Goal: Task Accomplishment & Management: Manage account settings

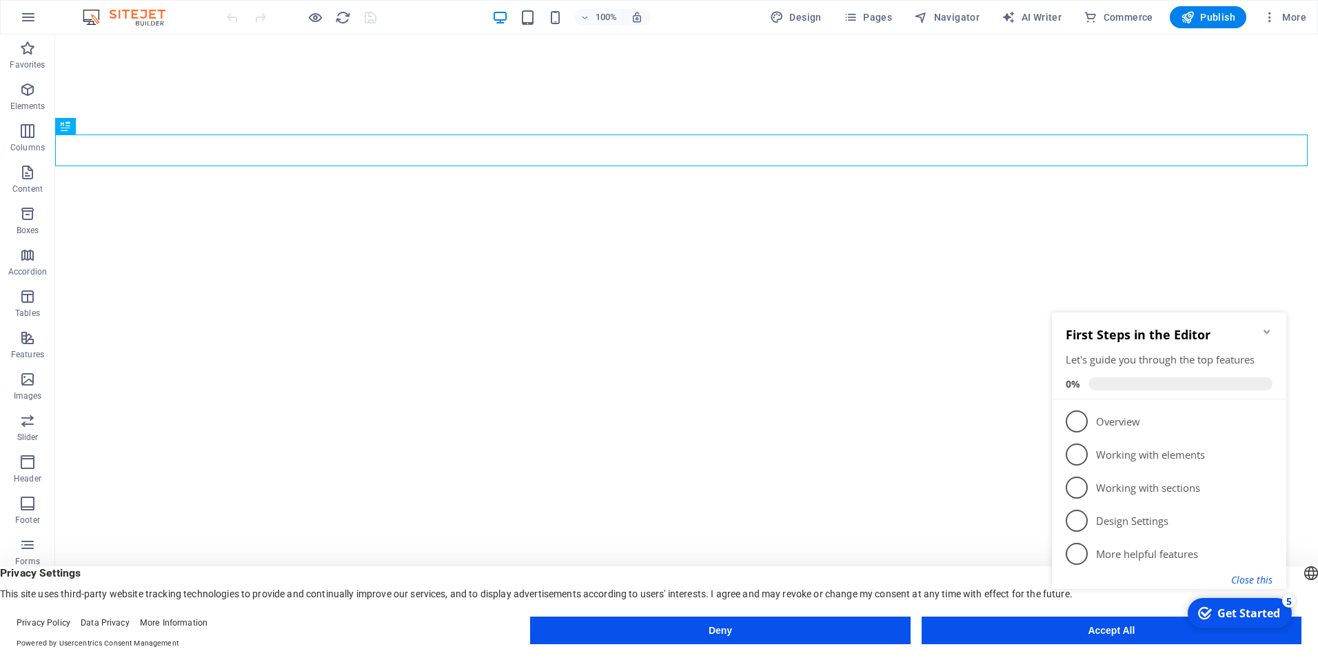
click at [1259, 580] on button "Close this" at bounding box center [1251, 579] width 41 height 13
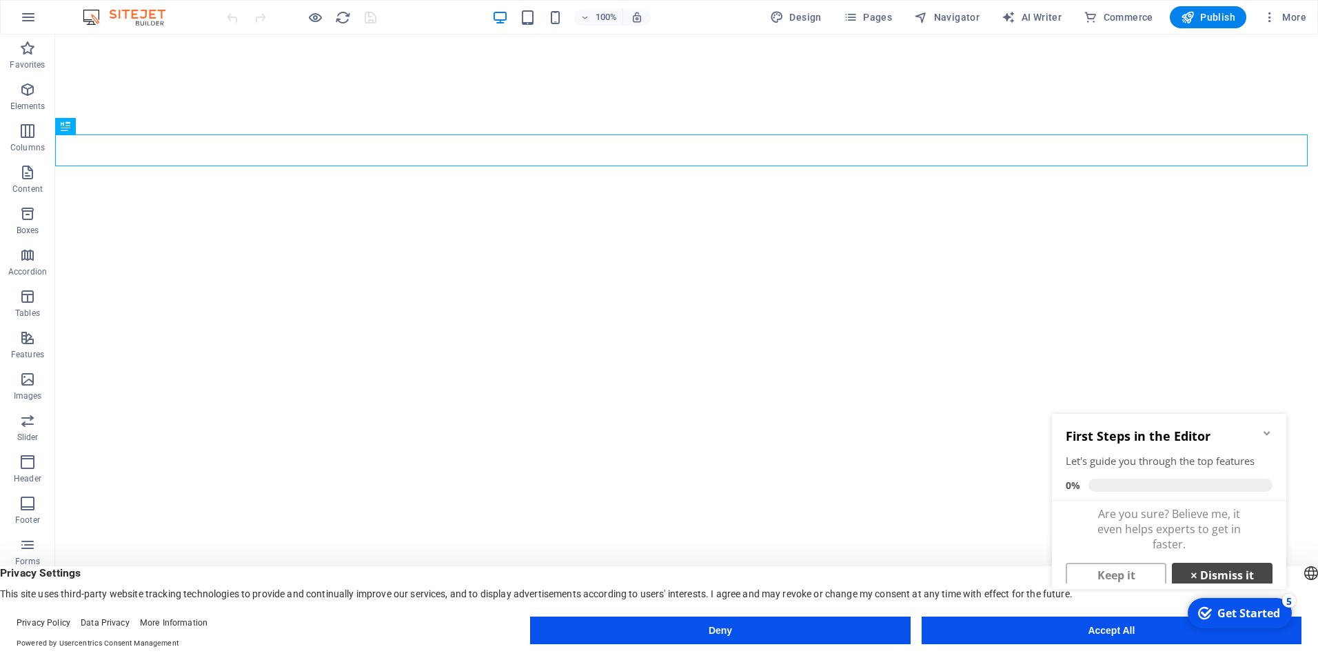
click at [1215, 571] on link "× Dismiss it" at bounding box center [1222, 575] width 101 height 25
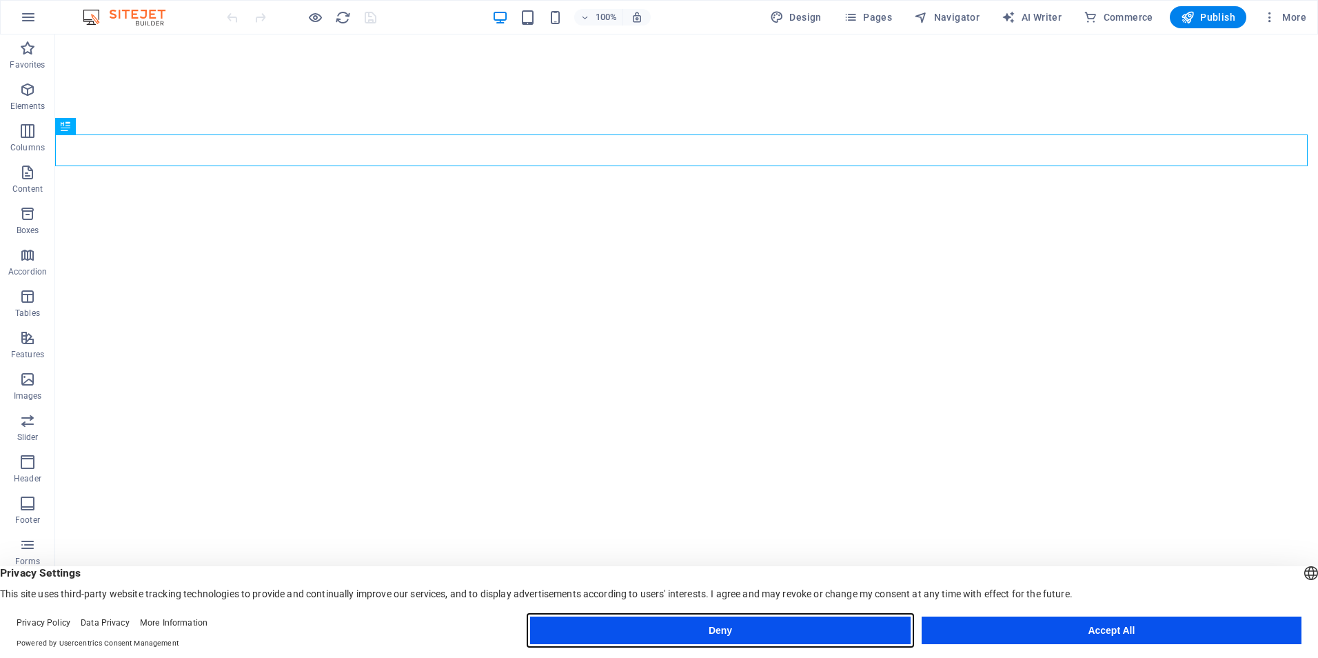
click at [762, 630] on button "Deny" at bounding box center [720, 630] width 380 height 28
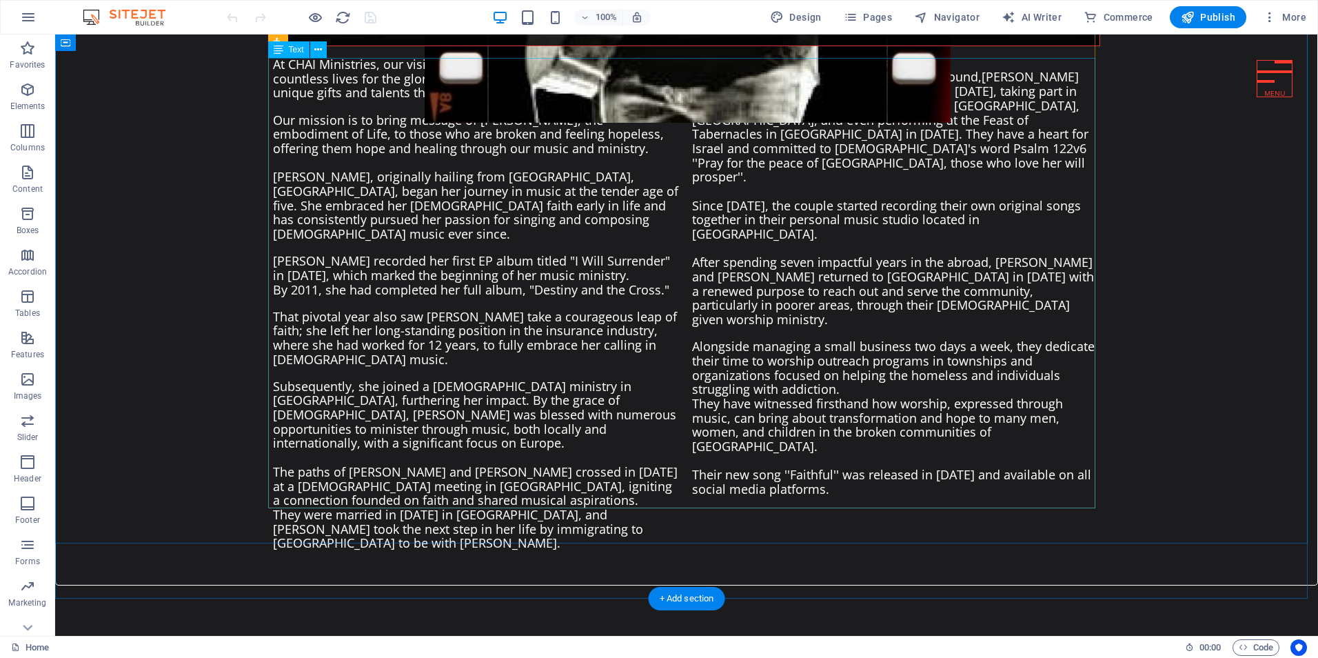
scroll to position [1241, 0]
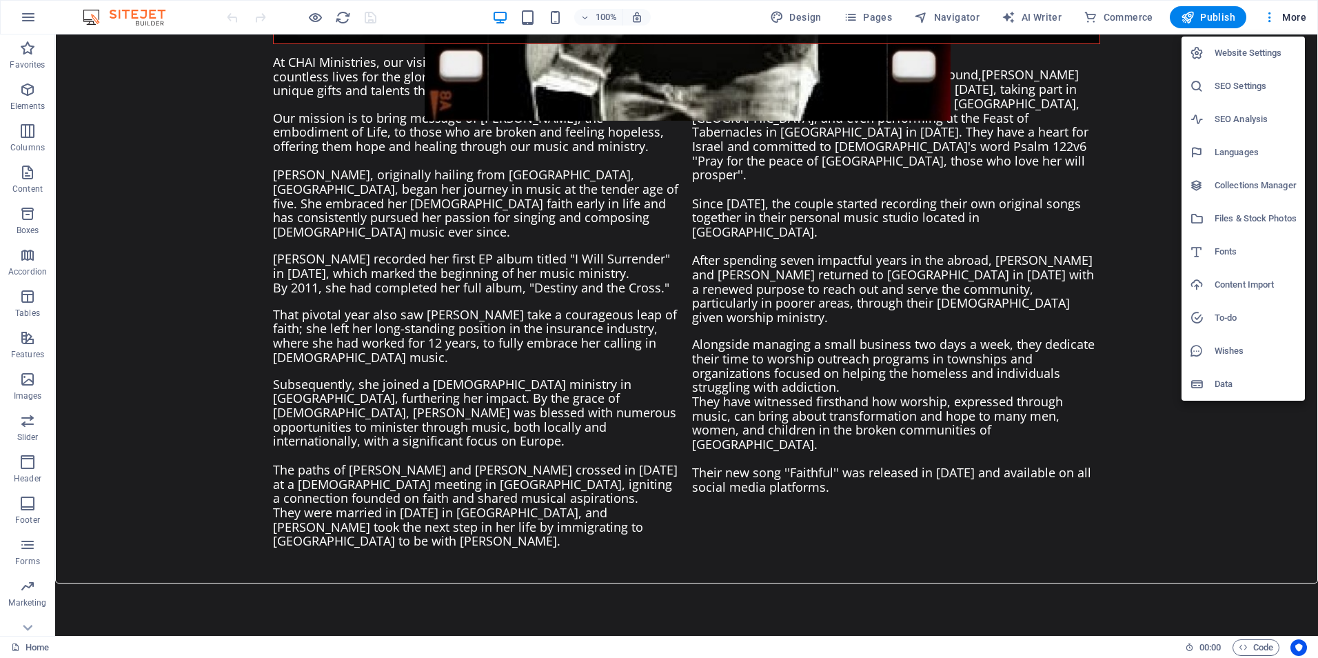
click at [1084, 580] on div at bounding box center [659, 329] width 1318 height 658
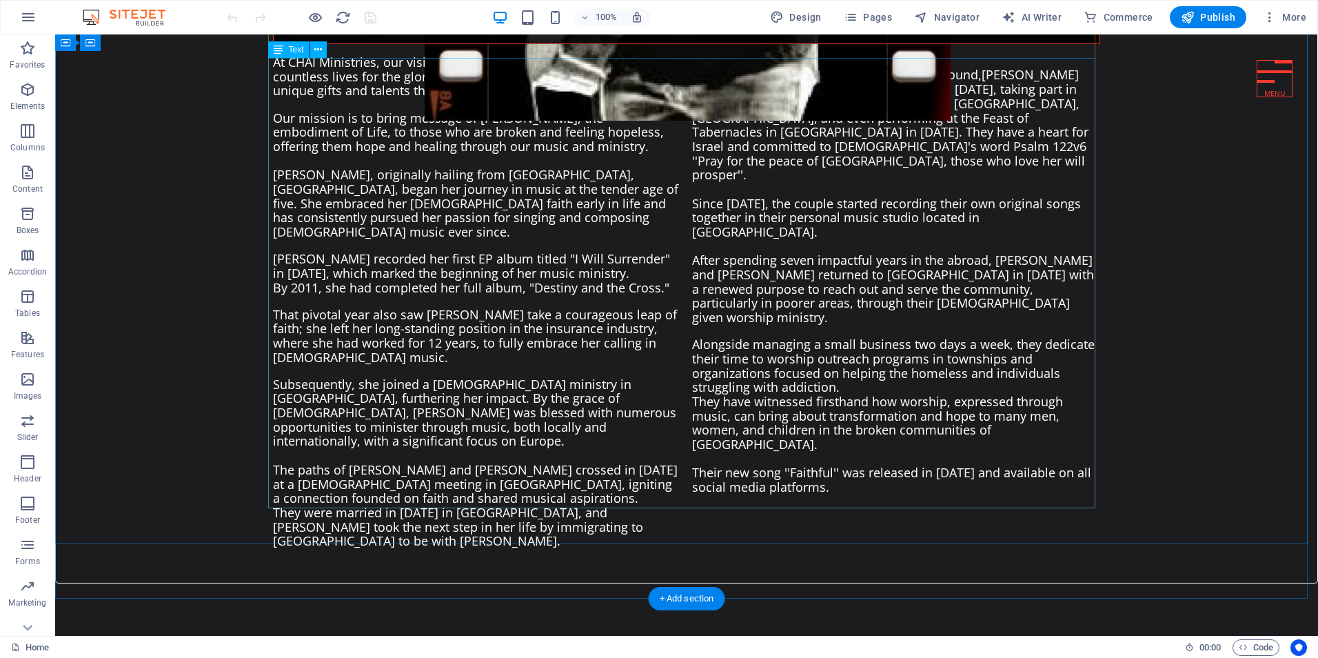
click at [903, 236] on div "At CHAI Ministries, our vision is clear: we aim to profoundly impact countless …" at bounding box center [686, 301] width 827 height 493
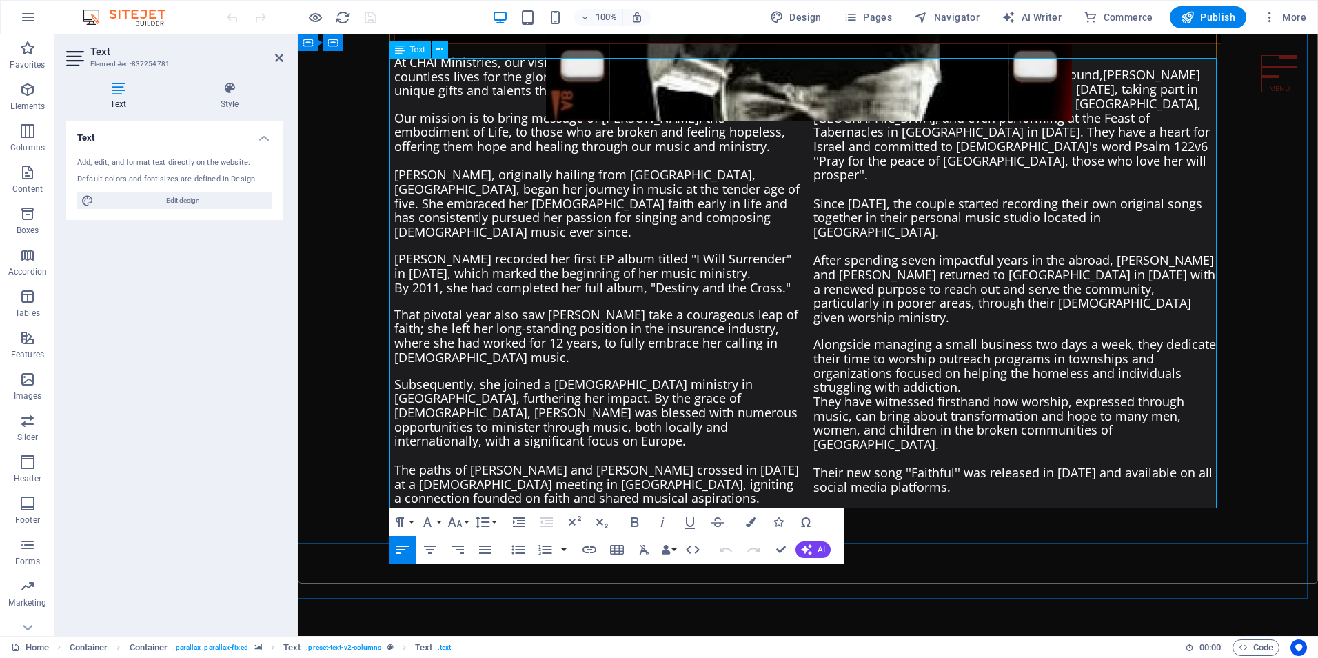
click at [933, 234] on span "Since 2020, the couple started recording their own original songs together in t…" at bounding box center [1014, 260] width 402 height 131
click at [1056, 233] on span "Since 2020, the couple started recording their own original songs together in t…" at bounding box center [1014, 260] width 402 height 131
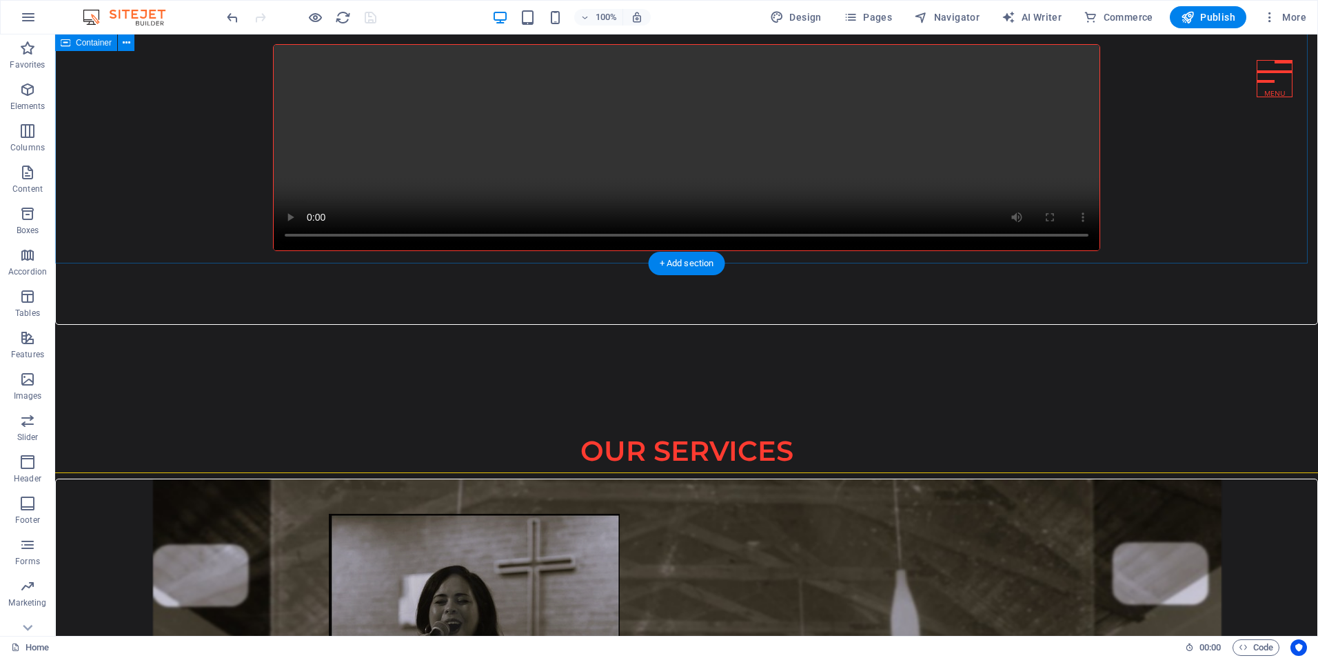
scroll to position [7132, 0]
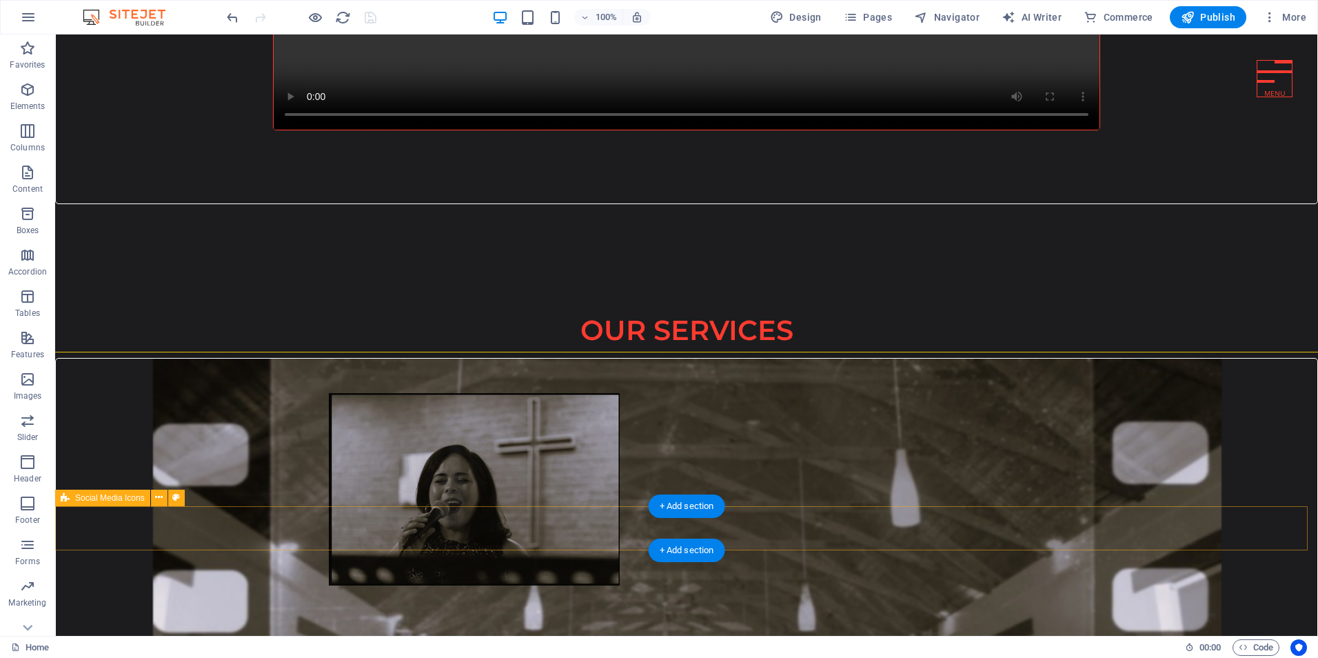
click at [156, 498] on body "Chai Ministries Home Favorites Elements Columns Content Boxes Accordion Tables …" at bounding box center [659, 329] width 1318 height 658
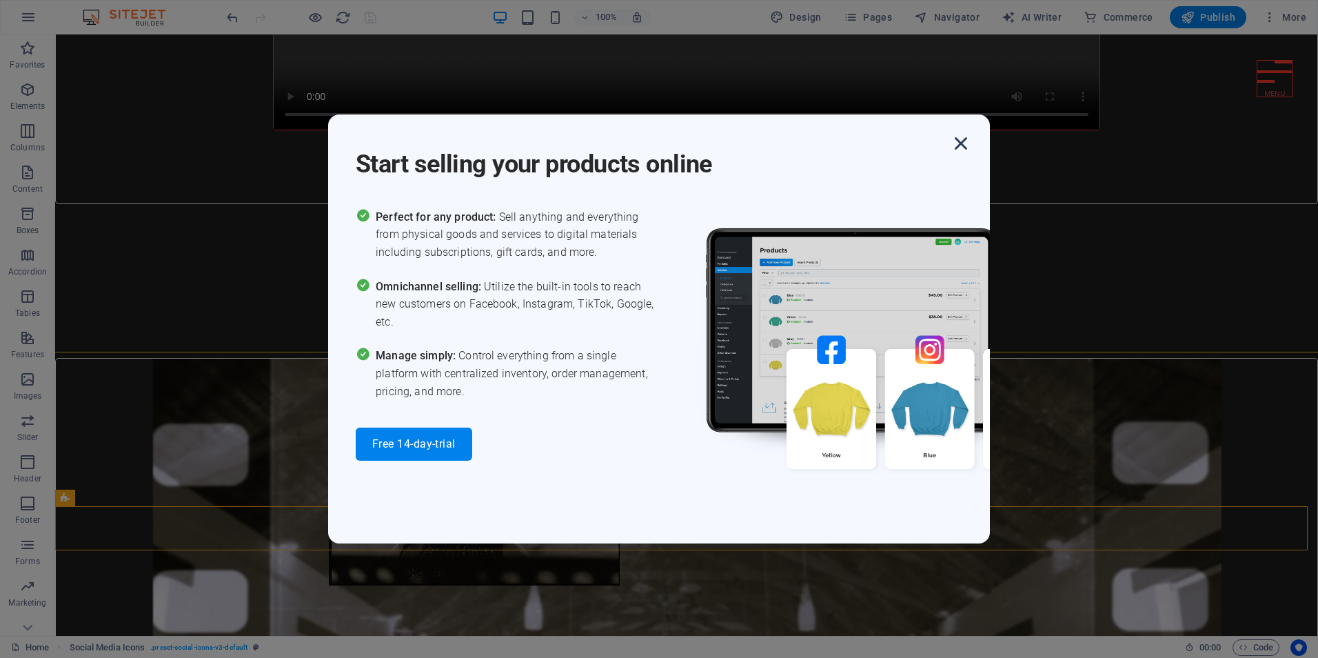
click at [960, 143] on icon "button" at bounding box center [961, 143] width 25 height 25
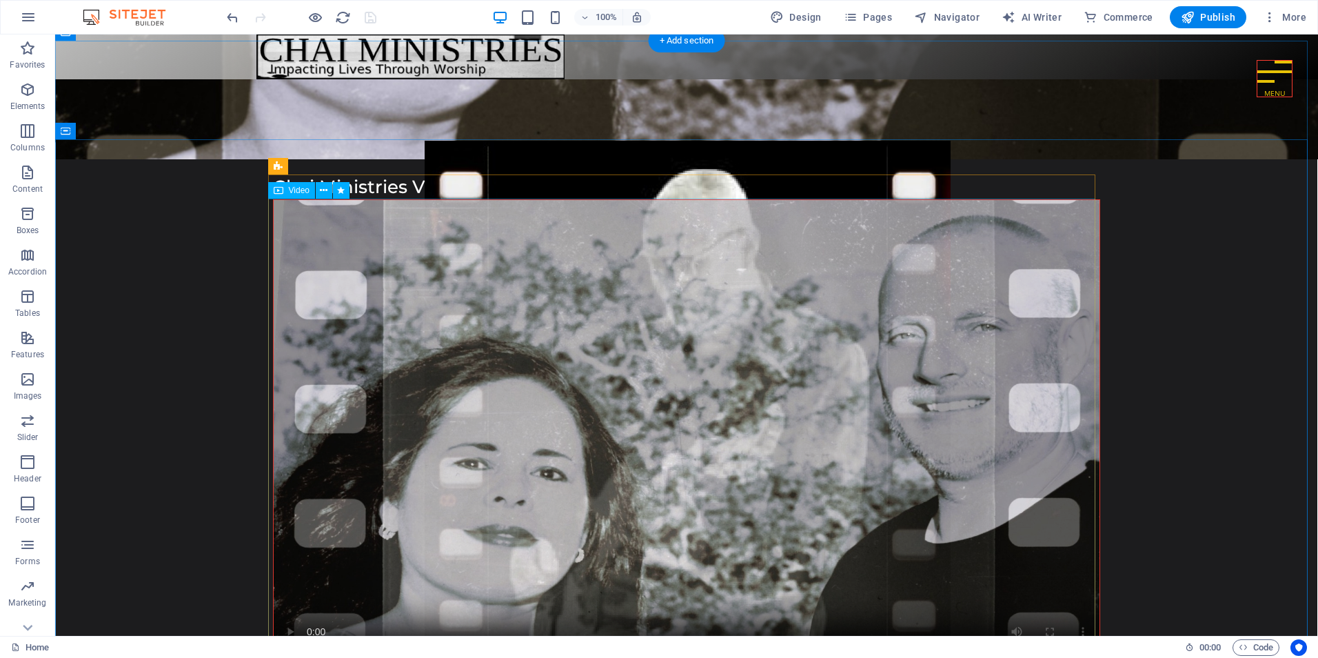
scroll to position [414, 0]
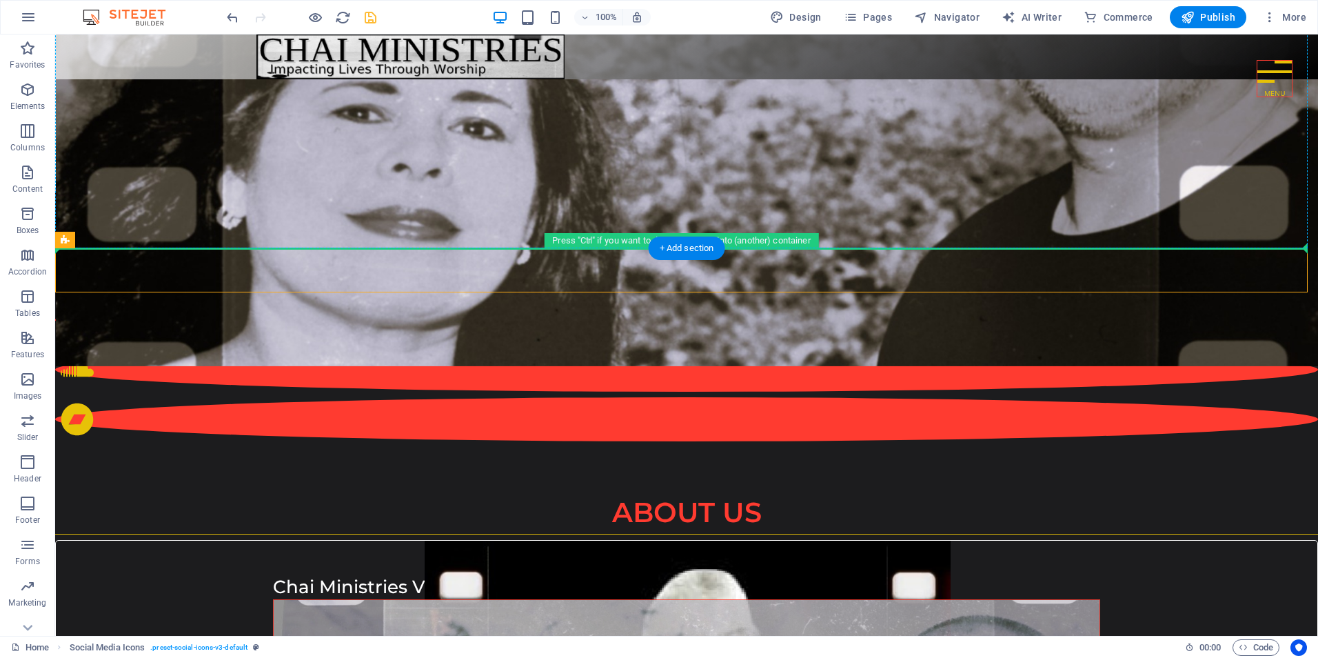
drag, startPoint x: 174, startPoint y: 278, endPoint x: 114, endPoint y: 192, distance: 105.0
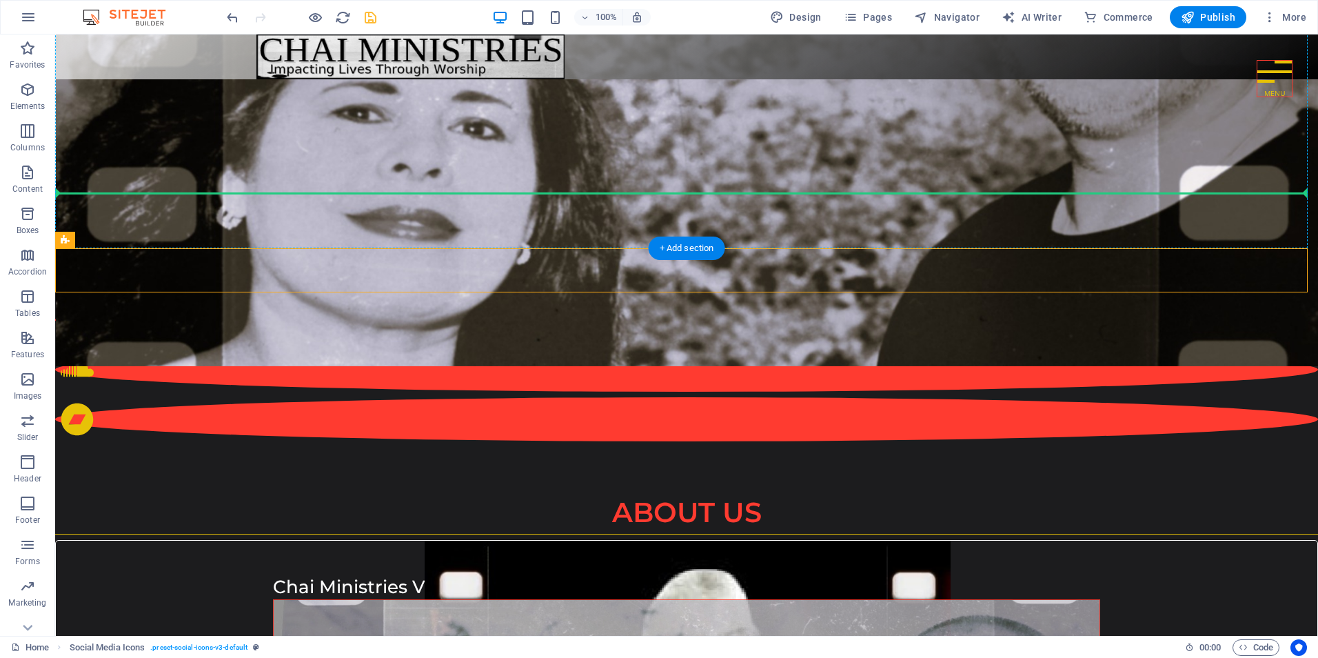
drag, startPoint x: 130, startPoint y: 270, endPoint x: 134, endPoint y: 225, distance: 44.9
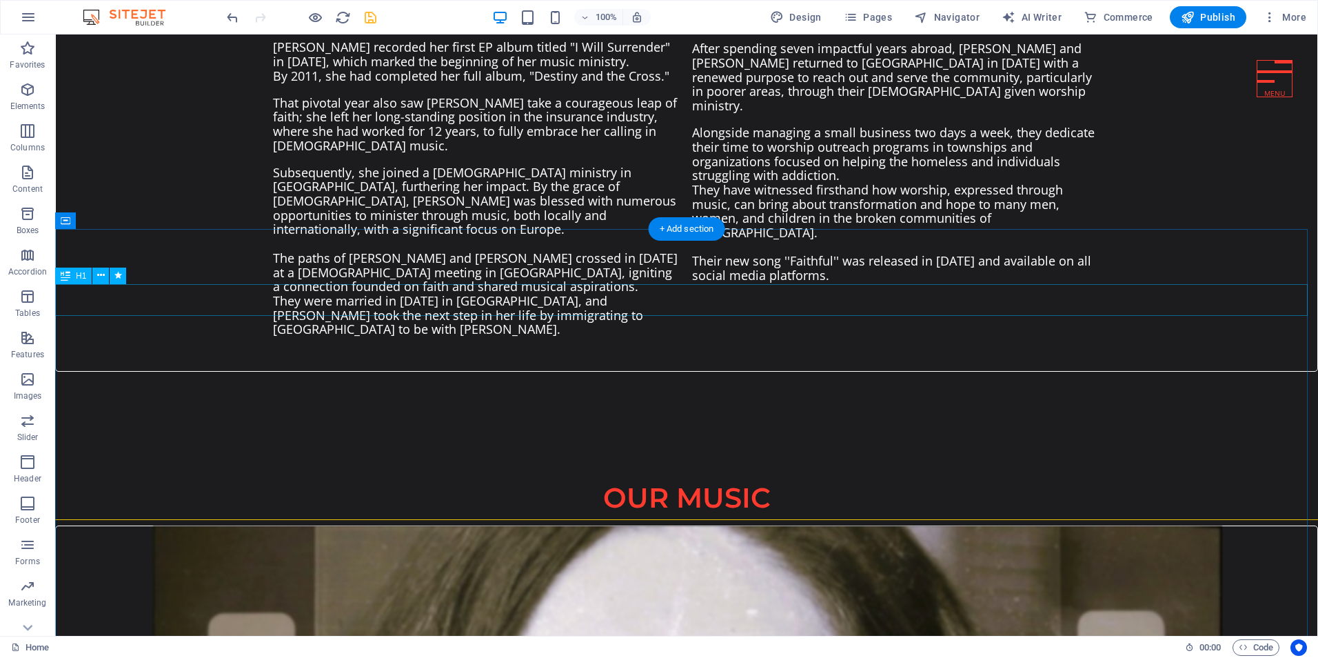
scroll to position [1654, 0]
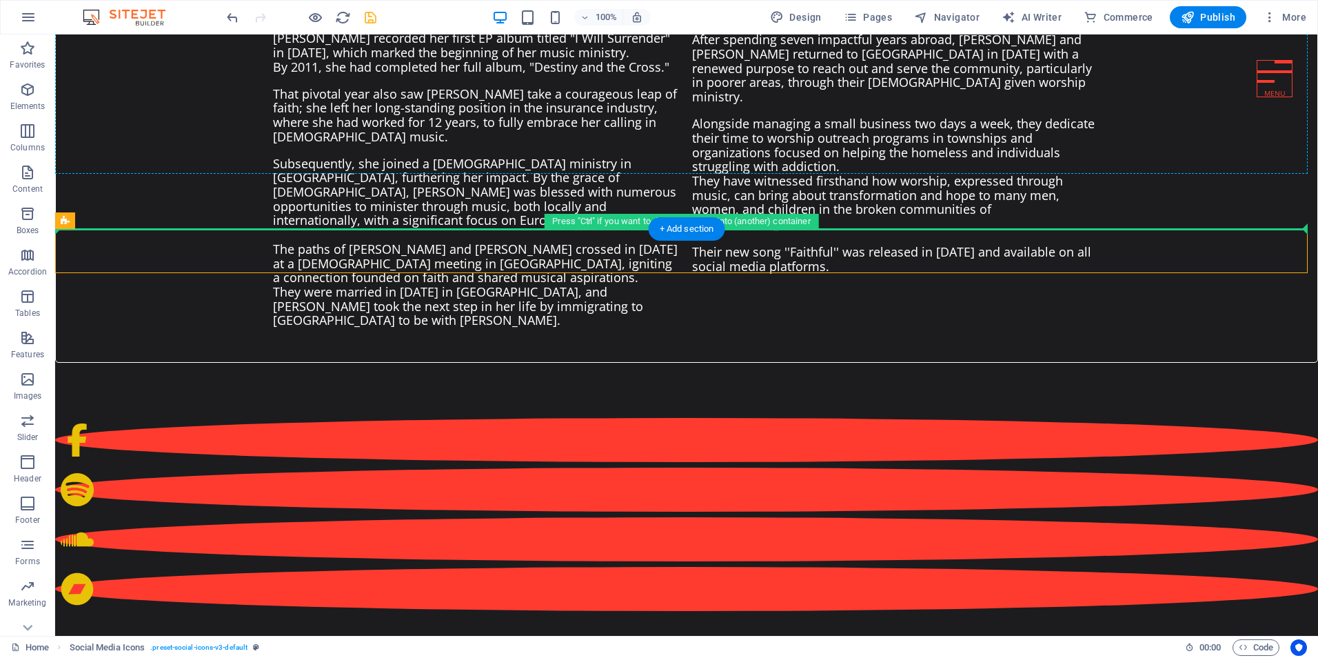
drag, startPoint x: 141, startPoint y: 254, endPoint x: 94, endPoint y: 169, distance: 96.6
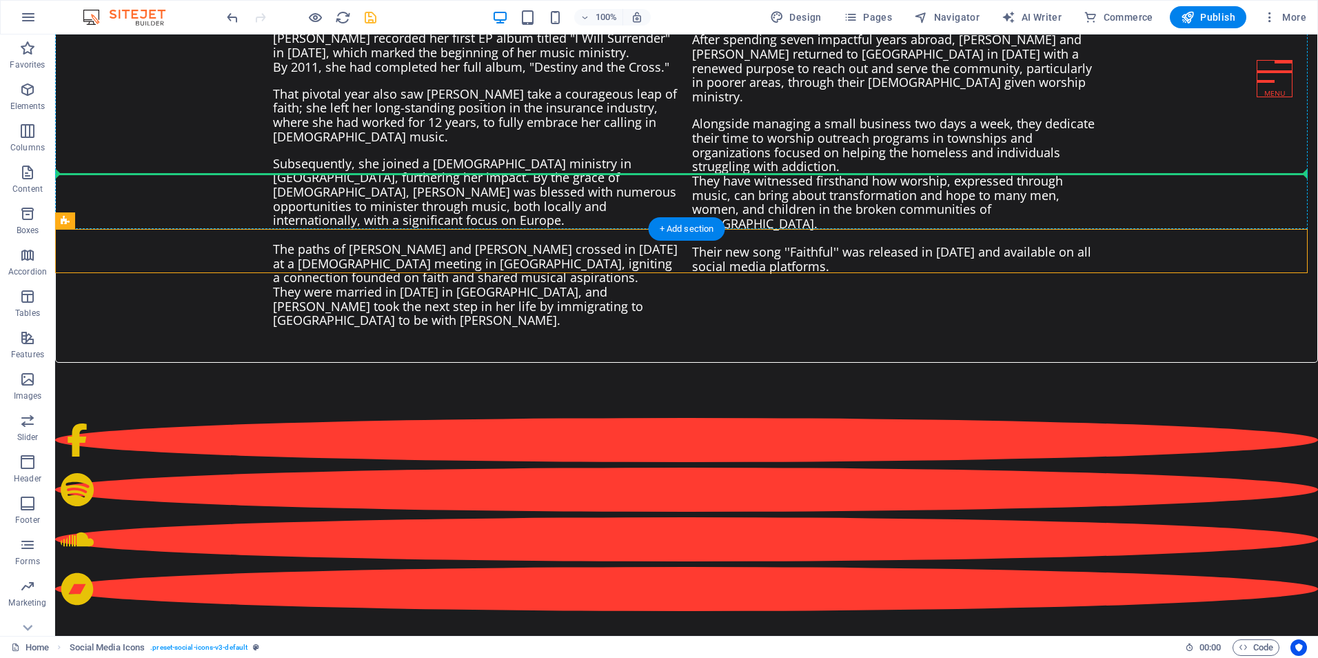
drag, startPoint x: 130, startPoint y: 253, endPoint x: 84, endPoint y: 171, distance: 93.8
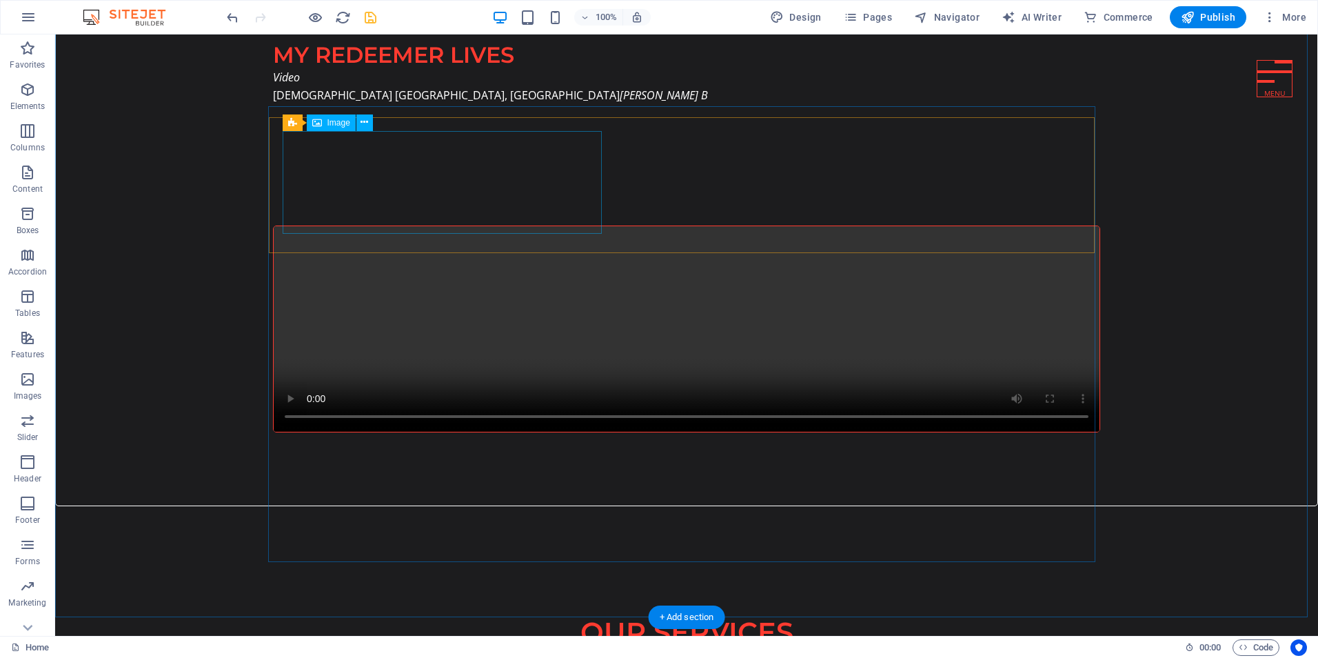
scroll to position [7220, 0]
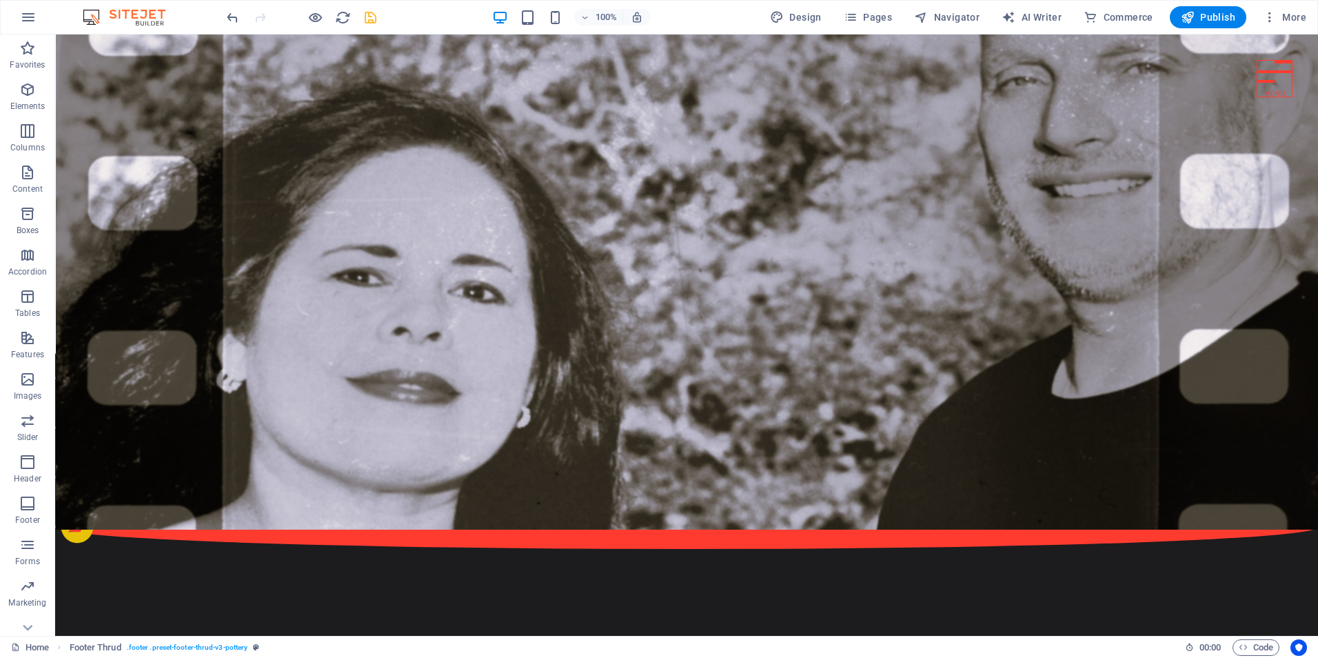
scroll to position [298, 0]
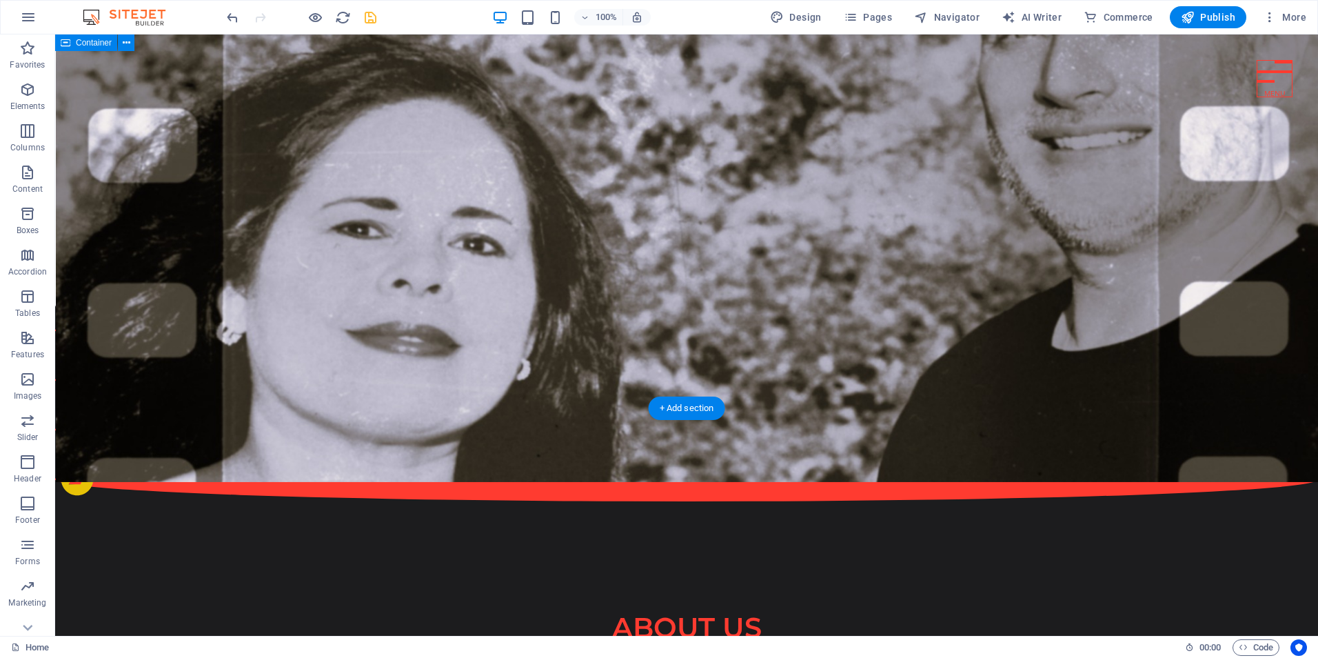
click at [403, 359] on div "CHAI MINISTRIES Welcome To Our Website! We are Daniël and Tracy Bootsma. CHAI M…" at bounding box center [686, 169] width 1263 height 776
click at [404, 378] on div "CHAI MINISTRIES Welcome To Our Website! We are Daniël and Tracy Bootsma. CHAI M…" at bounding box center [686, 169] width 1263 height 776
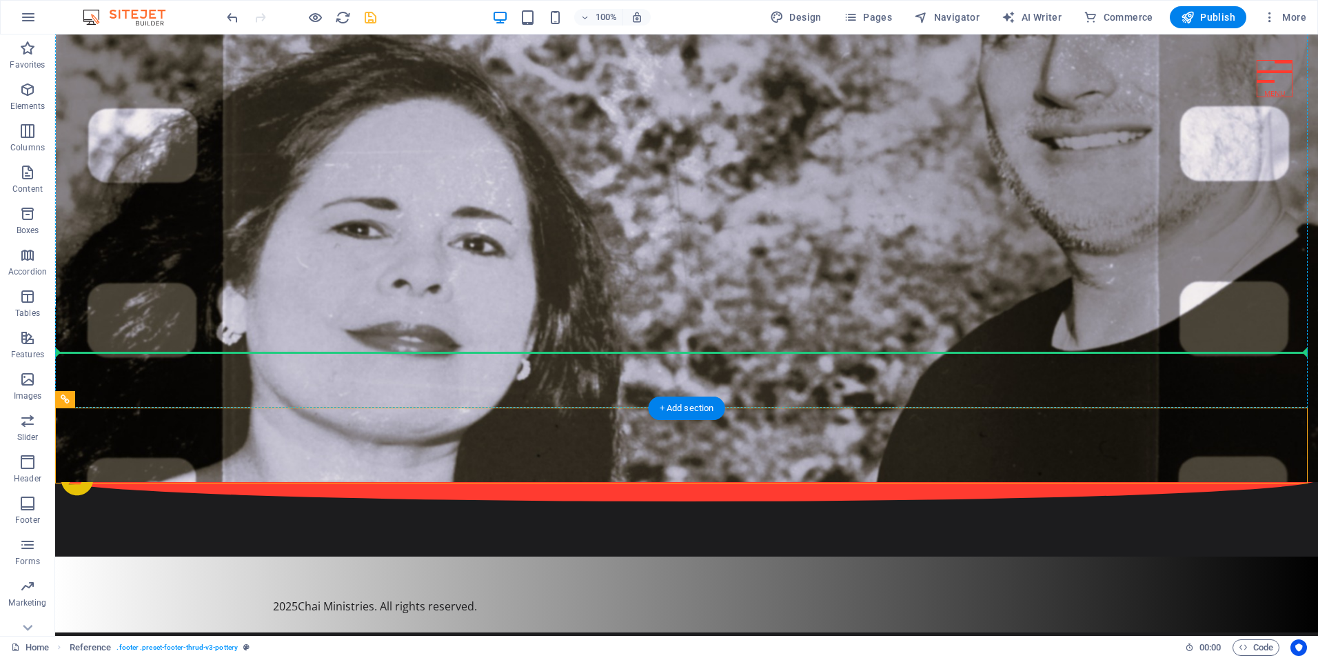
drag, startPoint x: 156, startPoint y: 430, endPoint x: 105, endPoint y: 345, distance: 99.0
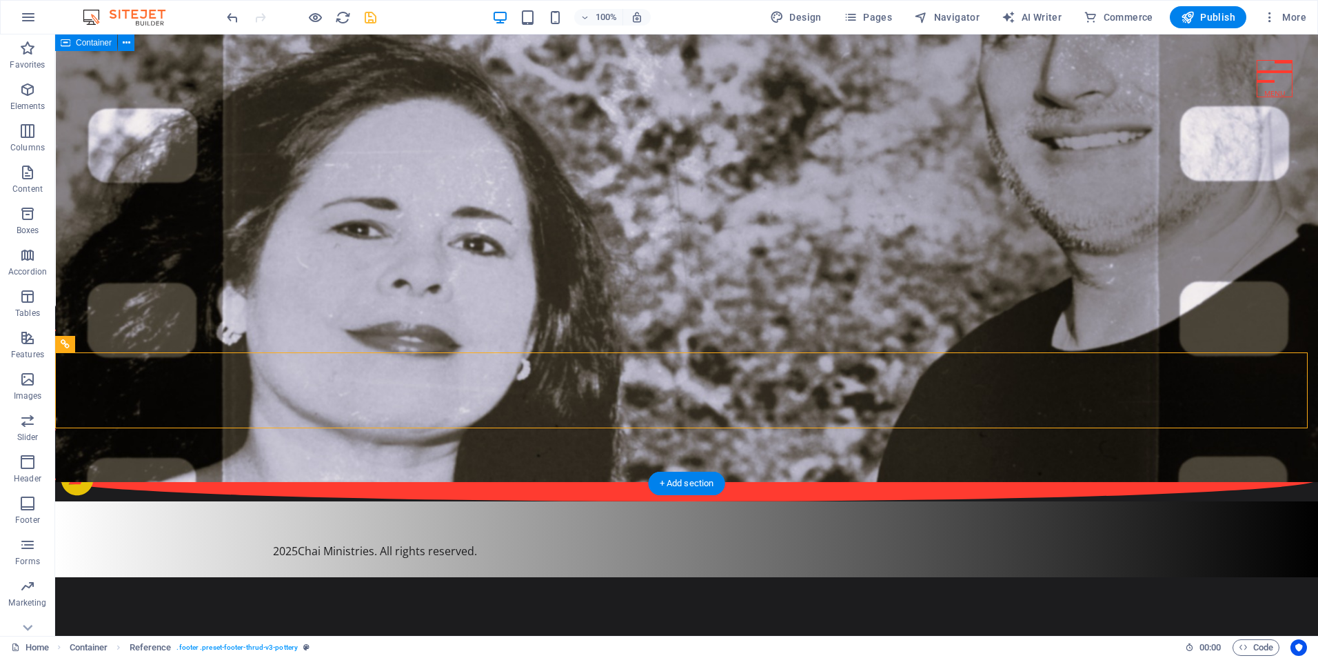
click at [429, 476] on div "CHAI MINISTRIES Welcome To Our Website! We are Daniël and Tracy Bootsma. CHAI M…" at bounding box center [686, 206] width 1263 height 851
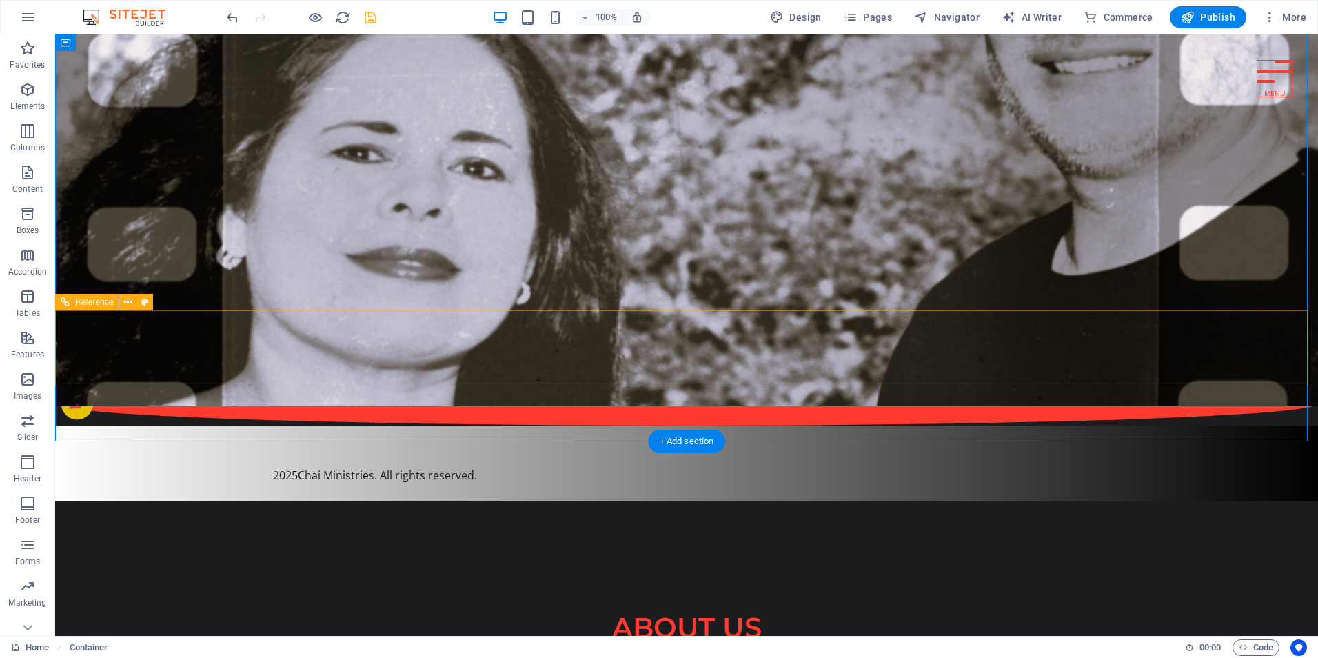
scroll to position [414, 0]
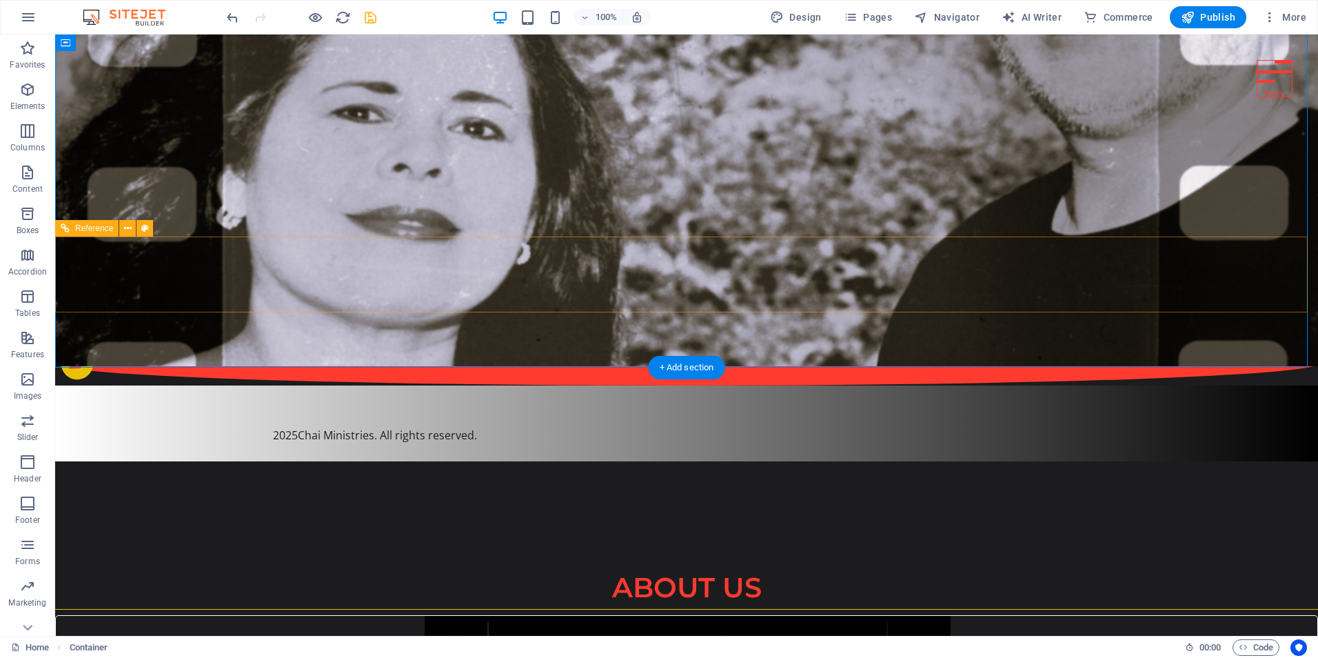
click at [193, 385] on div "2025 Chai Ministries . All rights reserved." at bounding box center [686, 423] width 1263 height 76
click at [174, 385] on div "2025 Chai Ministries . All rights reserved." at bounding box center [686, 423] width 1263 height 76
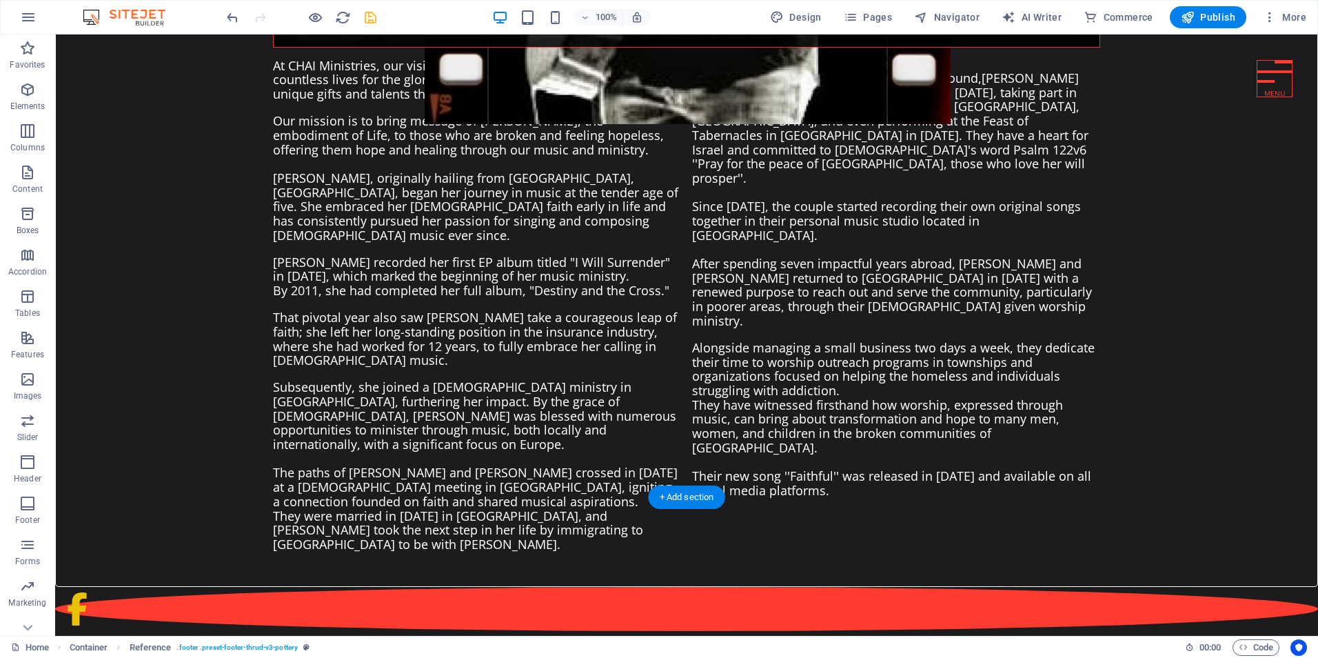
scroll to position [1861, 0]
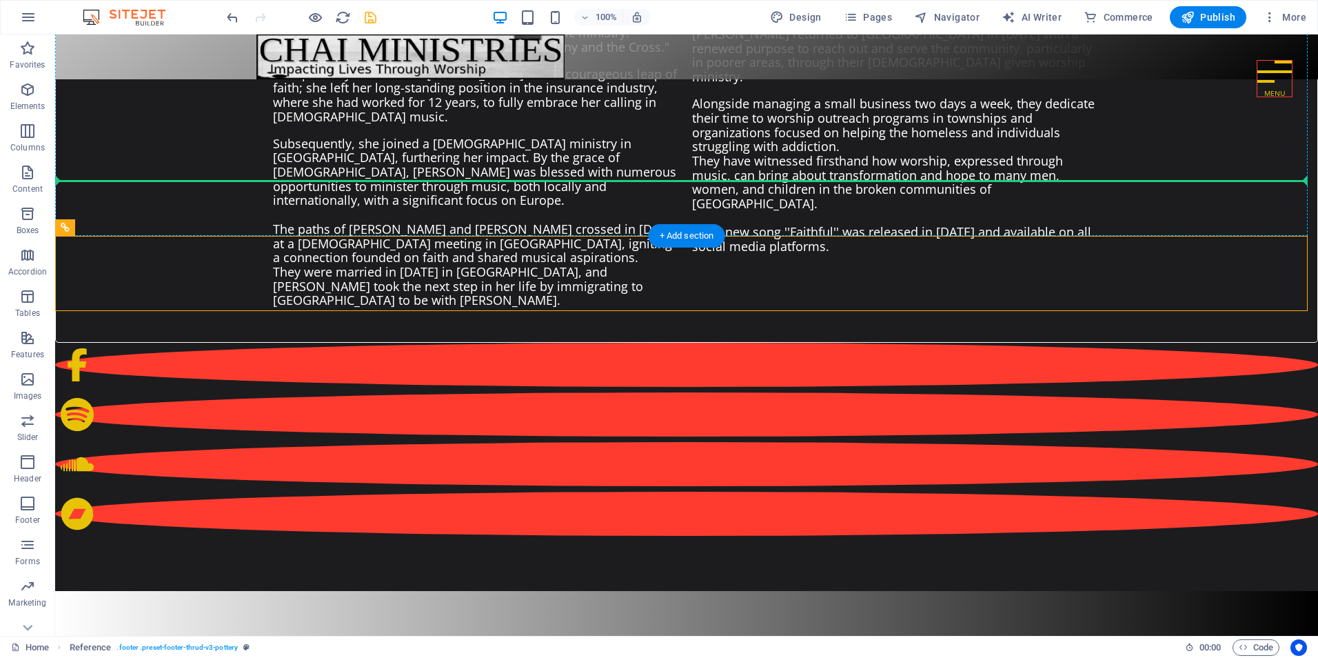
scroll to position [1746, 0]
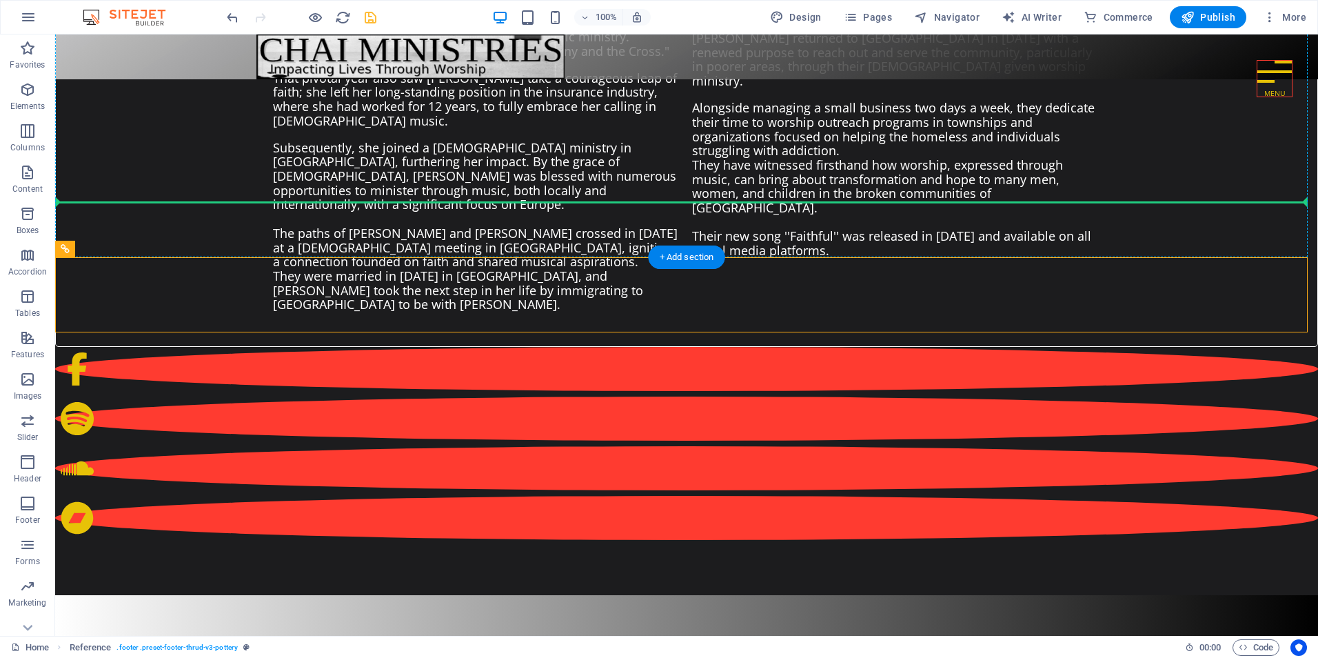
drag, startPoint x: 160, startPoint y: 170, endPoint x: 110, endPoint y: 192, distance: 54.6
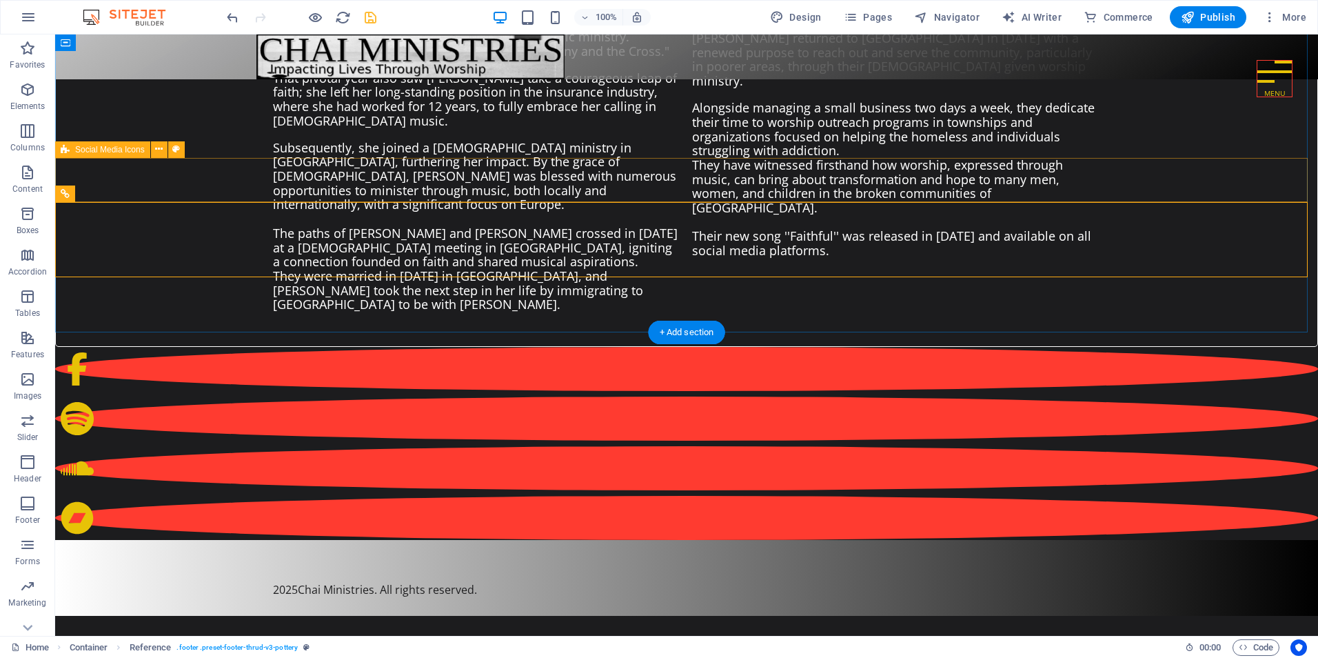
click at [200, 347] on div at bounding box center [686, 443] width 1263 height 193
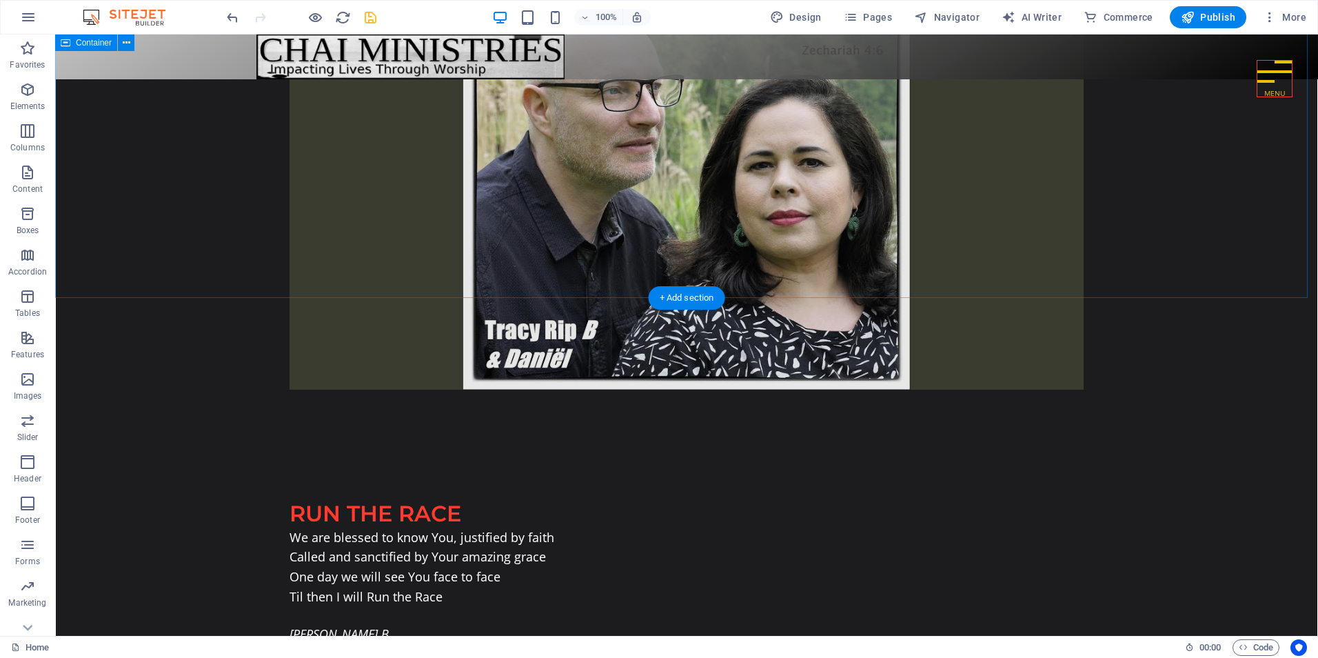
scroll to position [3401, 0]
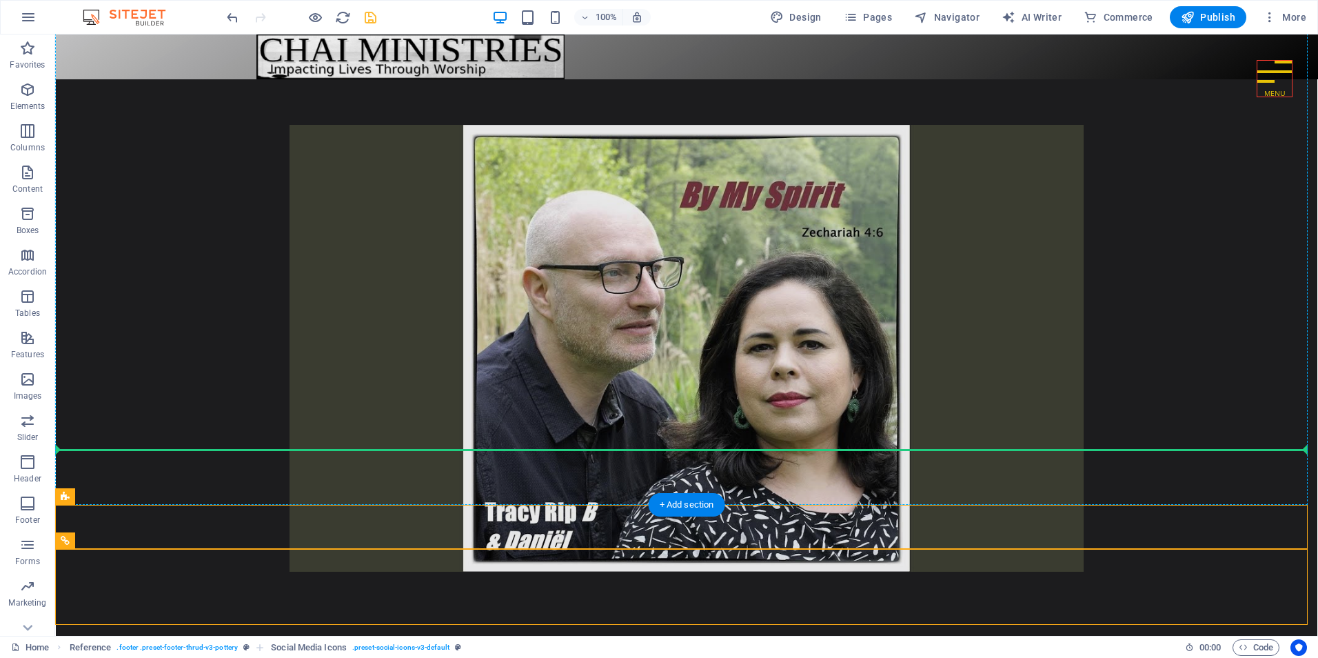
drag, startPoint x: 183, startPoint y: 532, endPoint x: 123, endPoint y: 449, distance: 103.1
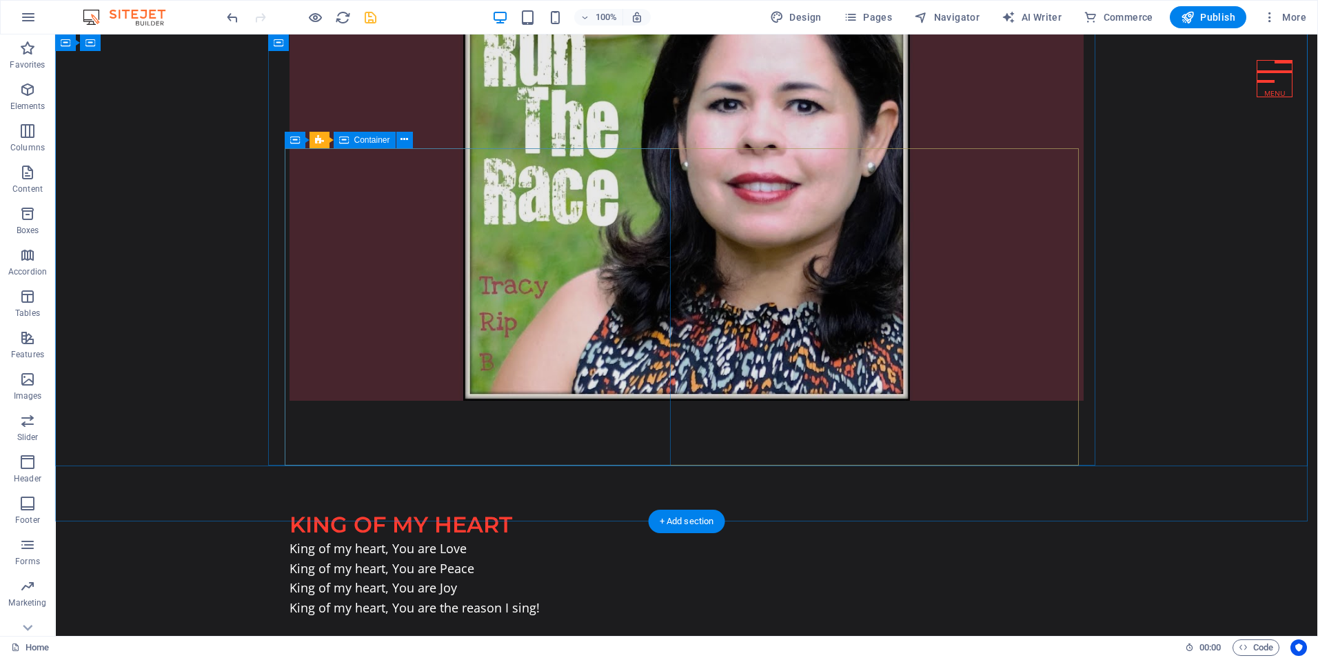
scroll to position [4435, 0]
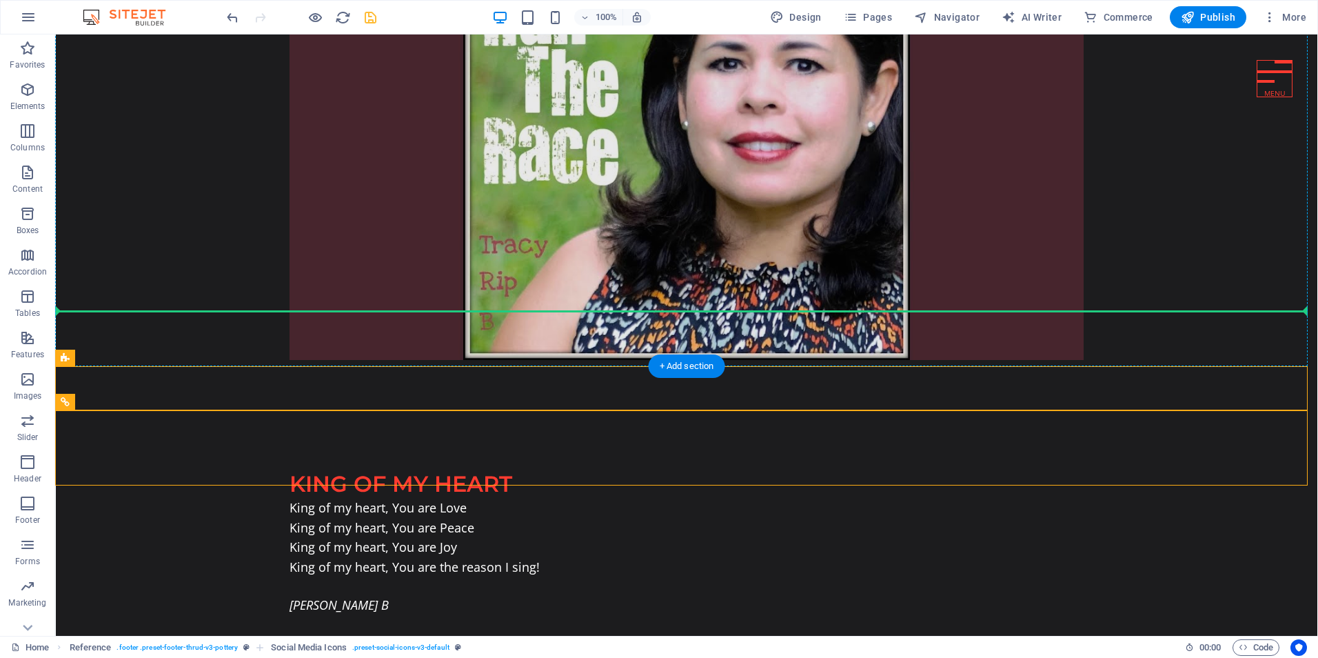
drag, startPoint x: 146, startPoint y: 392, endPoint x: 93, endPoint y: 305, distance: 101.8
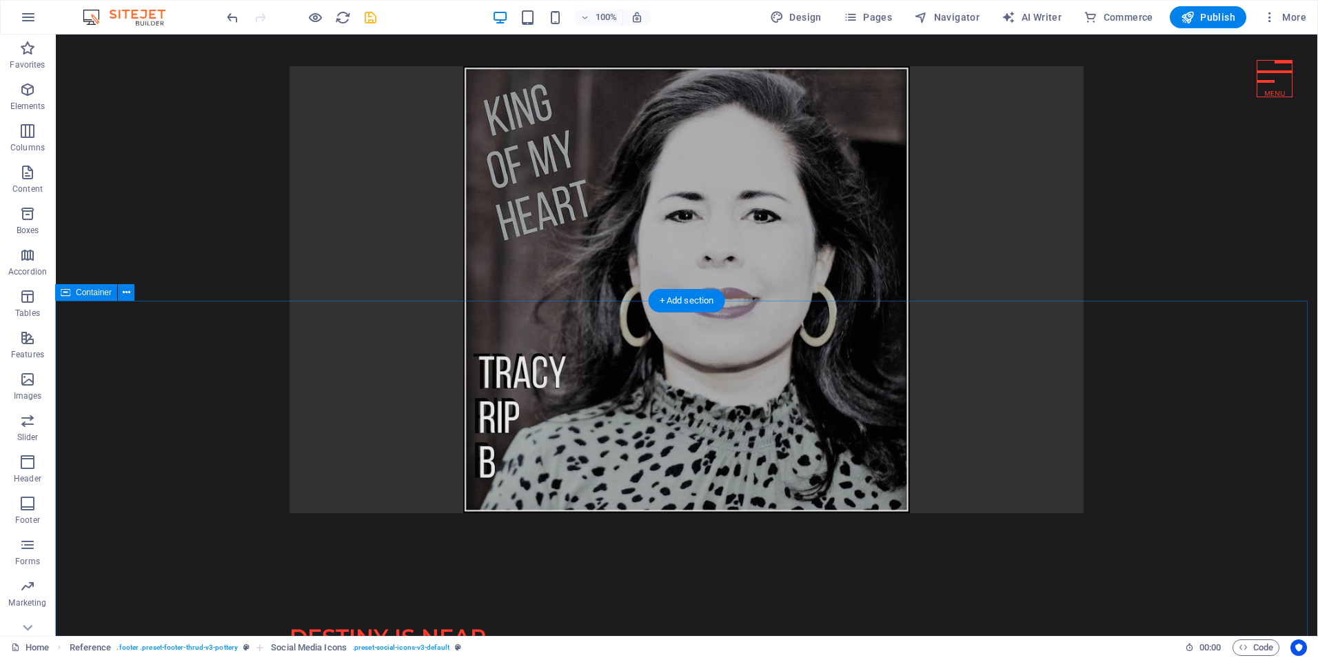
scroll to position [5262, 0]
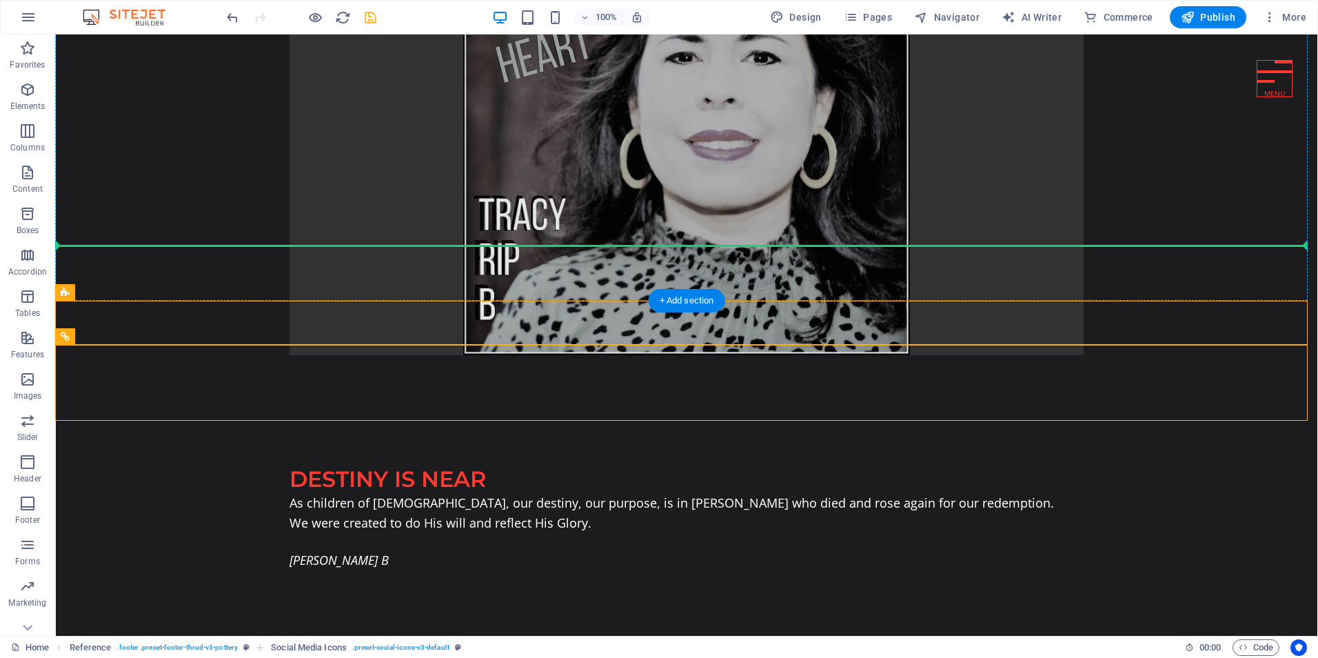
drag, startPoint x: 163, startPoint y: 328, endPoint x: 108, endPoint y: 242, distance: 102.3
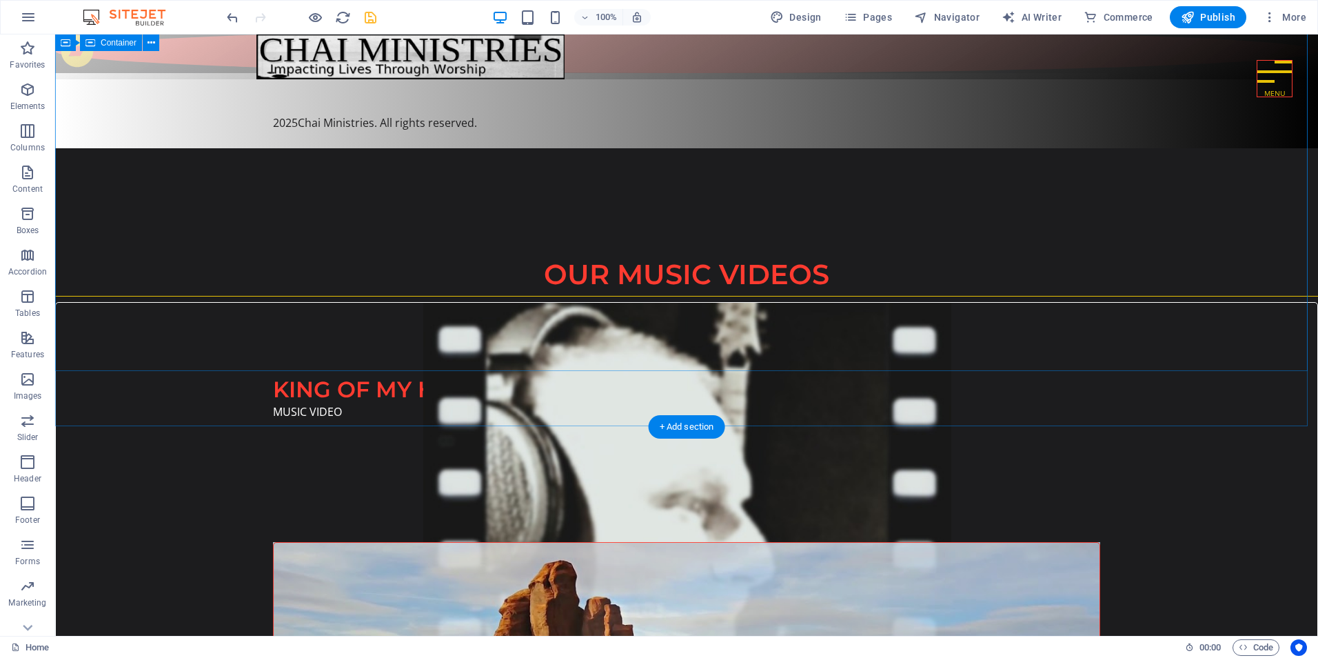
scroll to position [6503, 0]
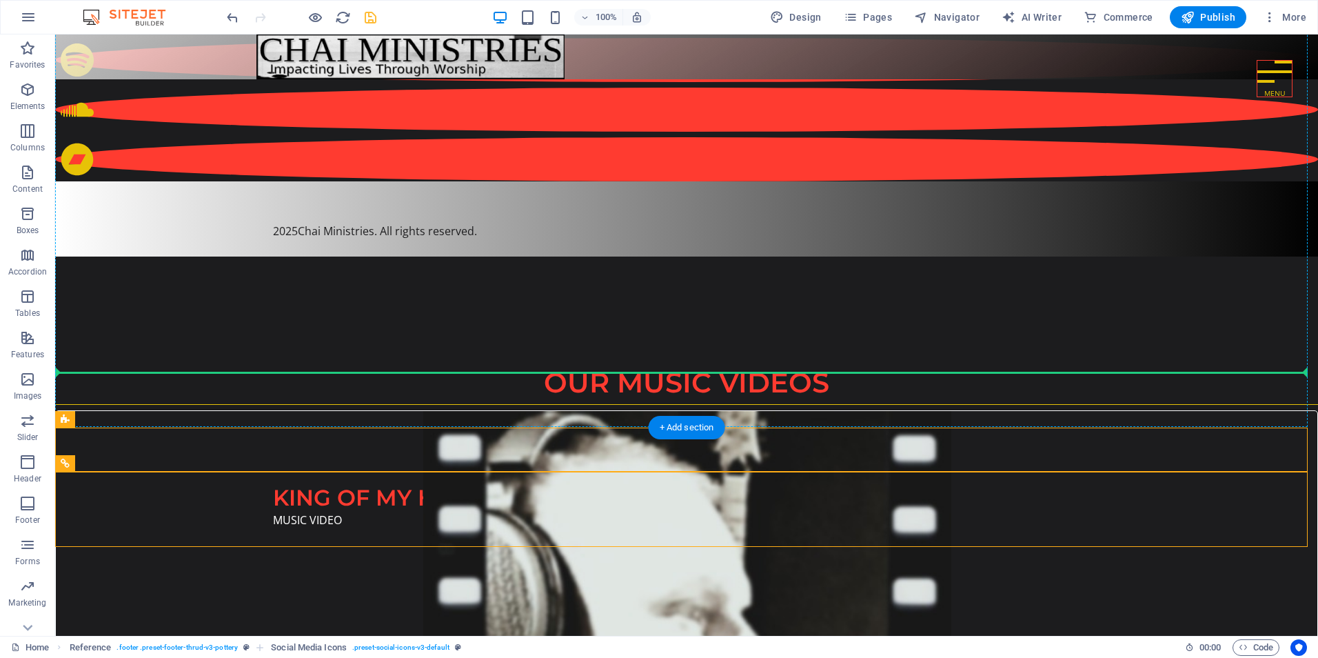
drag, startPoint x: 163, startPoint y: 453, endPoint x: 112, endPoint y: 367, distance: 100.1
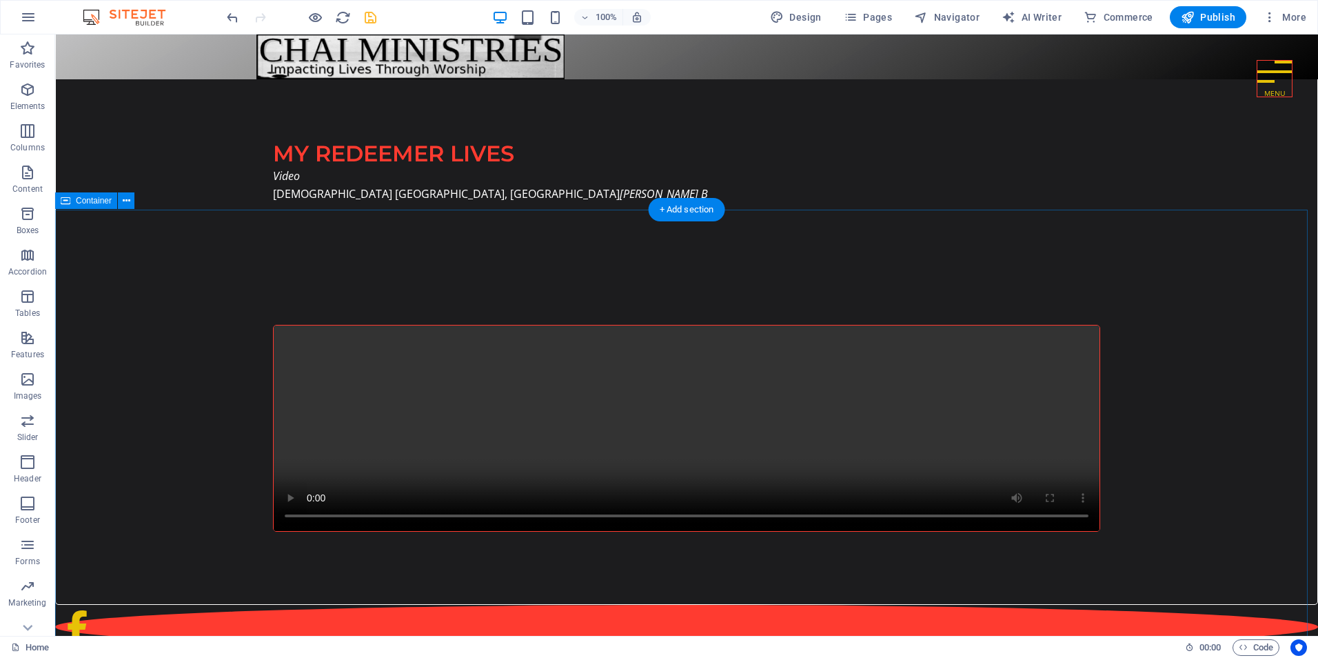
scroll to position [7330, 0]
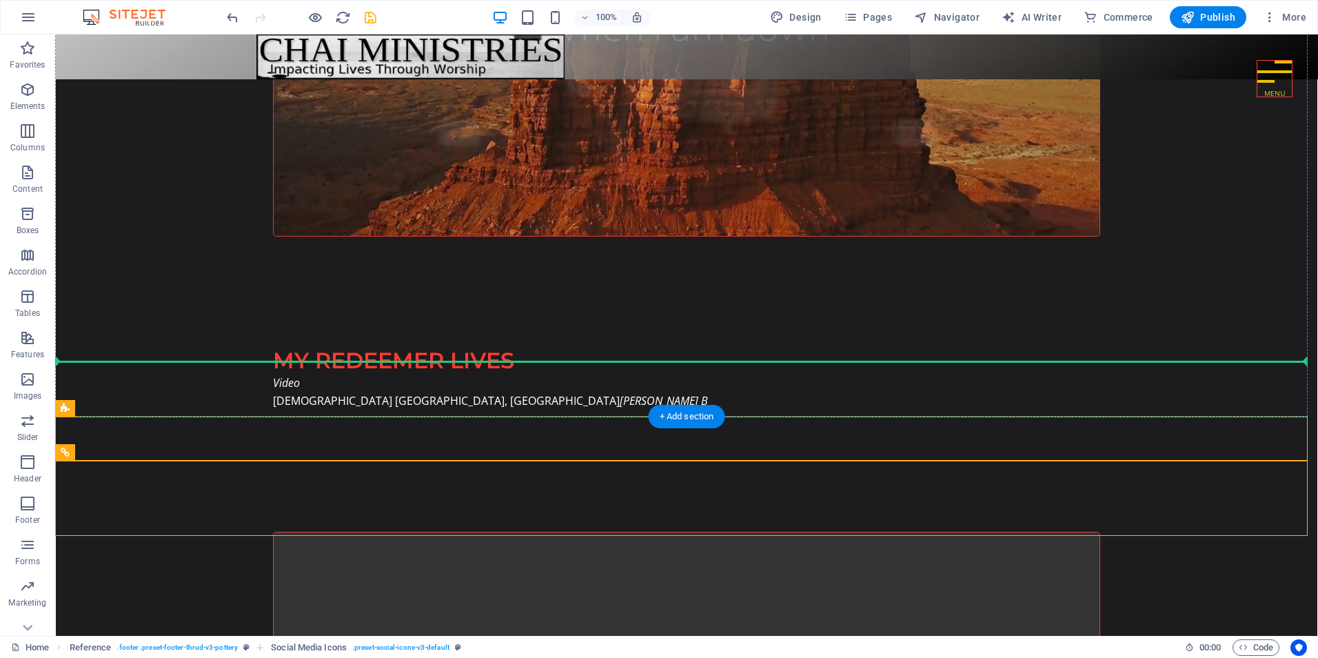
drag, startPoint x: 137, startPoint y: 445, endPoint x: 140, endPoint y: 393, distance: 51.8
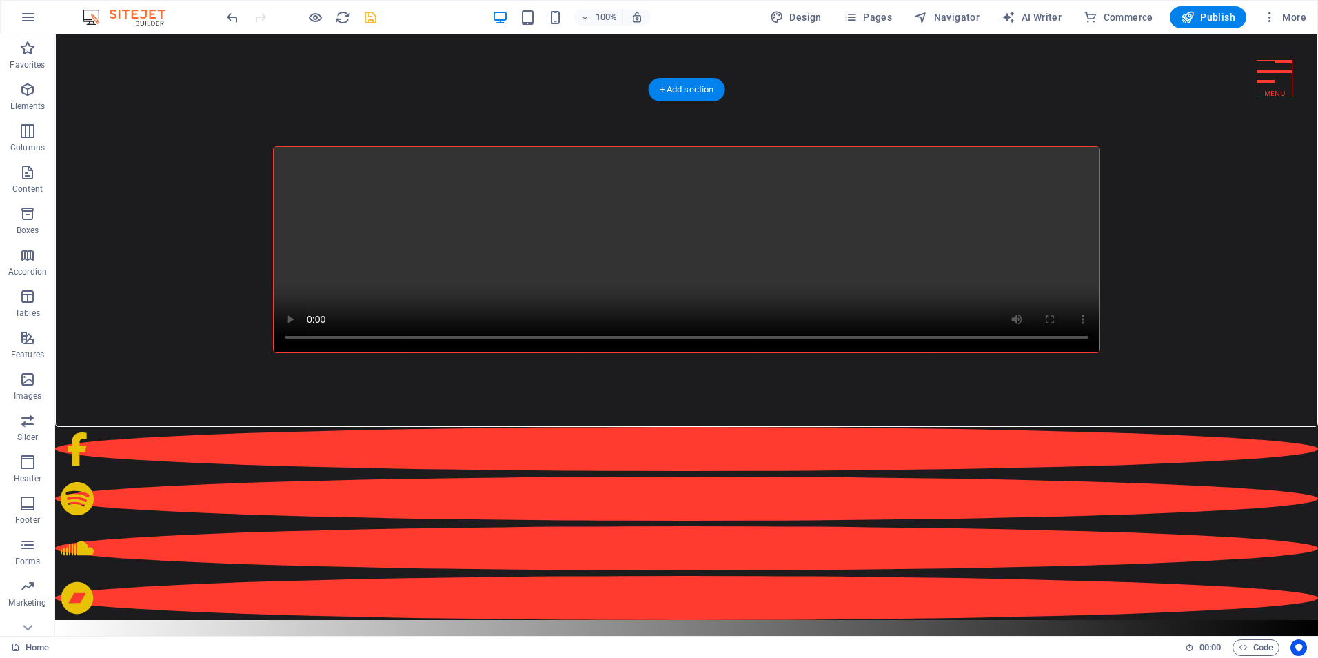
scroll to position [7969, 0]
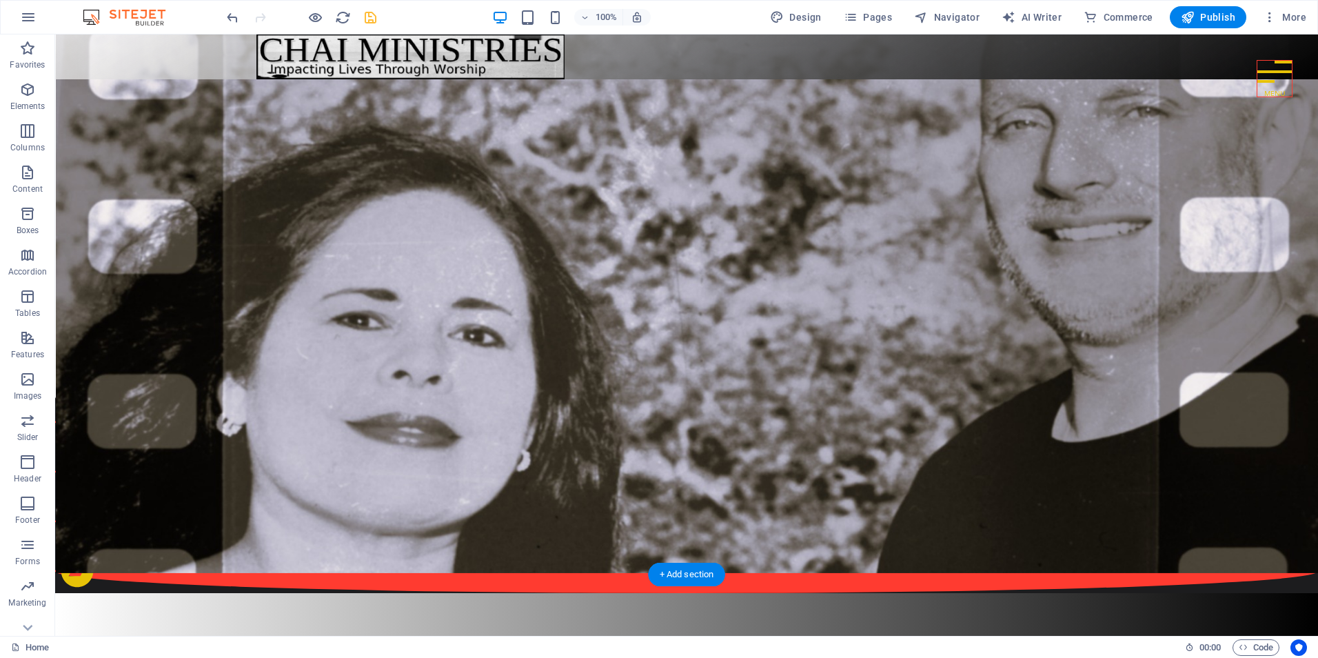
scroll to position [0, 0]
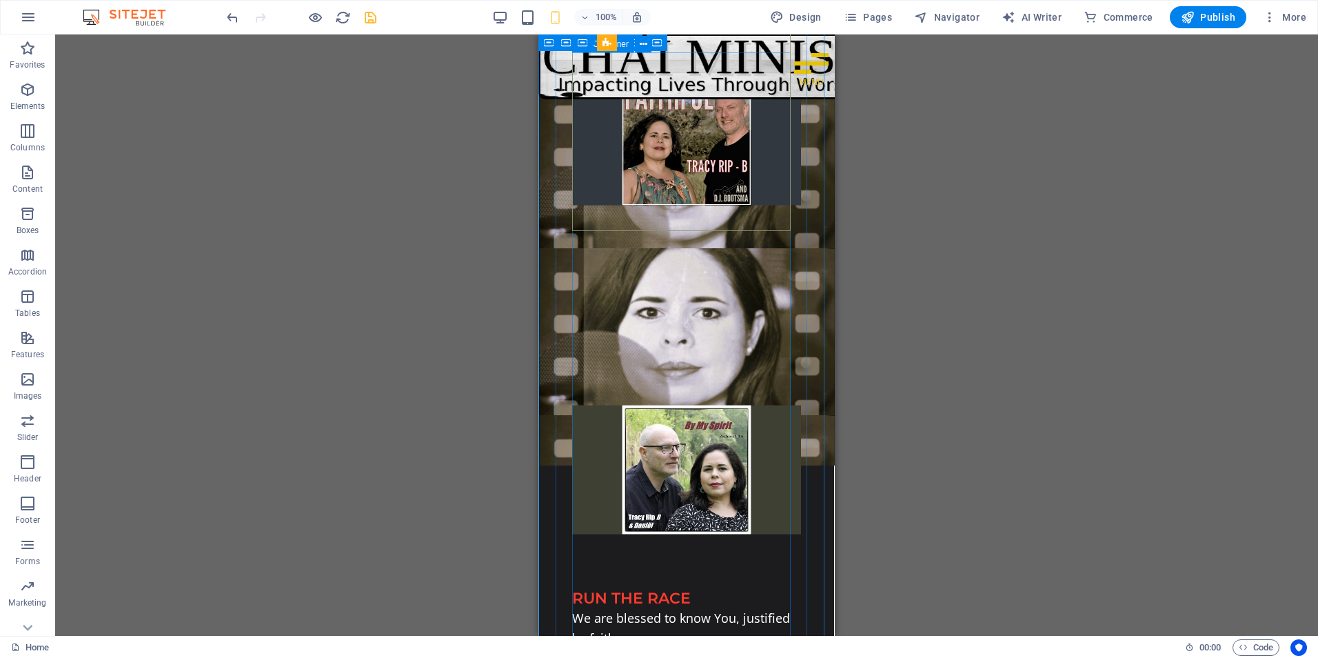
scroll to position [3102, 0]
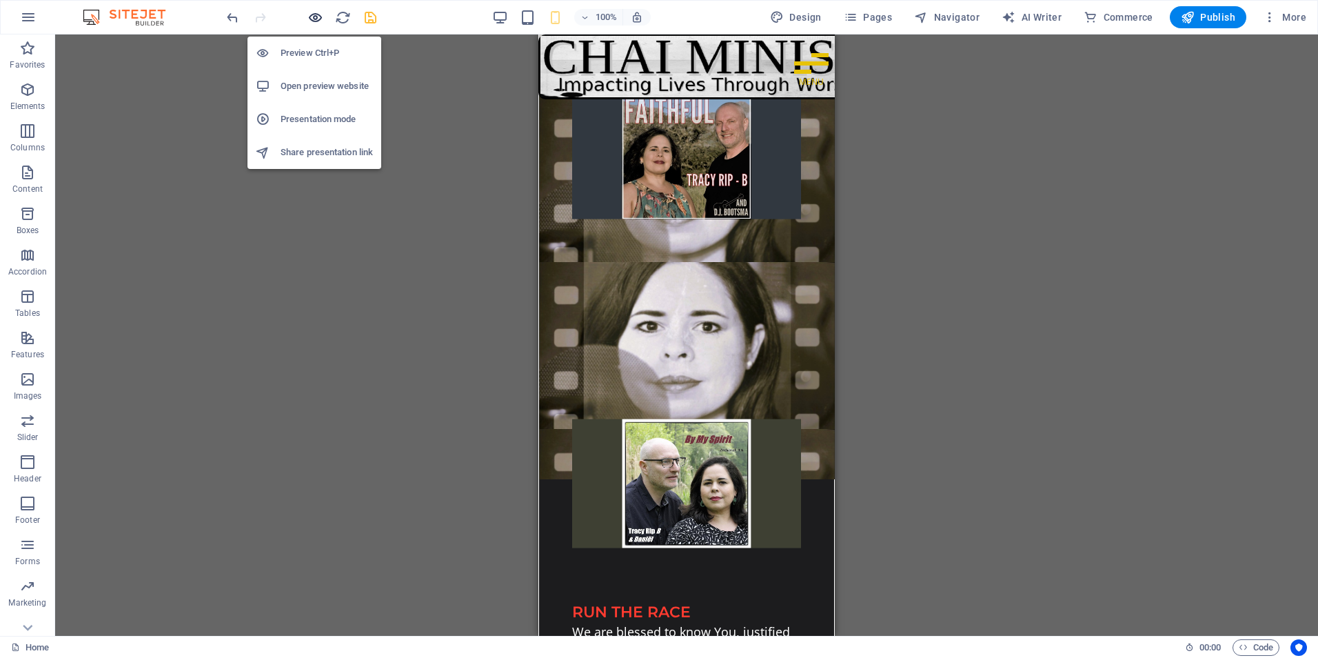
click at [0, 0] on icon "button" at bounding box center [0, 0] width 0 height 0
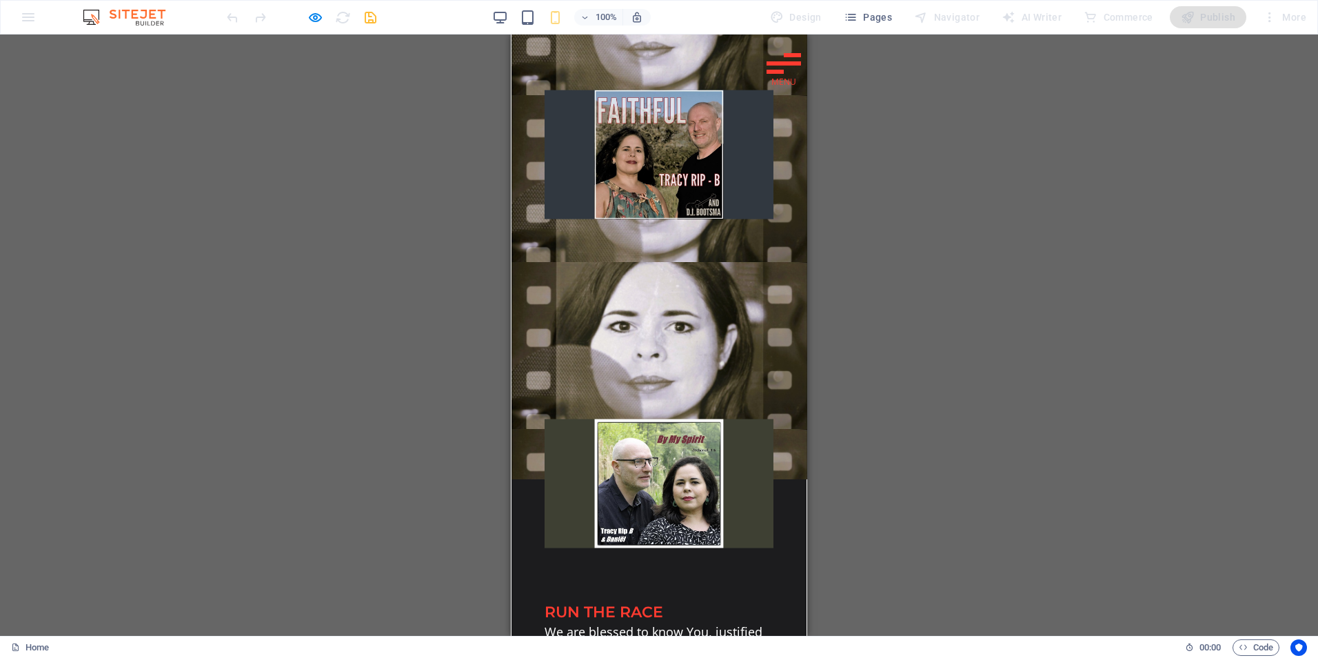
click at [771, 67] on div at bounding box center [784, 63] width 34 height 21
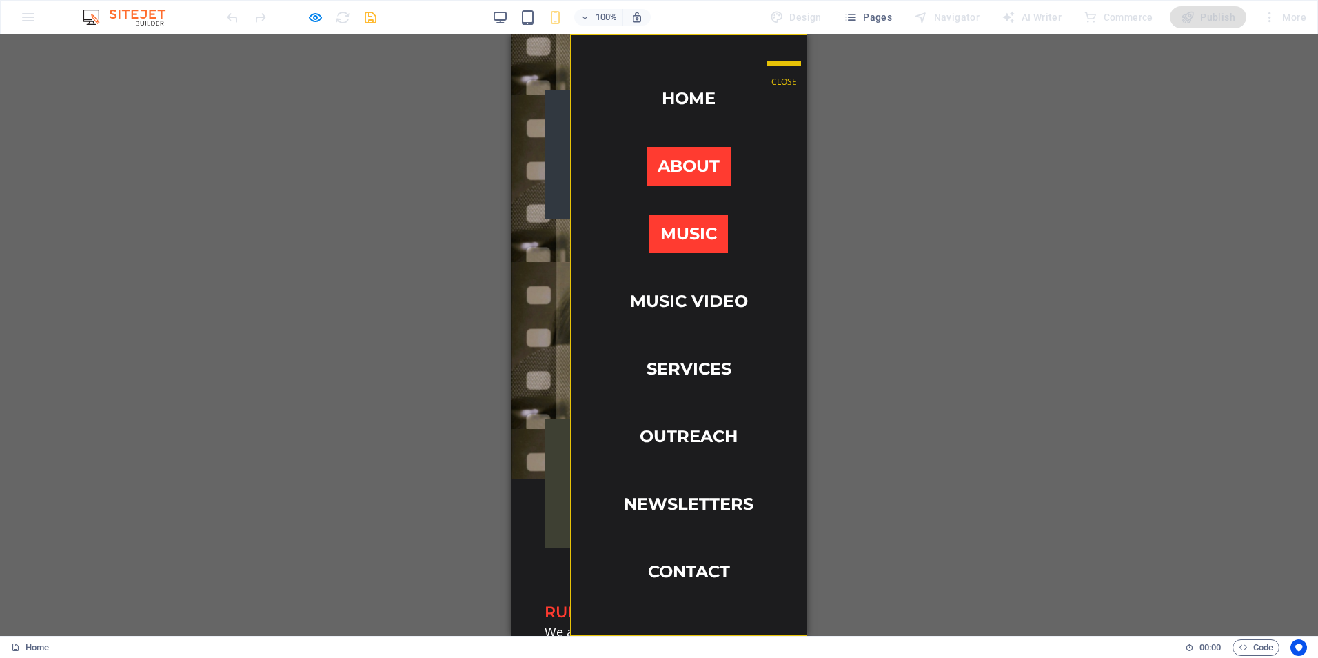
click at [662, 161] on link "About" at bounding box center [689, 166] width 84 height 39
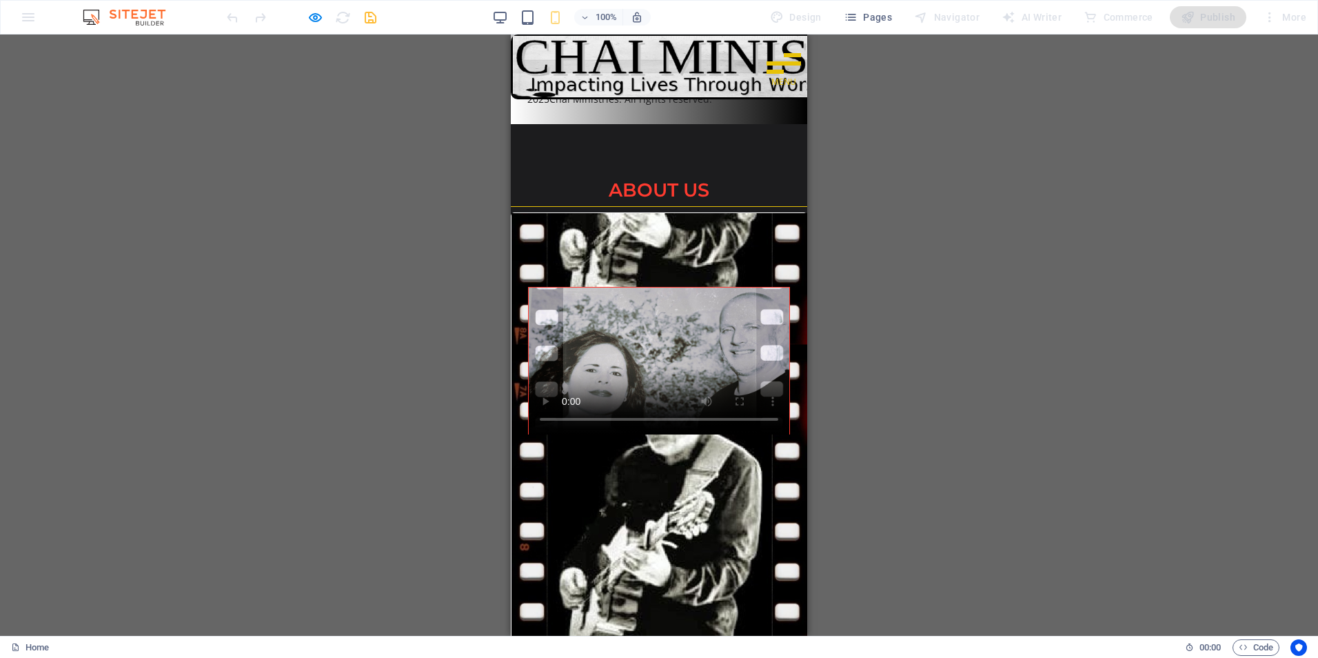
scroll to position [769, 0]
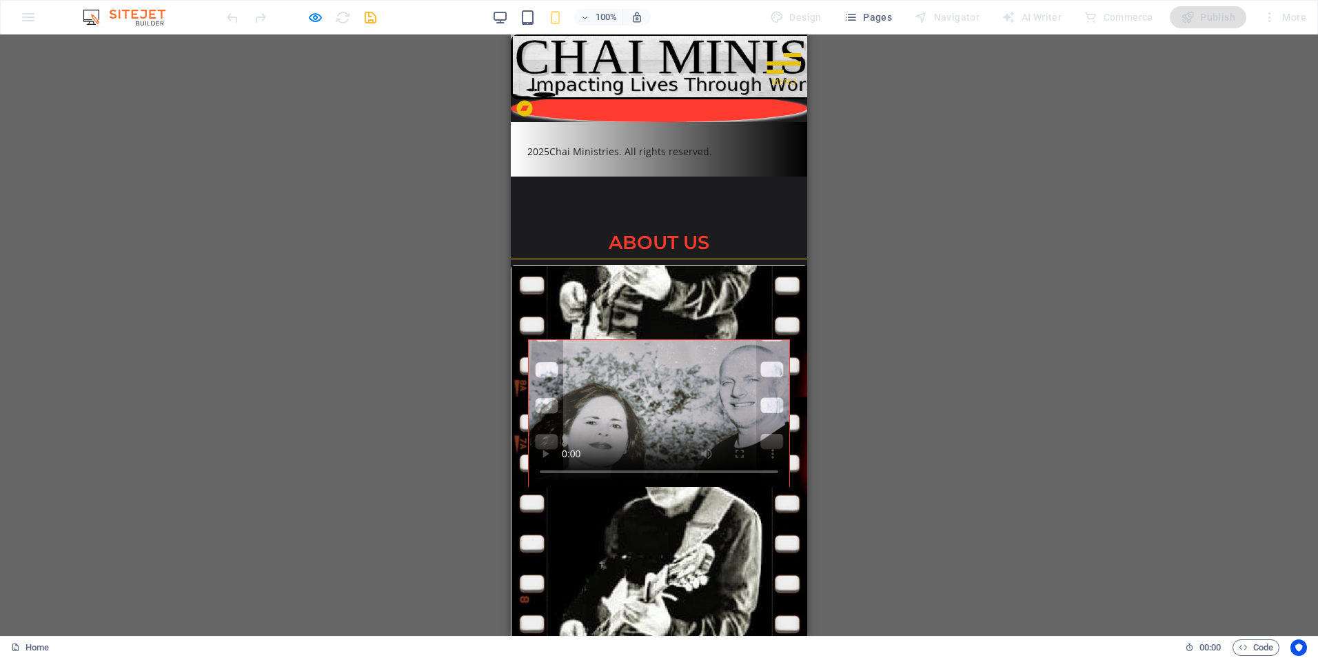
click at [780, 67] on div at bounding box center [784, 63] width 34 height 21
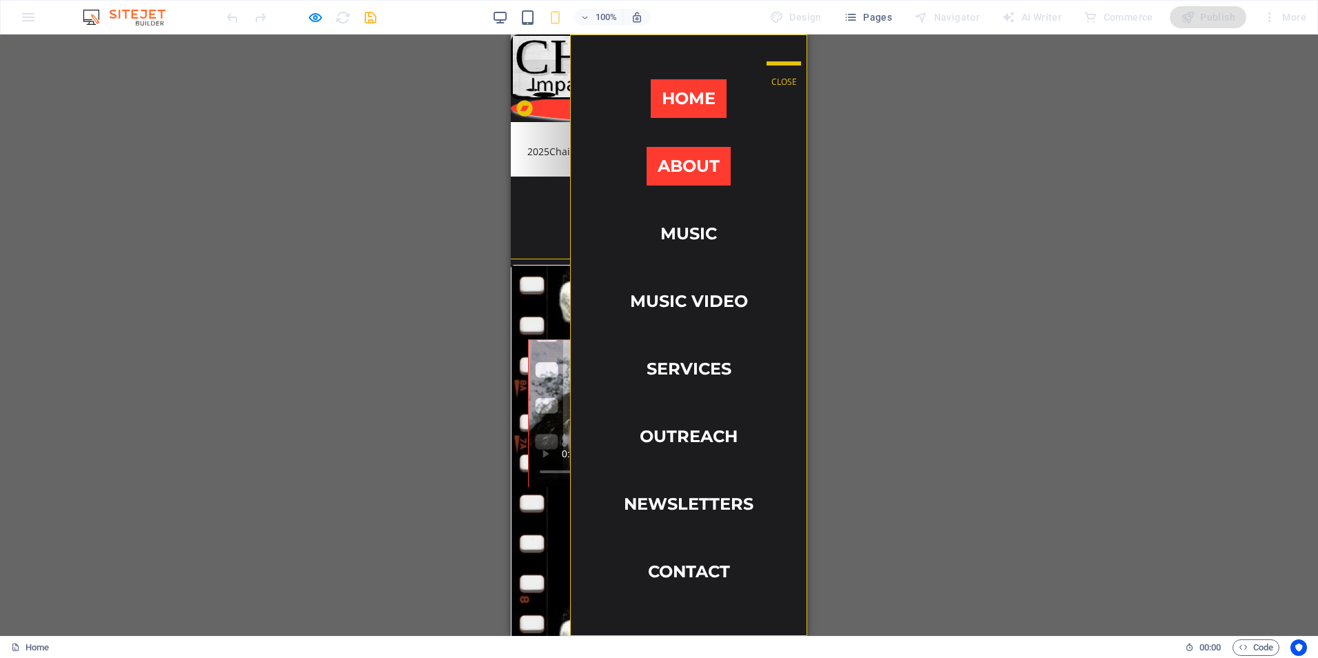
click at [651, 96] on link "Home" at bounding box center [689, 98] width 76 height 39
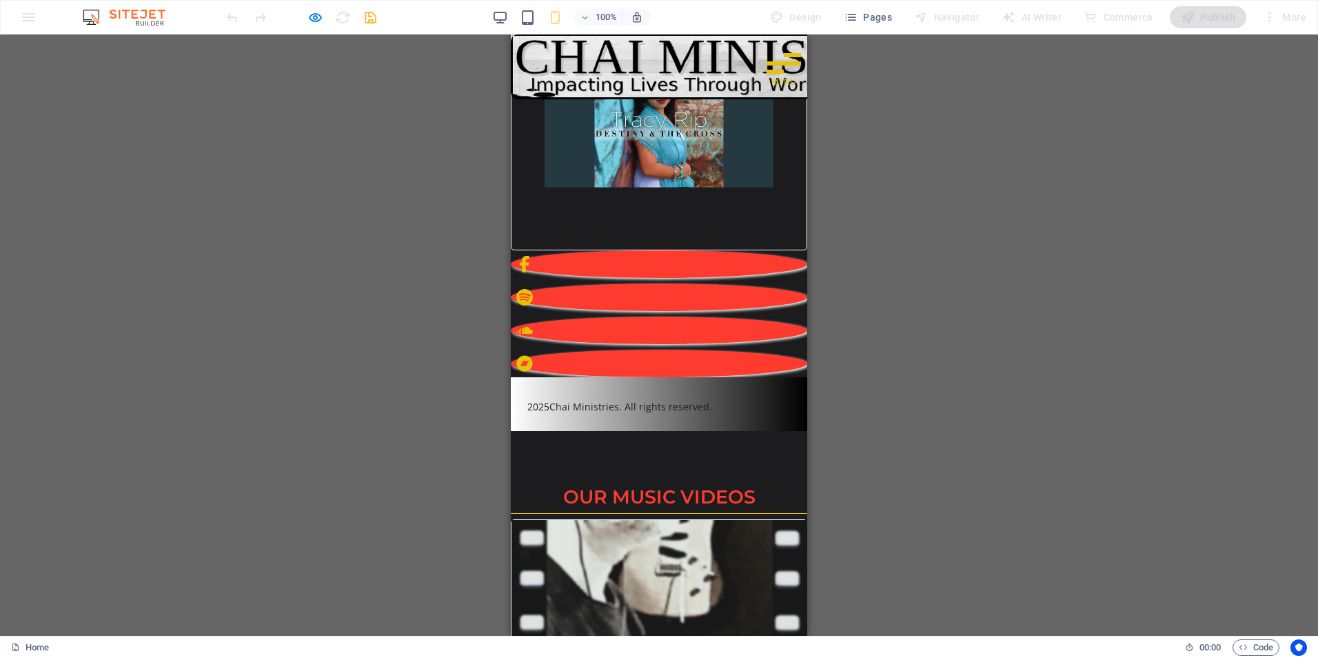
scroll to position [4709, 0]
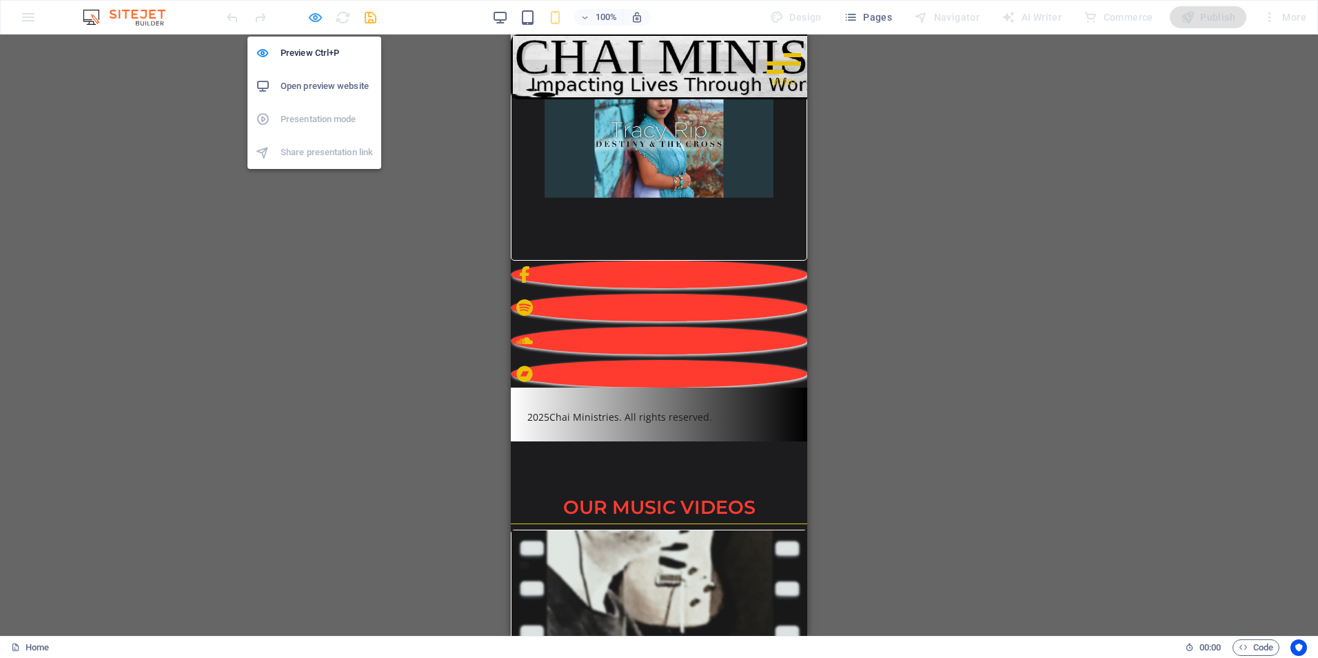
click at [0, 0] on icon "button" at bounding box center [0, 0] width 0 height 0
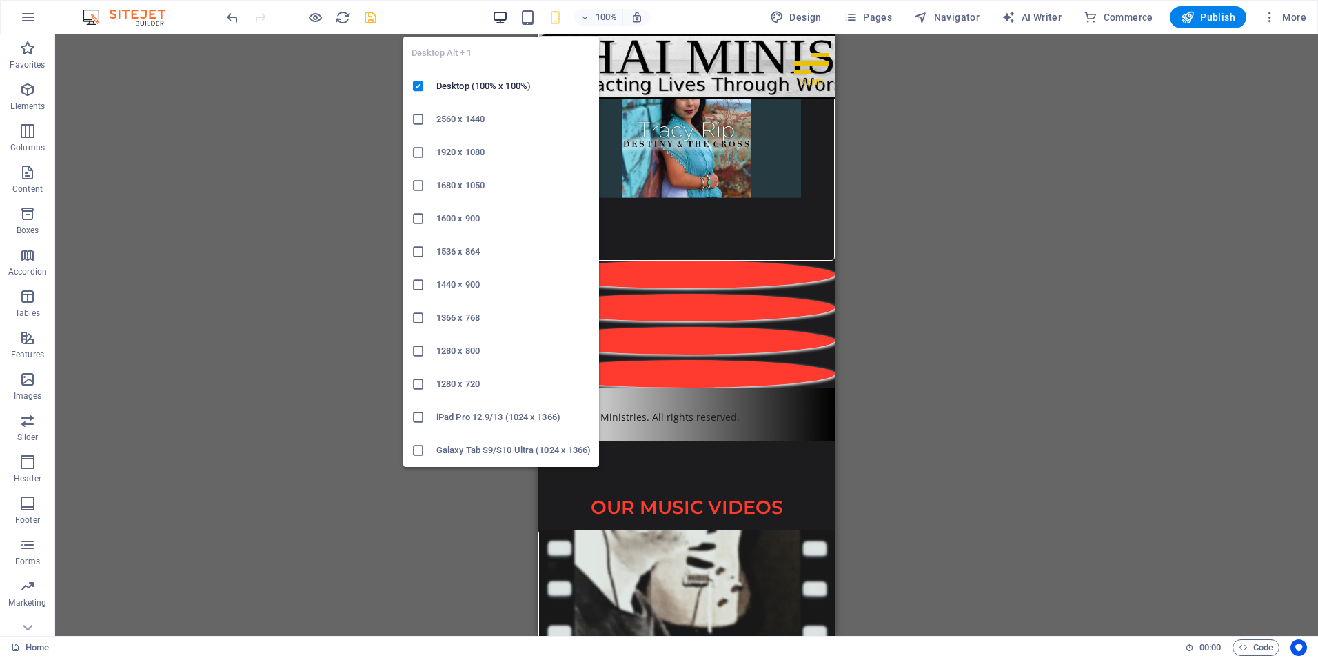
click at [505, 13] on icon "button" at bounding box center [500, 18] width 16 height 16
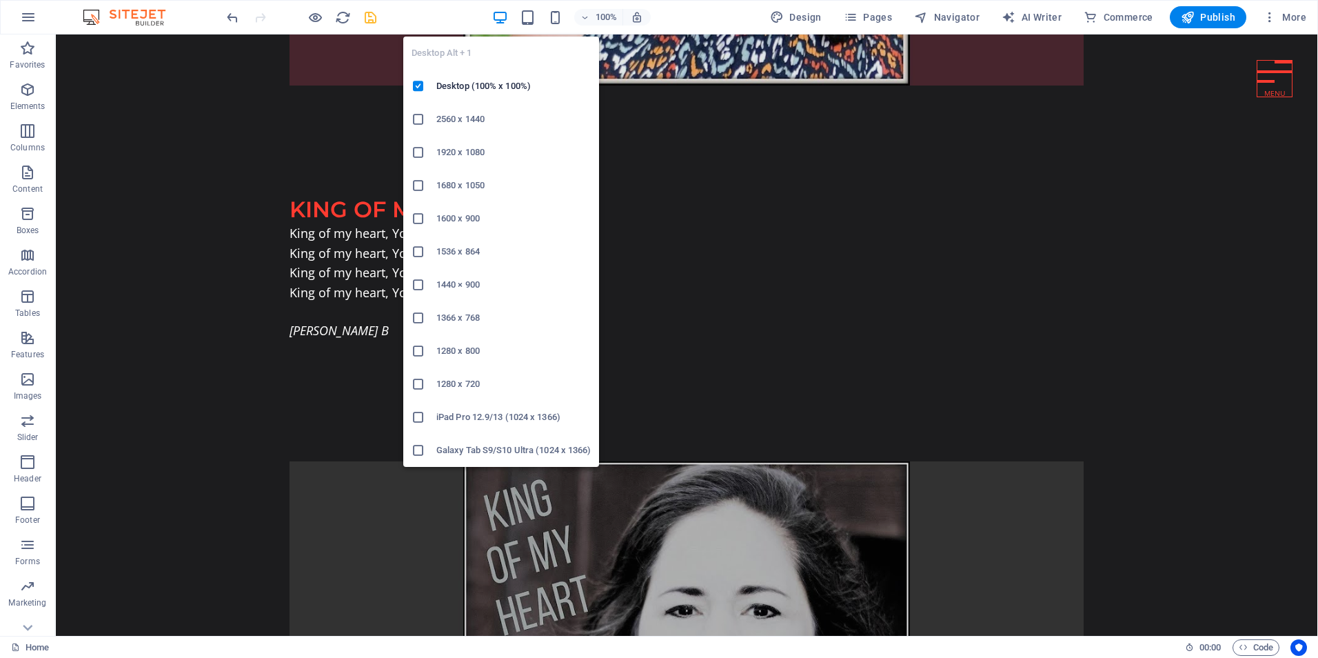
scroll to position [4775, 0]
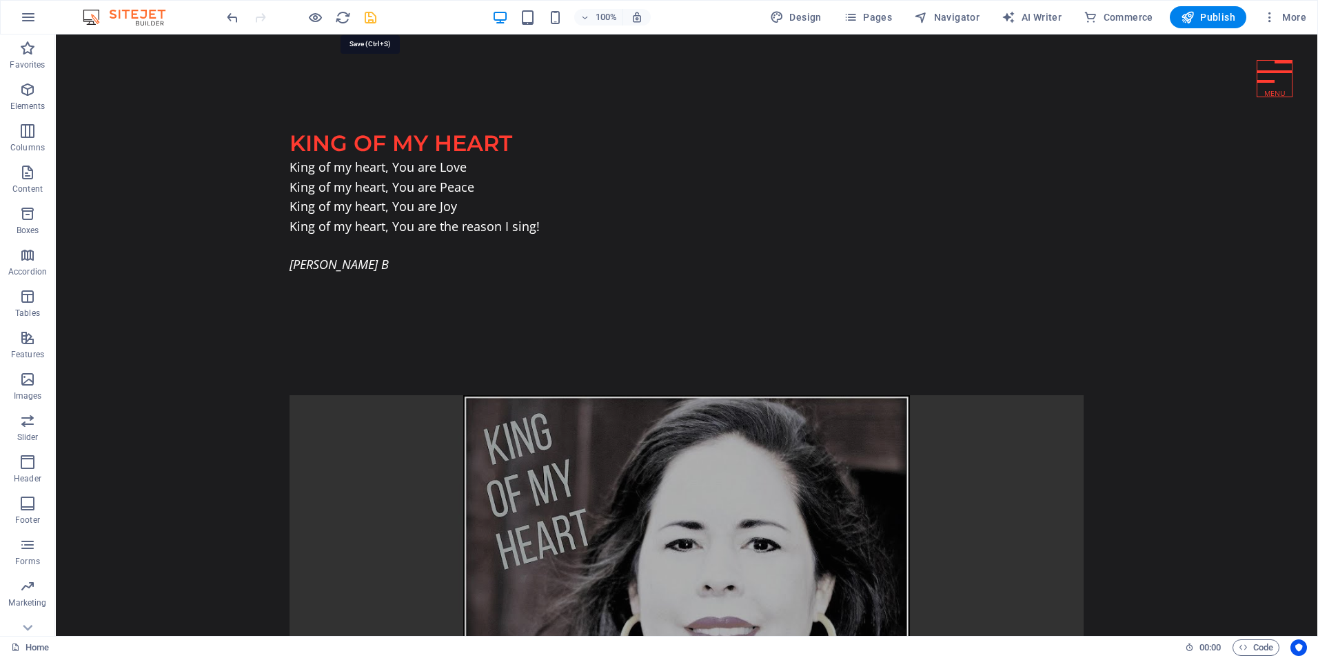
click at [368, 14] on icon "save" at bounding box center [371, 18] width 16 height 16
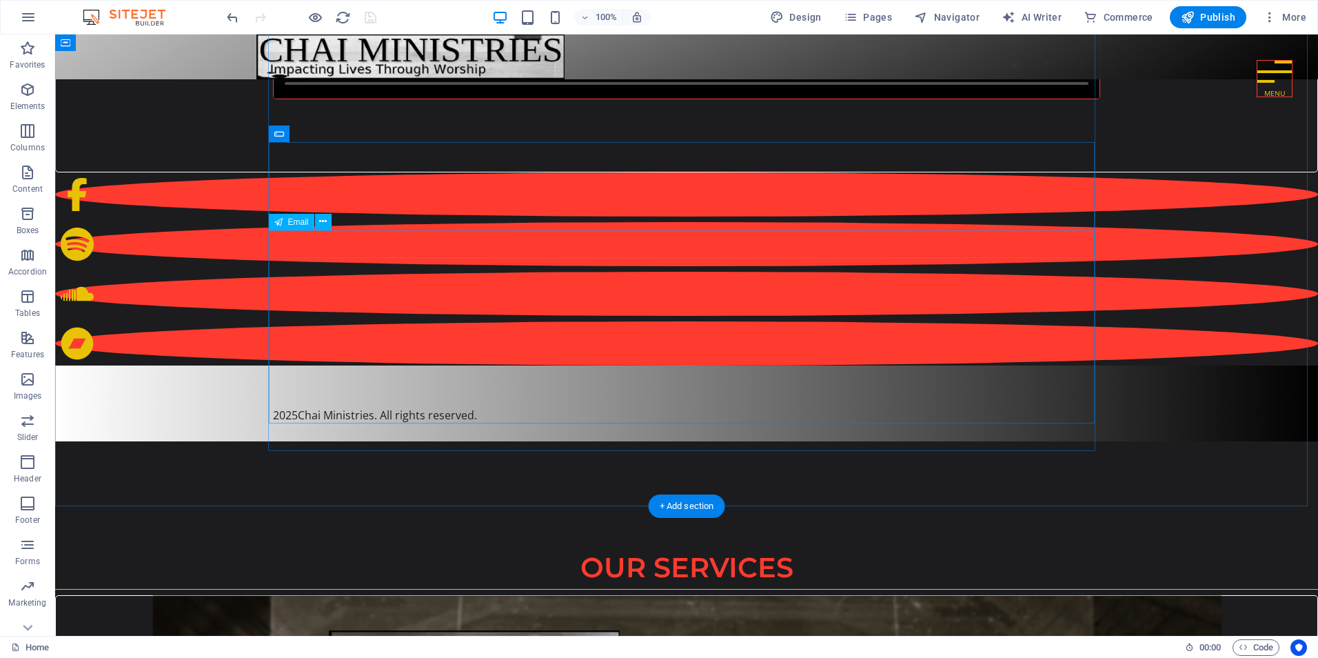
scroll to position [7762, 0]
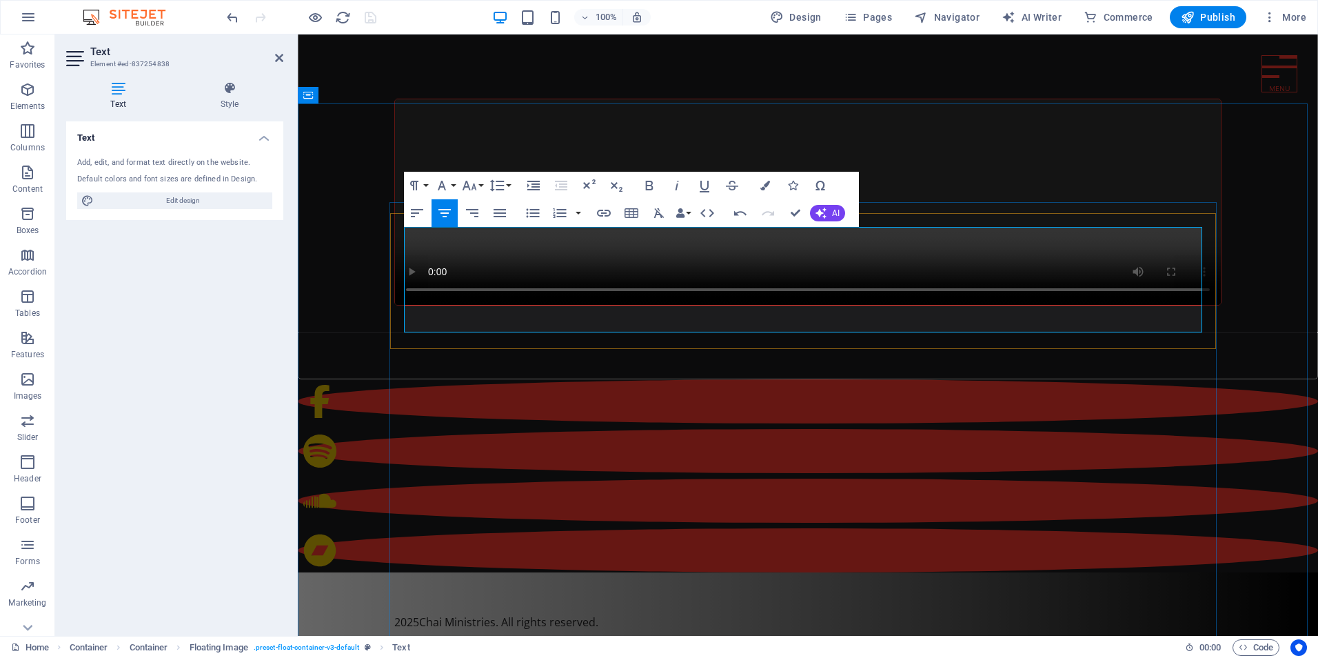
drag, startPoint x: 971, startPoint y: 324, endPoint x: 989, endPoint y: 326, distance: 18.7
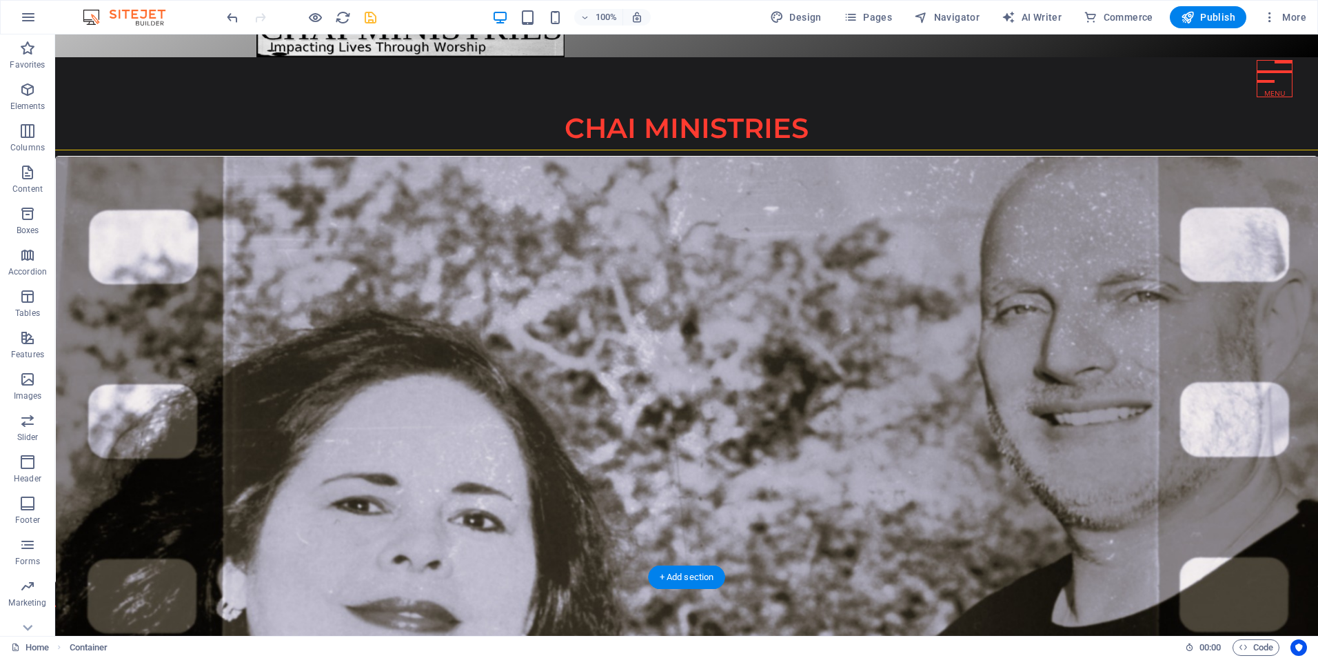
scroll to position [0, 0]
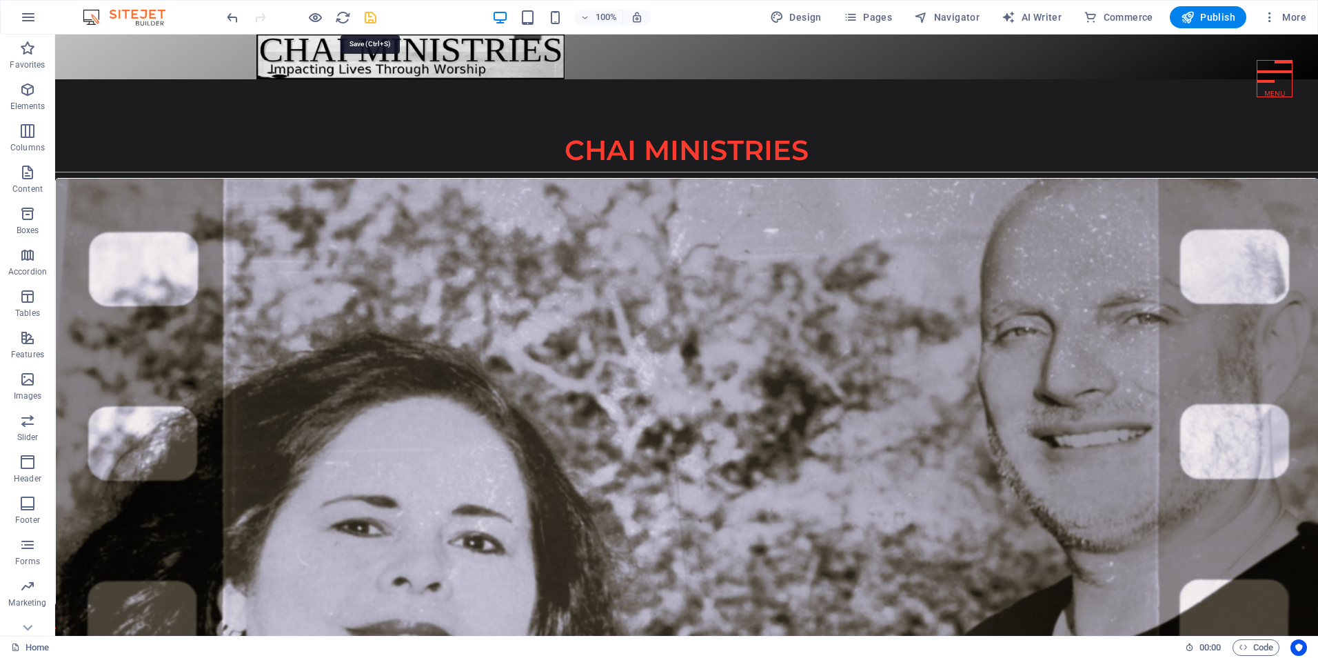
click at [366, 17] on icon "save" at bounding box center [371, 18] width 16 height 16
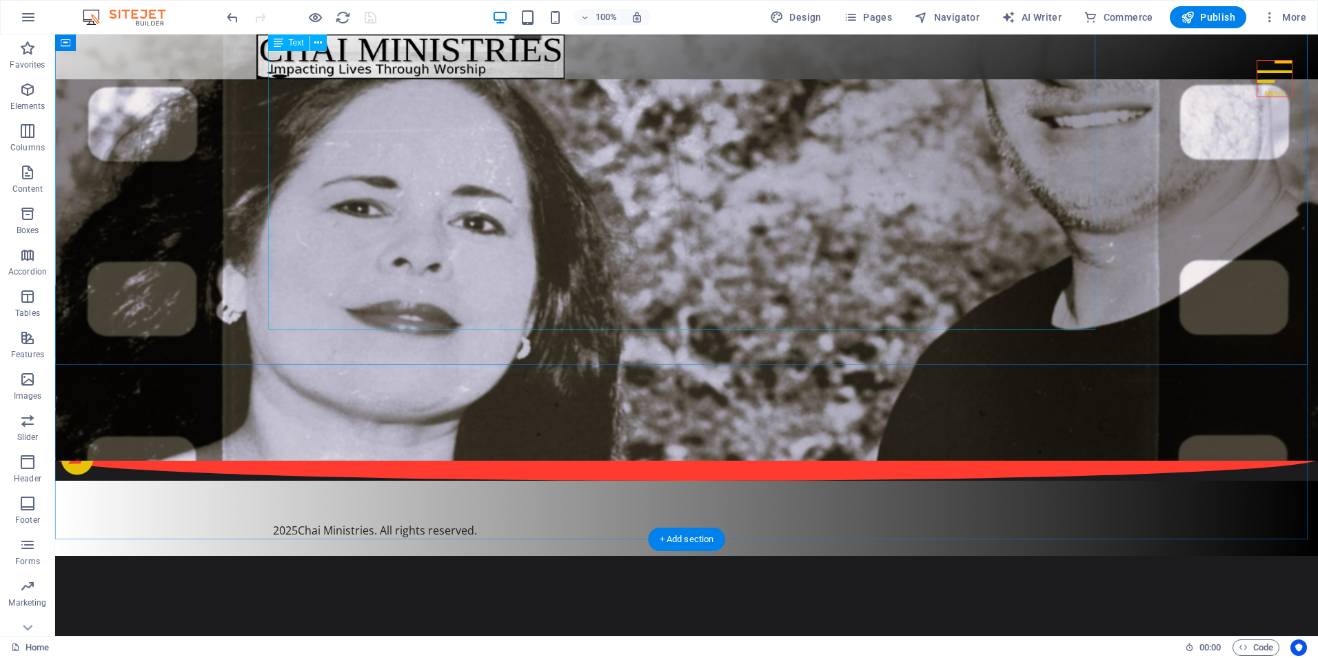
scroll to position [207, 0]
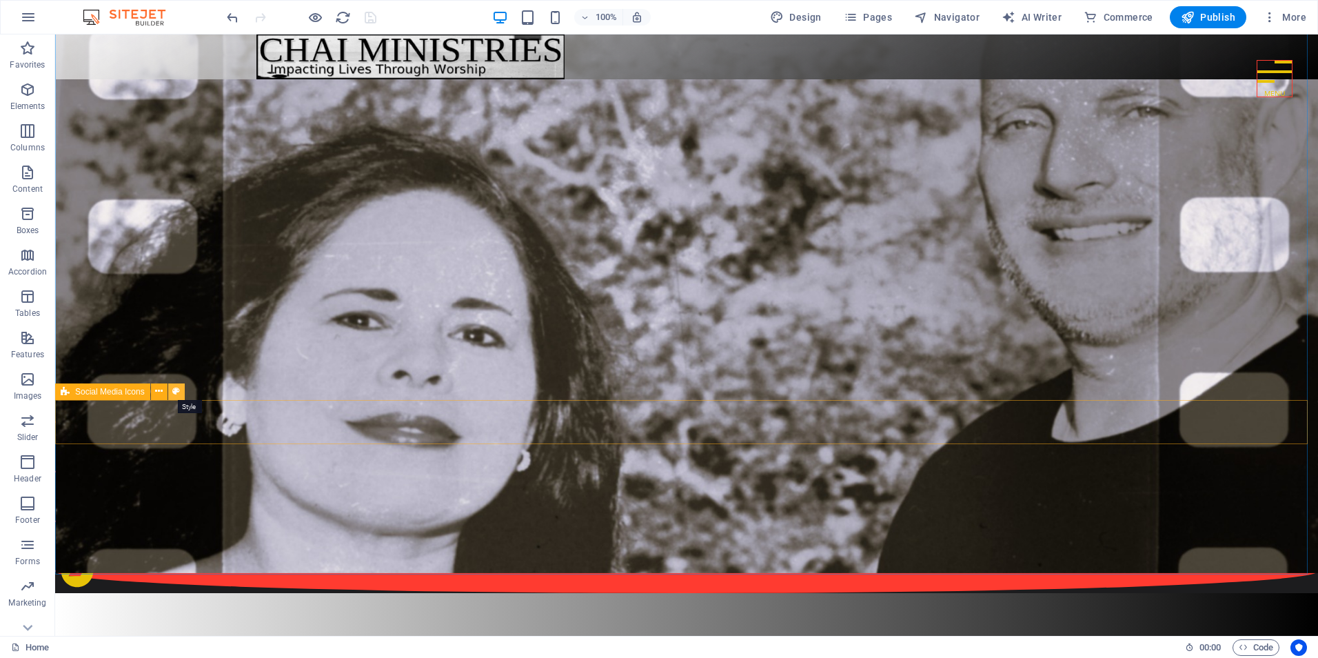
click at [172, 389] on icon at bounding box center [176, 391] width 8 height 14
select select "rem"
select select "preset-social-icons-v3-default"
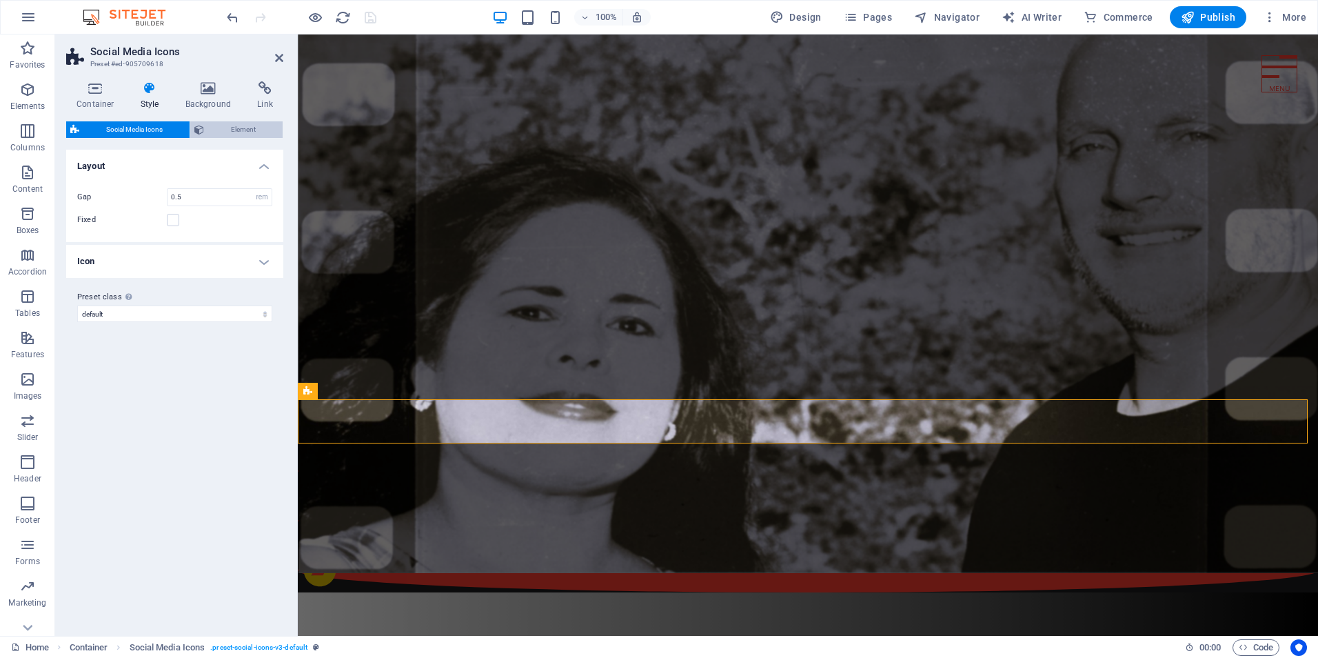
click at [229, 126] on span "Element" at bounding box center [243, 129] width 70 height 17
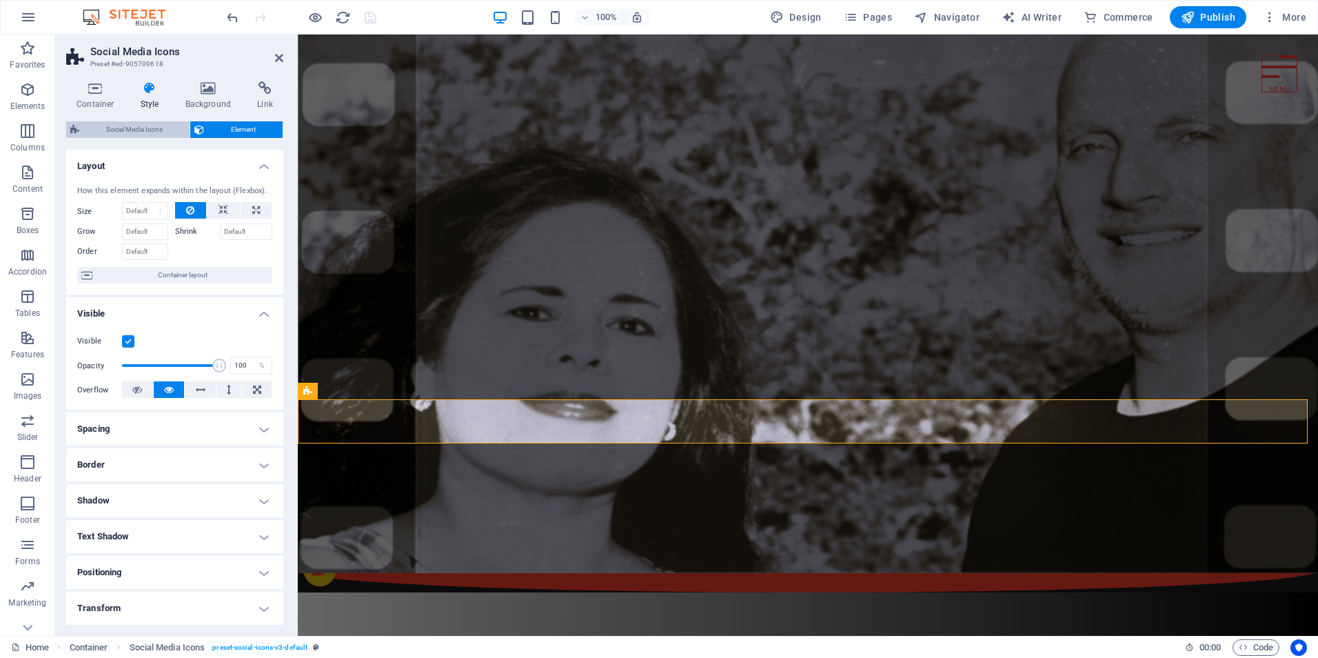
click at [145, 123] on span "Social Media Icons" at bounding box center [134, 129] width 102 height 17
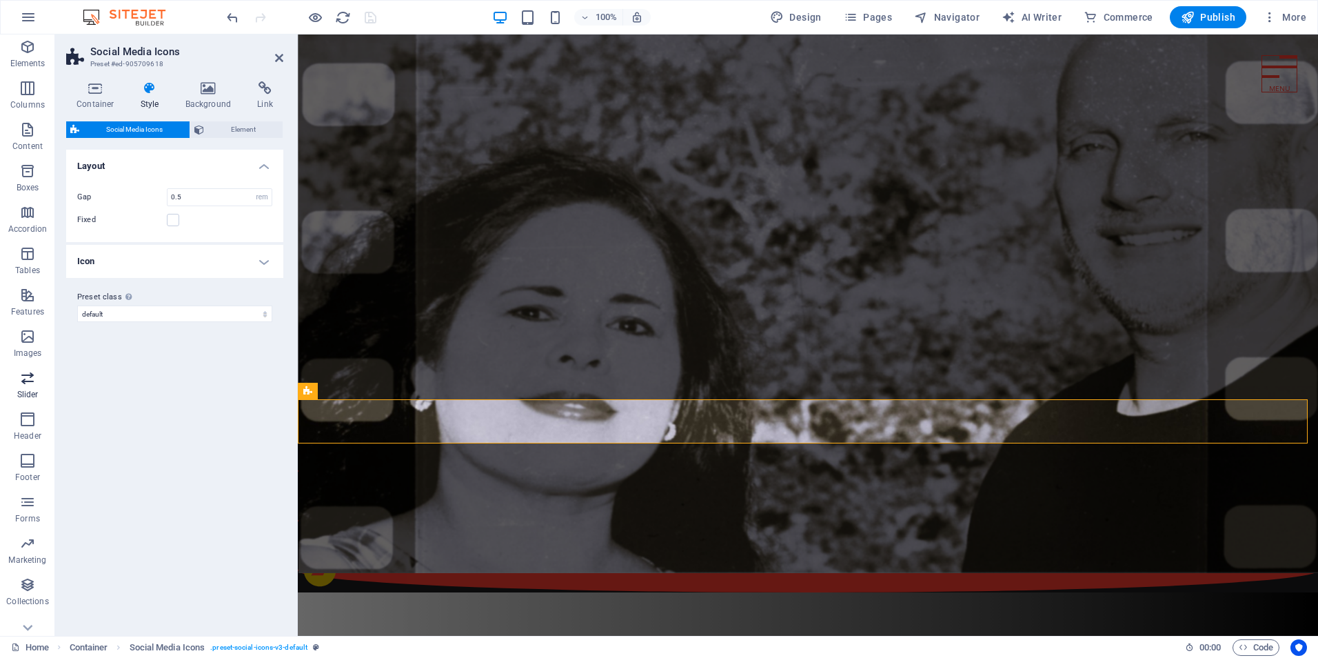
scroll to position [61, 0]
click at [120, 261] on h4 "Icon" at bounding box center [174, 261] width 217 height 33
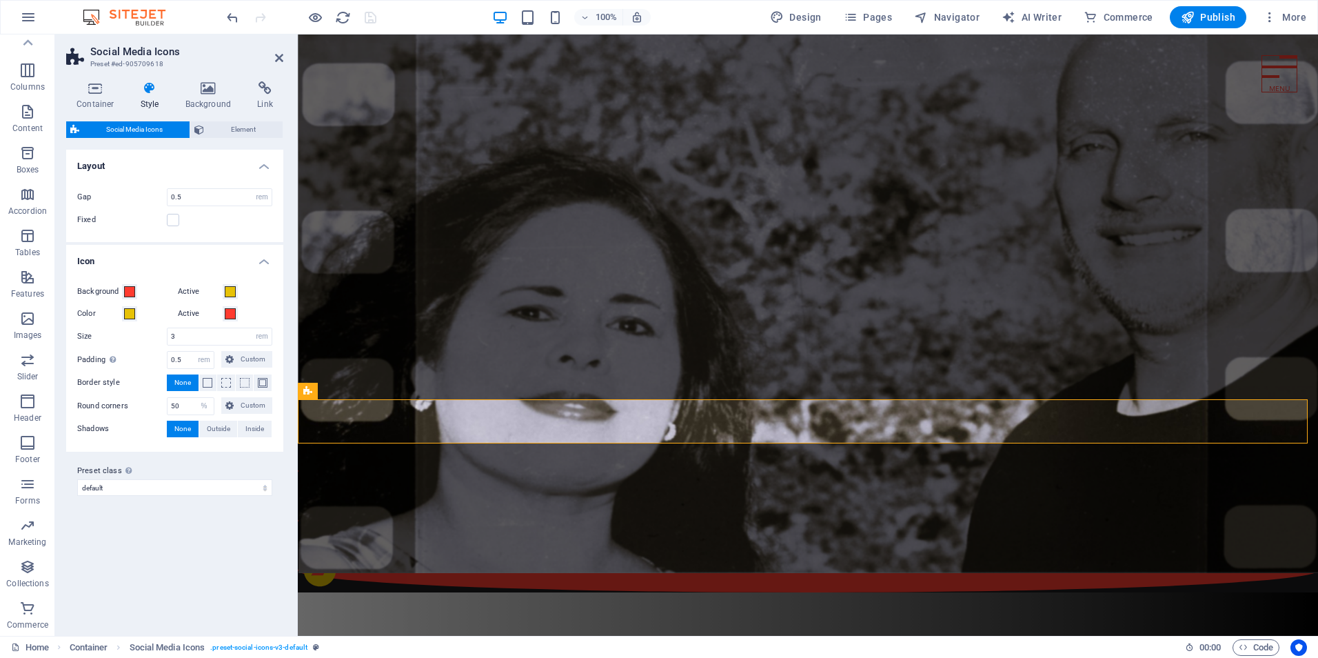
click at [120, 261] on h4 "Icon" at bounding box center [174, 257] width 217 height 25
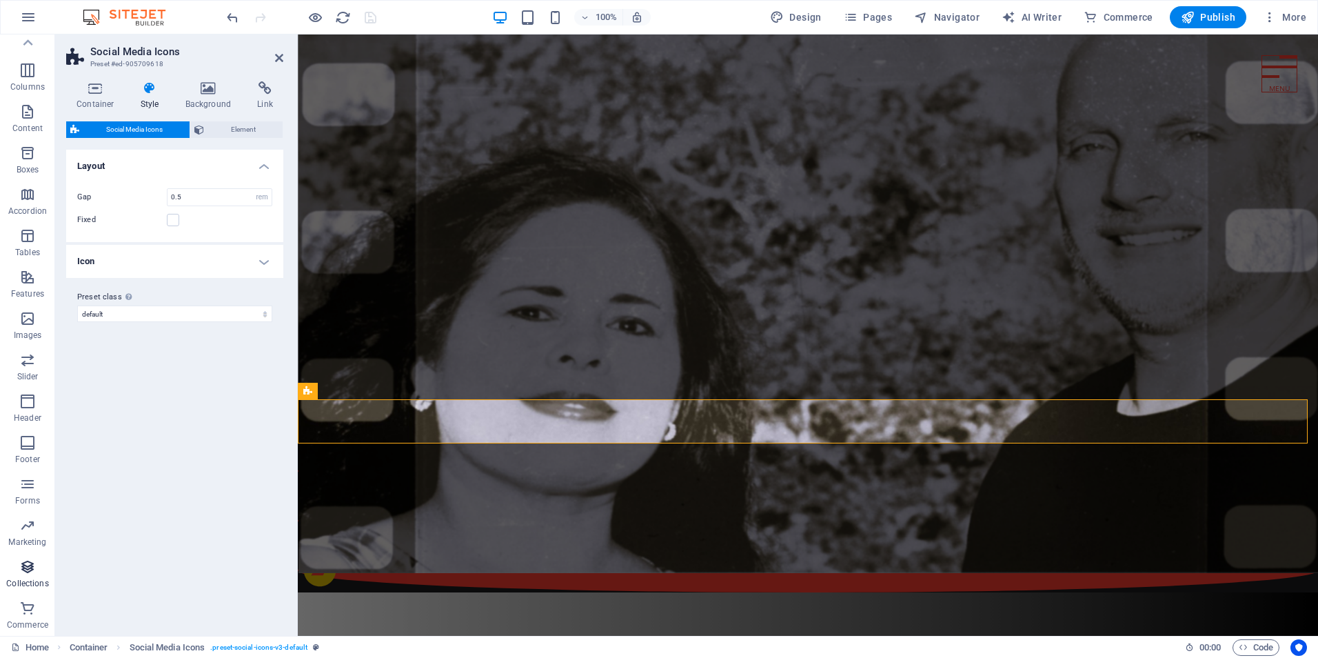
click at [23, 565] on icon "button" at bounding box center [27, 566] width 17 height 17
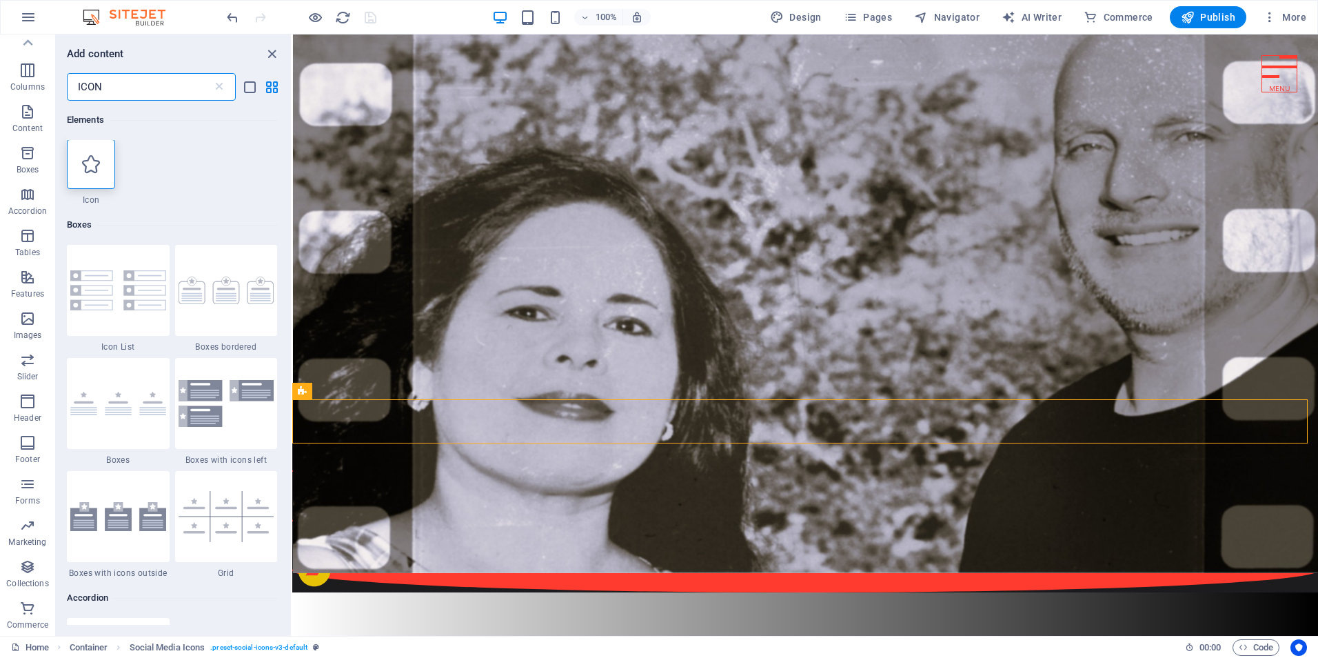
scroll to position [0, 0]
type input "ICON"
click at [99, 165] on icon at bounding box center [91, 165] width 18 height 18
select select "xMidYMid"
select select "px"
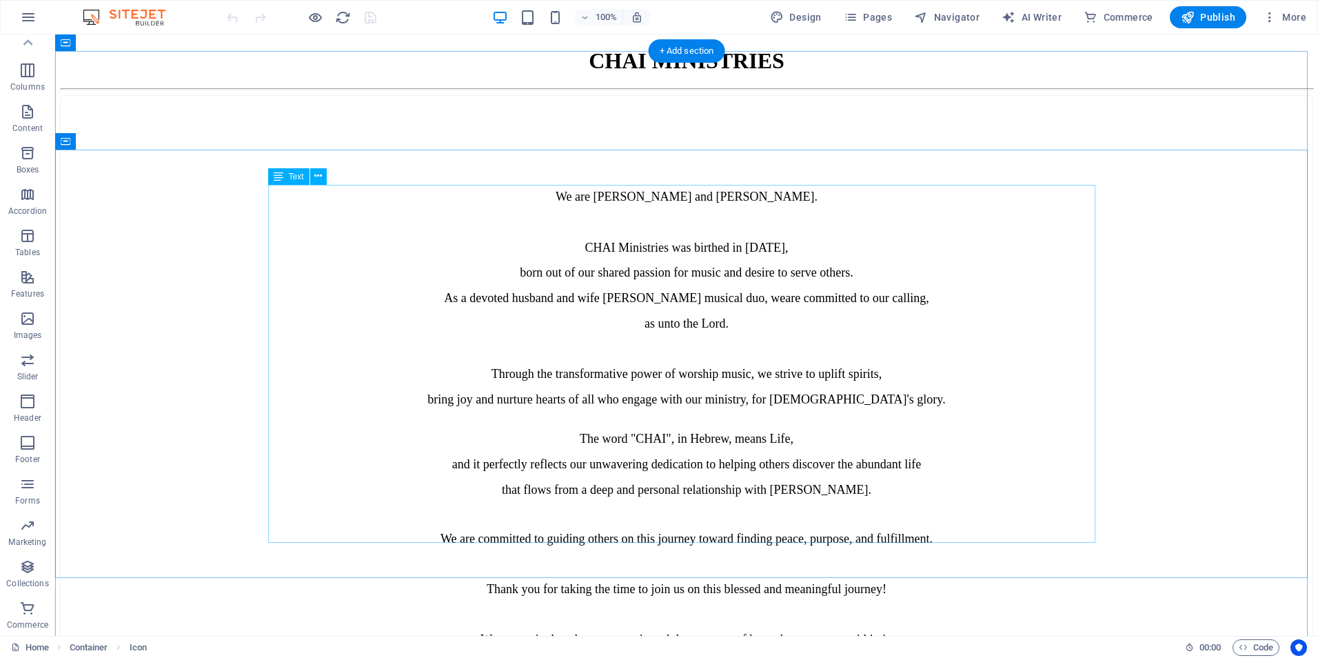
scroll to position [207, 0]
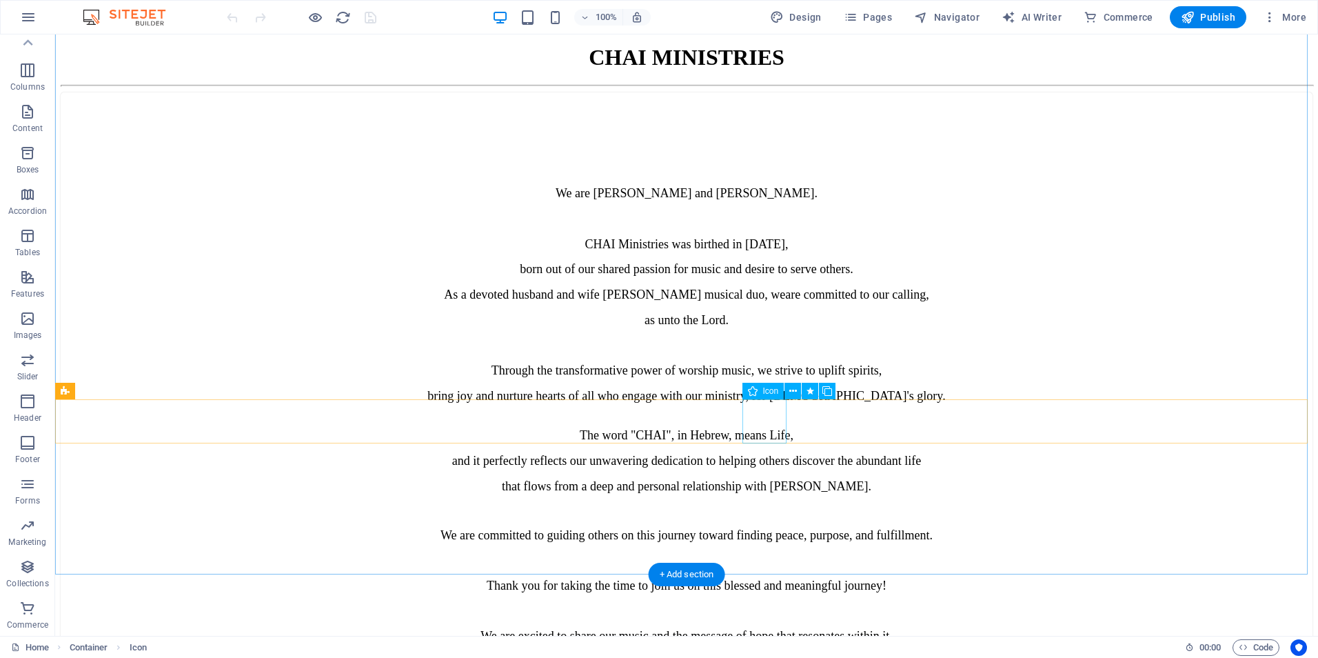
select select "xMidYMid"
select select "px"
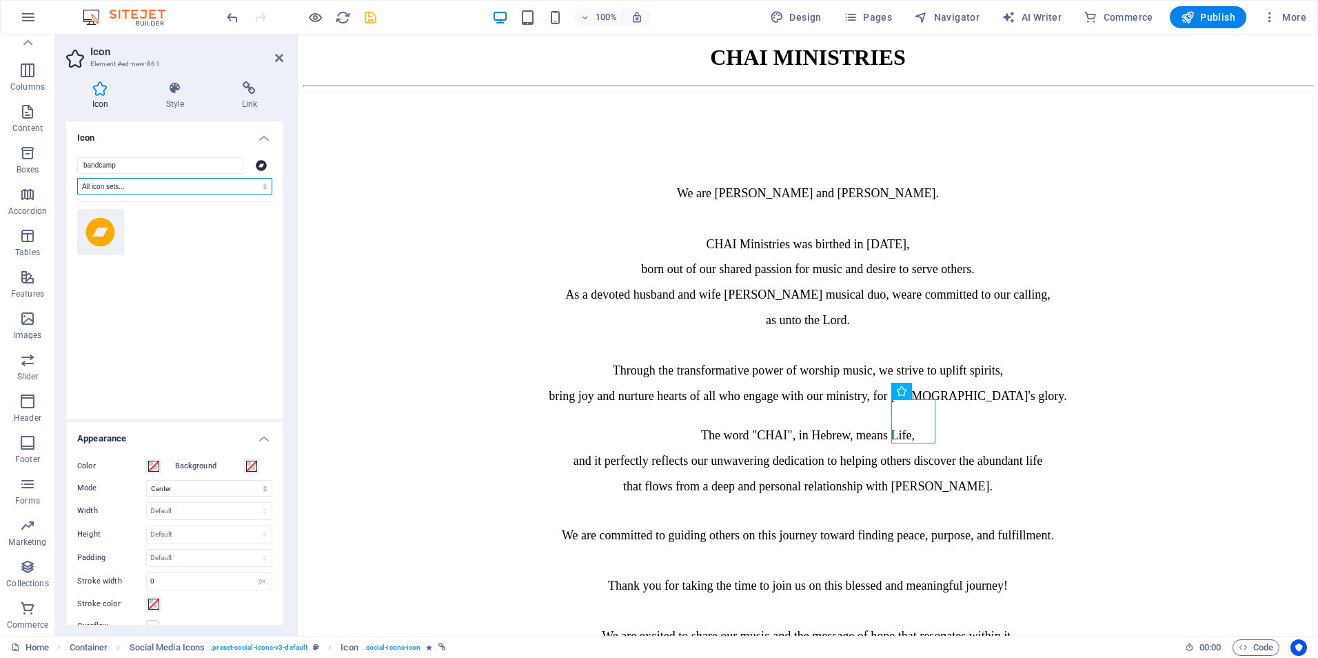
click at [112, 186] on select "All icon sets... IcoFont Ionicons FontAwesome Brands FontAwesome Duotone FontAw…" at bounding box center [174, 186] width 195 height 17
click at [114, 161] on input "bandcamp" at bounding box center [160, 165] width 166 height 17
click at [33, 70] on icon "button" at bounding box center [27, 70] width 17 height 17
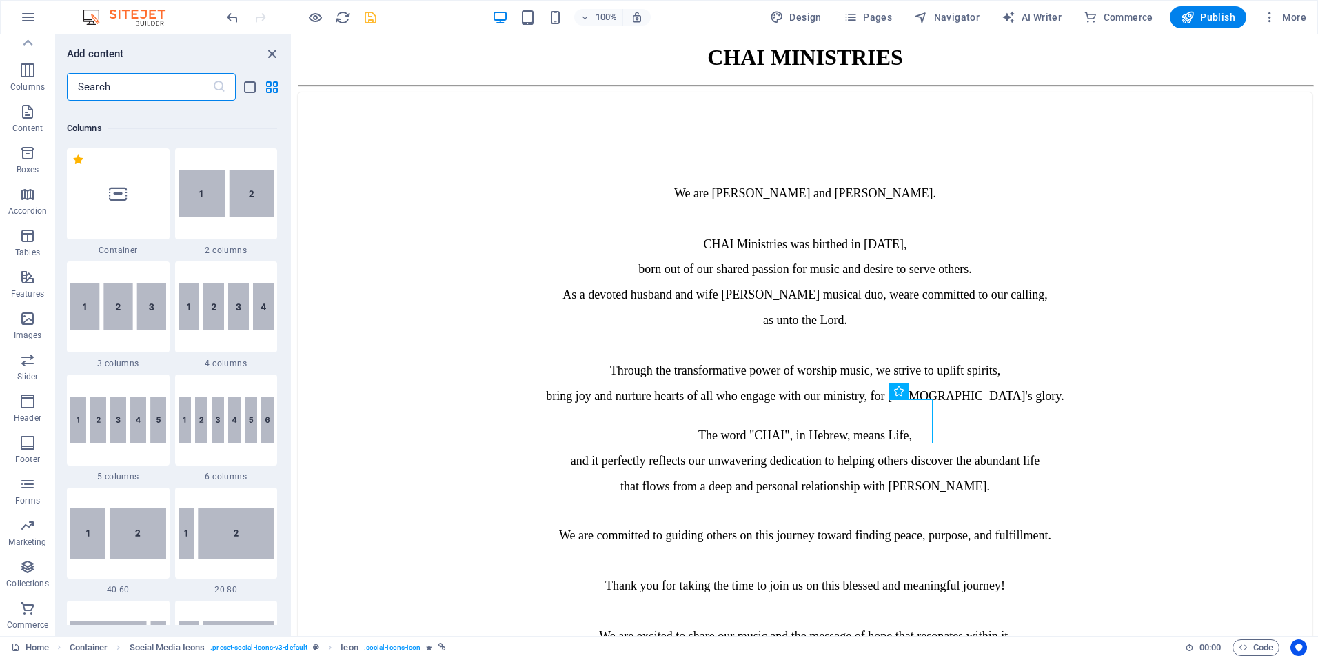
scroll to position [682, 0]
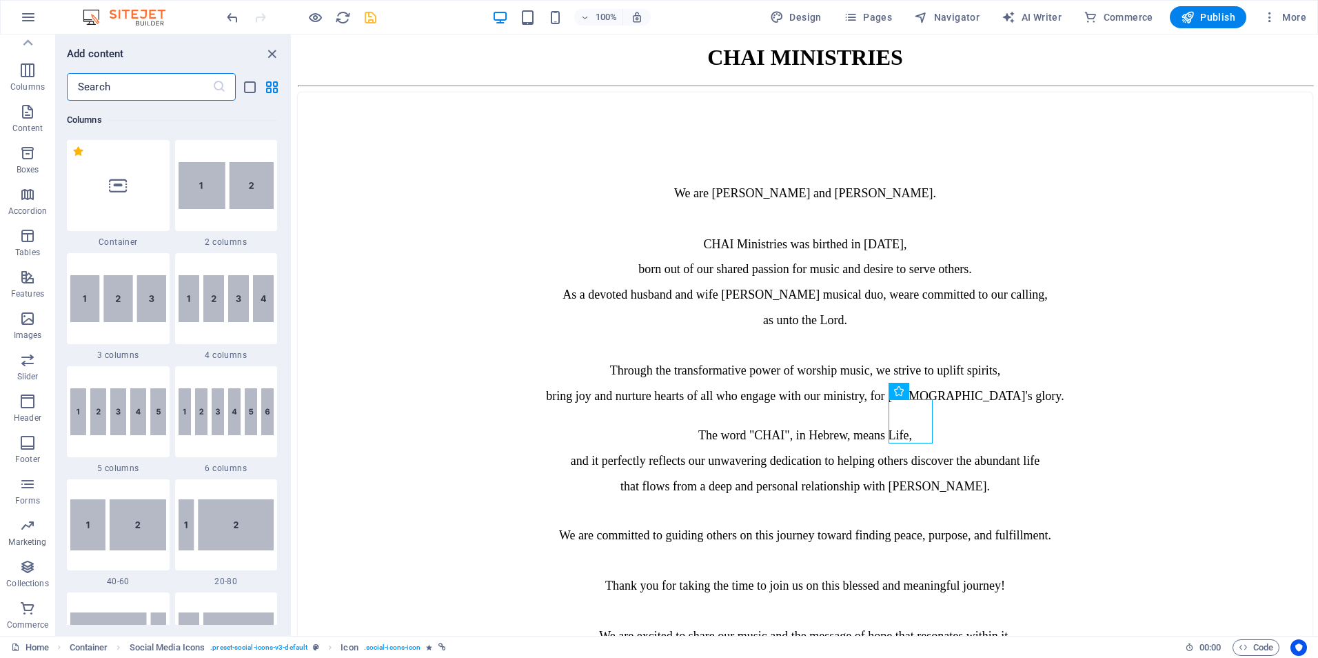
click at [97, 82] on input "text" at bounding box center [139, 87] width 145 height 28
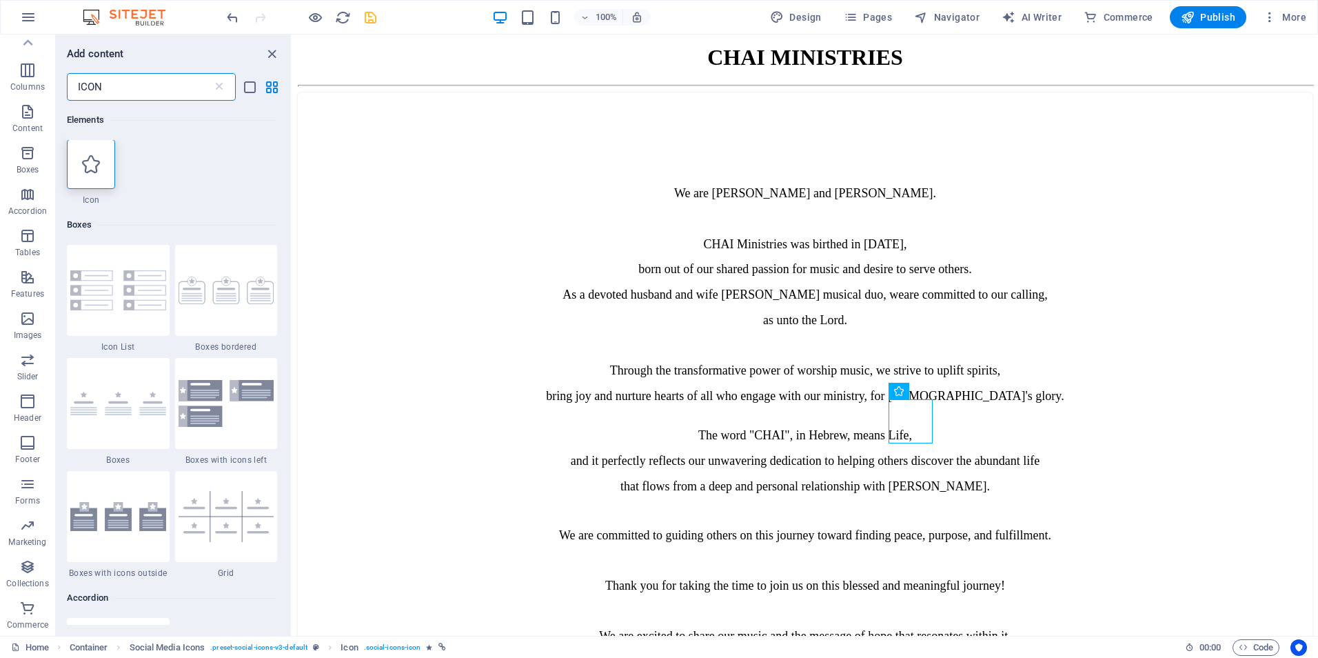
scroll to position [0, 0]
type input "ICON"
click at [97, 165] on icon at bounding box center [91, 165] width 18 height 18
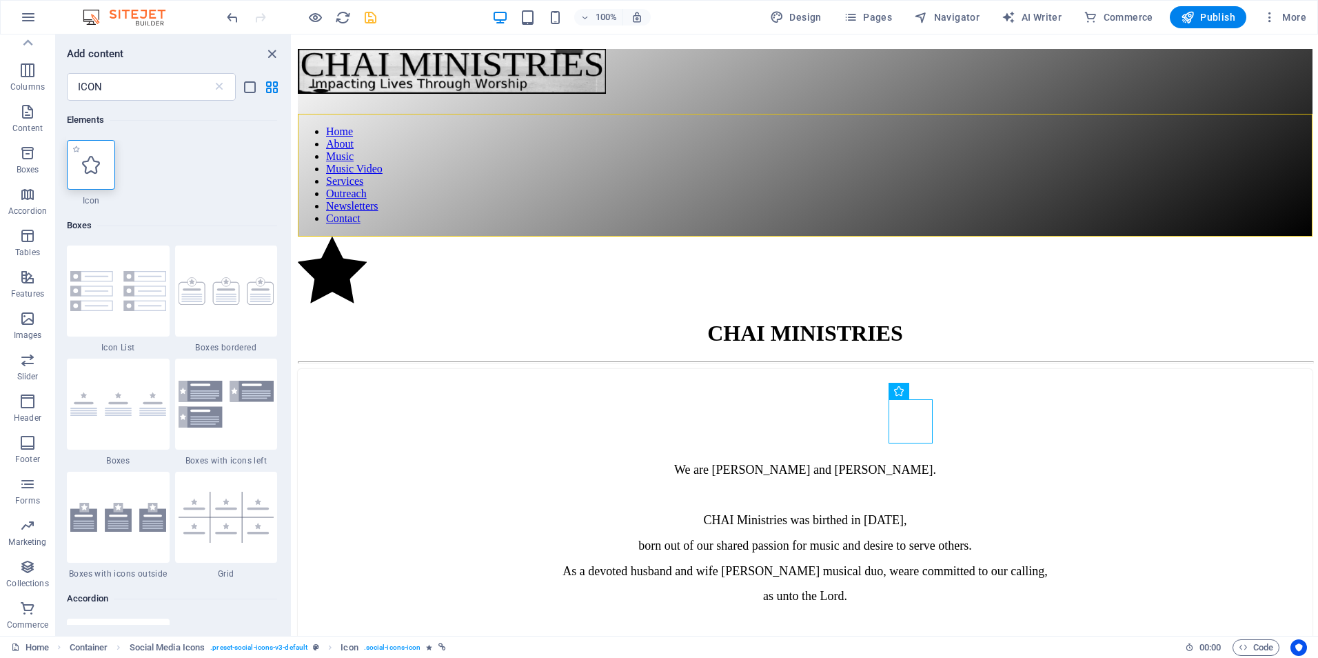
select select "xMidYMid"
select select "px"
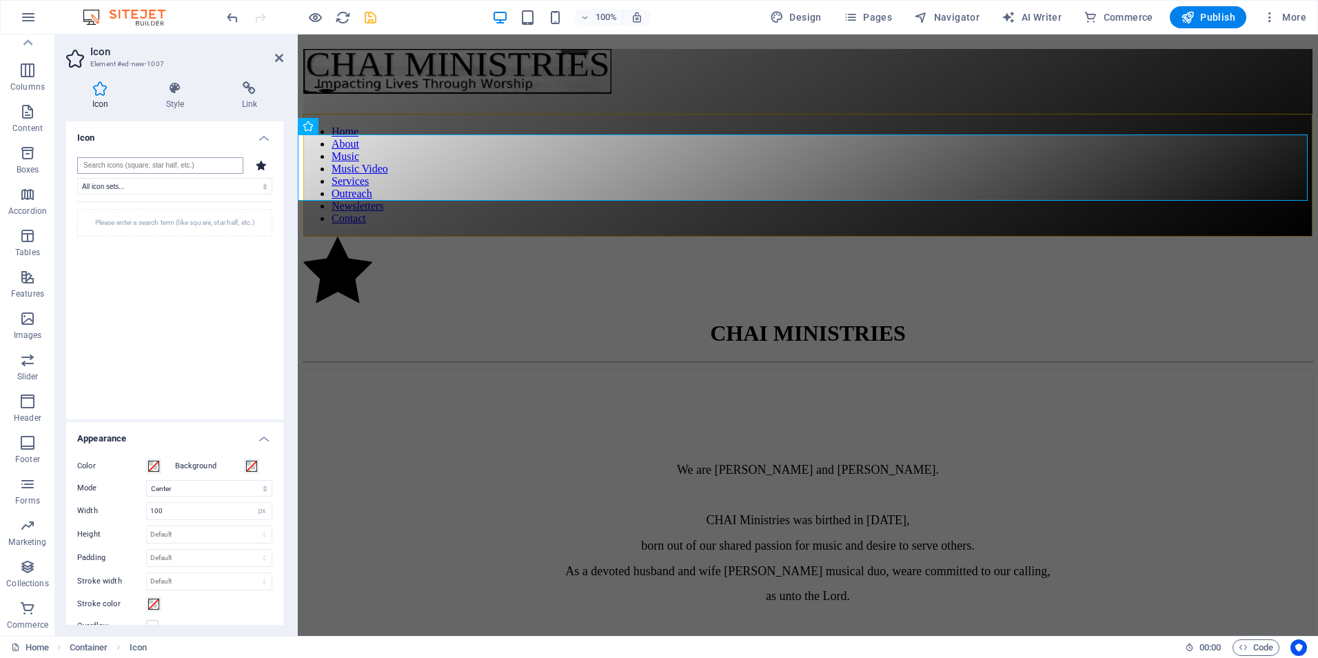
click at [101, 163] on input "search" at bounding box center [160, 165] width 166 height 17
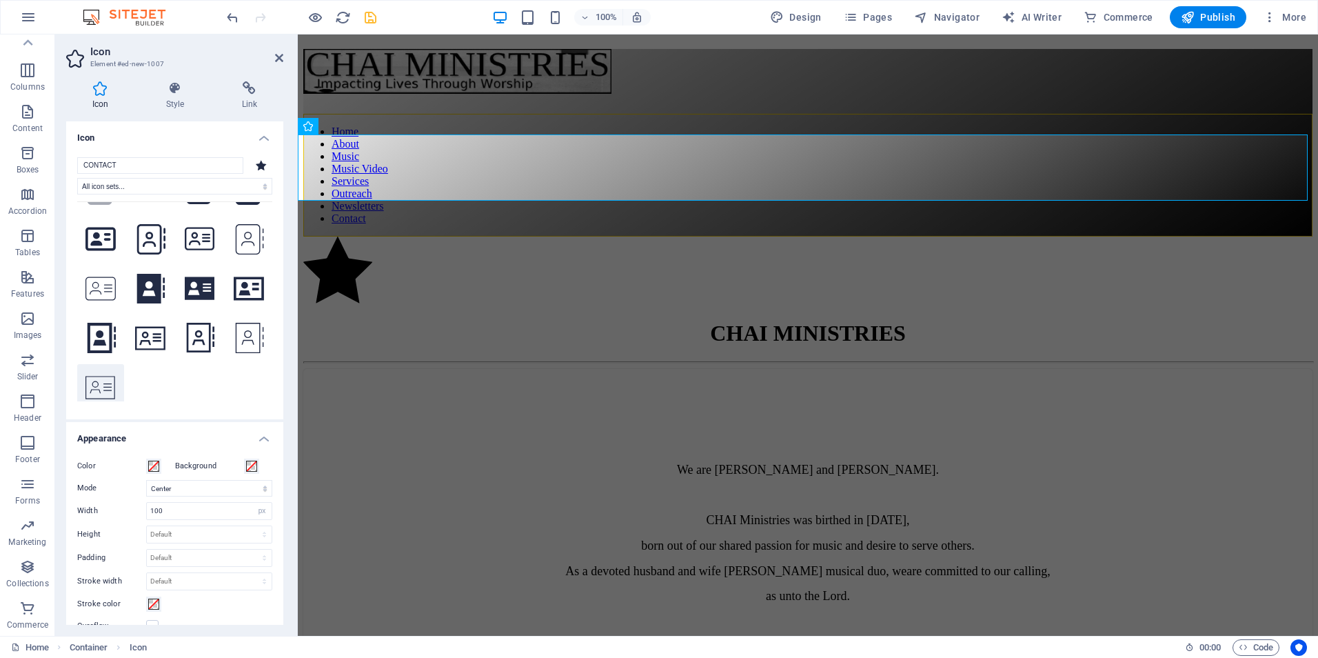
type input "CONTACT"
click at [95, 374] on icon at bounding box center [100, 387] width 30 height 27
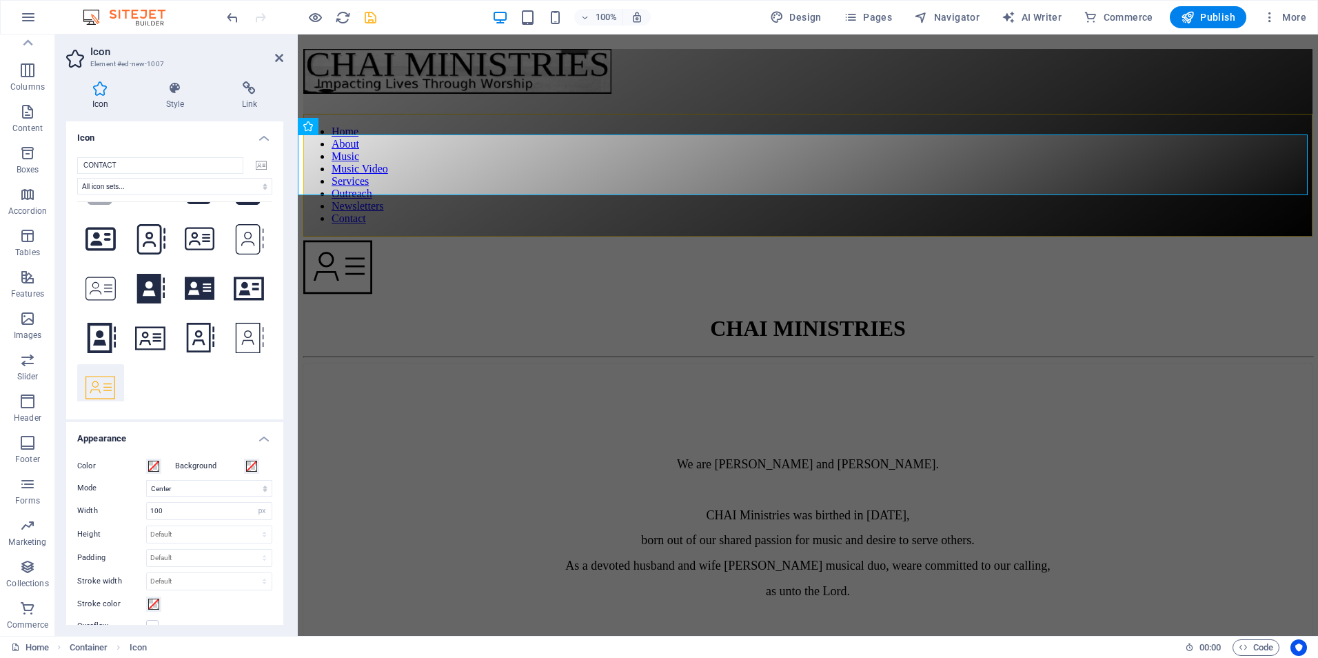
click at [95, 374] on icon at bounding box center [100, 387] width 30 height 27
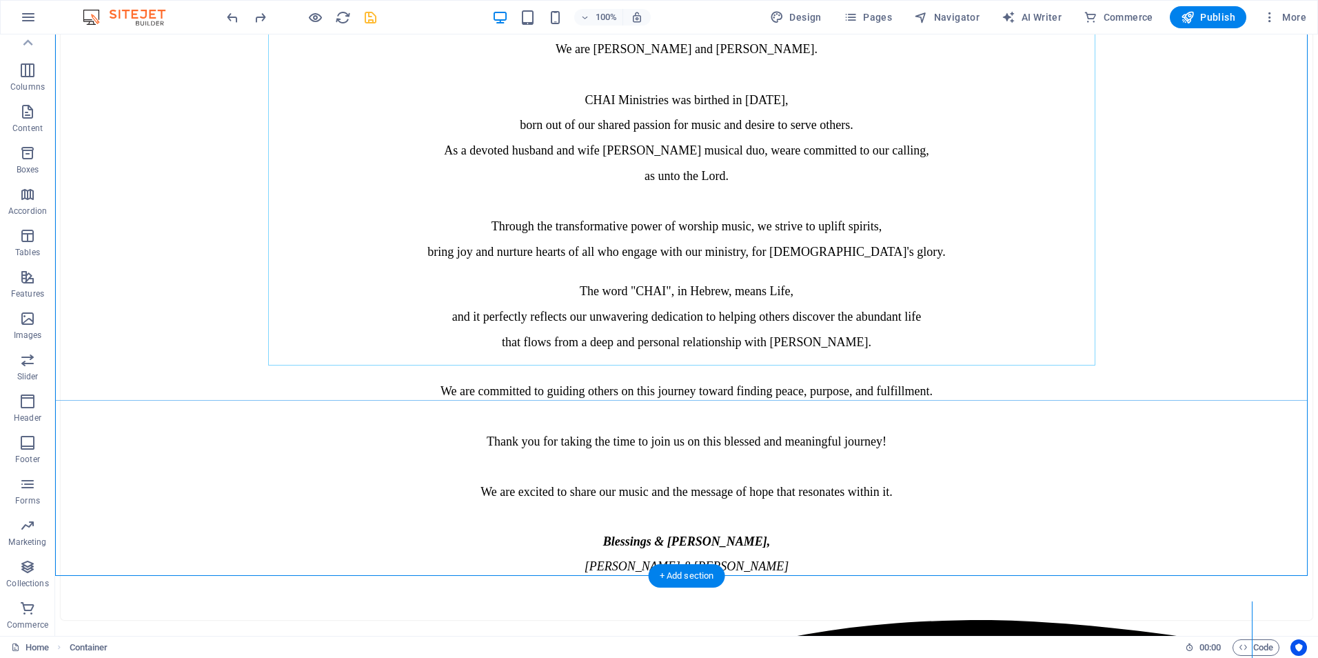
scroll to position [414, 0]
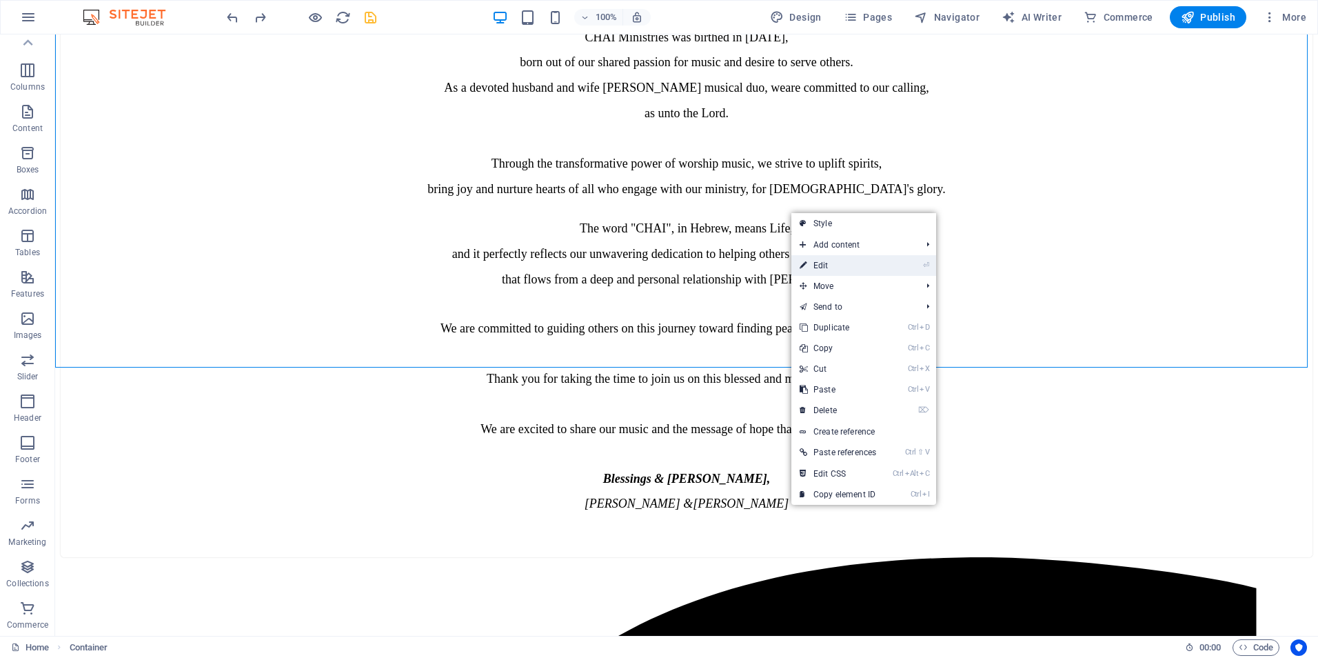
click at [816, 261] on link "⏎ Edit" at bounding box center [837, 265] width 93 height 21
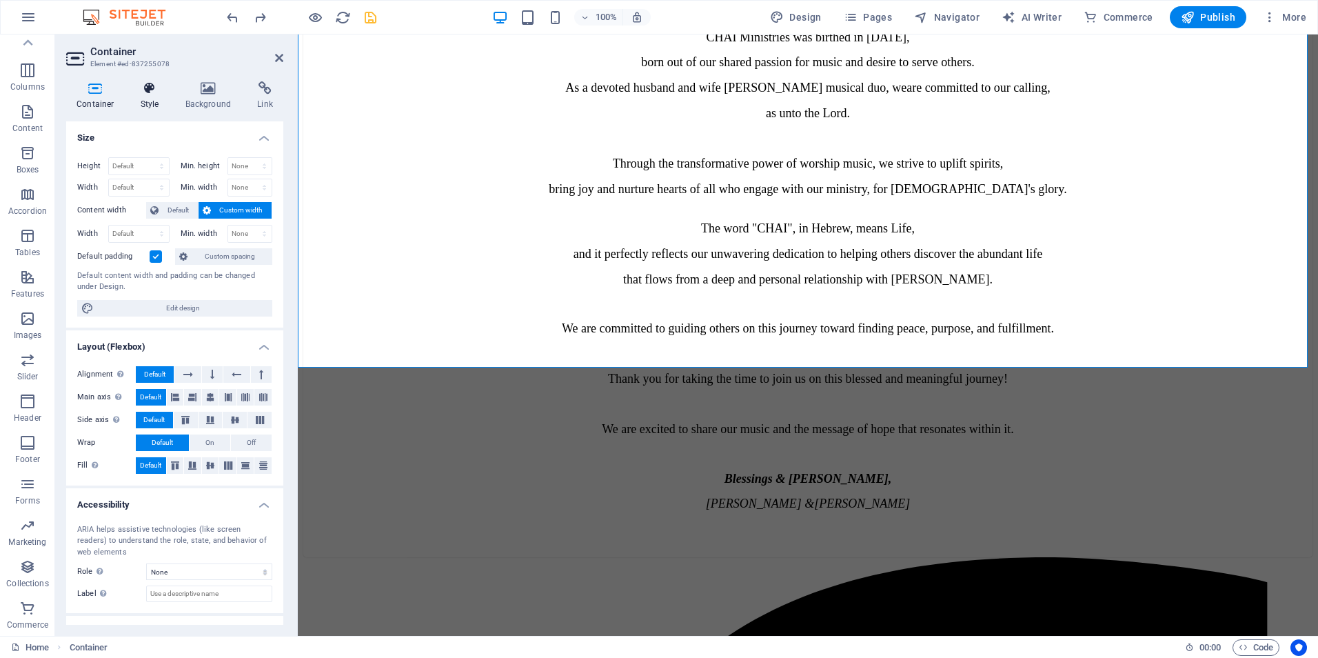
click at [145, 86] on icon at bounding box center [149, 88] width 39 height 14
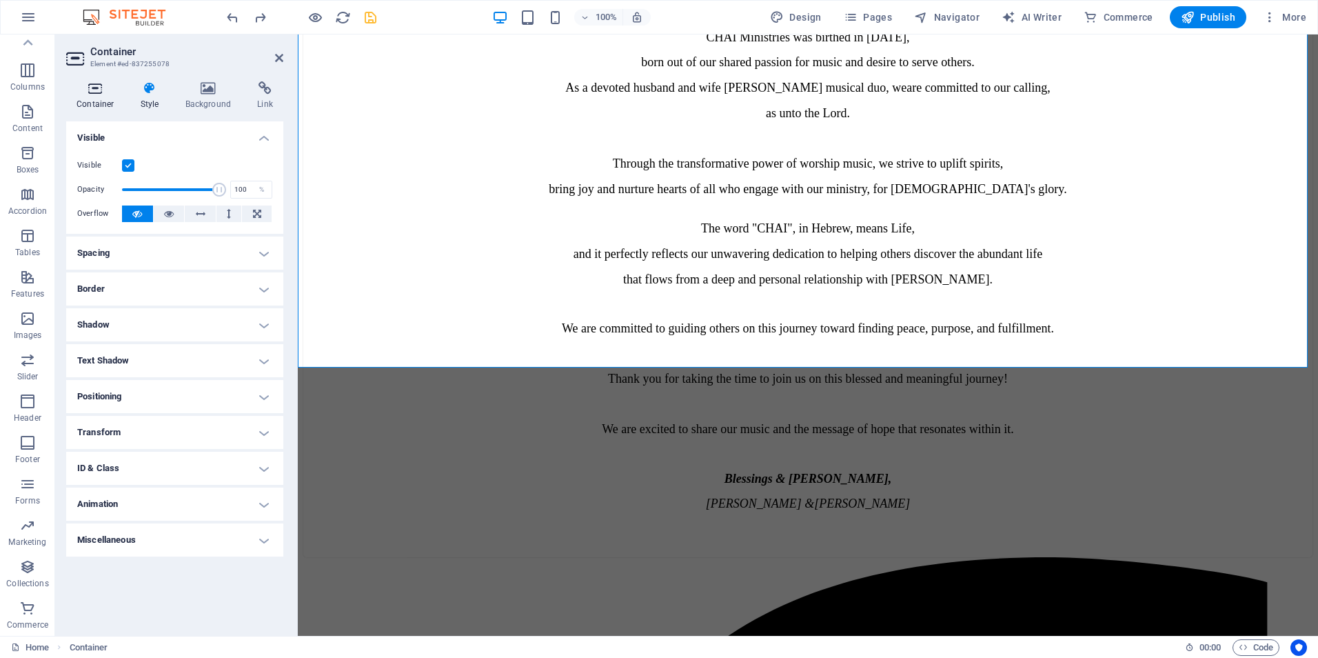
click at [88, 88] on icon at bounding box center [95, 88] width 59 height 14
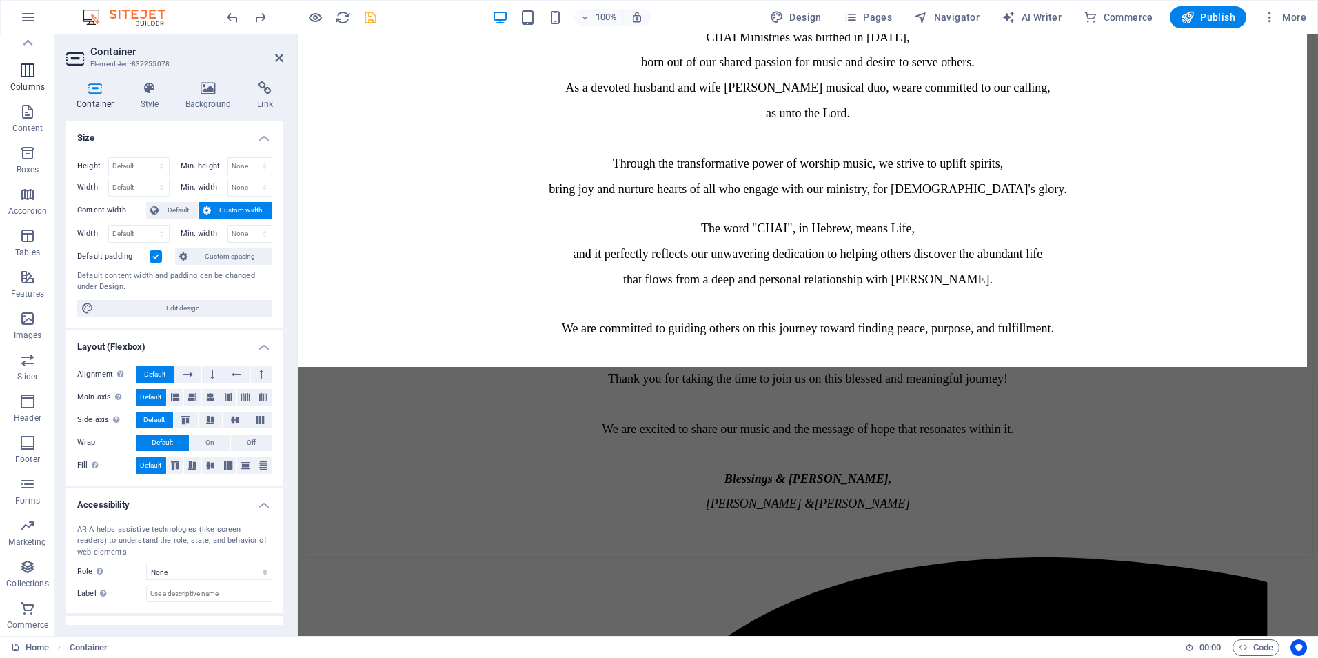
click at [28, 67] on icon "button" at bounding box center [27, 70] width 17 height 17
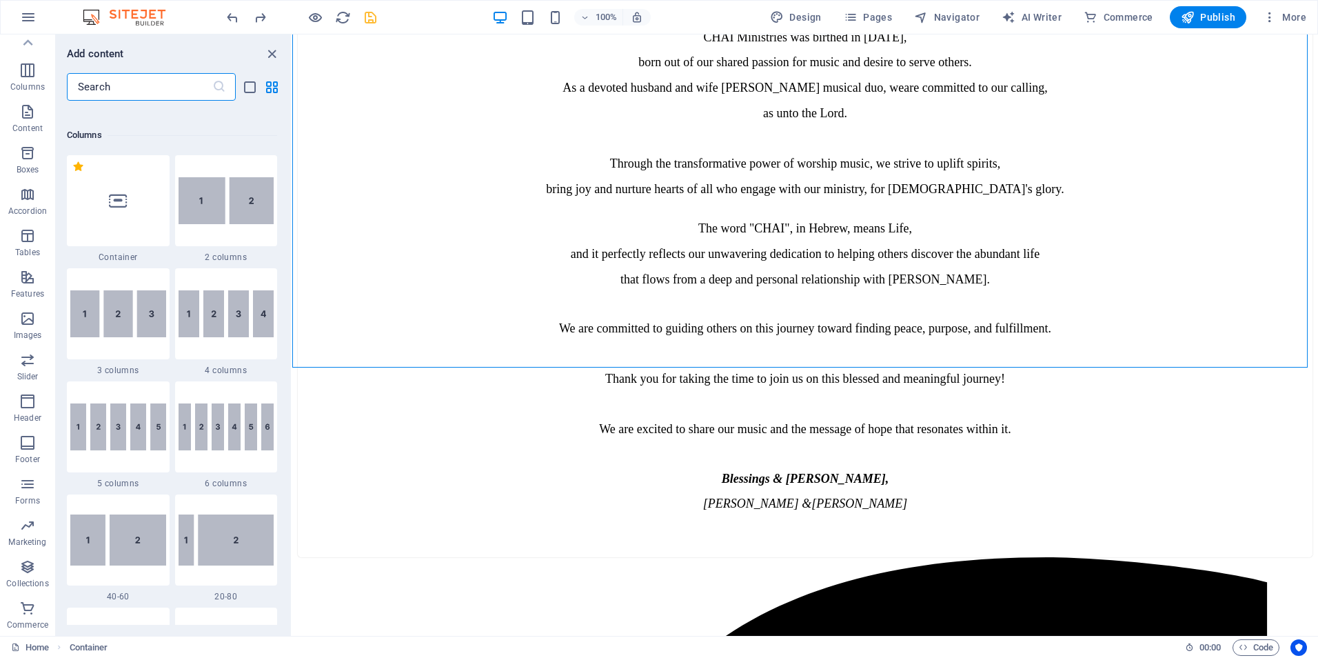
scroll to position [682, 0]
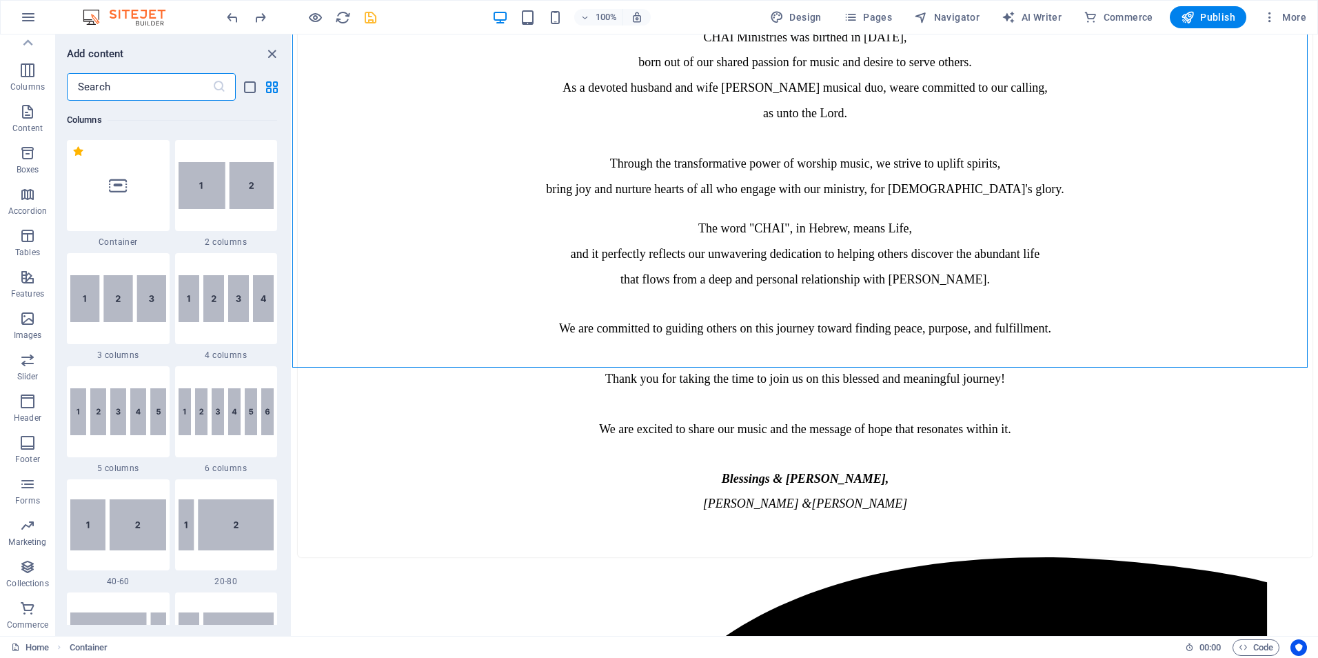
click at [97, 86] on input "text" at bounding box center [139, 87] width 145 height 28
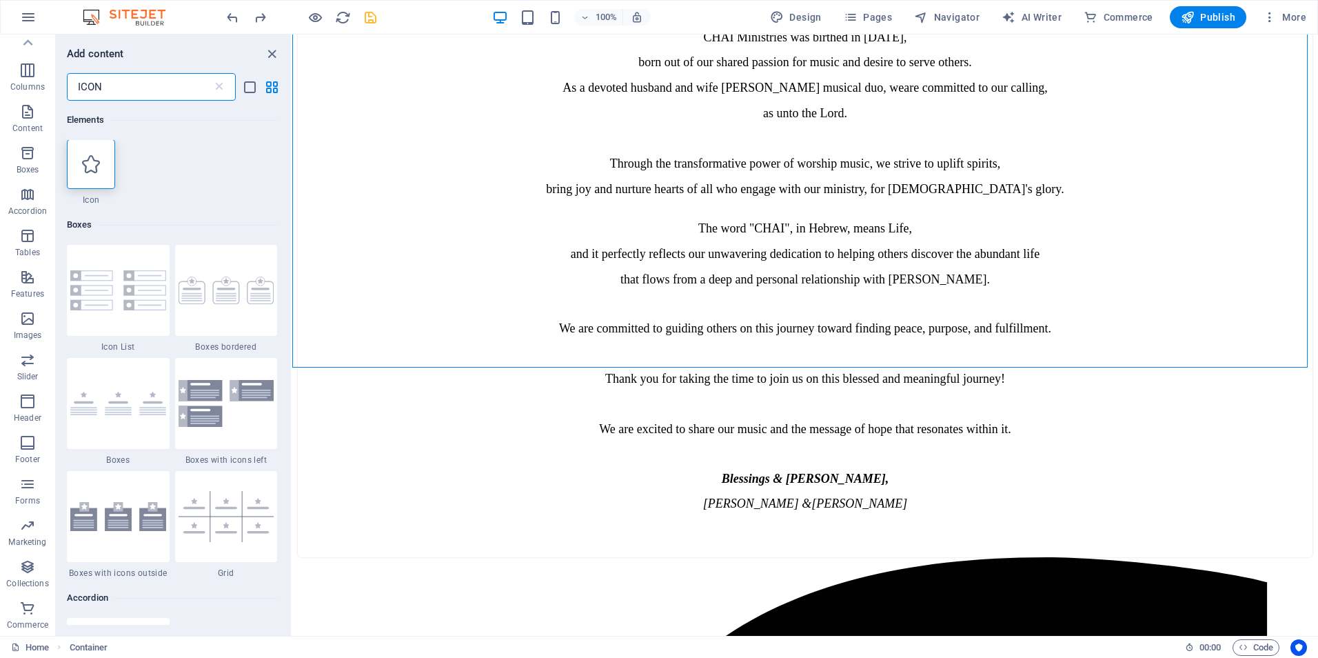
scroll to position [0, 0]
type input "ICON"
click at [99, 164] on icon at bounding box center [91, 165] width 18 height 18
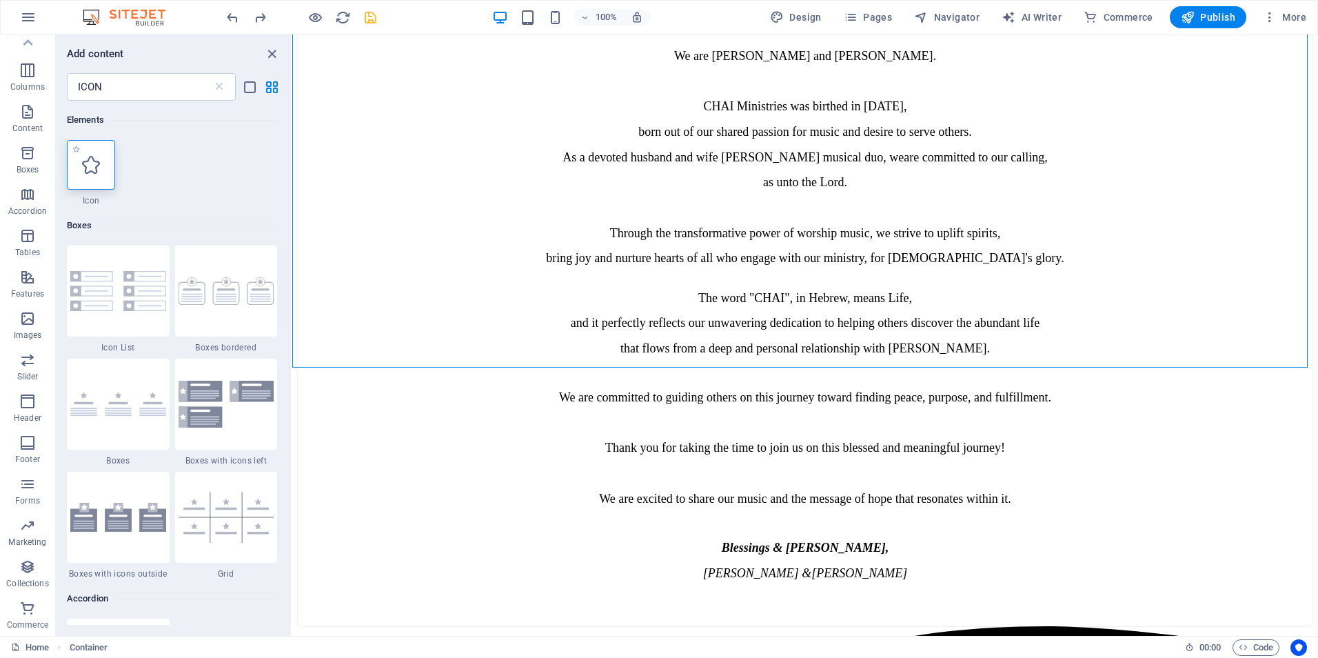
select select "xMidYMid"
select select "px"
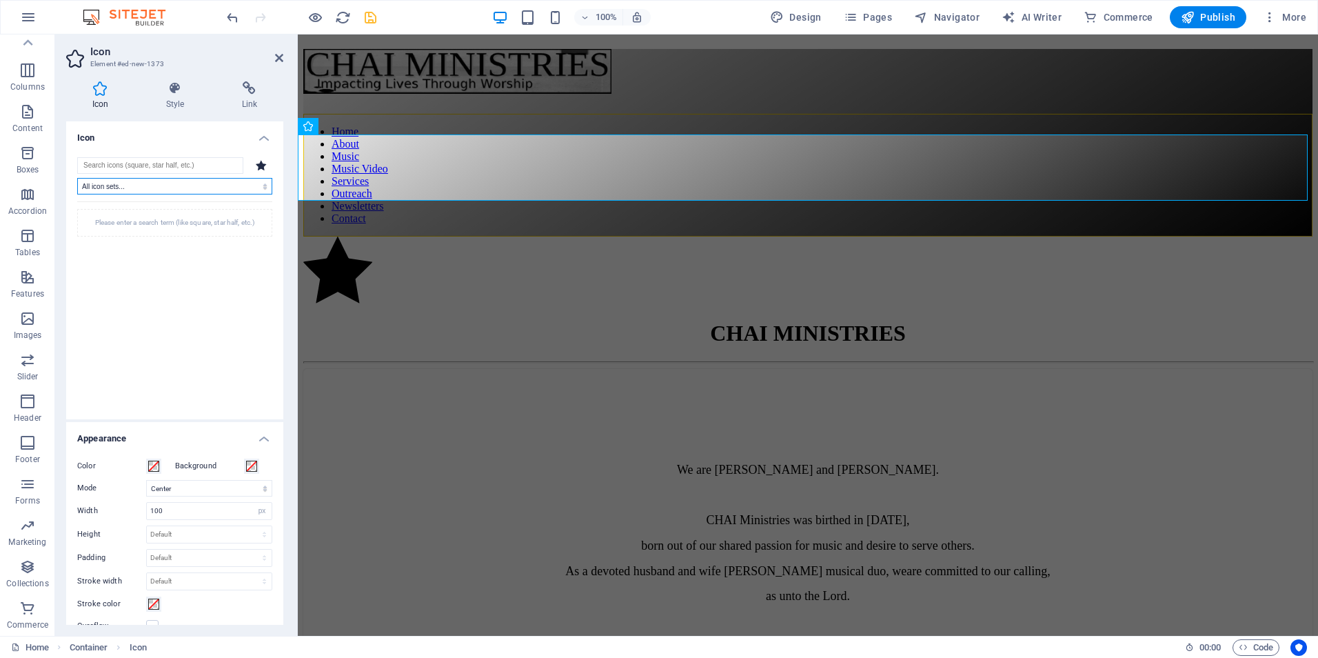
click at [122, 187] on select "All icon sets... IcoFont Ionicons FontAwesome Brands FontAwesome Duotone FontAw…" at bounding box center [174, 186] width 195 height 17
click at [132, 187] on select "All icon sets... IcoFont Ionicons FontAwesome Brands FontAwesome Duotone FontAw…" at bounding box center [174, 186] width 195 height 17
select select "font-awesome-duotone"
click at [77, 178] on select "All icon sets... IcoFont Ionicons FontAwesome Brands FontAwesome Duotone FontAw…" at bounding box center [174, 186] width 195 height 17
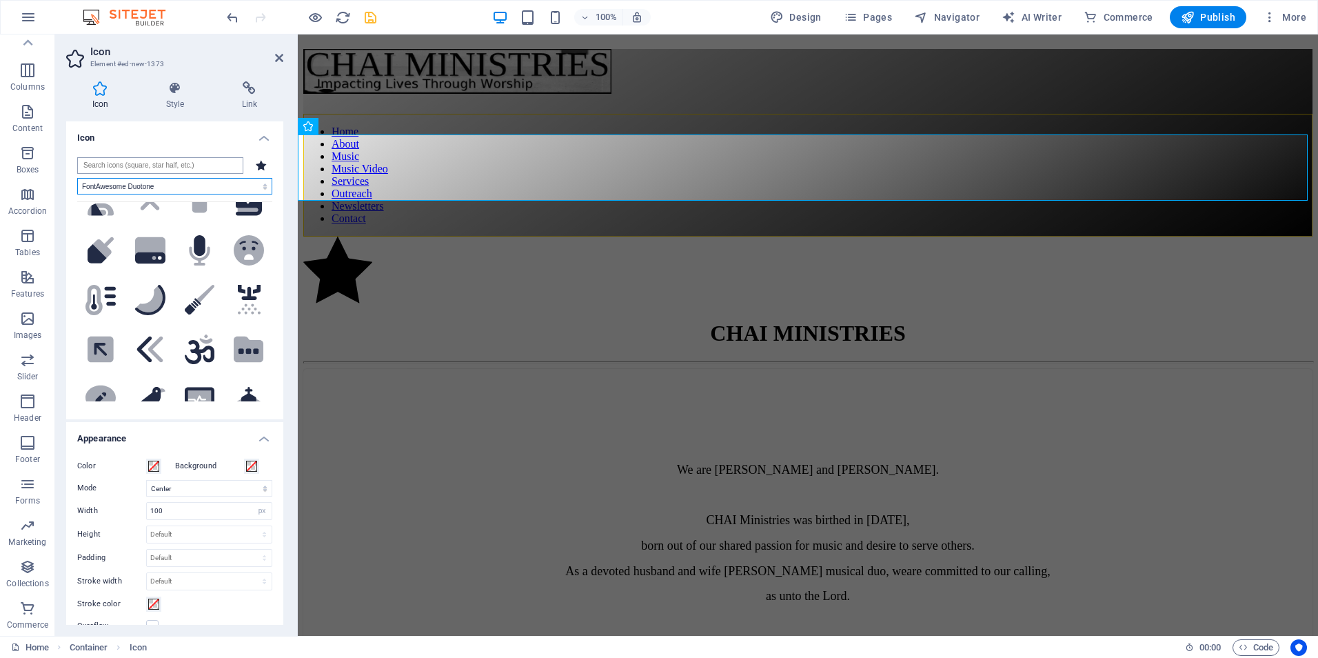
scroll to position [2068, 0]
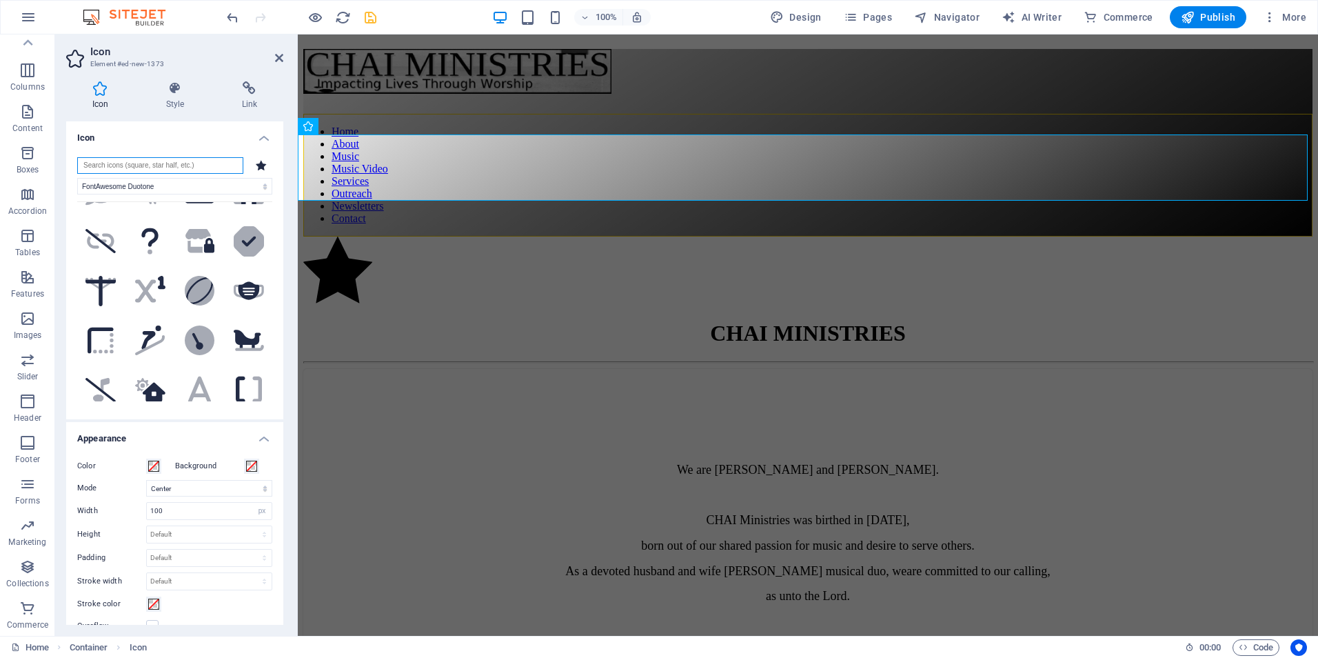
click at [112, 161] on input "search" at bounding box center [160, 165] width 166 height 17
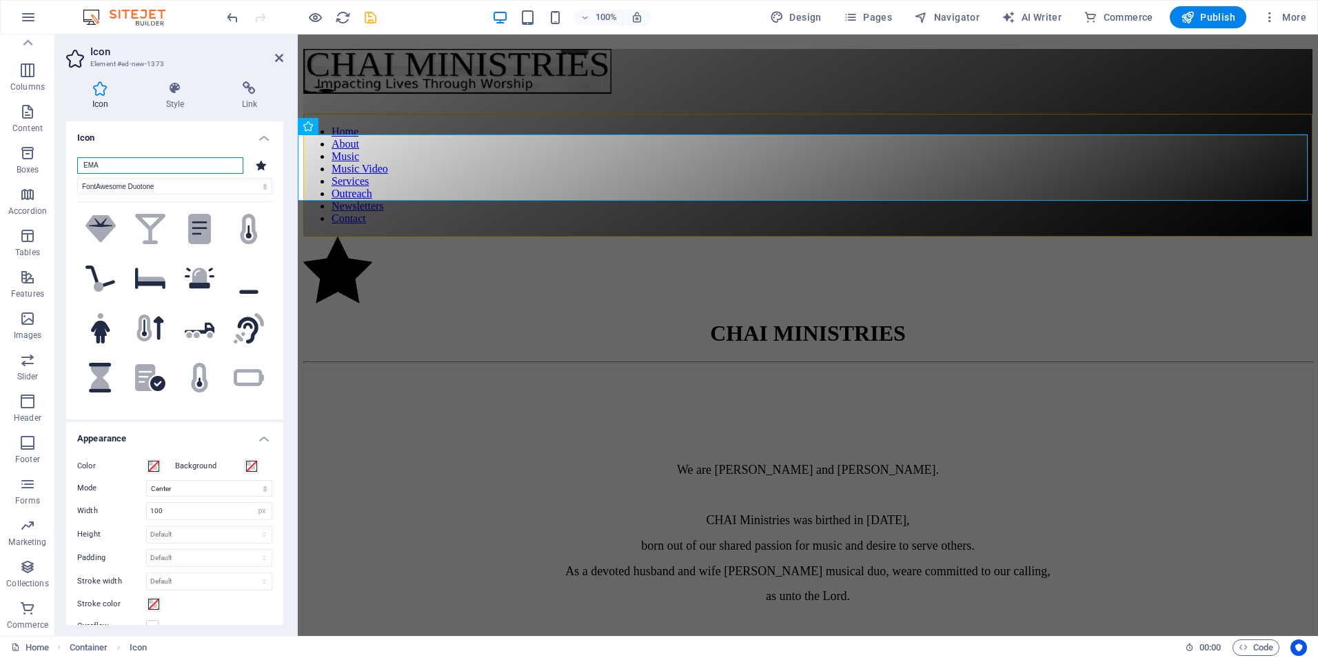
scroll to position [0, 0]
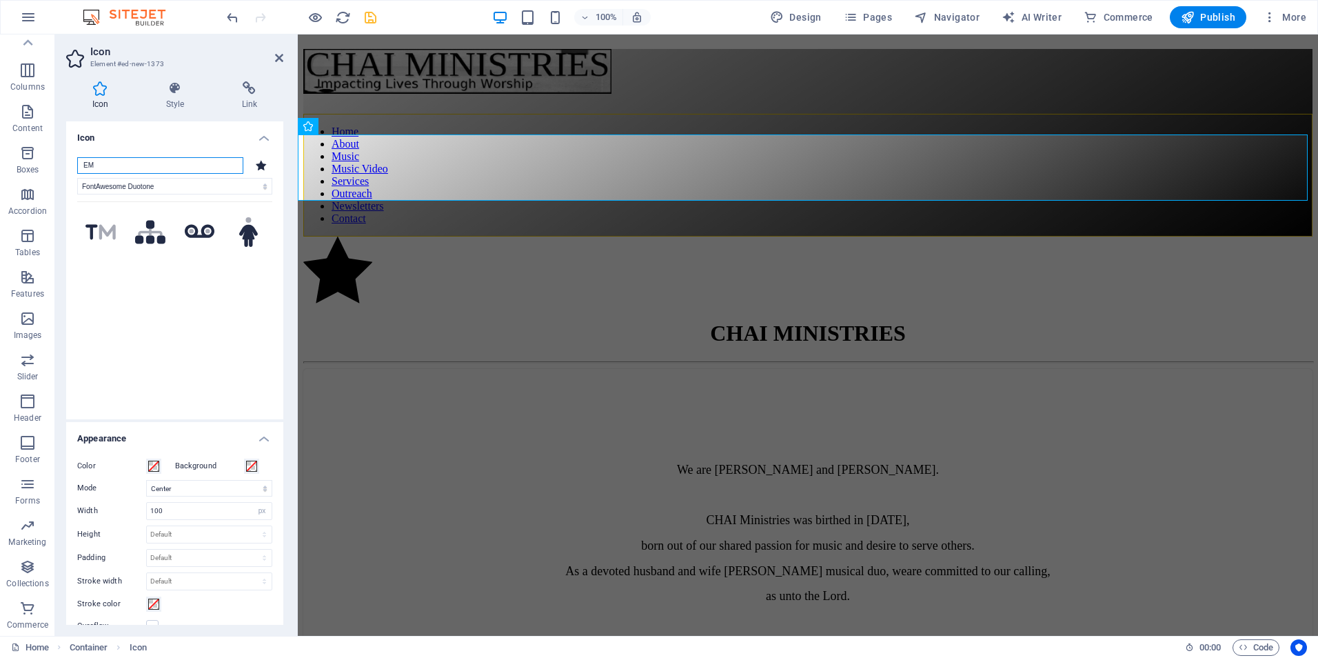
type input "E"
type input "CONTACT"
click at [104, 227] on icon ".fa-secondary{opacity:.4}" at bounding box center [100, 232] width 30 height 27
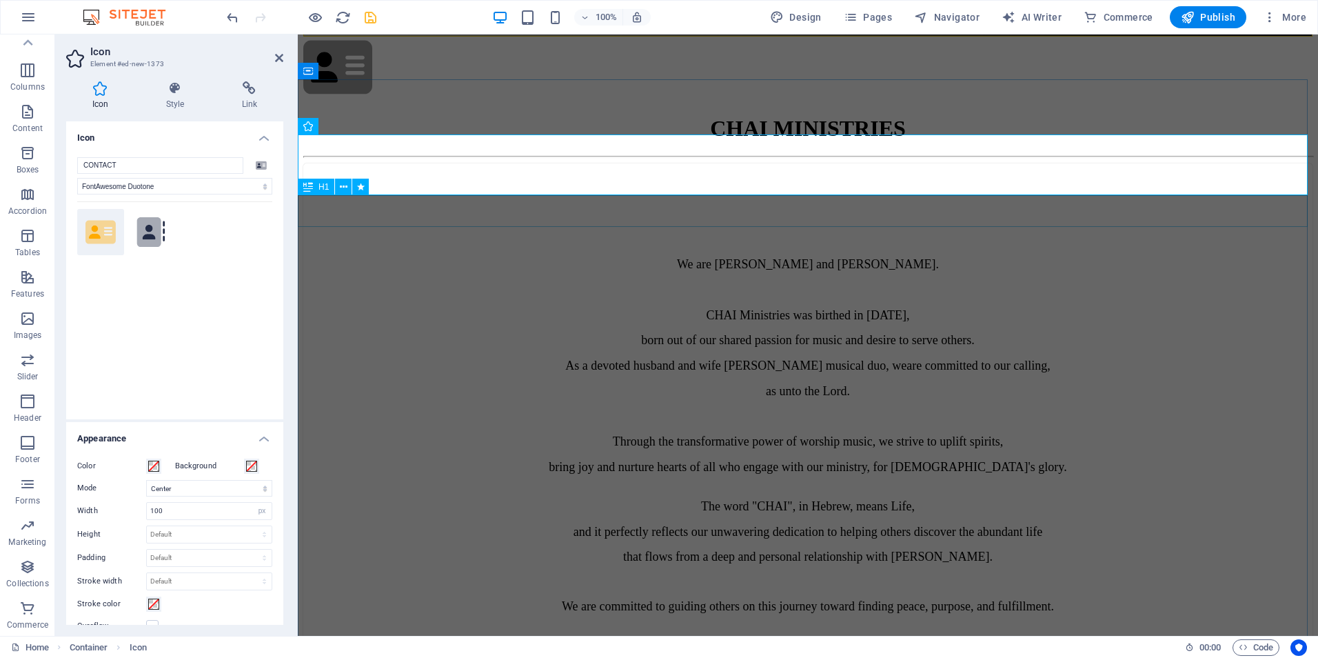
scroll to position [207, 0]
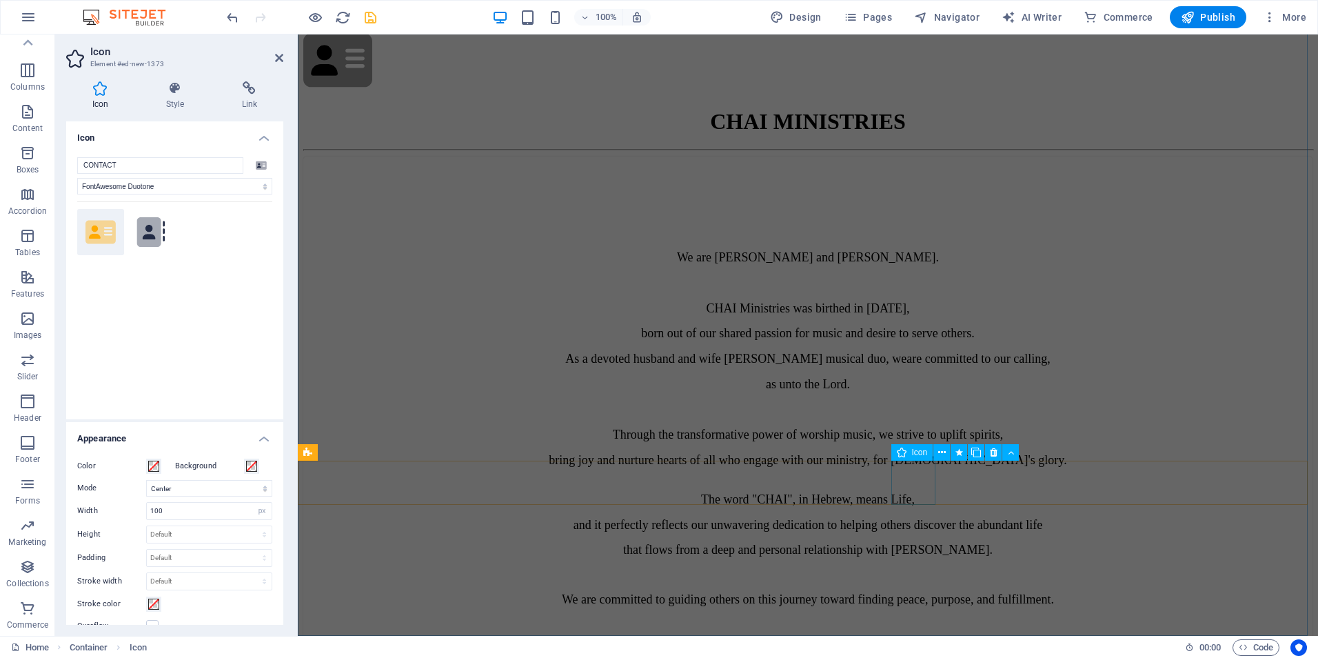
drag, startPoint x: 401, startPoint y: 263, endPoint x: 918, endPoint y: 486, distance: 562.9
drag, startPoint x: 399, startPoint y: 265, endPoint x: 924, endPoint y: 483, distance: 568.7
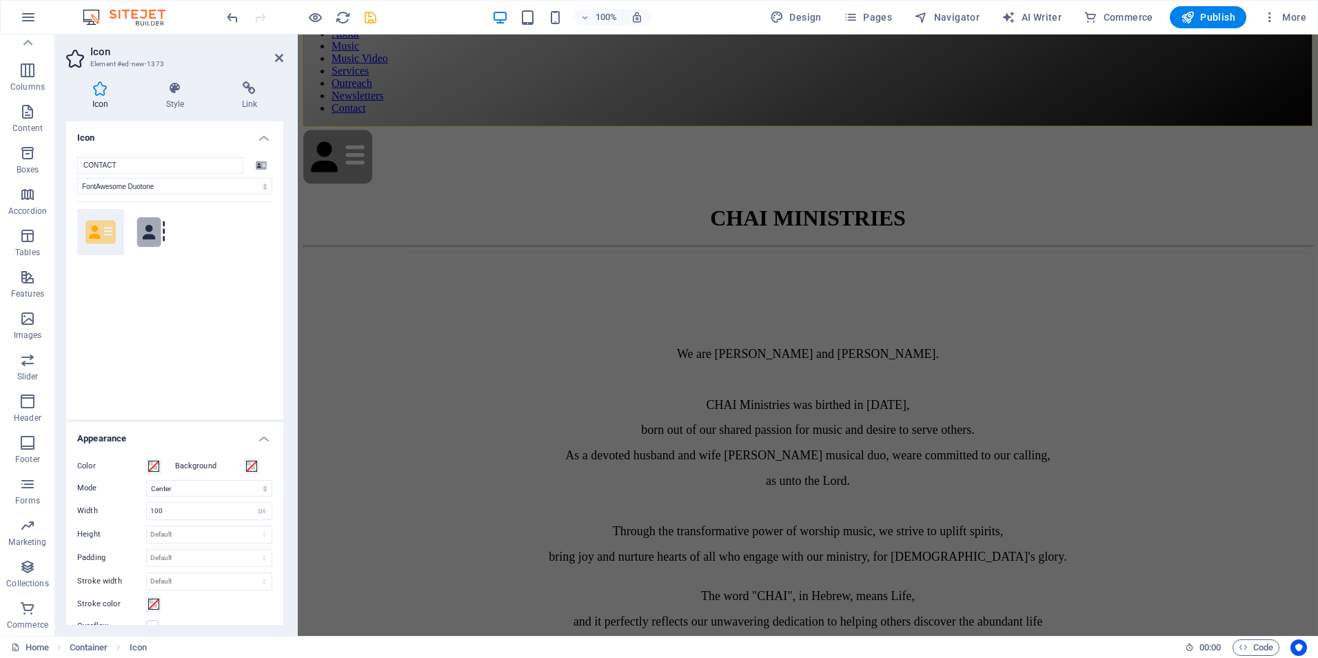
scroll to position [0, 0]
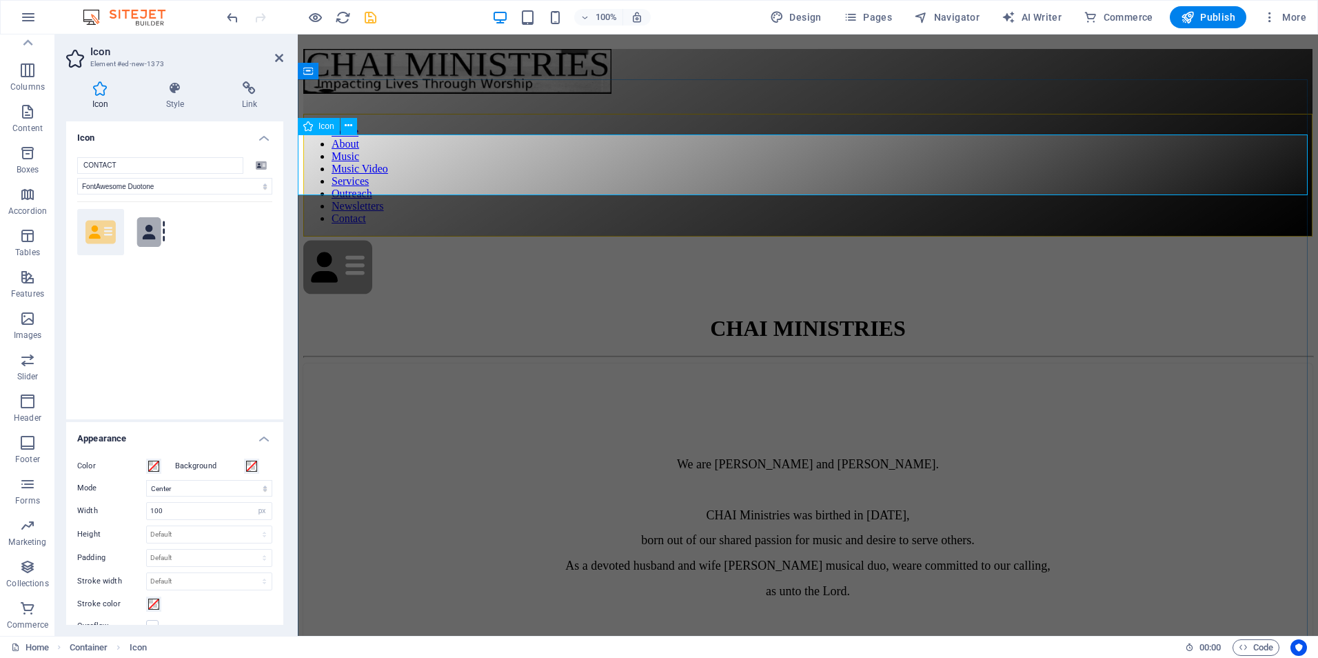
drag, startPoint x: 399, startPoint y: 260, endPoint x: 326, endPoint y: 173, distance: 113.5
click at [422, 316] on div "CHAI MINISTRIES" at bounding box center [807, 329] width 1009 height 26
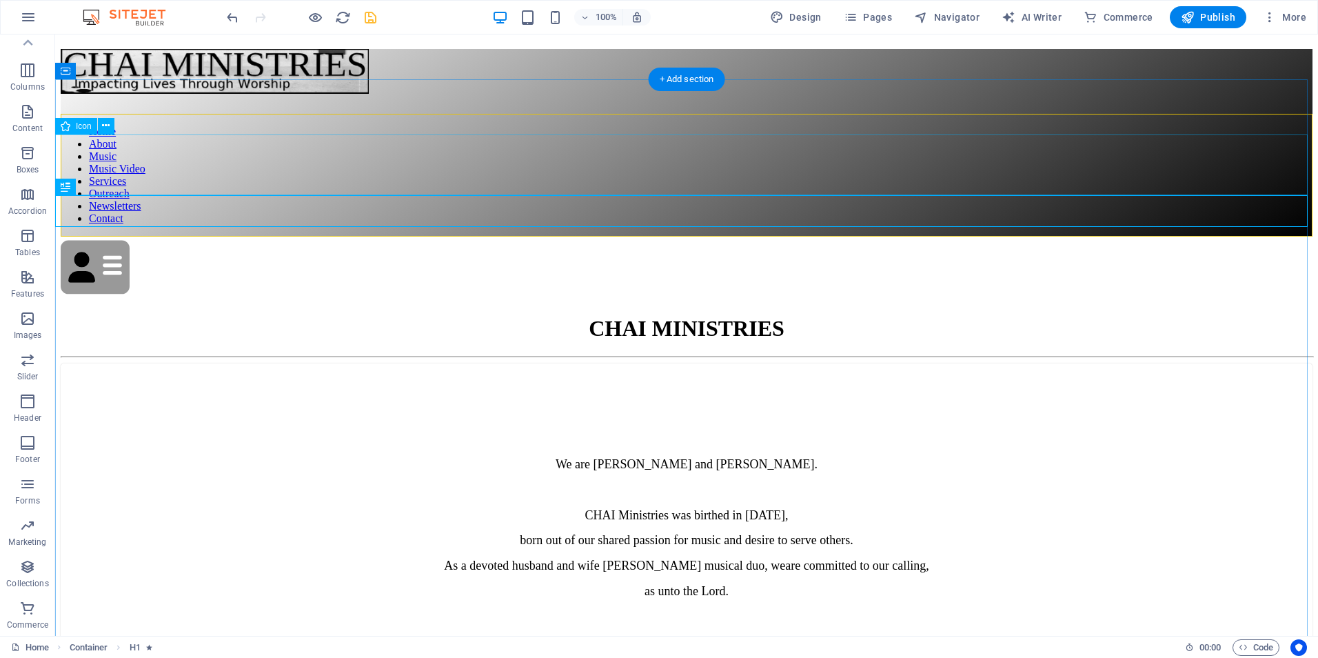
click at [104, 236] on figure ".fa-secondary{opacity:.4}" at bounding box center [687, 268] width 1252 height 64
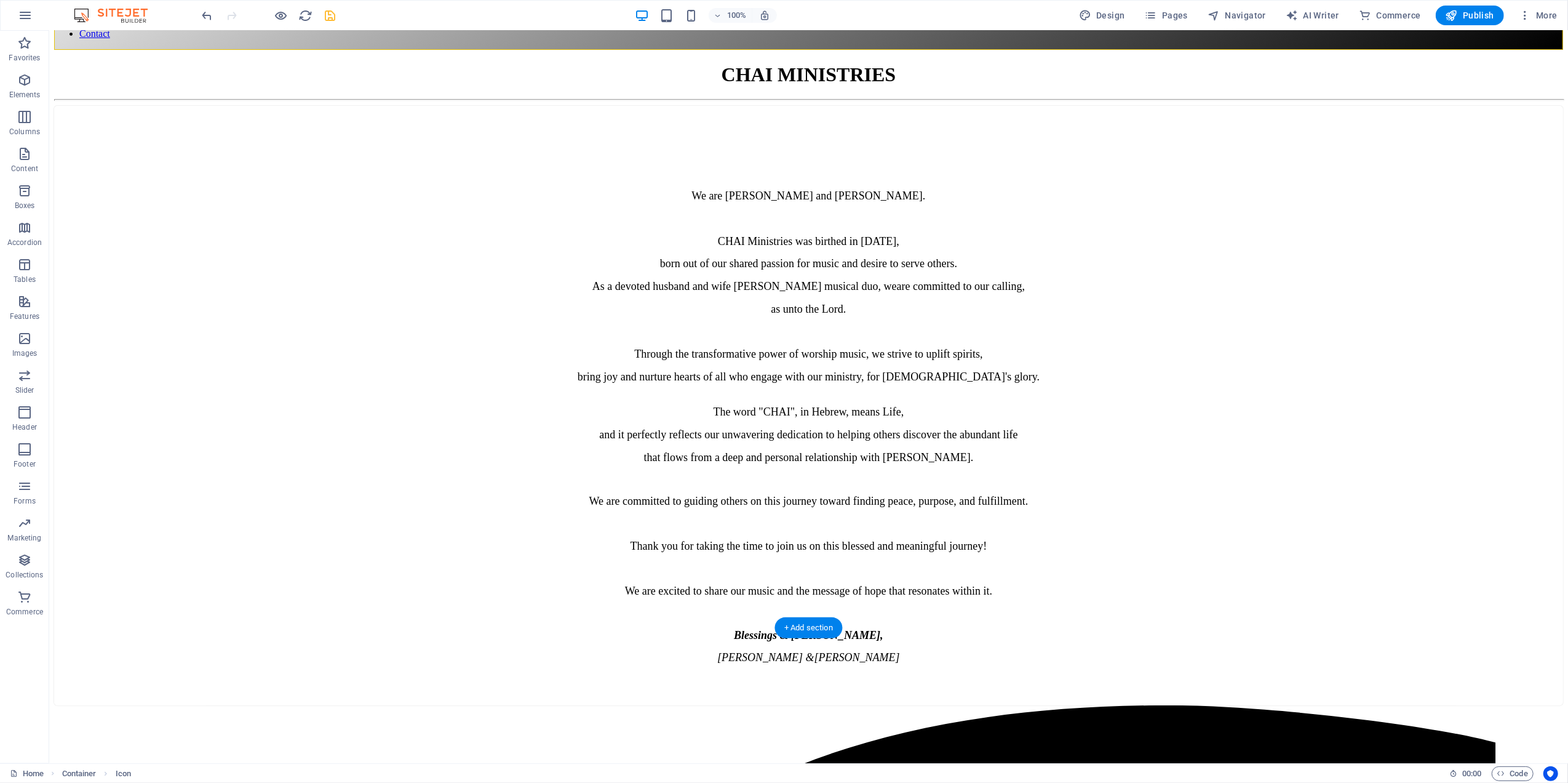
scroll to position [168, 0]
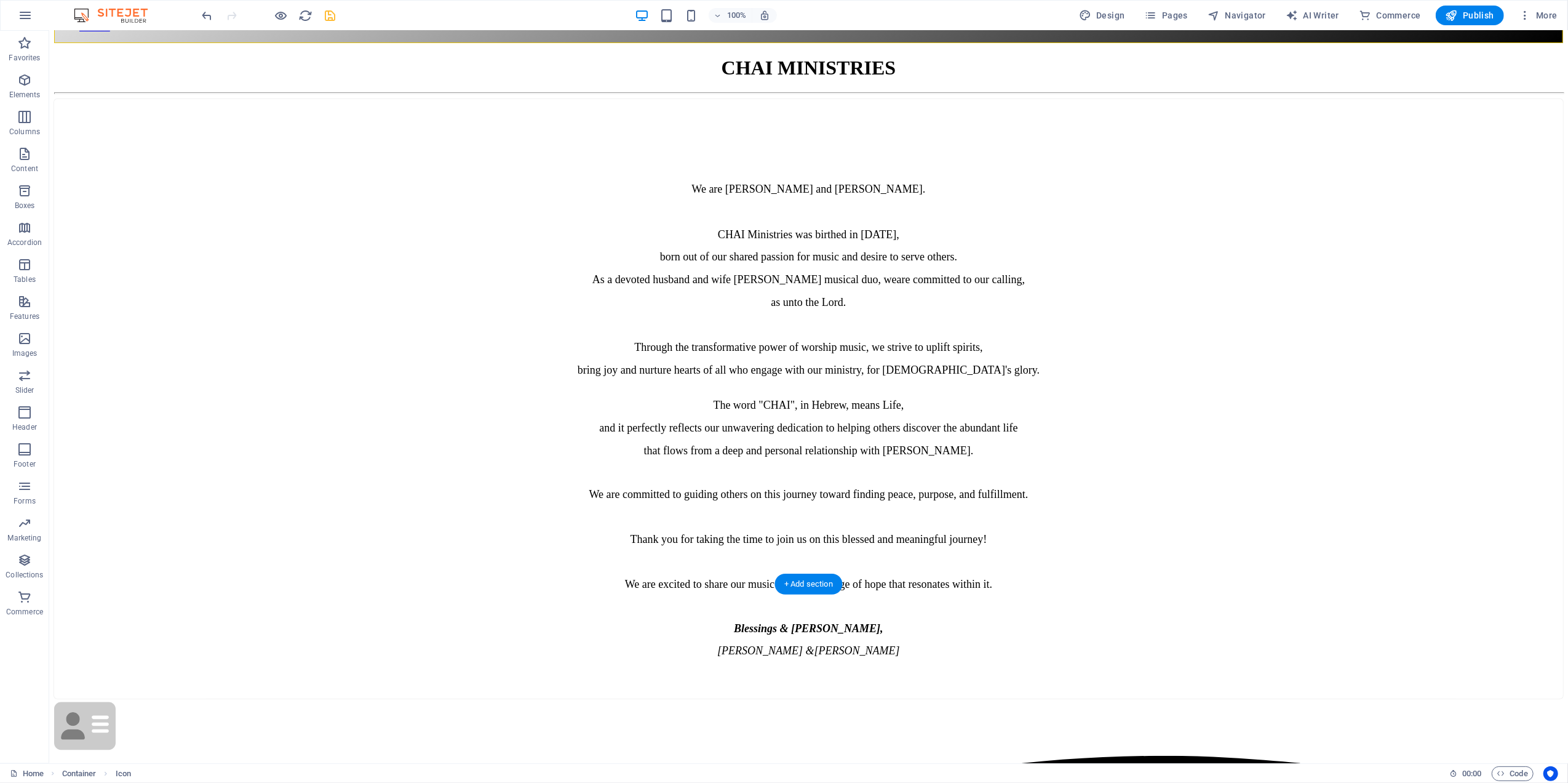
drag, startPoint x: 128, startPoint y: 142, endPoint x: 930, endPoint y: 436, distance: 854.2
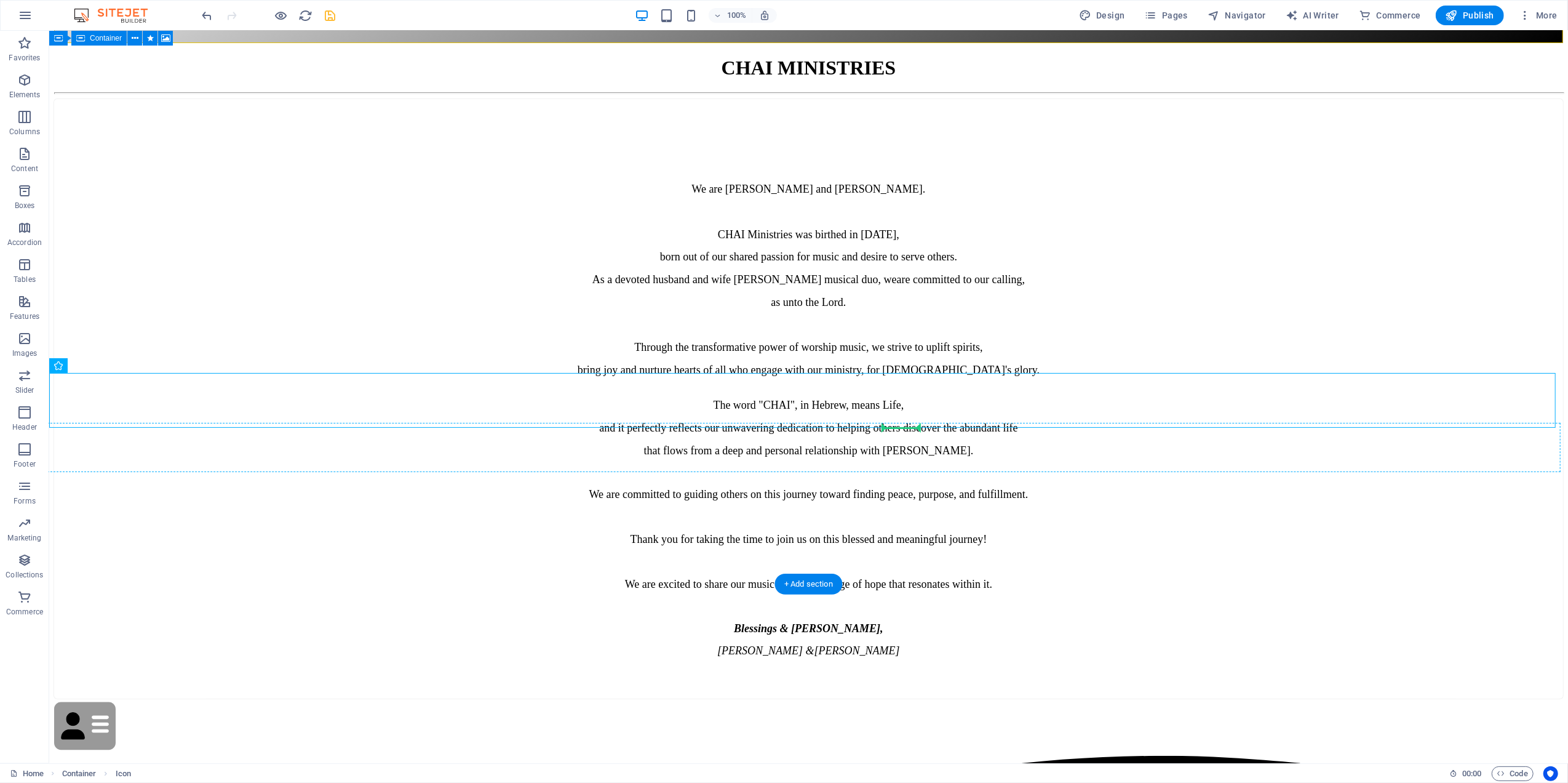
drag, startPoint x: 120, startPoint y: 396, endPoint x: 904, endPoint y: 433, distance: 784.9
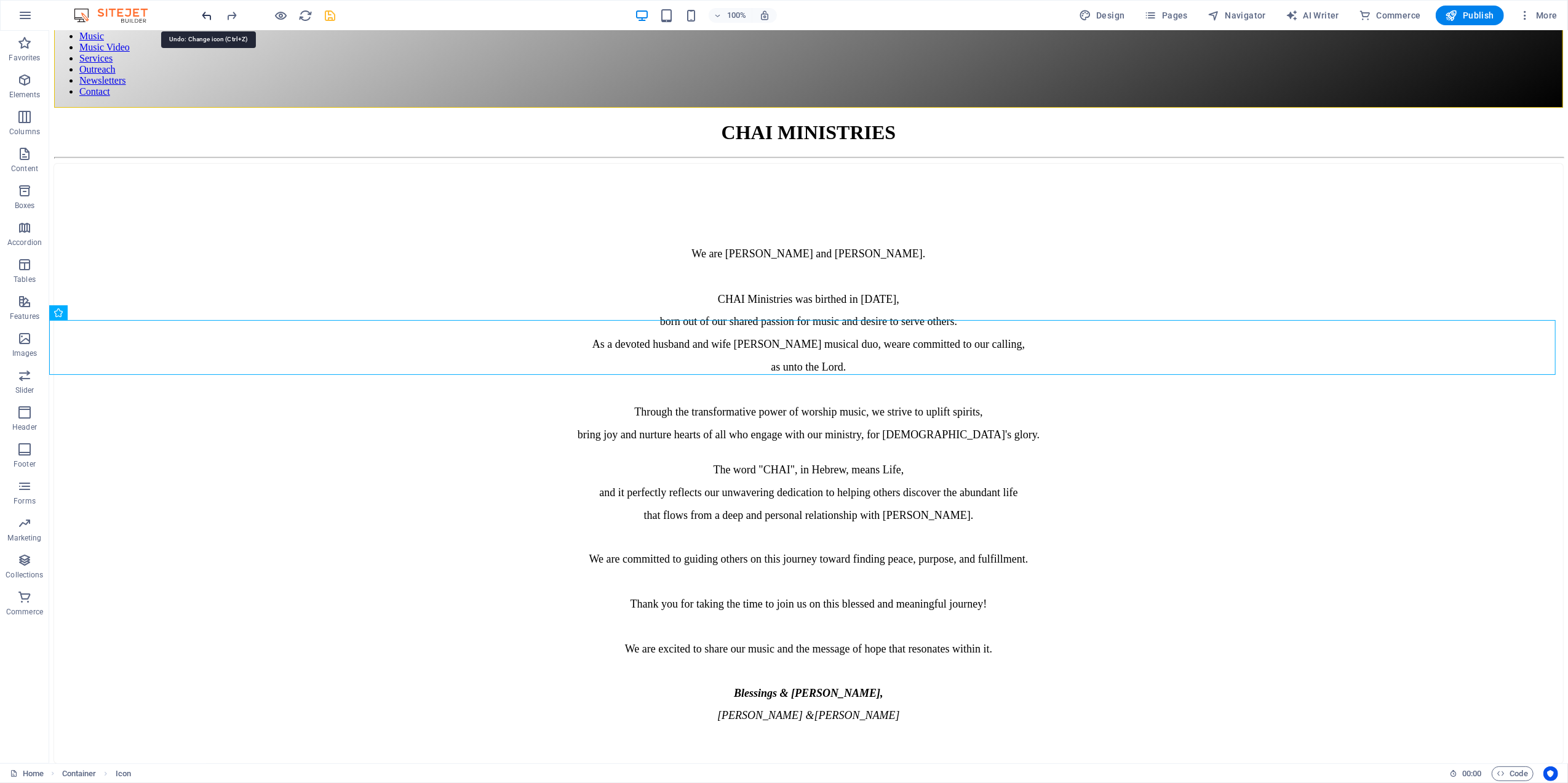
scroll to position [0, 0]
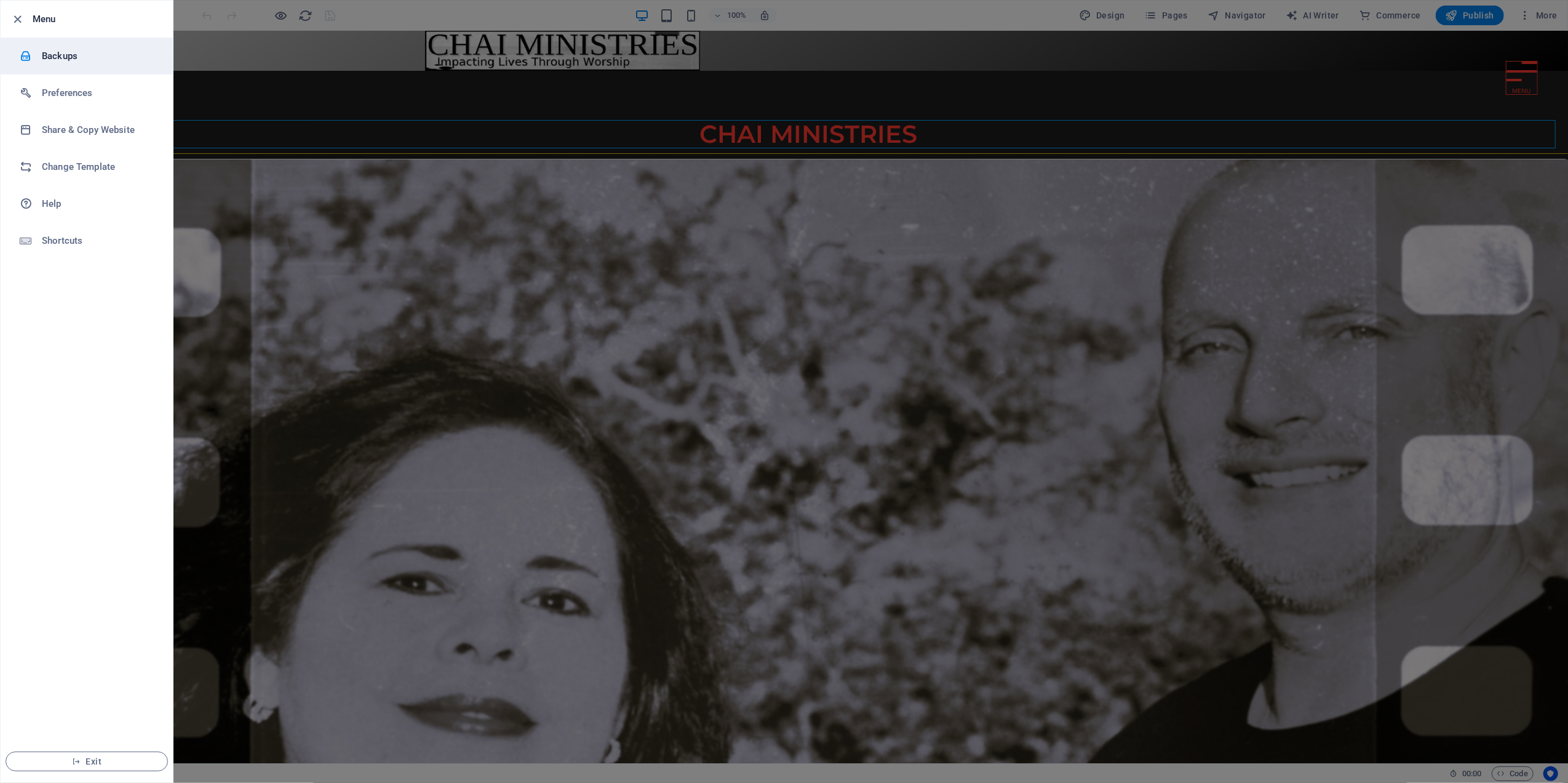
click at [54, 54] on h6 "Backups" at bounding box center [99, 55] width 114 height 15
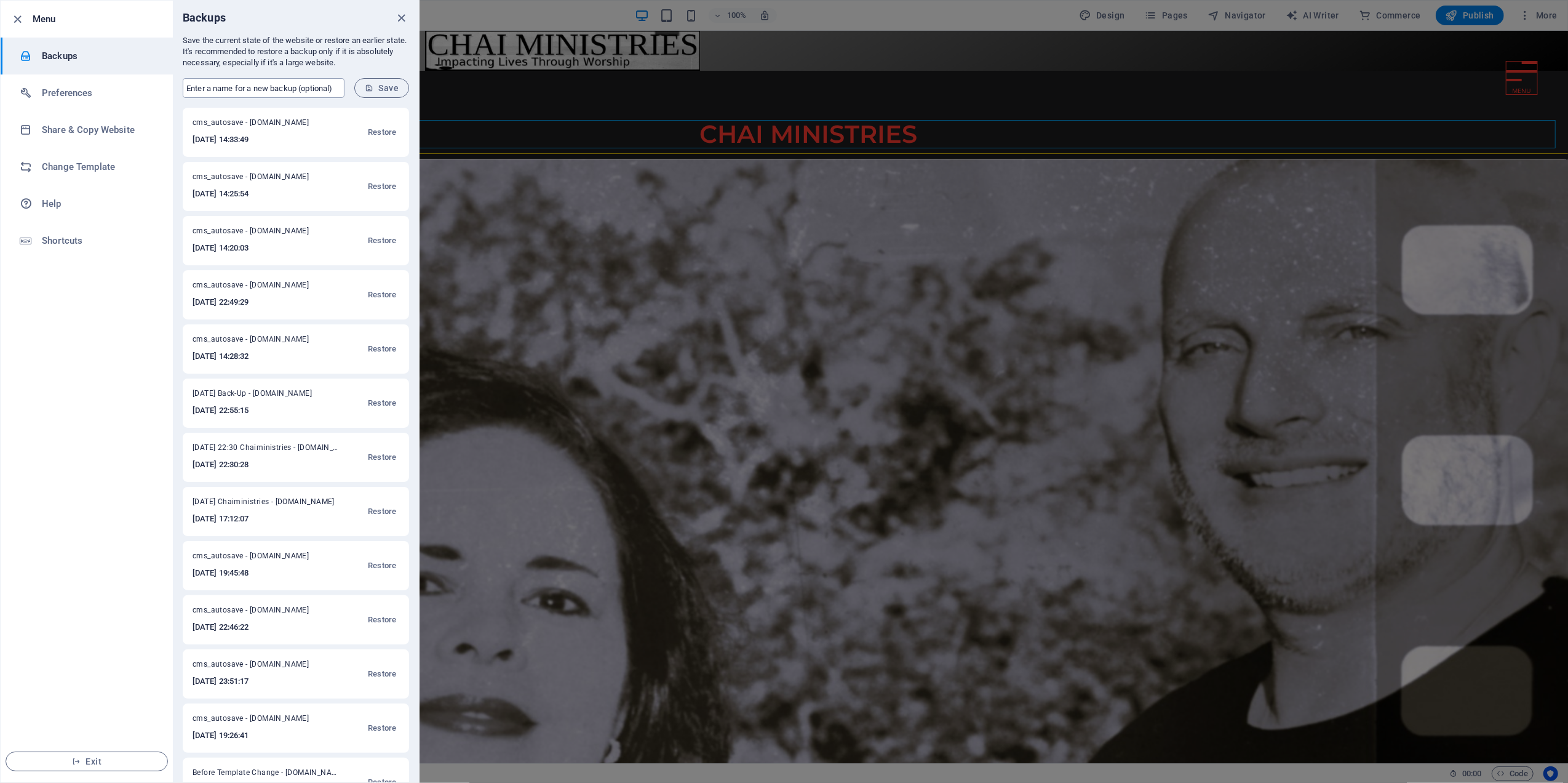
click at [236, 85] on input "text" at bounding box center [263, 88] width 162 height 20
click at [235, 87] on input "04-09-2025 bACKUP" at bounding box center [263, 88] width 162 height 20
type input "04-09-2025 BACKUP"
click at [0, 0] on span "Save" at bounding box center [0, 0] width 0 height 0
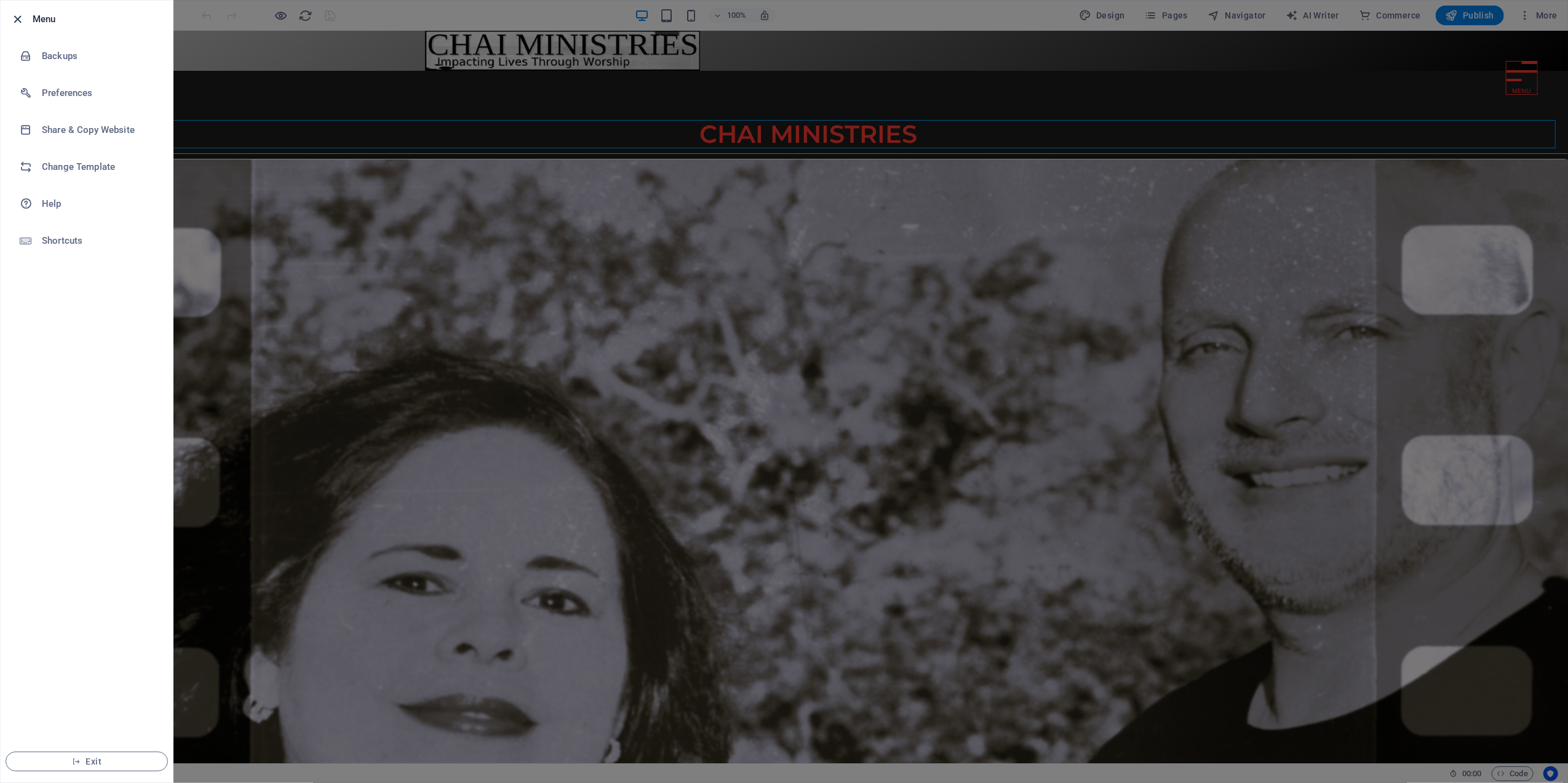
click at [13, 18] on icon "button" at bounding box center [18, 20] width 14 height 14
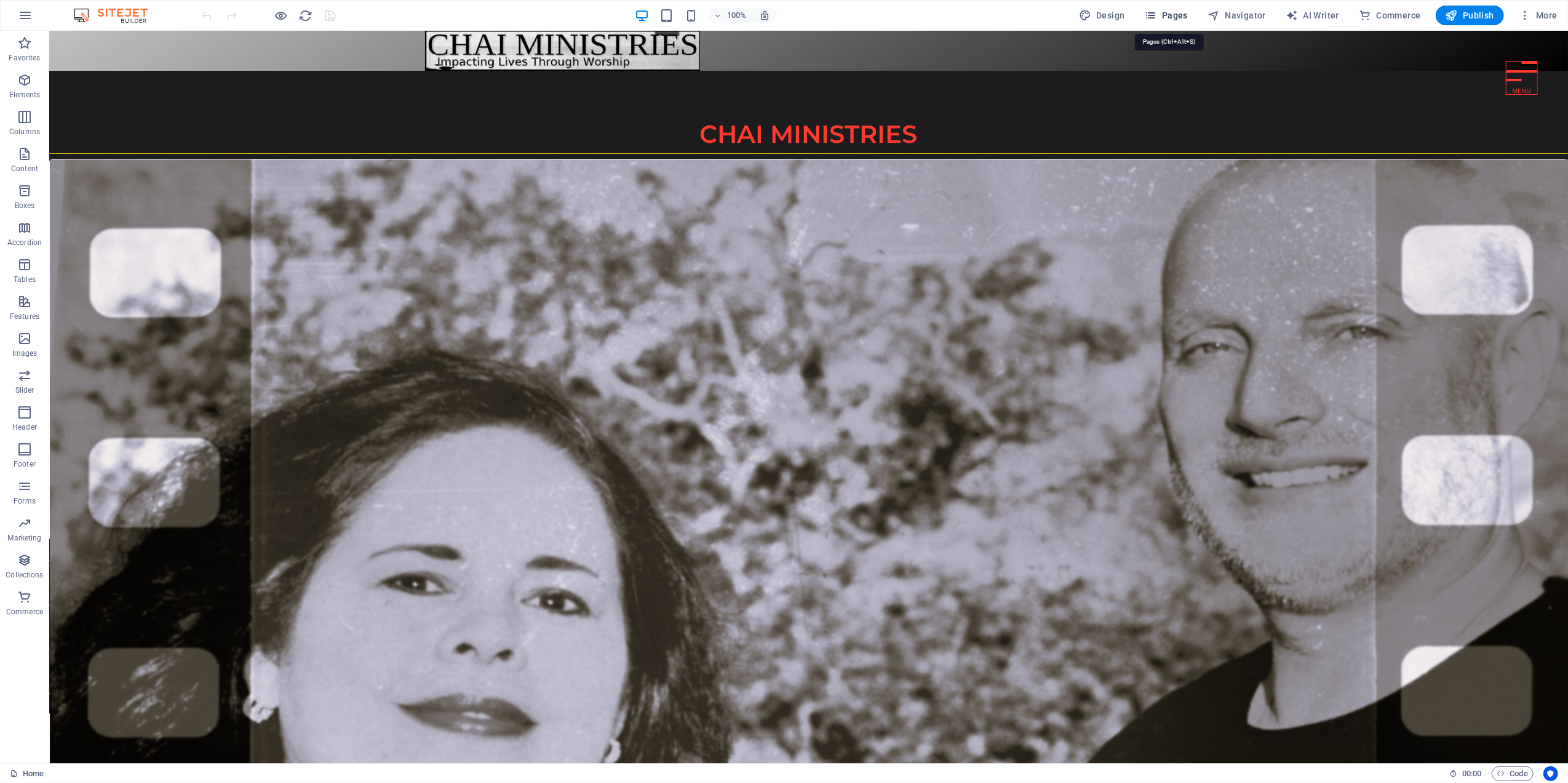
click at [0, 0] on span "Pages" at bounding box center [0, 0] width 0 height 0
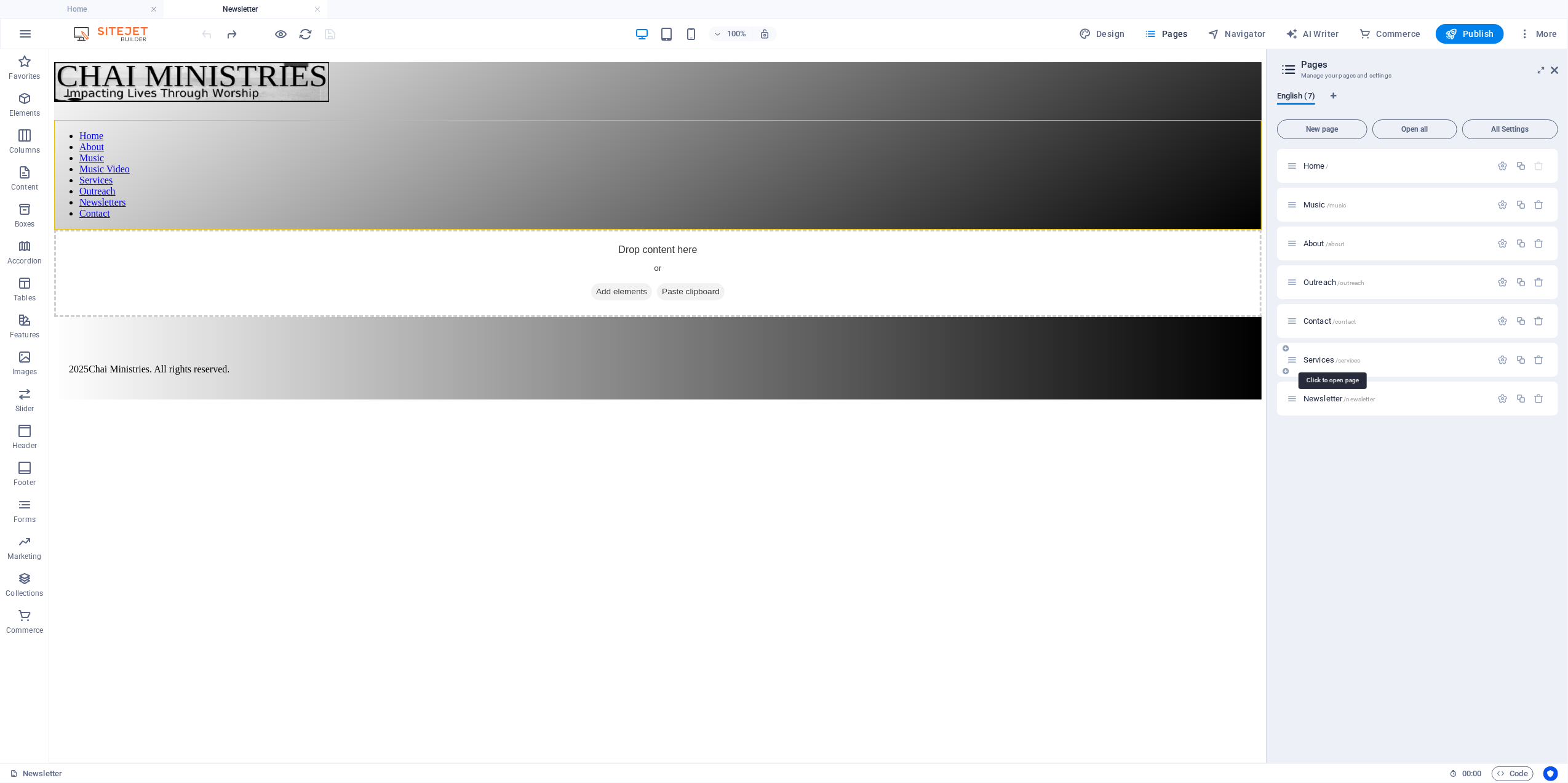
click at [0, 0] on span "Services /services" at bounding box center [0, 0] width 0 height 0
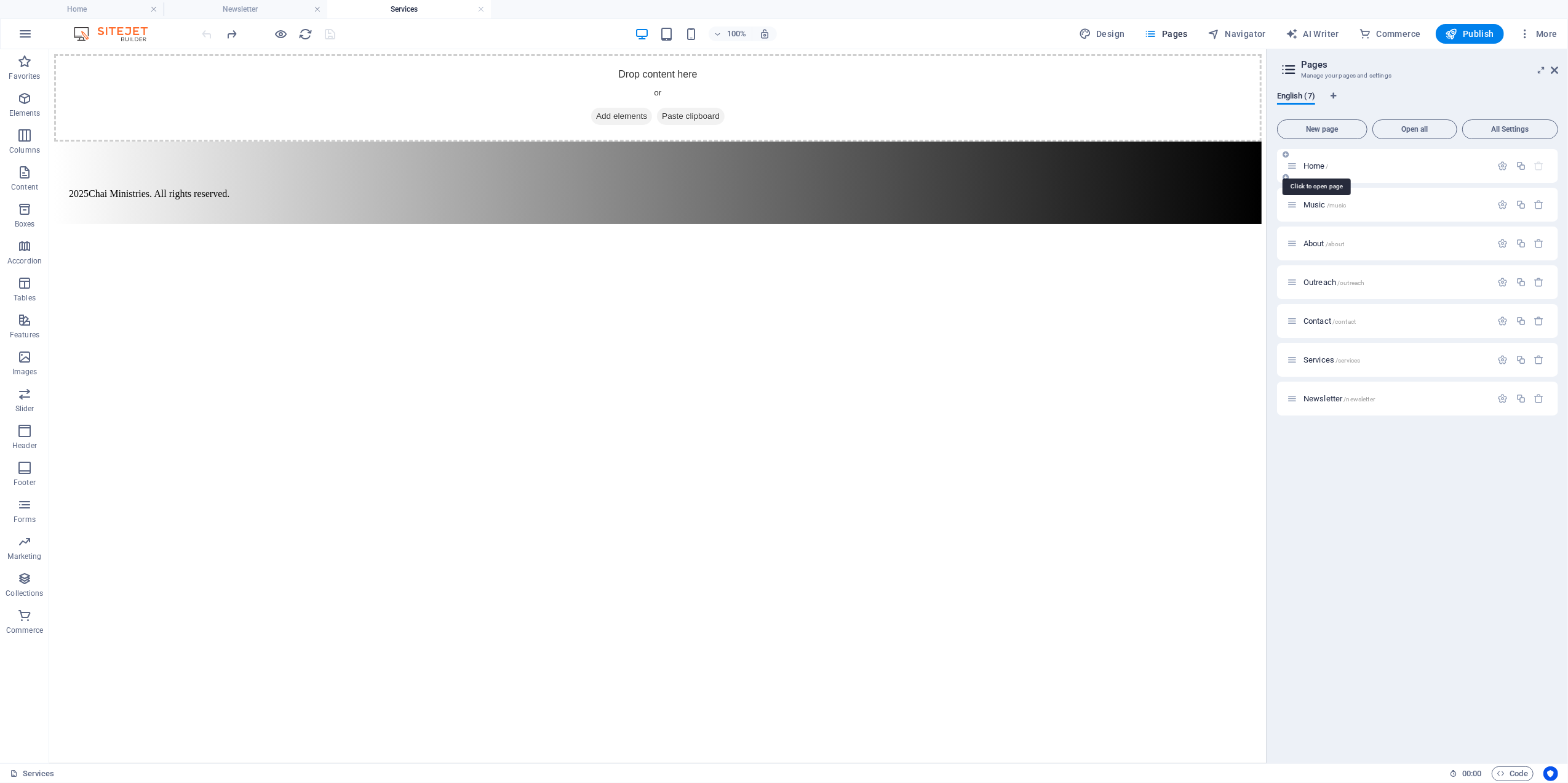
click at [1315, 165] on span "Home /" at bounding box center [1316, 166] width 25 height 9
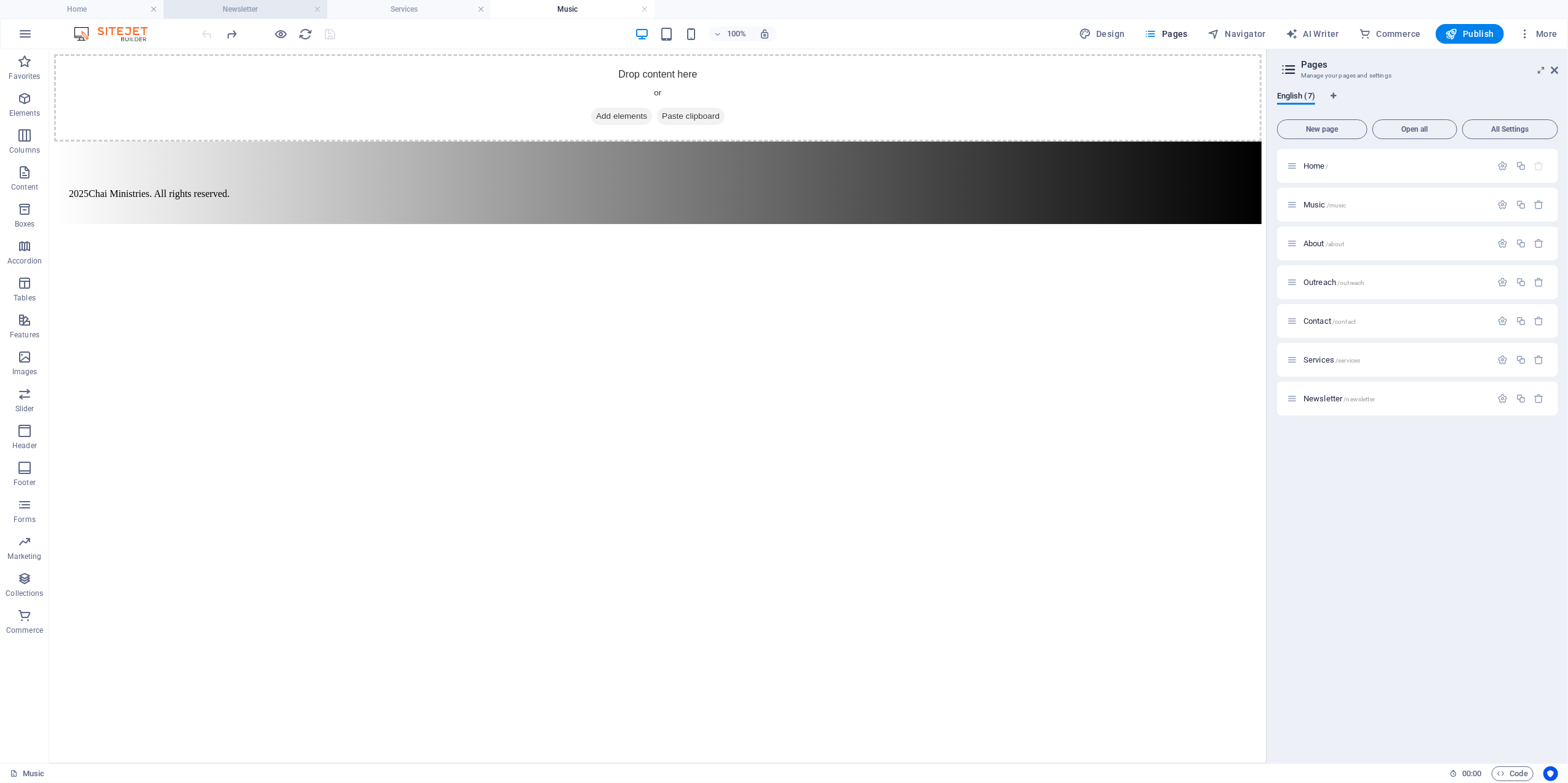
click at [243, 4] on h4 "Newsletter" at bounding box center [245, 9] width 163 height 13
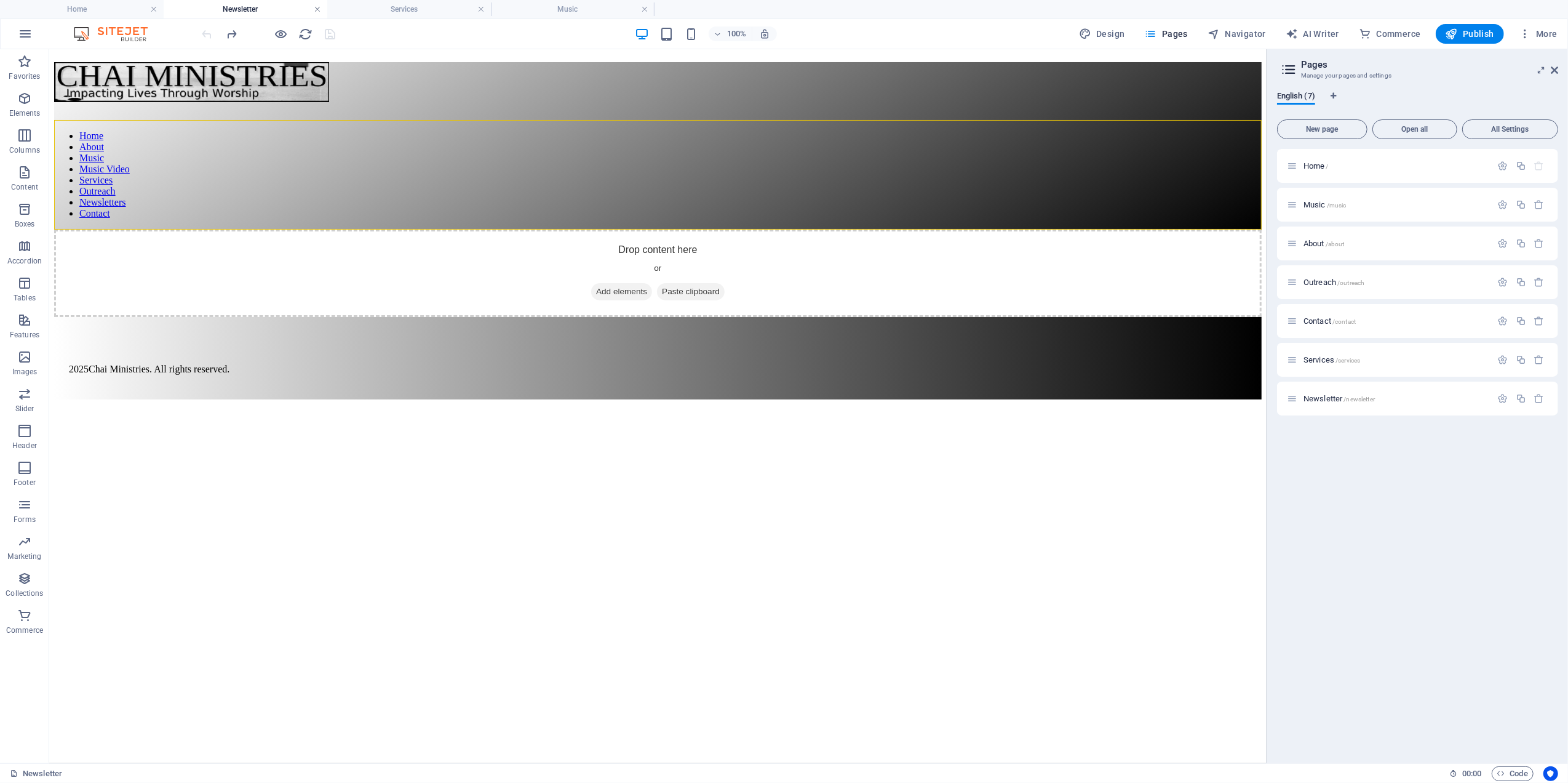
click at [318, 11] on link at bounding box center [318, 9] width 7 height 12
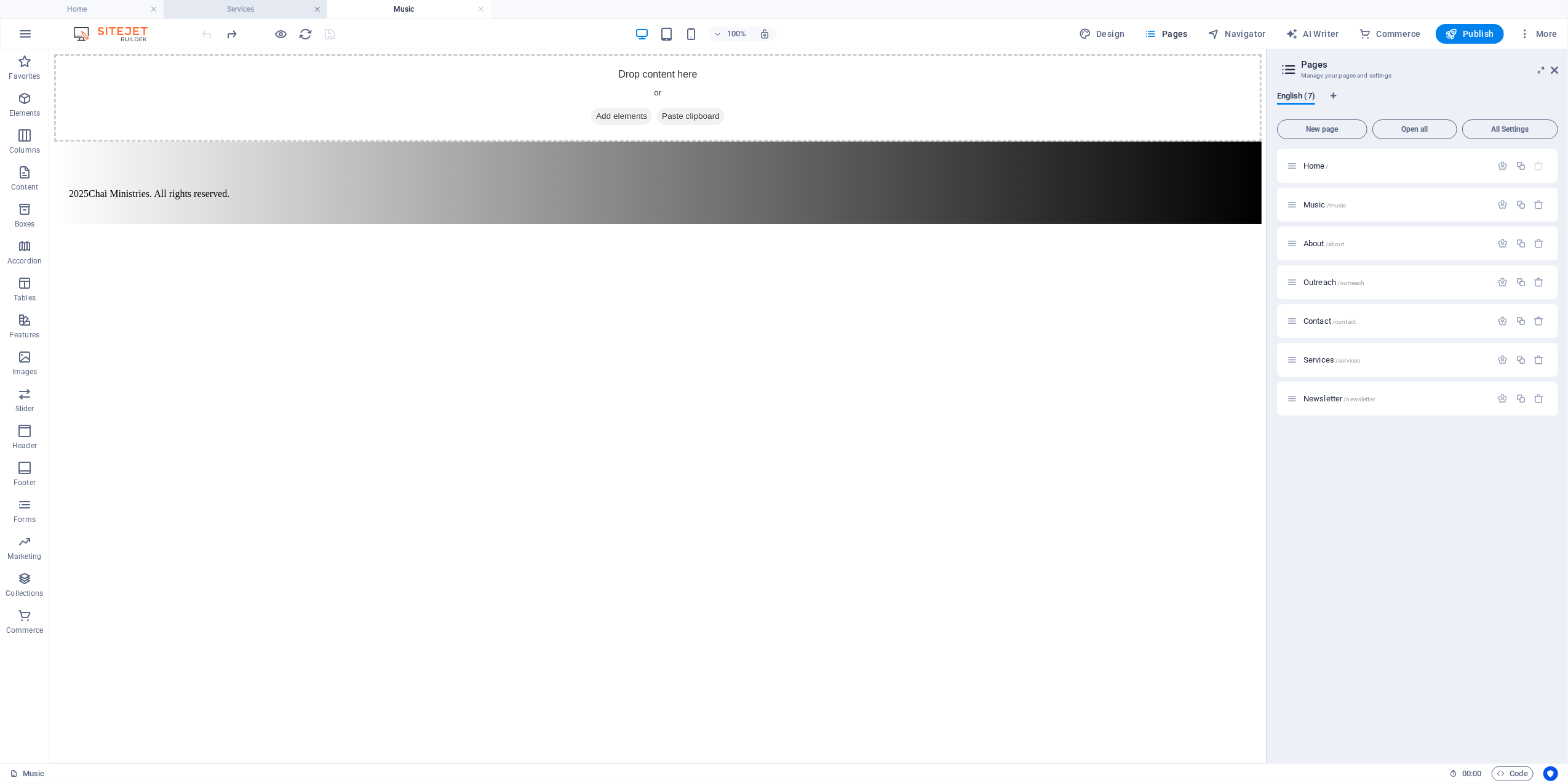
click at [318, 11] on link at bounding box center [318, 9] width 7 height 12
click at [74, 7] on h4 "Home" at bounding box center [81, 9] width 163 height 13
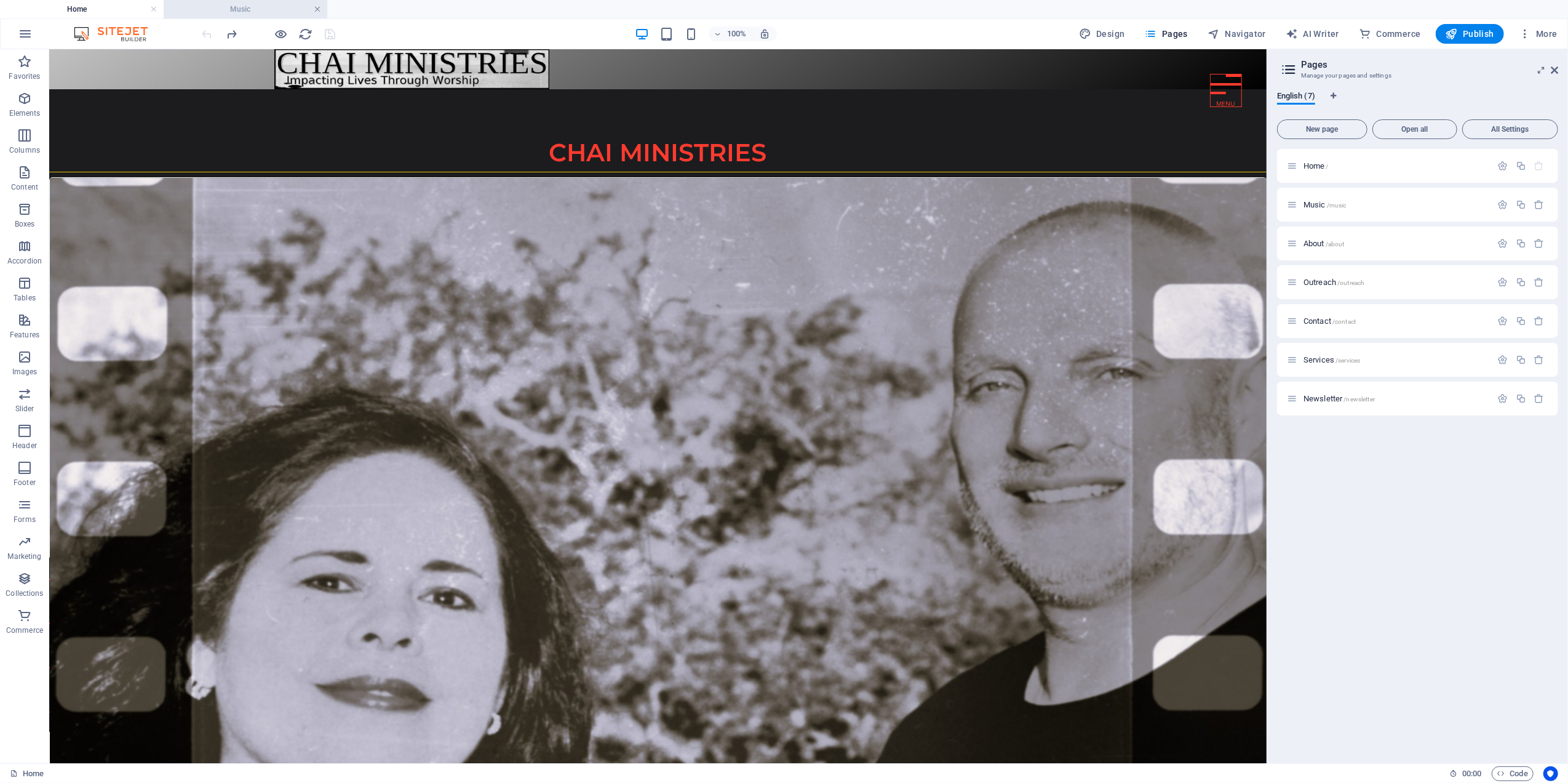
click at [318, 8] on link at bounding box center [318, 9] width 7 height 12
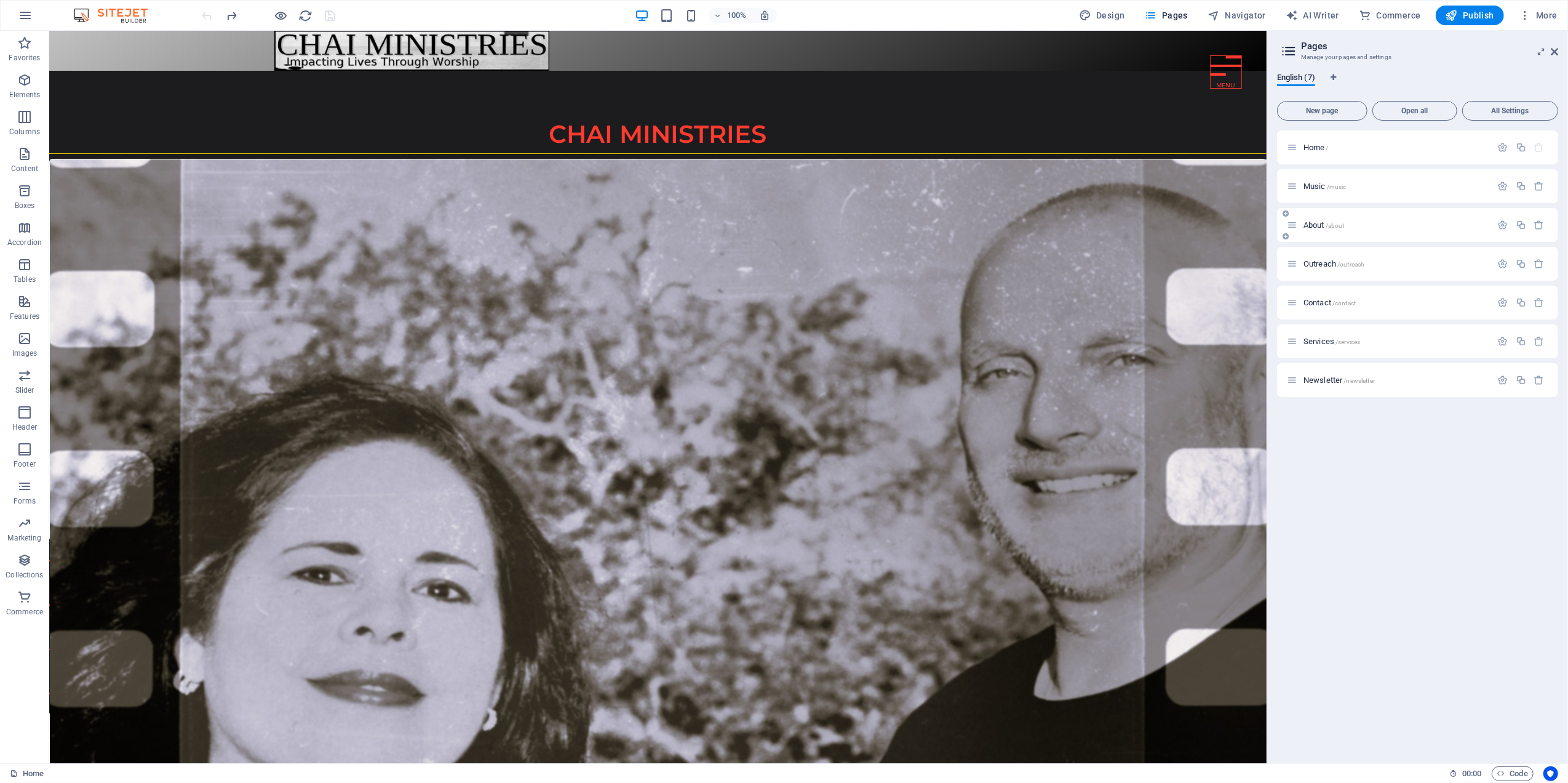
click at [1314, 222] on span "About /about" at bounding box center [1324, 225] width 41 height 9
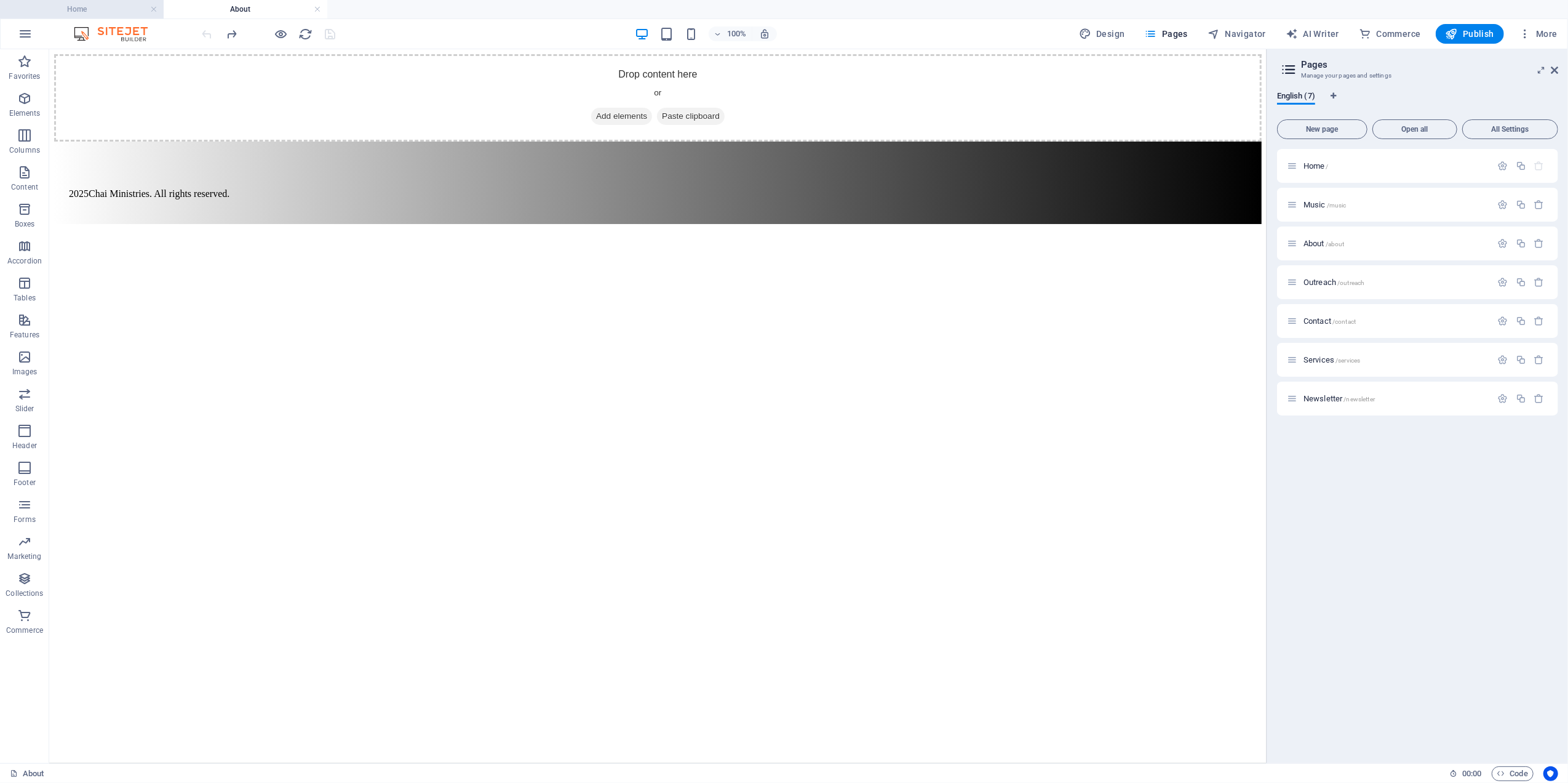
click at [108, 7] on h4 "Home" at bounding box center [81, 9] width 163 height 13
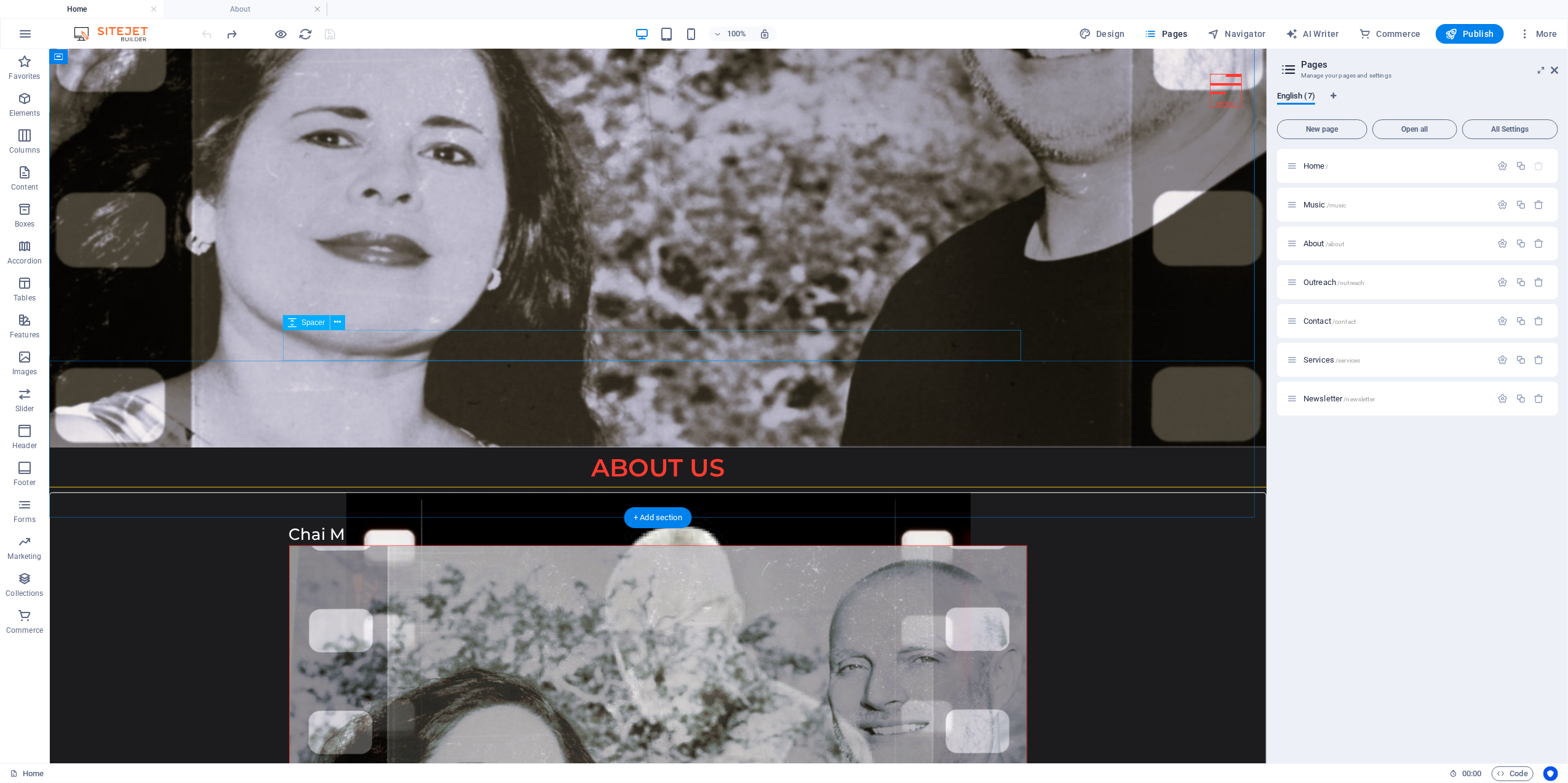
scroll to position [492, 0]
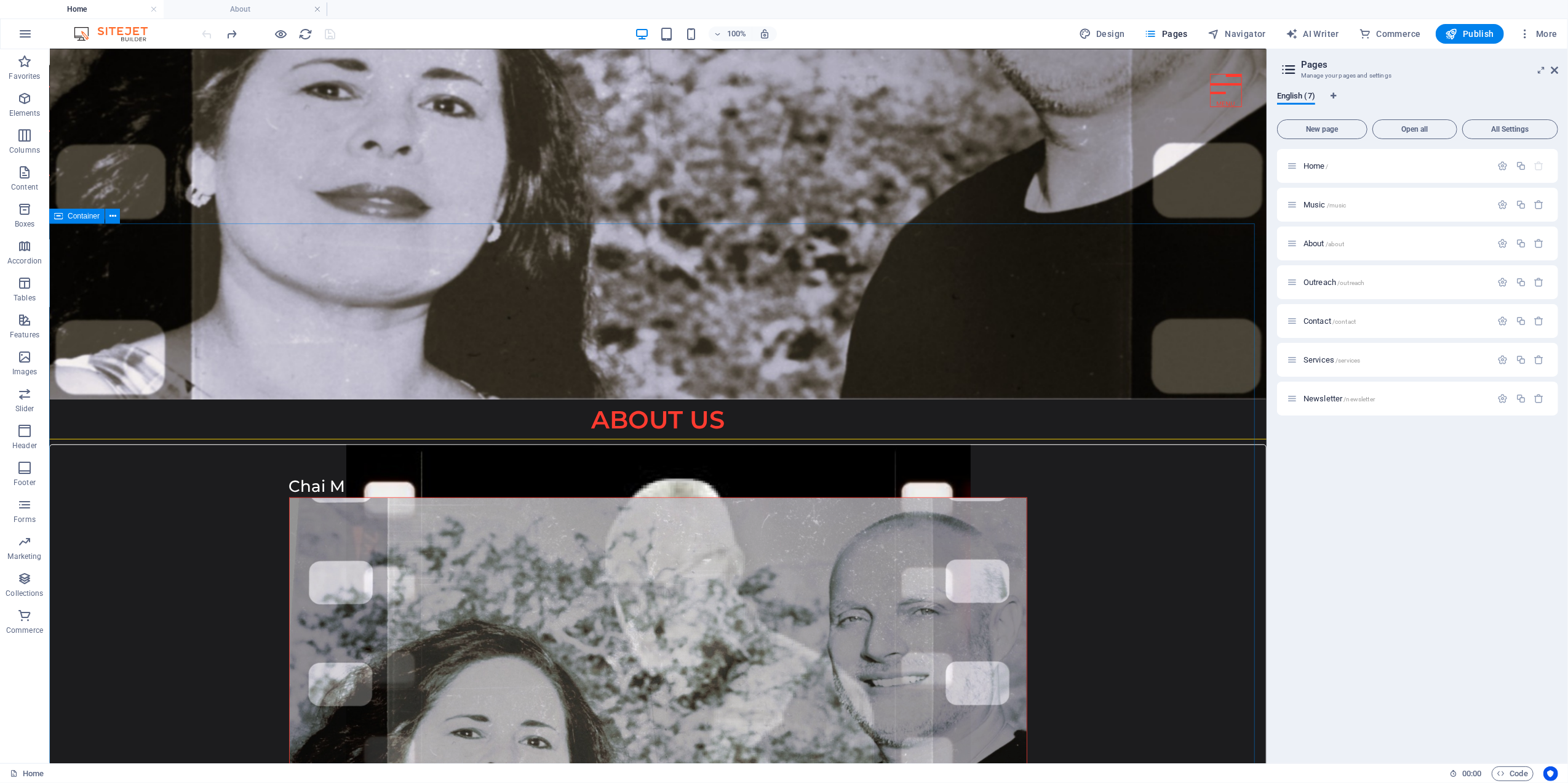
click at [112, 215] on icon at bounding box center [113, 216] width 7 height 12
click at [112, 213] on icon at bounding box center [113, 216] width 7 height 12
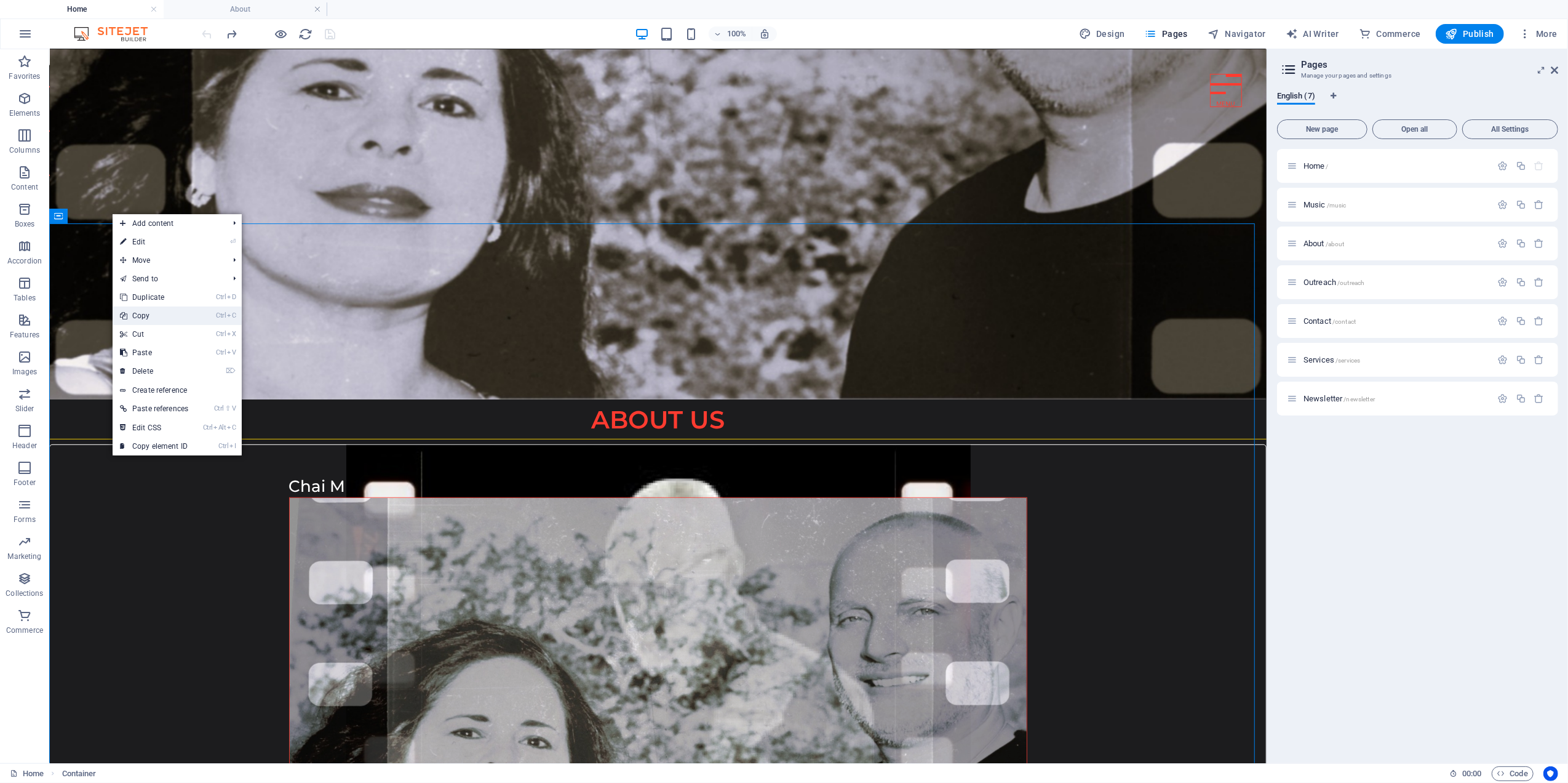
click at [133, 312] on link "Ctrl C Copy" at bounding box center [153, 315] width 83 height 19
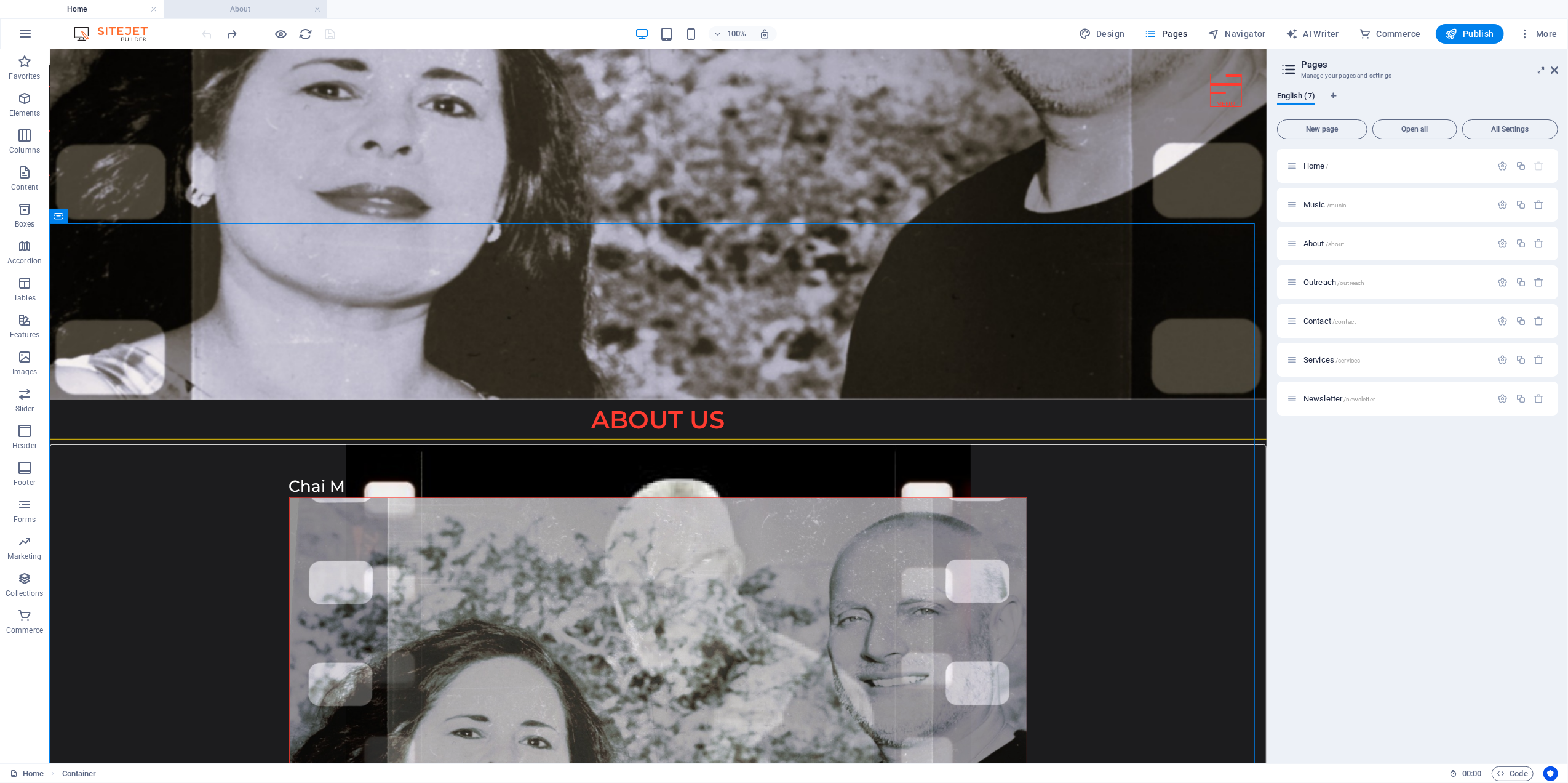
click at [266, 11] on h4 "About" at bounding box center [245, 9] width 163 height 13
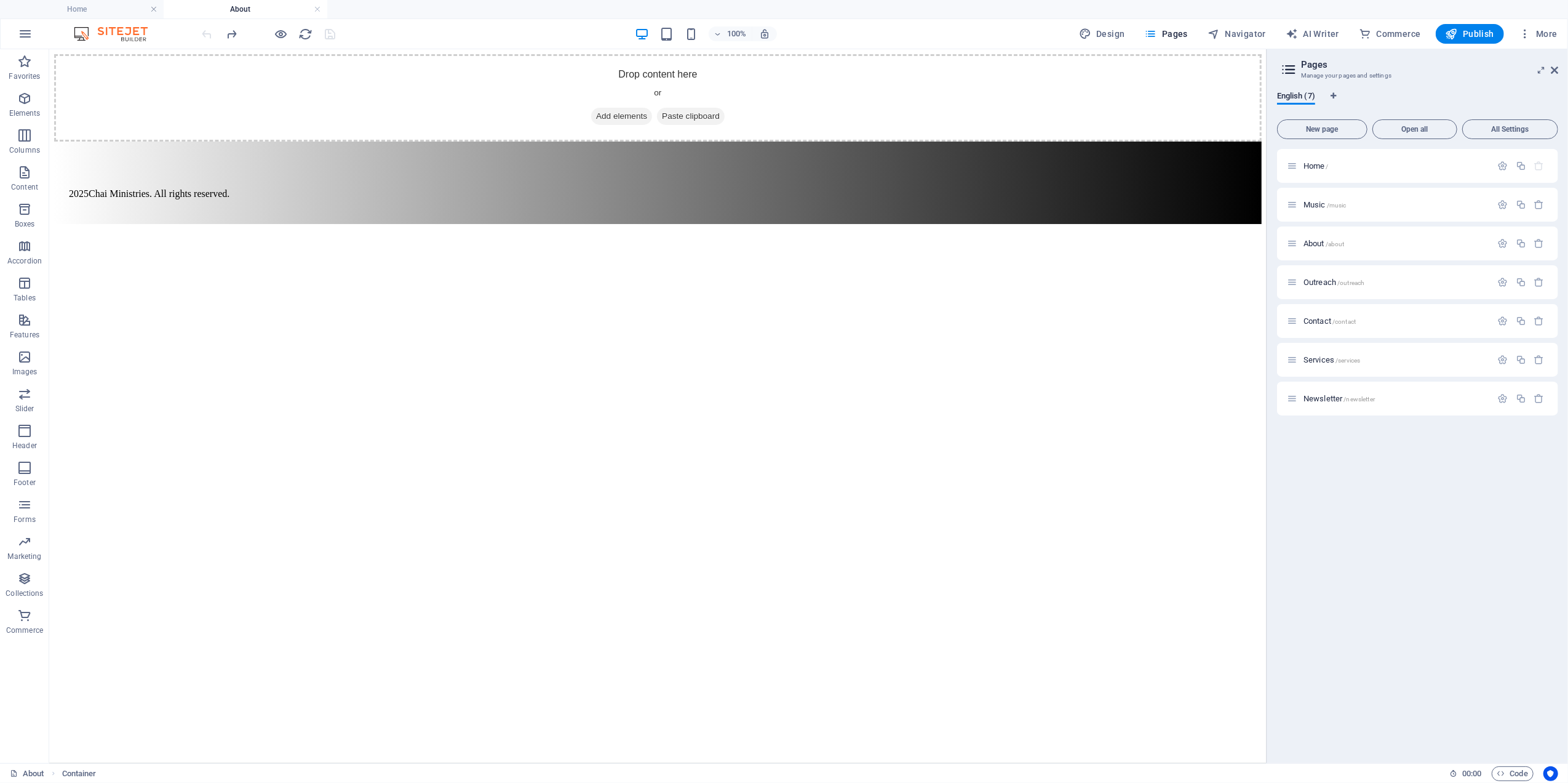
scroll to position [0, 0]
click at [212, 113] on div "Drop content here or Add elements Paste clipboard" at bounding box center [657, 97] width 1207 height 87
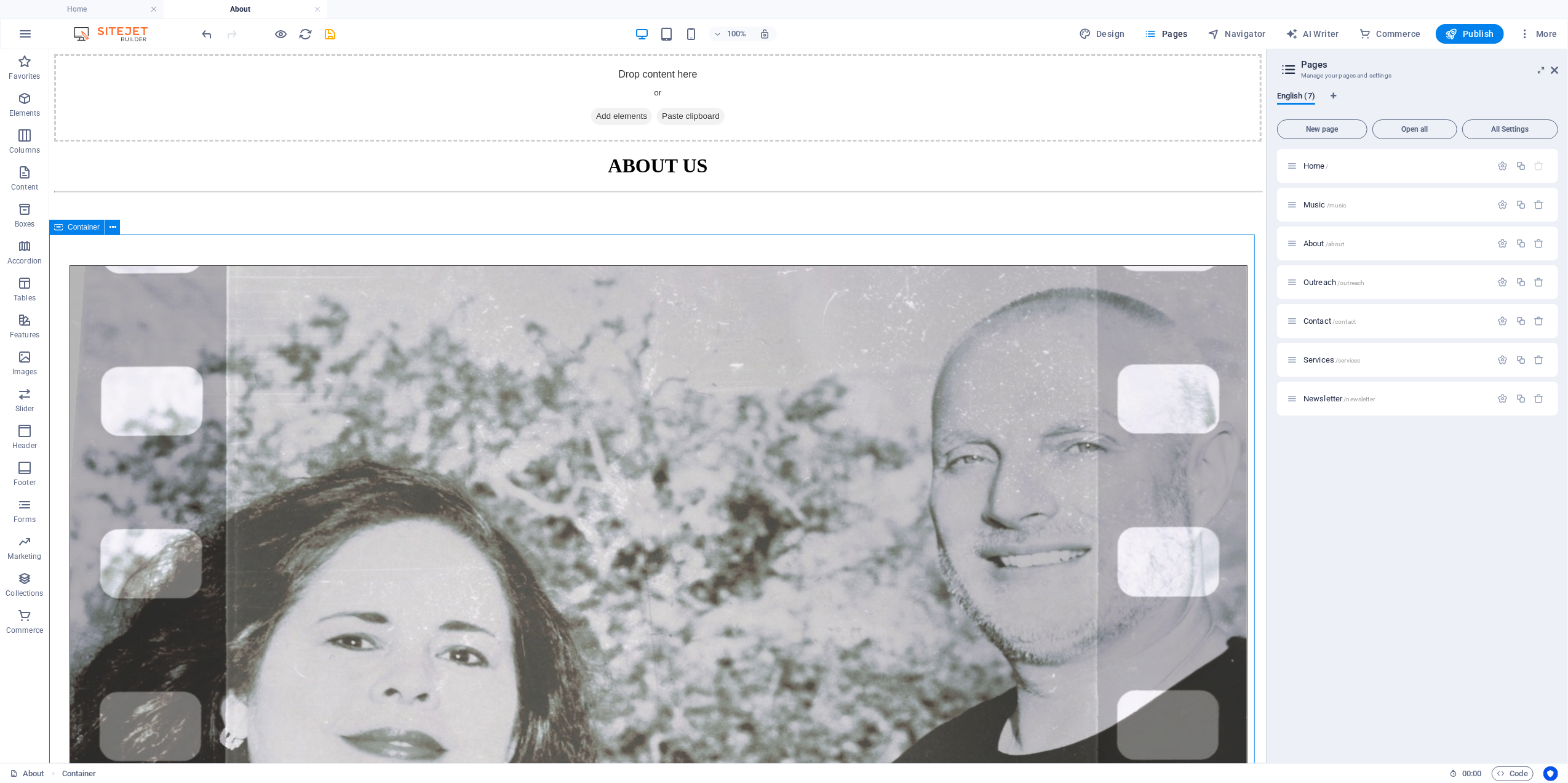
click at [82, 224] on span "Container" at bounding box center [84, 227] width 32 height 7
click at [108, 54] on button at bounding box center [112, 56] width 15 height 15
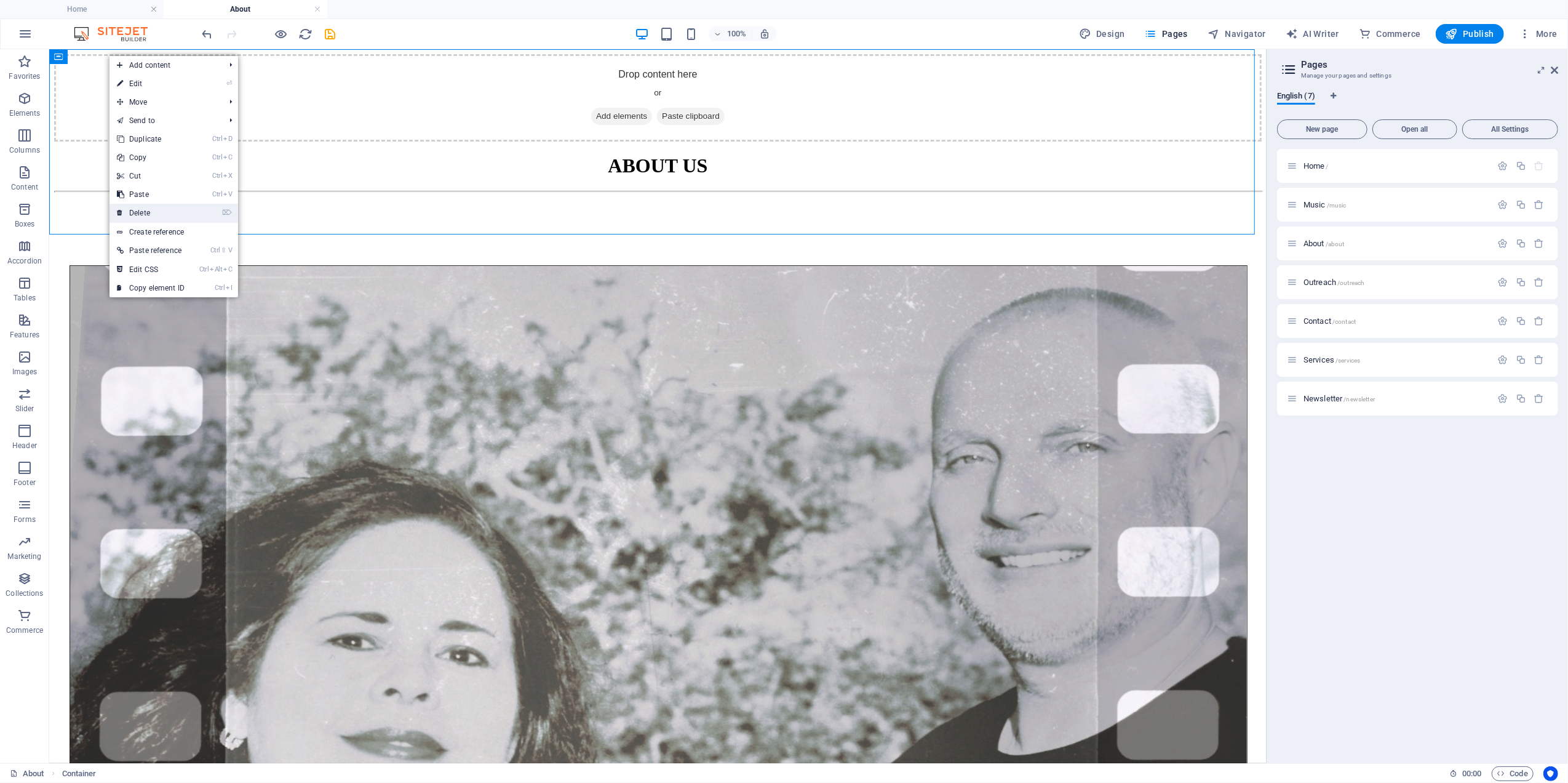
click at [146, 207] on link "⌦ Delete" at bounding box center [151, 212] width 82 height 19
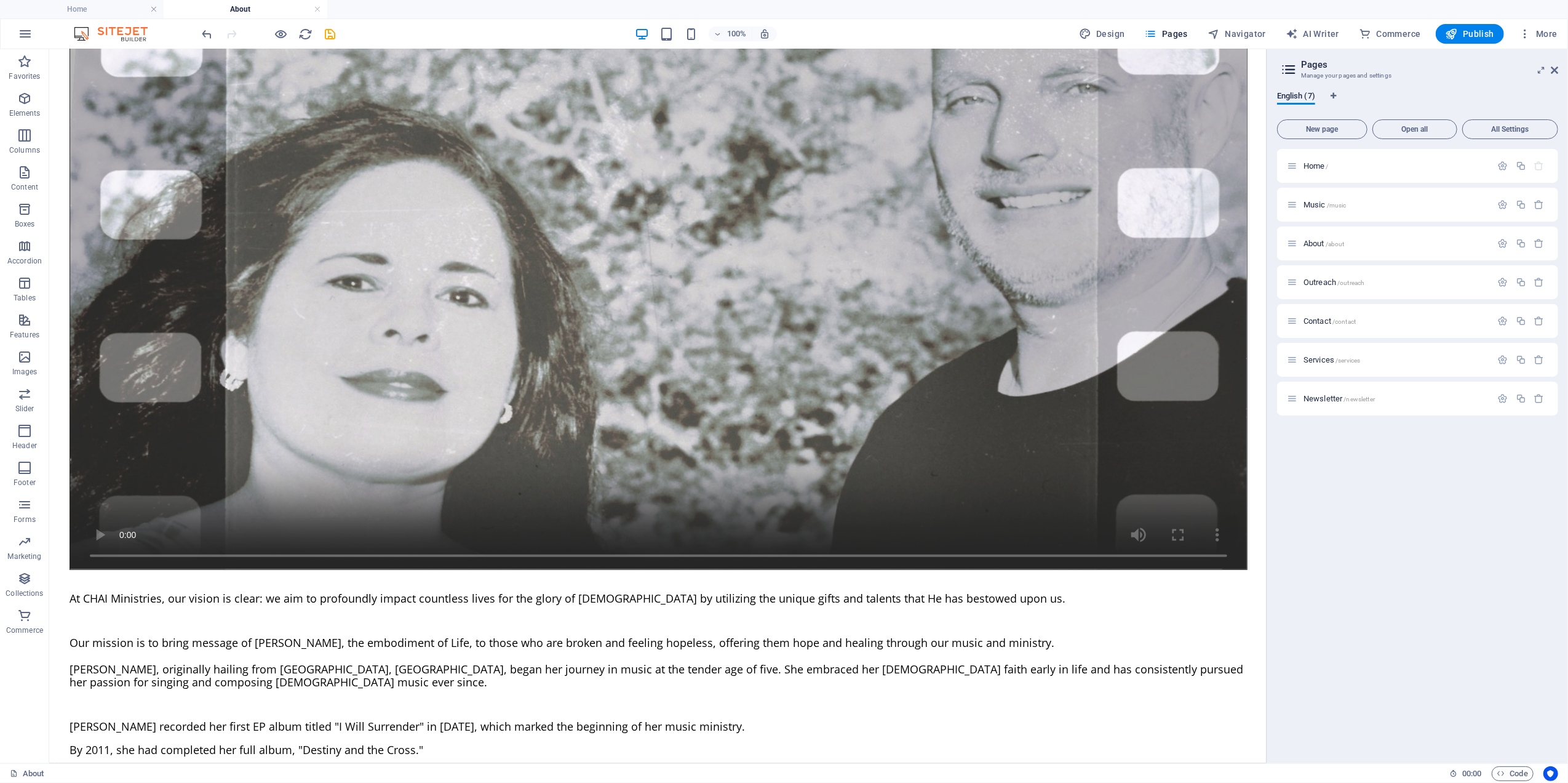
scroll to position [512, 0]
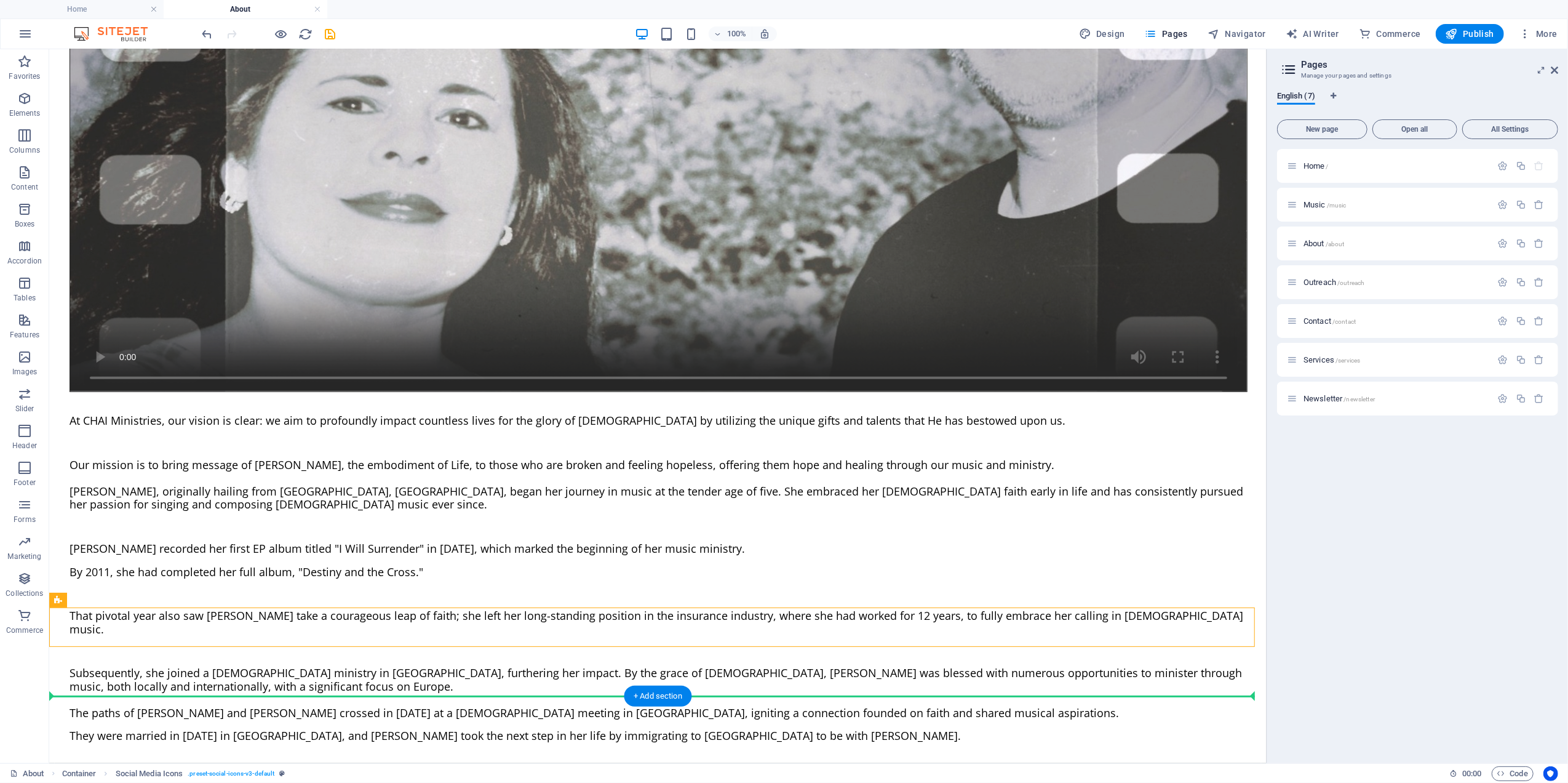
drag, startPoint x: 165, startPoint y: 647, endPoint x: 123, endPoint y: 682, distance: 54.7
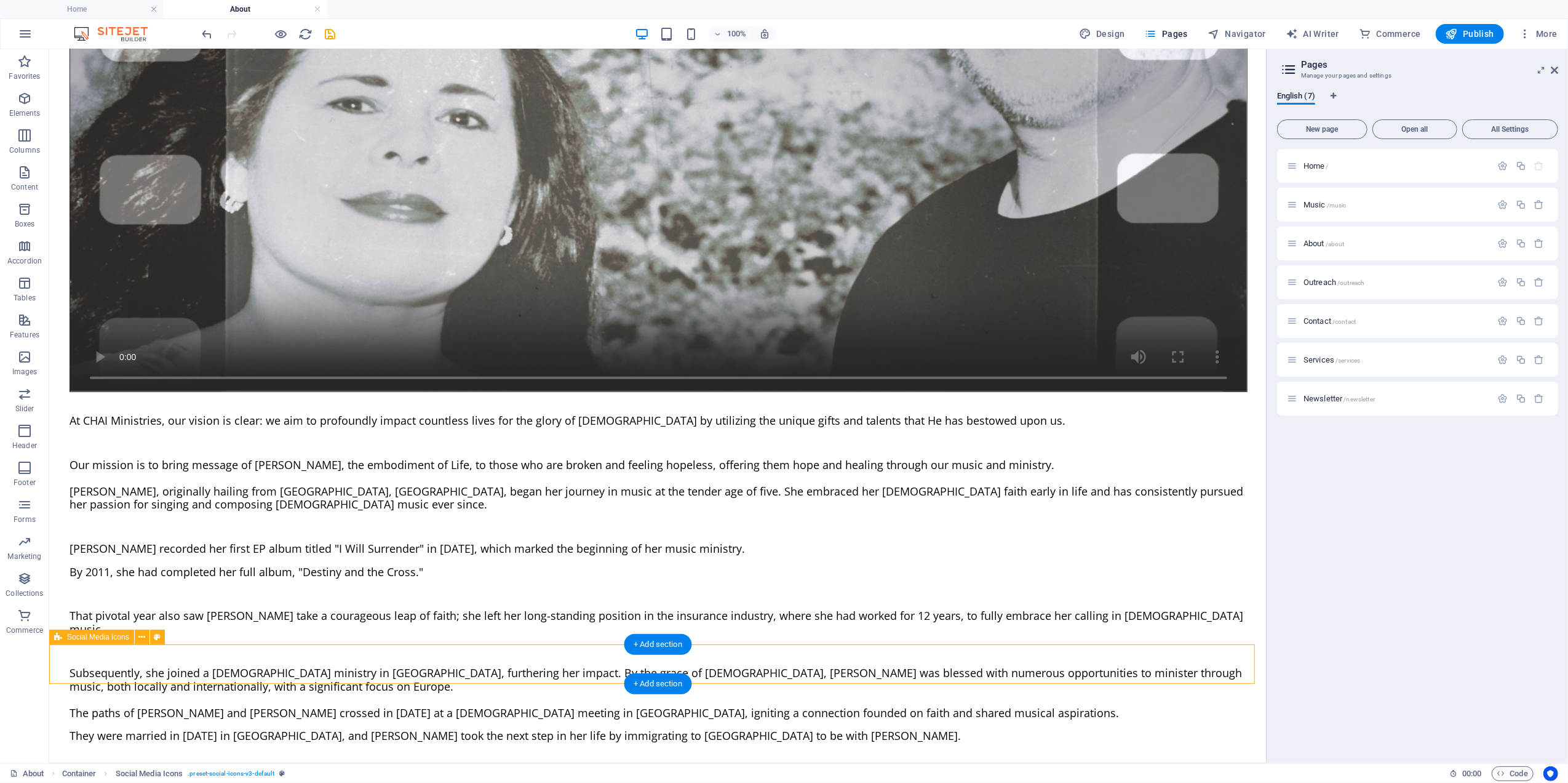
scroll to position [457, 0]
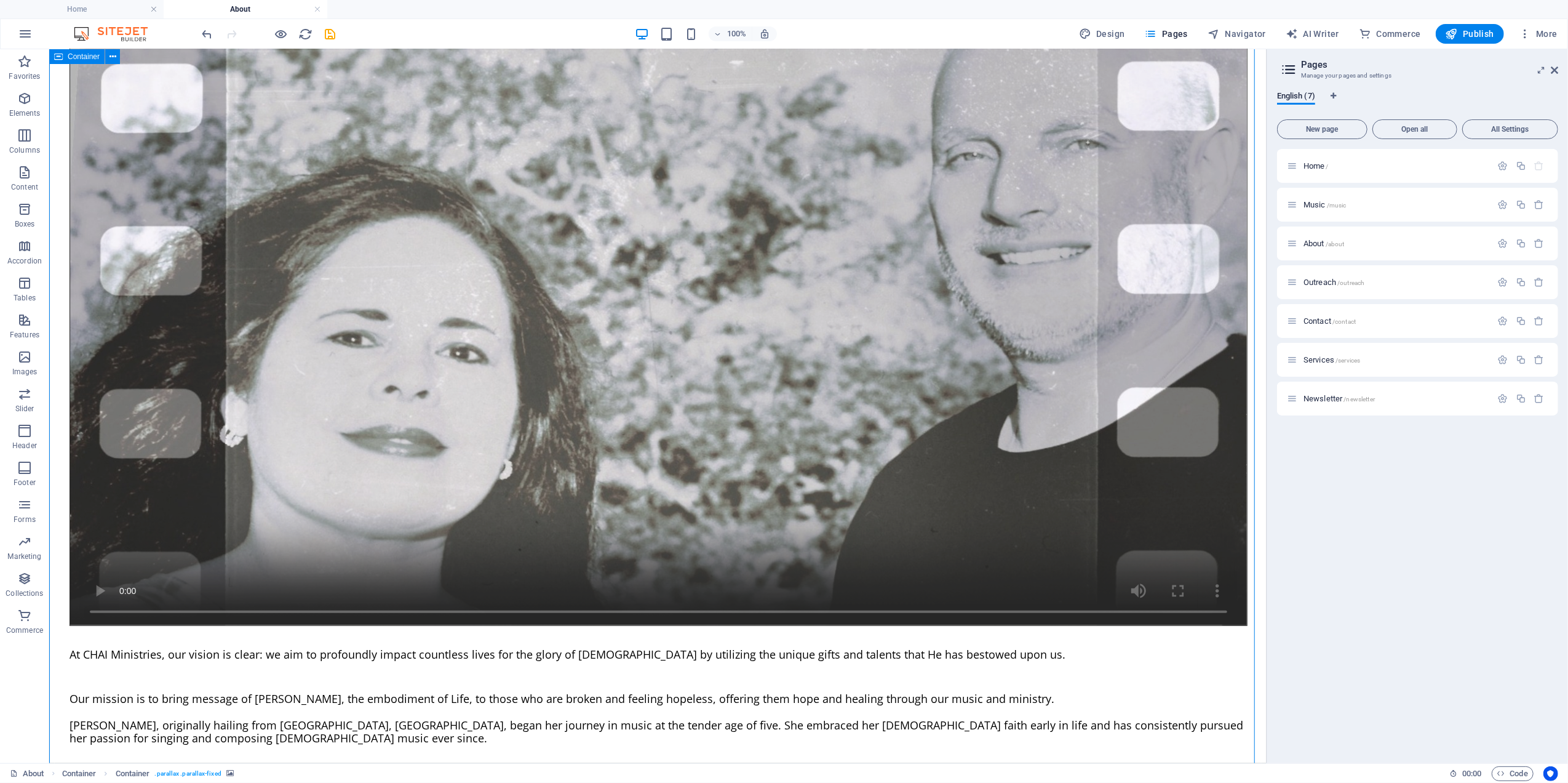
scroll to position [0, 0]
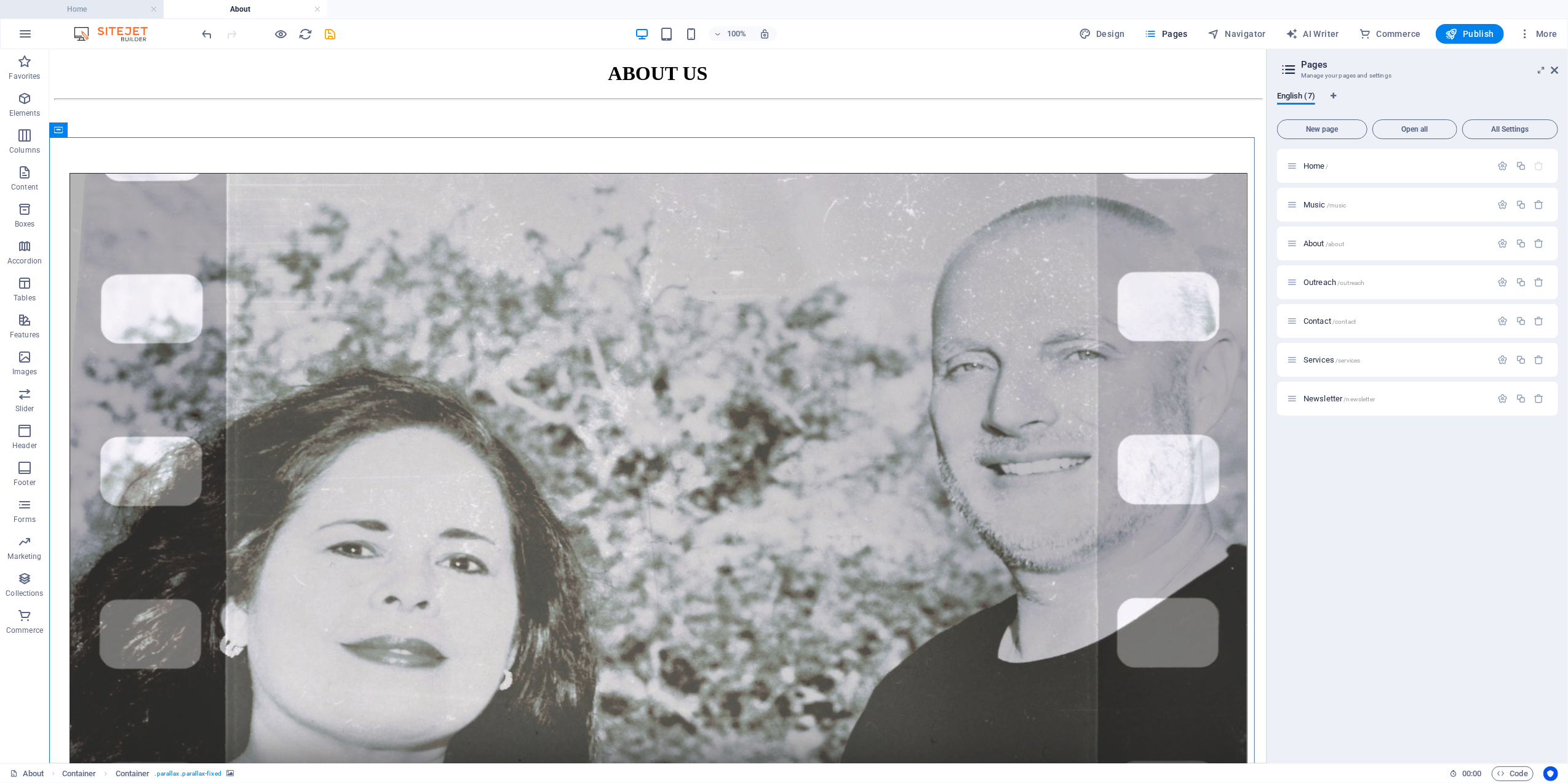
click at [101, 8] on h4 "Home" at bounding box center [81, 9] width 163 height 13
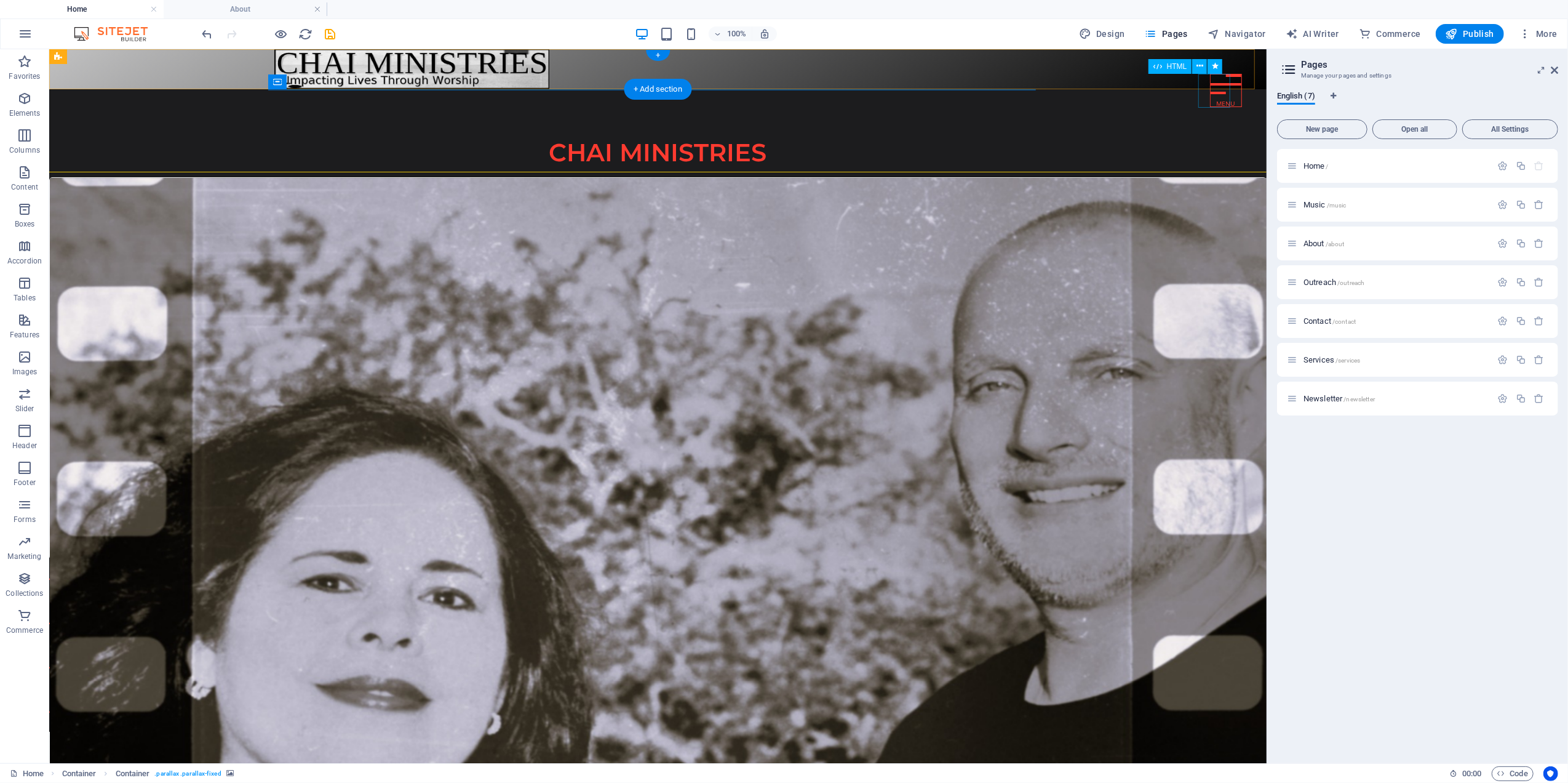
click at [1211, 89] on div at bounding box center [1225, 89] width 32 height 33
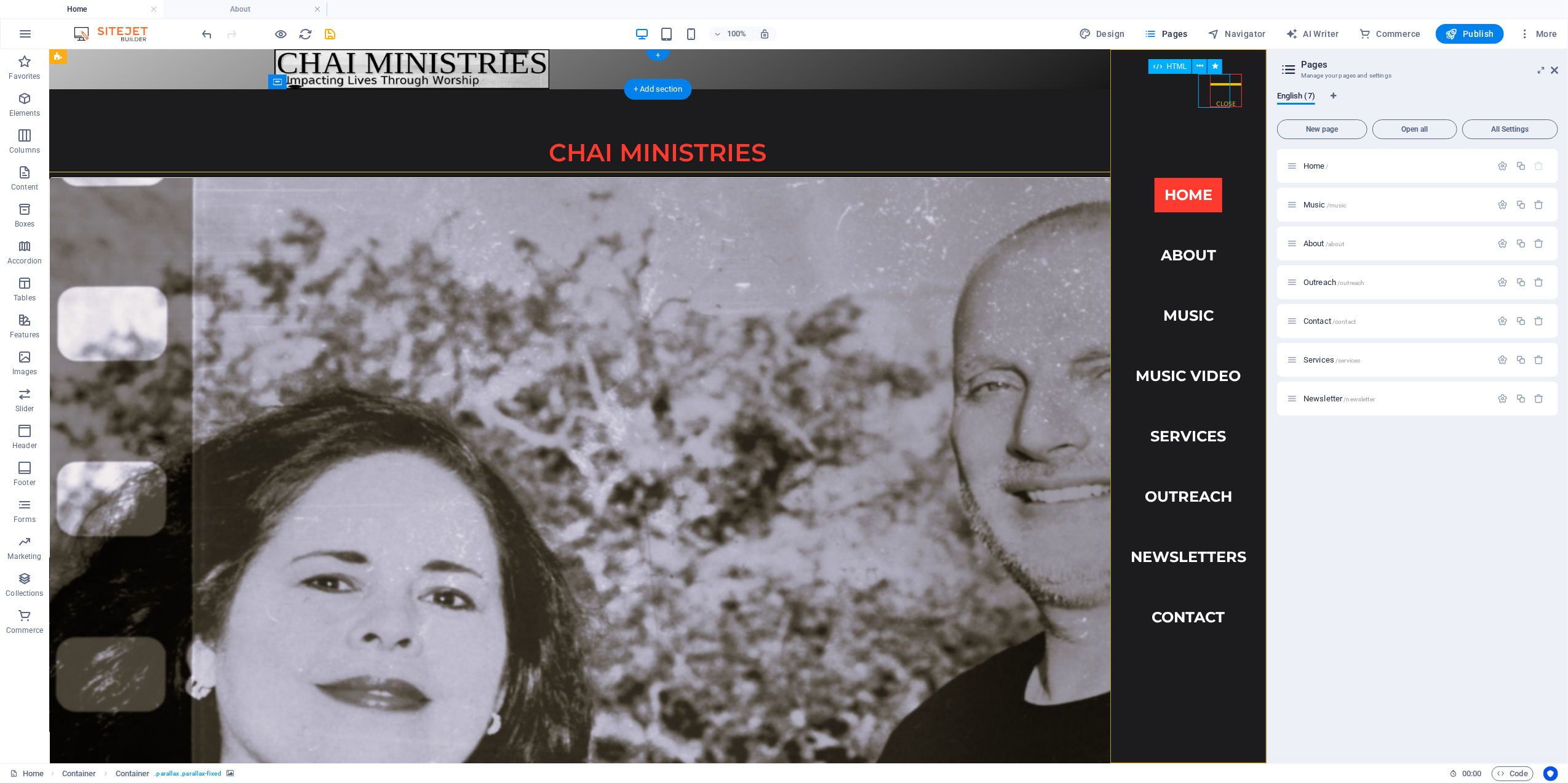
click at [1211, 89] on div at bounding box center [1225, 89] width 32 height 33
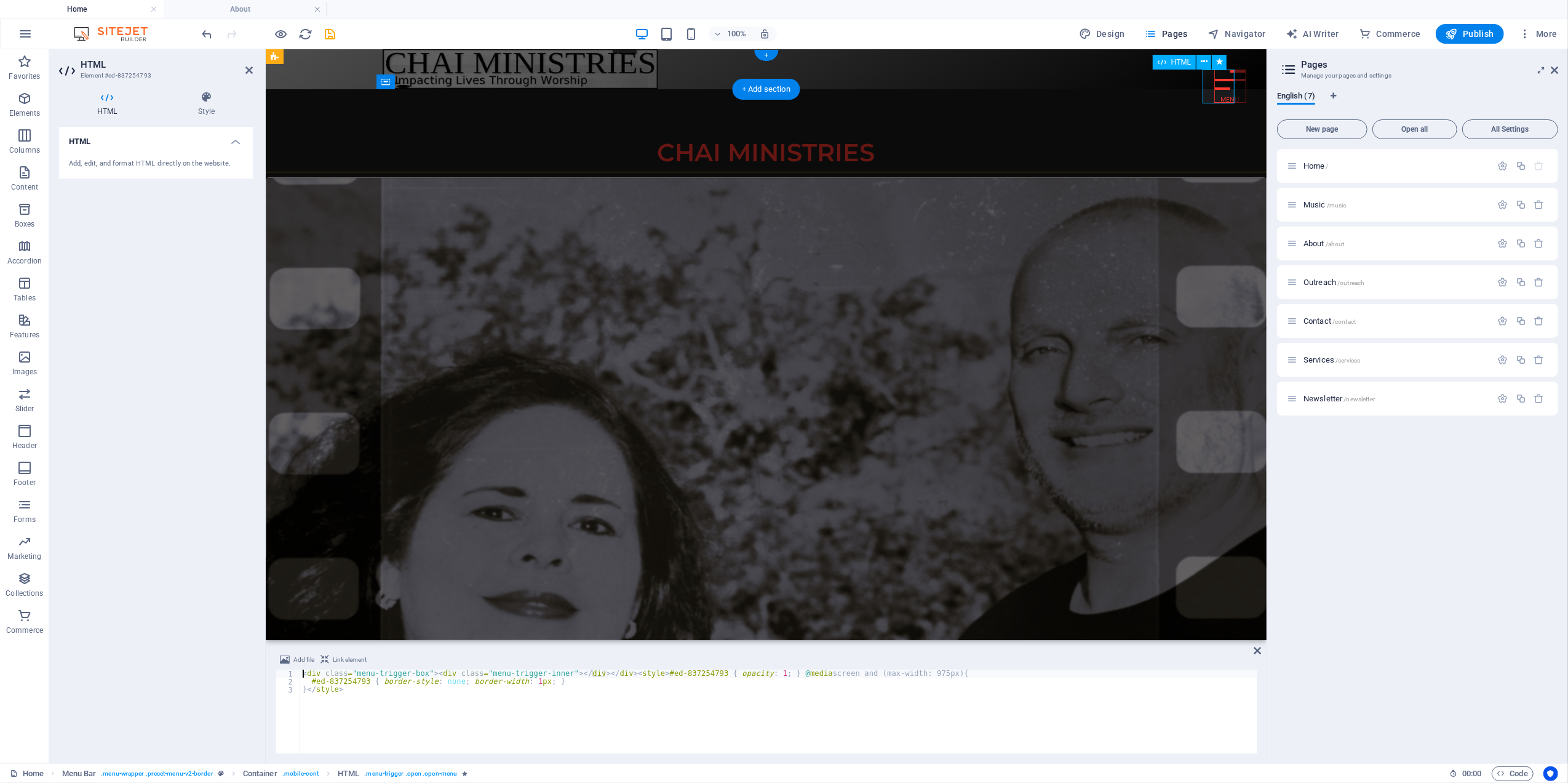
click at [1214, 89] on div at bounding box center [1230, 85] width 32 height 33
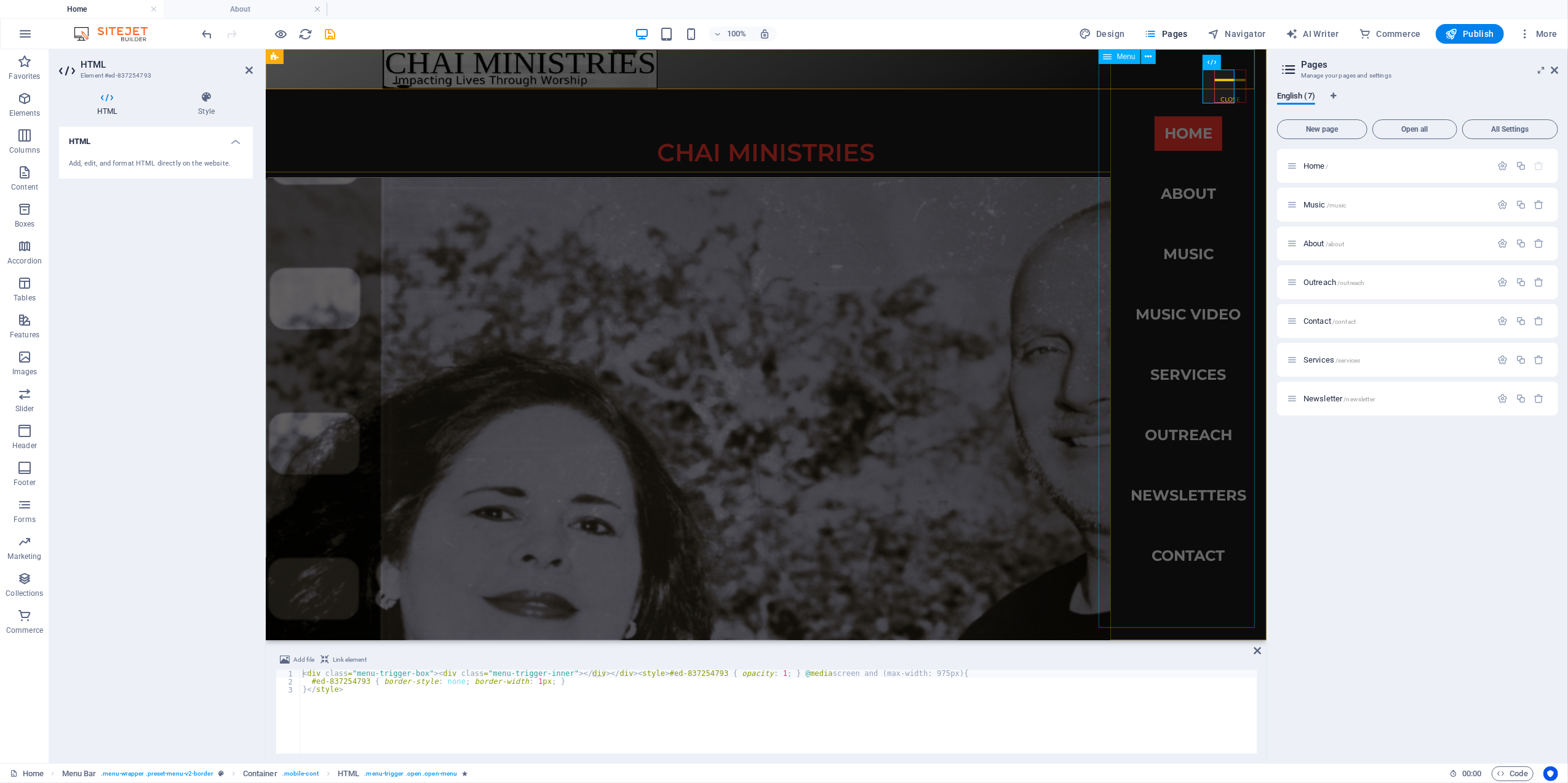
click at [1174, 187] on nav "Home About Music Music Video Services Outreach Newsletters Contact" at bounding box center [1188, 344] width 156 height 591
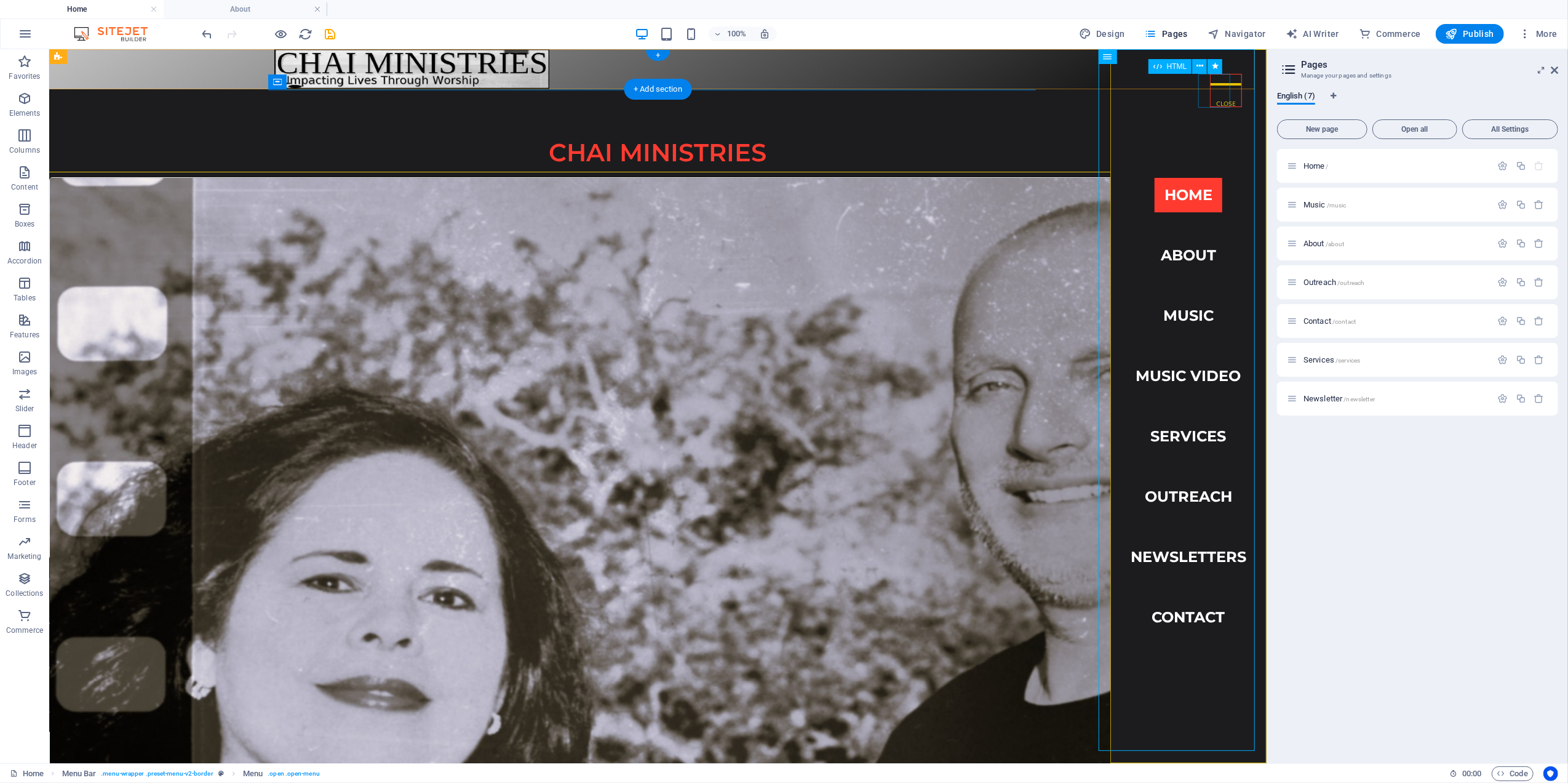
click at [1209, 91] on div at bounding box center [1225, 89] width 32 height 33
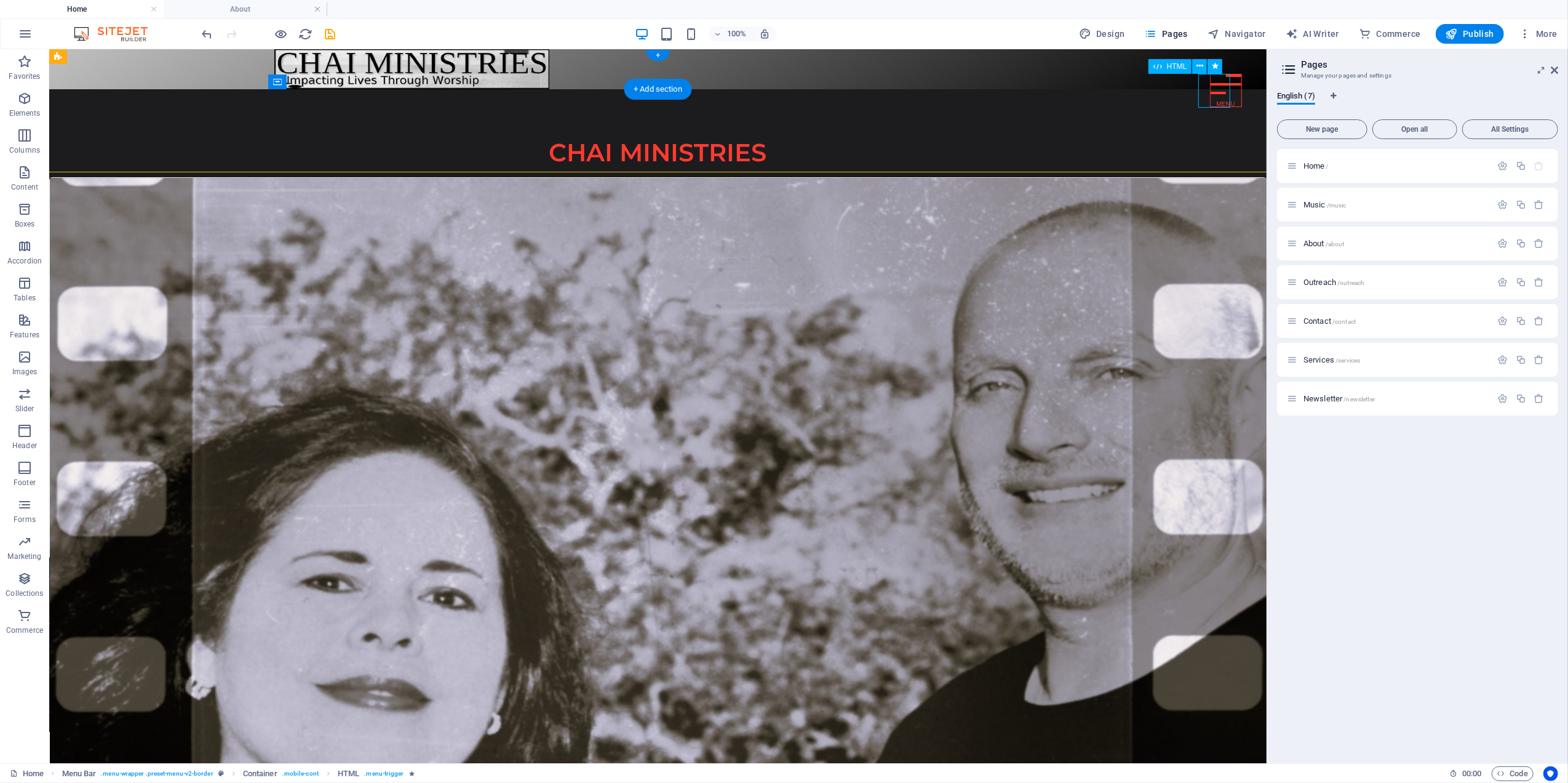
click at [1210, 91] on div at bounding box center [1225, 89] width 32 height 33
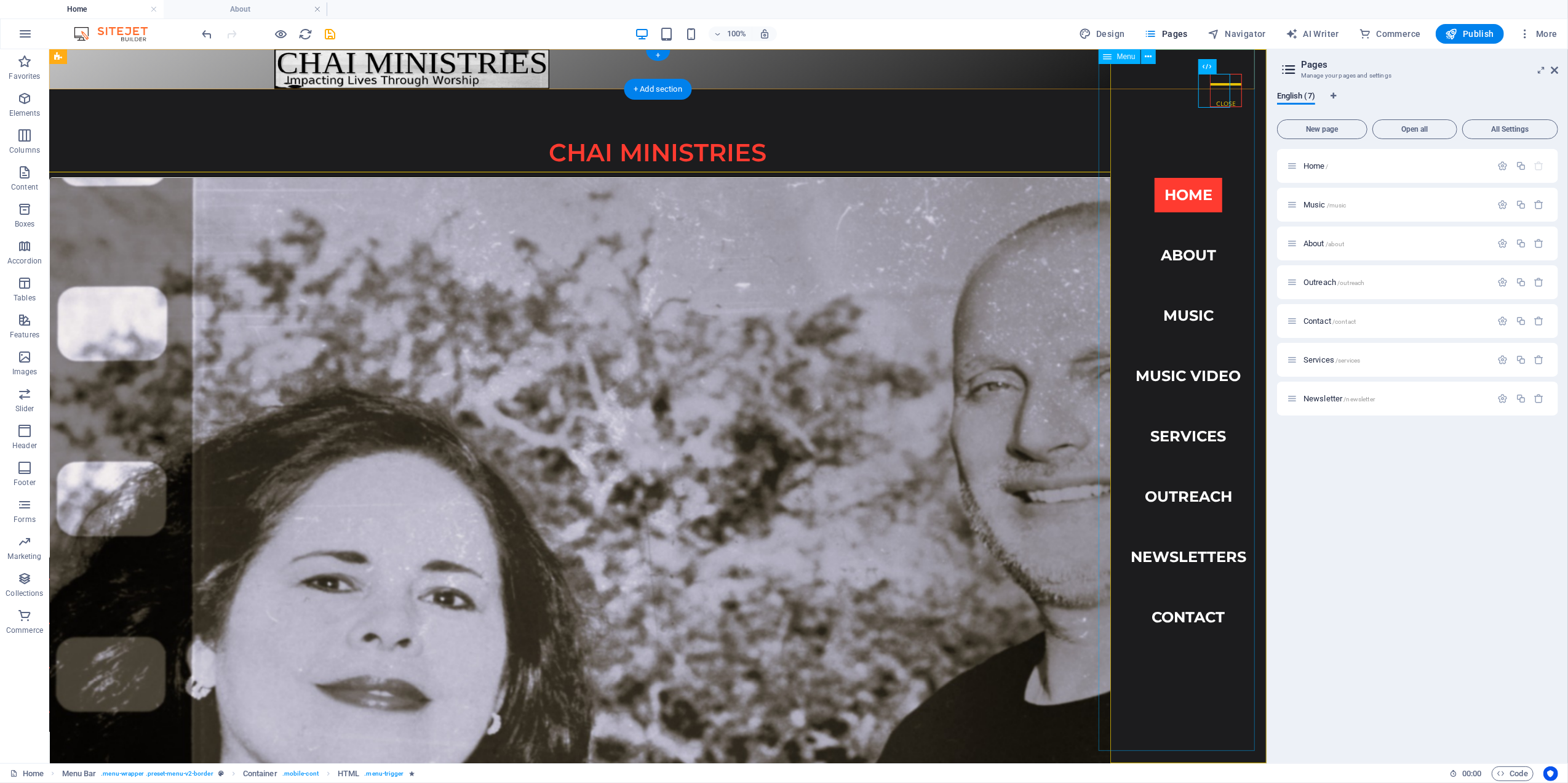
click at [1167, 254] on nav "Home About Music Music Video Services Outreach Newsletters Contact" at bounding box center [1188, 405] width 156 height 714
click at [1168, 252] on nav "Home About Music Music Video Services Outreach Newsletters Contact" at bounding box center [1188, 405] width 156 height 714
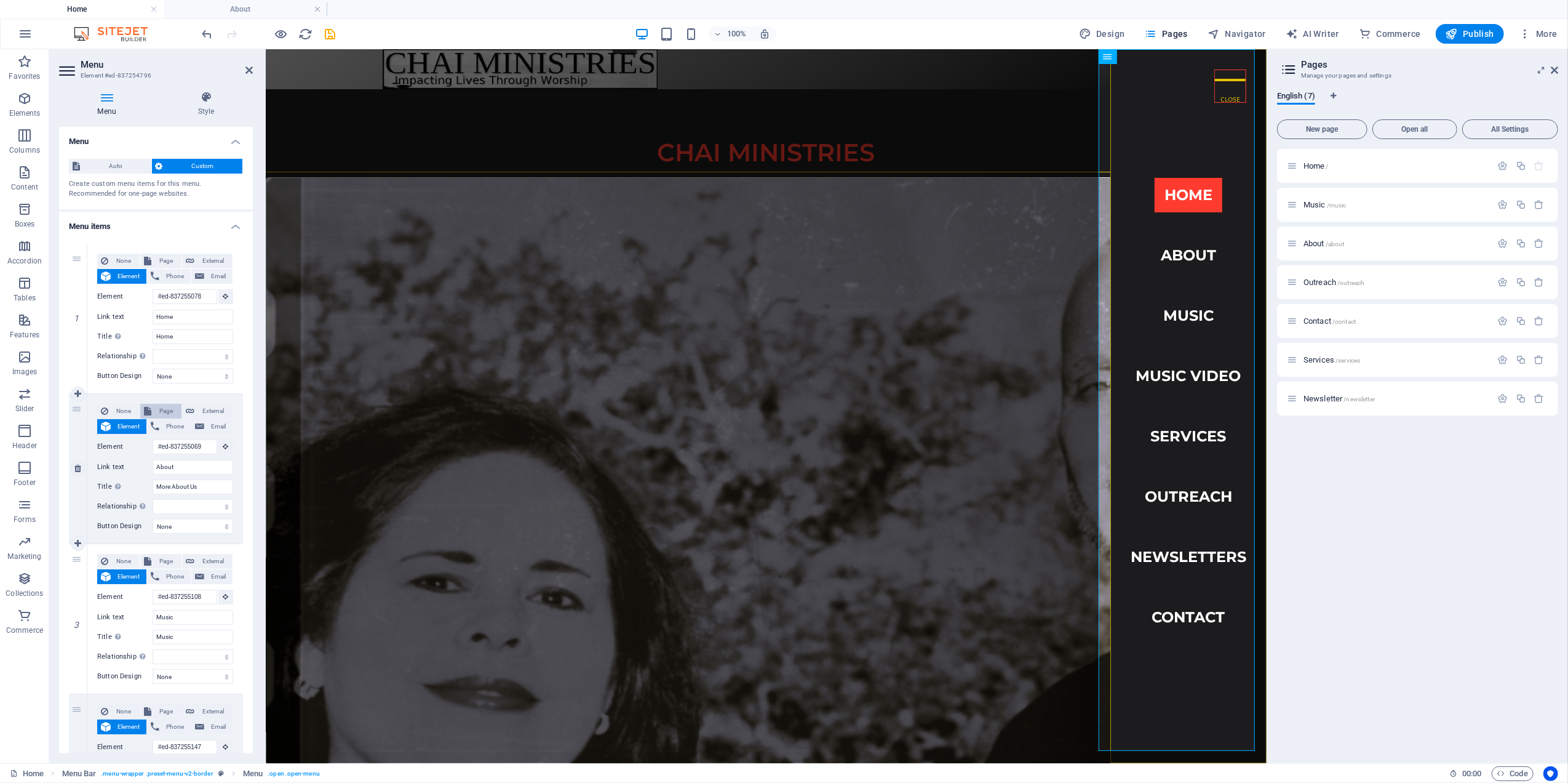
click at [169, 405] on span "Page" at bounding box center [167, 411] width 23 height 15
select select
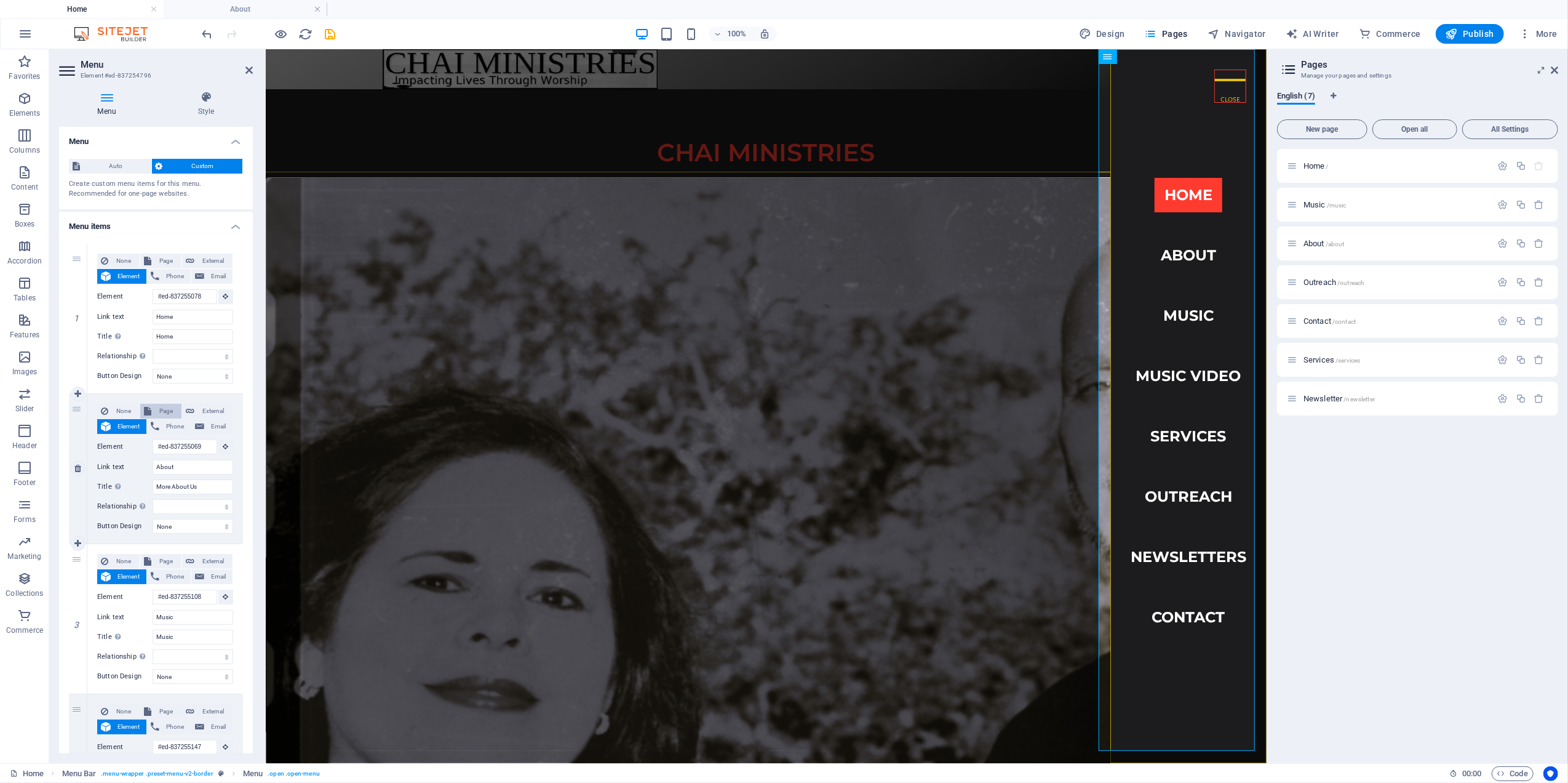
select select
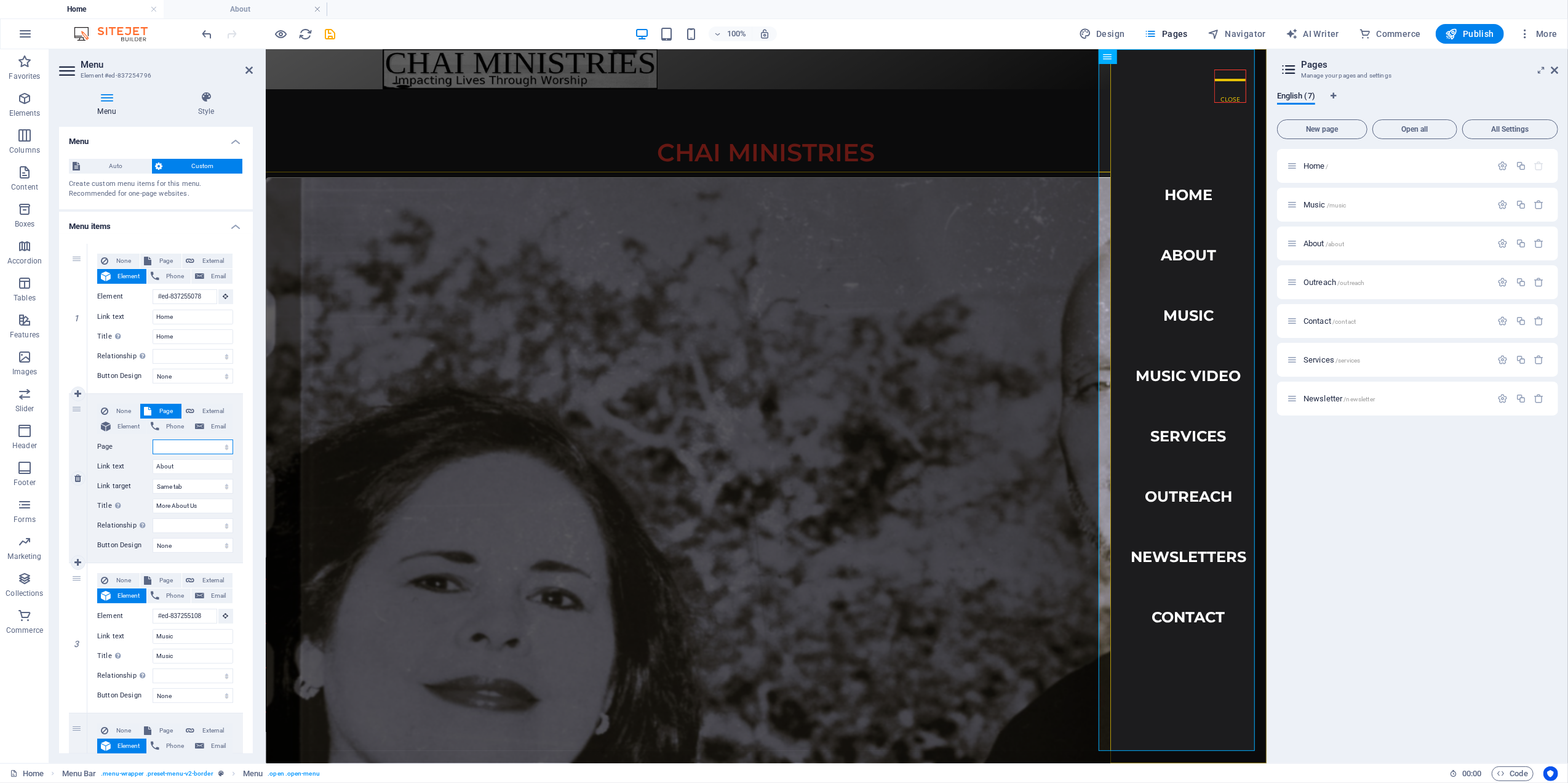
click at [220, 448] on select "Home Music About Outreach Contact Services Newsletter New page" at bounding box center [193, 446] width 80 height 15
select select "2"
click at [153, 439] on select "Home Music About Outreach Contact Services Newsletter New page" at bounding box center [193, 446] width 80 height 15
select select
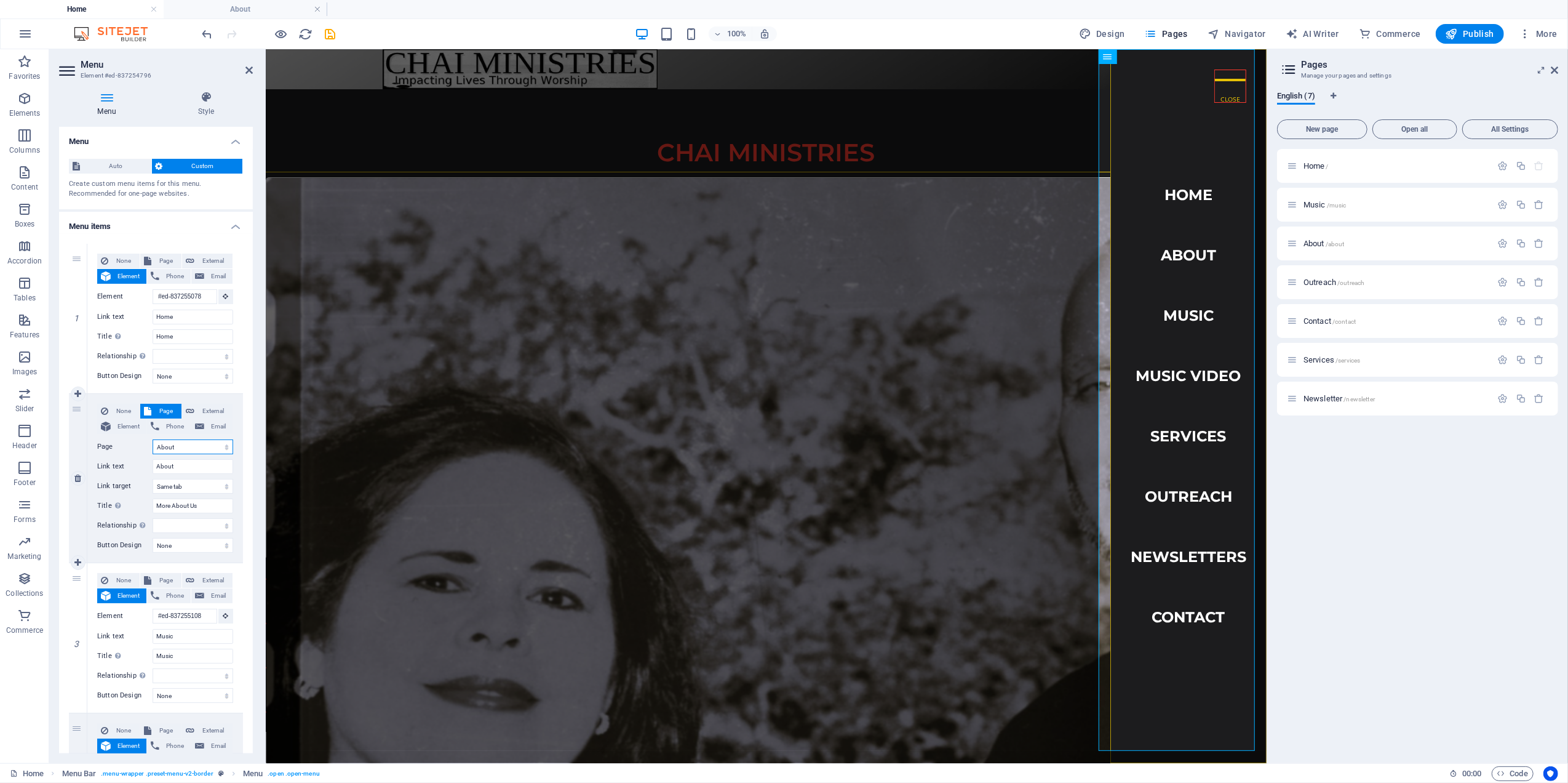
select select
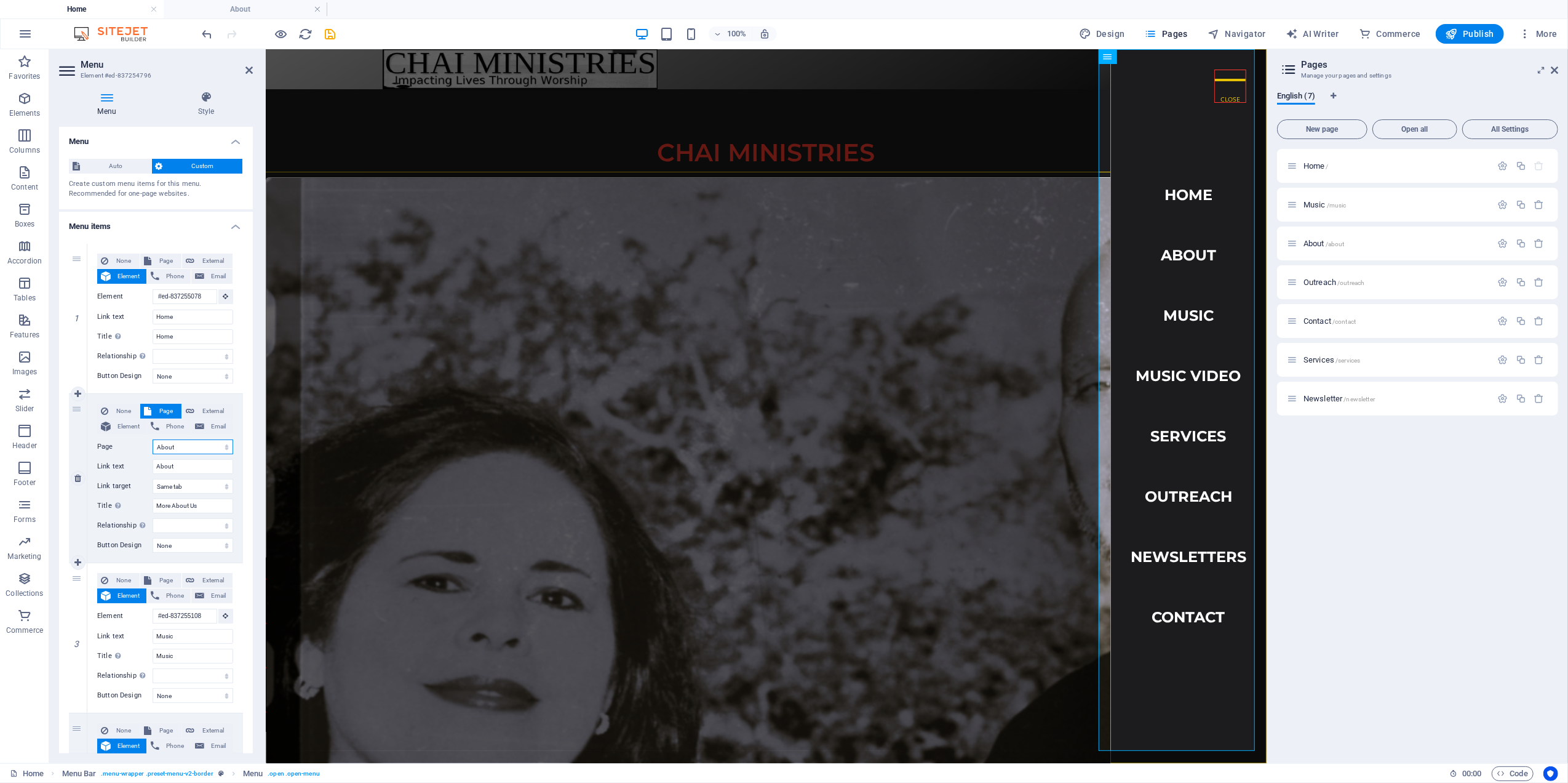
select select
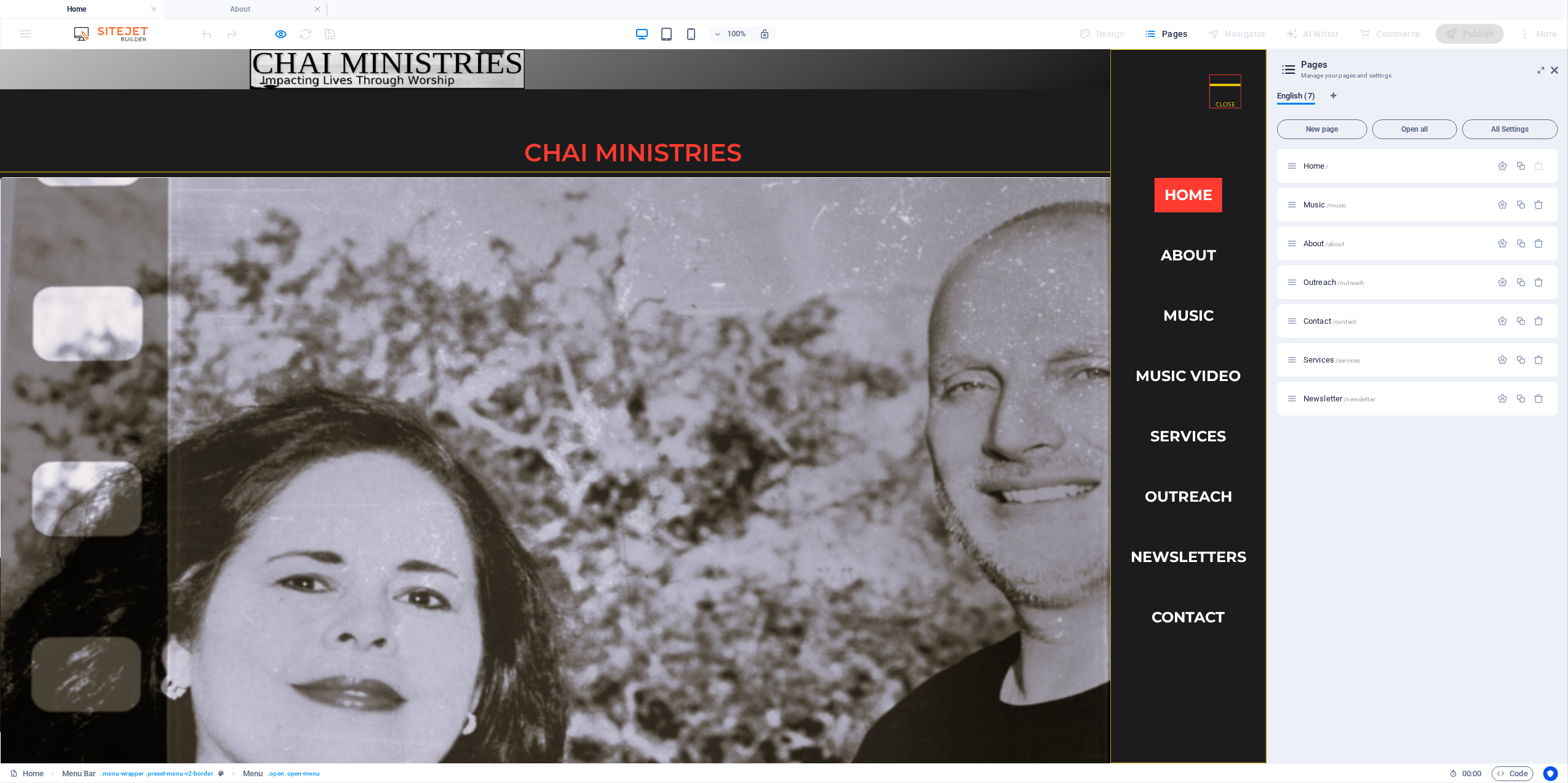
click at [1185, 191] on link "Home" at bounding box center [1189, 195] width 68 height 35
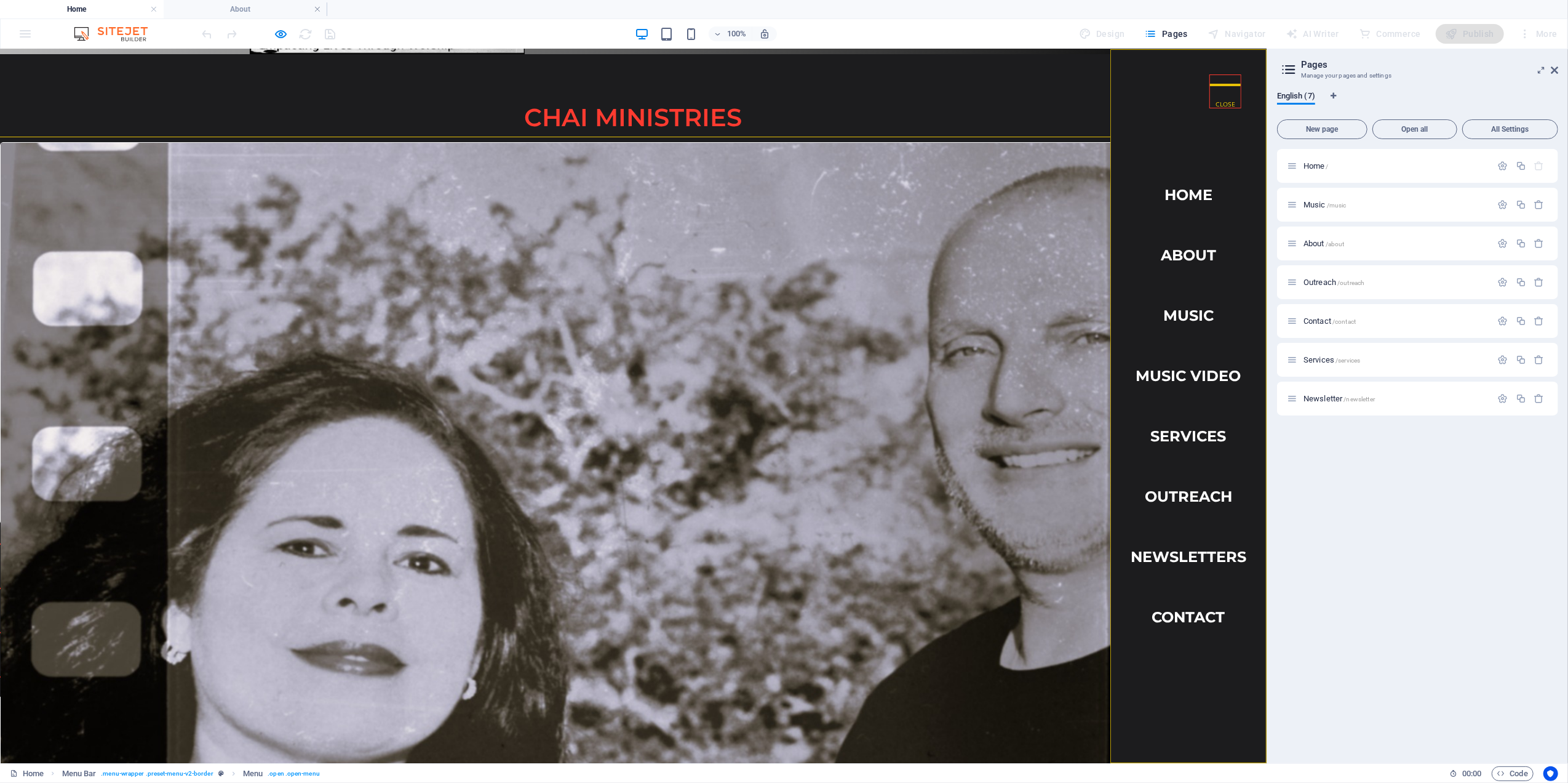
scroll to position [39, 0]
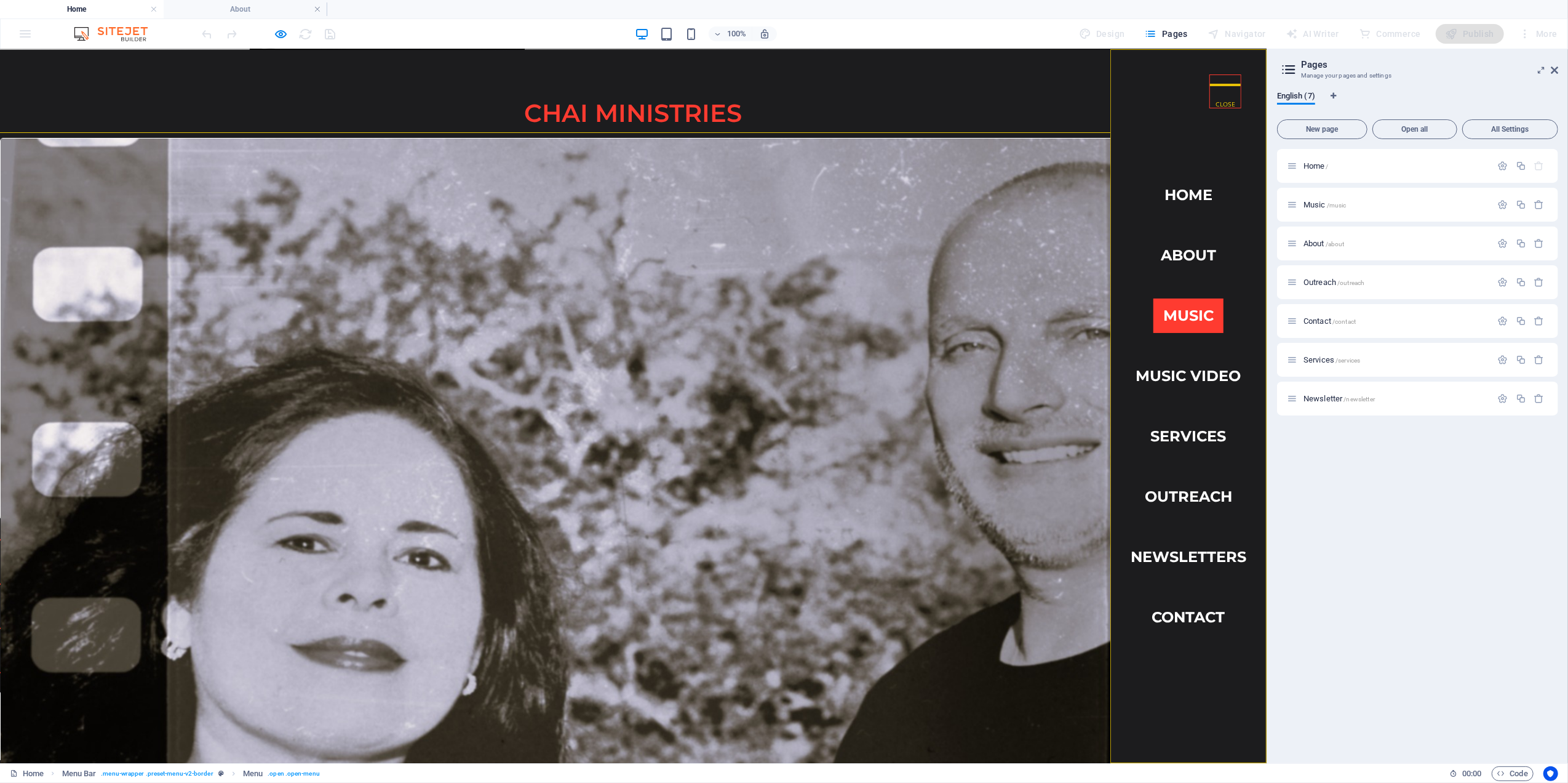
click at [1179, 312] on link "Music" at bounding box center [1189, 315] width 71 height 35
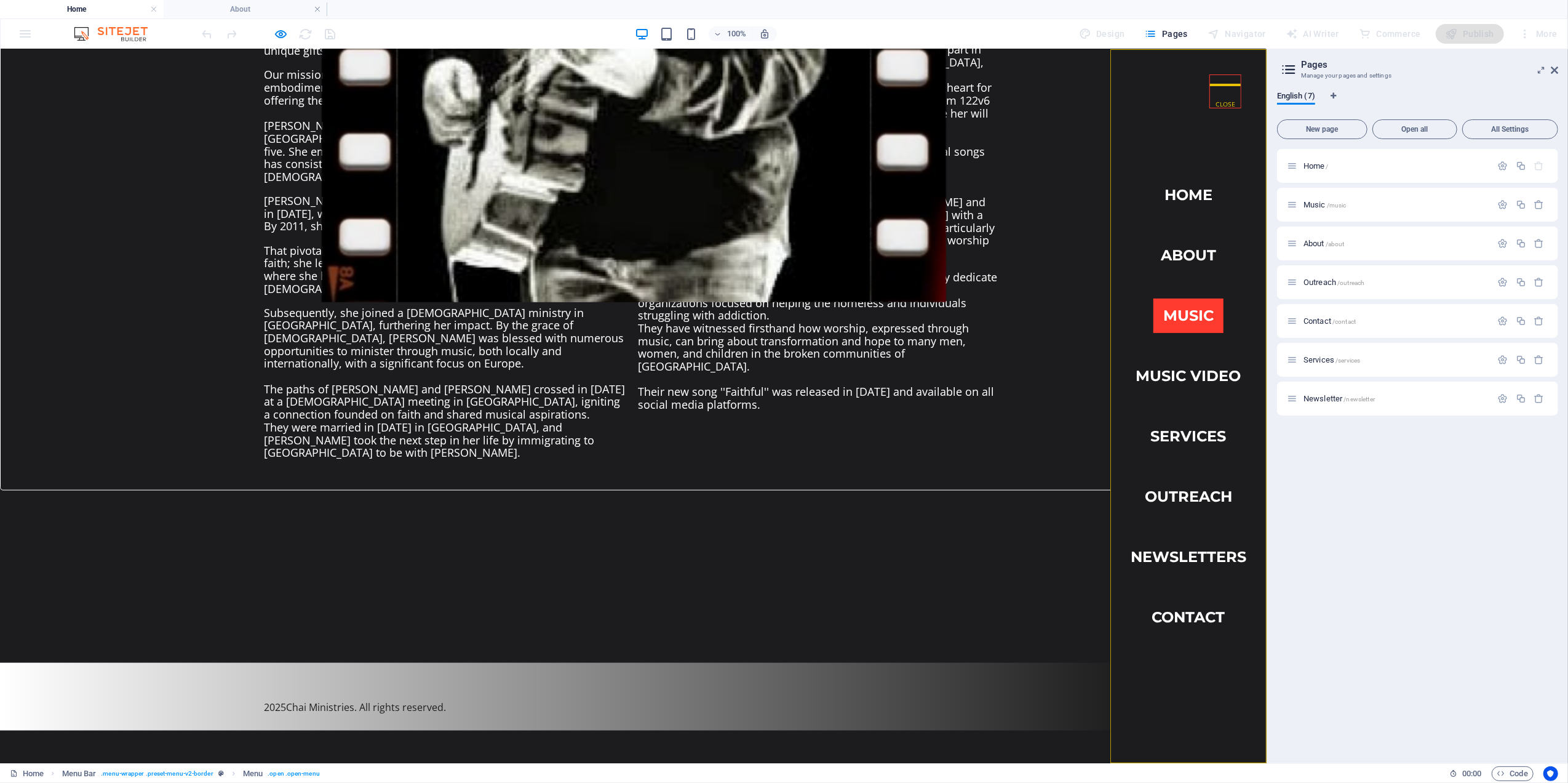
scroll to position [1822, 0]
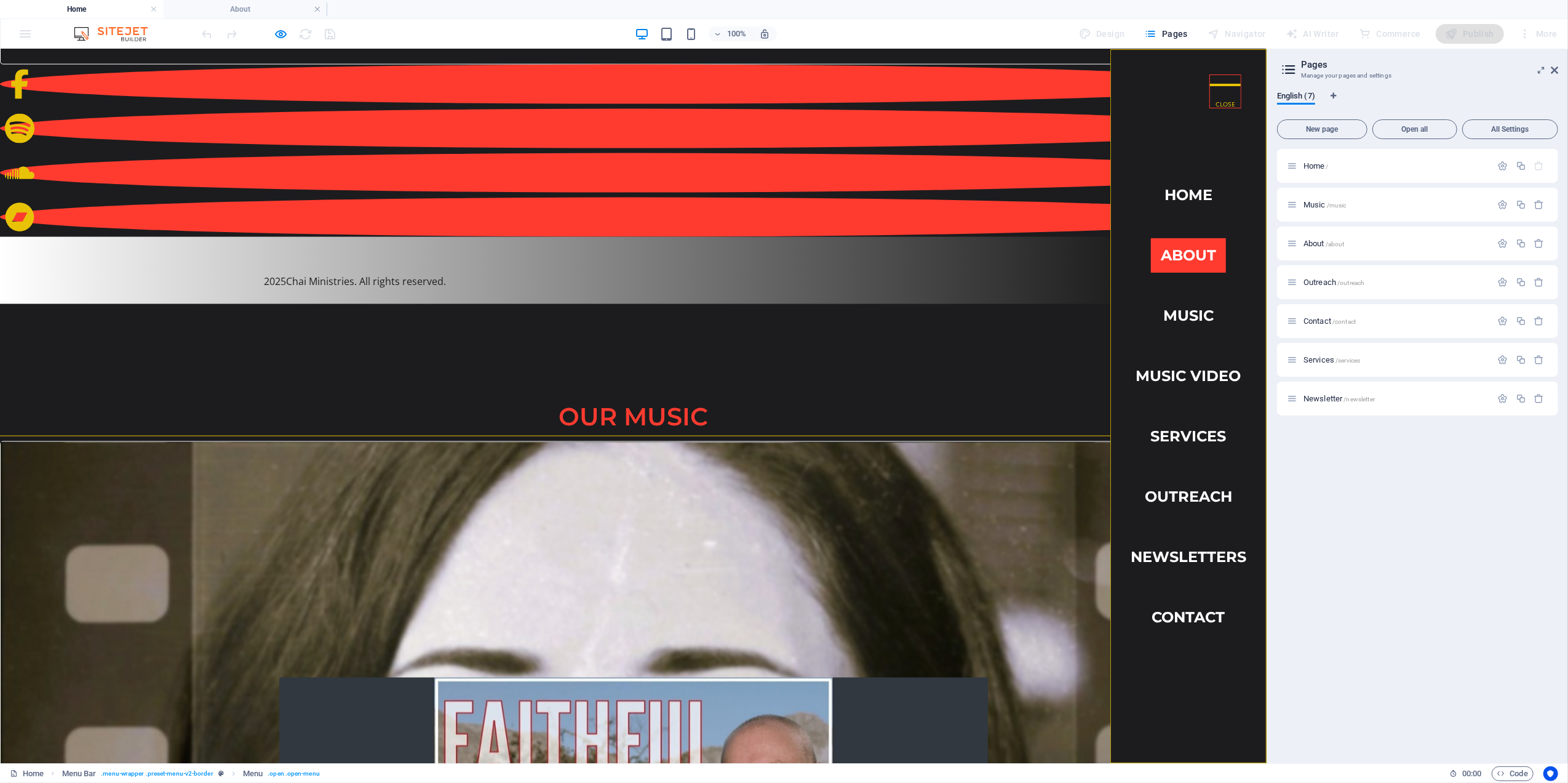
click at [1177, 249] on link "About" at bounding box center [1189, 254] width 75 height 35
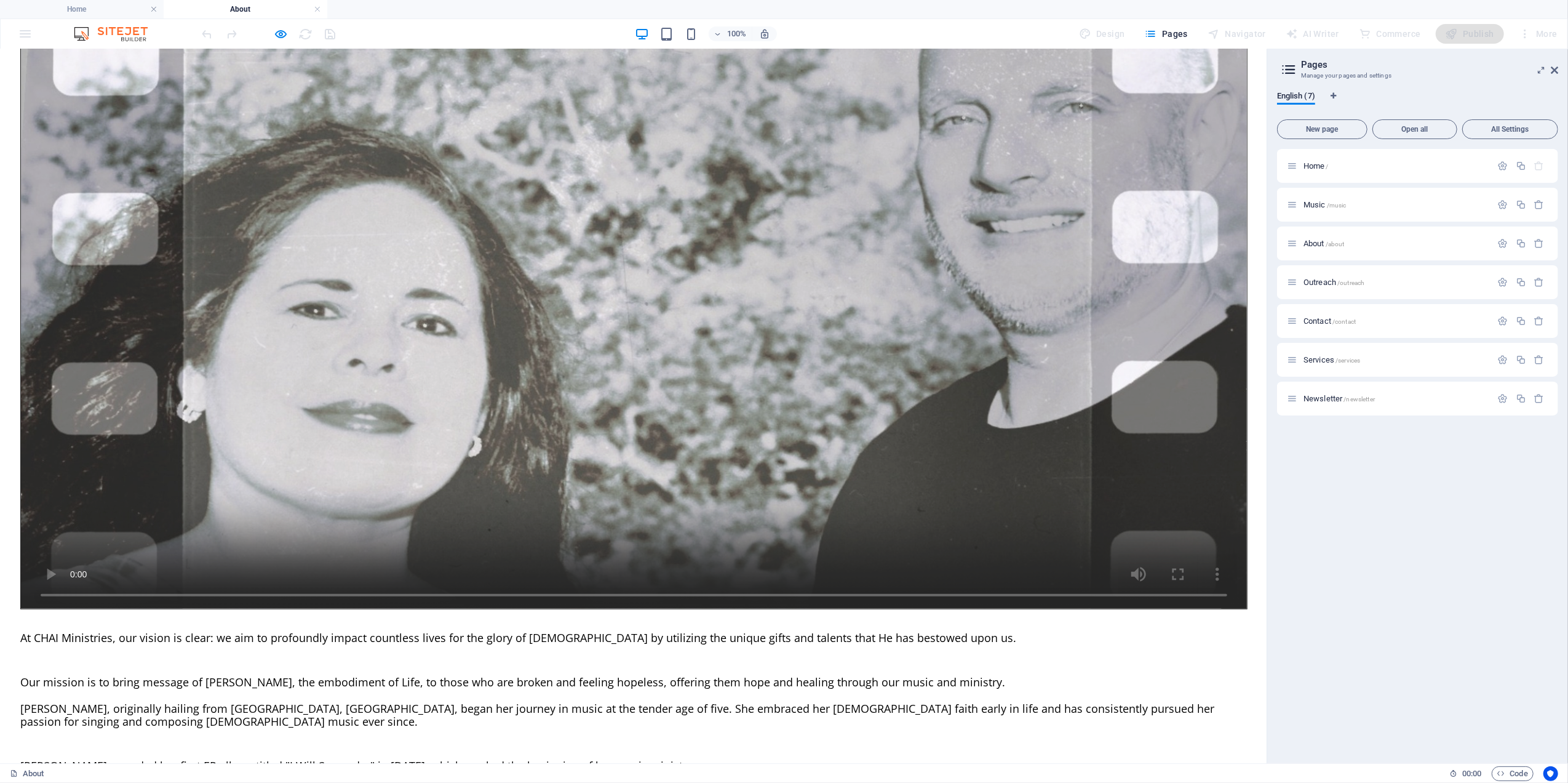
scroll to position [0, 0]
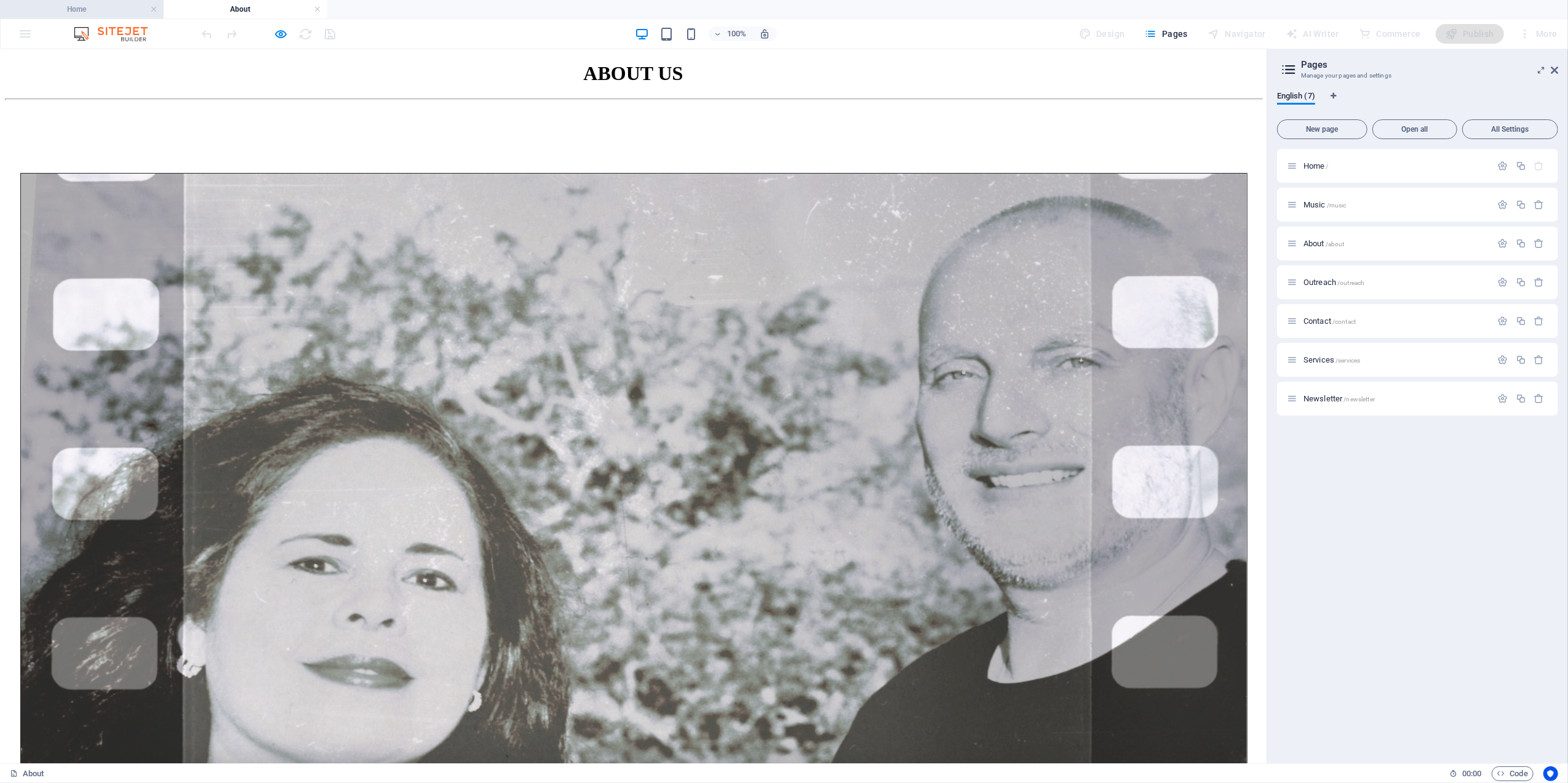
click at [82, 11] on h4 "Home" at bounding box center [81, 9] width 163 height 13
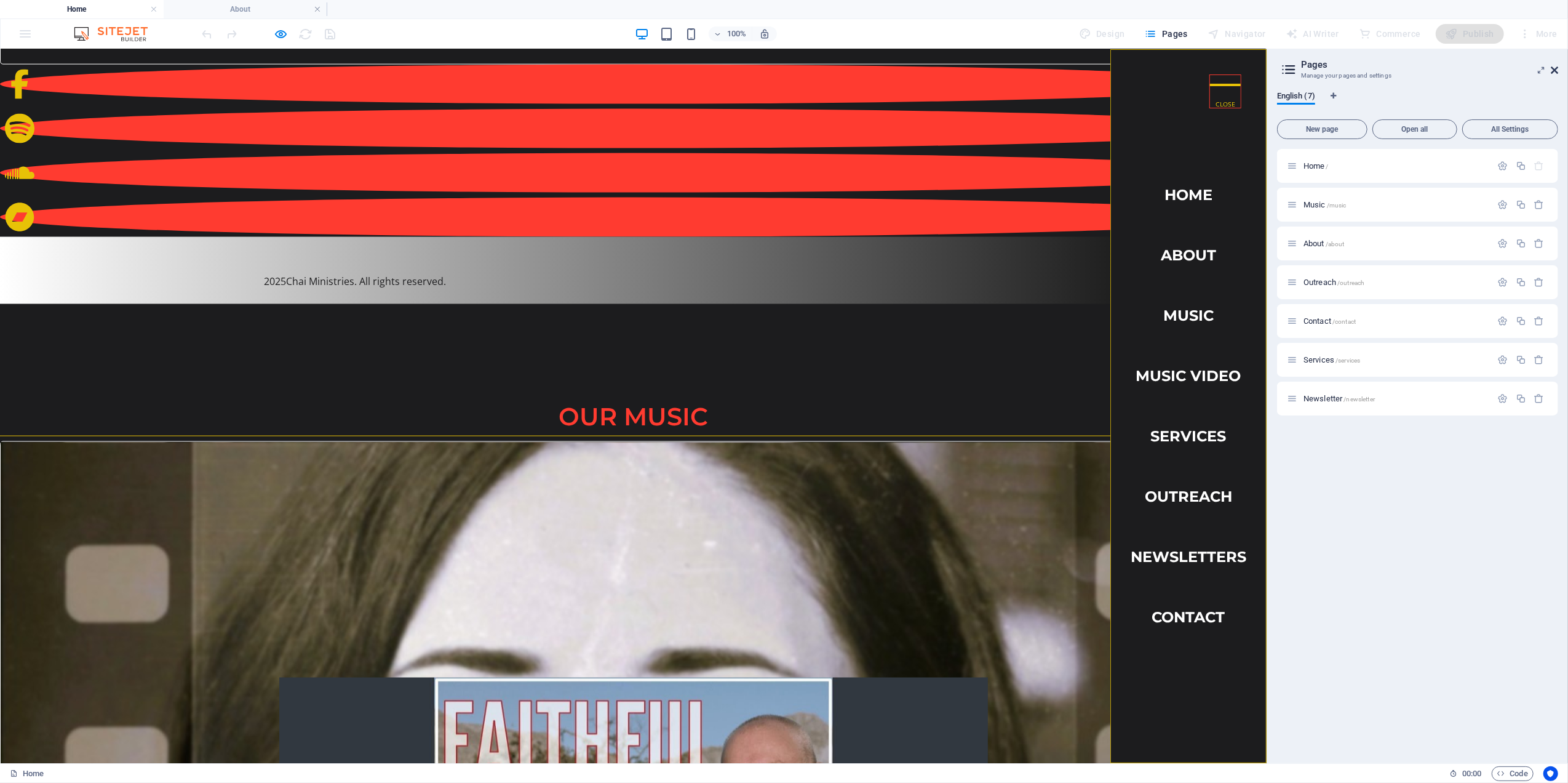
click at [1556, 67] on icon at bounding box center [1555, 70] width 7 height 10
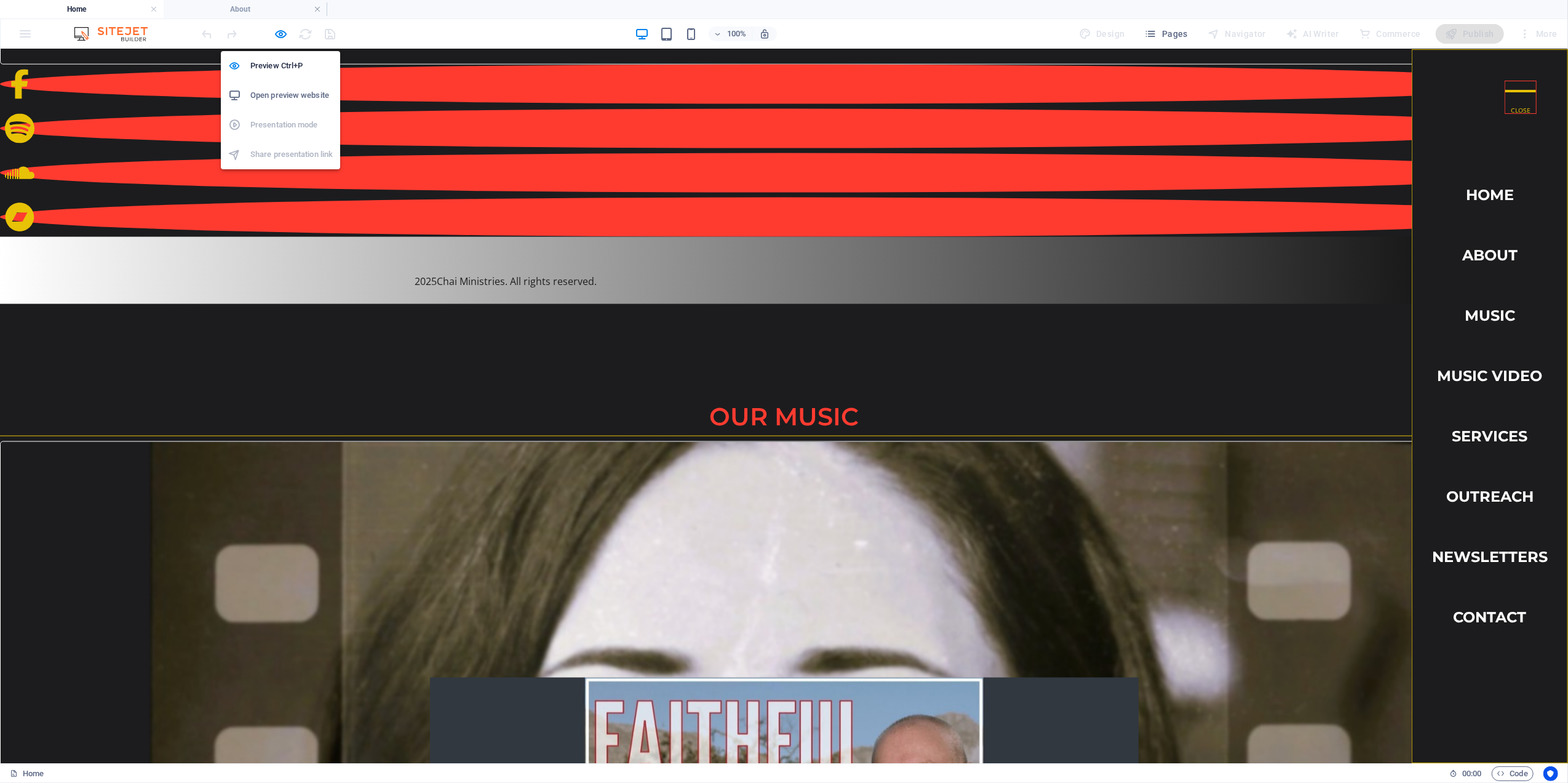
drag, startPoint x: 277, startPoint y: 30, endPoint x: 308, endPoint y: 43, distance: 33.6
click at [278, 32] on icon "button" at bounding box center [784, 35] width 1568 height 39
select select "2"
select select
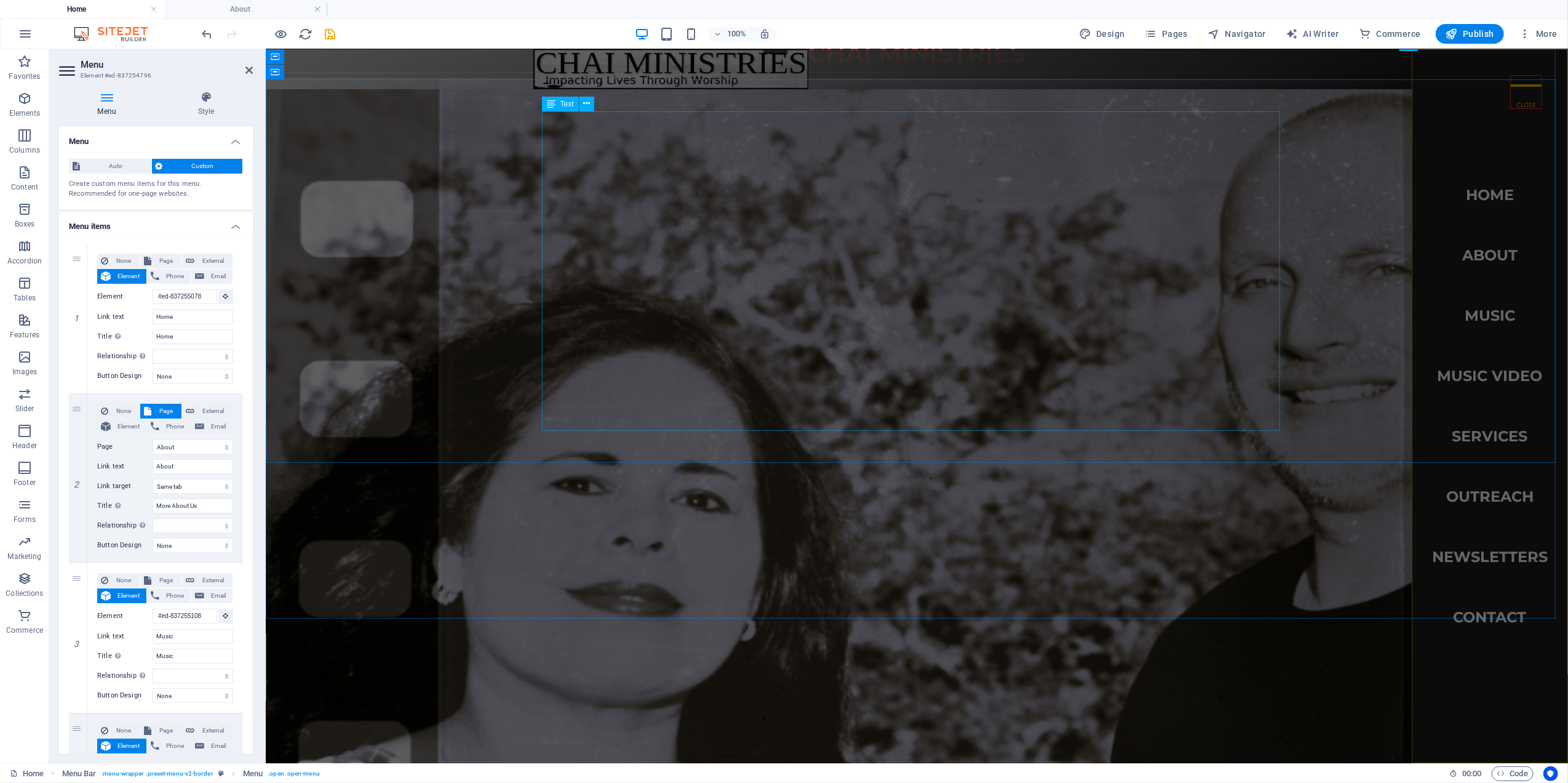
scroll to position [0, 0]
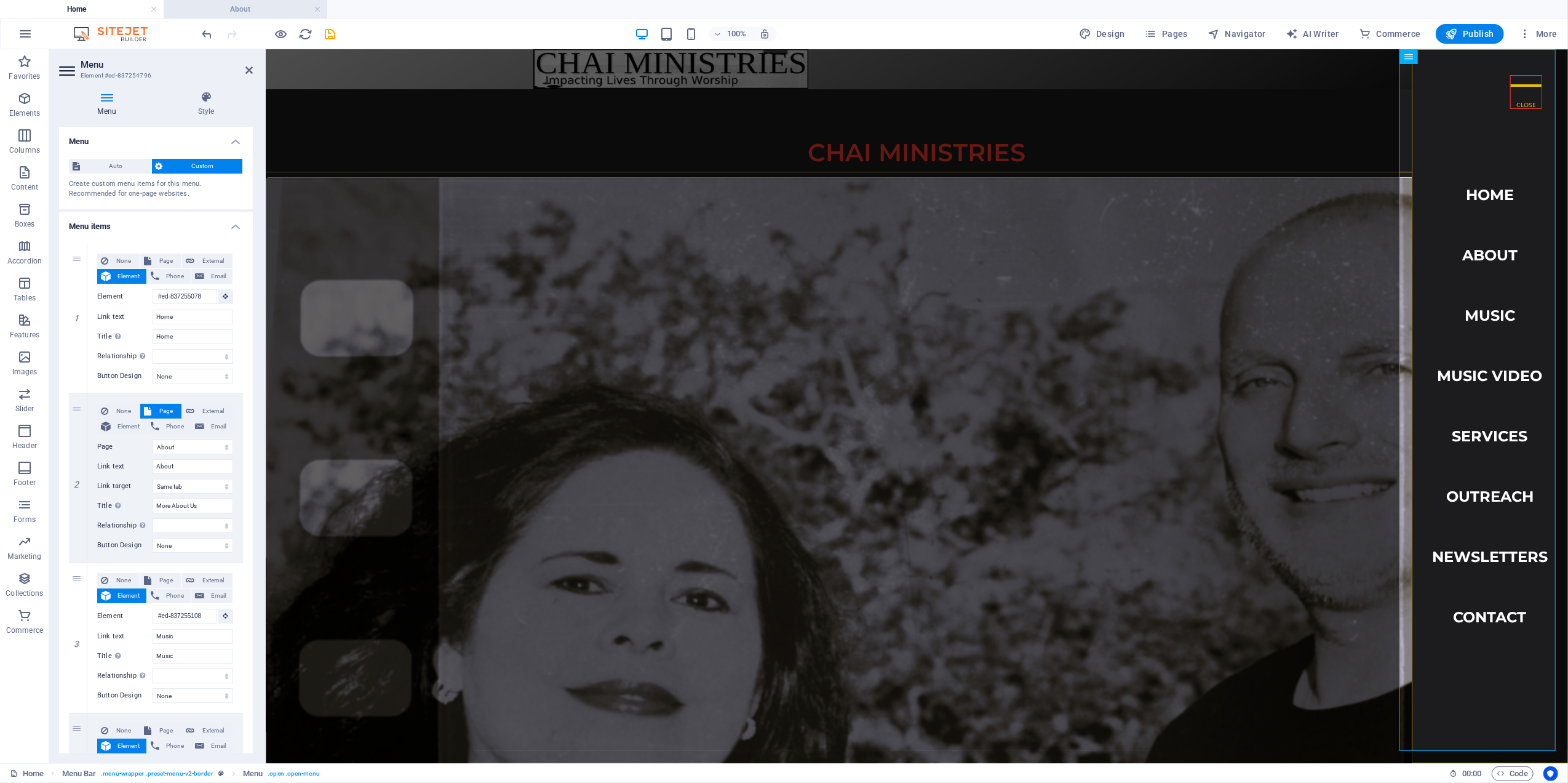
click at [230, 5] on h4 "About" at bounding box center [245, 9] width 163 height 13
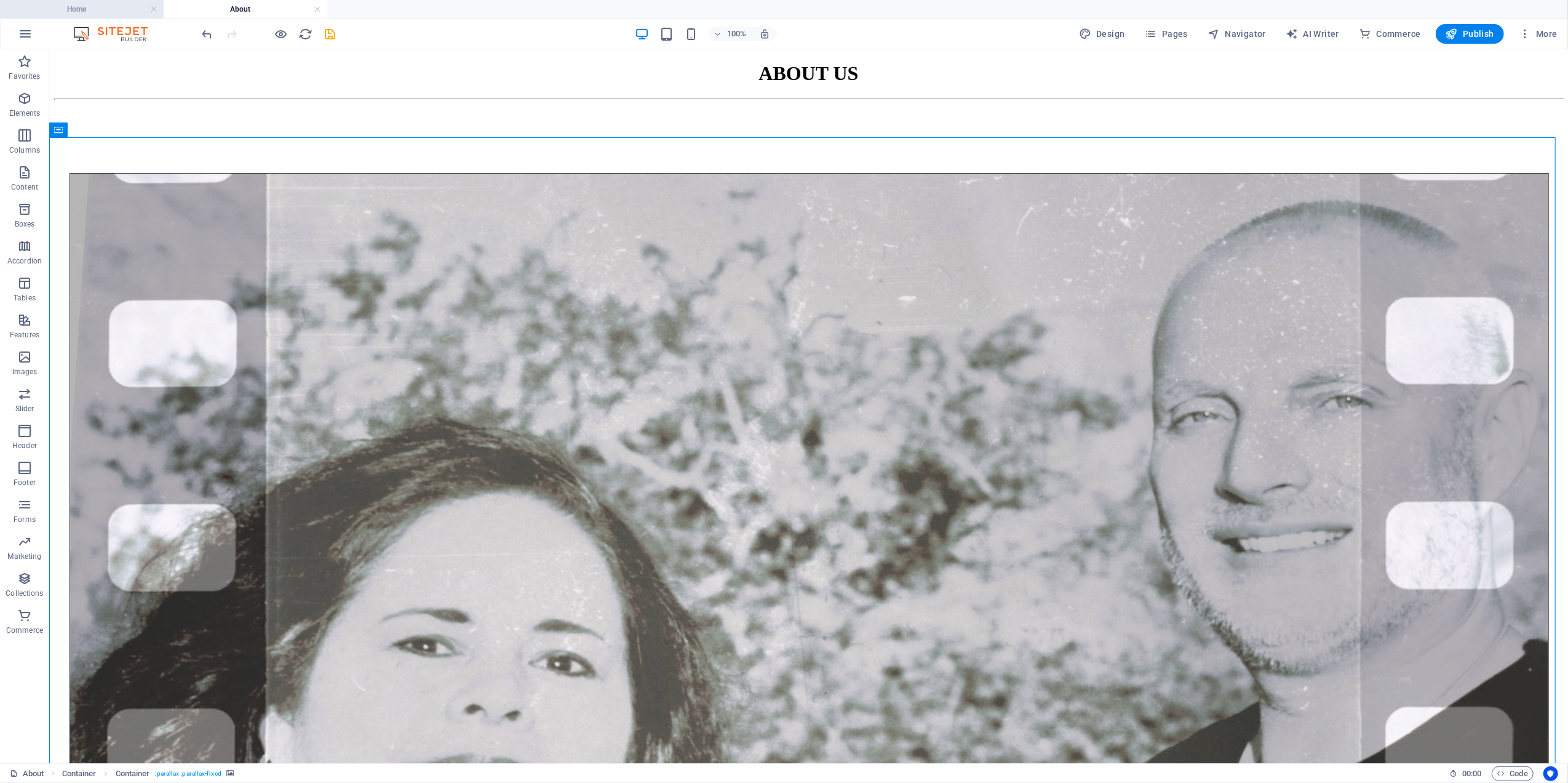
click at [119, 3] on h4 "Home" at bounding box center [81, 9] width 163 height 13
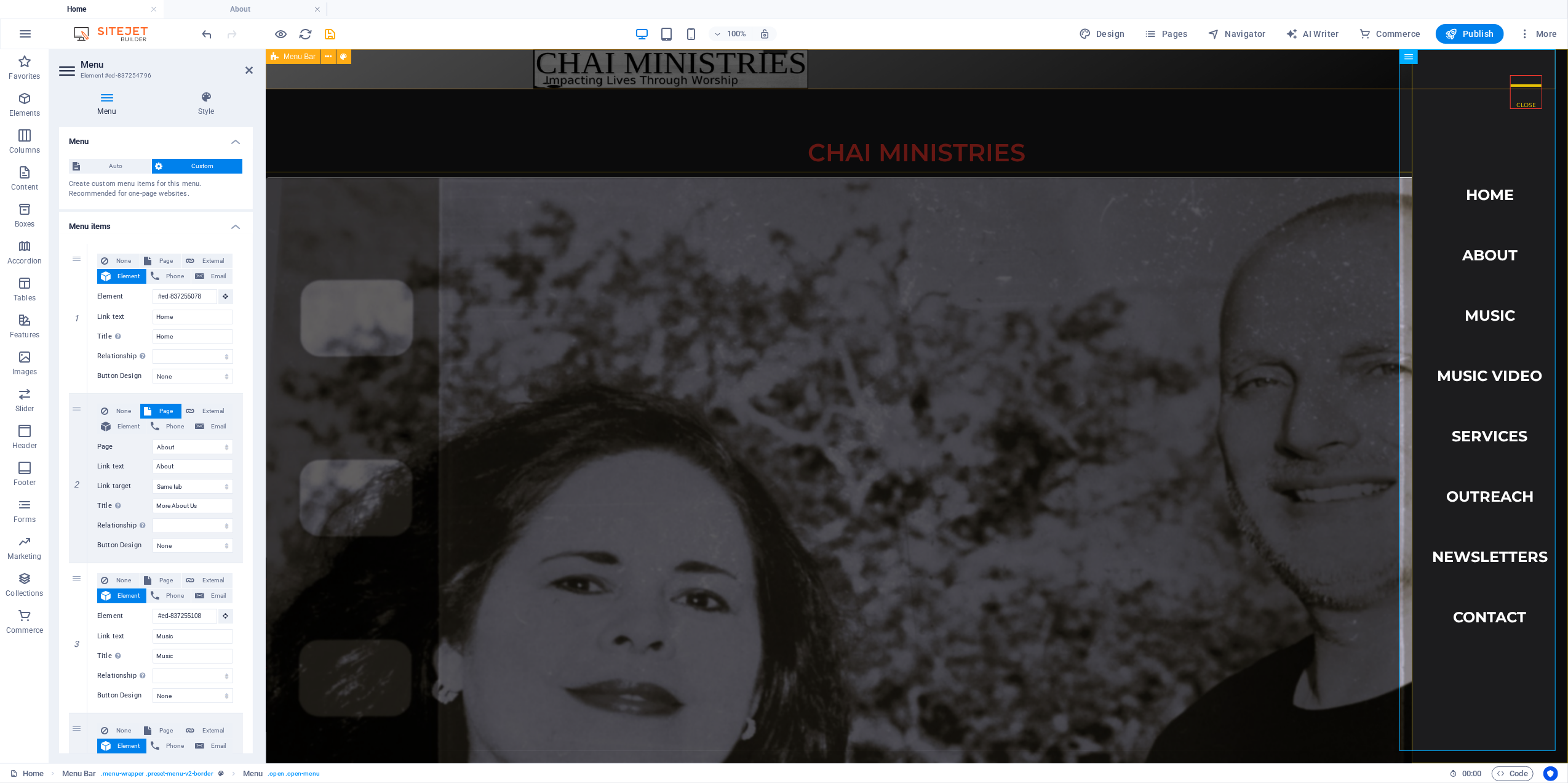
click at [298, 54] on span "Menu Bar" at bounding box center [300, 56] width 32 height 7
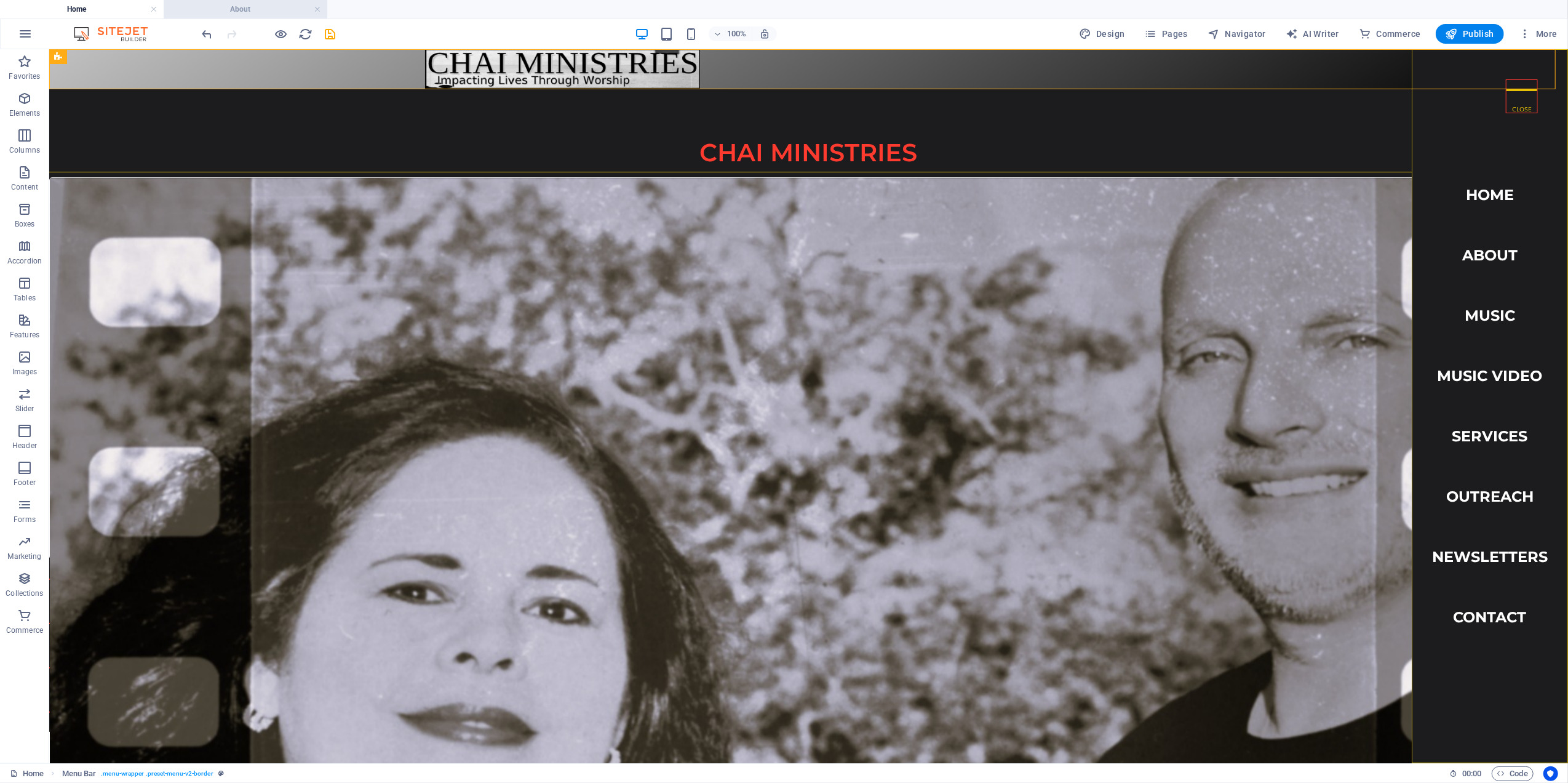
click at [238, 8] on h4 "About" at bounding box center [245, 9] width 163 height 13
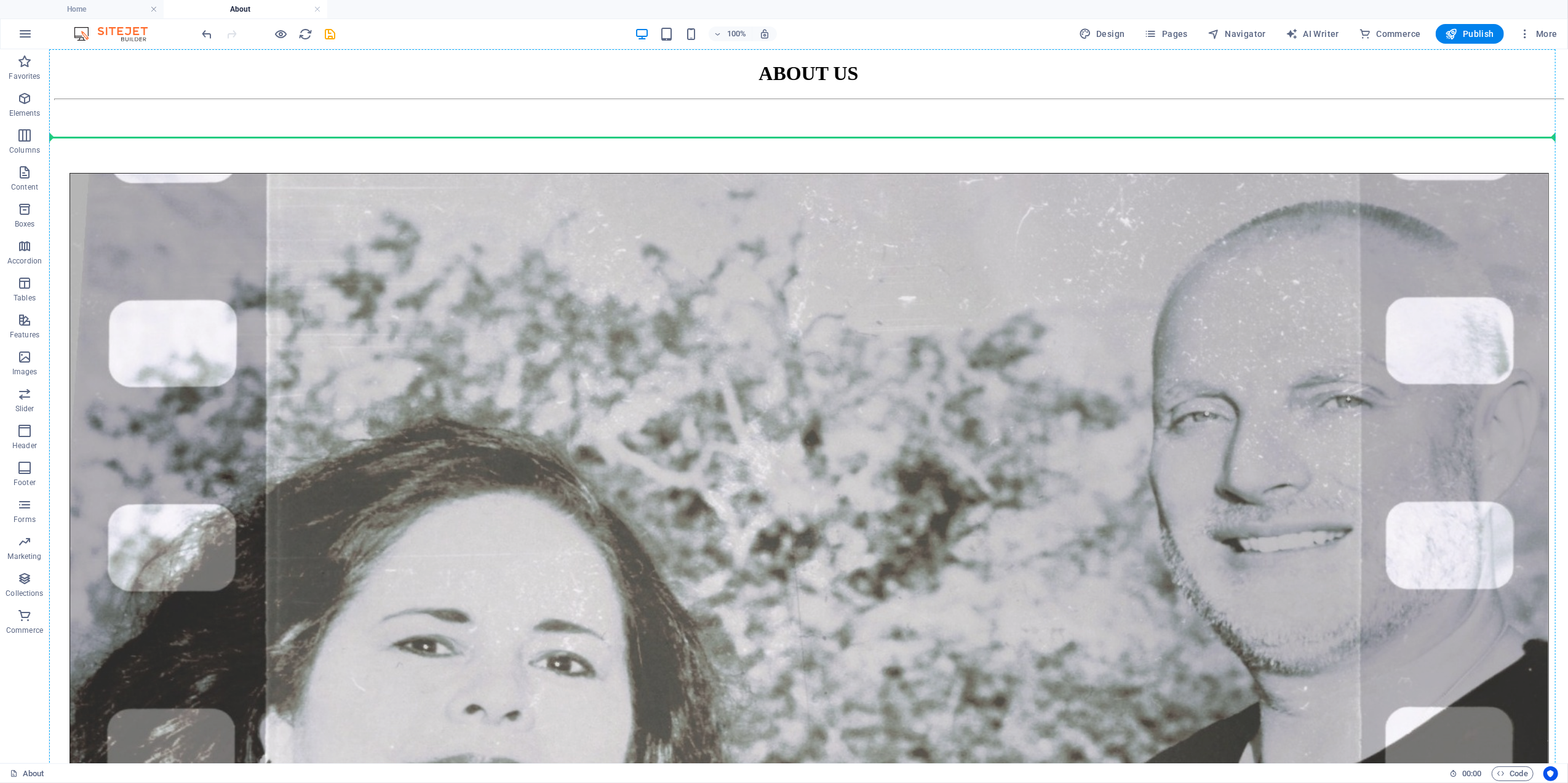
drag, startPoint x: 78, startPoint y: 596, endPoint x: 106, endPoint y: 43, distance: 553.7
click at [106, 49] on section "Favorites Elements Columns Content Boxes Accordion Tables Features Images Slide…" at bounding box center [784, 406] width 1568 height 714
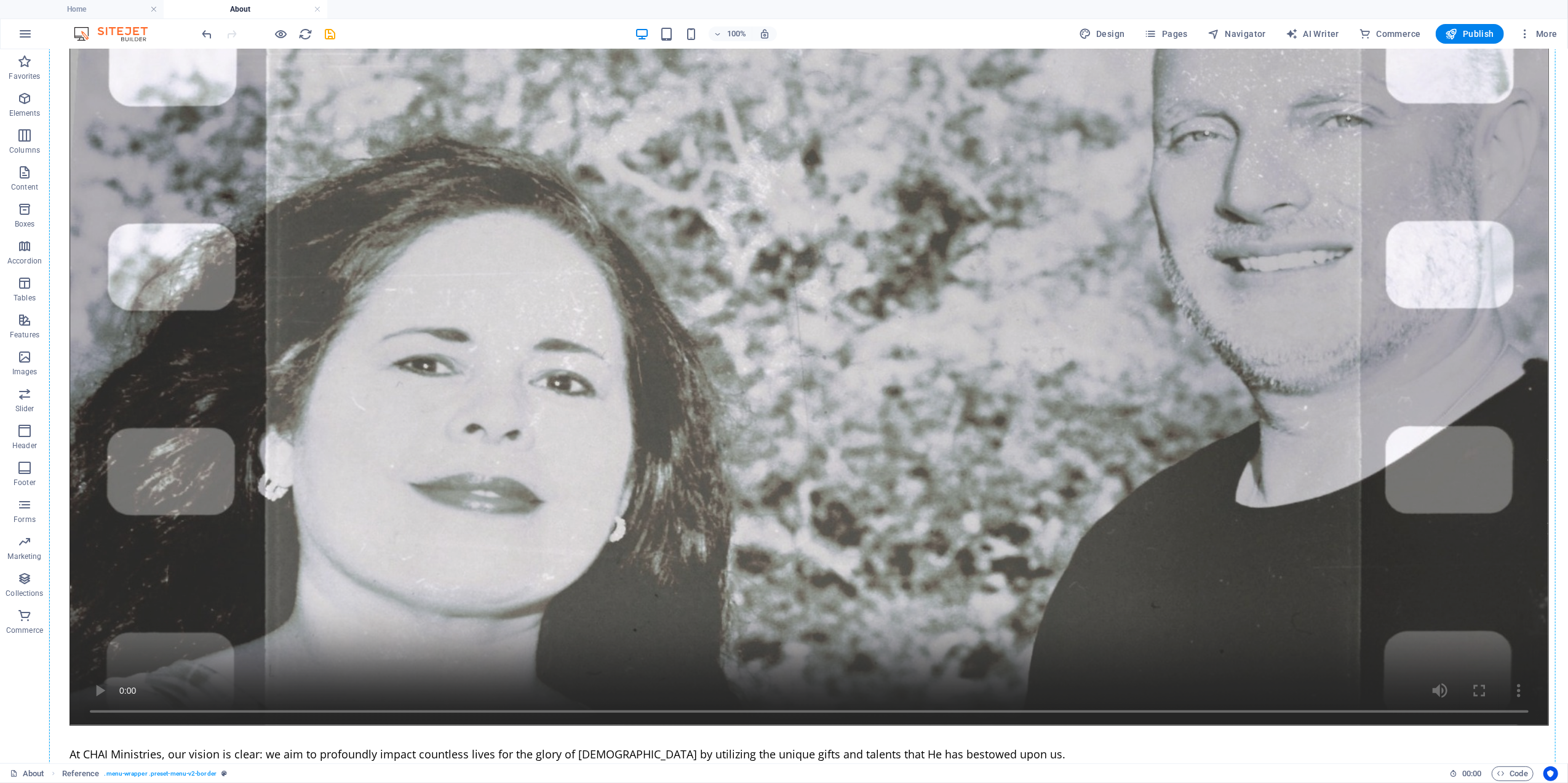
scroll to position [168, 0]
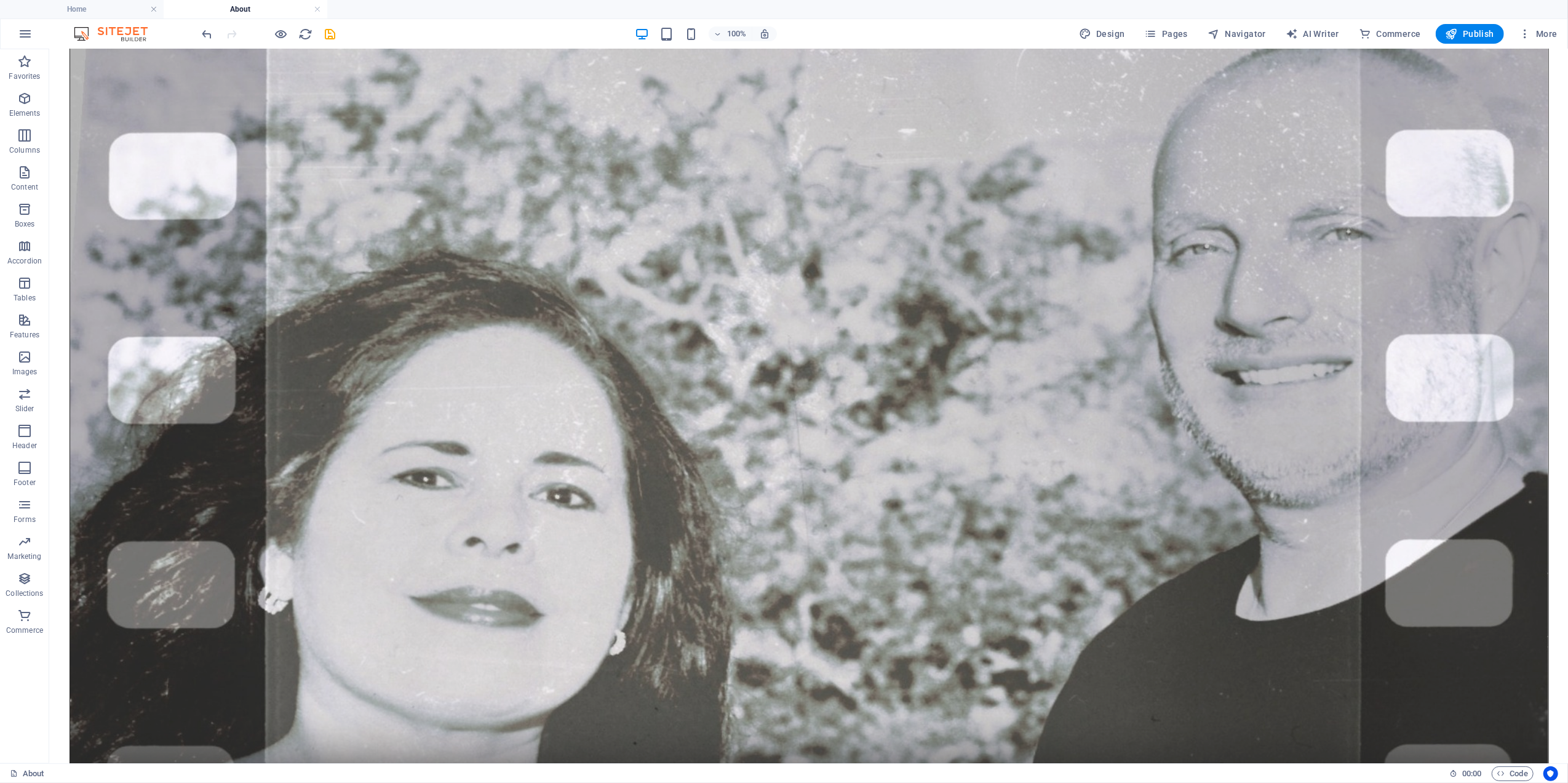
drag, startPoint x: 138, startPoint y: 645, endPoint x: 165, endPoint y: 64, distance: 581.6
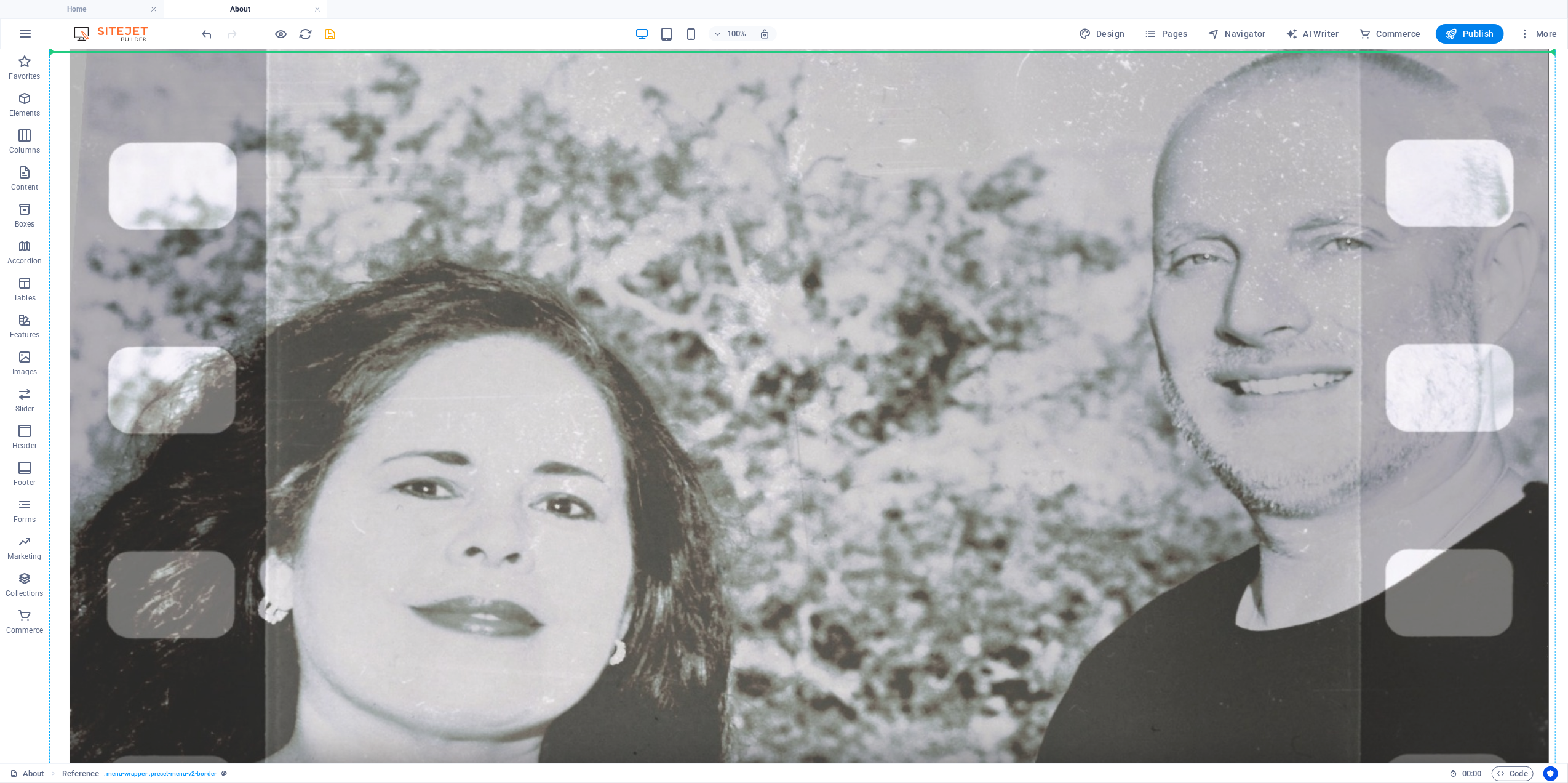
scroll to position [0, 0]
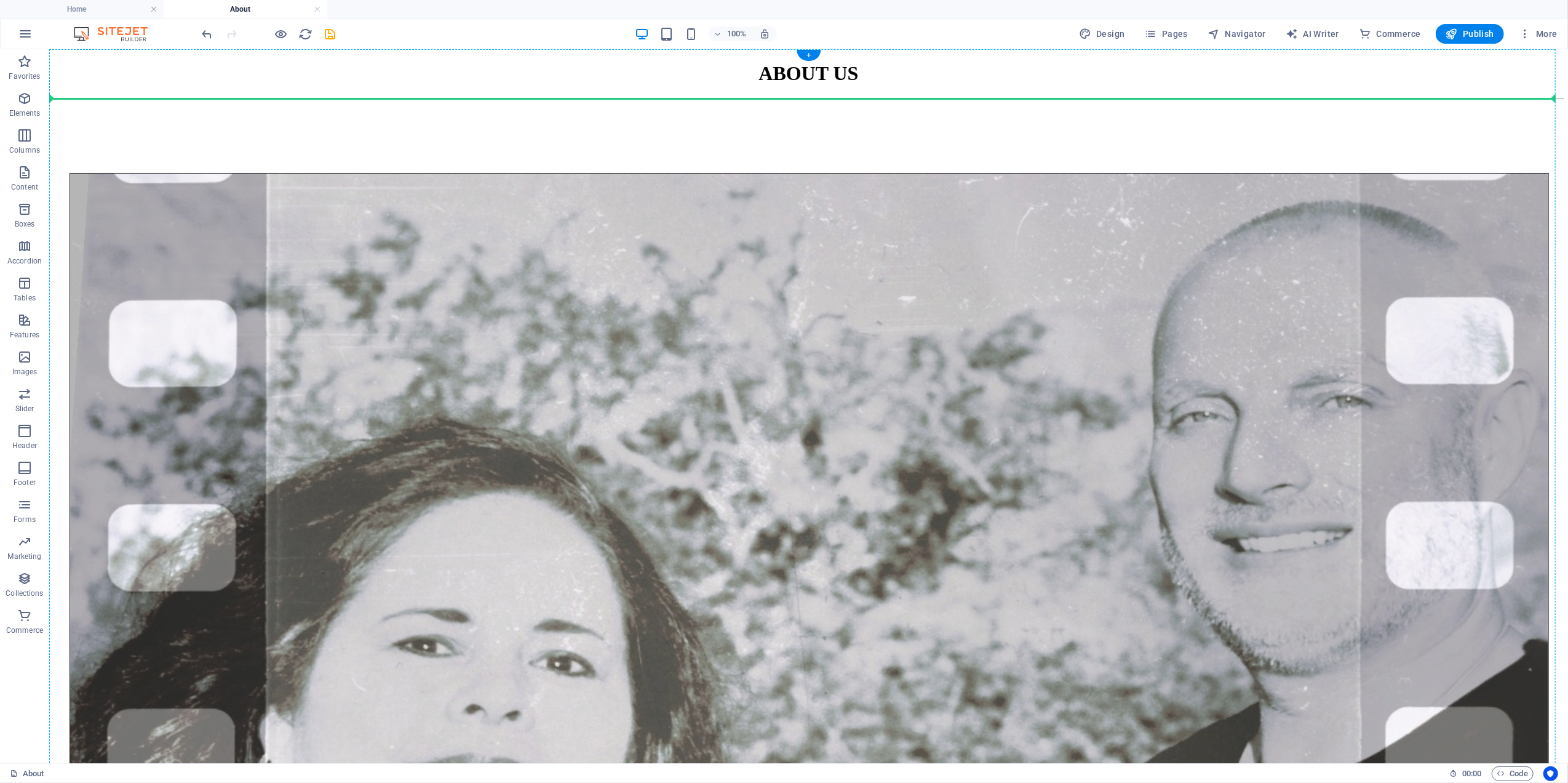
drag, startPoint x: 120, startPoint y: 647, endPoint x: 220, endPoint y: 102, distance: 554.1
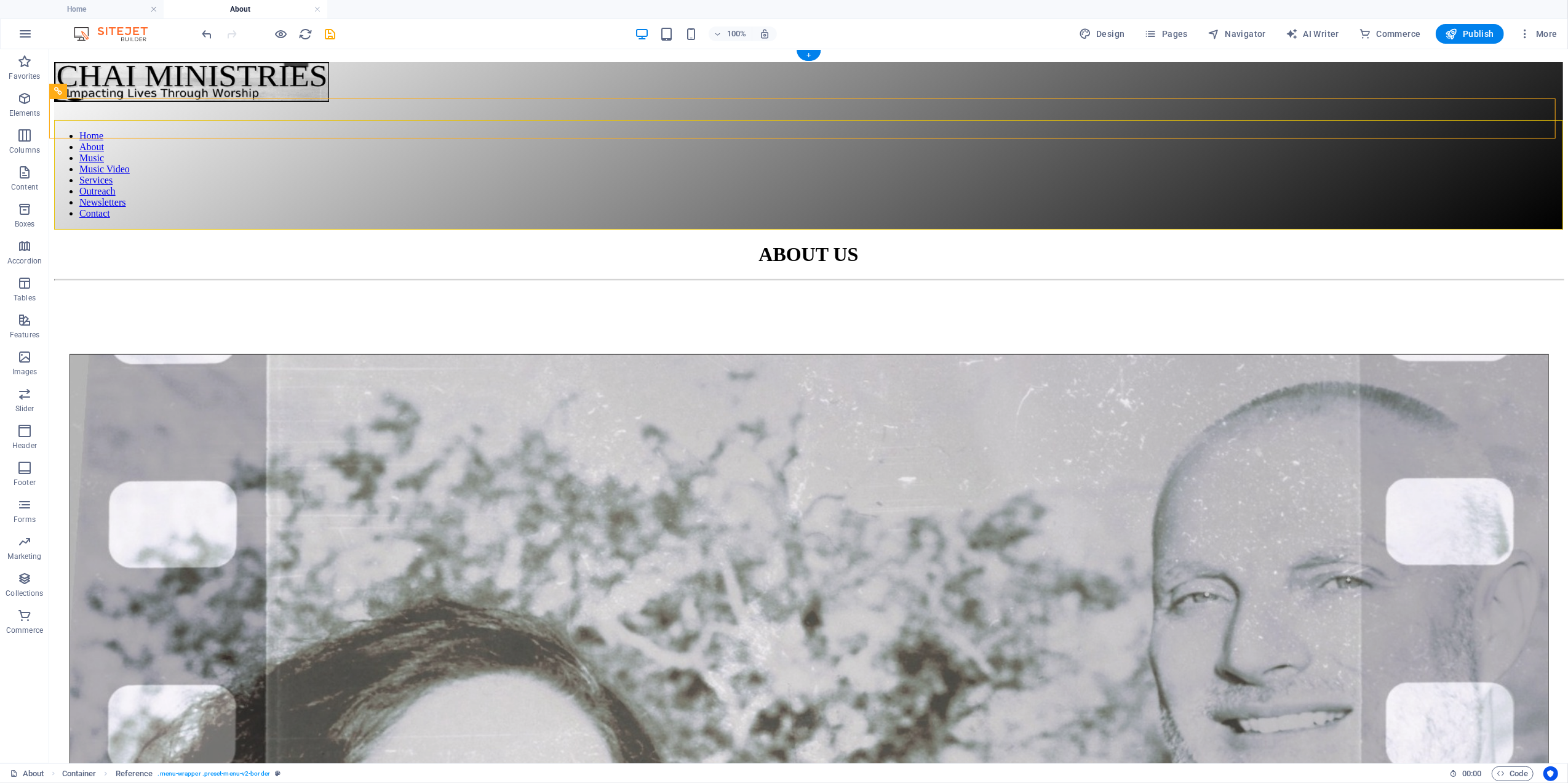
click at [214, 286] on figure at bounding box center [809, 286] width 1508 height 0
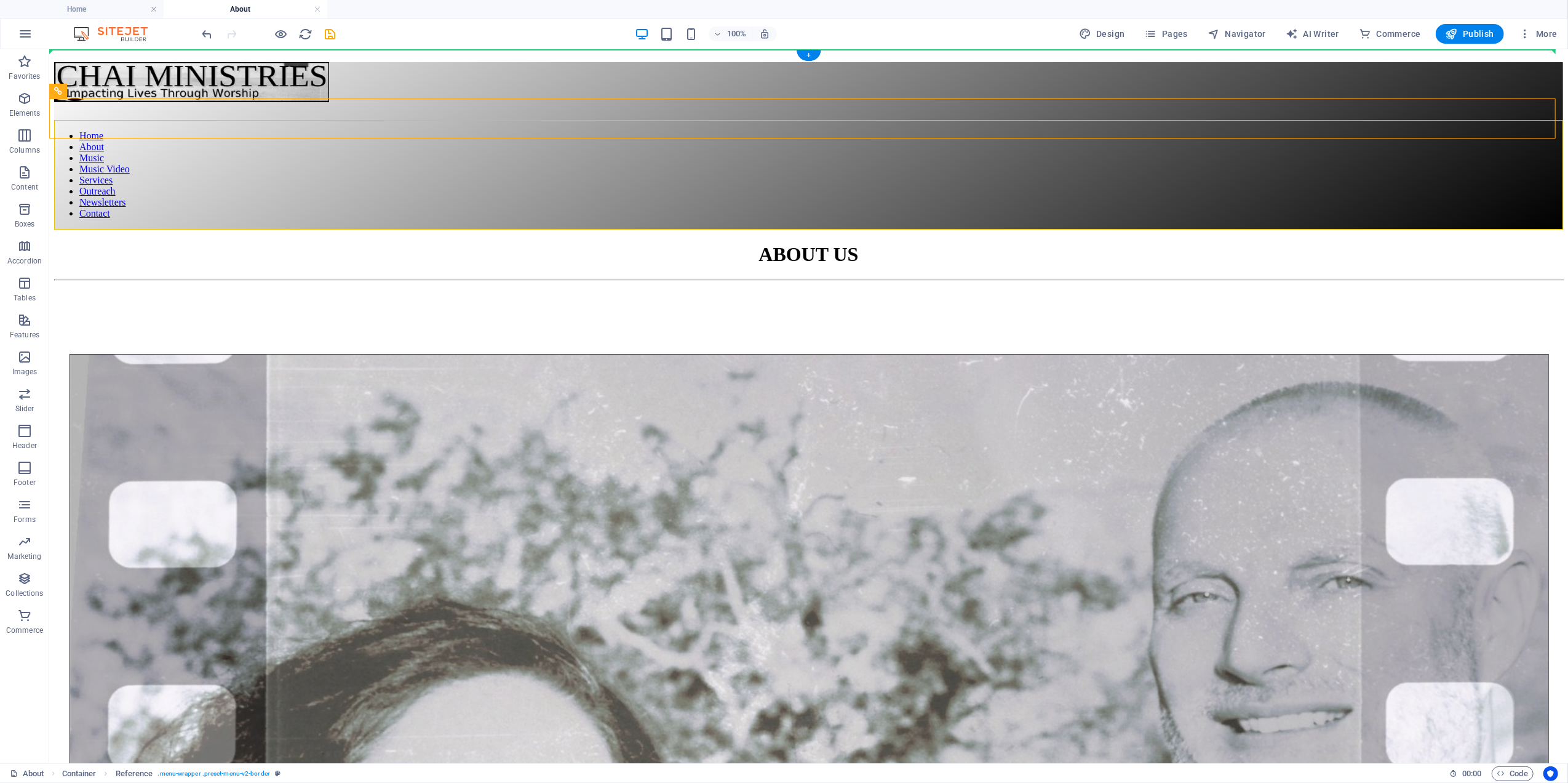
drag, startPoint x: 139, startPoint y: 141, endPoint x: 93, endPoint y: 51, distance: 101.1
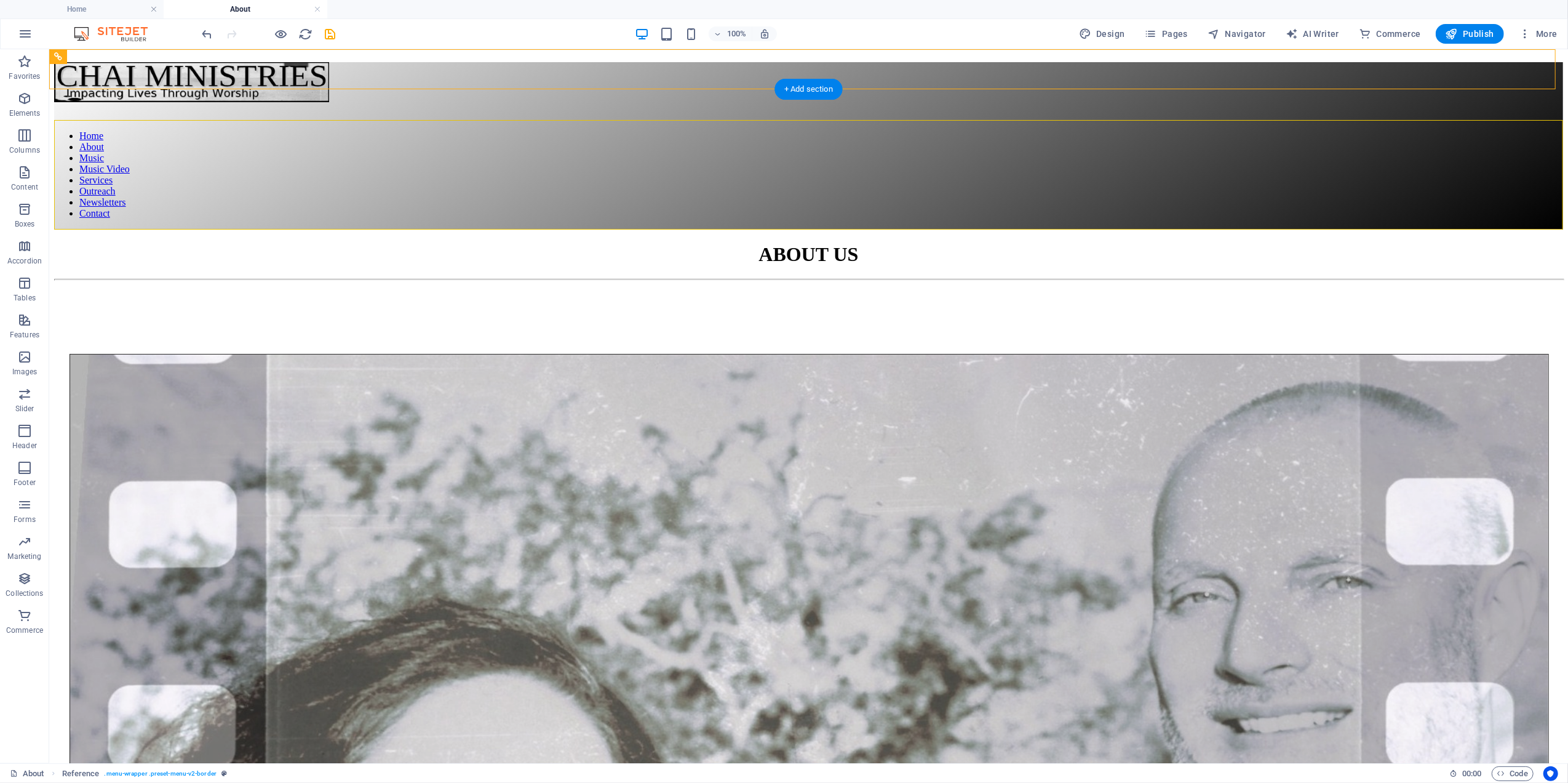
click at [175, 286] on figure at bounding box center [809, 286] width 1508 height 0
click at [100, 5] on h4 "Home" at bounding box center [81, 9] width 163 height 13
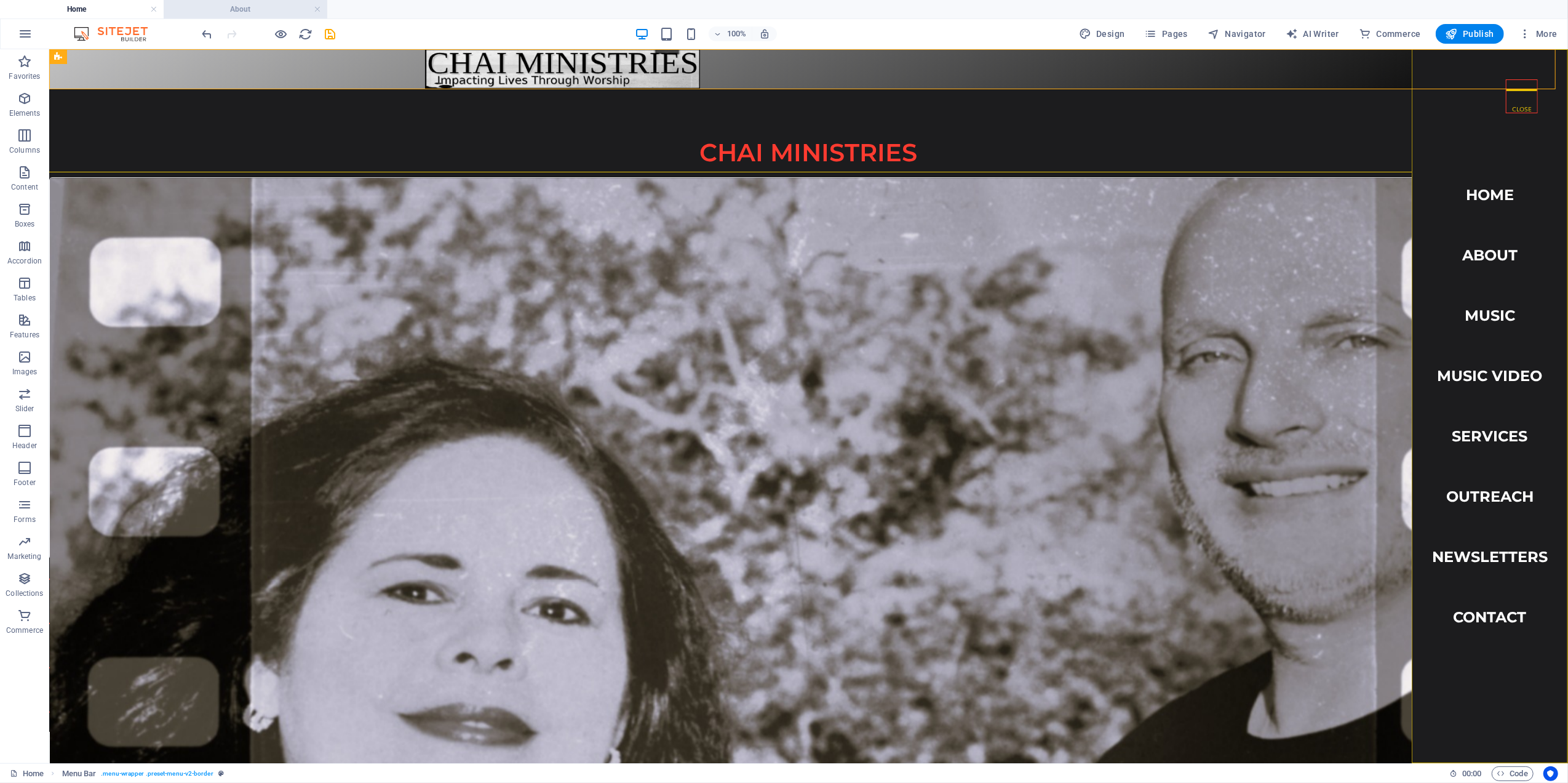
click at [233, 3] on h4 "About" at bounding box center [245, 9] width 163 height 13
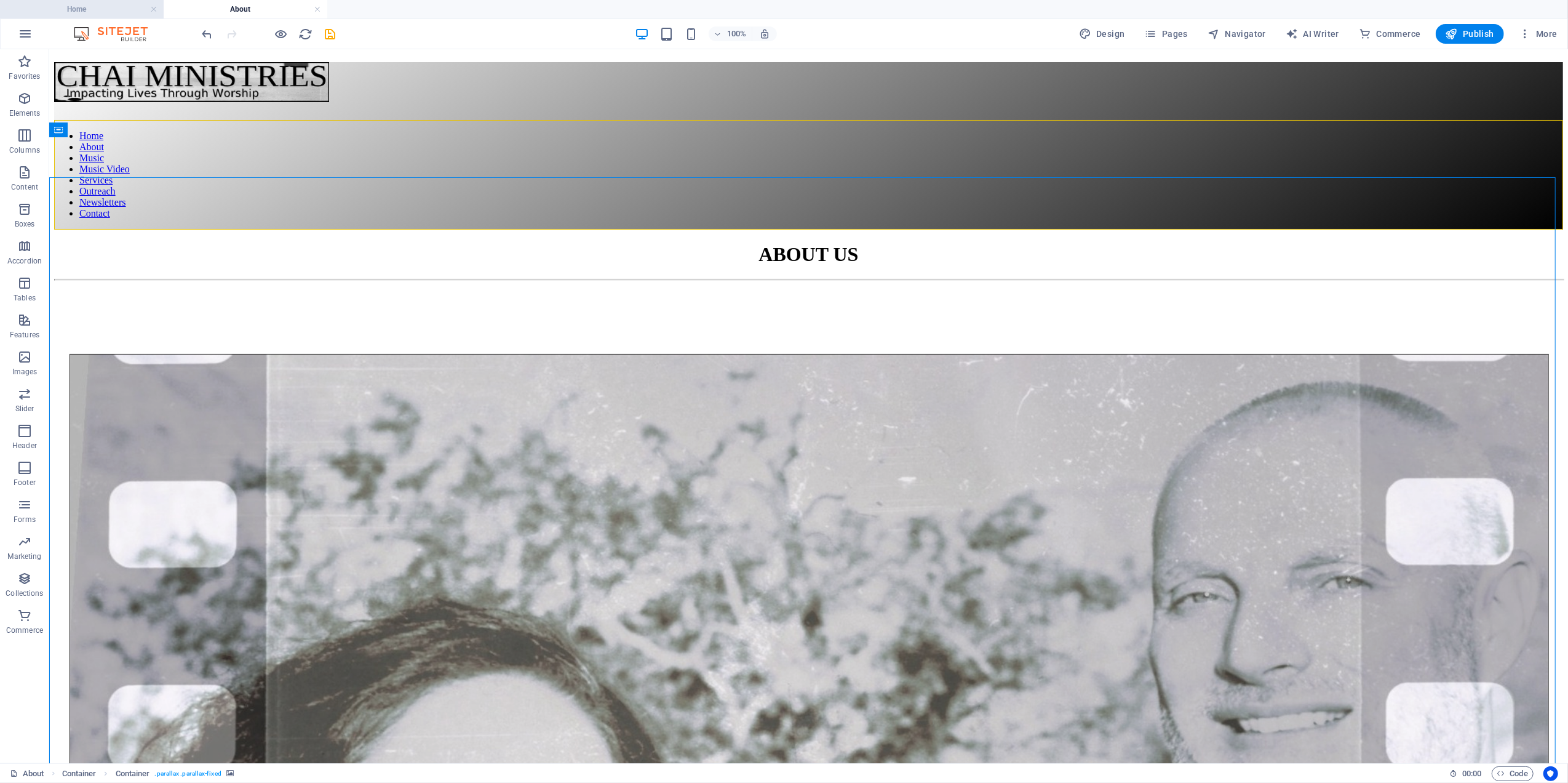
click at [80, 10] on h4 "Home" at bounding box center [81, 9] width 163 height 13
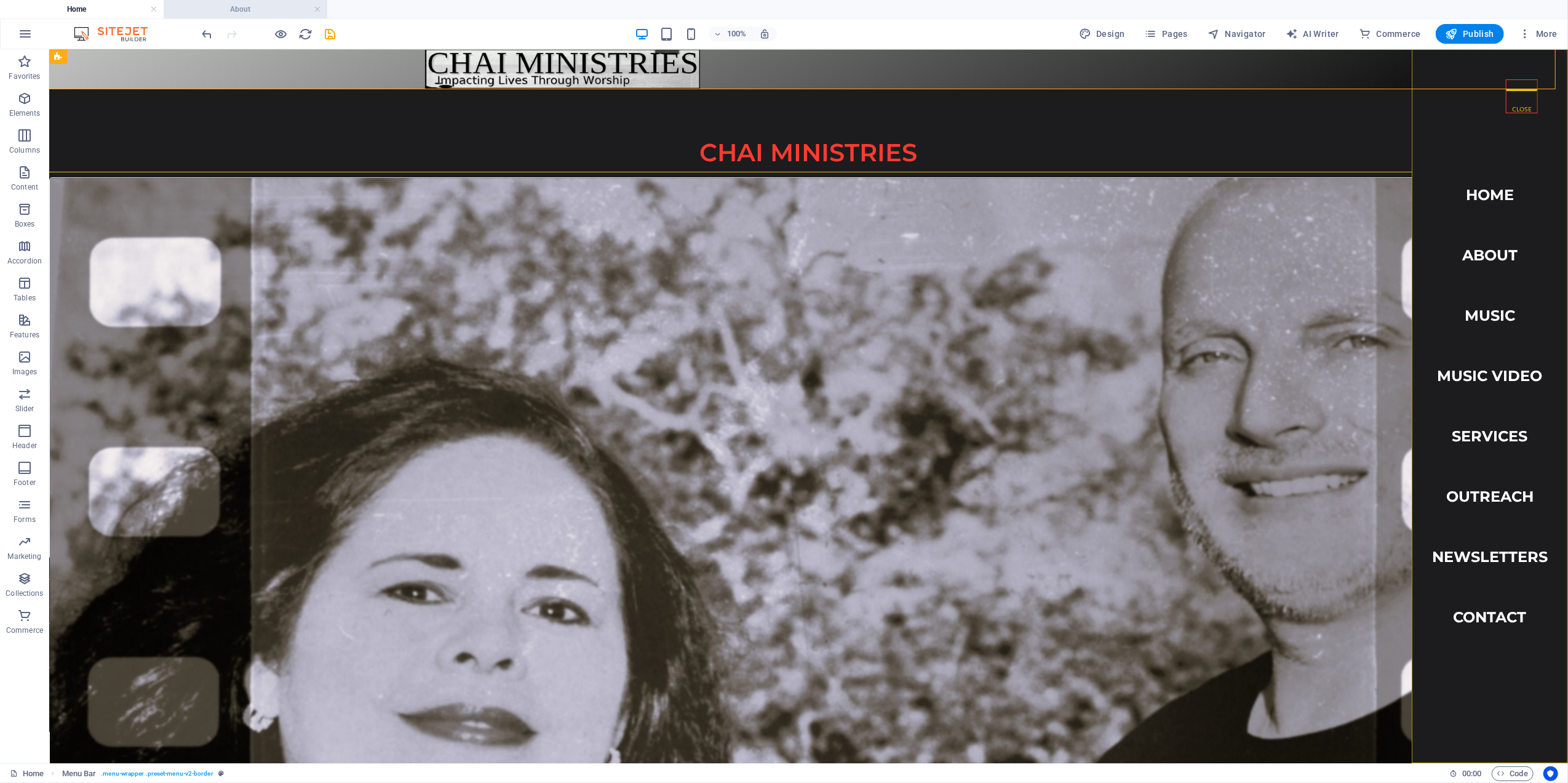
click at [253, 4] on h4 "About" at bounding box center [245, 9] width 163 height 13
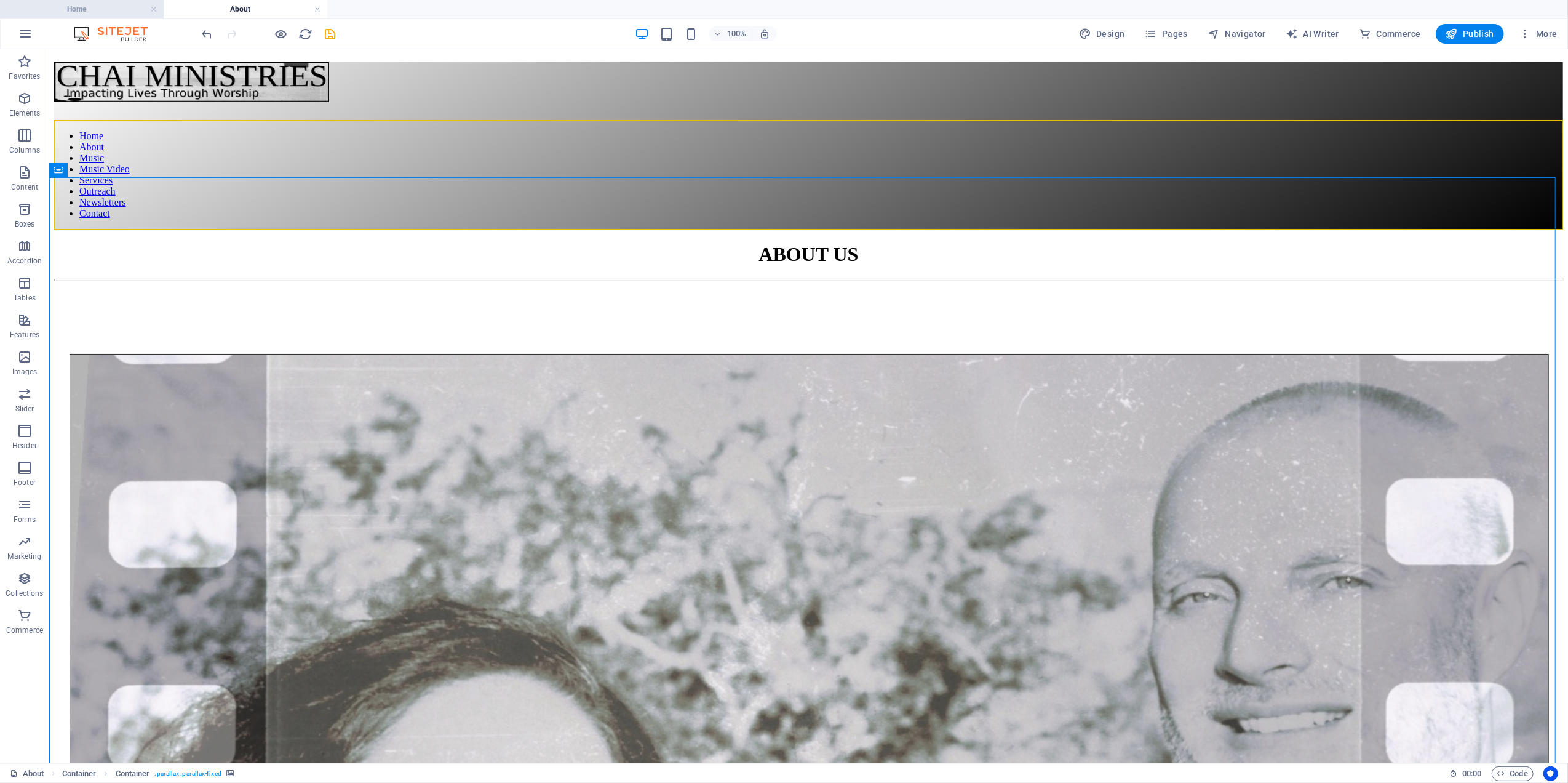
click at [96, 5] on h4 "Home" at bounding box center [81, 9] width 163 height 13
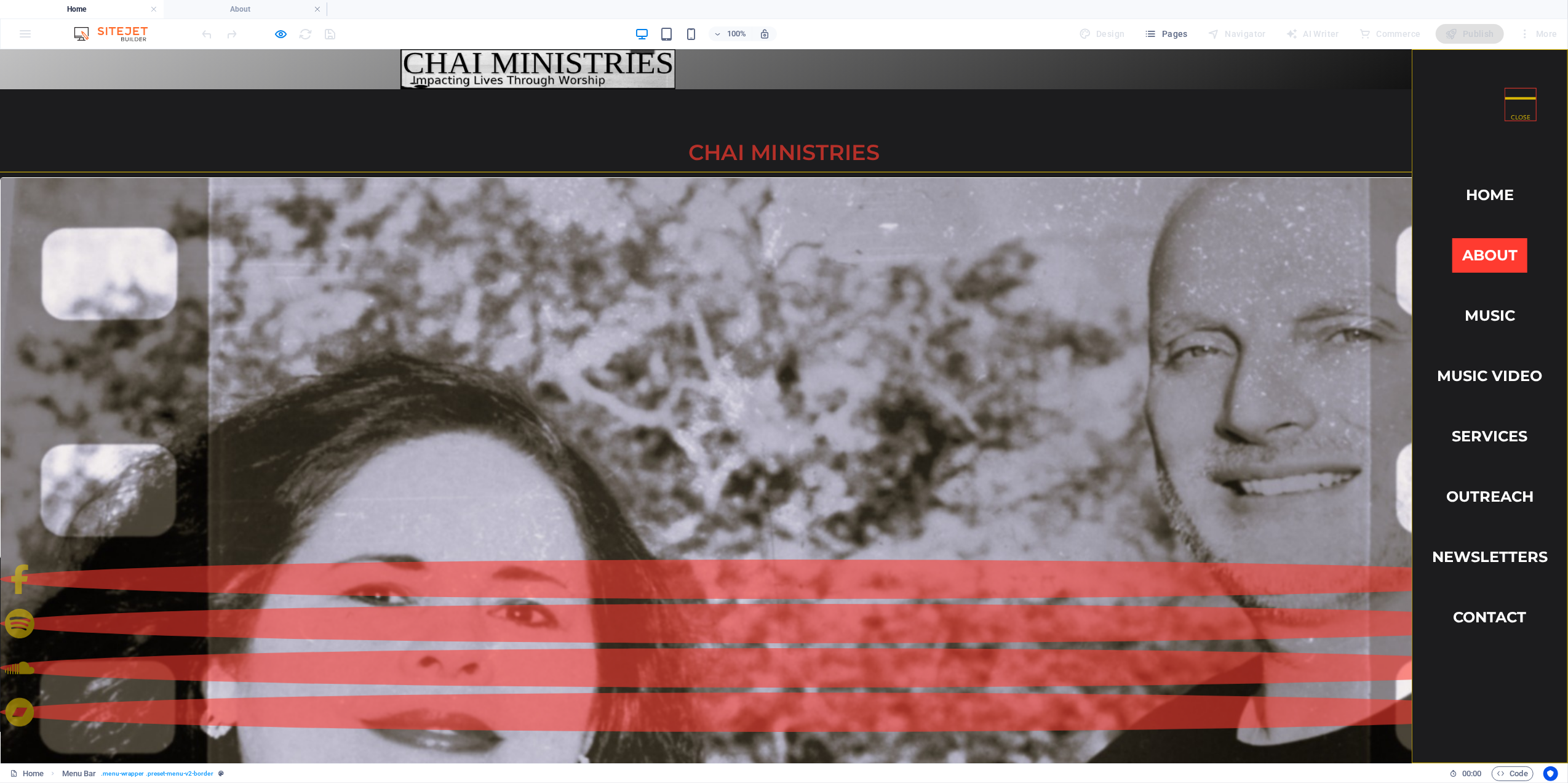
click at [1474, 249] on link "About" at bounding box center [1490, 254] width 75 height 35
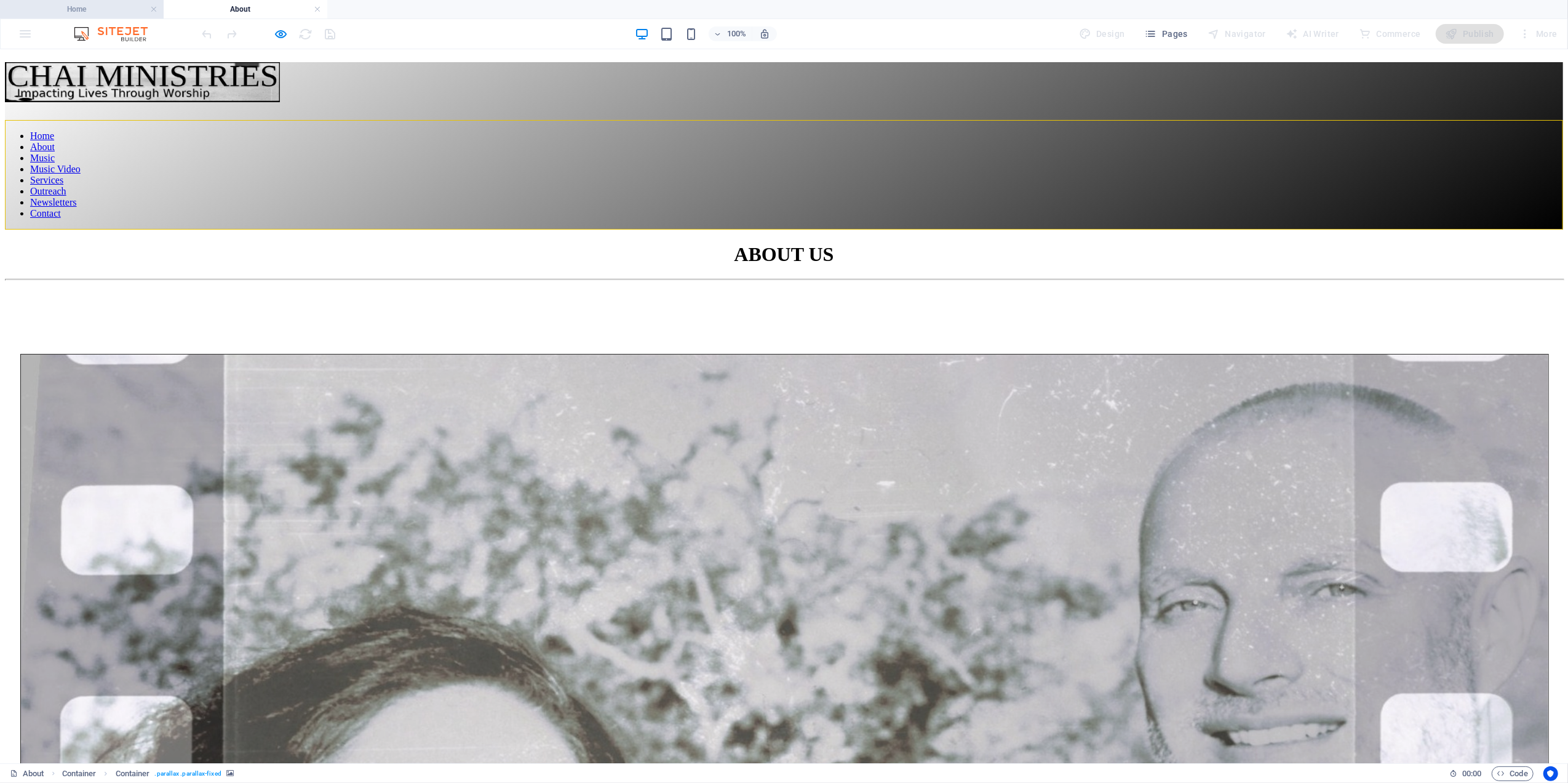
click at [89, 0] on li "Home" at bounding box center [81, 9] width 163 height 19
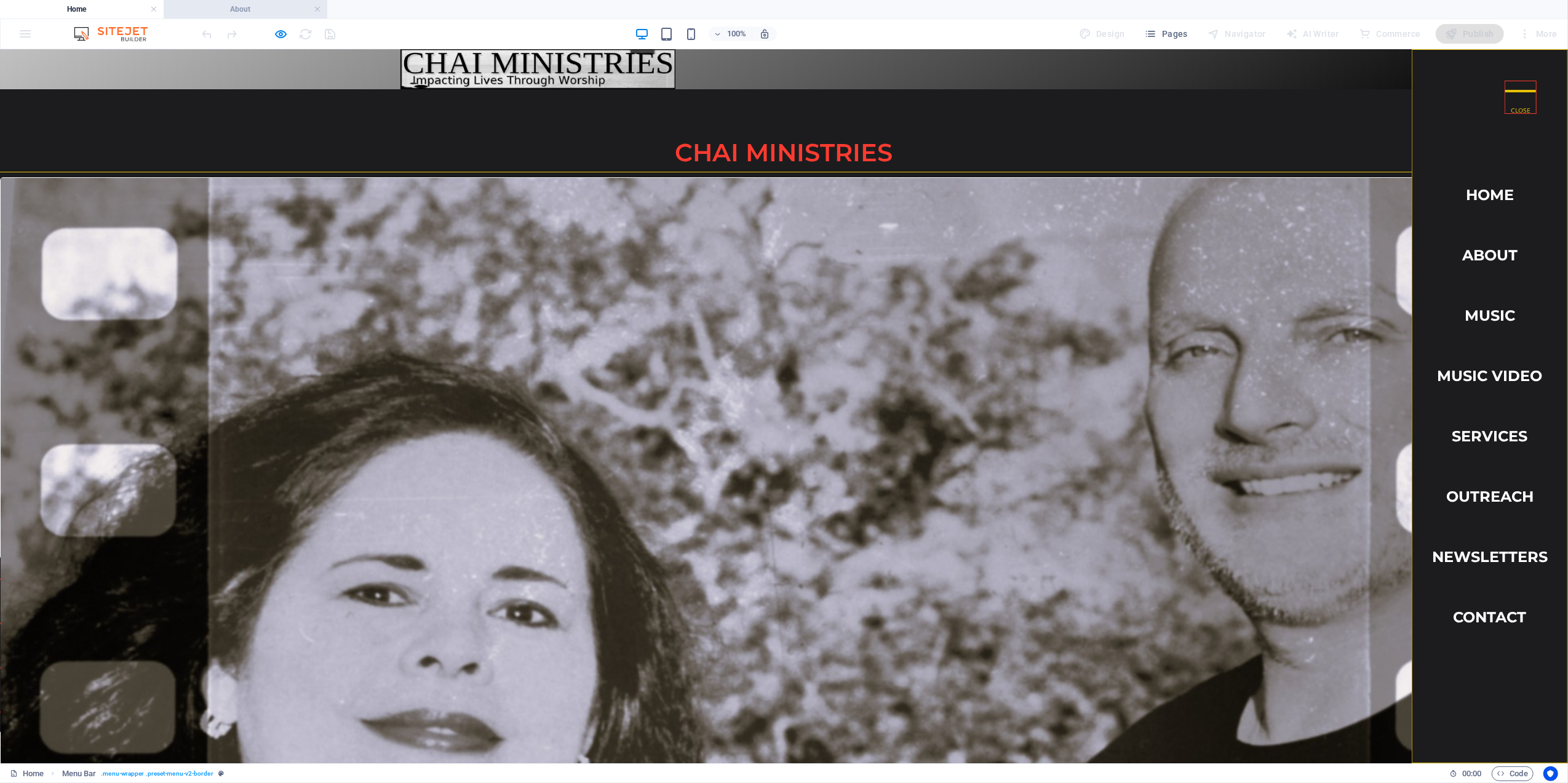
click at [249, 10] on h4 "About" at bounding box center [245, 9] width 163 height 13
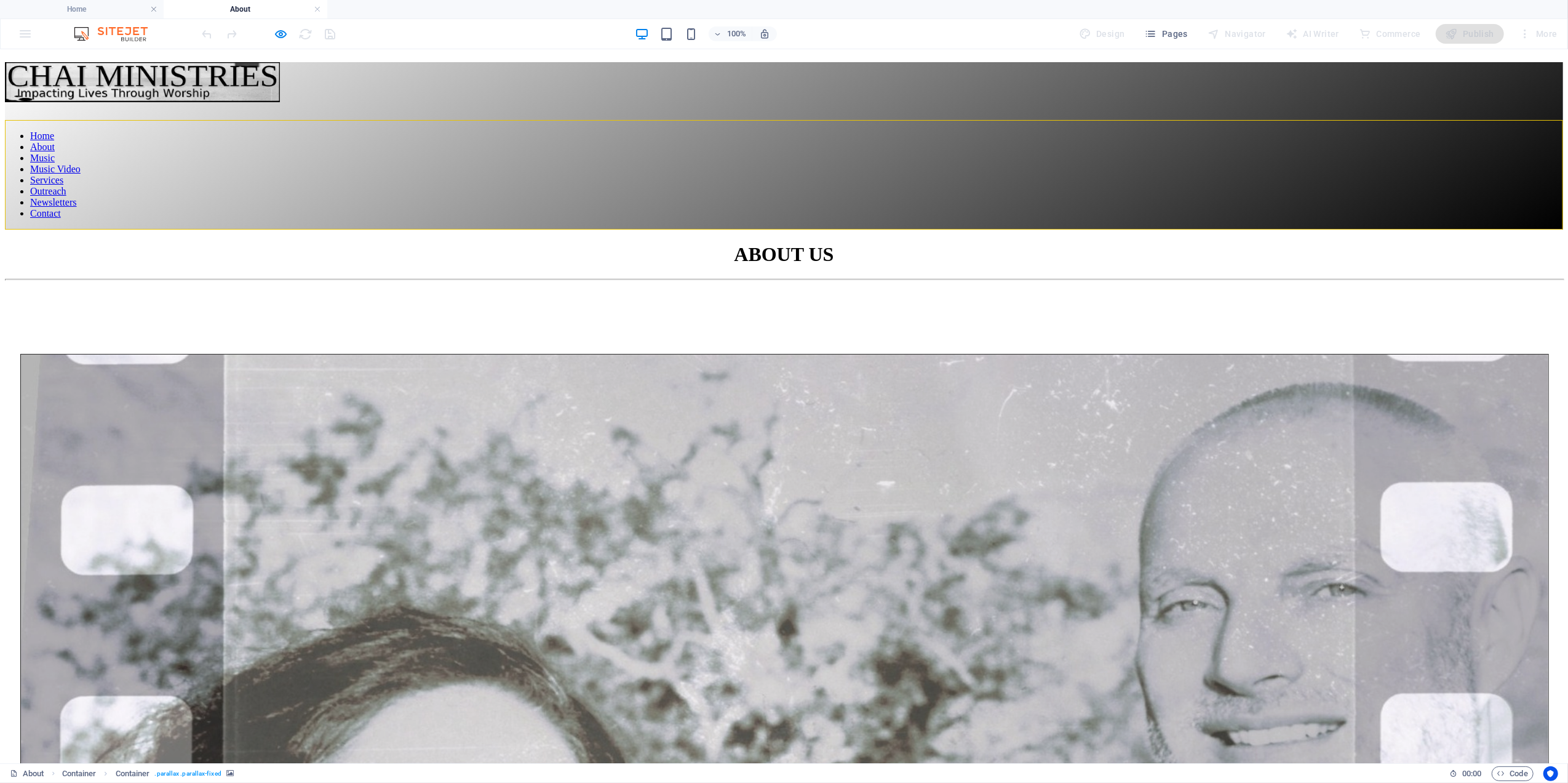
click at [283, 33] on icon "button" at bounding box center [281, 34] width 14 height 14
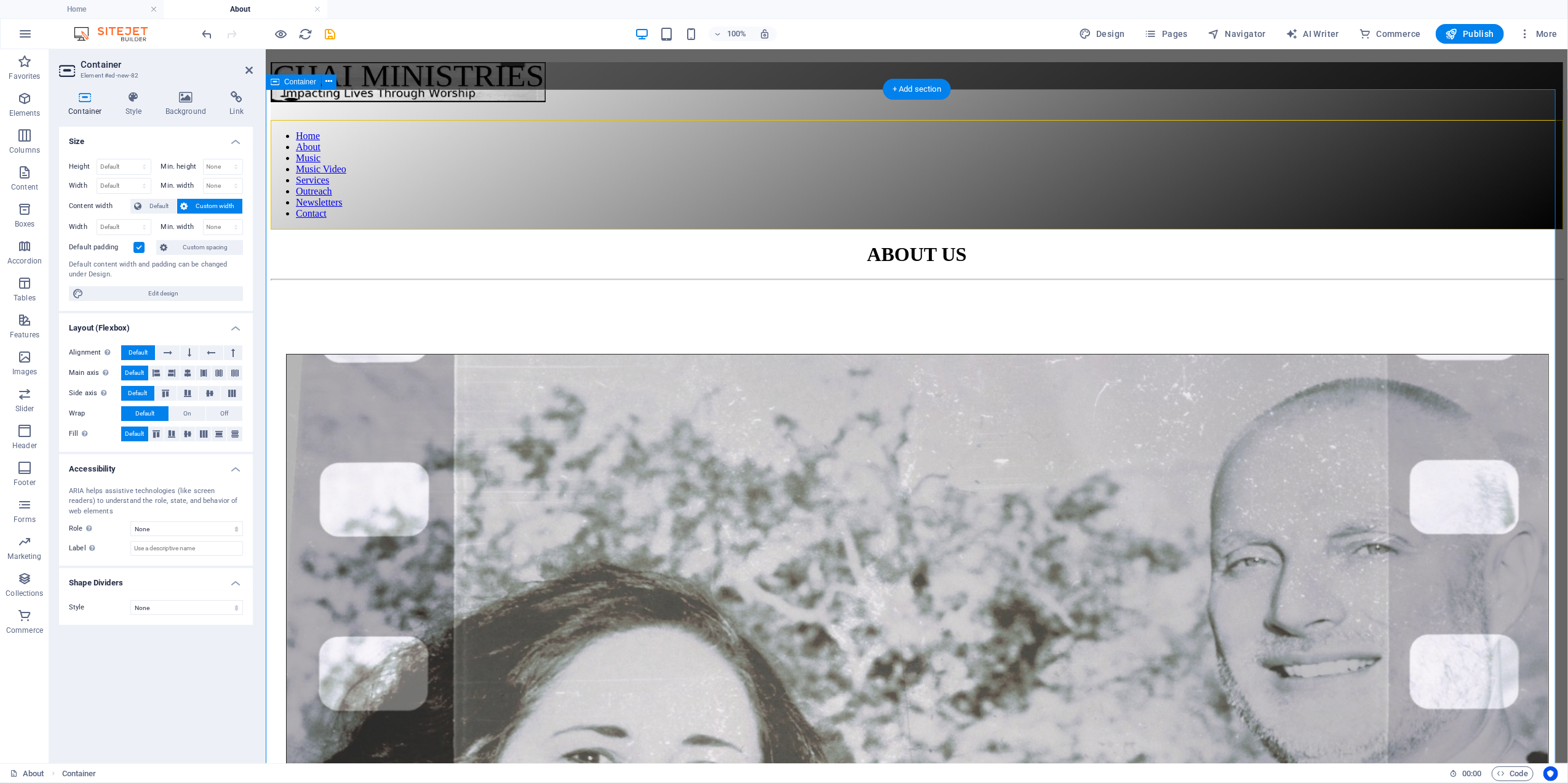
drag, startPoint x: 322, startPoint y: 138, endPoint x: 585, endPoint y: 187, distance: 267.5
click at [322, 243] on div "ABOUT US" at bounding box center [917, 254] width 1292 height 23
click at [289, 82] on span "Container" at bounding box center [300, 82] width 32 height 7
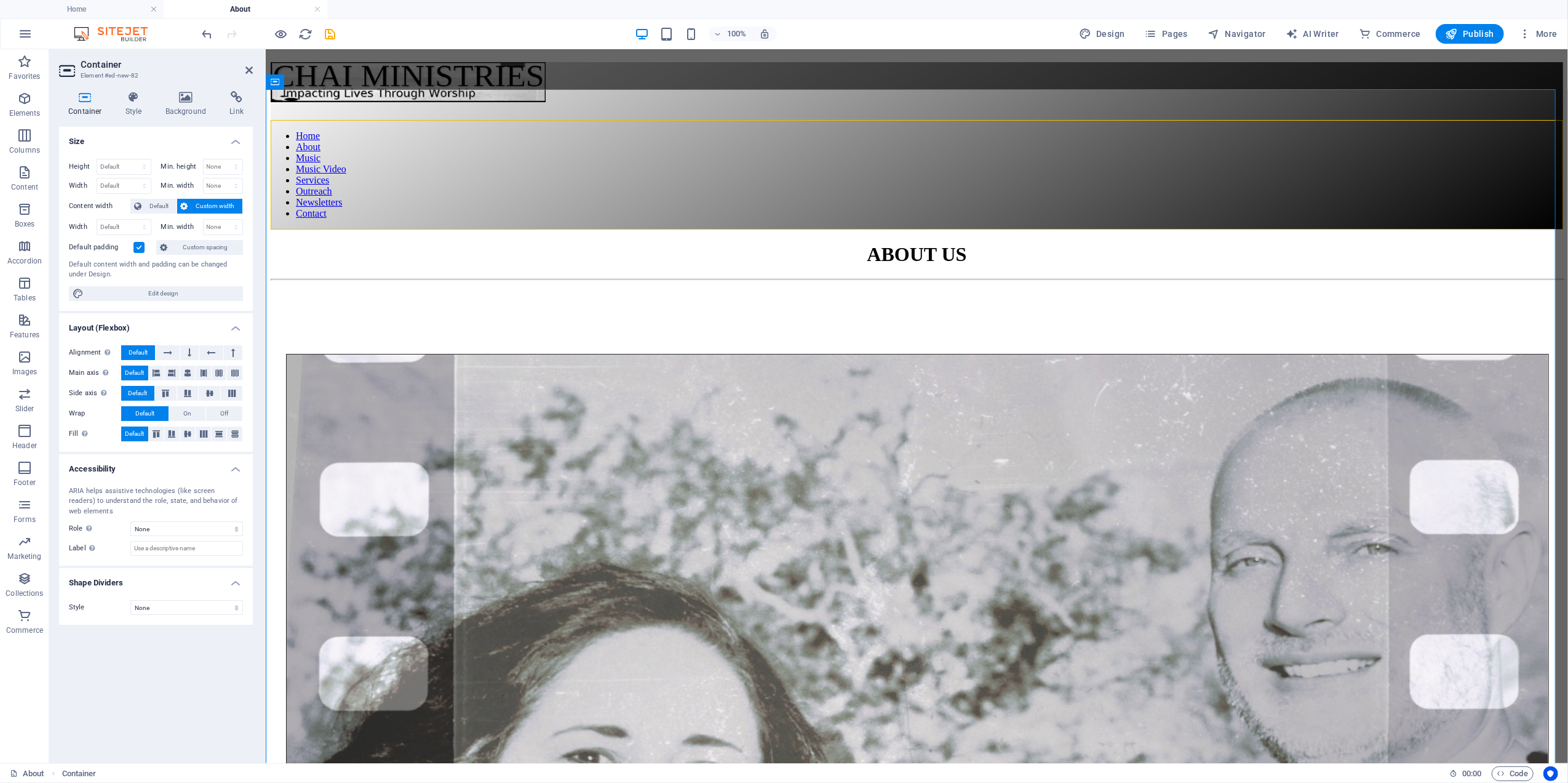
click at [137, 247] on label at bounding box center [139, 247] width 11 height 11
click at [0, 0] on input "Default padding" at bounding box center [0, 0] width 0 height 0
click at [369, 286] on figure at bounding box center [916, 286] width 1291 height 0
click at [280, 36] on icon "button" at bounding box center [281, 34] width 14 height 14
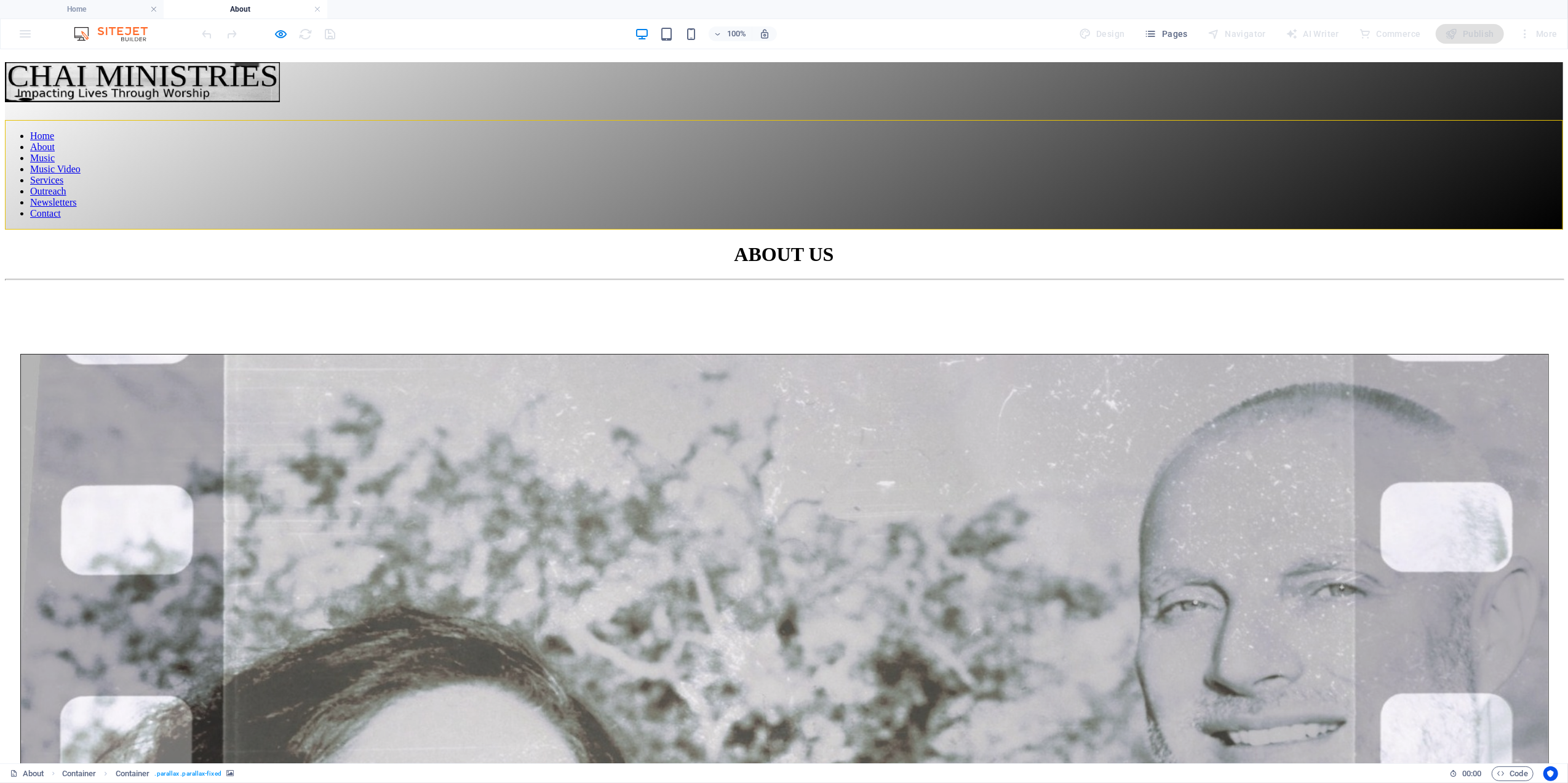
click at [1512, 120] on div at bounding box center [784, 120] width 1558 height 0
click at [1508, 120] on div at bounding box center [784, 120] width 1558 height 0
click at [96, 6] on h4 "Home" at bounding box center [81, 9] width 163 height 13
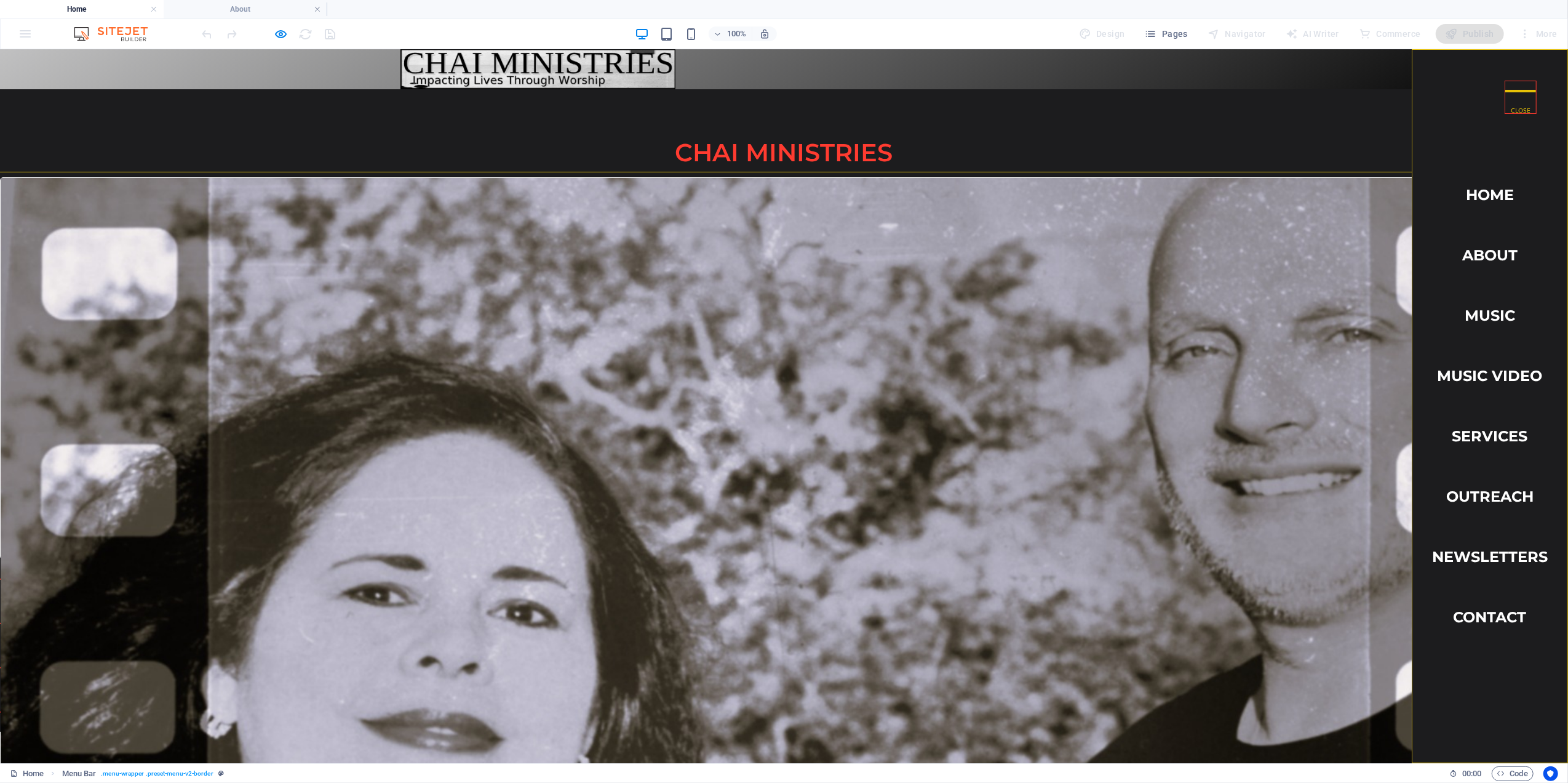
click at [1506, 94] on div at bounding box center [1521, 90] width 30 height 20
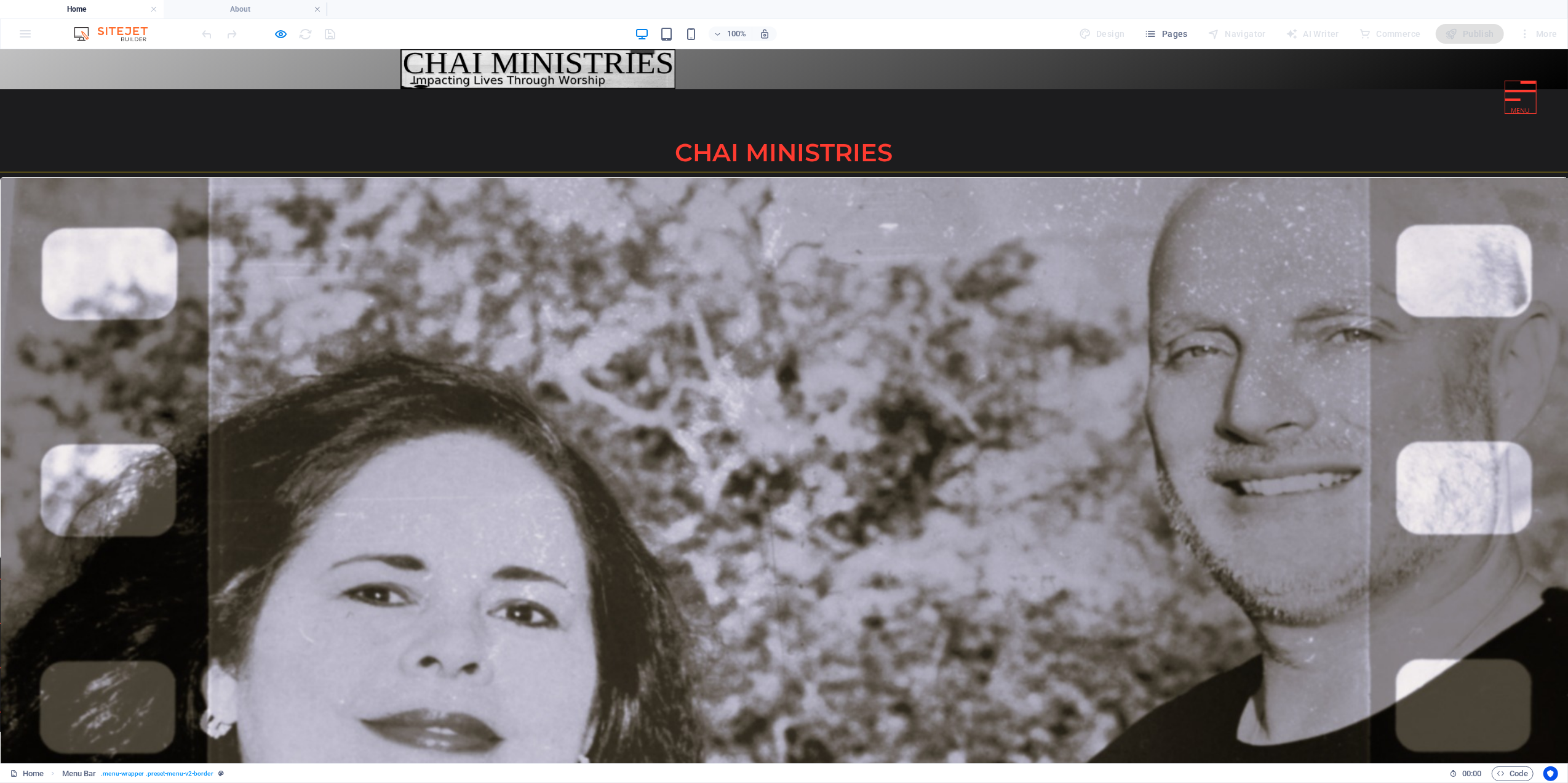
click at [1512, 100] on div at bounding box center [1521, 96] width 32 height 33
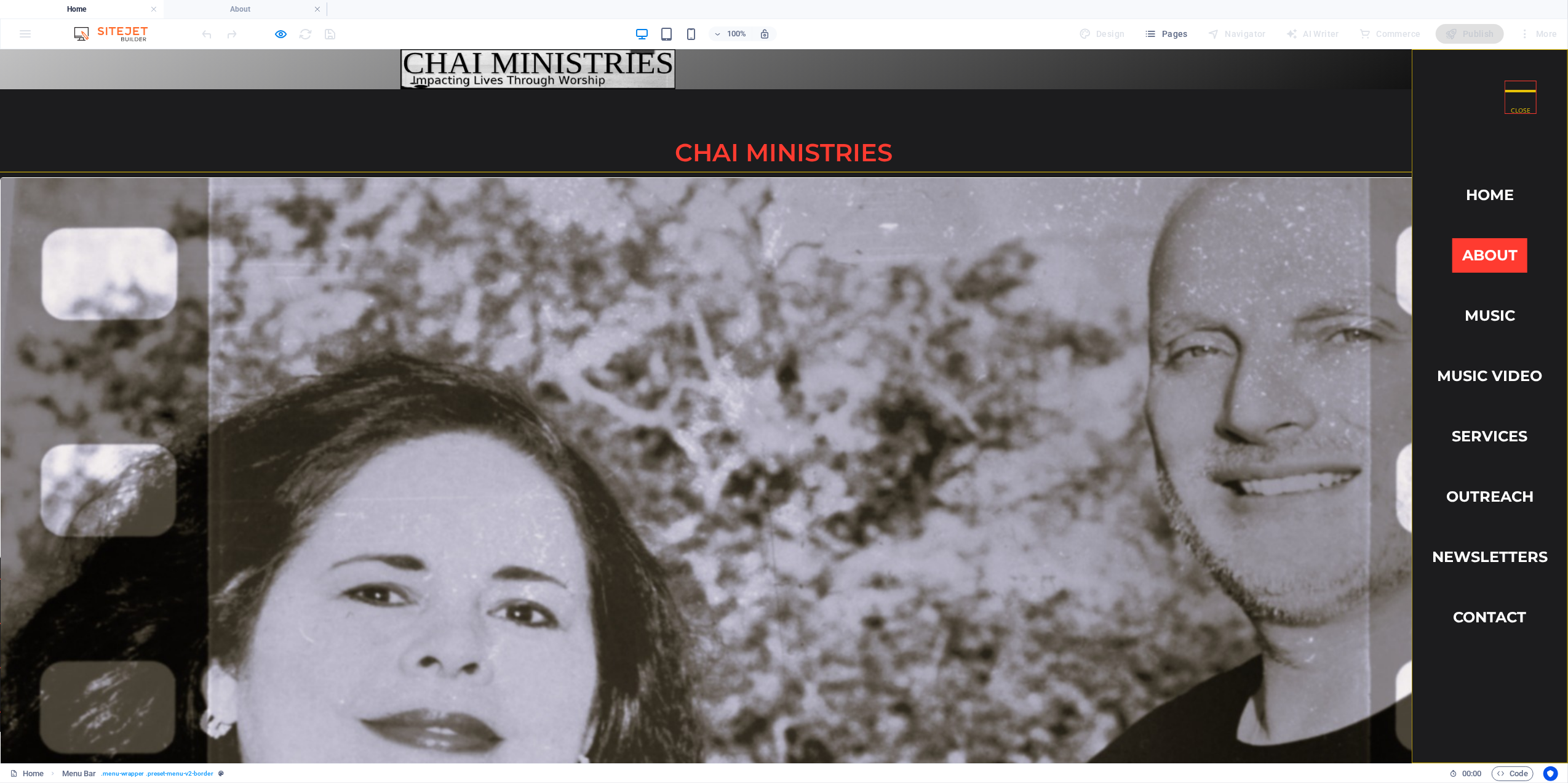
click at [1460, 246] on link "About" at bounding box center [1490, 254] width 75 height 35
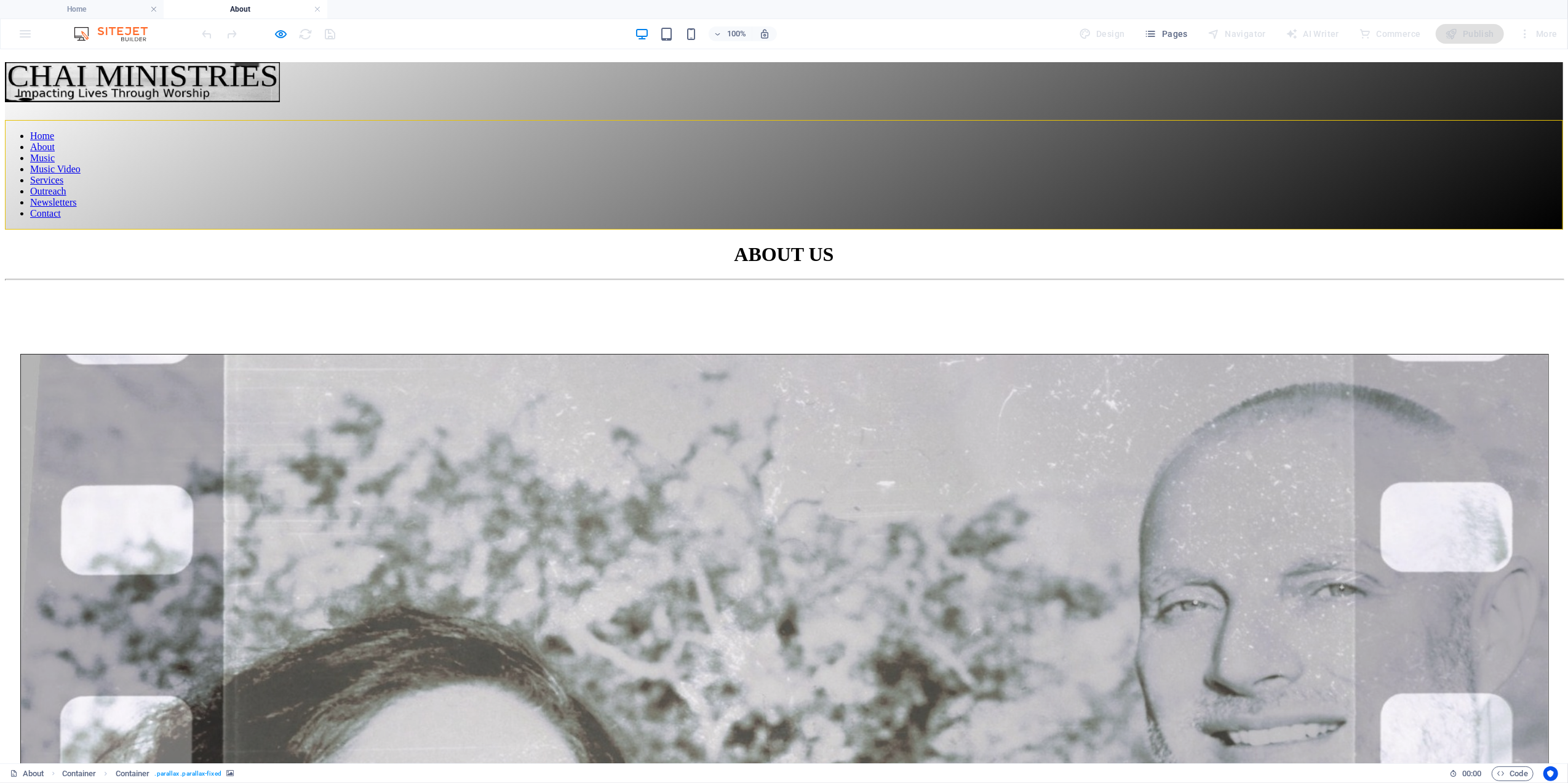
click at [1506, 120] on div at bounding box center [784, 120] width 1558 height 0
click at [278, 33] on icon "button" at bounding box center [281, 34] width 14 height 14
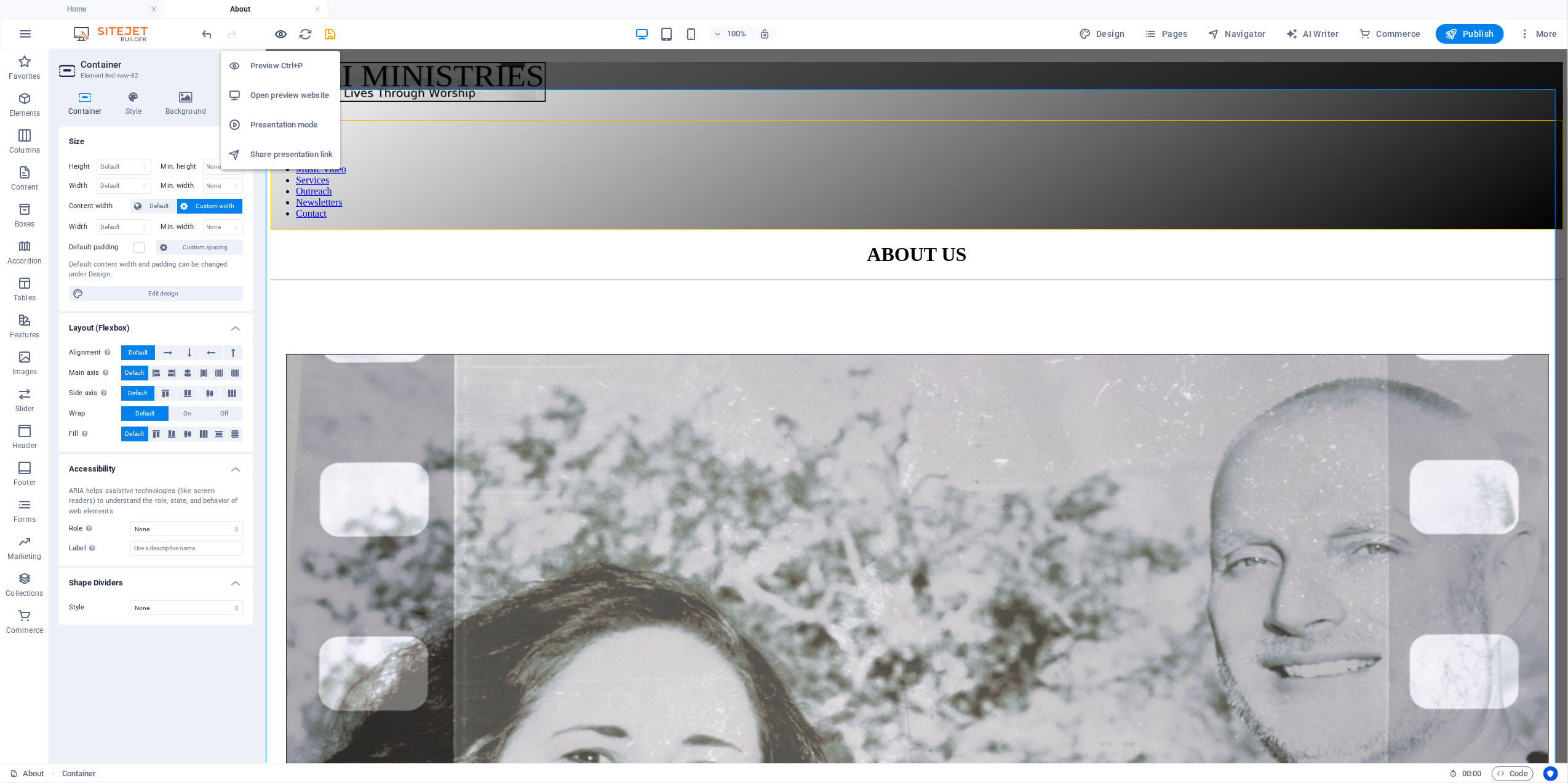
click at [279, 32] on icon "button" at bounding box center [281, 34] width 14 height 14
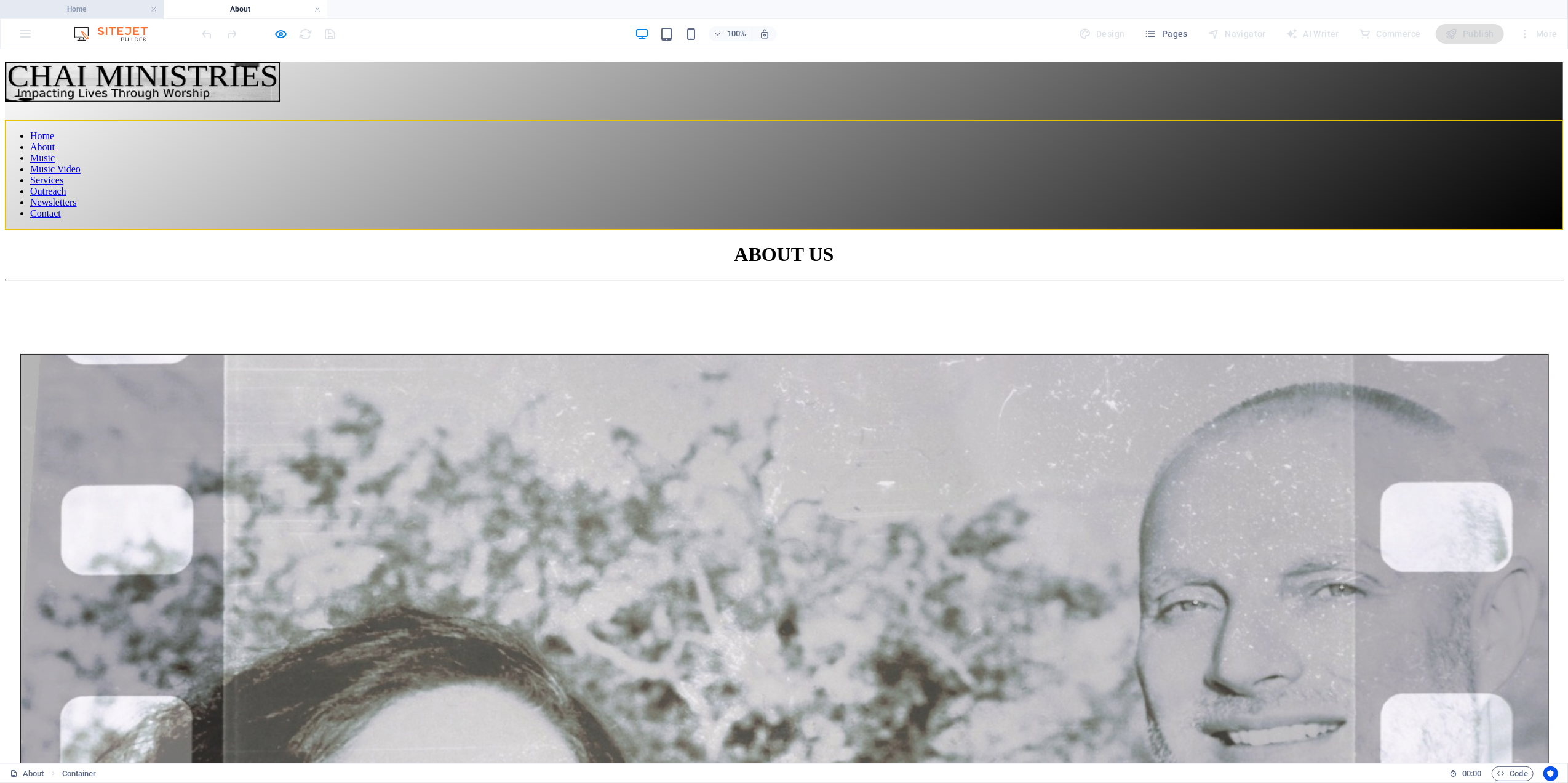
click at [91, 5] on h4 "Home" at bounding box center [81, 9] width 163 height 13
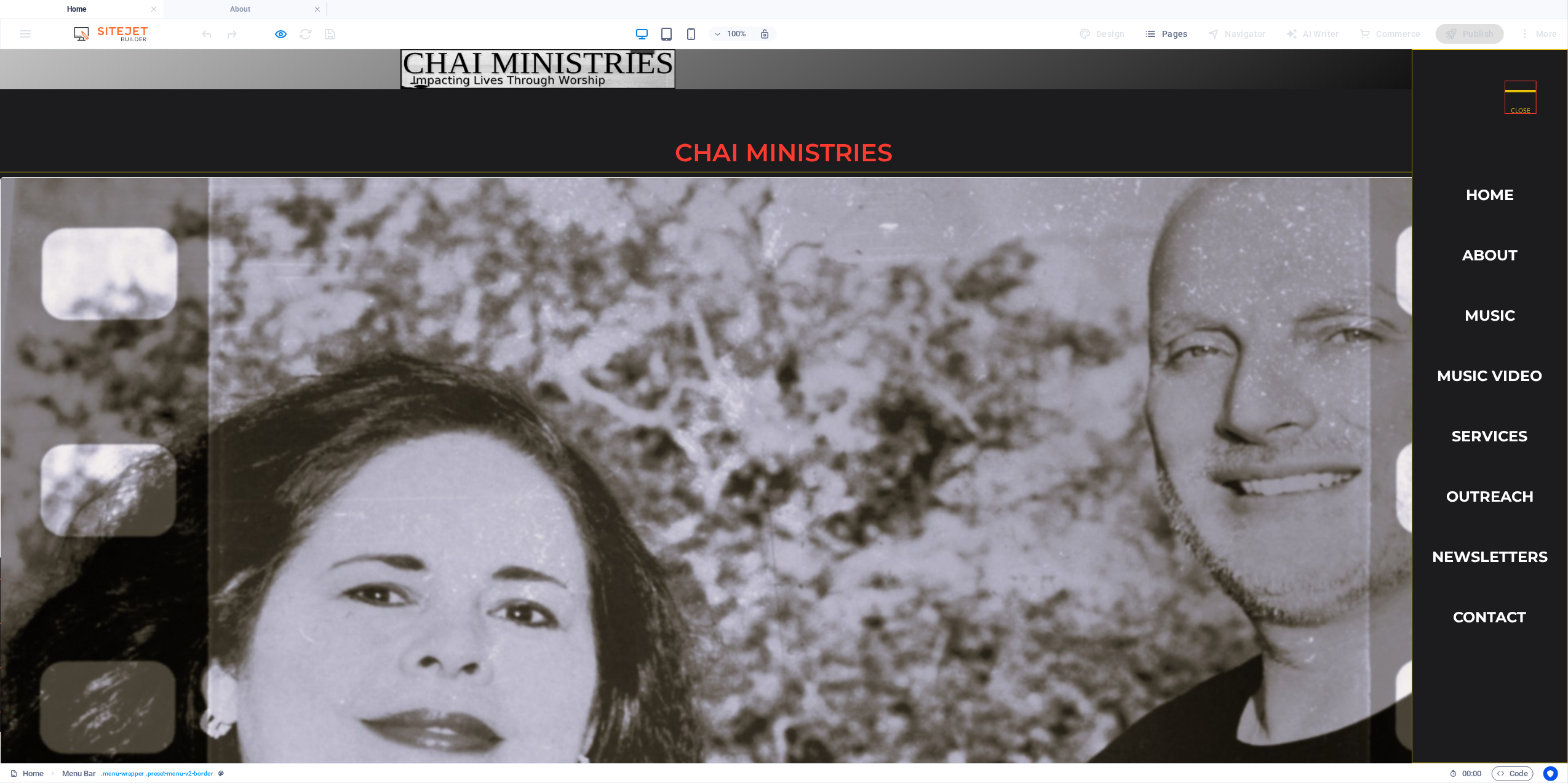
click at [1506, 96] on div at bounding box center [1521, 90] width 30 height 20
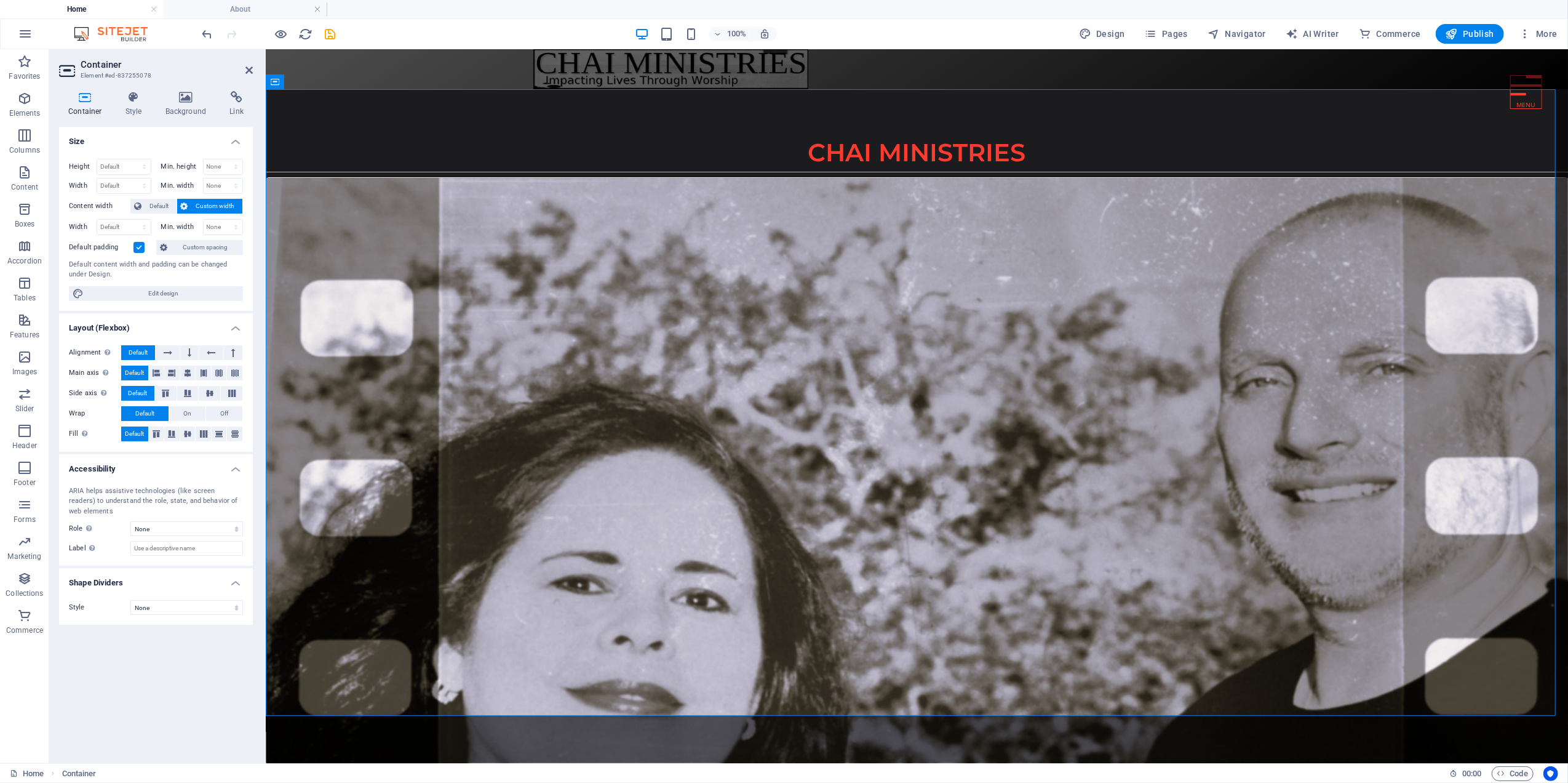
click at [136, 252] on label at bounding box center [139, 247] width 11 height 11
click at [0, 0] on input "Default padding" at bounding box center [0, 0] width 0 height 0
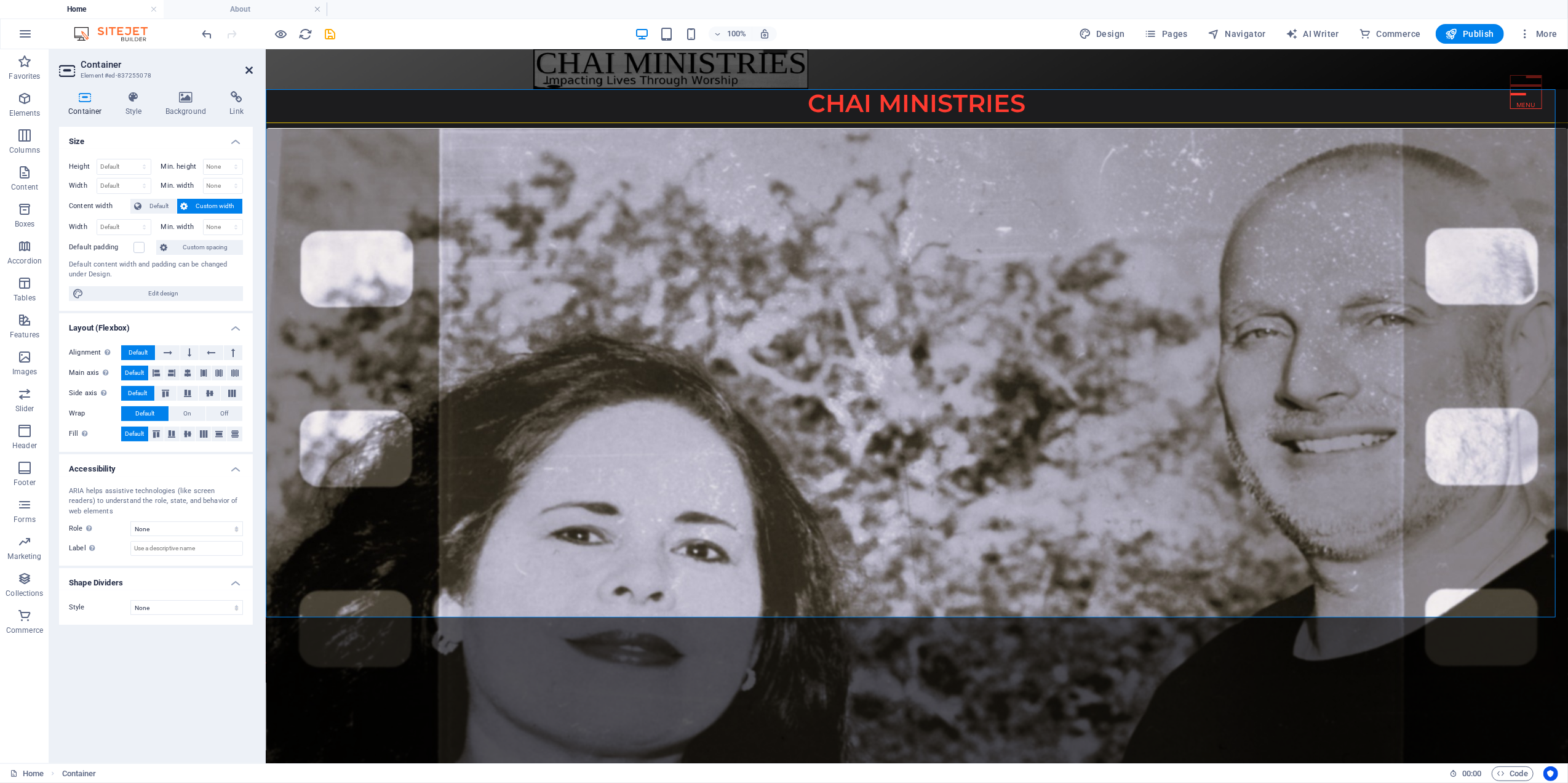
click at [246, 70] on icon at bounding box center [249, 70] width 7 height 10
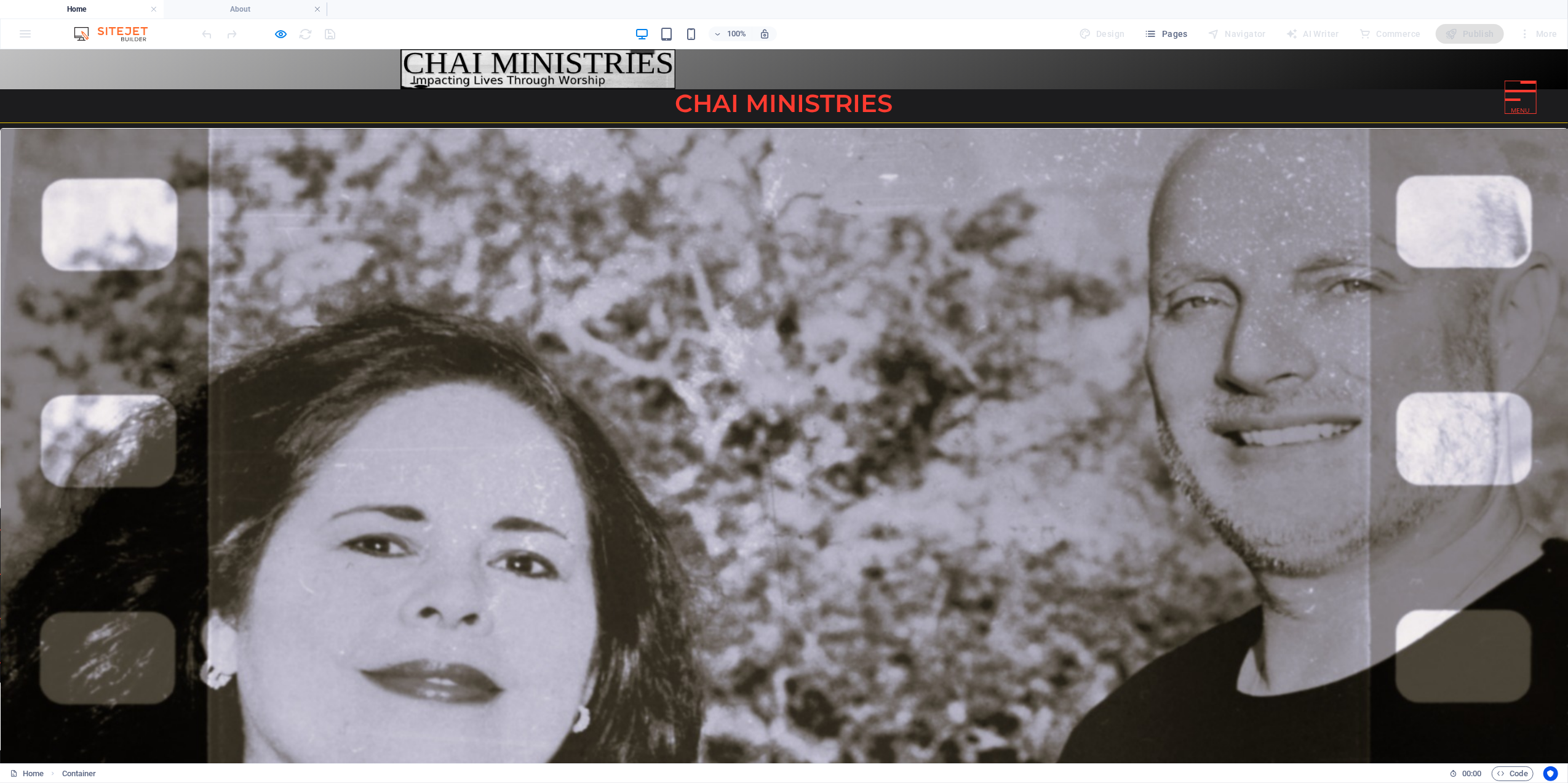
click at [1516, 91] on div at bounding box center [1521, 90] width 30 height 3
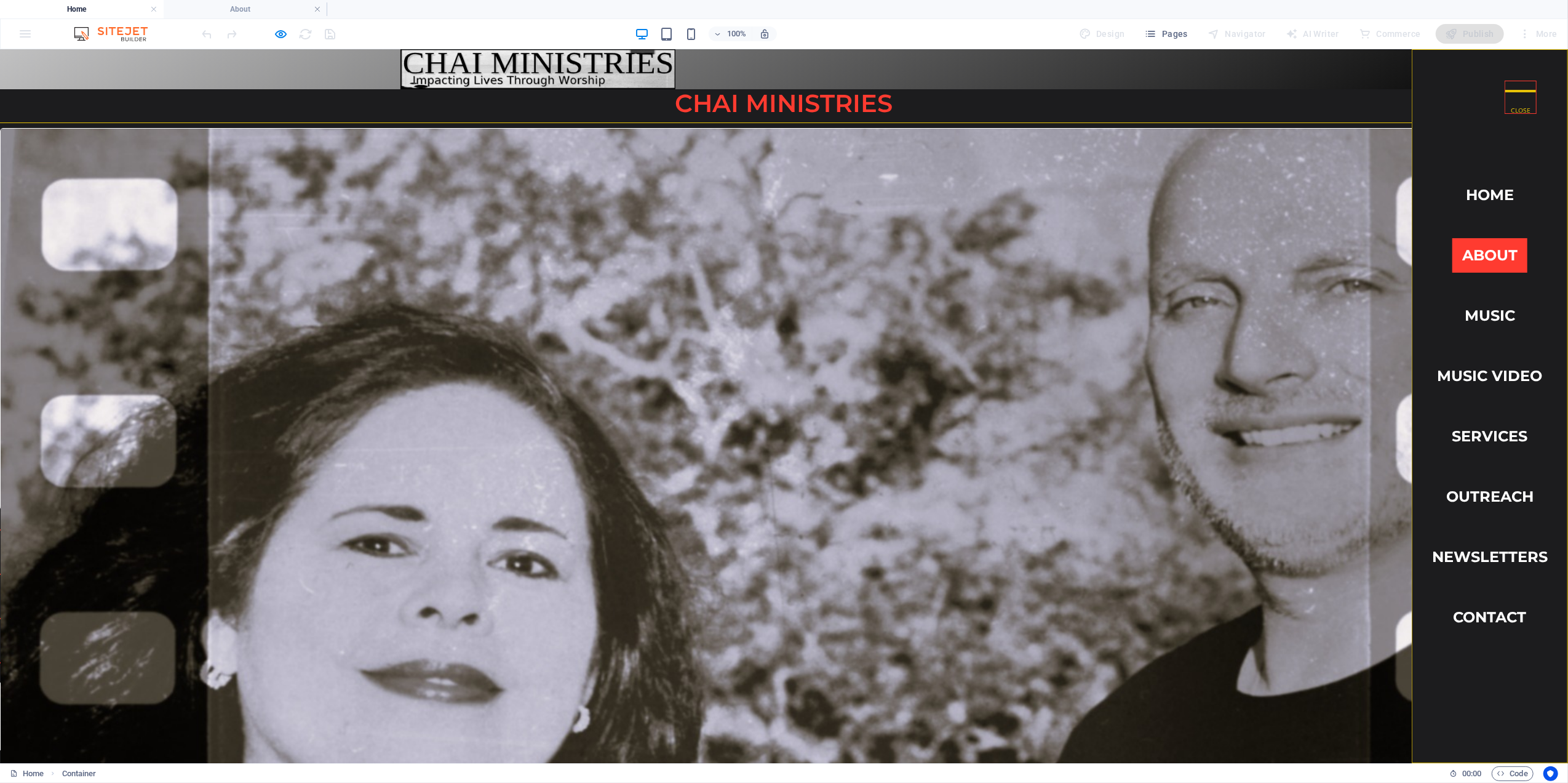
click at [1470, 246] on link "About" at bounding box center [1490, 254] width 75 height 35
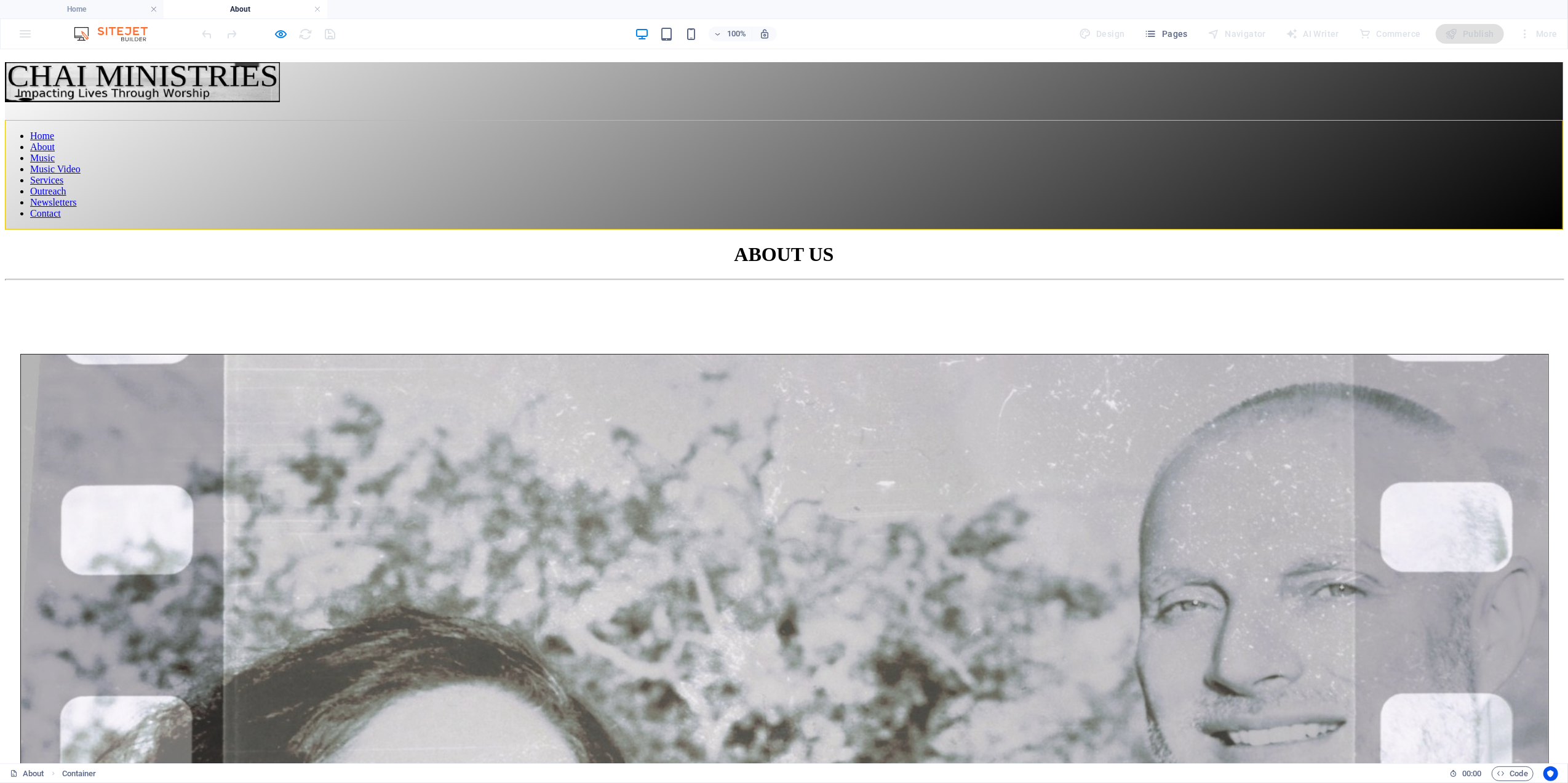
click at [1505, 120] on div at bounding box center [784, 120] width 1558 height 0
click at [87, 6] on h4 "Home" at bounding box center [81, 9] width 163 height 13
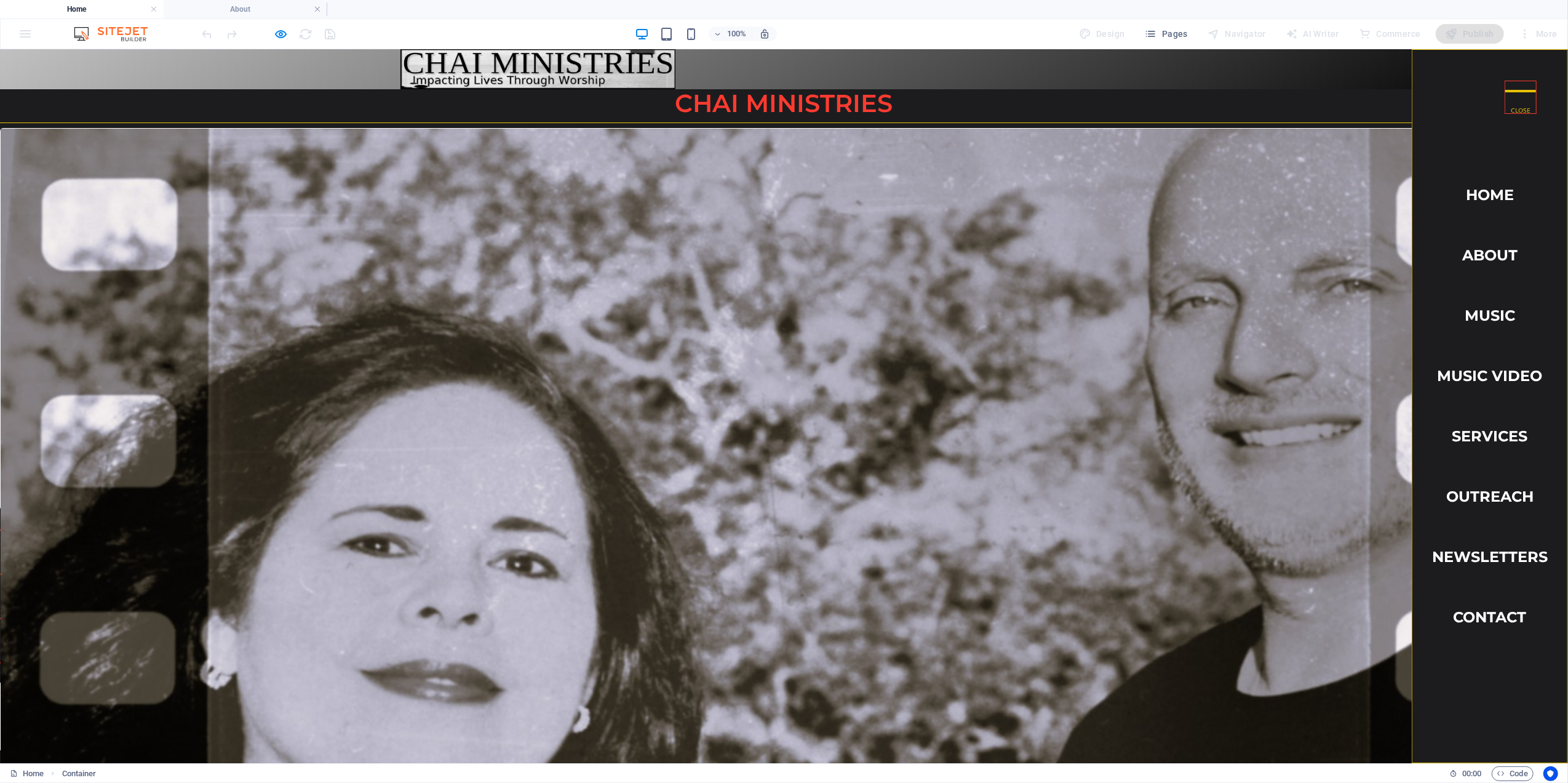
click at [1514, 92] on div at bounding box center [1521, 90] width 30 height 20
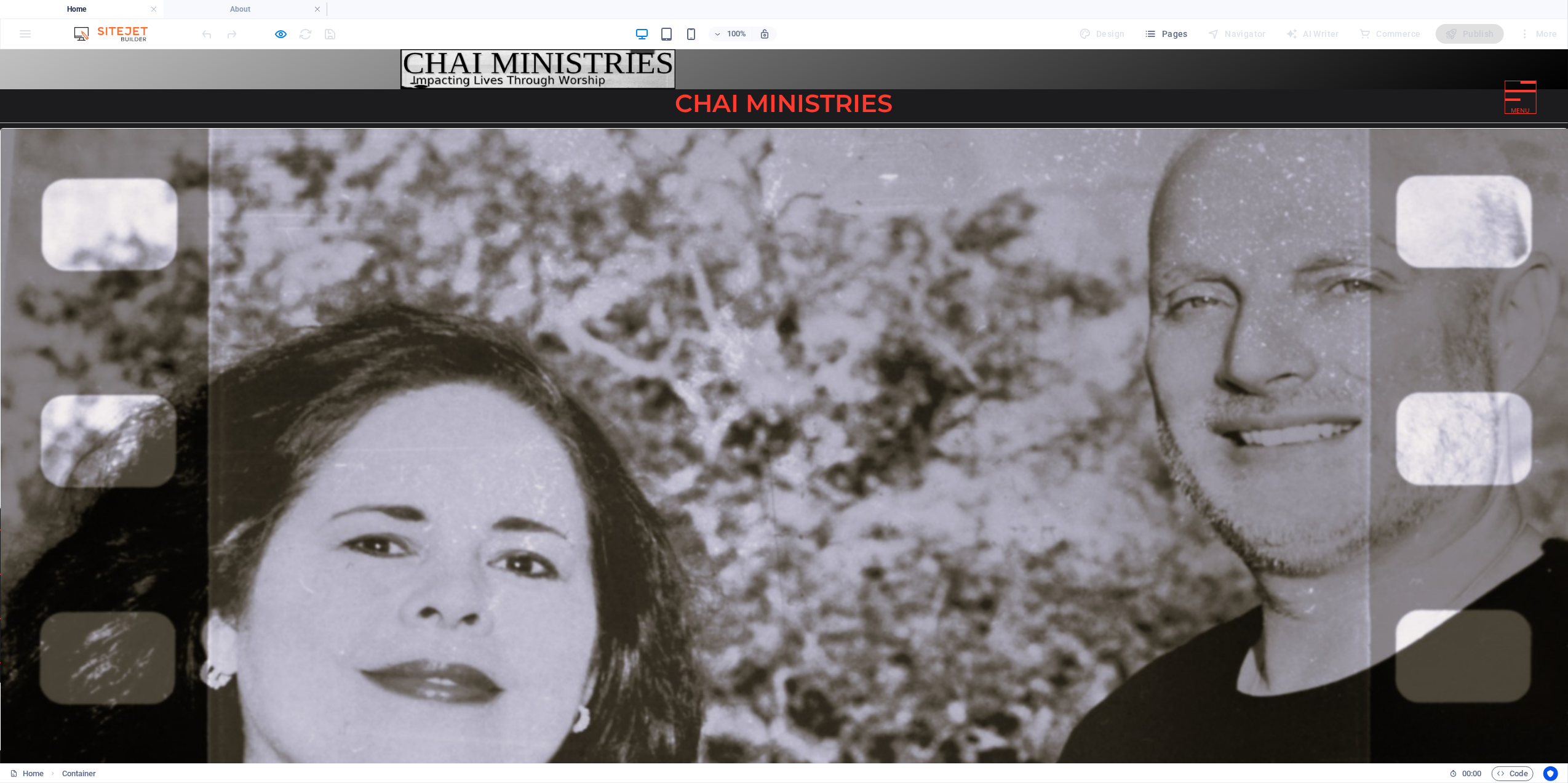
click at [1514, 92] on div at bounding box center [1521, 90] width 30 height 20
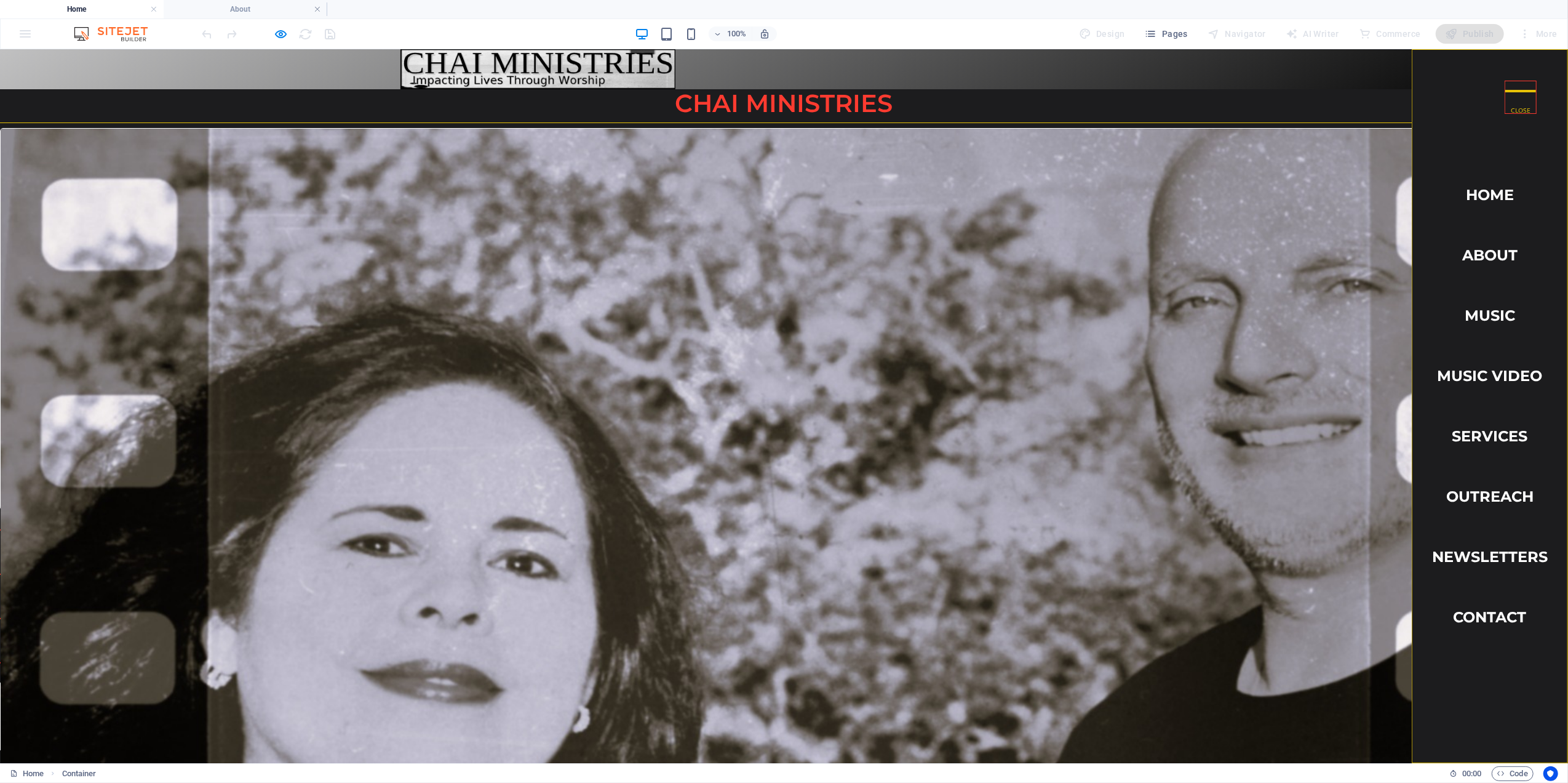
click at [1514, 92] on div at bounding box center [1521, 90] width 30 height 20
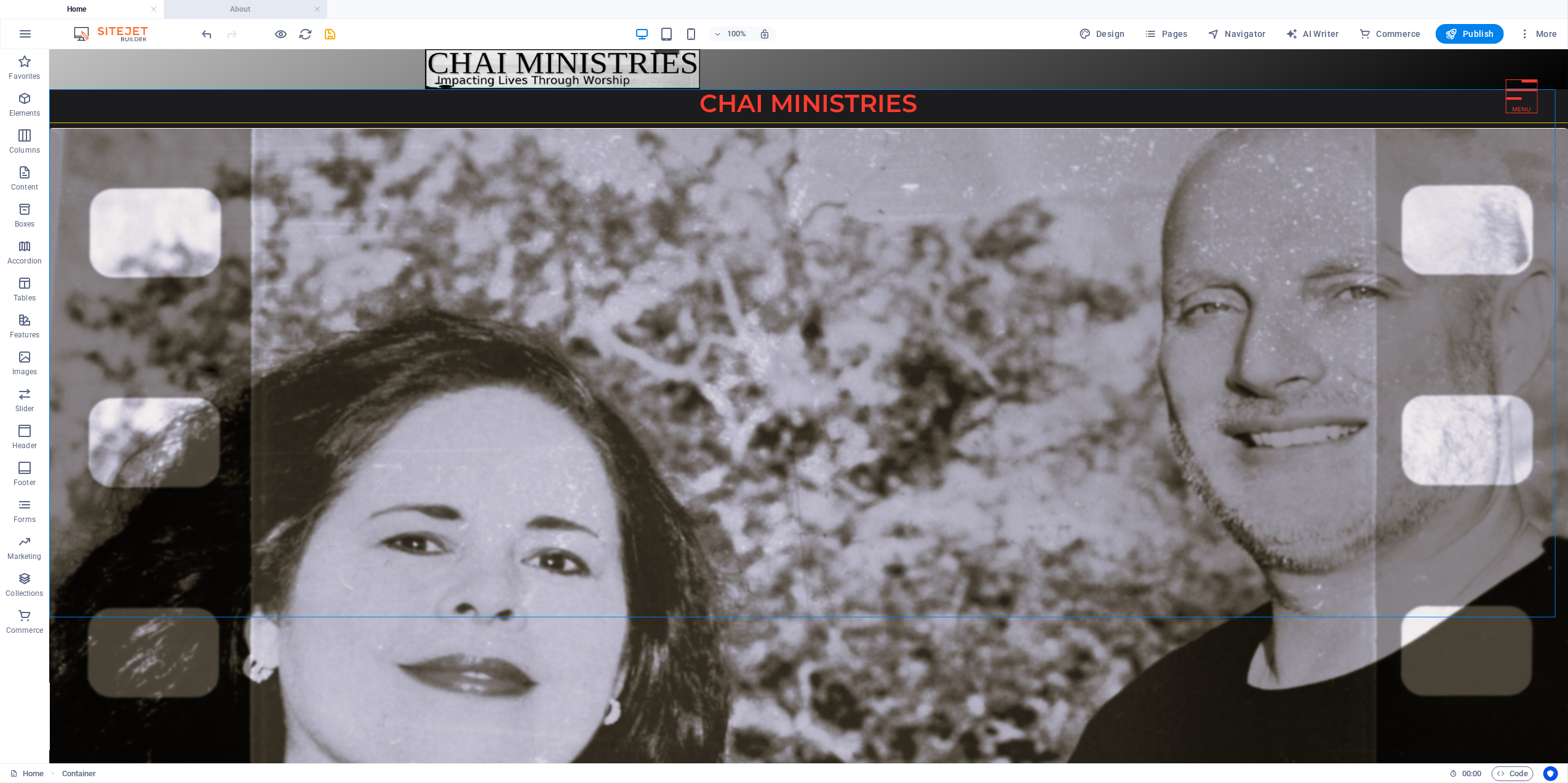
click at [284, 8] on h4 "About" at bounding box center [245, 9] width 163 height 13
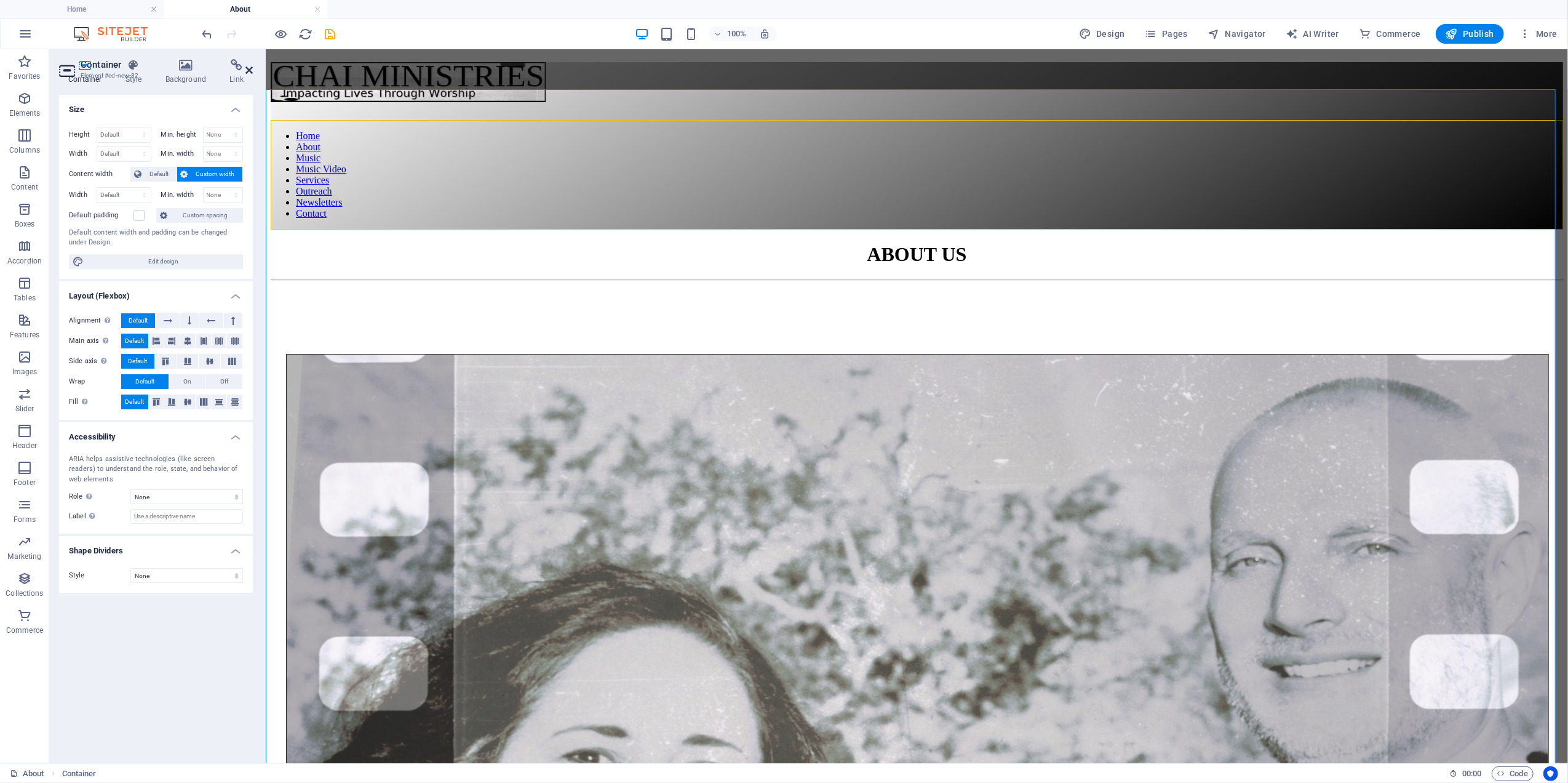
click at [249, 70] on icon at bounding box center [249, 70] width 7 height 10
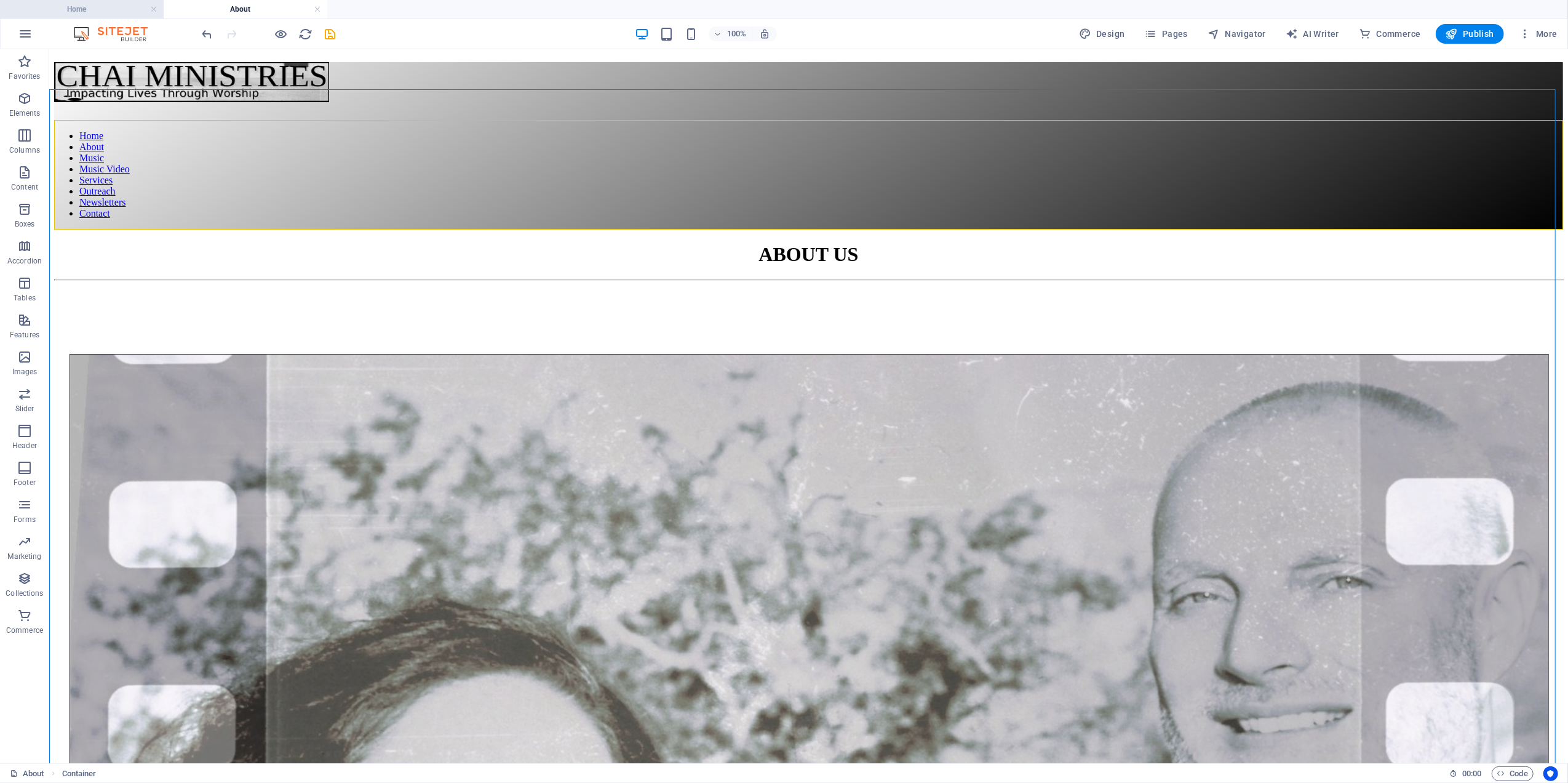
click at [98, 5] on h4 "Home" at bounding box center [81, 9] width 163 height 13
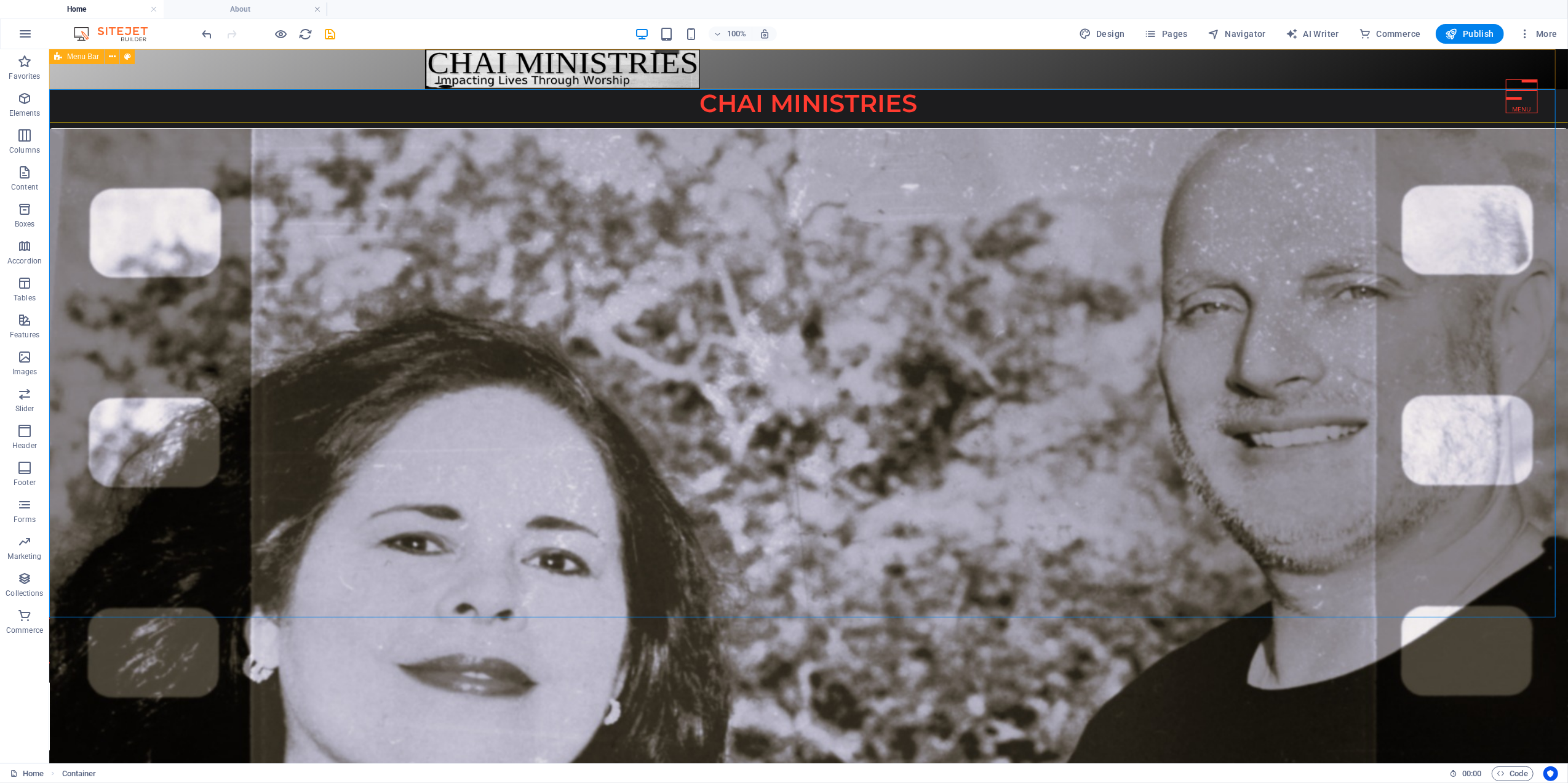
click at [92, 56] on span "Menu Bar" at bounding box center [83, 56] width 32 height 7
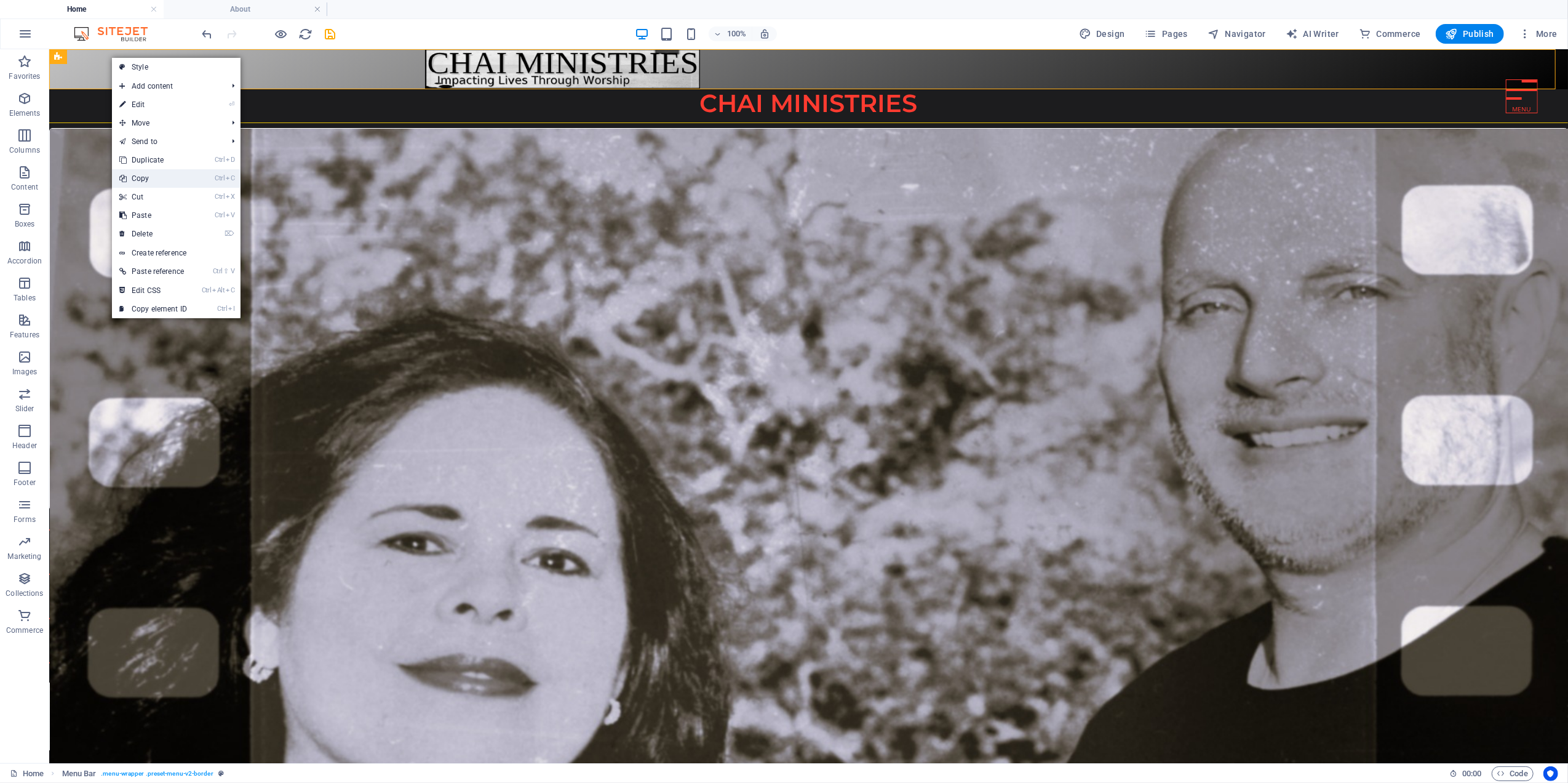
click at [138, 180] on link "Ctrl C Copy" at bounding box center [153, 179] width 82 height 19
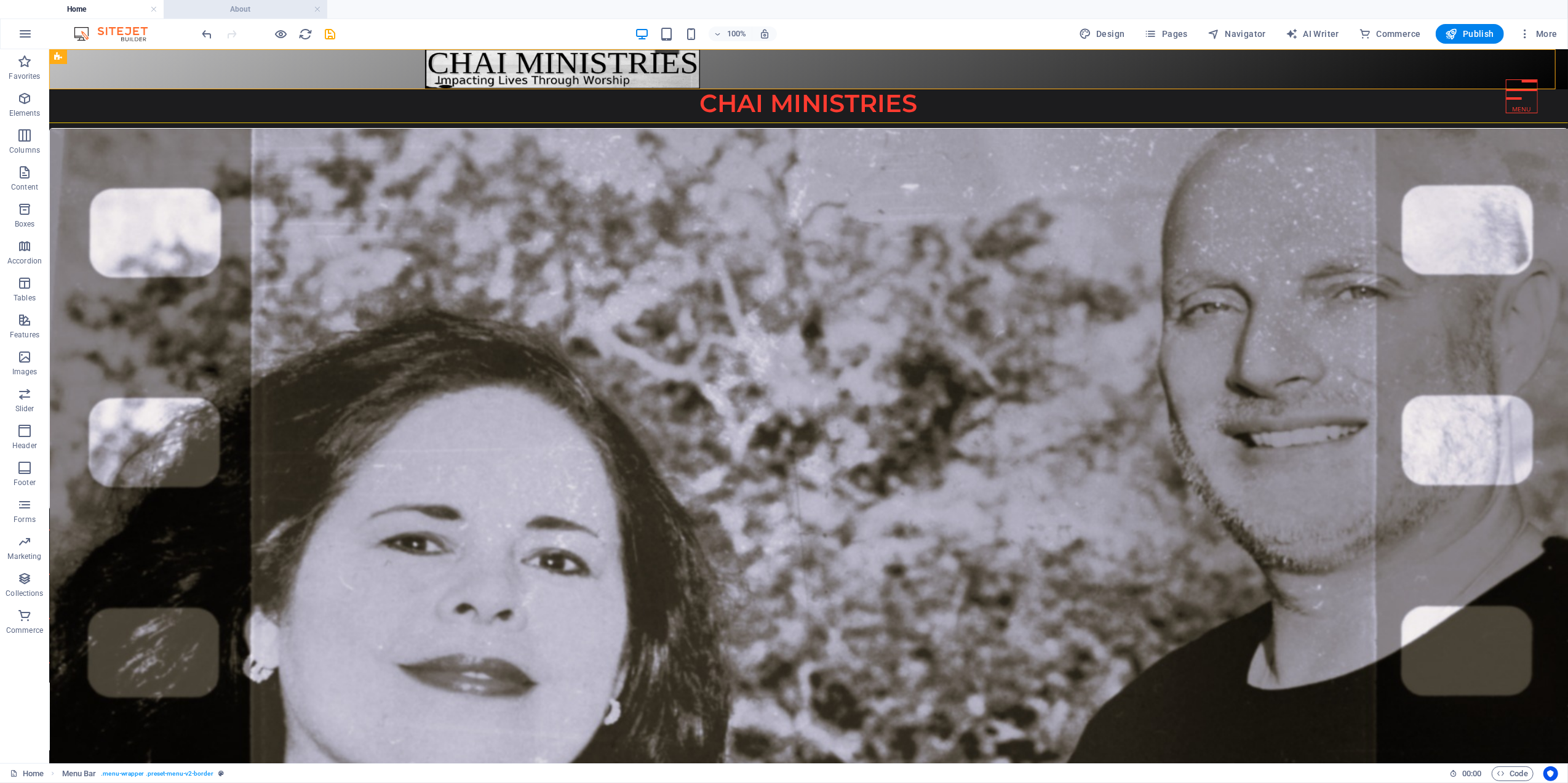
click at [249, 11] on h4 "About" at bounding box center [245, 9] width 163 height 13
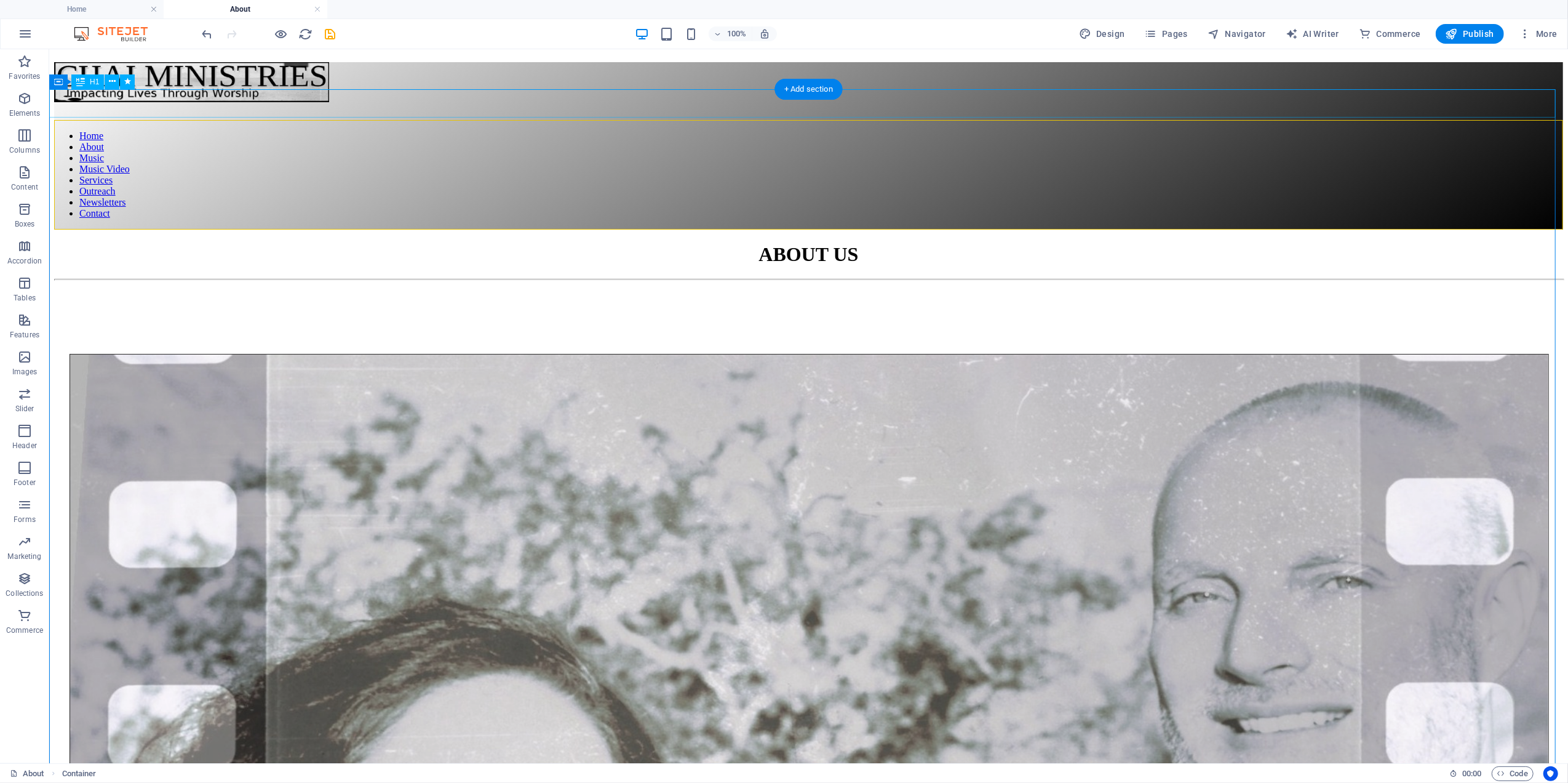
click at [123, 243] on div "ABOUT US" at bounding box center [808, 254] width 1509 height 23
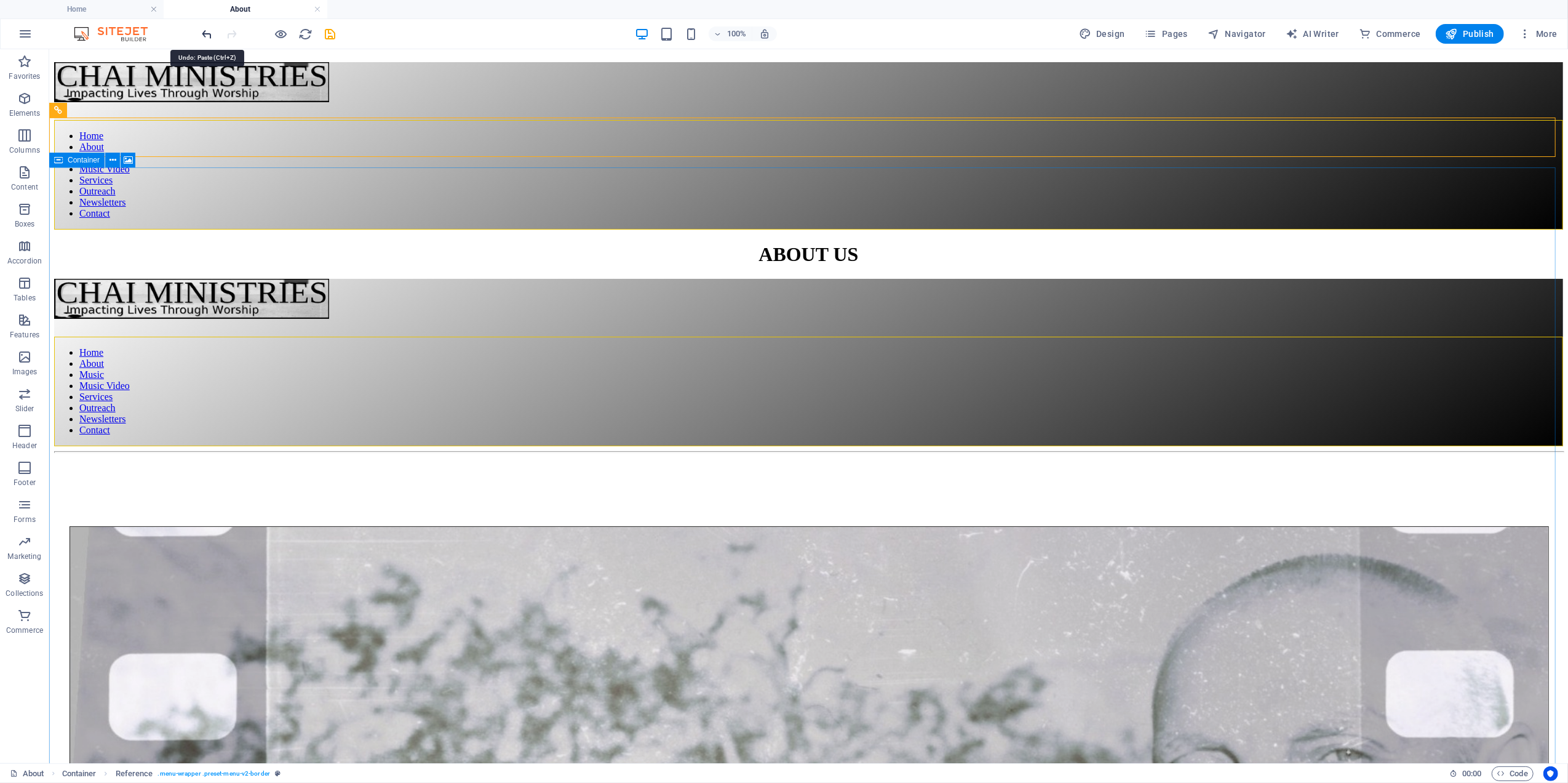
click at [208, 33] on icon "undo" at bounding box center [208, 34] width 14 height 14
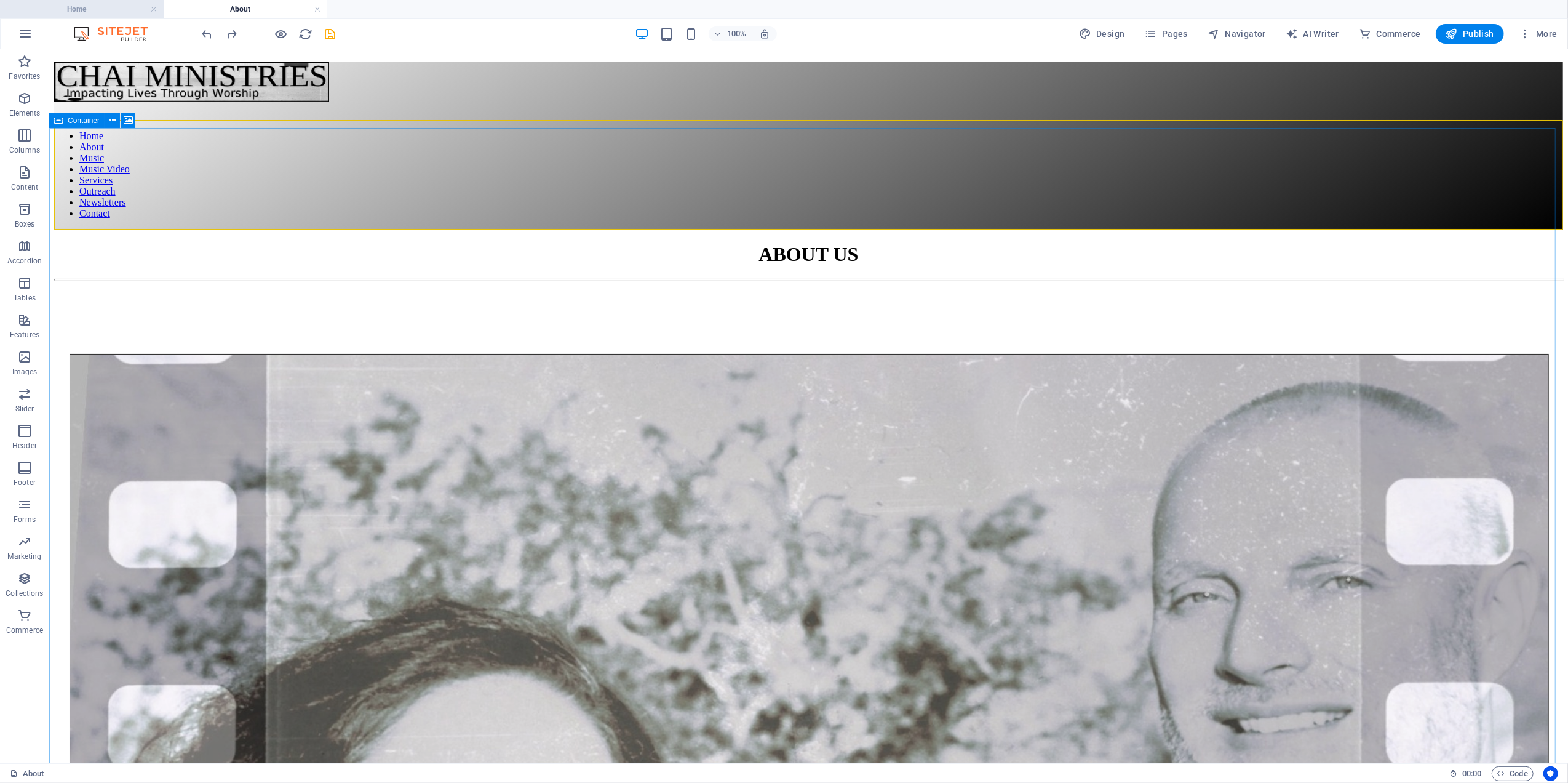
click at [98, 12] on h4 "Home" at bounding box center [81, 9] width 163 height 13
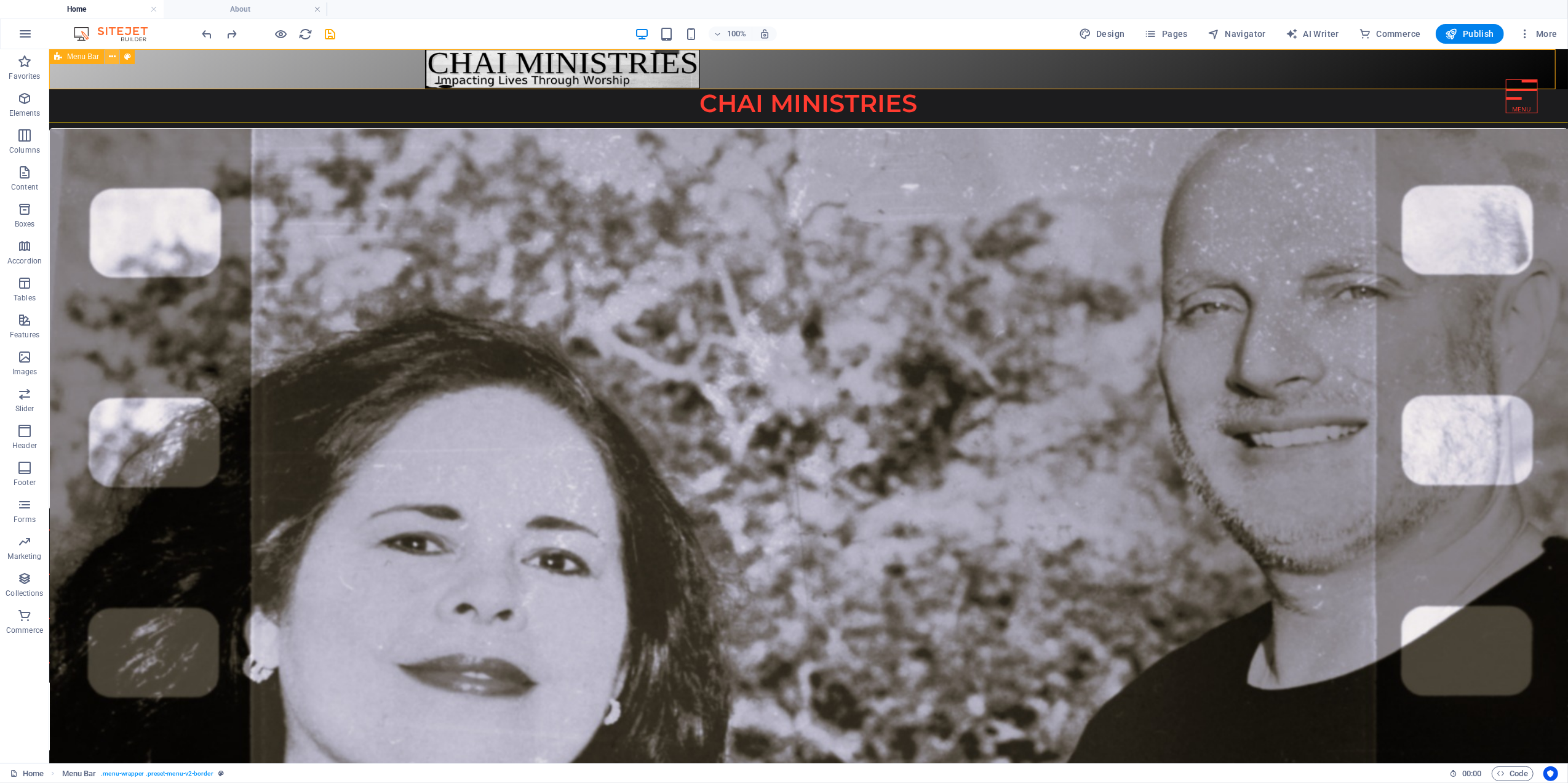
click at [107, 56] on button at bounding box center [112, 56] width 15 height 15
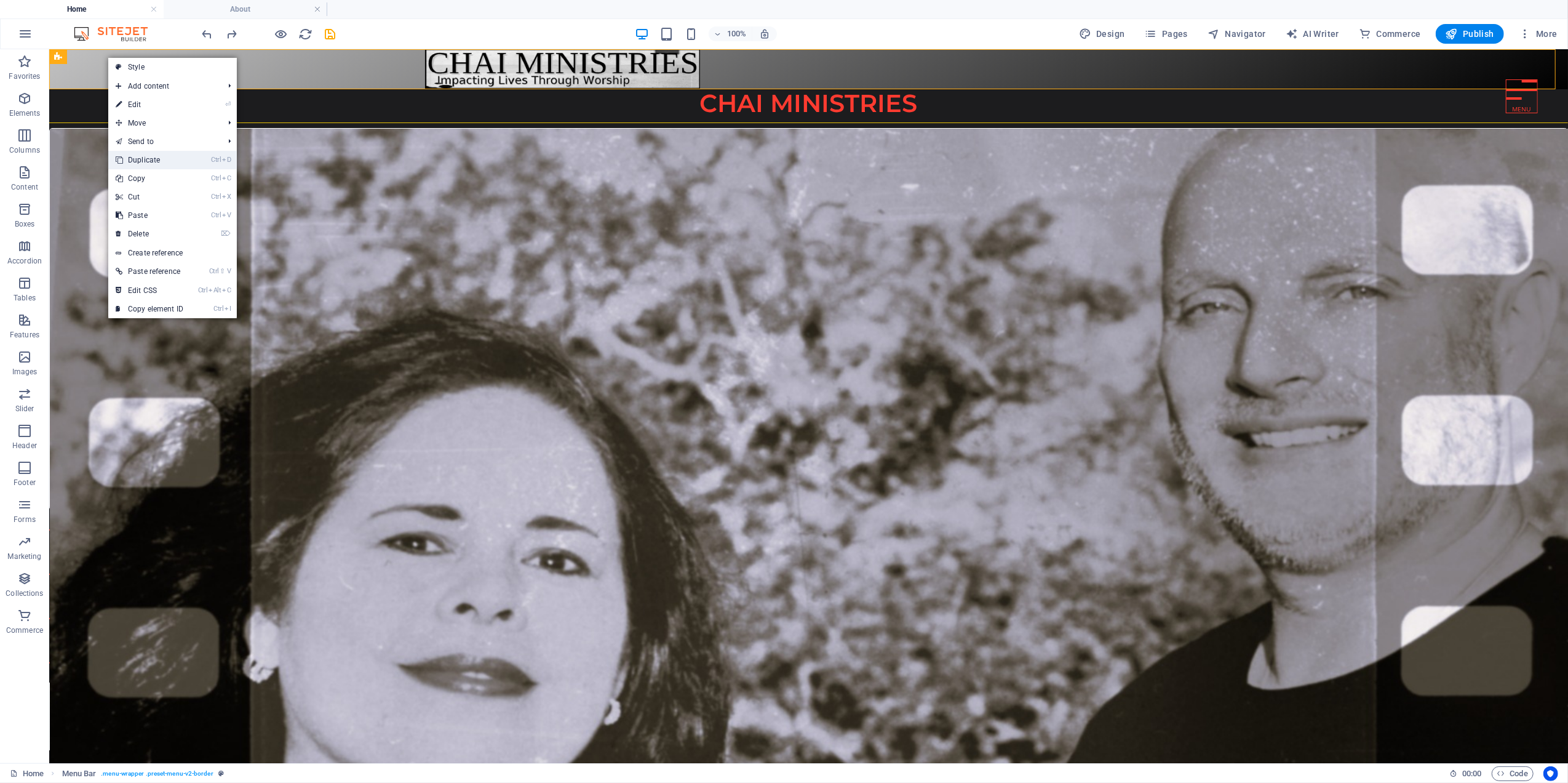
click at [136, 158] on link "Ctrl D Duplicate" at bounding box center [149, 160] width 82 height 19
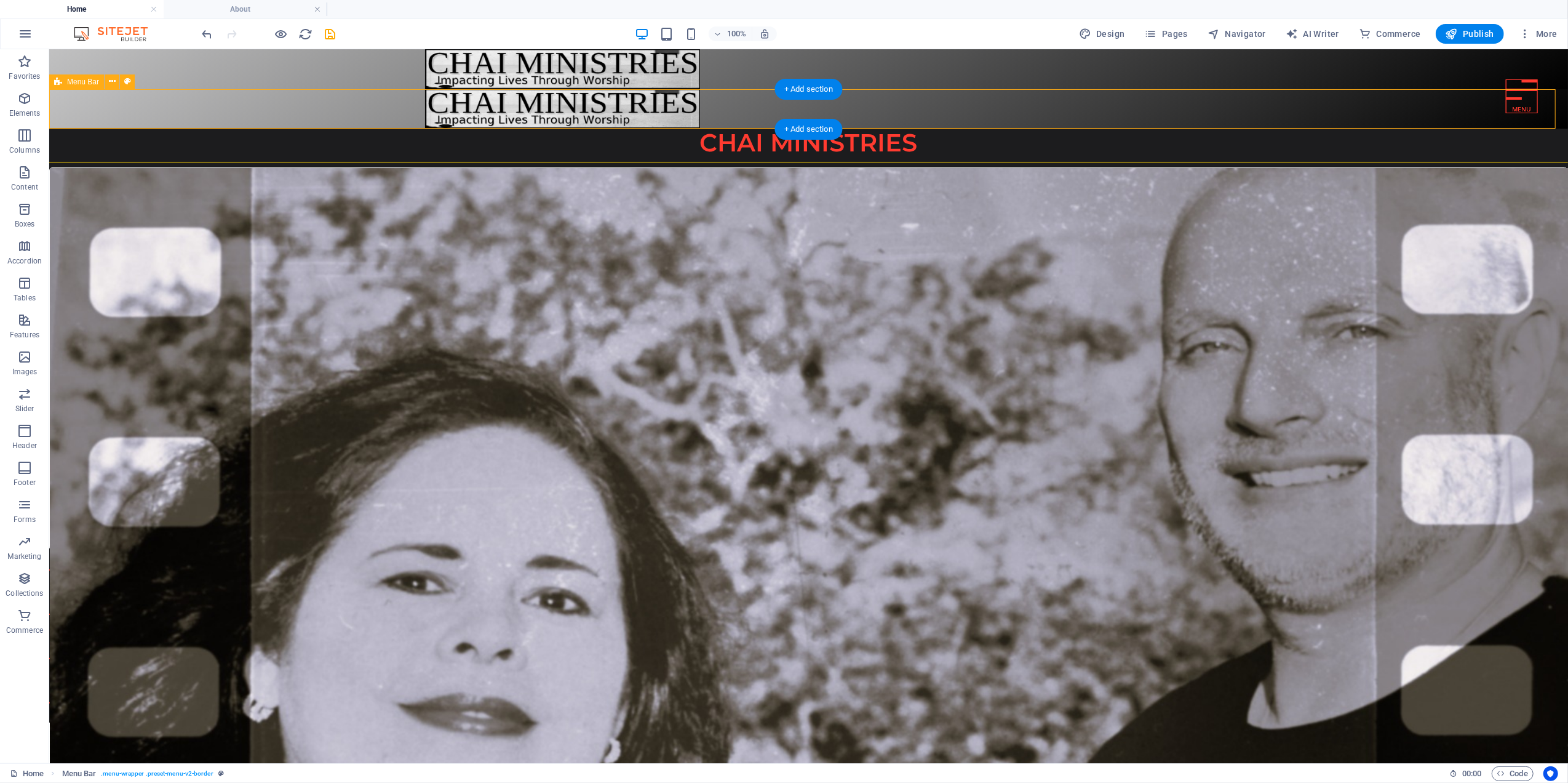
click at [83, 102] on div "Home About Music Music Video Services Outreach Newsletters Contact" at bounding box center [808, 108] width 1519 height 40
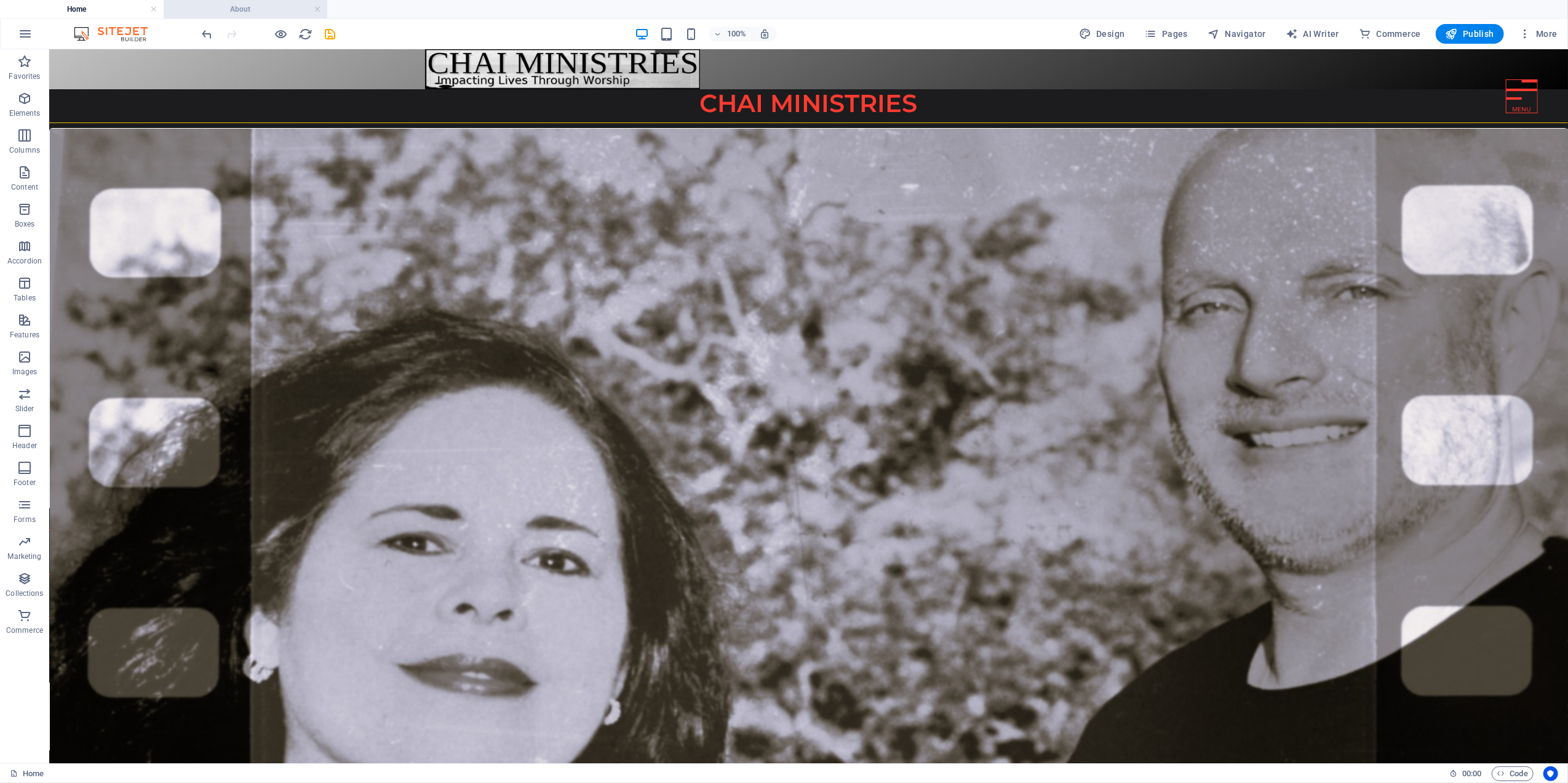
click at [235, 9] on h4 "About" at bounding box center [245, 9] width 163 height 13
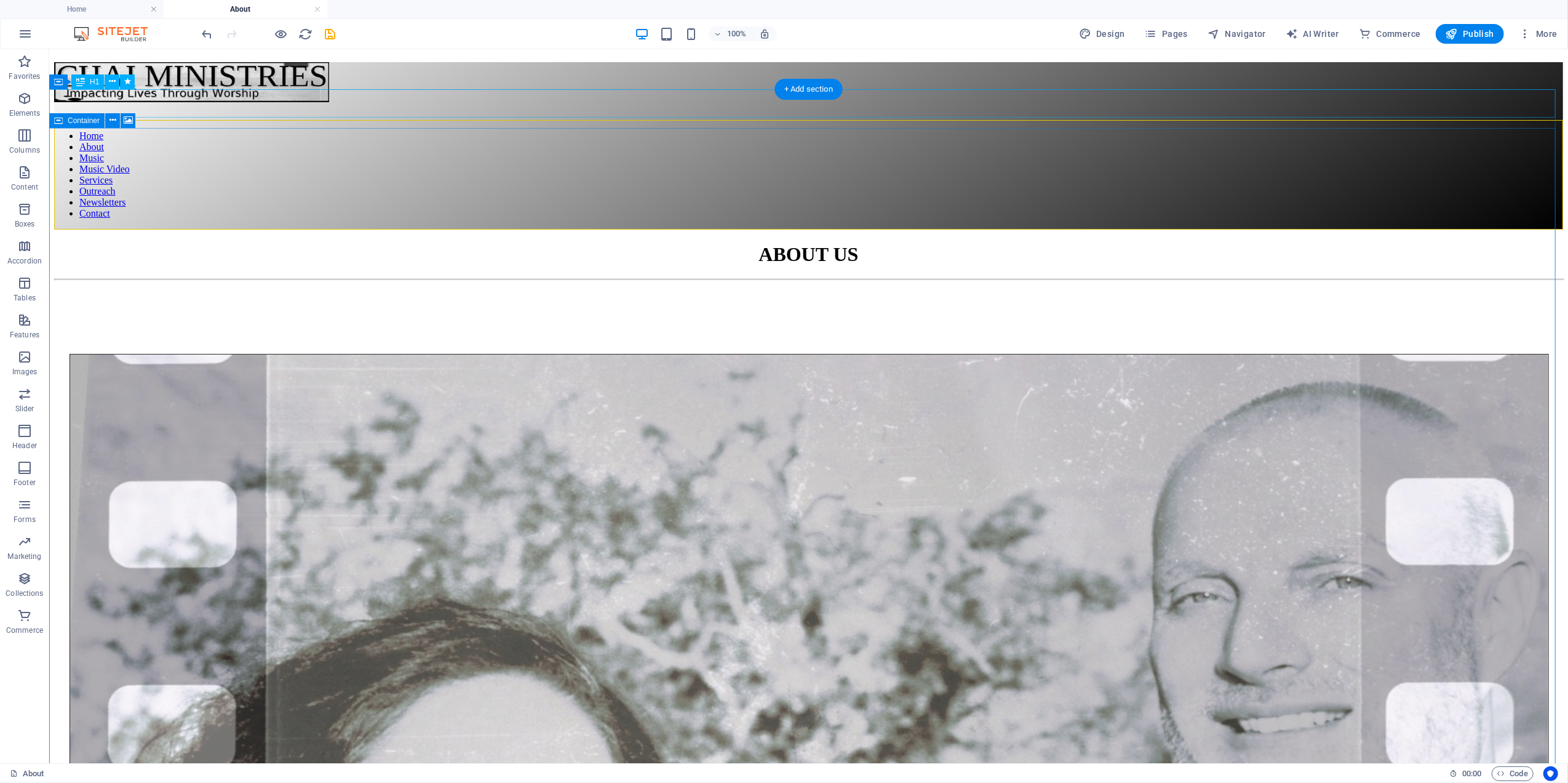
click at [153, 243] on div "ABOUT US" at bounding box center [808, 254] width 1509 height 23
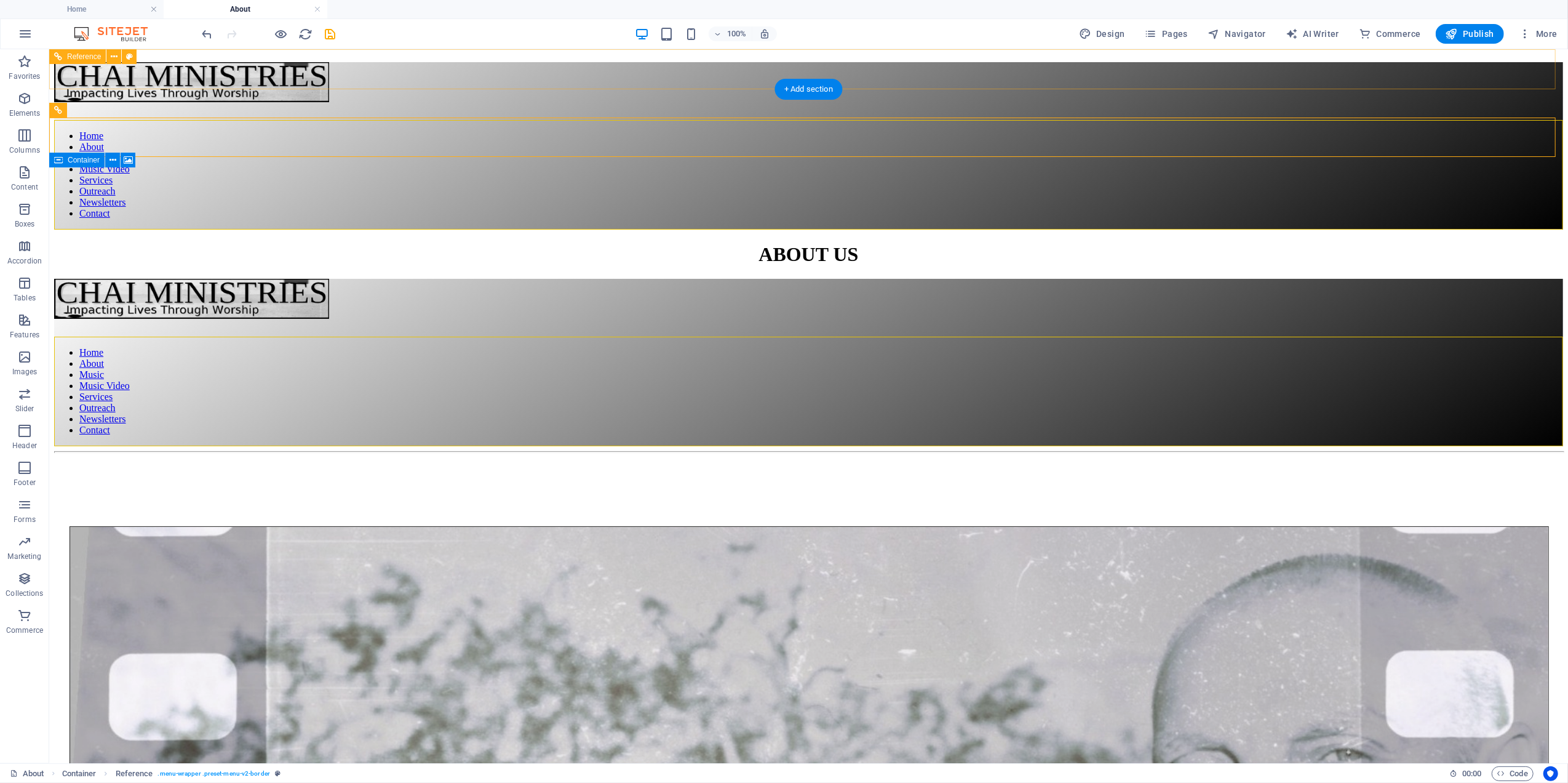
click at [162, 71] on div "Home About Music Music Video Services Outreach Newsletters Contact" at bounding box center [808, 146] width 1509 height 168
click at [203, 30] on icon "undo" at bounding box center [208, 34] width 14 height 14
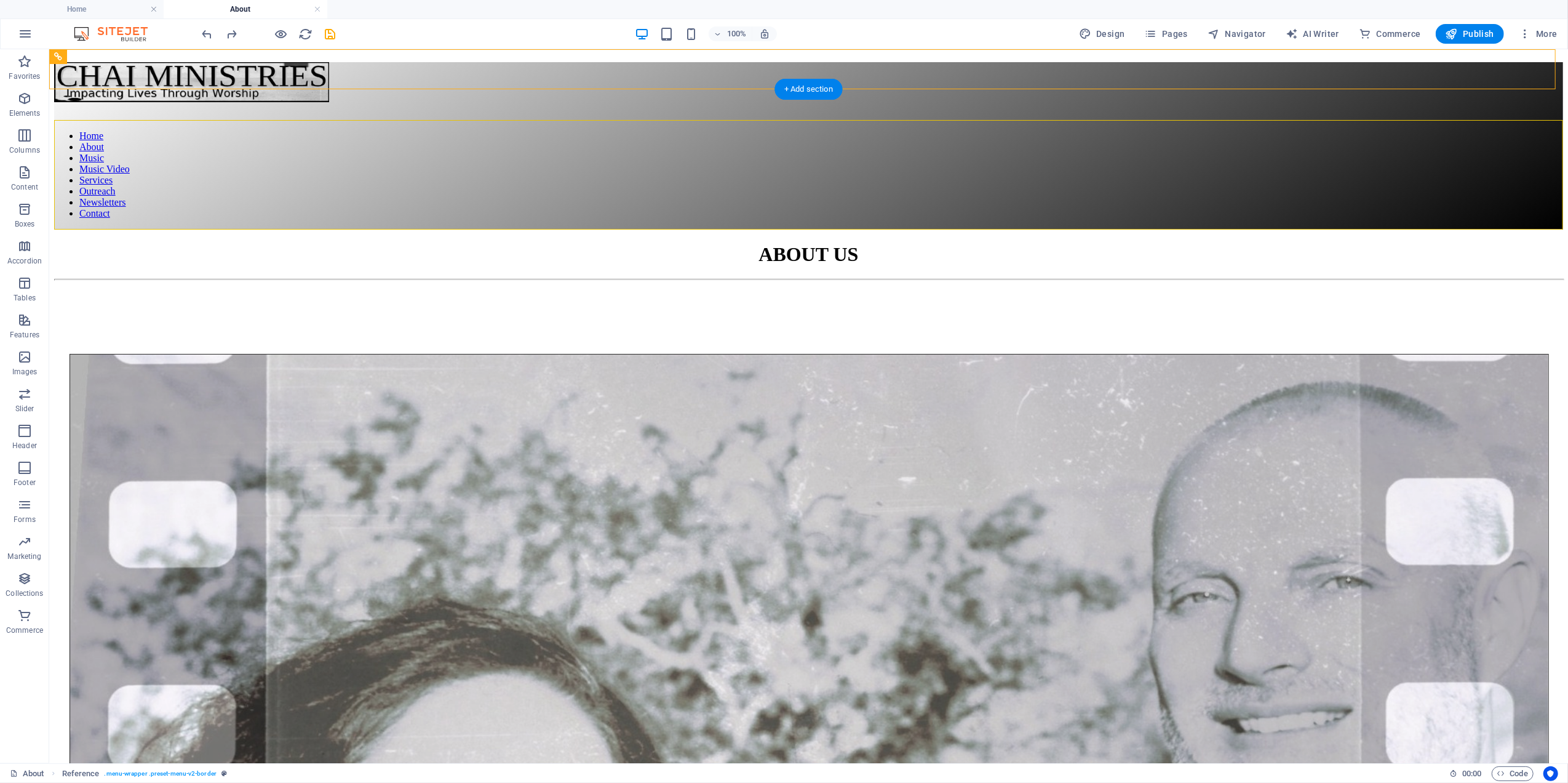
click at [1497, 286] on figure at bounding box center [809, 286] width 1508 height 0
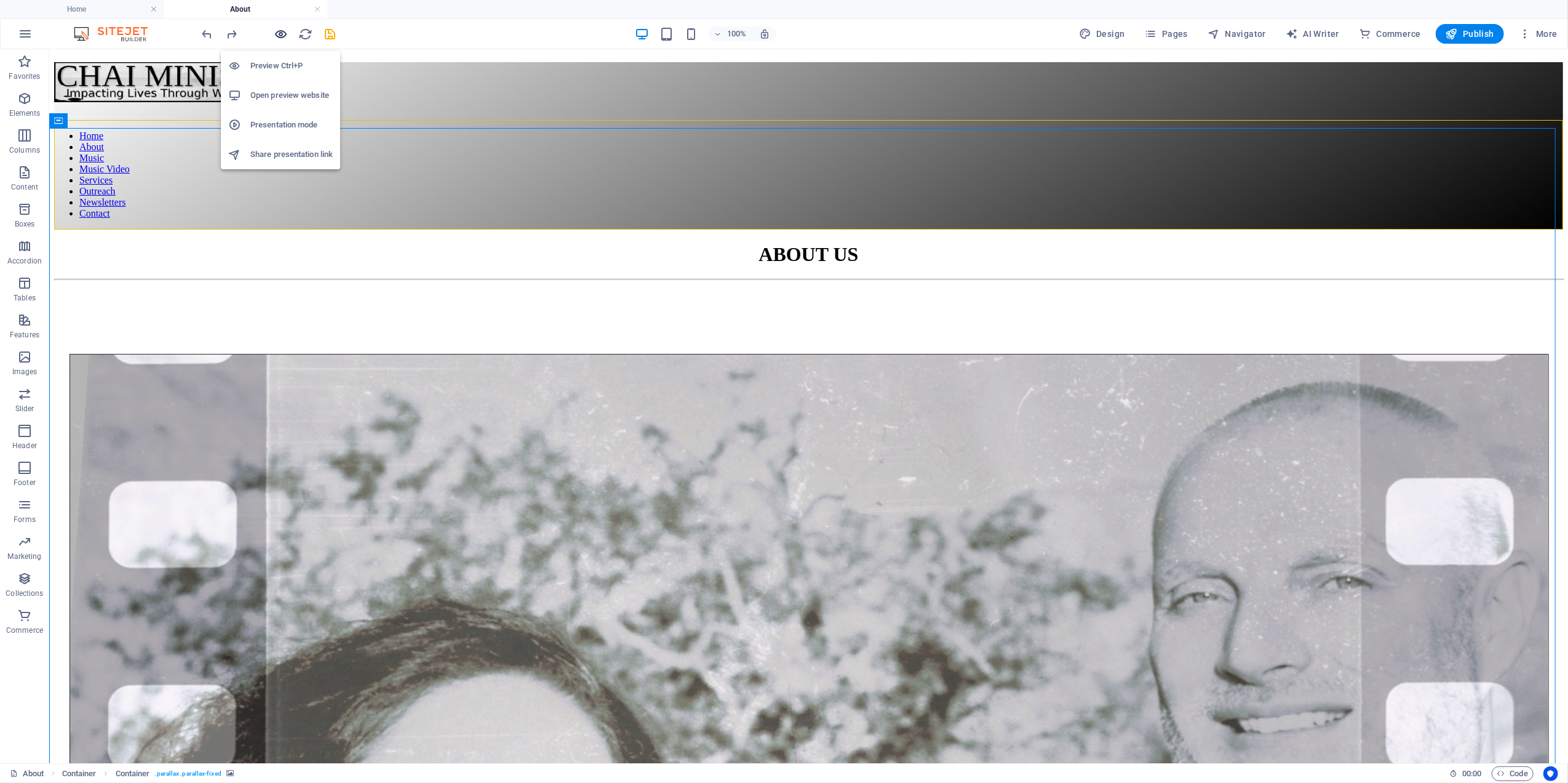
click at [279, 30] on icon "button" at bounding box center [281, 34] width 14 height 14
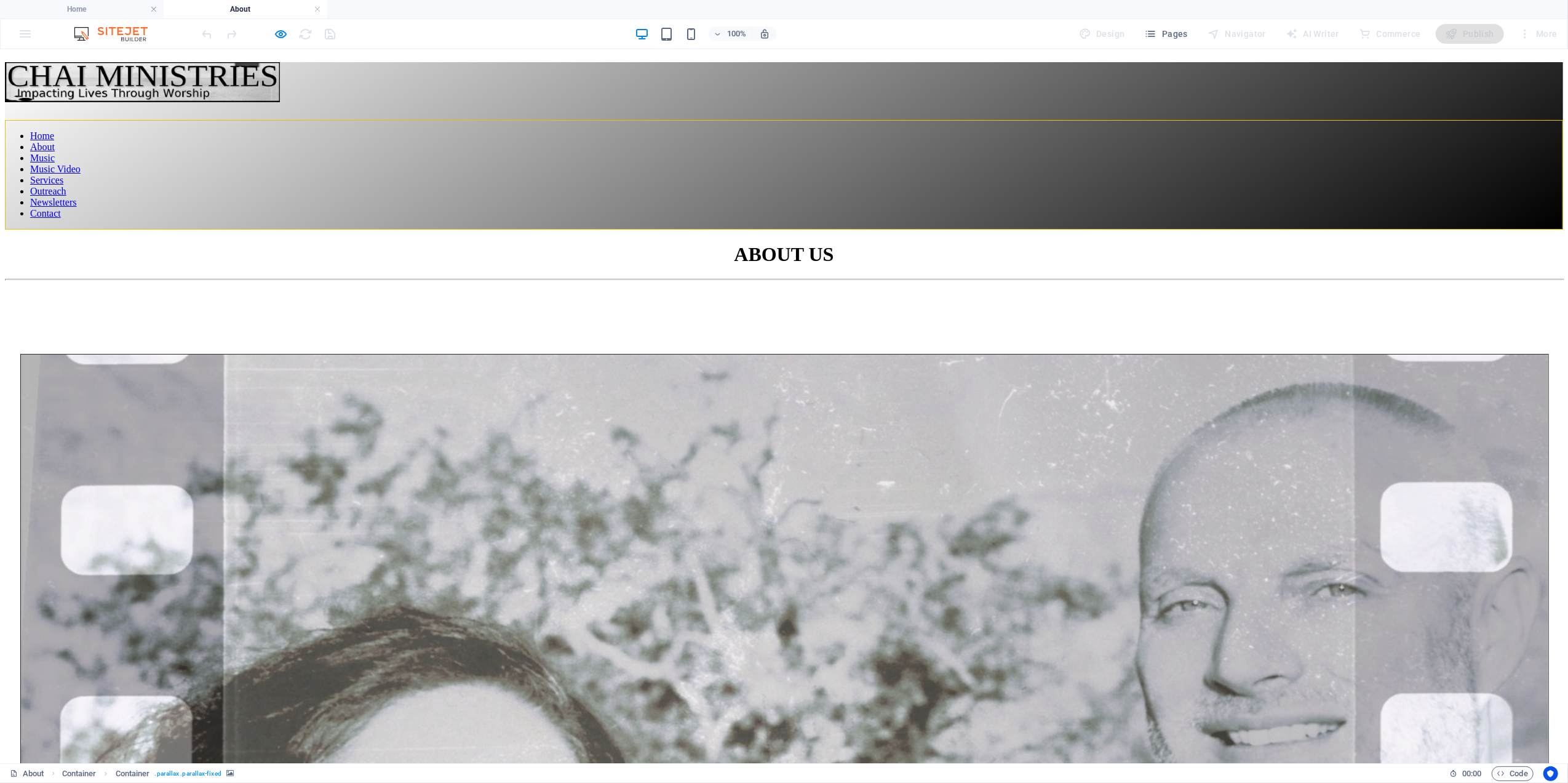
click at [1505, 120] on div at bounding box center [784, 120] width 1558 height 0
click at [1504, 120] on div at bounding box center [784, 120] width 1558 height 0
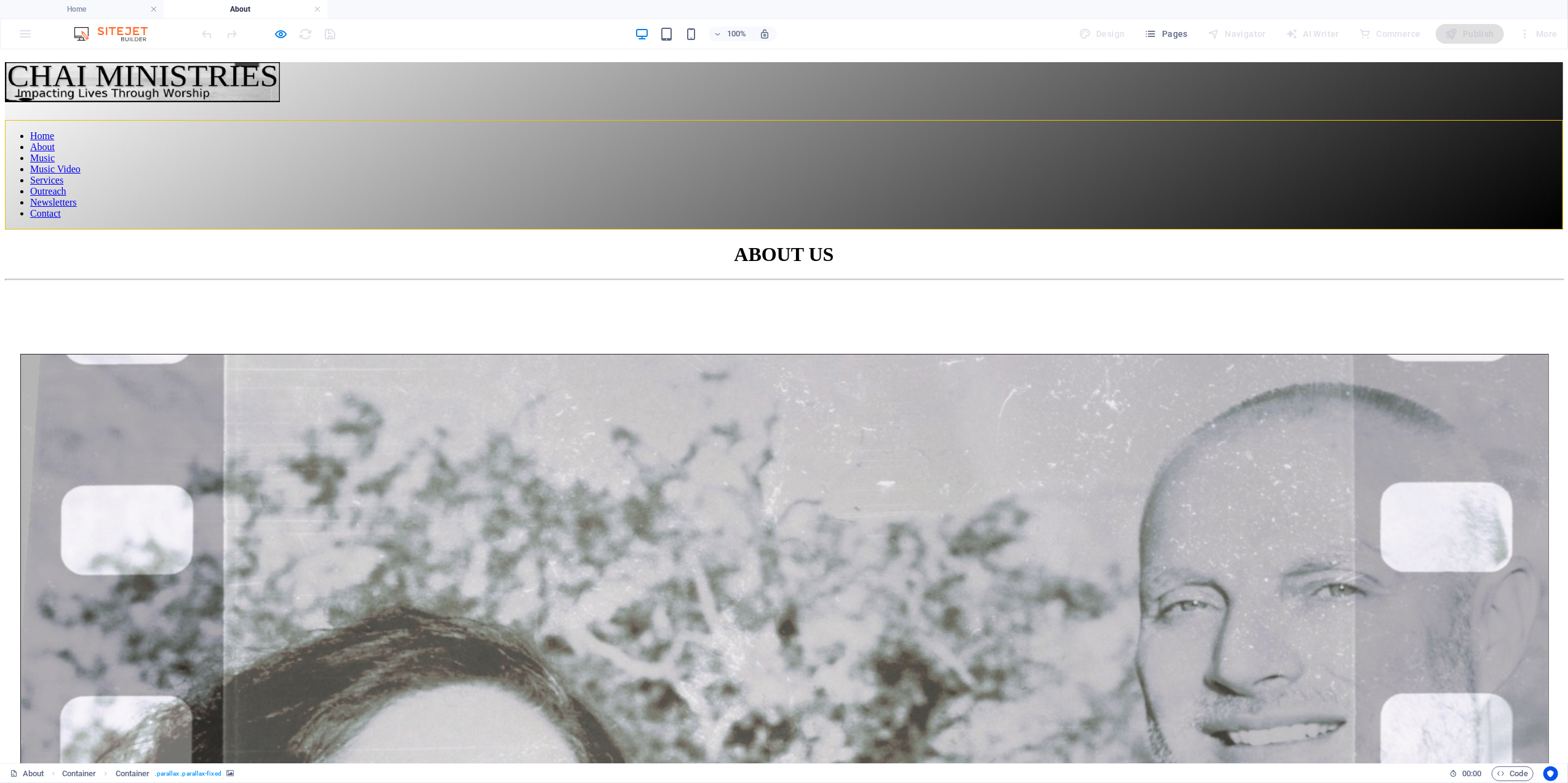
click at [1504, 120] on div at bounding box center [784, 120] width 1558 height 0
click at [113, 3] on h4 "Home" at bounding box center [81, 9] width 163 height 13
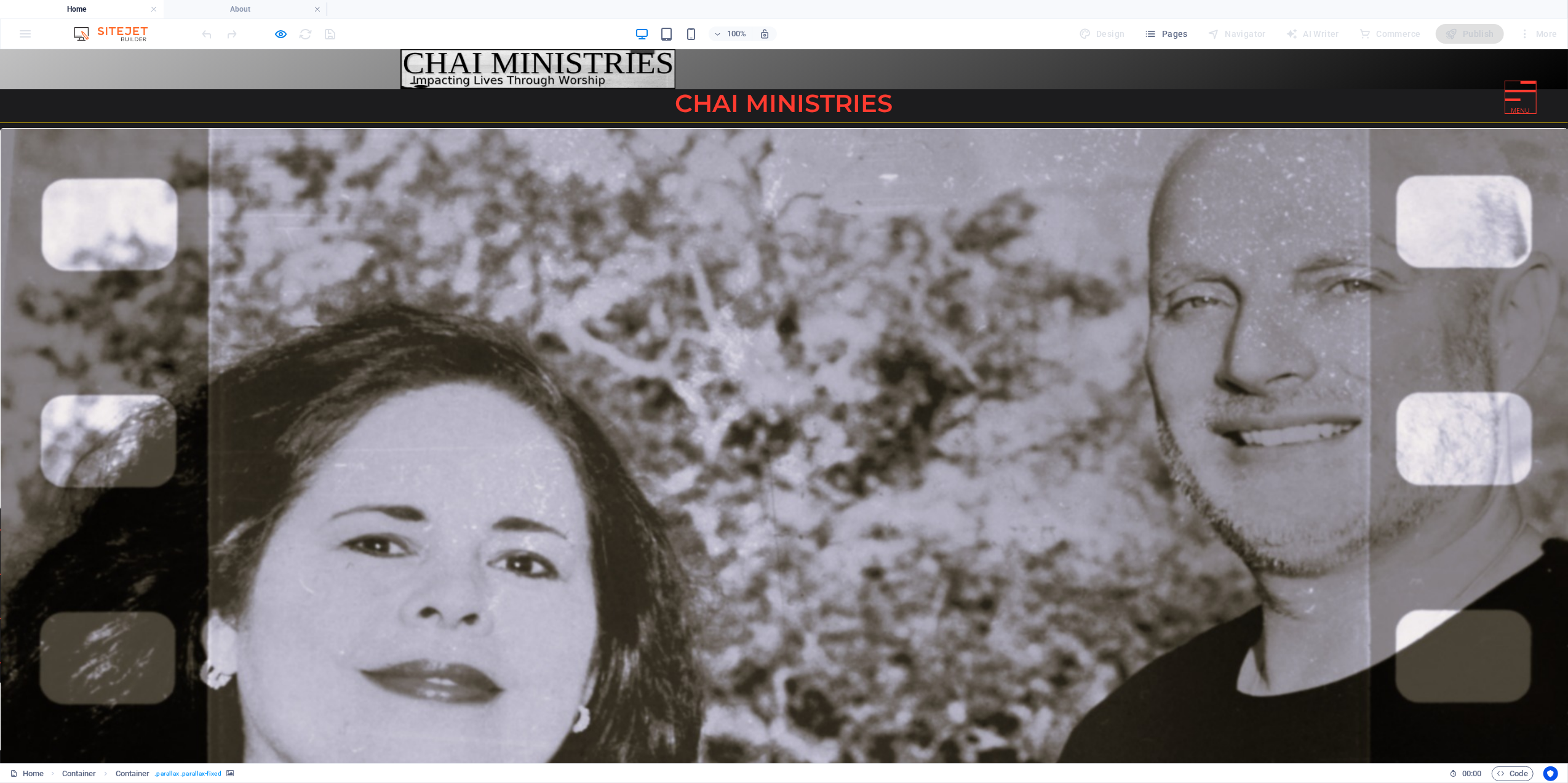
click at [1506, 93] on div at bounding box center [1521, 90] width 30 height 20
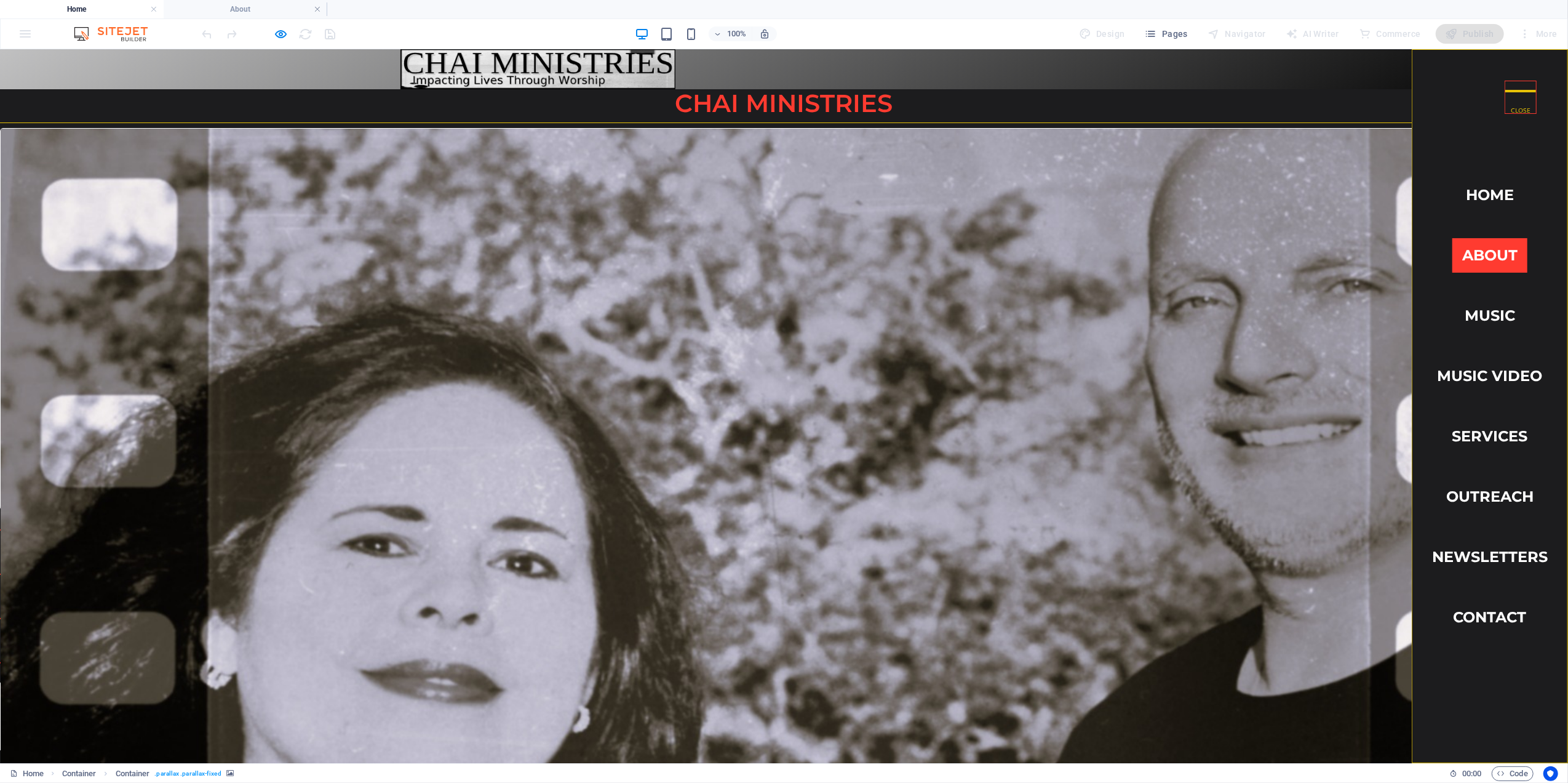
click at [1473, 244] on link "About" at bounding box center [1490, 254] width 75 height 35
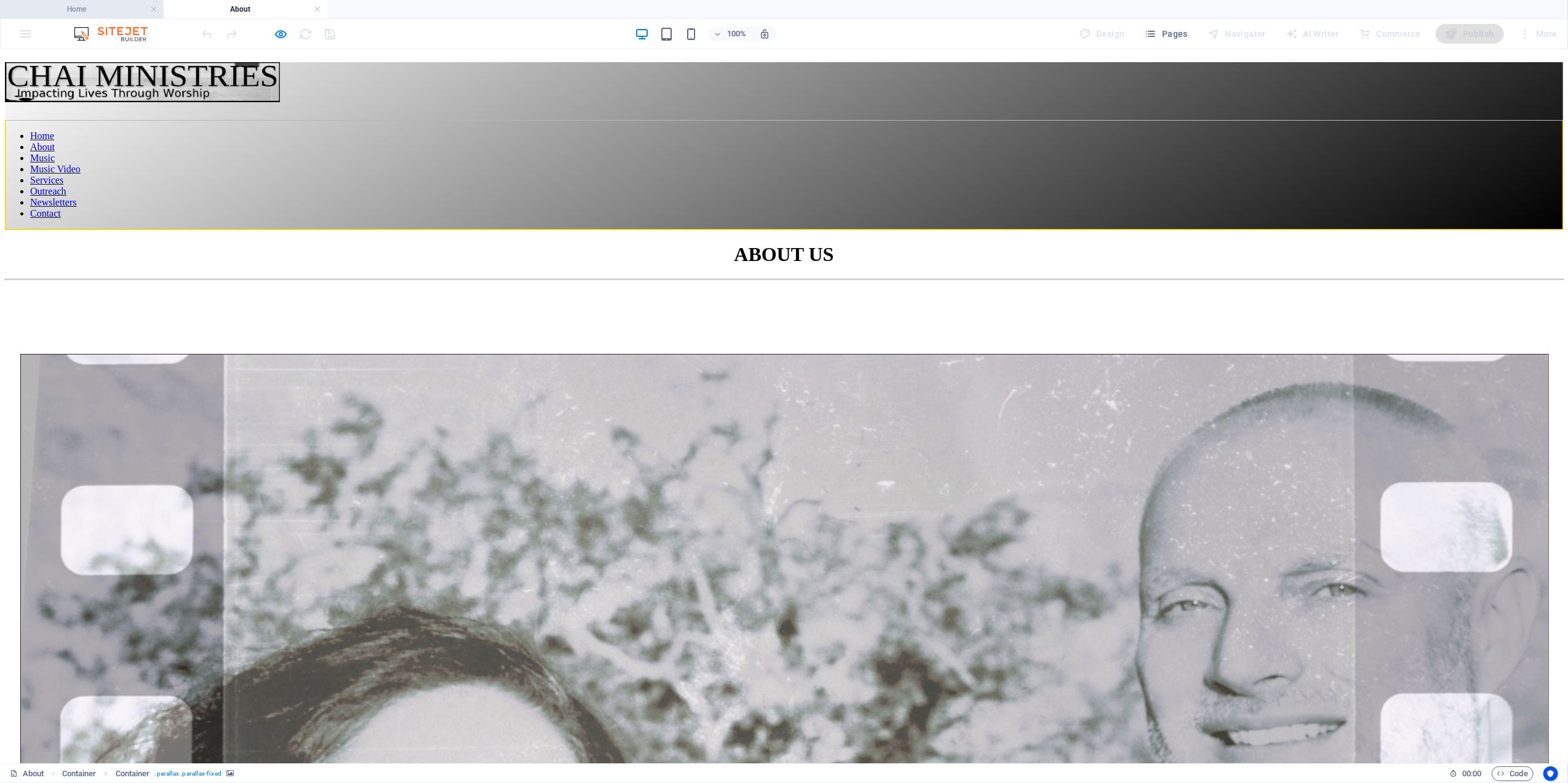
click at [79, 10] on h4 "Home" at bounding box center [81, 9] width 163 height 13
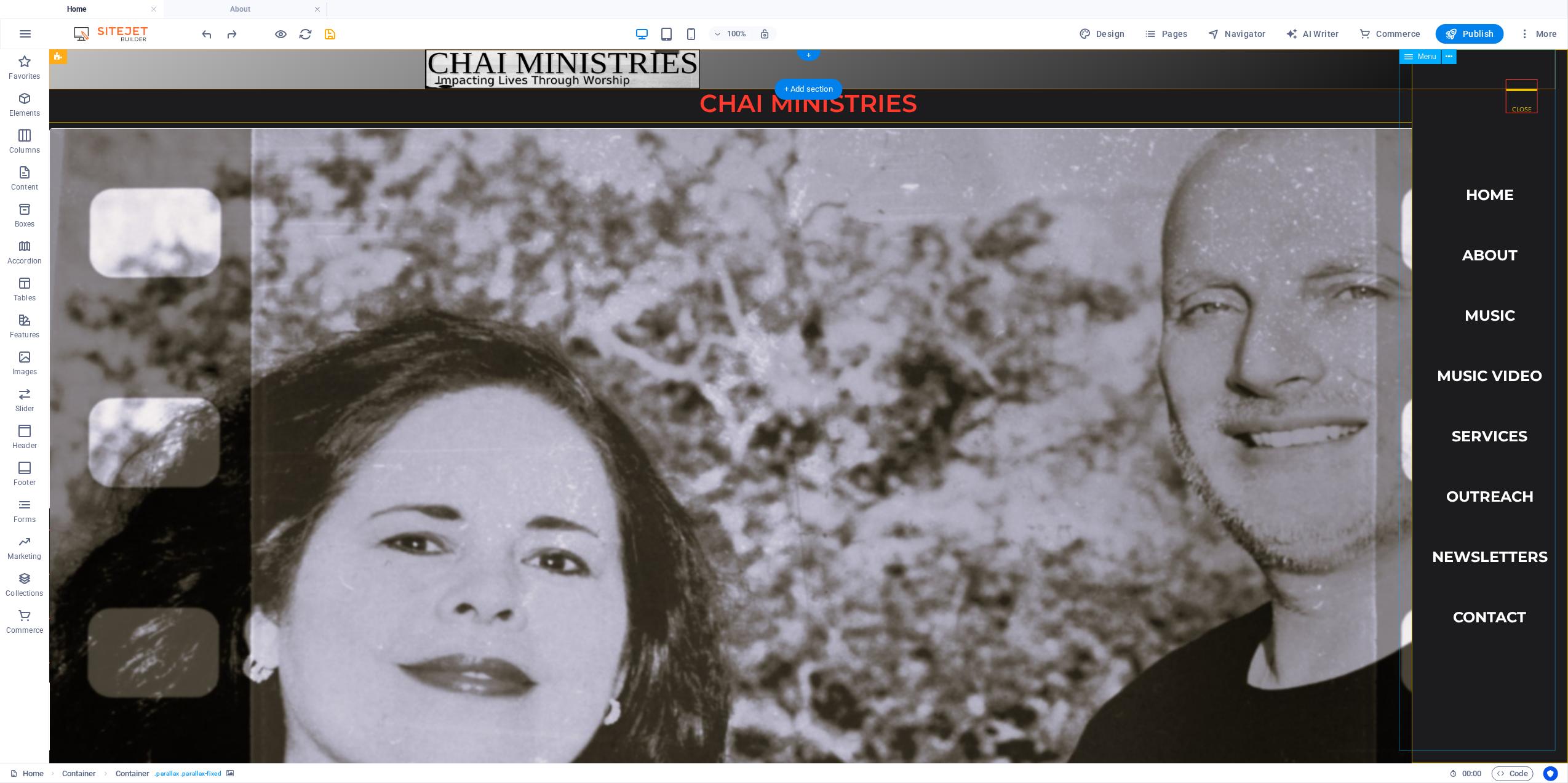
click at [1469, 249] on nav "Home About Music Music Video Services Outreach Newsletters Contact" at bounding box center [1489, 405] width 156 height 714
select select "2"
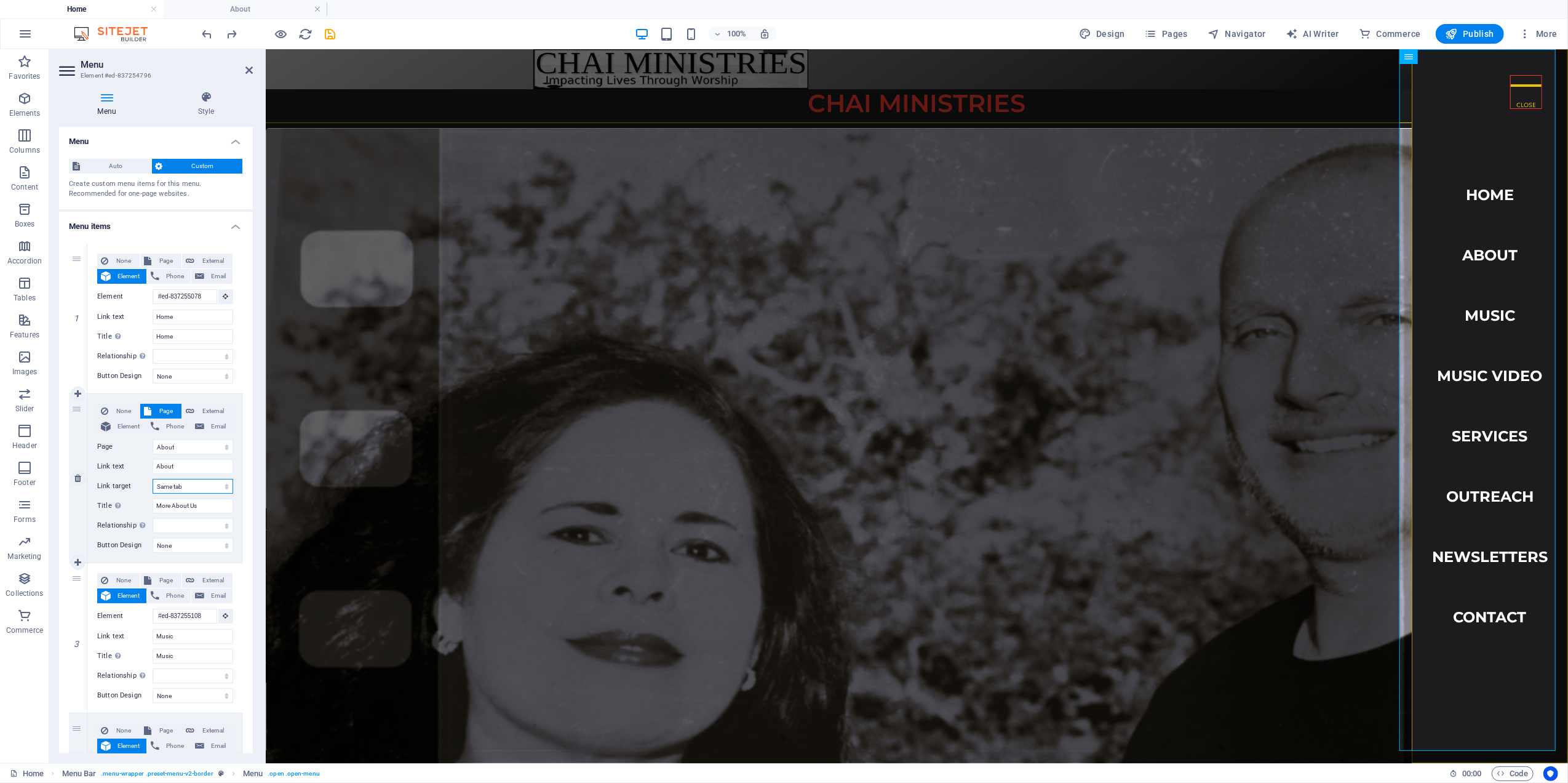
click at [175, 487] on select "New tab Same tab Overlay" at bounding box center [193, 486] width 80 height 15
select select "overlay"
click at [153, 479] on select "New tab Same tab Overlay" at bounding box center [193, 486] width 80 height 15
select select
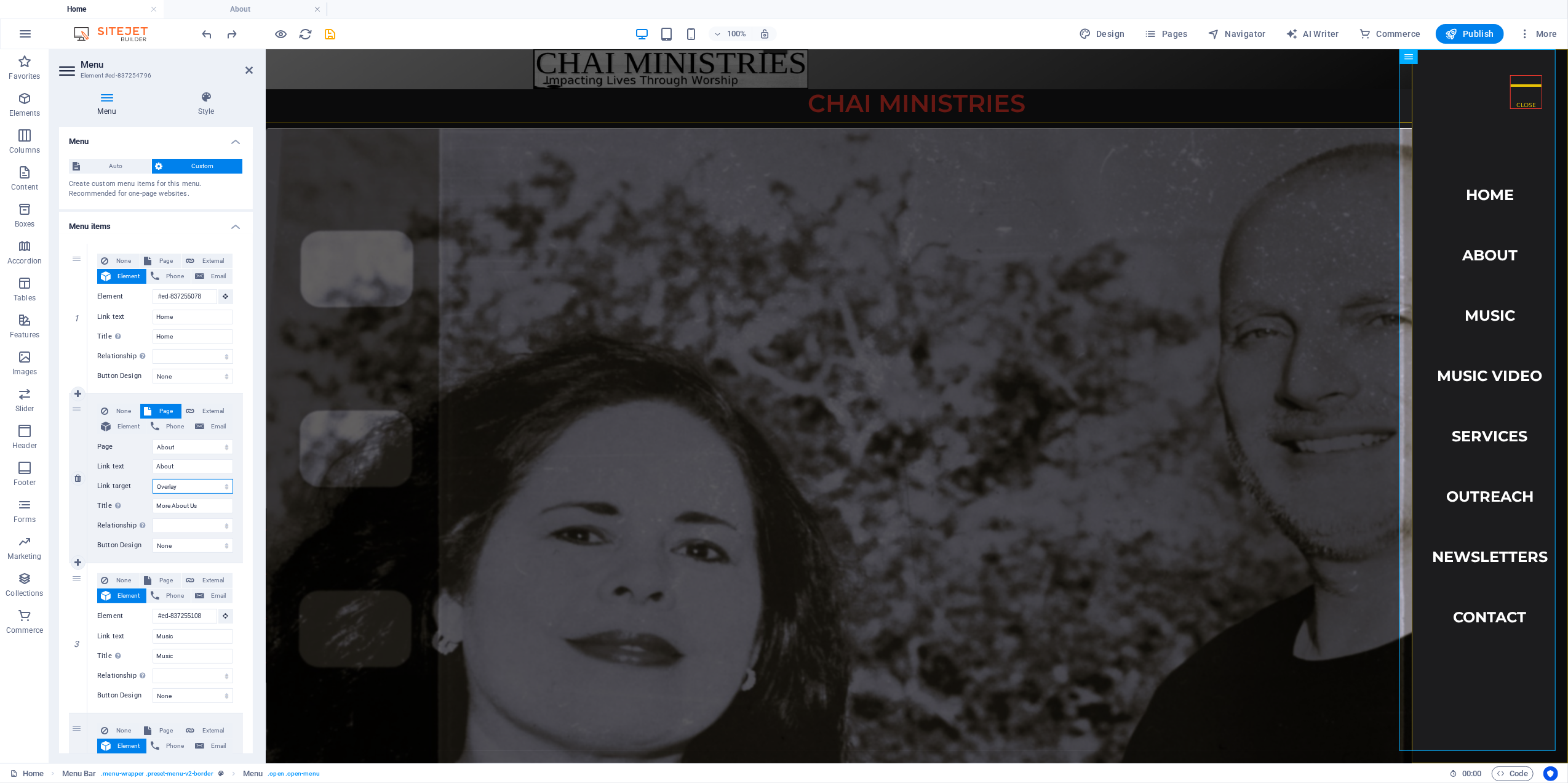
select select
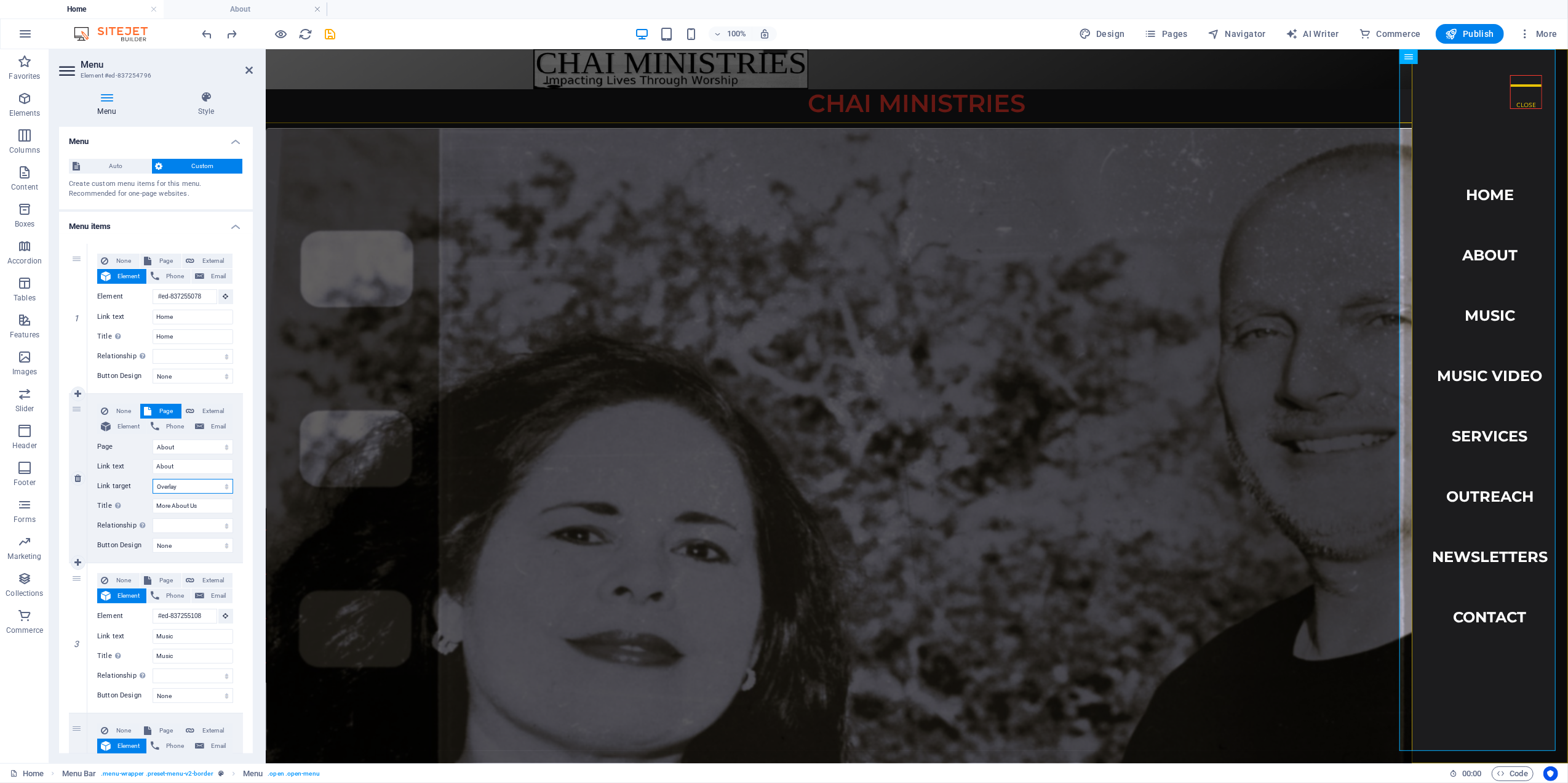
select select
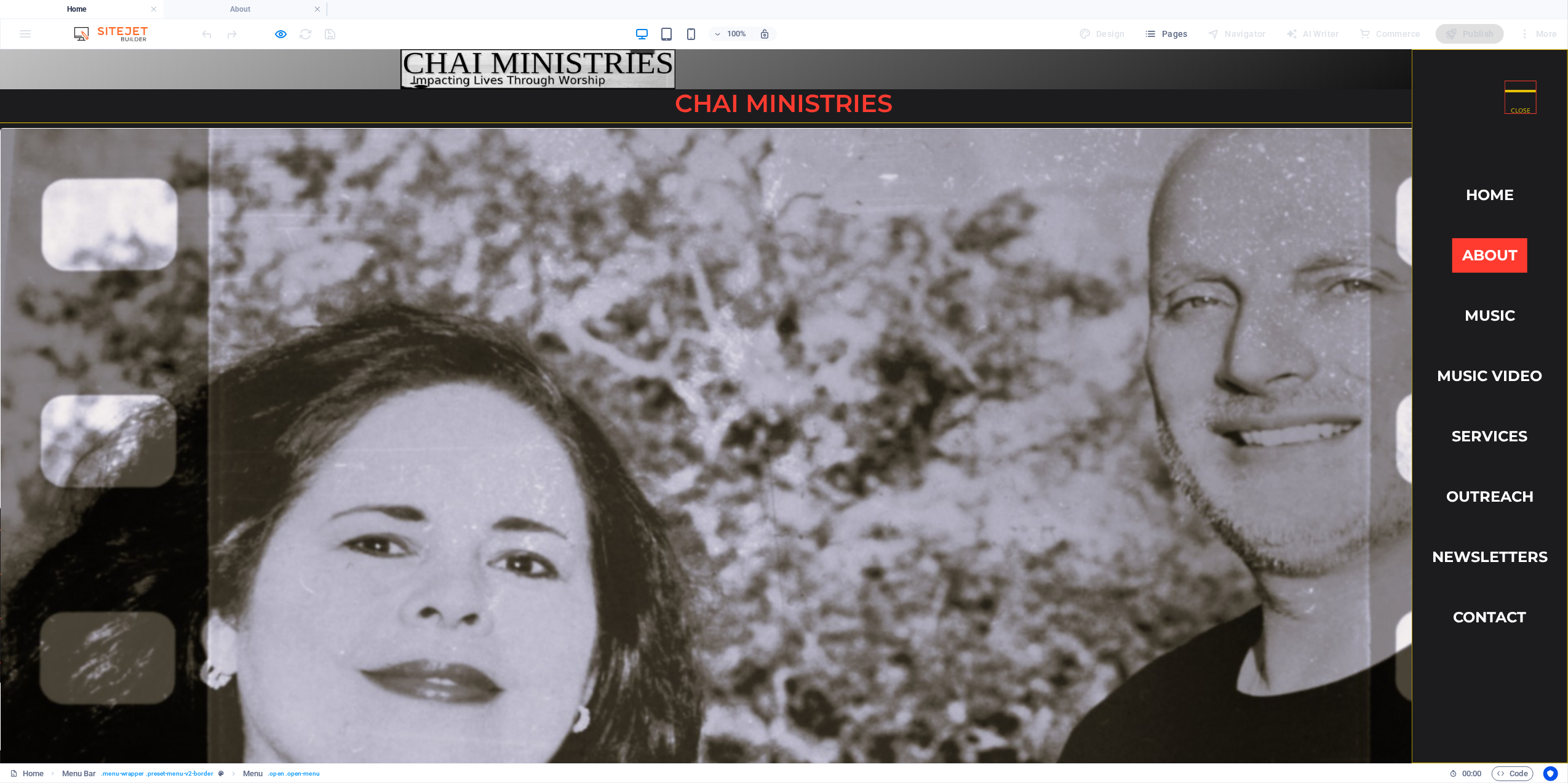
click at [1472, 246] on link "About" at bounding box center [1490, 254] width 75 height 35
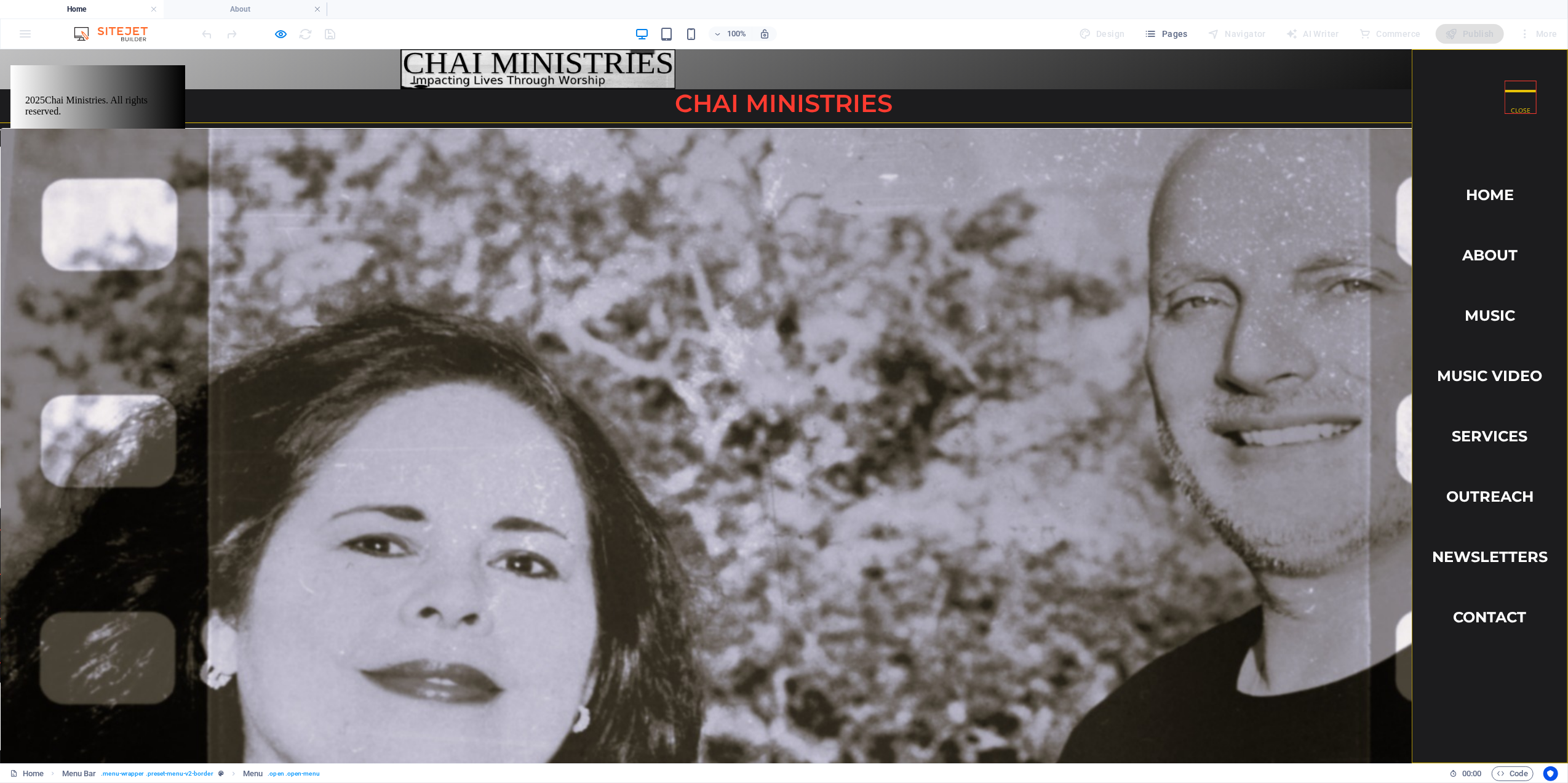
click at [5, 146] on button "×" at bounding box center [3, 137] width 5 height 16
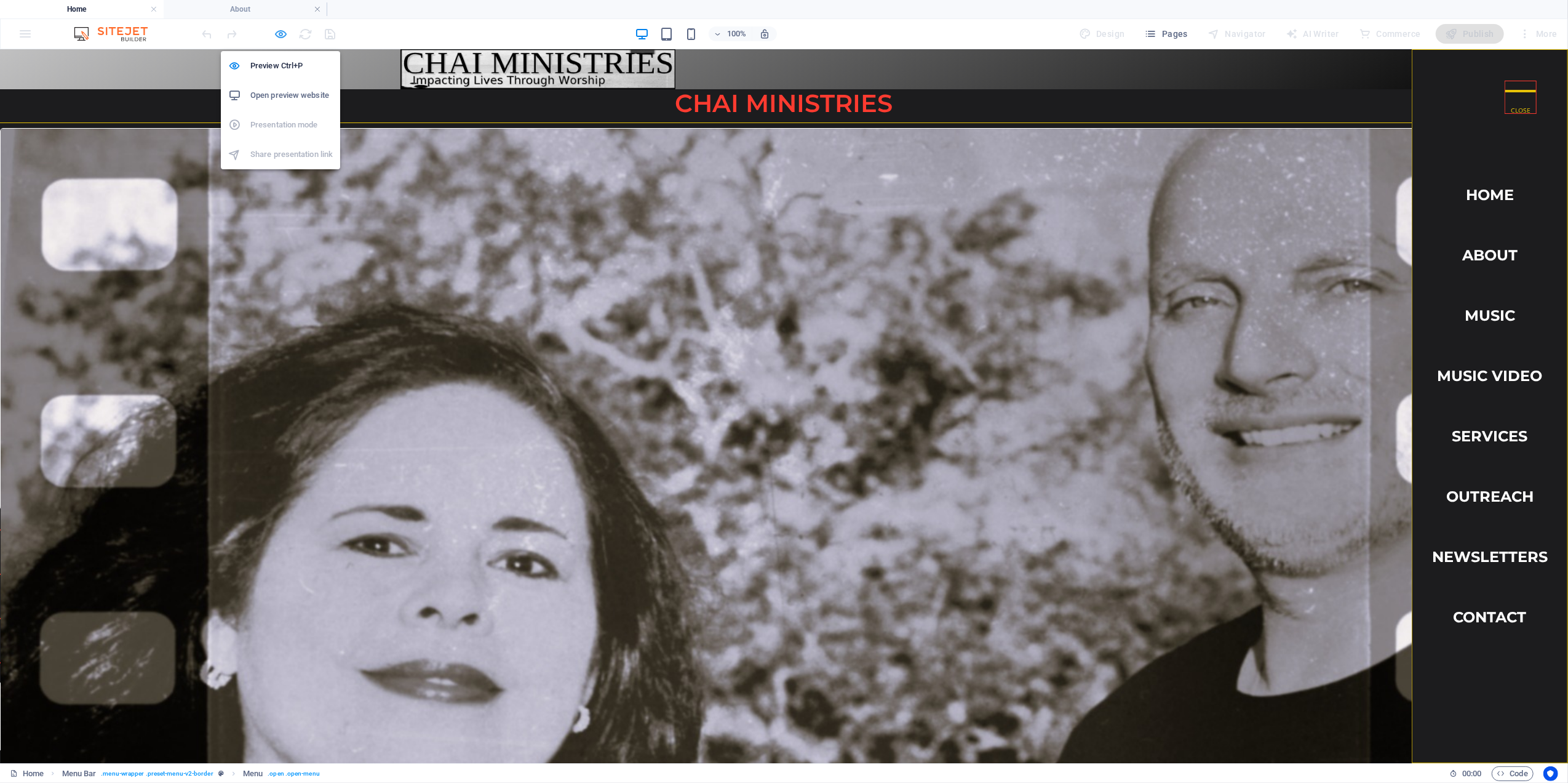
select select "2"
select select "overlay"
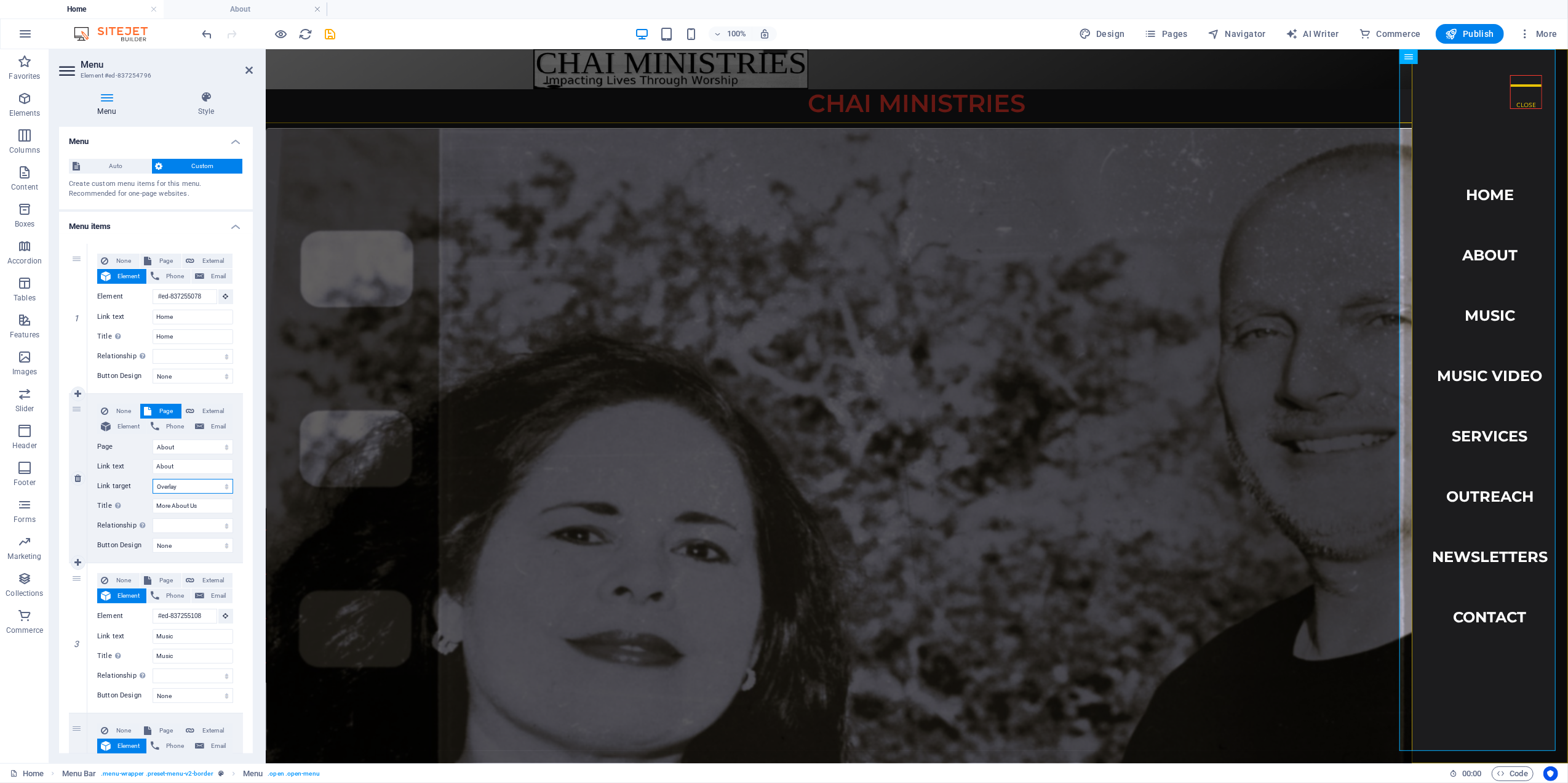
click at [178, 485] on select "New tab Same tab Overlay" at bounding box center [193, 486] width 80 height 15
select select
click at [153, 479] on select "New tab Same tab Overlay" at bounding box center [193, 486] width 80 height 15
select select
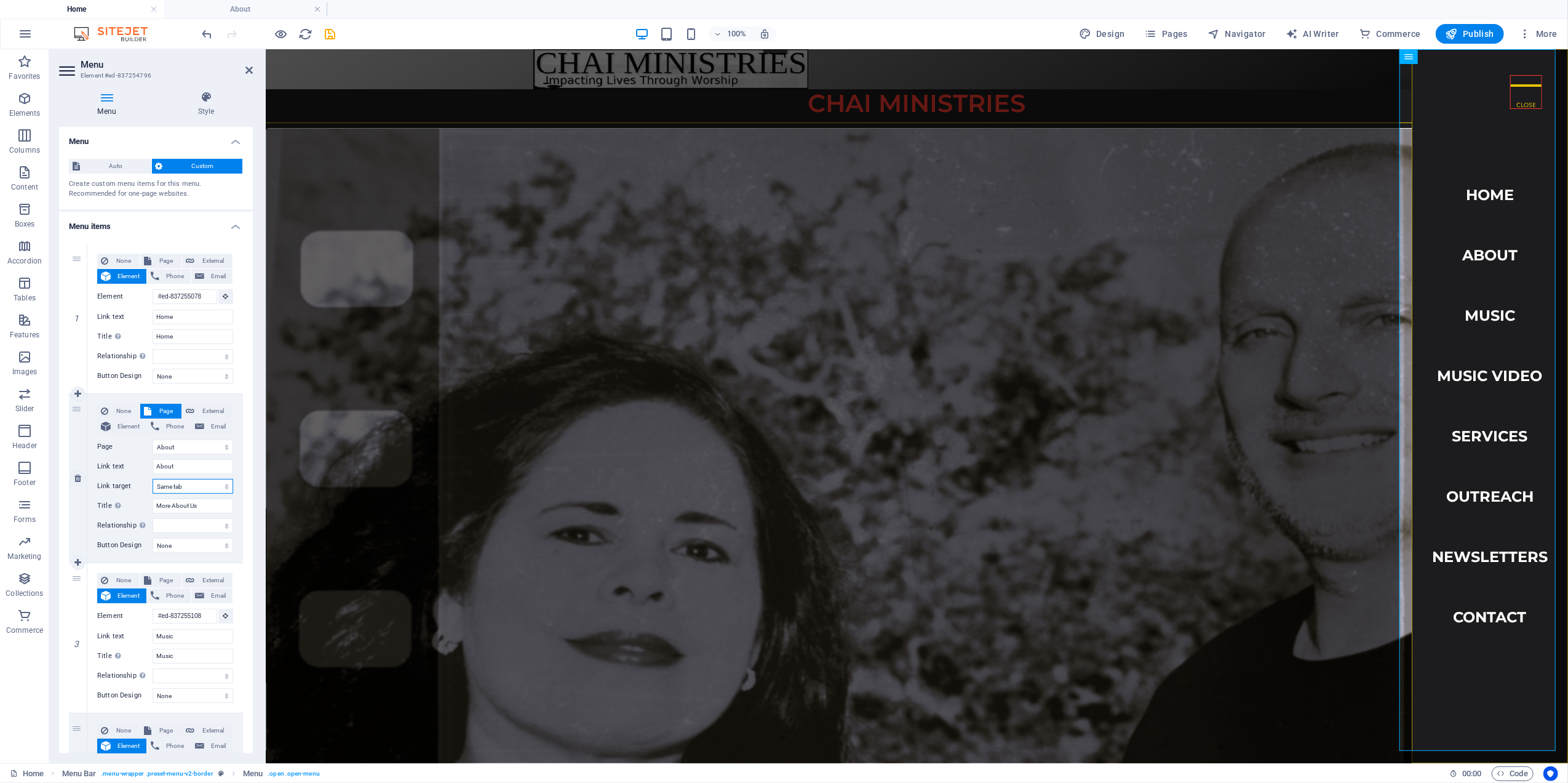
select select
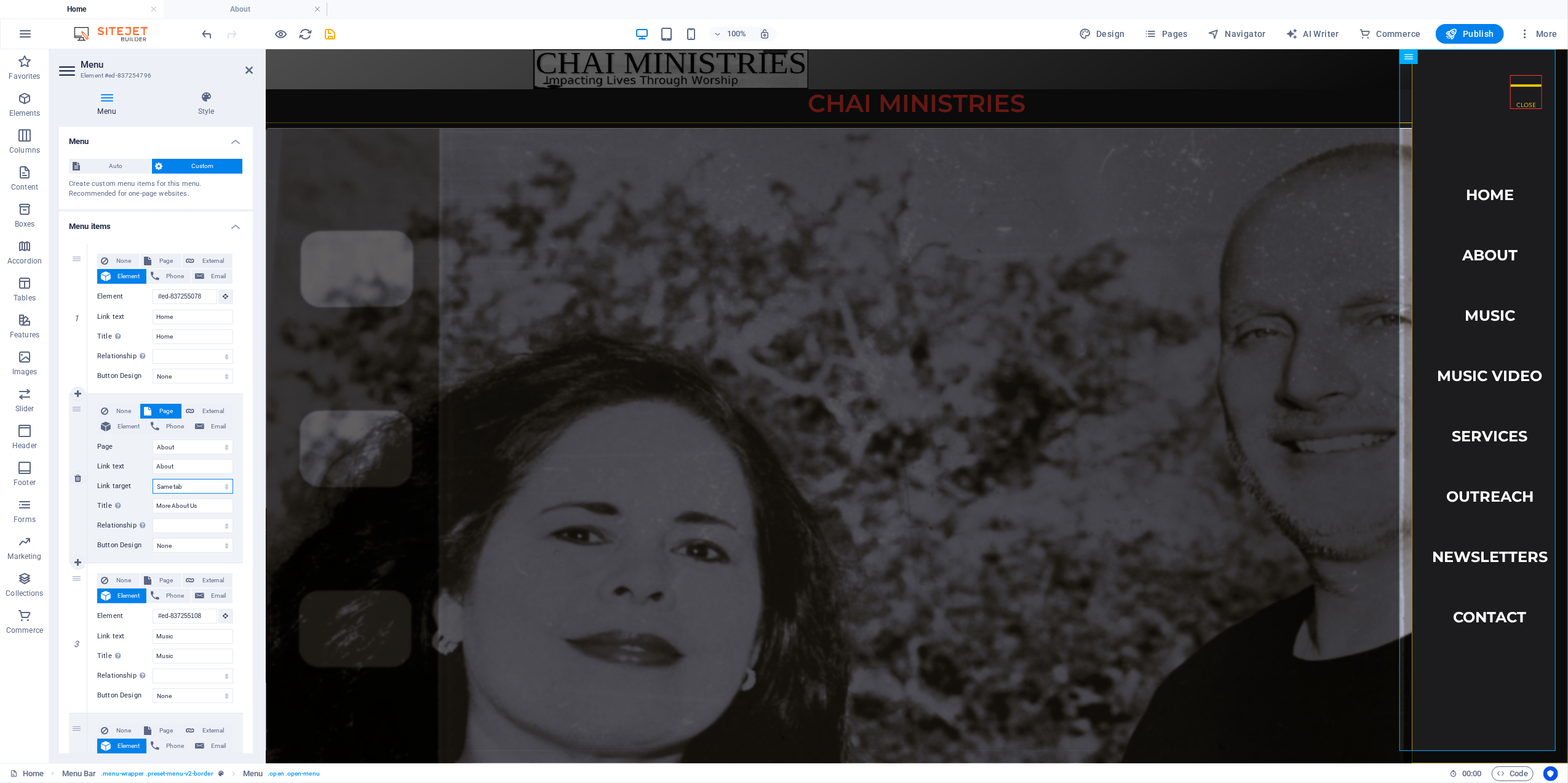
select select
click at [178, 529] on select "alternate author bookmark external help license next nofollow noreferrer noopen…" at bounding box center [193, 525] width 80 height 15
click at [238, 563] on div "None Page External Element Phone Email Page Home Music About Outreach Contact S…" at bounding box center [165, 638] width 155 height 150
click at [192, 546] on select "None Default Primary Secondary" at bounding box center [193, 546] width 80 height 15
select select "default"
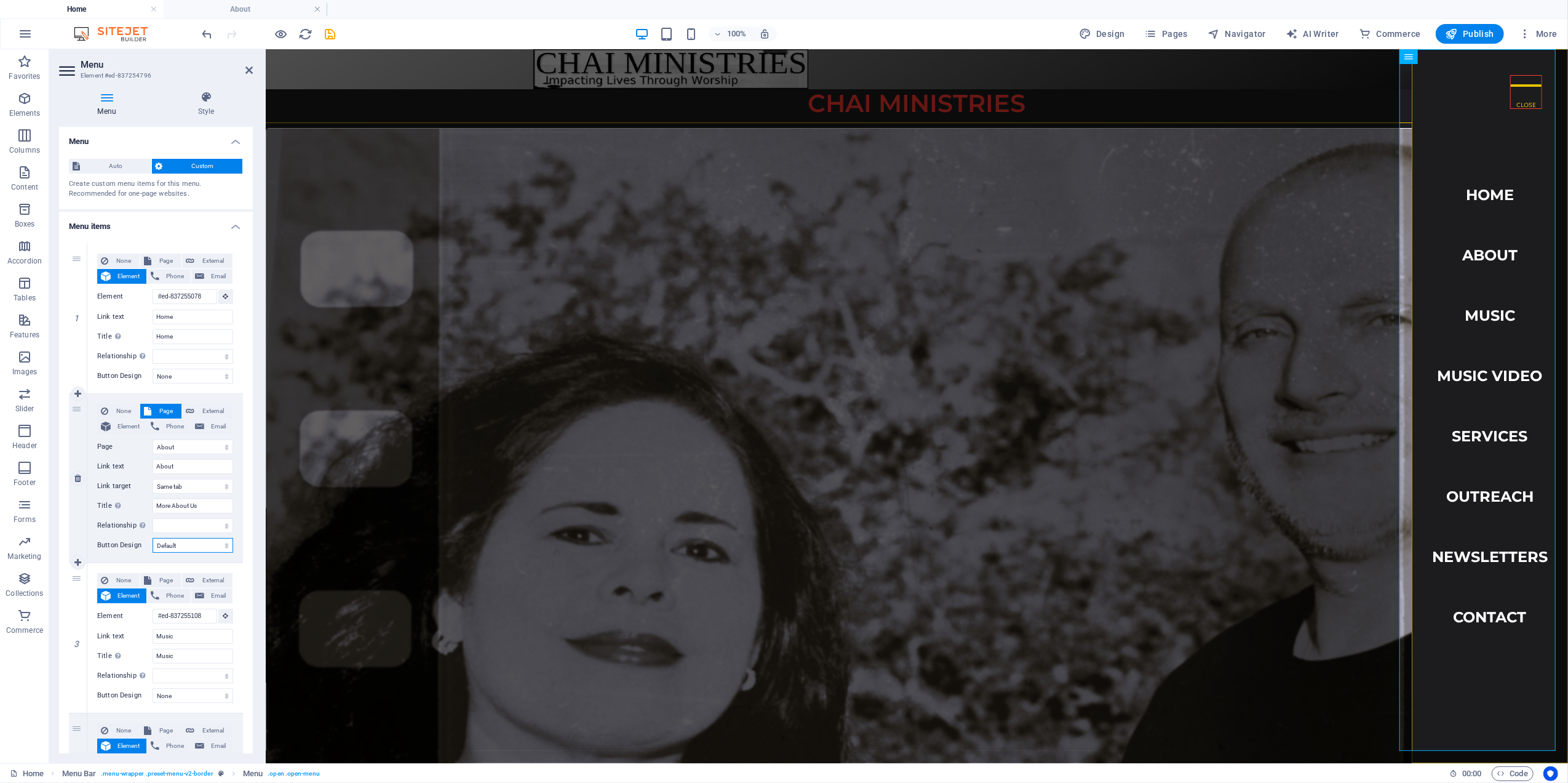
click at [153, 538] on select "None Default Primary Secondary" at bounding box center [193, 546] width 80 height 15
select select
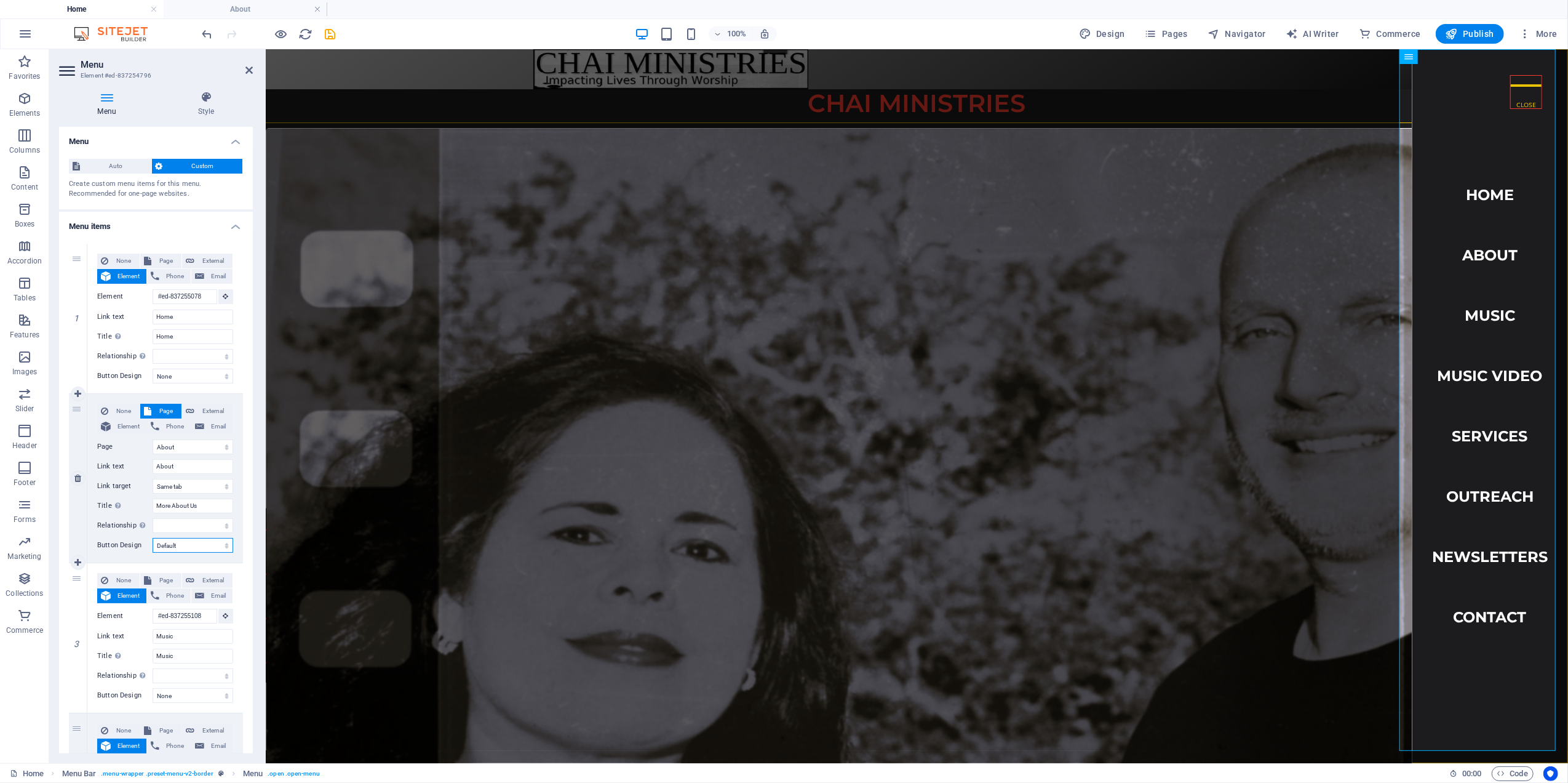
select select
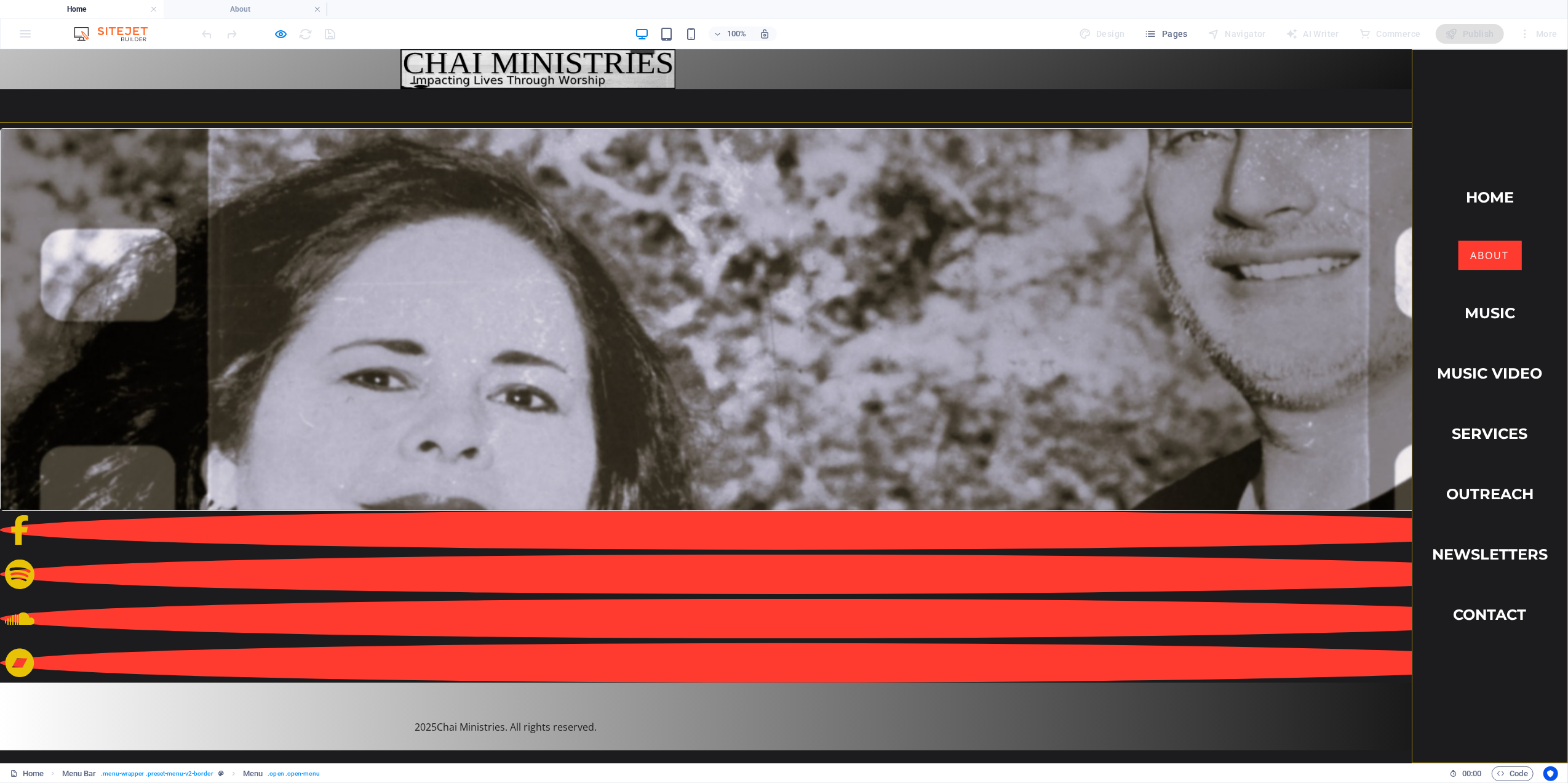
click at [1460, 241] on link "About" at bounding box center [1489, 254] width 63 height 29
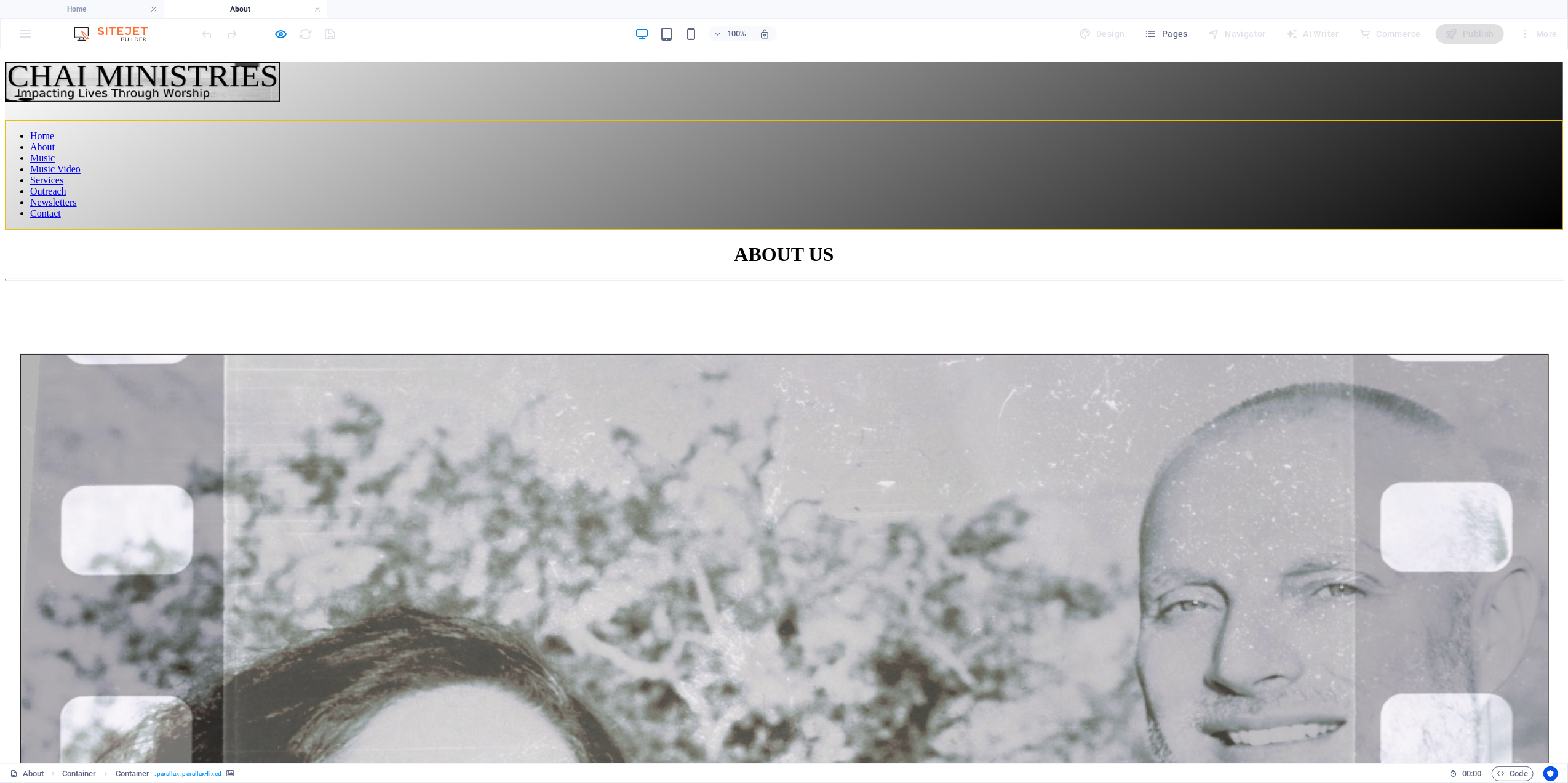
click at [1505, 120] on div at bounding box center [784, 120] width 1558 height 0
click at [1520, 286] on div at bounding box center [784, 286] width 1557 height 0
click at [118, 5] on h4 "Home" at bounding box center [81, 9] width 163 height 13
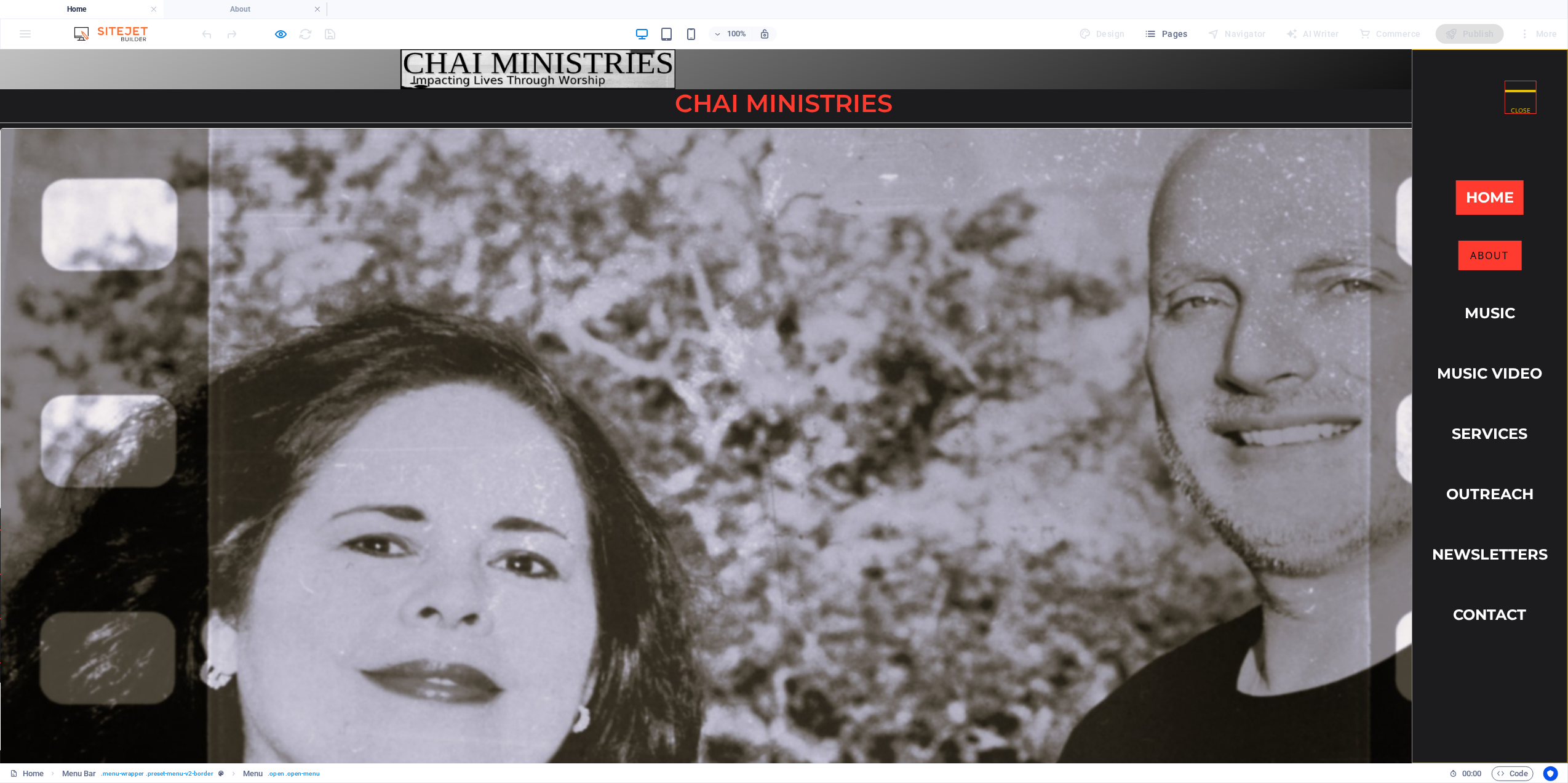
click at [1462, 184] on link "Home" at bounding box center [1490, 196] width 68 height 35
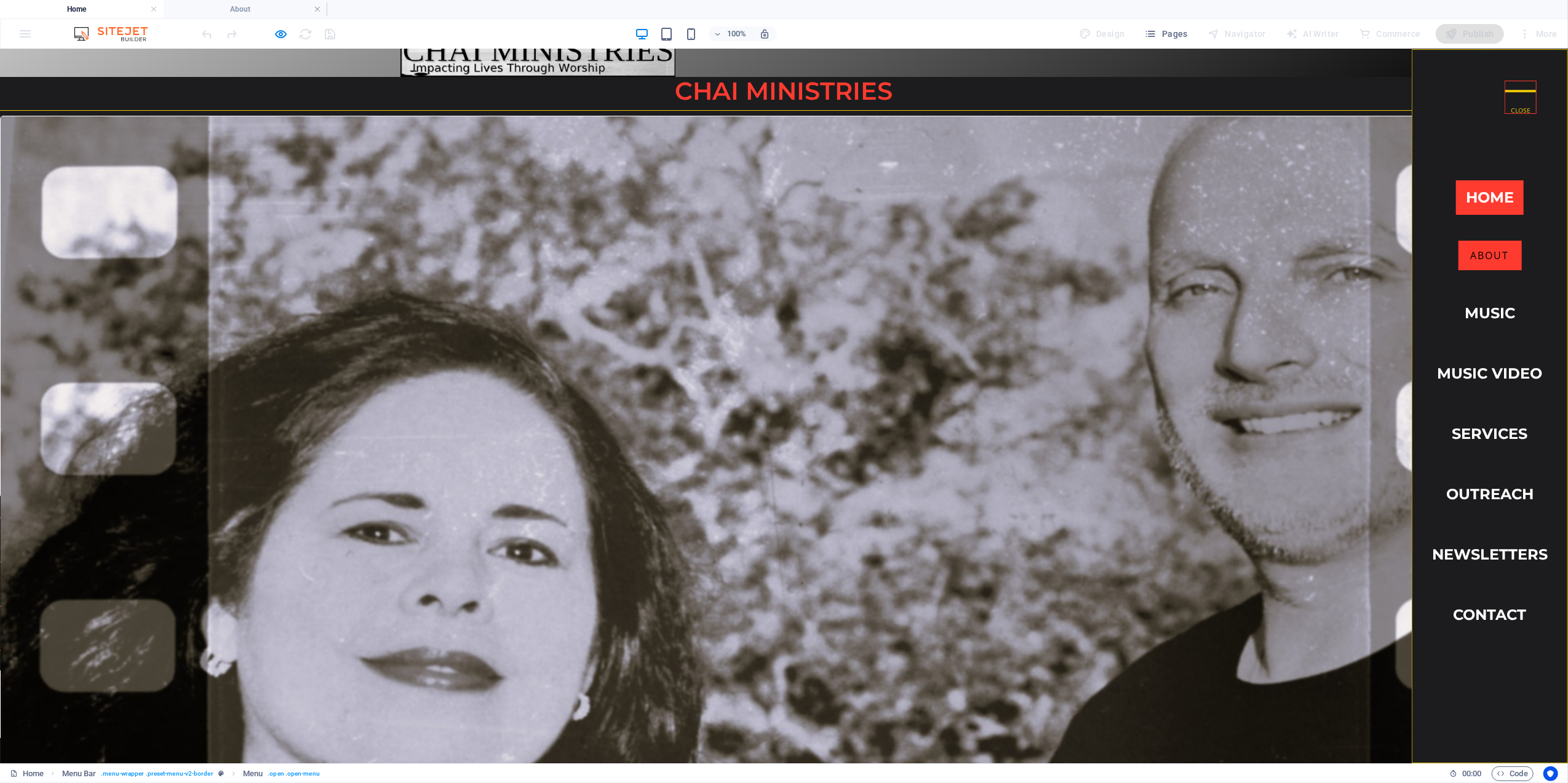
click at [1462, 184] on link "Home" at bounding box center [1490, 196] width 68 height 35
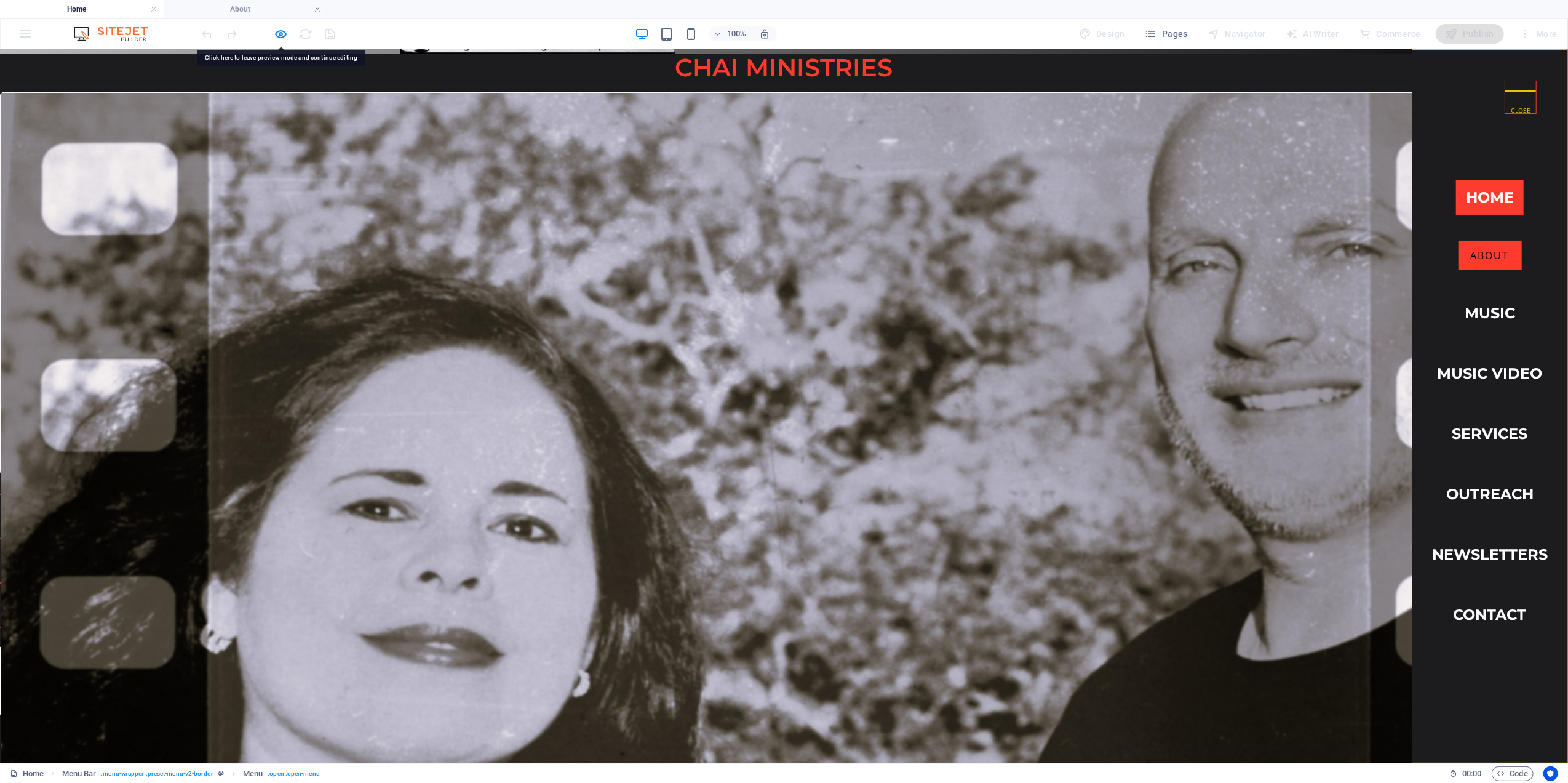
scroll to position [39, 0]
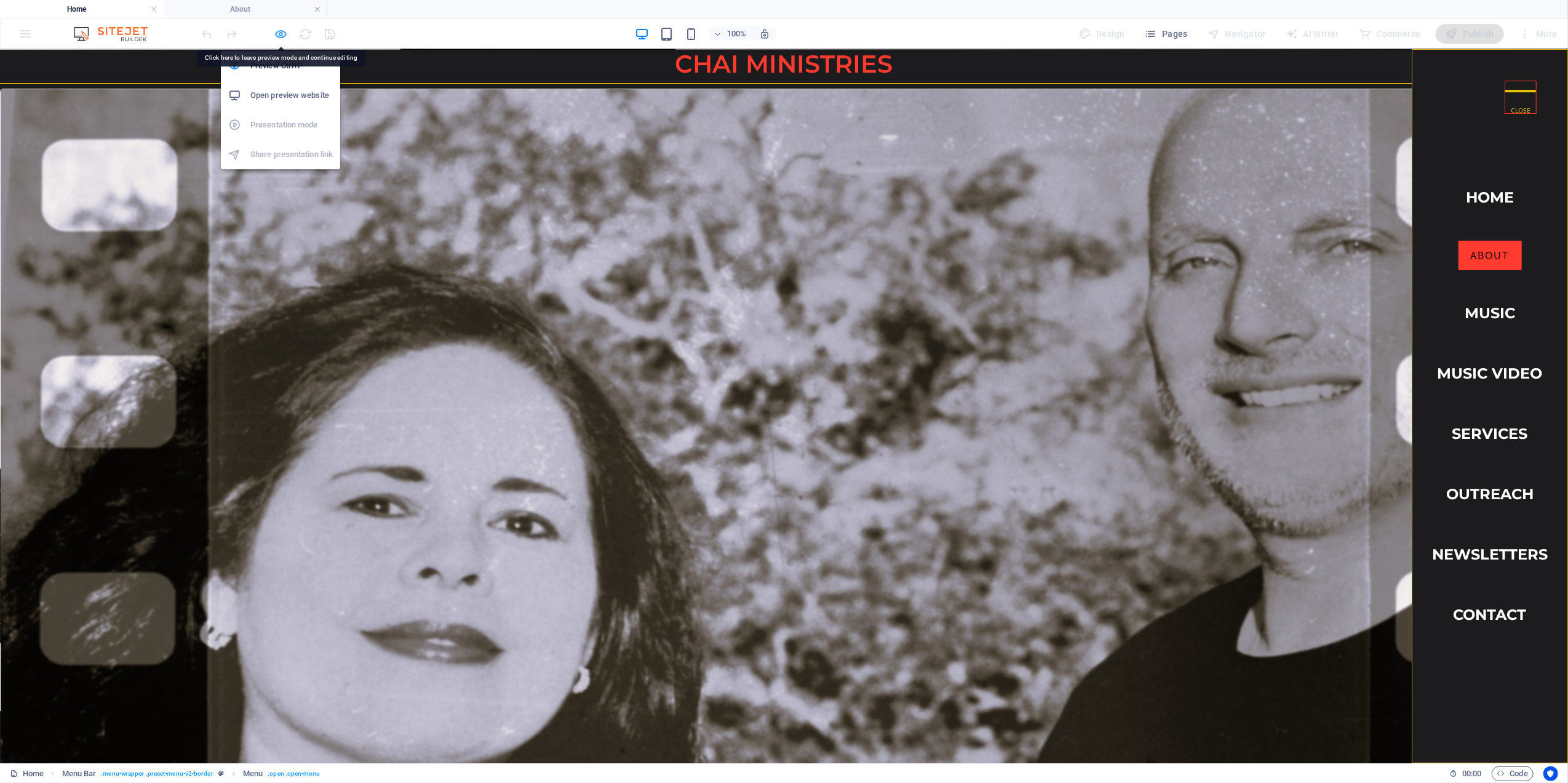
select select "2"
select select
select select "default"
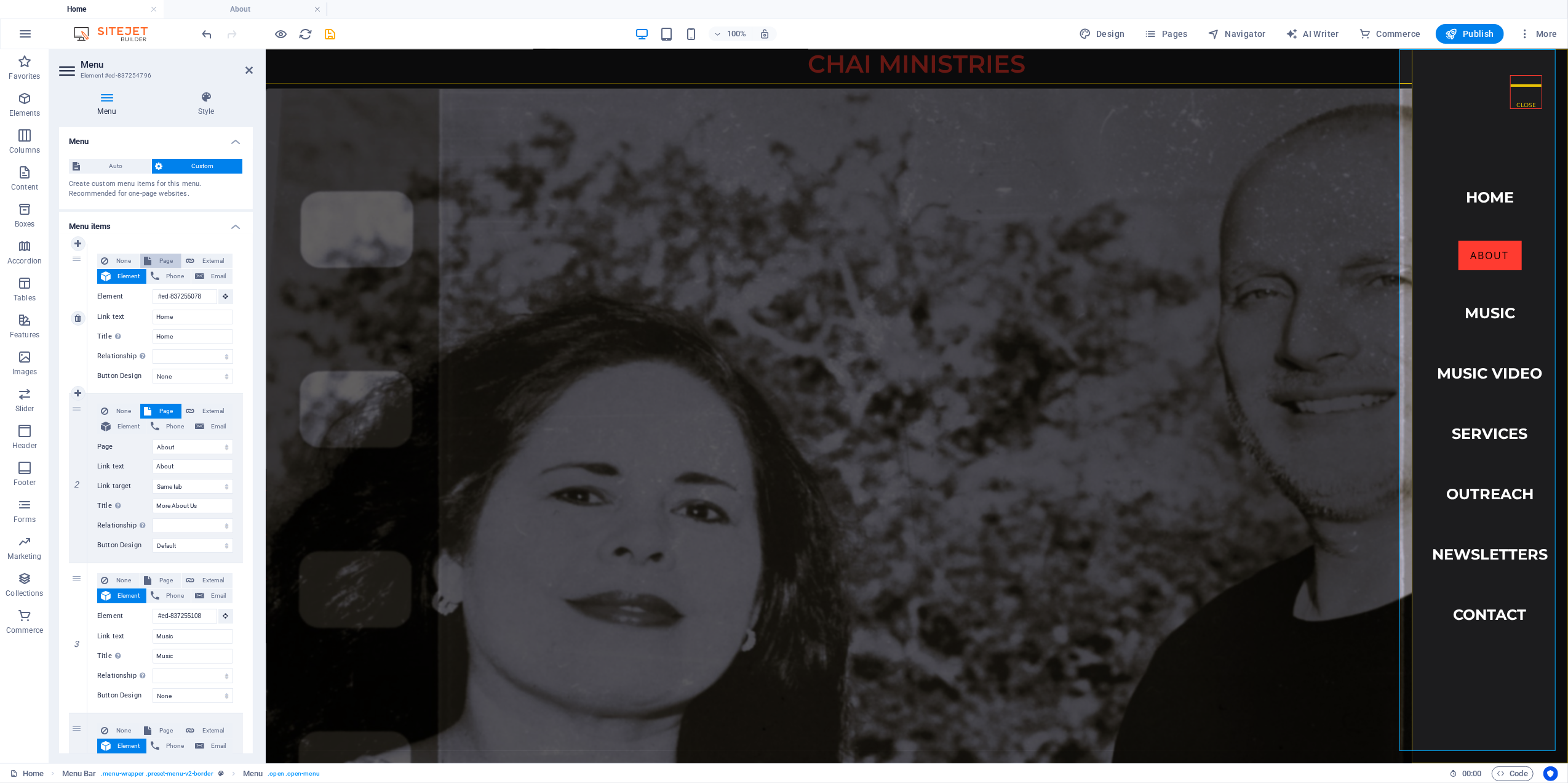
click at [162, 254] on span "Page" at bounding box center [167, 261] width 23 height 15
select select
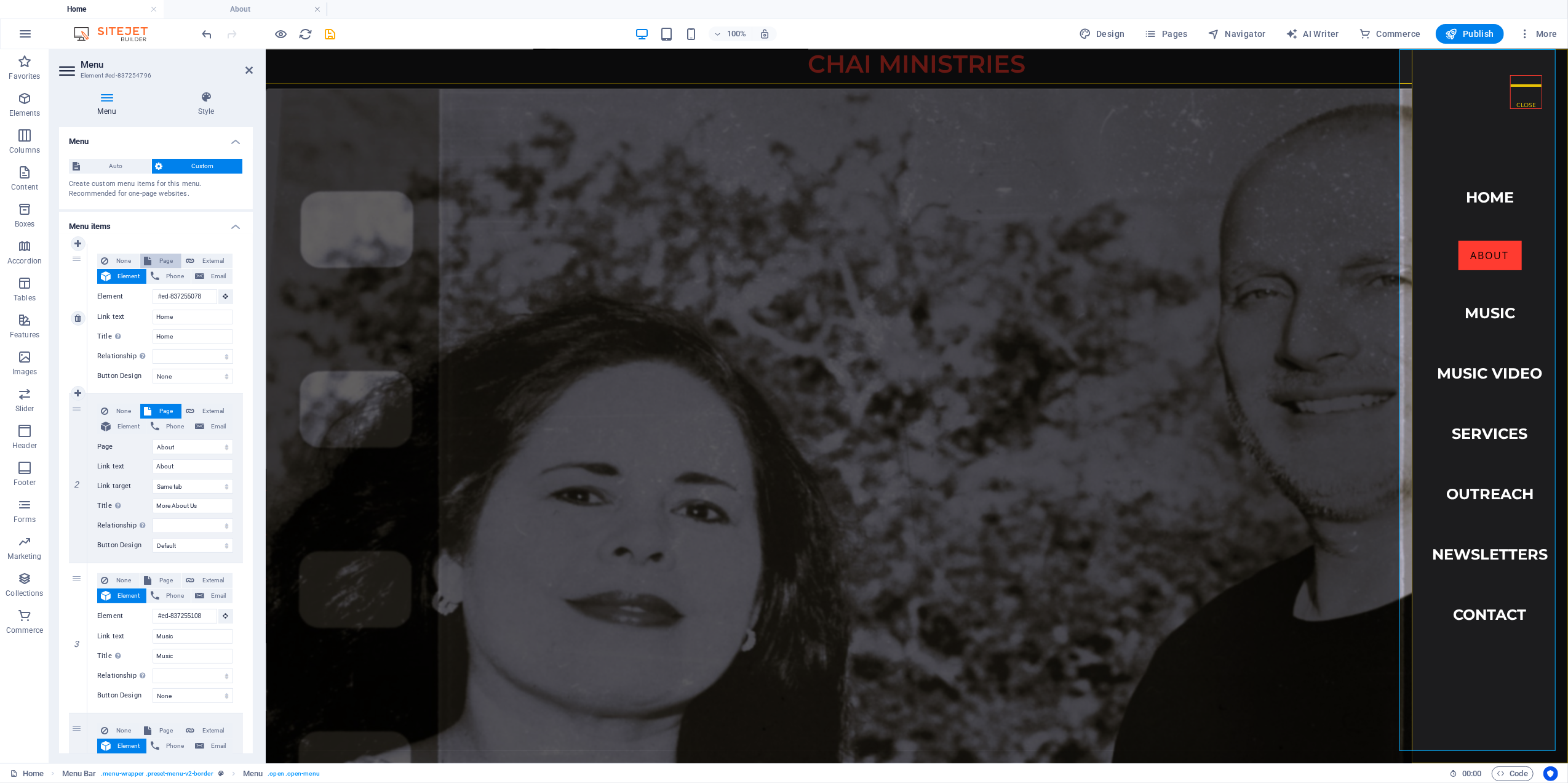
select select
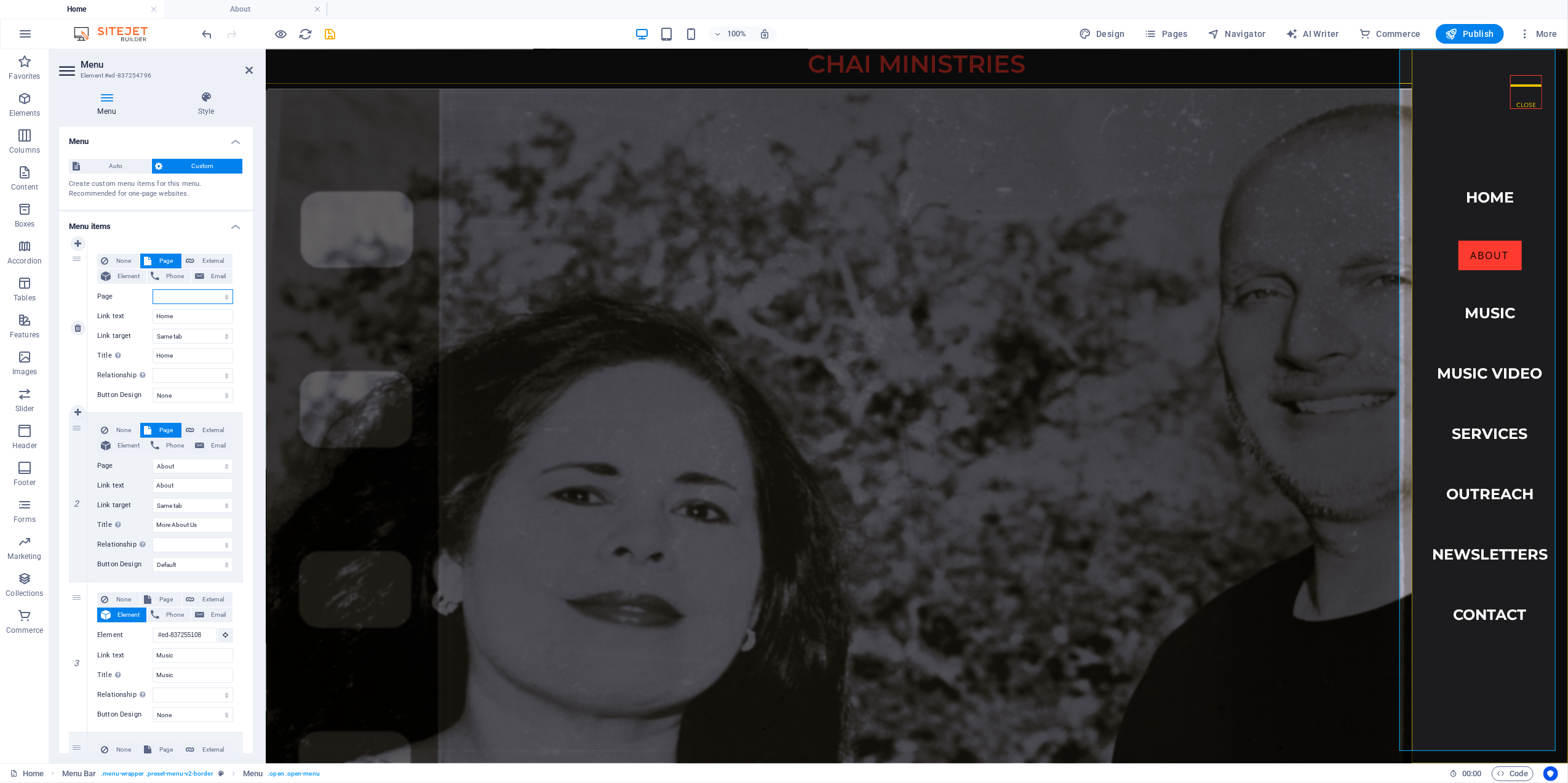
click at [215, 296] on select "Home Music About Outreach Contact Services Newsletter New page" at bounding box center [193, 296] width 80 height 15
select select "0"
click at [153, 289] on select "Home Music About Outreach Contact Services Newsletter New page" at bounding box center [193, 296] width 80 height 15
select select
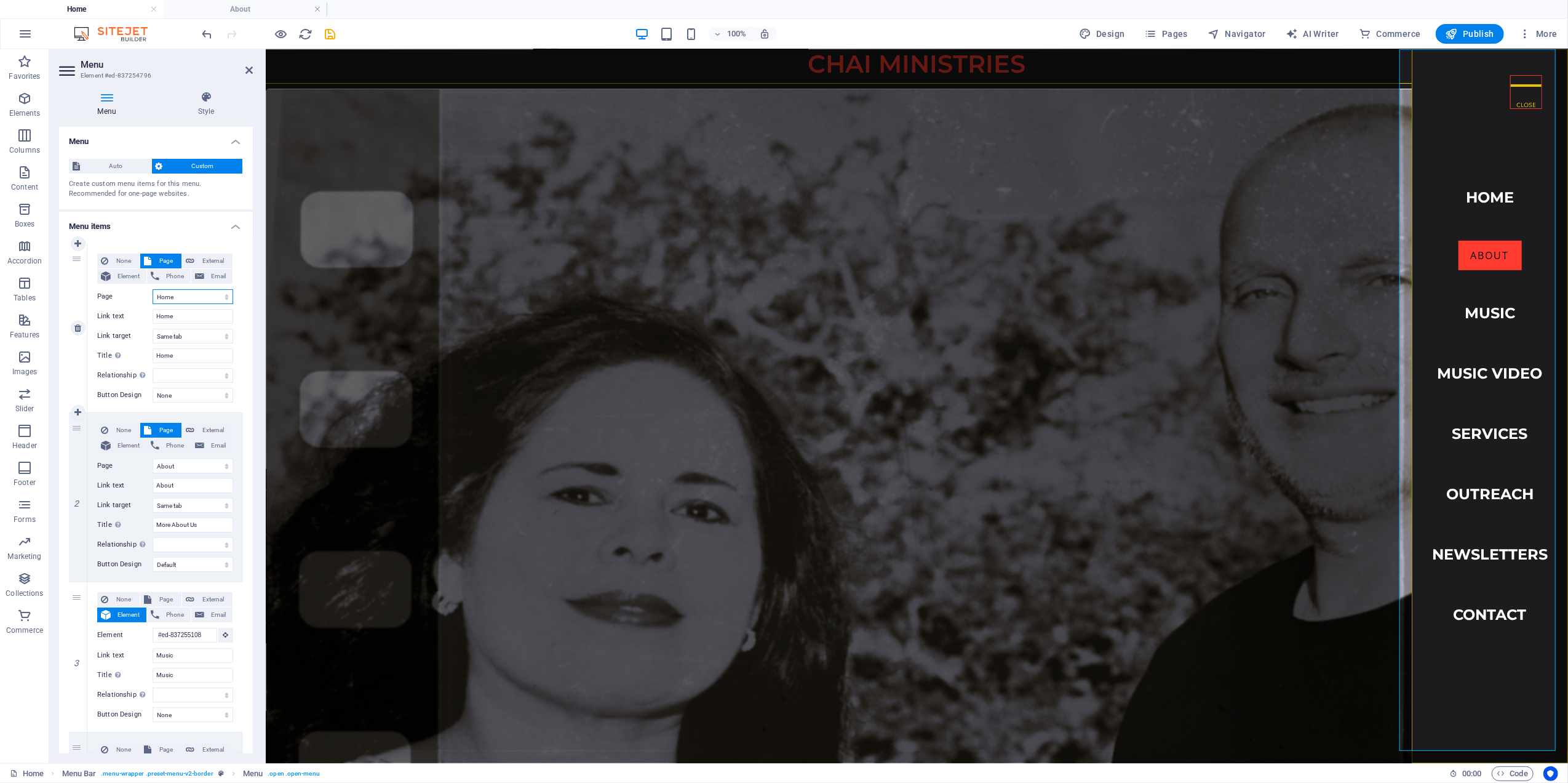
select select
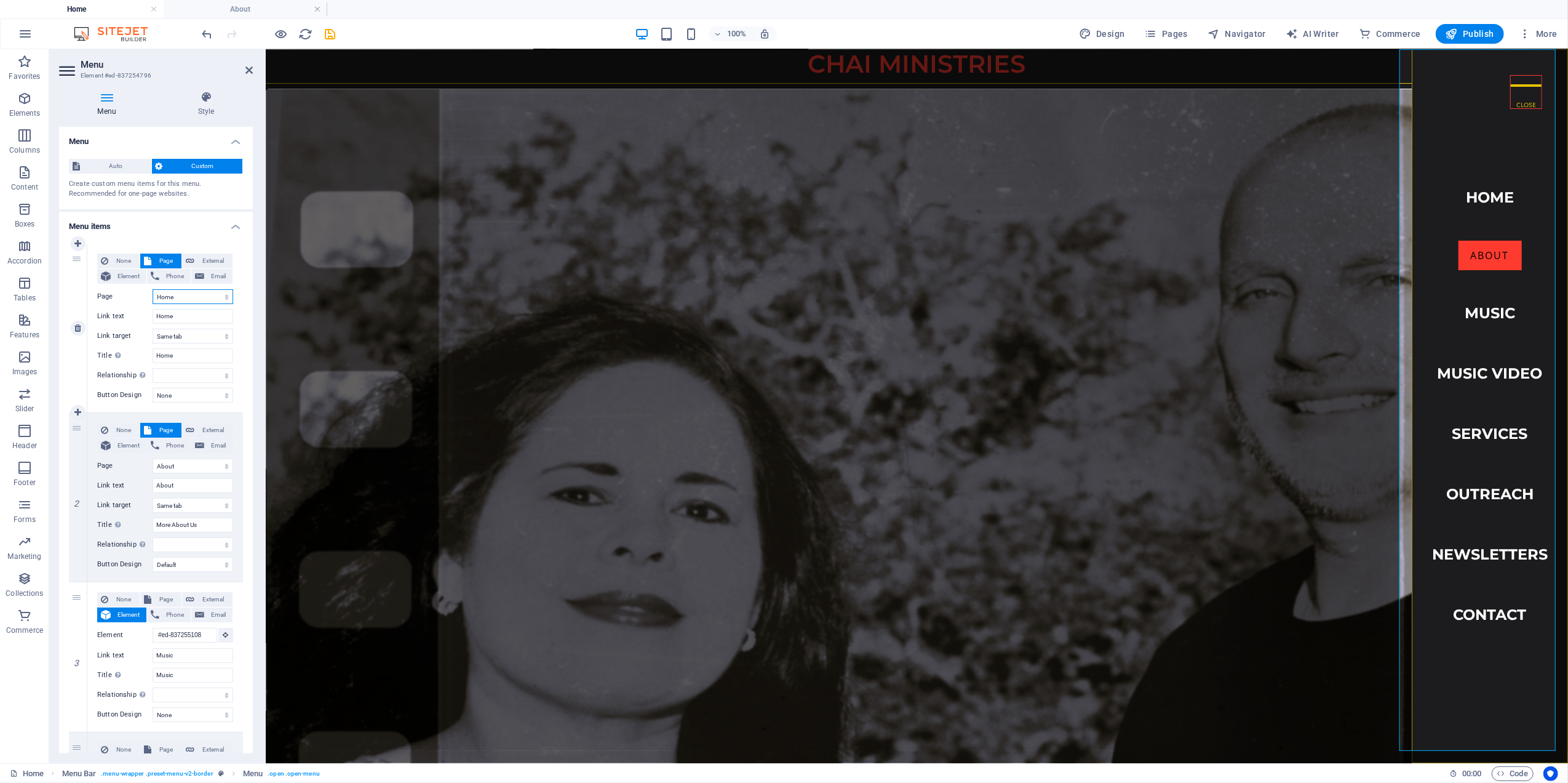
select select
click at [180, 341] on select "New tab Same tab Overlay" at bounding box center [193, 336] width 80 height 15
click at [182, 395] on select "None Default Primary Secondary" at bounding box center [193, 395] width 80 height 15
select select "default"
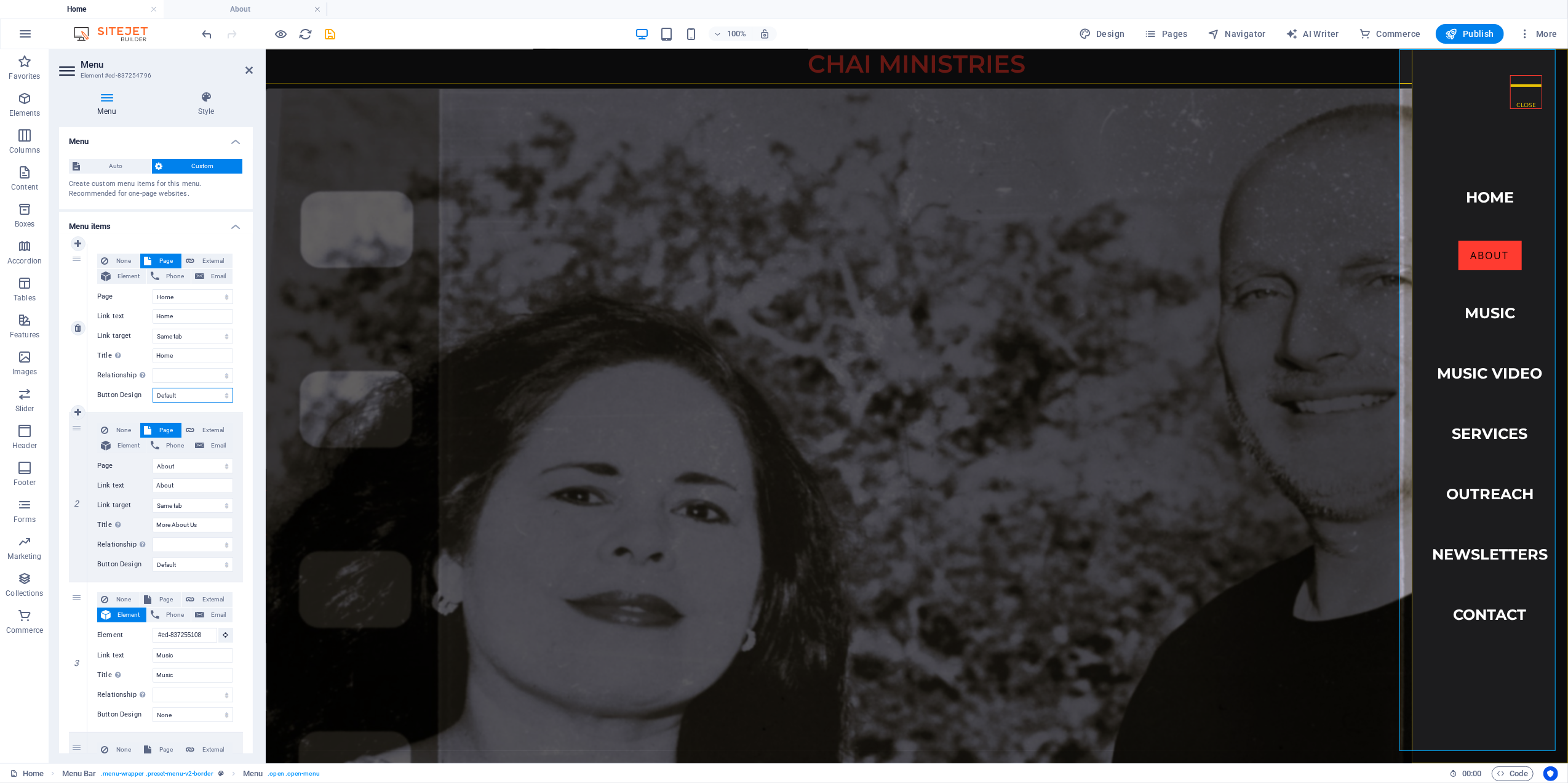
click at [153, 387] on select "None Default Primary Secondary" at bounding box center [193, 395] width 80 height 15
select select
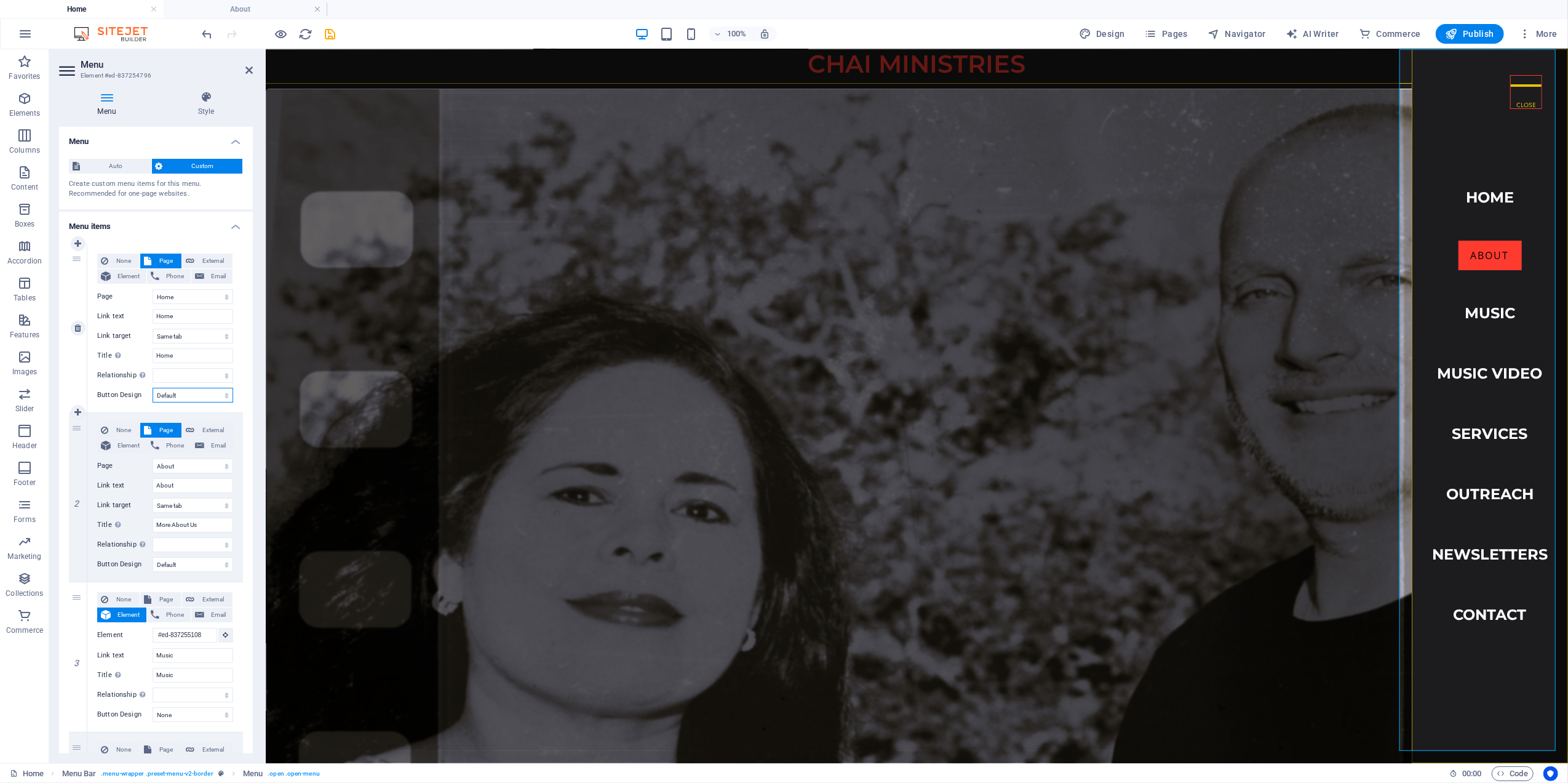
select select
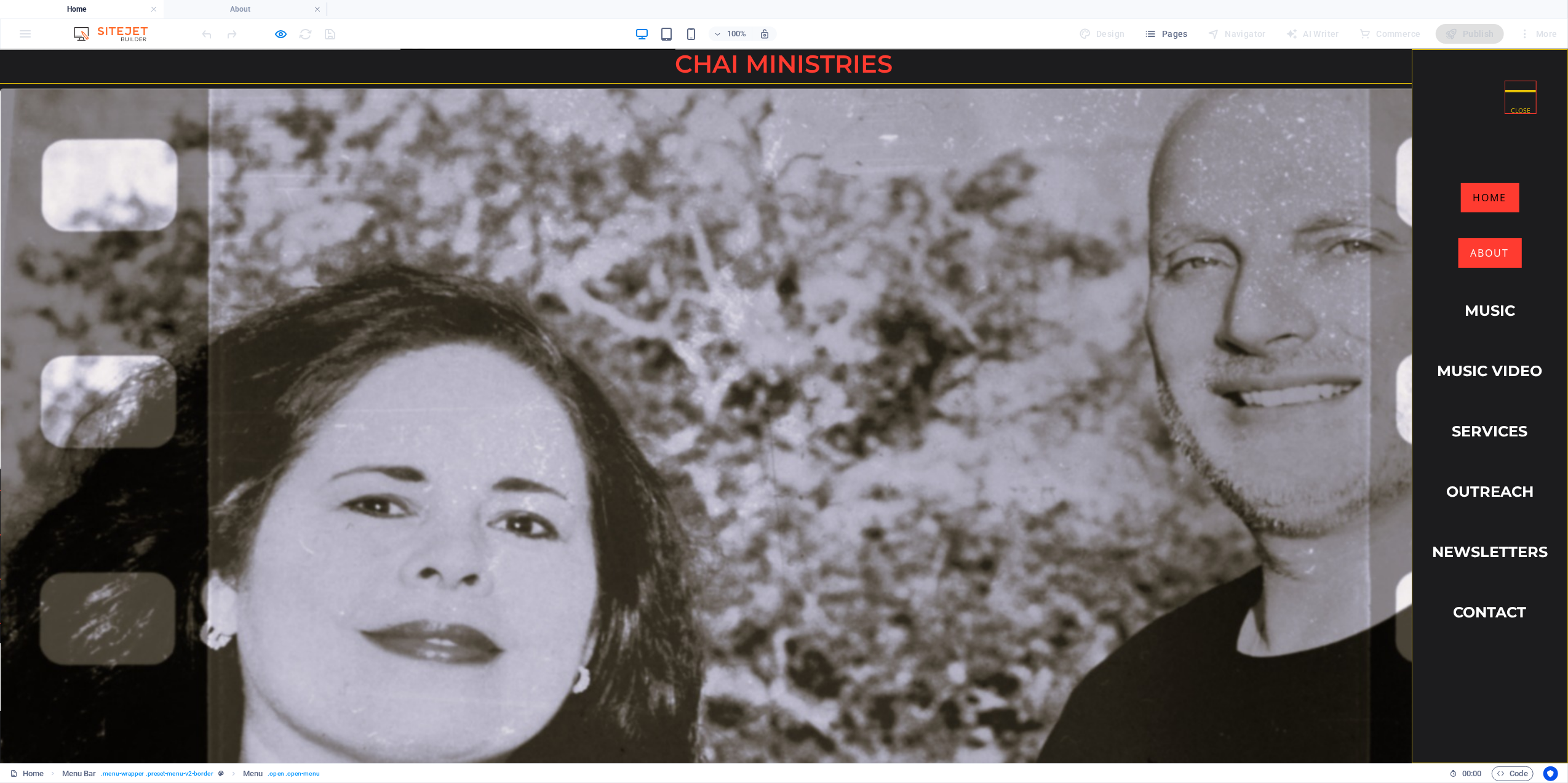
click at [1487, 246] on link "About" at bounding box center [1489, 252] width 63 height 29
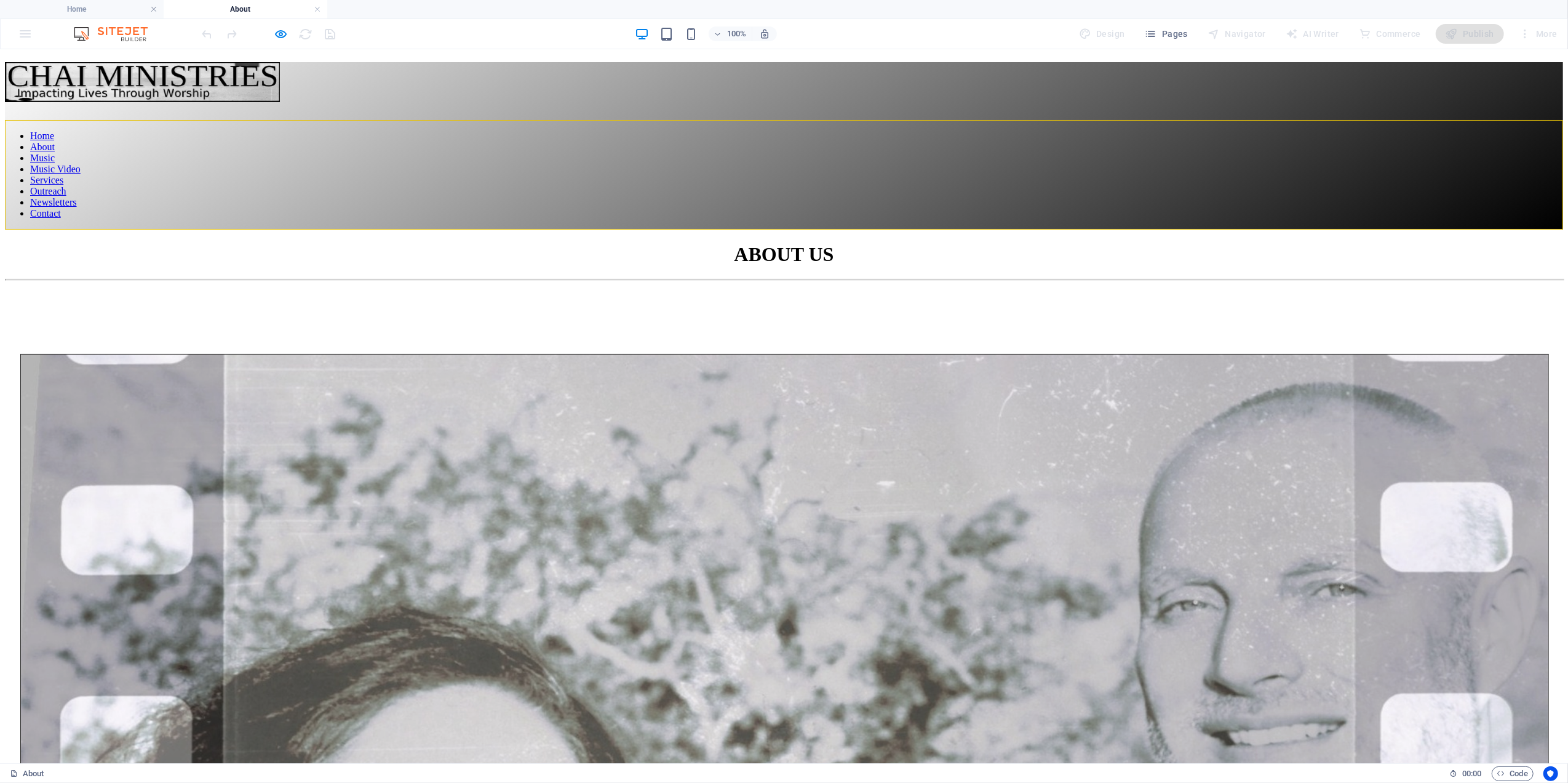
click at [1508, 120] on div at bounding box center [784, 120] width 1558 height 0
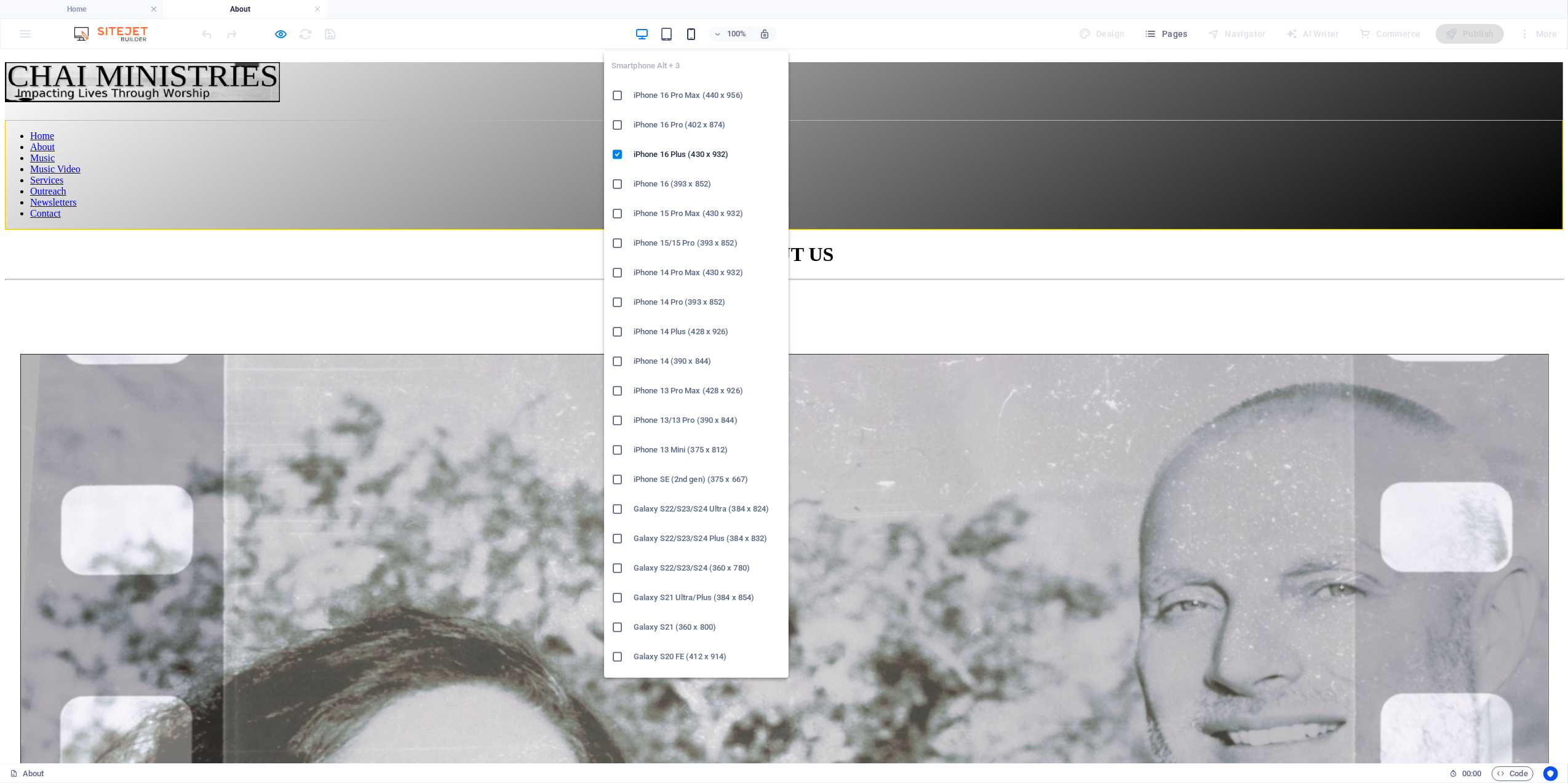
click at [693, 32] on icon "button" at bounding box center [692, 34] width 14 height 14
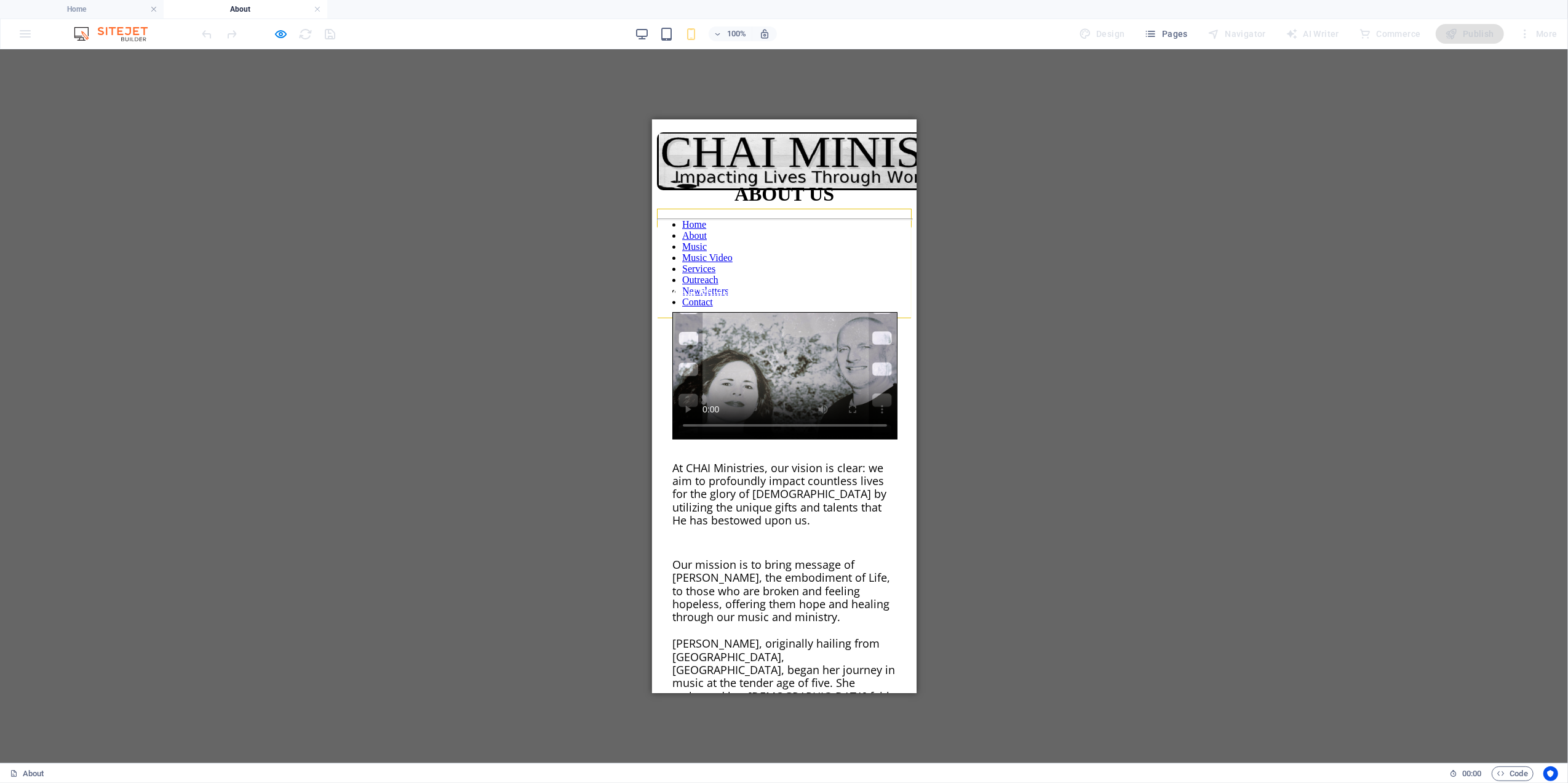
click at [878, 208] on div at bounding box center [784, 208] width 254 height 0
click at [880, 208] on div at bounding box center [784, 208] width 254 height 0
click at [881, 208] on div at bounding box center [784, 208] width 254 height 0
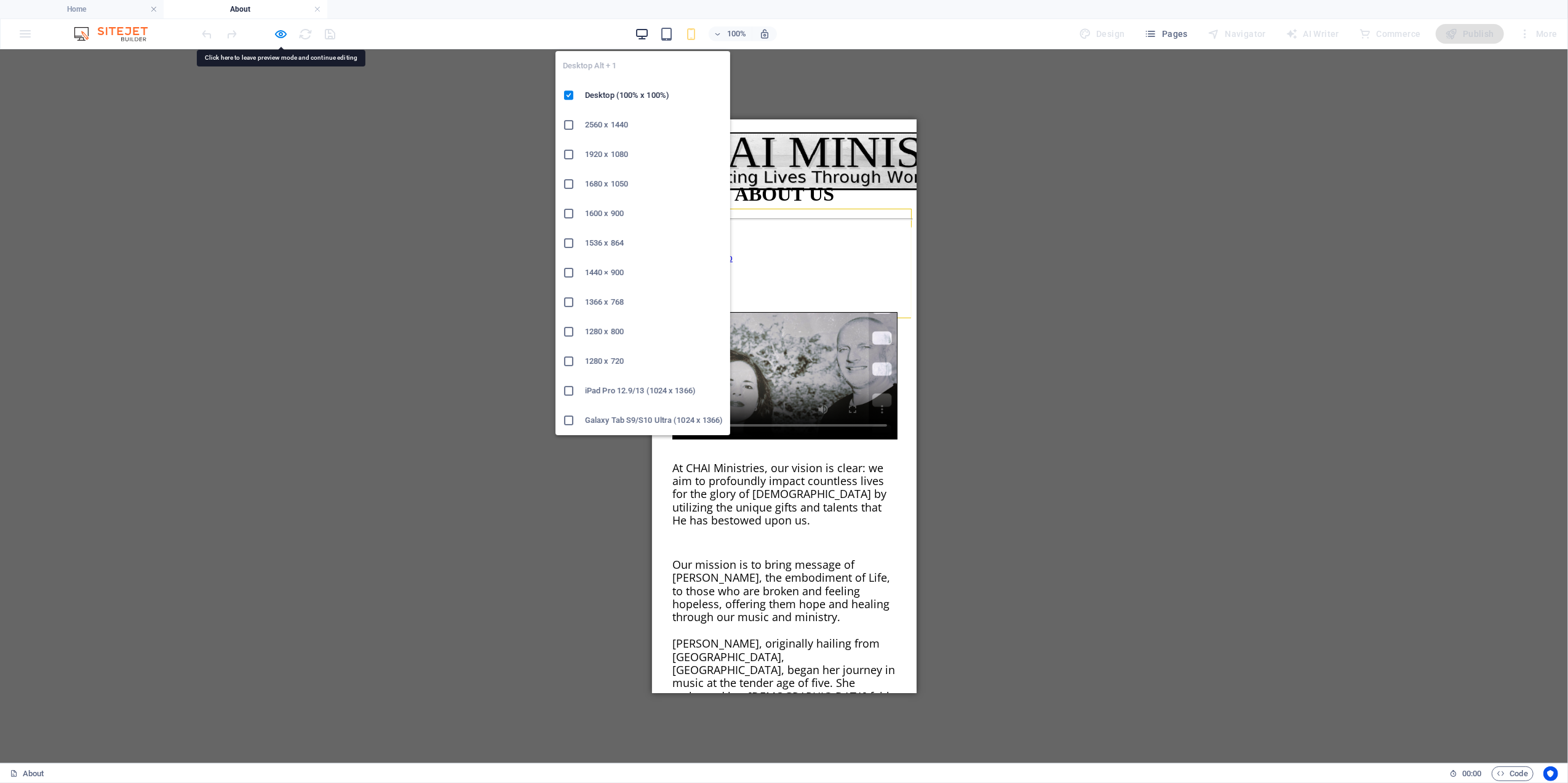
click at [644, 33] on icon "button" at bounding box center [642, 34] width 14 height 14
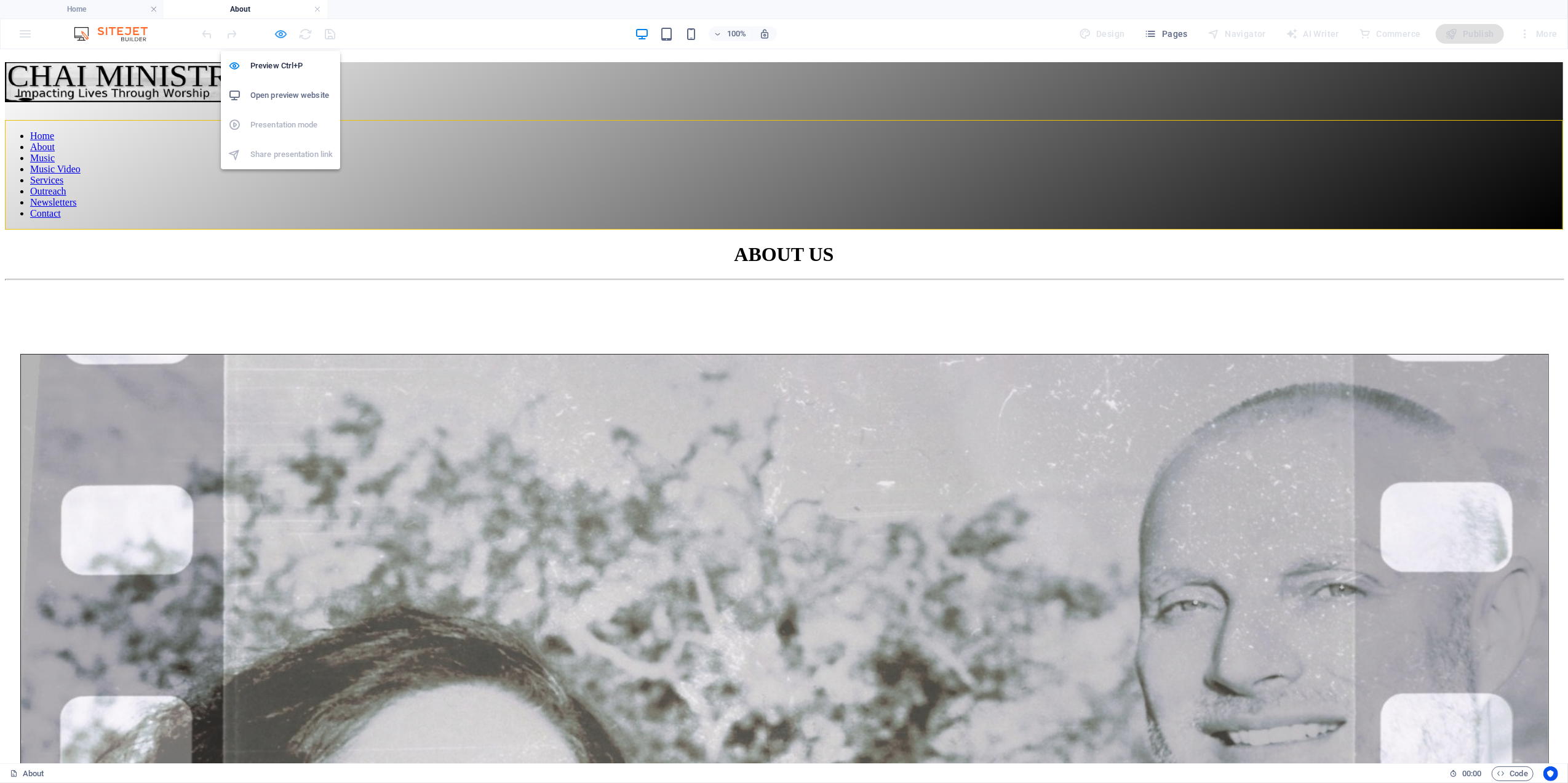
click at [282, 35] on icon "button" at bounding box center [281, 34] width 14 height 14
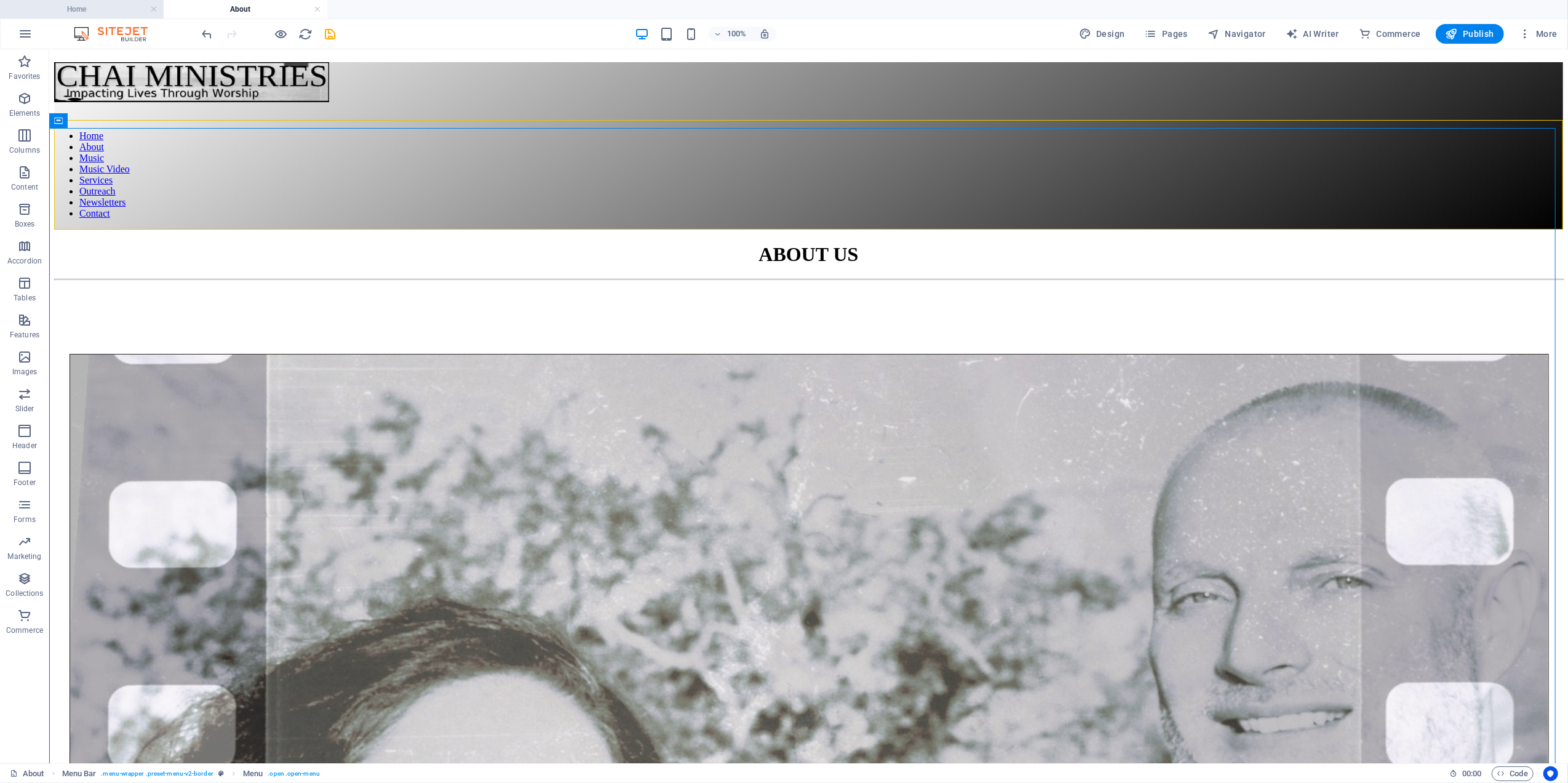
click at [114, 3] on h4 "Home" at bounding box center [81, 9] width 163 height 13
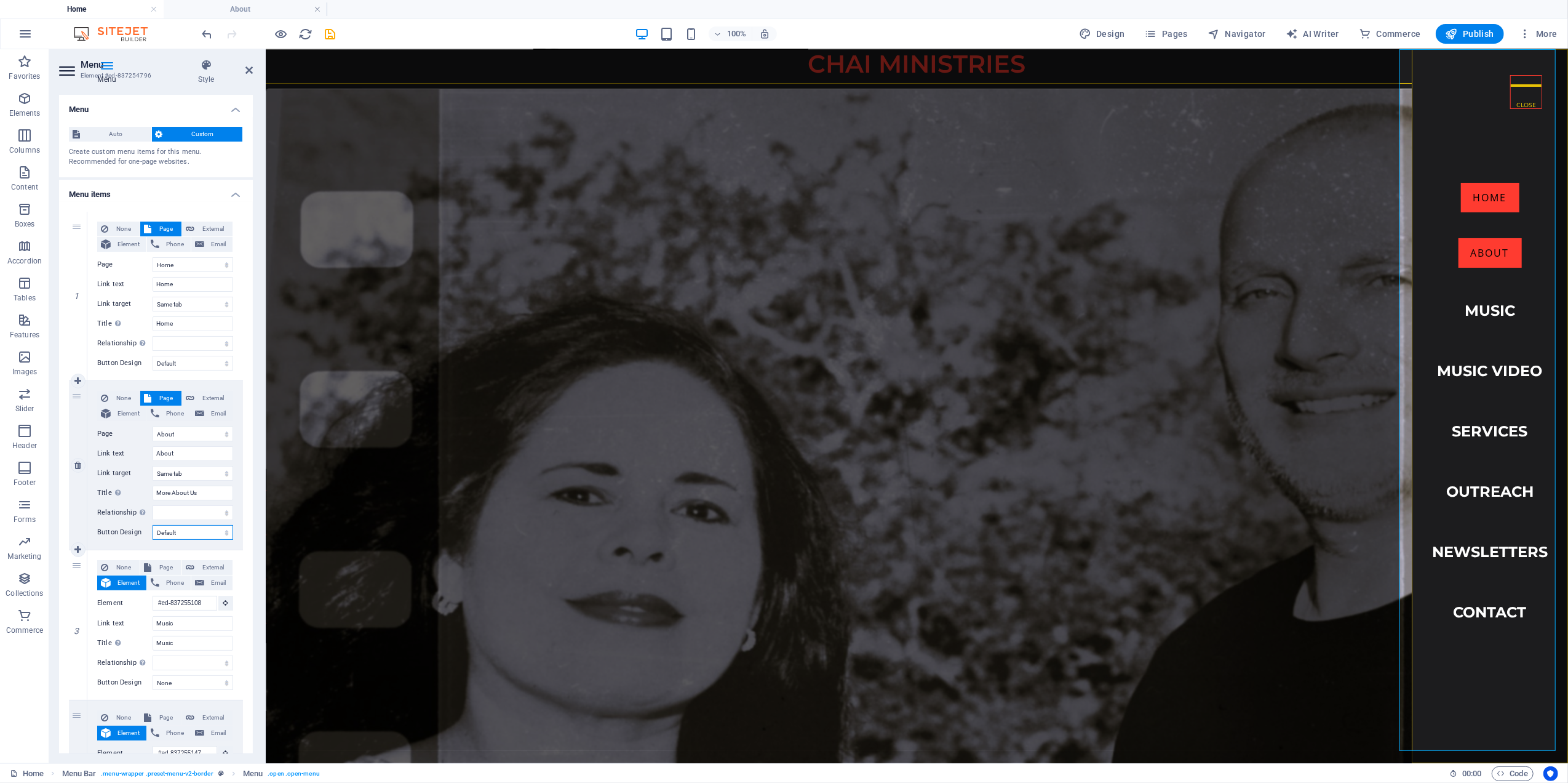
click at [185, 530] on select "None Default Primary Secondary" at bounding box center [193, 532] width 80 height 15
select select
click at [153, 525] on select "None Default Primary Secondary" at bounding box center [193, 532] width 80 height 15
select select
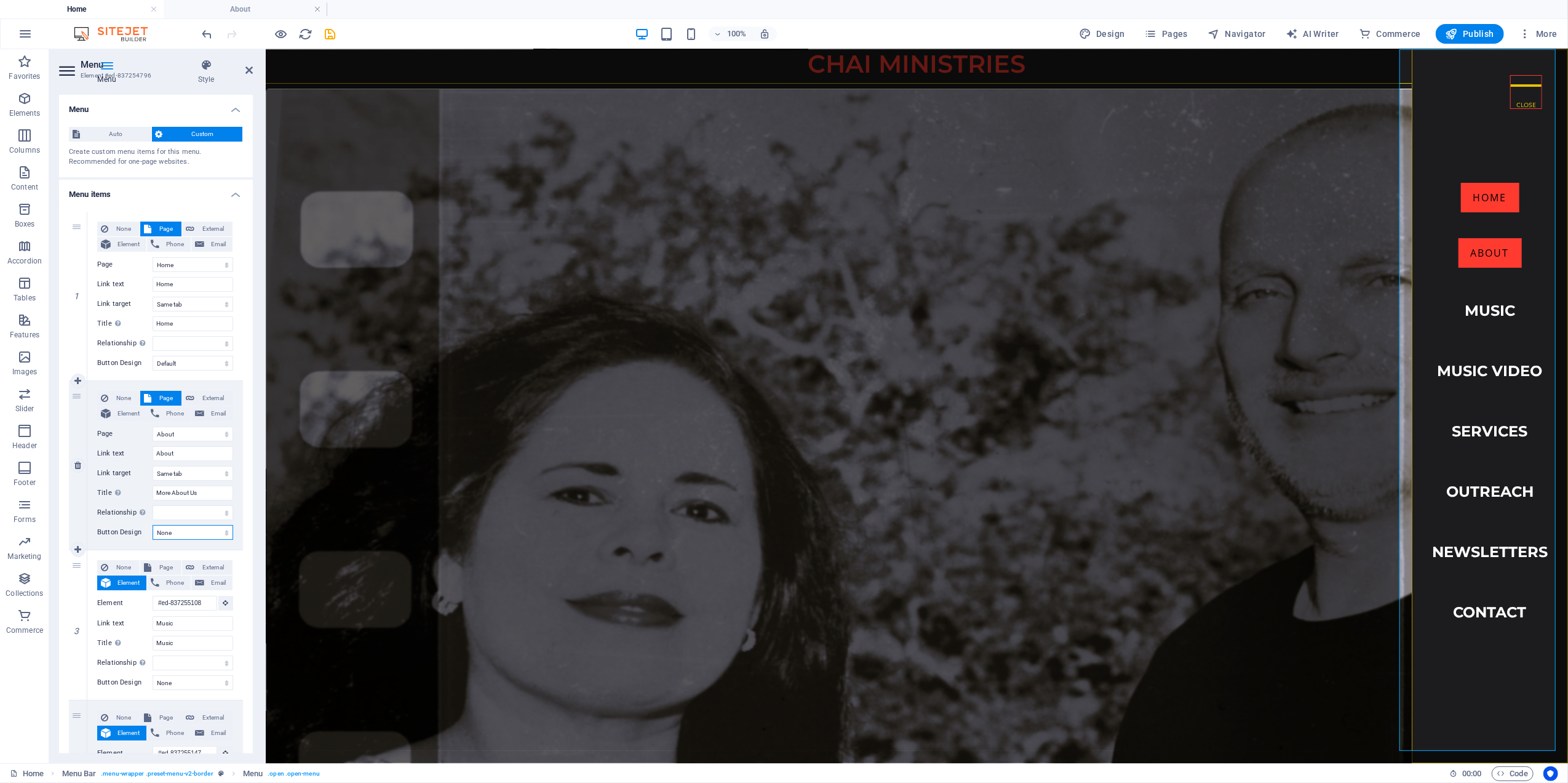
select select
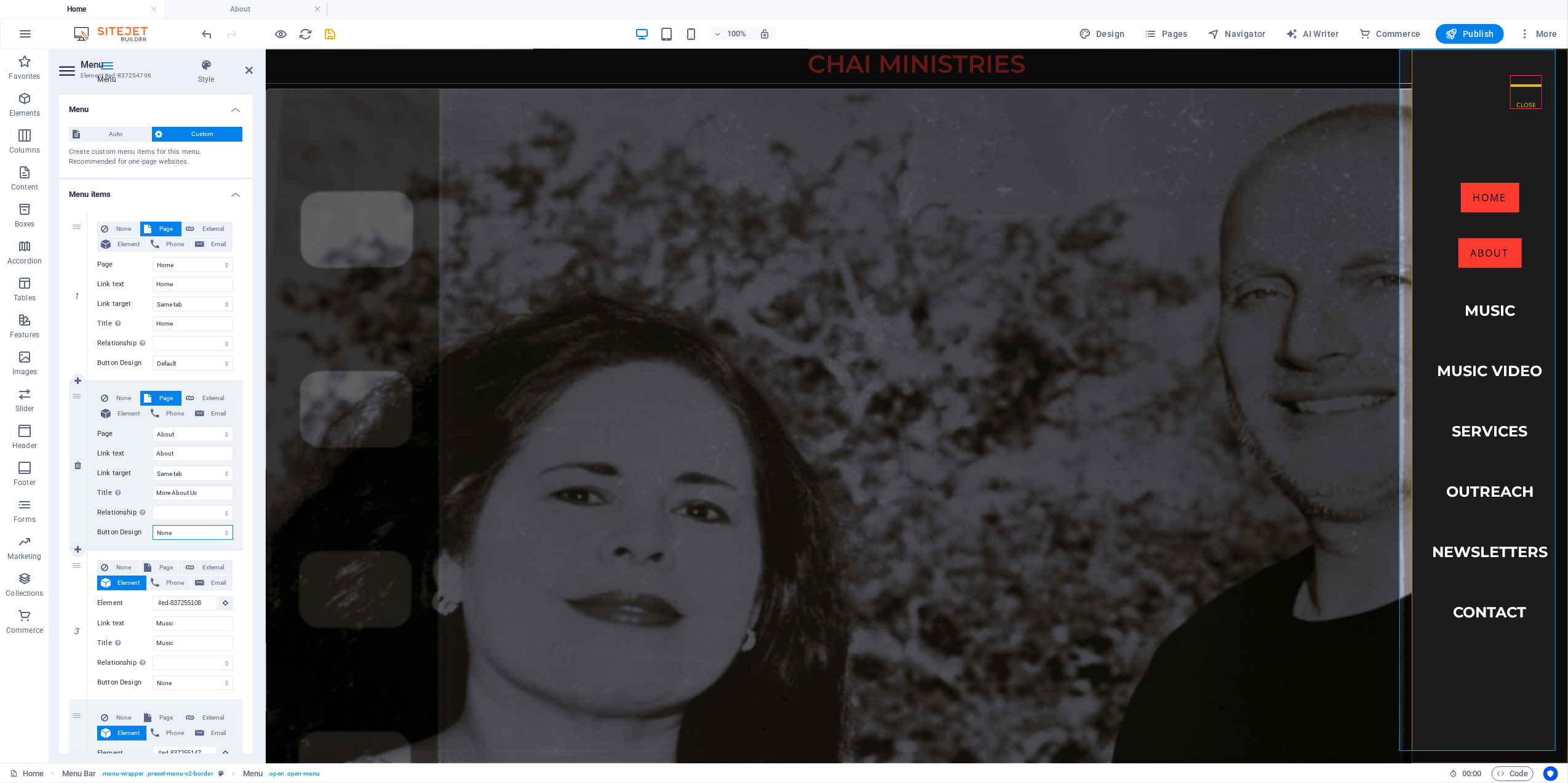
select select
click at [169, 532] on select "None Default Primary Secondary" at bounding box center [193, 532] width 80 height 15
select select "default"
click at [153, 525] on select "None Default Primary Secondary" at bounding box center [193, 532] width 80 height 15
select select
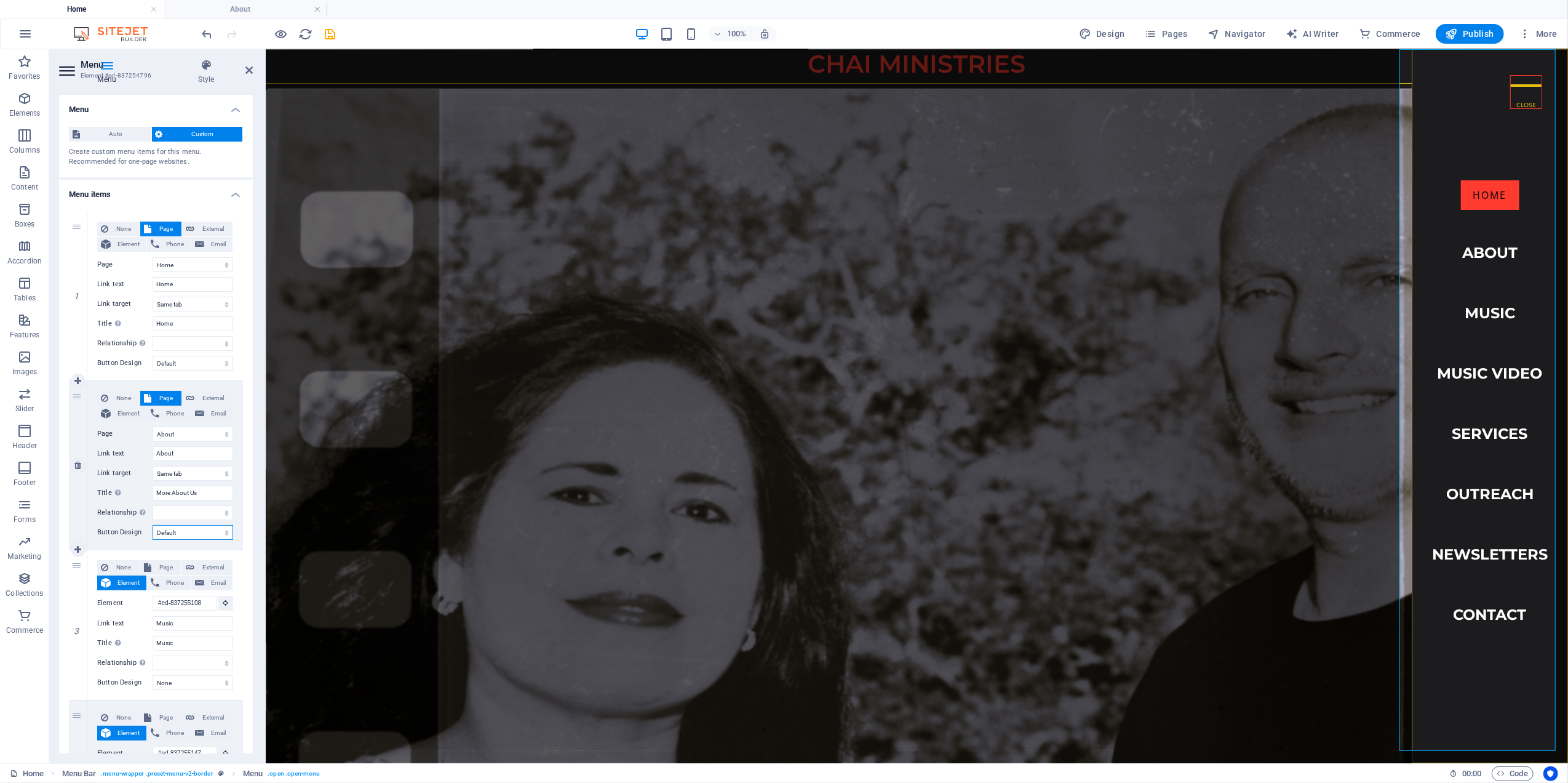
select select
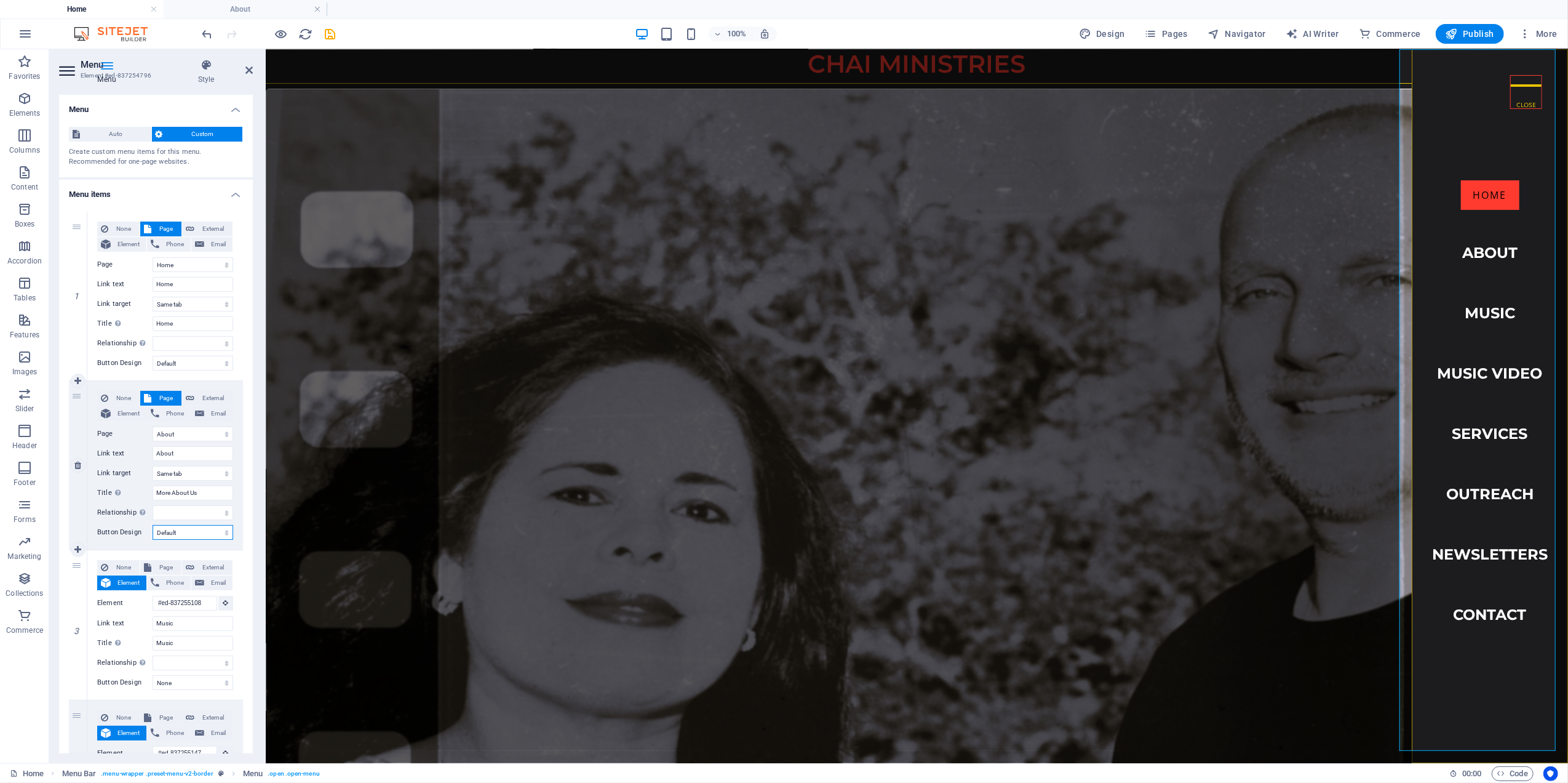
select select
click at [178, 537] on select "None Default Primary Secondary" at bounding box center [193, 532] width 80 height 15
select select
click at [153, 525] on select "None Default Primary Secondary" at bounding box center [193, 532] width 80 height 15
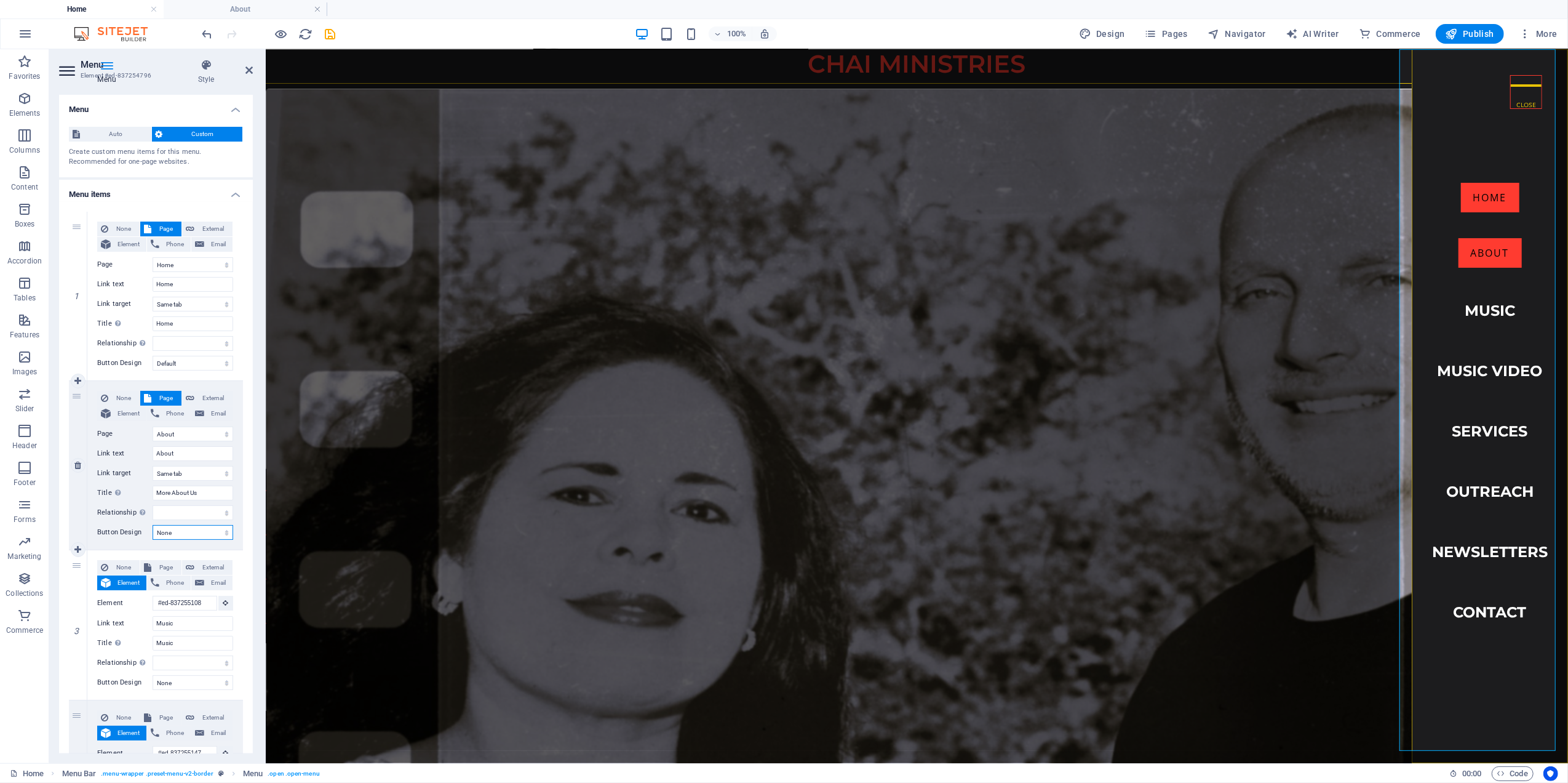
select select
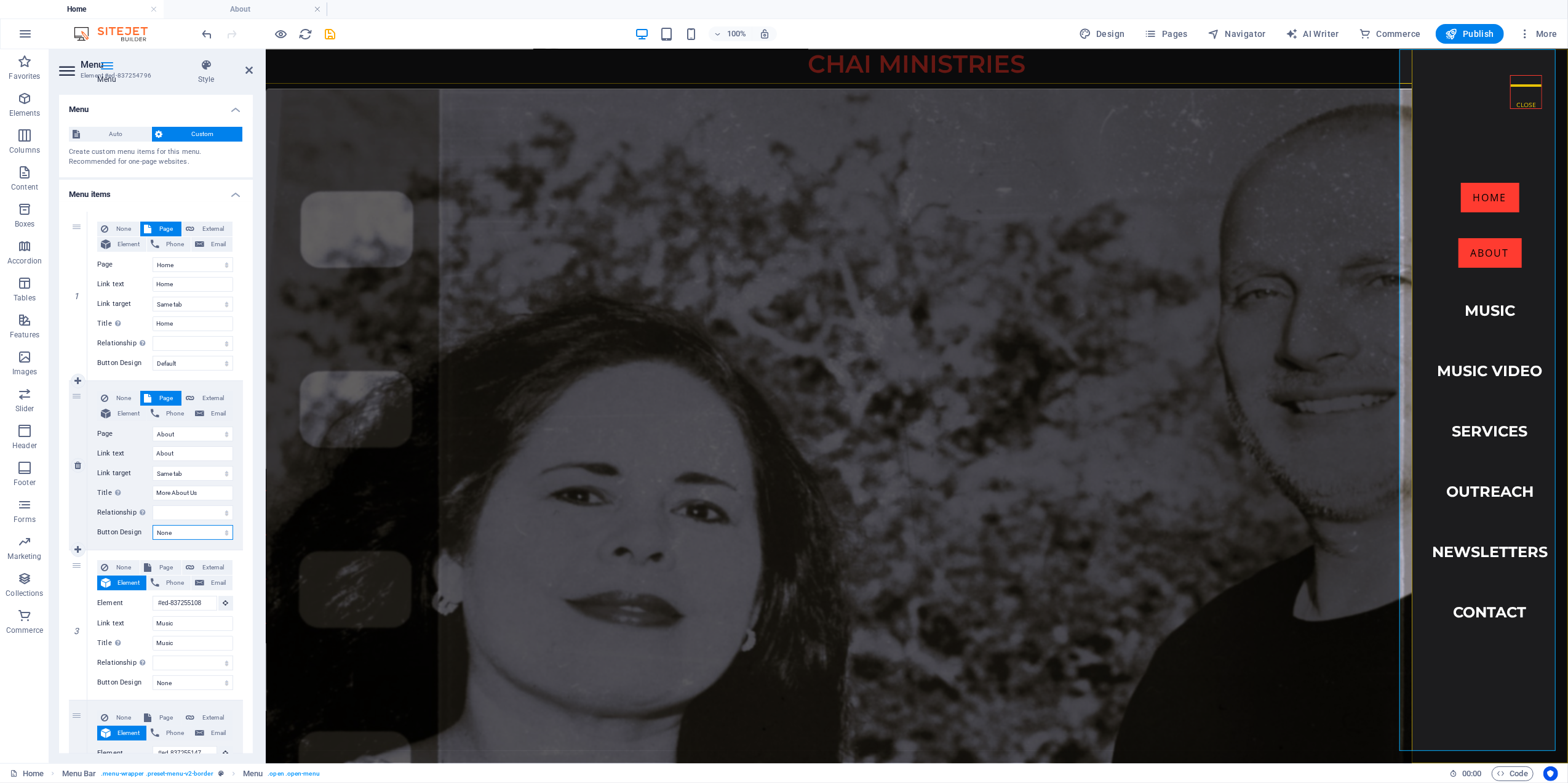
select select
click at [175, 534] on select "None Default Primary Secondary" at bounding box center [193, 532] width 80 height 15
select select "primary"
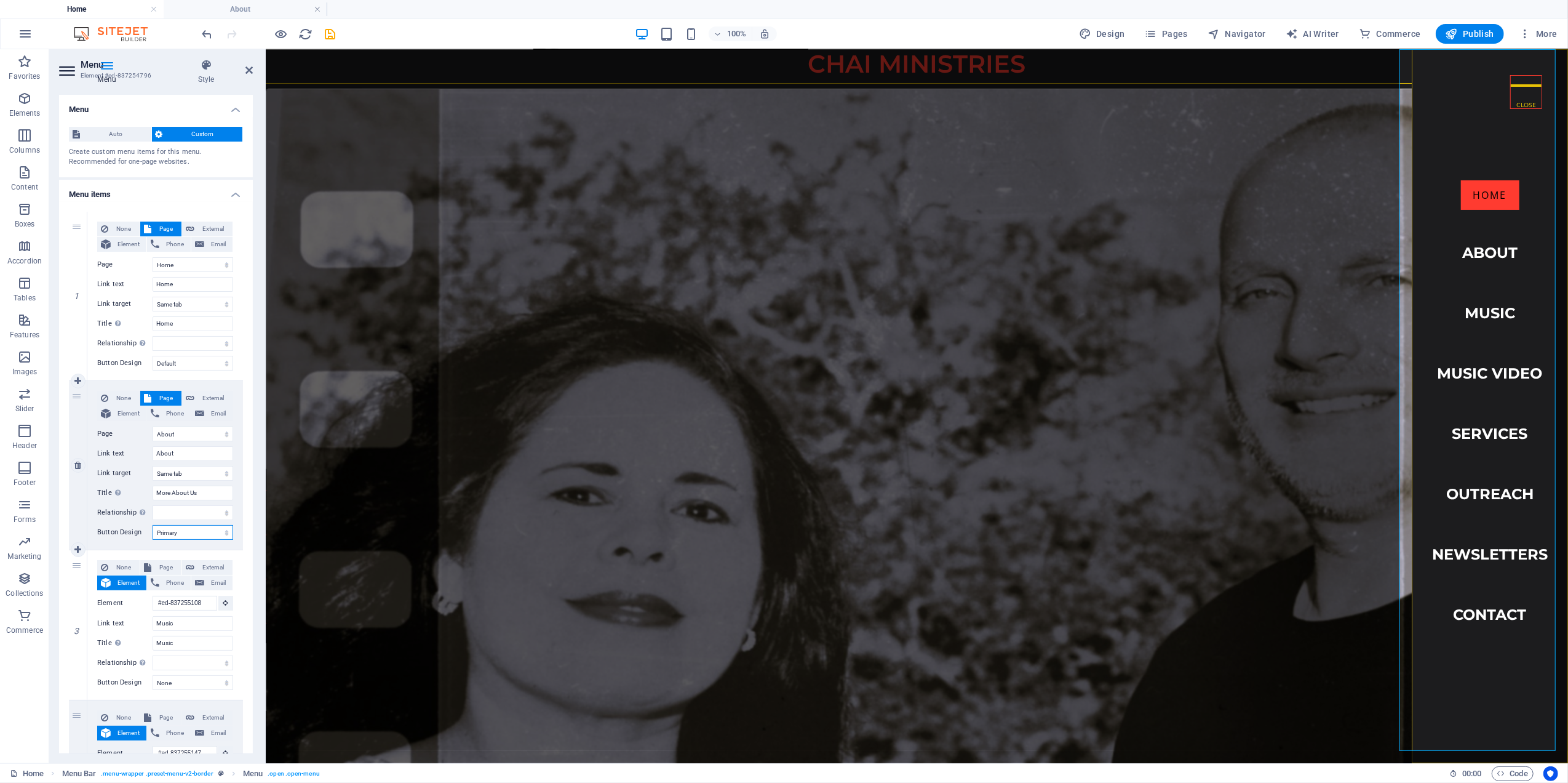
click at [153, 525] on select "None Default Primary Secondary" at bounding box center [193, 532] width 80 height 15
select select
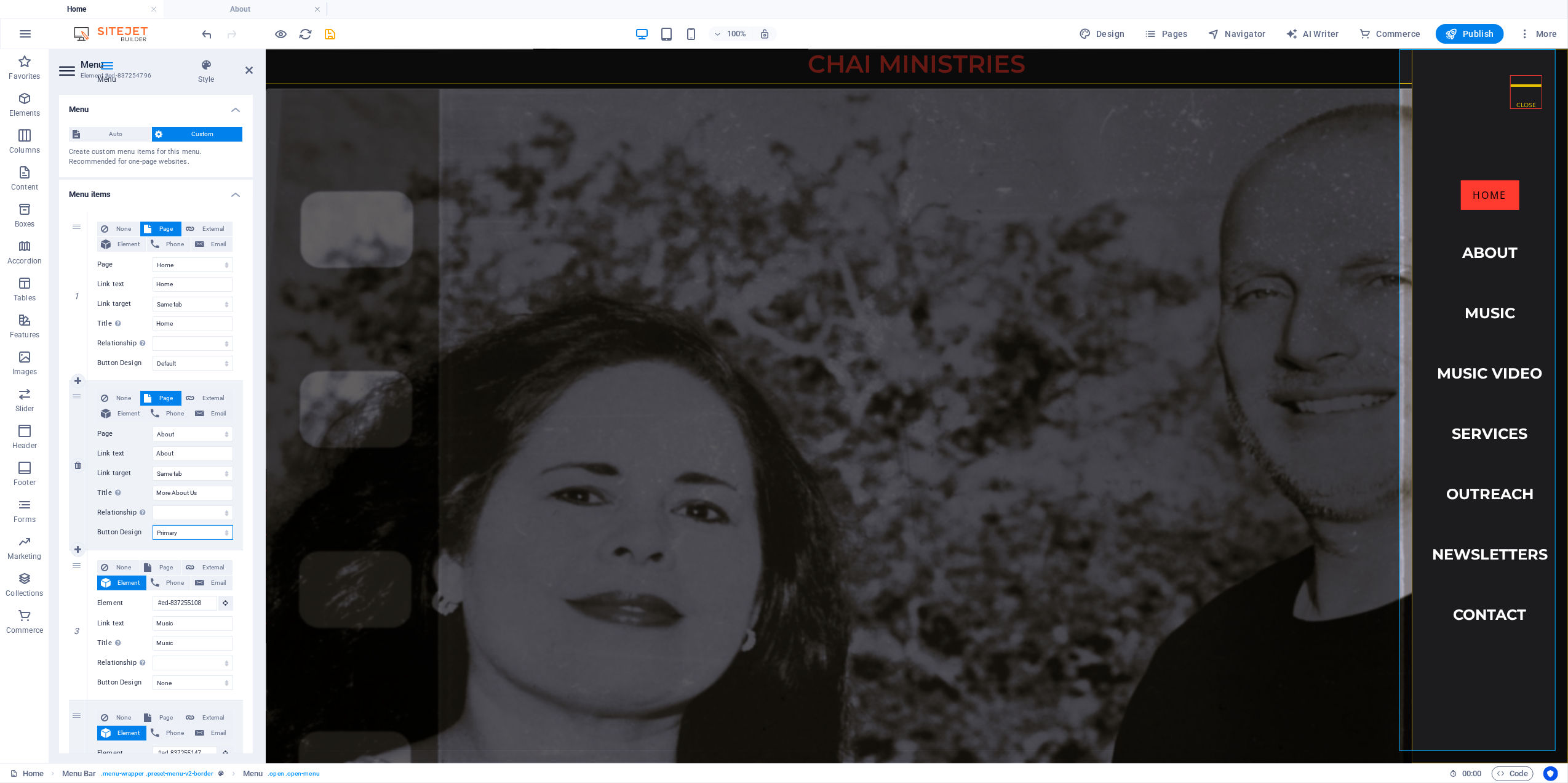
select select
click at [185, 528] on select "None Default Primary Secondary" at bounding box center [193, 532] width 80 height 15
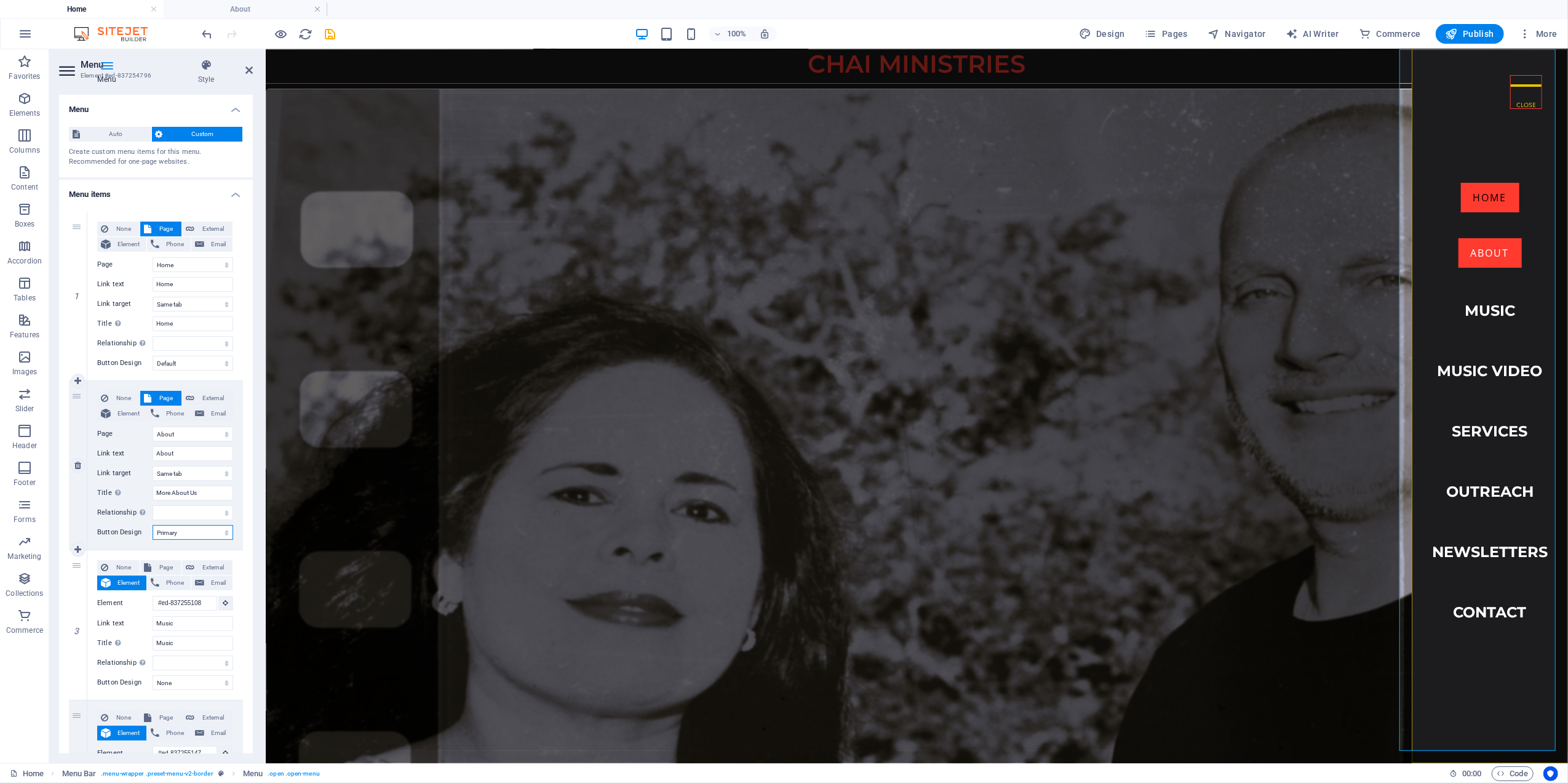
select select "secondary"
click at [153, 525] on select "None Default Primary Secondary" at bounding box center [193, 532] width 80 height 15
select select
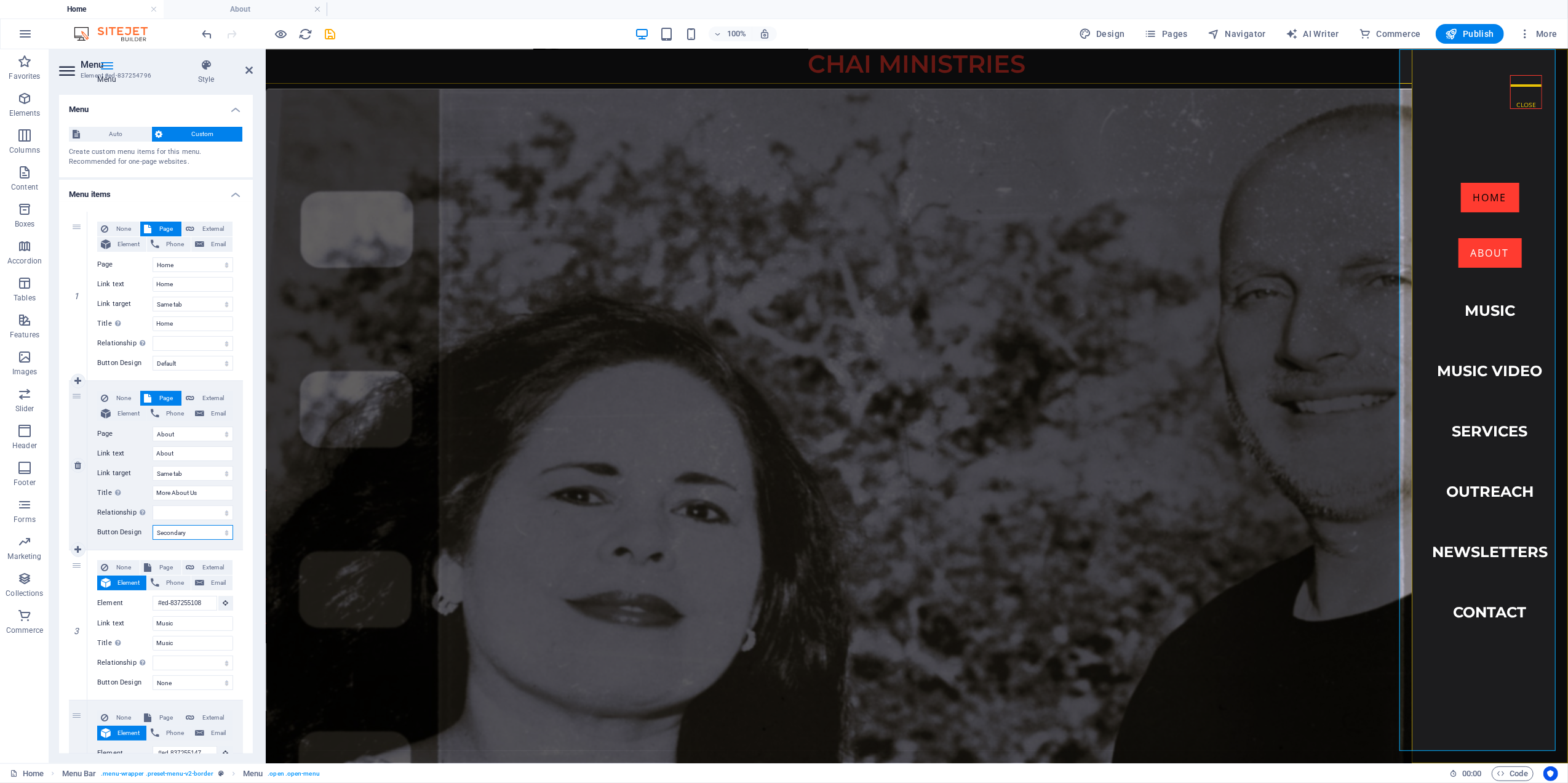
select select
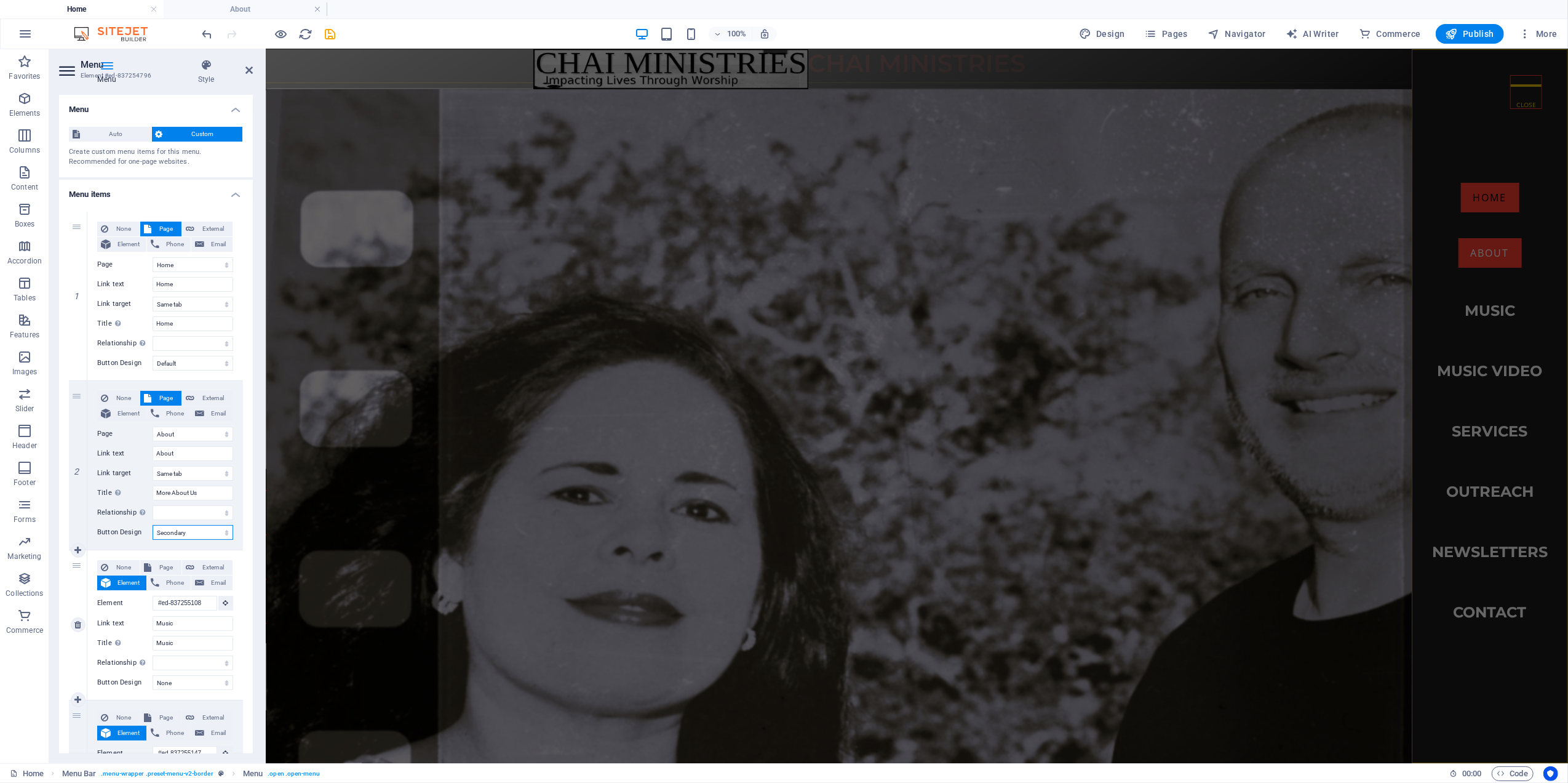
scroll to position [0, 0]
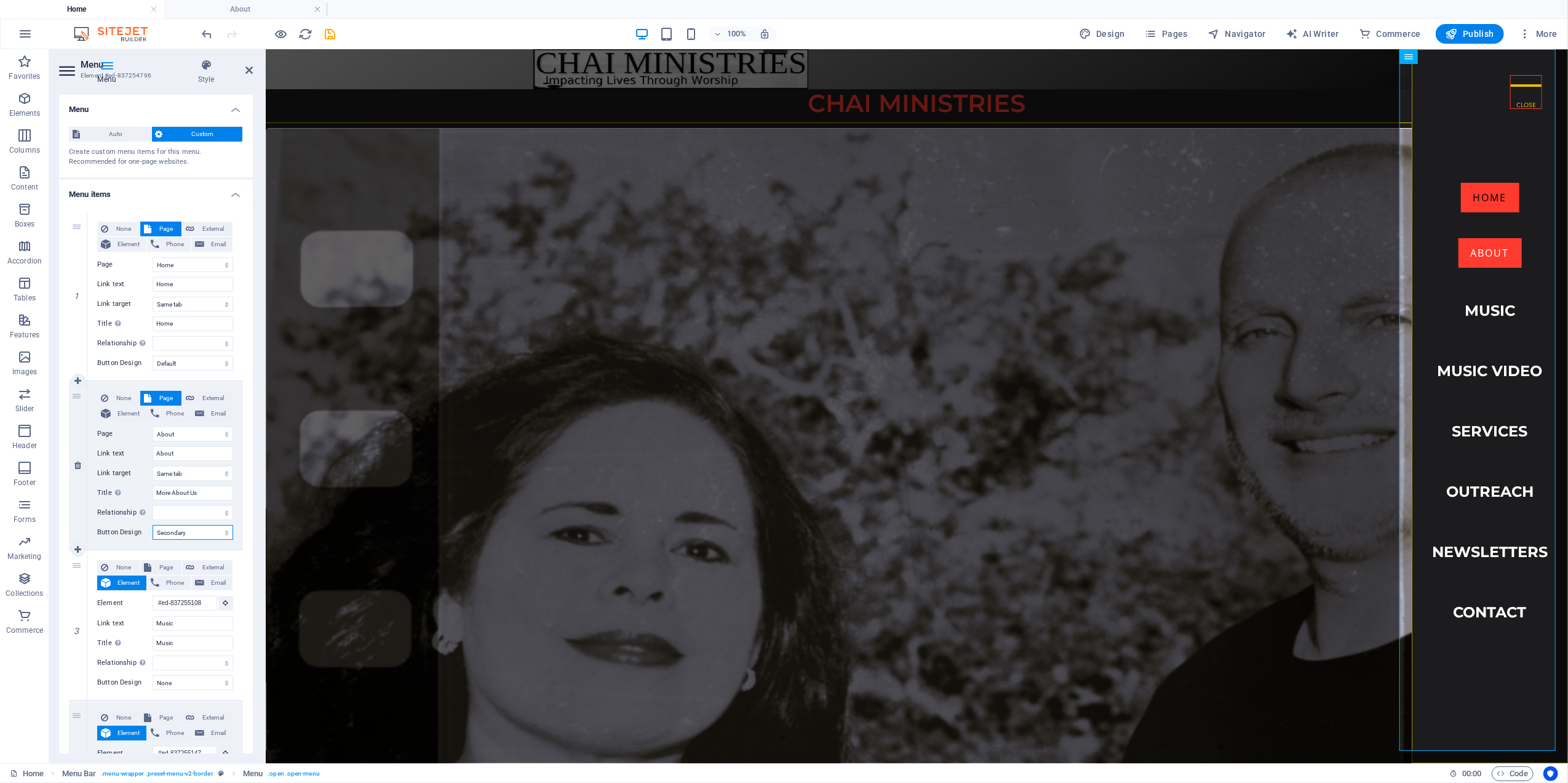
click at [190, 534] on select "None Default Primary Secondary" at bounding box center [193, 532] width 80 height 15
select select "default"
click at [153, 525] on select "None Default Primary Secondary" at bounding box center [193, 532] width 80 height 15
select select
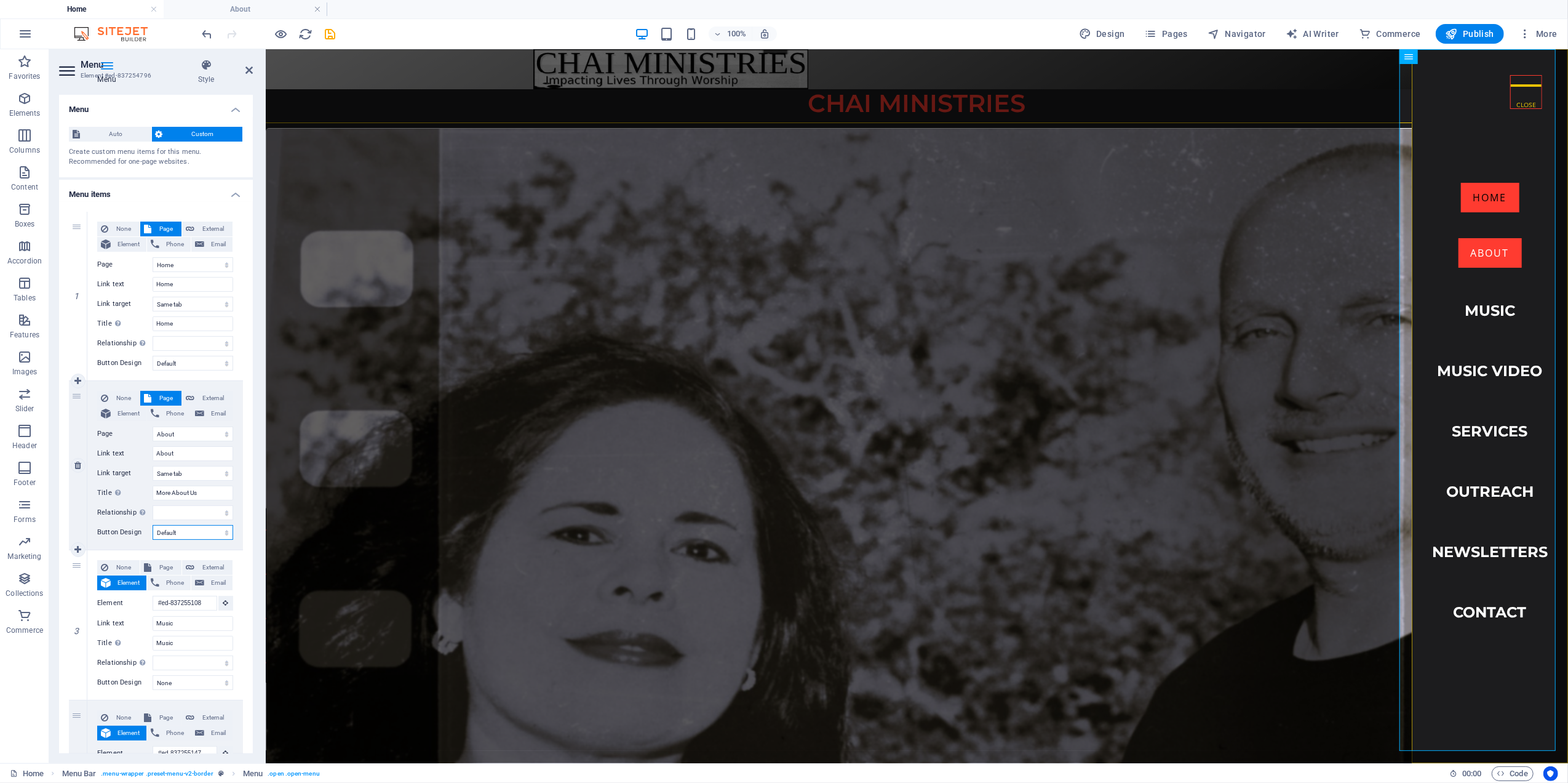
select select
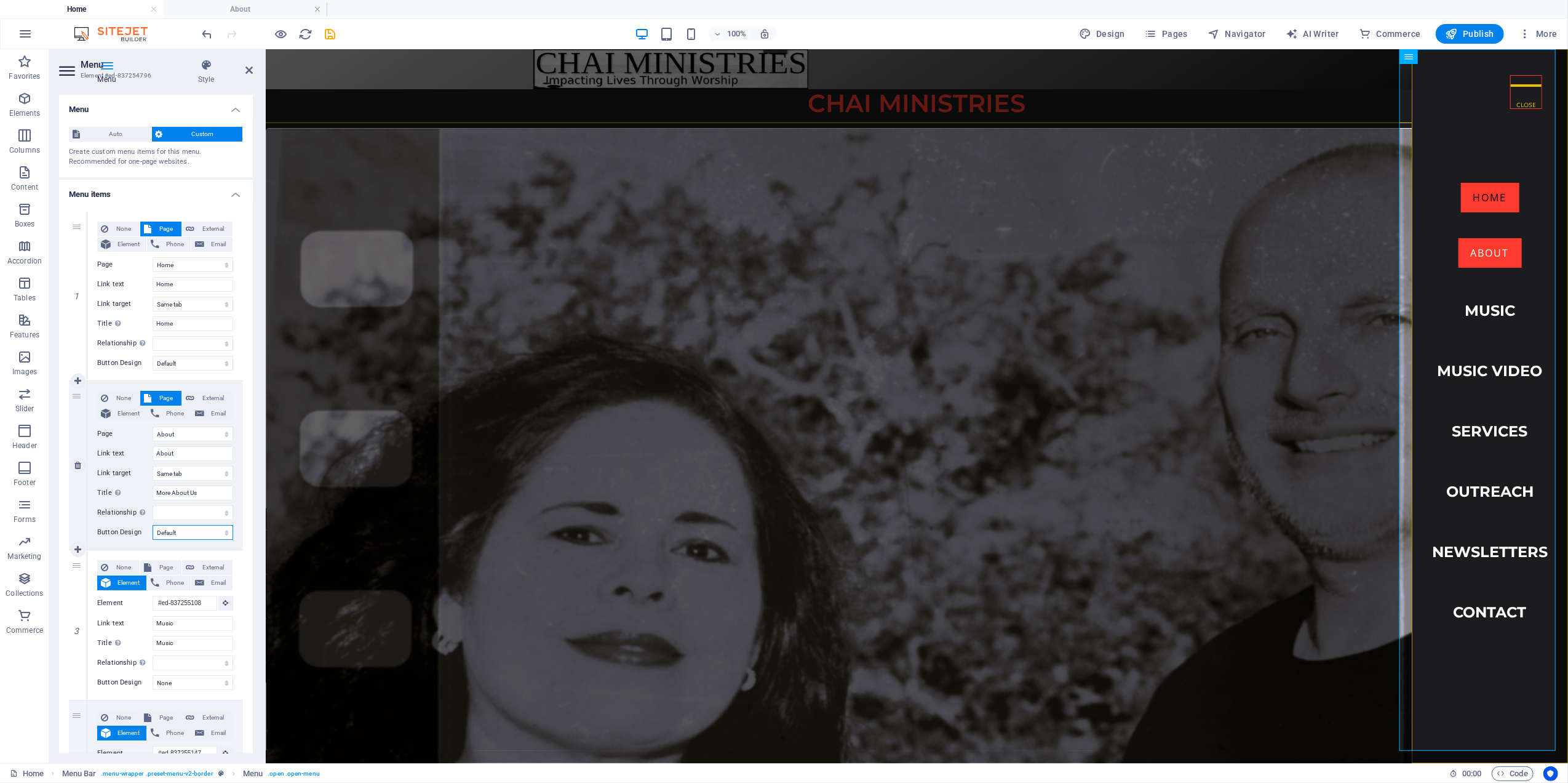
select select
click at [189, 534] on select "None Default Primary Secondary" at bounding box center [193, 532] width 80 height 15
select select
click at [153, 525] on select "None Default Primary Secondary" at bounding box center [193, 532] width 80 height 15
select select
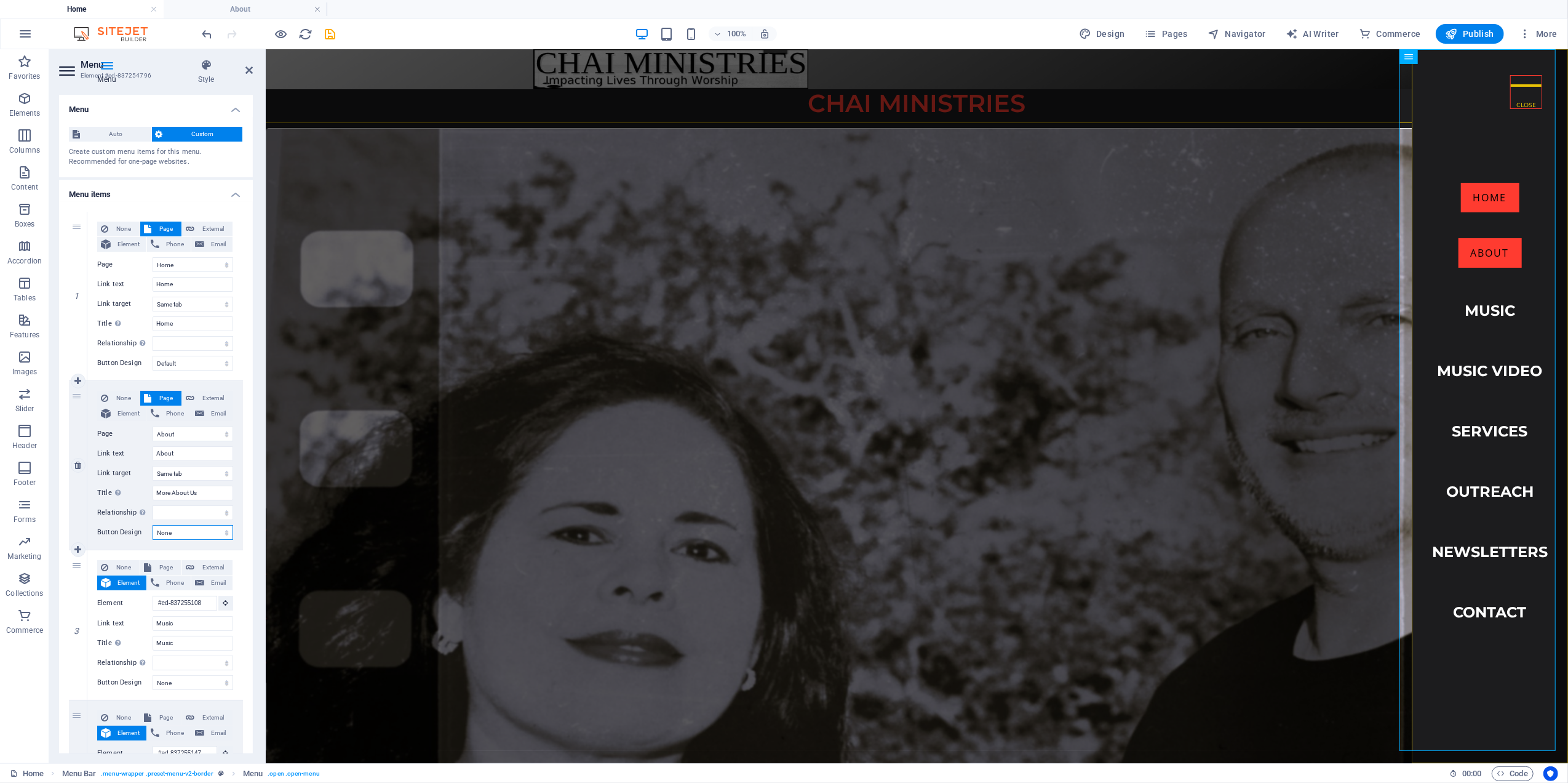
select select
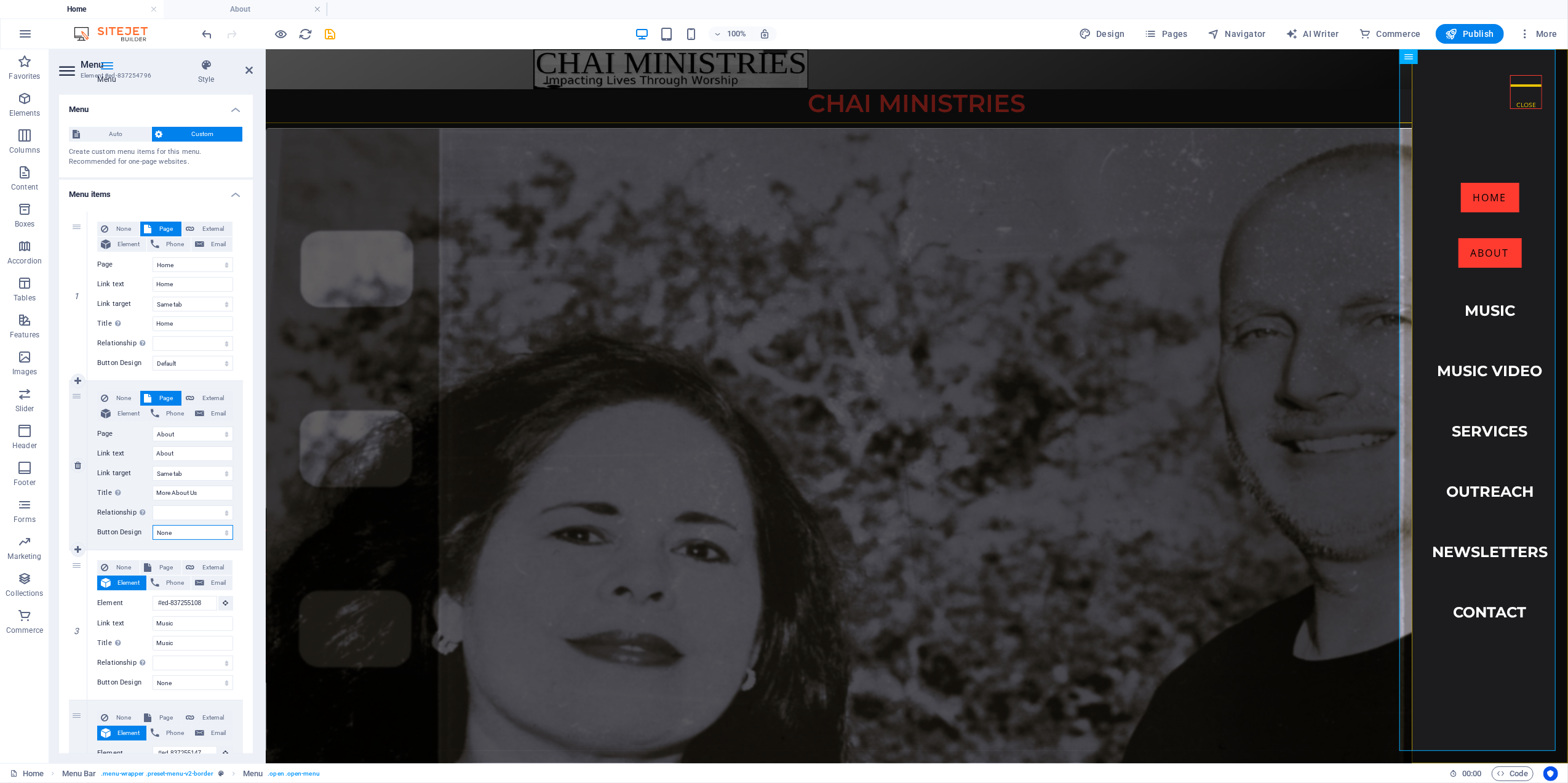
select select
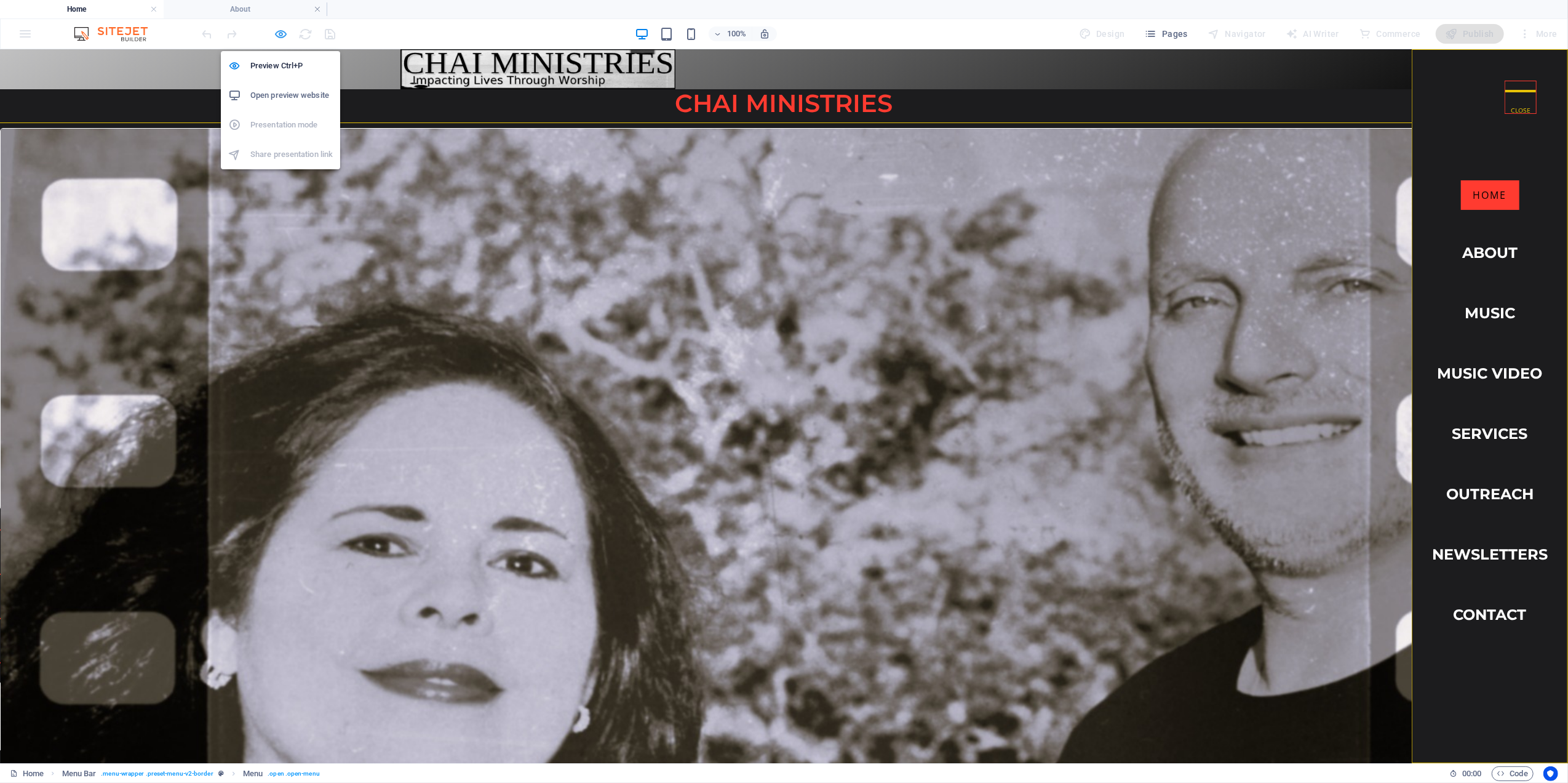
select select
select select "default"
select select "2"
select select
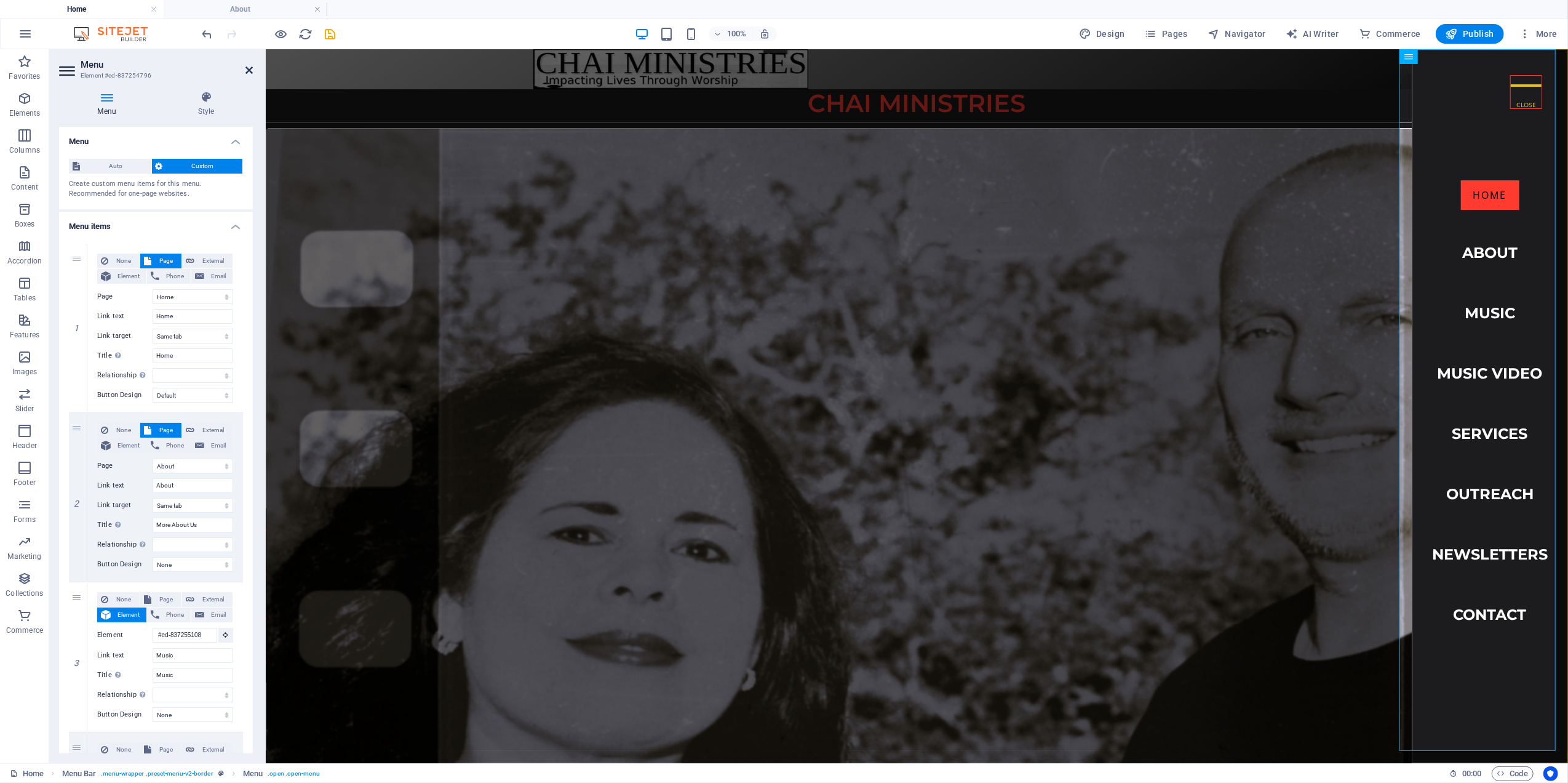
click at [247, 71] on icon at bounding box center [249, 70] width 7 height 10
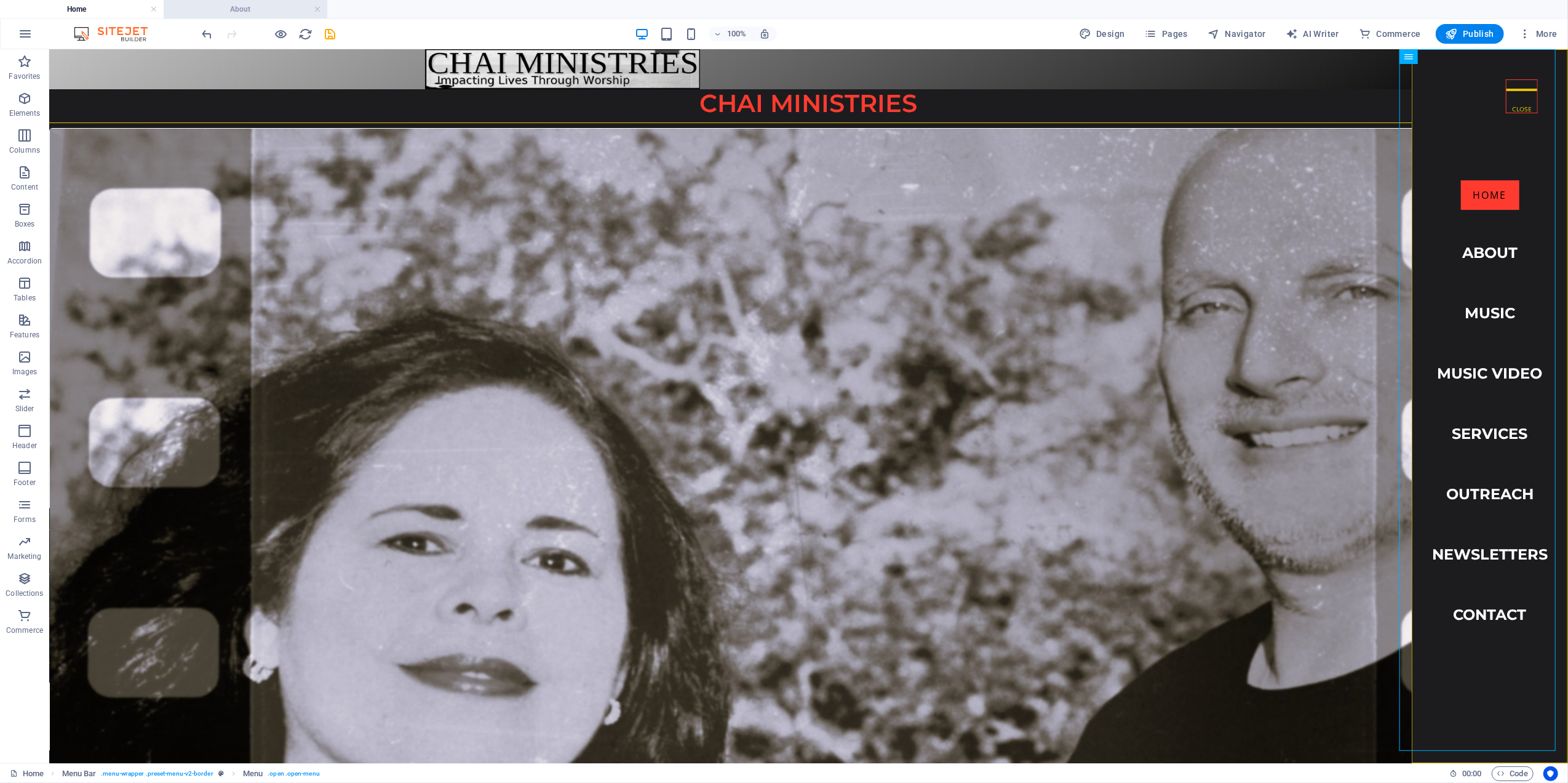
click at [249, 7] on h4 "About" at bounding box center [245, 9] width 163 height 13
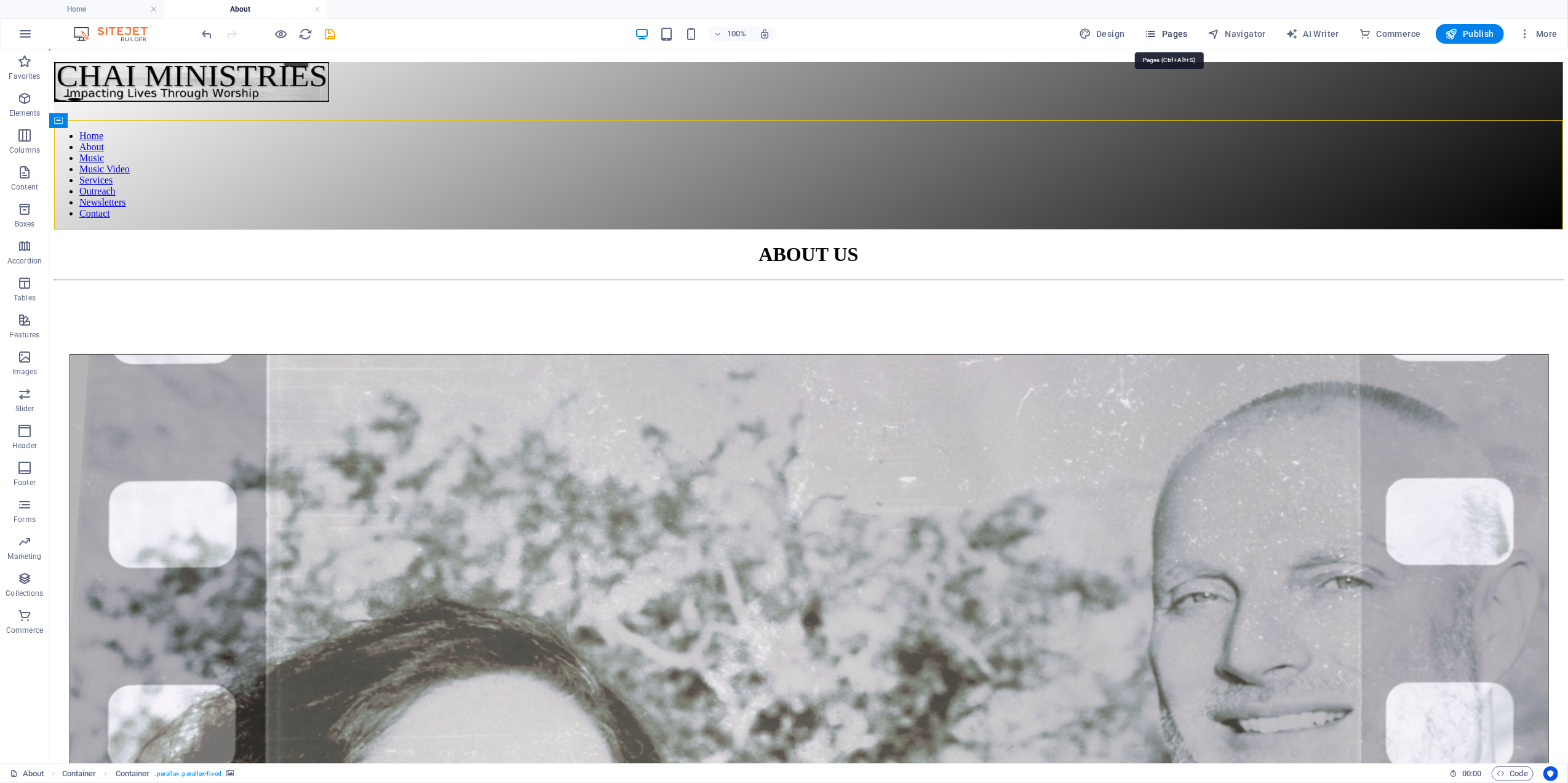
click at [1172, 30] on span "Pages" at bounding box center [1166, 34] width 43 height 12
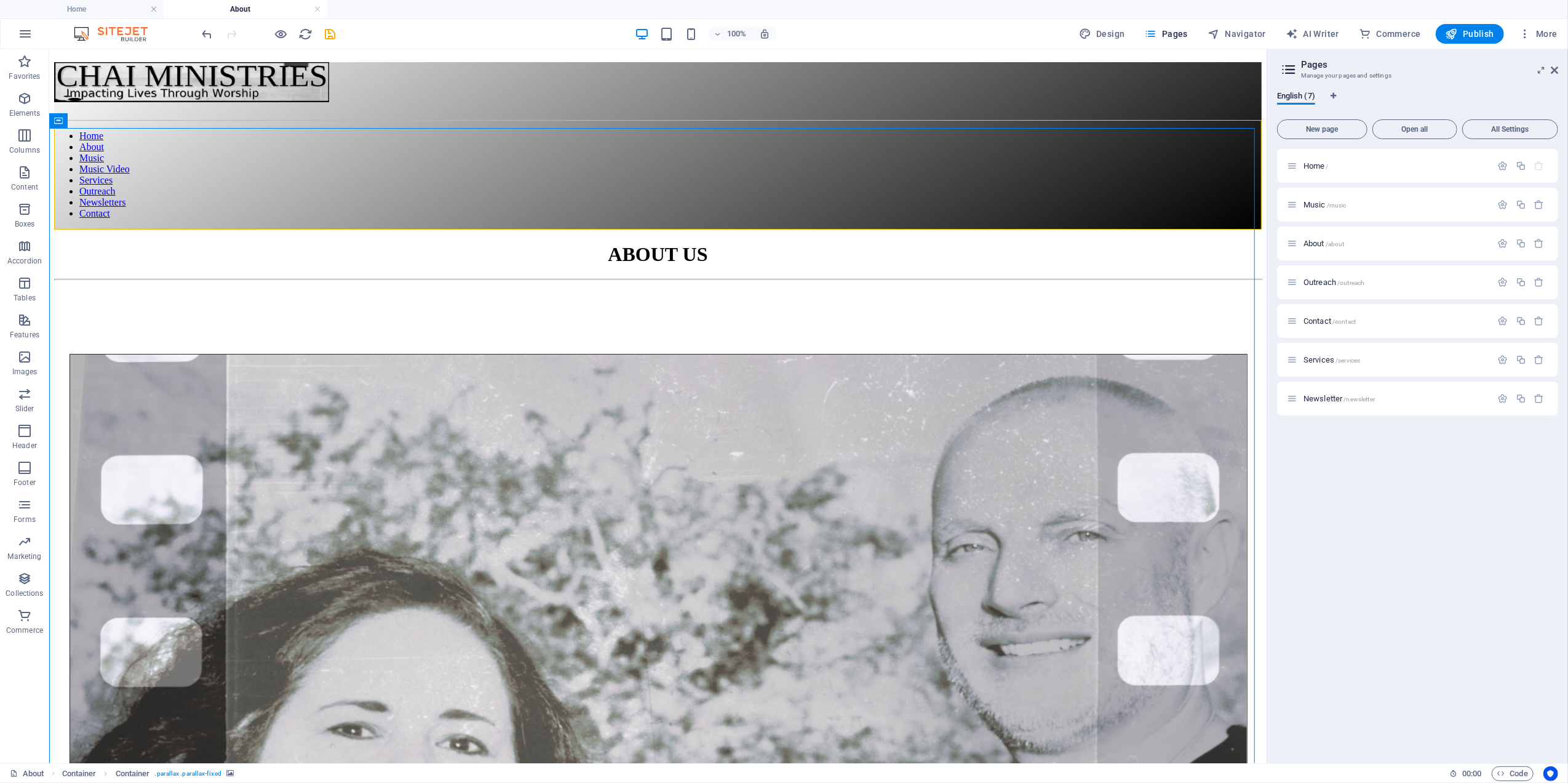
drag, startPoint x: 1288, startPoint y: 204, endPoint x: 1298, endPoint y: 261, distance: 57.9
click at [1298, 261] on div "Home / Music /music About /about Outreach /outreach Contact /contact Services /…" at bounding box center [1417, 282] width 281 height 266
drag, startPoint x: 1299, startPoint y: 205, endPoint x: 1306, endPoint y: 254, distance: 49.5
click at [1306, 254] on div "Home / Music /music About /about Outreach /outreach Contact /contact Services /…" at bounding box center [1417, 282] width 281 height 266
drag, startPoint x: 1443, startPoint y: 202, endPoint x: 1430, endPoint y: 209, distance: 14.8
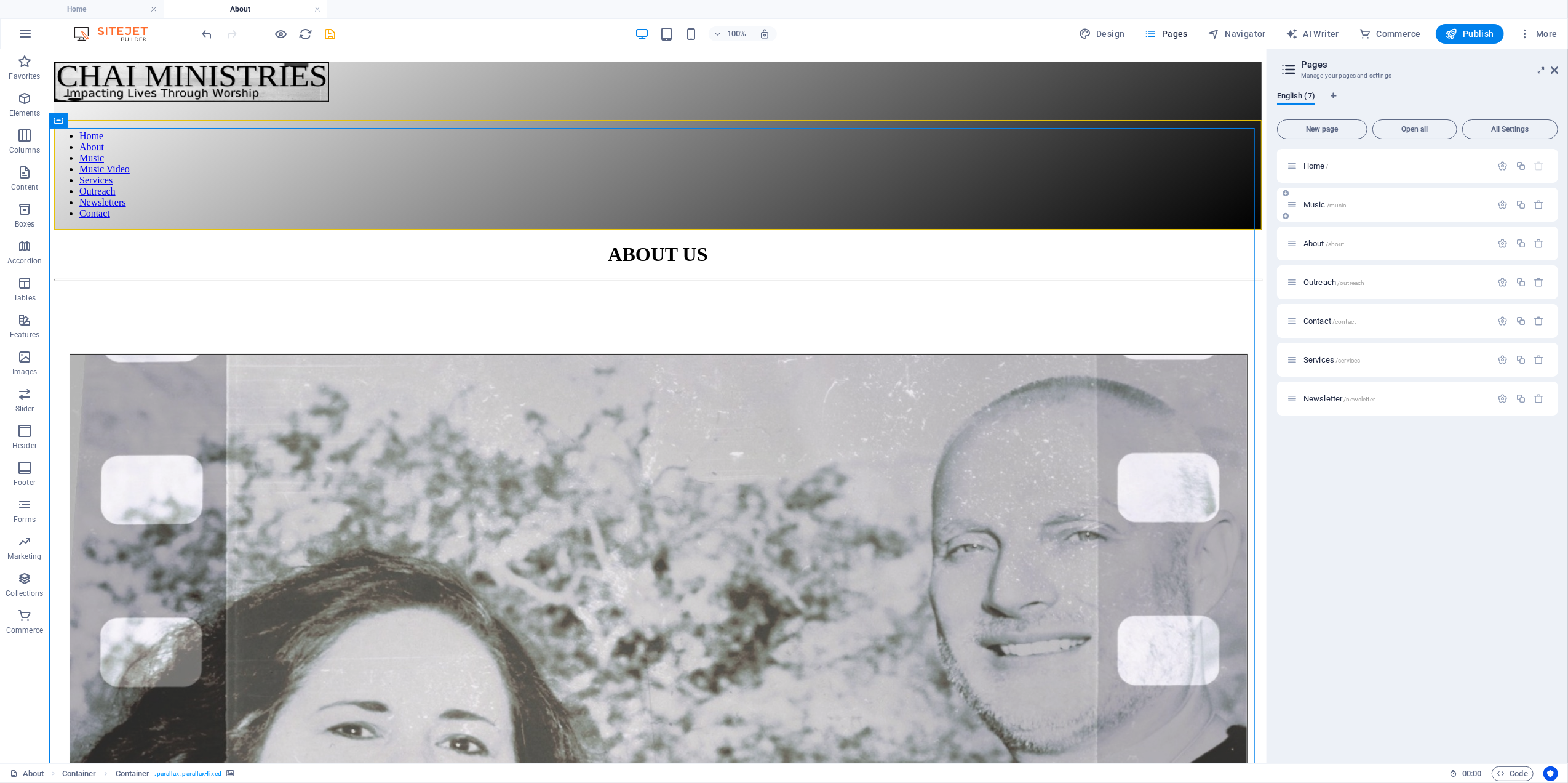
click at [1430, 209] on div "Music /music" at bounding box center [1390, 204] width 205 height 14
drag, startPoint x: 1375, startPoint y: 244, endPoint x: 1371, endPoint y: 187, distance: 57.1
click at [1371, 187] on div "Home / Music /music About /about Outreach /outreach Contact /contact Services /…" at bounding box center [1417, 282] width 281 height 266
click at [1310, 198] on div "Music /music" at bounding box center [1390, 204] width 205 height 14
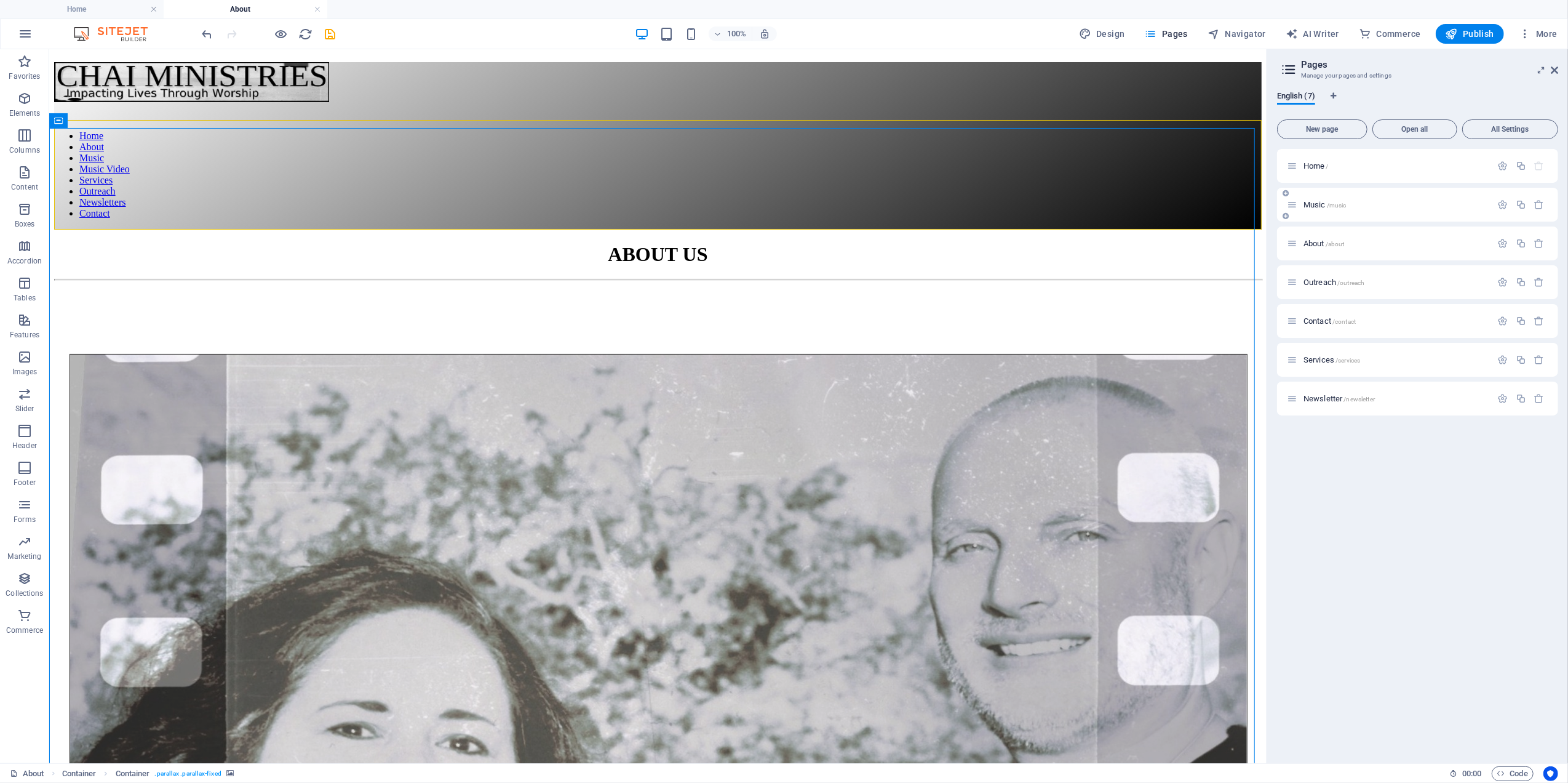
click at [1358, 202] on p "Music /music" at bounding box center [1396, 204] width 185 height 8
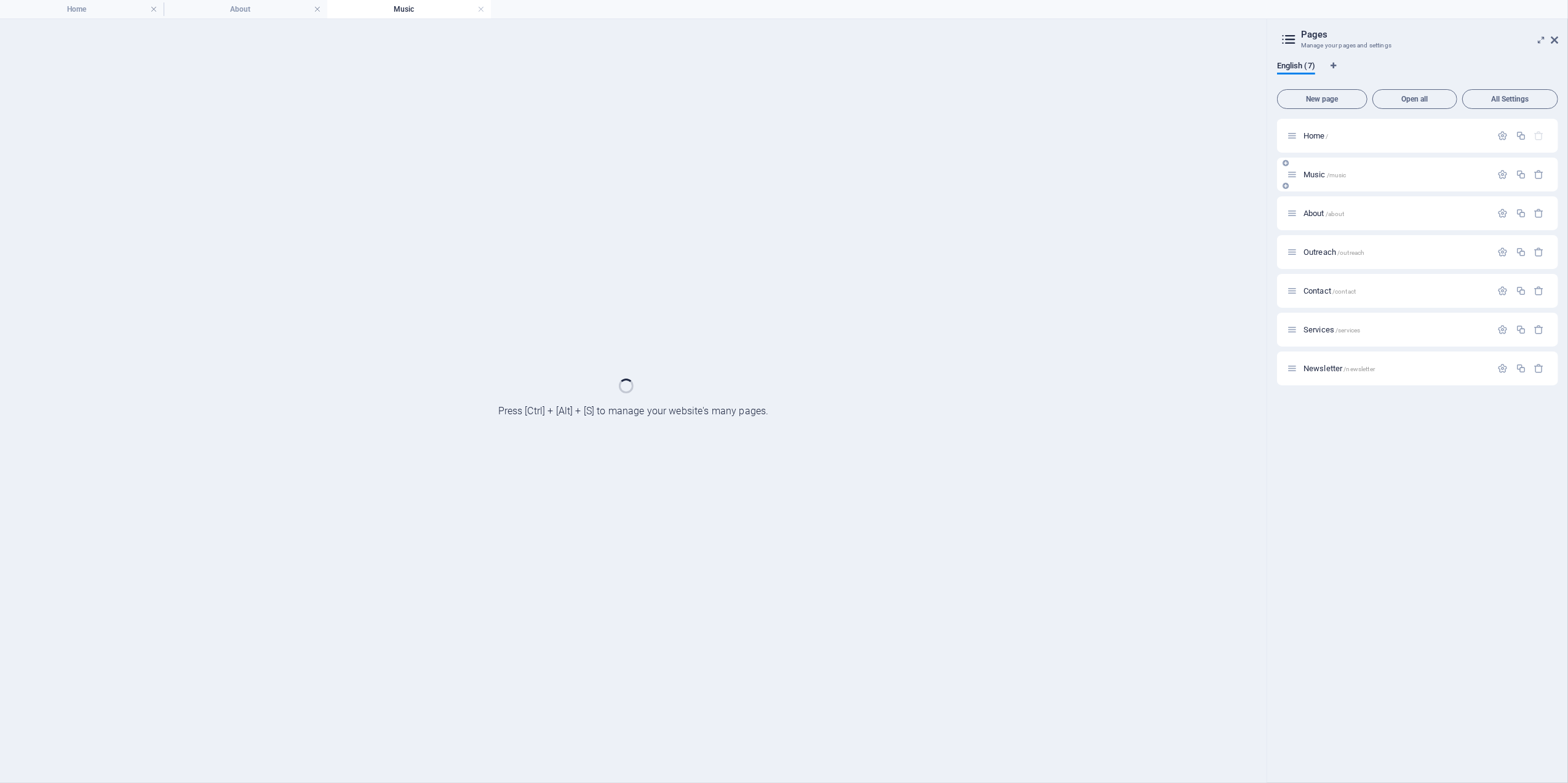
click at [1358, 202] on div "About /about" at bounding box center [1417, 213] width 281 height 34
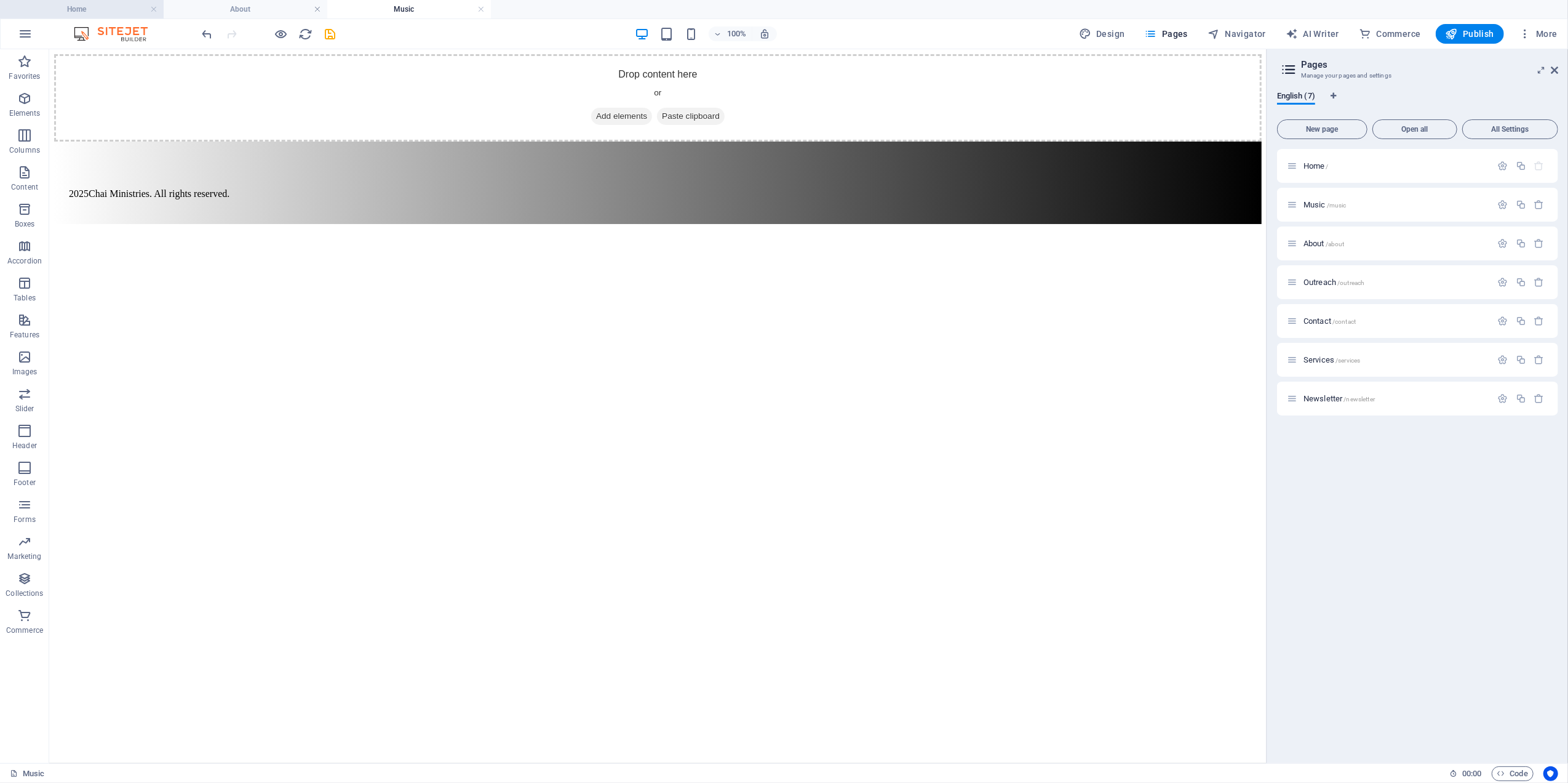
click at [114, 5] on h4 "Home" at bounding box center [81, 9] width 163 height 13
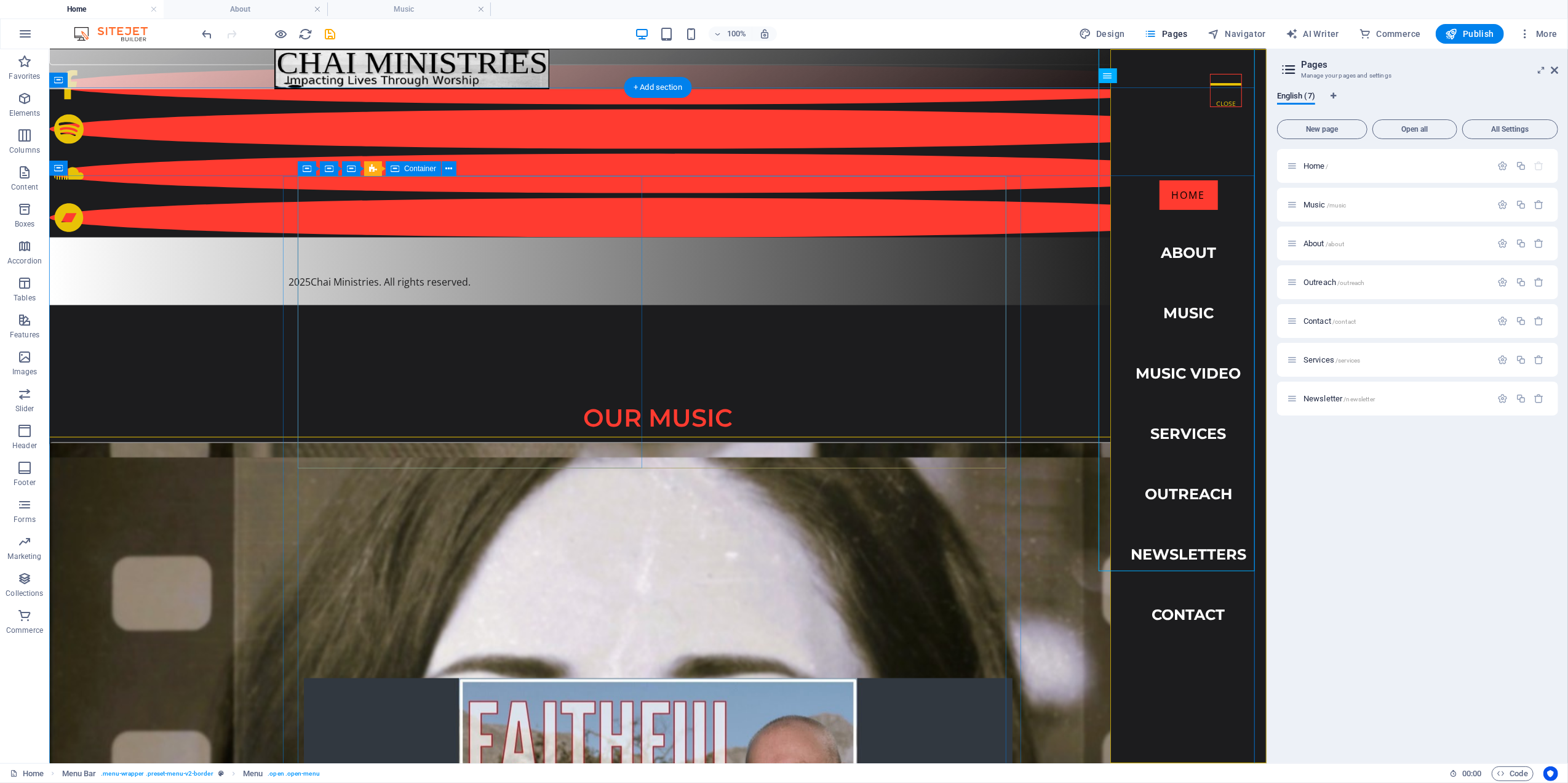
scroll to position [1477, 0]
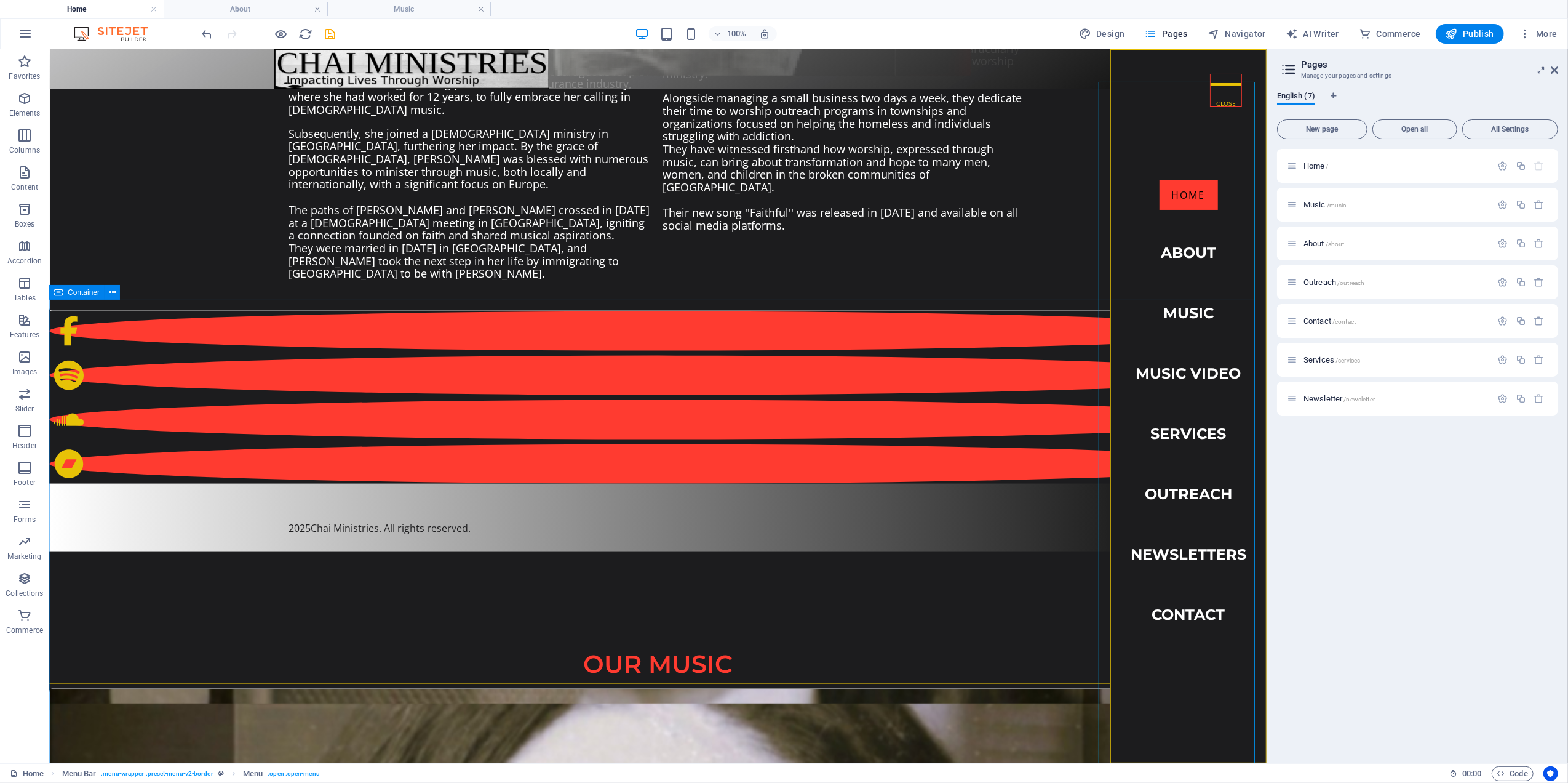
click at [74, 296] on div "Container" at bounding box center [77, 292] width 55 height 15
click at [386, 5] on h4 "Music" at bounding box center [409, 9] width 163 height 13
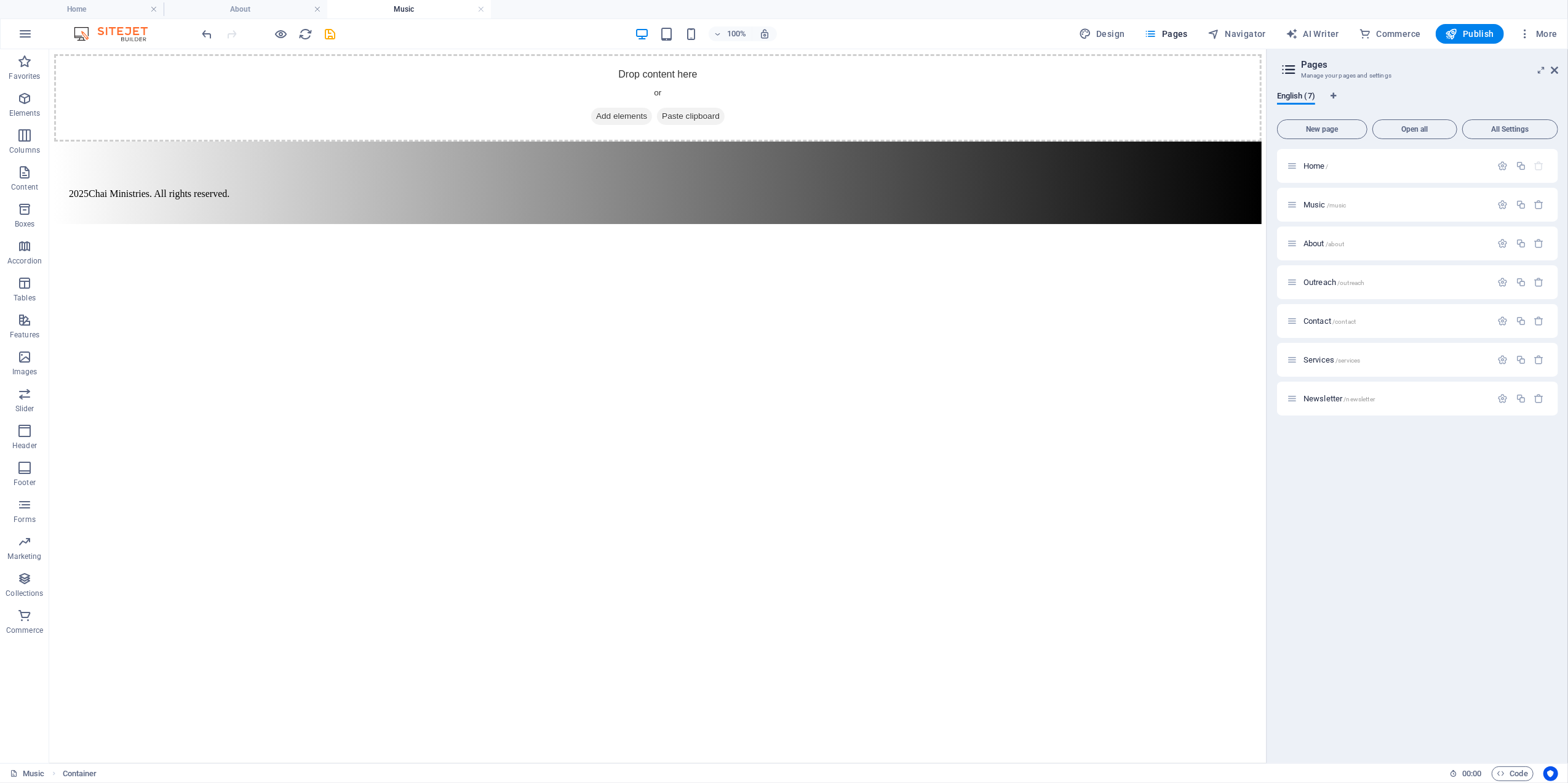
scroll to position [0, 0]
click at [220, 118] on div "Drop content here or Add elements Paste clipboard" at bounding box center [657, 97] width 1207 height 87
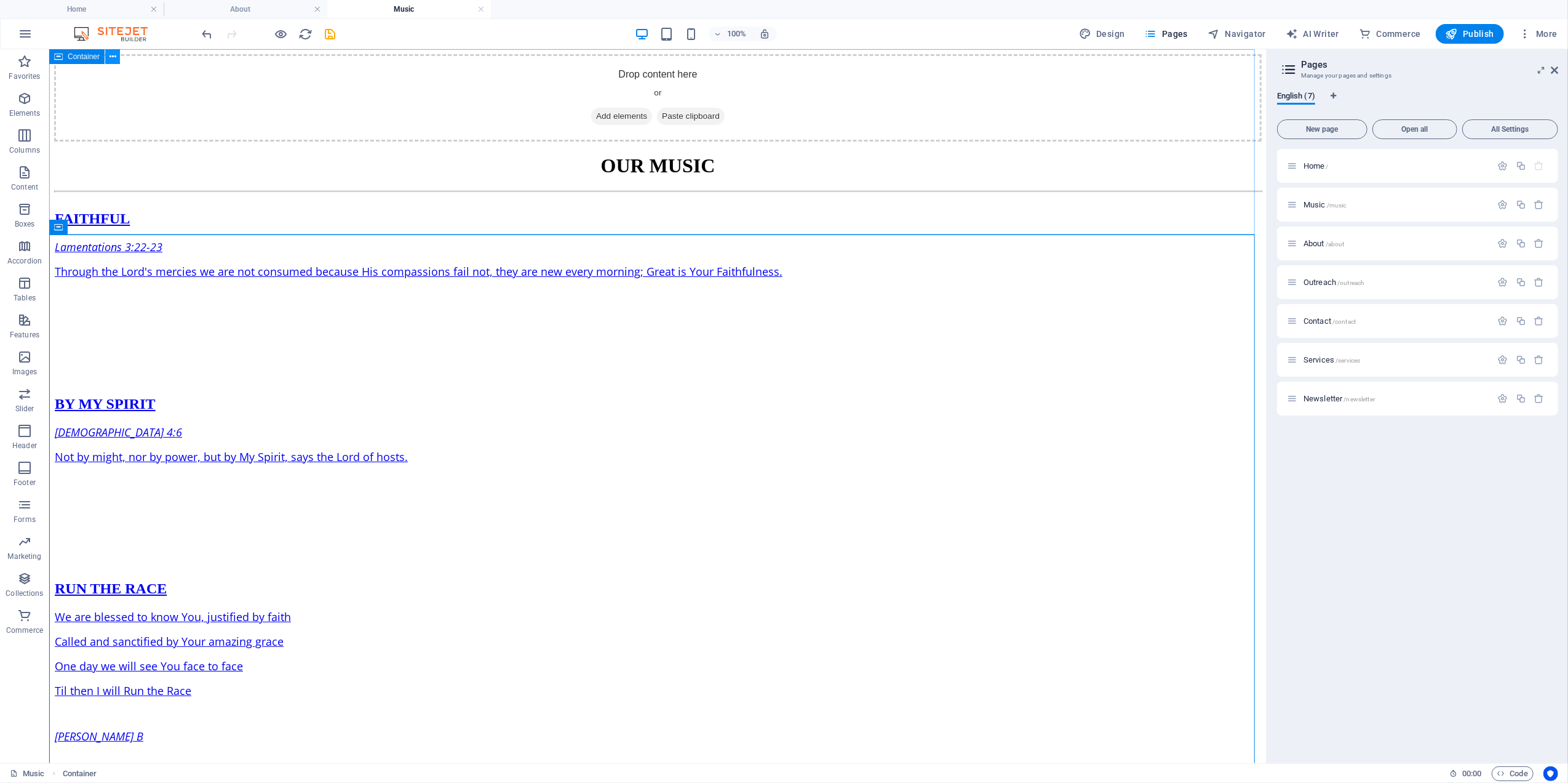
click at [110, 54] on icon at bounding box center [113, 57] width 7 height 12
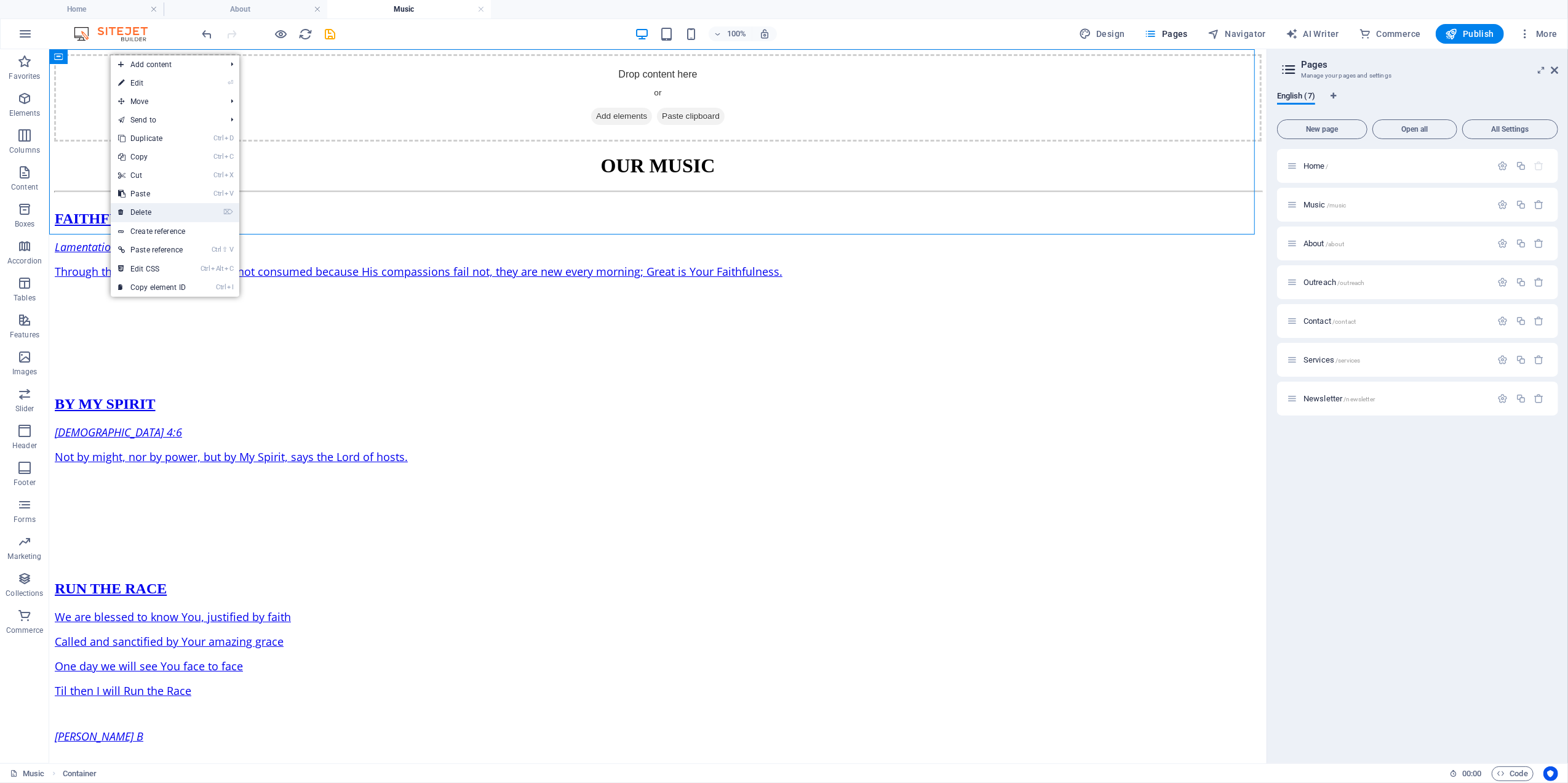
click at [155, 209] on link "⌦ Delete" at bounding box center [152, 212] width 82 height 19
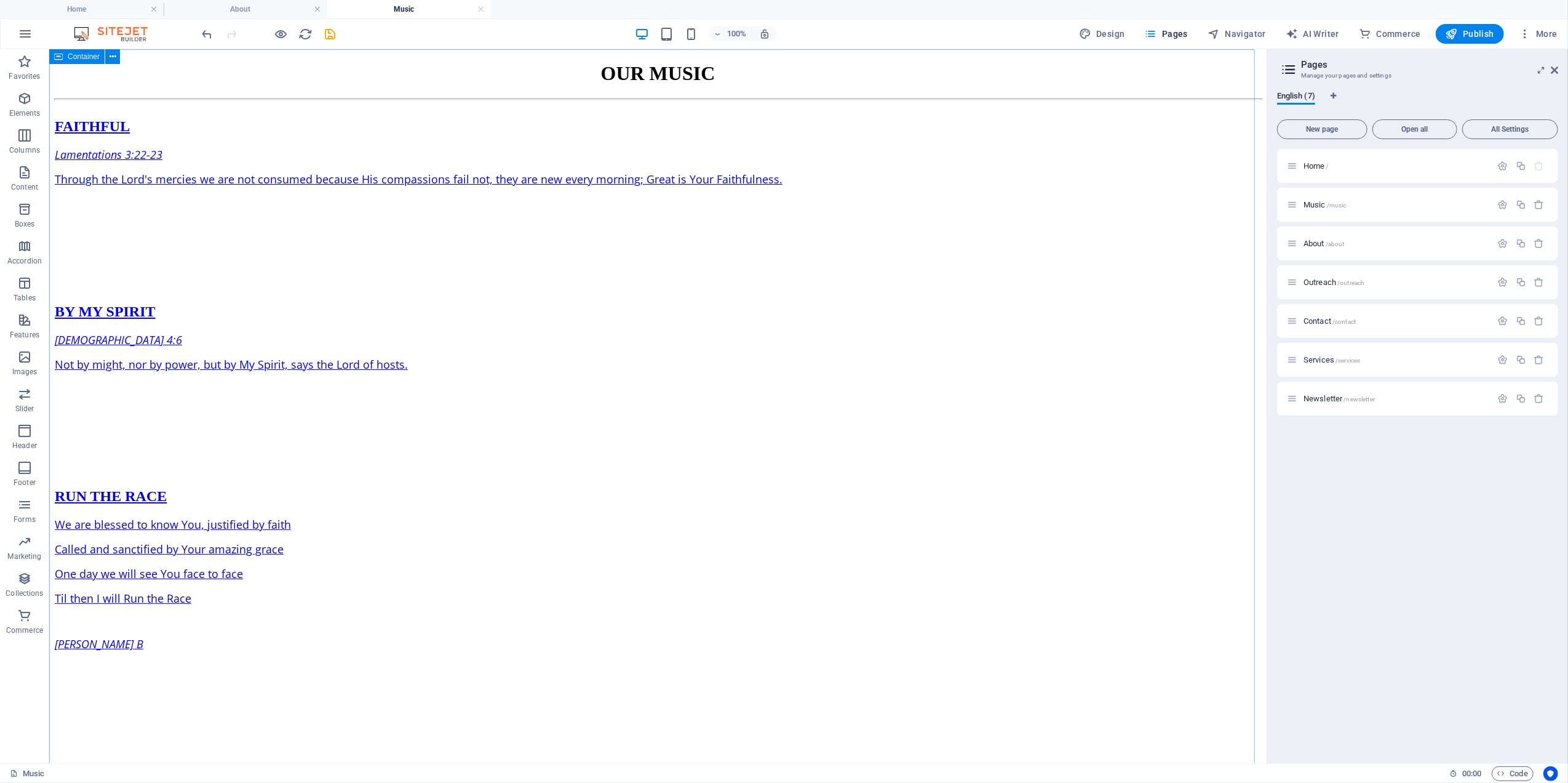
click at [84, 56] on span "Container" at bounding box center [84, 56] width 32 height 7
click at [110, 57] on icon at bounding box center [113, 57] width 7 height 12
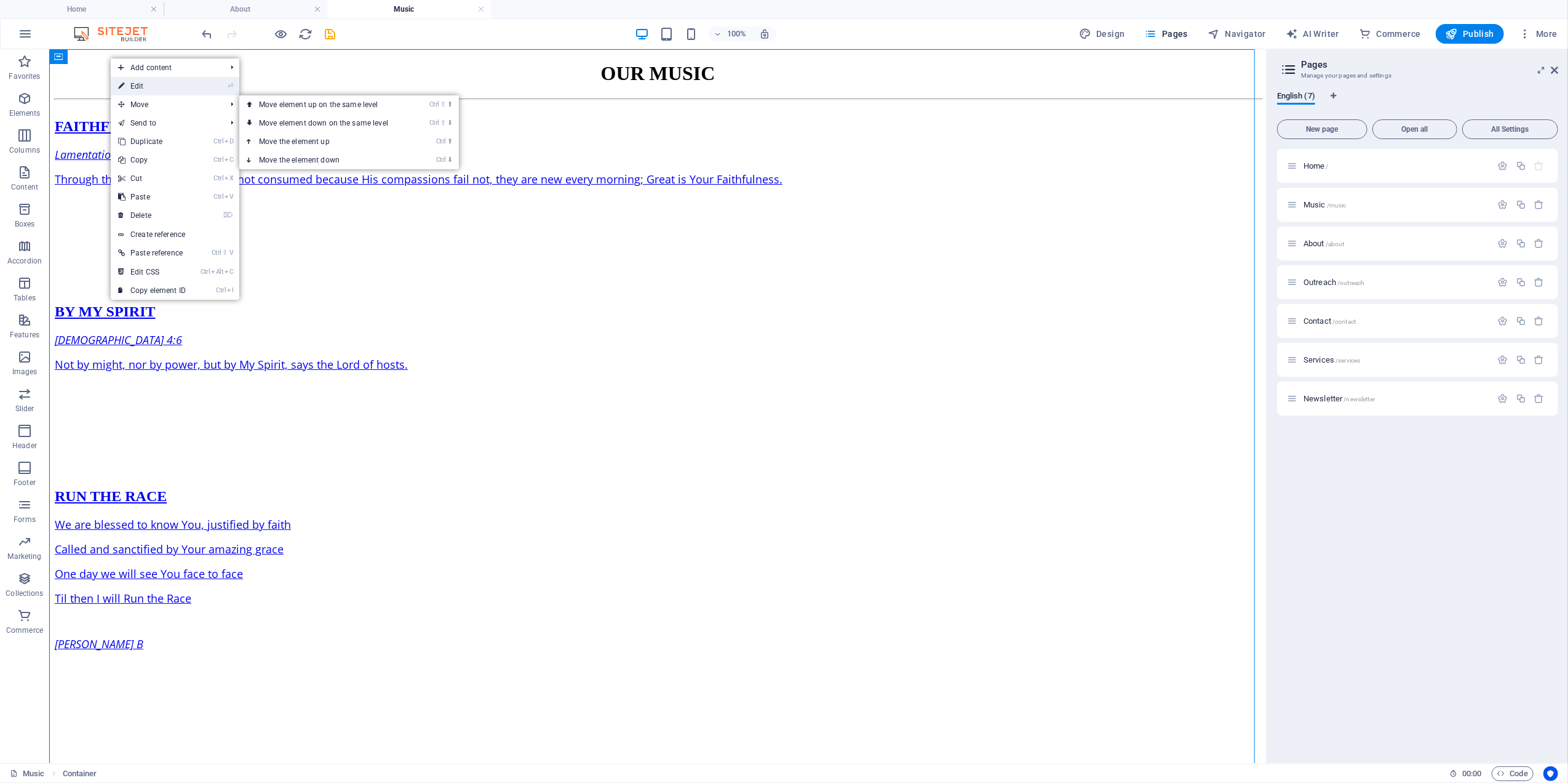
click at [129, 85] on link "⏎ Edit" at bounding box center [152, 86] width 82 height 19
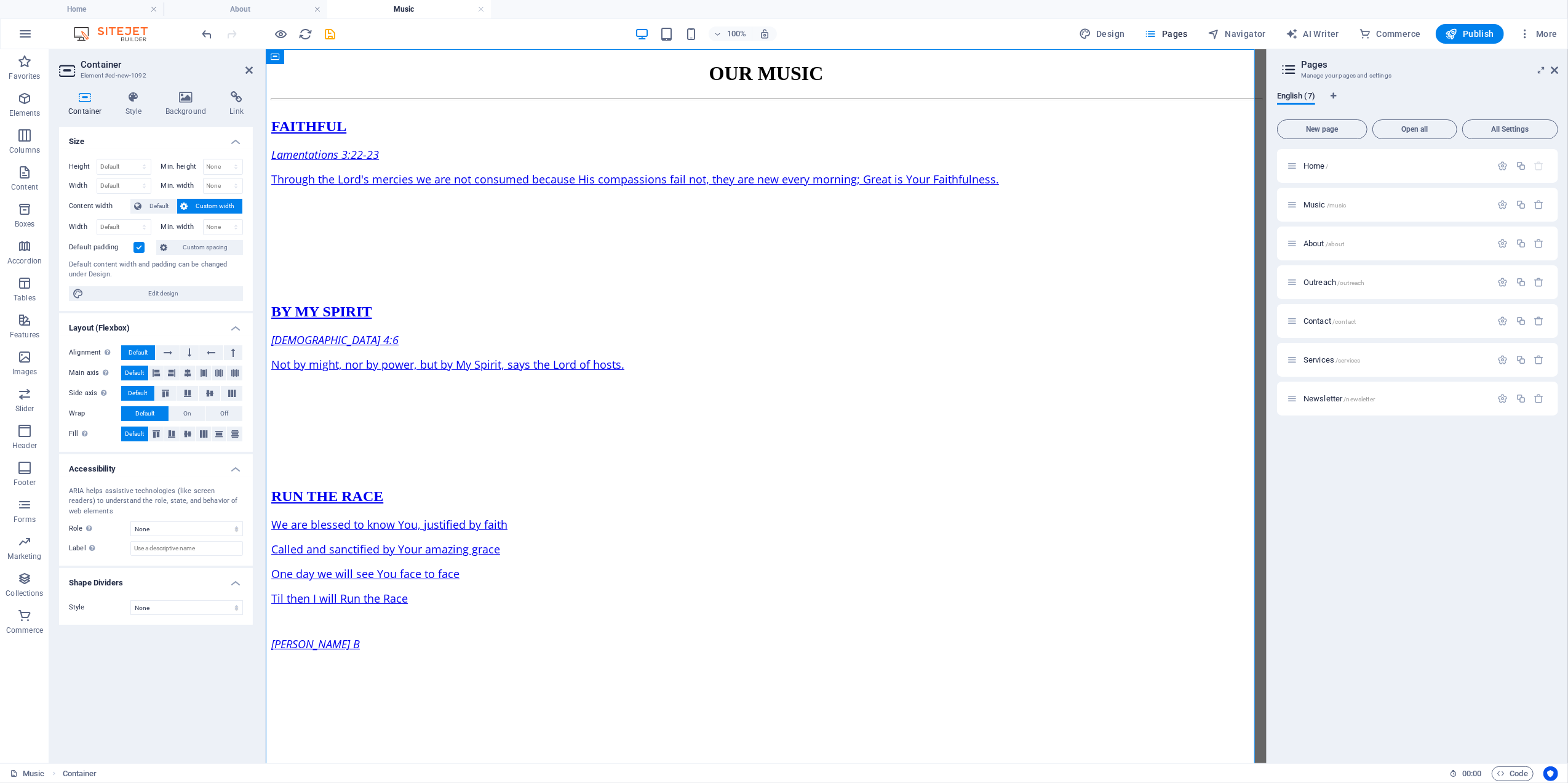
click at [137, 246] on label at bounding box center [139, 247] width 11 height 11
click at [0, 0] on input "Default padding" at bounding box center [0, 0] width 0 height 0
click at [246, 70] on icon at bounding box center [249, 70] width 7 height 10
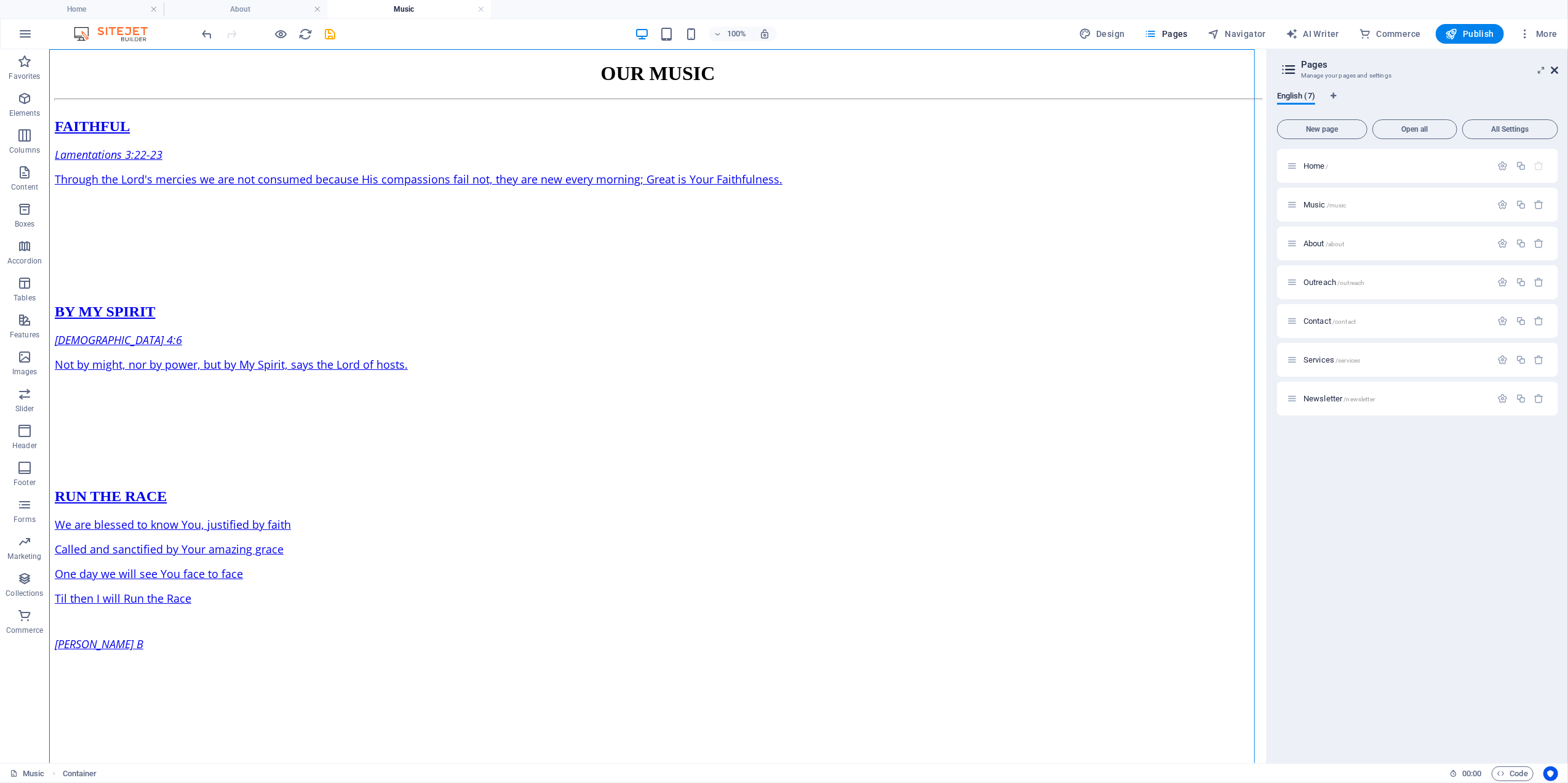
click at [1553, 71] on icon at bounding box center [1555, 70] width 7 height 10
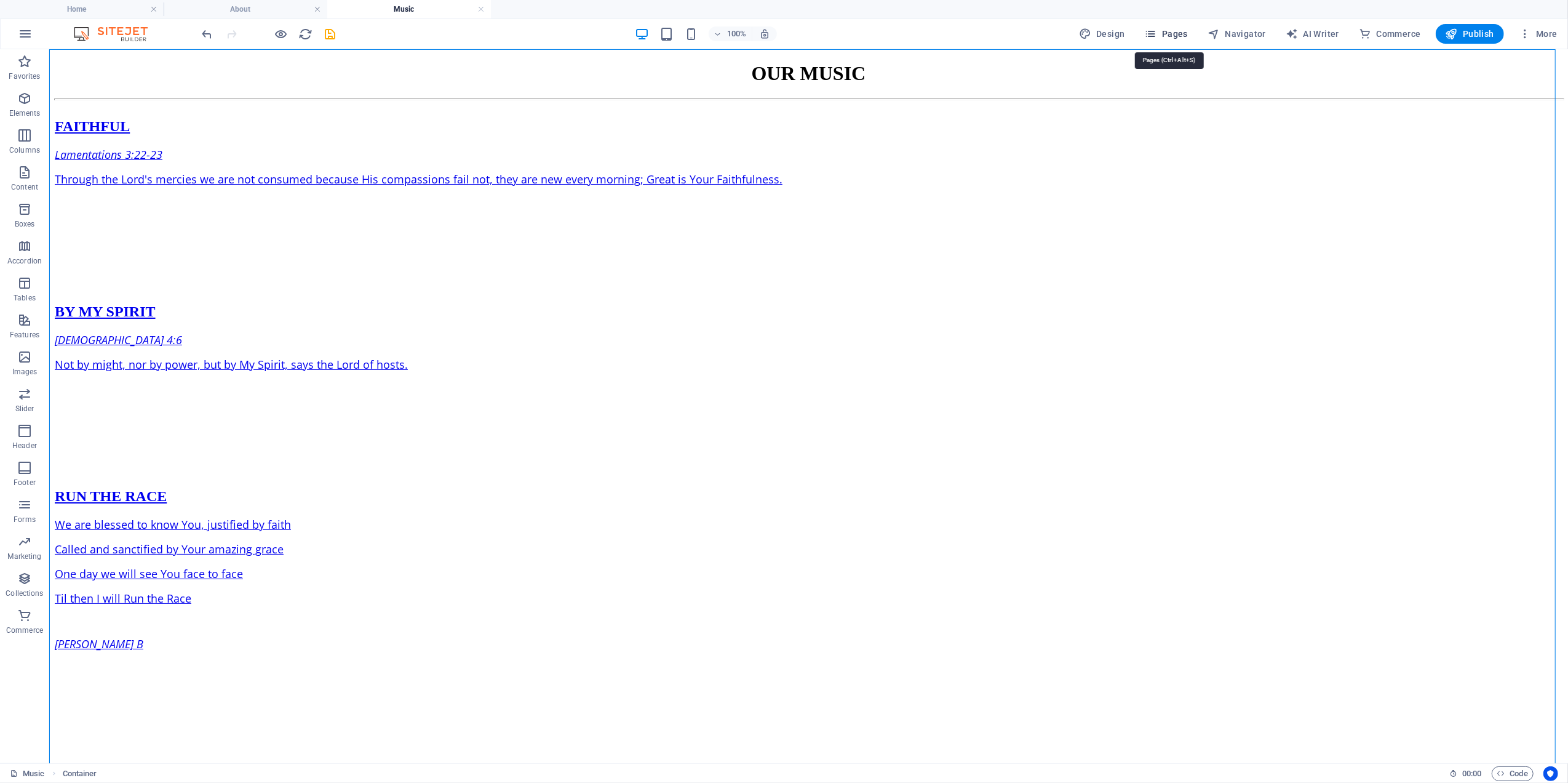
drag, startPoint x: 1183, startPoint y: 33, endPoint x: 1189, endPoint y: 43, distance: 11.7
click at [1182, 33] on span "Pages" at bounding box center [1166, 34] width 43 height 12
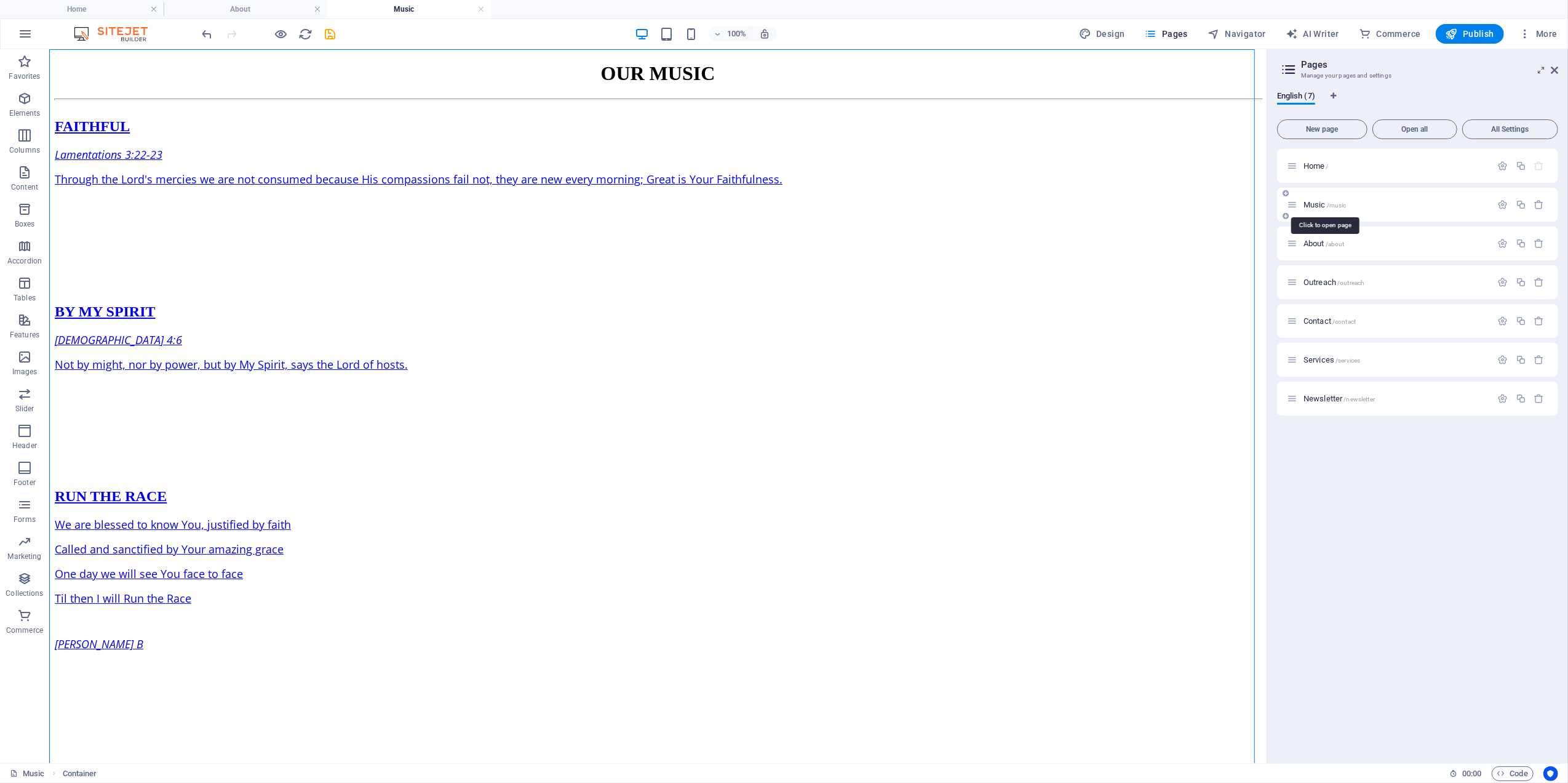
click at [1313, 205] on span "Music /music" at bounding box center [1325, 204] width 43 height 9
click at [1502, 202] on icon "button" at bounding box center [1504, 204] width 11 height 11
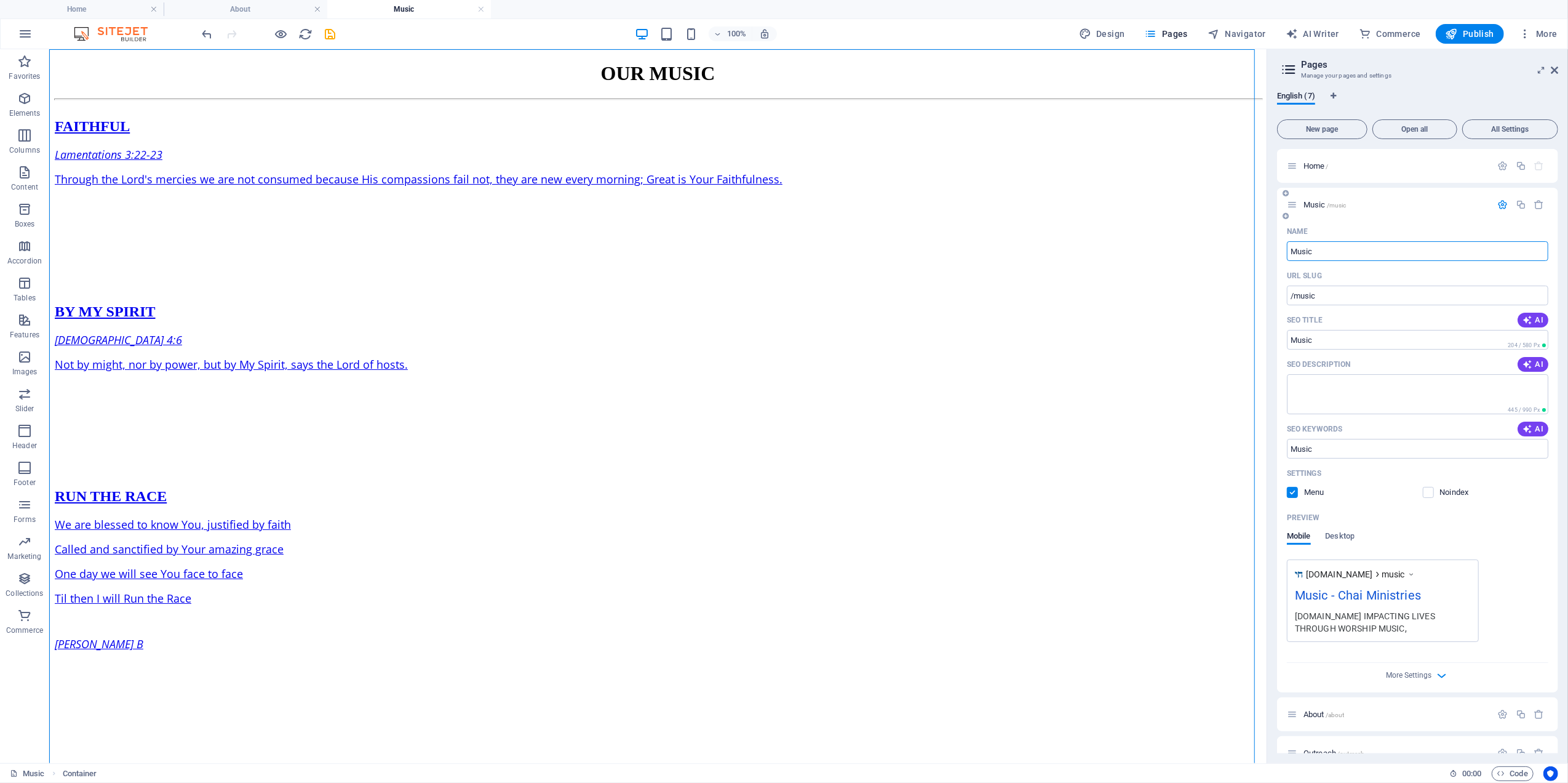
click at [1290, 251] on input "Music" at bounding box center [1417, 251] width 261 height 20
type input "oUR Music"
type input "/oumusic"
type input "oUR Music"
type input "/our-music"
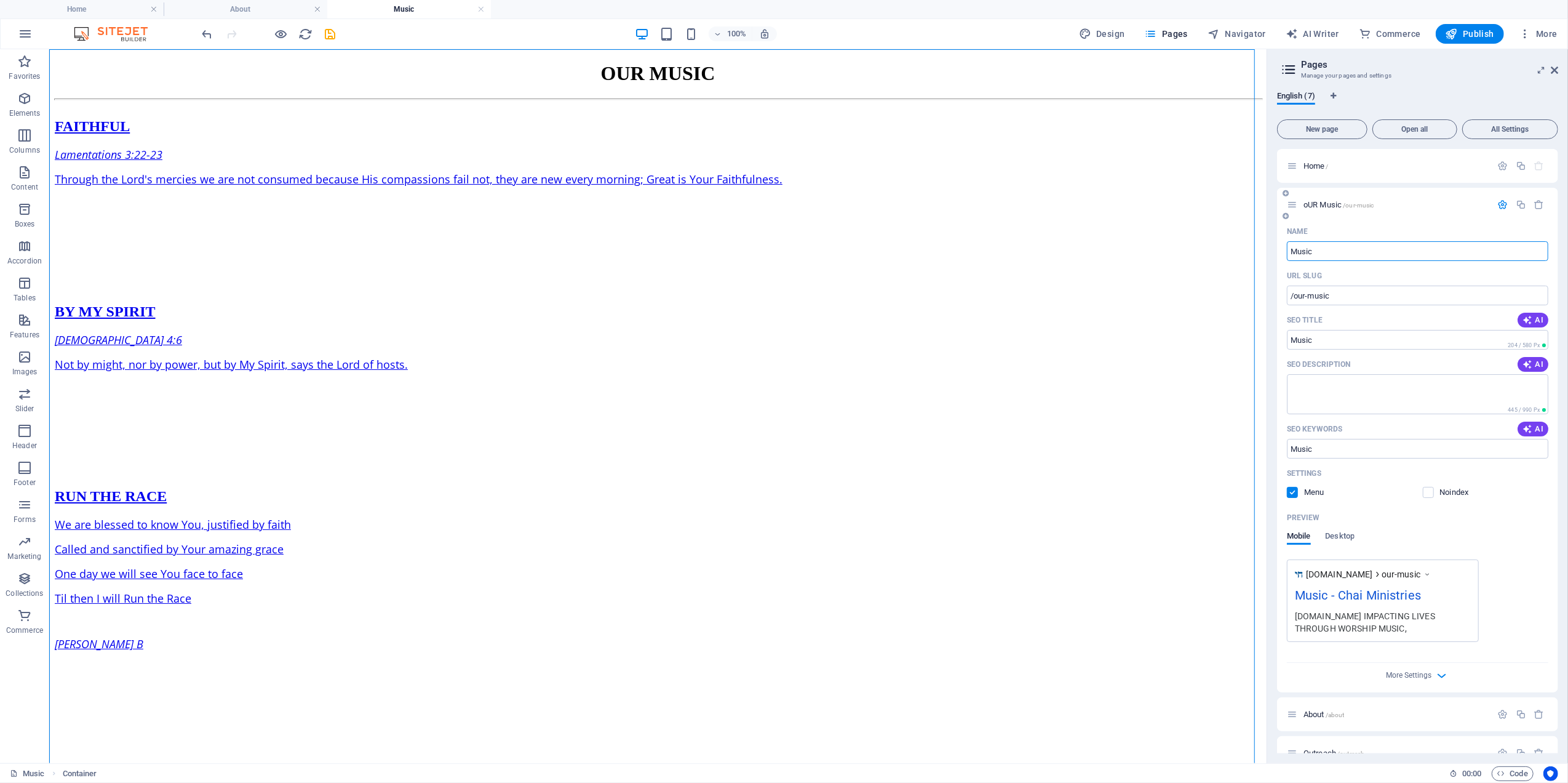
type input "Music"
type input "/music"
type input "Our Music"
type input "/ourmusic"
type input "Our Music"
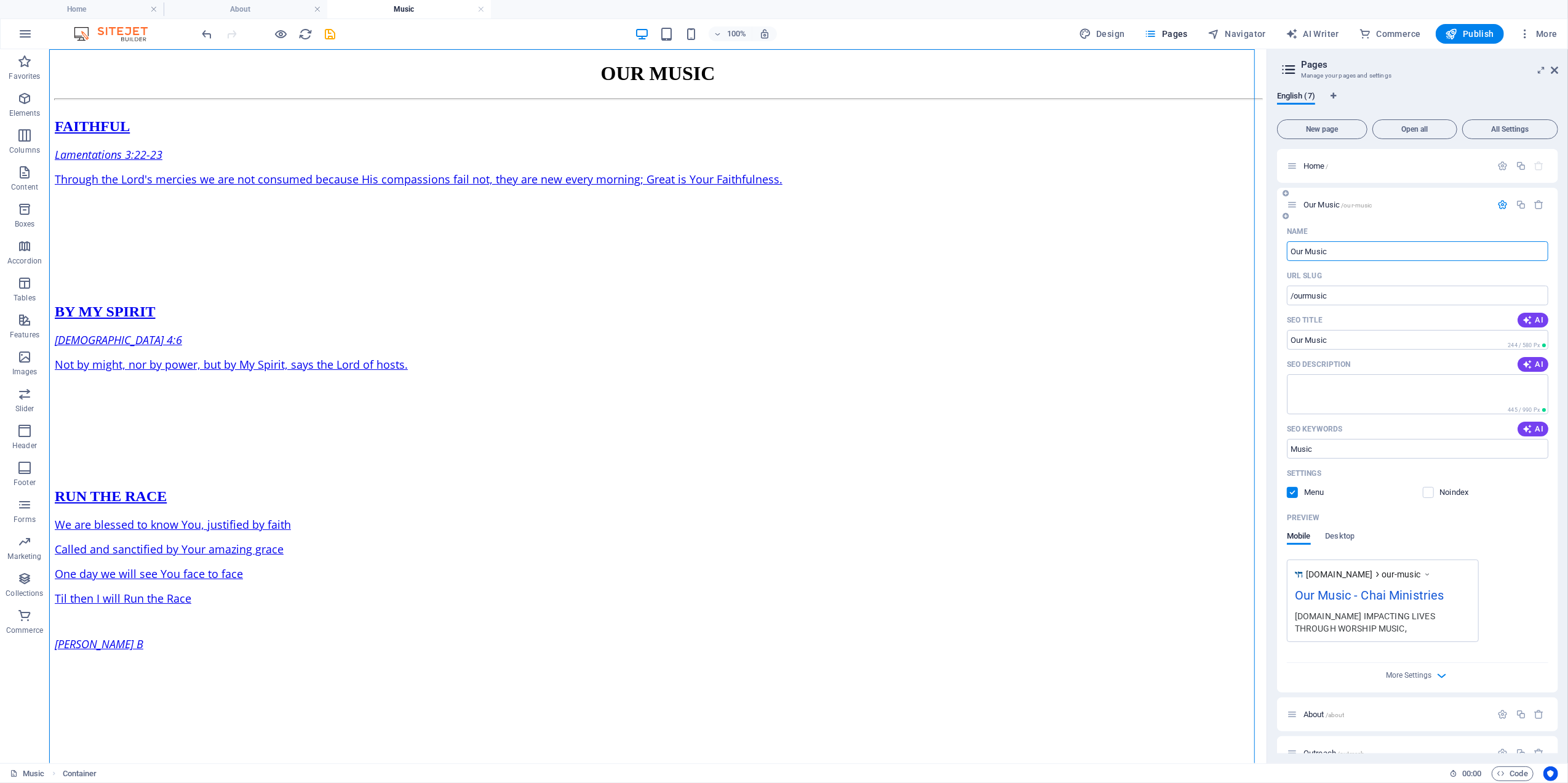
type input "/our-music"
type input "Our Music"
click at [98, 11] on h4 "Home" at bounding box center [81, 9] width 163 height 13
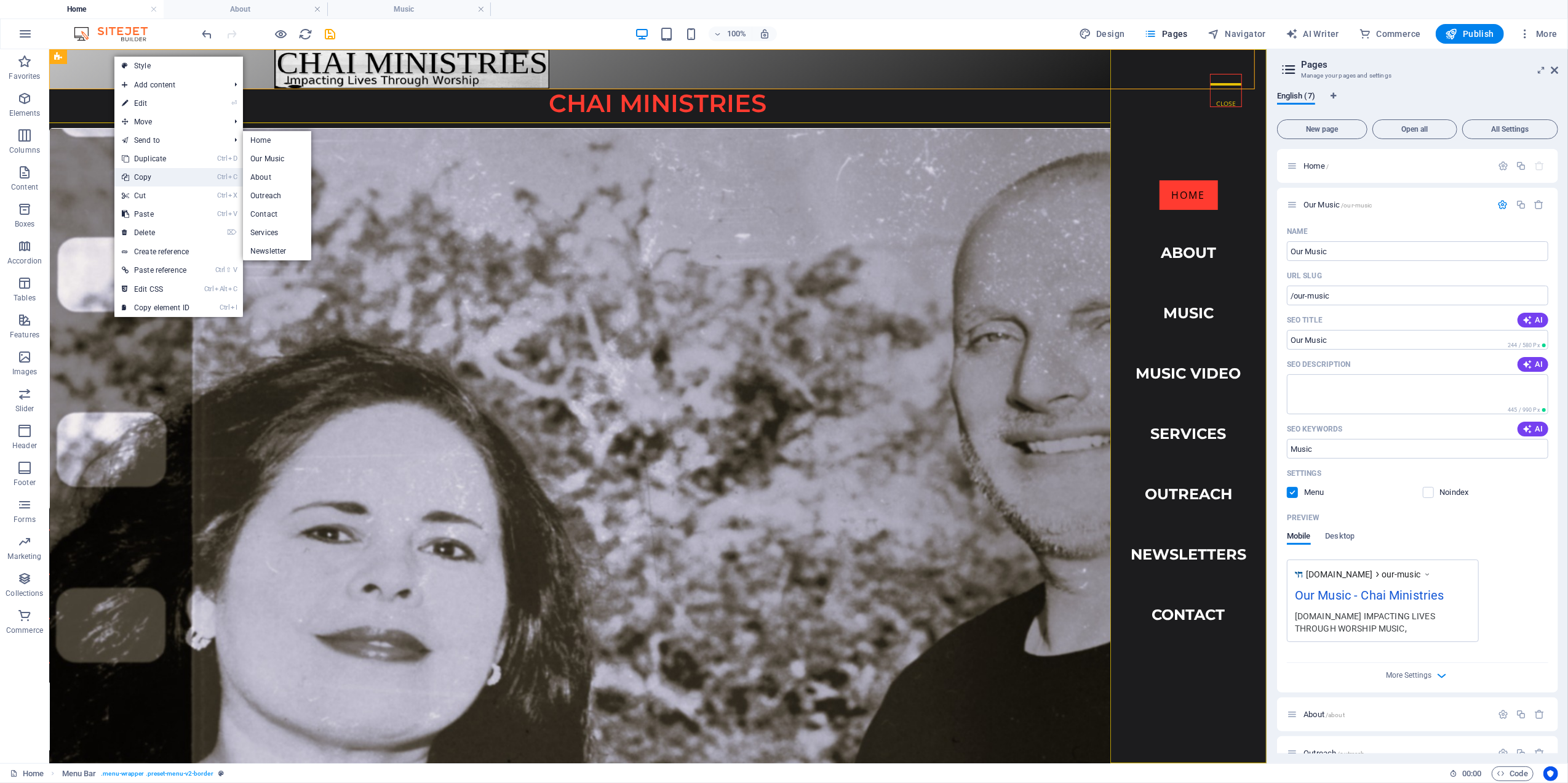
click at [145, 175] on link "Ctrl C Copy" at bounding box center [155, 177] width 82 height 19
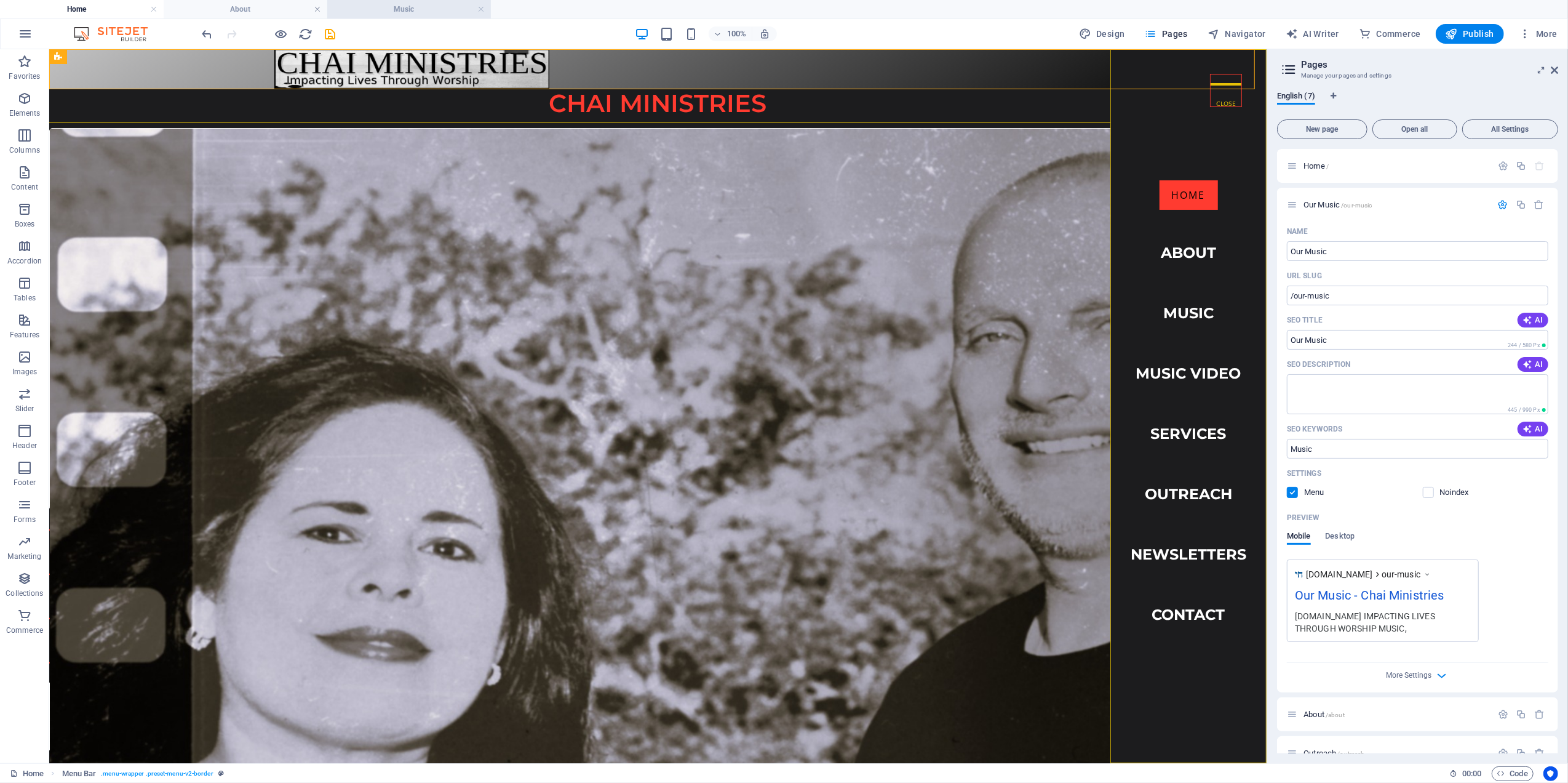
click at [399, 8] on h4 "Music" at bounding box center [409, 9] width 163 height 13
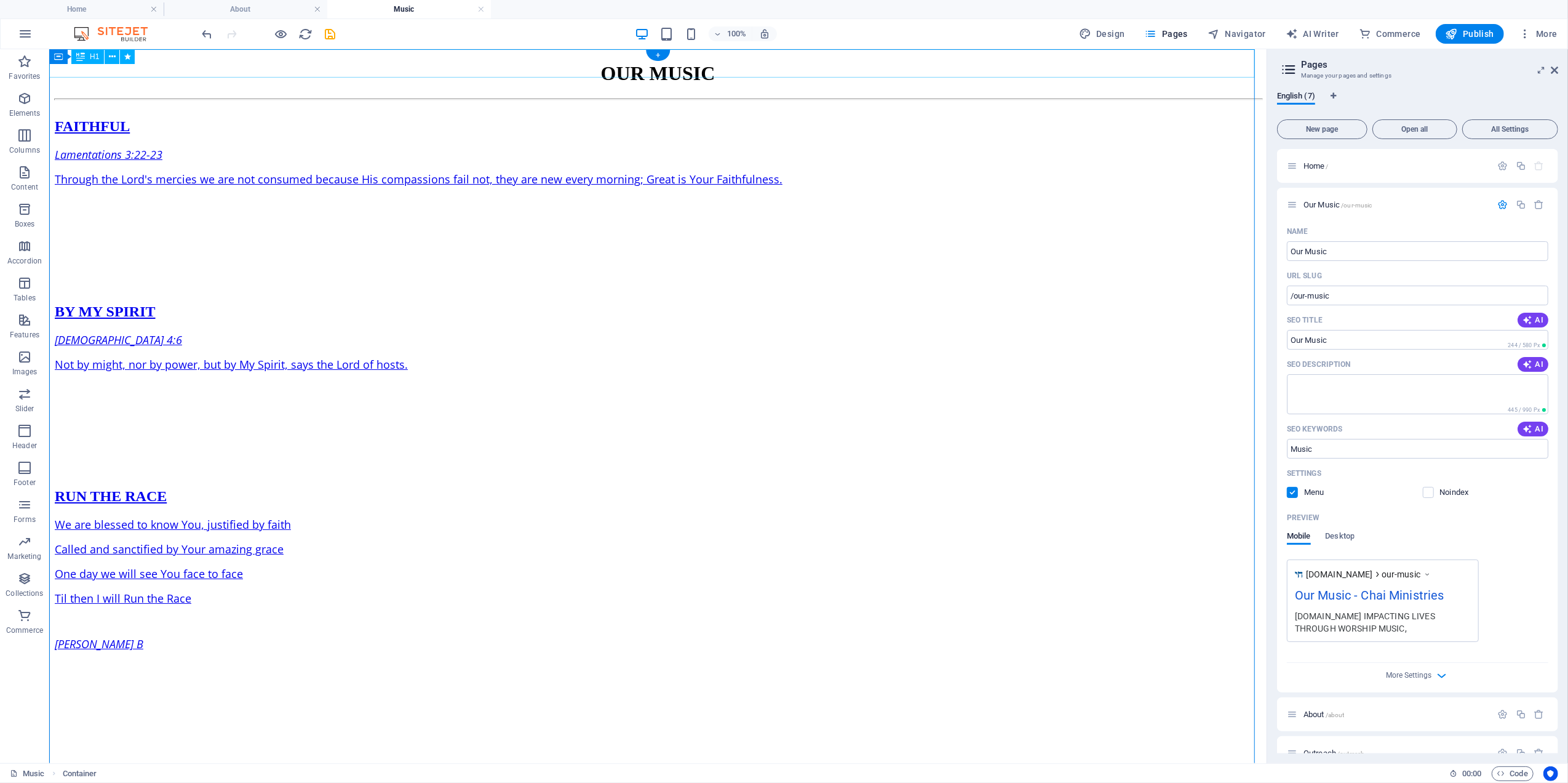
click at [182, 70] on div "OUR MUSIC" at bounding box center [657, 73] width 1207 height 23
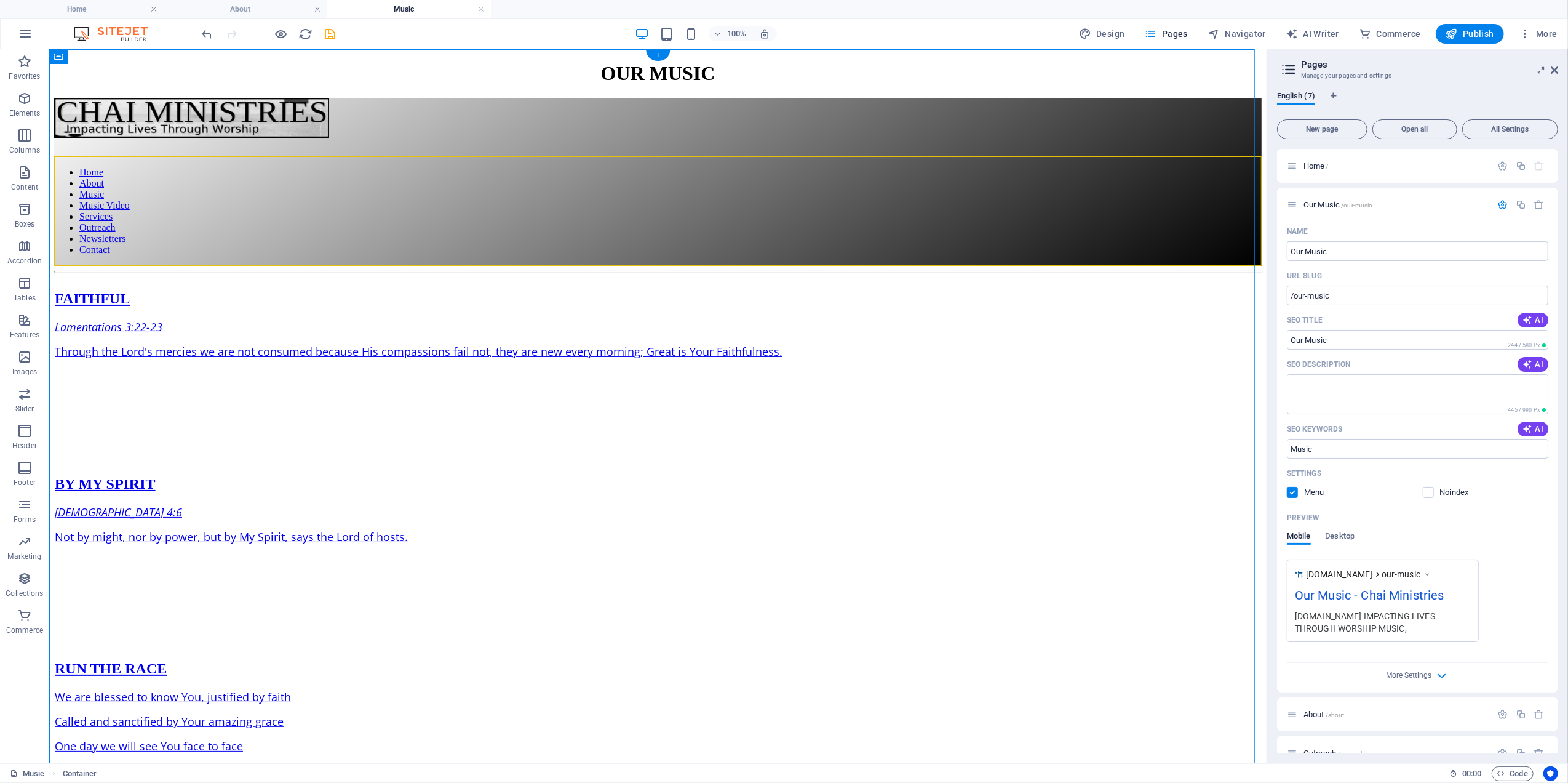
drag, startPoint x: 123, startPoint y: 105, endPoint x: 64, endPoint y: 79, distance: 64.5
click at [73, 98] on div "Home About Music Music Video Services Outreach Newsletters Contact" at bounding box center [657, 182] width 1207 height 168
drag, startPoint x: 120, startPoint y: 64, endPoint x: 117, endPoint y: 42, distance: 22.2
click at [117, 49] on section "Favorites Elements Columns Content Boxes Accordion Tables Features Images Slide…" at bounding box center [633, 406] width 1266 height 714
click at [228, 62] on div "OUR MUSIC" at bounding box center [657, 73] width 1207 height 23
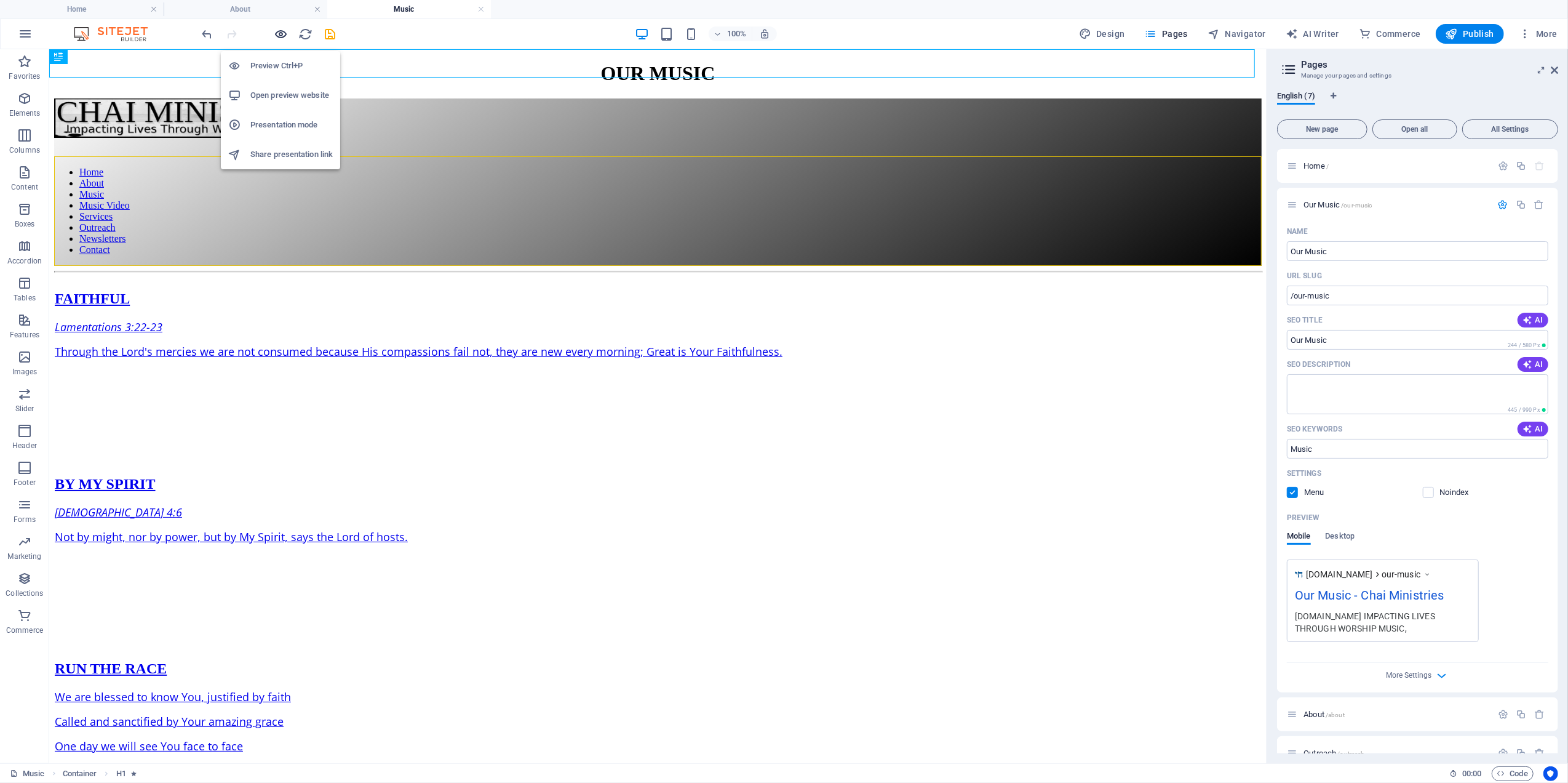
click at [277, 29] on icon "button" at bounding box center [281, 34] width 14 height 14
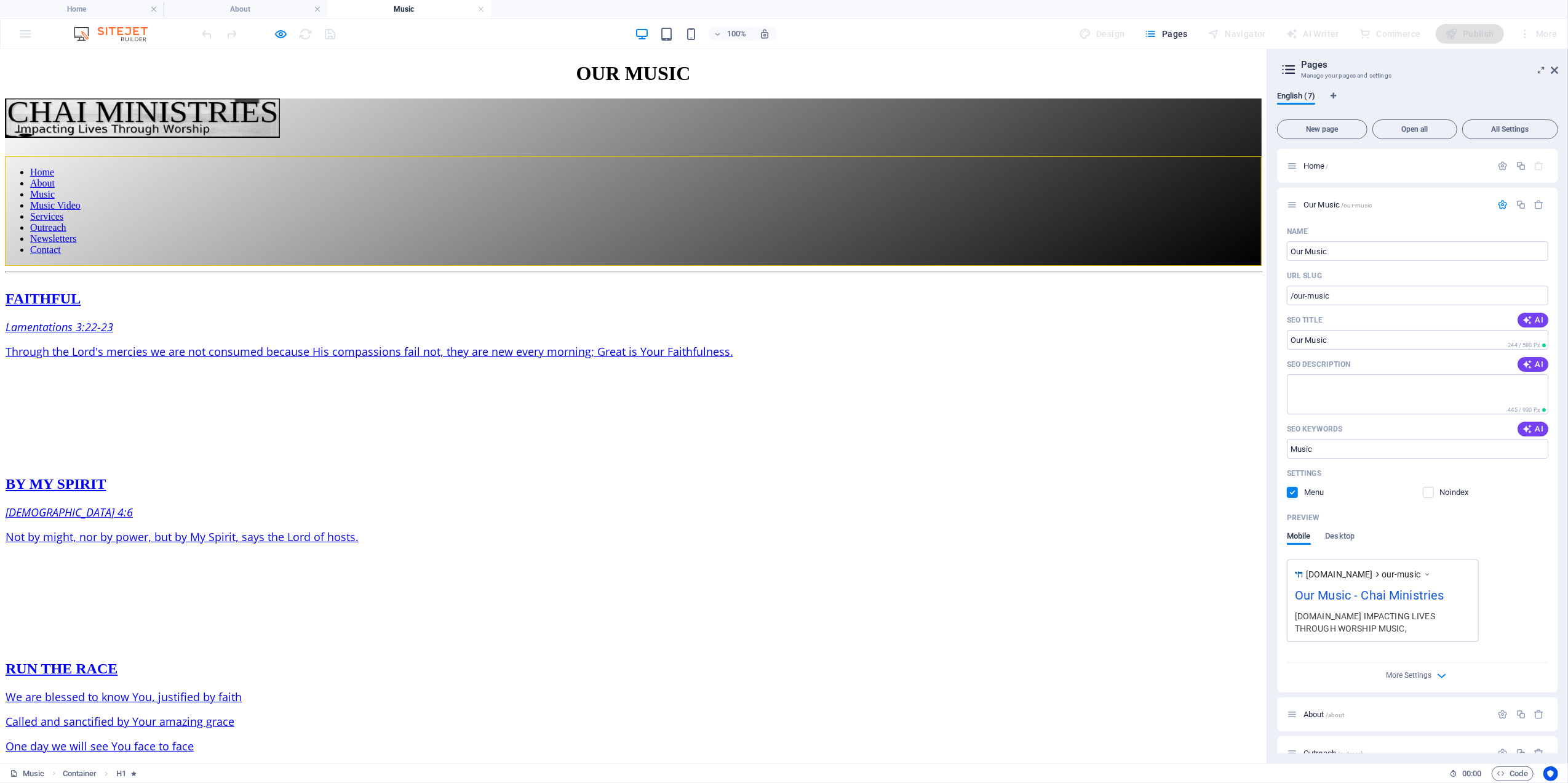
click at [1209, 155] on div at bounding box center [634, 155] width 1257 height 0
click at [1556, 69] on icon at bounding box center [1555, 70] width 7 height 10
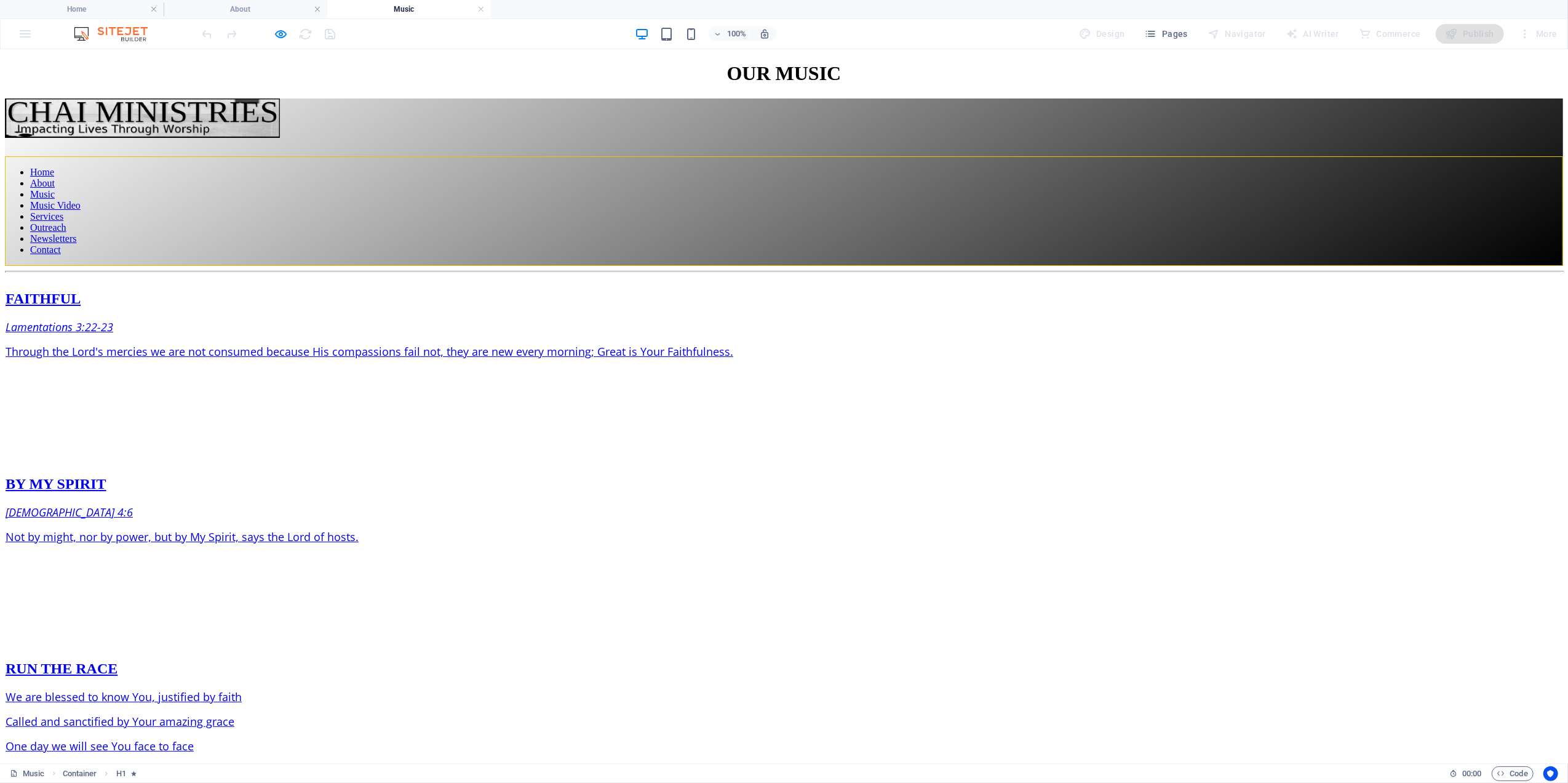
click at [1502, 155] on div at bounding box center [784, 155] width 1558 height 0
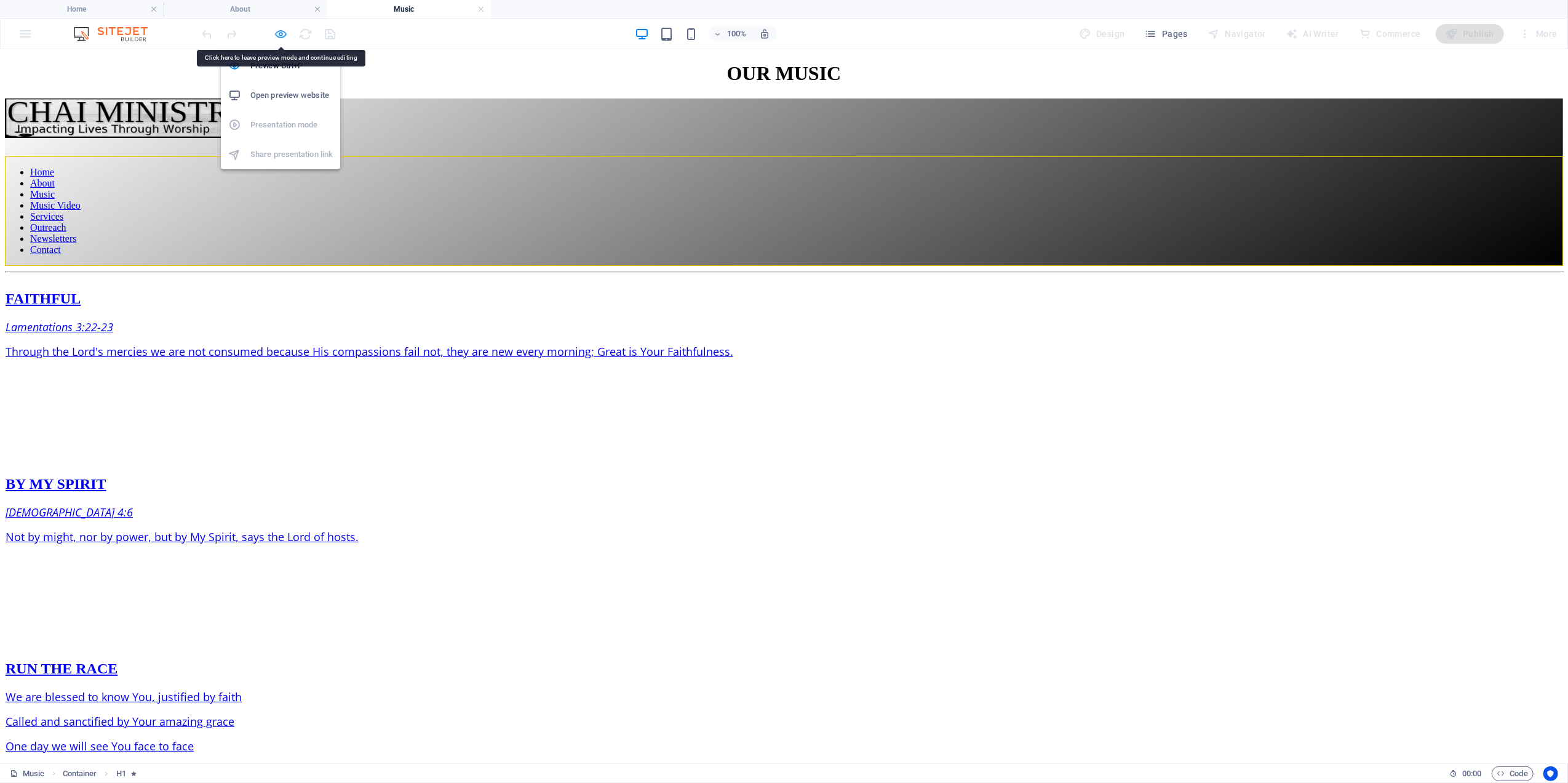
click at [278, 33] on icon "button" at bounding box center [281, 34] width 14 height 14
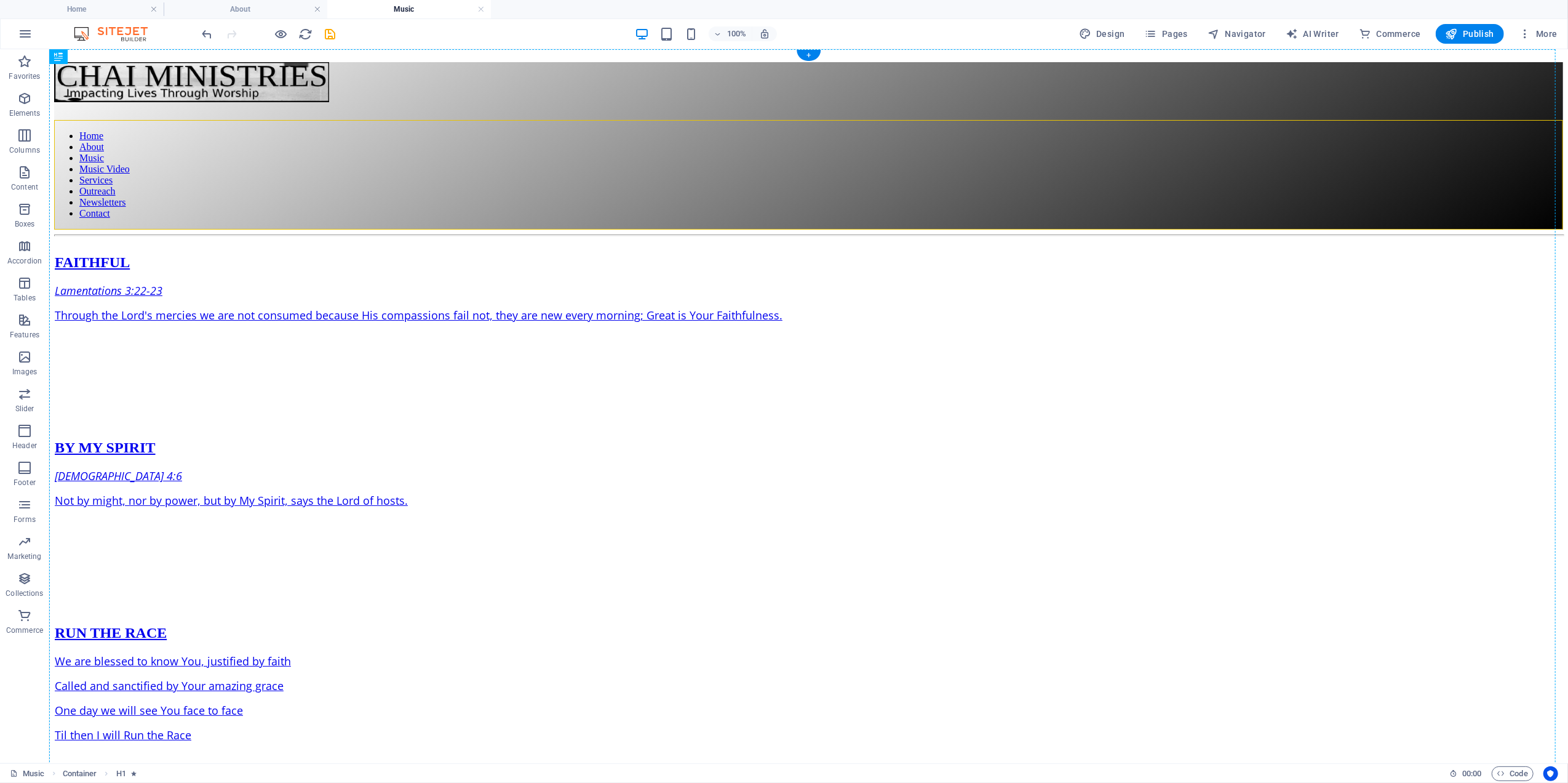
drag, startPoint x: 145, startPoint y: 104, endPoint x: 59, endPoint y: 126, distance: 88.8
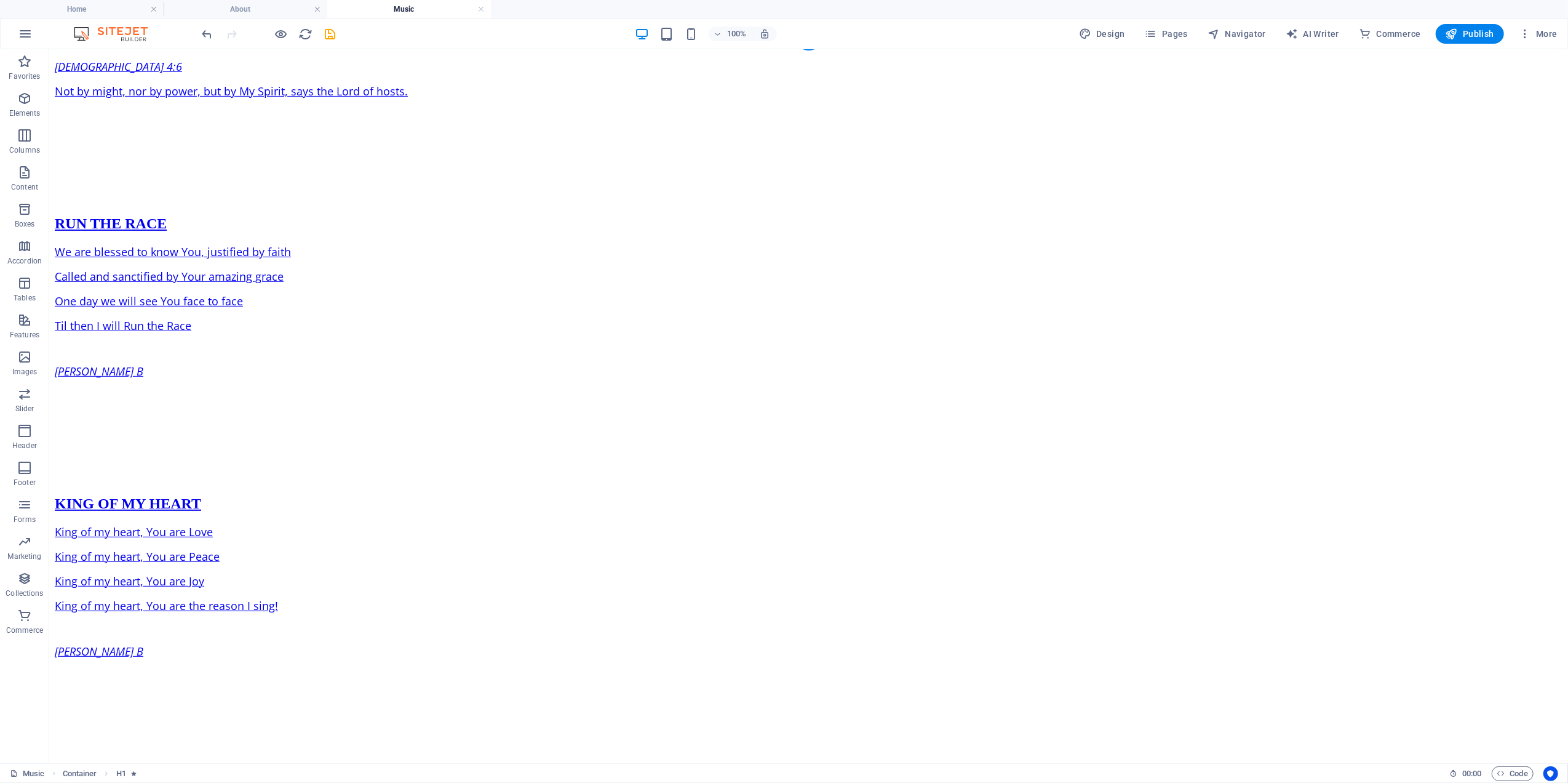
scroll to position [1033, 0]
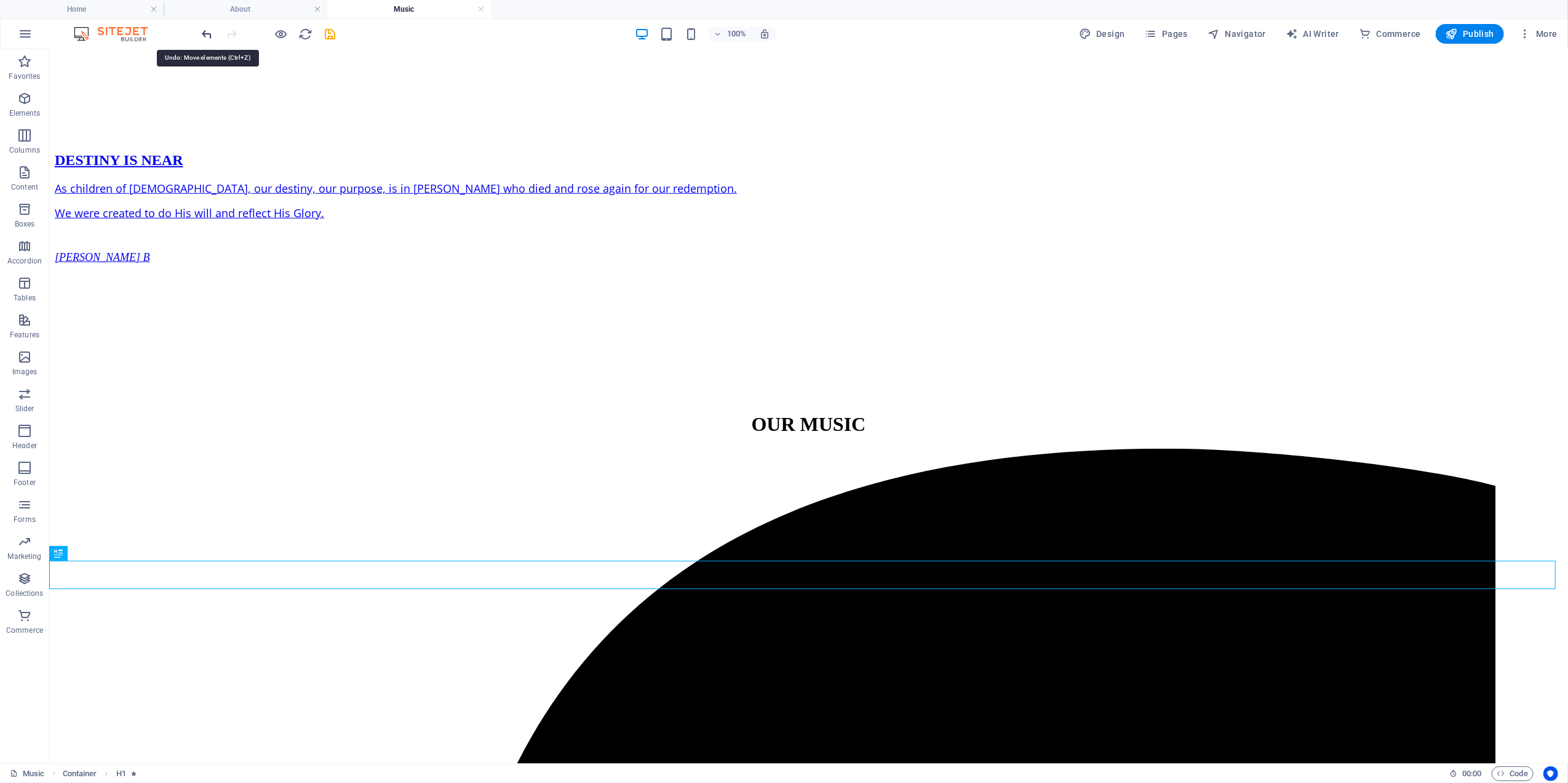
click at [208, 30] on icon "undo" at bounding box center [208, 34] width 14 height 14
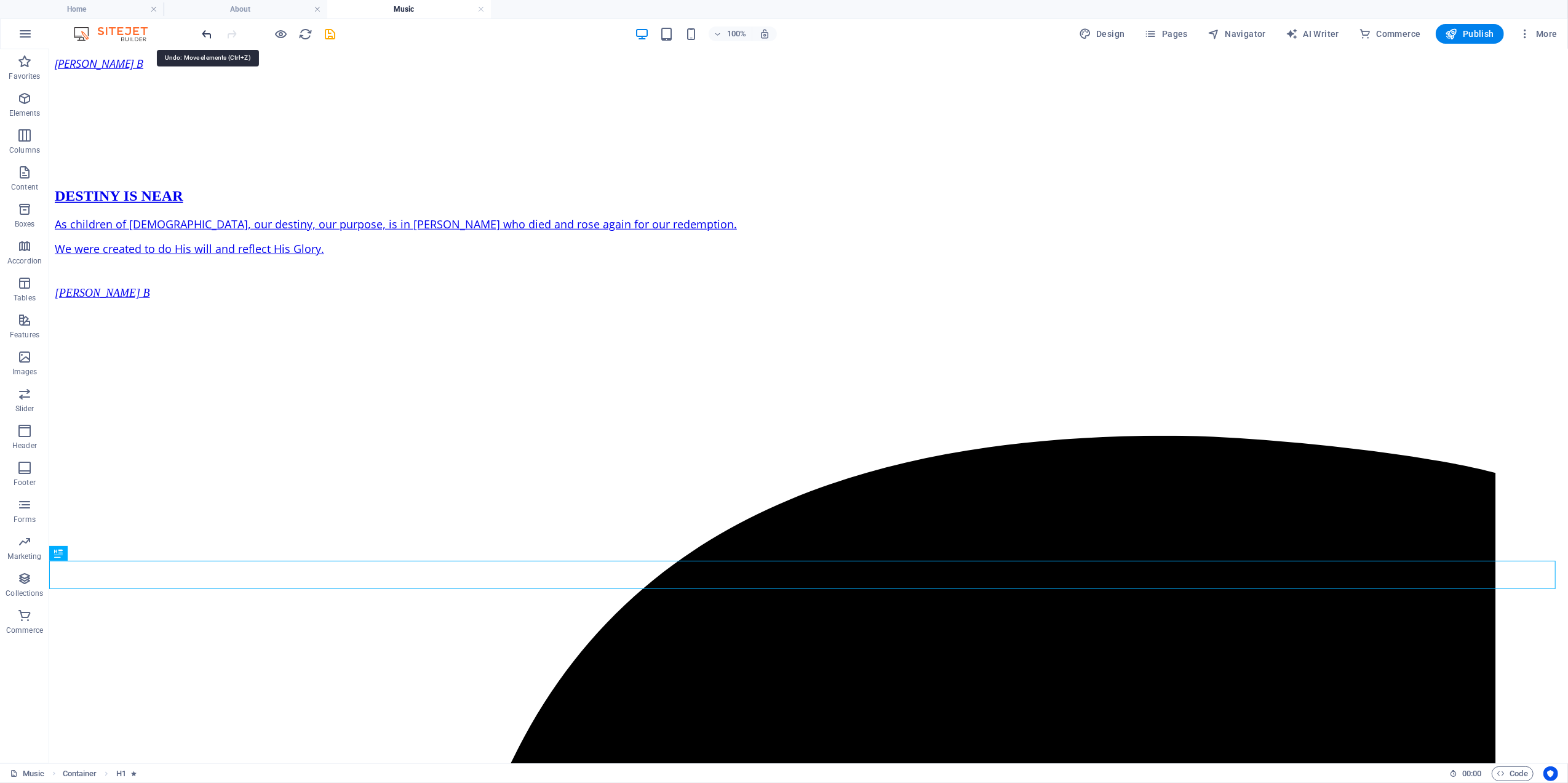
scroll to position [0, 0]
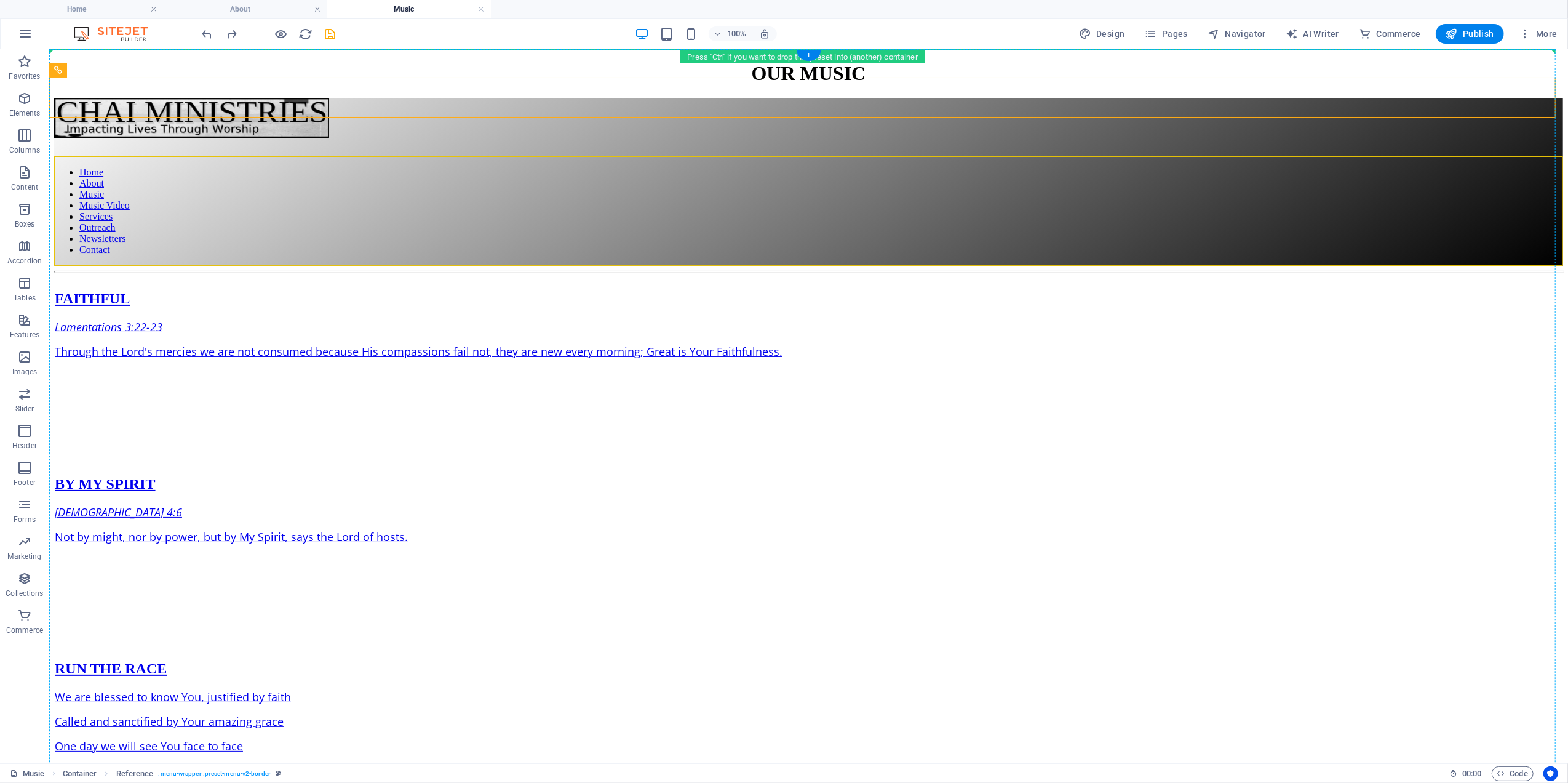
drag, startPoint x: 170, startPoint y: 116, endPoint x: 120, endPoint y: 51, distance: 82.0
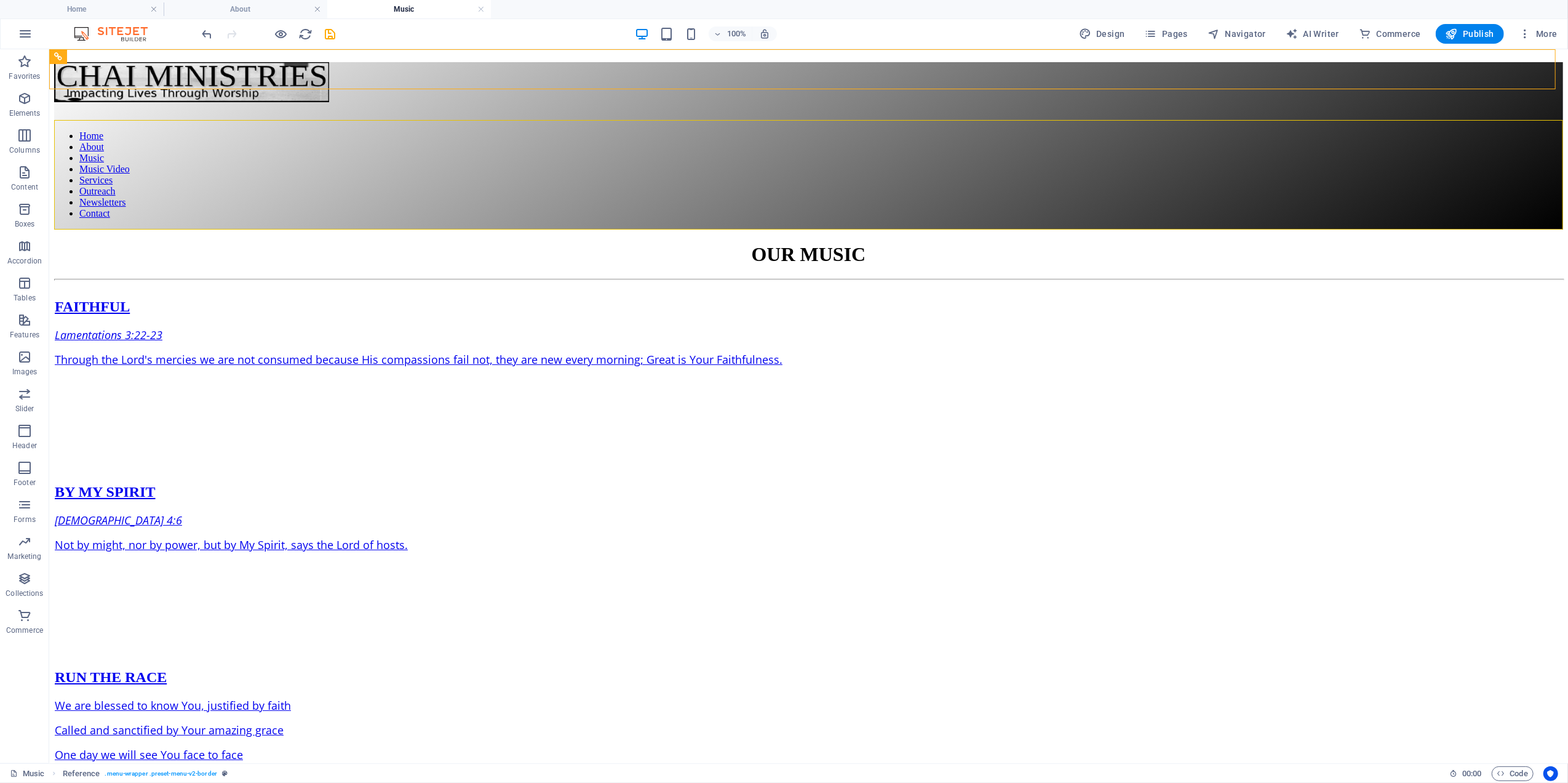
click at [386, 9] on h4 "Music" at bounding box center [409, 9] width 163 height 13
click at [1174, 30] on span "Pages" at bounding box center [1166, 34] width 43 height 12
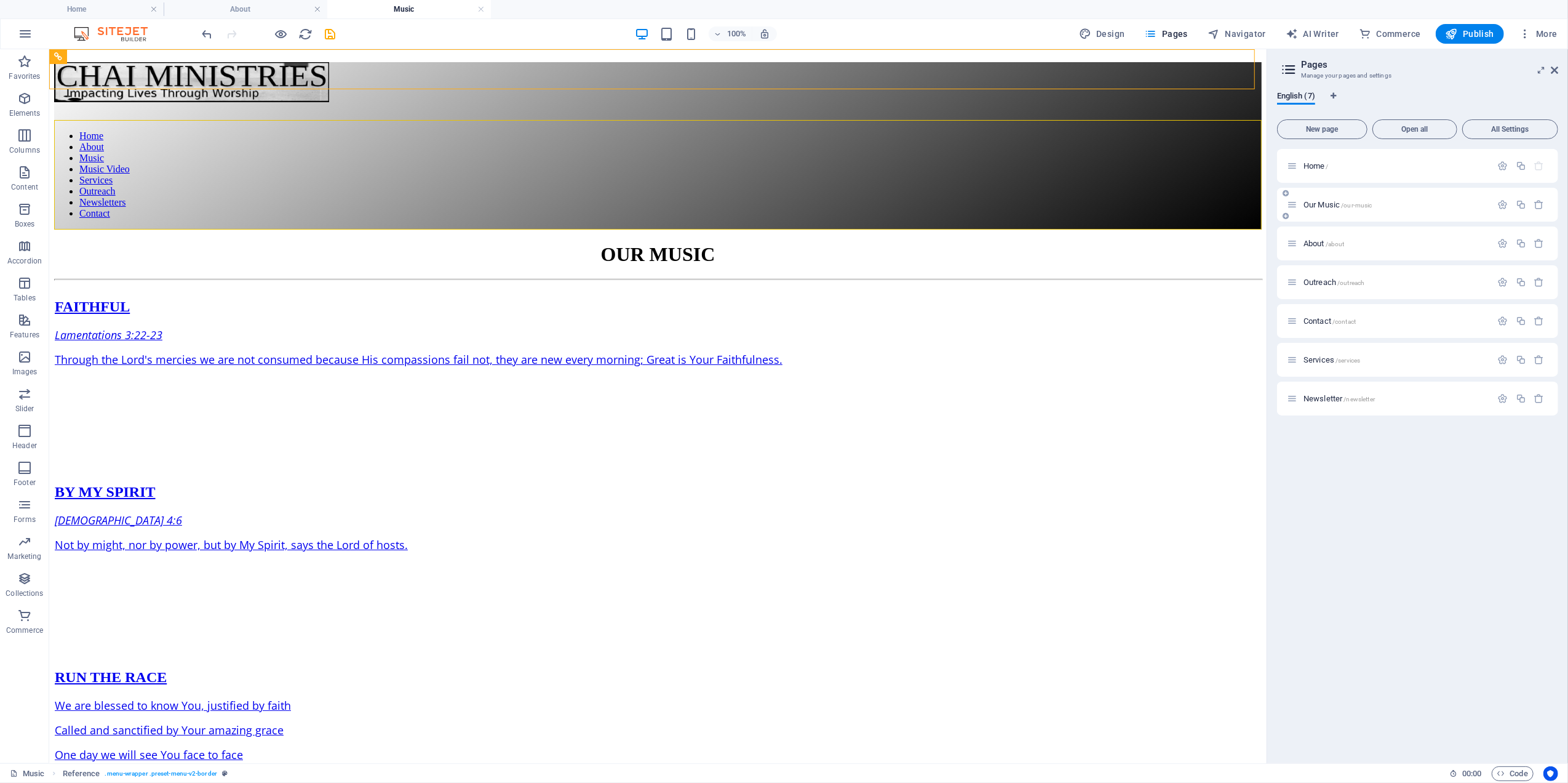
click at [1325, 204] on span "Our Music /our-music" at bounding box center [1338, 204] width 69 height 9
click at [1500, 204] on icon "button" at bounding box center [1504, 204] width 11 height 11
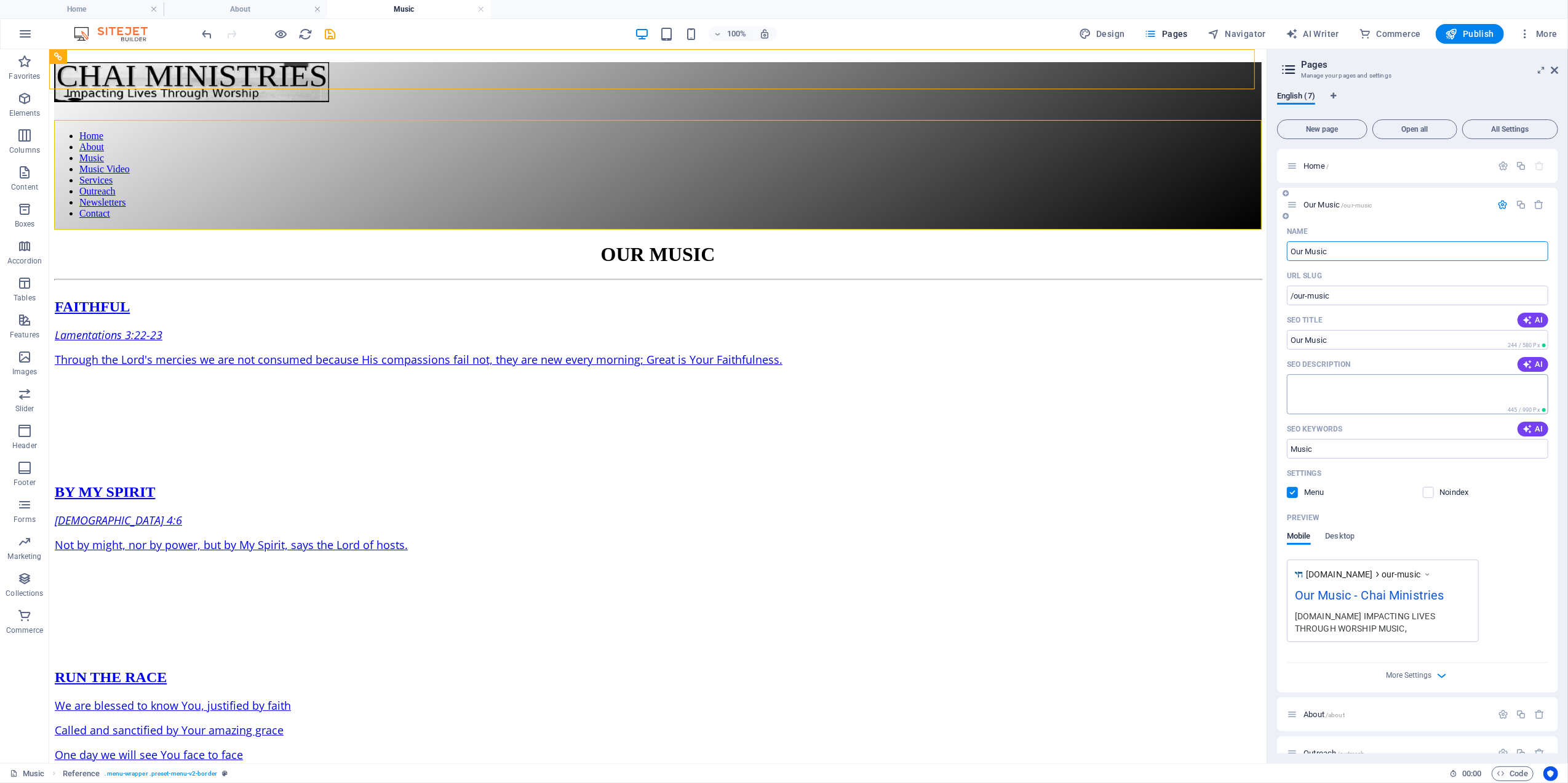
click at [1332, 394] on textarea "SEO Description" at bounding box center [1417, 394] width 261 height 40
type textarea "L"
click at [1292, 454] on input "Music" at bounding box center [1417, 449] width 261 height 20
click at [91, 9] on h4 "Home" at bounding box center [81, 9] width 163 height 13
type input "Our Music"
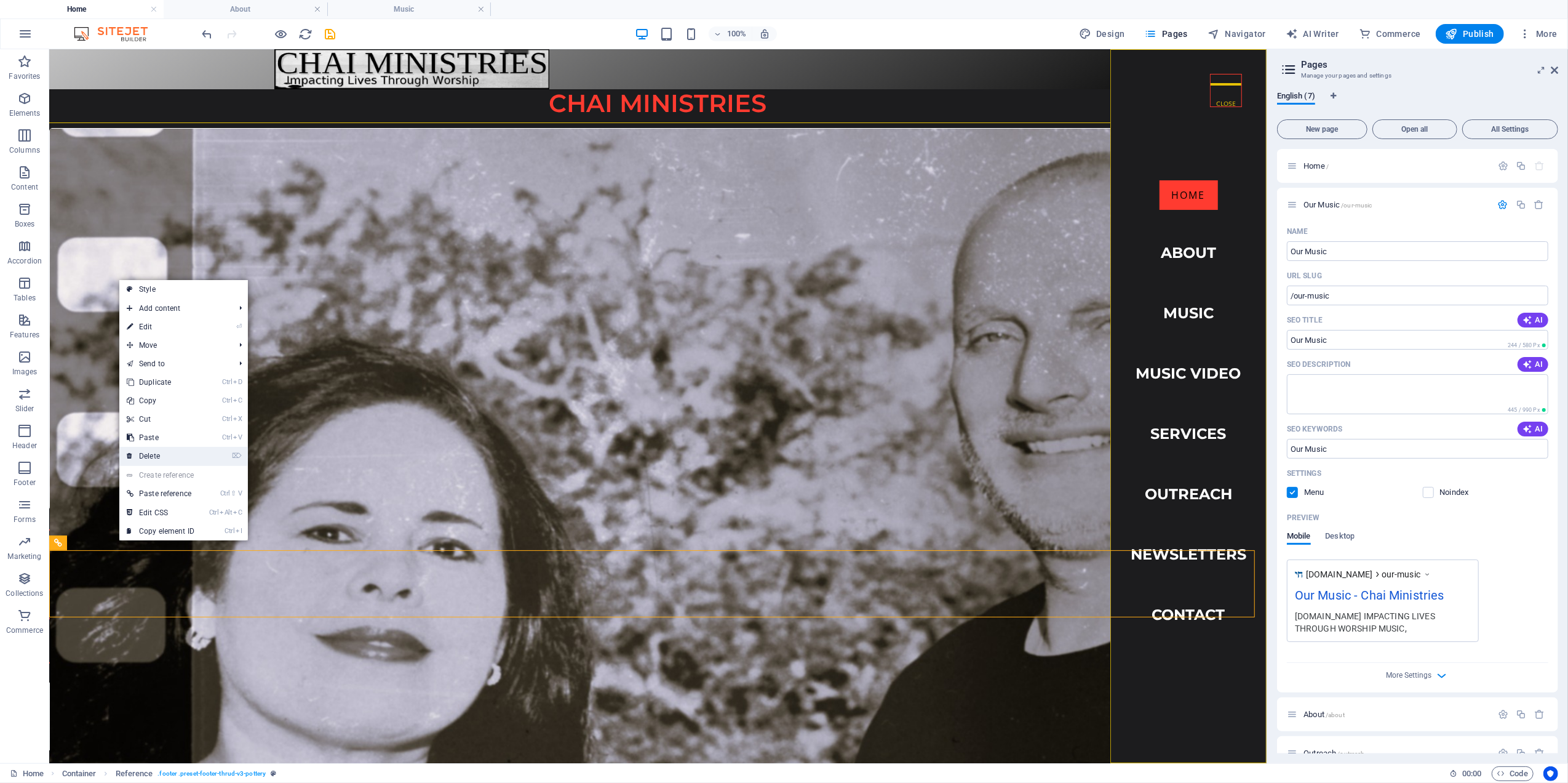
click at [152, 449] on link "⌦ Delete" at bounding box center [161, 455] width 82 height 19
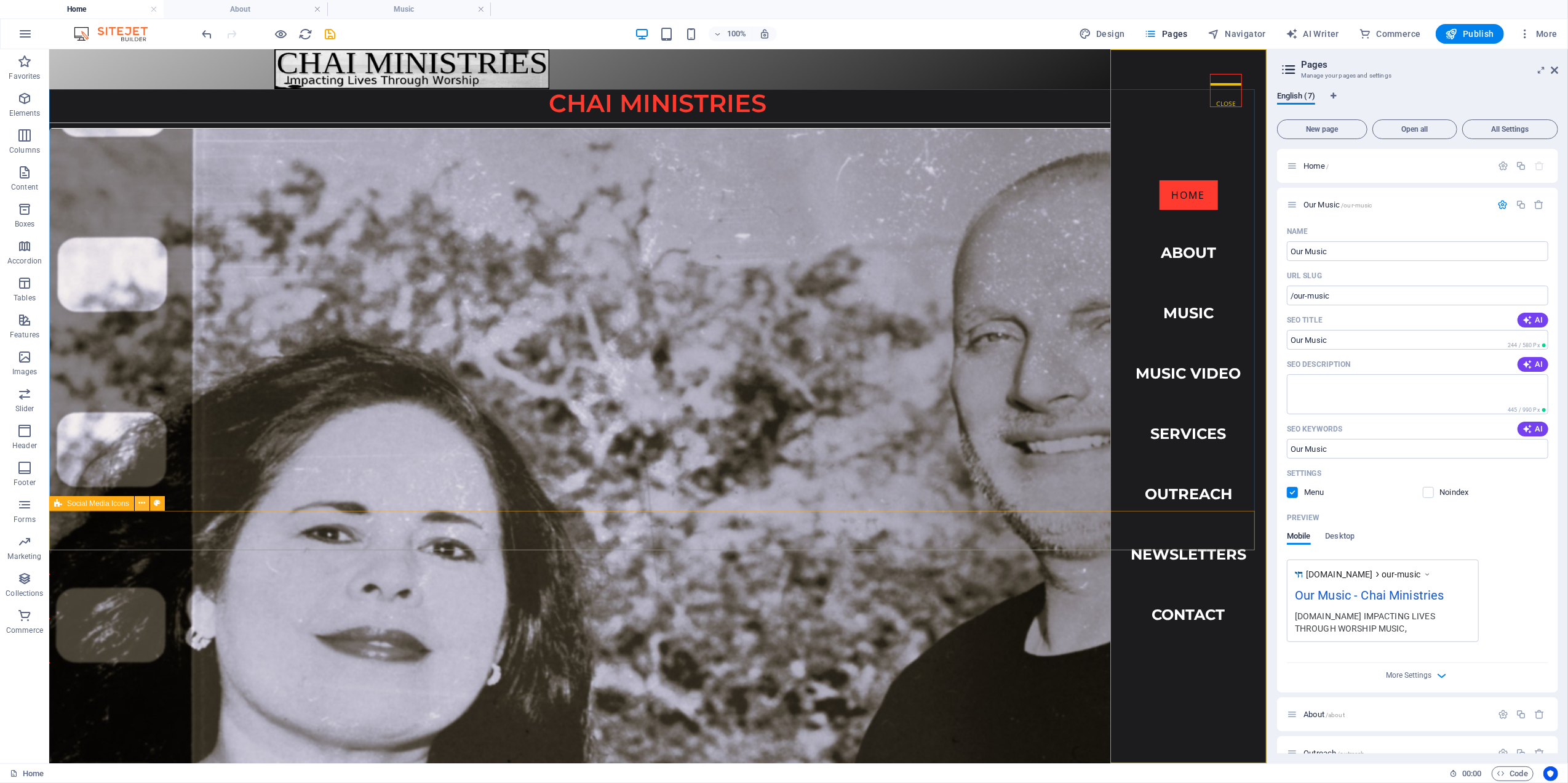
click at [0, 0] on icon at bounding box center [0, 0] width 0 height 0
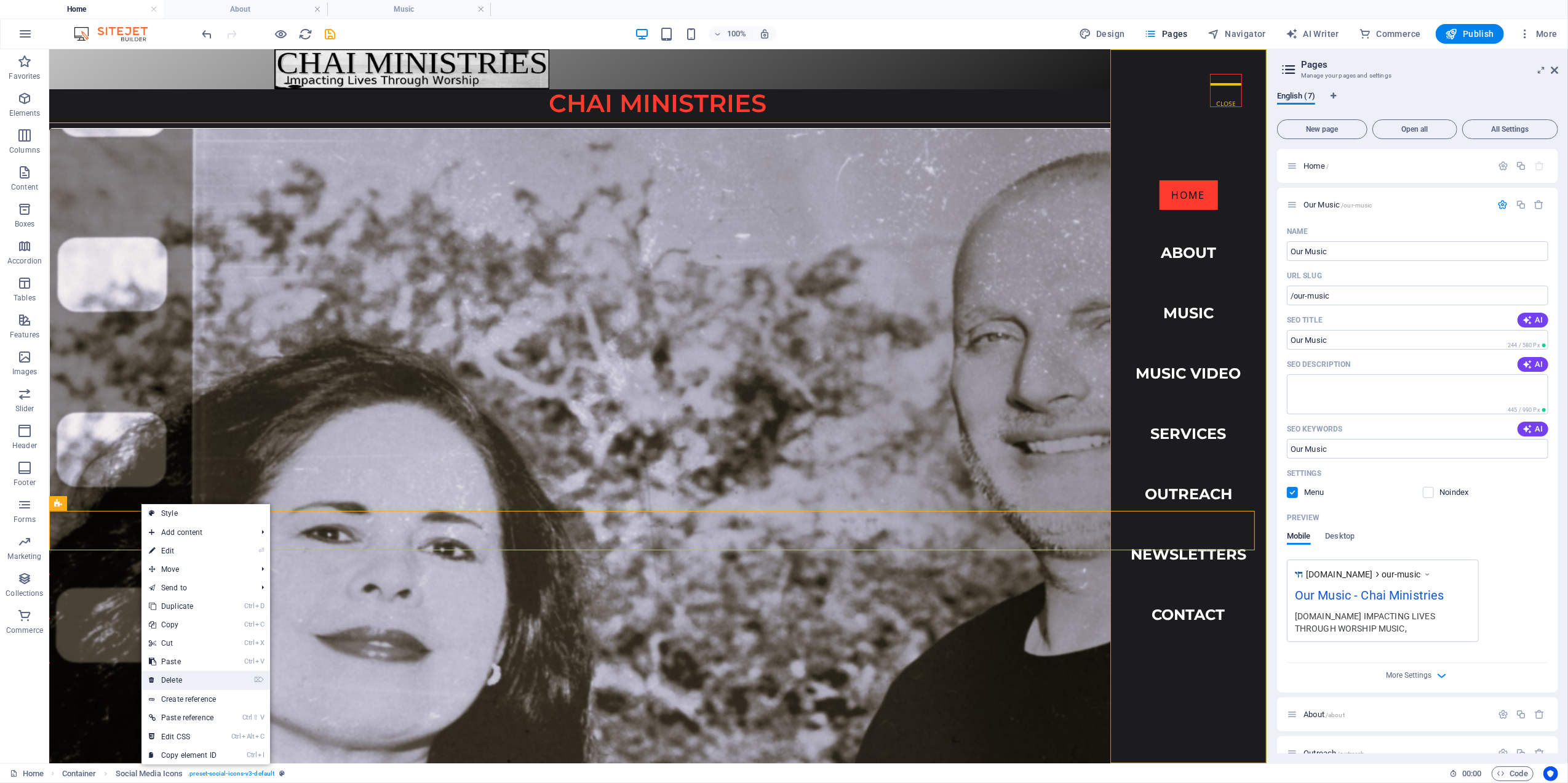
click at [170, 678] on link "⌦ Delete" at bounding box center [183, 679] width 82 height 19
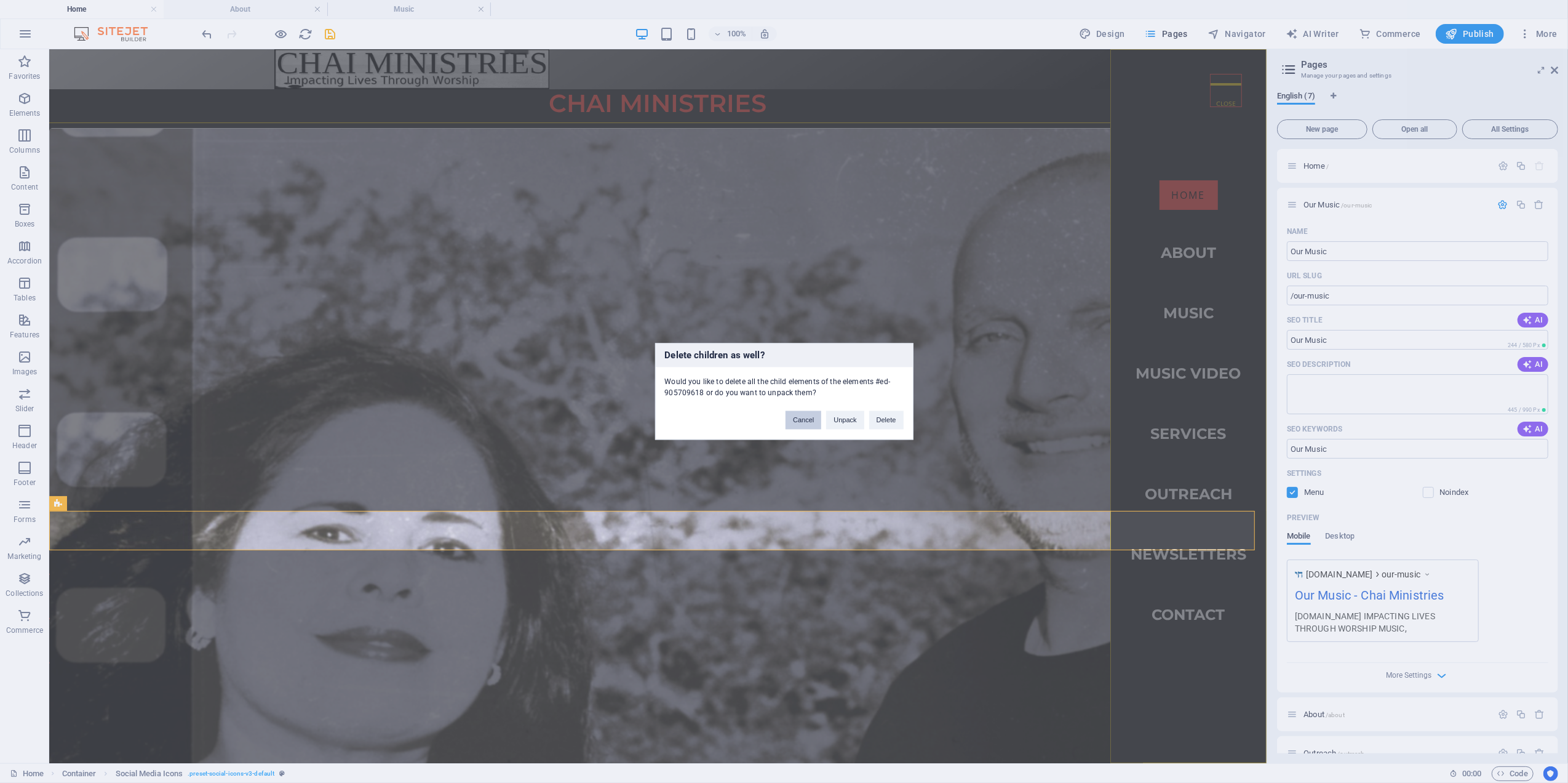
click at [812, 419] on button "Cancel" at bounding box center [803, 420] width 36 height 19
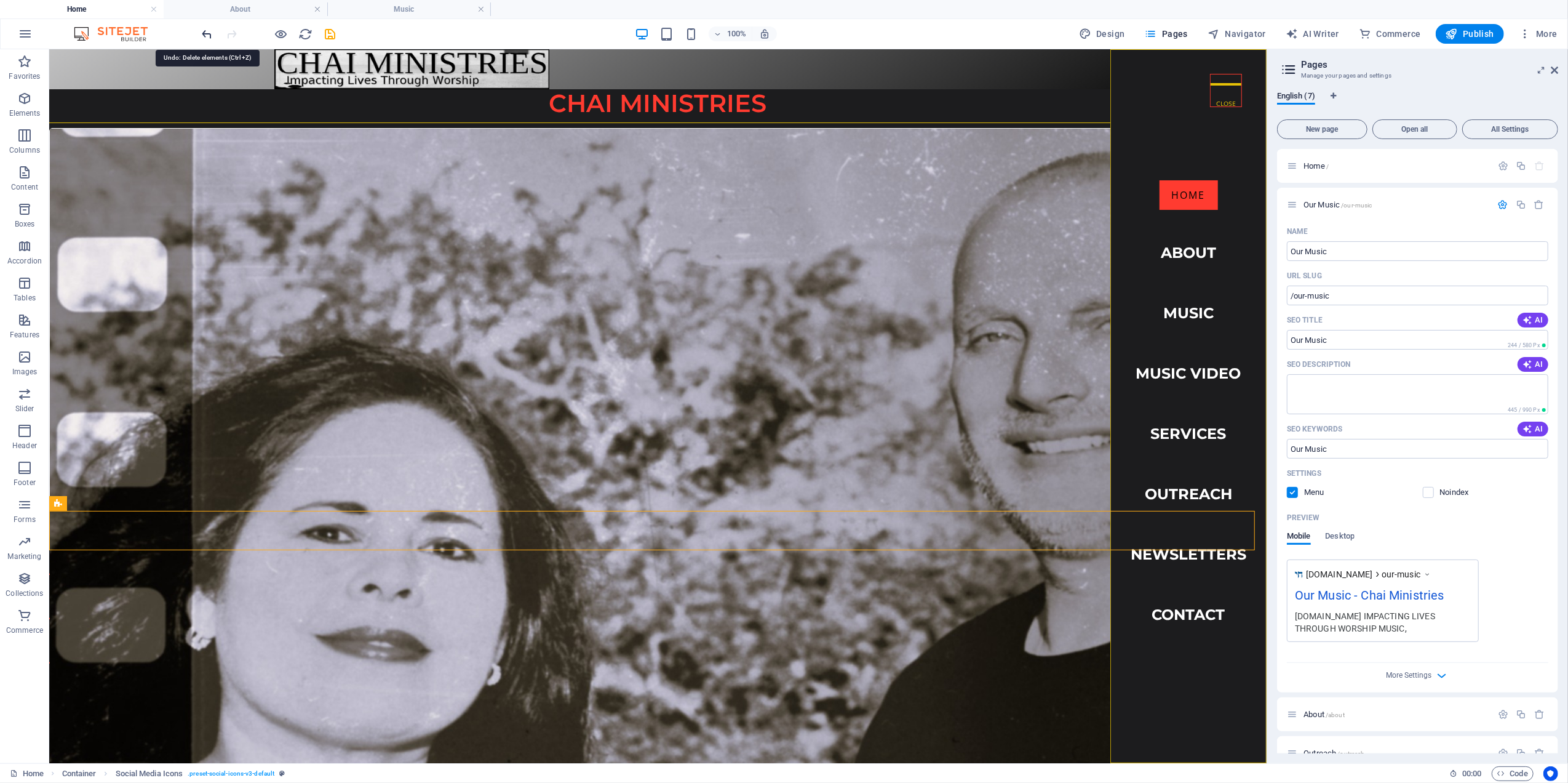
click at [253, 8] on h4 "About" at bounding box center [245, 9] width 163 height 13
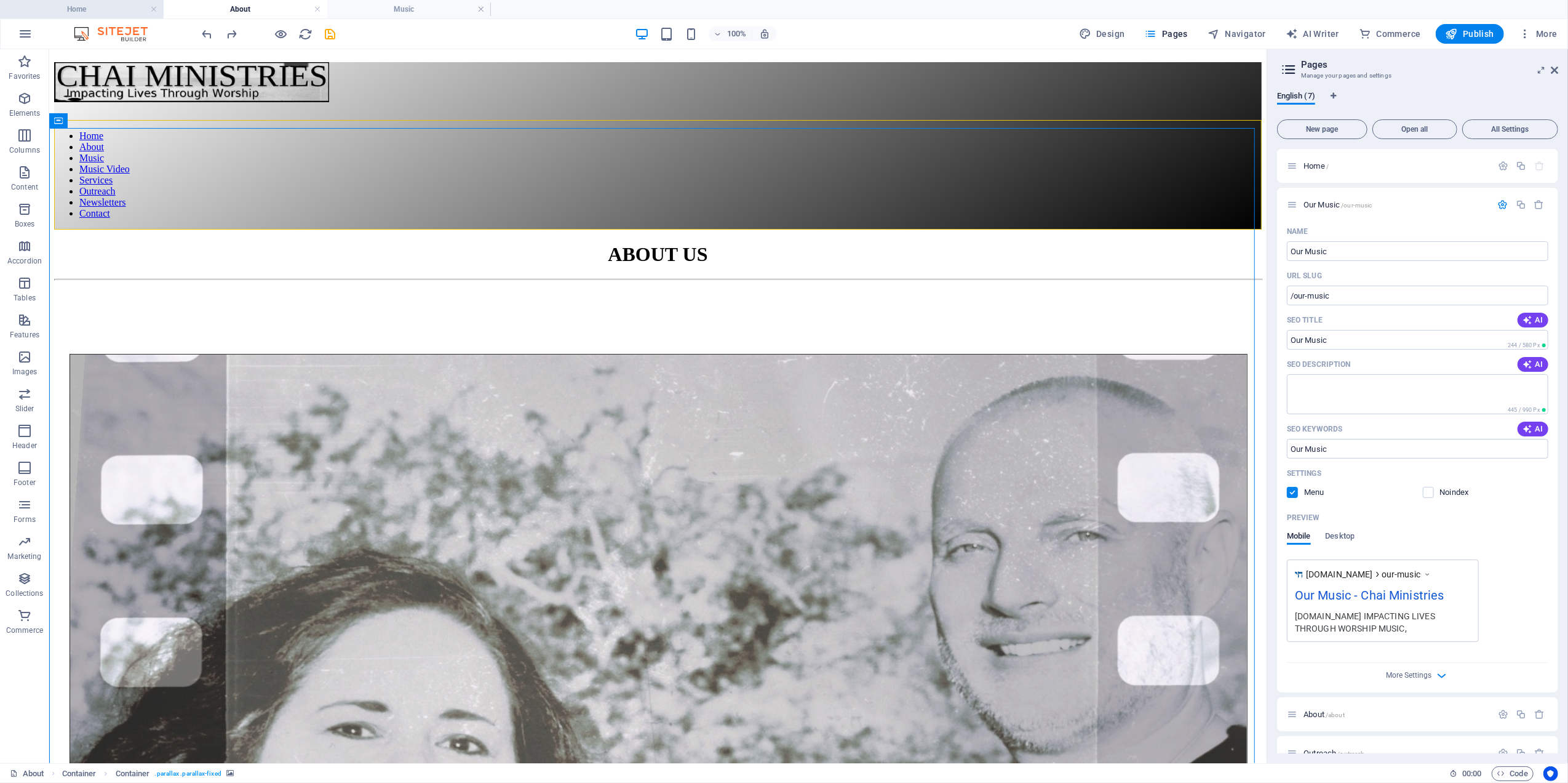
click at [81, 5] on h4 "Home" at bounding box center [81, 9] width 163 height 13
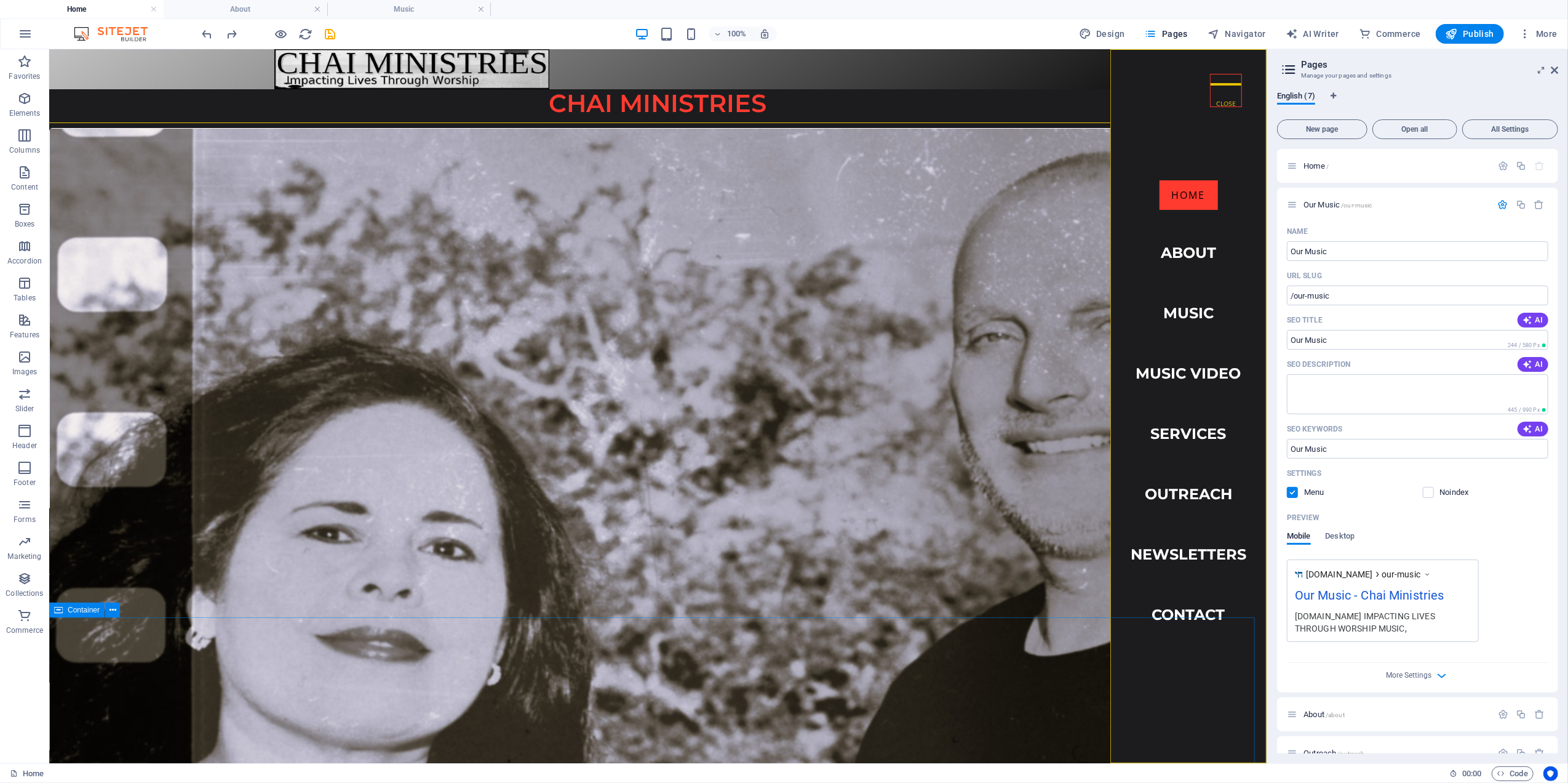
click at [112, 609] on icon at bounding box center [113, 610] width 7 height 12
click at [243, 5] on h4 "About" at bounding box center [245, 9] width 163 height 13
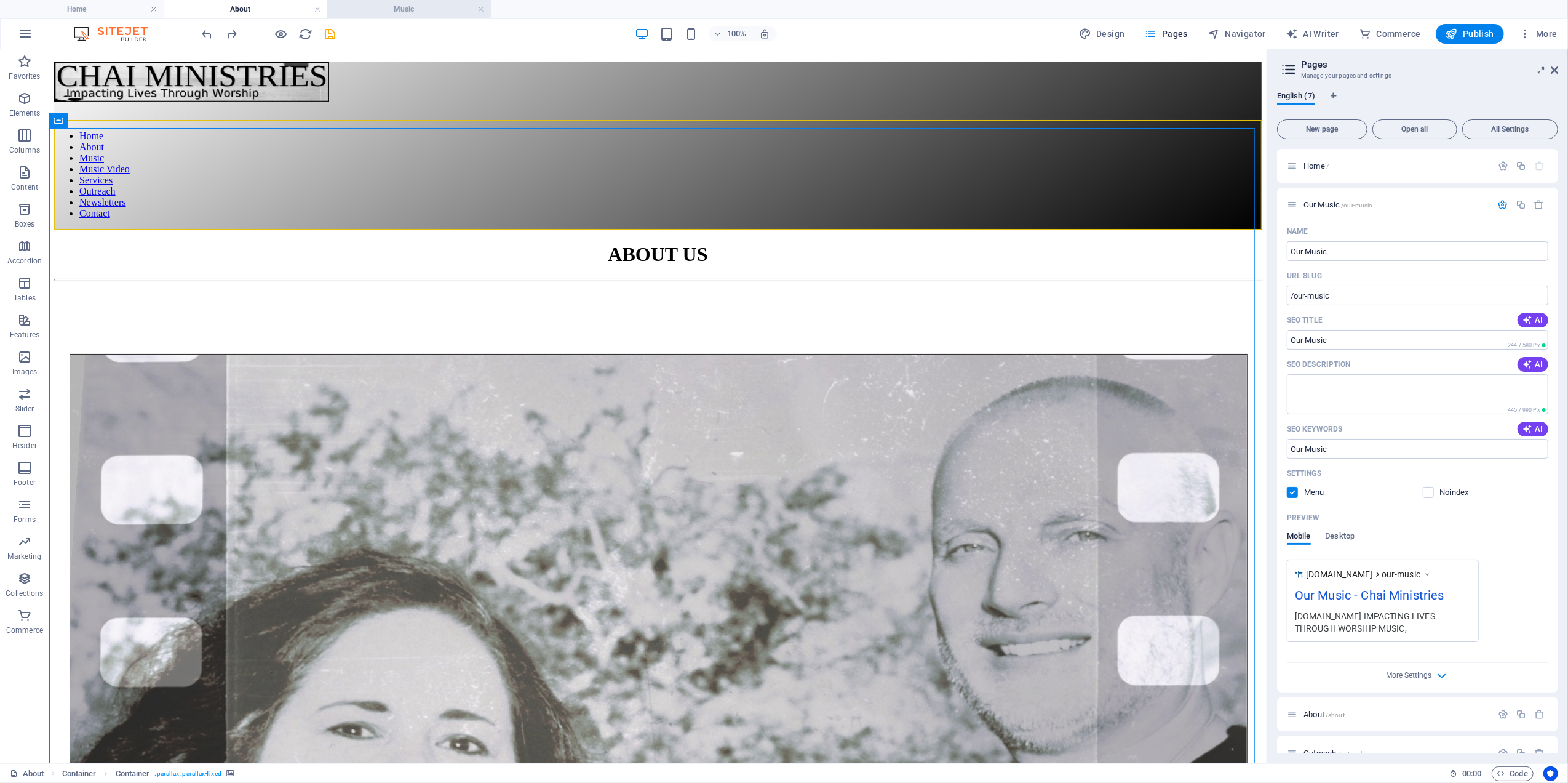
click at [389, 9] on h4 "Music" at bounding box center [409, 9] width 163 height 13
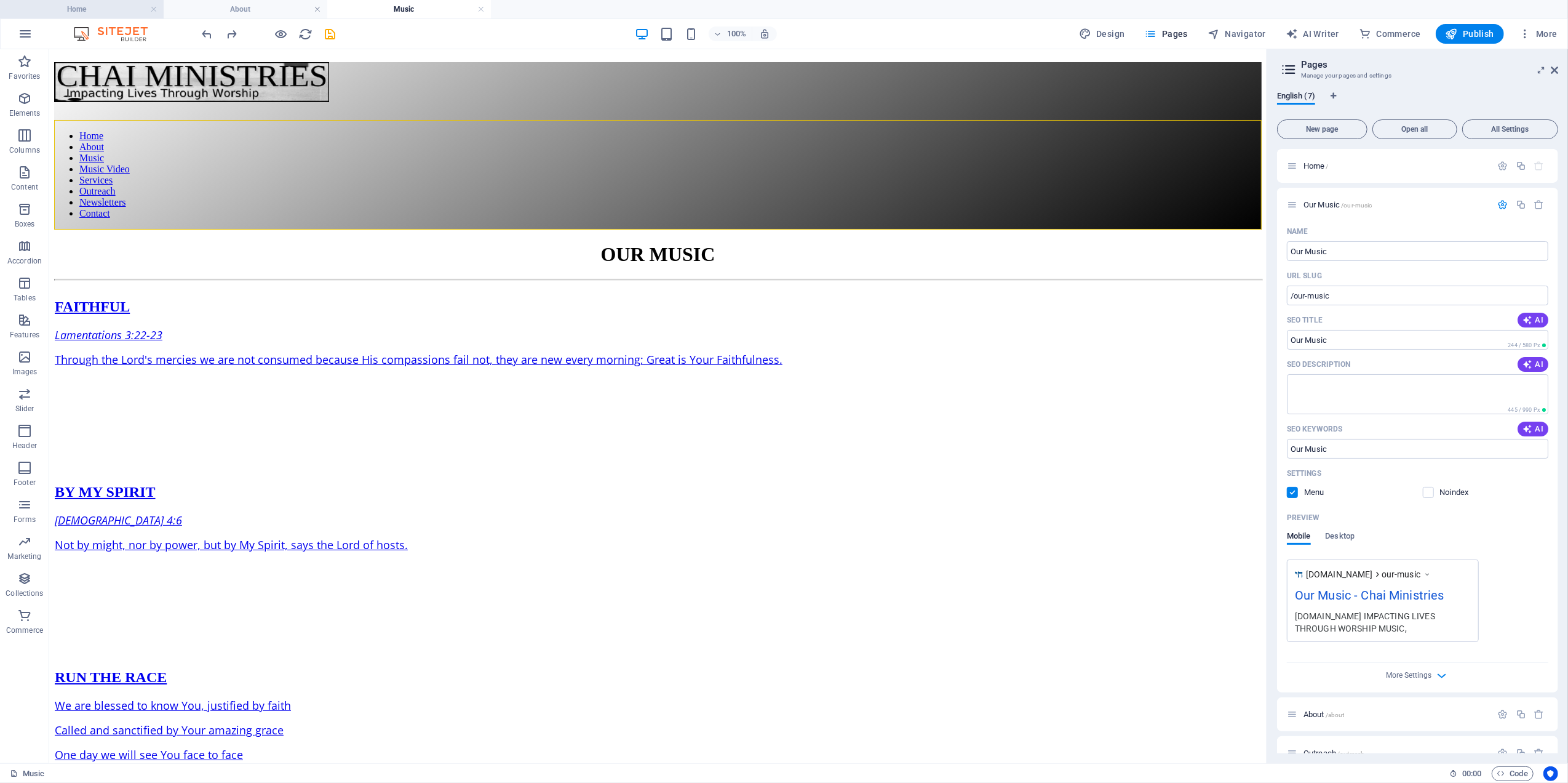
click at [85, 8] on h4 "Home" at bounding box center [81, 9] width 163 height 13
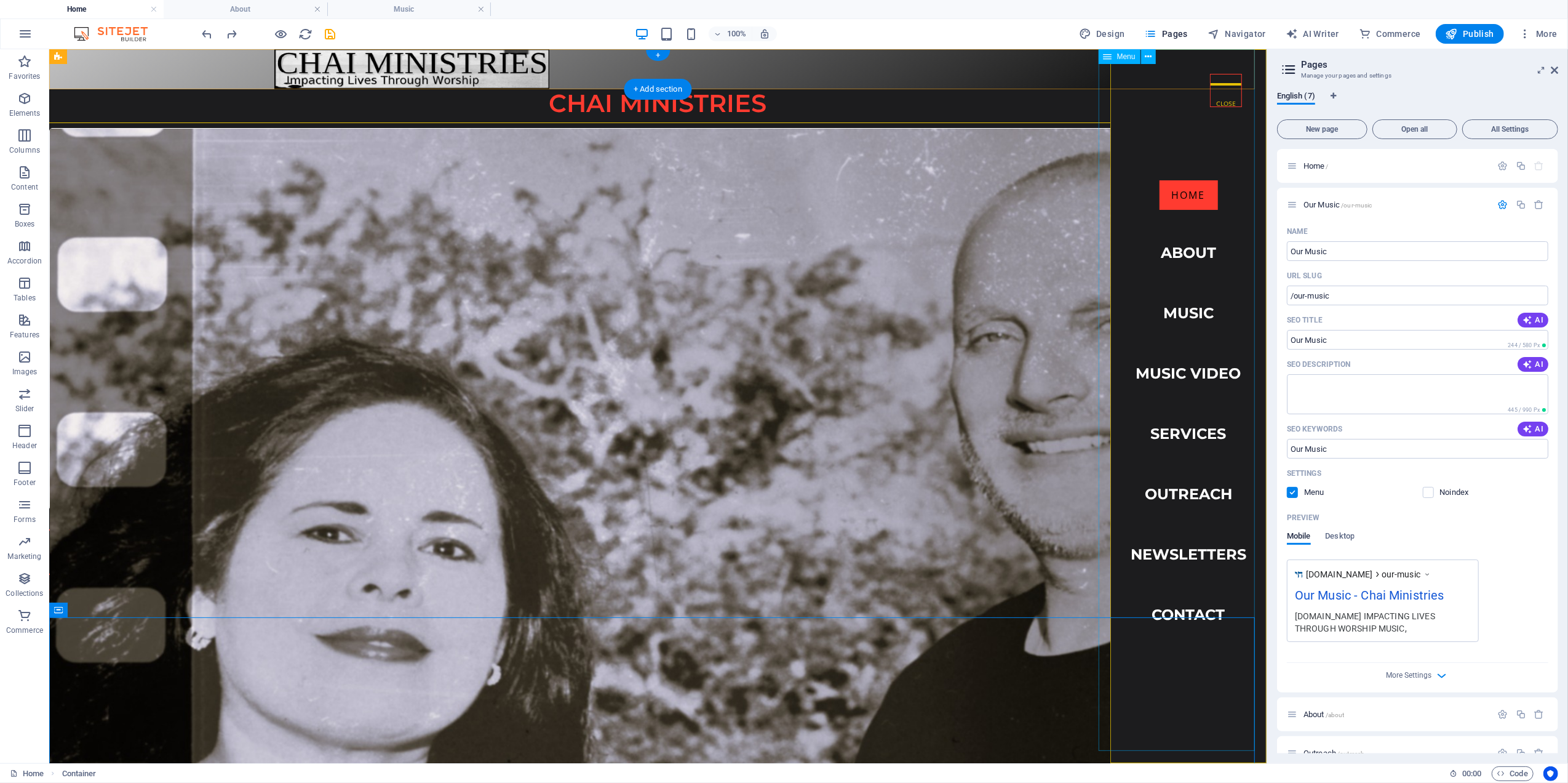
click at [1172, 304] on nav "Home About Music Music Video Services Outreach Newsletters Contact" at bounding box center [1188, 405] width 156 height 714
click at [1172, 303] on nav "Home About Music Music Video Services Outreach Newsletters Contact" at bounding box center [1188, 405] width 156 height 714
select select
select select "default"
select select "2"
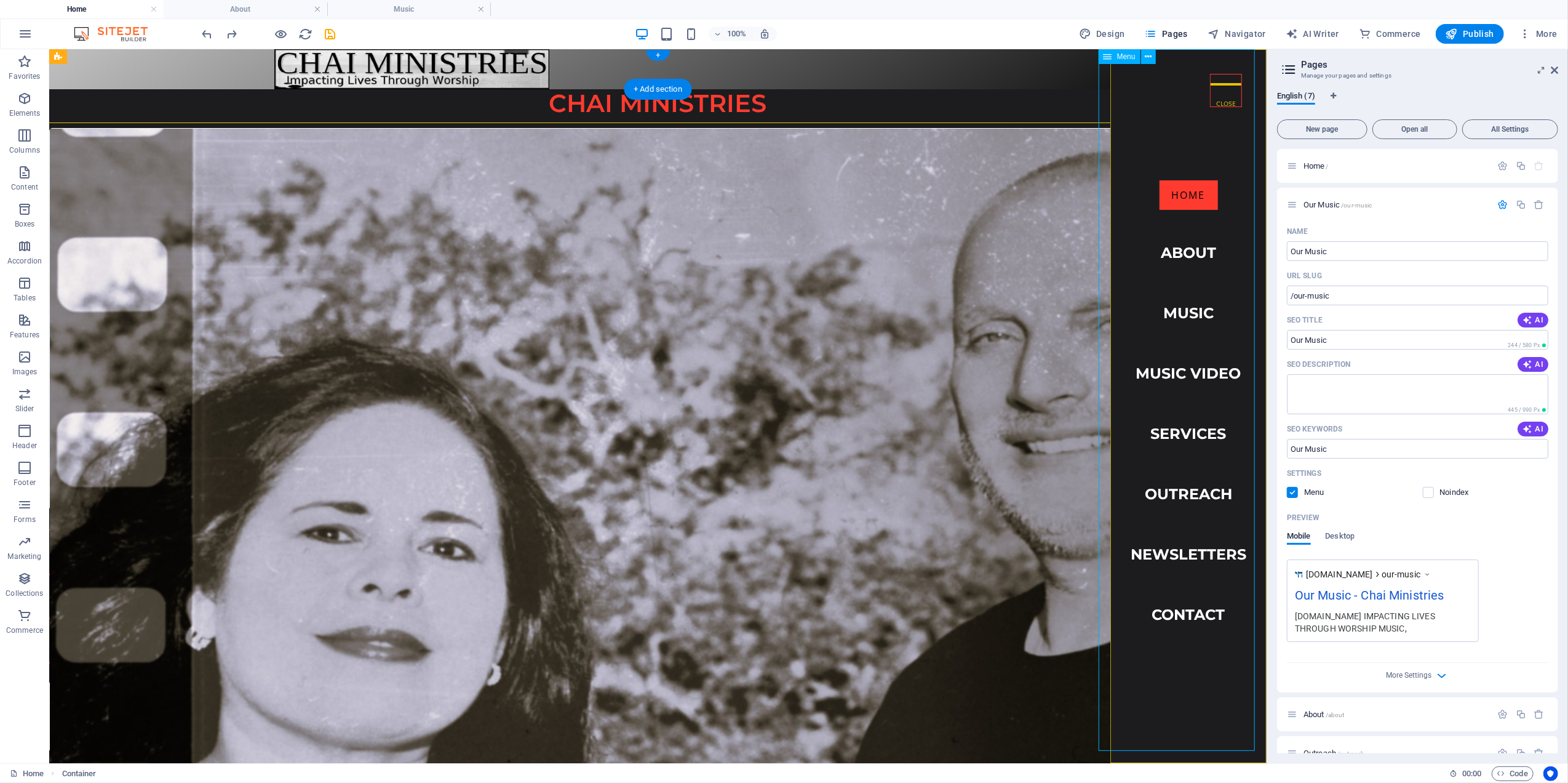
select select
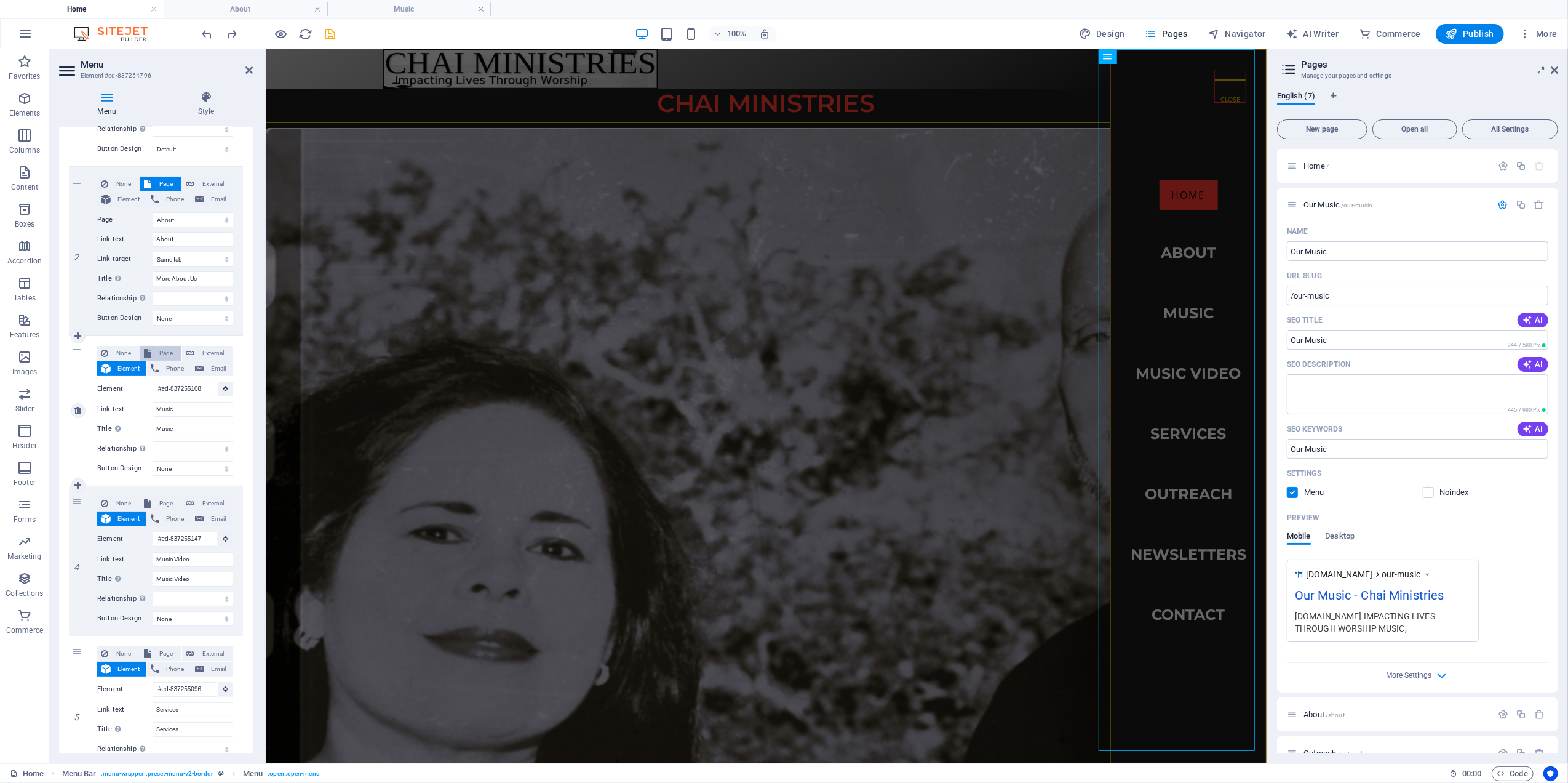
click at [155, 348] on span "Page" at bounding box center [167, 353] width 23 height 15
select select
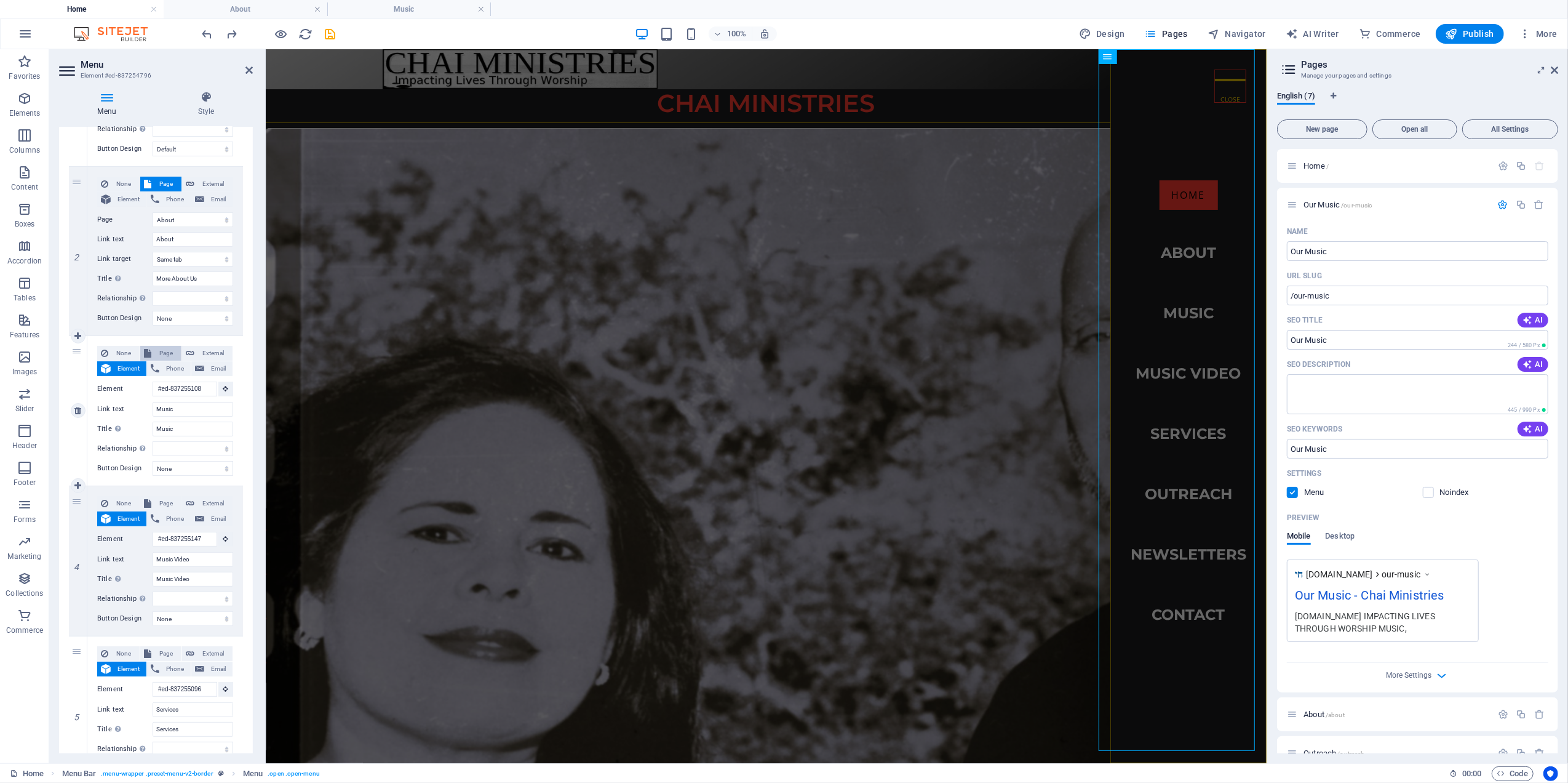
select select
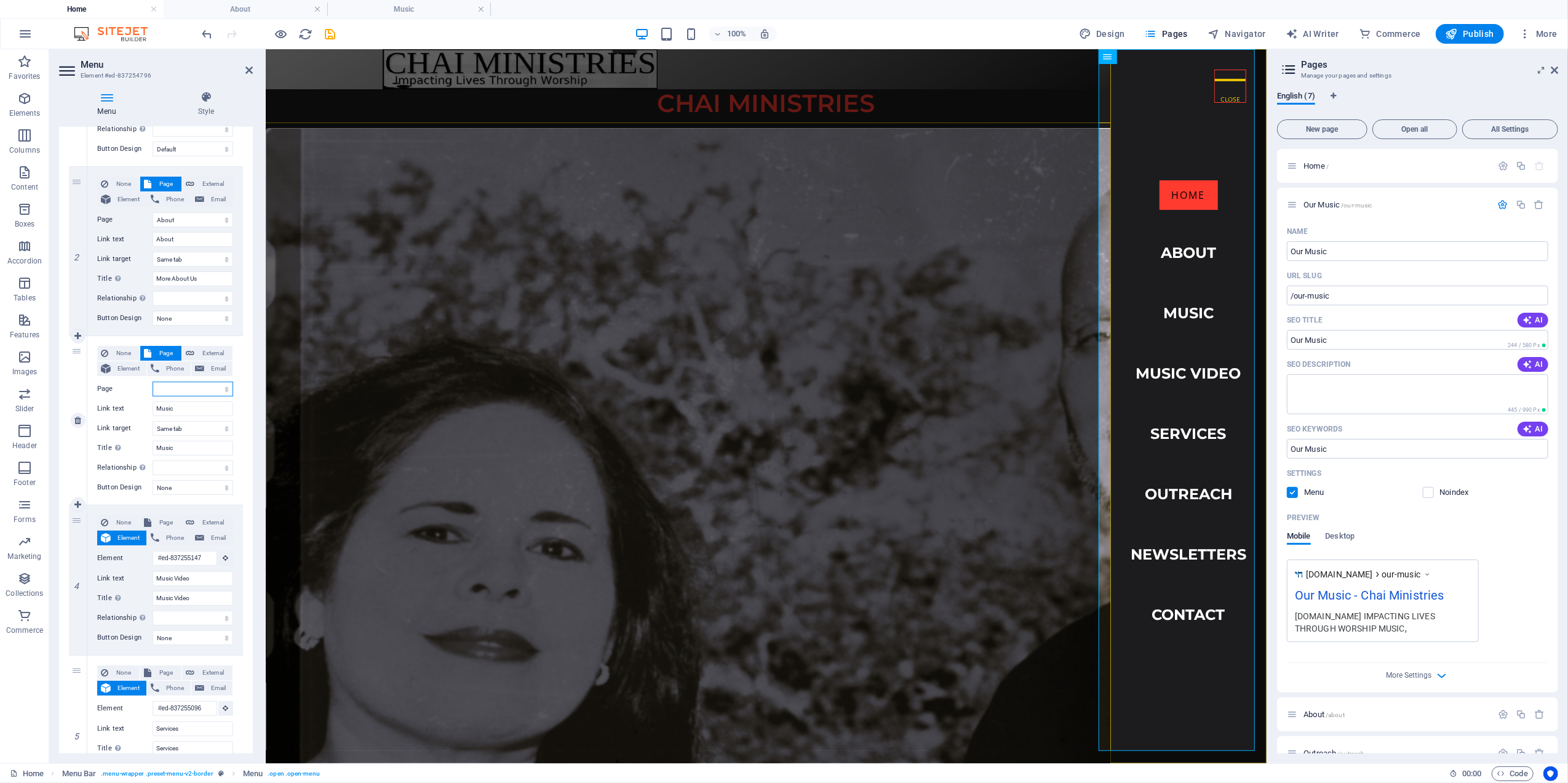
click at [185, 391] on select "Home Our Music About Outreach Contact Services Newsletter" at bounding box center [193, 388] width 80 height 15
select select "1"
click at [153, 381] on select "Home Our Music About Outreach Contact Services Newsletter" at bounding box center [193, 388] width 80 height 15
select select
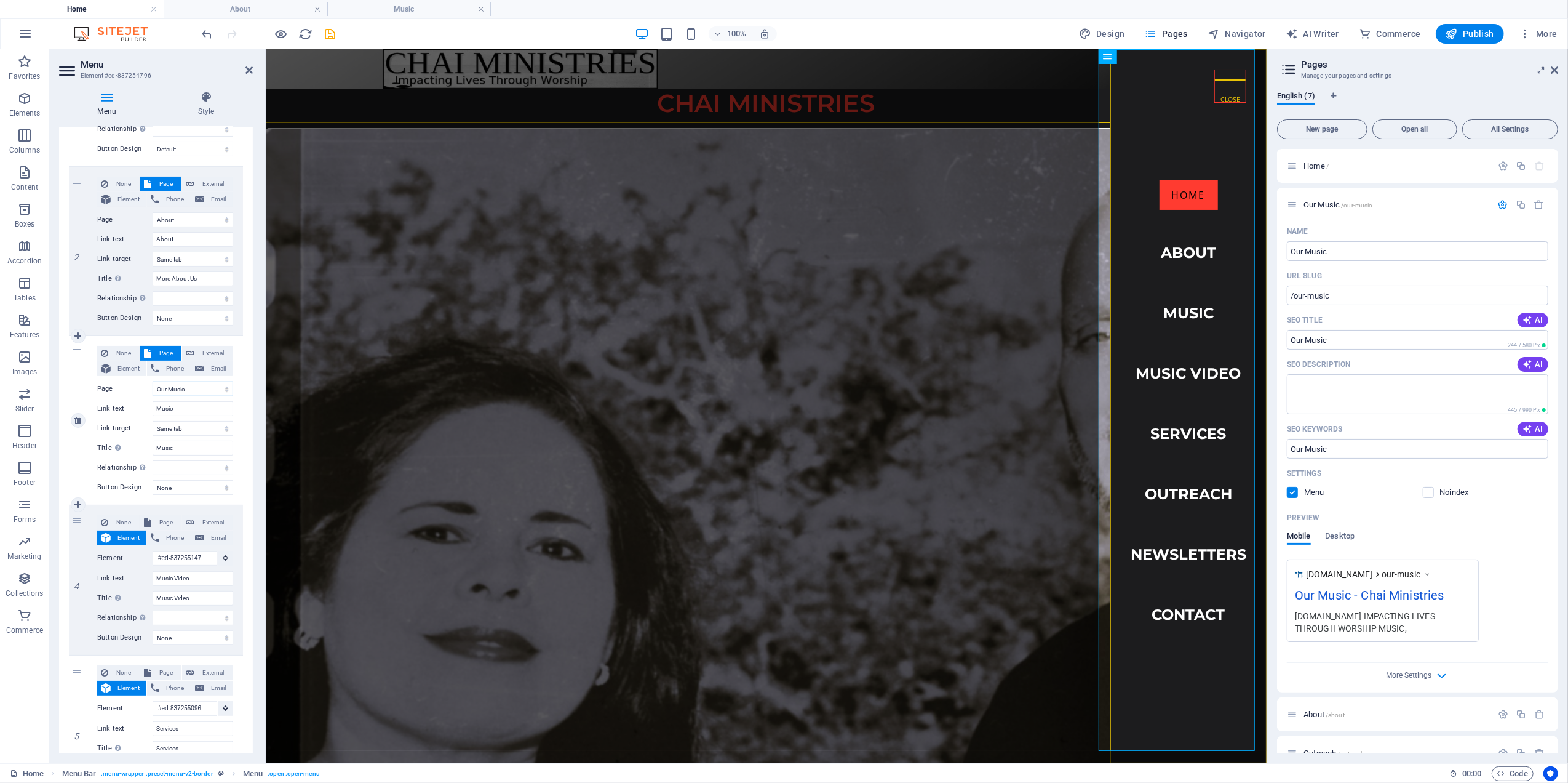
select select
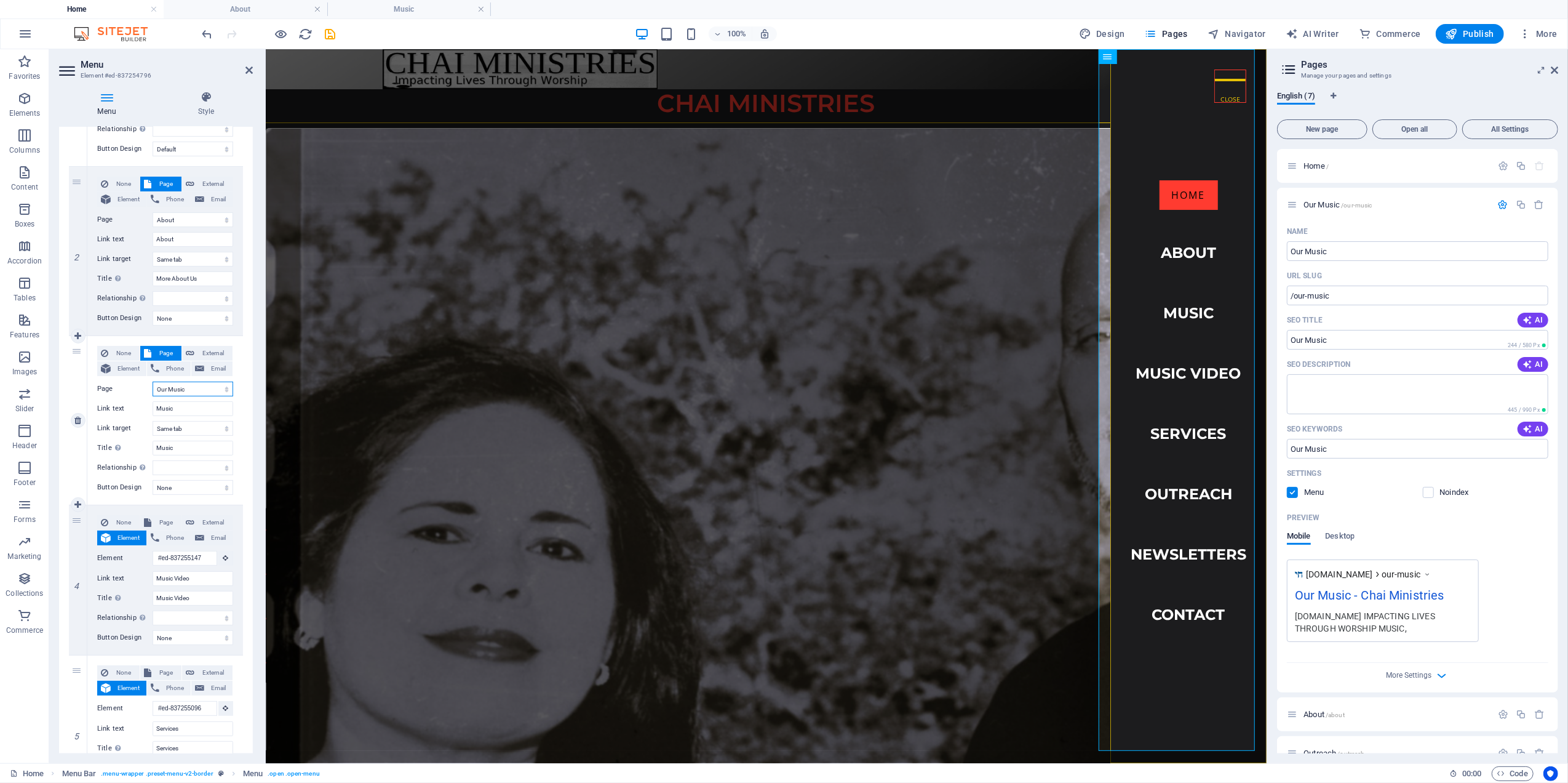
select select
click at [155, 409] on input "Music" at bounding box center [193, 408] width 80 height 15
type input "Our Music"
select select
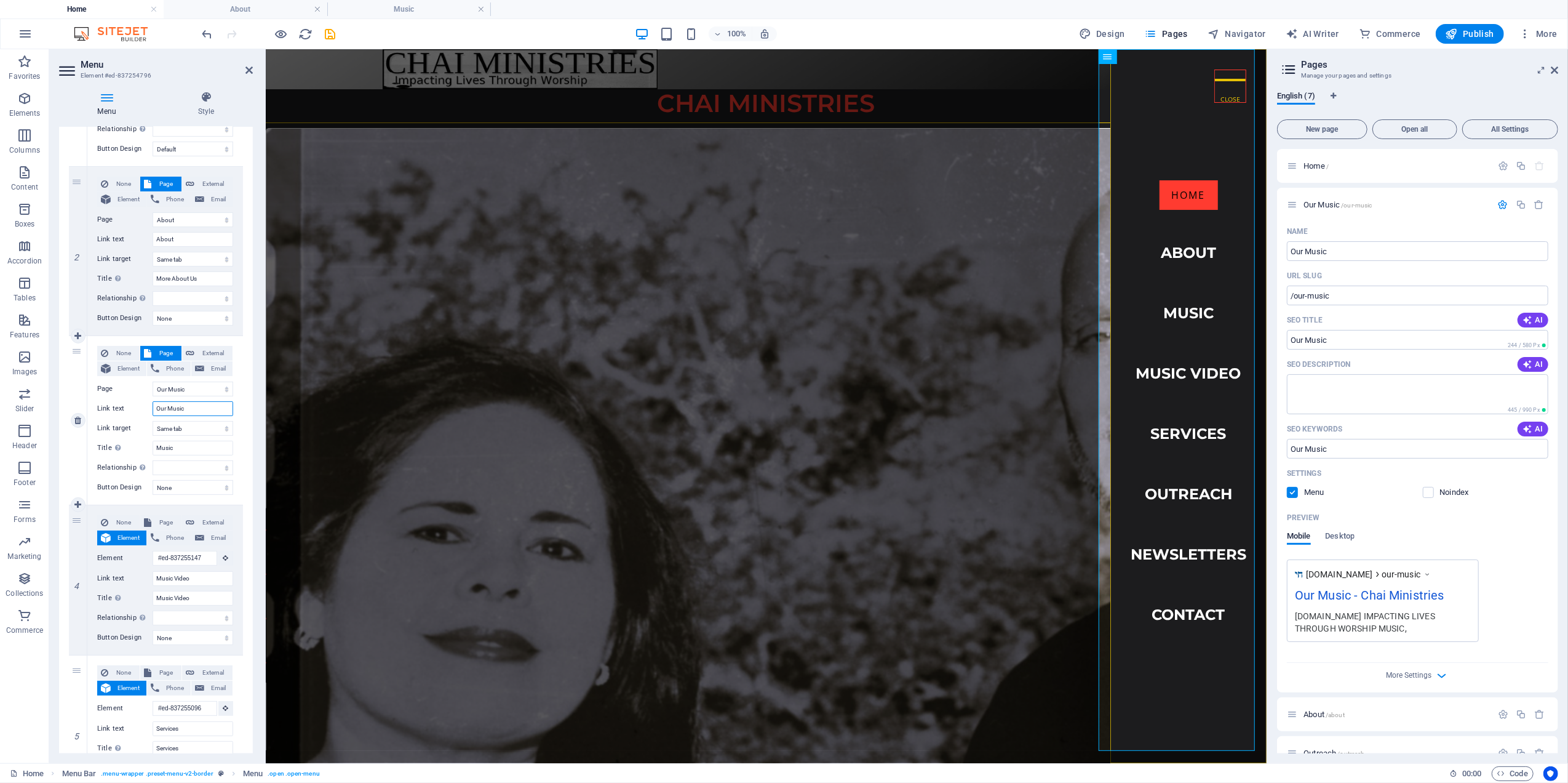
select select
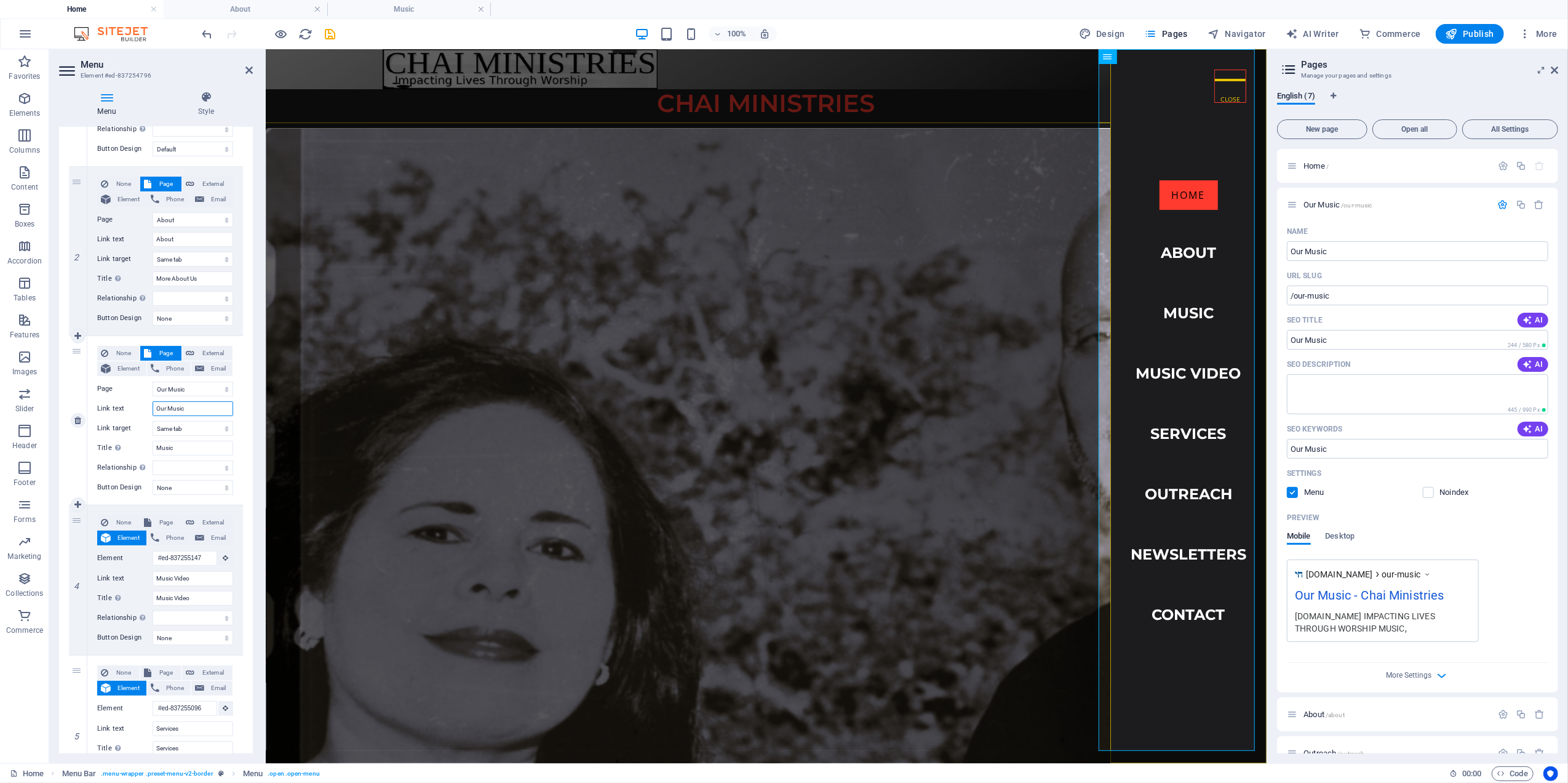
select select
type input "Our Music"
drag, startPoint x: 155, startPoint y: 446, endPoint x: 185, endPoint y: 446, distance: 30.0
click at [153, 446] on input "Music" at bounding box center [193, 448] width 80 height 15
type input "Our Music"
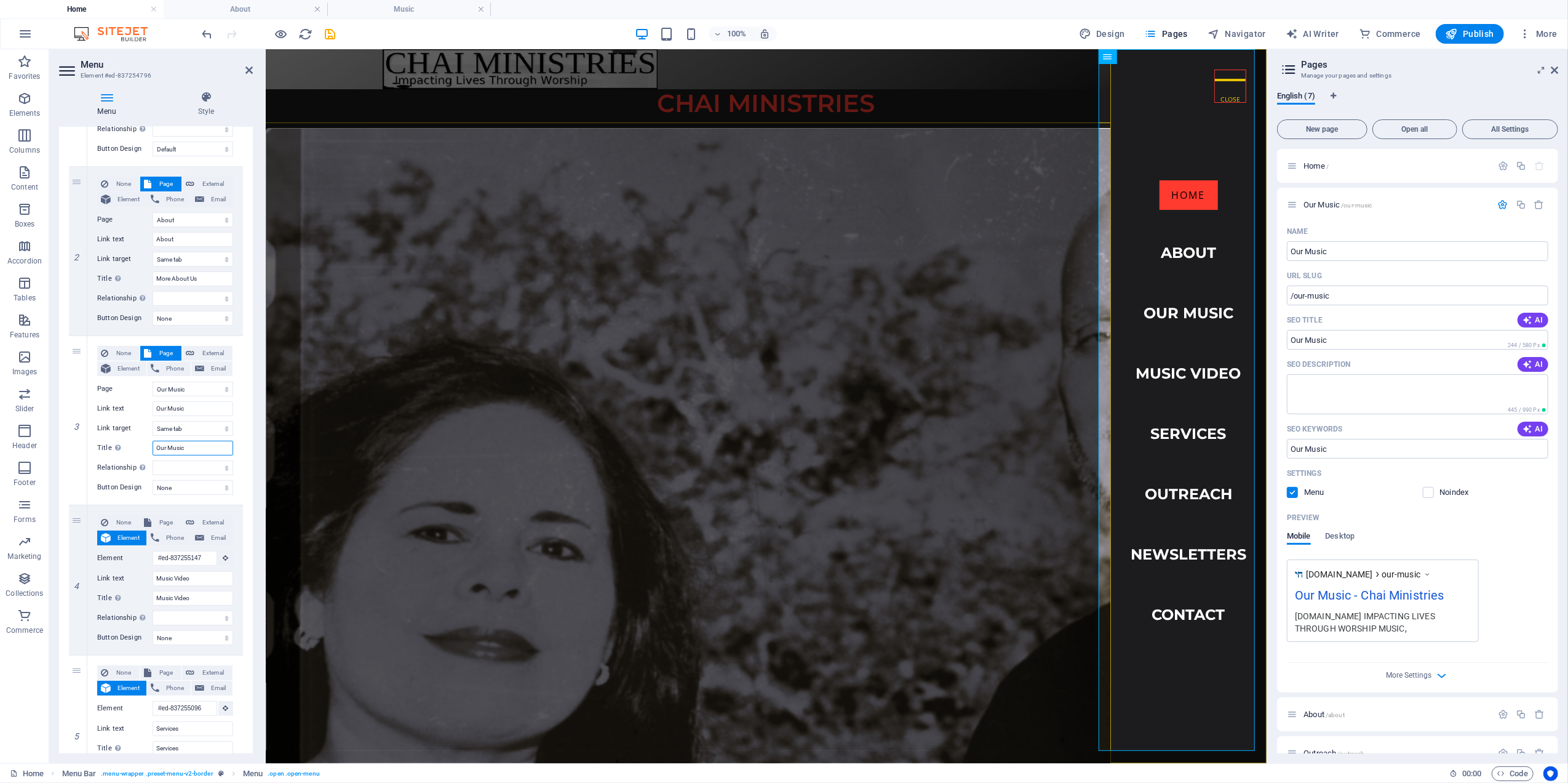
select select
click at [185, 240] on input "About" at bounding box center [193, 239] width 80 height 15
click at [393, 5] on h4 "Music" at bounding box center [409, 9] width 163 height 13
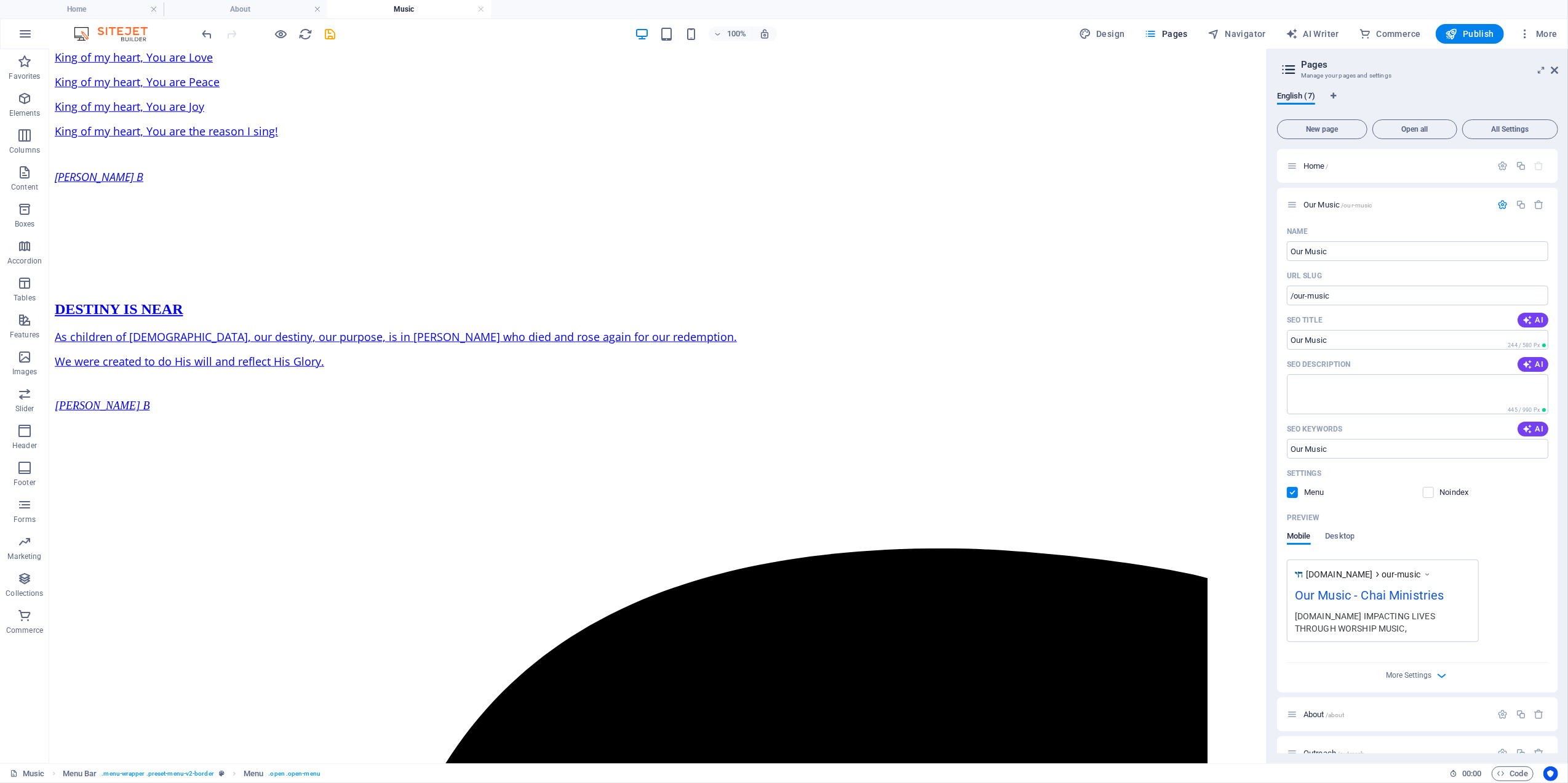
scroll to position [1033, 0]
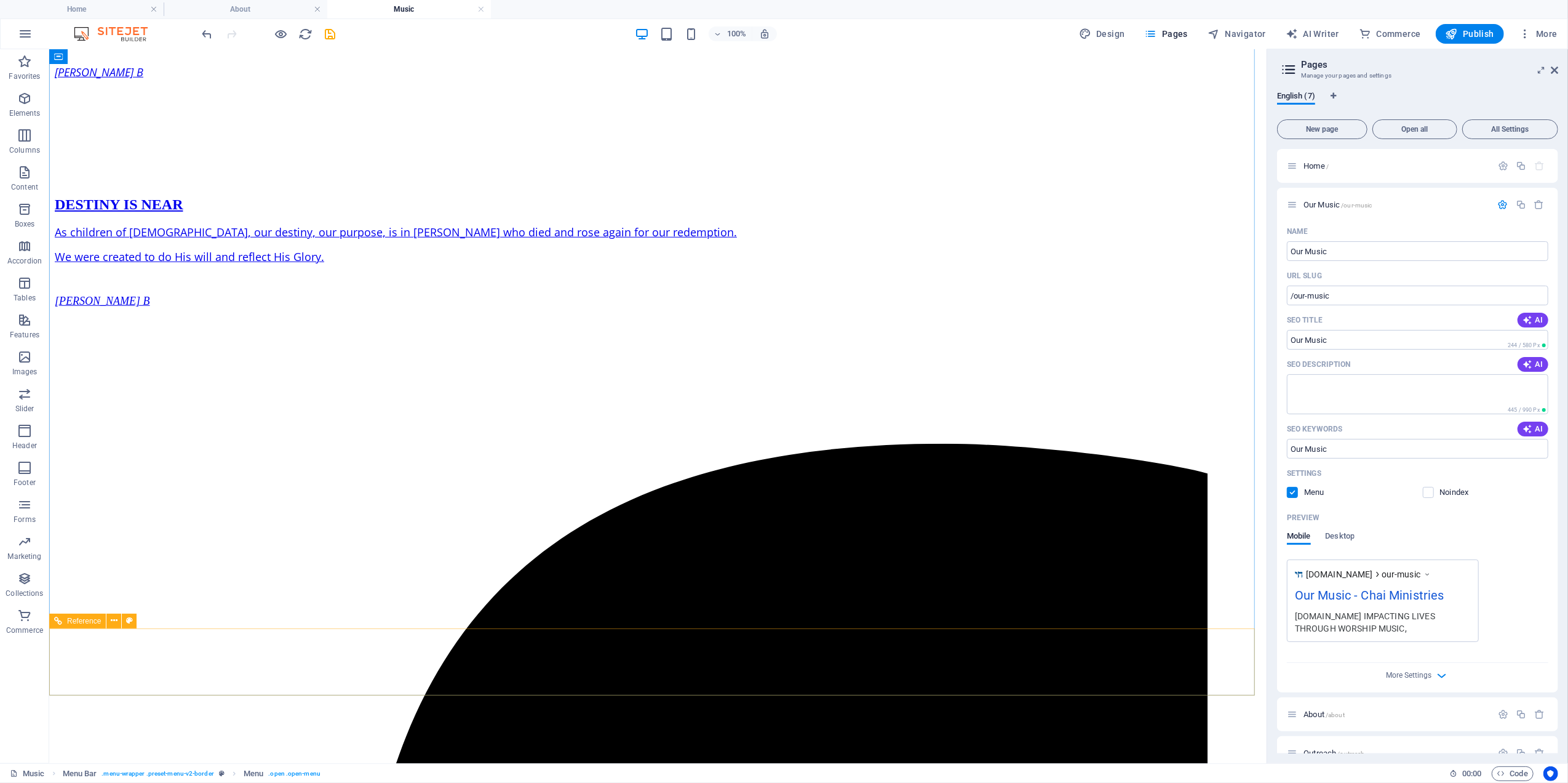
click at [91, 623] on span "Reference" at bounding box center [84, 621] width 34 height 7
click at [114, 620] on icon at bounding box center [114, 621] width 7 height 12
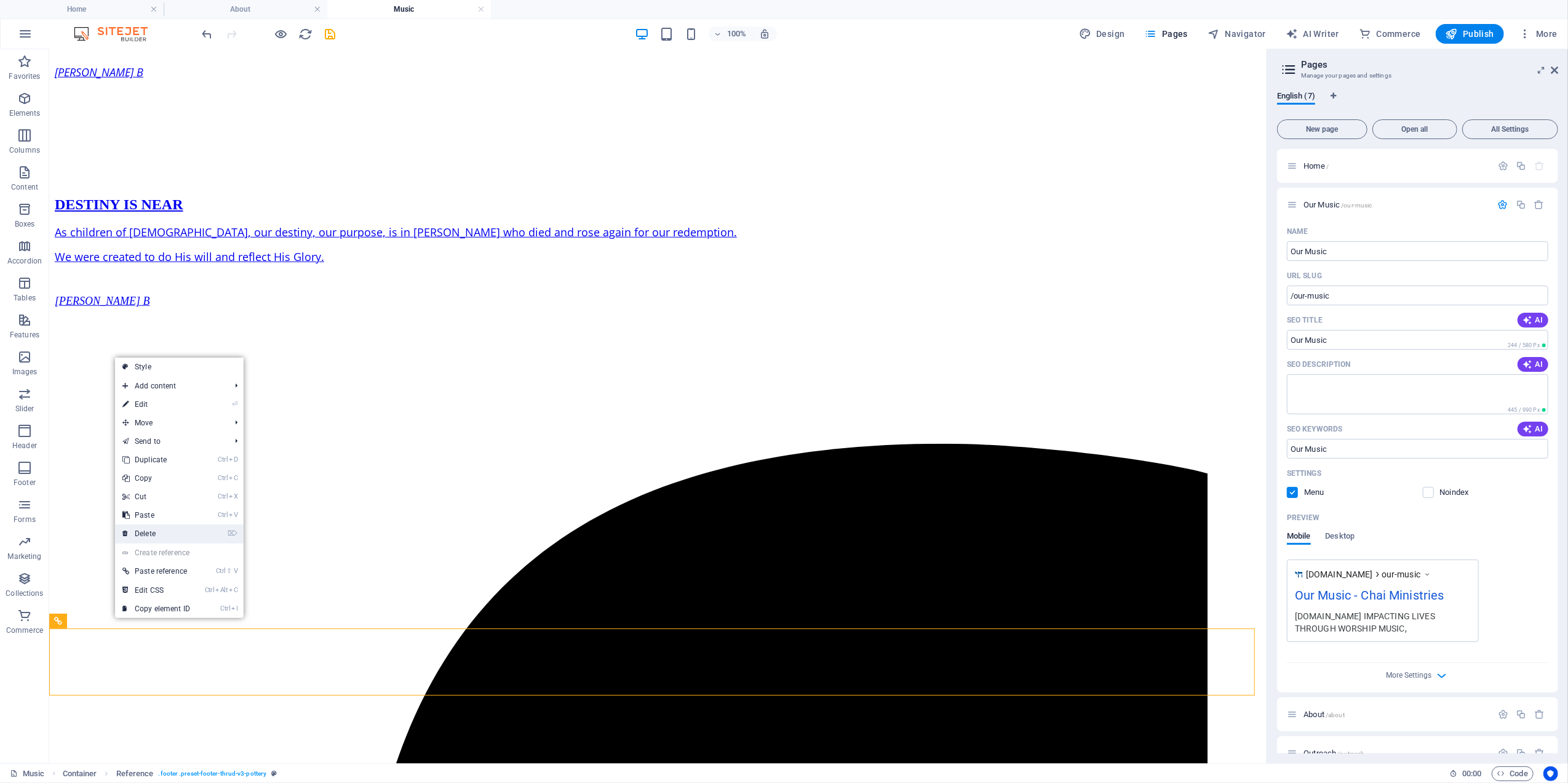
drag, startPoint x: 141, startPoint y: 528, endPoint x: 94, endPoint y: 480, distance: 67.2
click at [141, 528] on link "⌦ Delete" at bounding box center [156, 533] width 82 height 19
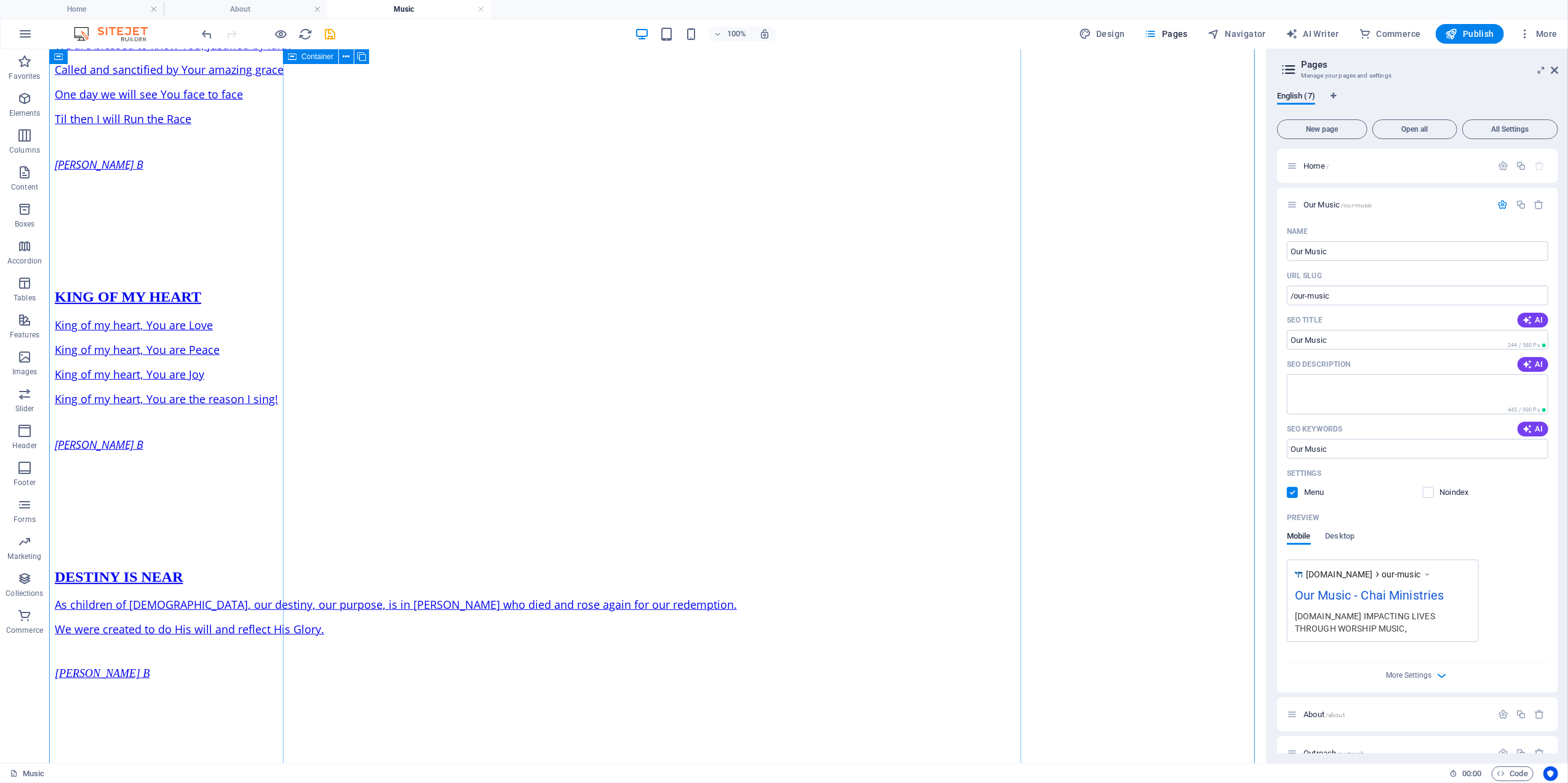
scroll to position [473, 0]
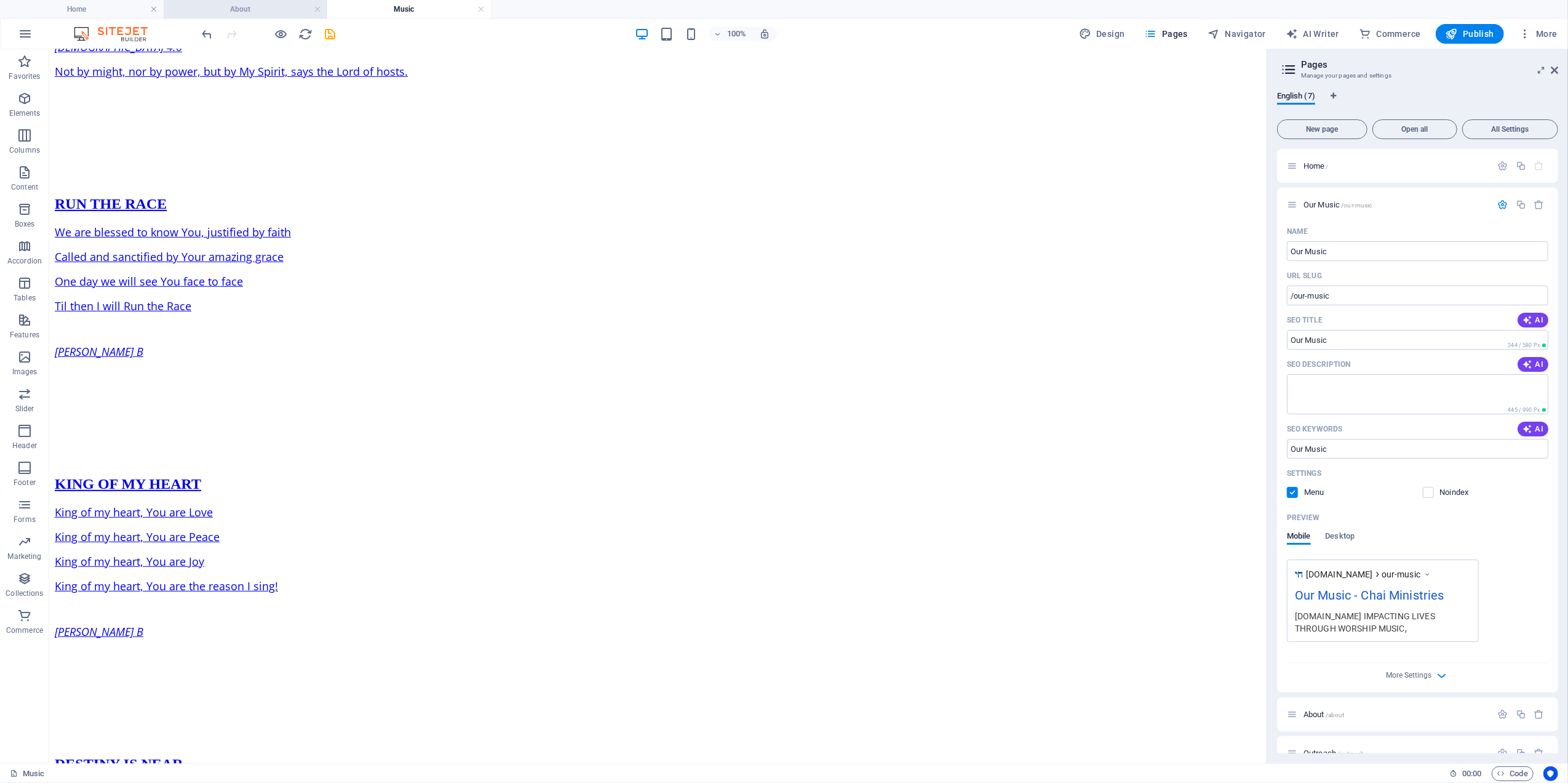
click at [235, 5] on h4 "About" at bounding box center [245, 9] width 163 height 13
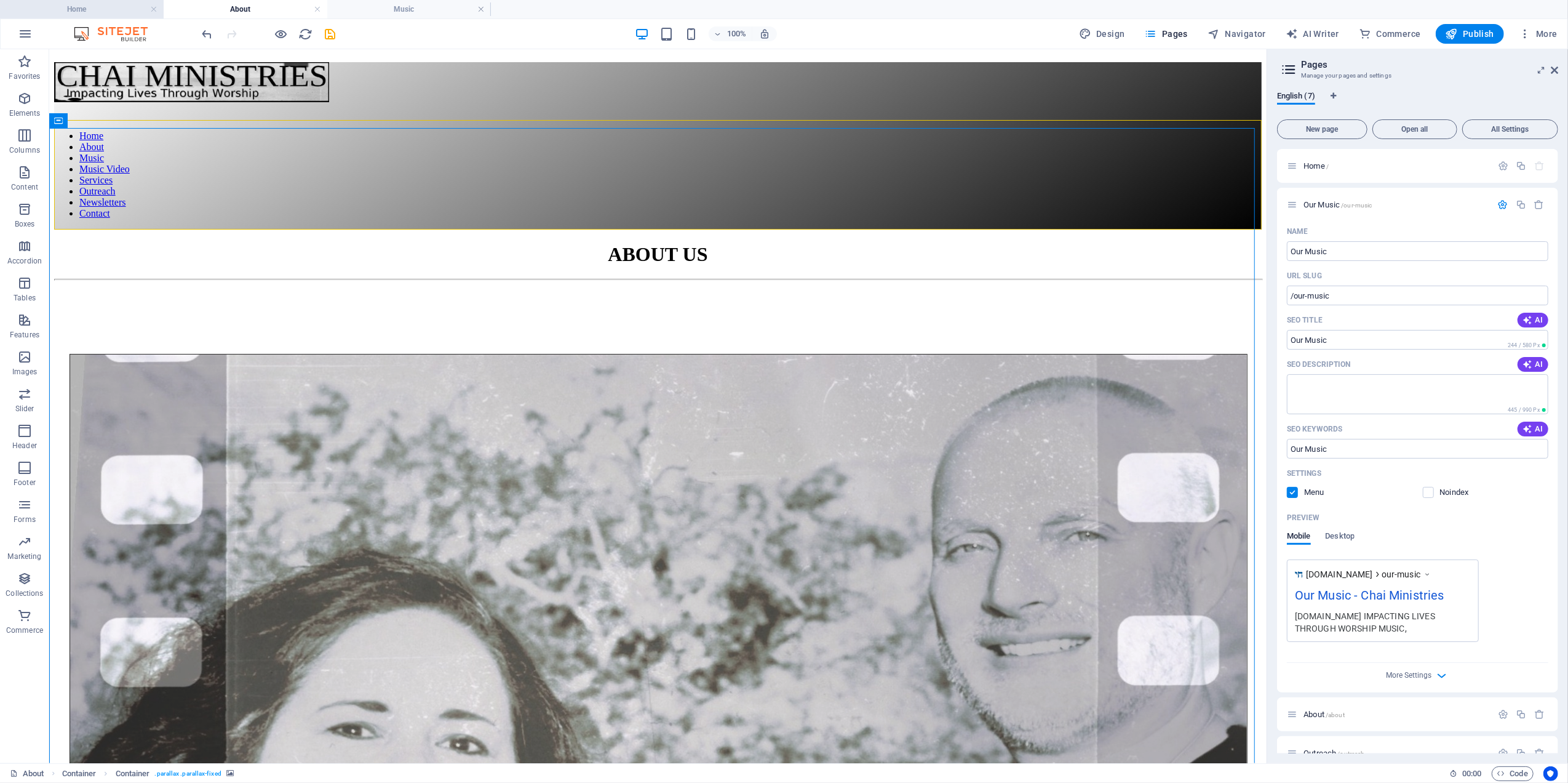
click at [84, 6] on h4 "Home" at bounding box center [81, 9] width 163 height 13
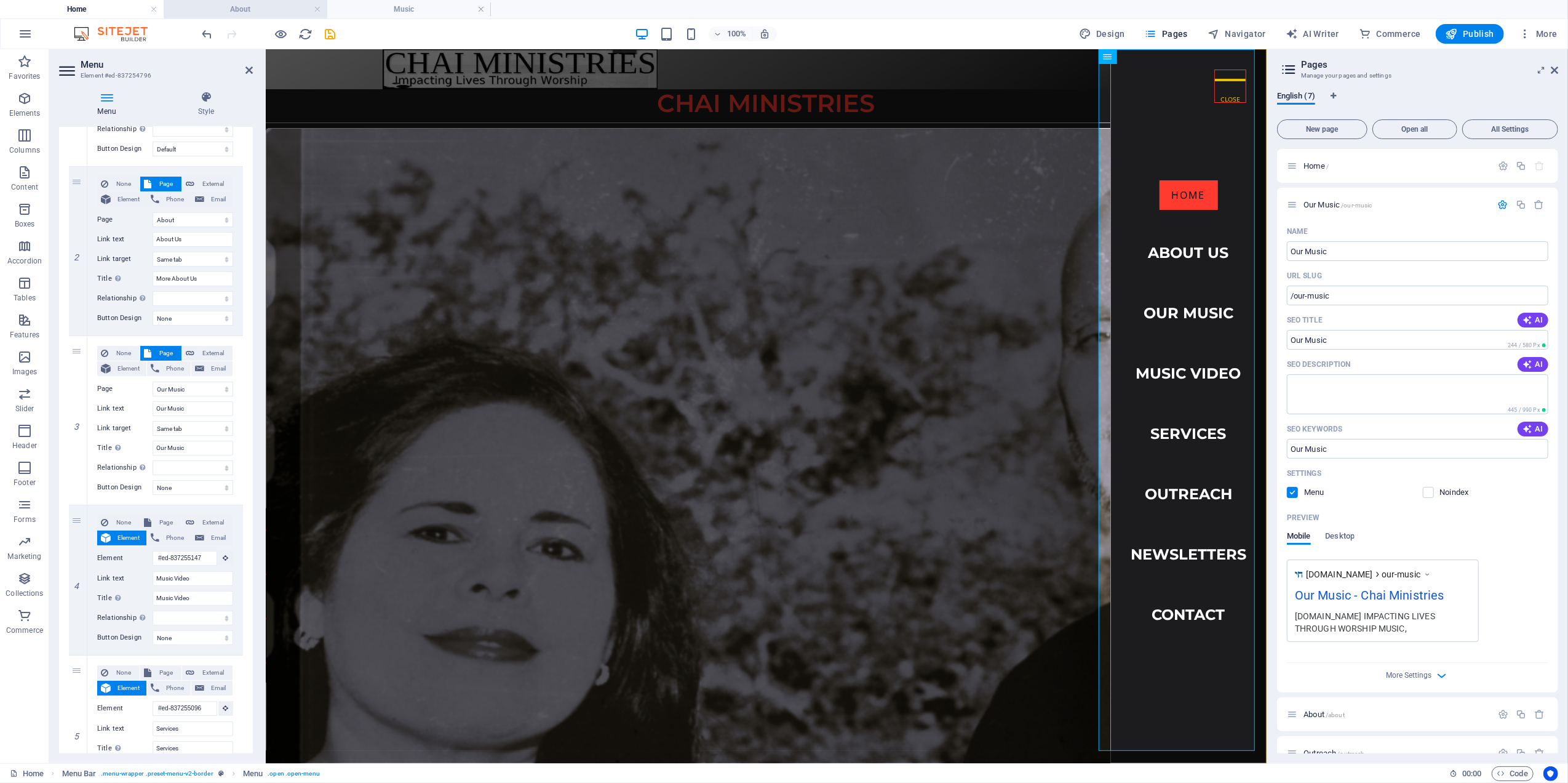
click at [243, 12] on h4 "About" at bounding box center [245, 9] width 163 height 13
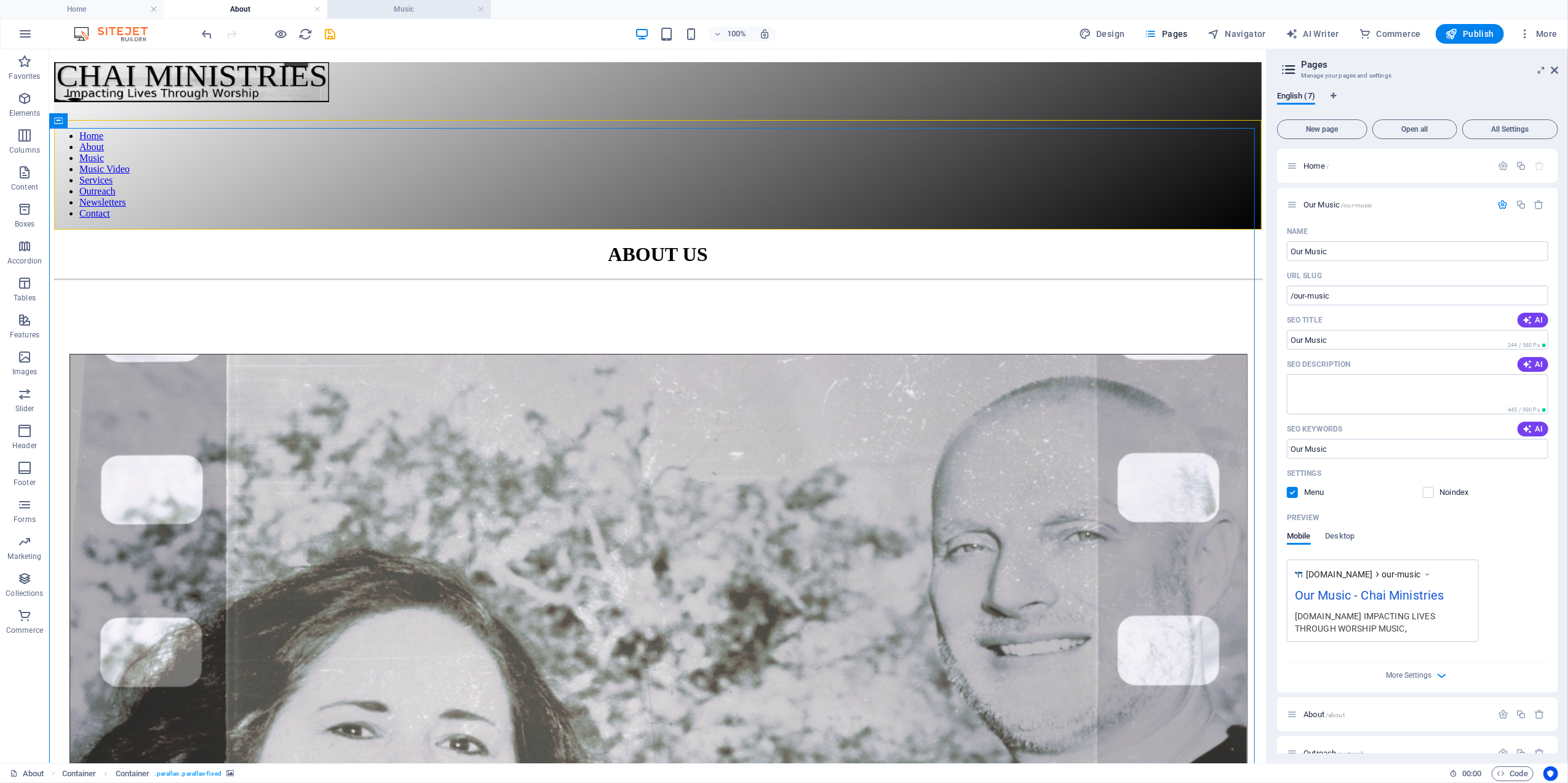
click at [393, 7] on h4 "Music" at bounding box center [409, 9] width 163 height 13
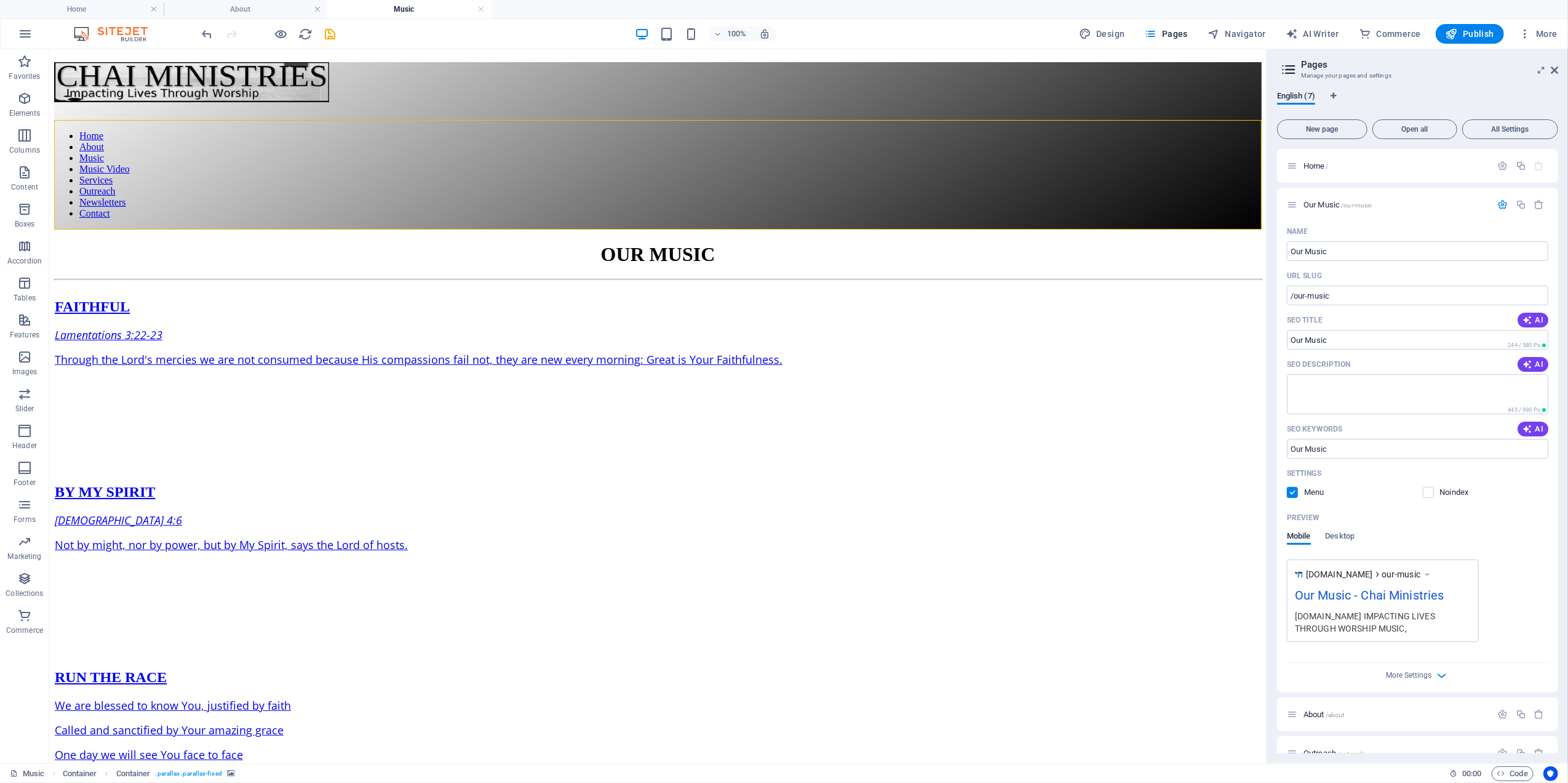
scroll to position [473, 0]
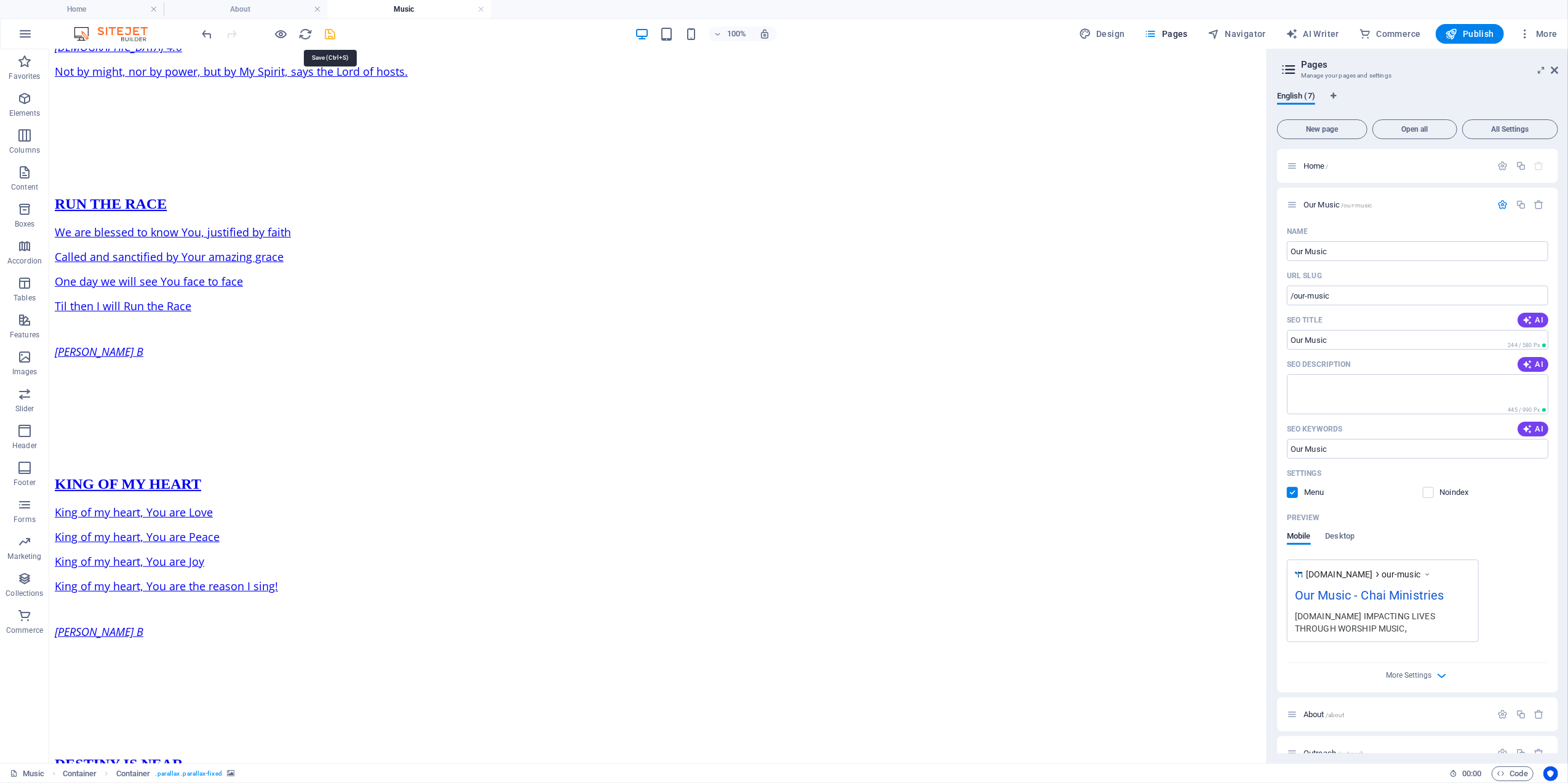
click at [330, 30] on icon "save" at bounding box center [331, 34] width 14 height 14
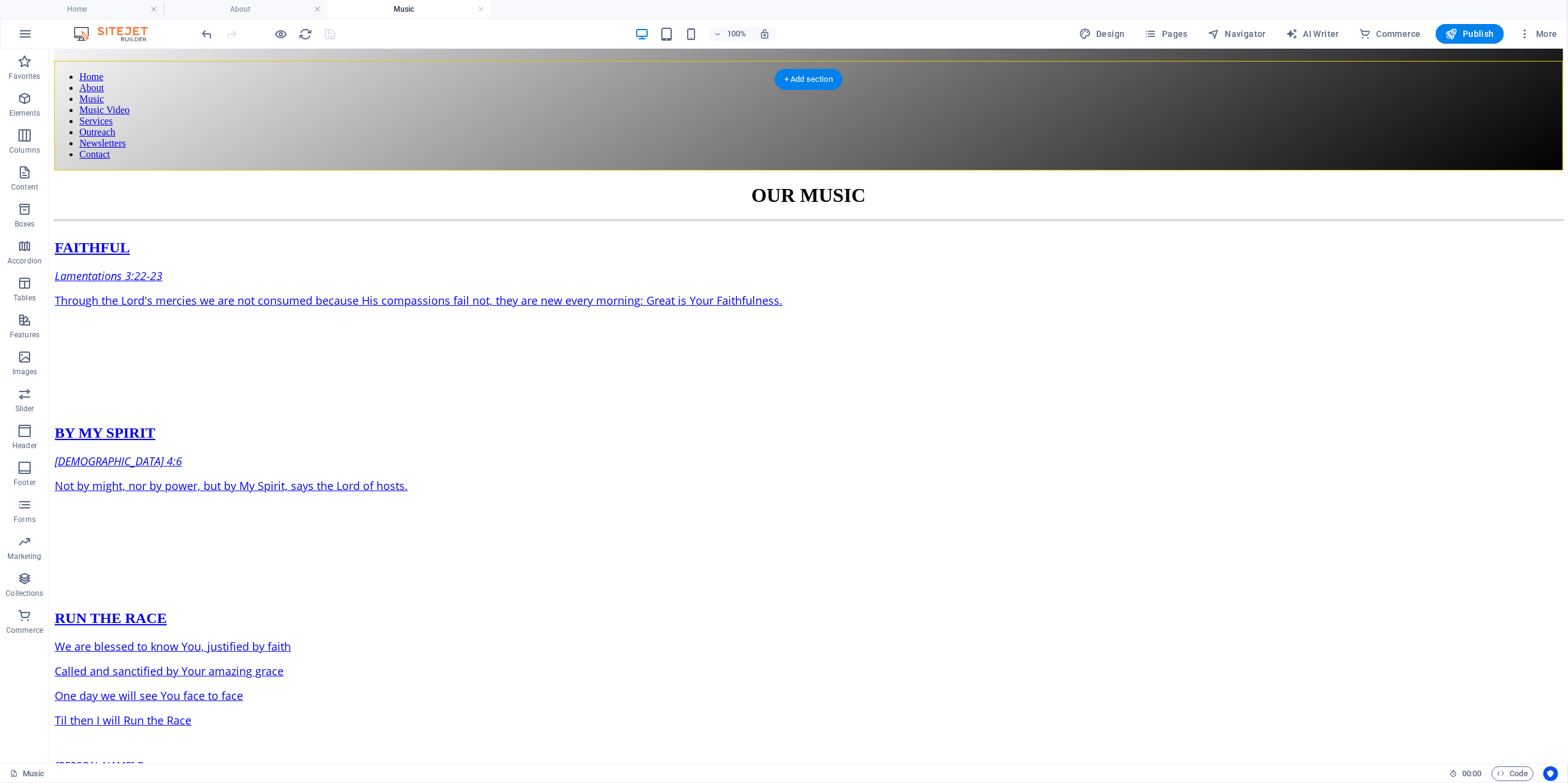
scroll to position [0, 0]
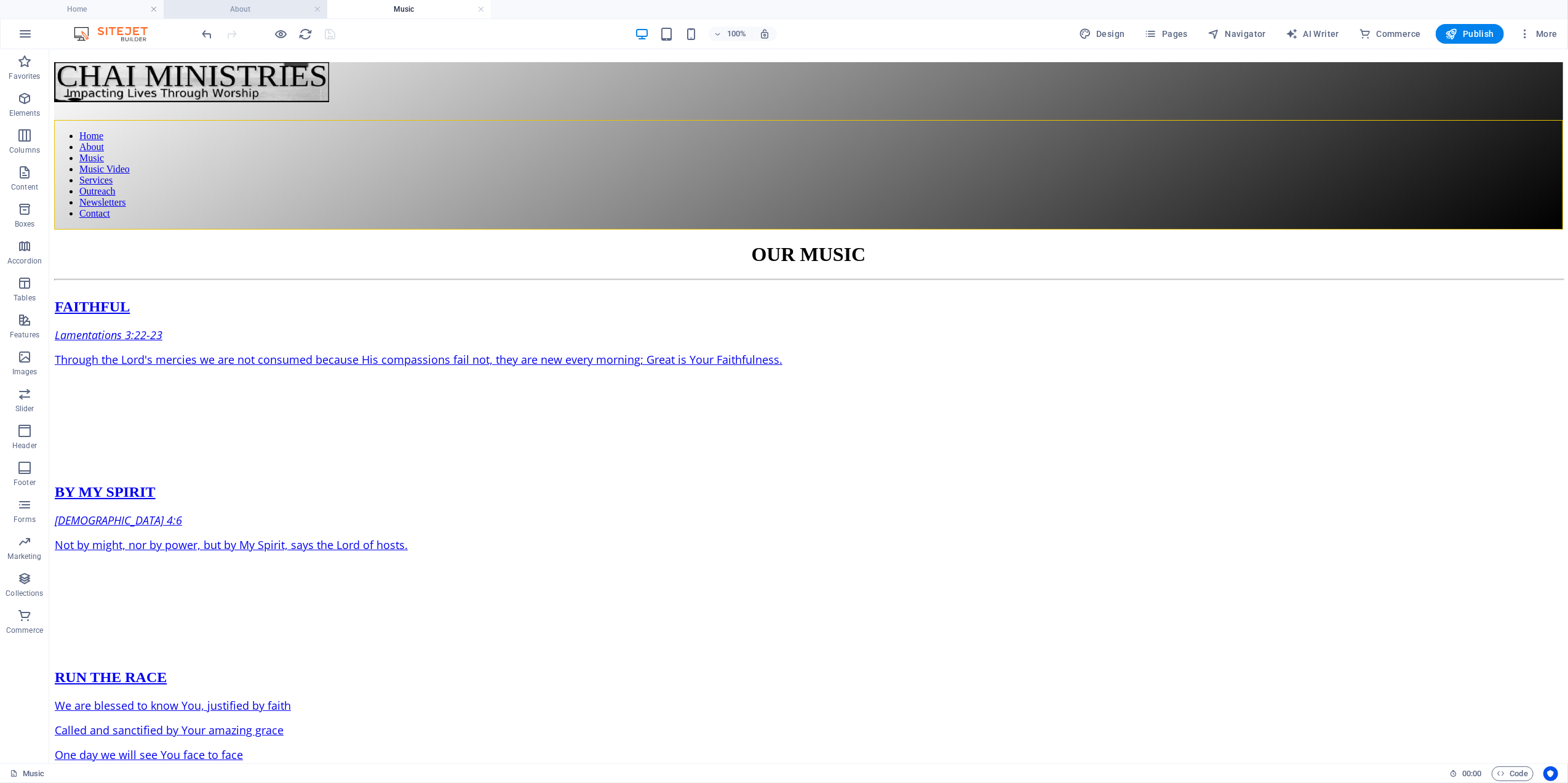
click at [239, 5] on h4 "About" at bounding box center [245, 9] width 163 height 13
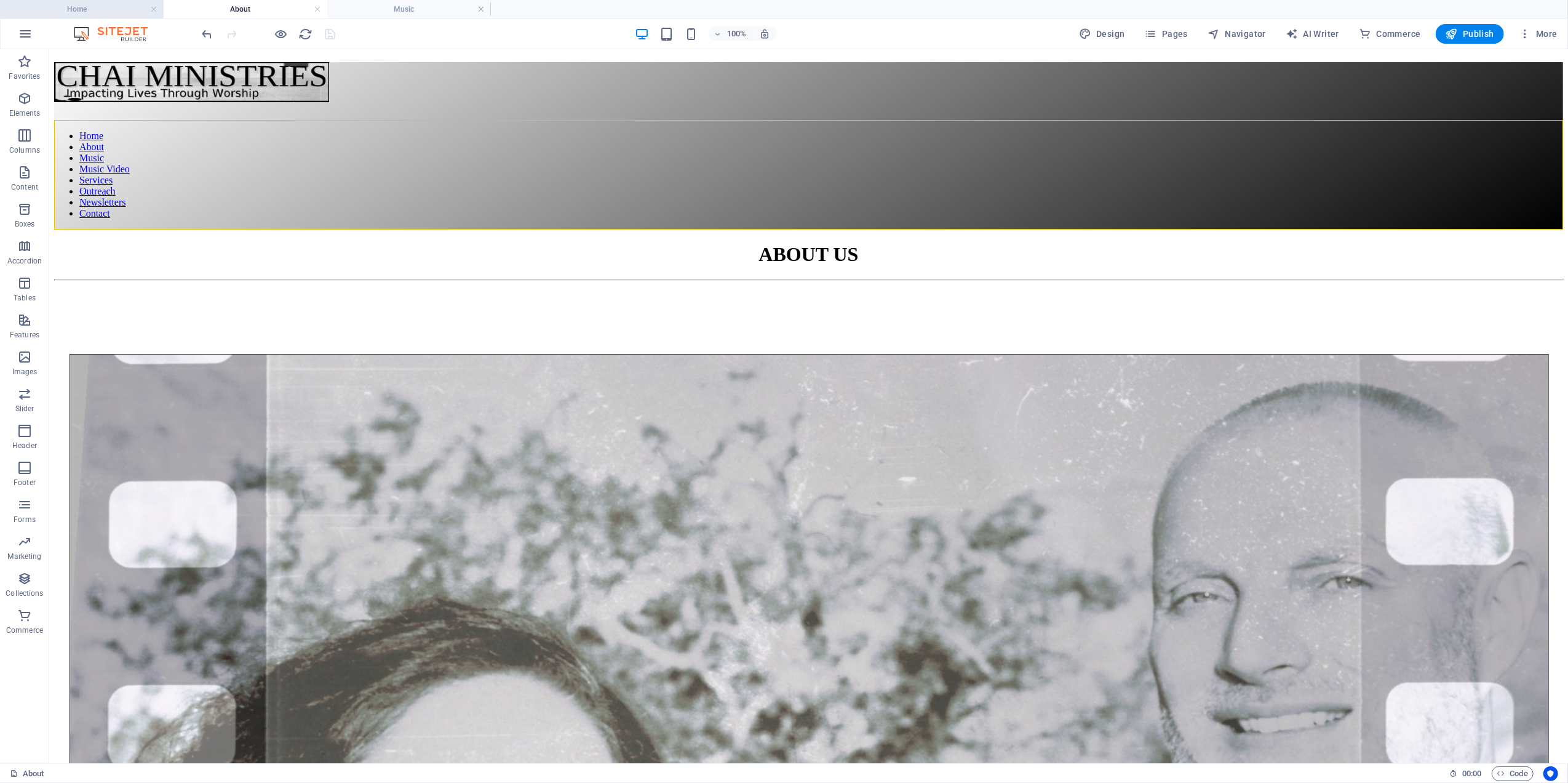
click at [100, 8] on h4 "Home" at bounding box center [81, 9] width 163 height 13
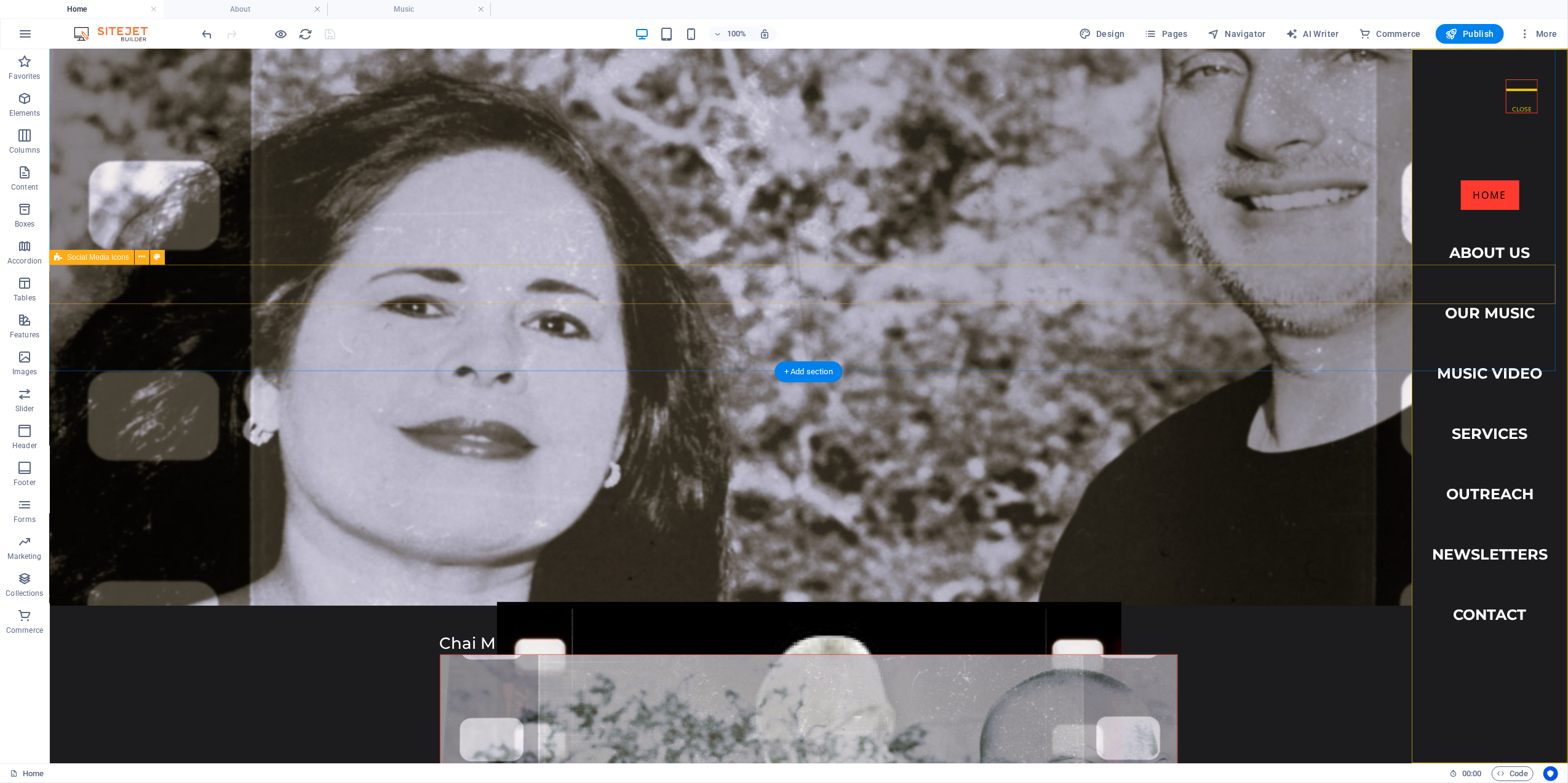
scroll to position [246, 0]
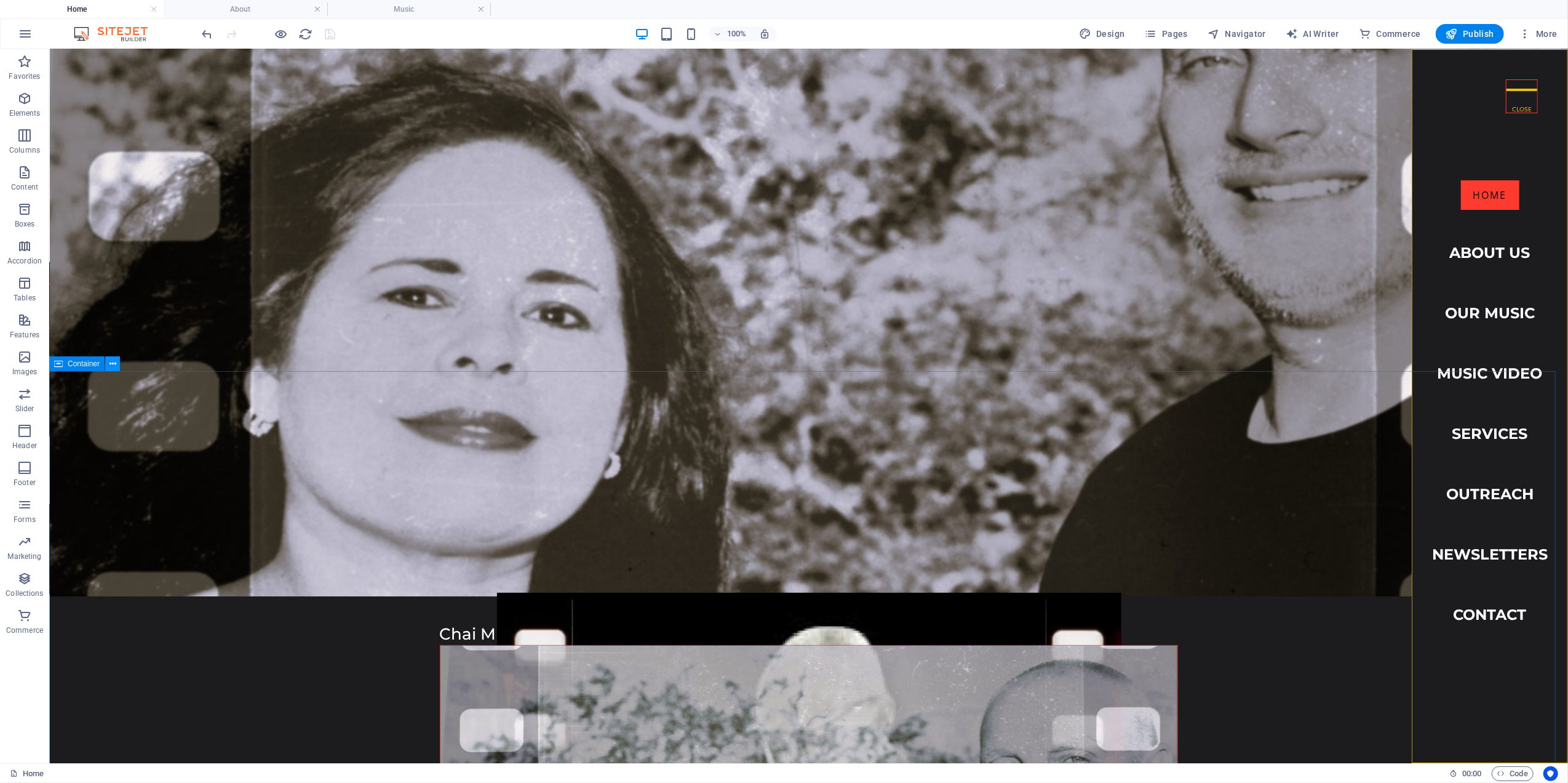
click at [112, 363] on icon at bounding box center [113, 364] width 7 height 12
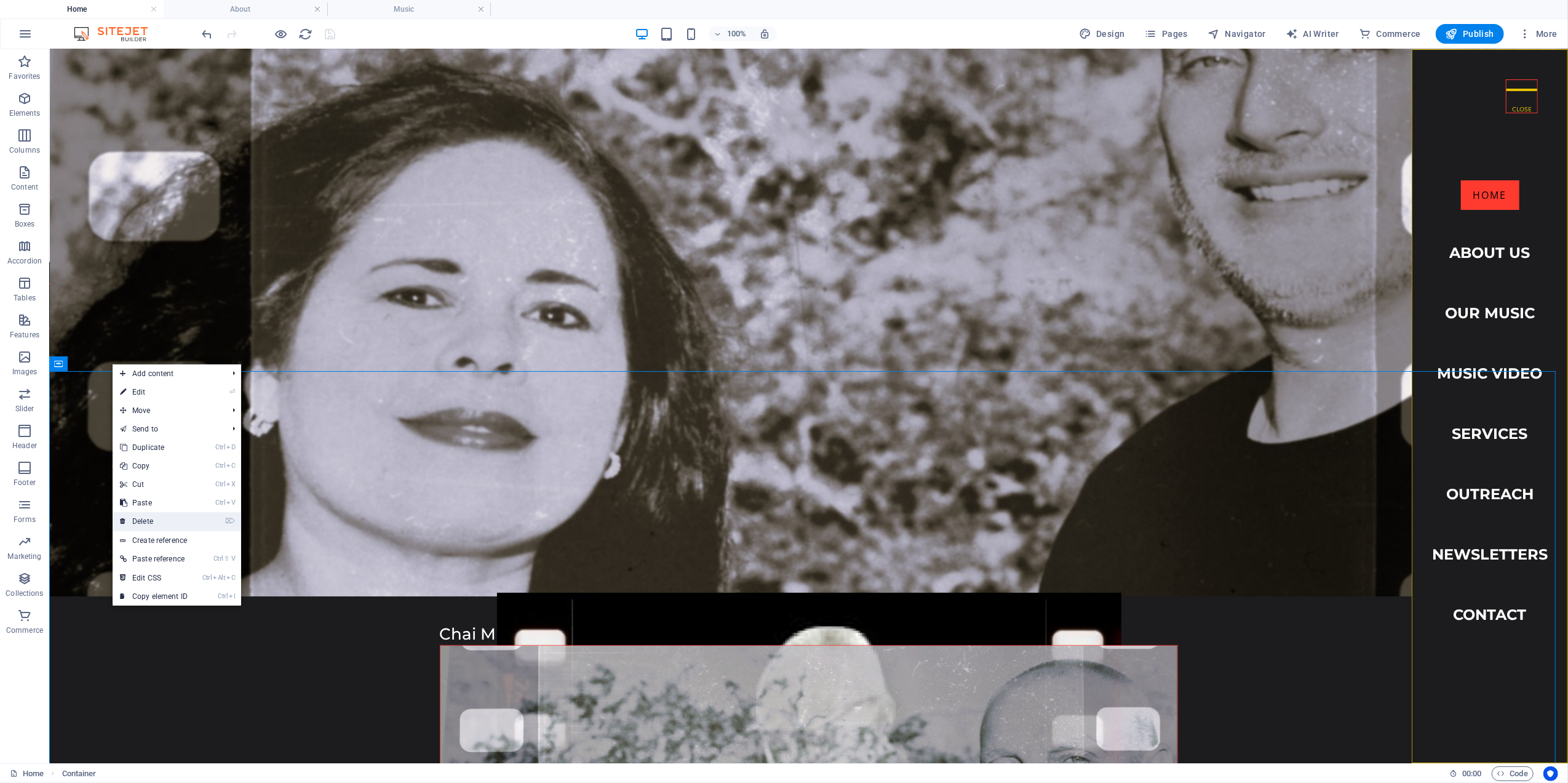
click at [144, 517] on link "⌦ Delete" at bounding box center [153, 521] width 82 height 19
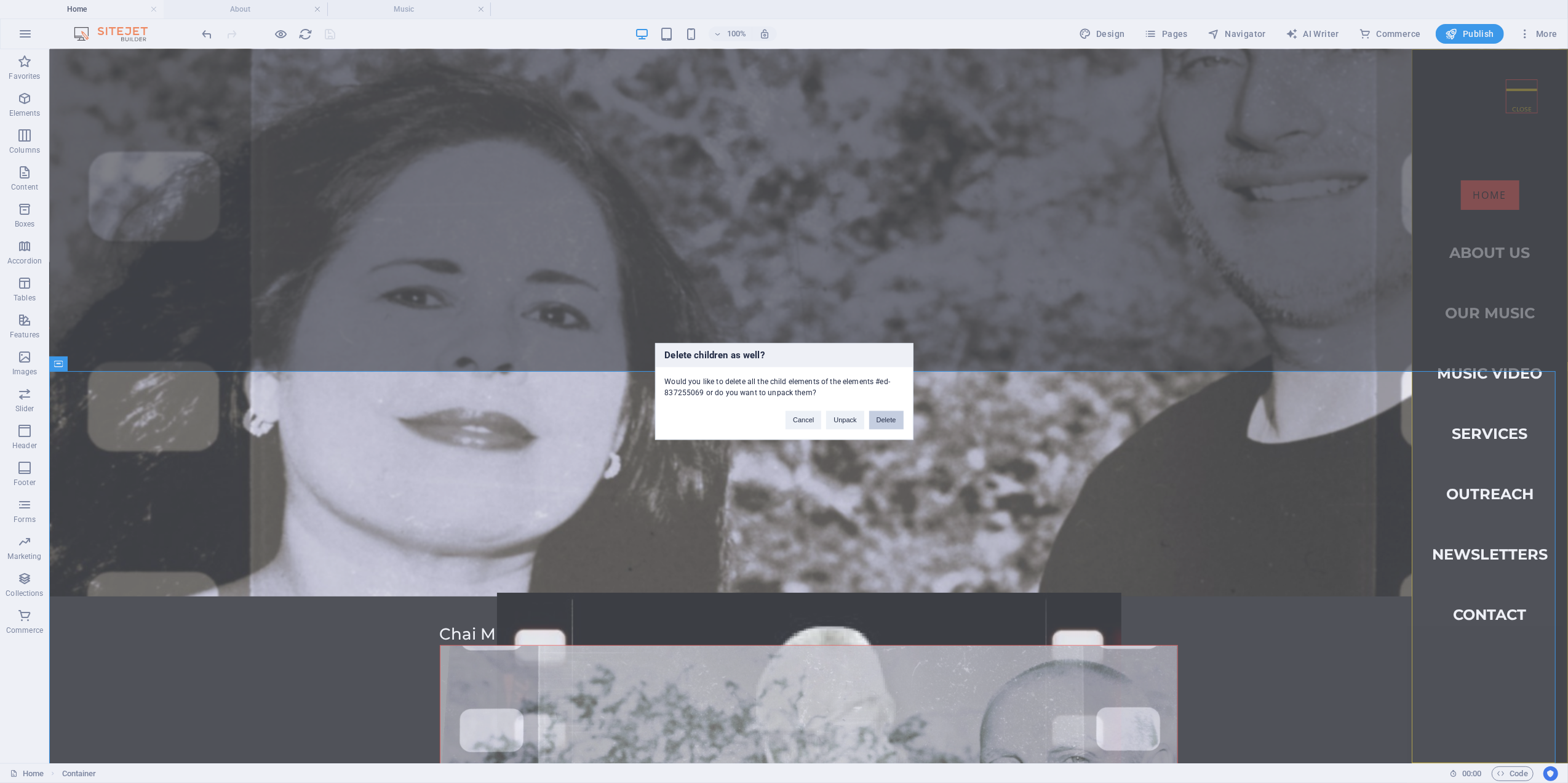
click at [888, 414] on button "Delete" at bounding box center [886, 420] width 35 height 19
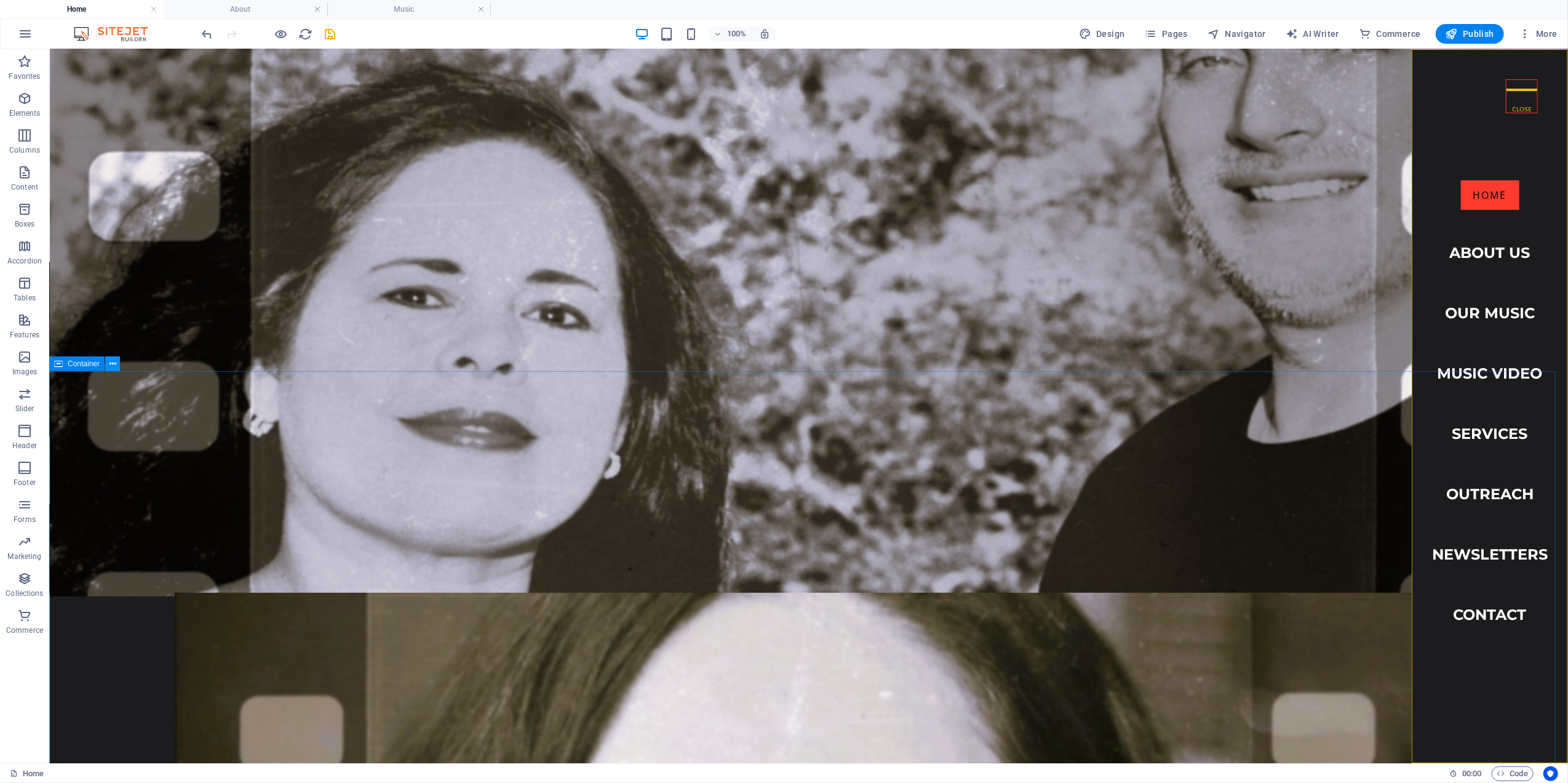
click at [111, 362] on icon at bounding box center [113, 364] width 7 height 12
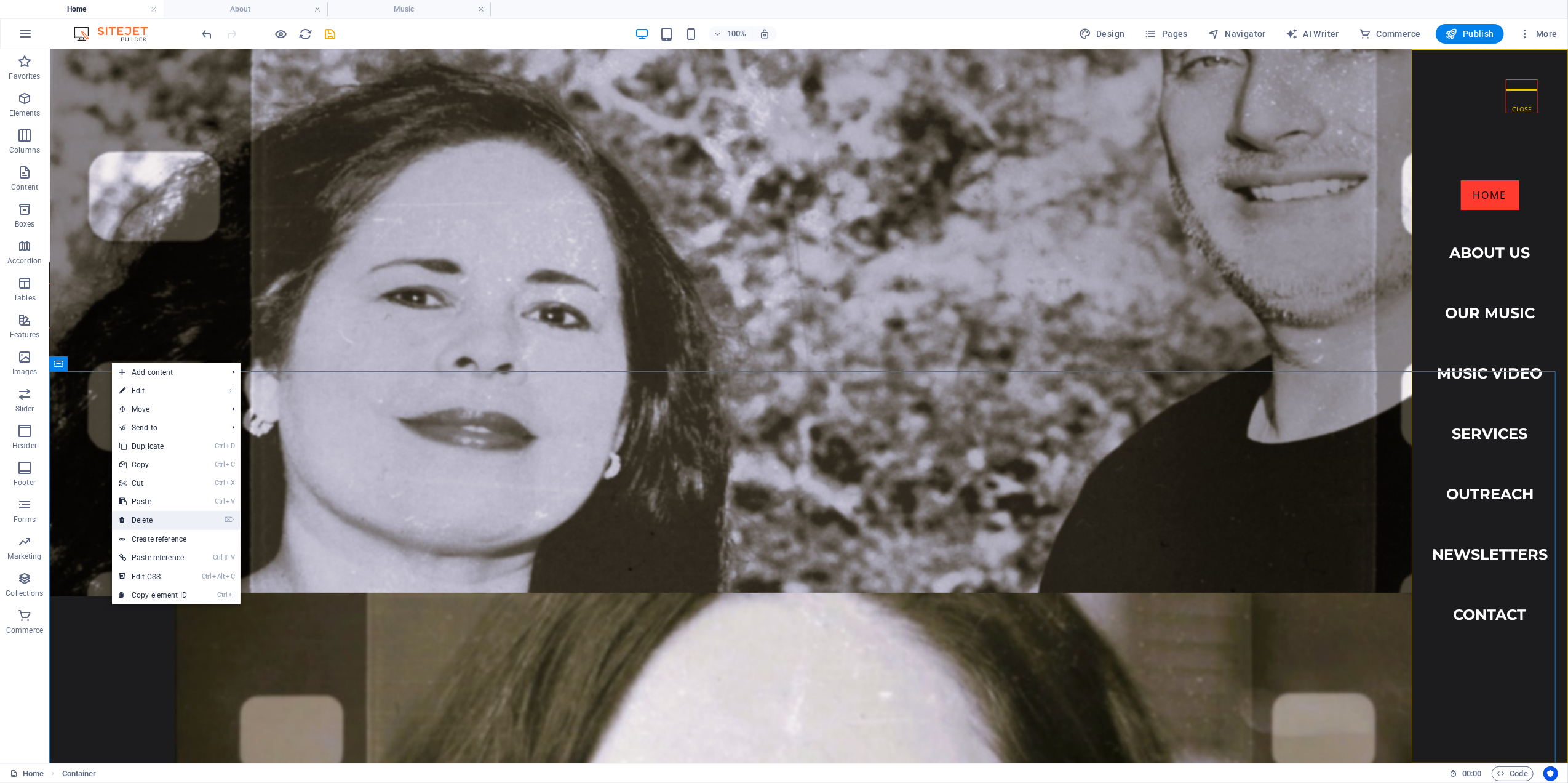
click at [141, 522] on link "⌦ Delete" at bounding box center [153, 520] width 82 height 19
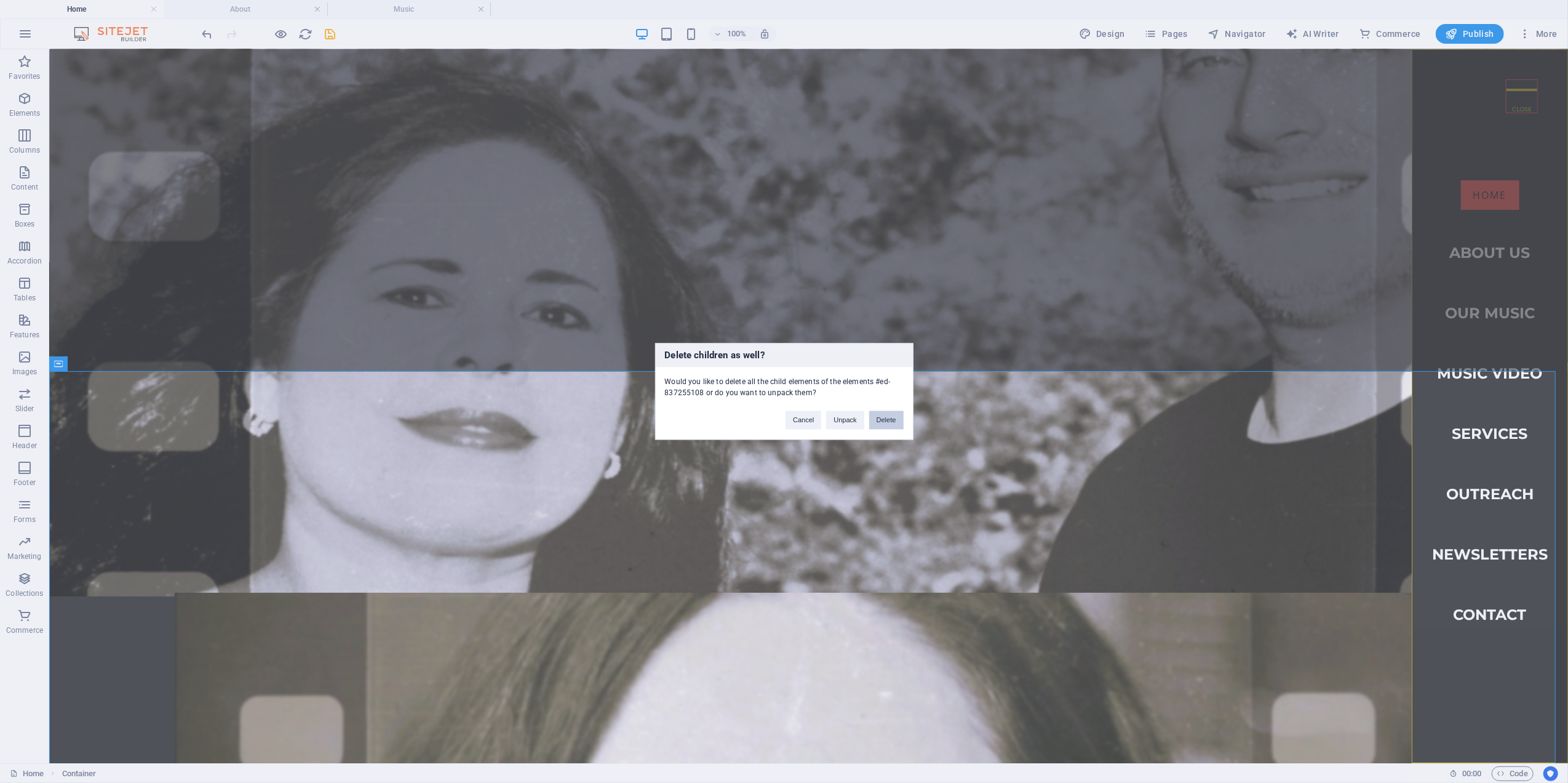
click at [891, 421] on button "Delete" at bounding box center [886, 420] width 35 height 19
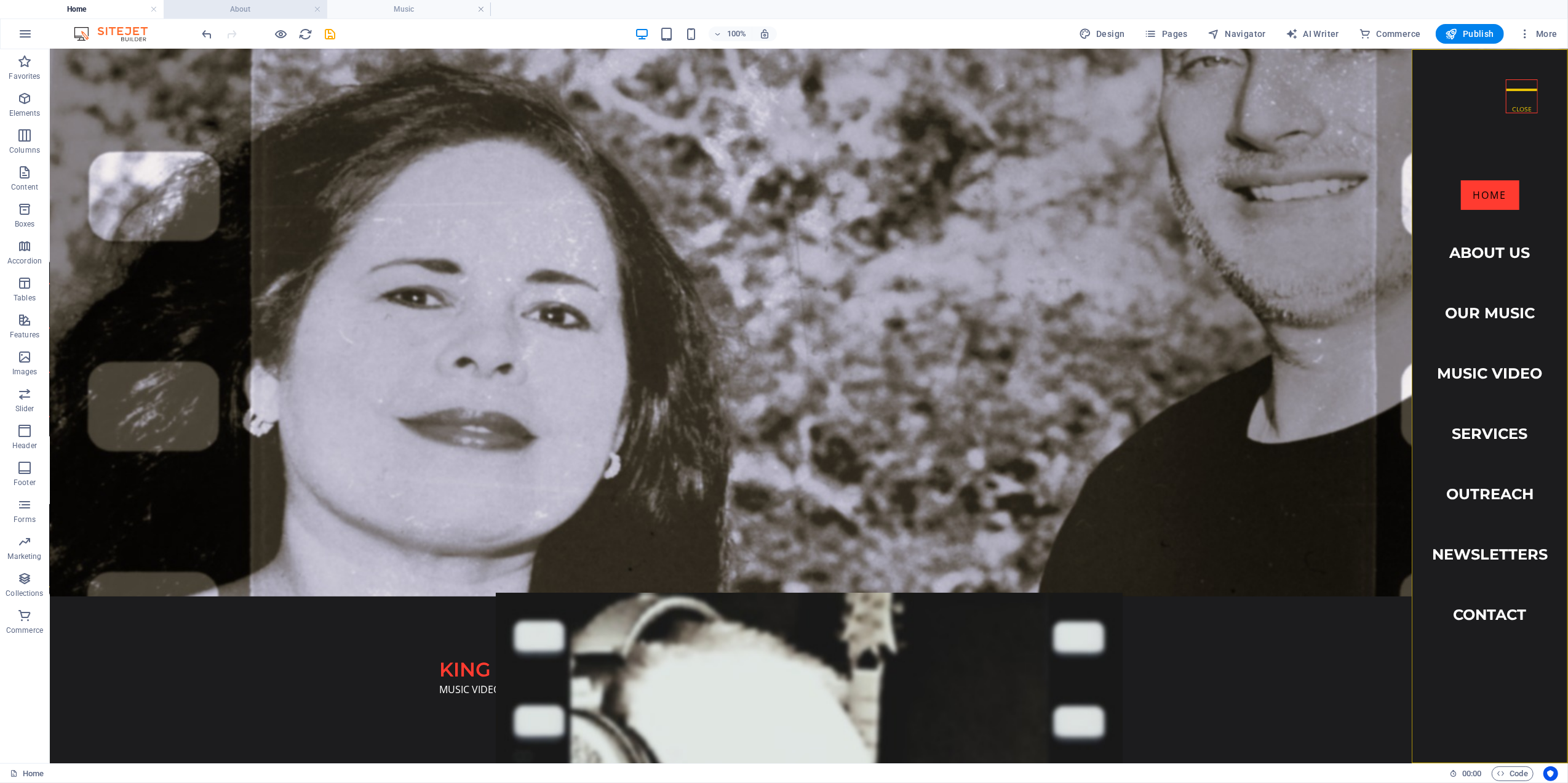
click at [225, 5] on h4 "About" at bounding box center [245, 9] width 163 height 13
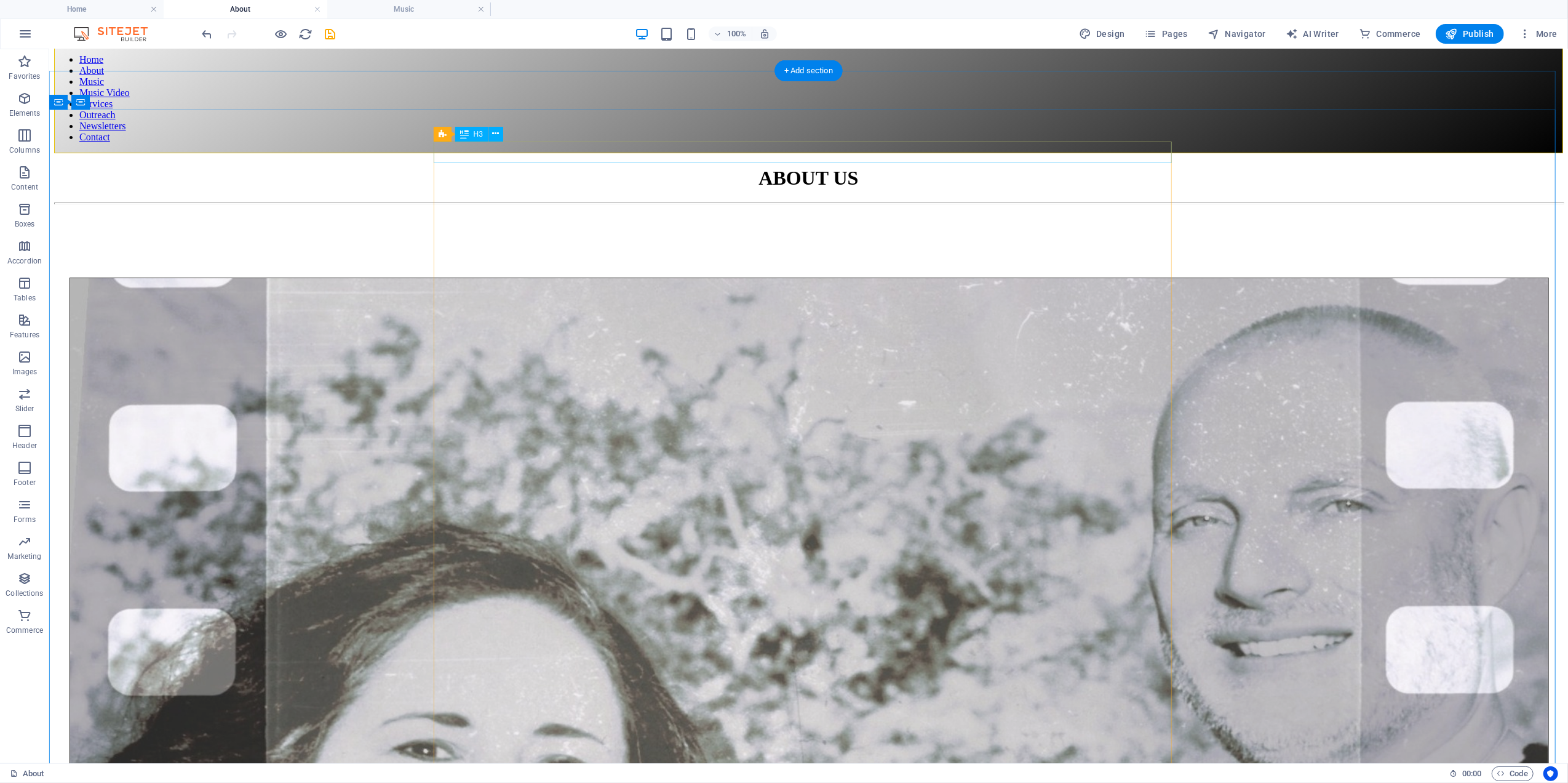
scroll to position [0, 0]
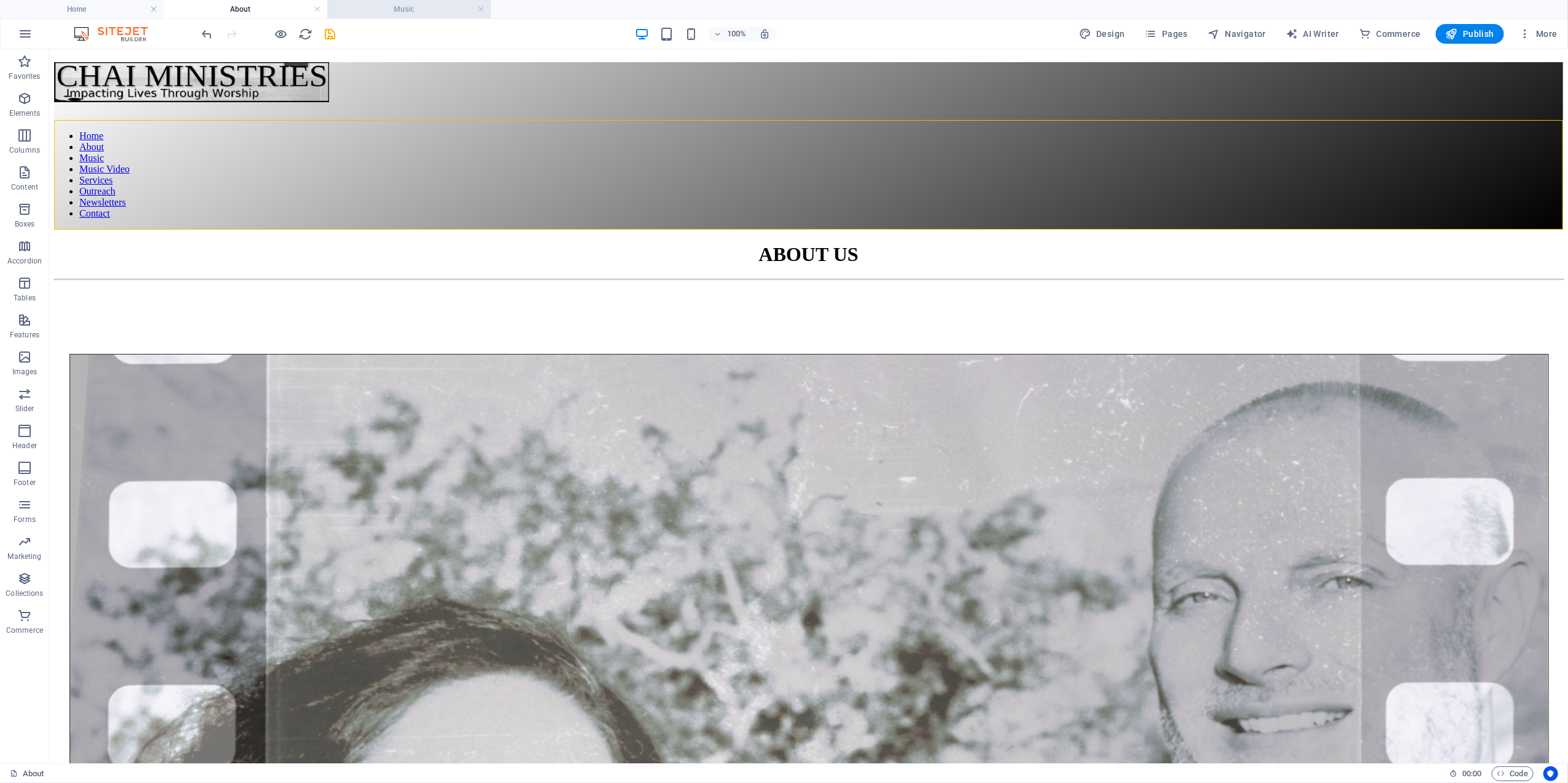
click at [393, 12] on h4 "Music" at bounding box center [409, 9] width 163 height 13
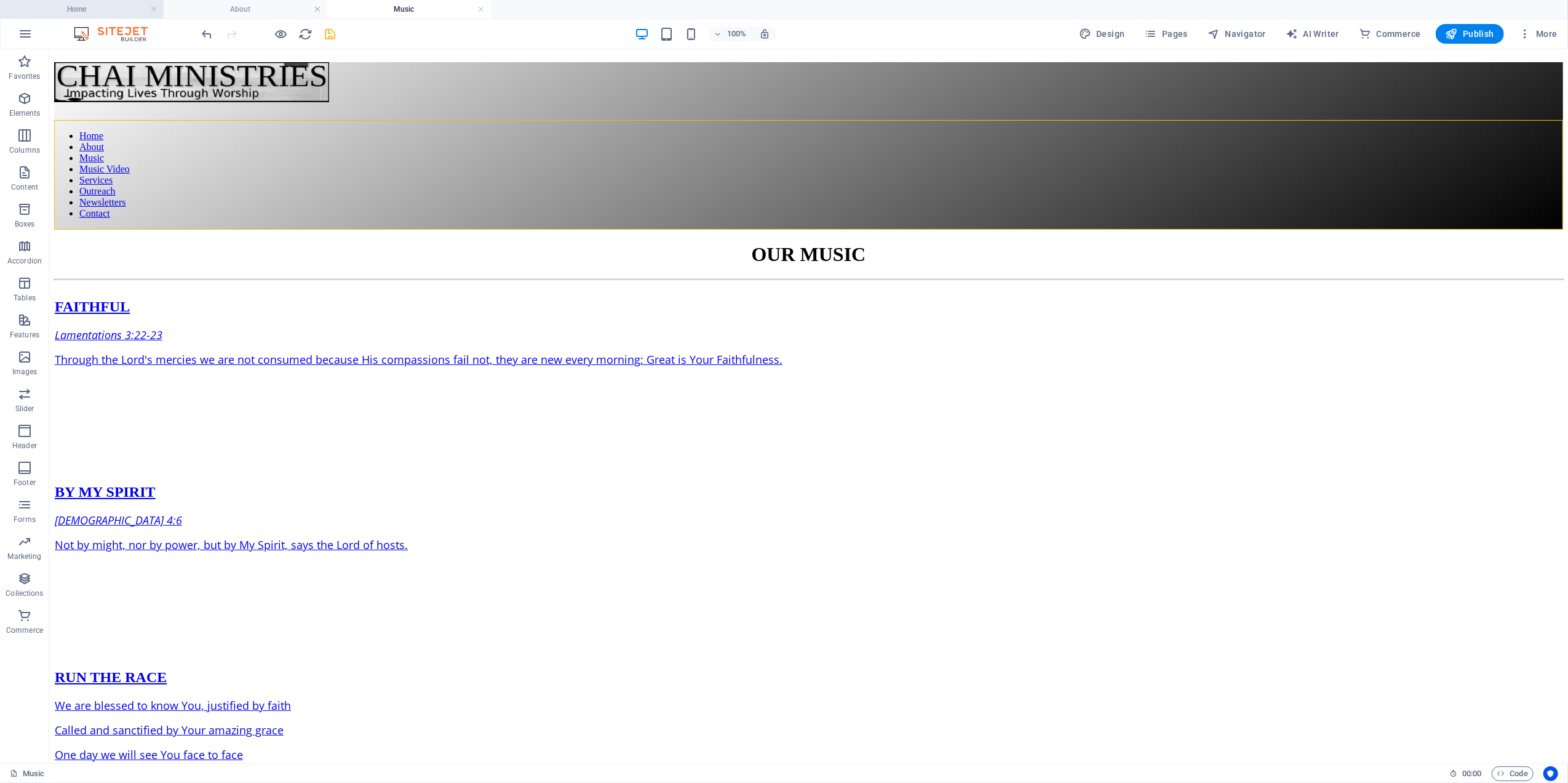
click at [107, 11] on h4 "Home" at bounding box center [81, 9] width 163 height 13
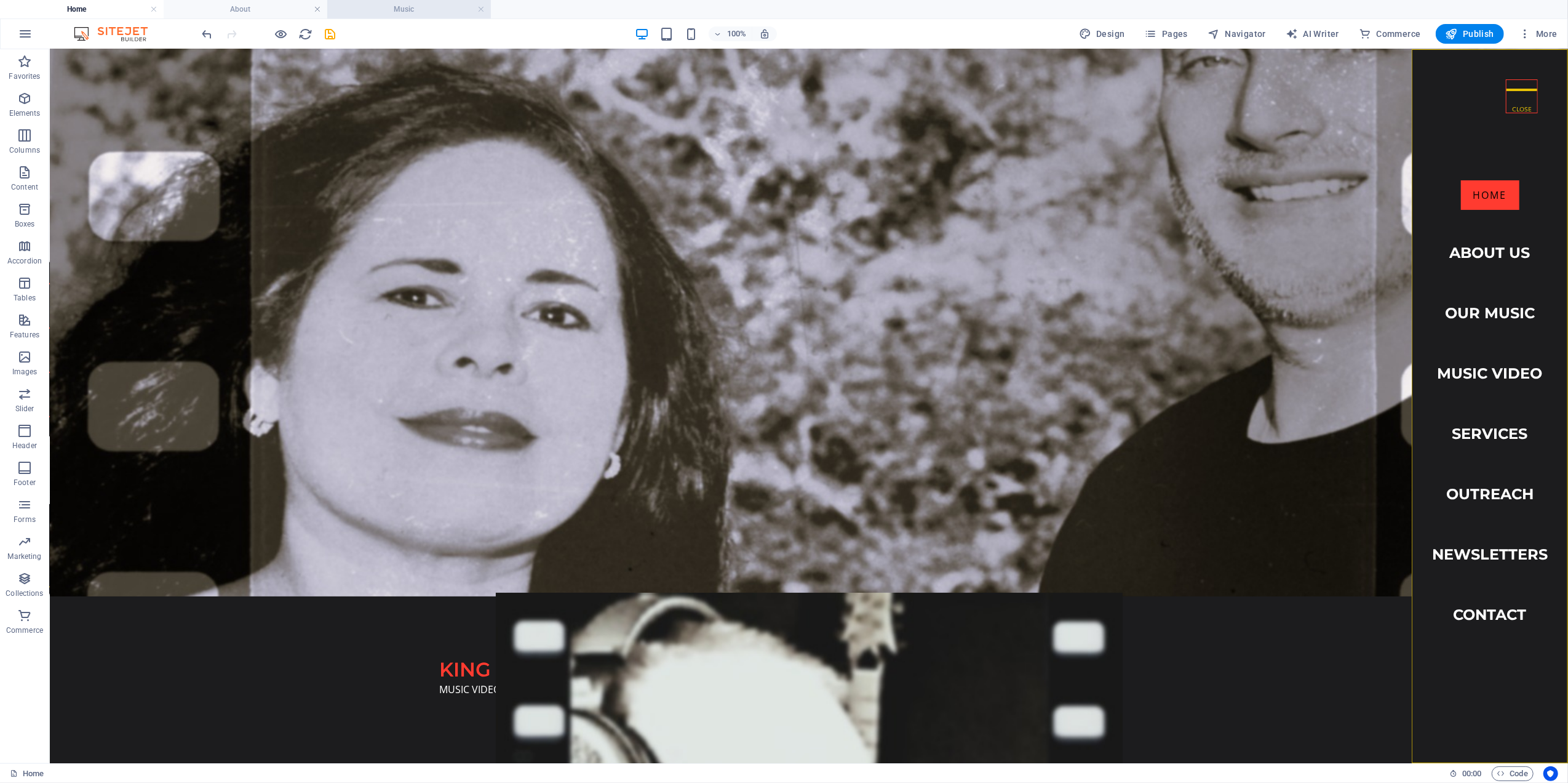
click at [397, 10] on h4 "Music" at bounding box center [409, 9] width 163 height 13
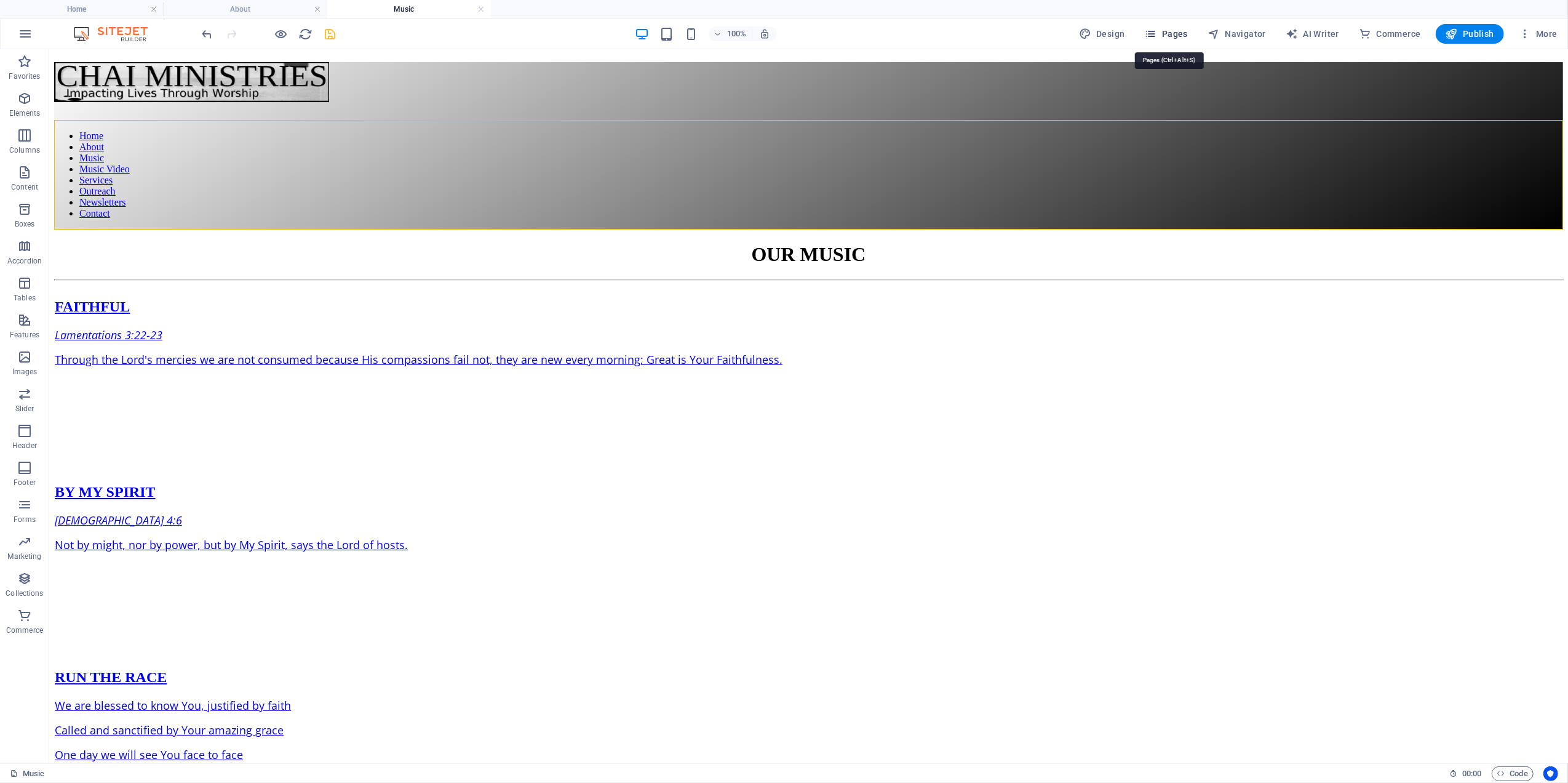
click at [1173, 33] on span "Pages" at bounding box center [1166, 34] width 43 height 12
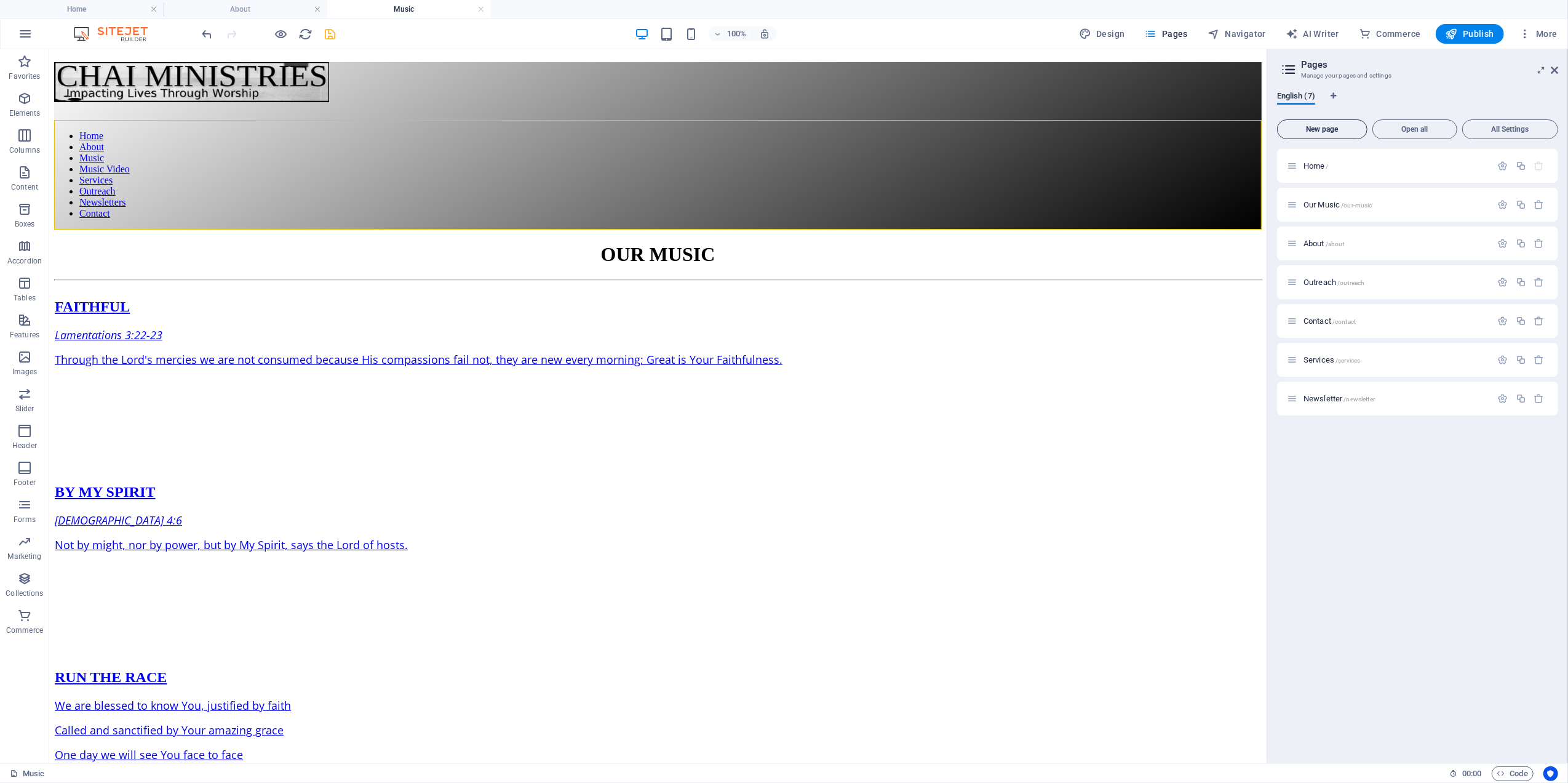
click at [1322, 134] on button "New page" at bounding box center [1322, 129] width 90 height 20
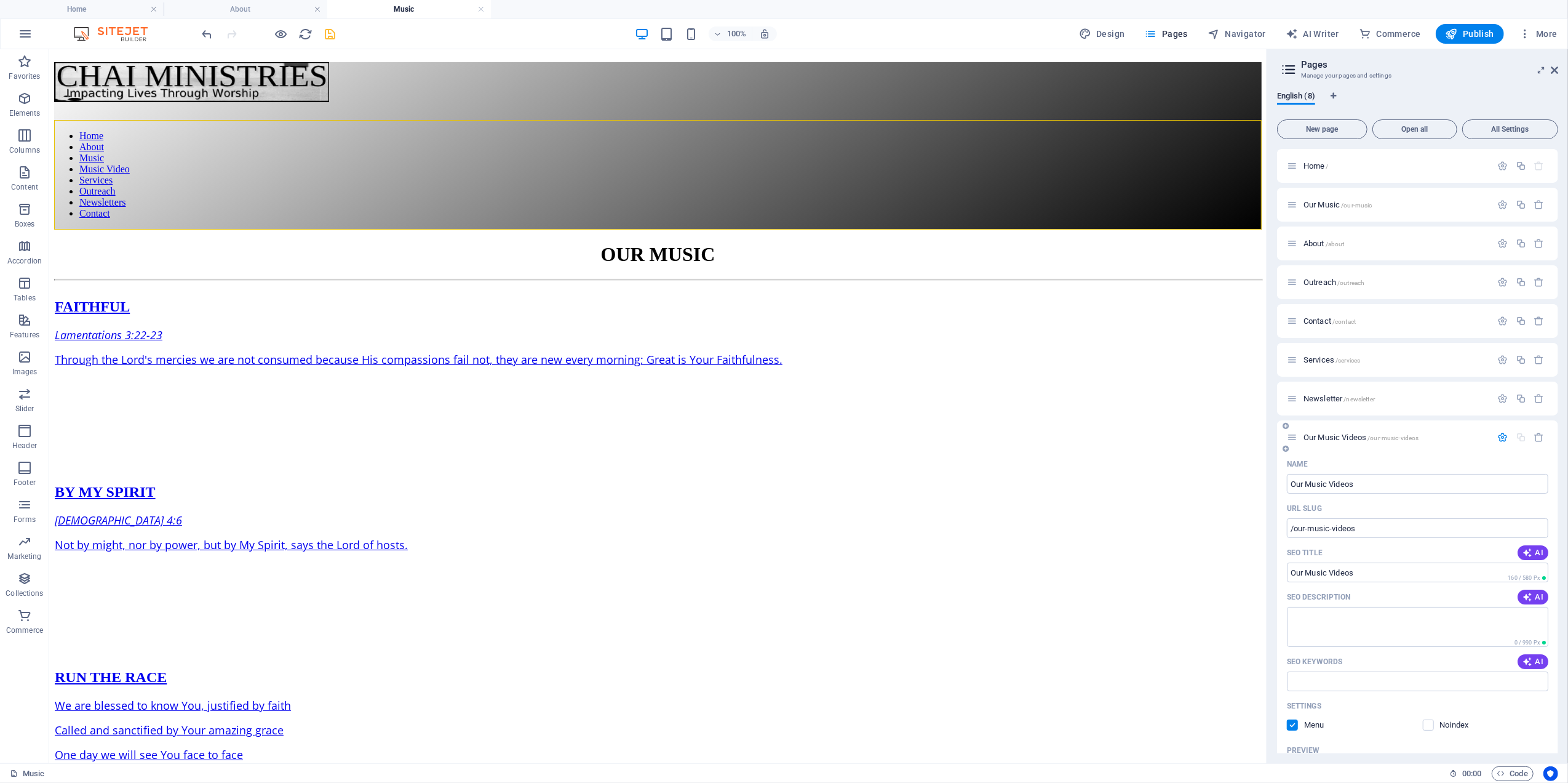
click at [1323, 437] on span "Our Music Videos /our-music-videos" at bounding box center [1362, 437] width 116 height 9
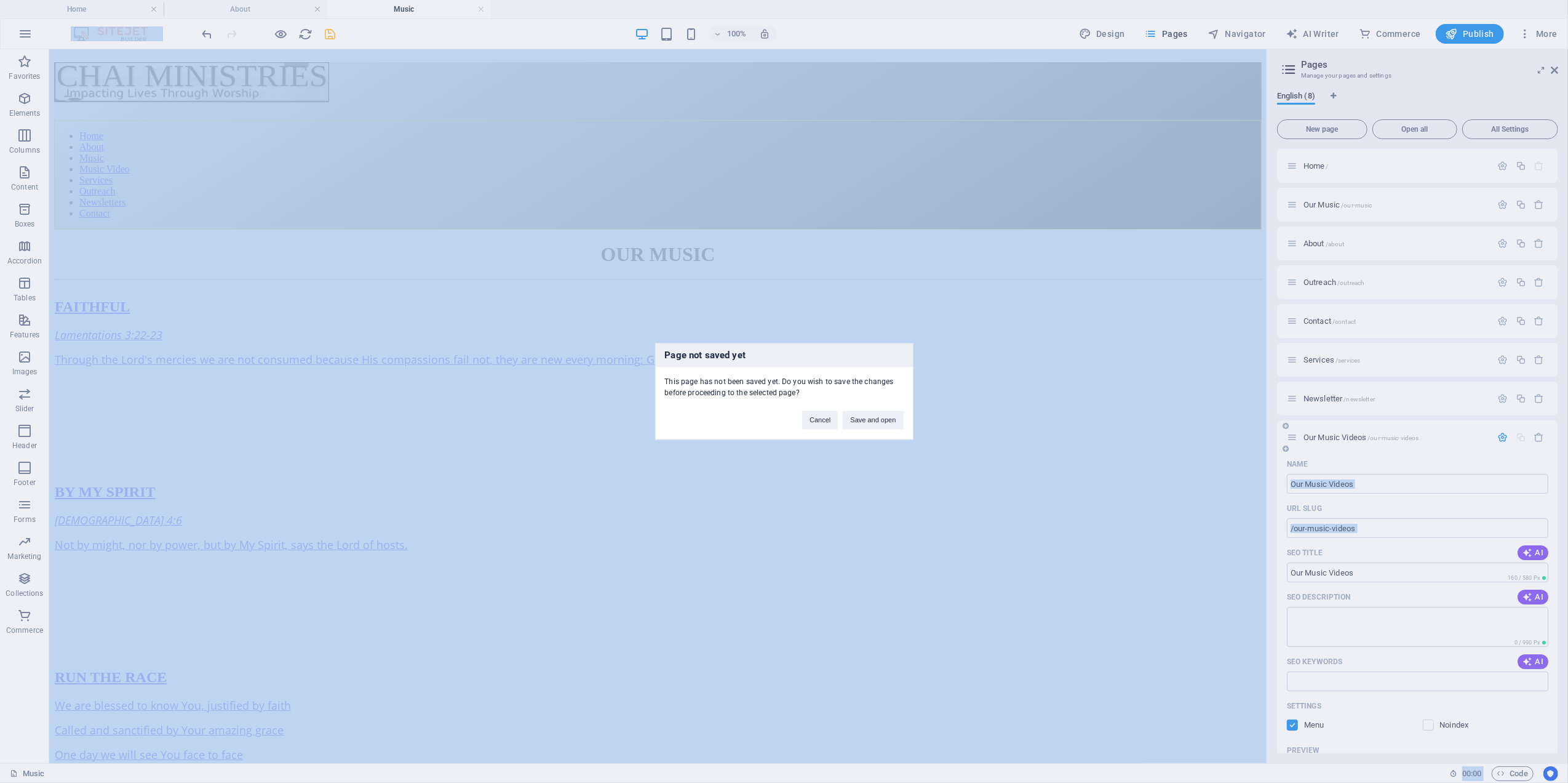
click at [1323, 437] on div "Page not saved yet This page has not been saved yet. Do you wish to save the ch…" at bounding box center [784, 391] width 1568 height 783
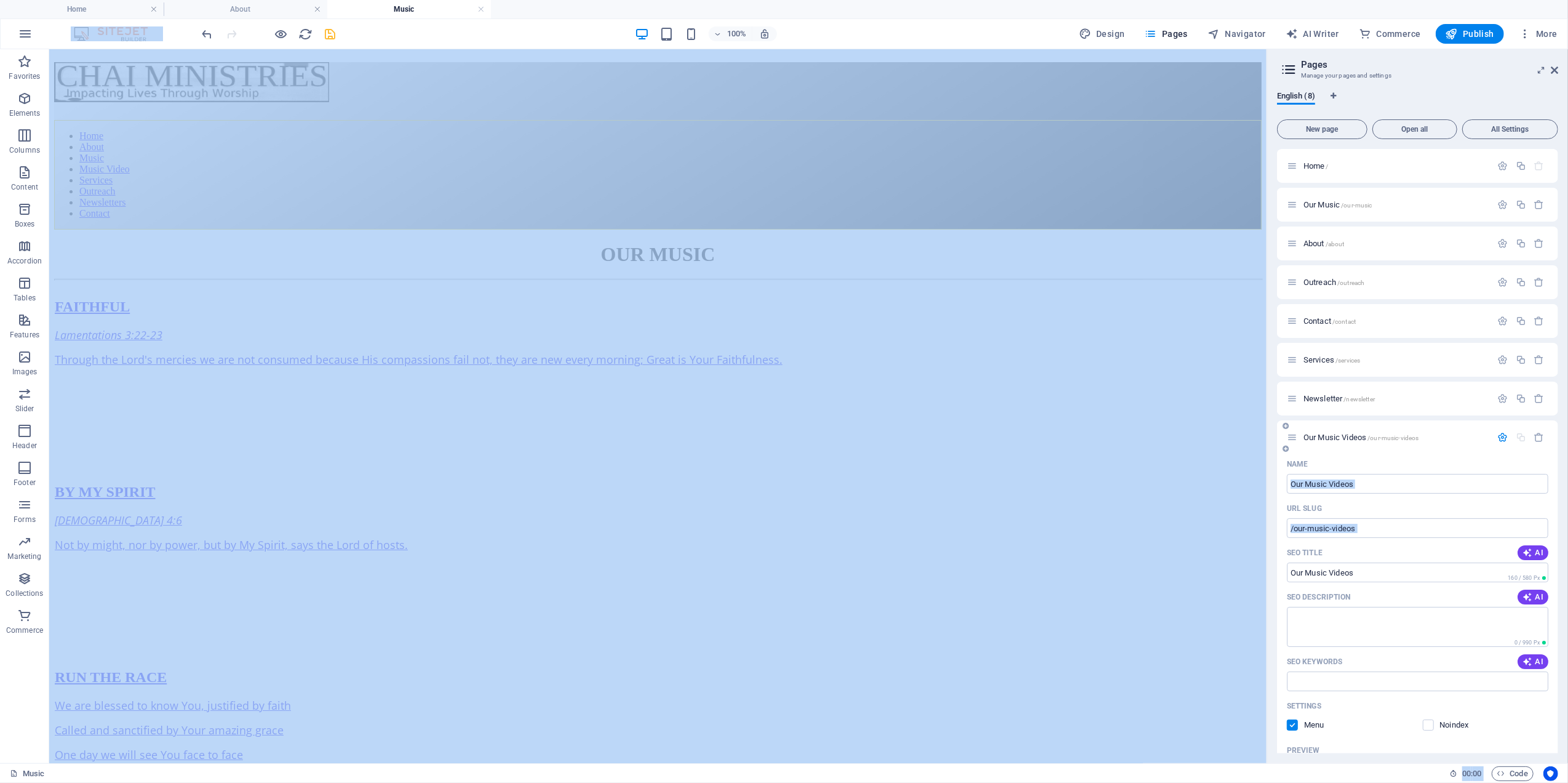
click at [1323, 436] on span "Our Music Videos /our-music-videos" at bounding box center [1362, 437] width 116 height 9
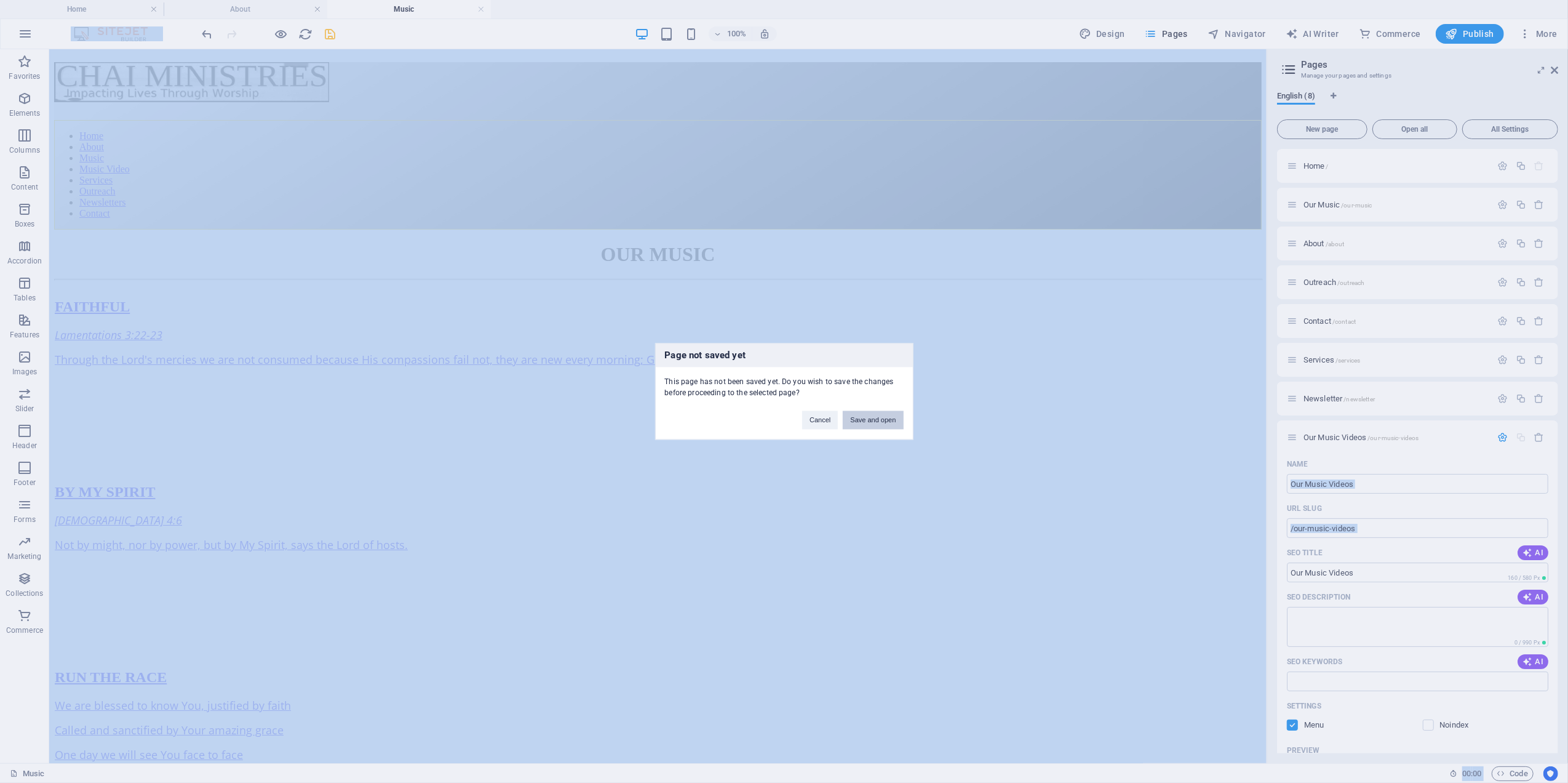
click at [881, 421] on button "Save and open" at bounding box center [873, 420] width 61 height 19
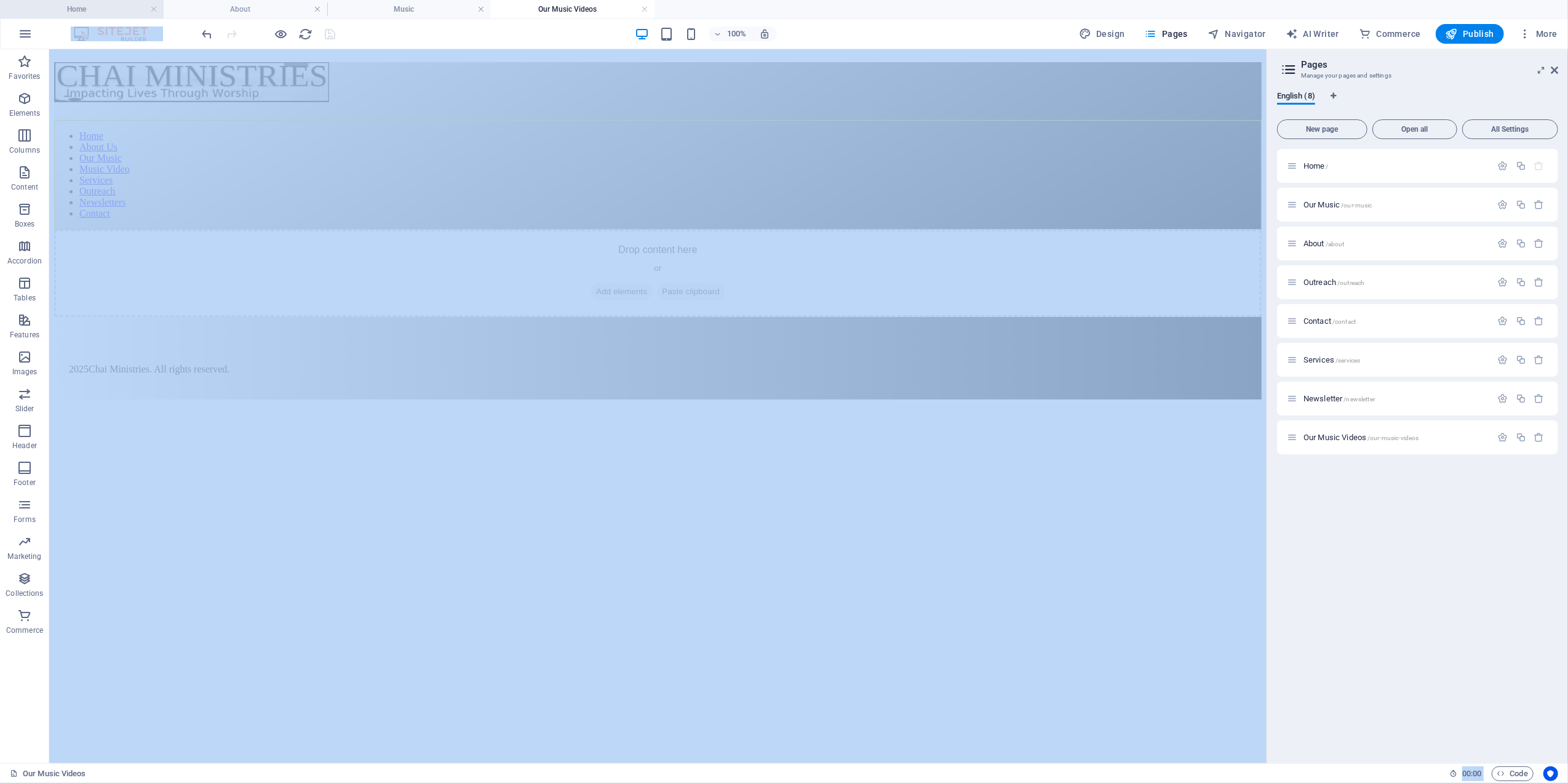
click at [87, 5] on h4 "Home" at bounding box center [81, 9] width 163 height 13
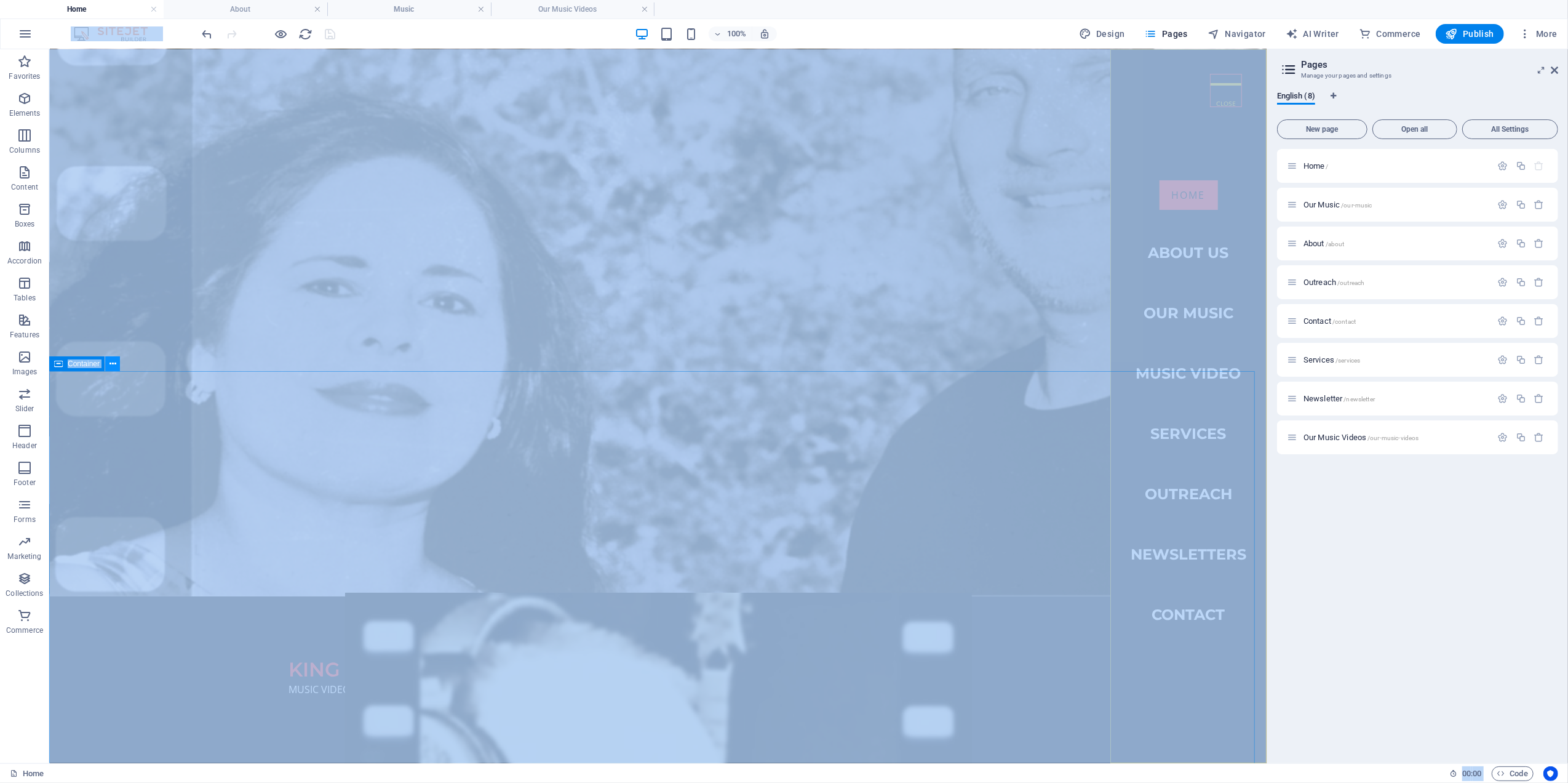
click at [111, 362] on icon at bounding box center [113, 364] width 7 height 12
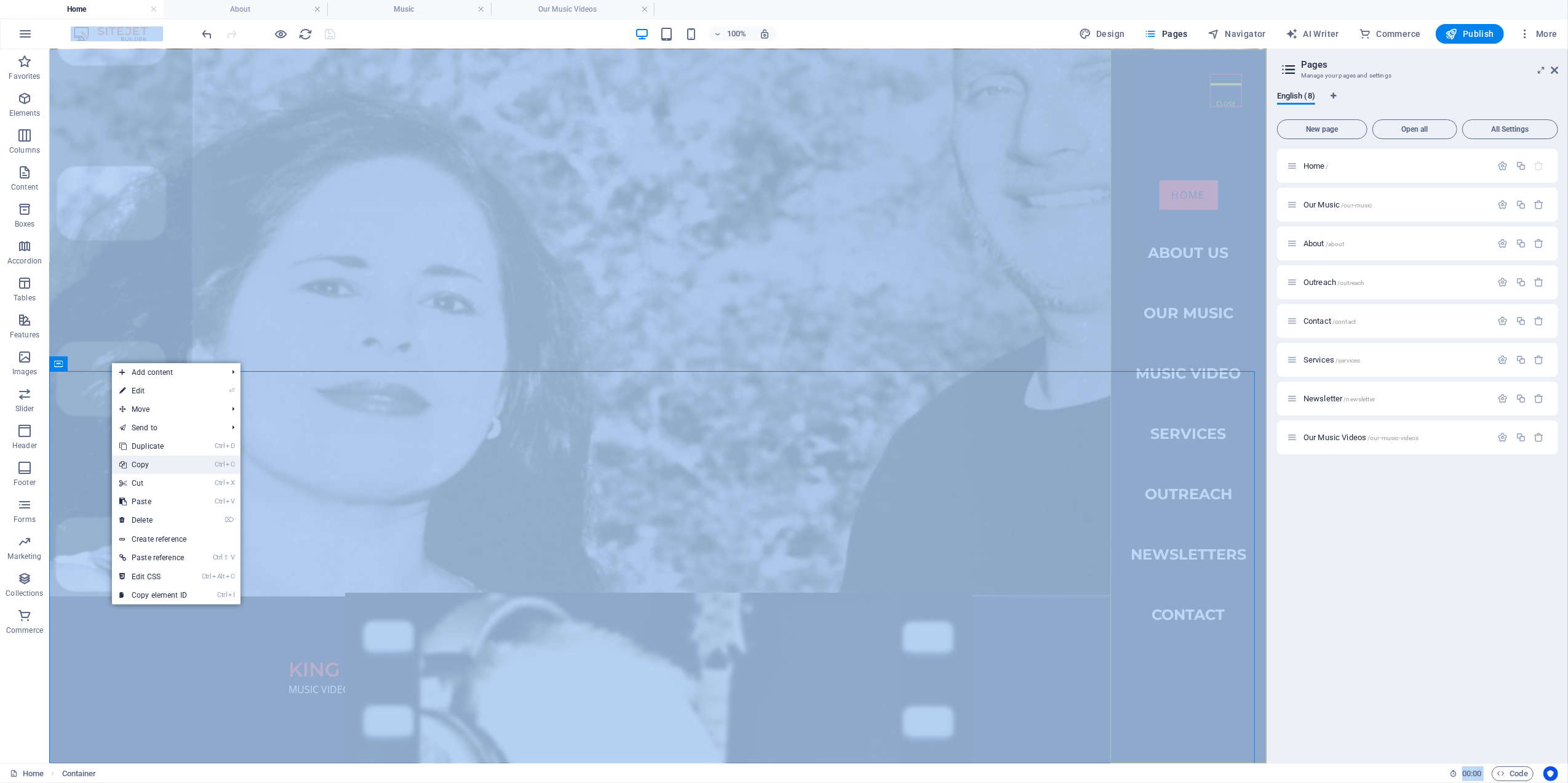
click at [144, 462] on link "Ctrl C Copy" at bounding box center [153, 464] width 82 height 19
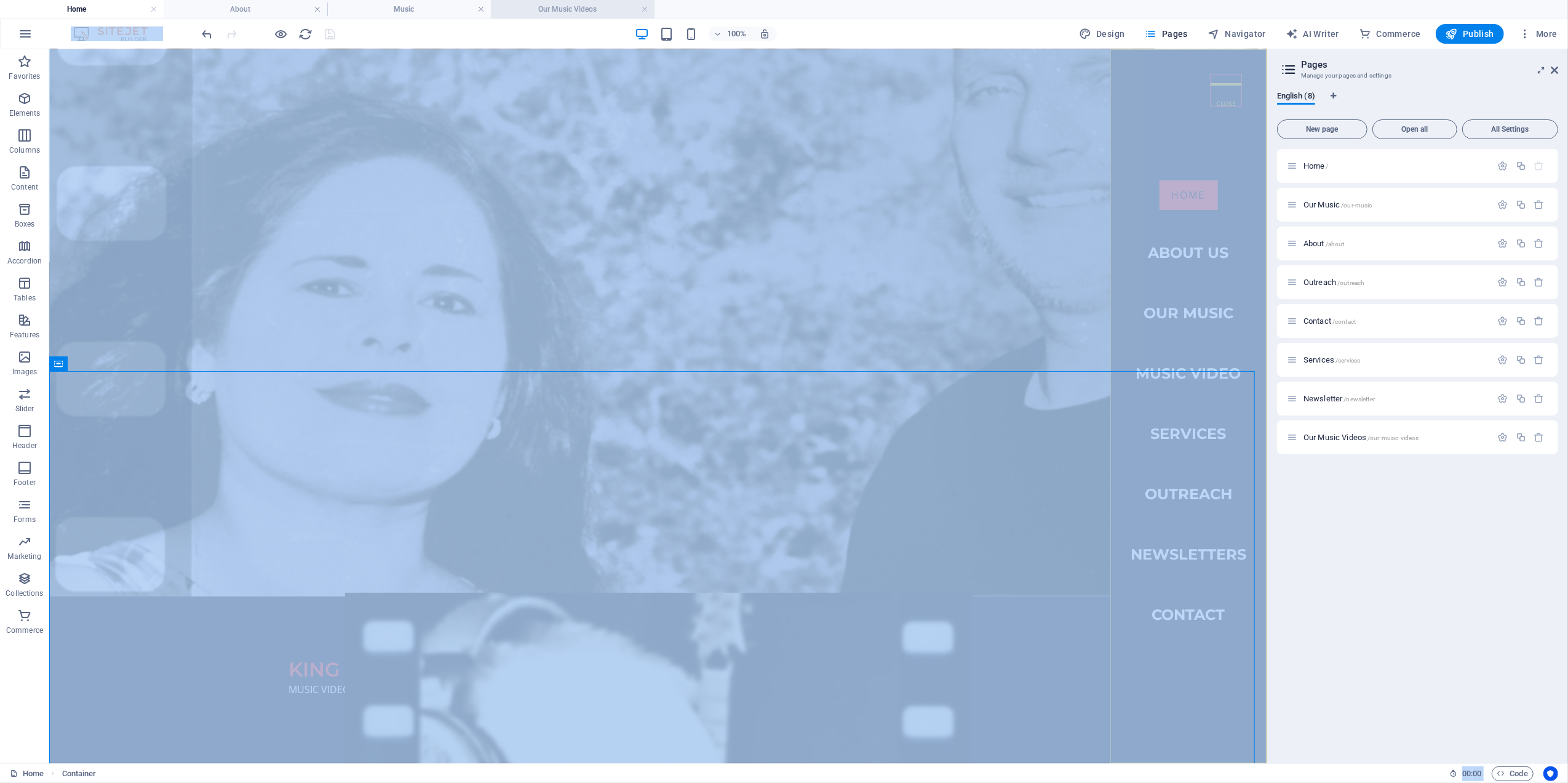
click at [574, 12] on h4 "Our Music Videos" at bounding box center [572, 9] width 163 height 13
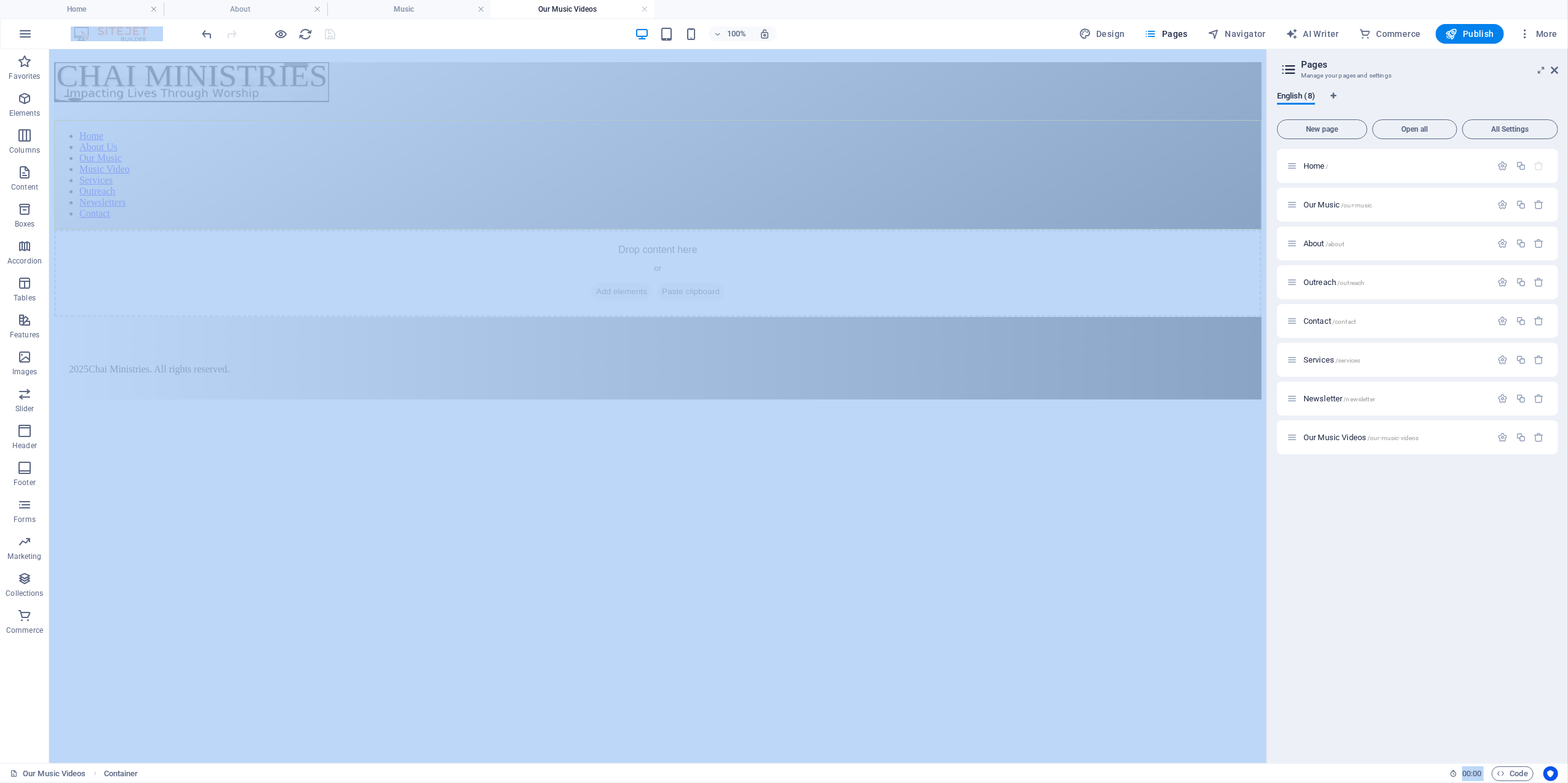
scroll to position [0, 0]
click at [185, 229] on div "Drop content here or Add elements Paste clipboard" at bounding box center [657, 272] width 1207 height 87
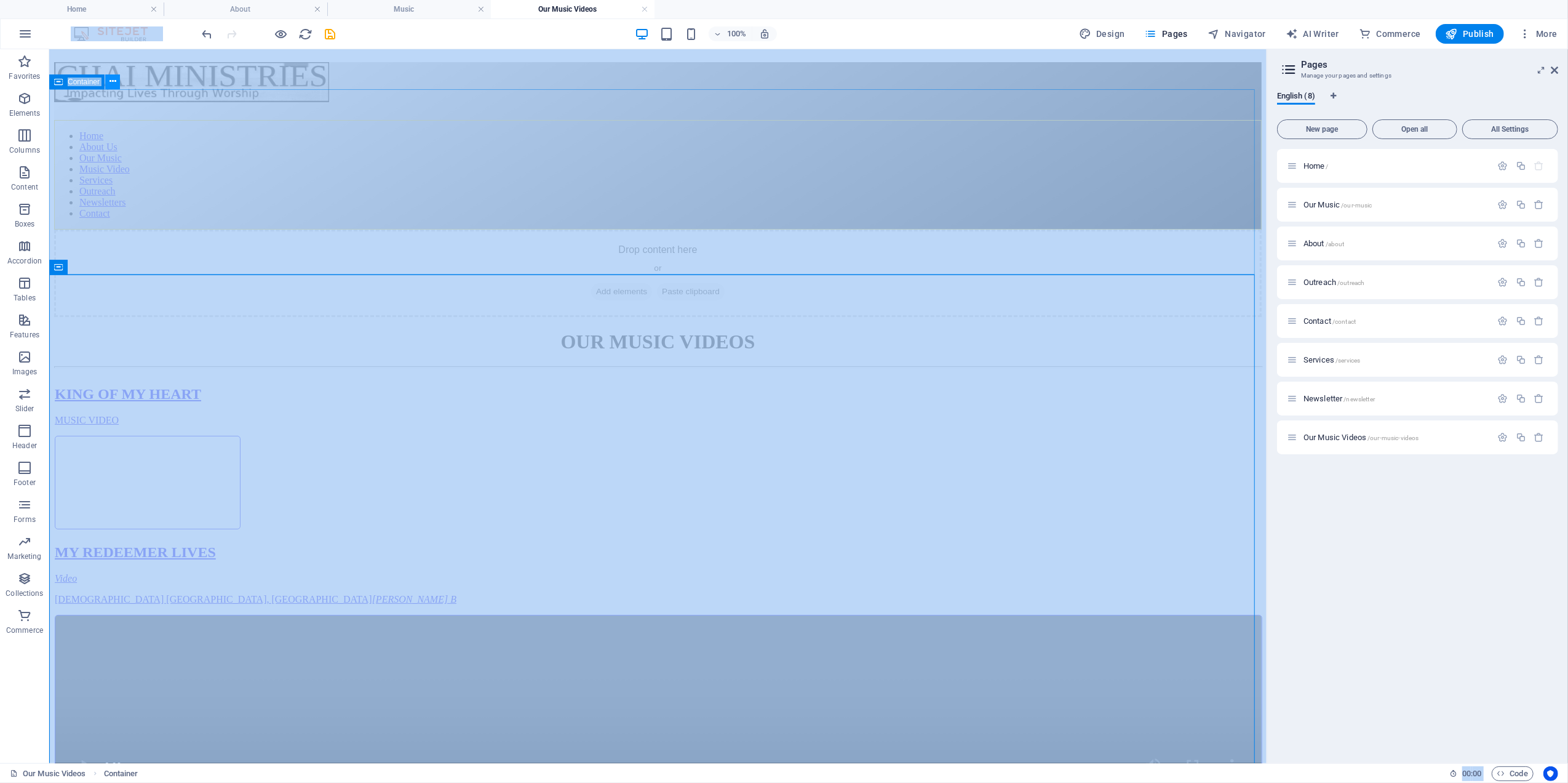
click at [112, 79] on icon at bounding box center [113, 81] width 7 height 12
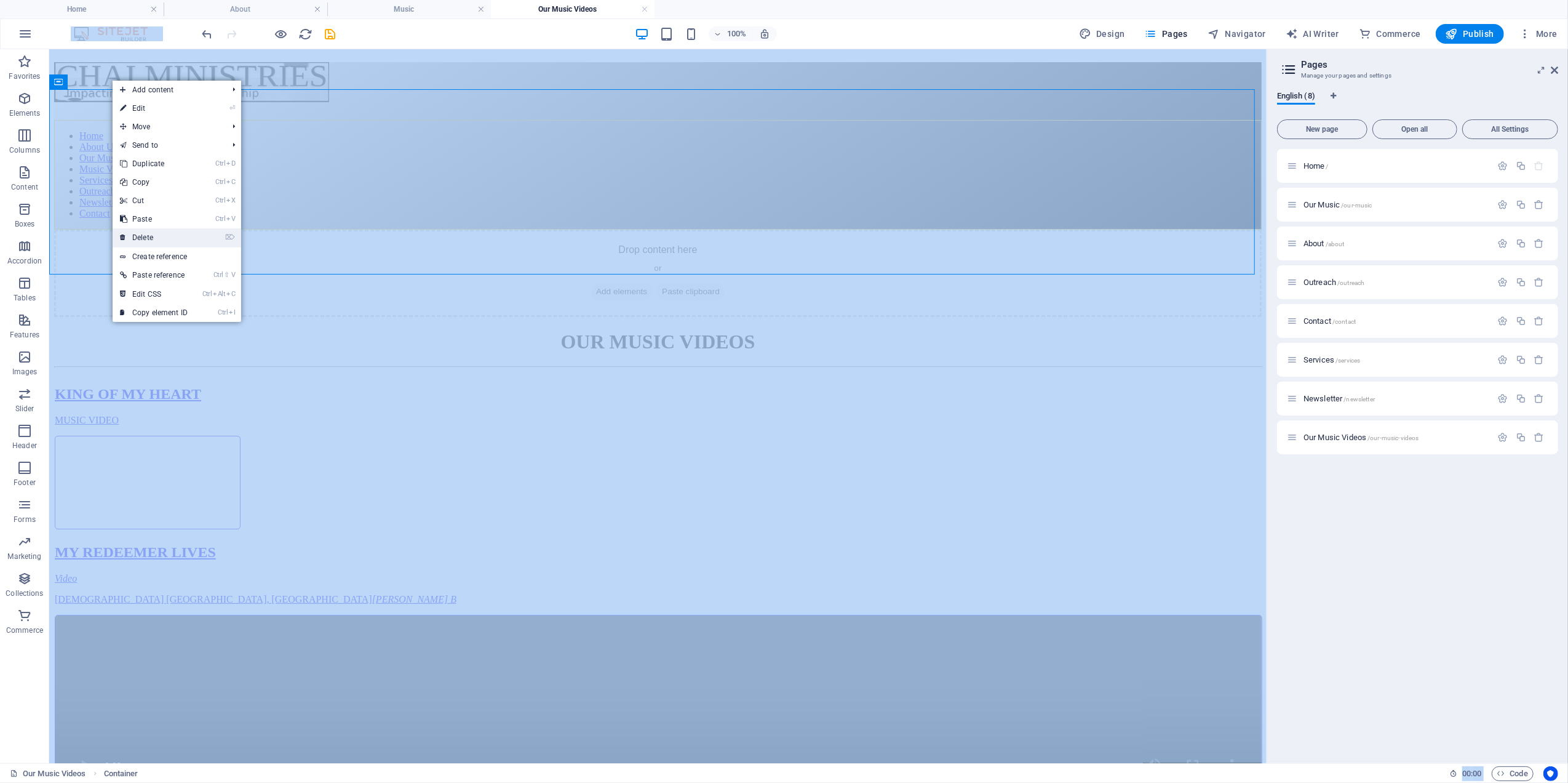
click at [141, 235] on link "⌦ Delete" at bounding box center [153, 237] width 82 height 19
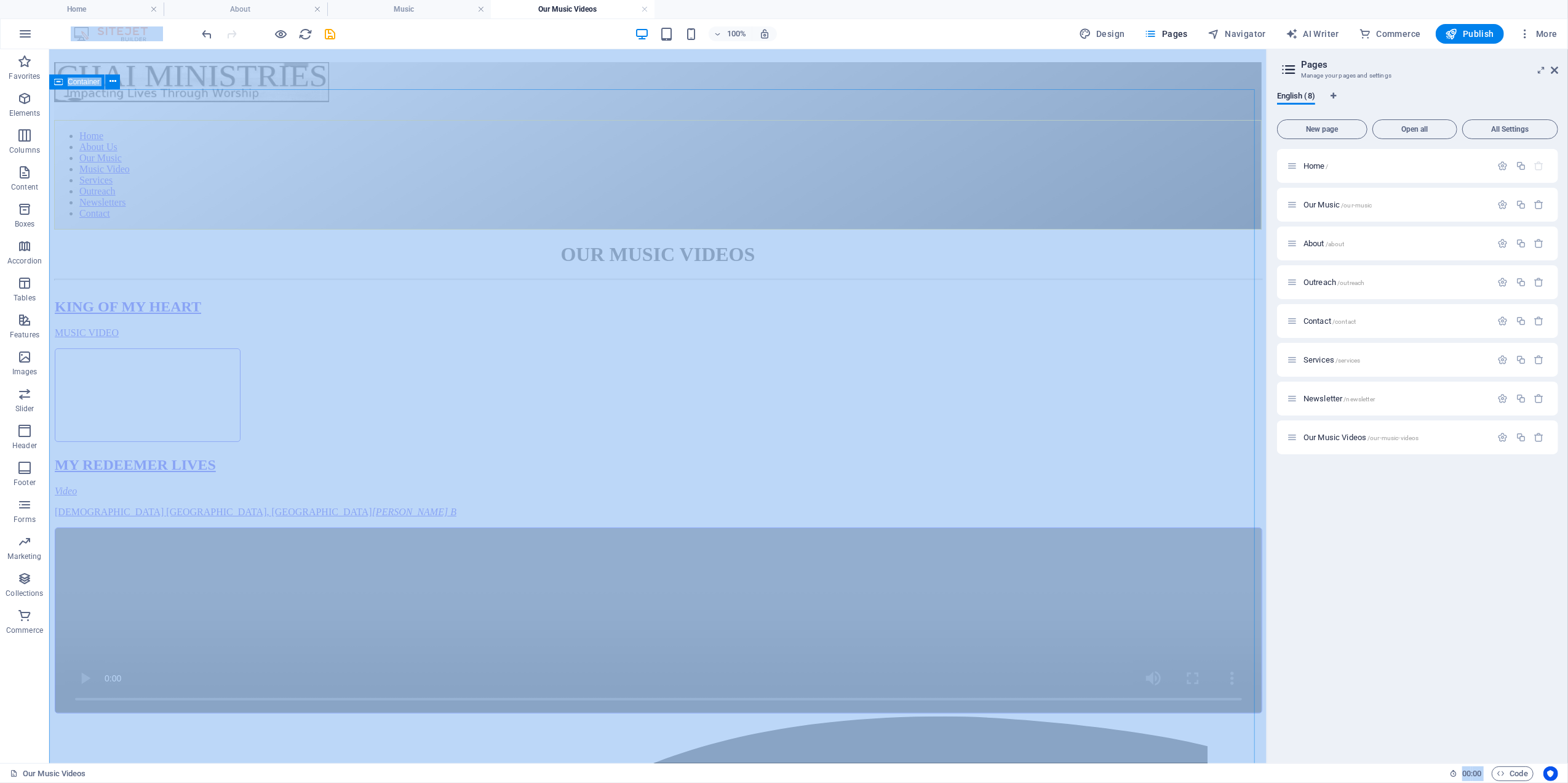
click at [87, 82] on span "Container" at bounding box center [84, 82] width 32 height 7
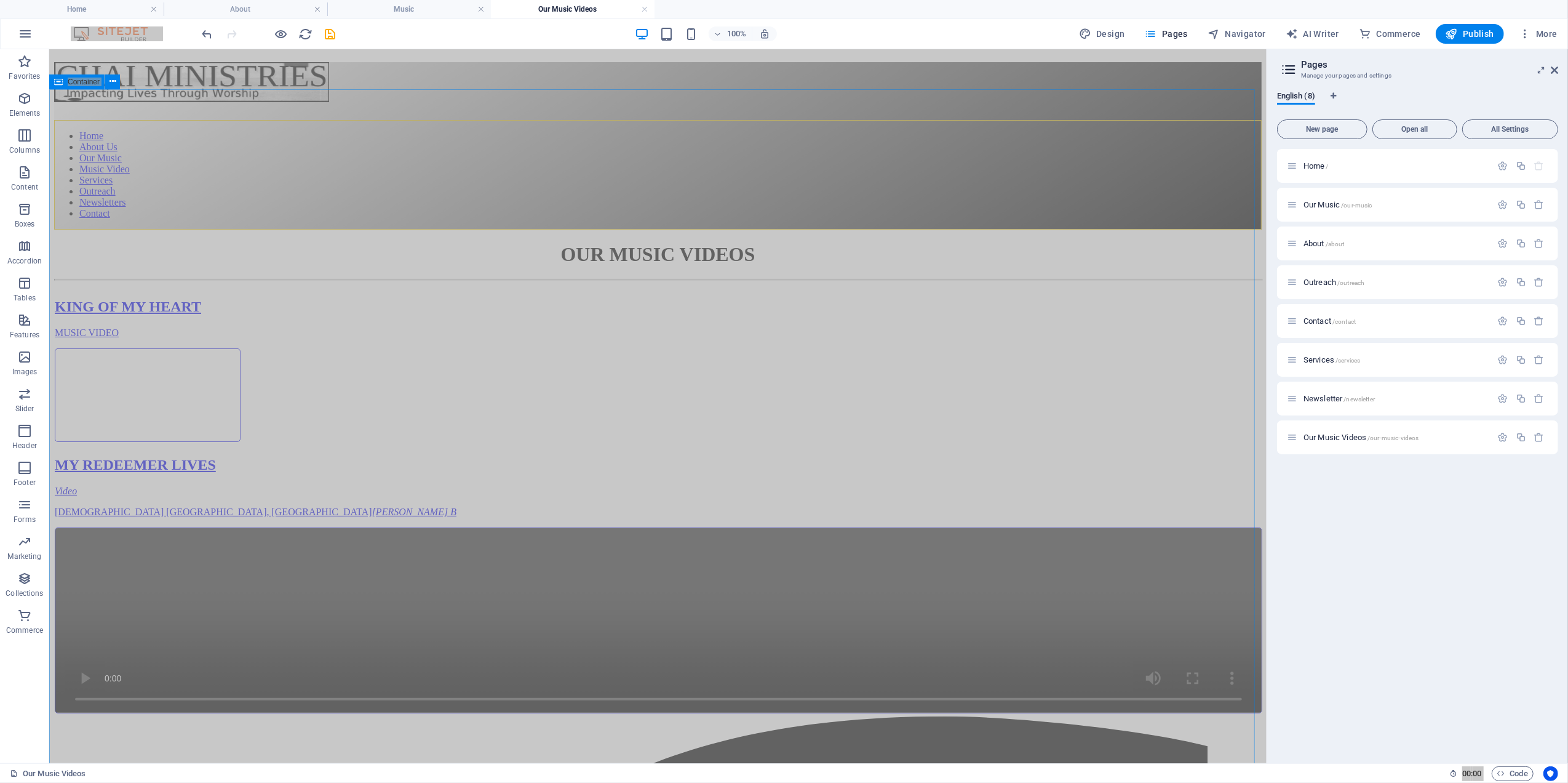
click at [87, 82] on span "Container" at bounding box center [84, 82] width 32 height 7
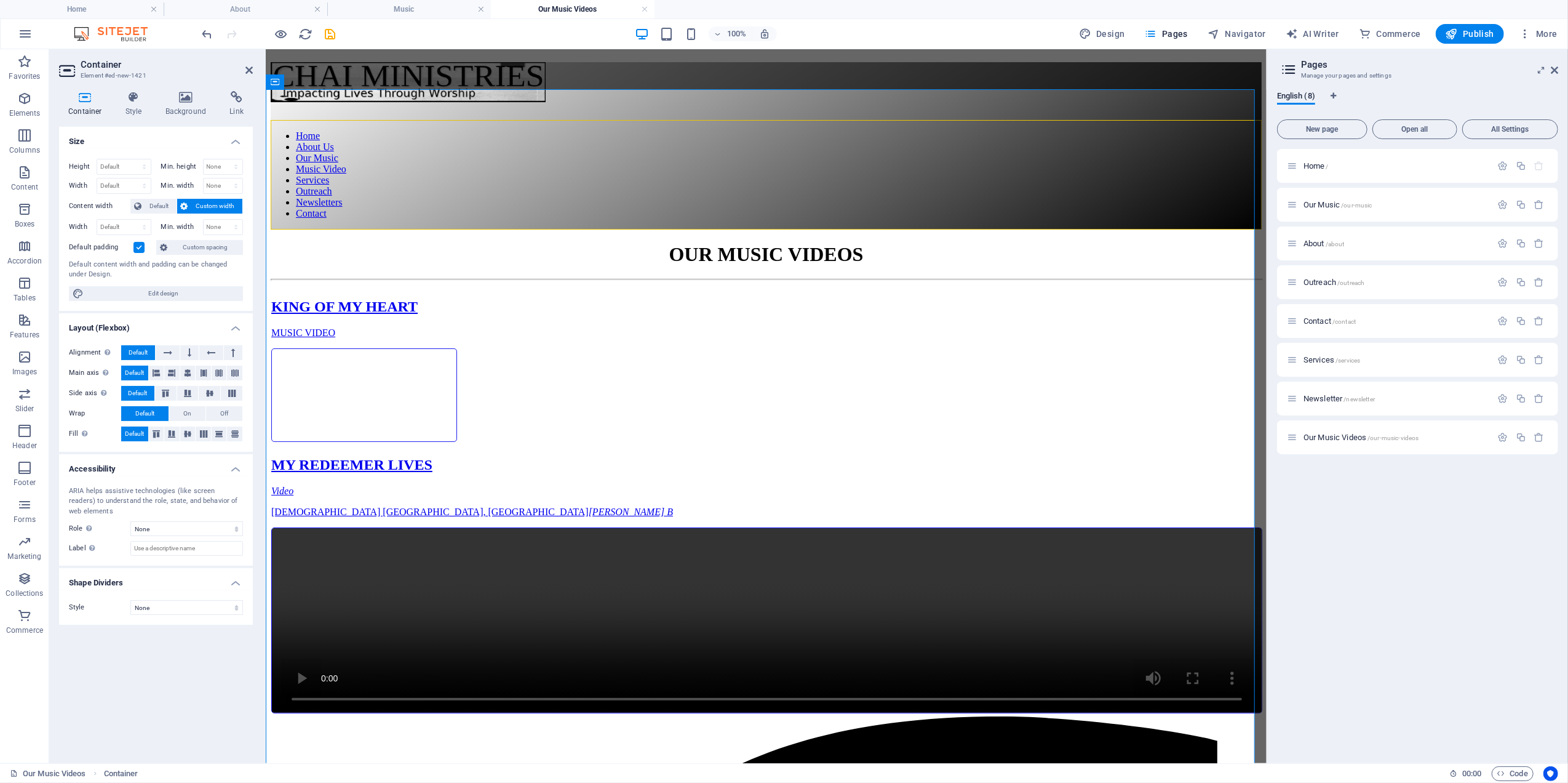
click at [85, 106] on h4 "Container" at bounding box center [87, 104] width 57 height 26
click at [88, 97] on icon at bounding box center [85, 97] width 53 height 12
click at [137, 249] on label at bounding box center [139, 247] width 11 height 11
click at [0, 0] on input "Default padding" at bounding box center [0, 0] width 0 height 0
click at [246, 67] on icon at bounding box center [249, 70] width 7 height 10
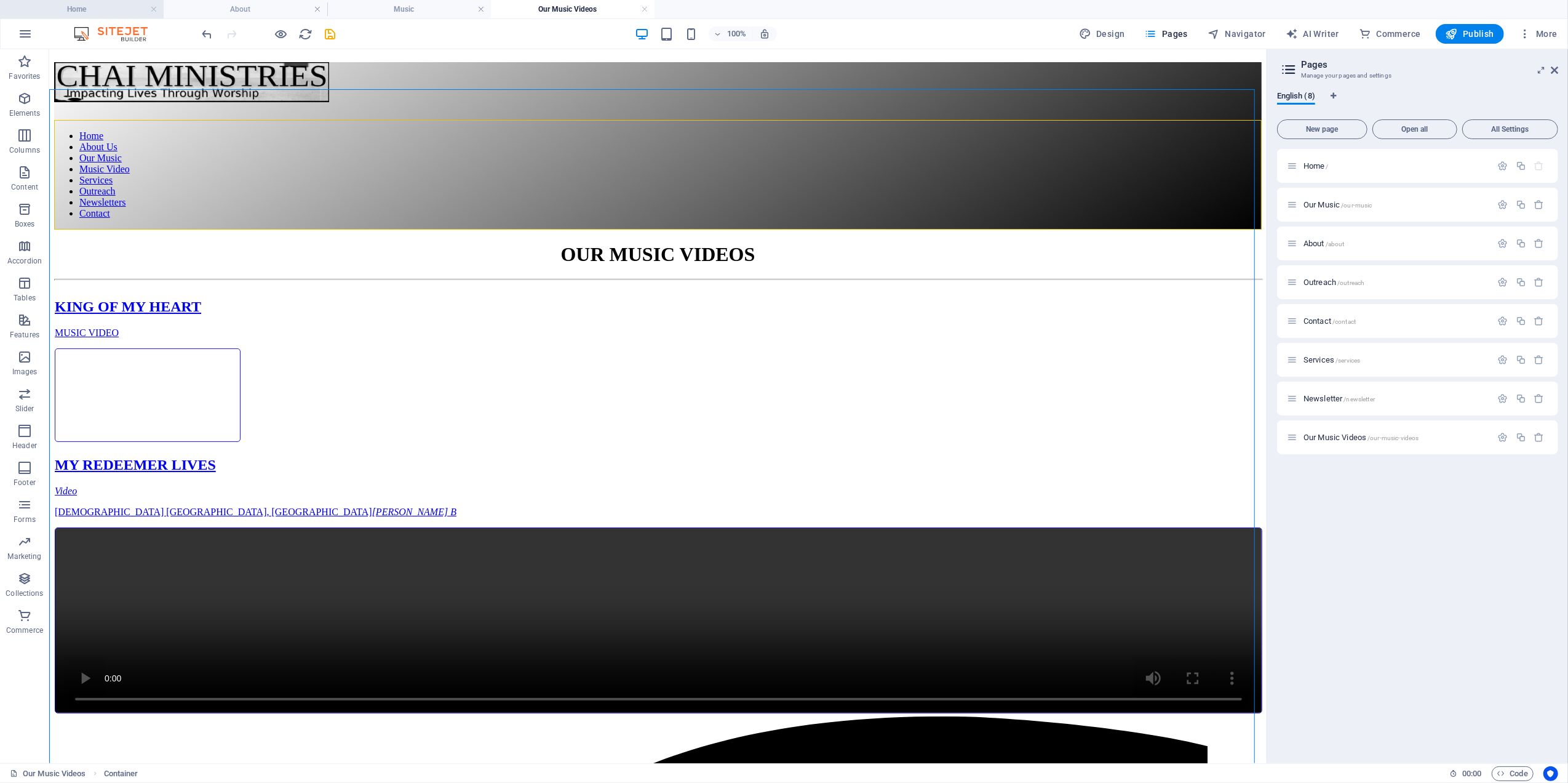
click at [82, 4] on h4 "Home" at bounding box center [81, 9] width 163 height 13
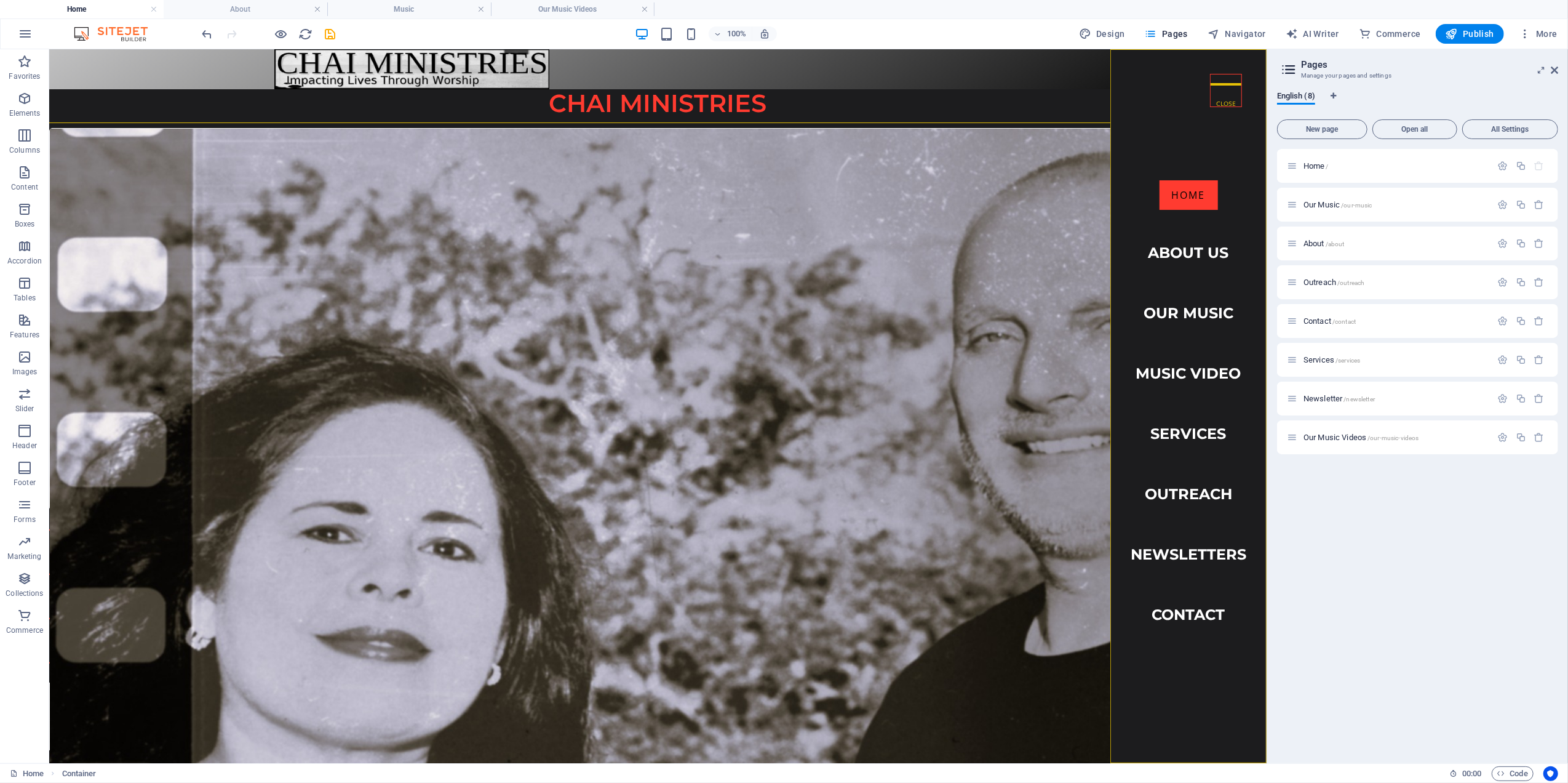
scroll to position [246, 0]
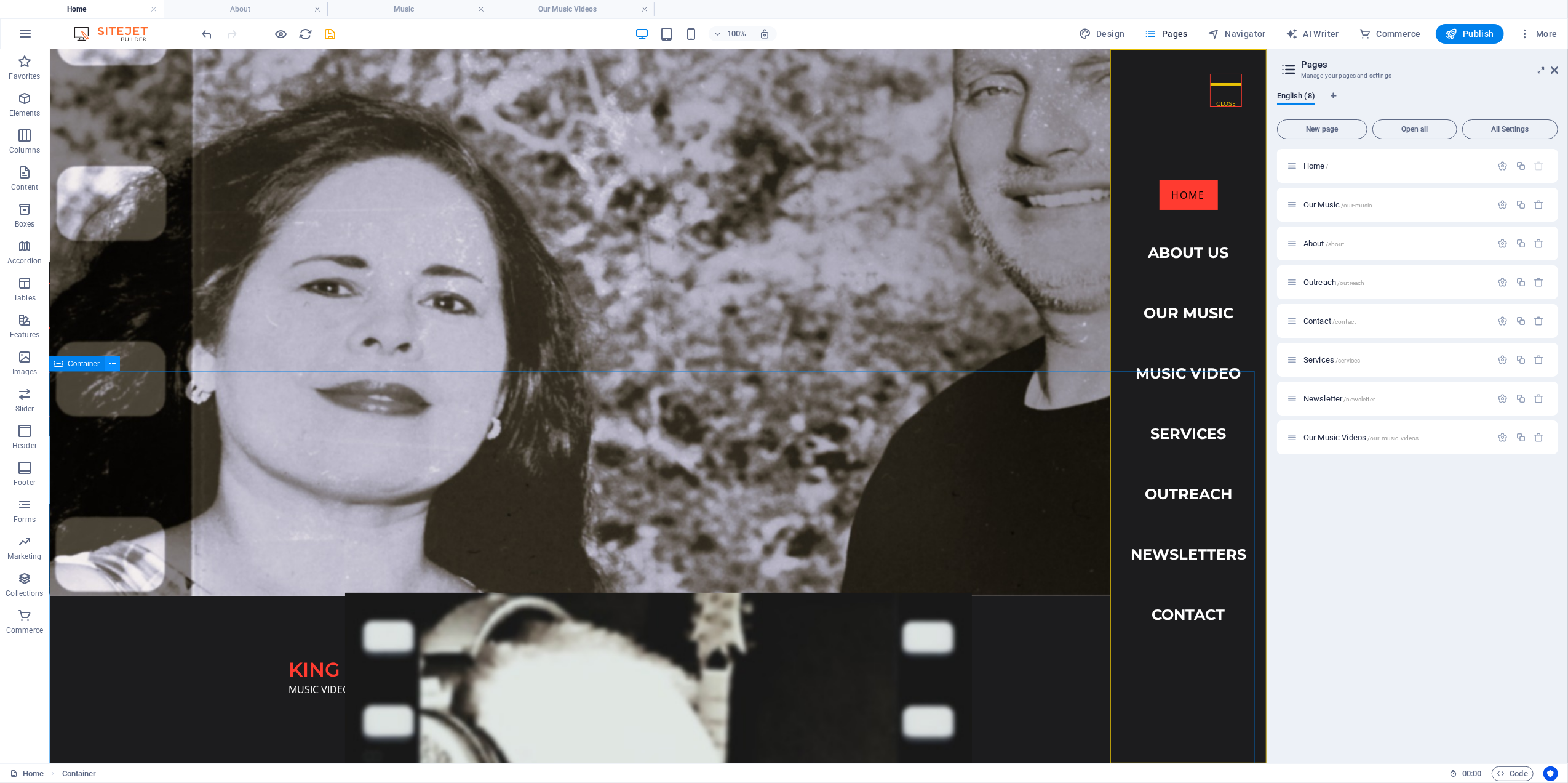
click at [112, 362] on icon at bounding box center [113, 364] width 7 height 12
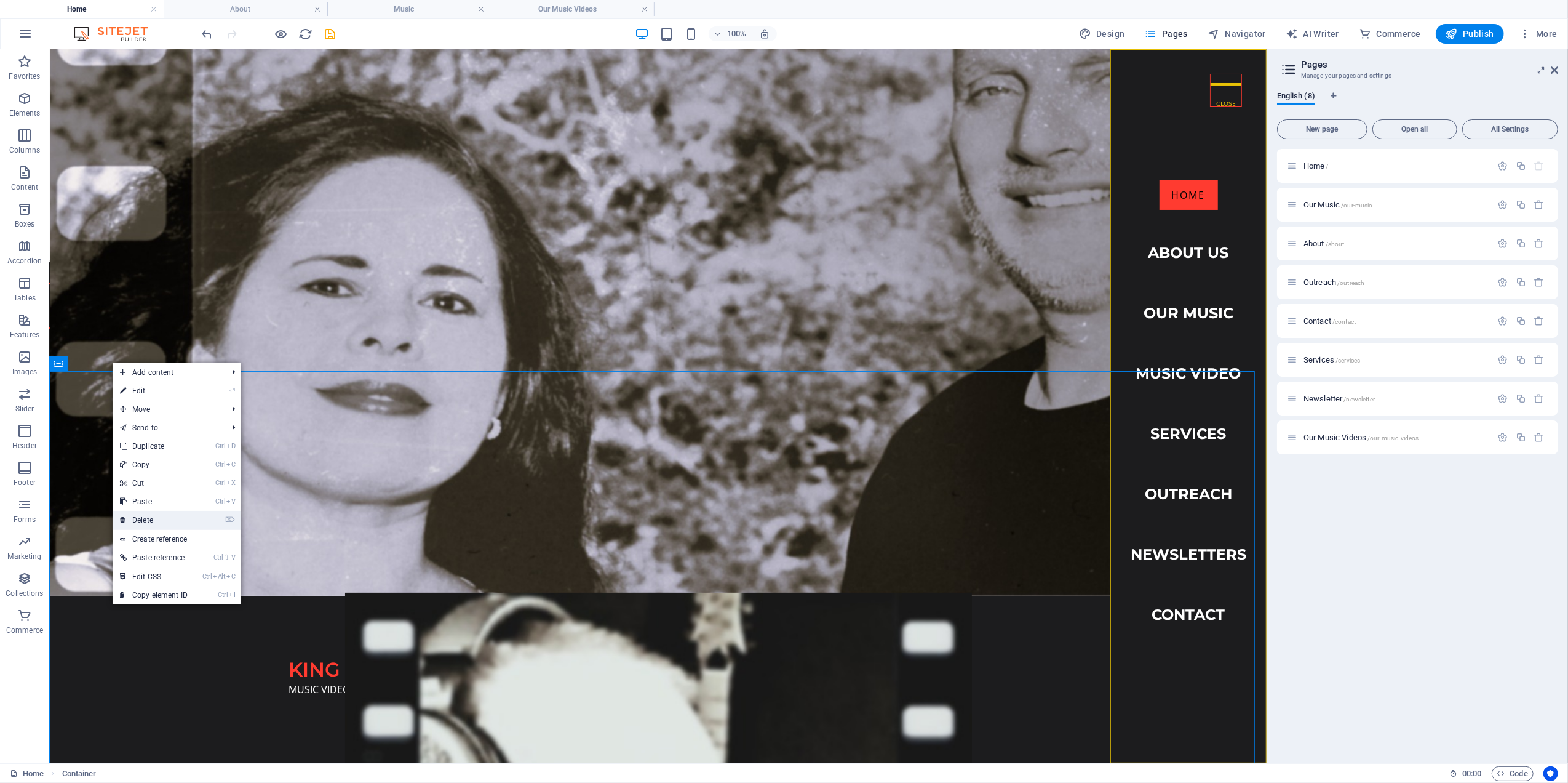
click at [153, 511] on link "⌦ Delete" at bounding box center [153, 520] width 82 height 19
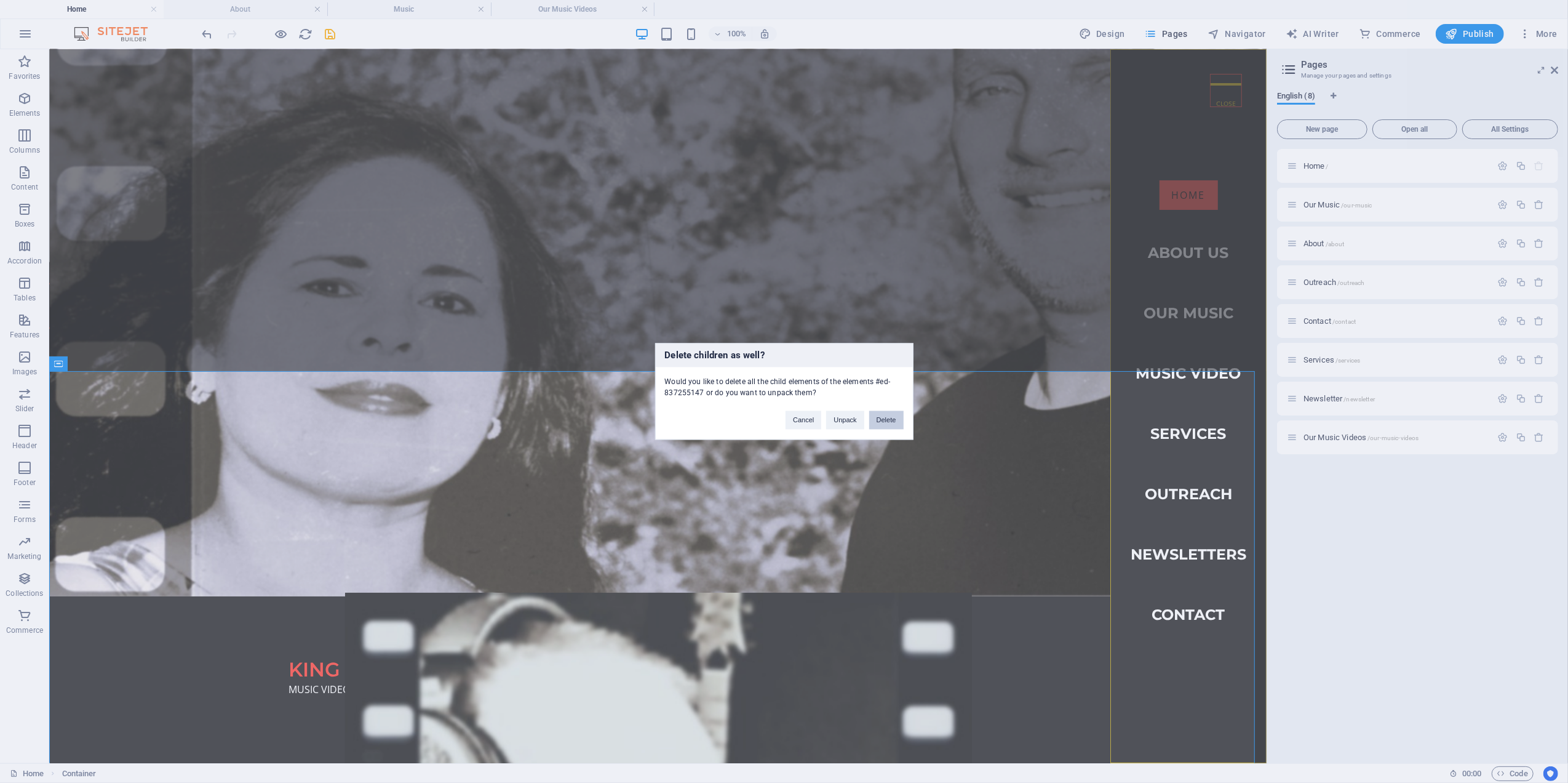
click at [881, 420] on button "Delete" at bounding box center [886, 420] width 35 height 19
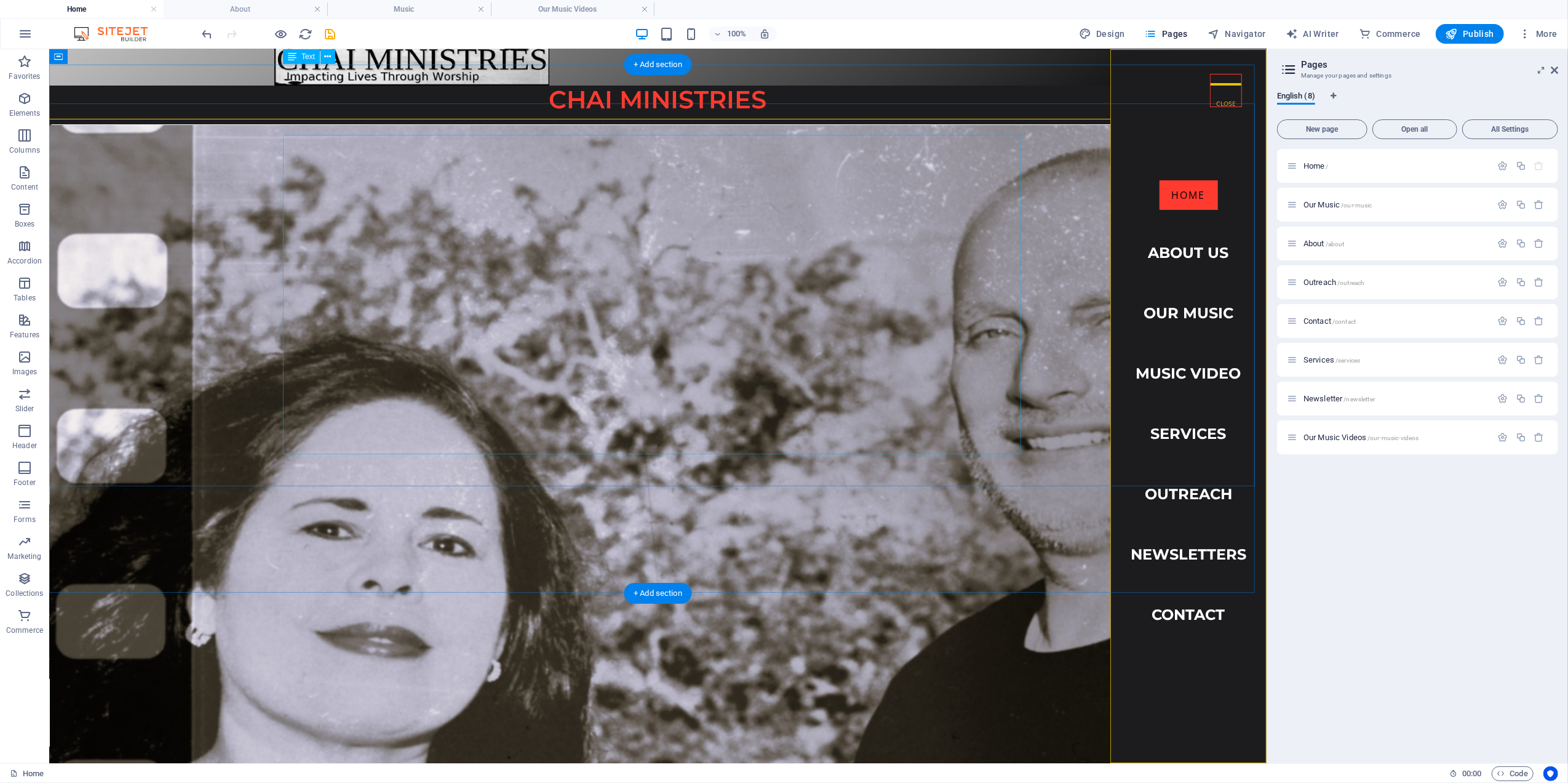
scroll to position [0, 0]
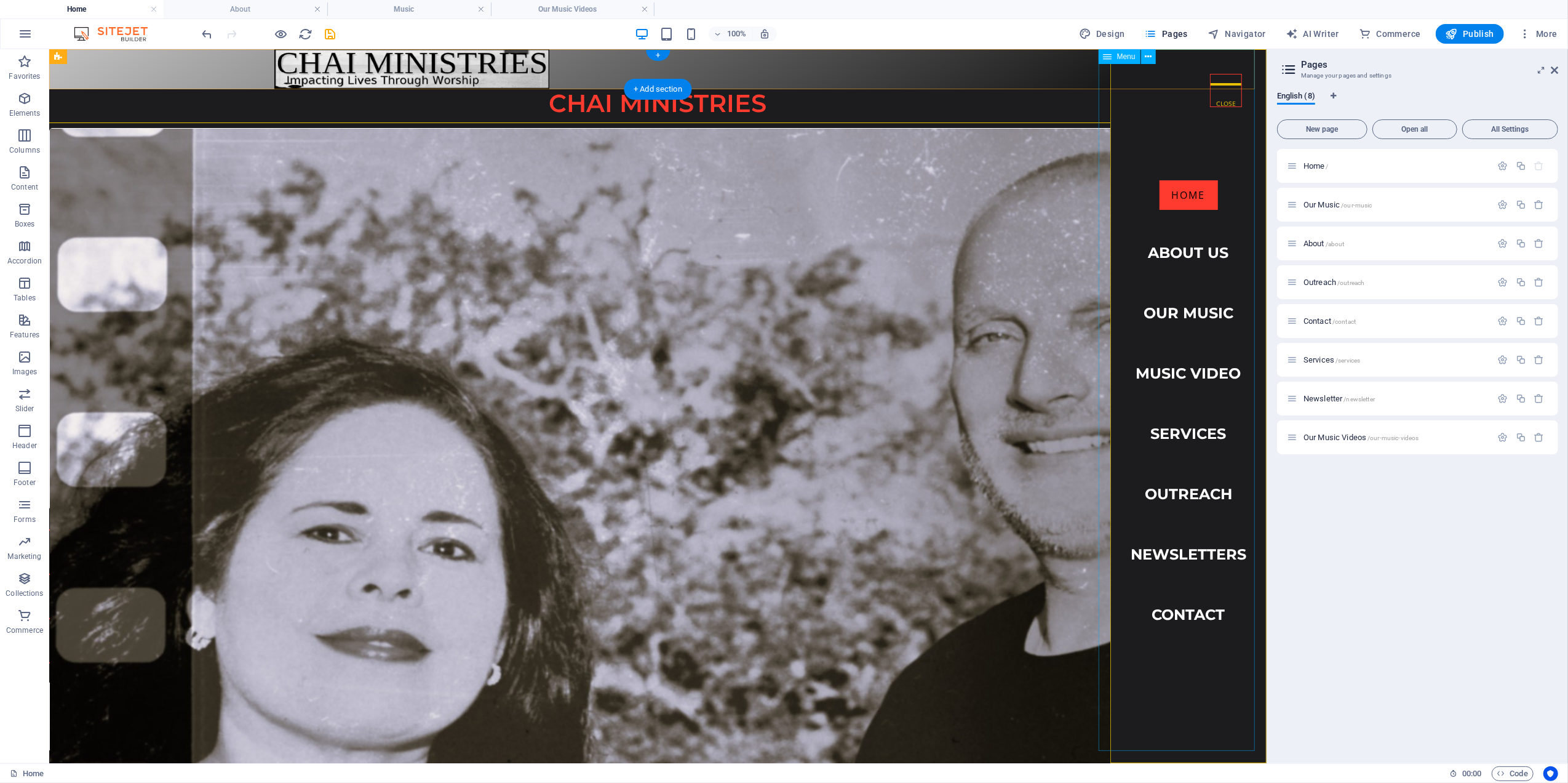
click at [1183, 364] on nav "Home About Us Our Music Music Video Services Outreach Newsletters Contact" at bounding box center [1188, 405] width 156 height 714
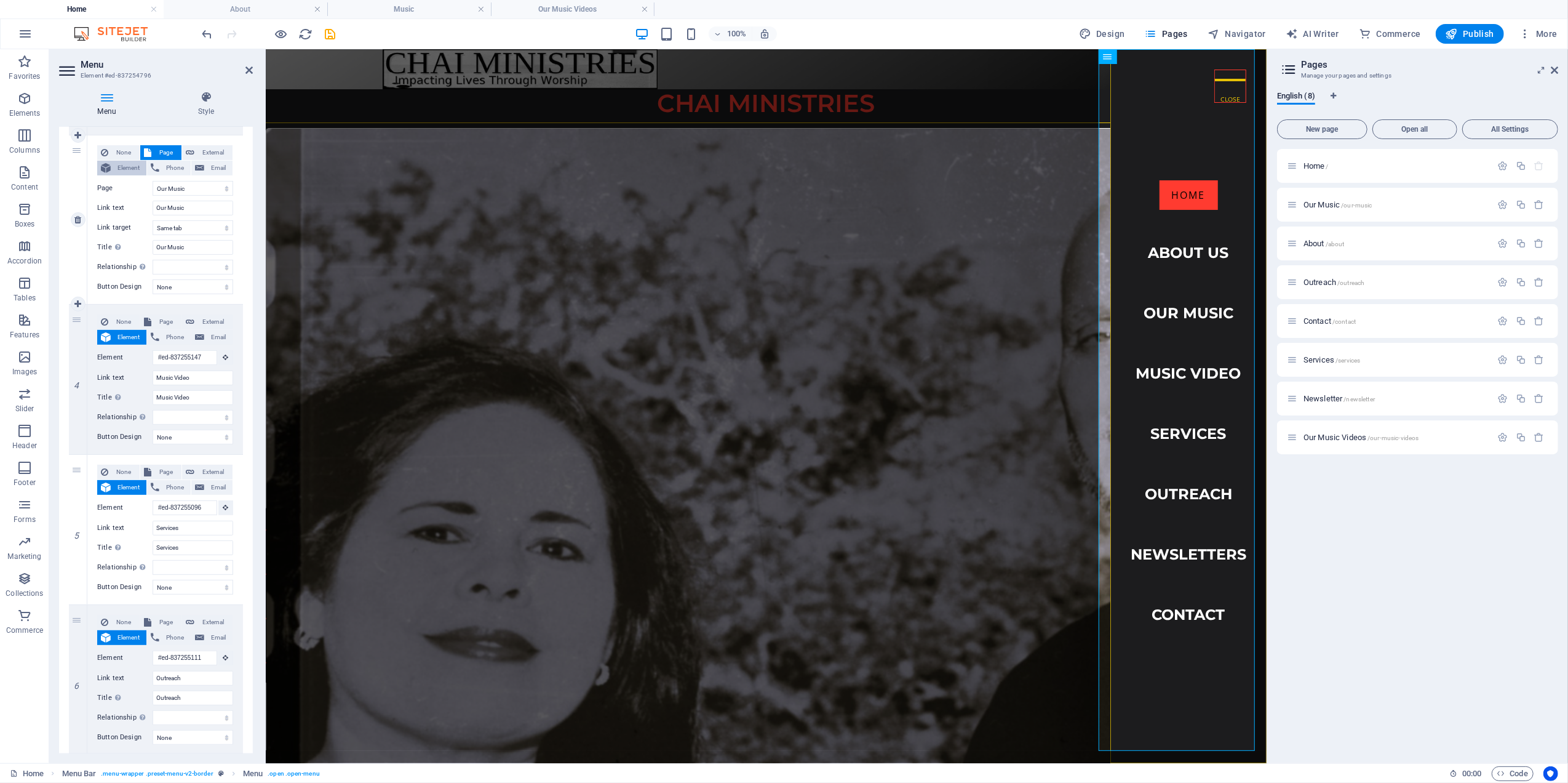
scroll to position [492, 0]
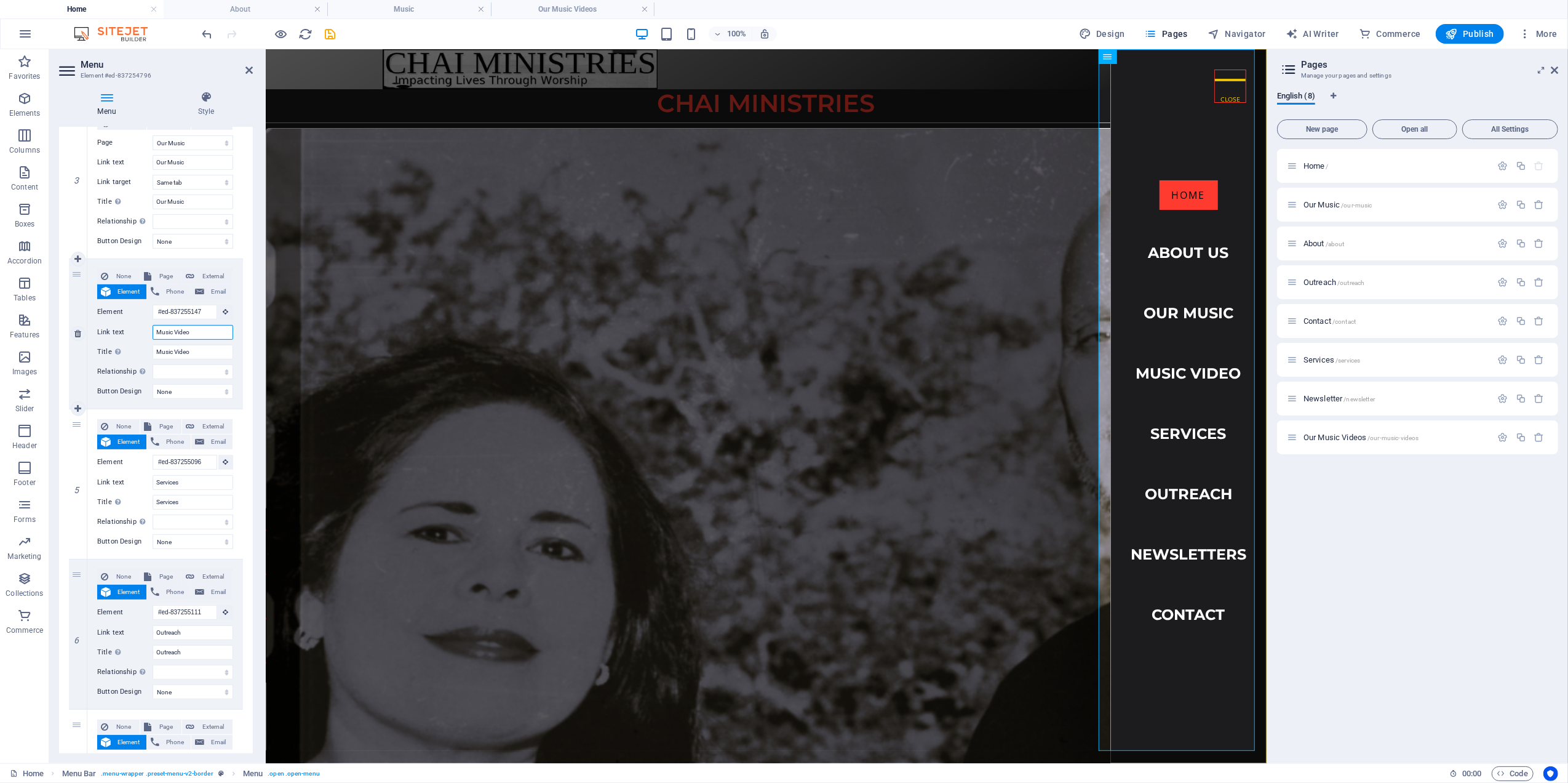
click at [158, 332] on input "Music Video" at bounding box center [193, 332] width 80 height 15
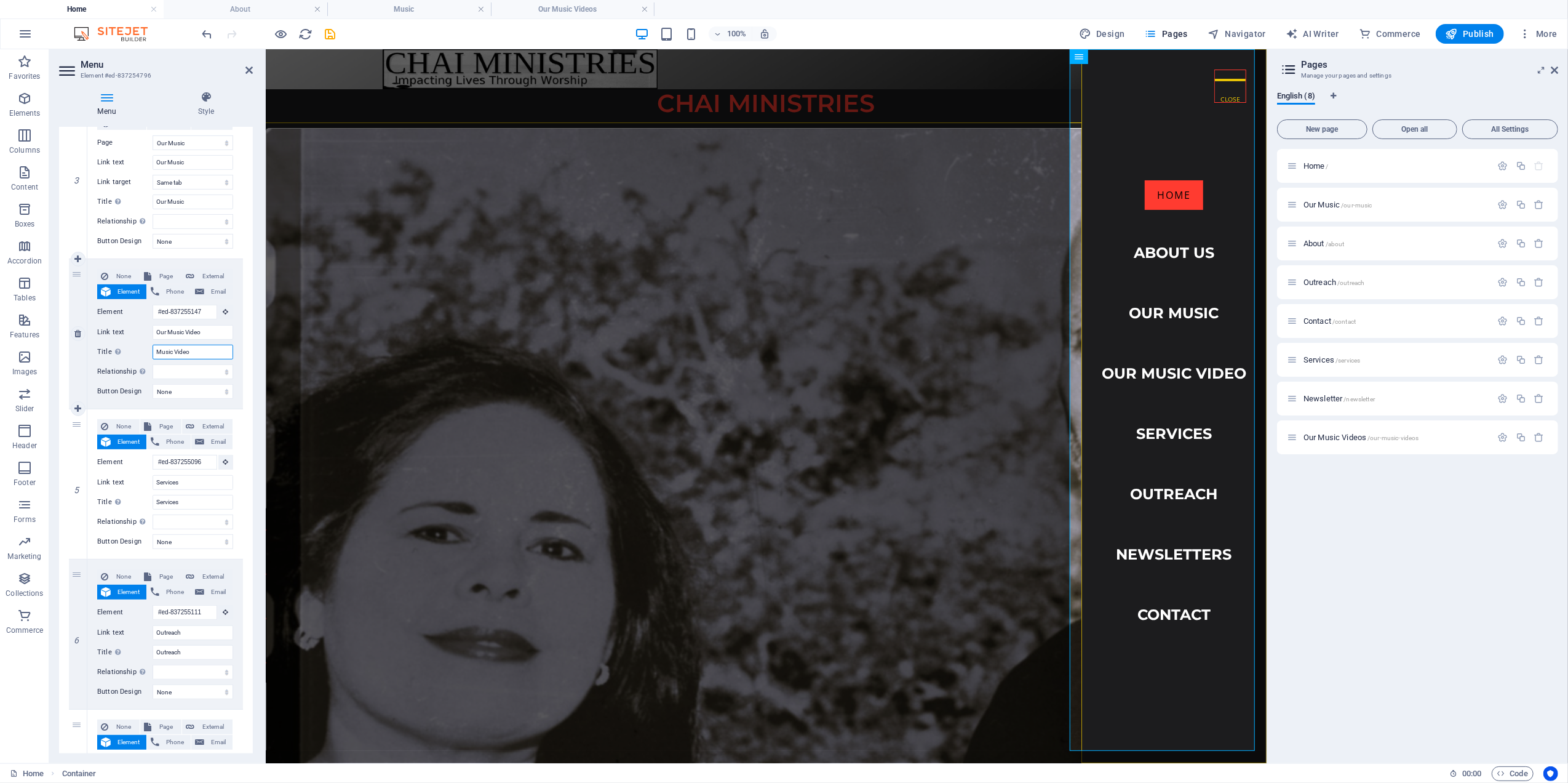
click at [155, 353] on input "Music Video" at bounding box center [193, 352] width 80 height 15
click at [163, 277] on span "Page" at bounding box center [167, 276] width 23 height 15
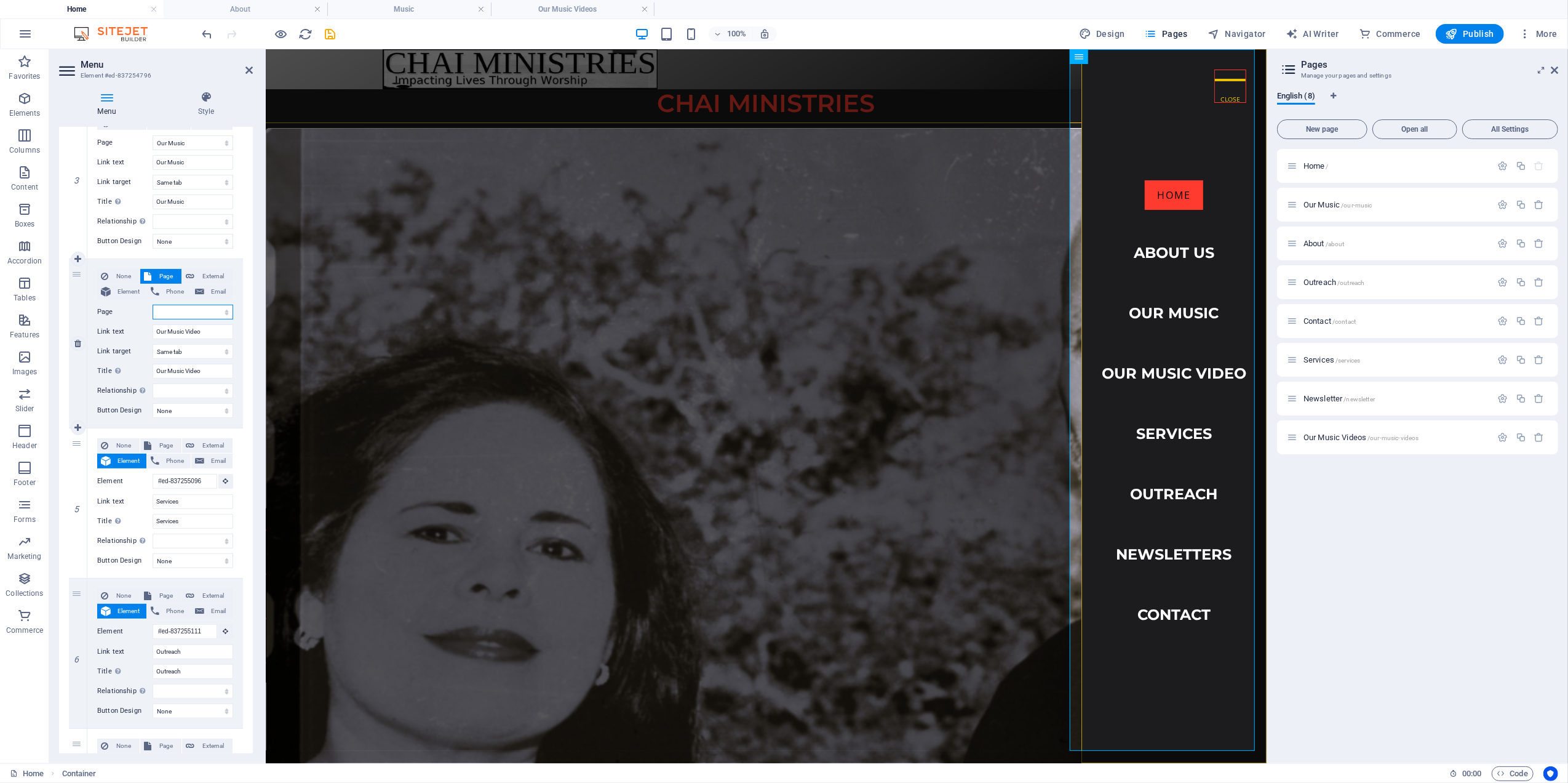
click at [165, 315] on select "Home Our Music About Outreach Contact Services Newsletter Our Music Videos" at bounding box center [193, 312] width 80 height 15
click at [153, 304] on select "Home Our Music About Outreach Contact Services Newsletter Our Music Videos" at bounding box center [193, 312] width 80 height 15
click at [166, 409] on select "None Default Primary Secondary" at bounding box center [193, 411] width 80 height 15
click at [153, 404] on select "None Default Primary Secondary" at bounding box center [193, 411] width 80 height 15
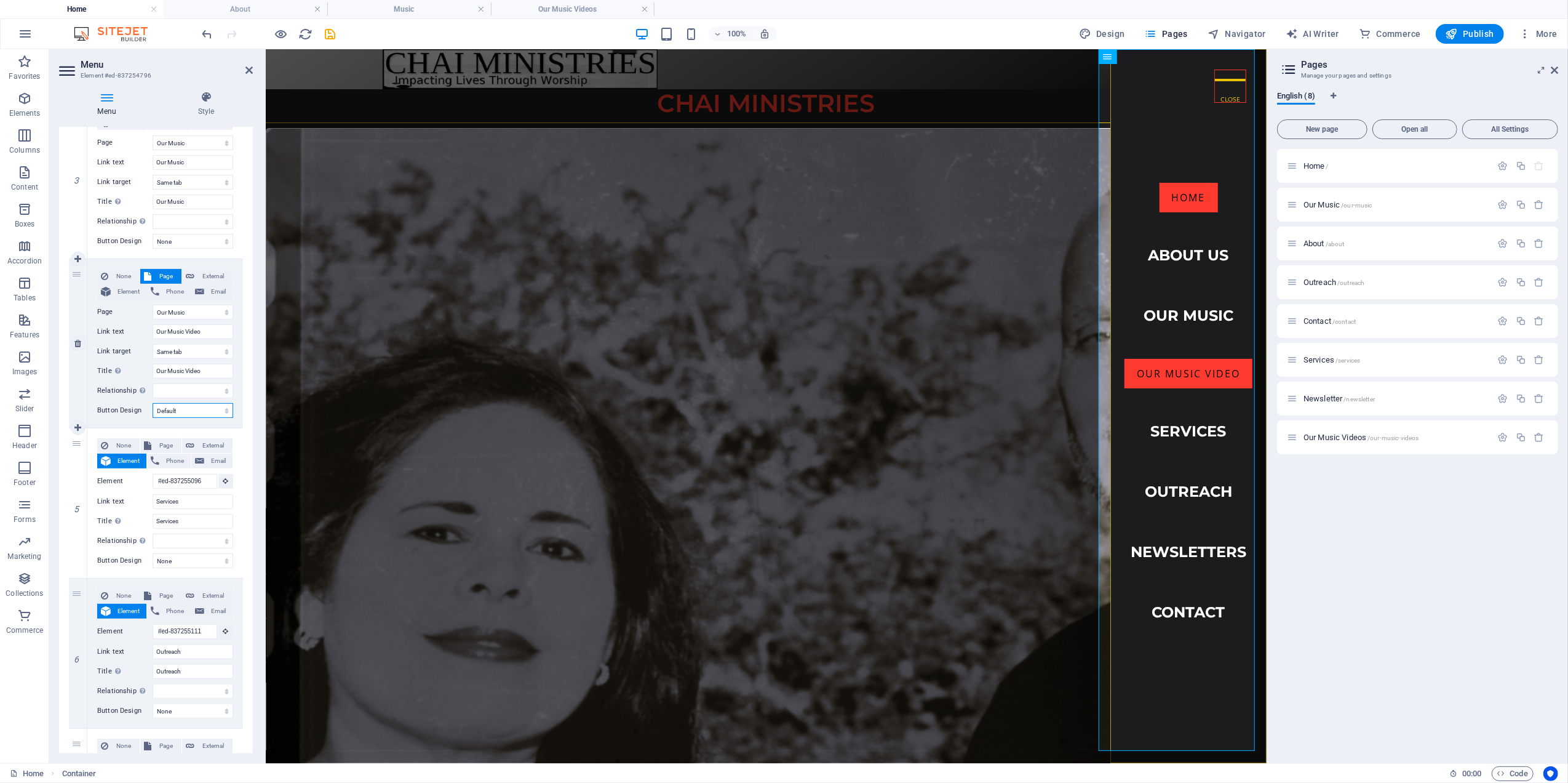
click at [187, 412] on select "None Default Primary Secondary" at bounding box center [193, 411] width 80 height 15
click at [153, 404] on select "None Default Primary Secondary" at bounding box center [193, 411] width 80 height 15
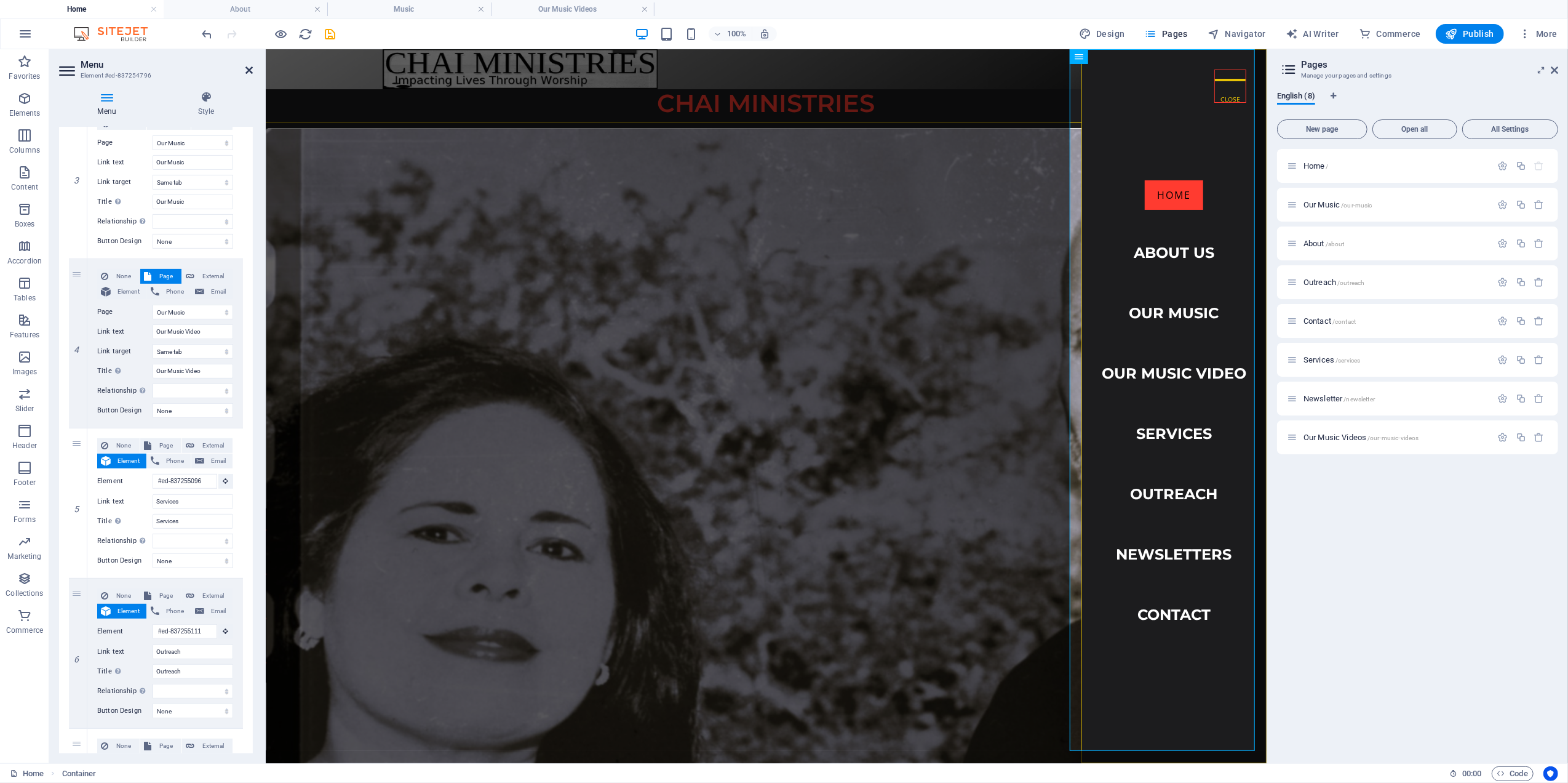
click at [246, 71] on icon at bounding box center [249, 70] width 7 height 10
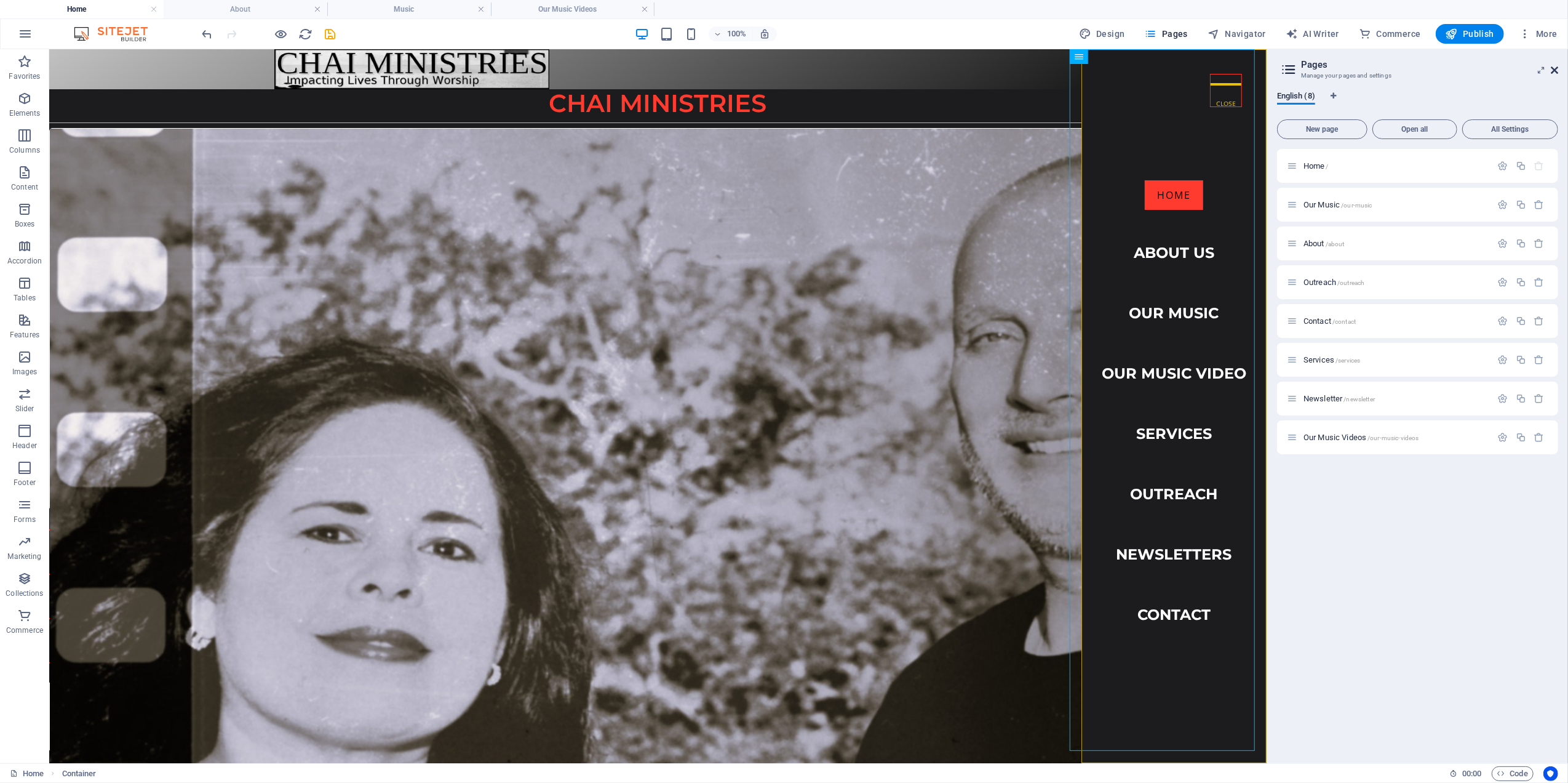
drag, startPoint x: 1557, startPoint y: 71, endPoint x: 1505, endPoint y: 23, distance: 70.8
click at [1557, 71] on icon at bounding box center [1555, 70] width 7 height 10
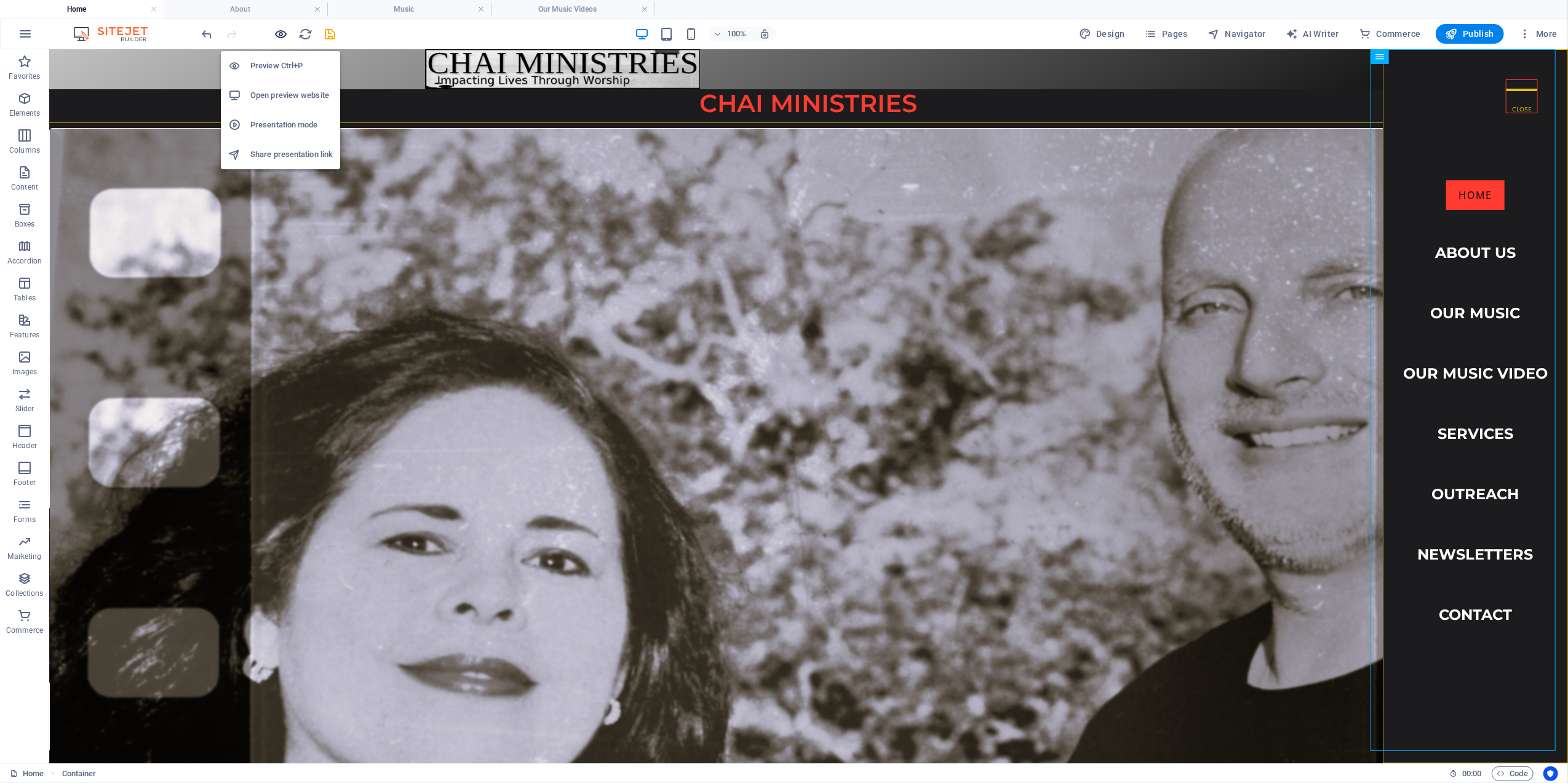
click at [277, 33] on icon "button" at bounding box center [281, 34] width 14 height 14
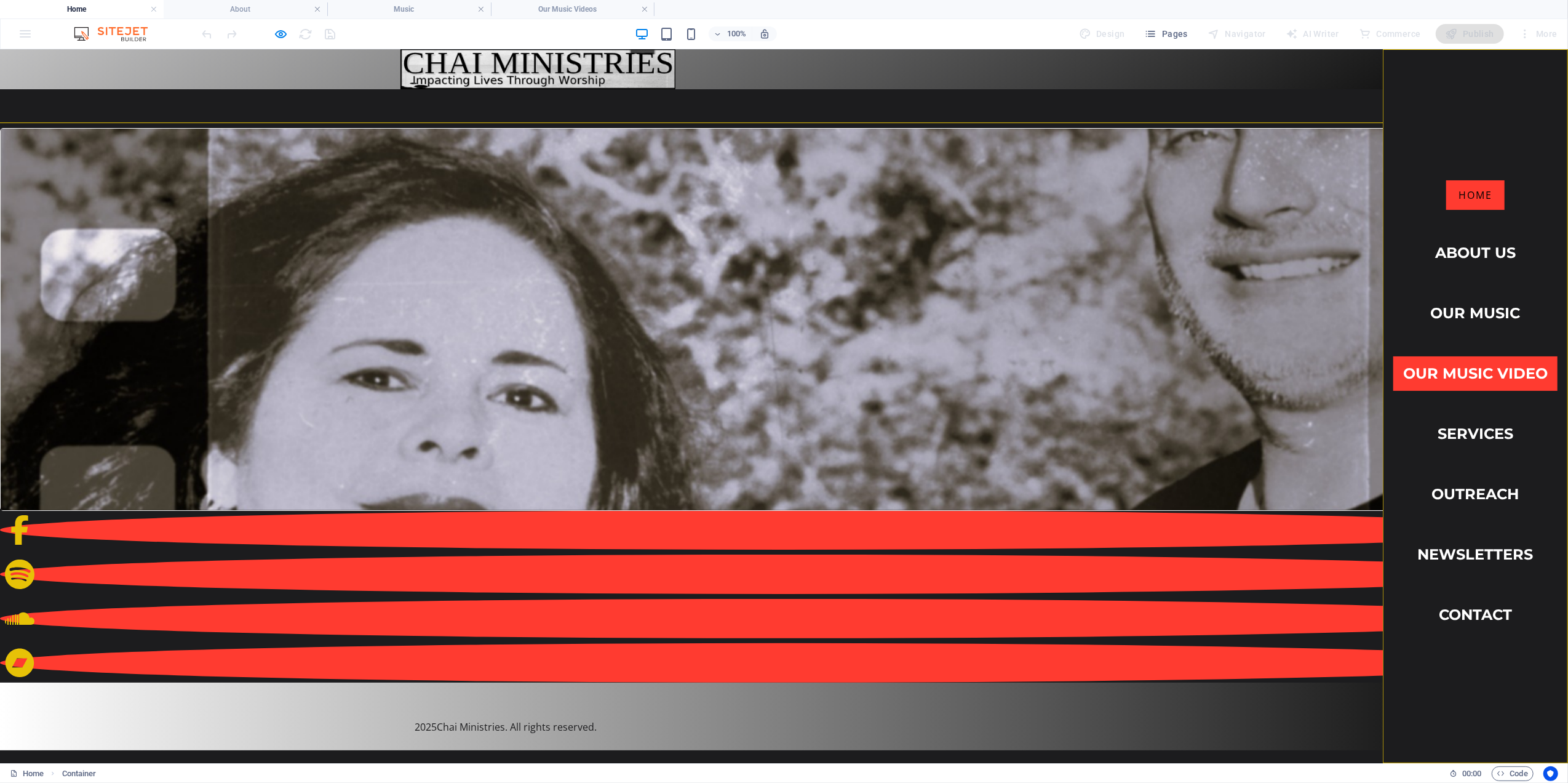
click at [1461, 358] on link "Our Music Video" at bounding box center [1475, 372] width 164 height 35
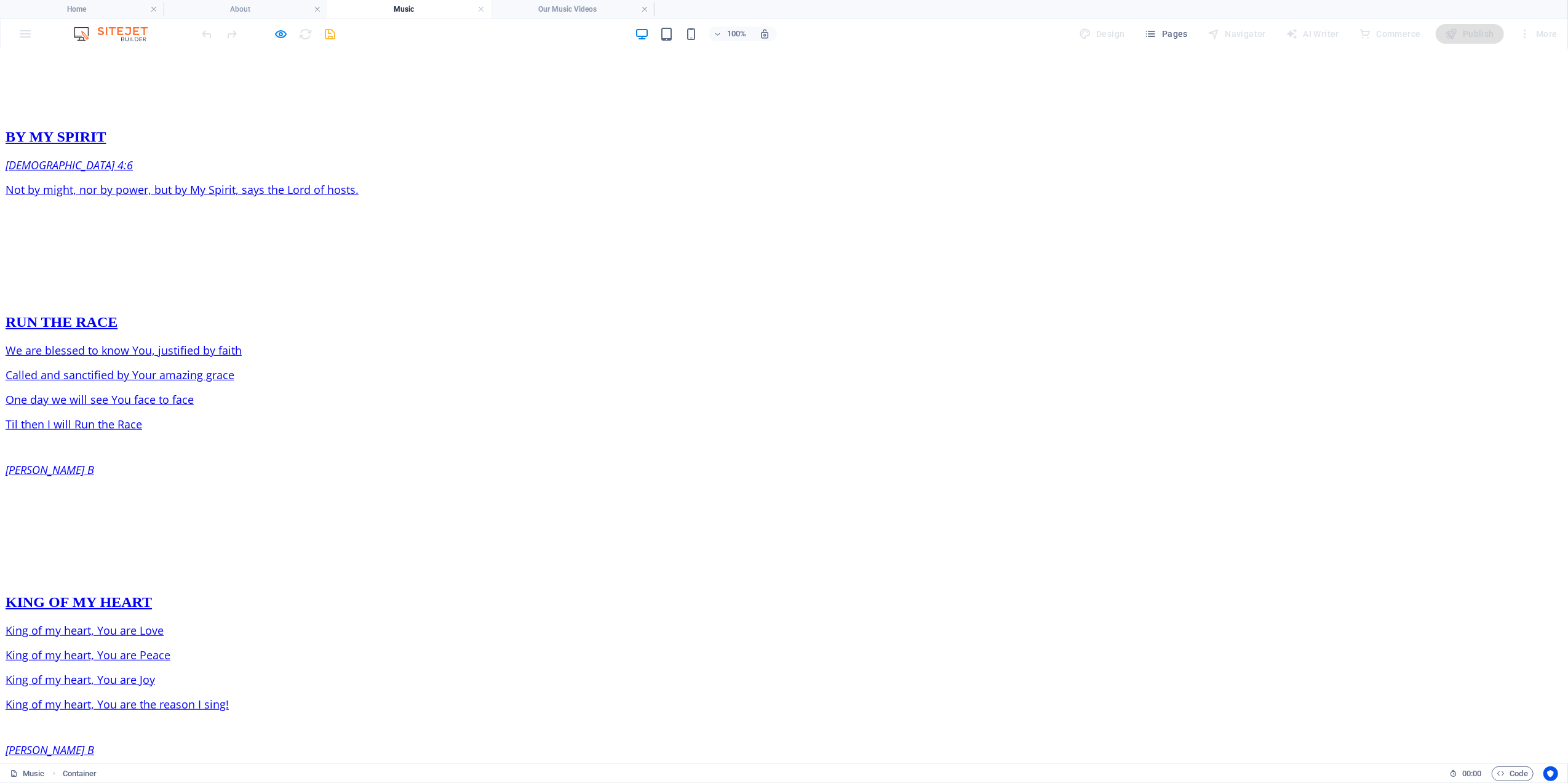
scroll to position [0, 0]
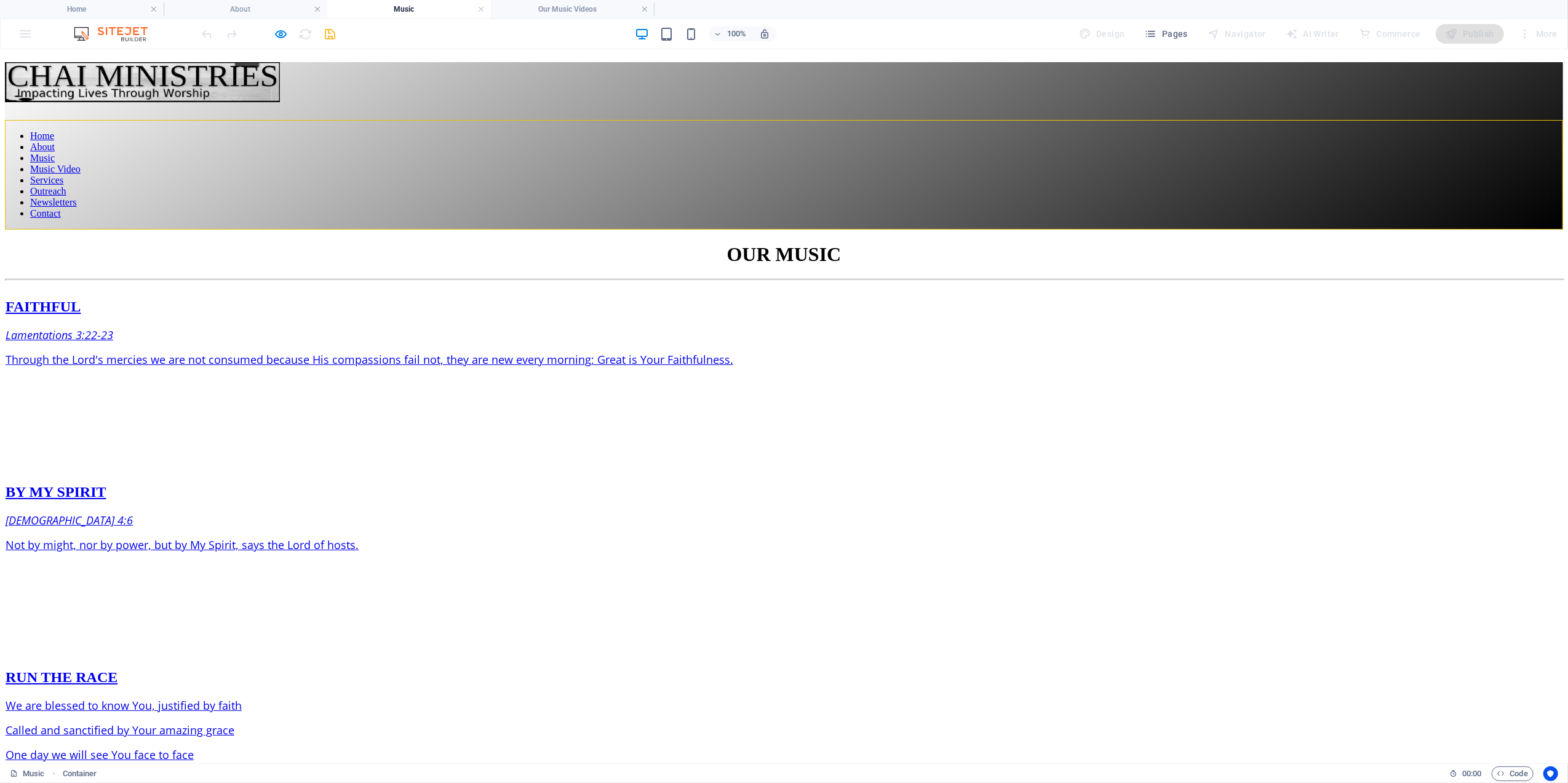
click at [1505, 120] on div at bounding box center [784, 120] width 1558 height 0
click at [578, 4] on h4 "Our Music Videos" at bounding box center [572, 9] width 163 height 13
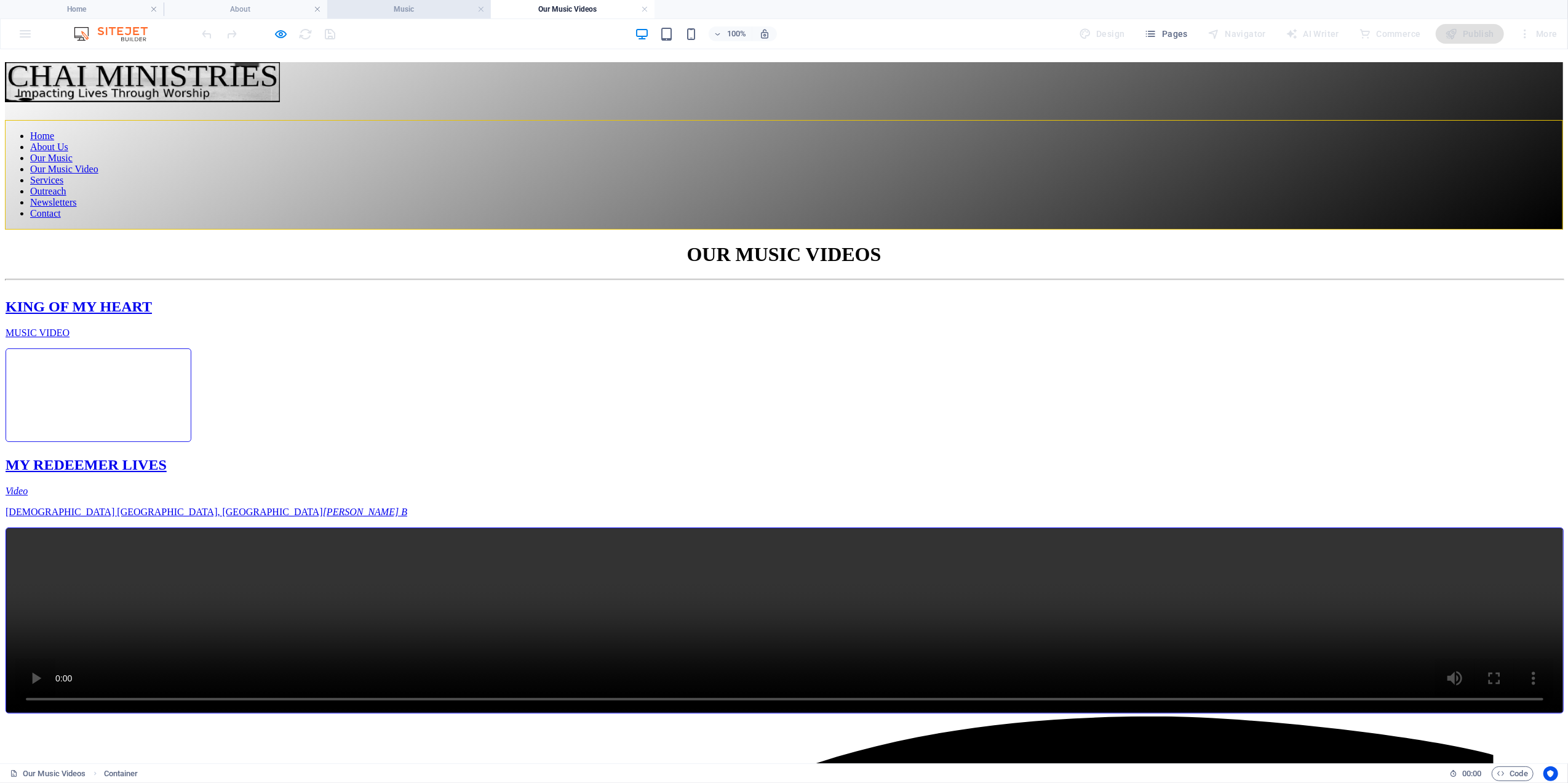
click at [397, 4] on h4 "Music" at bounding box center [409, 9] width 163 height 13
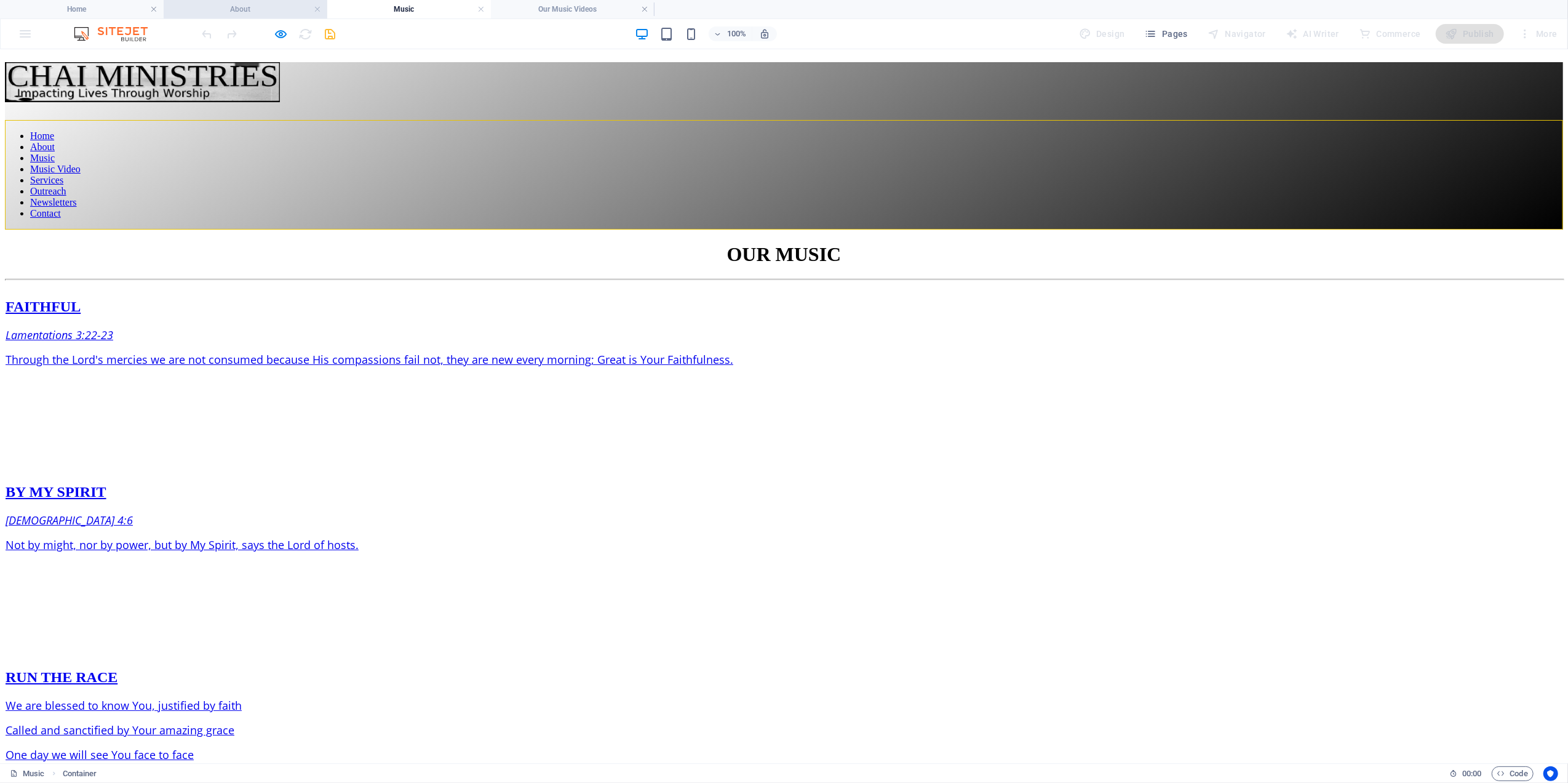
click at [228, 7] on h4 "About" at bounding box center [245, 9] width 163 height 13
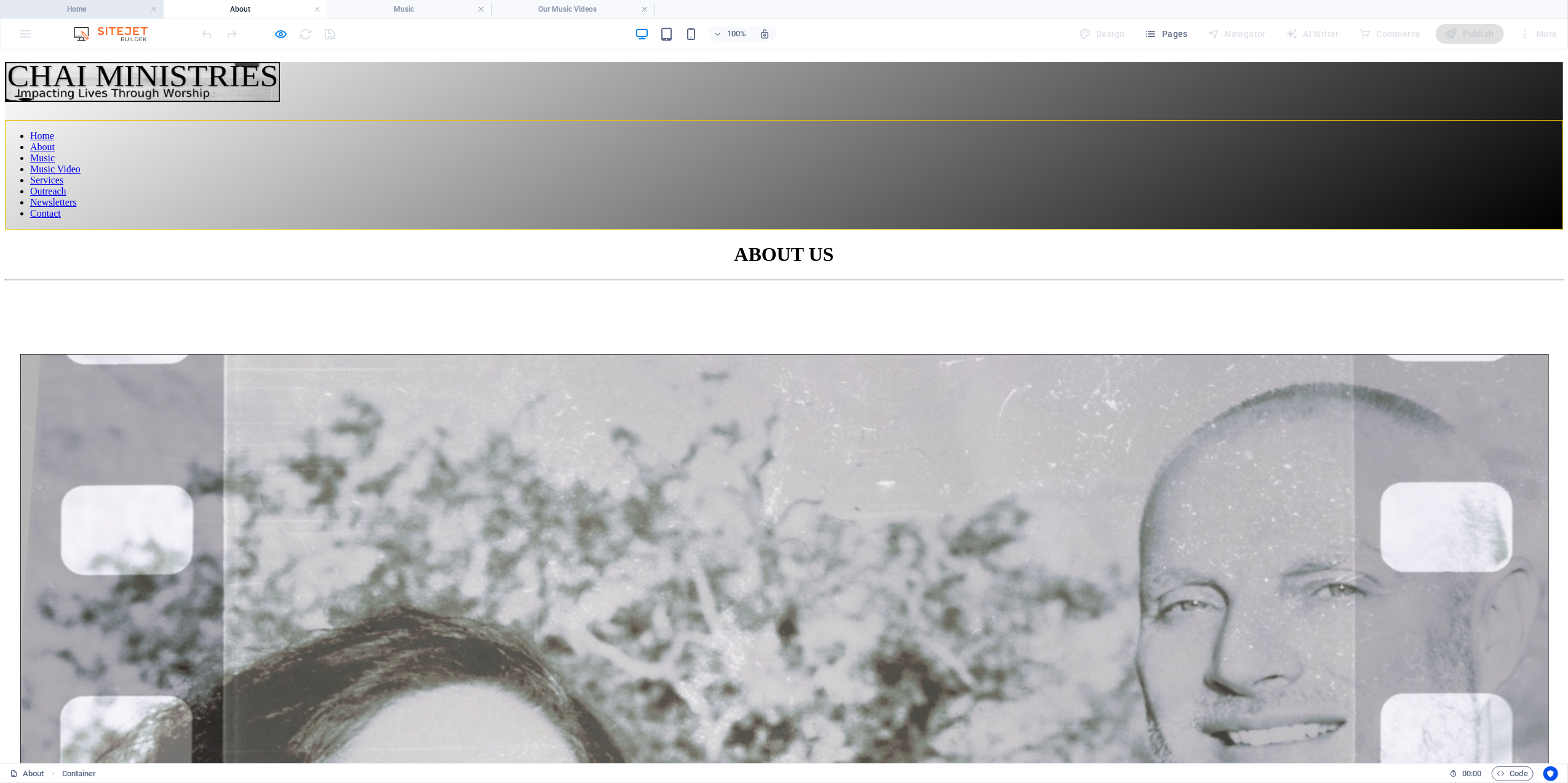
click at [92, 11] on h4 "Home" at bounding box center [81, 9] width 163 height 13
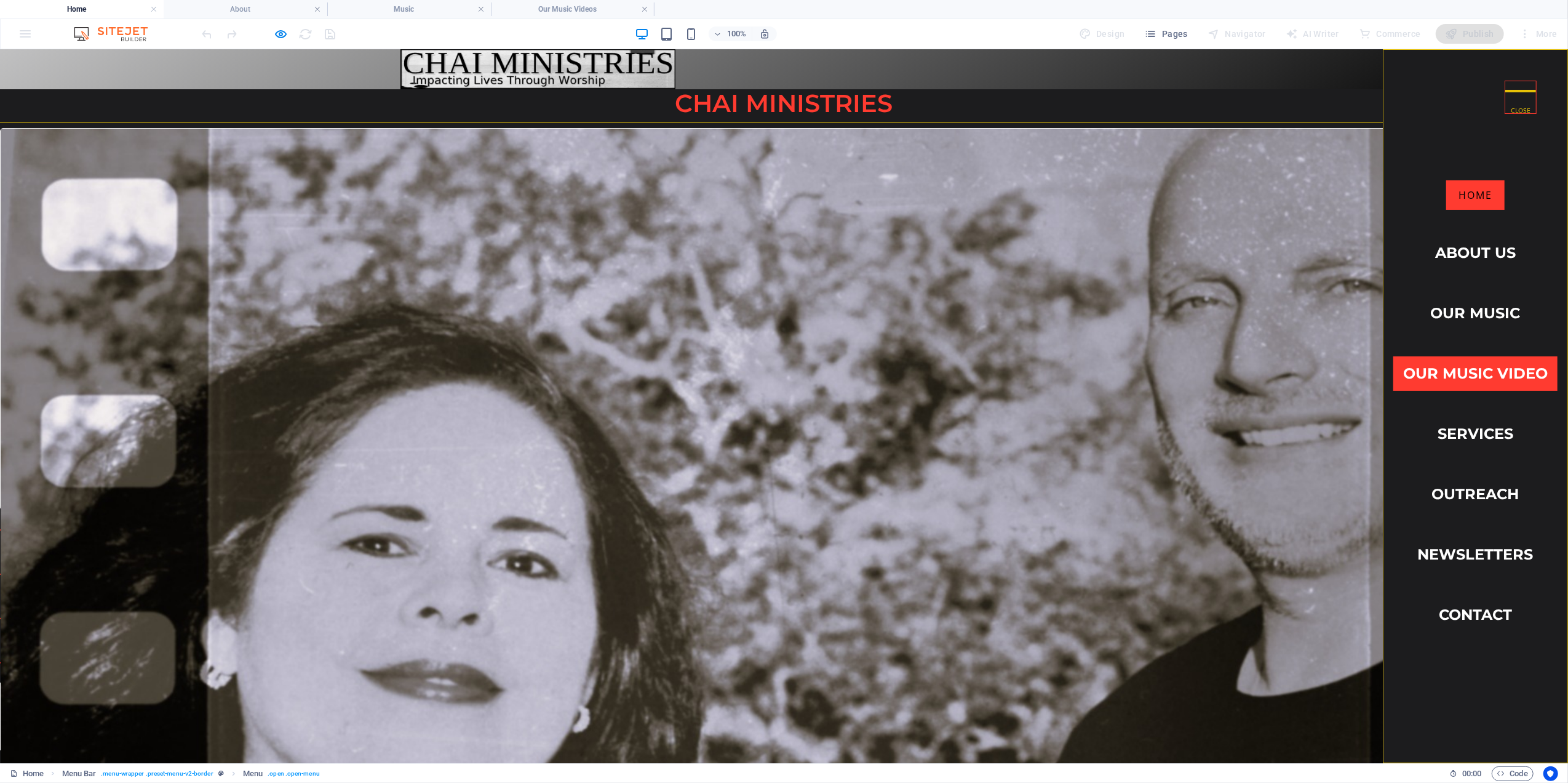
click at [1456, 355] on link "Our Music Video" at bounding box center [1475, 372] width 164 height 35
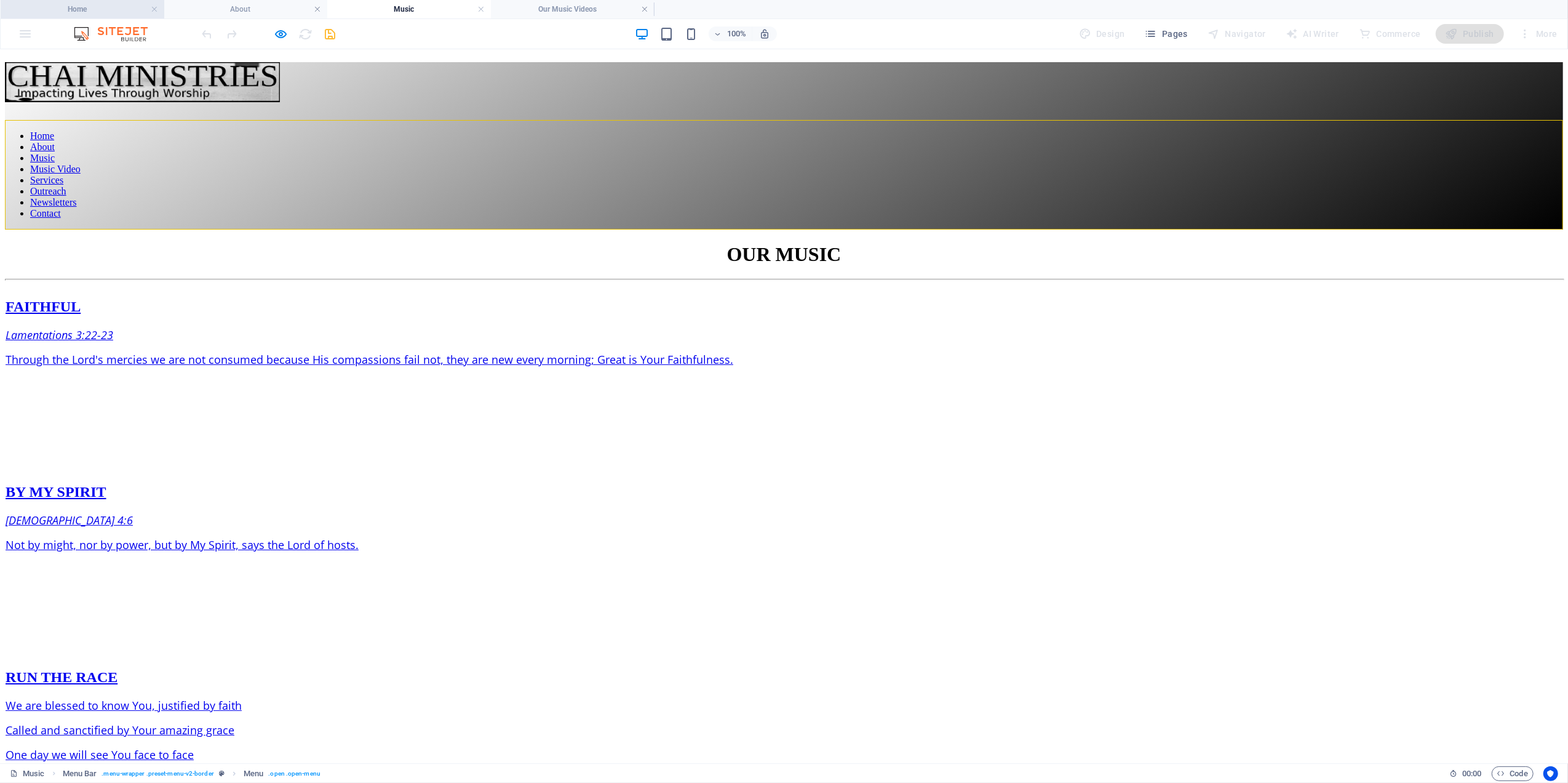
drag, startPoint x: 70, startPoint y: 11, endPoint x: 140, endPoint y: 30, distance: 72.5
click at [62, 7] on h4 "Home" at bounding box center [81, 9] width 163 height 13
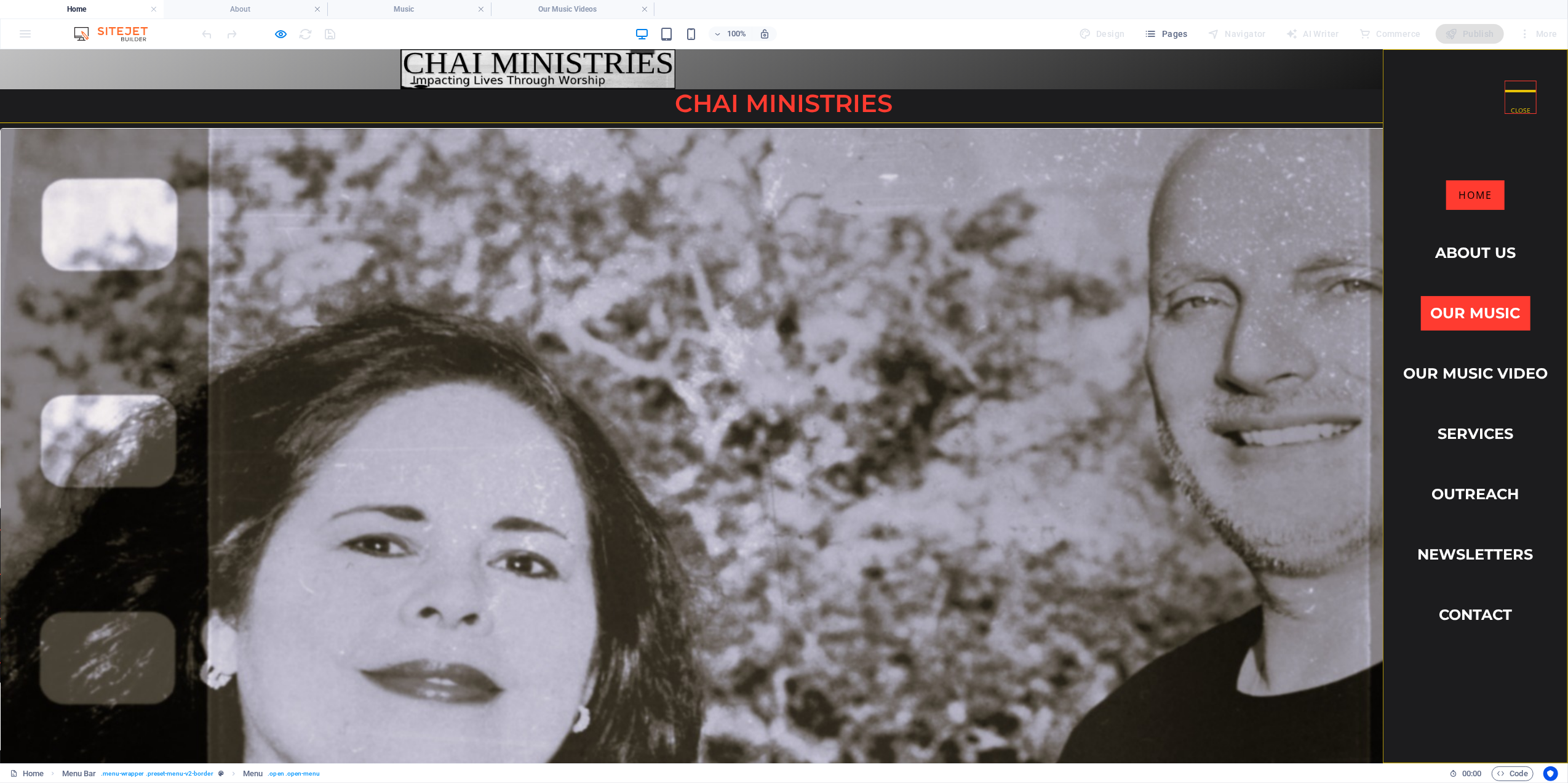
click at [1457, 301] on link "Our Music" at bounding box center [1475, 312] width 110 height 35
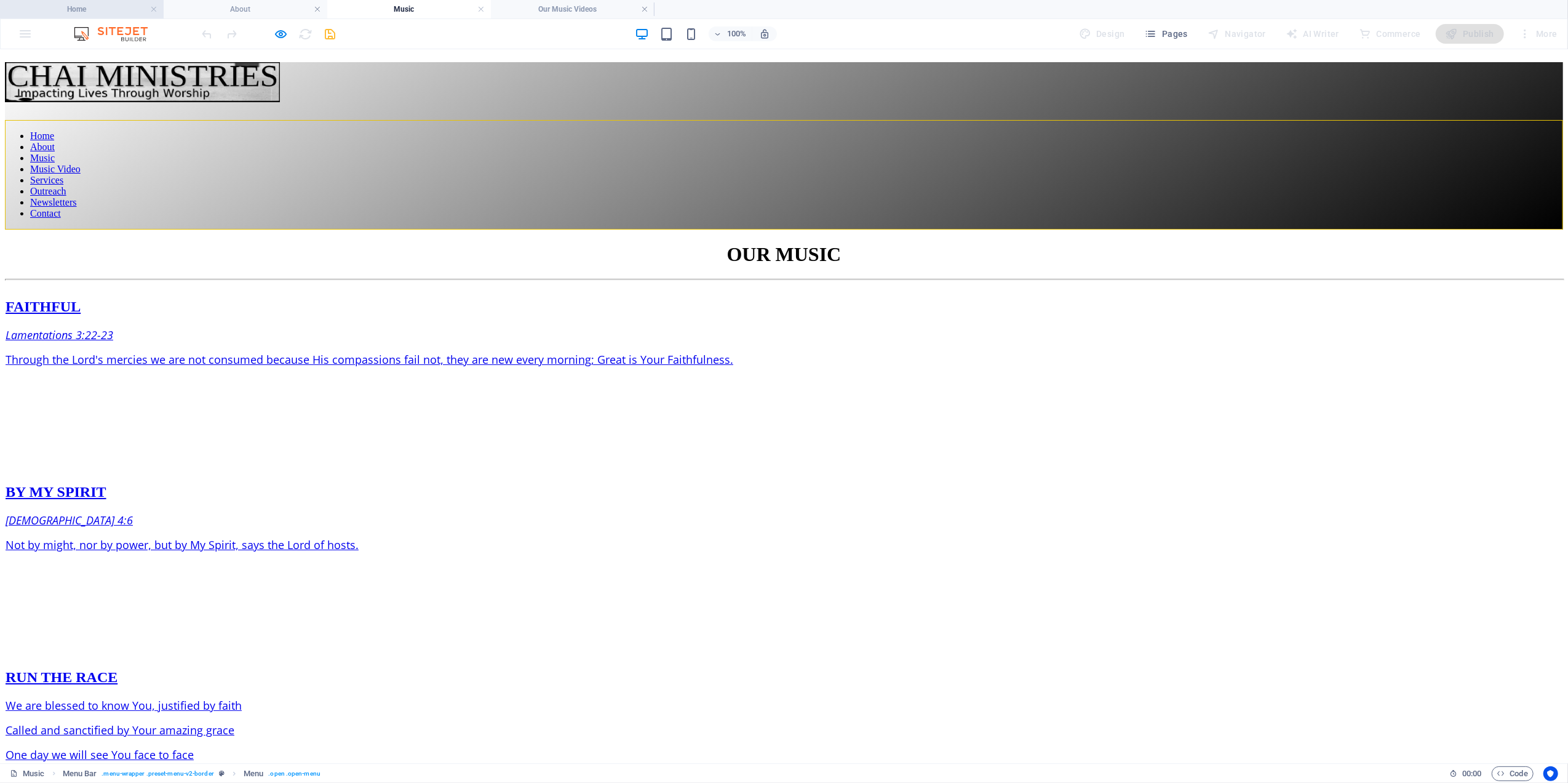
drag, startPoint x: 92, startPoint y: 4, endPoint x: 114, endPoint y: 13, distance: 23.8
click at [88, 8] on h4 "Home" at bounding box center [81, 9] width 163 height 13
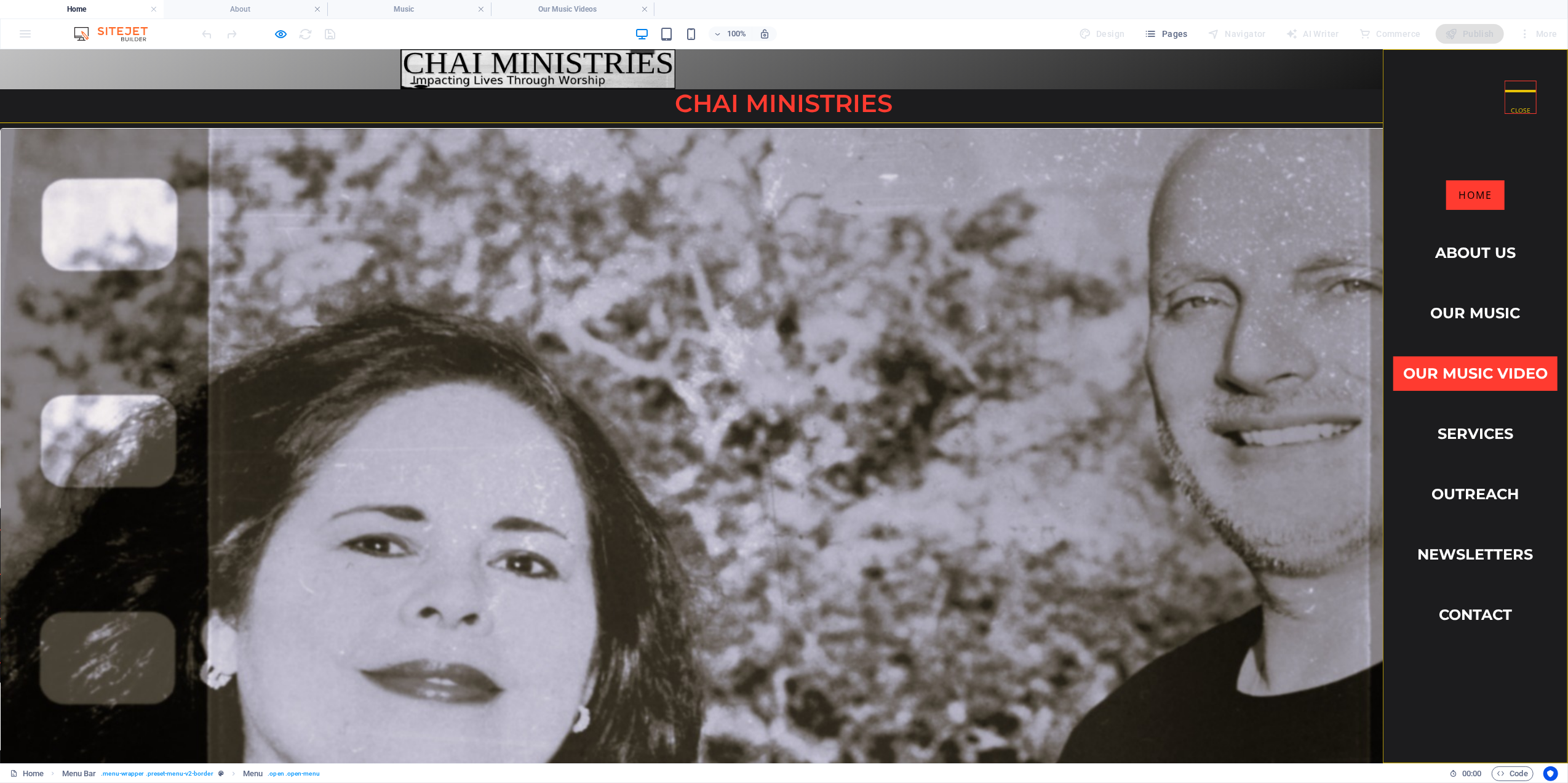
click at [1452, 358] on link "Our Music Video" at bounding box center [1475, 372] width 164 height 35
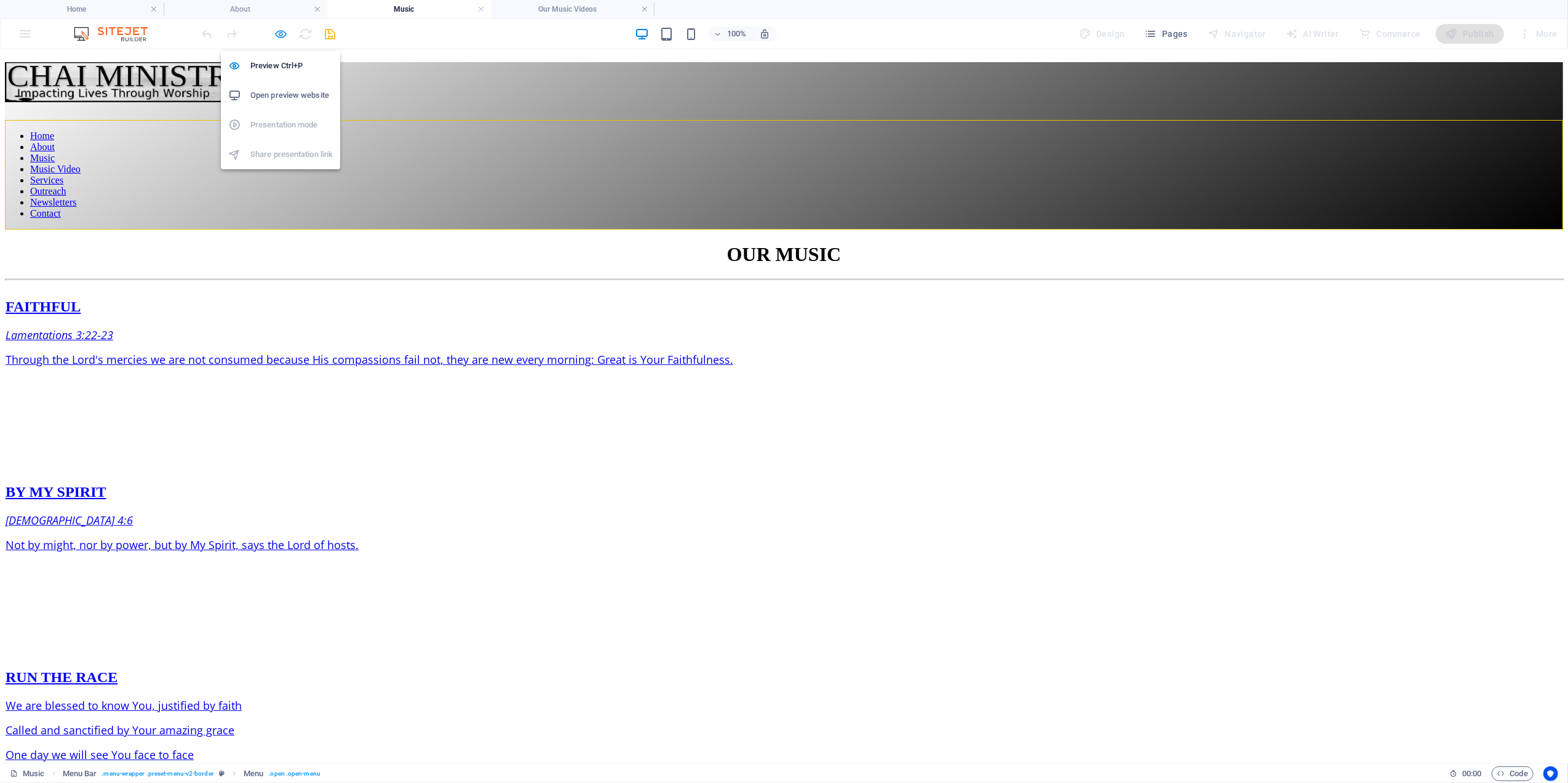
click at [281, 29] on icon "button" at bounding box center [281, 34] width 14 height 14
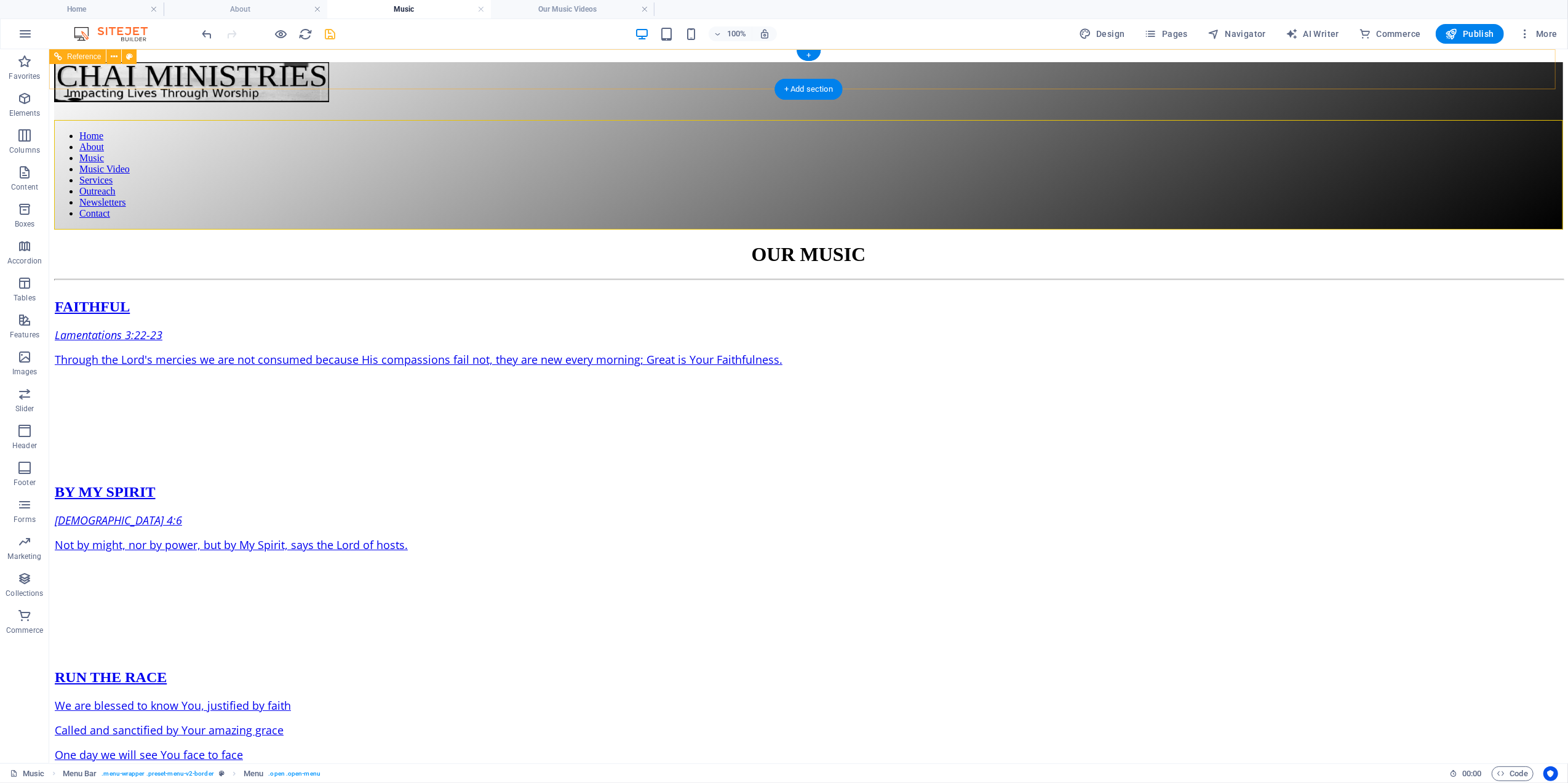
click at [1502, 120] on div at bounding box center [808, 120] width 1509 height 0
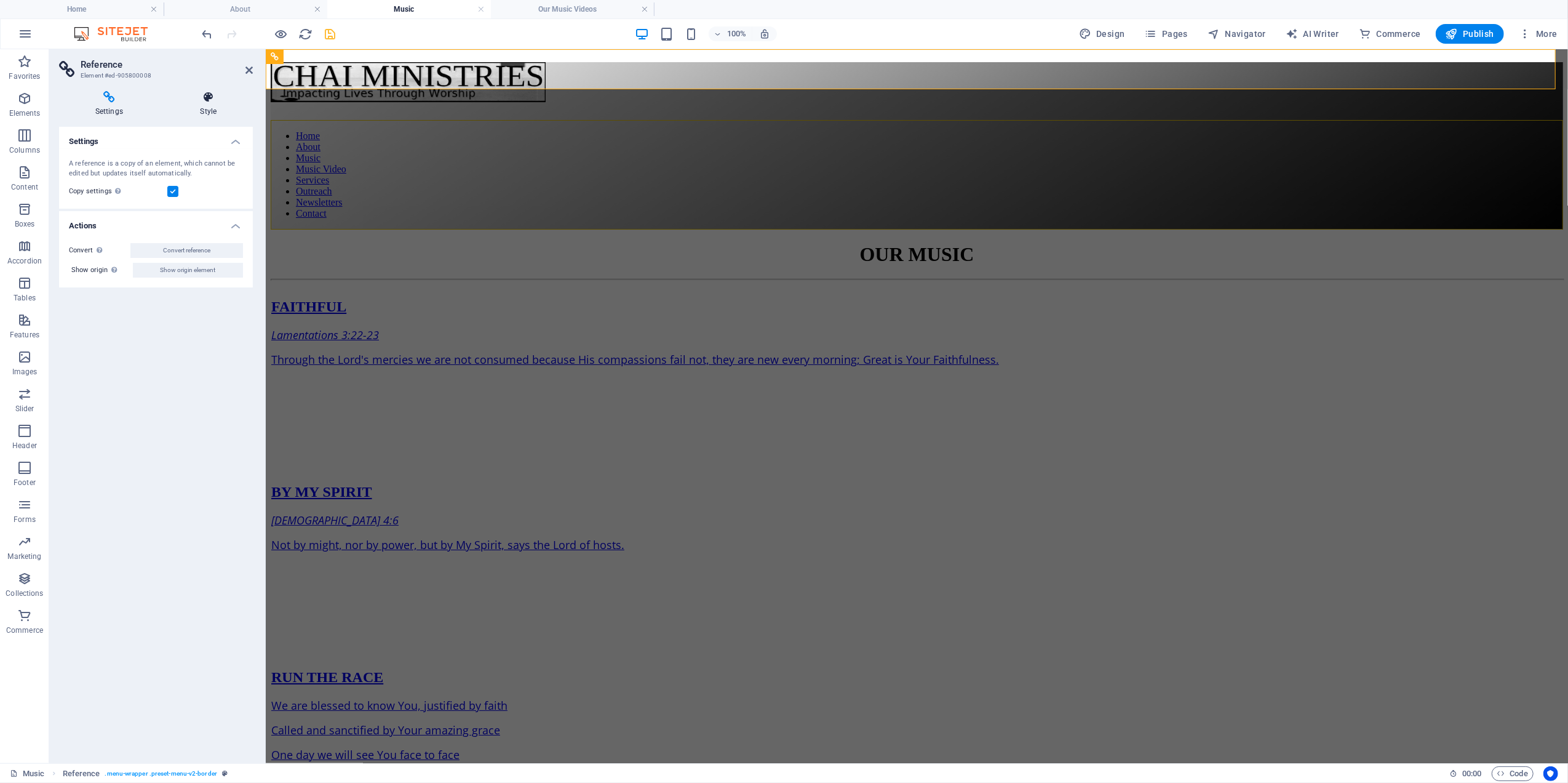
click at [207, 104] on h4 "Style" at bounding box center [208, 104] width 88 height 26
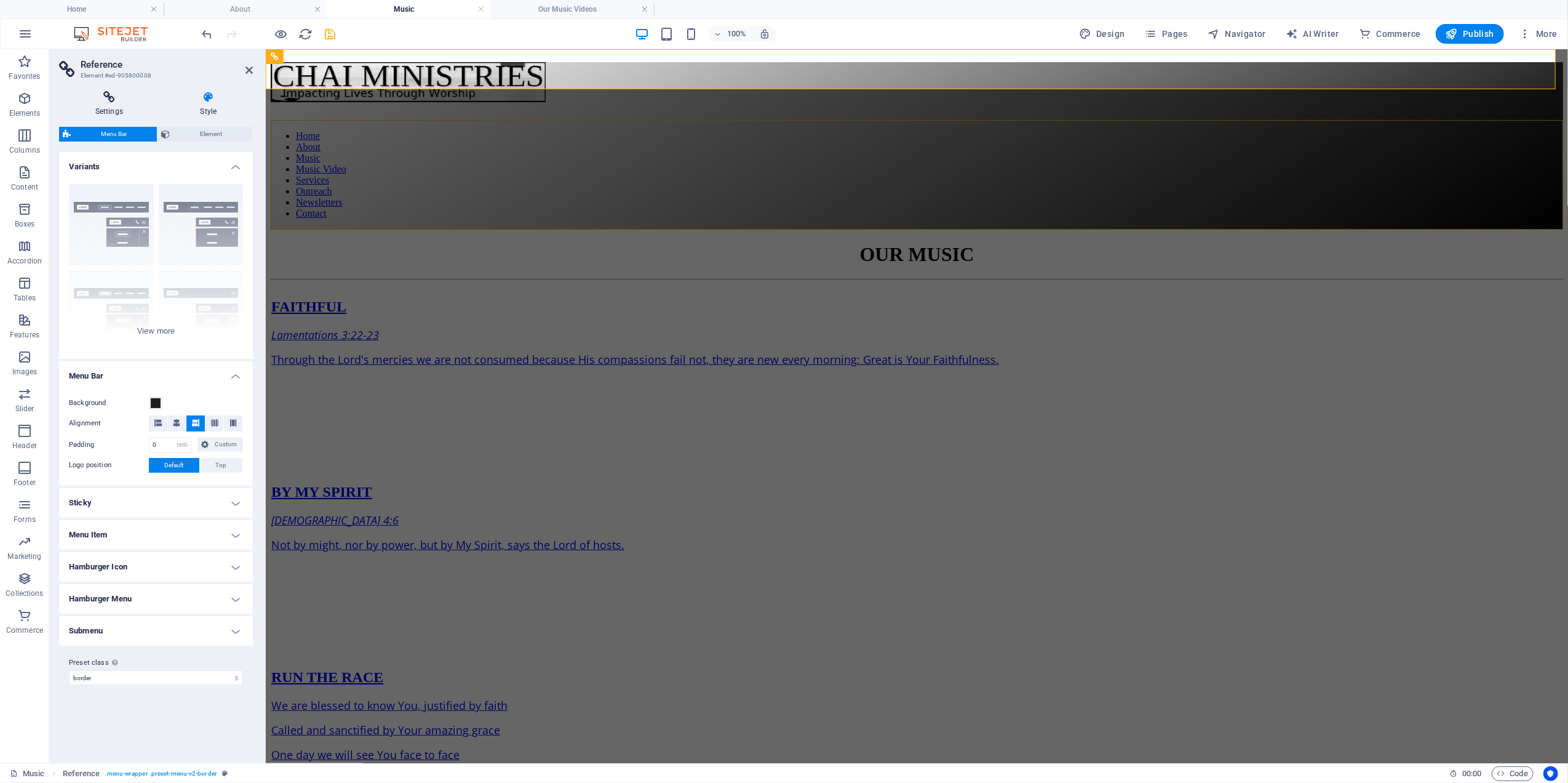
click at [106, 106] on h4 "Settings" at bounding box center [112, 104] width 105 height 26
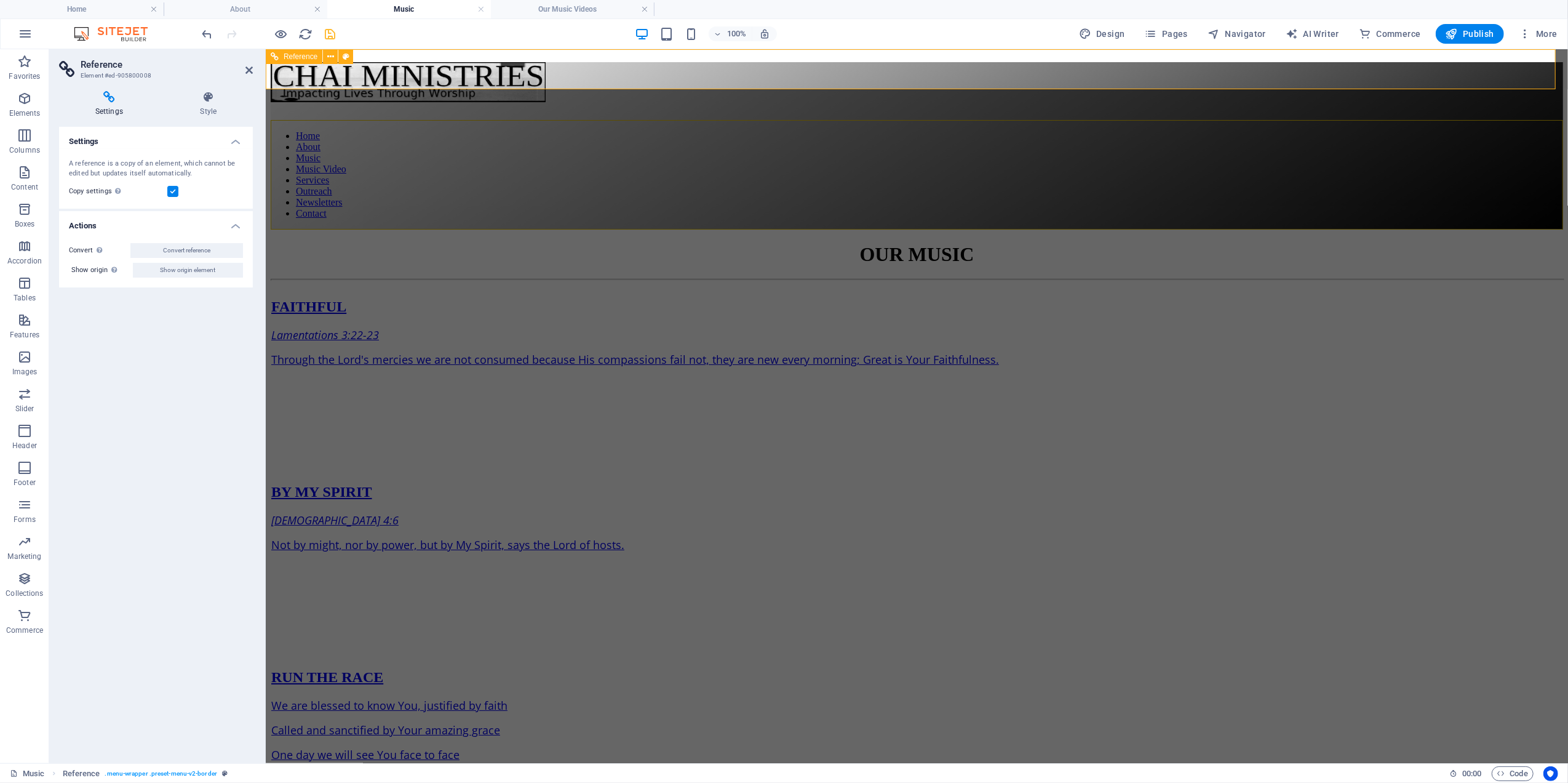
click at [1509, 120] on div at bounding box center [917, 120] width 1292 height 0
click at [1506, 73] on div "Home About Music Music Video Services Outreach Newsletters Contact" at bounding box center [917, 146] width 1292 height 168
click at [1506, 120] on div at bounding box center [917, 120] width 1292 height 0
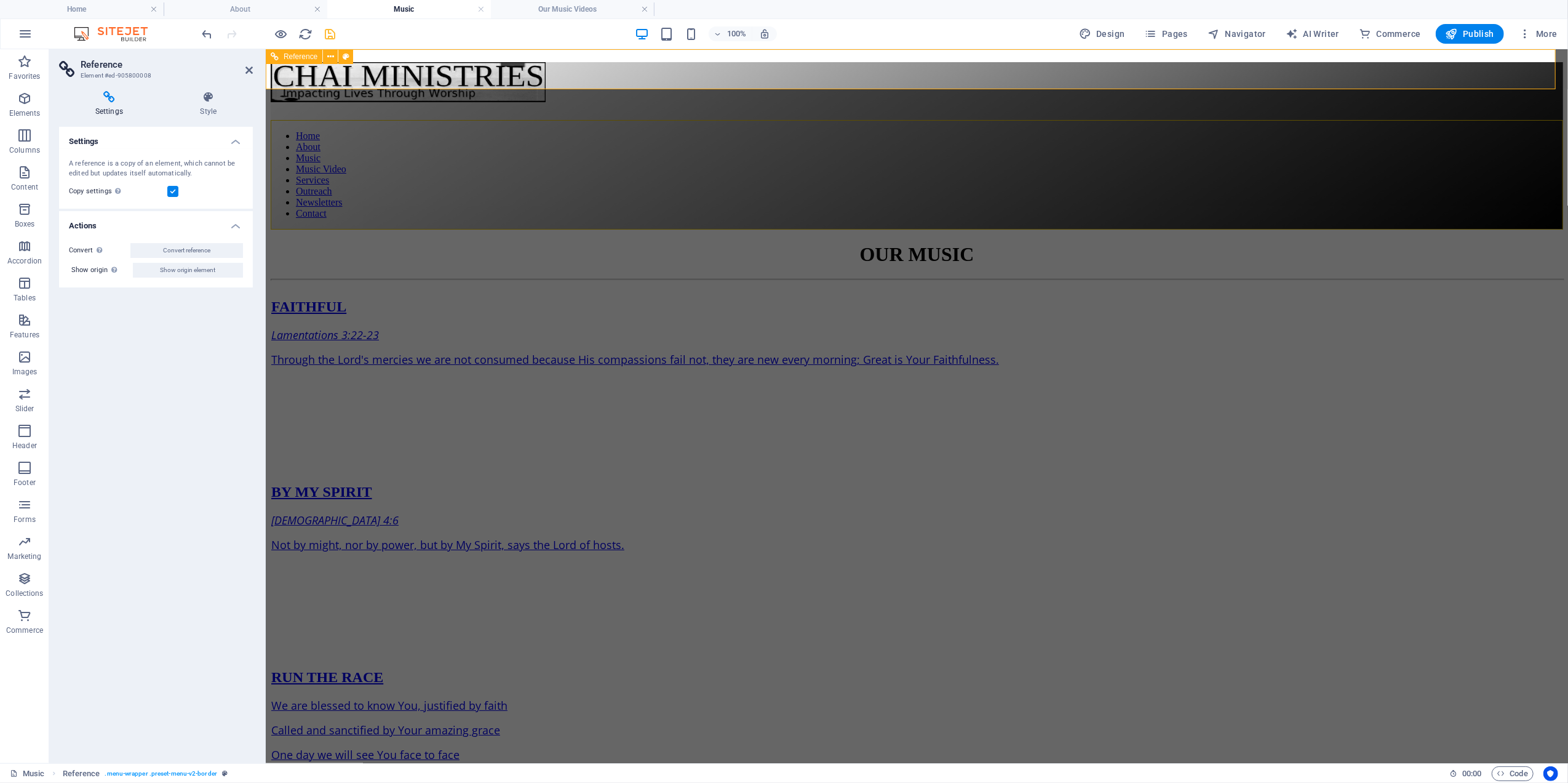
click at [1506, 120] on div at bounding box center [917, 120] width 1292 height 0
click at [249, 66] on icon at bounding box center [249, 70] width 7 height 10
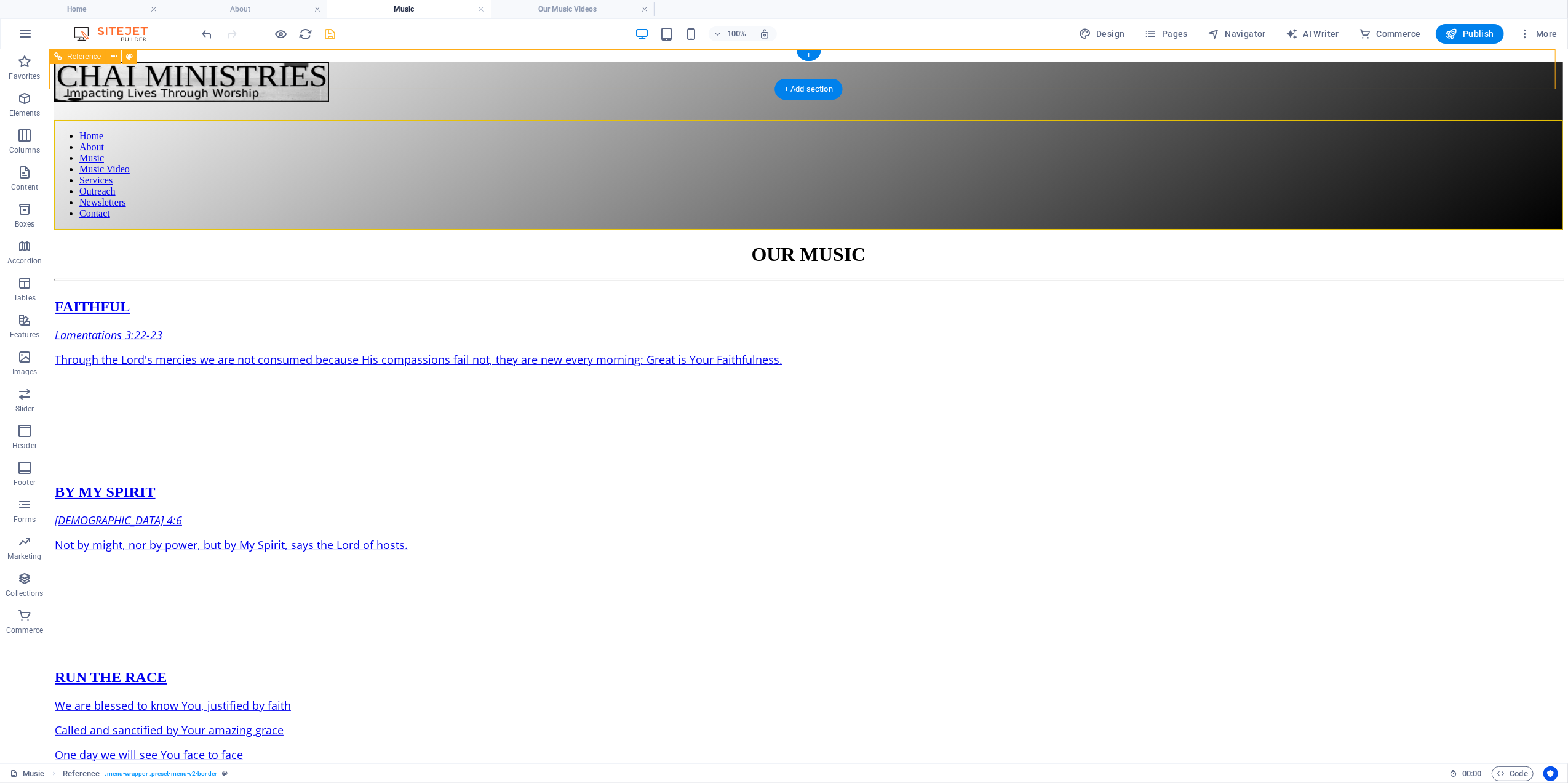
click at [1503, 120] on div at bounding box center [808, 120] width 1509 height 0
click at [1497, 120] on div at bounding box center [808, 120] width 1509 height 0
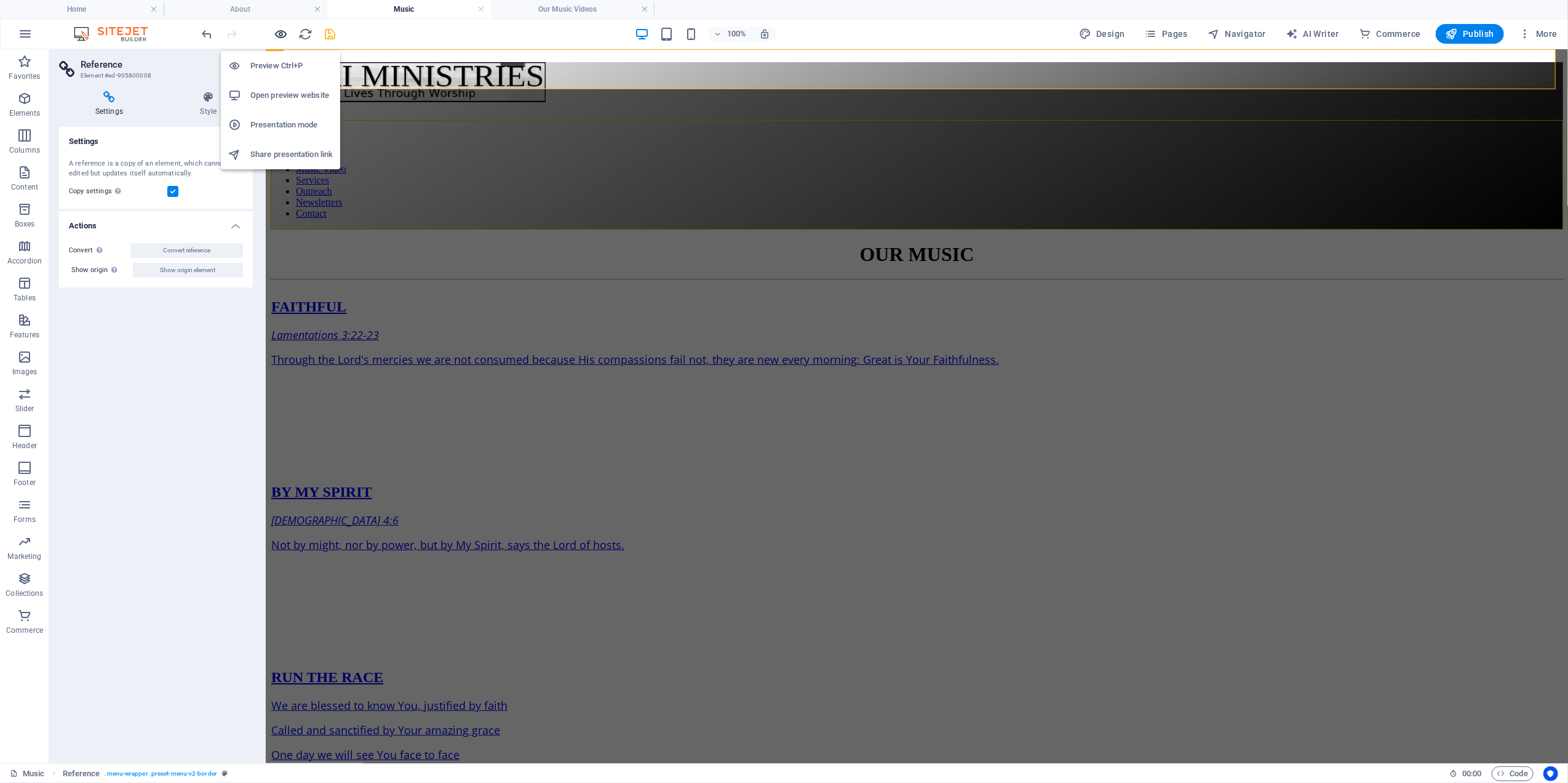
drag, startPoint x: 279, startPoint y: 30, endPoint x: 298, endPoint y: 35, distance: 19.6
click at [278, 30] on icon "button" at bounding box center [281, 34] width 14 height 14
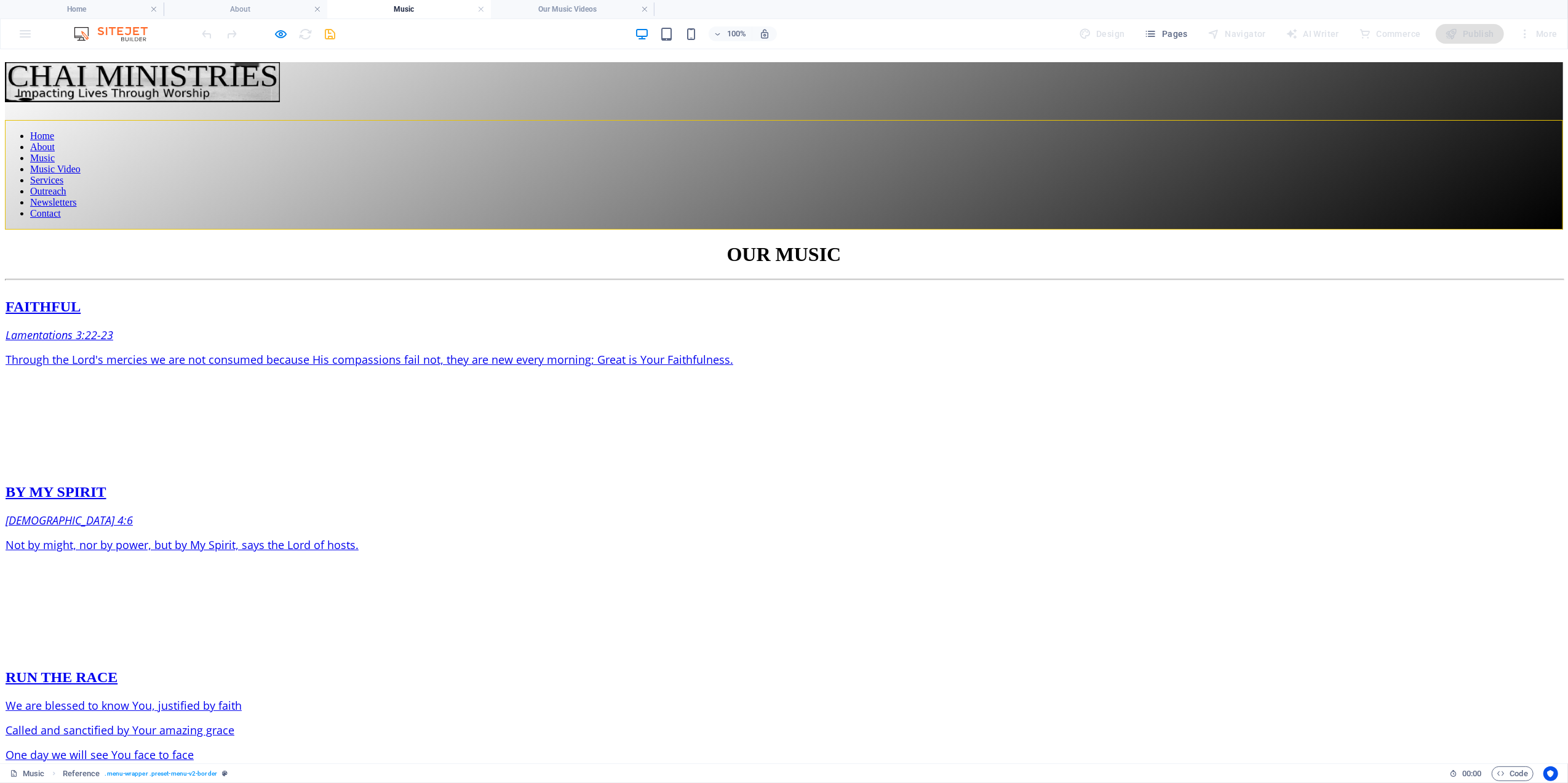
click at [1506, 120] on div at bounding box center [784, 120] width 1558 height 0
click at [124, 11] on h4 "Home" at bounding box center [81, 9] width 163 height 13
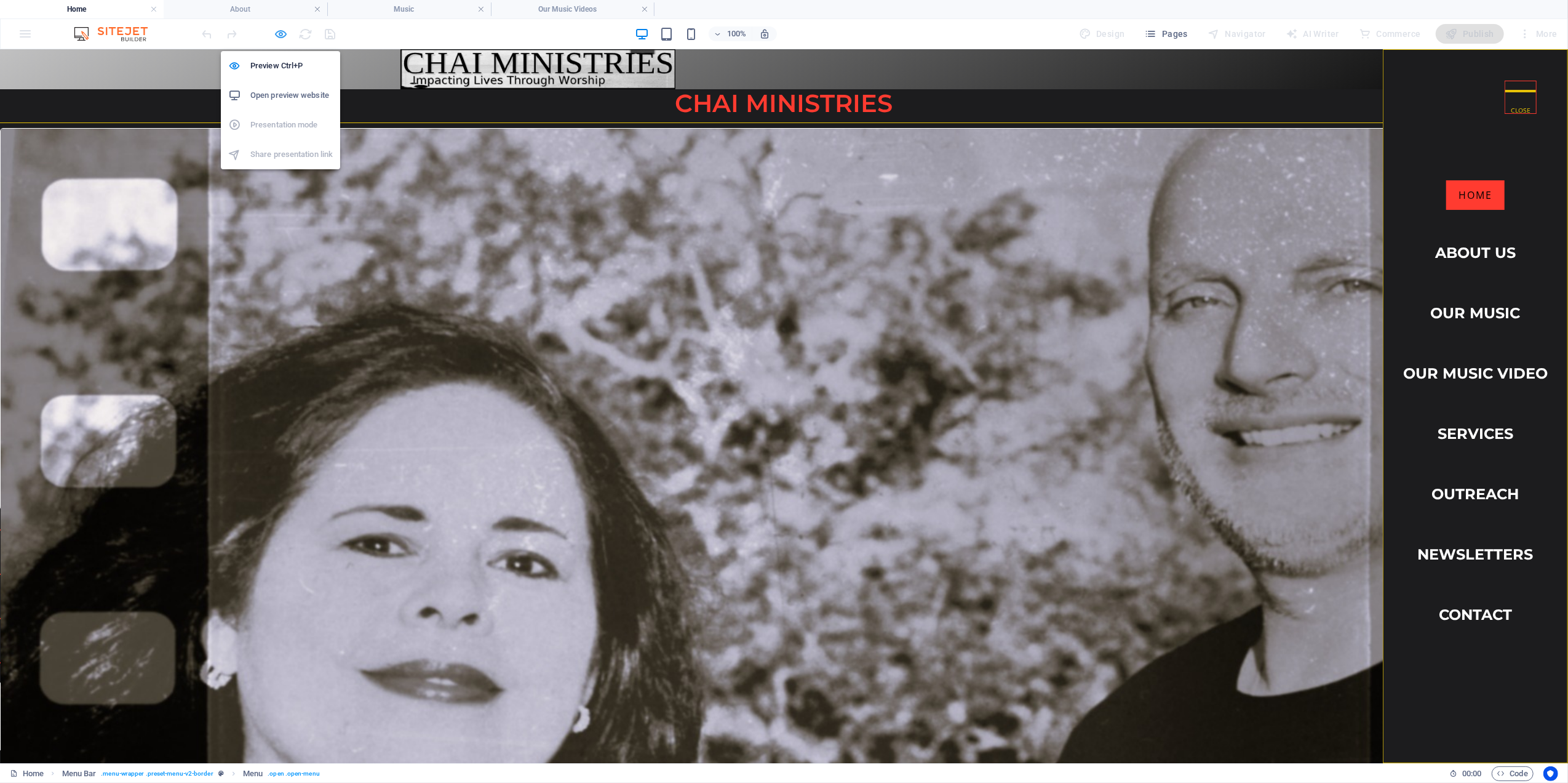
click at [284, 35] on icon "button" at bounding box center [281, 34] width 14 height 14
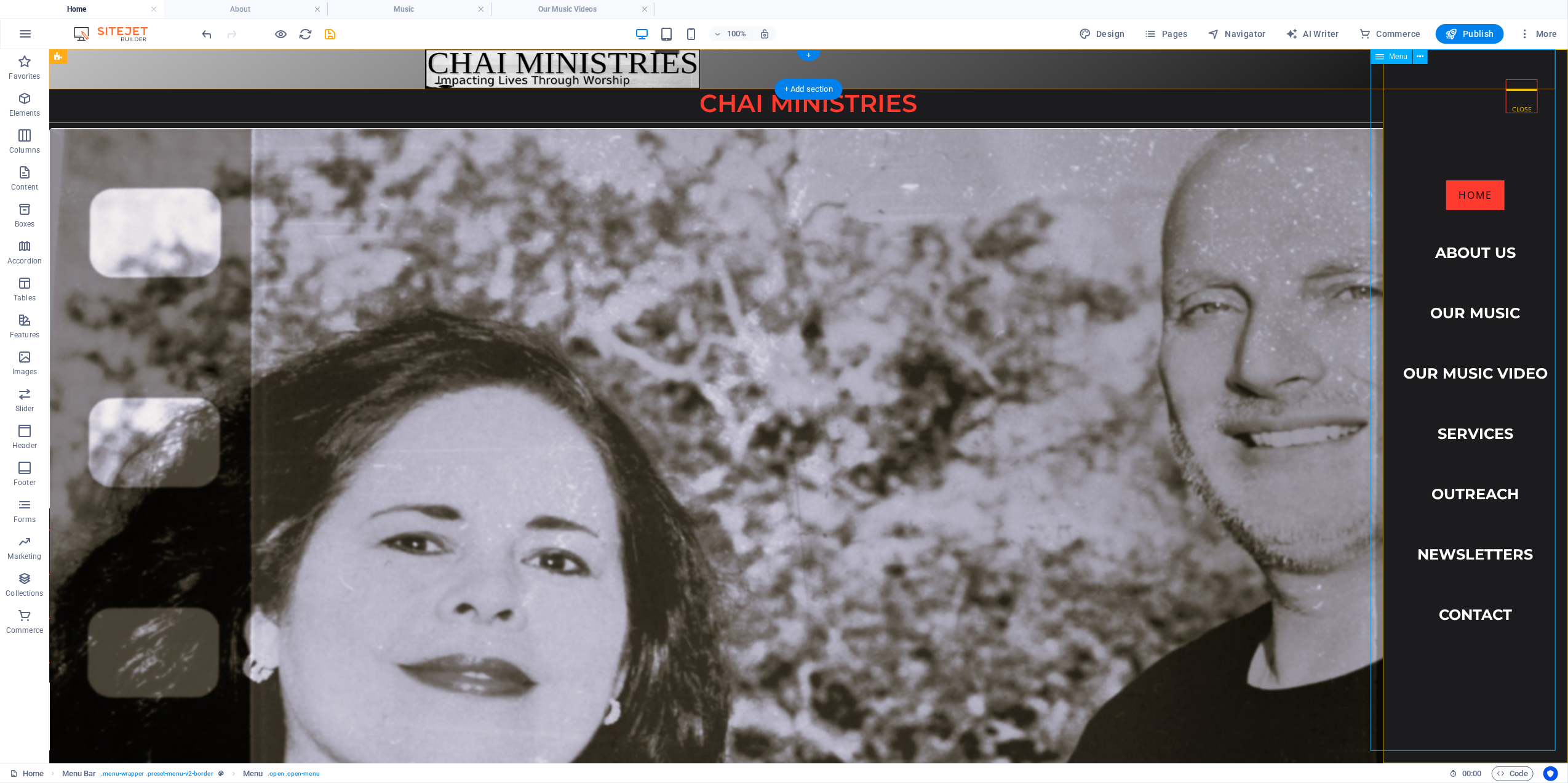
click at [1452, 243] on nav "Home About Us Our Music Our Music Video Services Outreach Newsletters Contact" at bounding box center [1474, 405] width 185 height 714
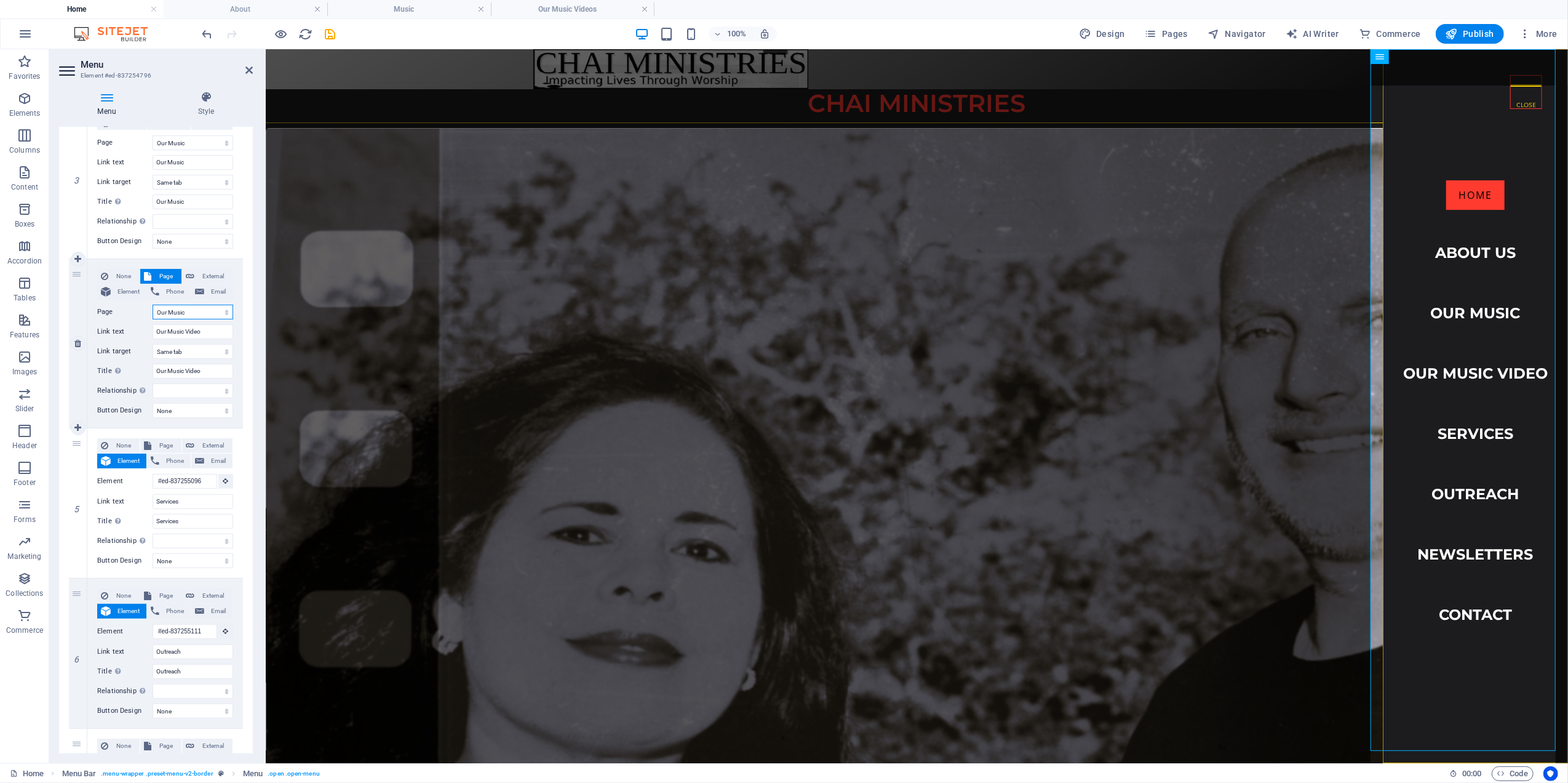
click at [189, 314] on select "Home Our Music About Outreach Contact Services Newsletter Our Music Videos" at bounding box center [193, 312] width 80 height 15
click at [153, 304] on select "Home Our Music About Outreach Contact Services Newsletter Our Music Videos" at bounding box center [193, 312] width 80 height 15
click at [328, 33] on icon "save" at bounding box center [331, 34] width 14 height 14
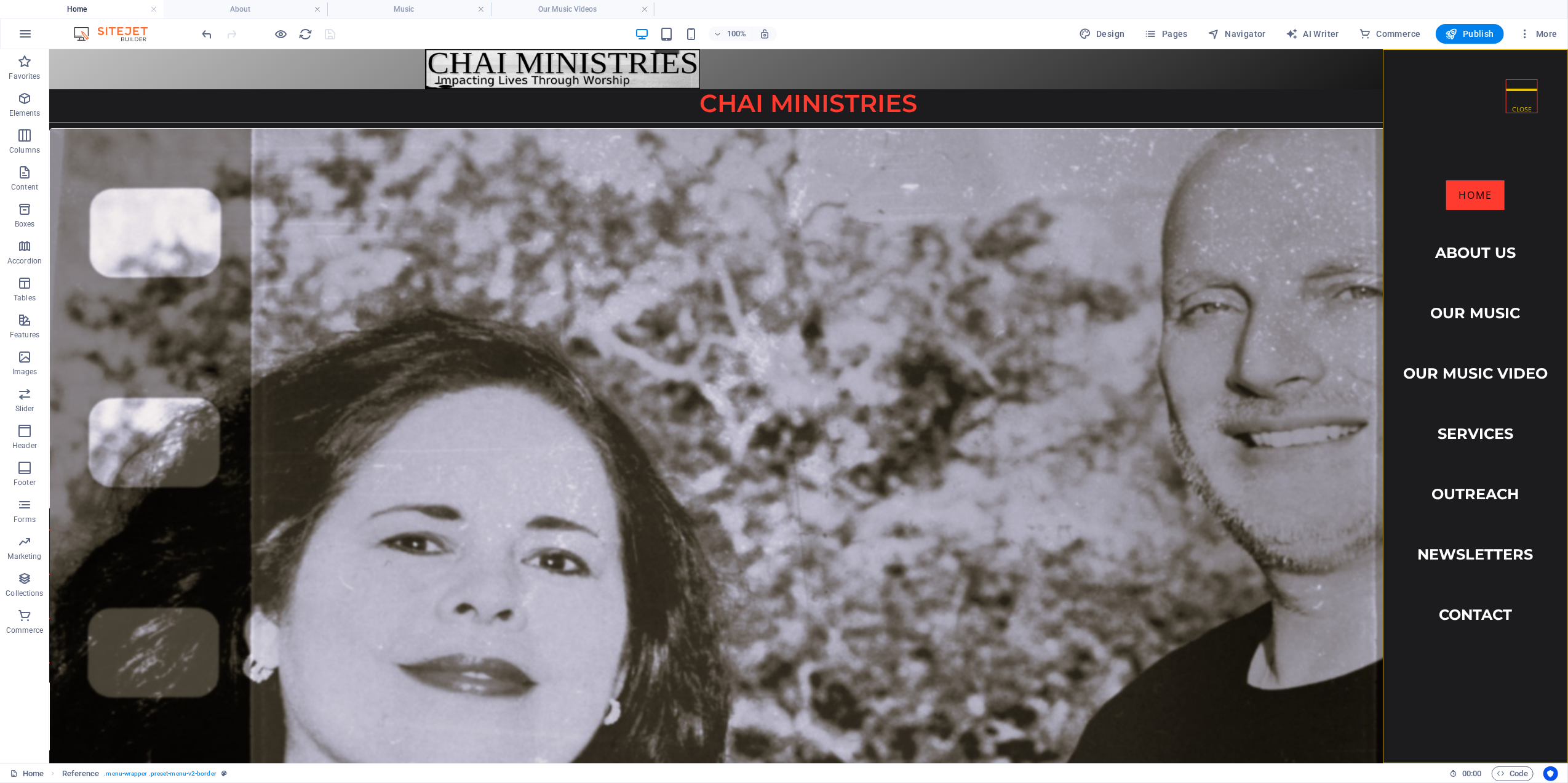
click at [76, 7] on h4 "Home" at bounding box center [81, 9] width 163 height 13
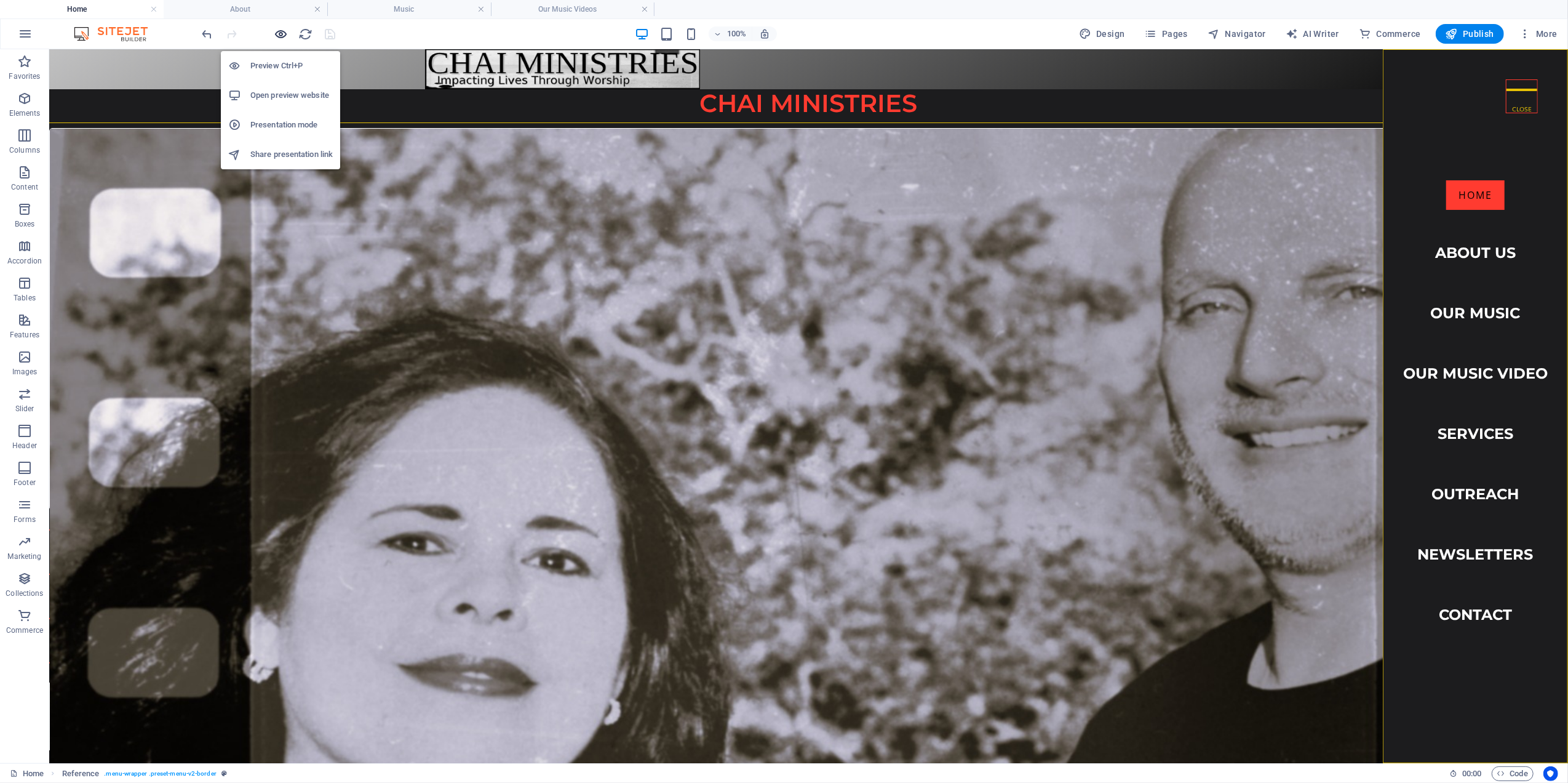
click at [286, 32] on icon "button" at bounding box center [281, 34] width 14 height 14
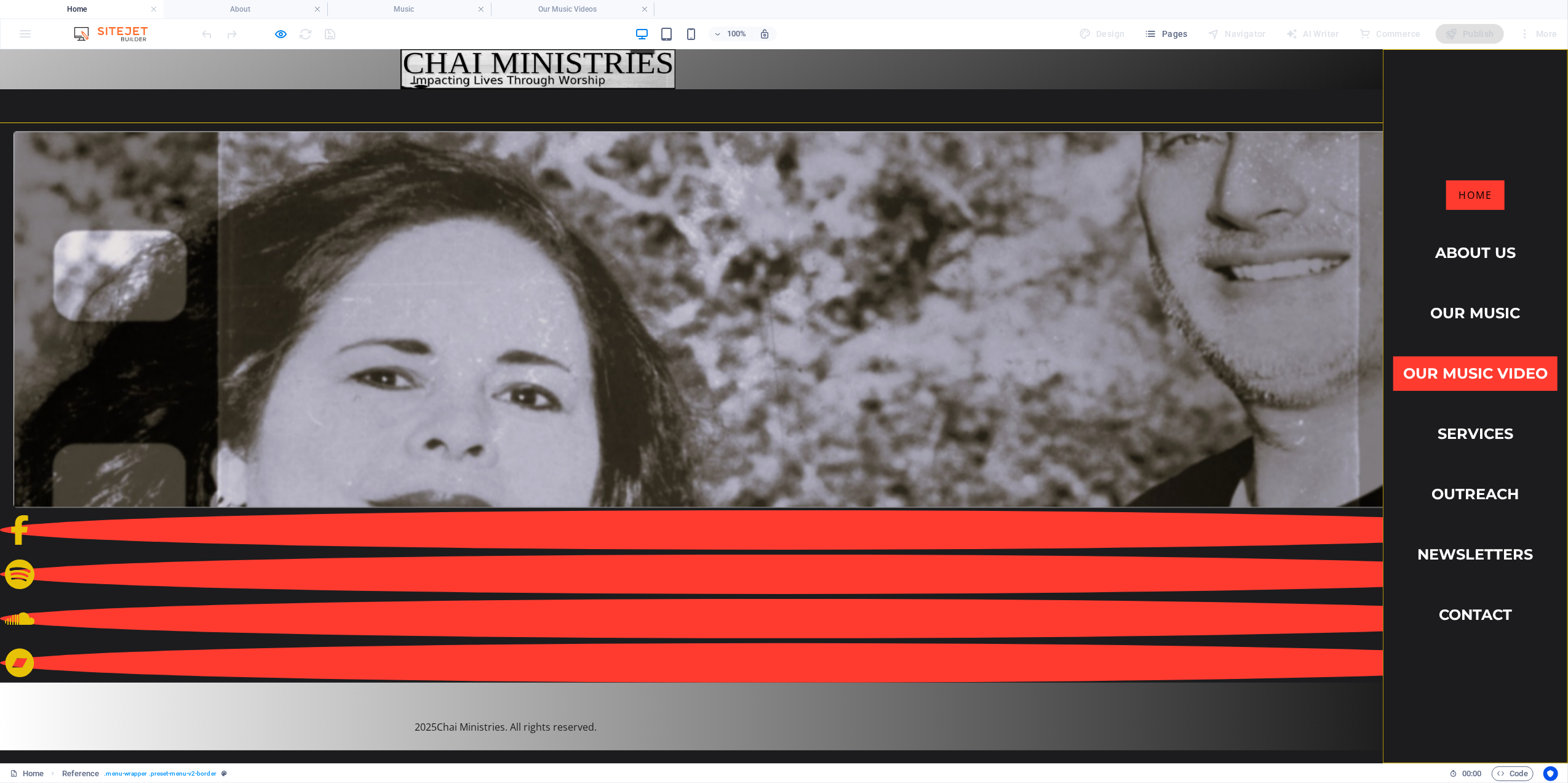
click at [1465, 364] on link "Our Music Video" at bounding box center [1475, 372] width 164 height 35
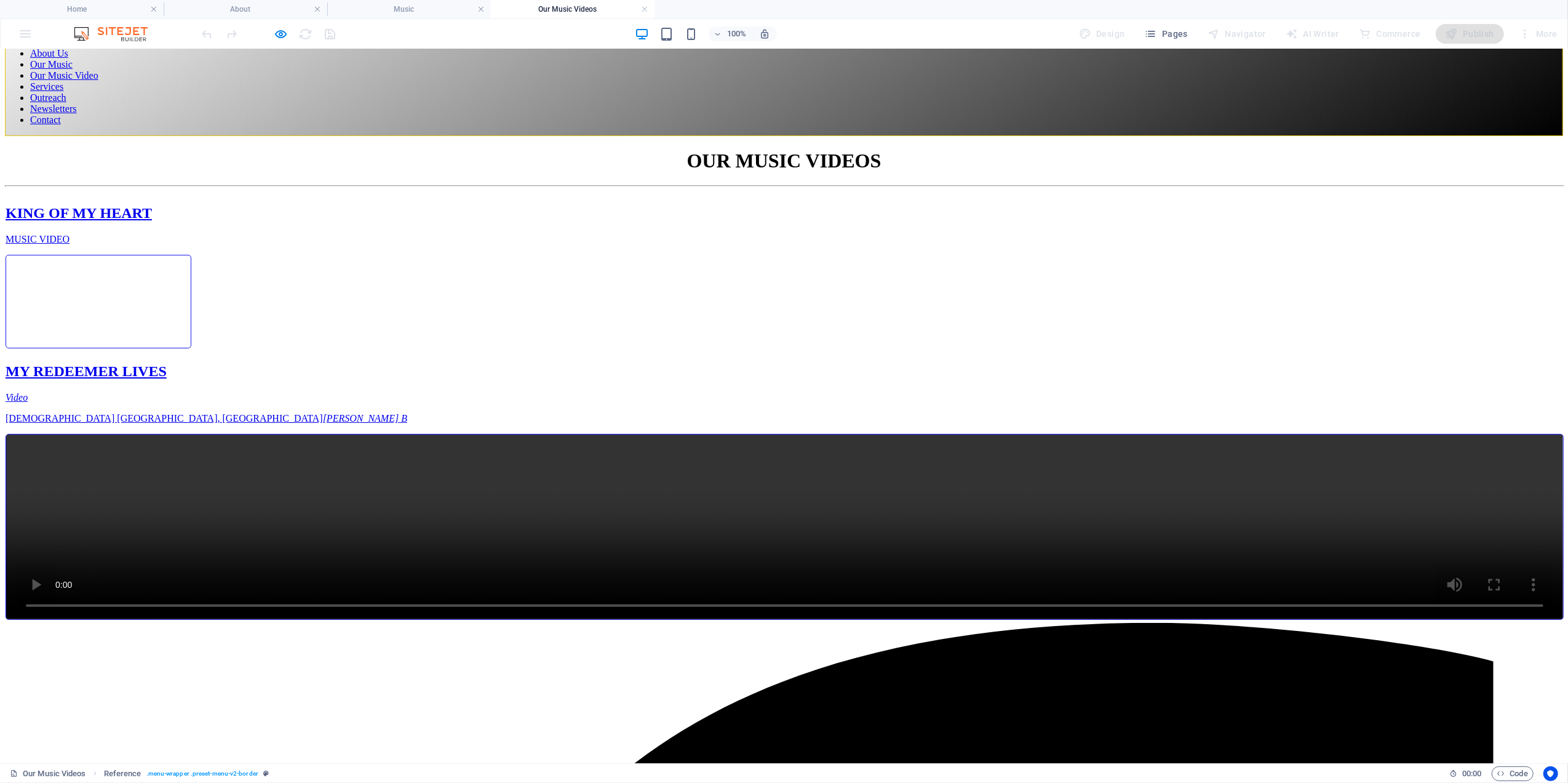
scroll to position [94, 0]
click at [278, 30] on icon "button" at bounding box center [281, 34] width 14 height 14
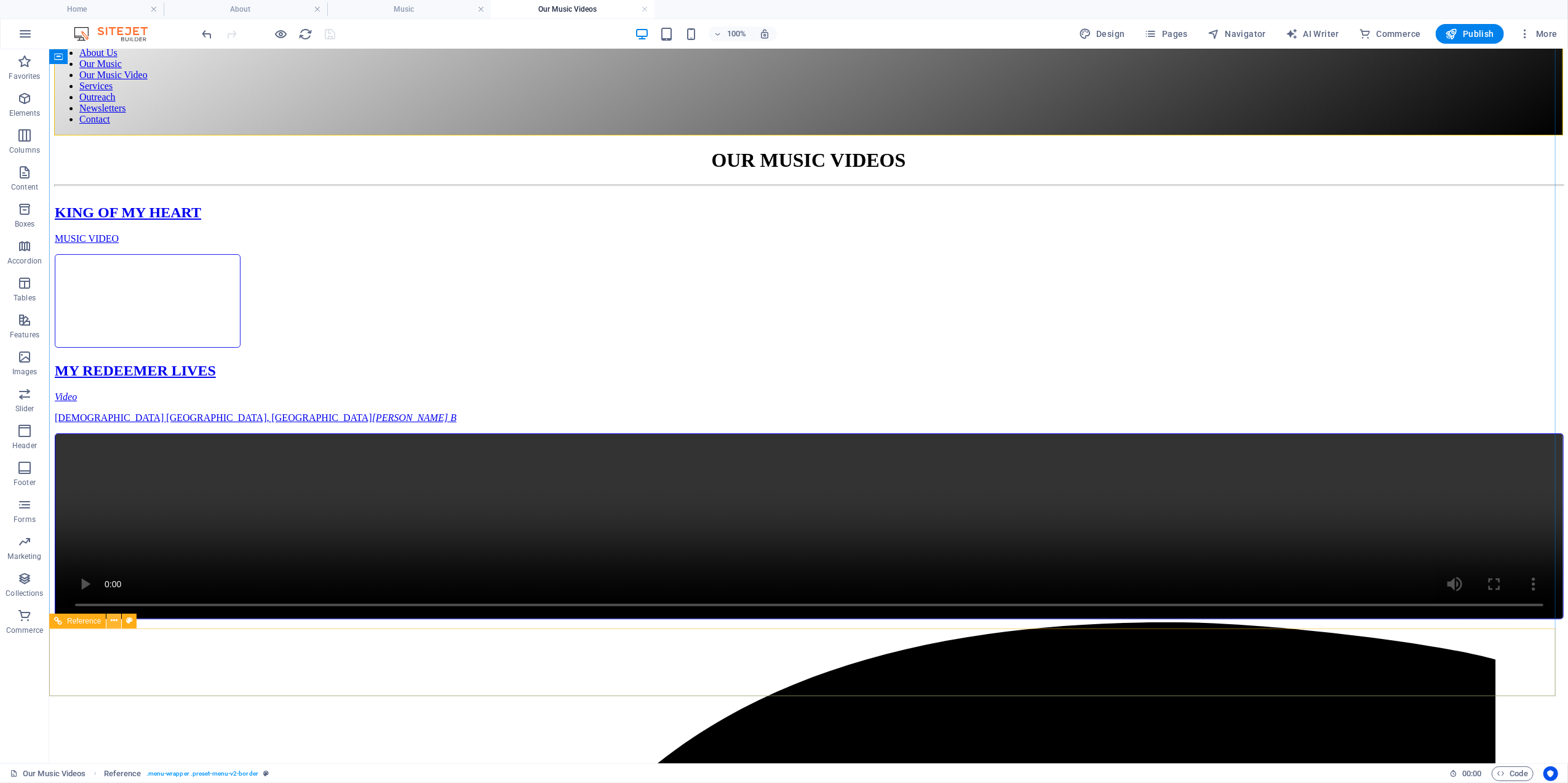
click at [114, 621] on icon at bounding box center [114, 621] width 7 height 12
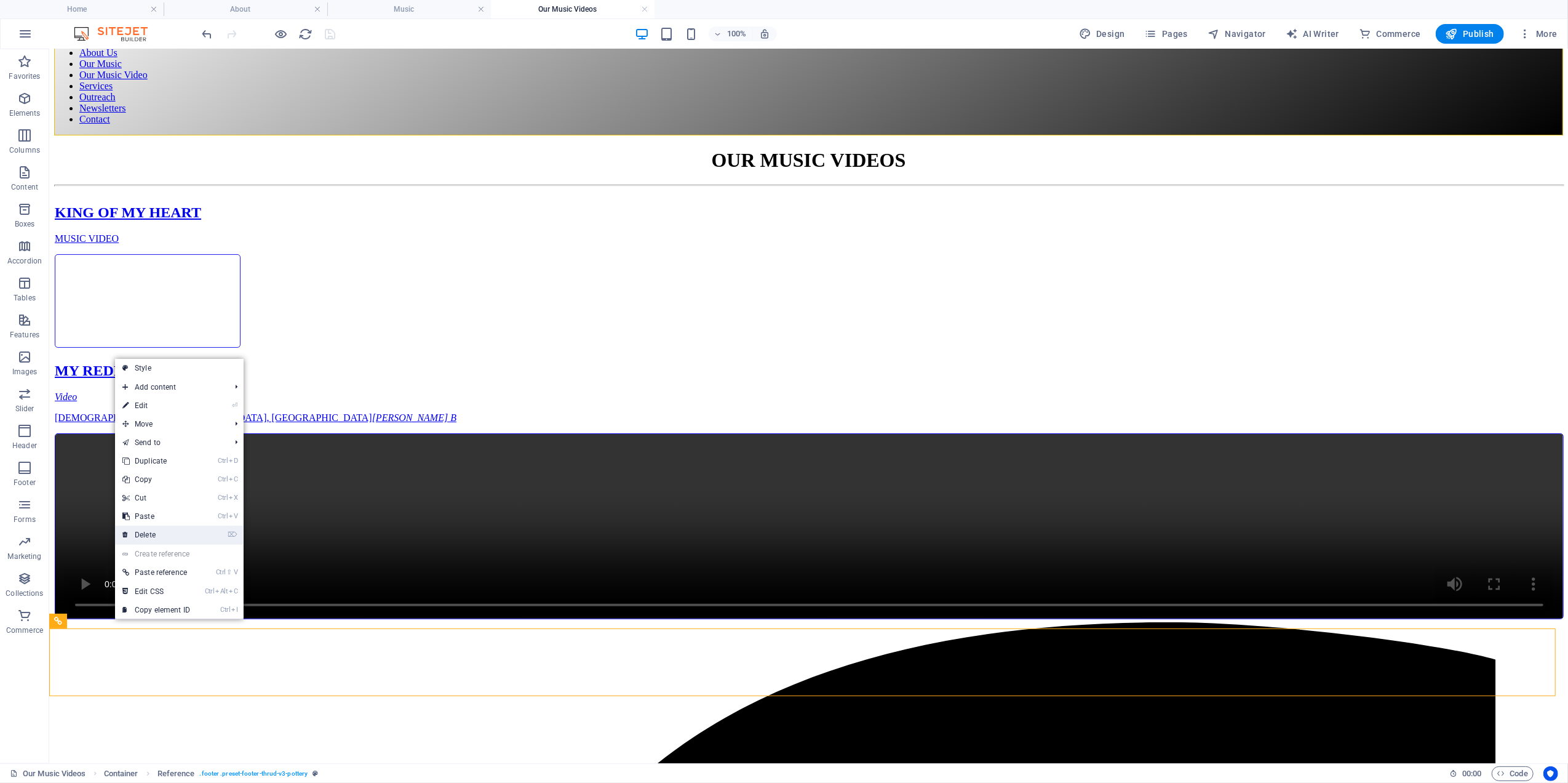
drag, startPoint x: 153, startPoint y: 537, endPoint x: 106, endPoint y: 487, distance: 68.6
click at [153, 537] on link "⌦ Delete" at bounding box center [156, 535] width 82 height 19
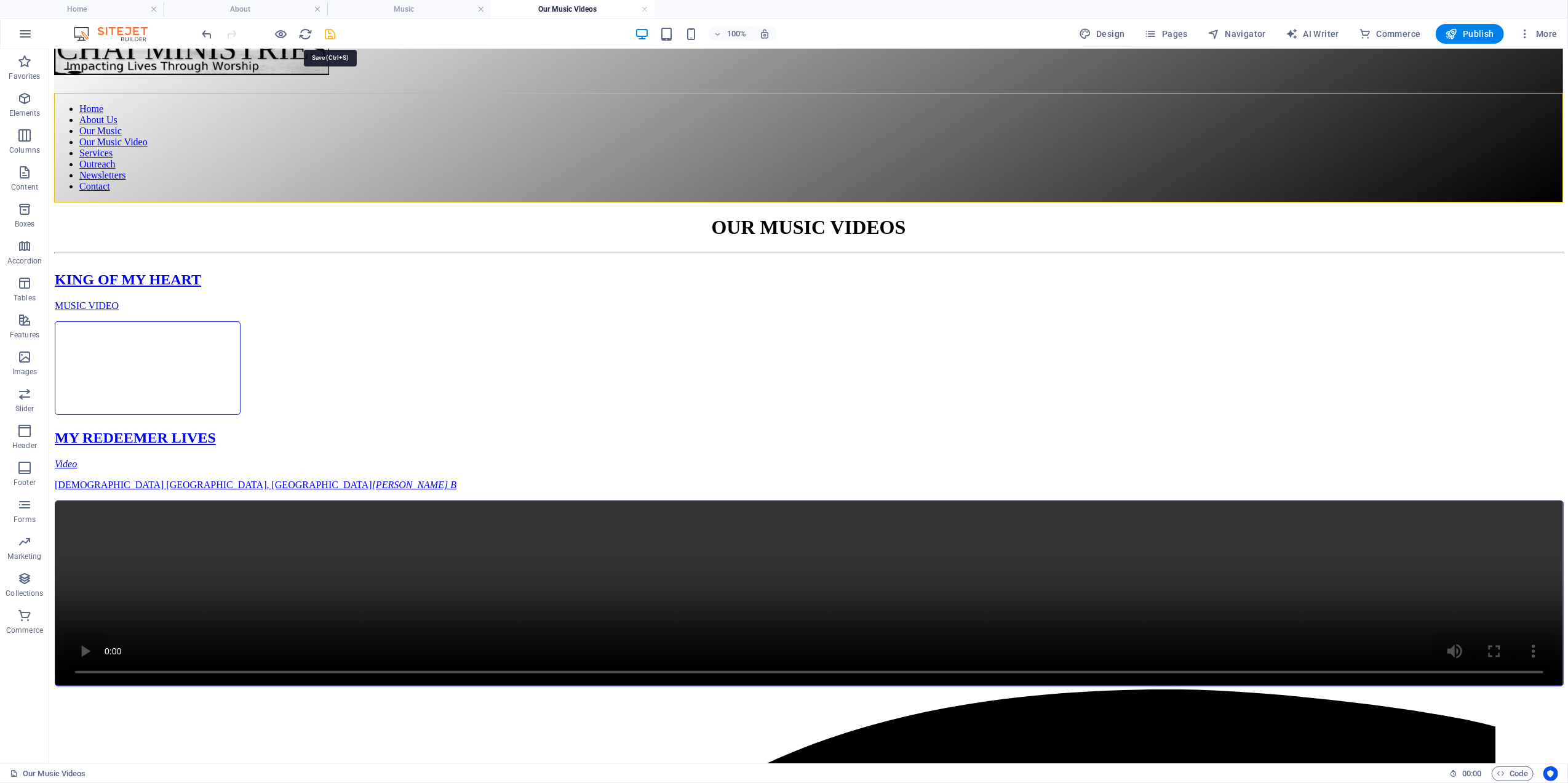
click at [332, 33] on icon "save" at bounding box center [331, 34] width 14 height 14
click at [404, 6] on h4 "Music" at bounding box center [409, 9] width 163 height 13
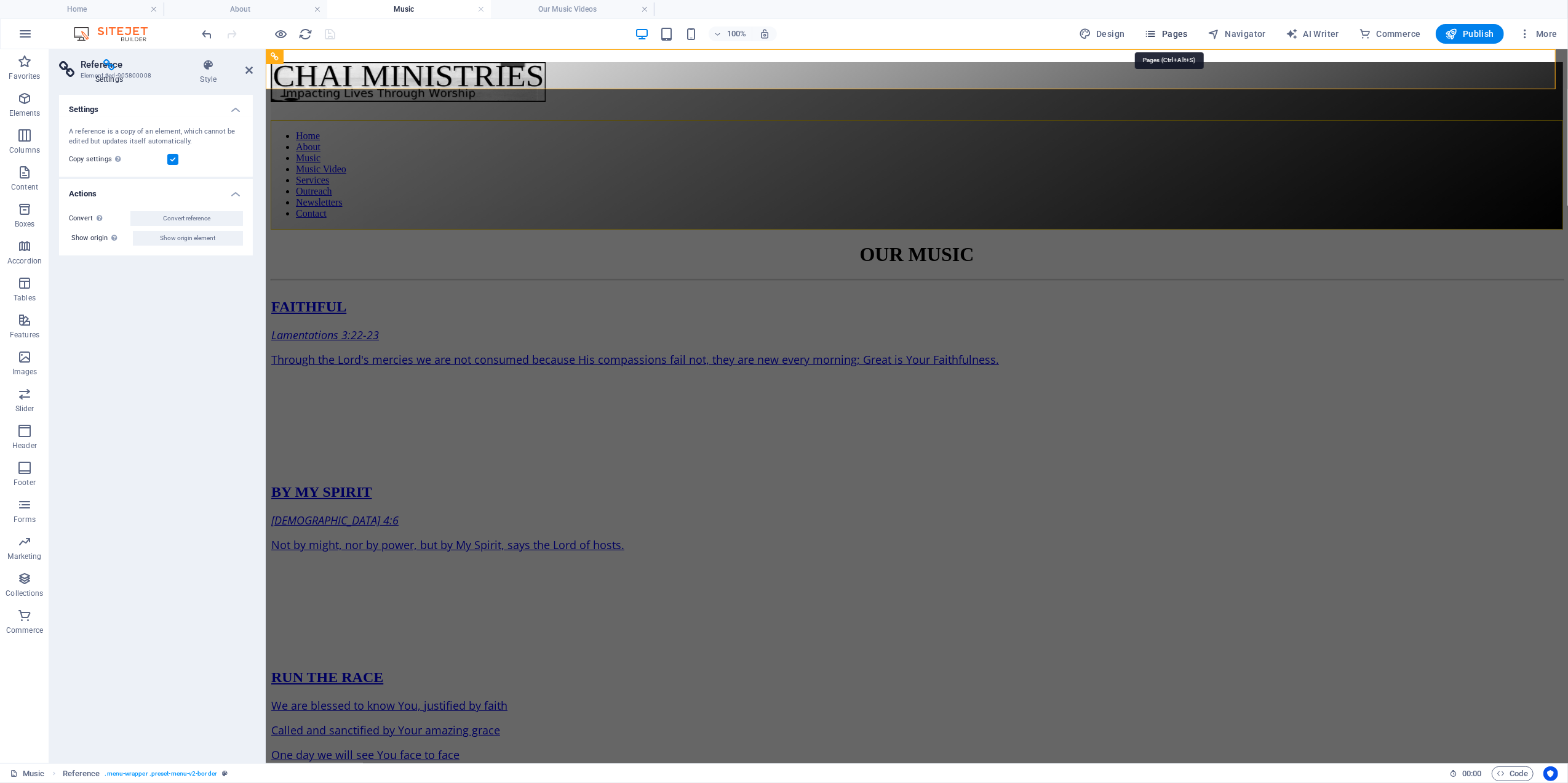
click at [1180, 29] on span "Pages" at bounding box center [1166, 34] width 43 height 12
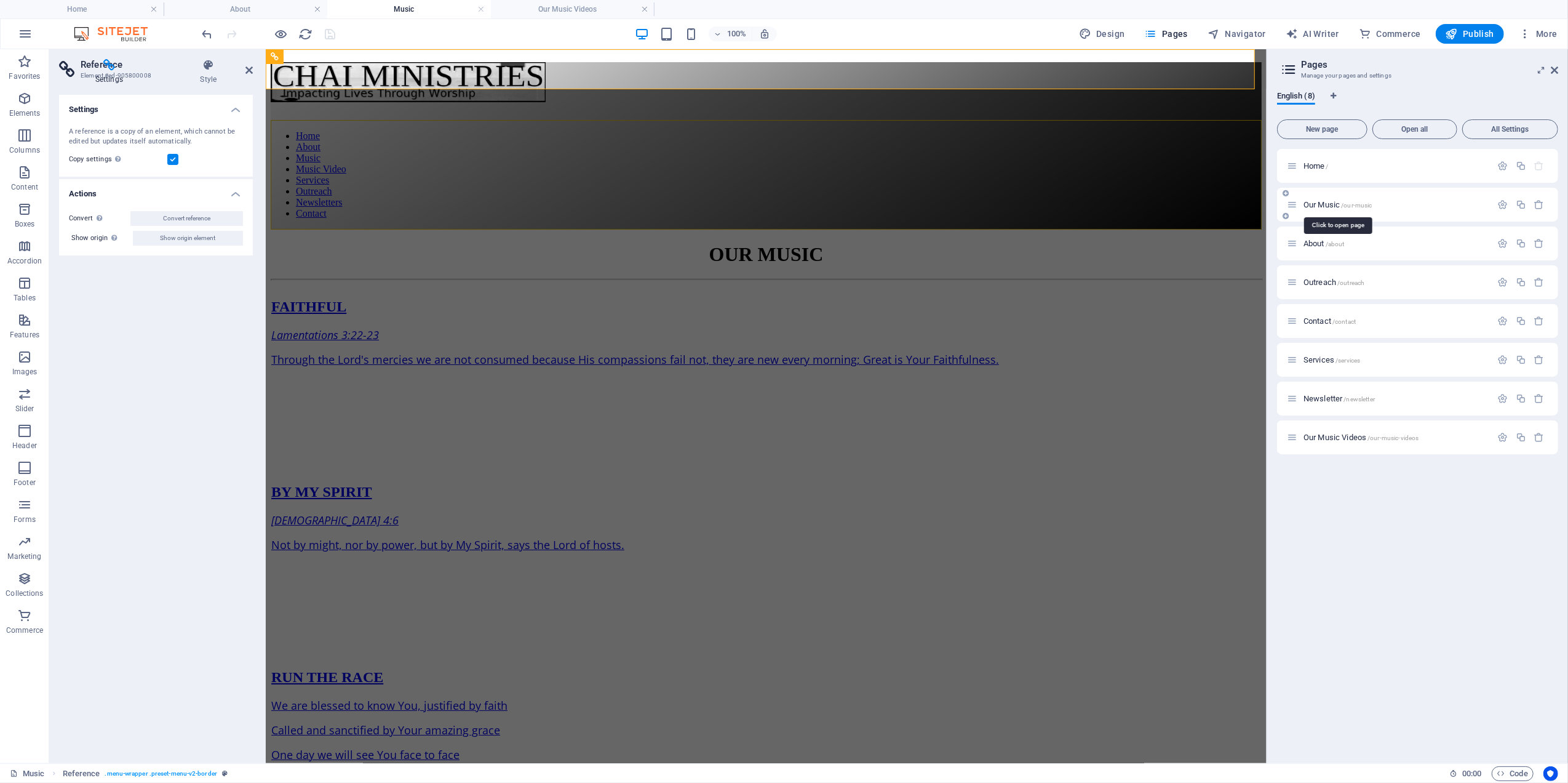
click at [1322, 207] on span "Our Music /our-music" at bounding box center [1338, 204] width 69 height 9
click at [1498, 202] on icon "button" at bounding box center [1504, 204] width 11 height 11
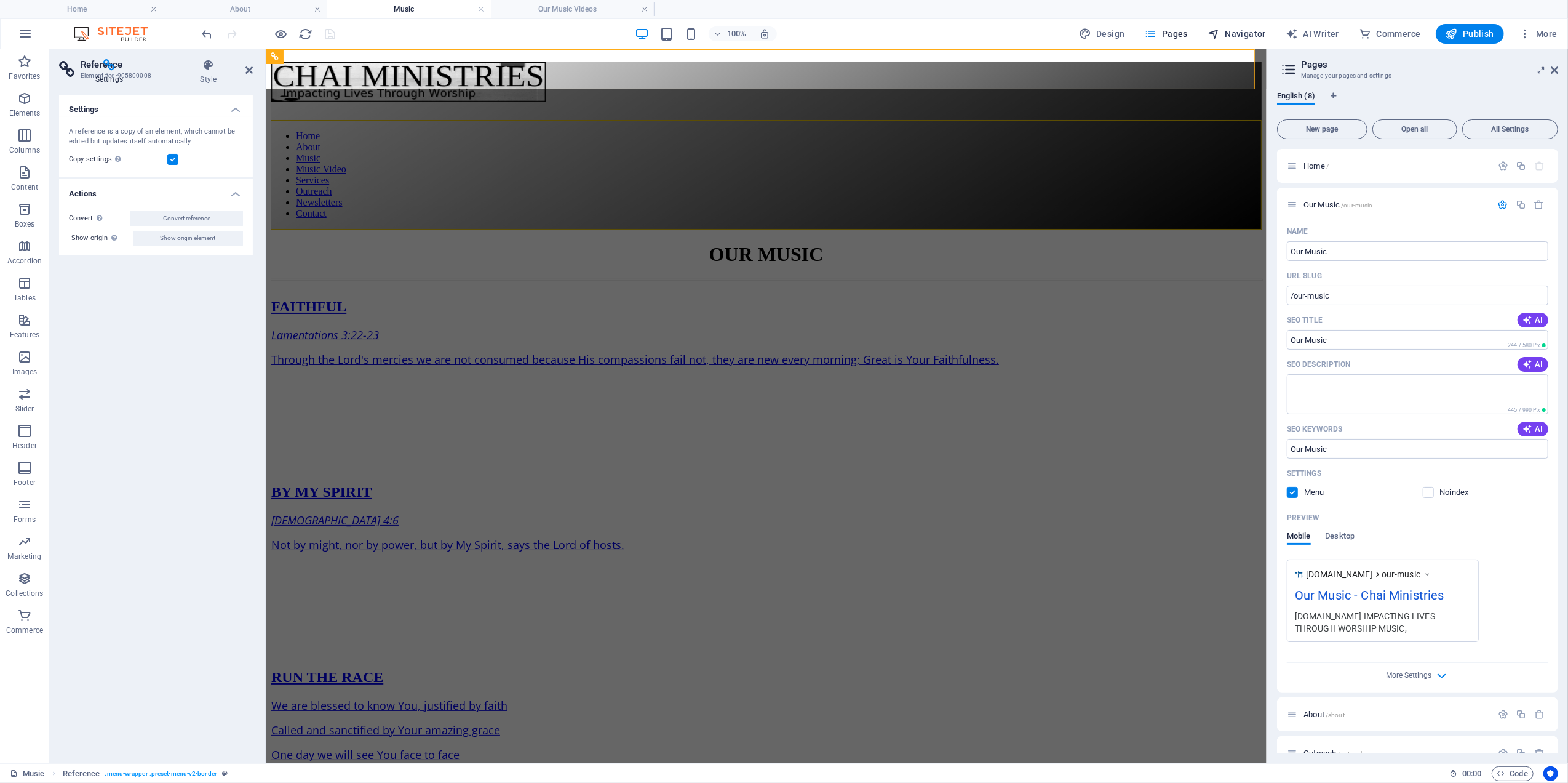
click at [1240, 29] on span "Navigator" at bounding box center [1236, 34] width 58 height 12
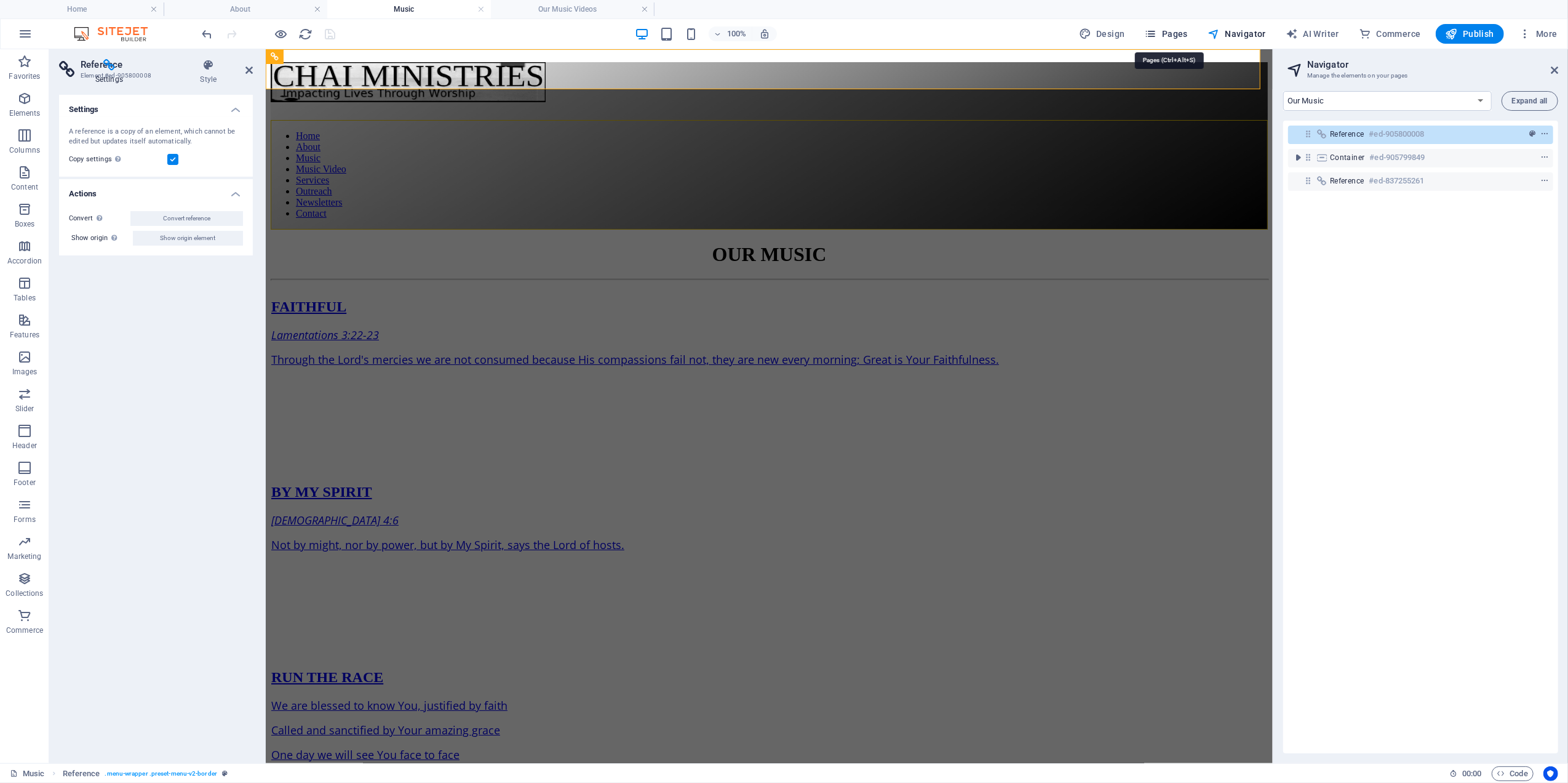
click at [1166, 27] on button "Pages" at bounding box center [1166, 34] width 53 height 20
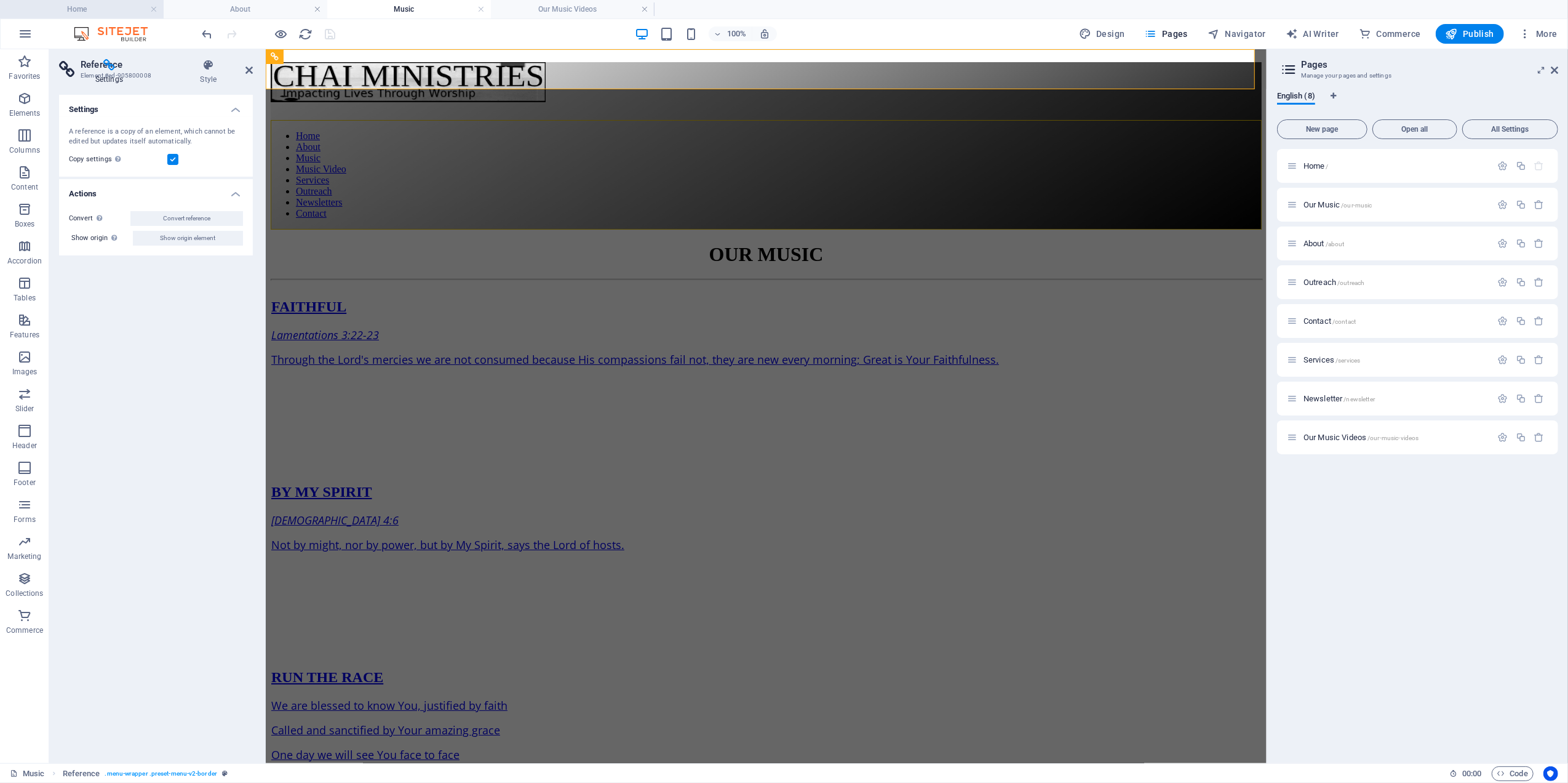
click at [102, 5] on h4 "Home" at bounding box center [81, 9] width 163 height 13
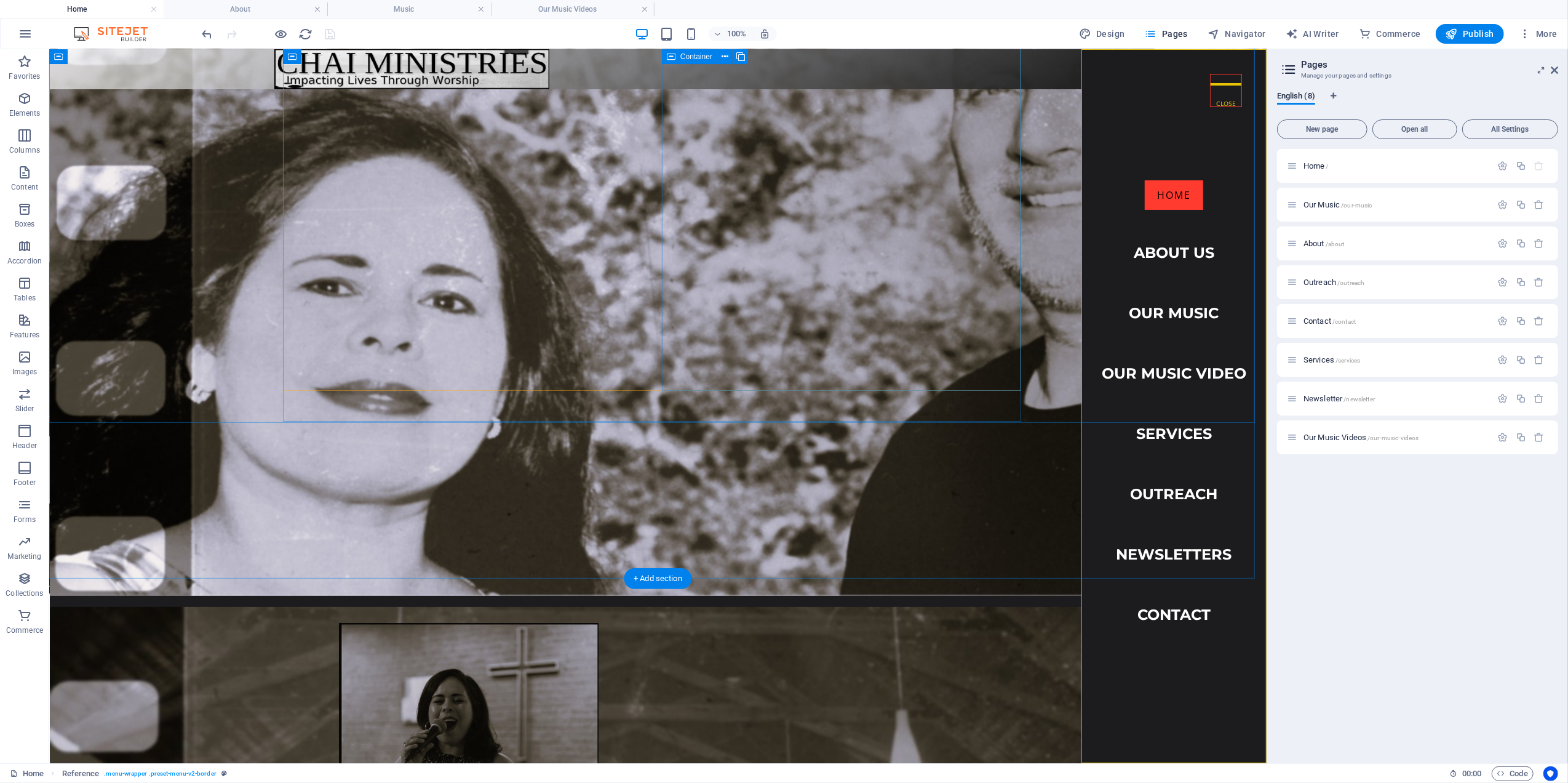
scroll to position [246, 0]
click at [1320, 280] on span "Outreach /outreach" at bounding box center [1334, 282] width 61 height 9
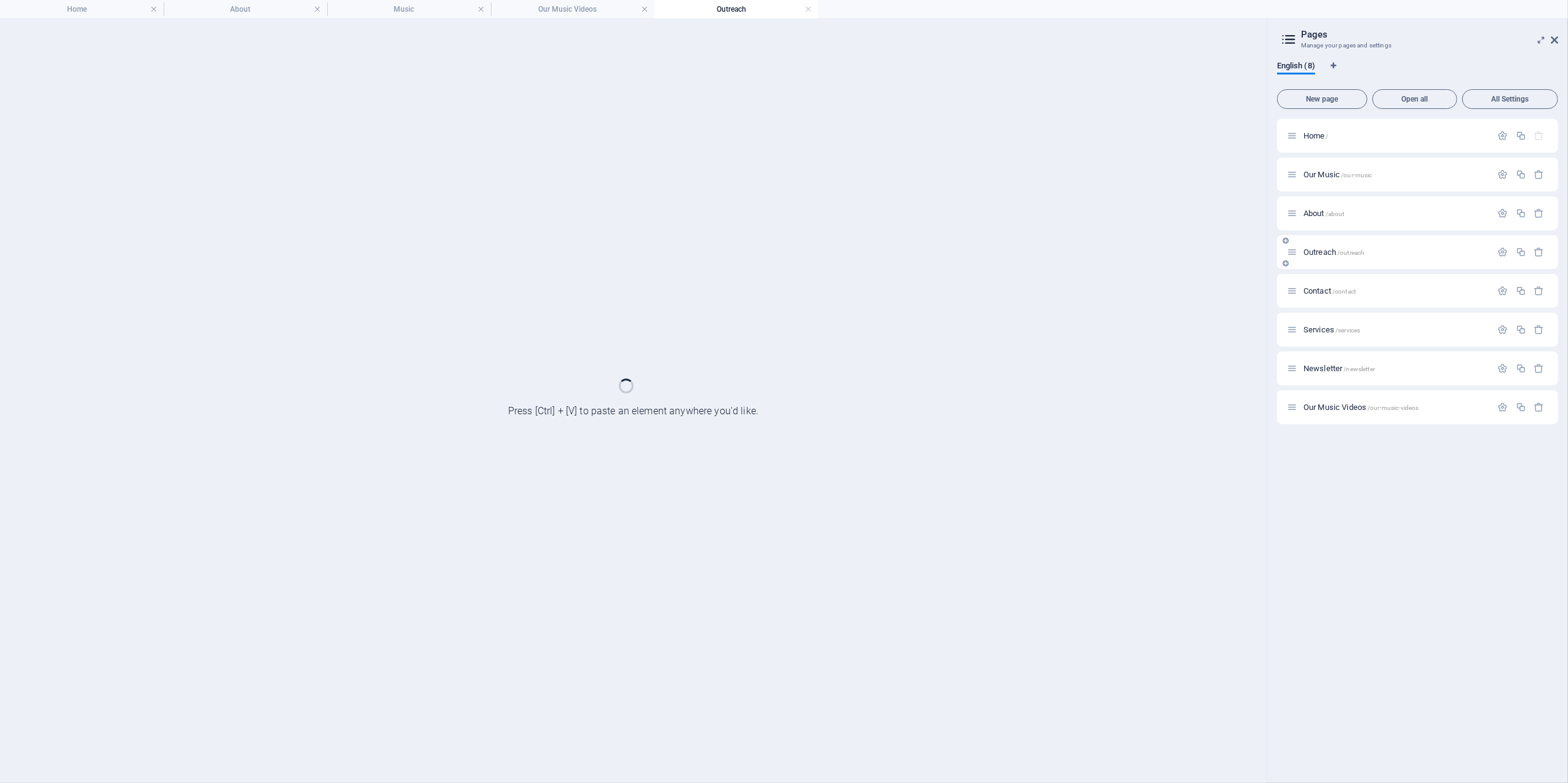
click at [1320, 280] on div "Contact /contact" at bounding box center [1417, 291] width 281 height 34
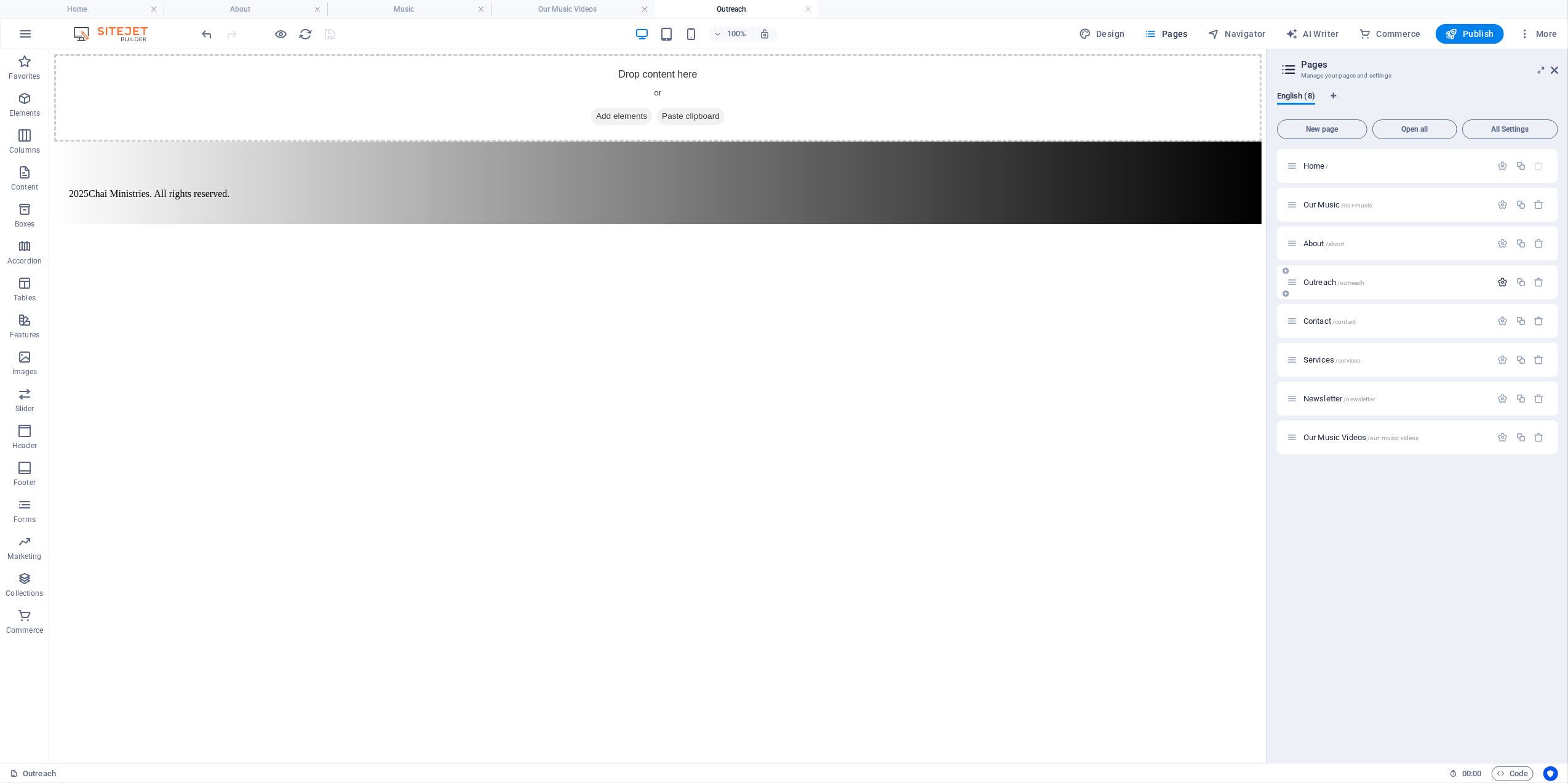
click at [1500, 279] on icon "button" at bounding box center [1504, 282] width 11 height 11
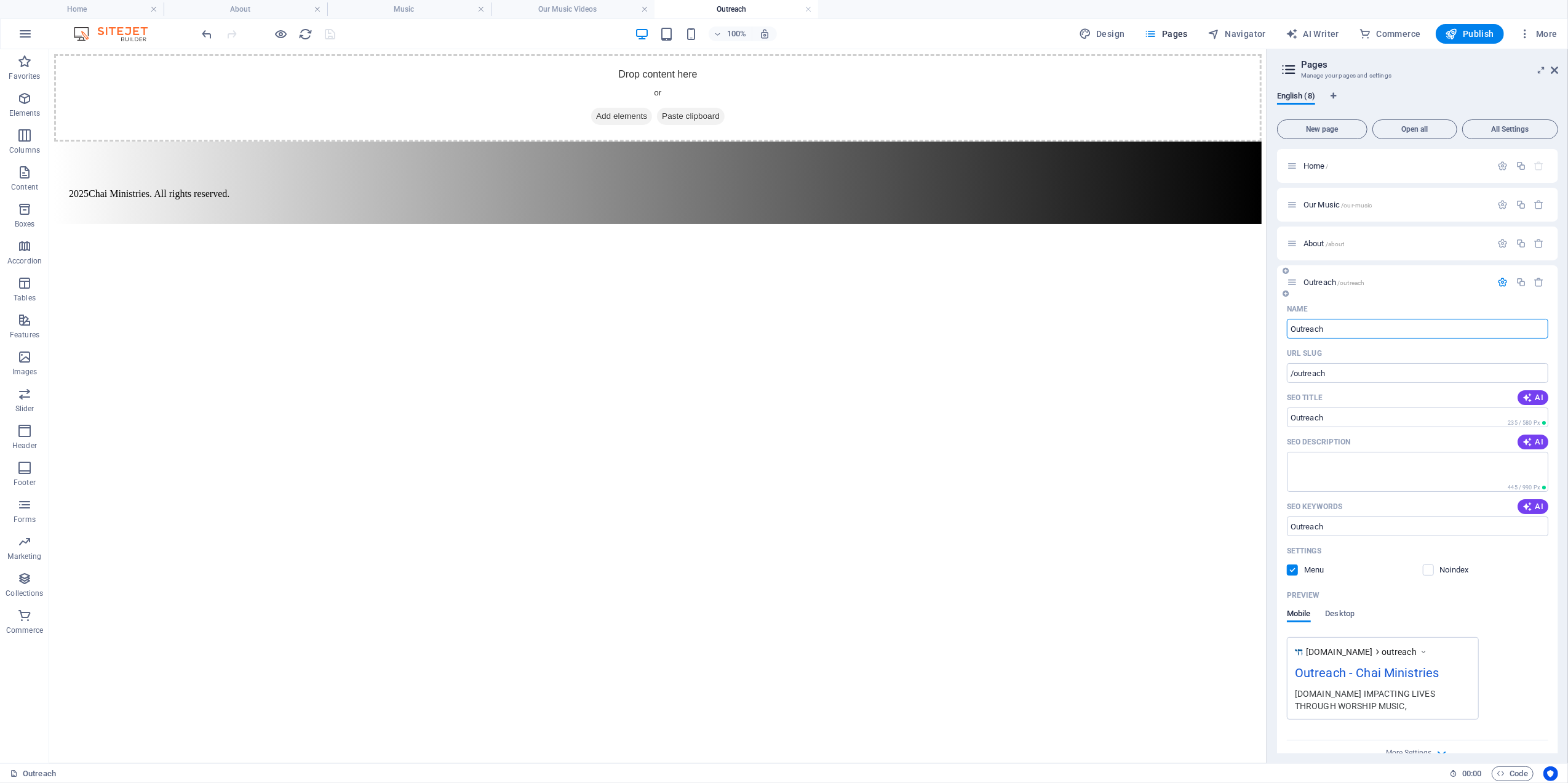
click at [1290, 332] on input "Outreach" at bounding box center [1417, 329] width 261 height 20
click at [1293, 525] on input "Outreach" at bounding box center [1417, 526] width 261 height 20
drag, startPoint x: 1300, startPoint y: 527, endPoint x: 1310, endPoint y: 526, distance: 10.0
click at [1299, 527] on input "OIur Outreach" at bounding box center [1417, 526] width 261 height 20
click at [82, 3] on h4 "Home" at bounding box center [81, 9] width 163 height 13
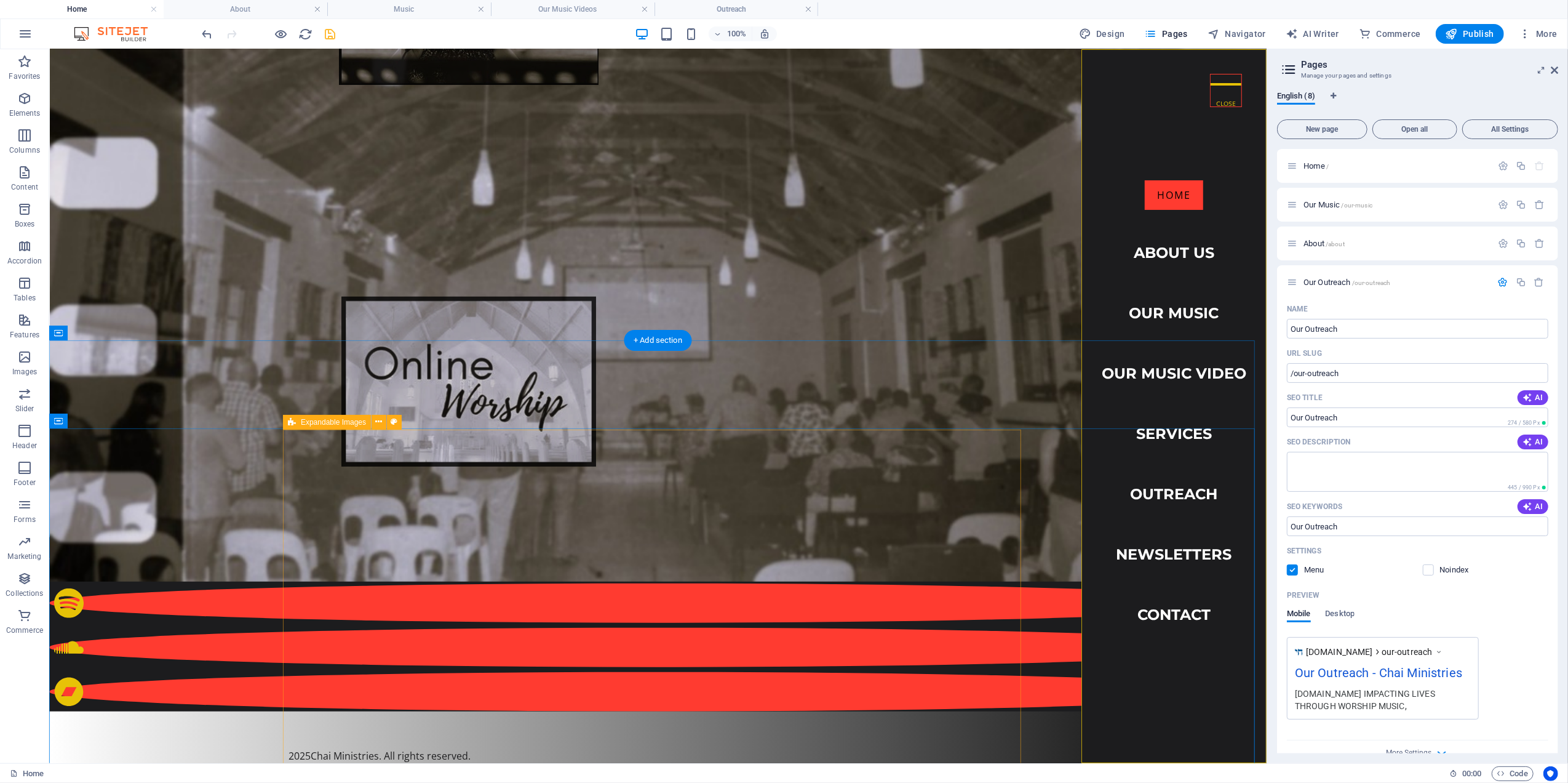
scroll to position [1231, 0]
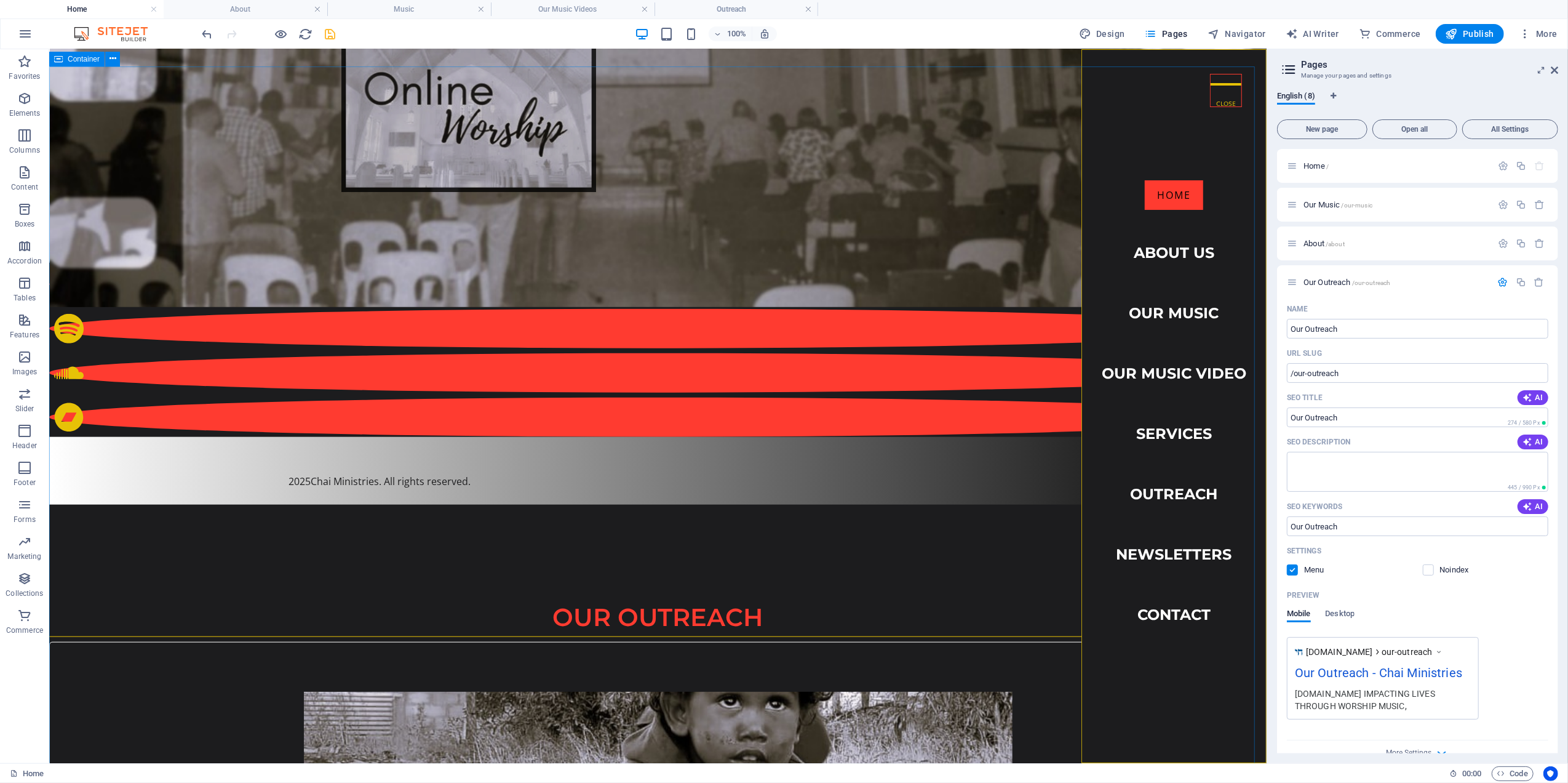
click at [82, 59] on span "Container" at bounding box center [84, 59] width 32 height 7
click at [112, 55] on icon at bounding box center [113, 59] width 7 height 12
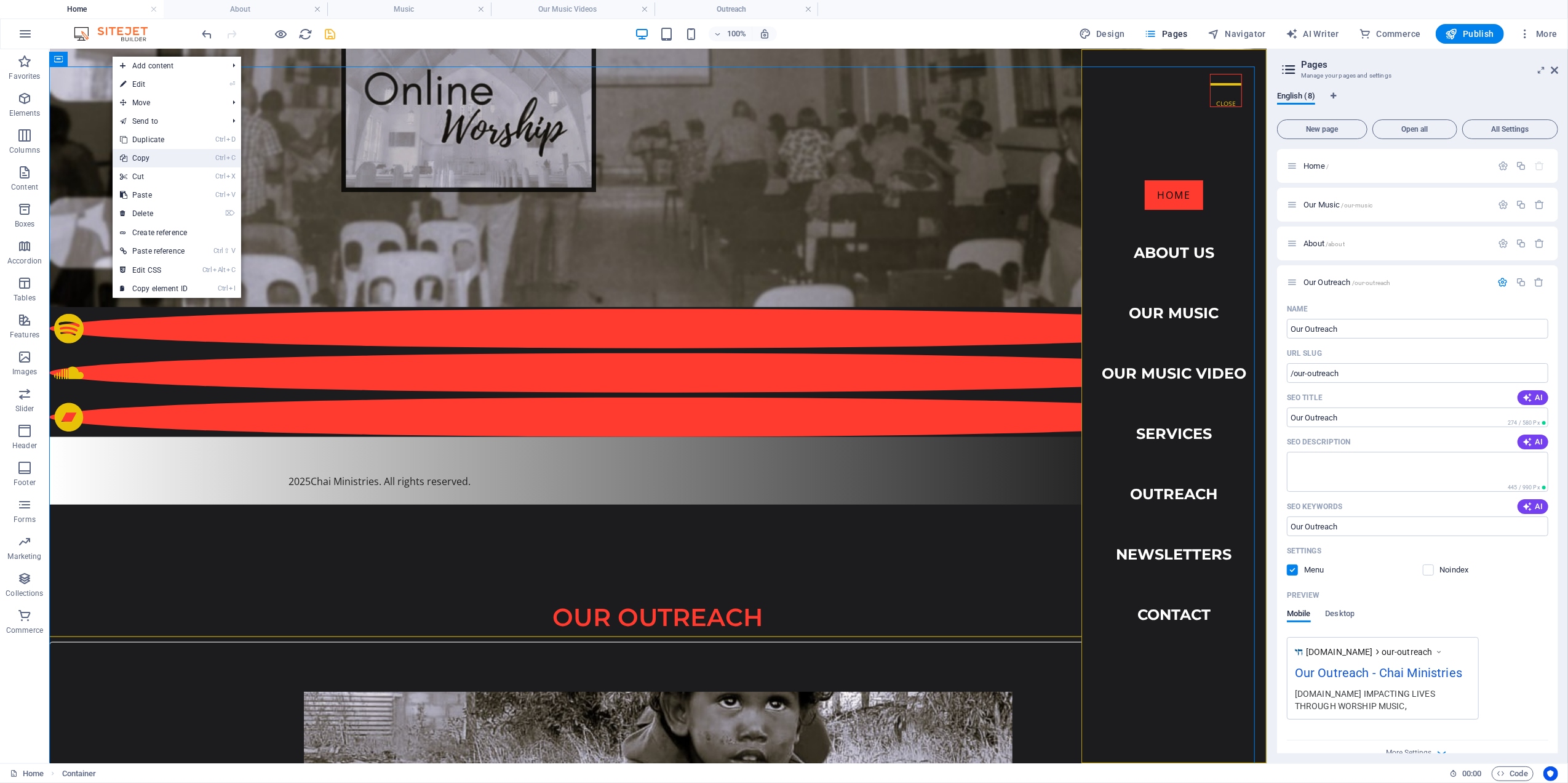
click at [145, 154] on link "Ctrl C Copy" at bounding box center [153, 158] width 82 height 19
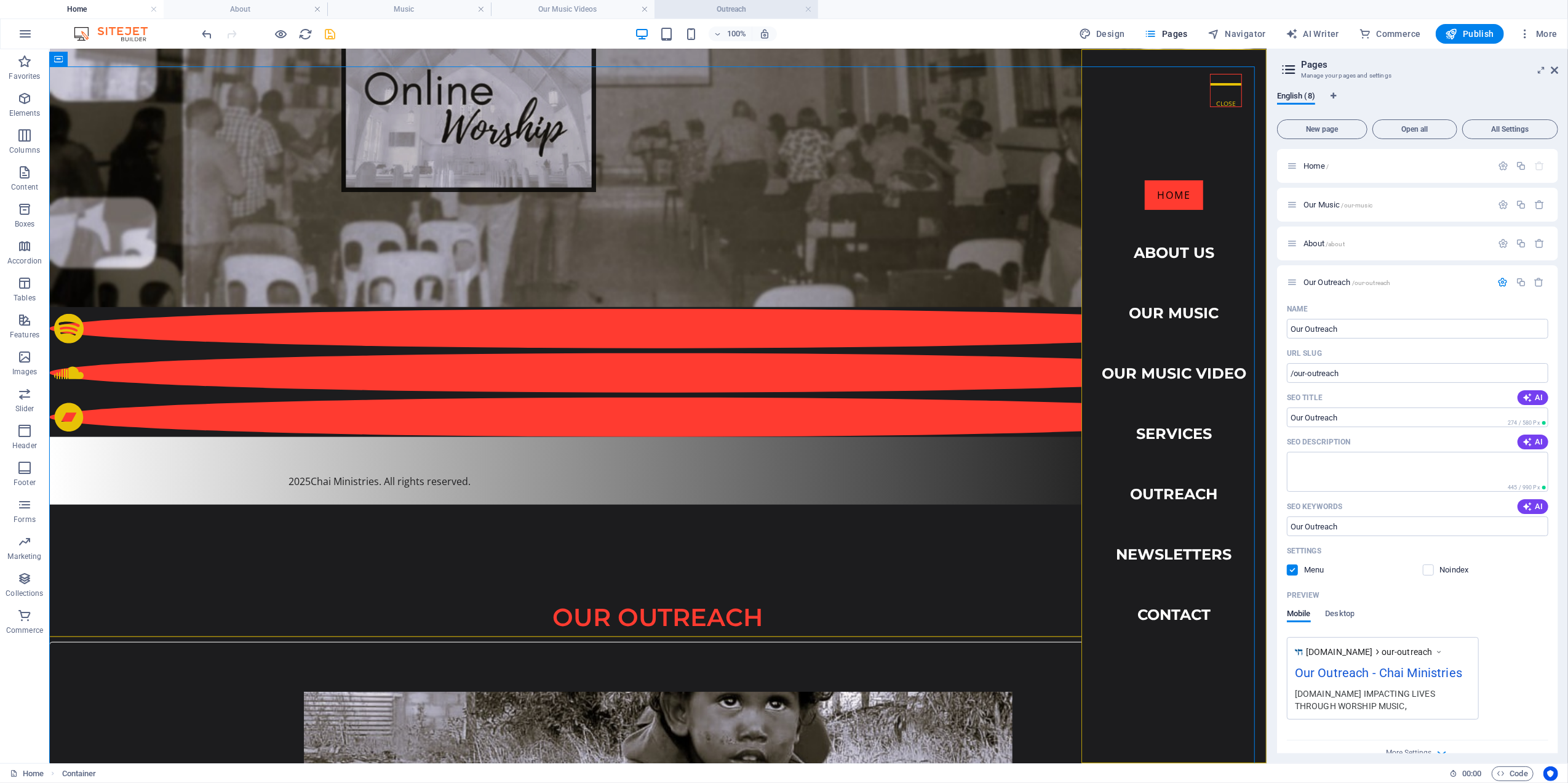
click at [726, 5] on h4 "Outreach" at bounding box center [735, 9] width 163 height 13
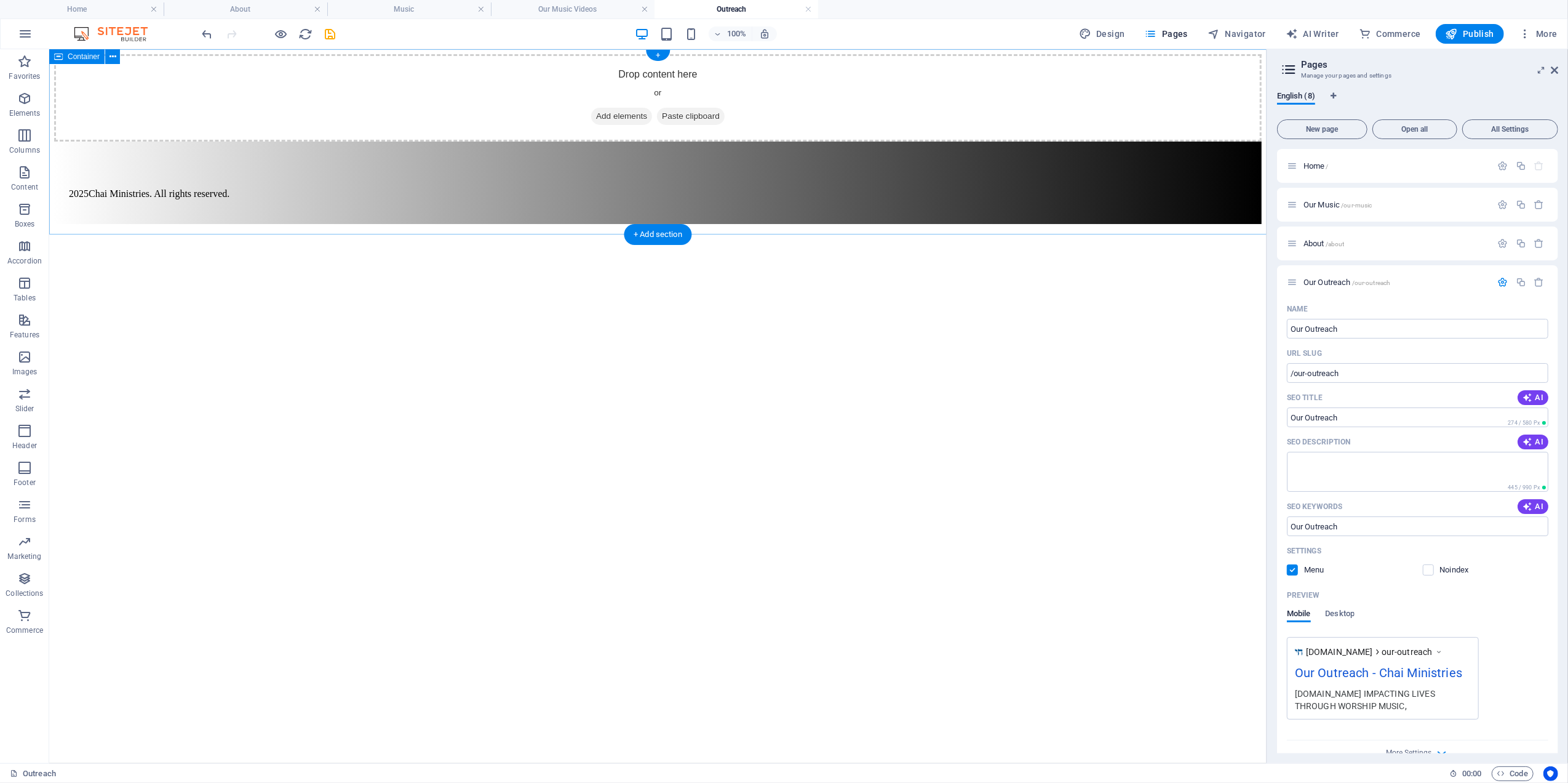
click at [148, 141] on div "Drop content here or Add elements Paste clipboard" at bounding box center [657, 97] width 1207 height 87
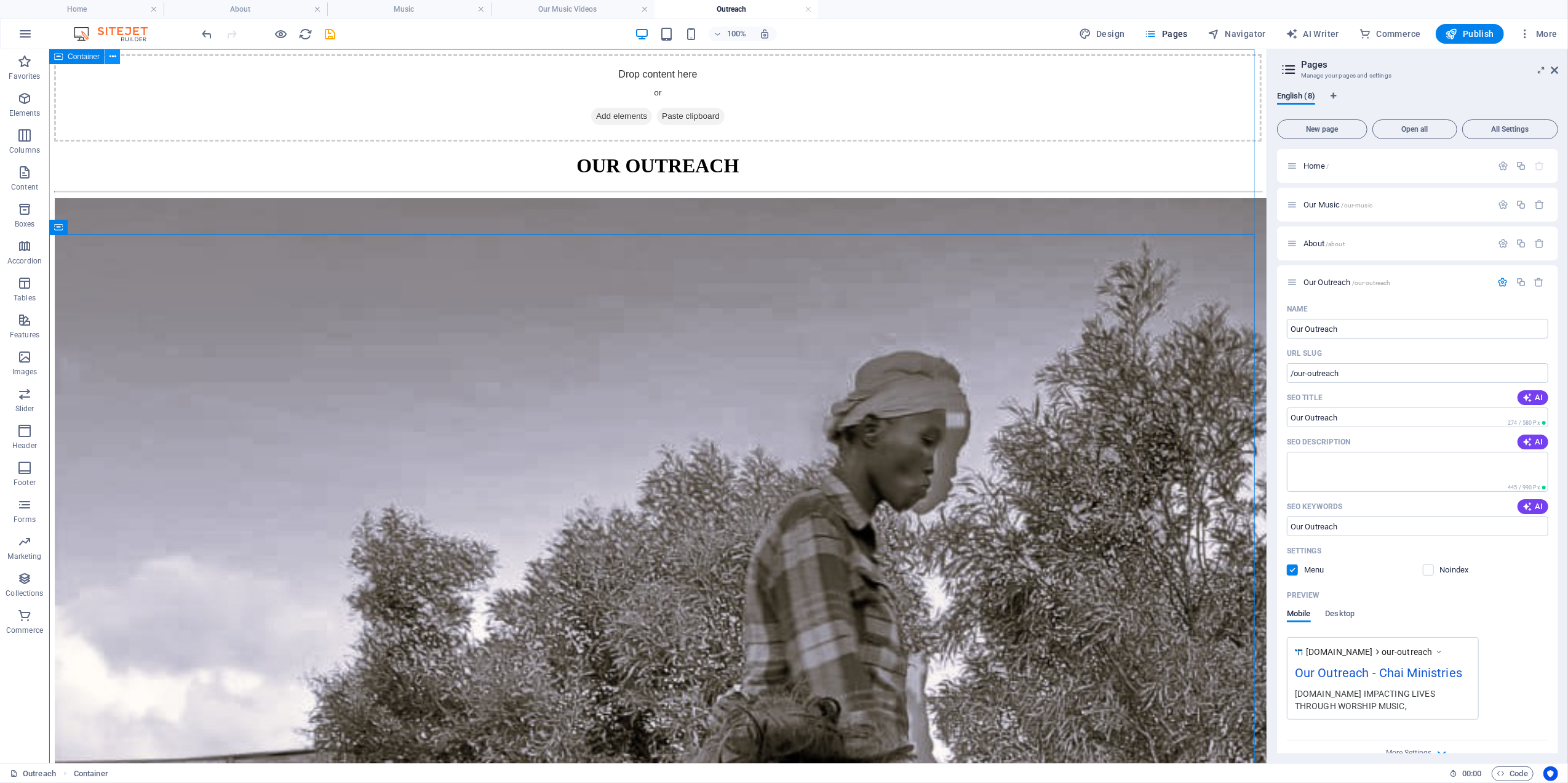
click at [113, 54] on icon at bounding box center [113, 57] width 7 height 12
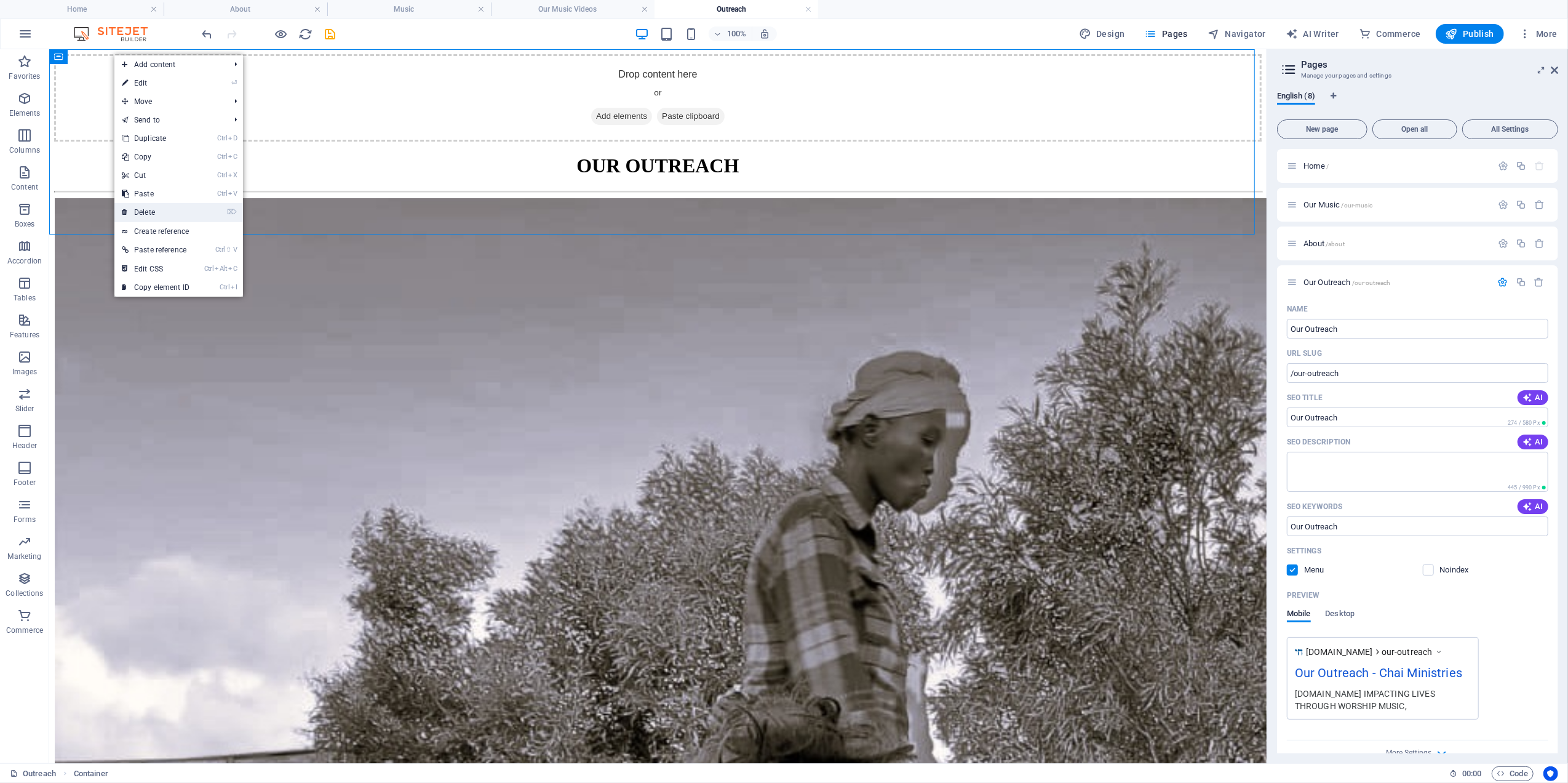
click at [142, 203] on link "⌦ Delete" at bounding box center [155, 212] width 82 height 19
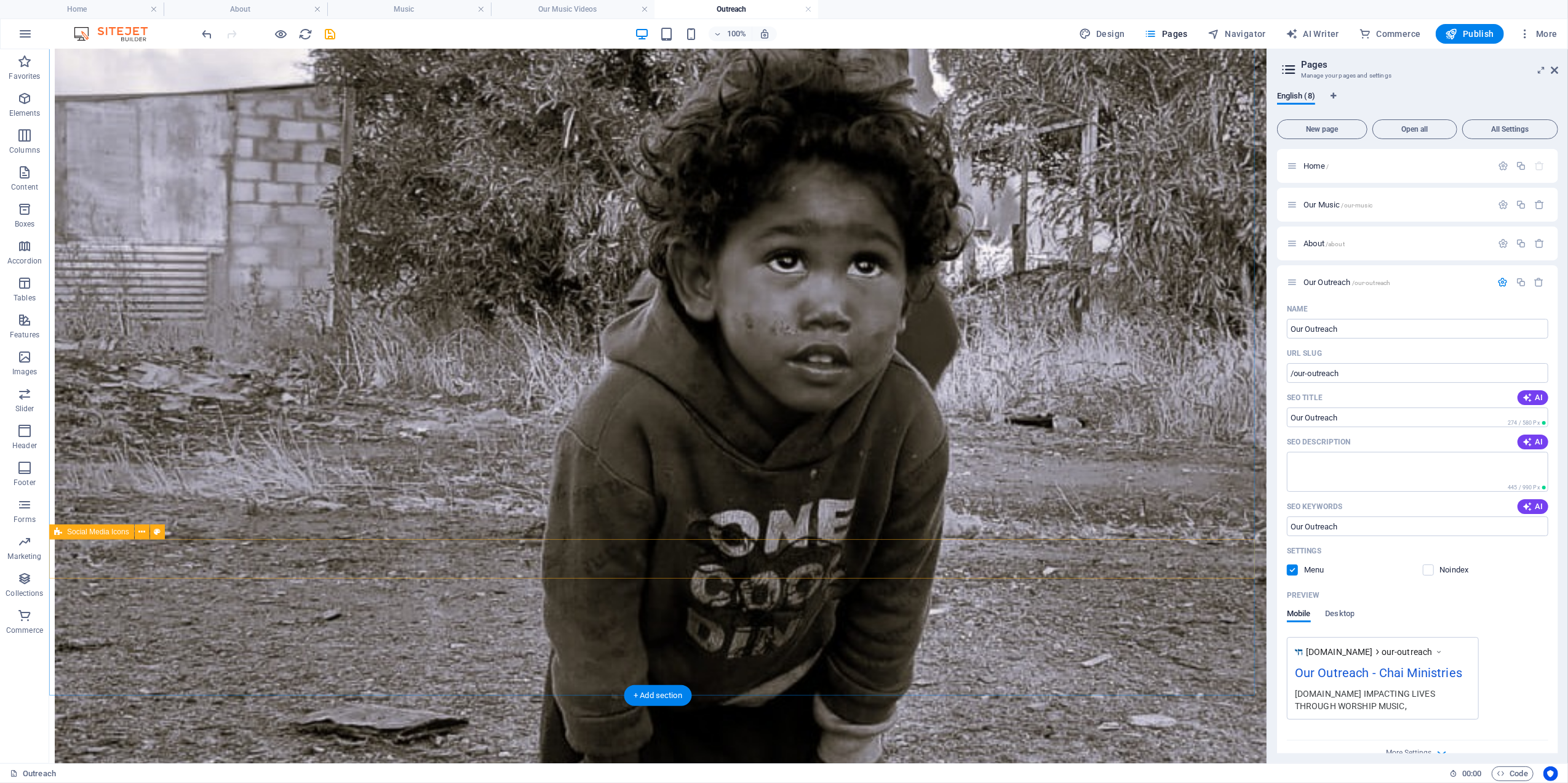
scroll to position [572, 0]
click at [114, 570] on icon at bounding box center [114, 572] width 7 height 12
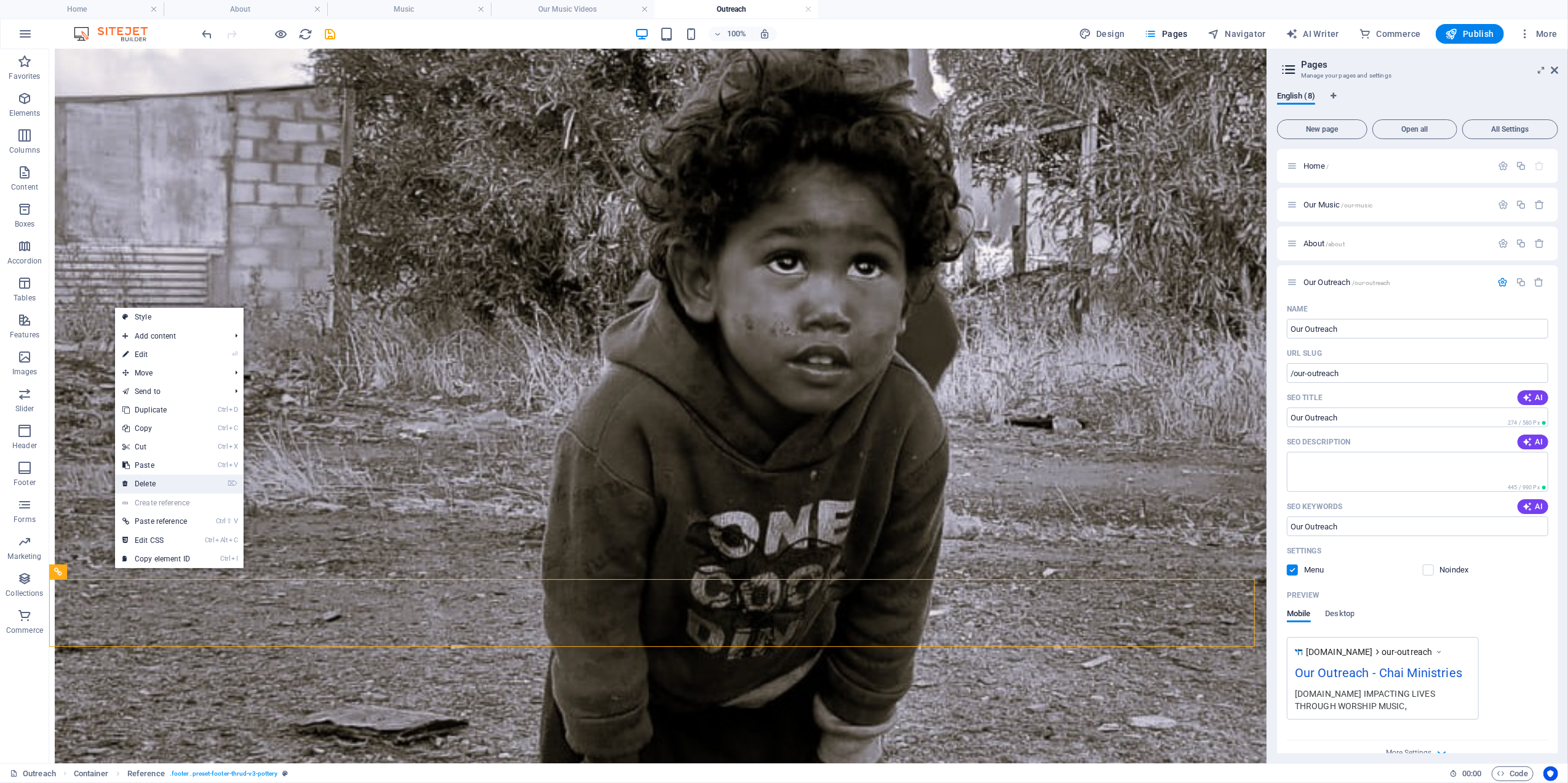
scroll to position [573, 0]
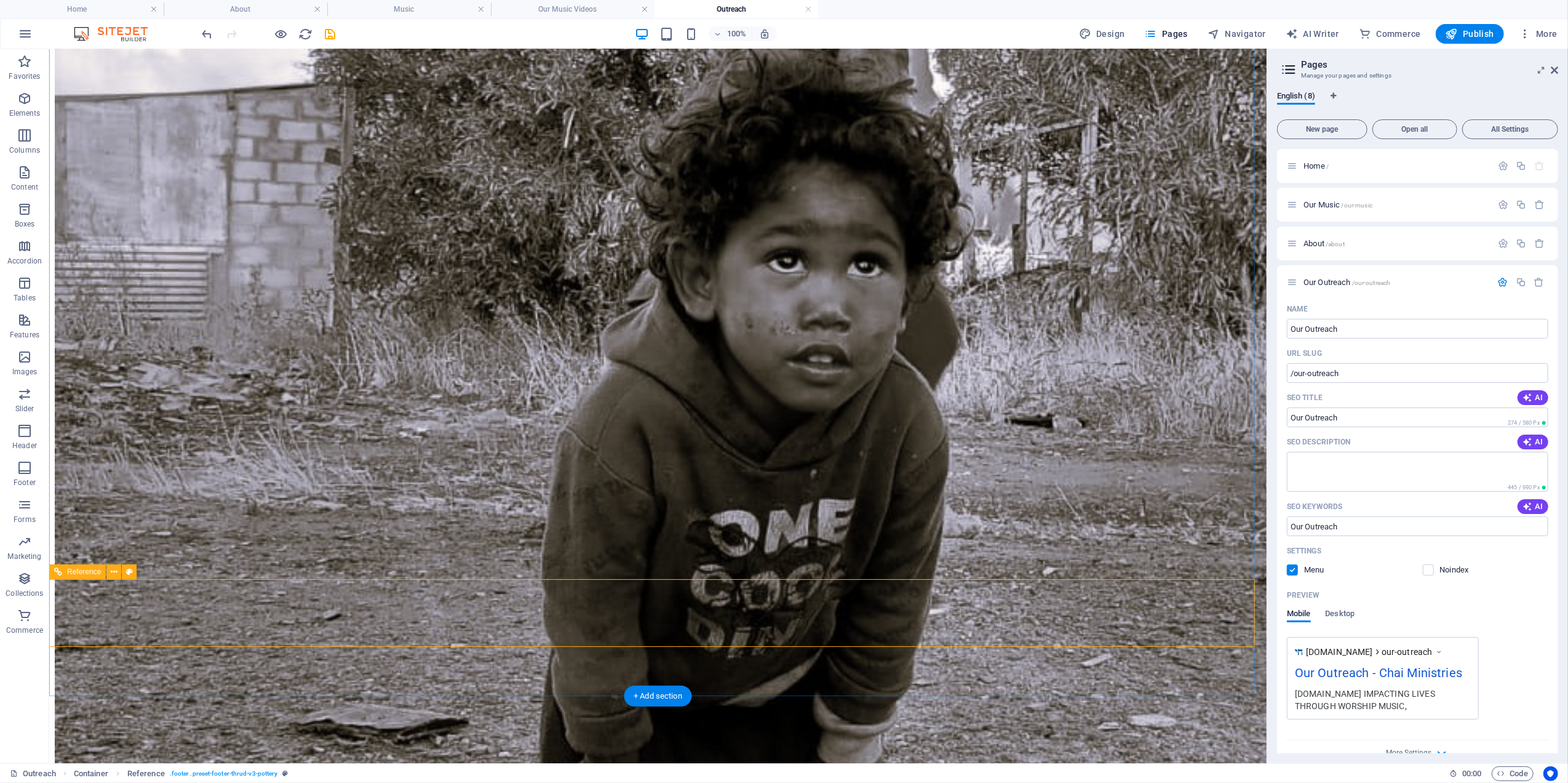
drag, startPoint x: 126, startPoint y: 602, endPoint x: 144, endPoint y: 588, distance: 22.8
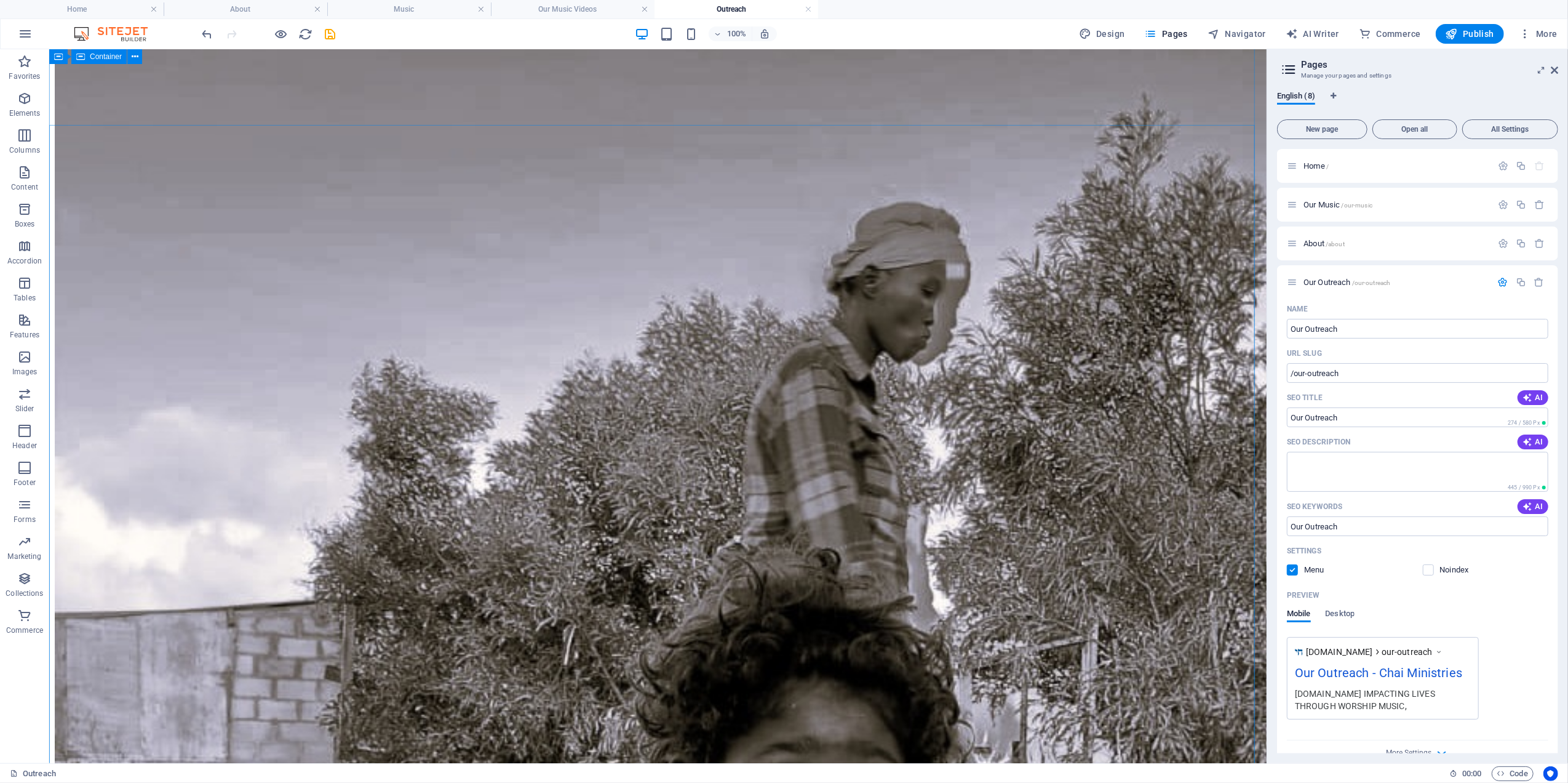
scroll to position [0, 0]
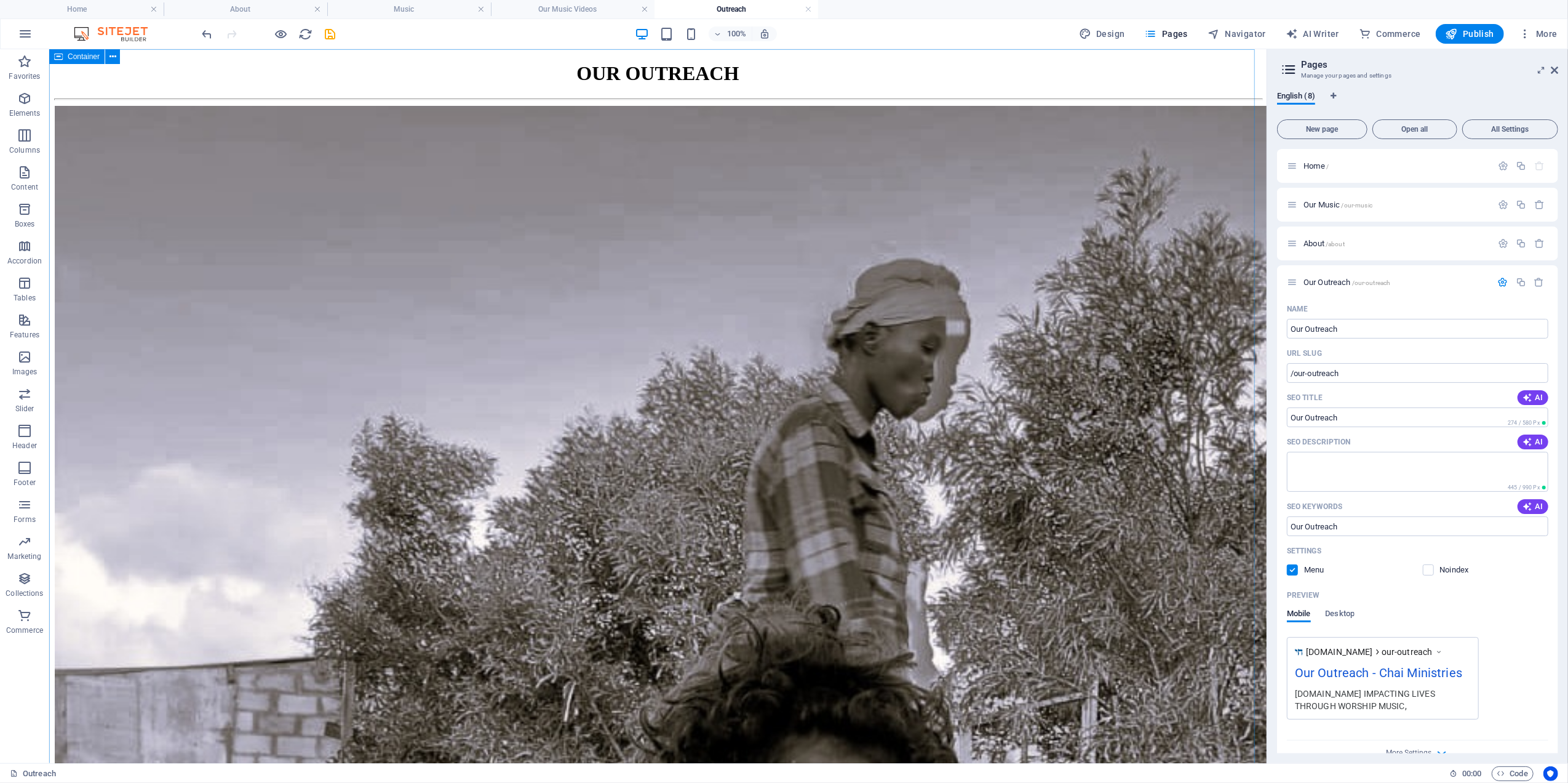
click at [89, 54] on span "Container" at bounding box center [84, 56] width 32 height 7
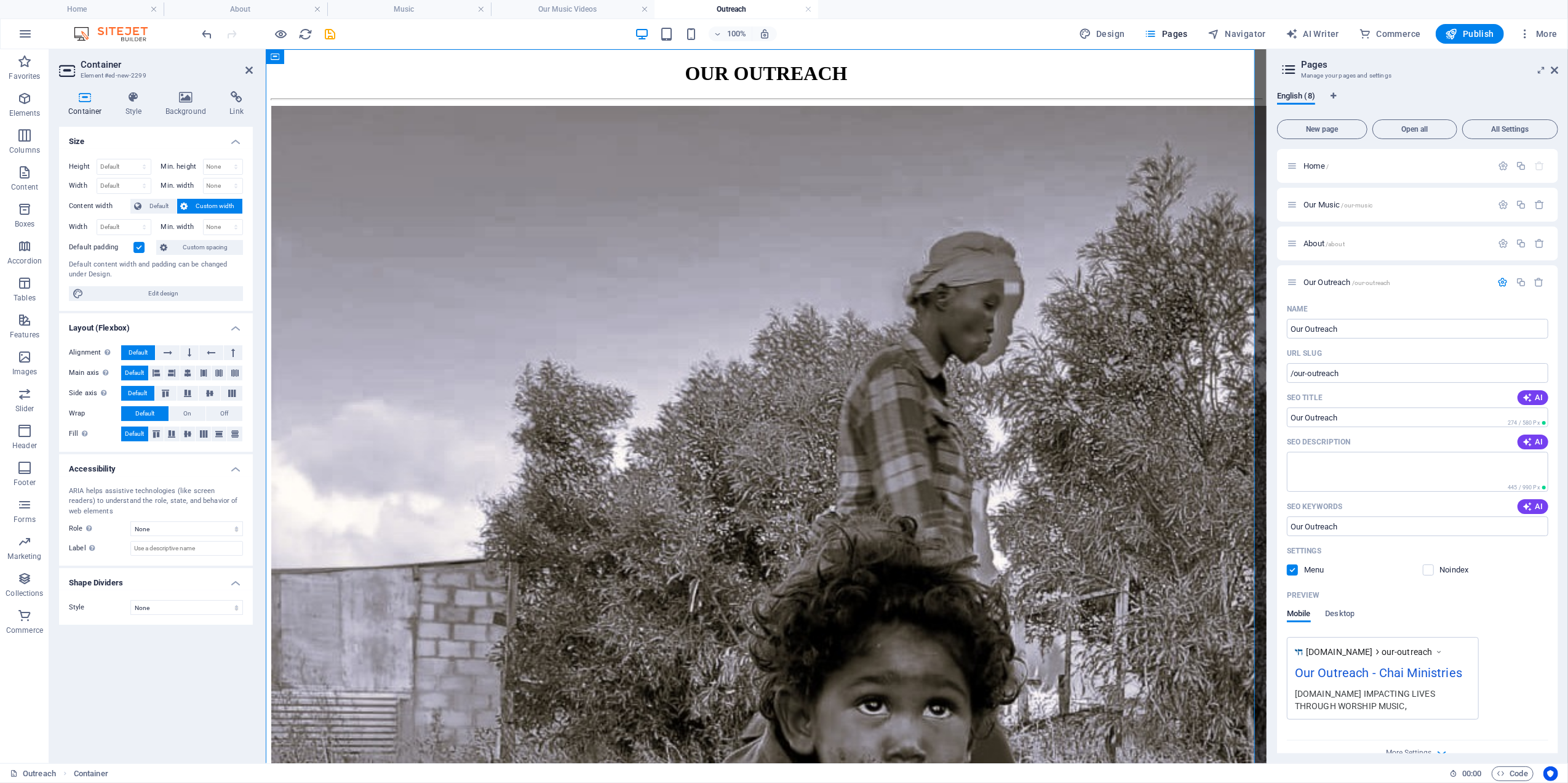
click at [81, 99] on icon at bounding box center [85, 97] width 53 height 12
click at [138, 246] on label at bounding box center [139, 247] width 11 height 11
click at [0, 0] on input "Default padding" at bounding box center [0, 0] width 0 height 0
click at [251, 72] on icon at bounding box center [249, 70] width 7 height 10
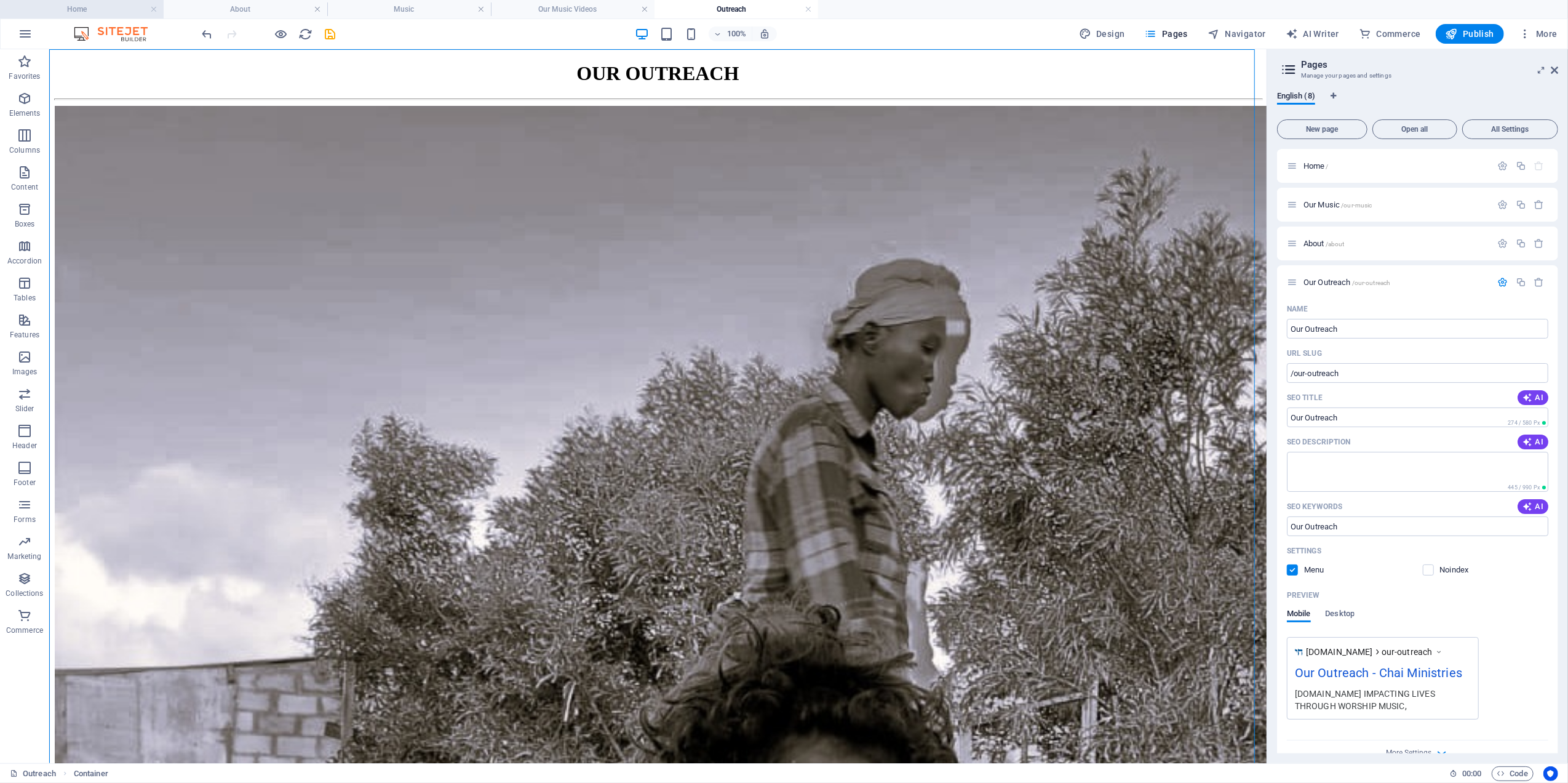
click at [104, 7] on h4 "Home" at bounding box center [81, 9] width 163 height 13
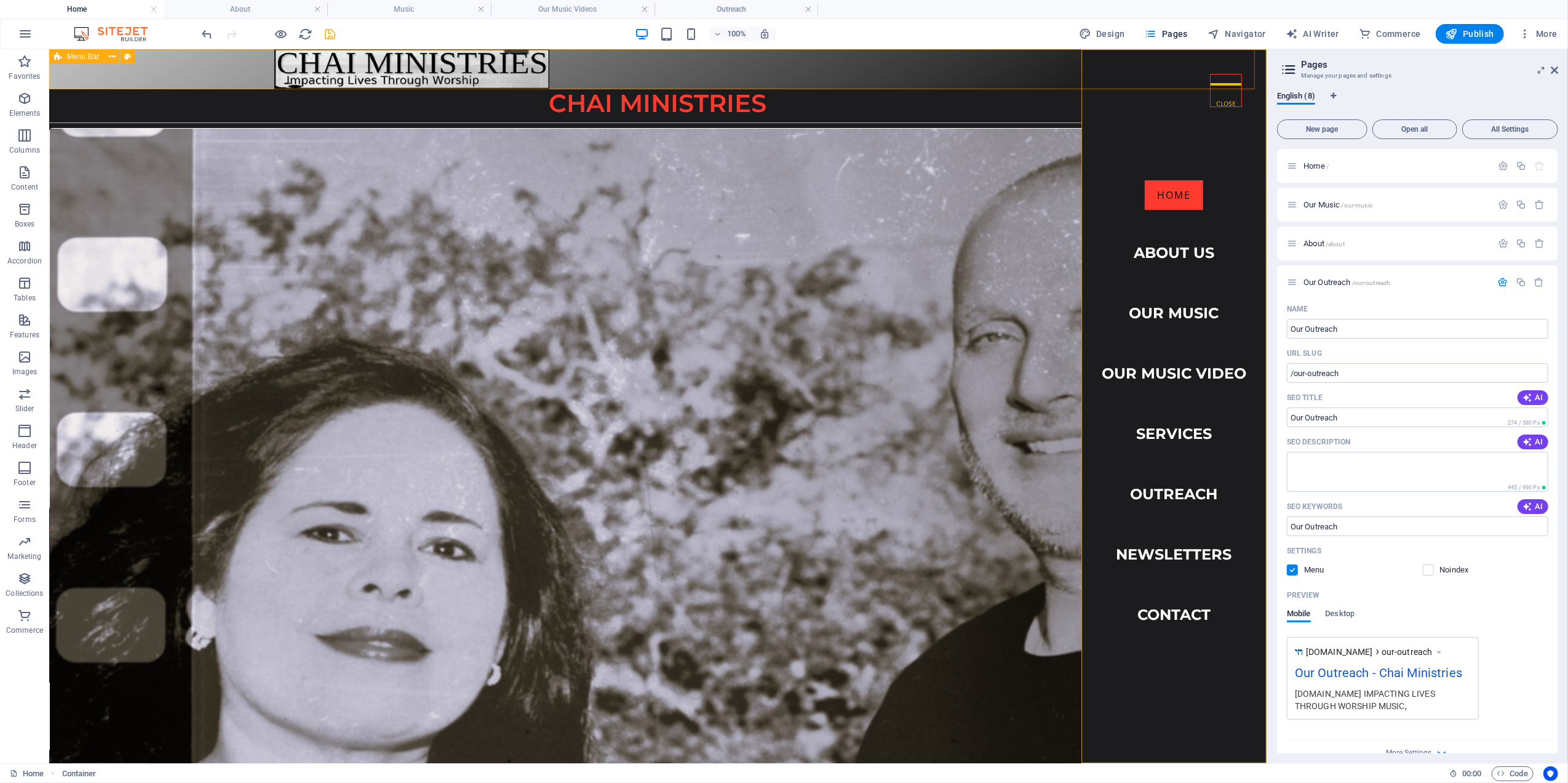
click at [573, 9] on h4 "Our Music Videos" at bounding box center [572, 9] width 163 height 13
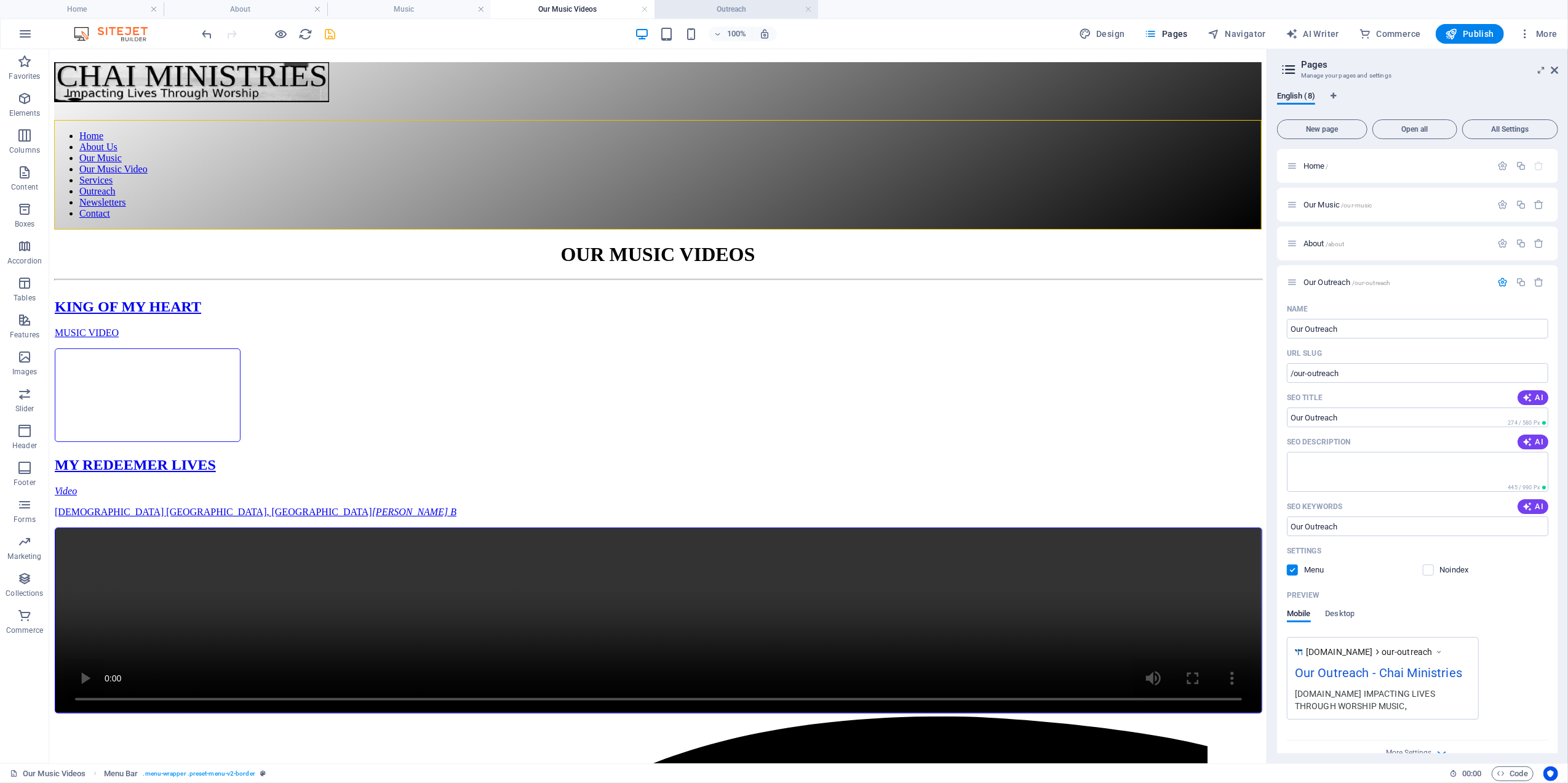
click at [712, 8] on h4 "Outreach" at bounding box center [735, 9] width 163 height 13
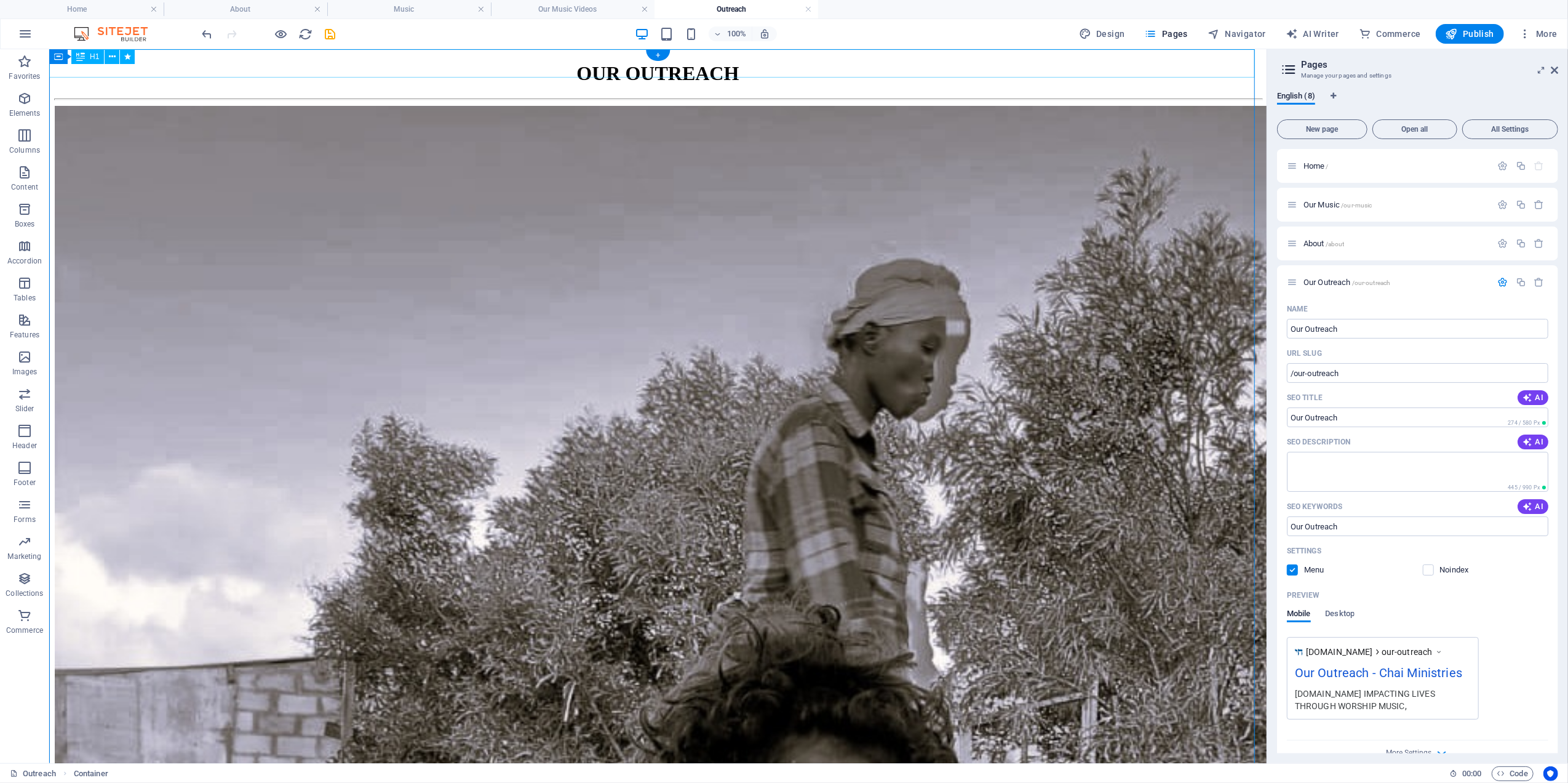
click at [170, 66] on div "OUR OUTREACH" at bounding box center [657, 73] width 1207 height 23
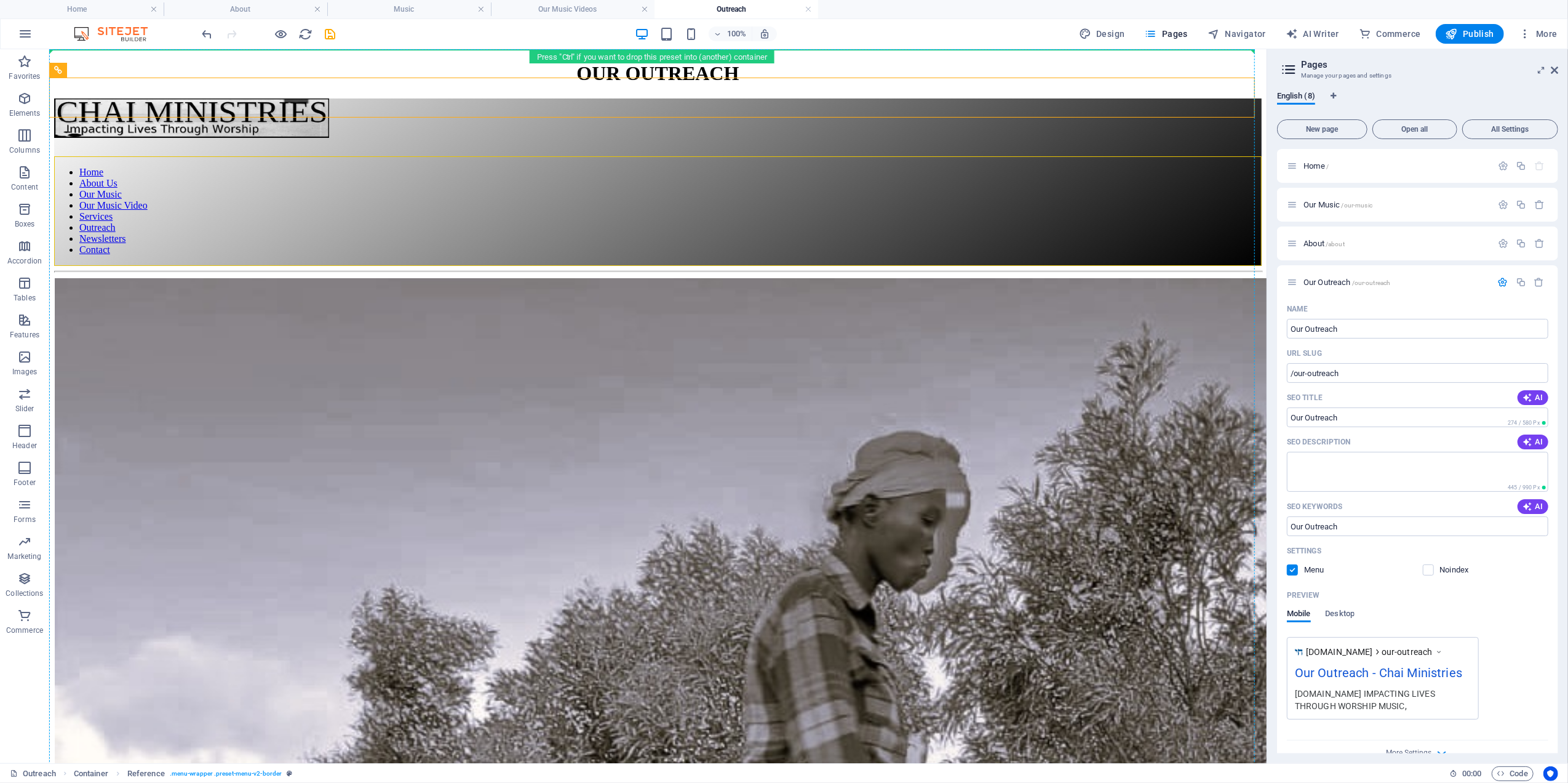
drag, startPoint x: 82, startPoint y: 68, endPoint x: 82, endPoint y: 40, distance: 28.0
click at [82, 49] on section "Favorites Elements Columns Content Boxes Accordion Tables Features Images Slide…" at bounding box center [633, 406] width 1266 height 714
drag, startPoint x: 138, startPoint y: 119, endPoint x: 87, endPoint y: 52, distance: 84.2
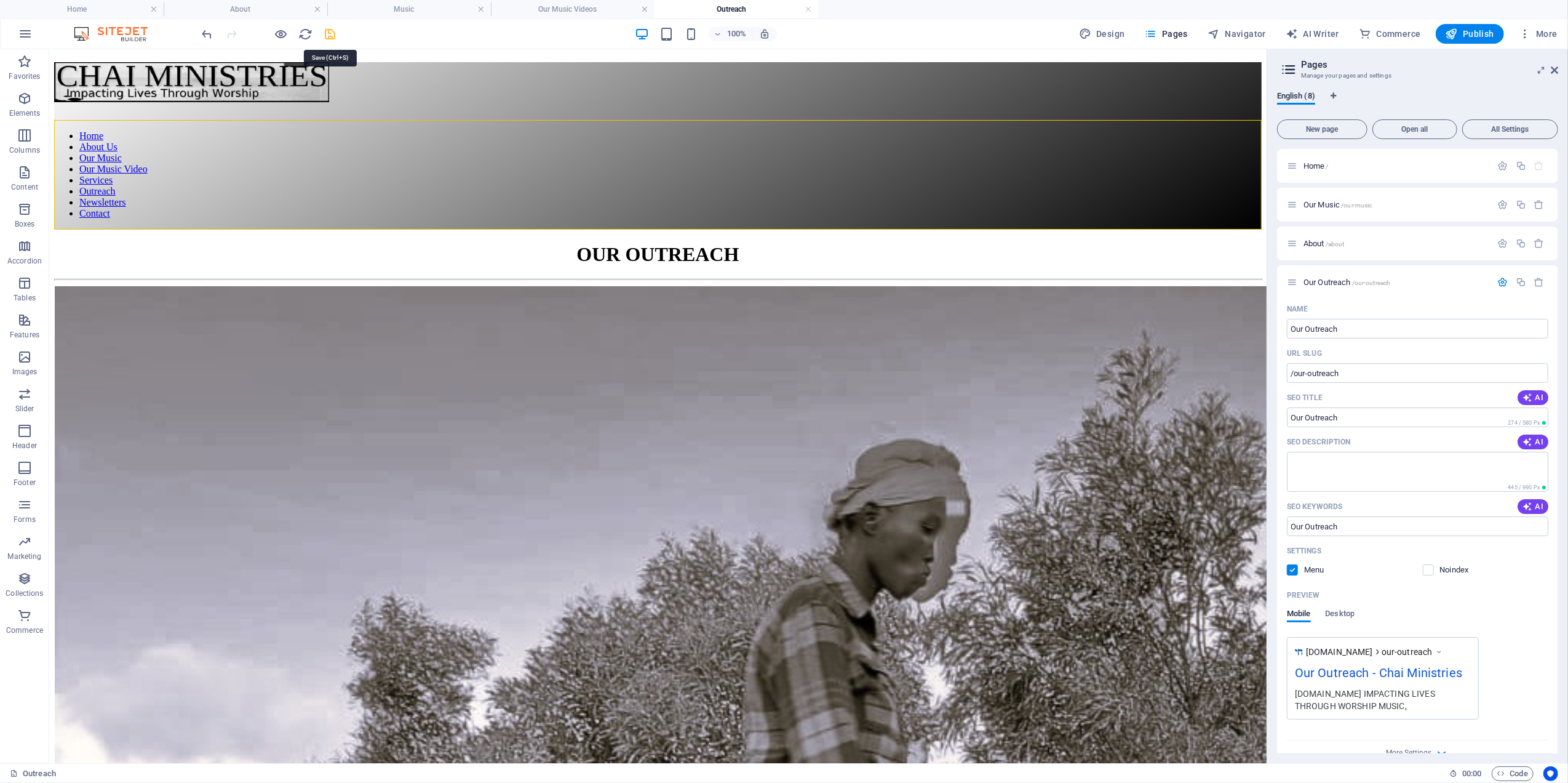
click at [330, 35] on icon "save" at bounding box center [331, 34] width 14 height 14
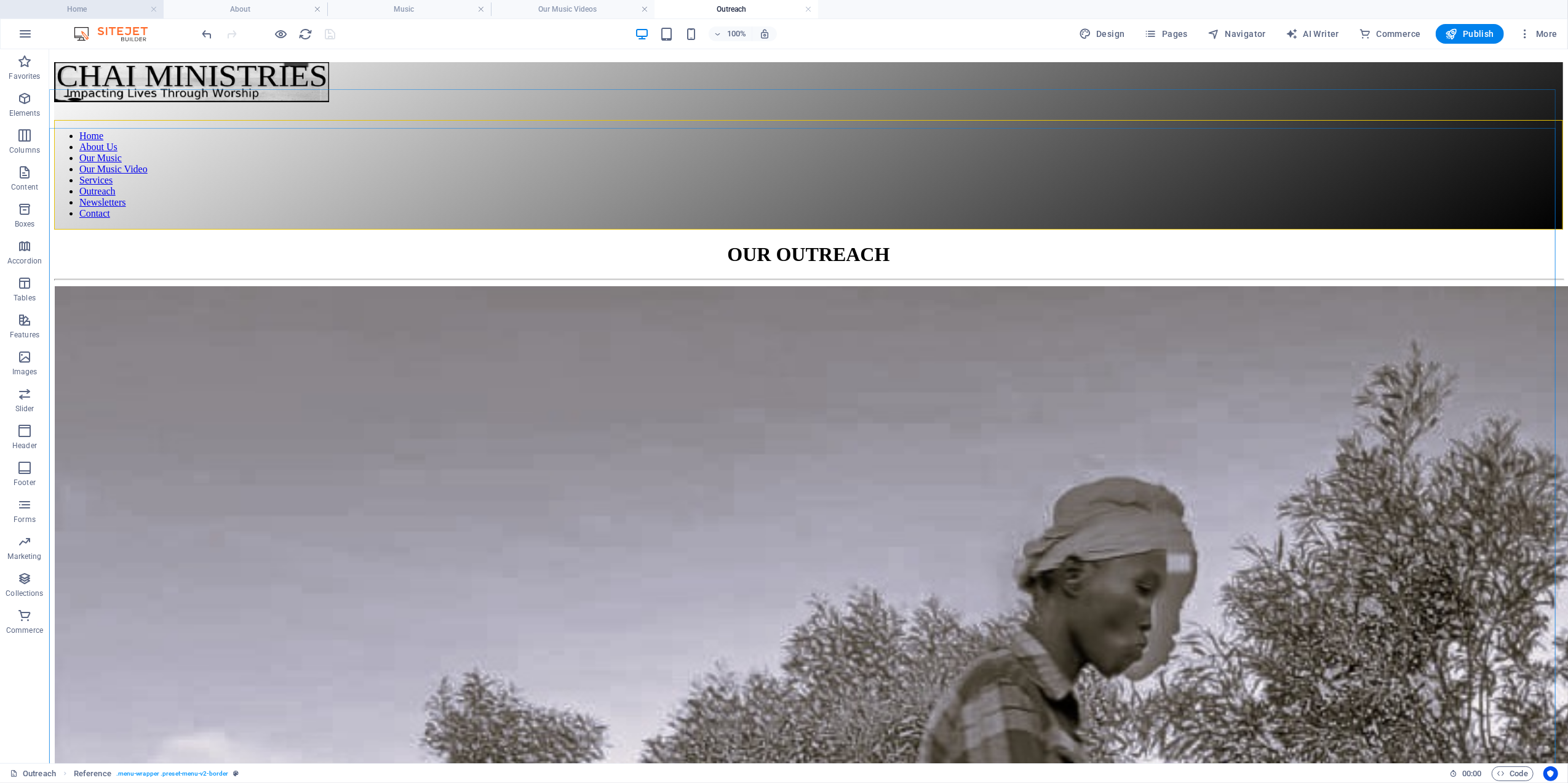
click at [104, 5] on h4 "Home" at bounding box center [81, 9] width 163 height 13
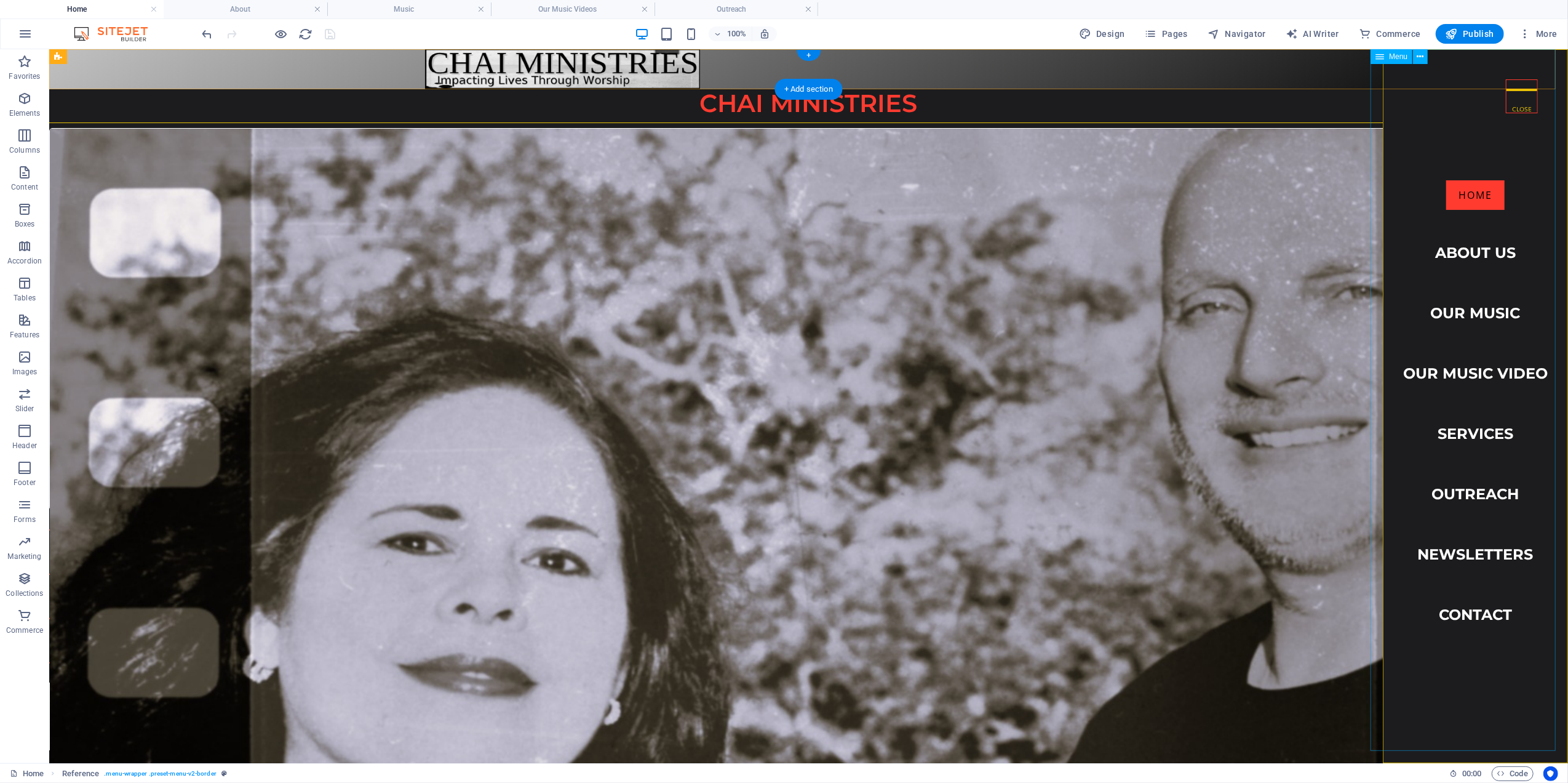
click at [1470, 336] on nav "Home About Us Our Music Our Music Video Services Outreach Newsletters Contact" at bounding box center [1474, 405] width 185 height 714
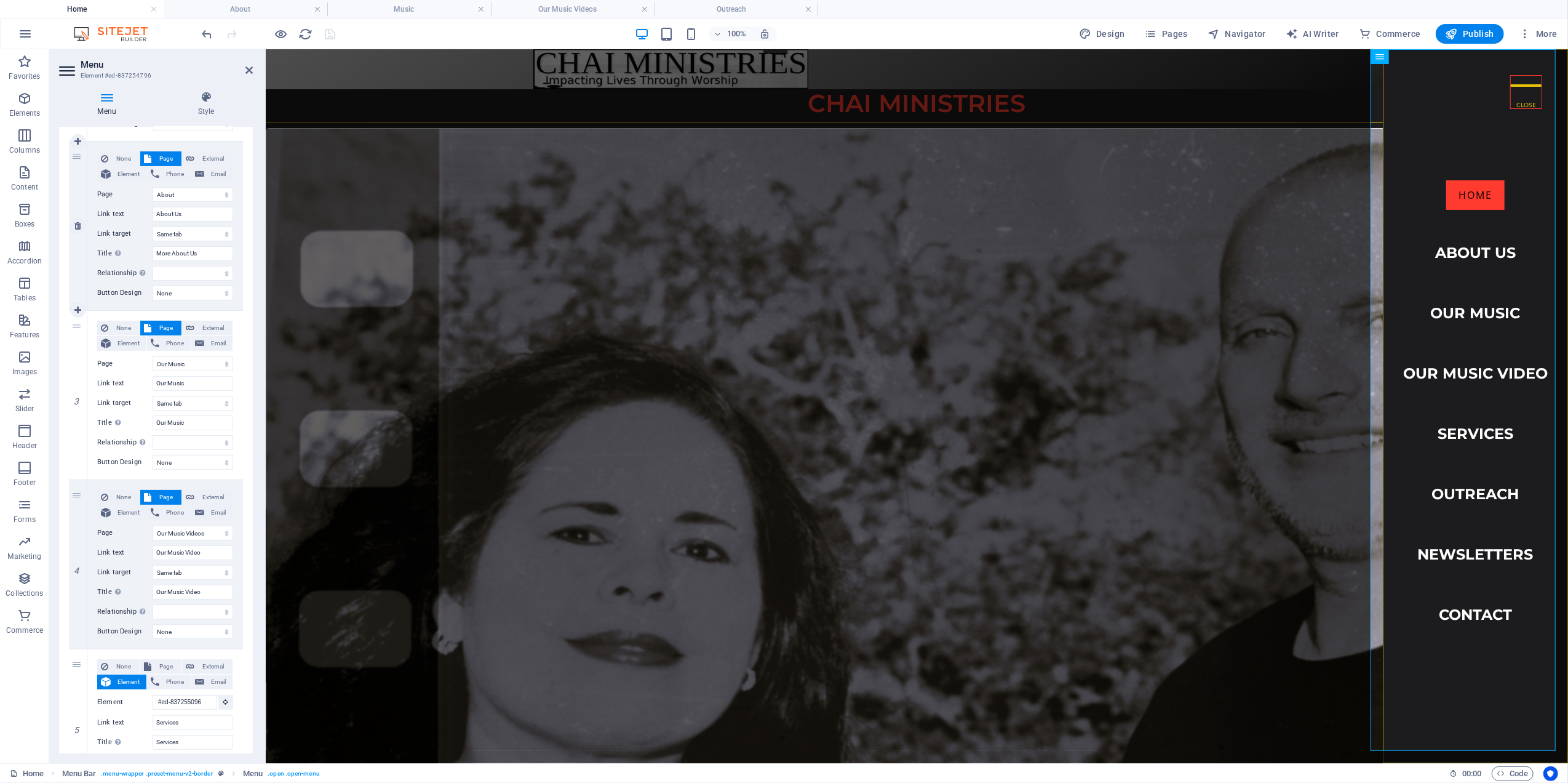
scroll to position [492, 0]
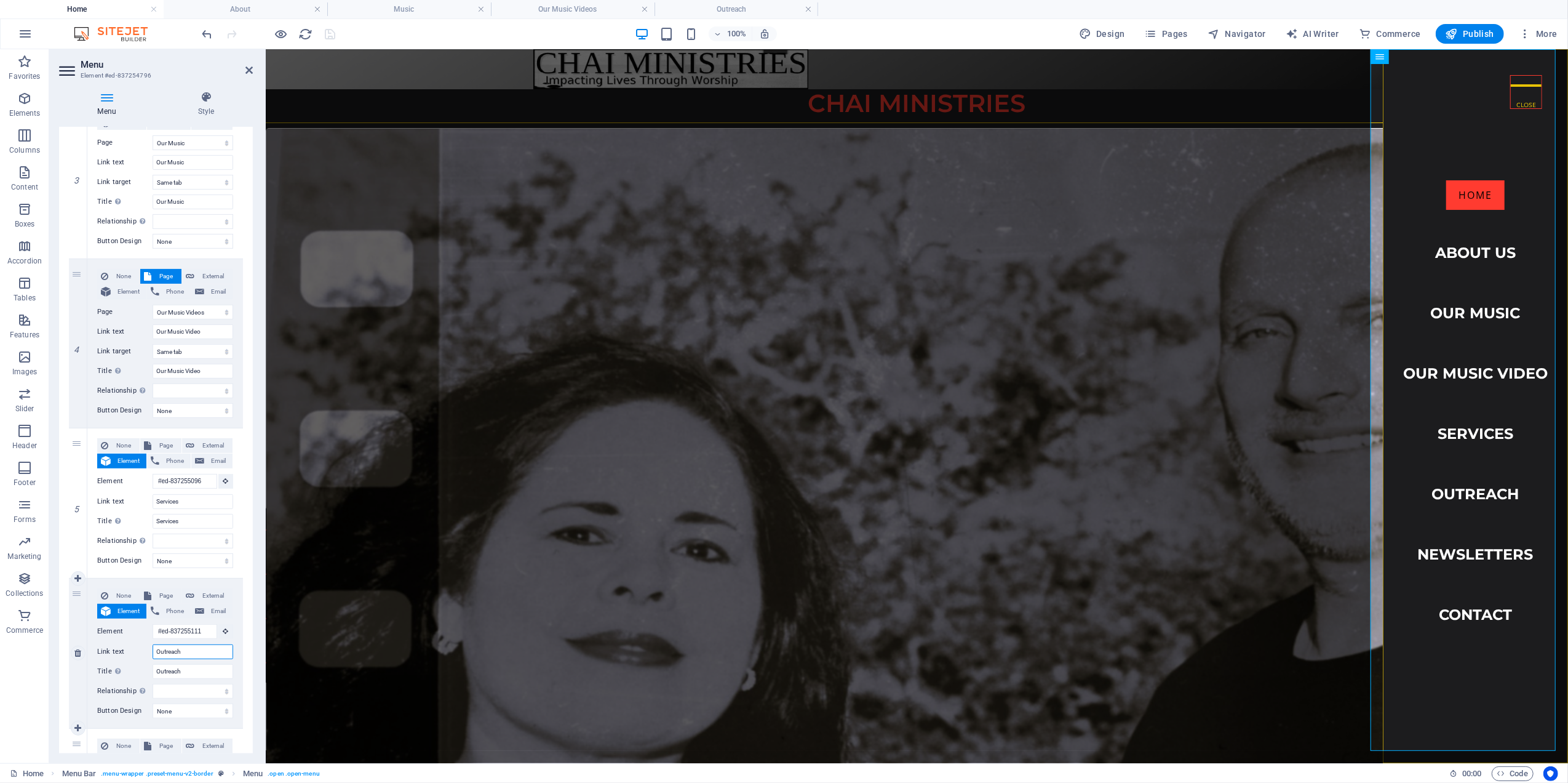
click at [157, 654] on input "Outreach" at bounding box center [193, 652] width 80 height 15
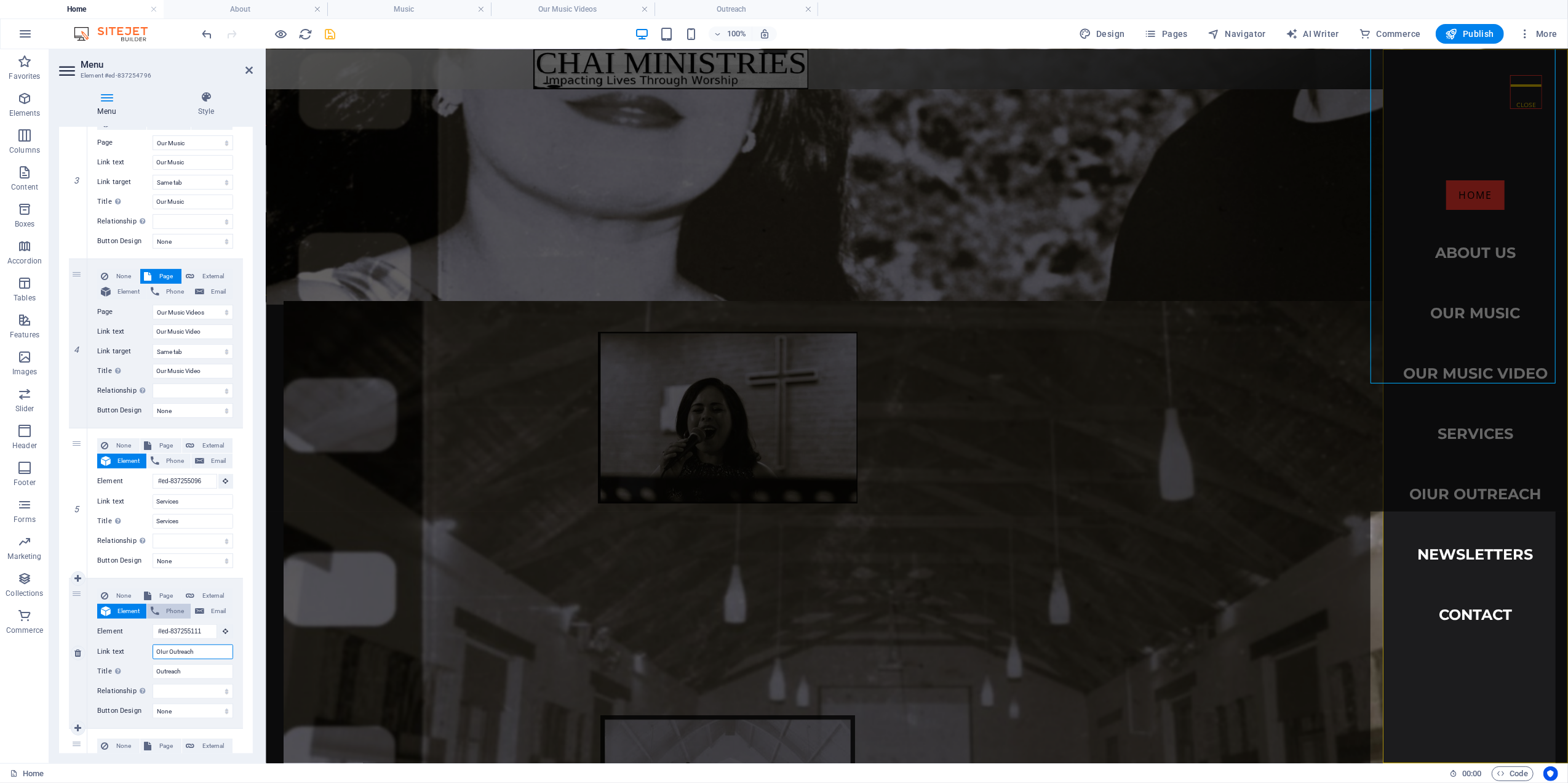
scroll to position [0, 0]
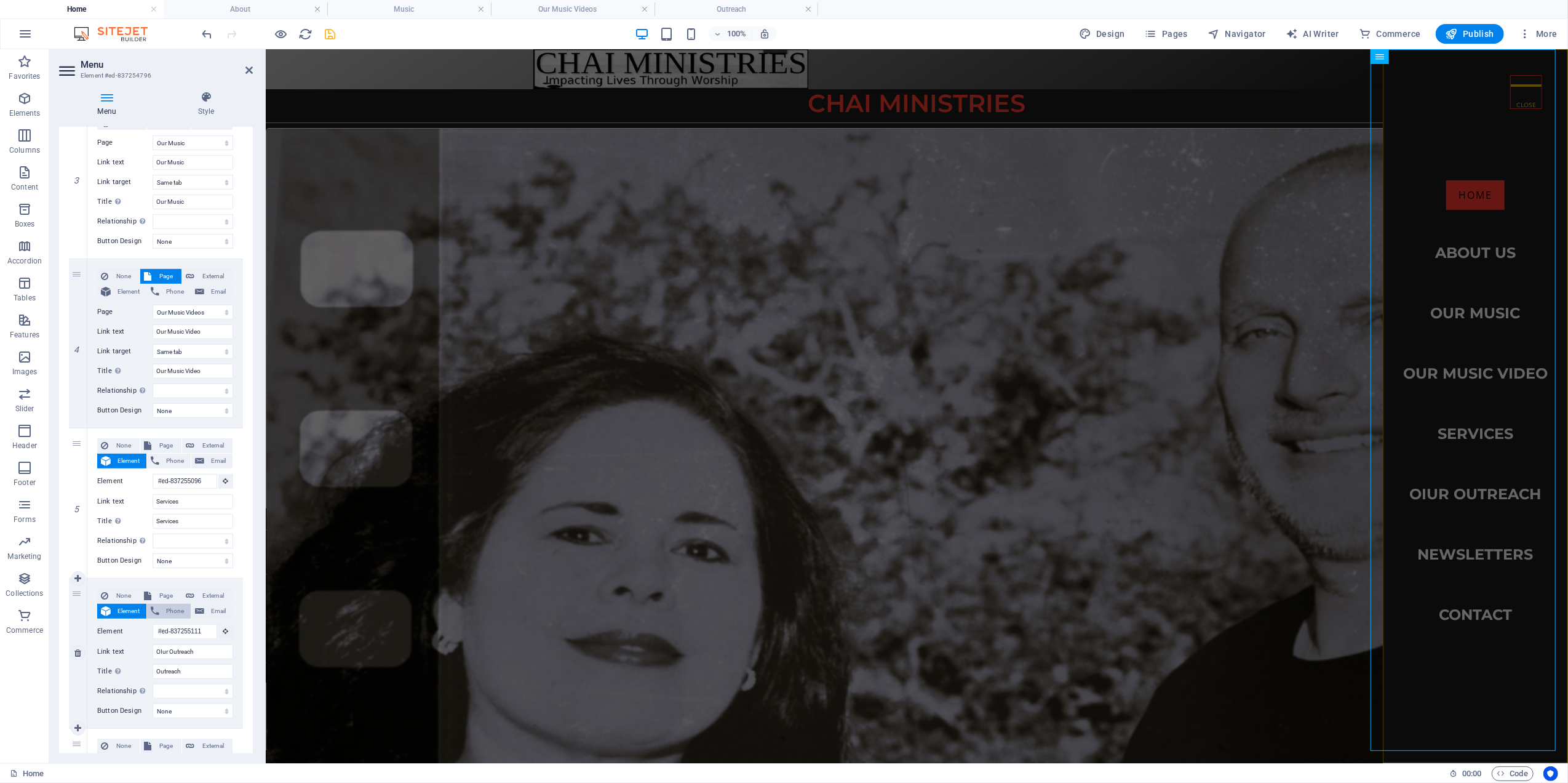
click at [171, 615] on span "Phone" at bounding box center [175, 611] width 24 height 15
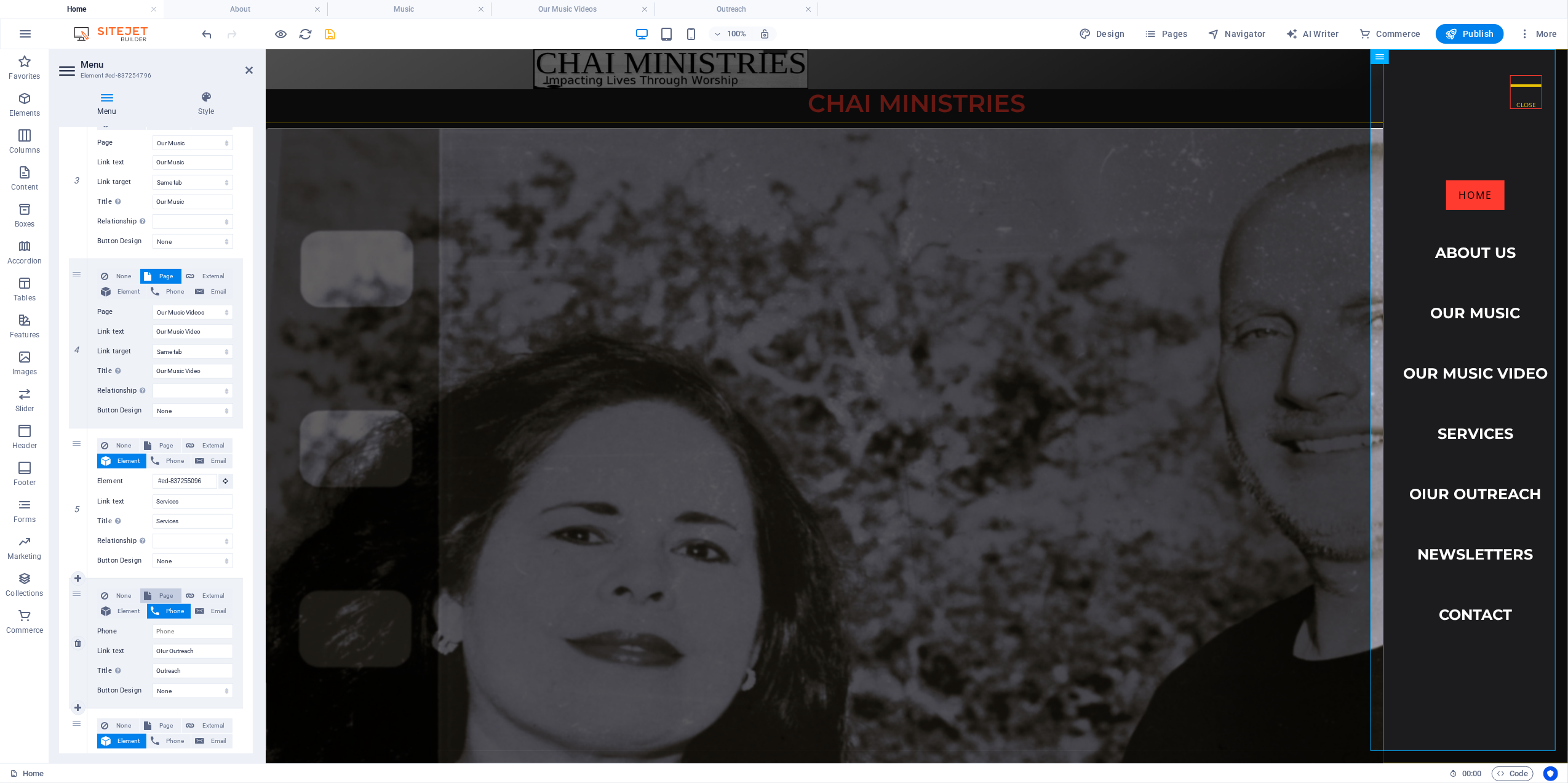
click at [168, 594] on span "Page" at bounding box center [167, 596] width 23 height 15
click at [187, 633] on select "Home Our Music About Our Outreach Contact Services Newsletter Our Music Videos" at bounding box center [193, 631] width 80 height 15
click at [153, 625] on select "Home Our Music About Our Outreach Contact Services Newsletter Our Music Videos" at bounding box center [193, 631] width 80 height 15
click at [155, 690] on input "Outreach" at bounding box center [193, 690] width 80 height 15
click at [328, 30] on icon "save" at bounding box center [331, 34] width 14 height 14
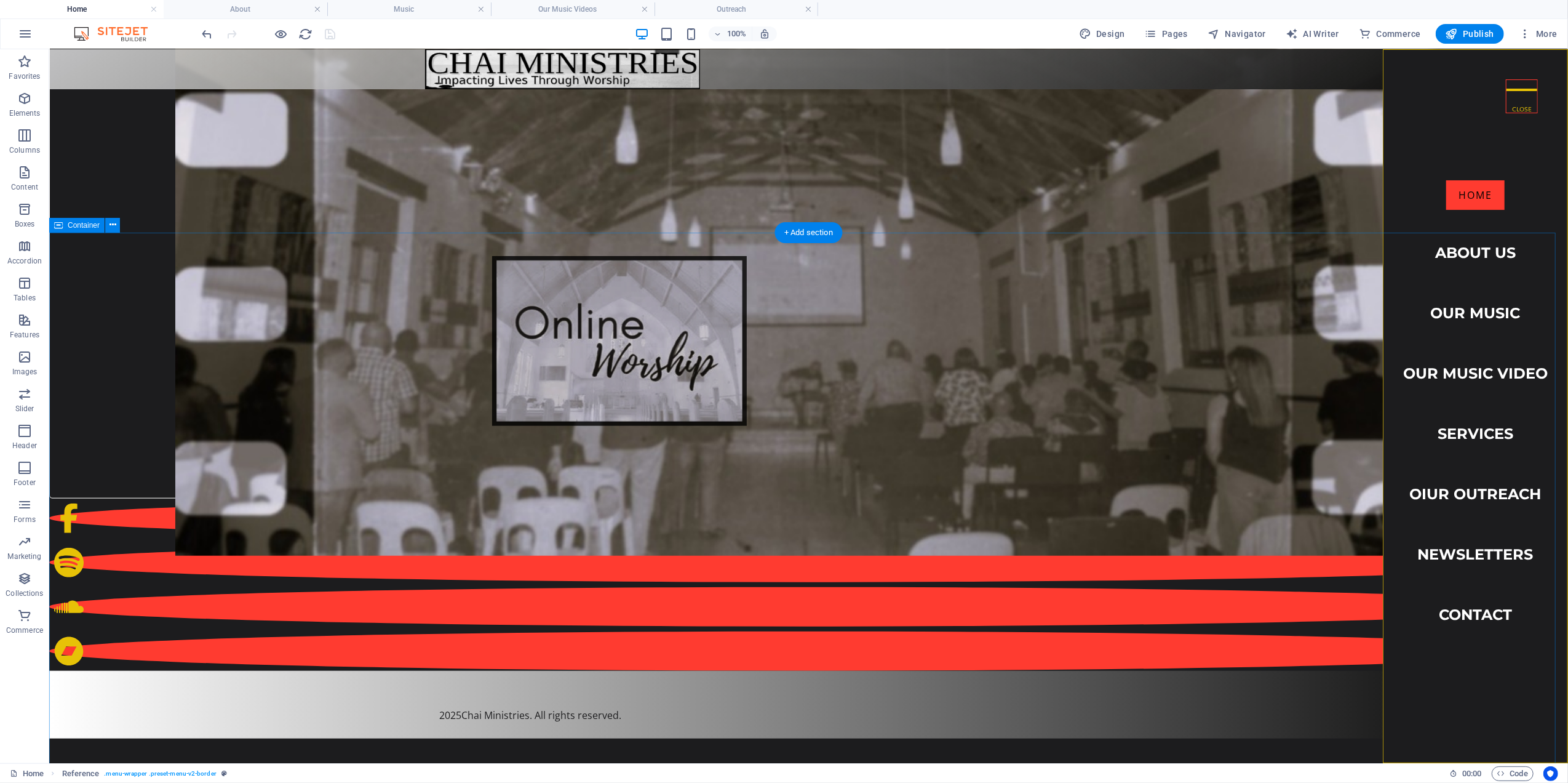
scroll to position [985, 0]
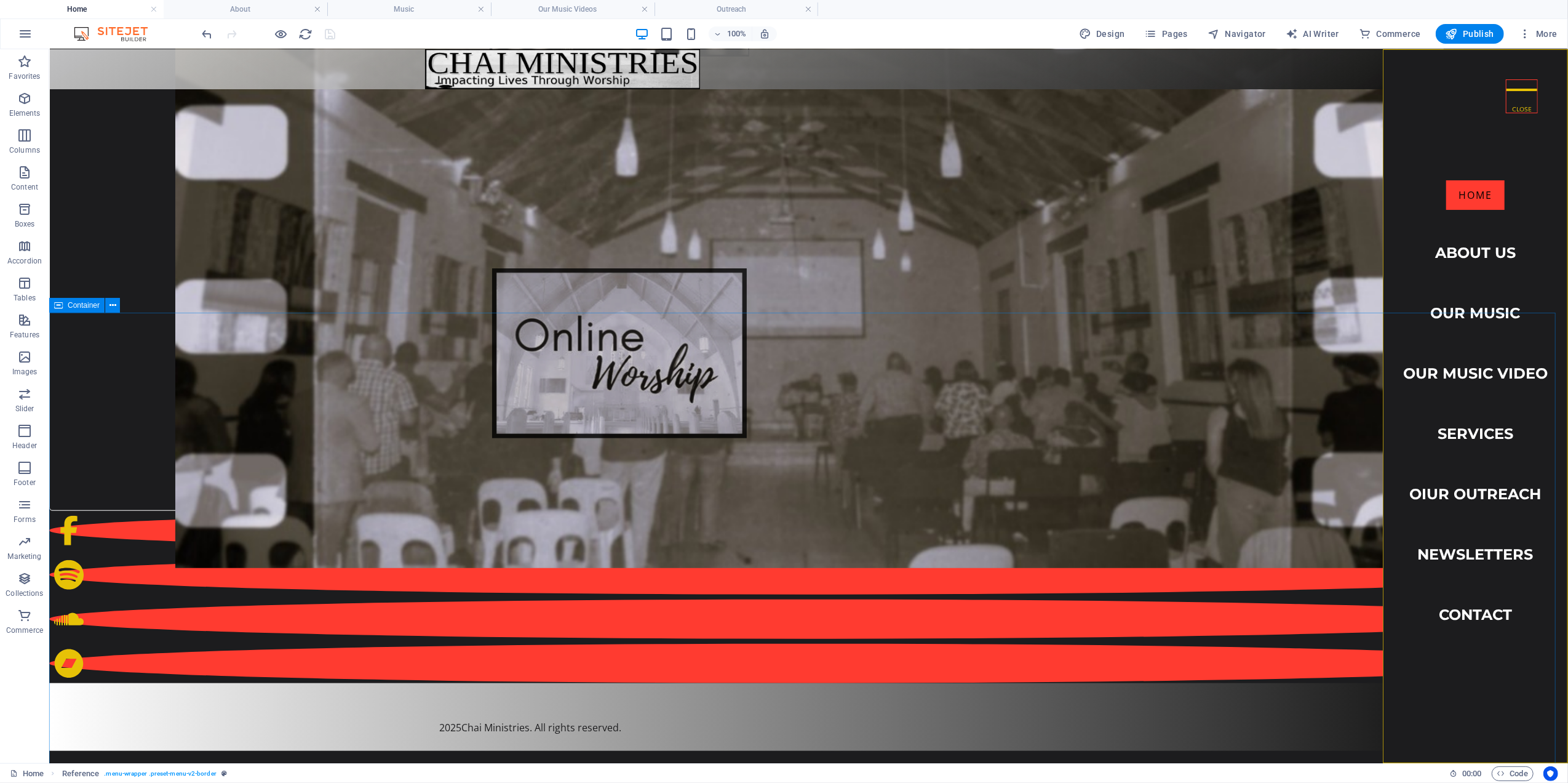
click at [95, 306] on span "Container" at bounding box center [84, 305] width 32 height 7
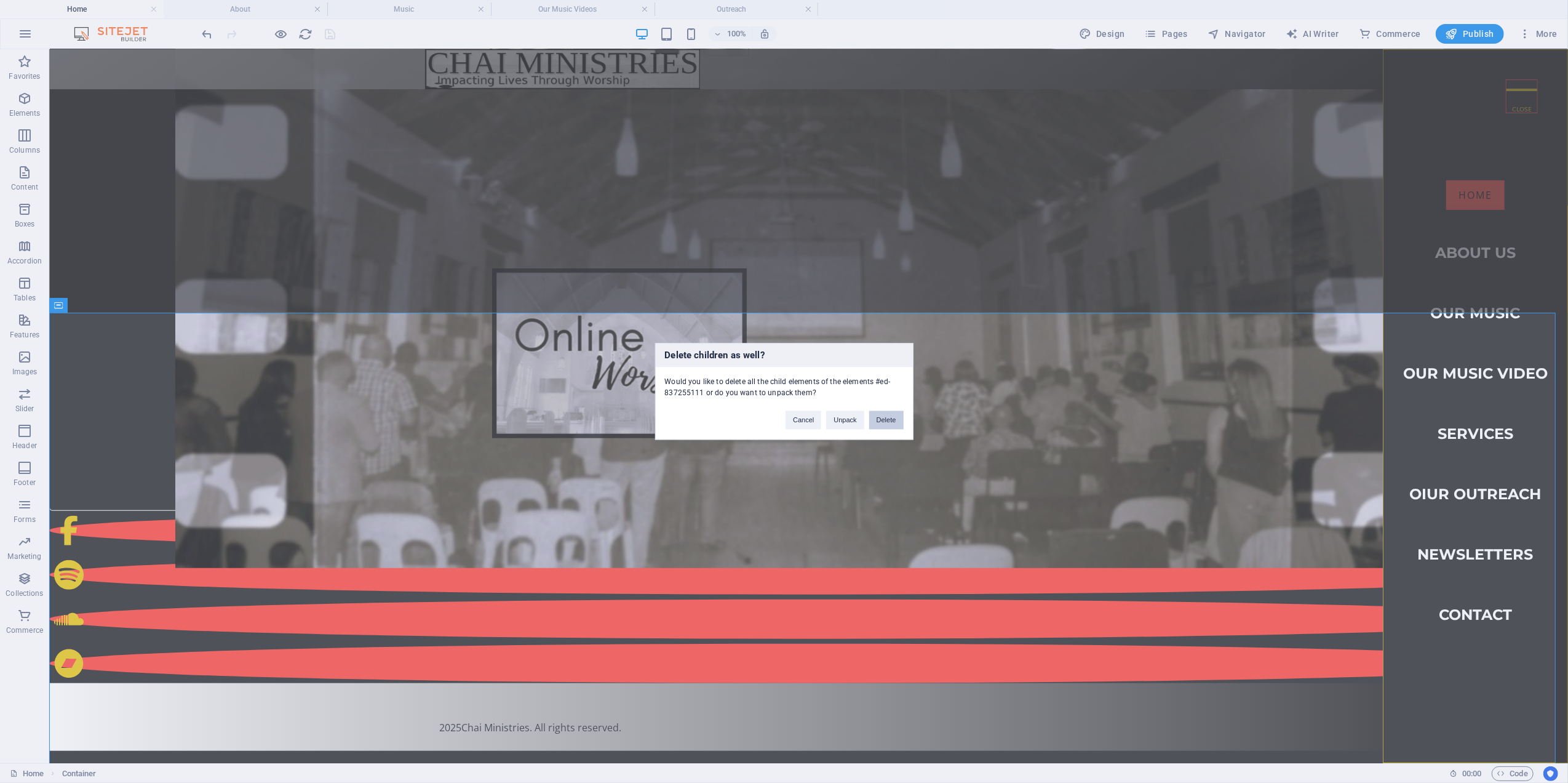
click at [890, 419] on button "Delete" at bounding box center [886, 420] width 35 height 19
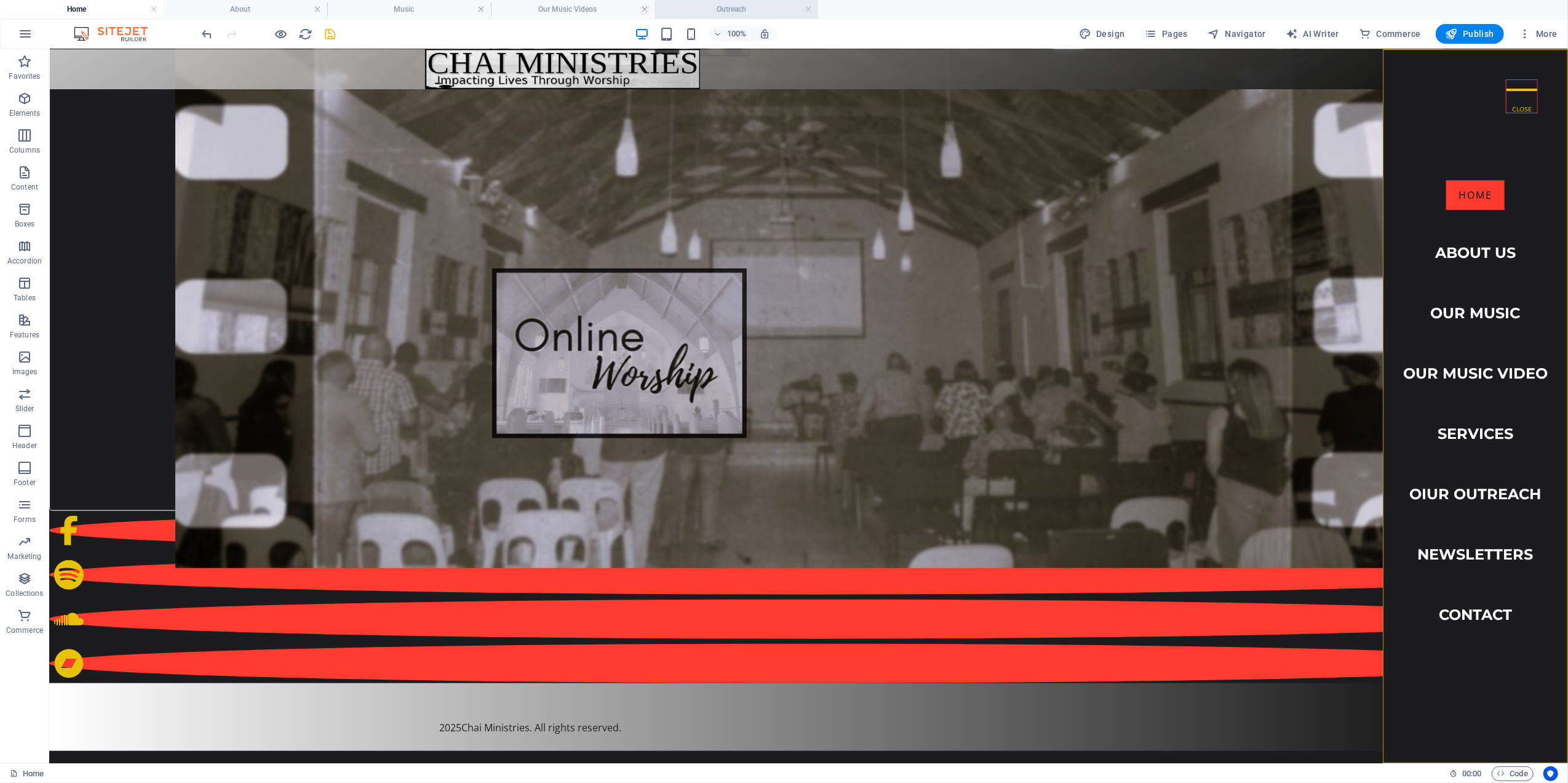
click at [741, 6] on h4 "Outreach" at bounding box center [735, 9] width 163 height 13
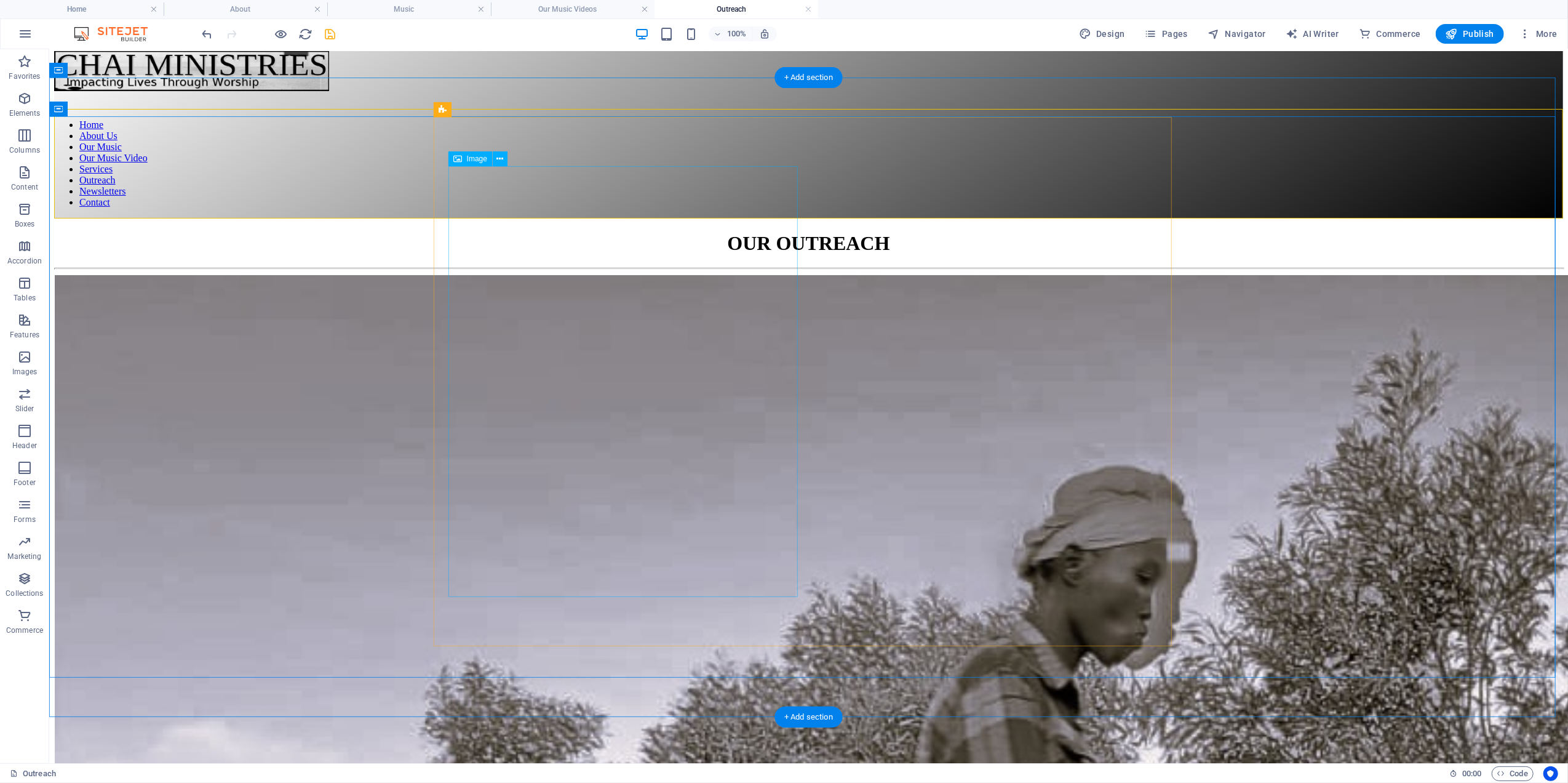
scroll to position [0, 0]
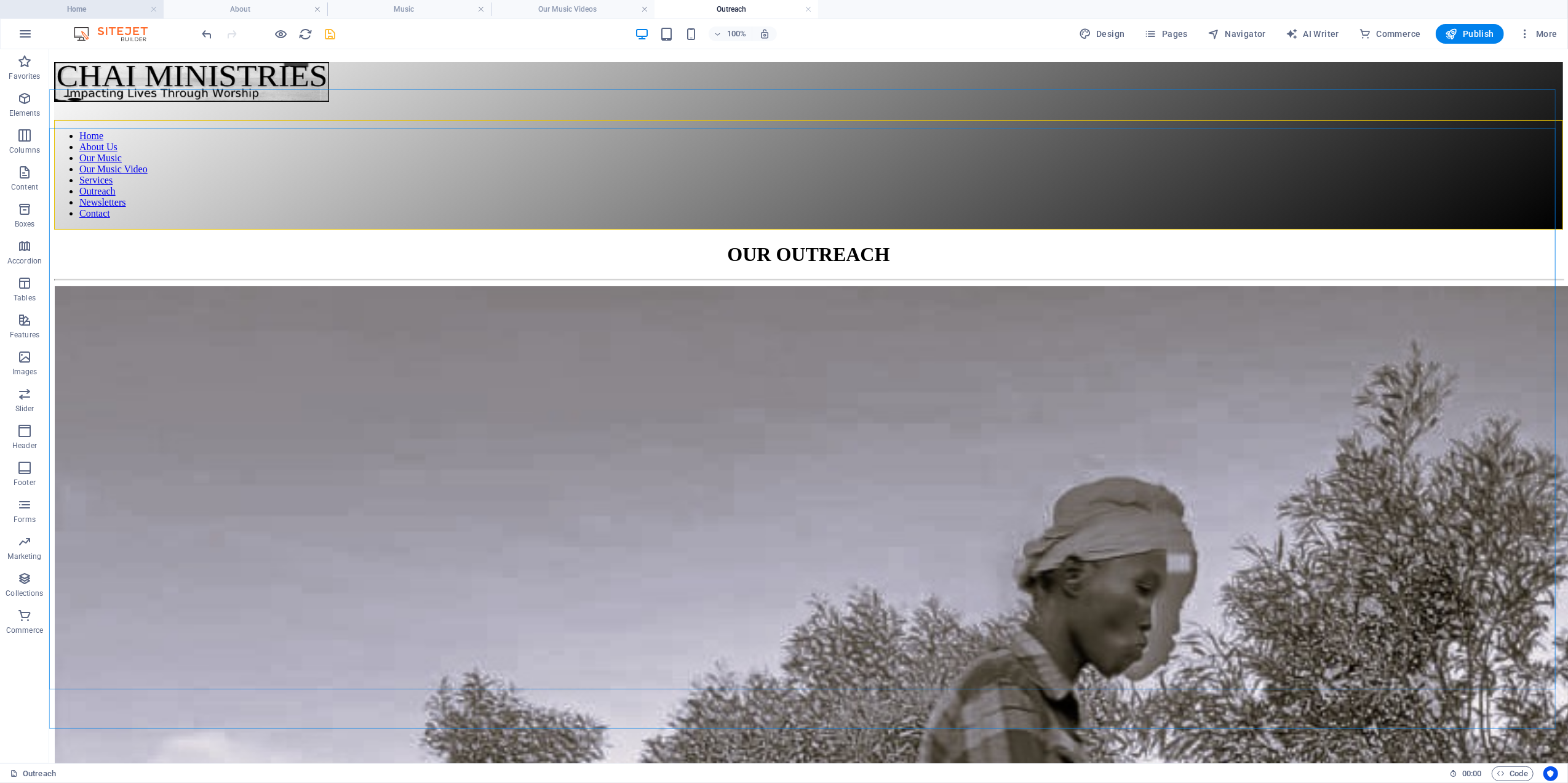
click at [82, 1] on li "Home" at bounding box center [81, 9] width 163 height 19
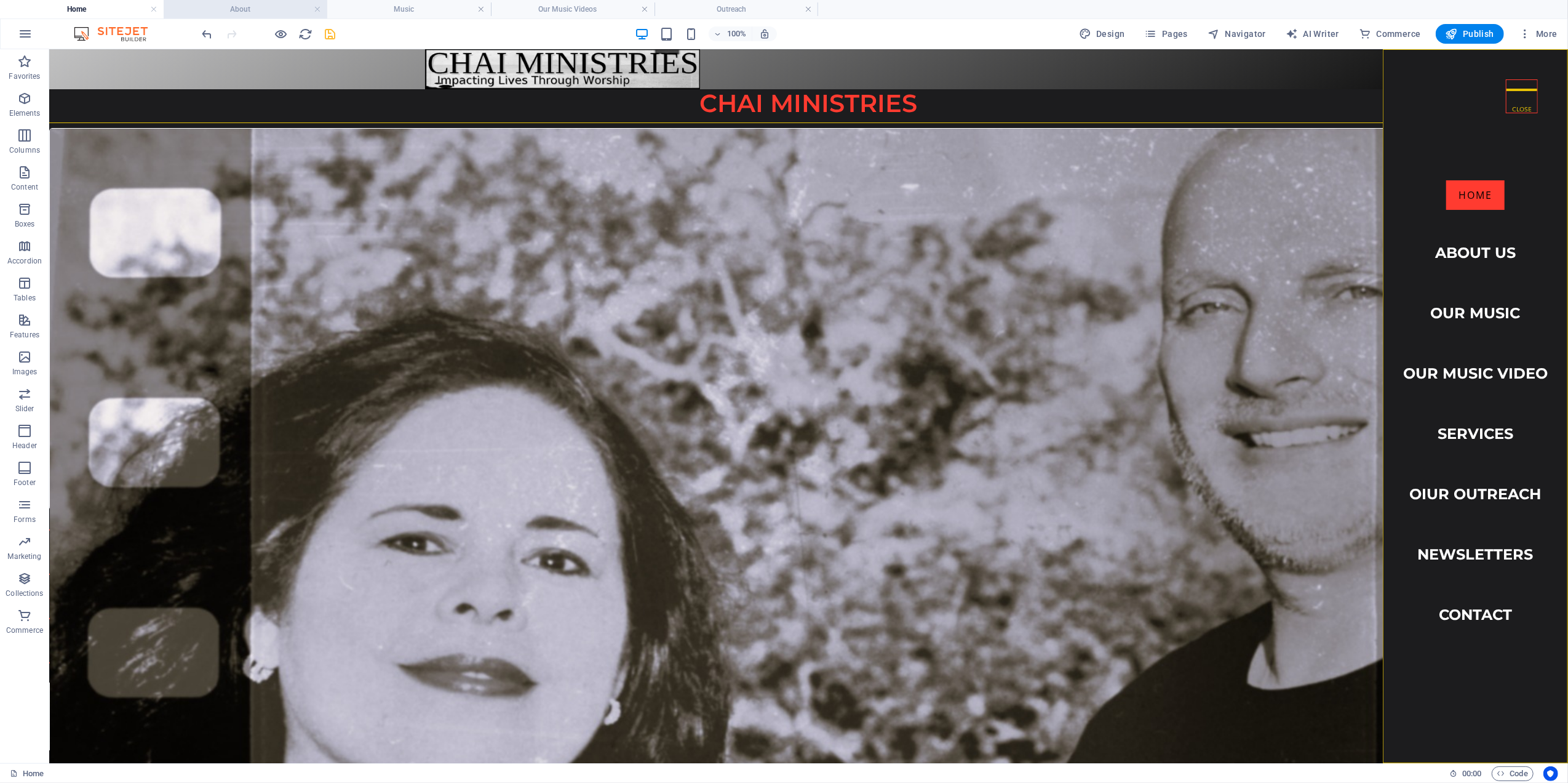
click at [246, 5] on h4 "About" at bounding box center [245, 9] width 163 height 13
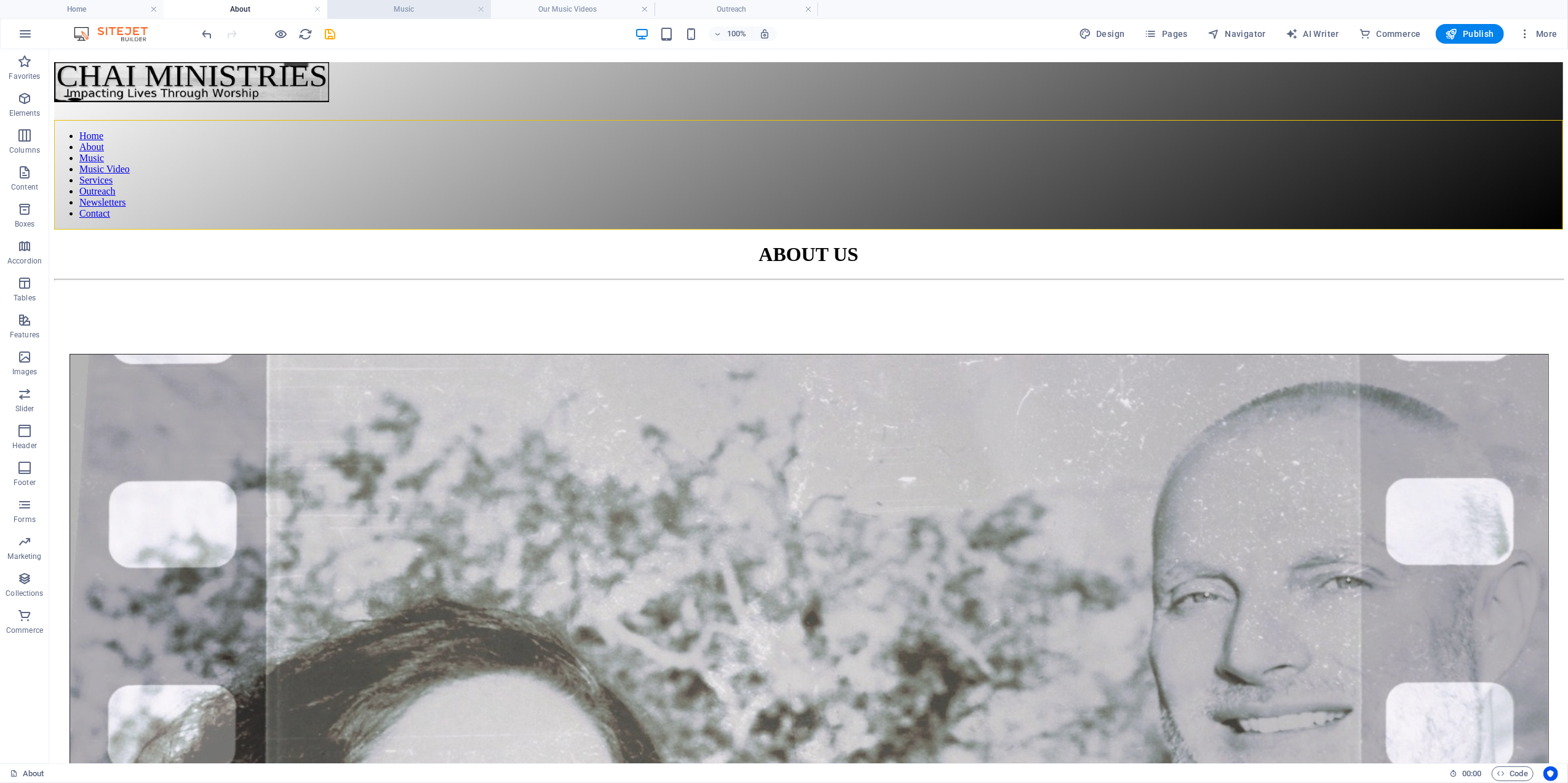
click at [389, 5] on h4 "Music" at bounding box center [409, 9] width 163 height 13
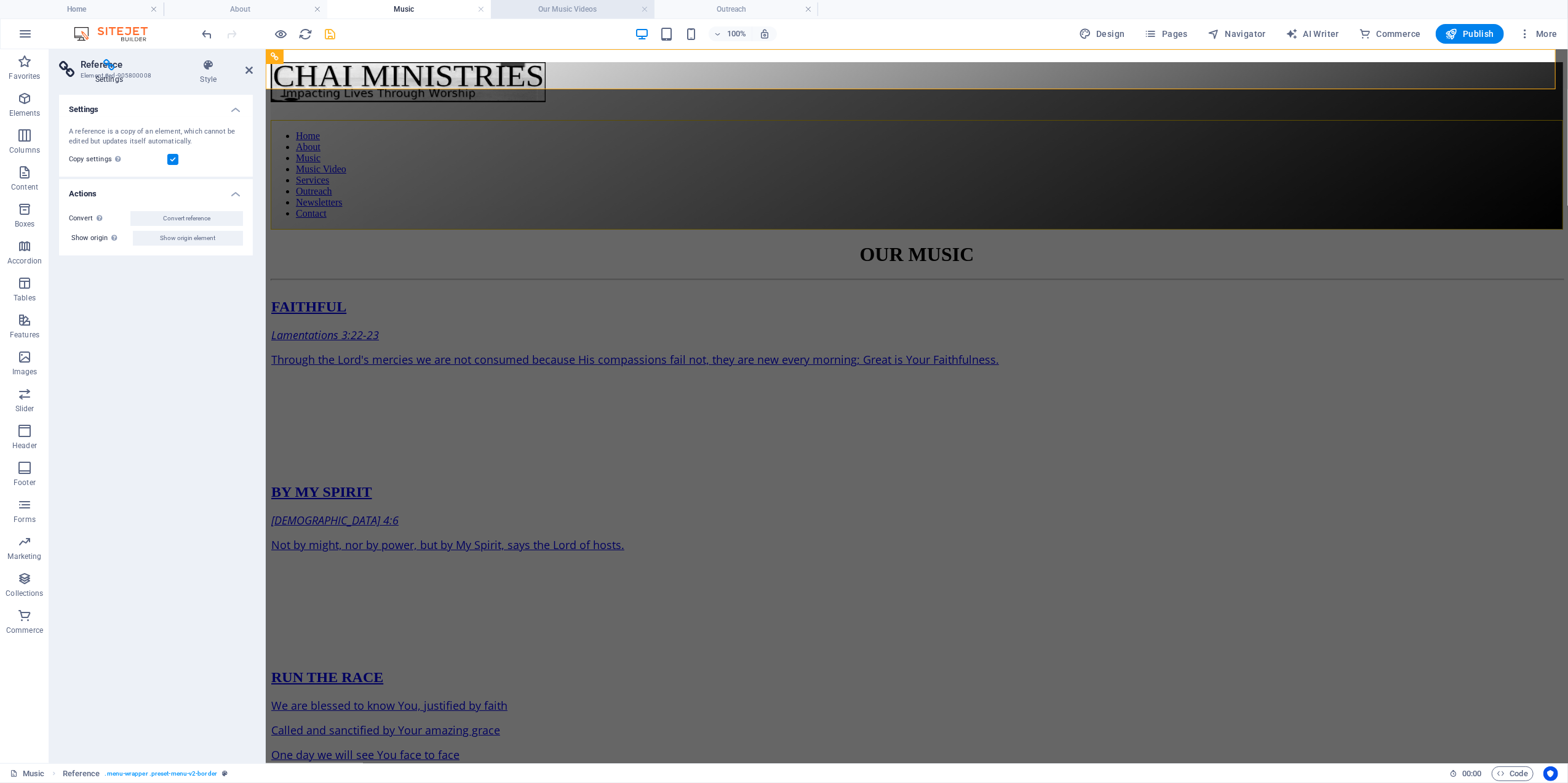
click at [569, 11] on h4 "Our Music Videos" at bounding box center [572, 9] width 163 height 13
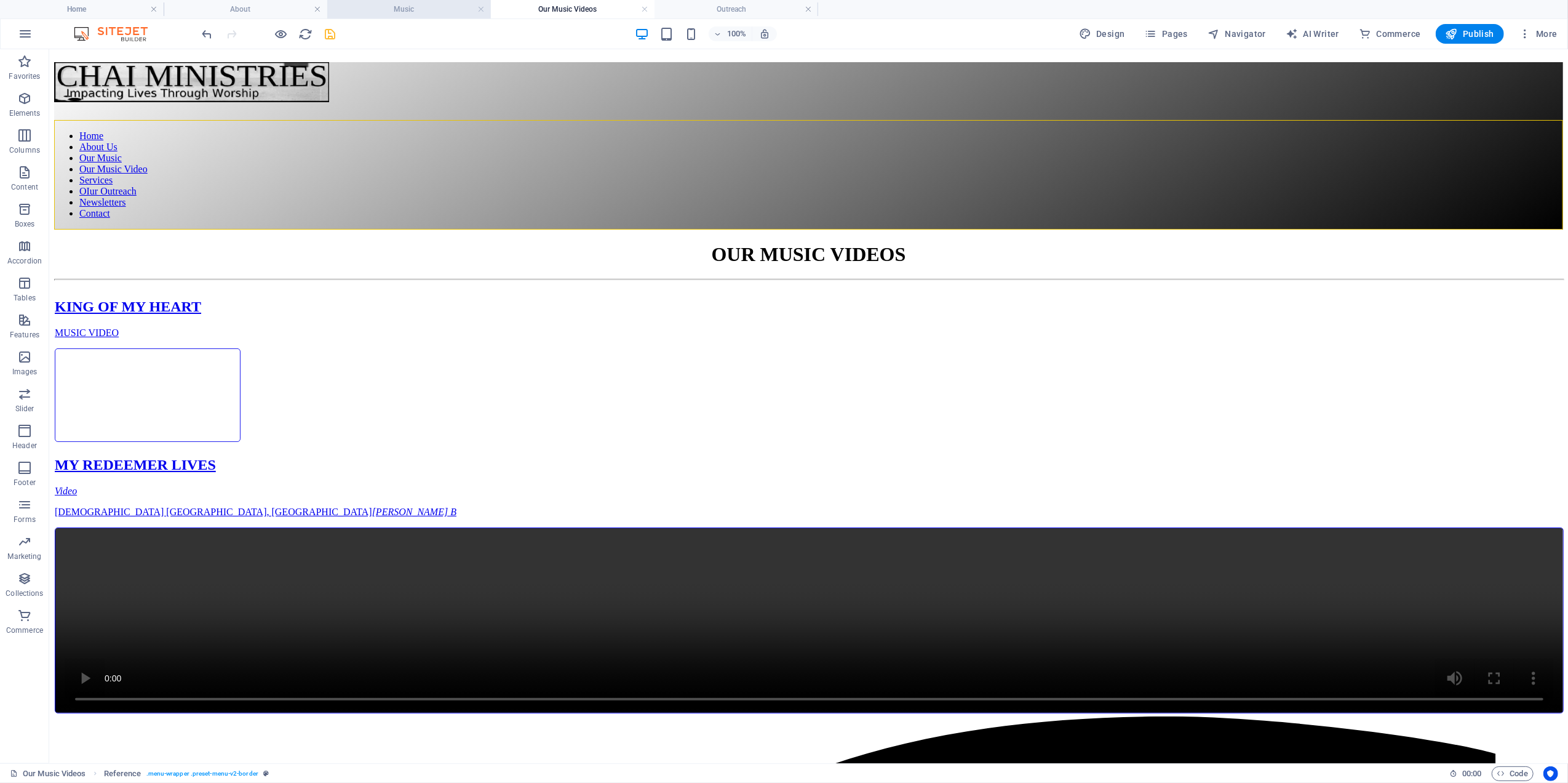
click at [409, 10] on h4 "Music" at bounding box center [409, 9] width 163 height 13
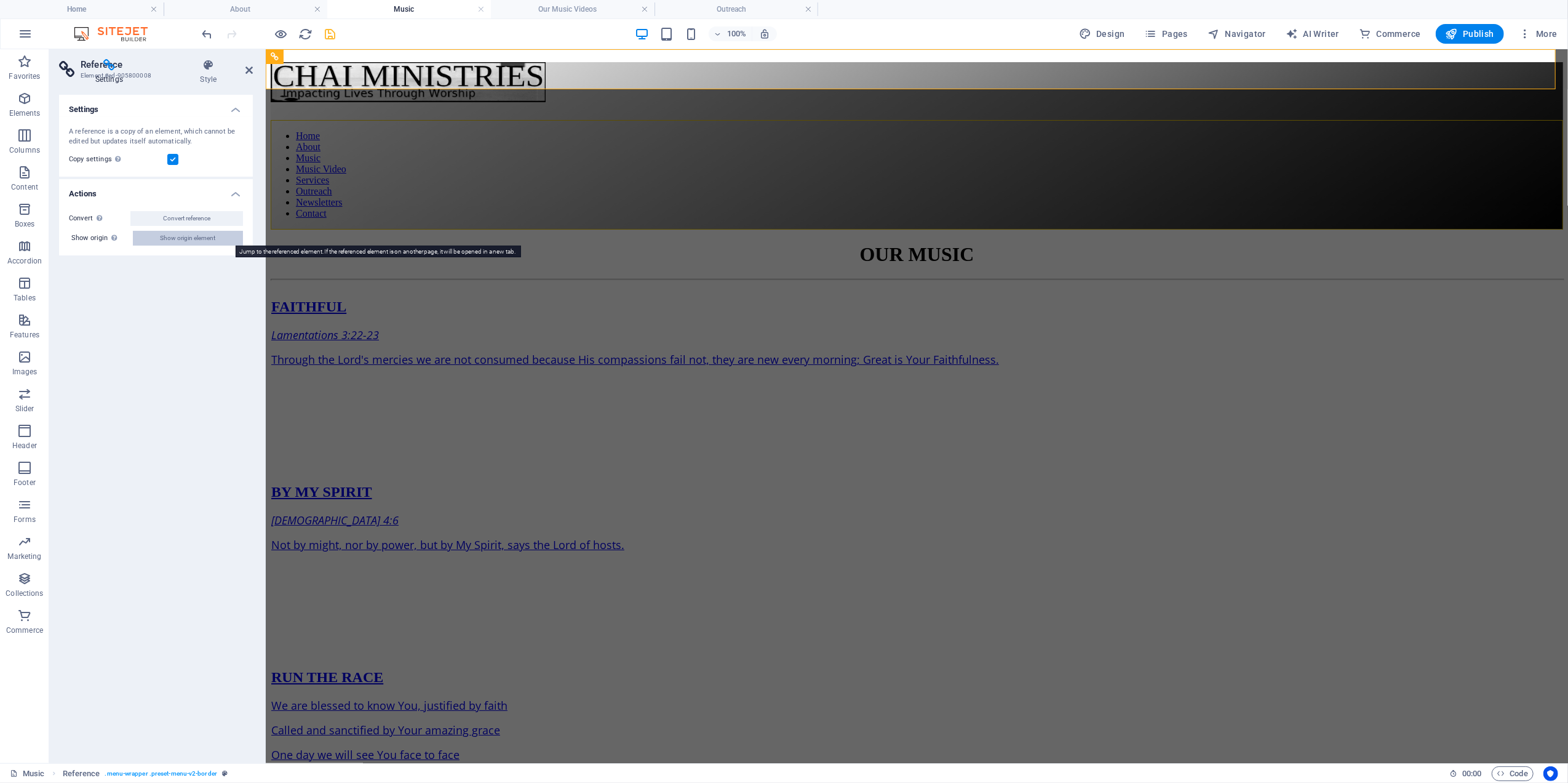
click at [189, 237] on span "Show origin element" at bounding box center [188, 238] width 55 height 15
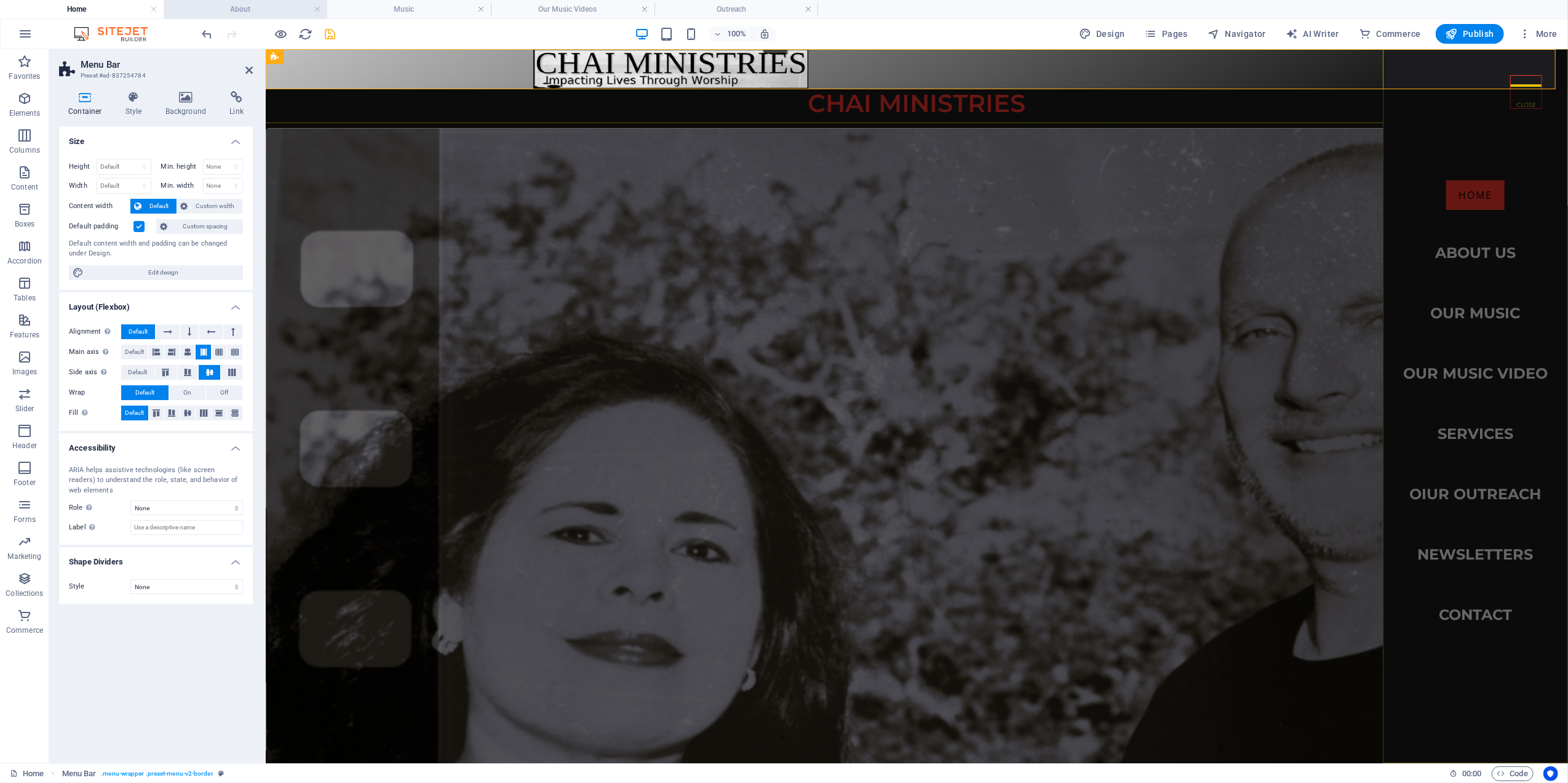
click at [225, 11] on h4 "About" at bounding box center [245, 9] width 163 height 13
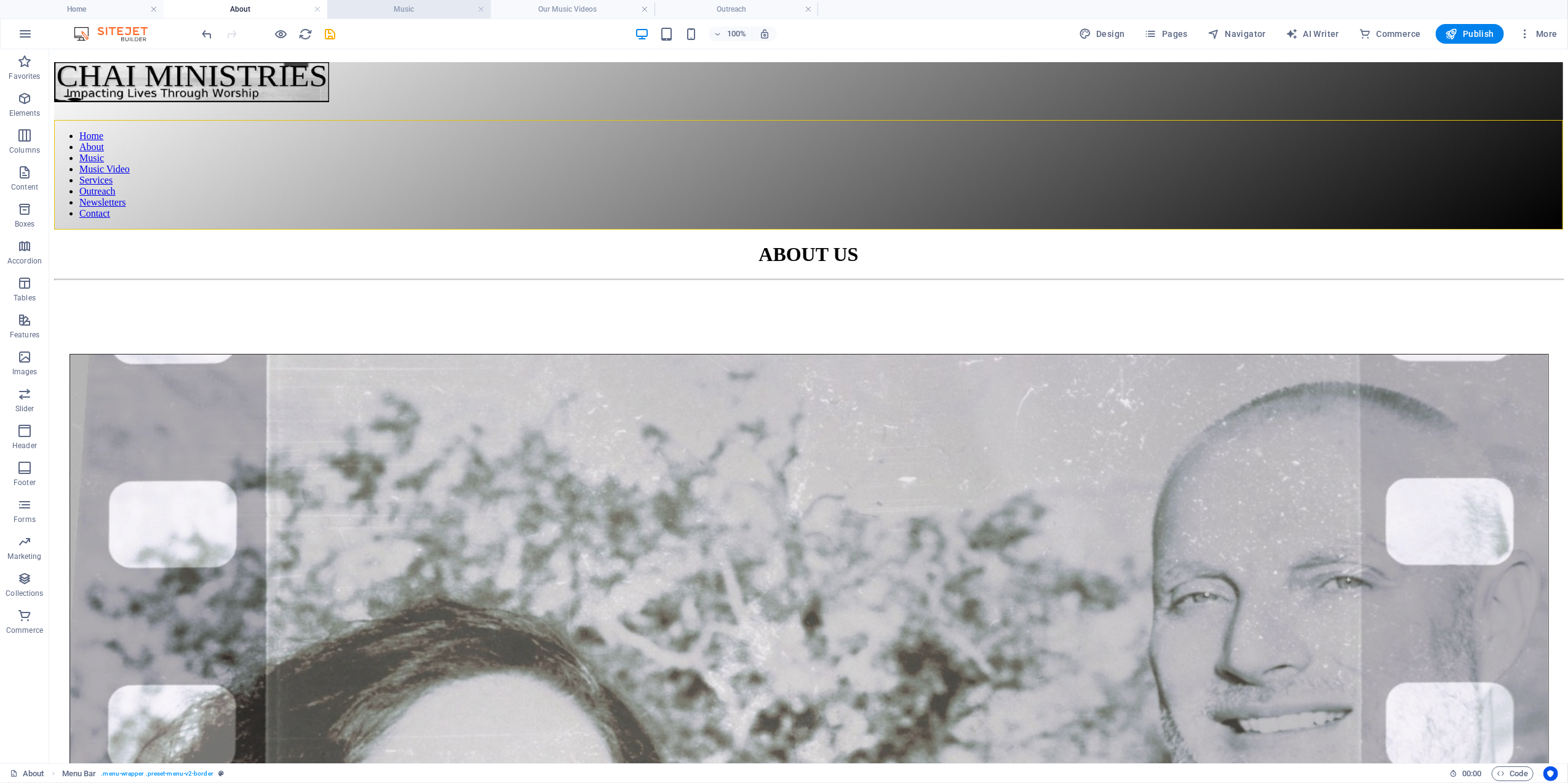
click at [394, 6] on h4 "Music" at bounding box center [409, 9] width 163 height 13
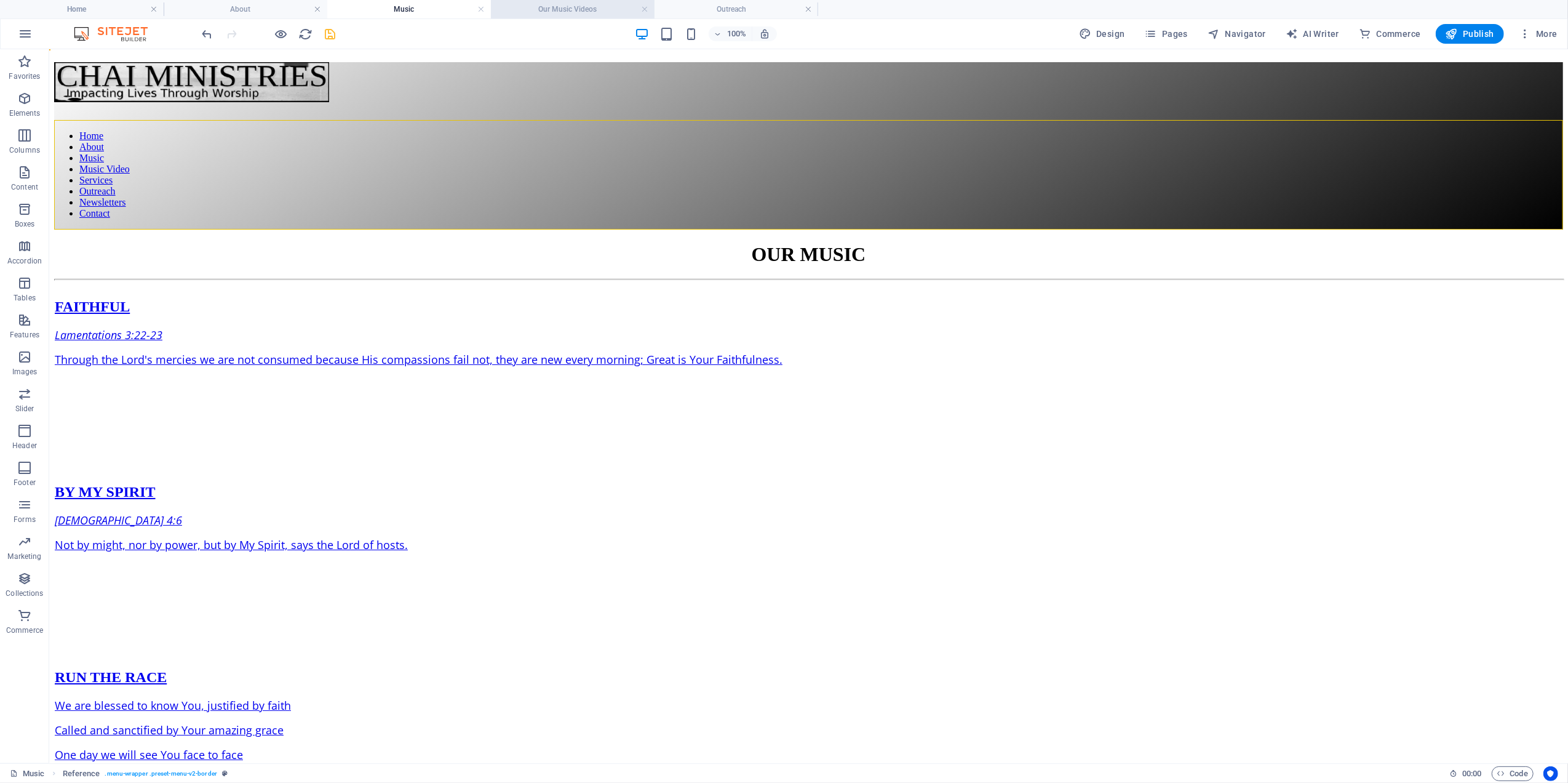
click at [577, 1] on li "Our Music Videos" at bounding box center [572, 9] width 163 height 19
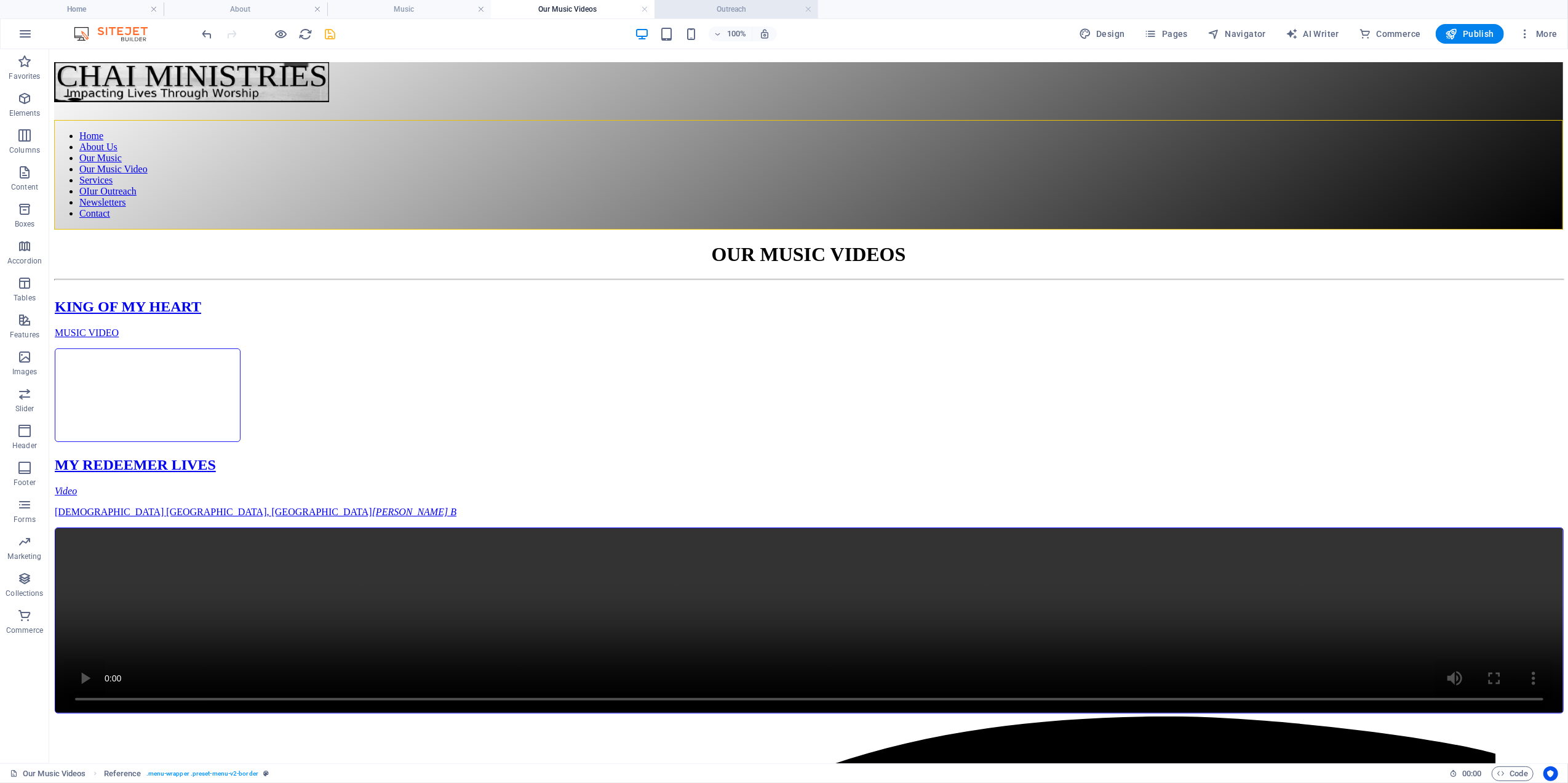
click at [718, 5] on h4 "Outreach" at bounding box center [735, 9] width 163 height 13
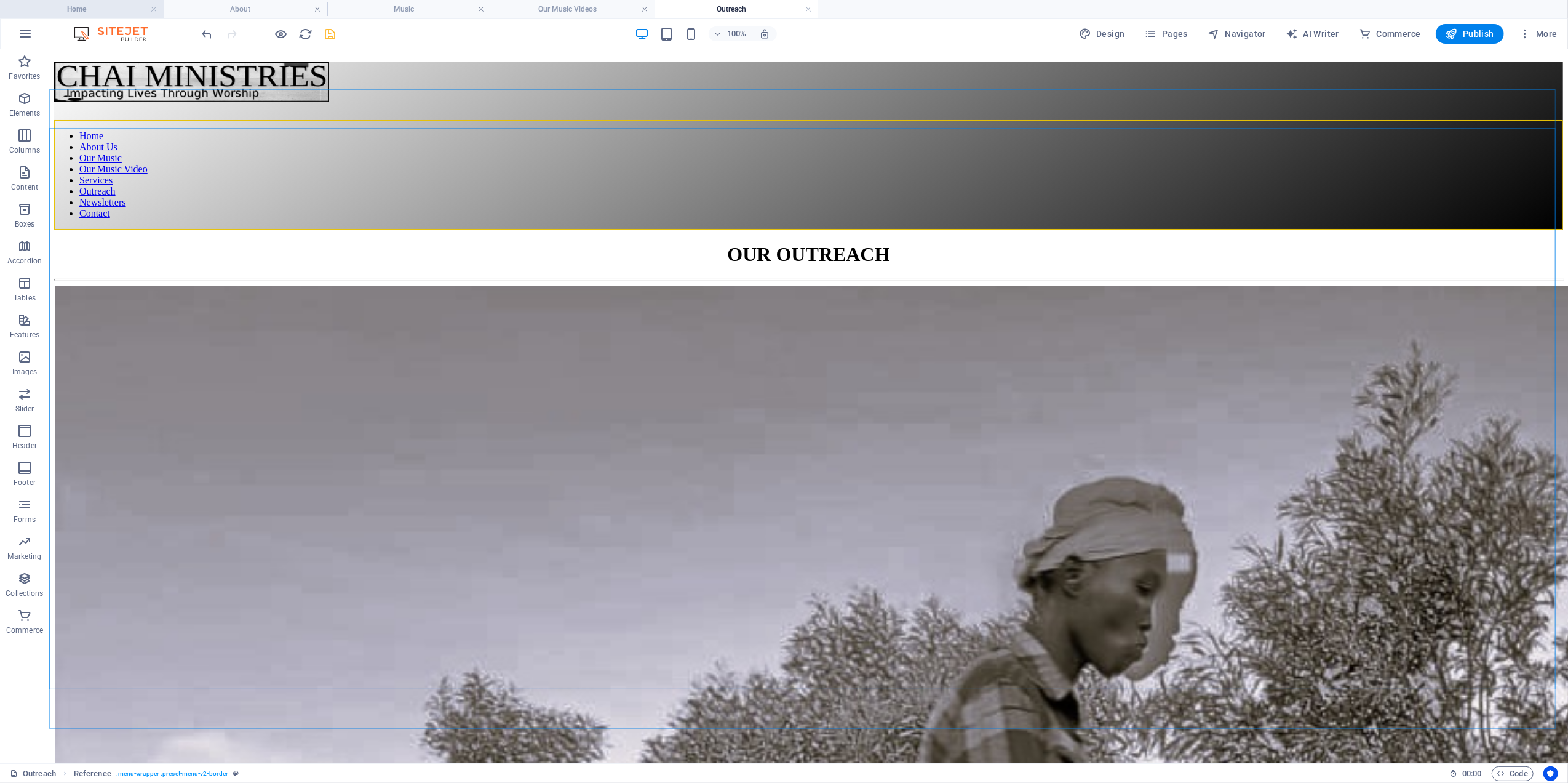
click at [104, 5] on h4 "Home" at bounding box center [81, 9] width 163 height 13
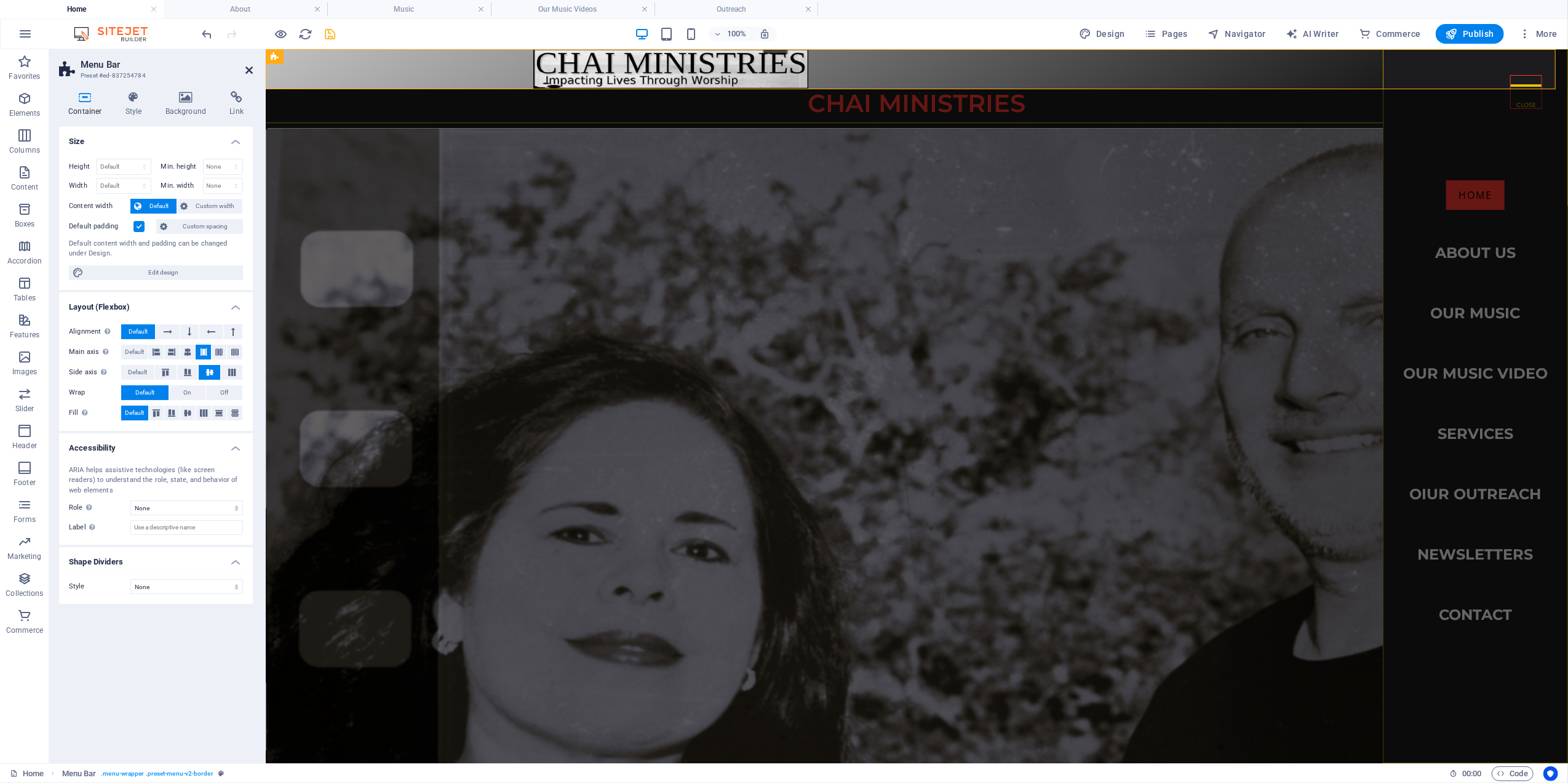
click at [247, 68] on icon at bounding box center [249, 70] width 7 height 10
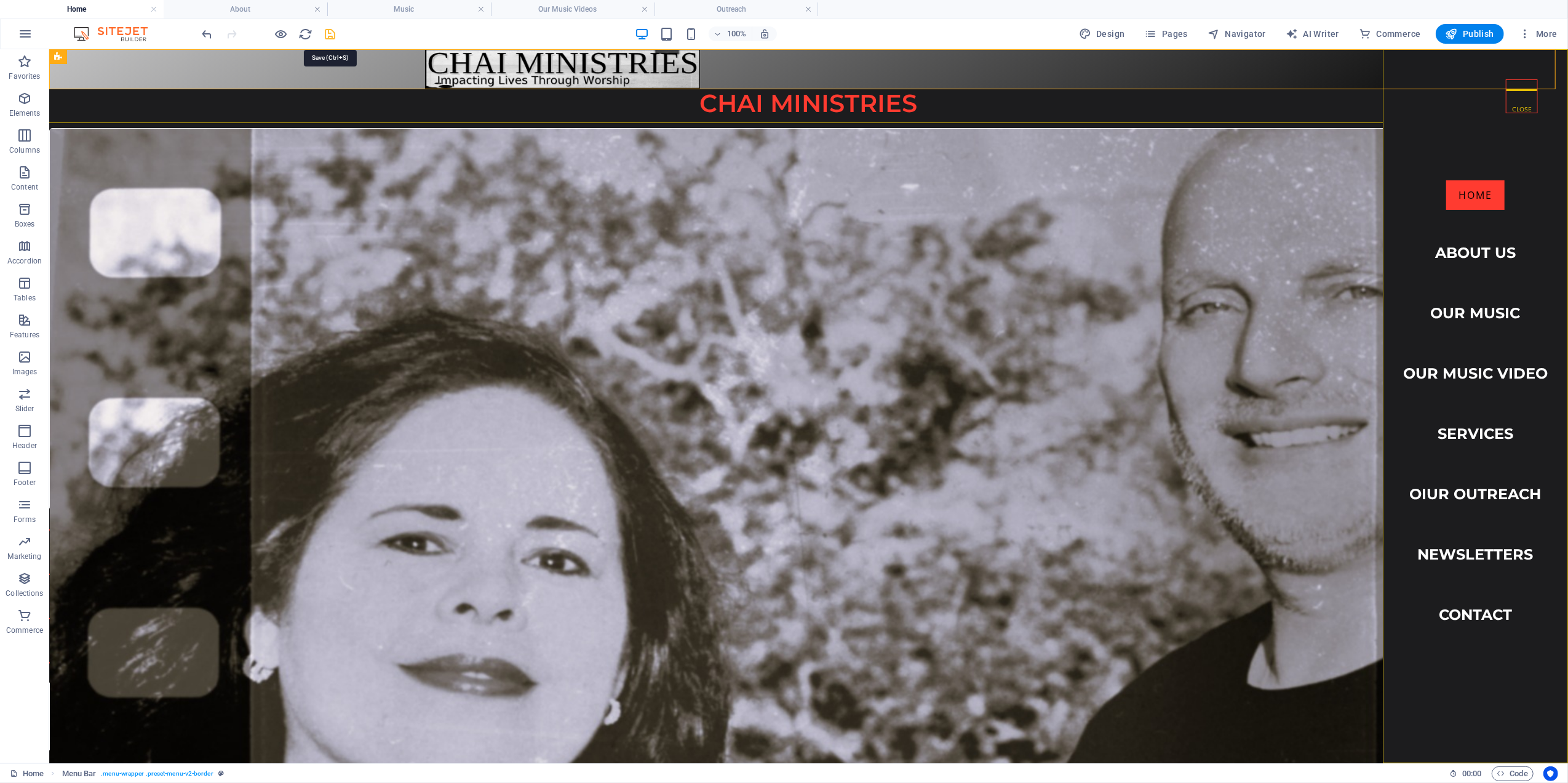
click at [330, 30] on icon "save" at bounding box center [331, 34] width 14 height 14
click at [238, 4] on h4 "About" at bounding box center [245, 9] width 163 height 13
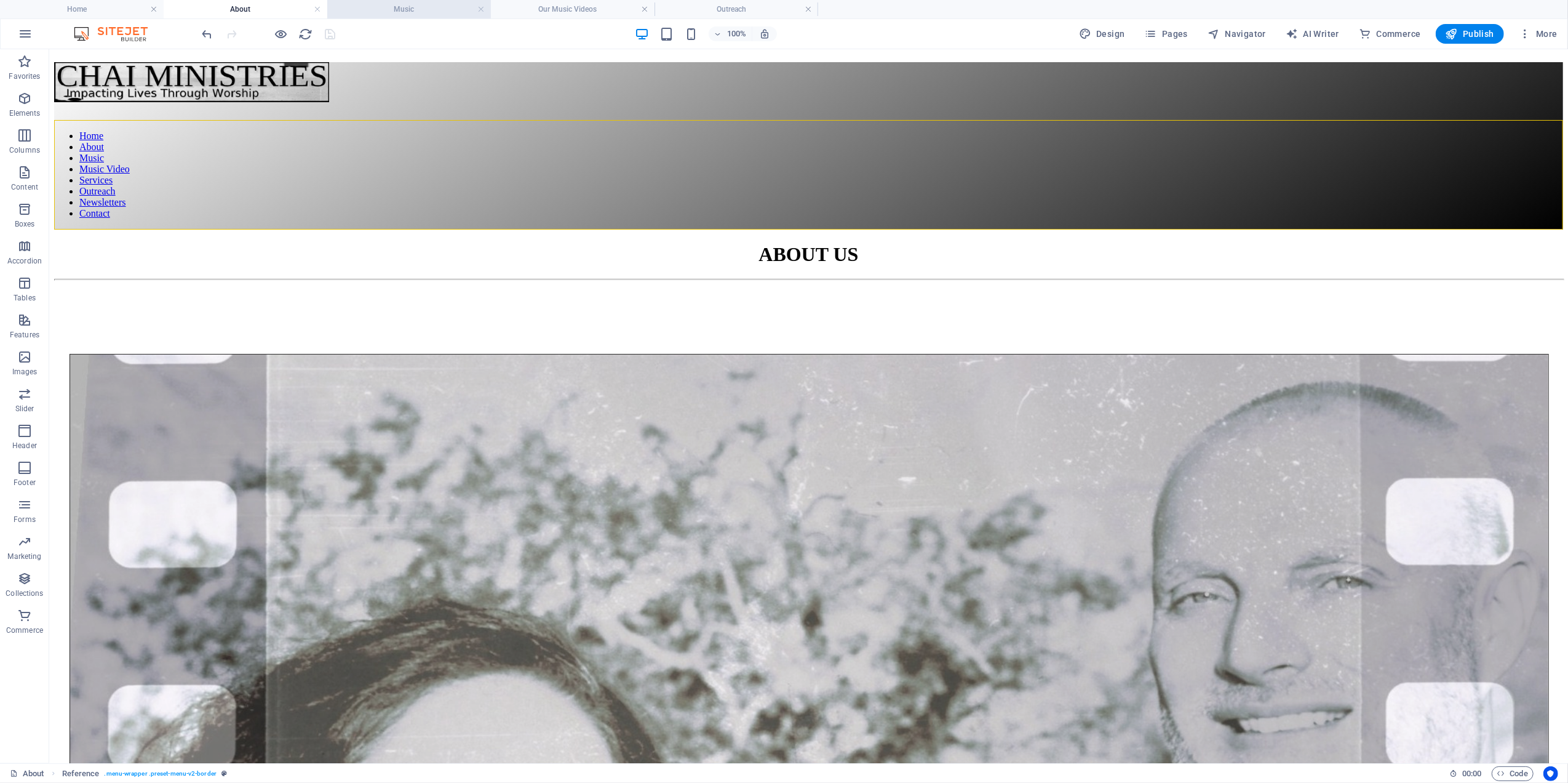
click at [394, 10] on h4 "Music" at bounding box center [409, 9] width 163 height 13
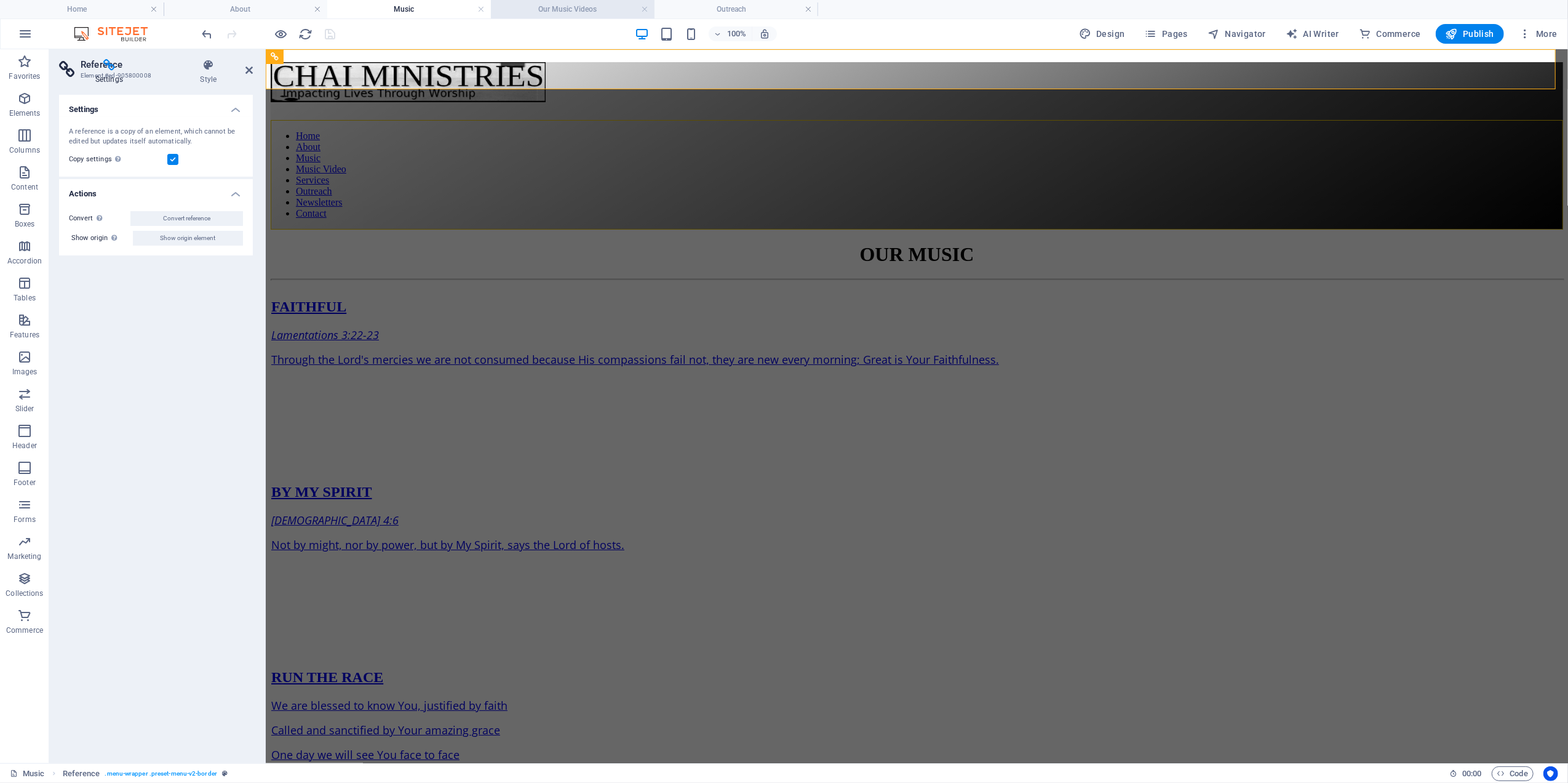
click at [534, 5] on h4 "Our Music Videos" at bounding box center [572, 9] width 163 height 13
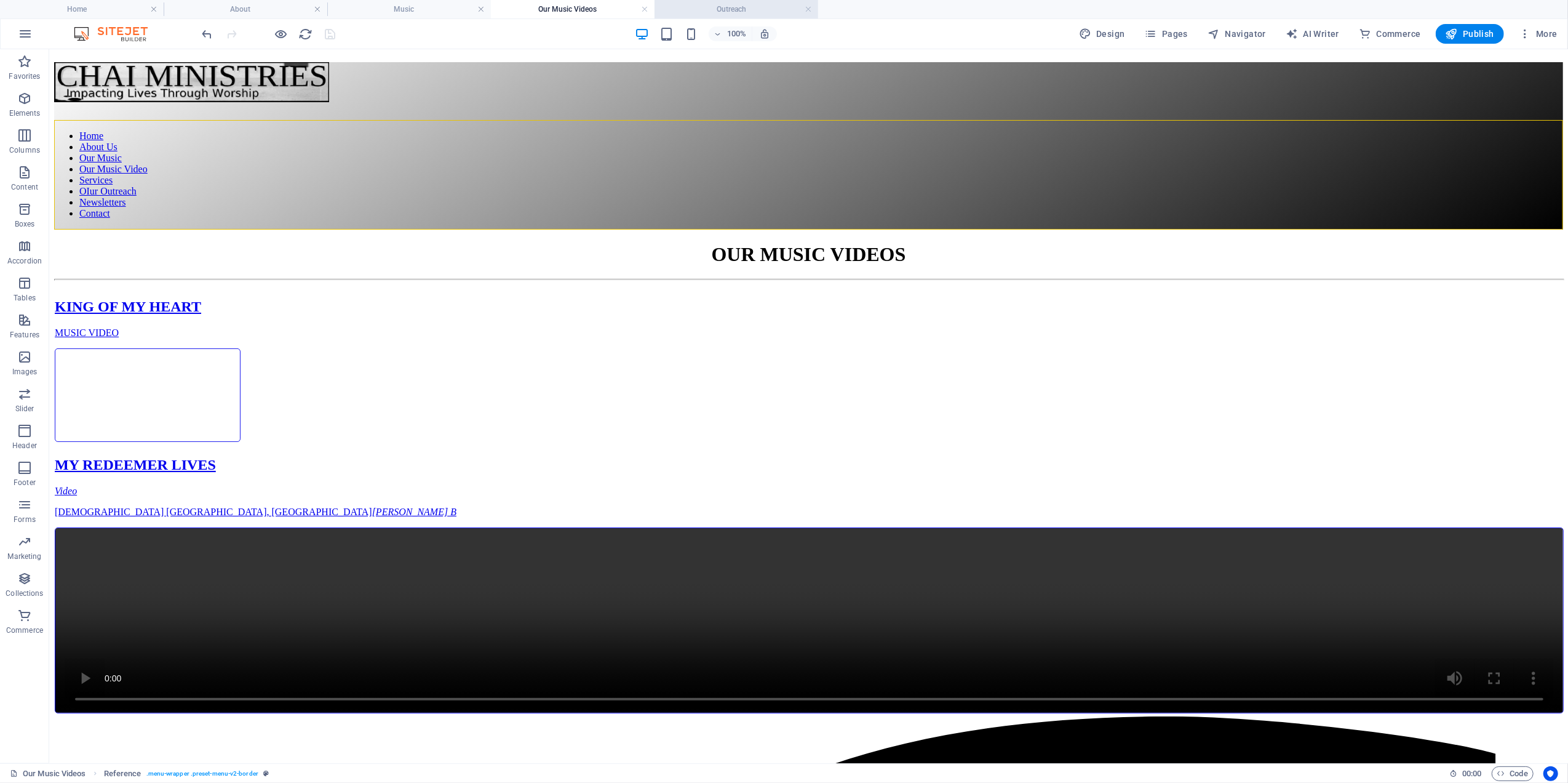
click at [702, 6] on h4 "Outreach" at bounding box center [735, 9] width 163 height 13
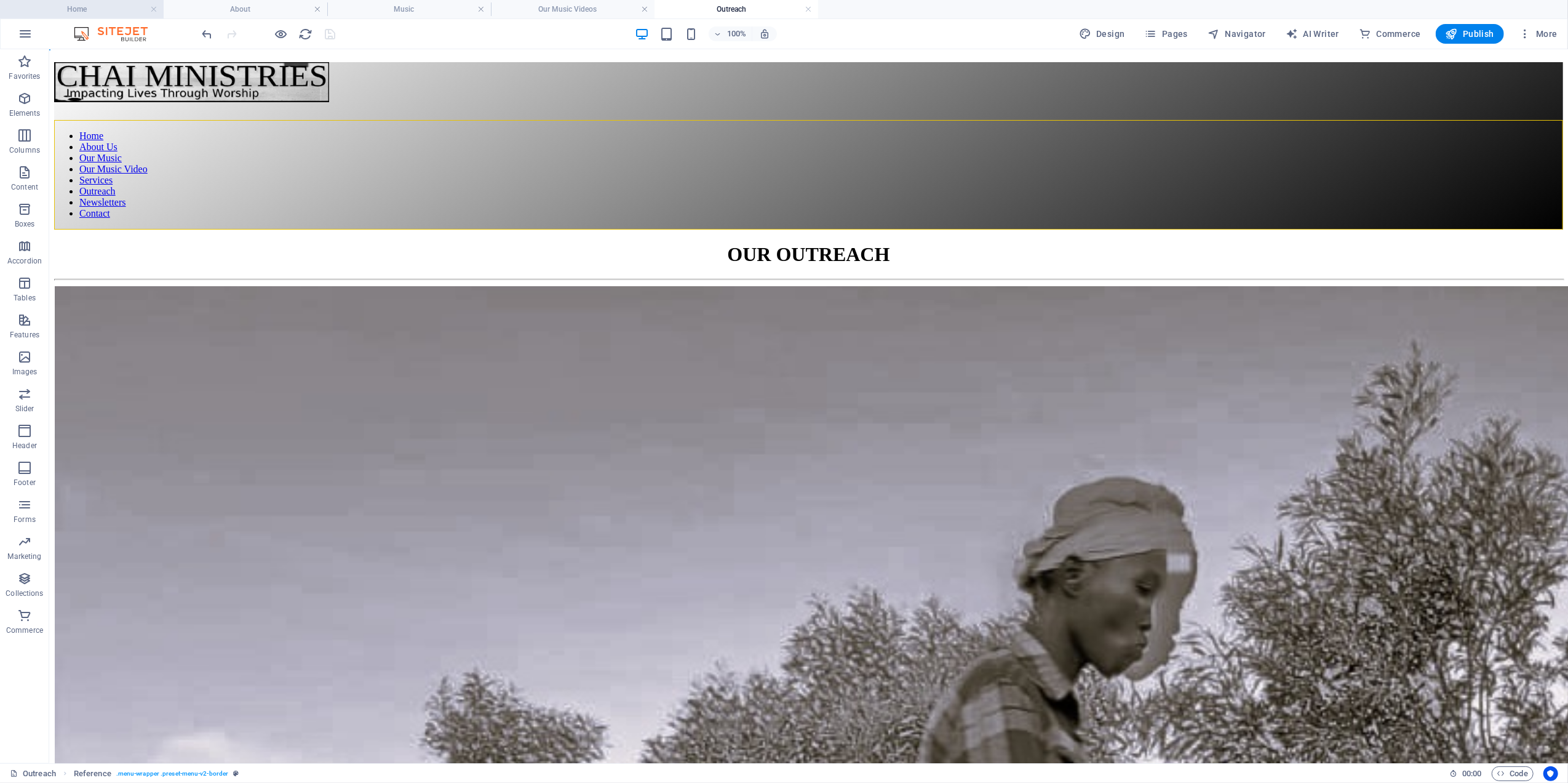
click at [87, 7] on h4 "Home" at bounding box center [81, 9] width 163 height 13
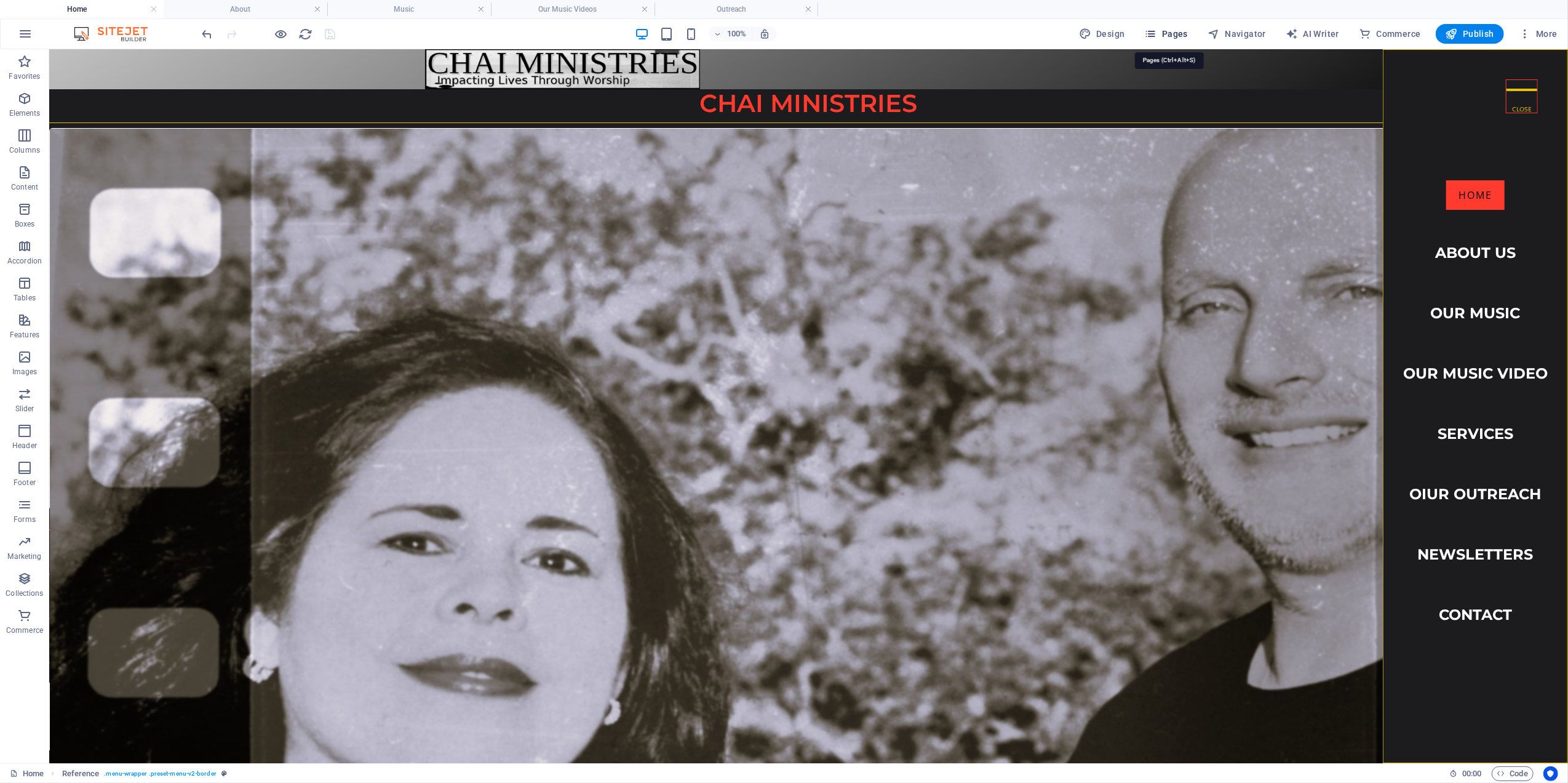
click at [1172, 30] on span "Pages" at bounding box center [1166, 34] width 43 height 12
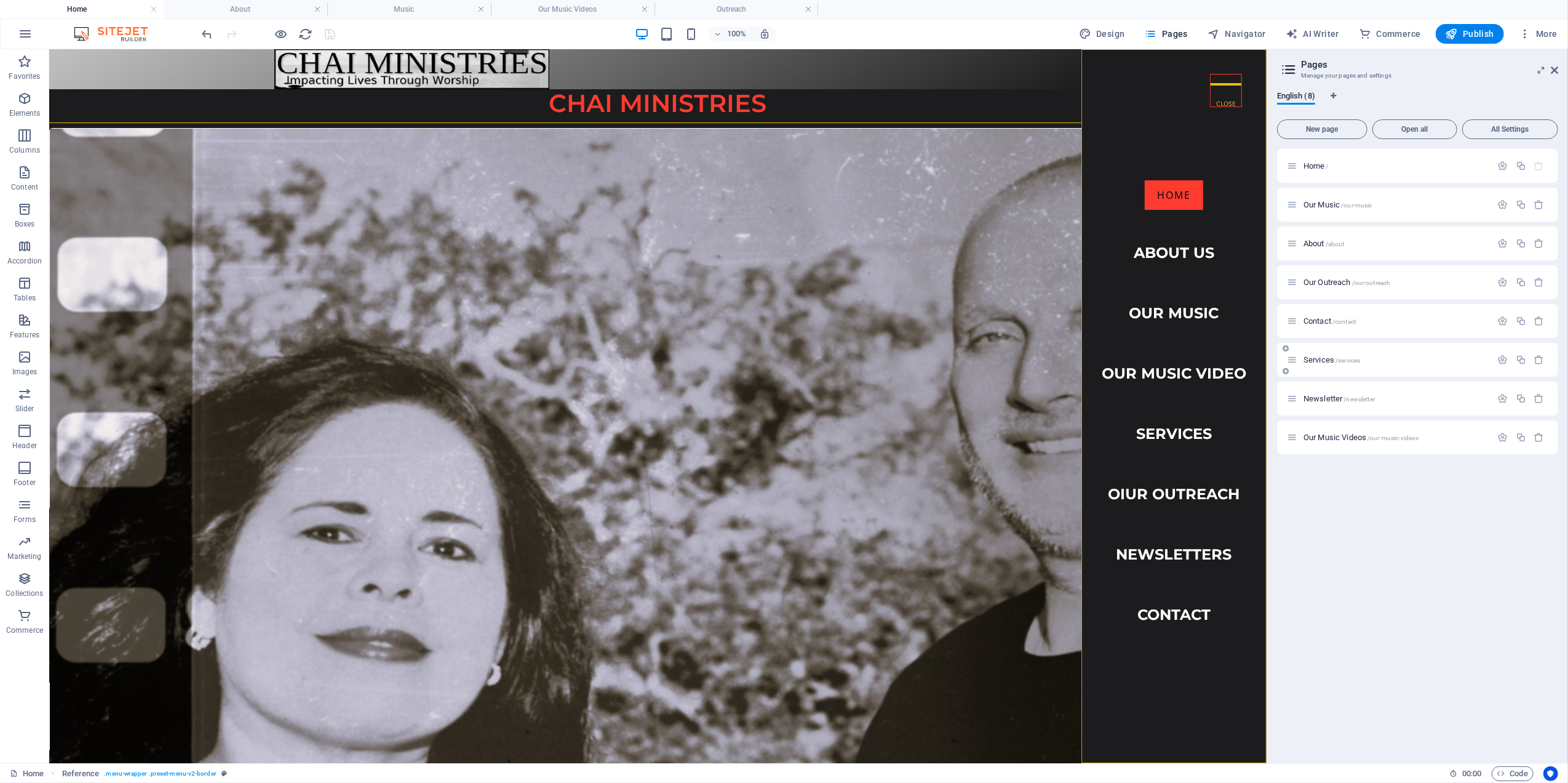
click at [1315, 362] on span "Services /services" at bounding box center [1332, 360] width 56 height 9
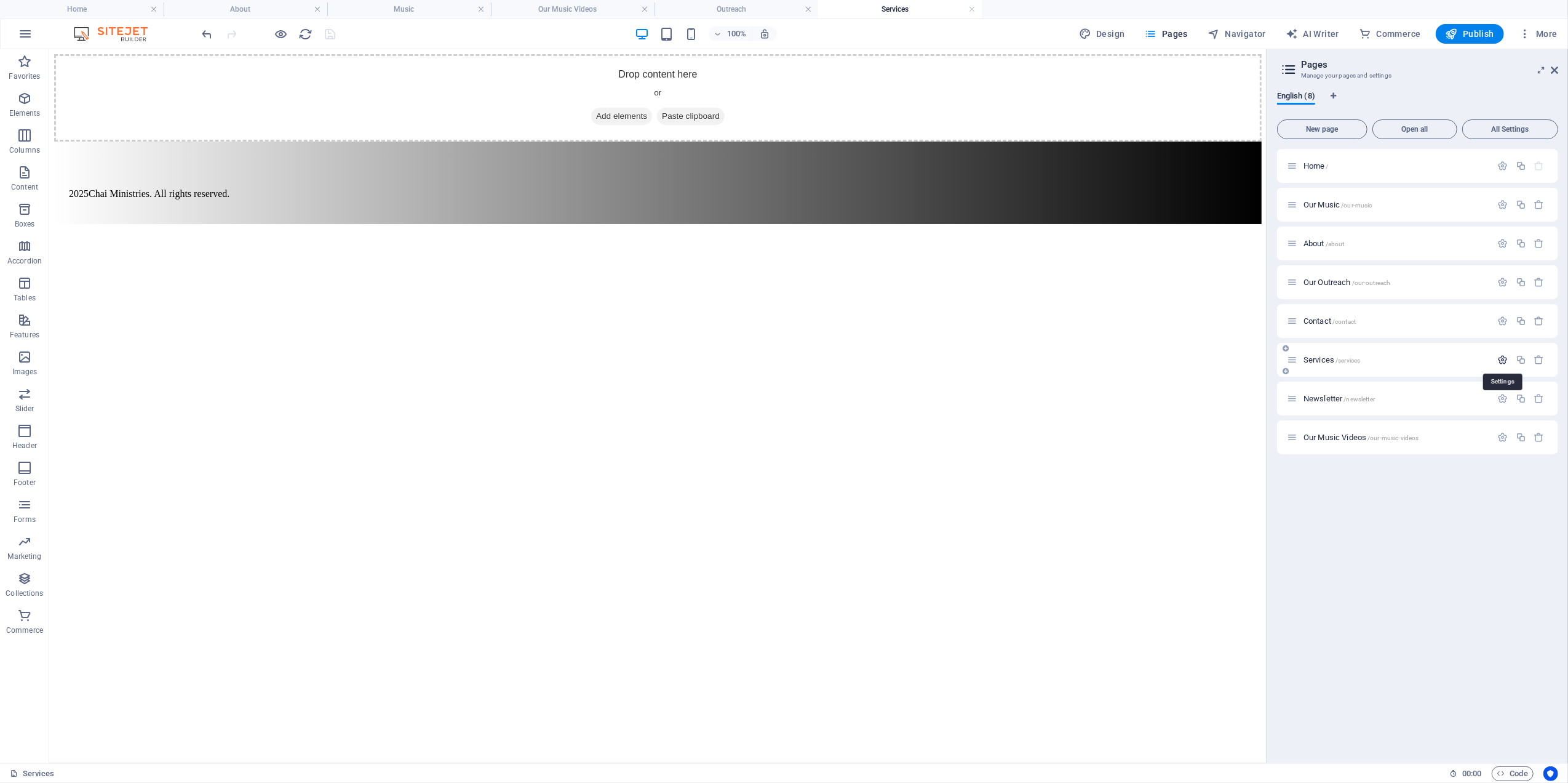
click at [1501, 358] on icon "button" at bounding box center [1504, 360] width 11 height 11
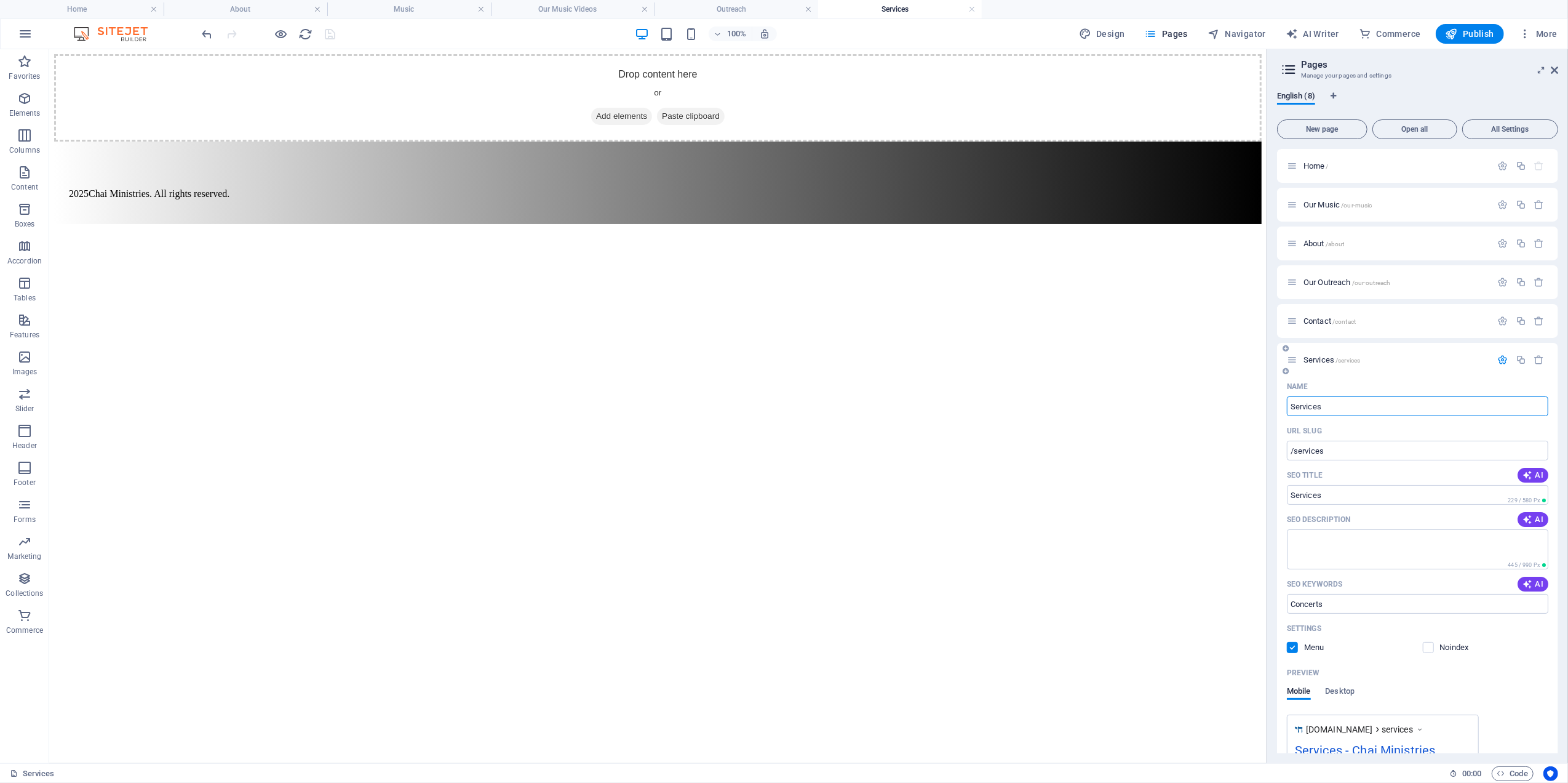
click at [1290, 404] on input "Services" at bounding box center [1417, 406] width 261 height 20
type input "OurServices"
type input "/ouservices"
type input "Our Services"
type input "/our-services"
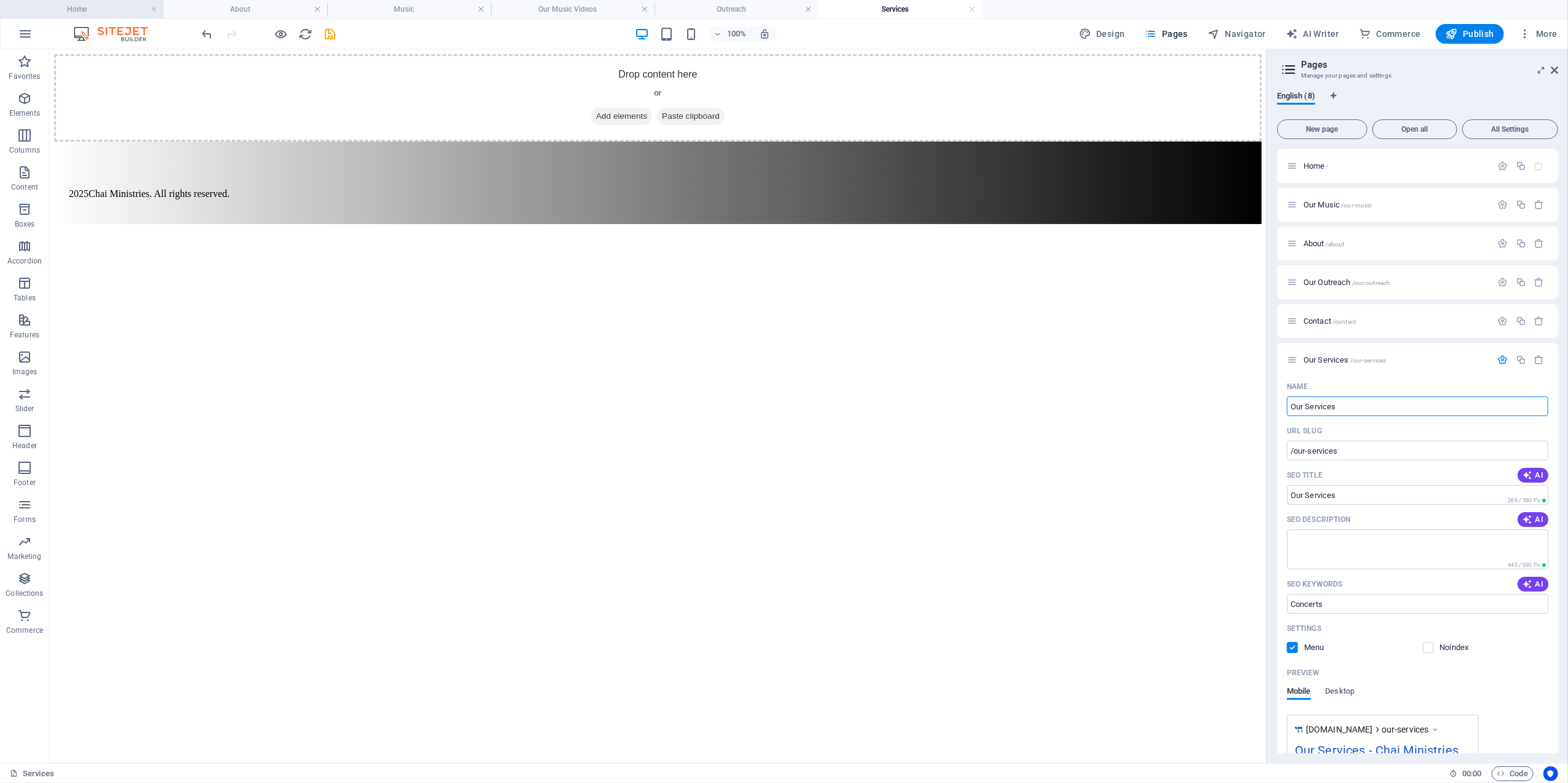
click at [112, 5] on h4 "Home" at bounding box center [81, 9] width 163 height 13
type input "Our Services"
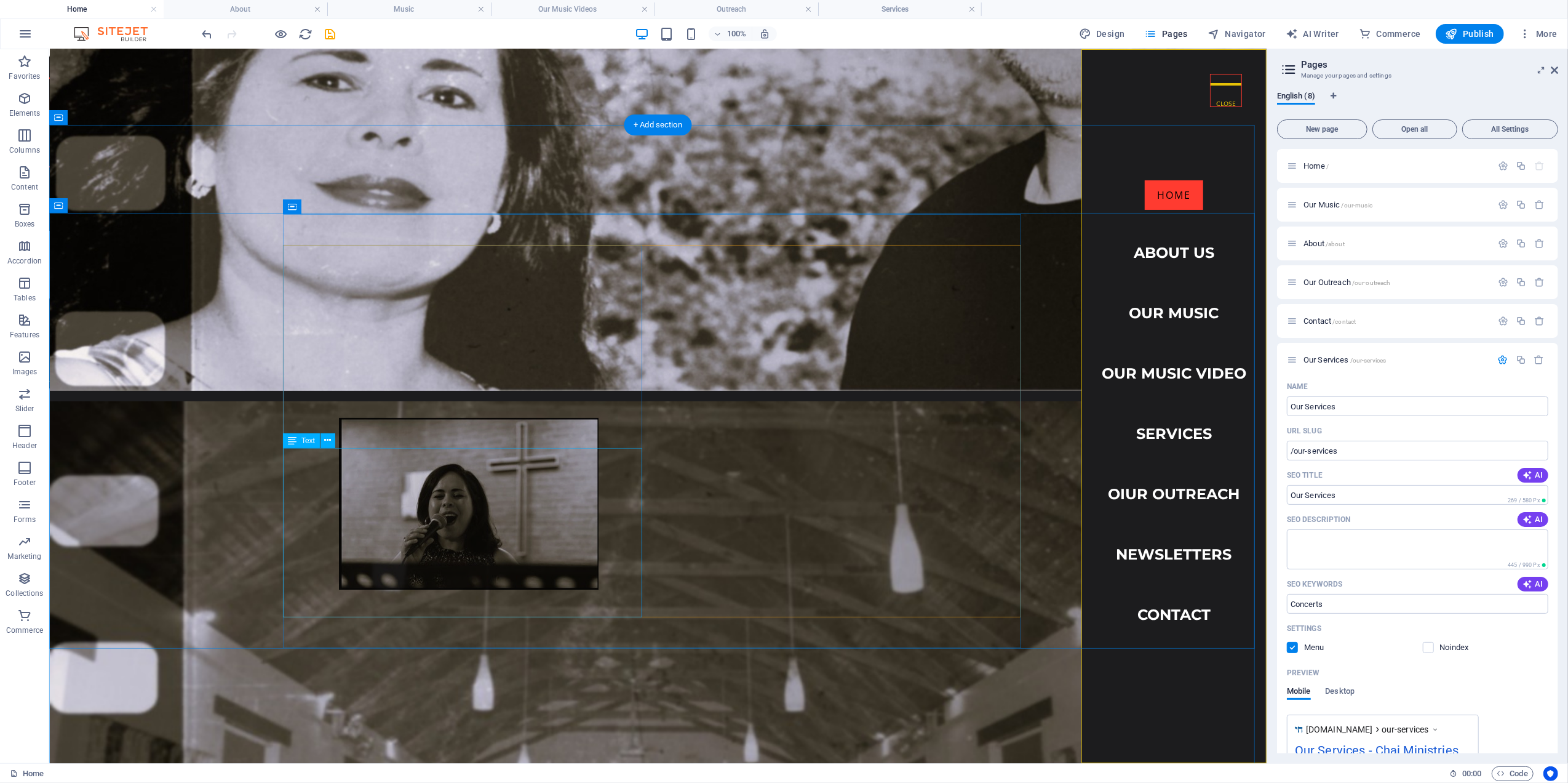
scroll to position [492, 0]
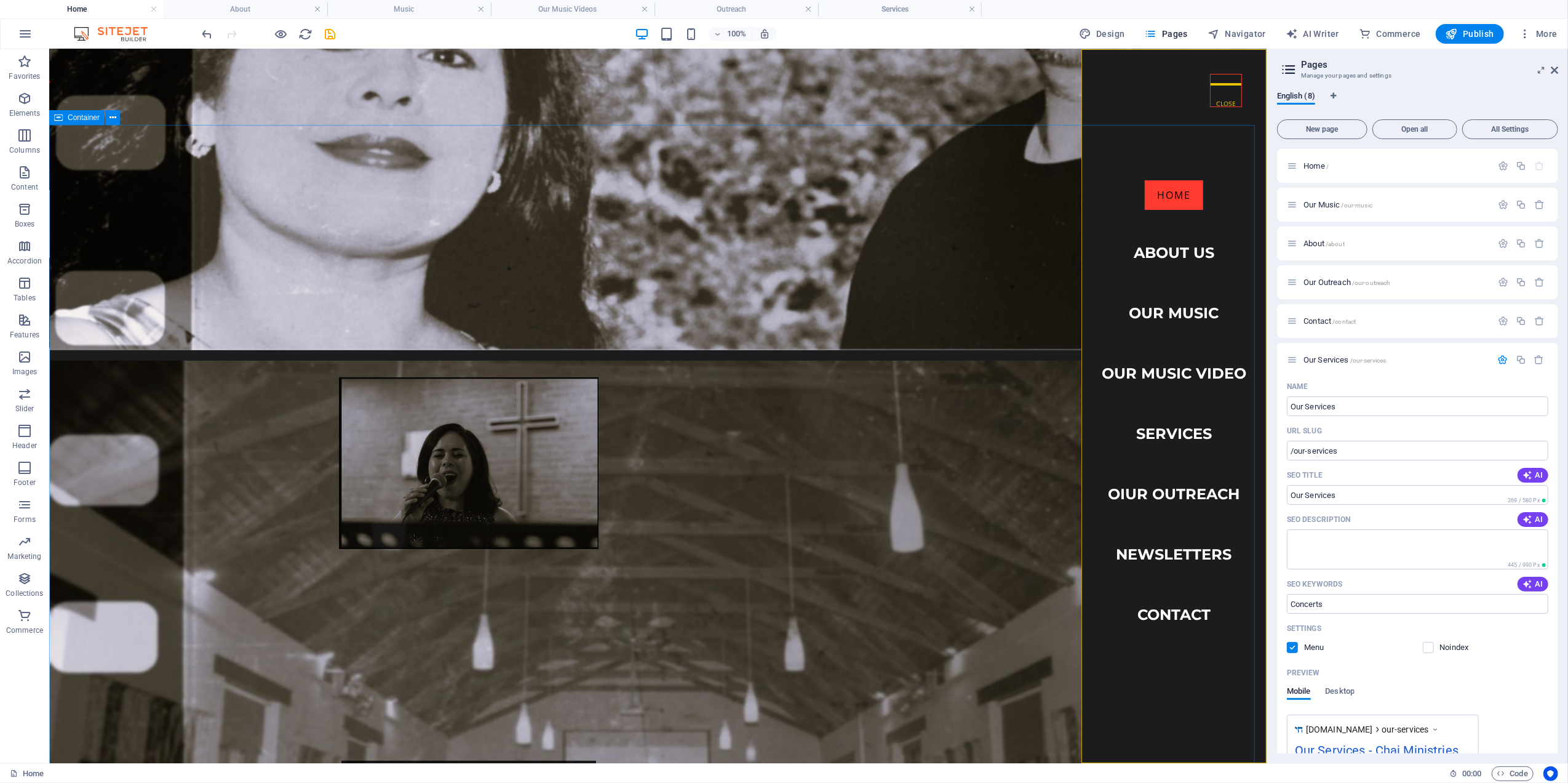
click at [97, 119] on span "Container" at bounding box center [84, 118] width 32 height 7
click at [111, 114] on icon at bounding box center [113, 118] width 7 height 12
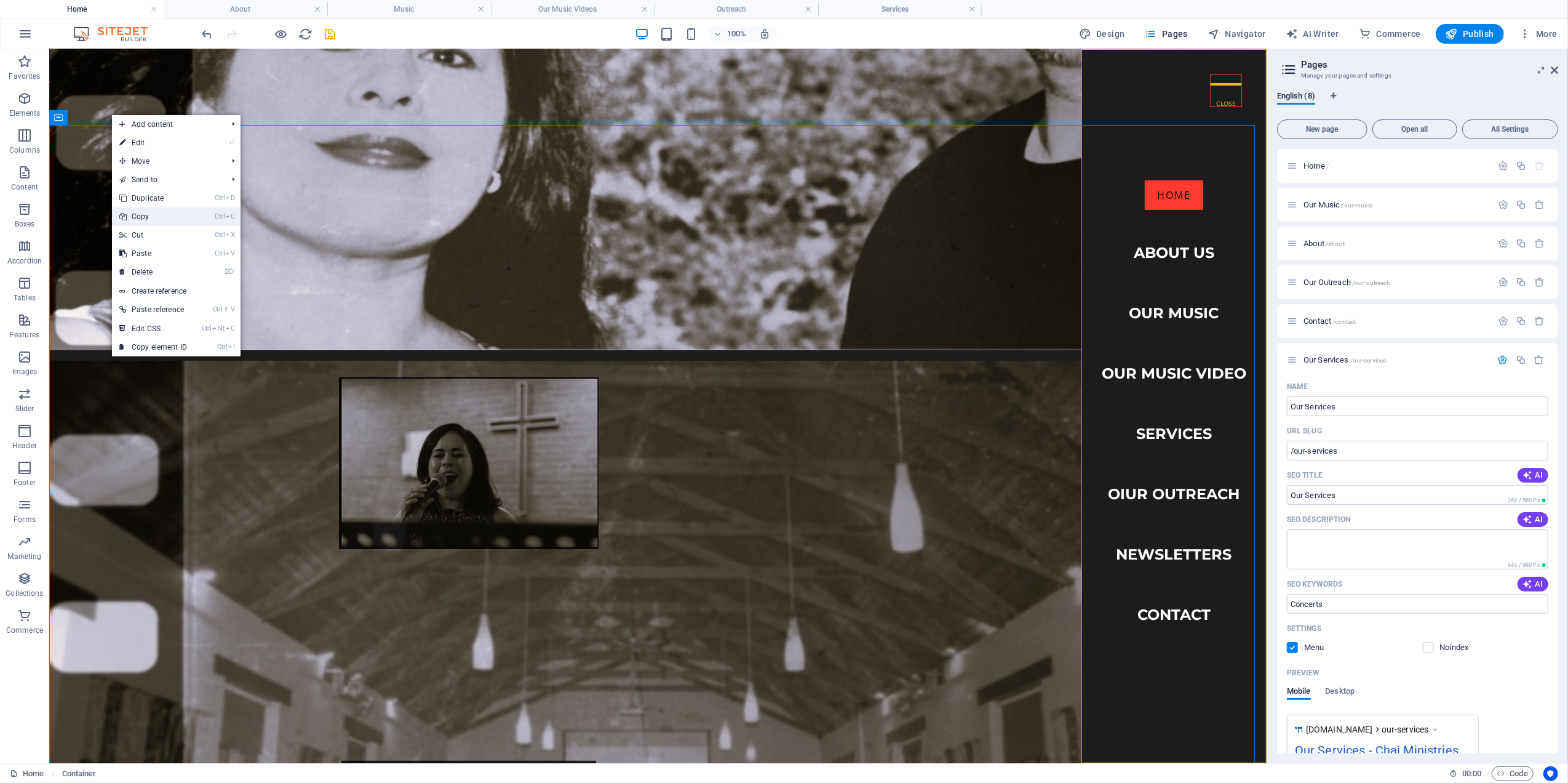
click at [133, 217] on link "Ctrl C Copy" at bounding box center [153, 216] width 82 height 19
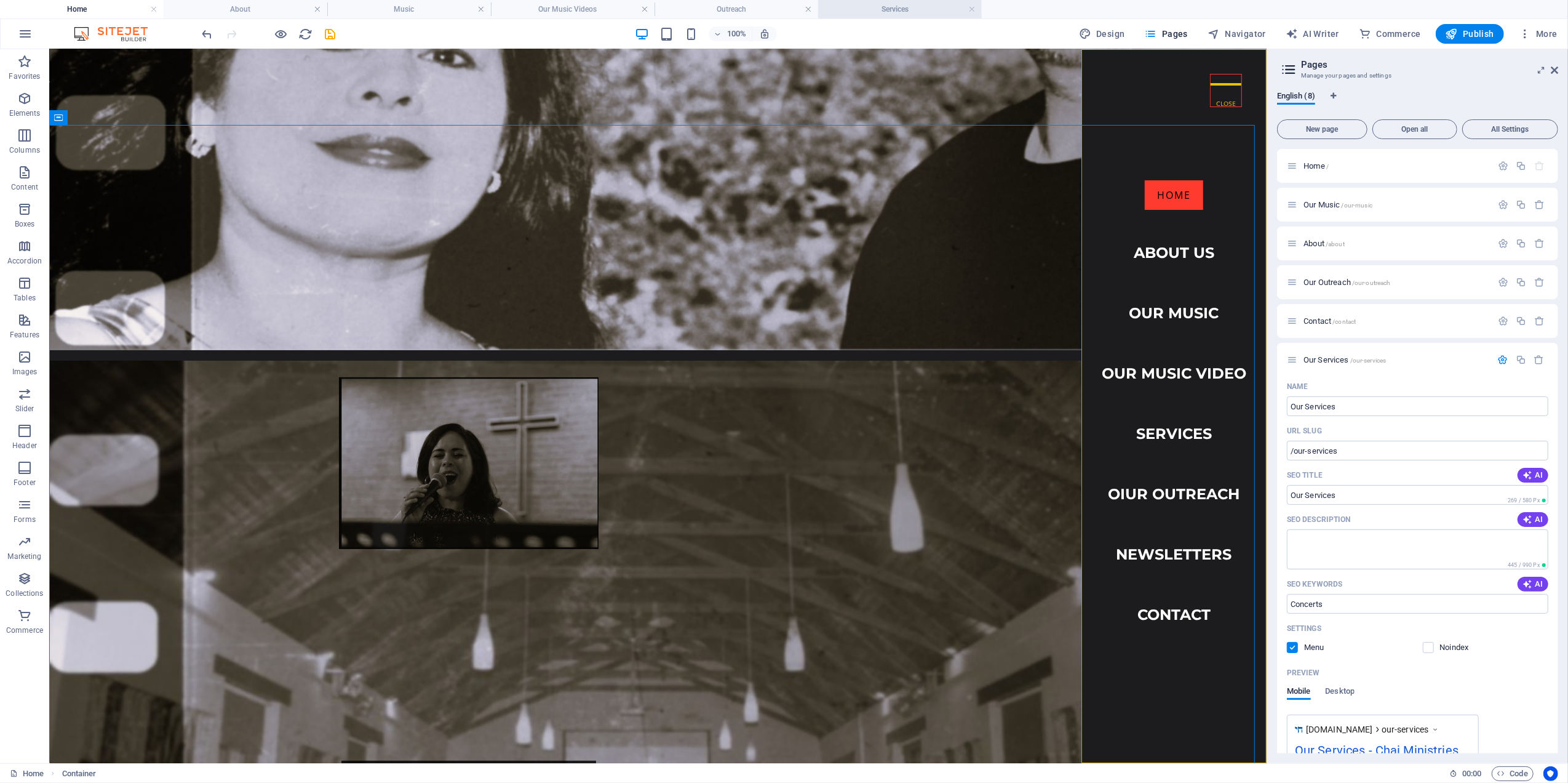
click at [898, 6] on h4 "Services" at bounding box center [900, 9] width 163 height 13
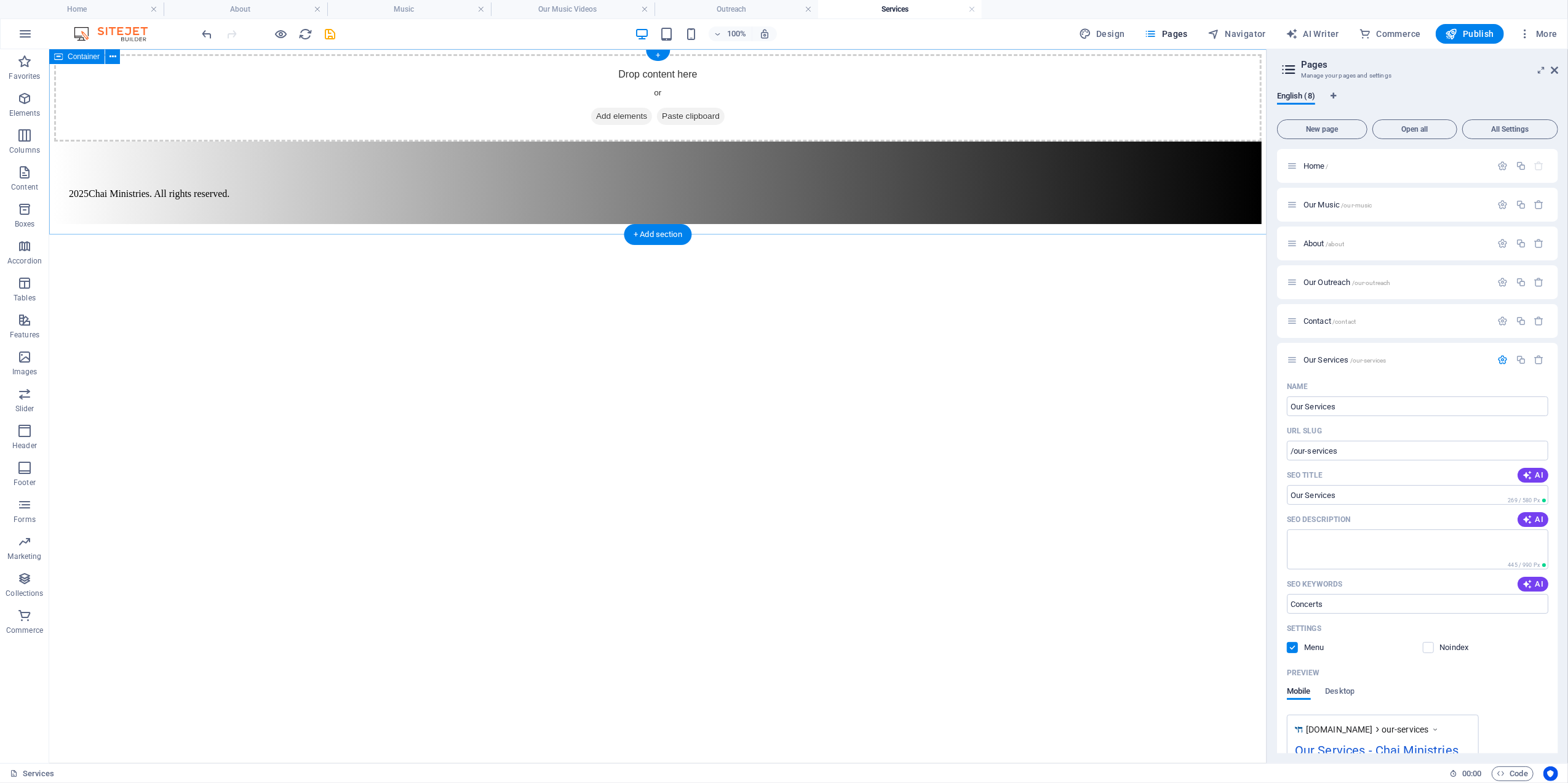
click at [214, 141] on div "Drop content here or Add elements Paste clipboard" at bounding box center [657, 97] width 1207 height 87
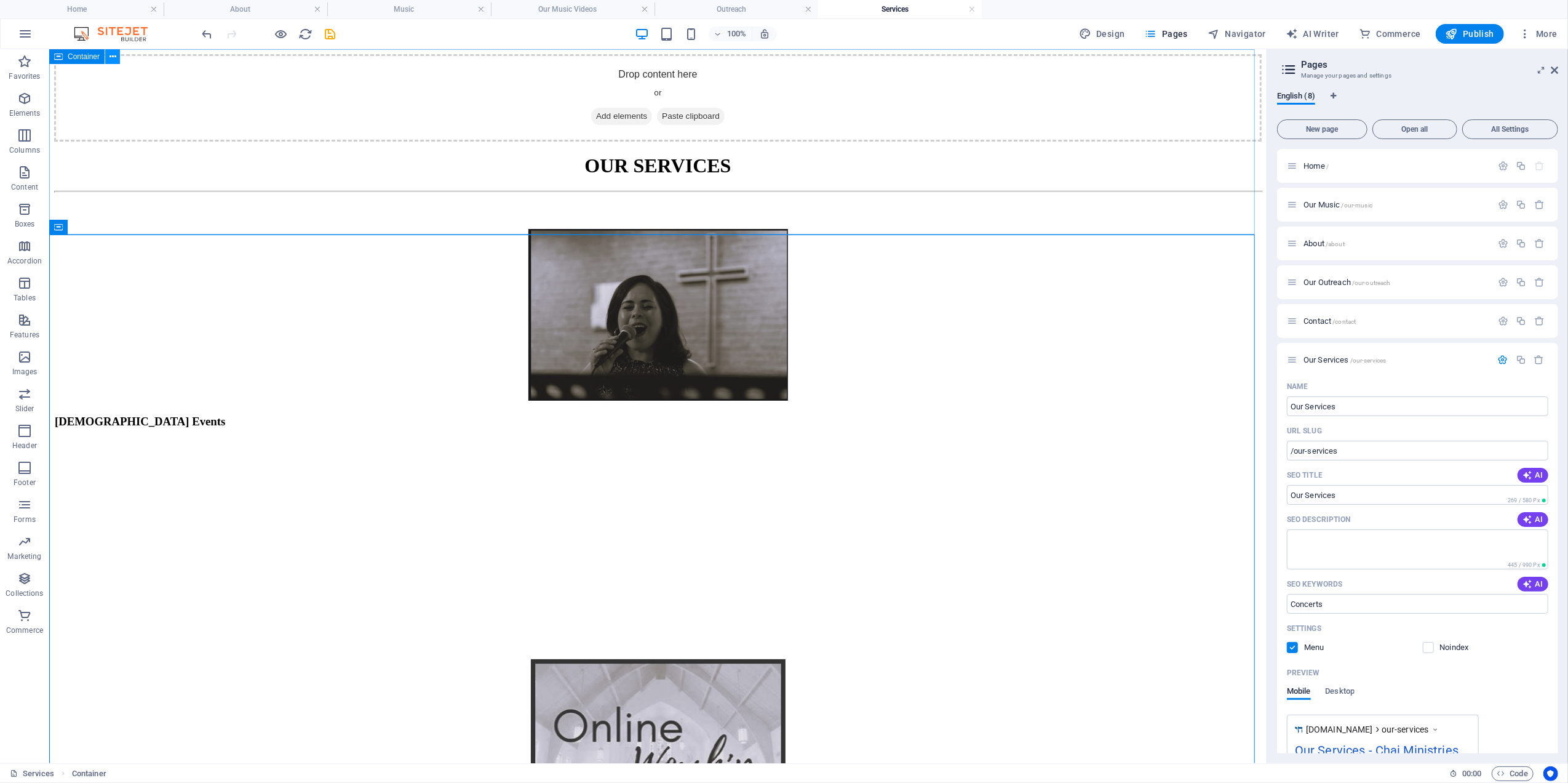
click at [110, 54] on icon at bounding box center [113, 57] width 7 height 12
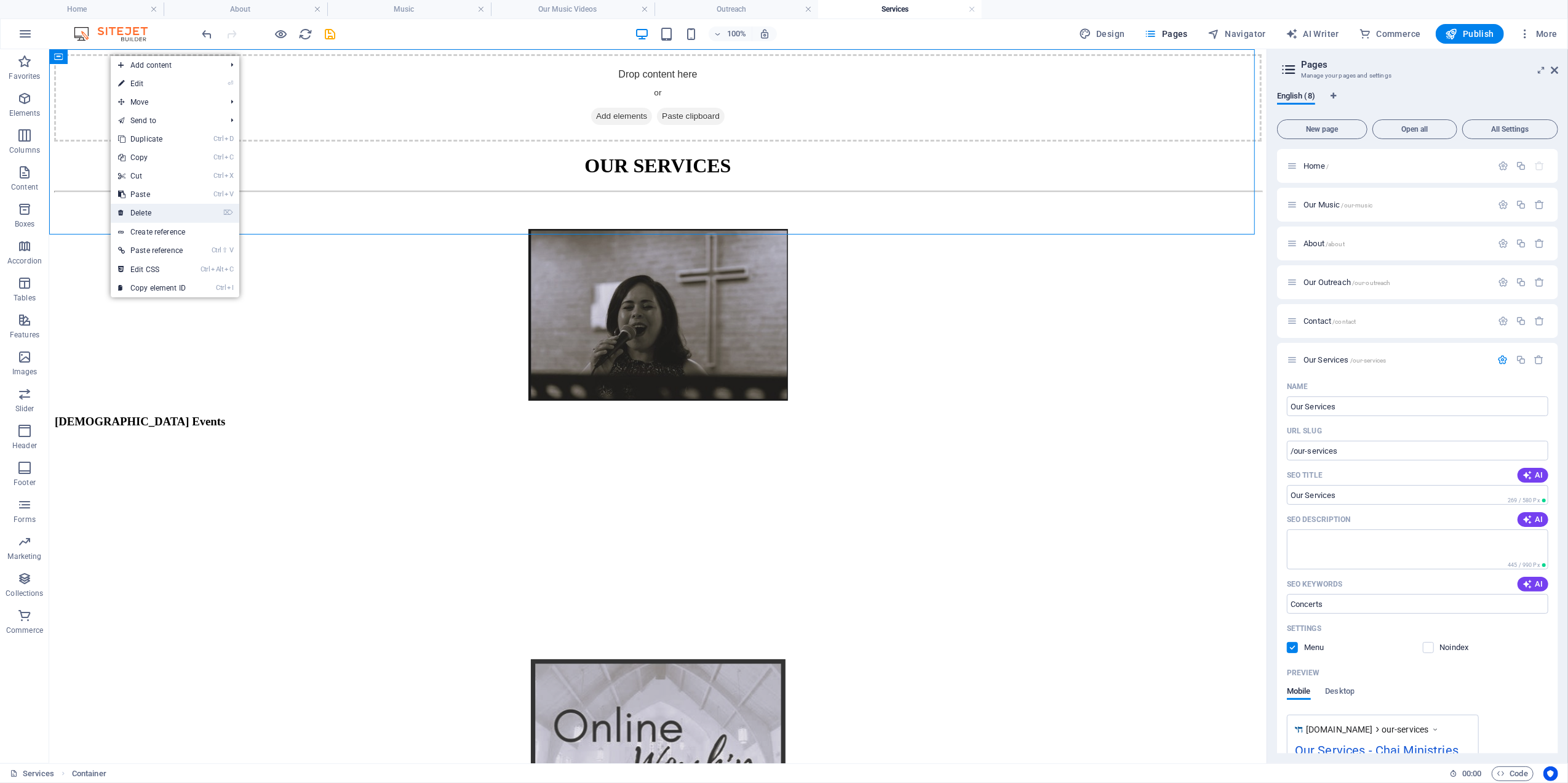
click at [136, 207] on link "⌦ Delete" at bounding box center [152, 212] width 82 height 19
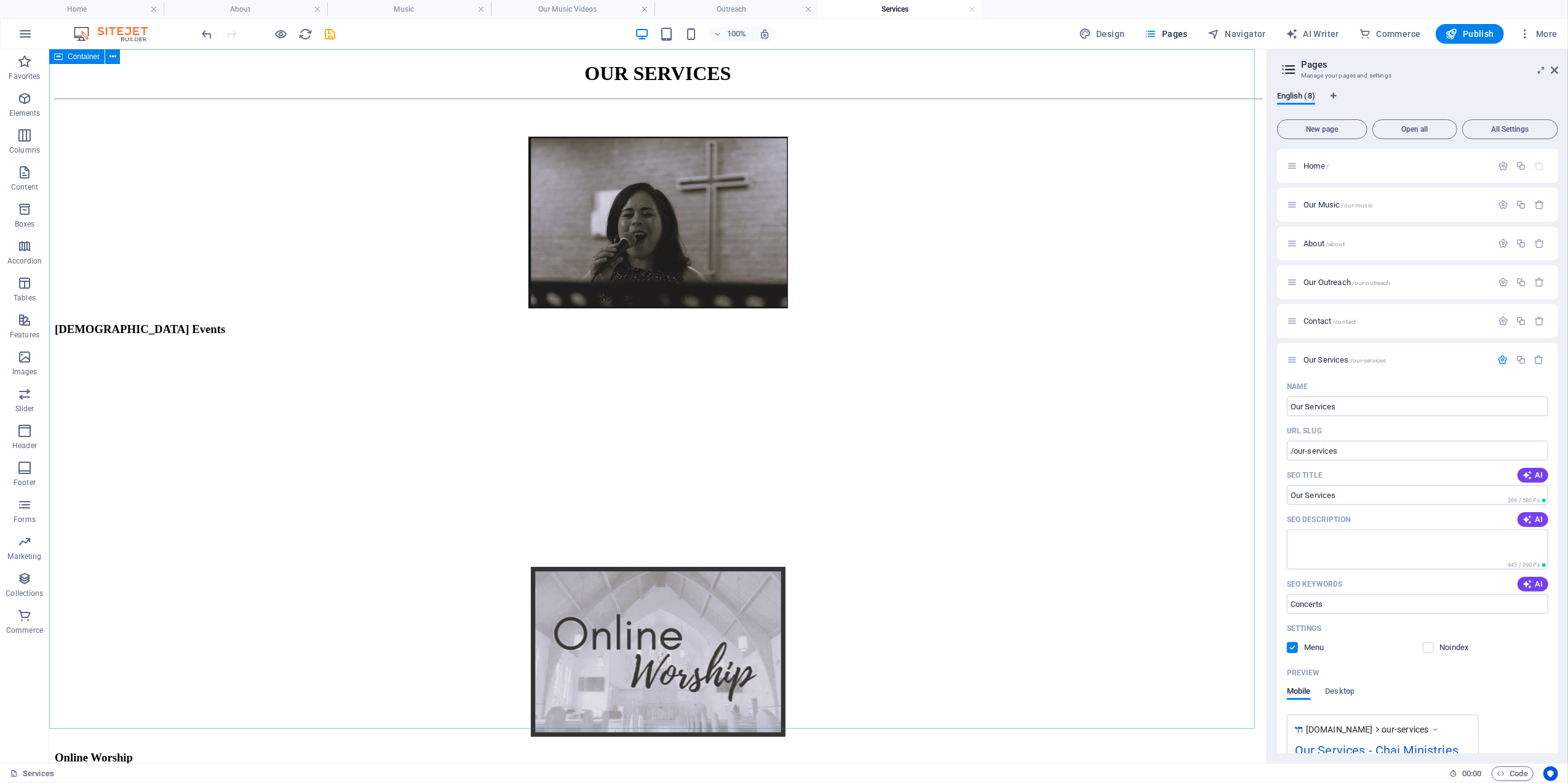
click at [92, 58] on span "Container" at bounding box center [84, 56] width 32 height 7
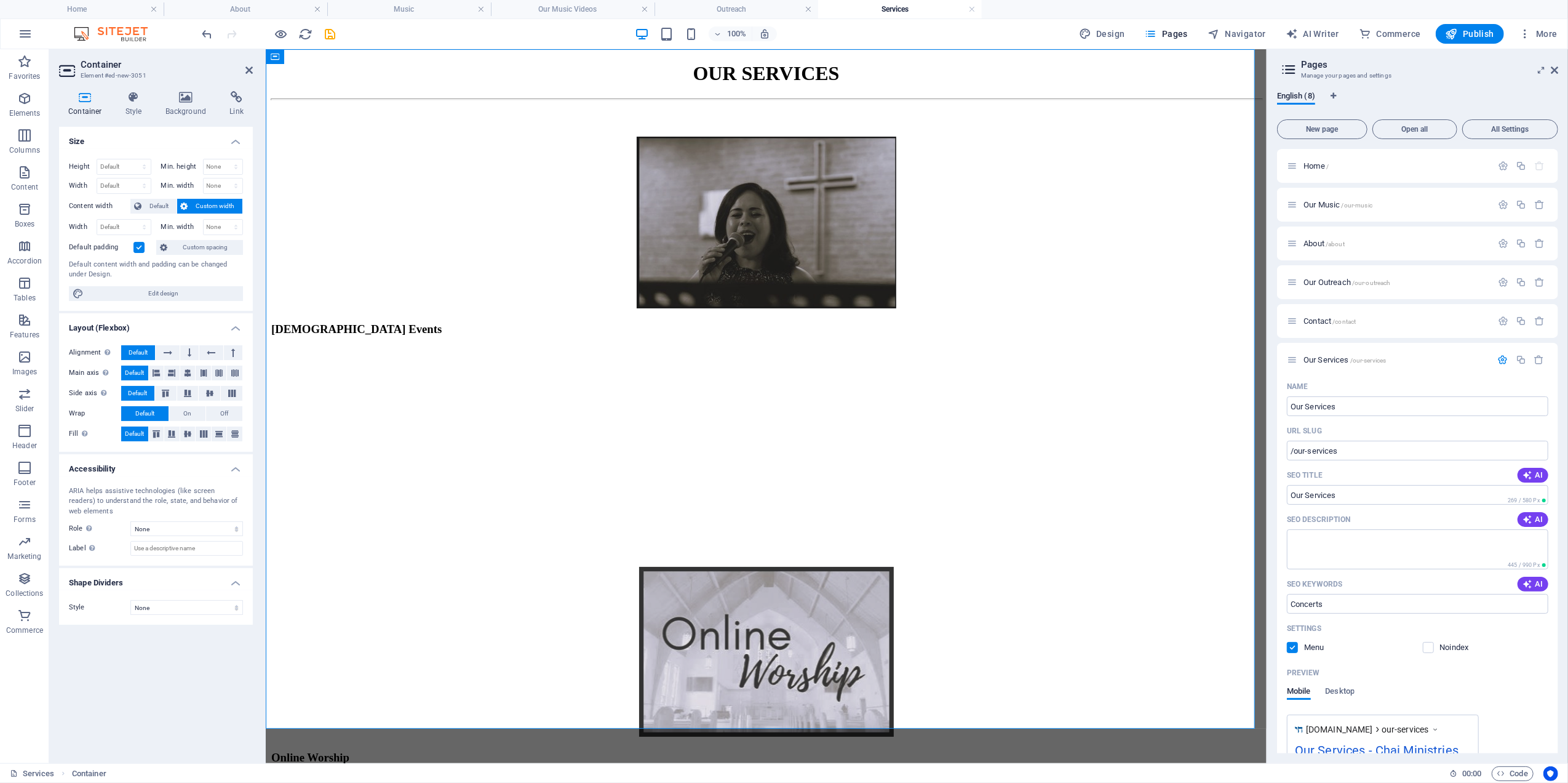
drag, startPoint x: 136, startPoint y: 246, endPoint x: 185, endPoint y: 146, distance: 111.4
click at [136, 241] on div "Default padding" at bounding box center [111, 247] width 84 height 15
drag, startPoint x: 137, startPoint y: 249, endPoint x: 215, endPoint y: 160, distance: 118.3
click at [137, 249] on label at bounding box center [139, 247] width 11 height 11
click at [0, 0] on input "Default padding" at bounding box center [0, 0] width 0 height 0
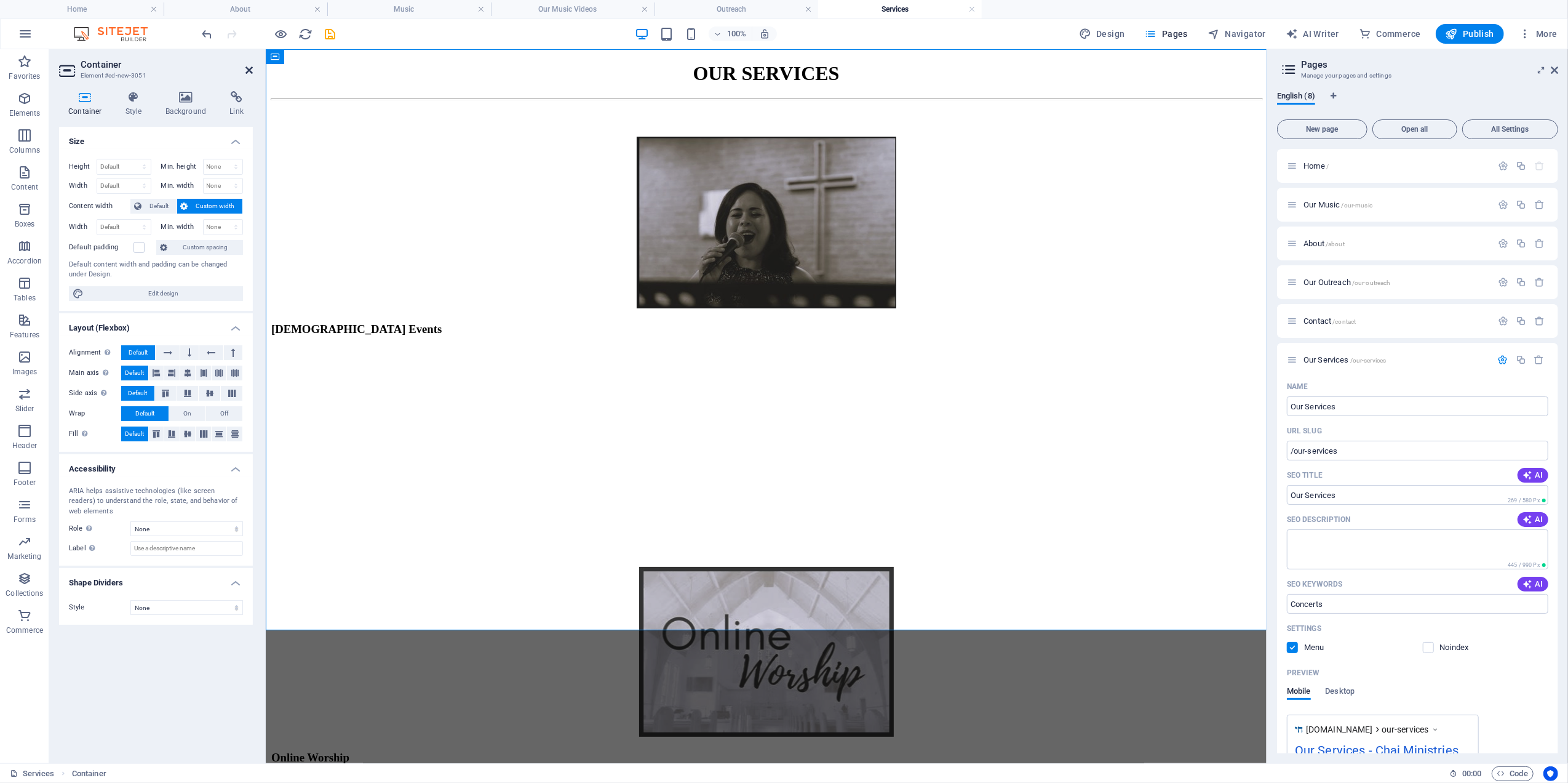
click at [246, 68] on icon at bounding box center [249, 70] width 7 height 10
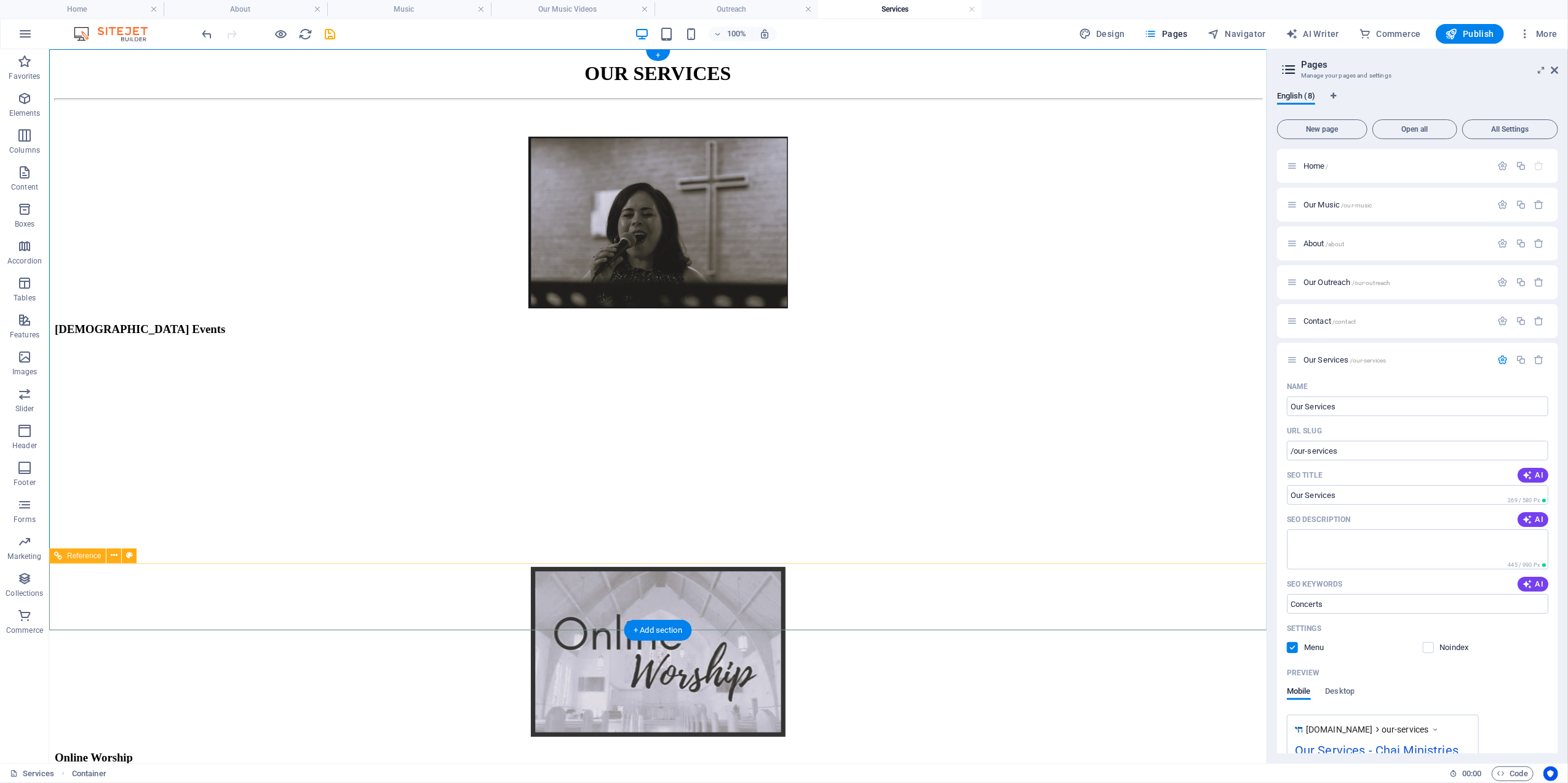
click at [74, 5] on h4 "Home" at bounding box center [81, 9] width 163 height 13
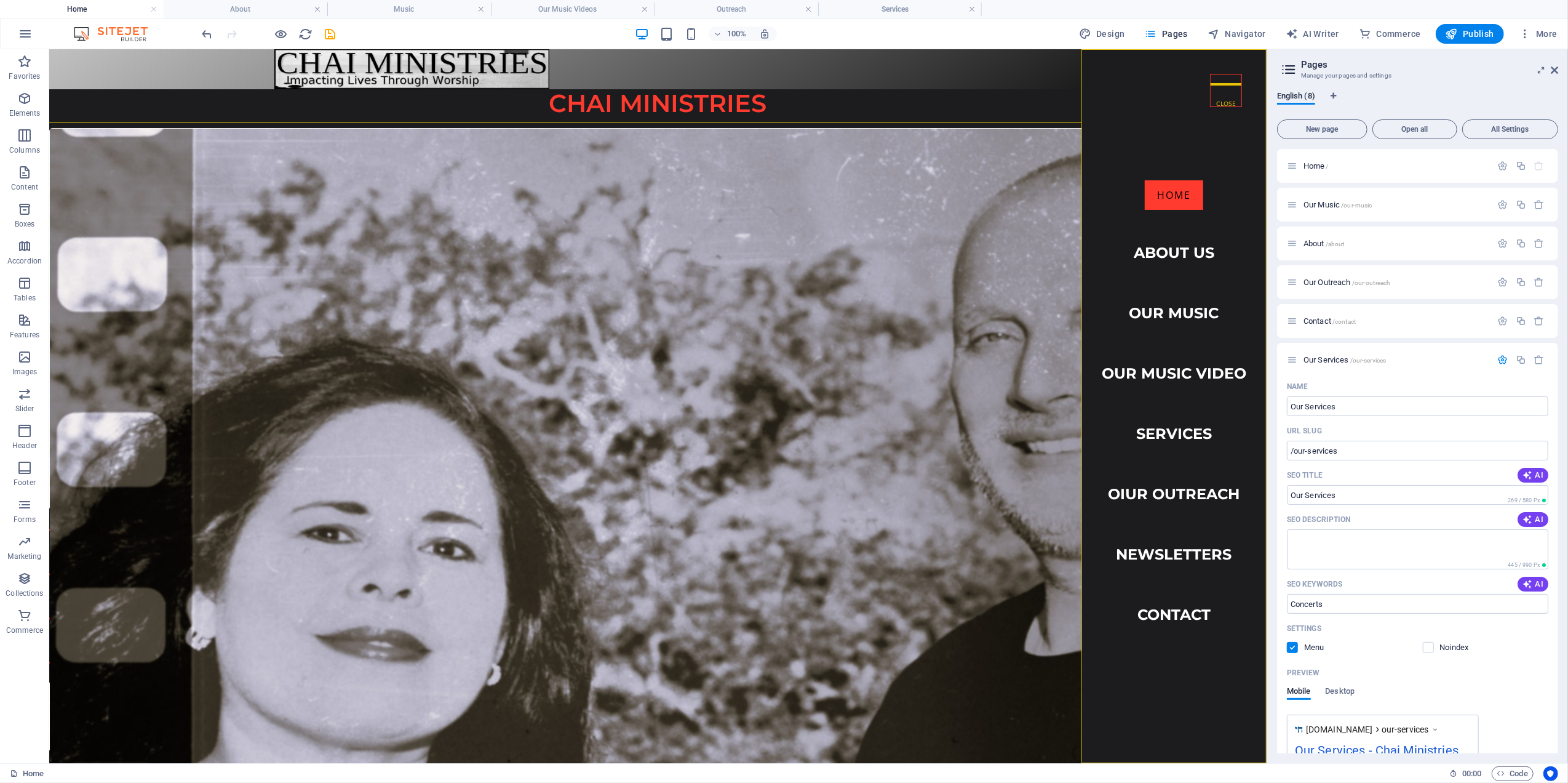
scroll to position [492, 0]
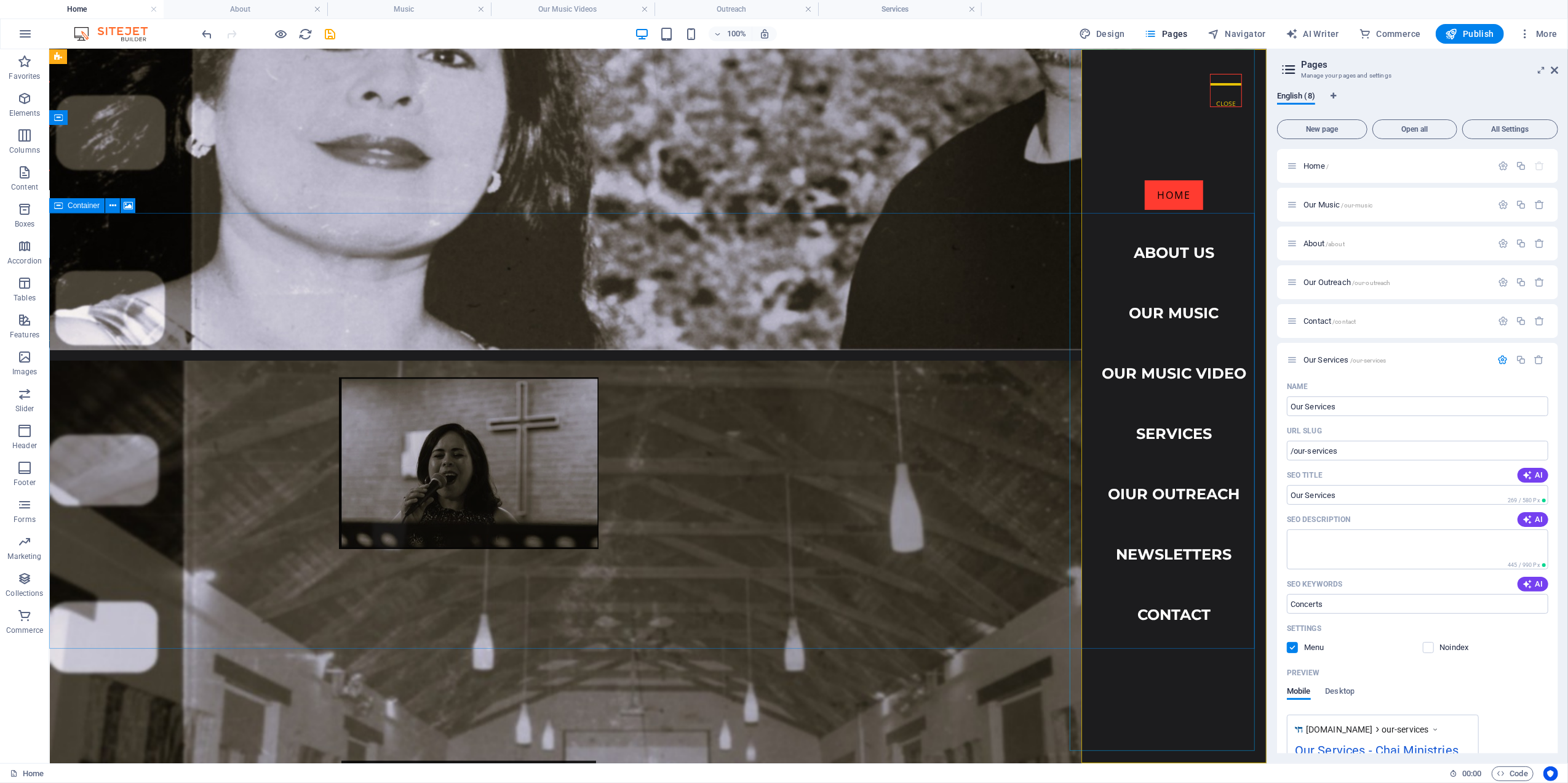
click at [1148, 433] on nav "Home About Us Our Music Our Music Video Services OIur Outreach Newsletters Cont…" at bounding box center [1173, 405] width 185 height 714
select select
select select "default"
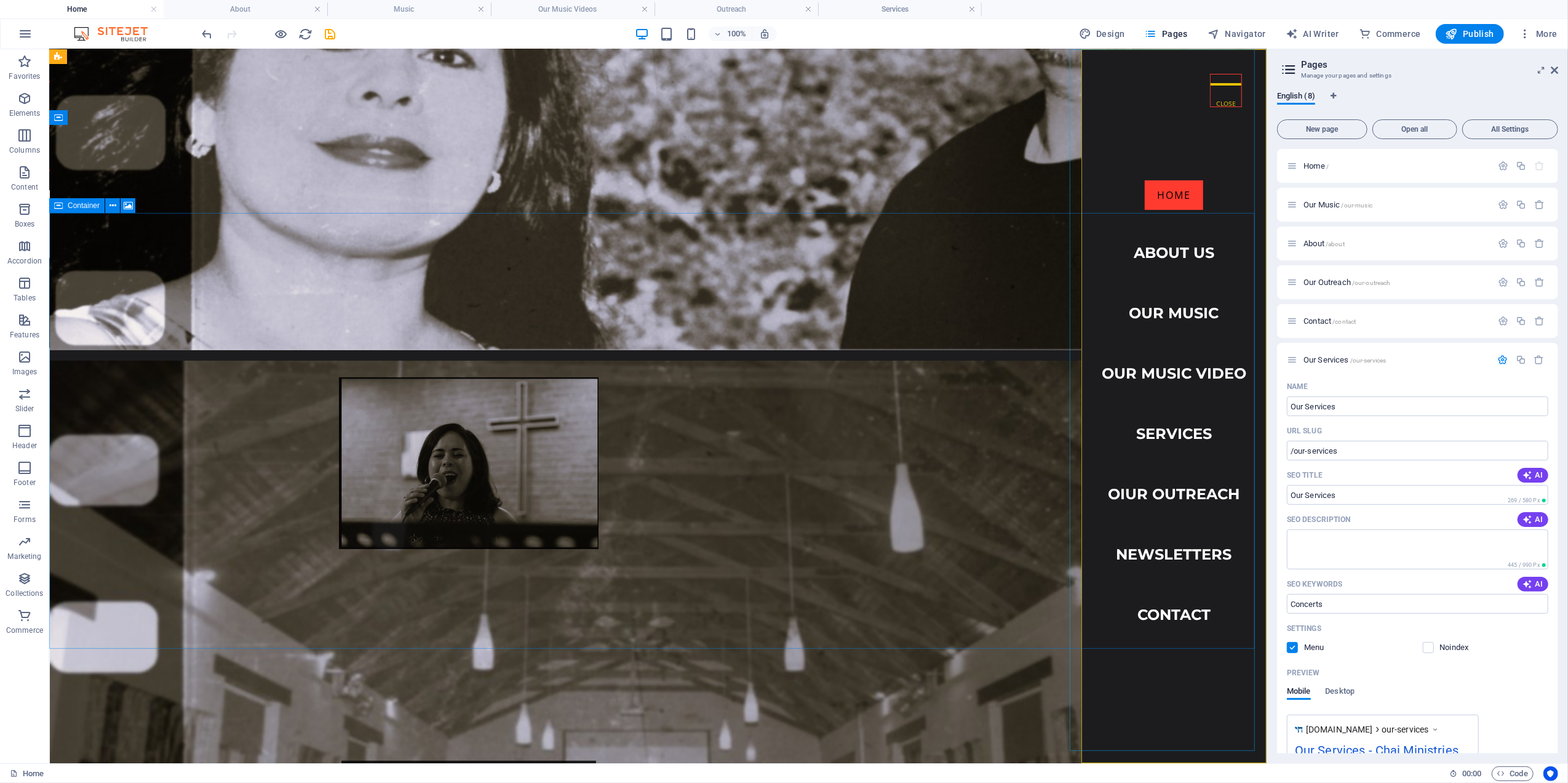
select select "2"
select select
select select "1"
select select
select select "7"
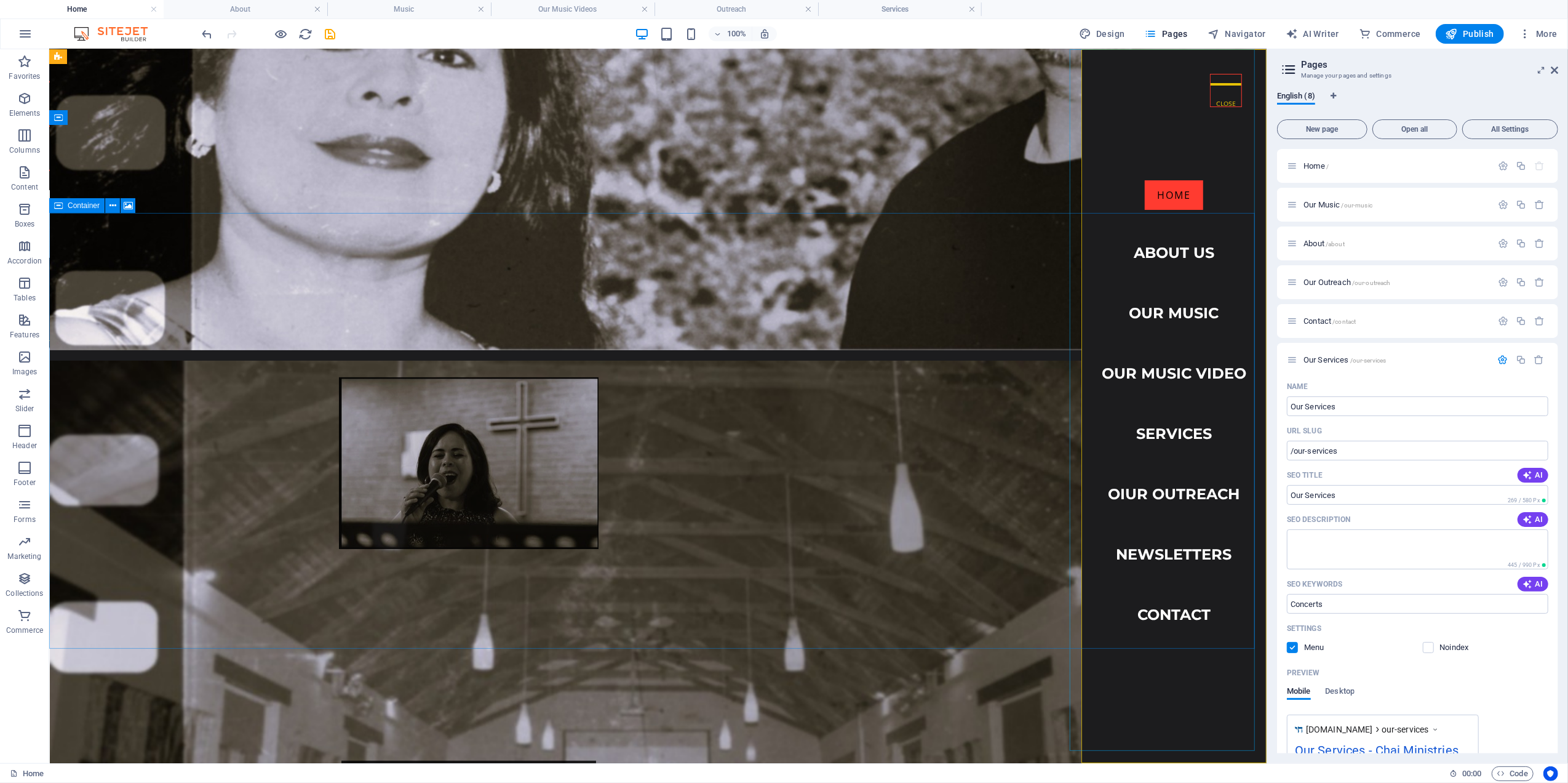
select select
select select "3"
select select
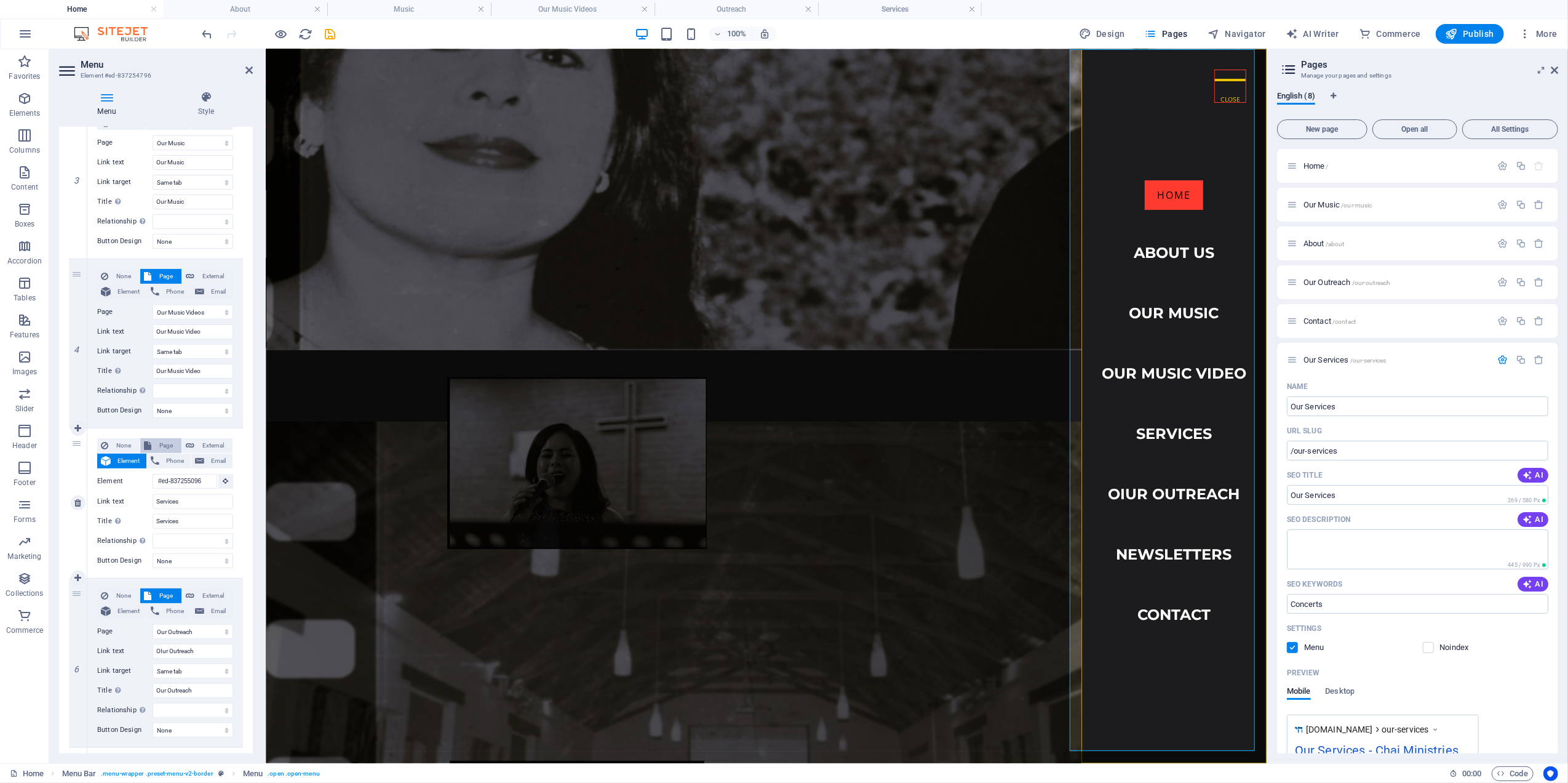
scroll to position [452, 0]
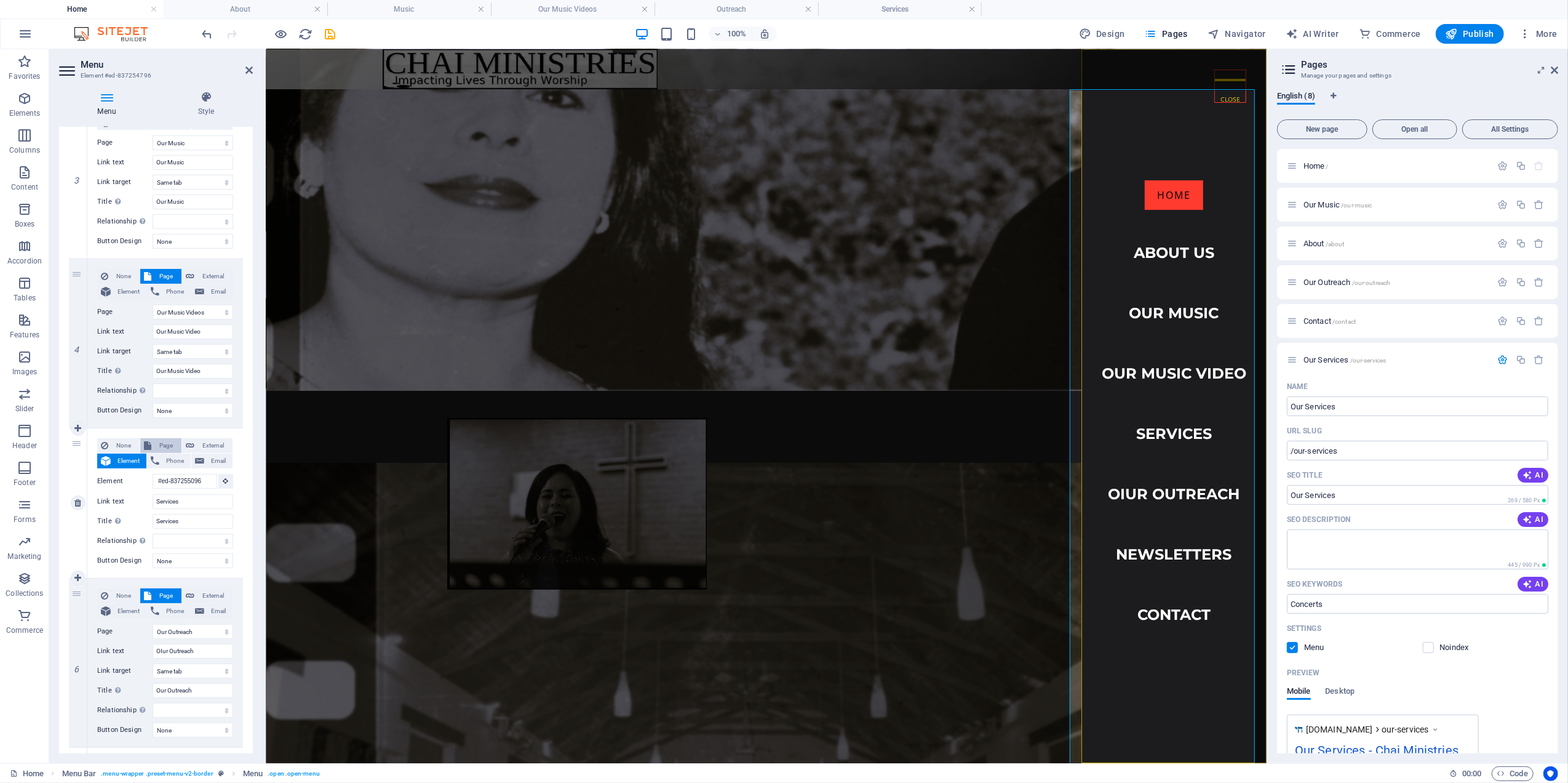
click at [163, 446] on span "Page" at bounding box center [167, 446] width 23 height 15
select select "0"
select select
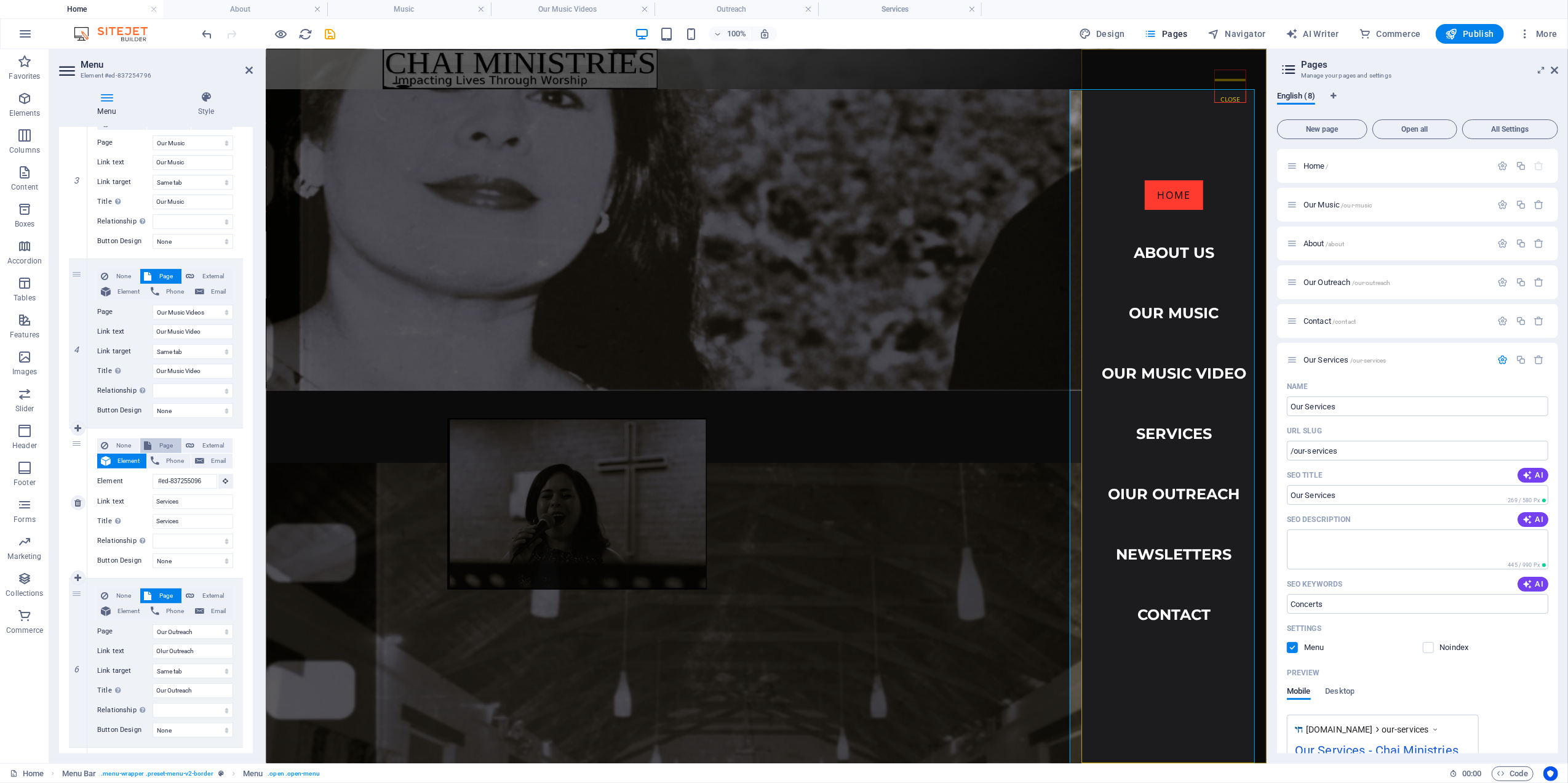
select select
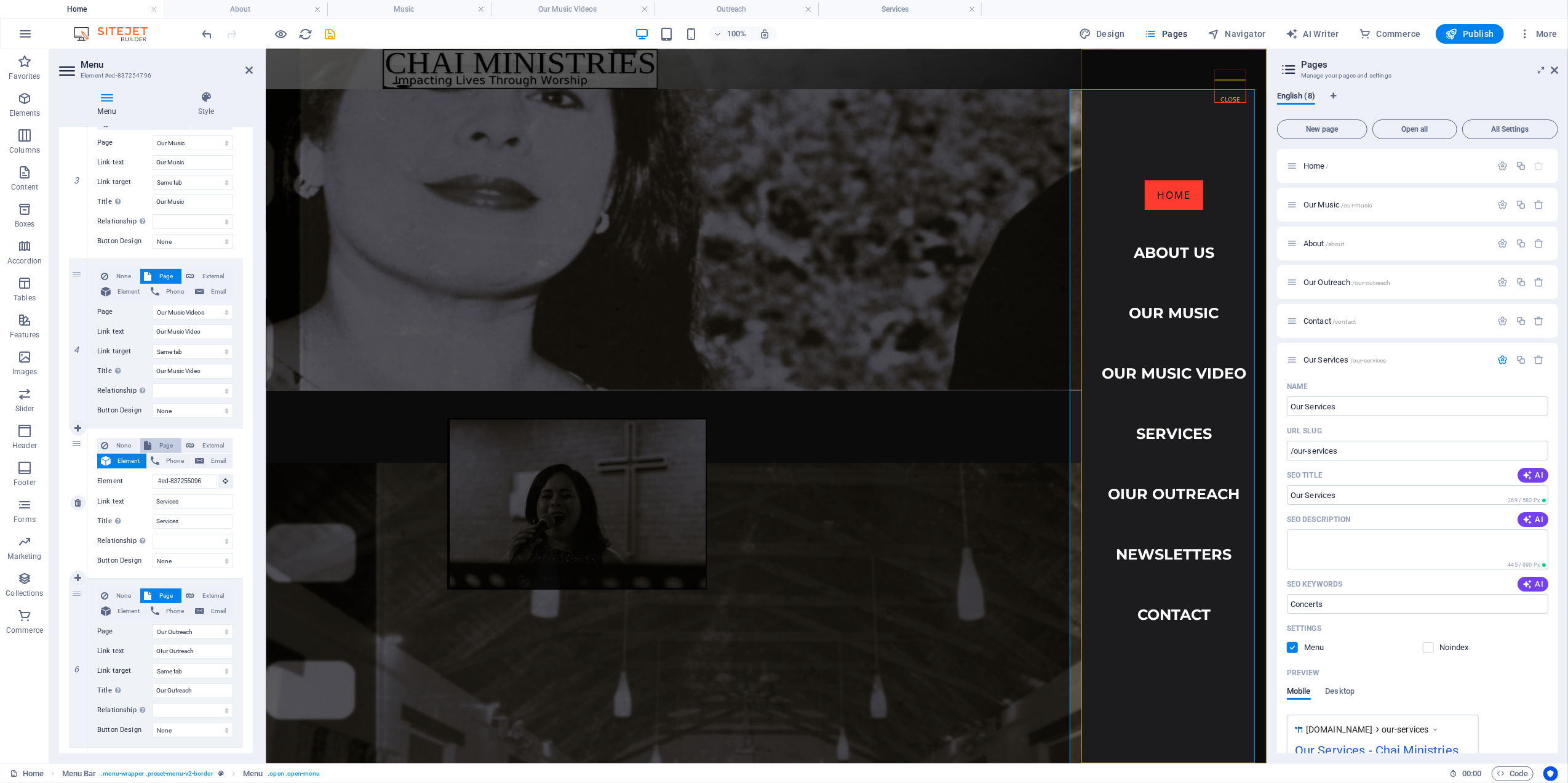
select select
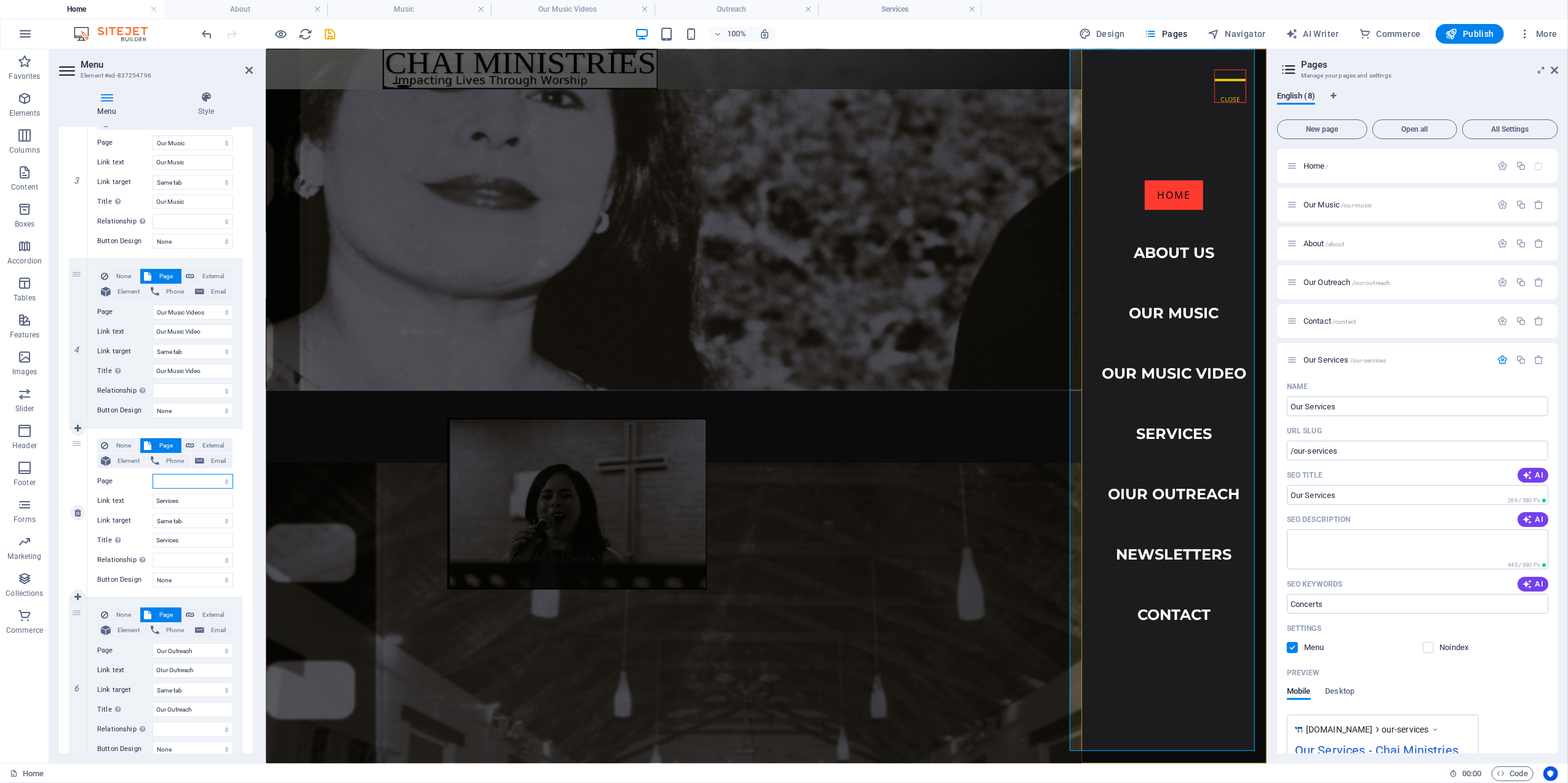
click at [173, 479] on select "Home Our Music About Our Outreach Contact Our Services Newsletter Our Music Vid…" at bounding box center [193, 481] width 80 height 15
select select "5"
click at [153, 474] on select "Home Our Music About Our Outreach Contact Our Services Newsletter Our Music Vid…" at bounding box center [193, 481] width 80 height 15
select select
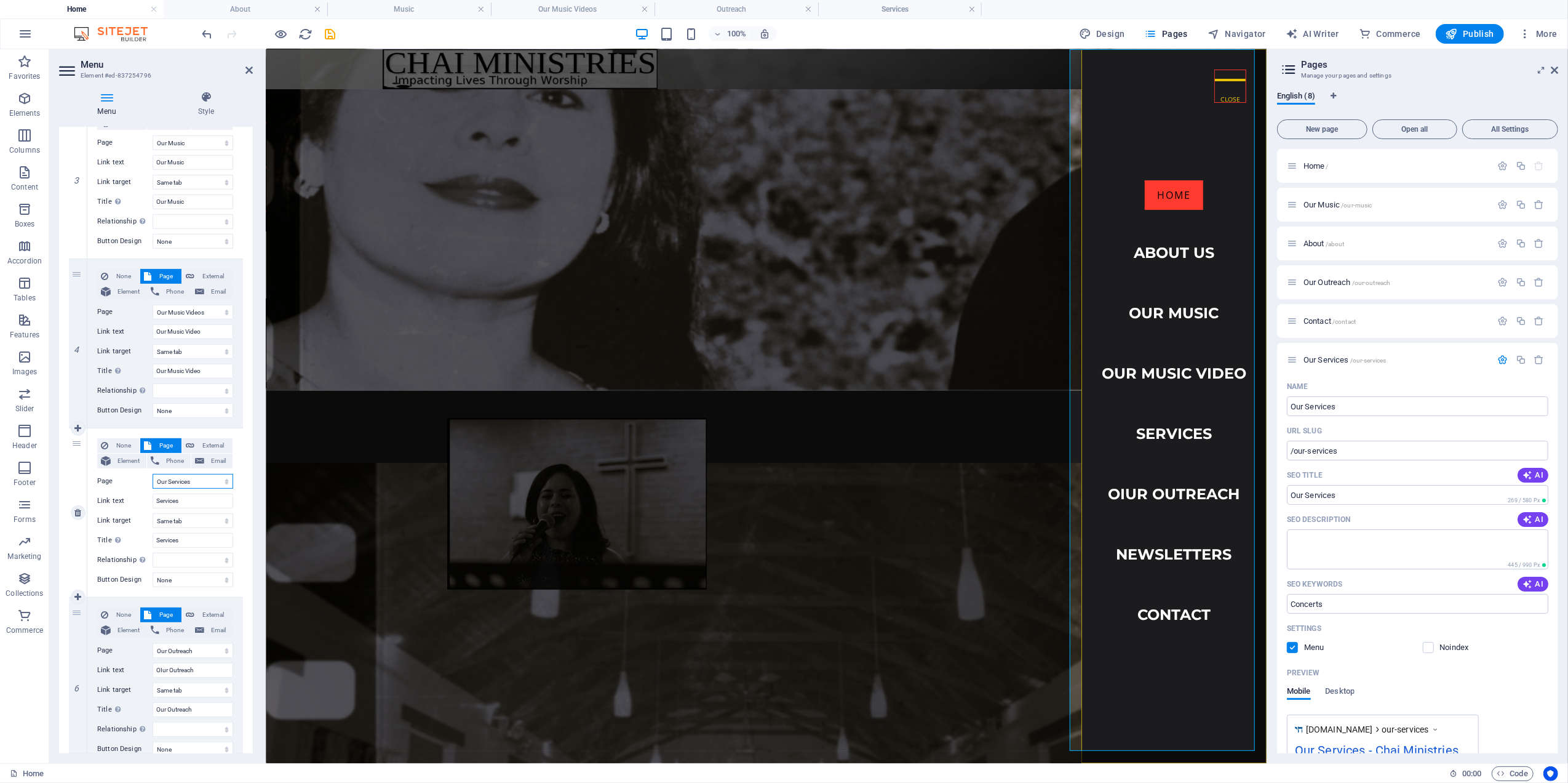
select select
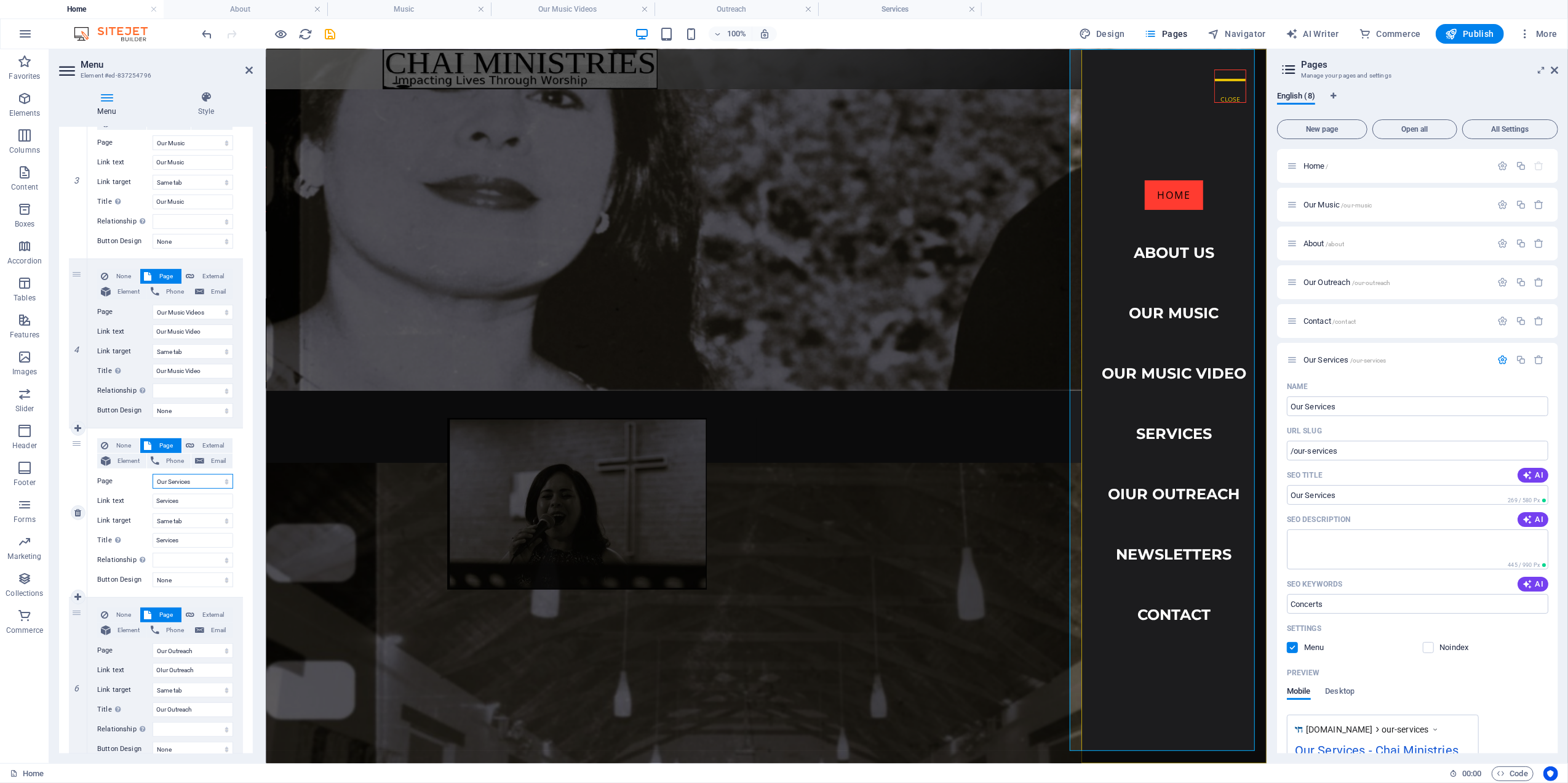
select select
click at [158, 543] on input "Services" at bounding box center [193, 540] width 80 height 15
type input "OServices"
select select
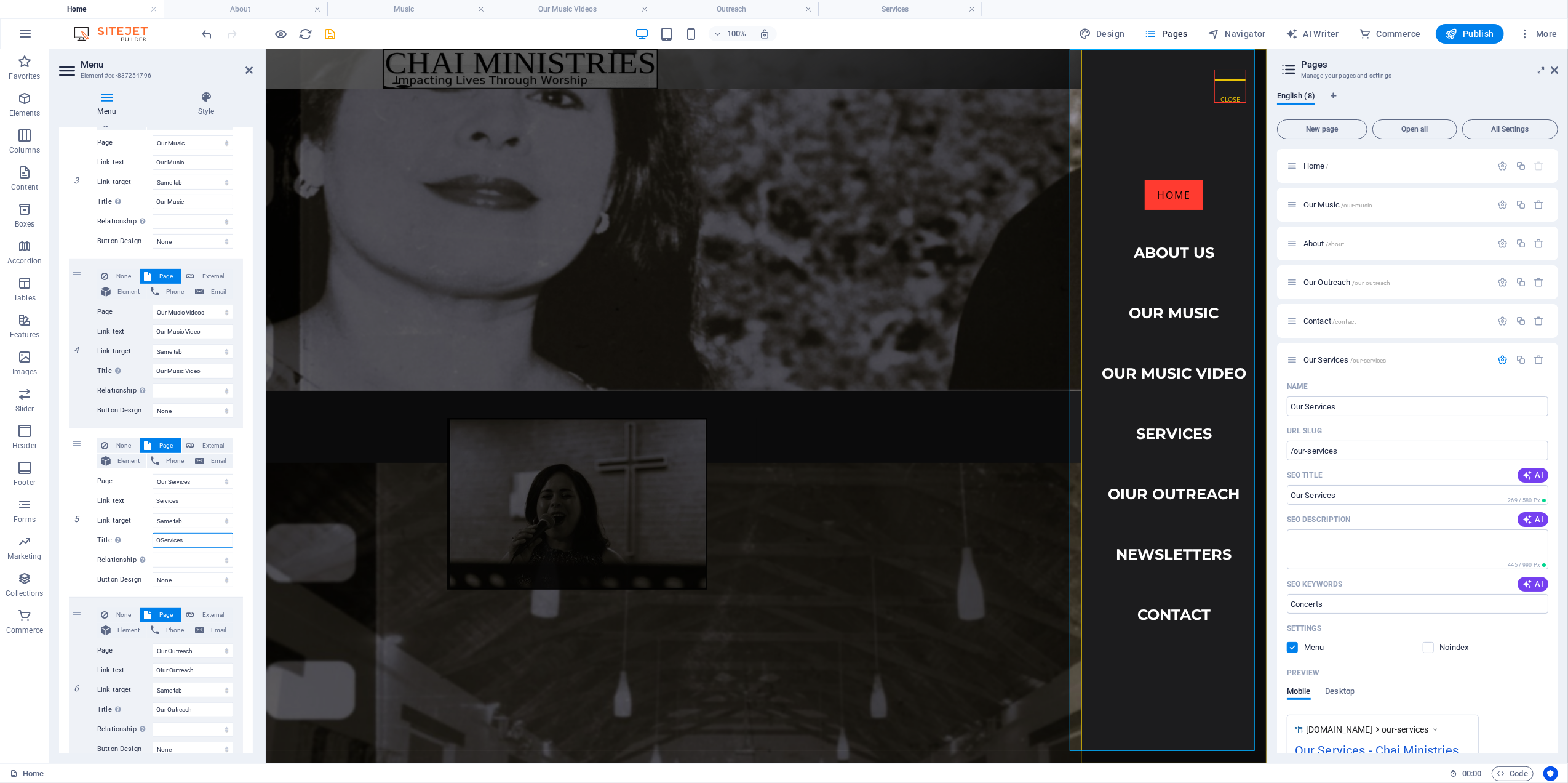
select select
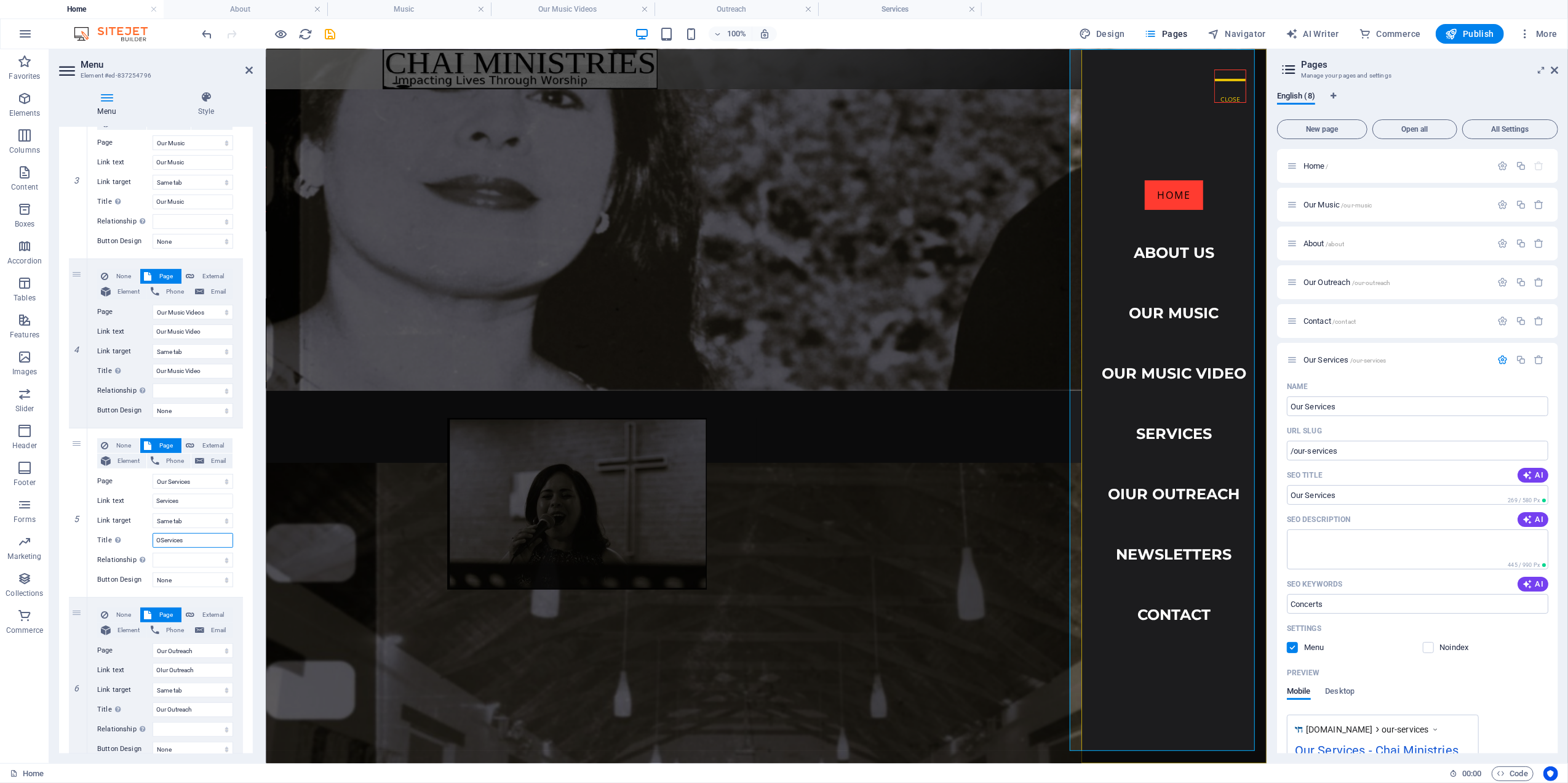
select select
type input "Our Services"
select select
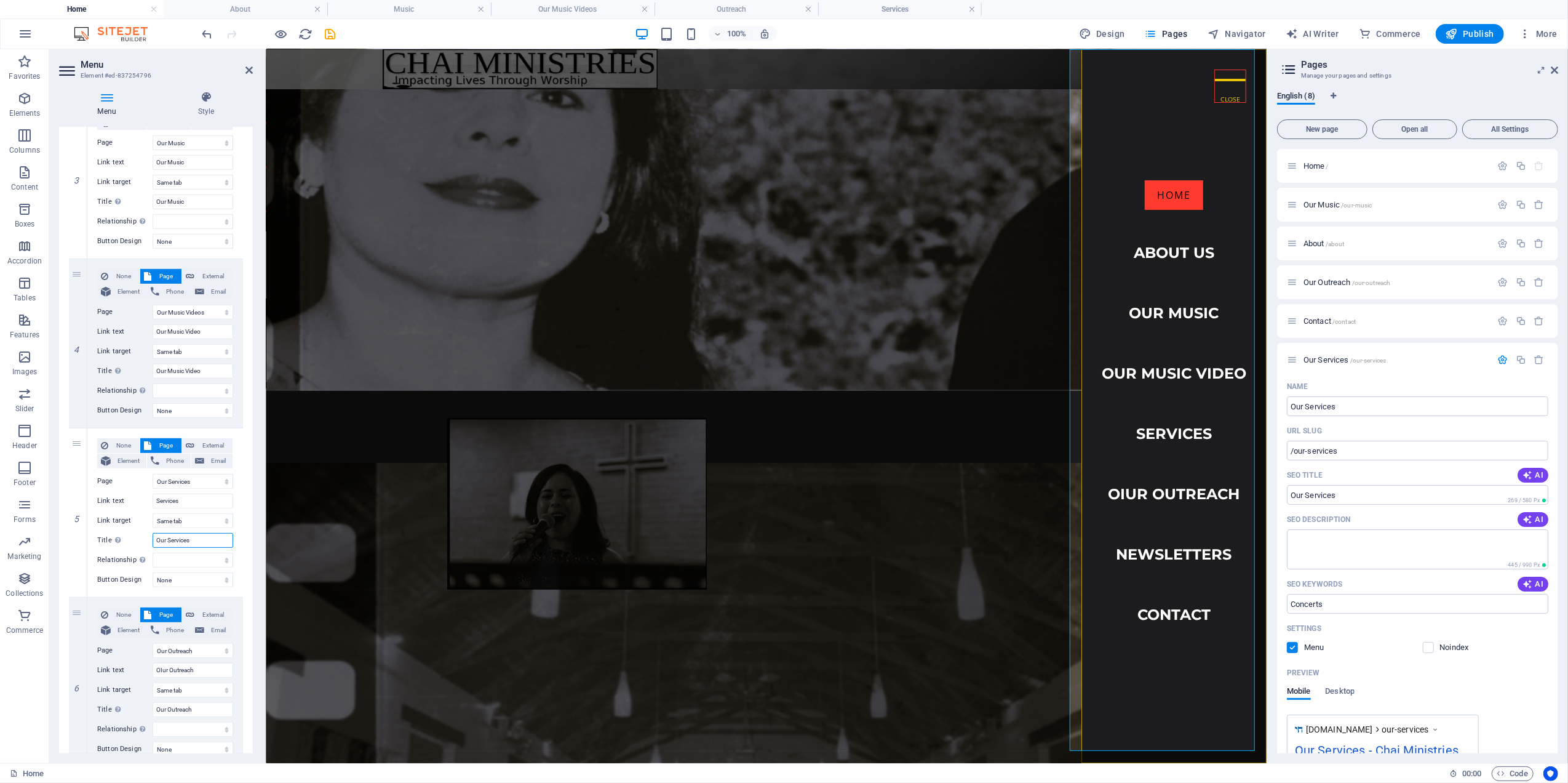
select select
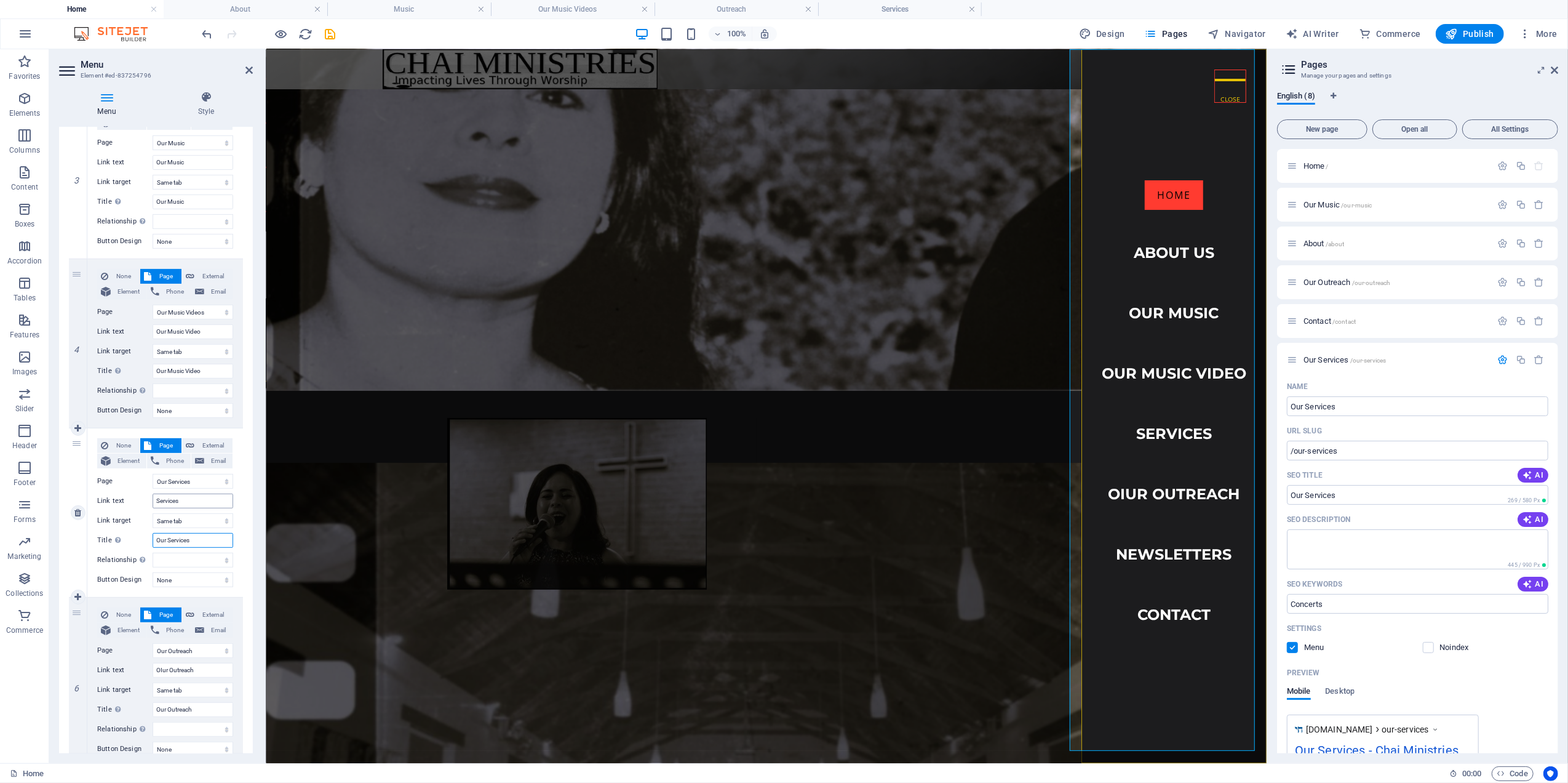
type input "Our Services"
click at [155, 497] on input "Services" at bounding box center [193, 501] width 80 height 15
type input "Our Services"
select select
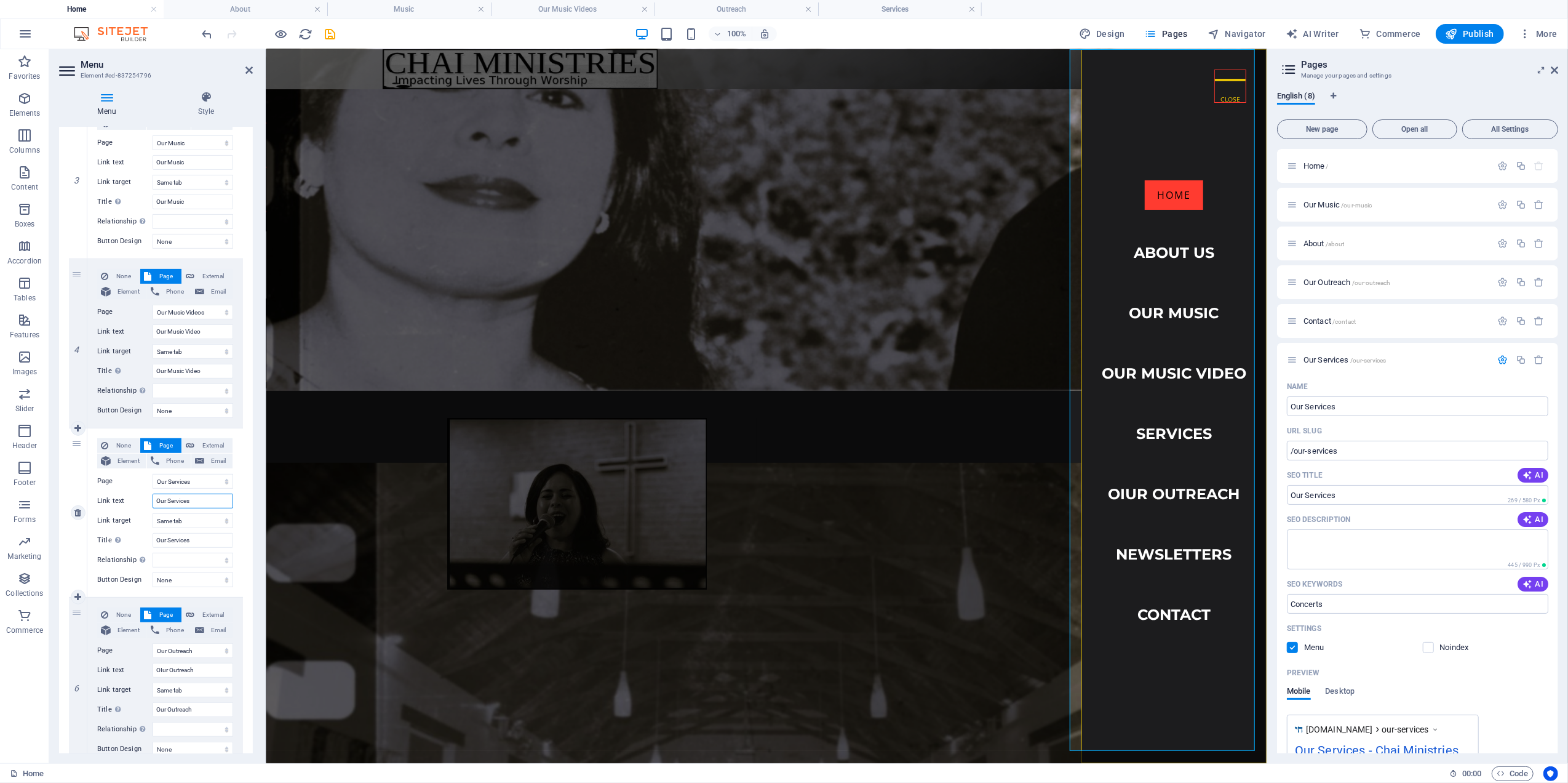
select select
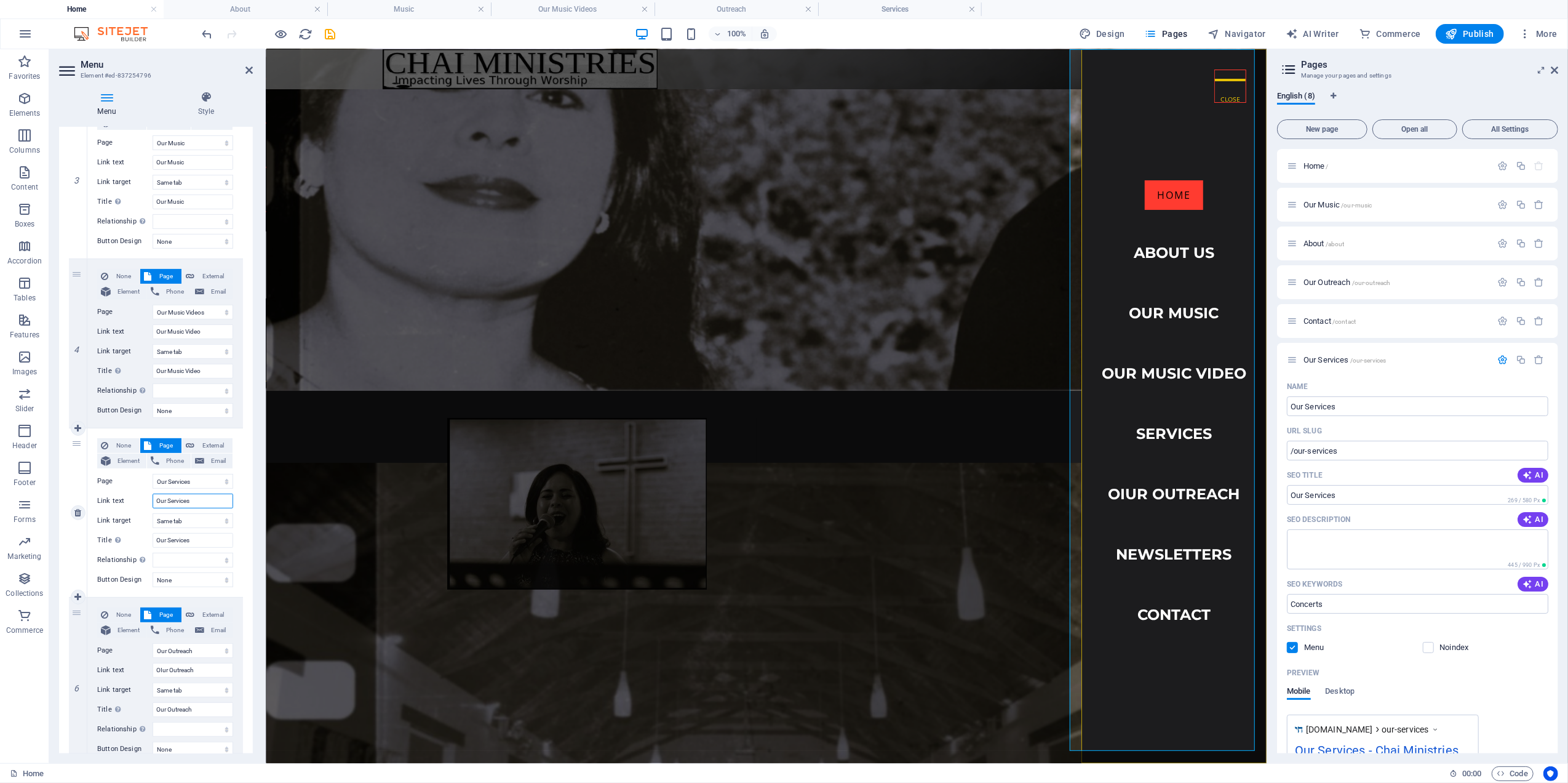
select select
type input "Our Services"
click at [326, 29] on icon "save" at bounding box center [331, 34] width 14 height 14
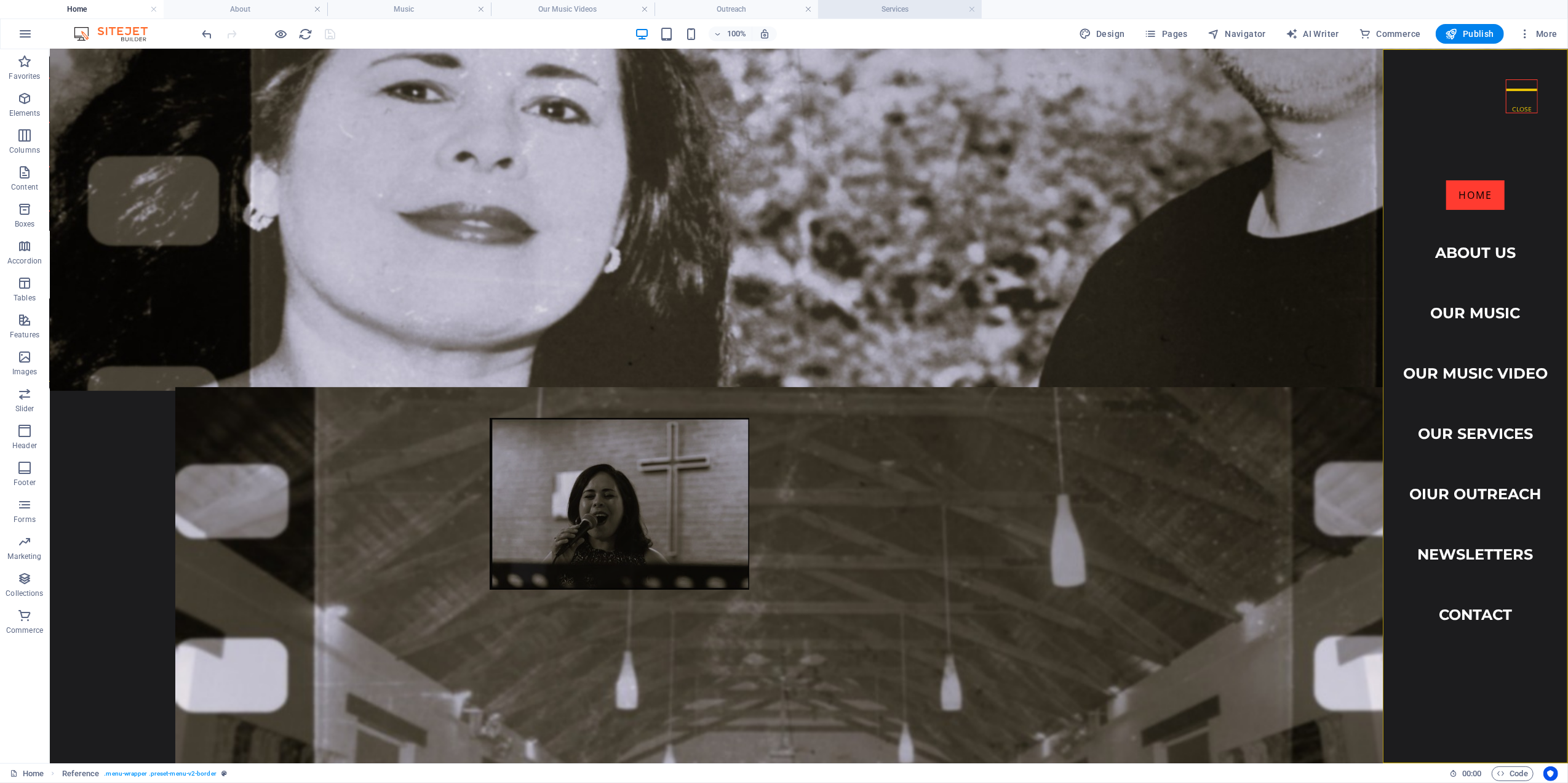
click at [901, 4] on h4 "Services" at bounding box center [900, 9] width 163 height 13
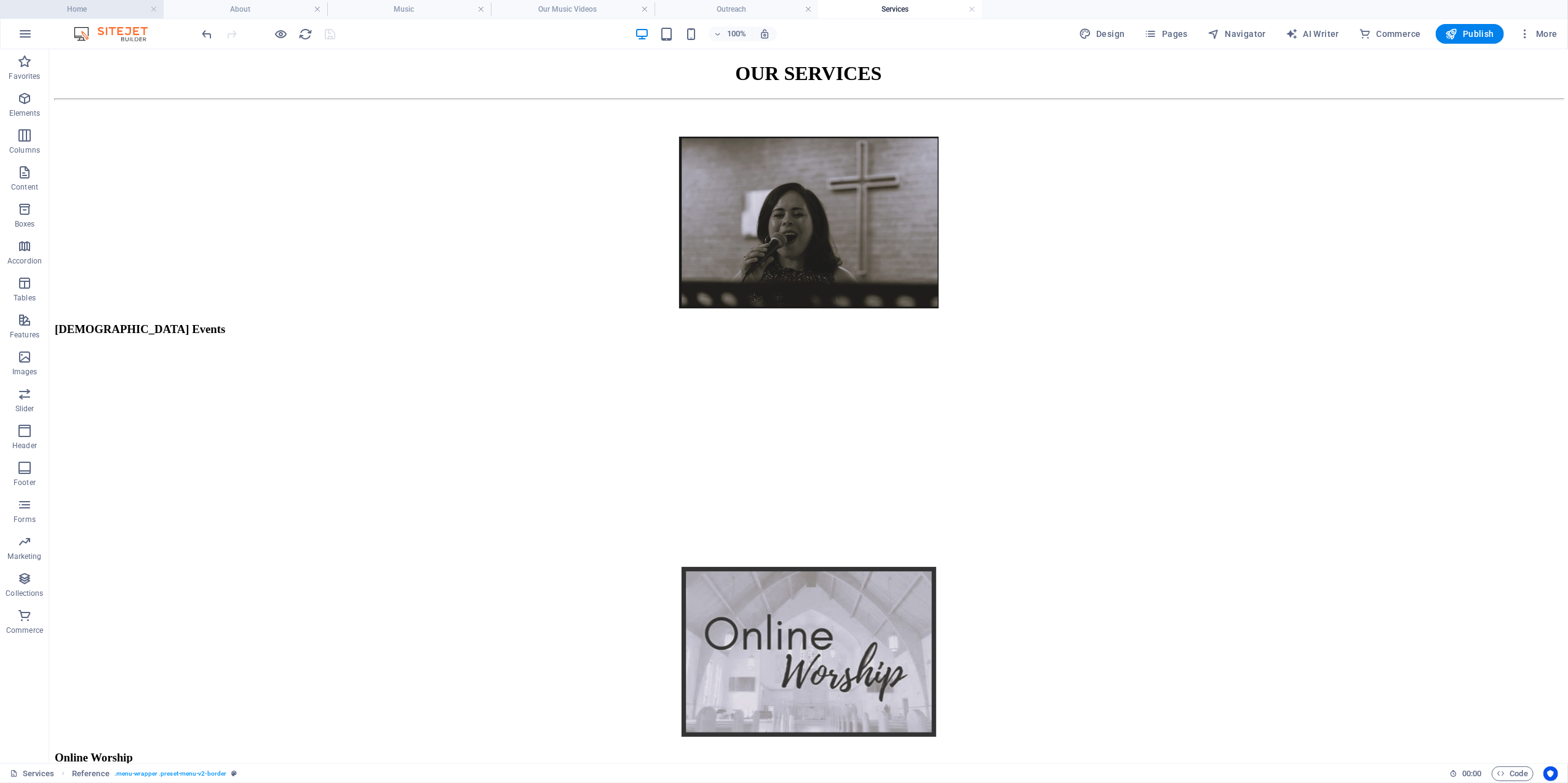
click at [119, 5] on h4 "Home" at bounding box center [81, 9] width 163 height 13
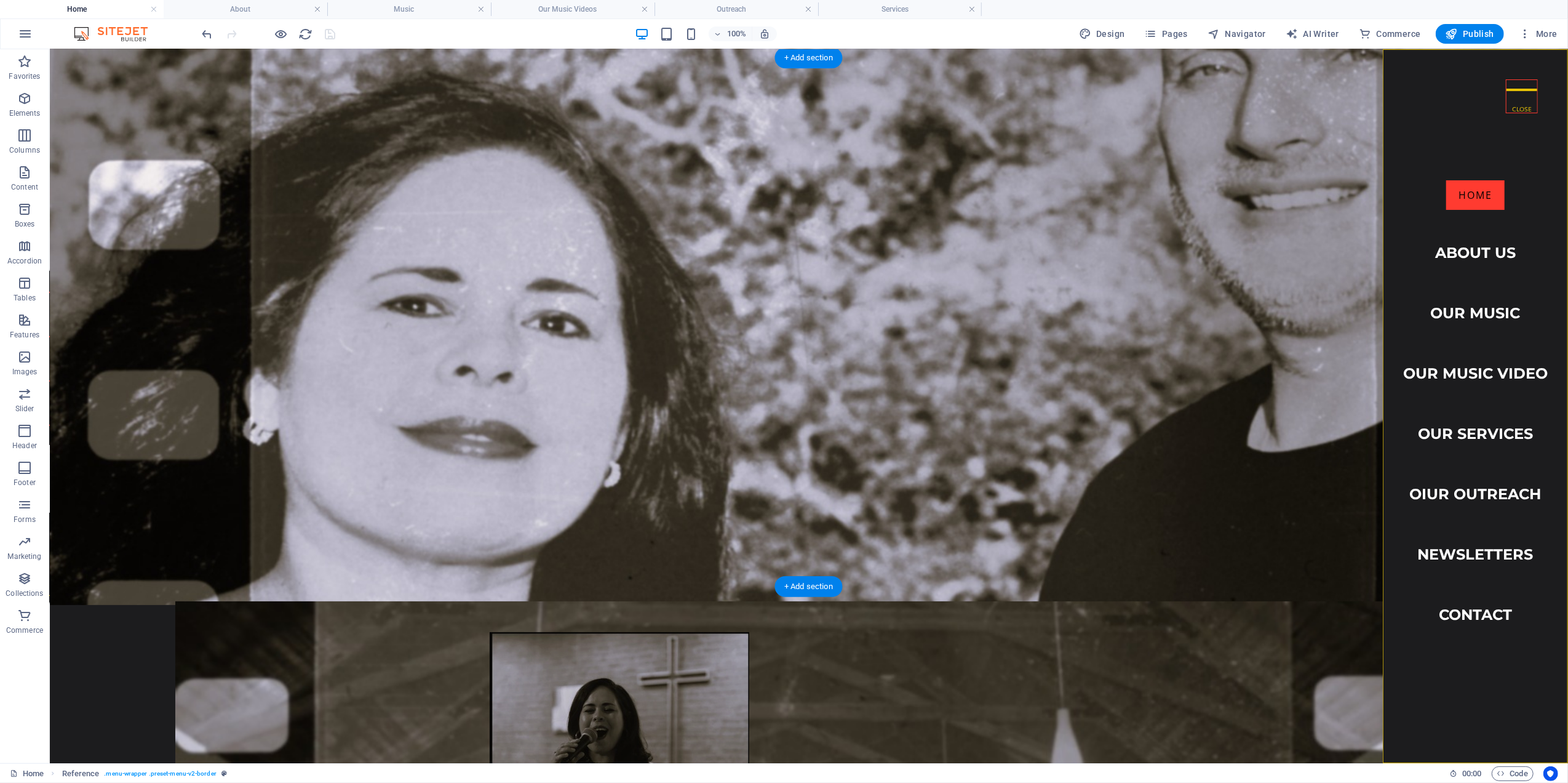
scroll to position [246, 0]
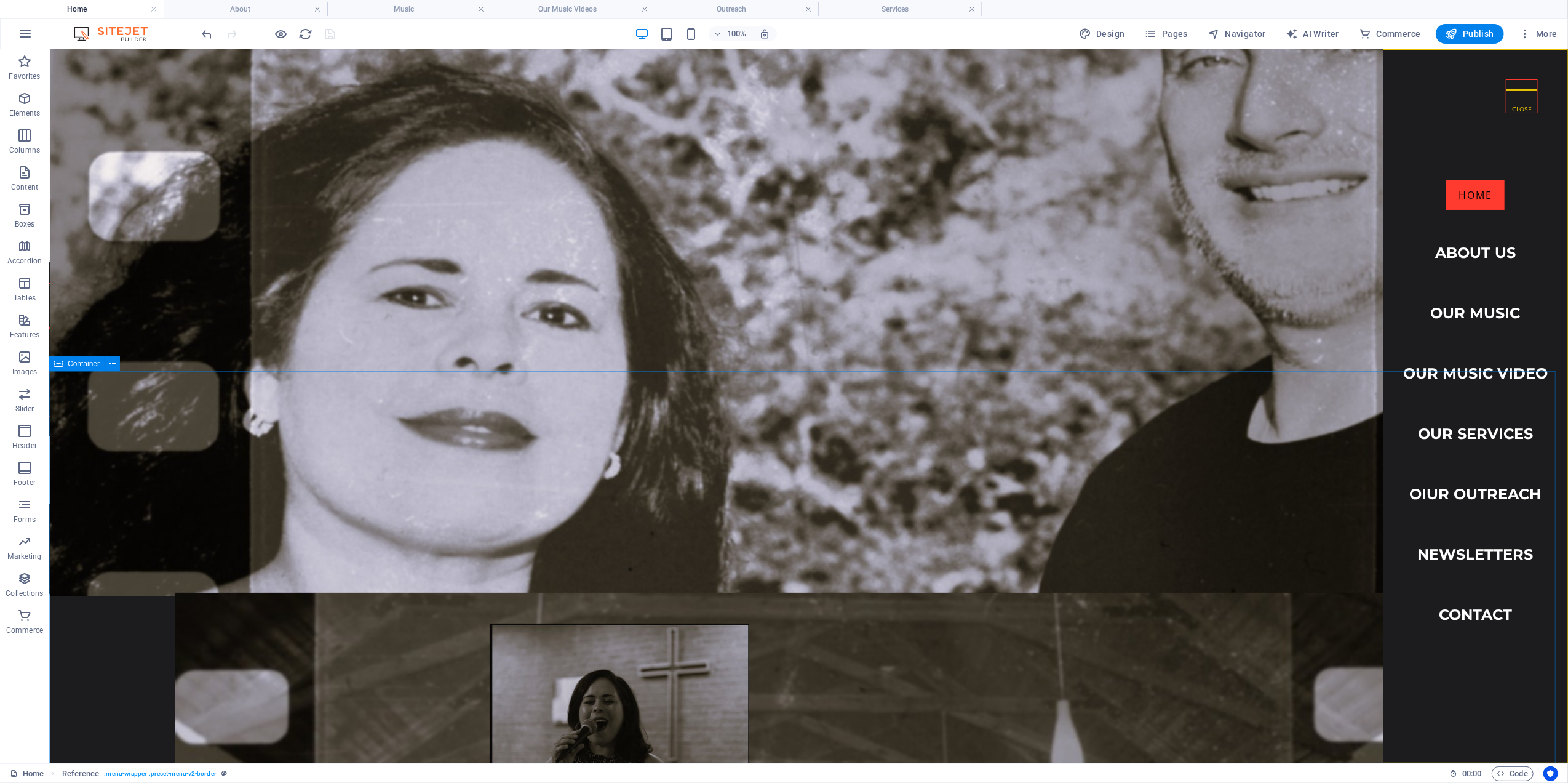
click at [82, 364] on span "Container" at bounding box center [84, 363] width 32 height 7
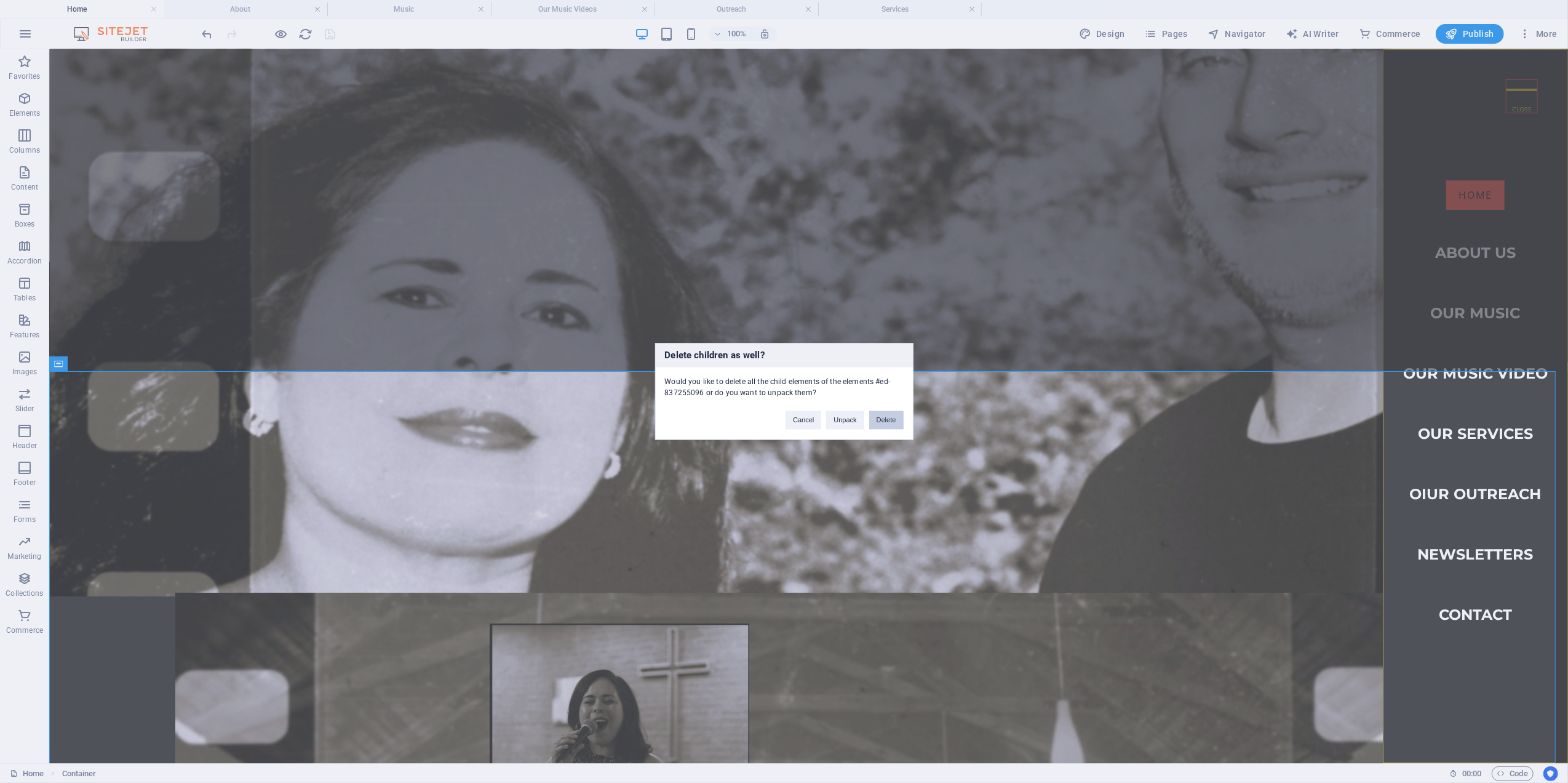
click at [896, 421] on button "Delete" at bounding box center [886, 420] width 35 height 19
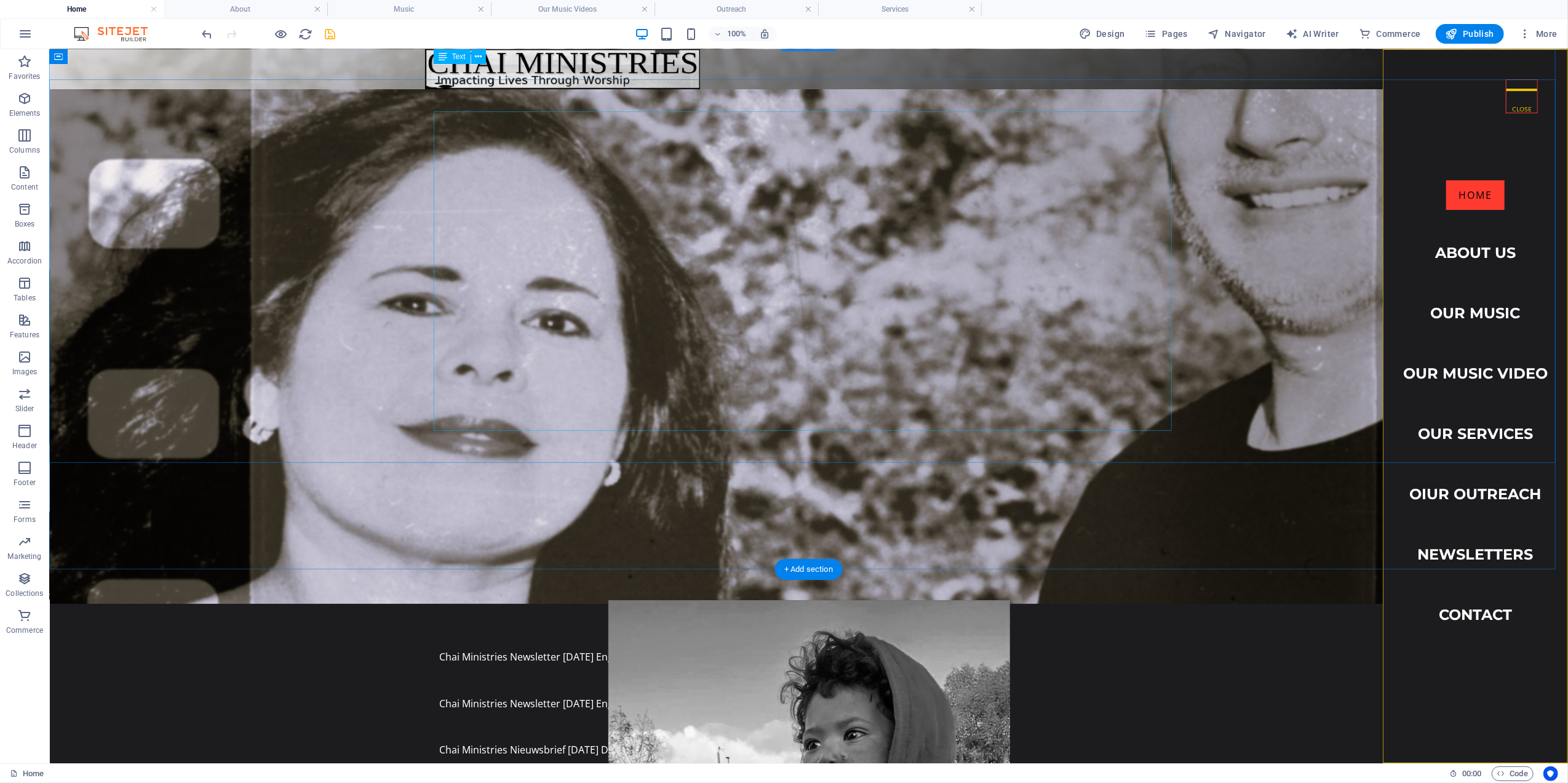
scroll to position [0, 0]
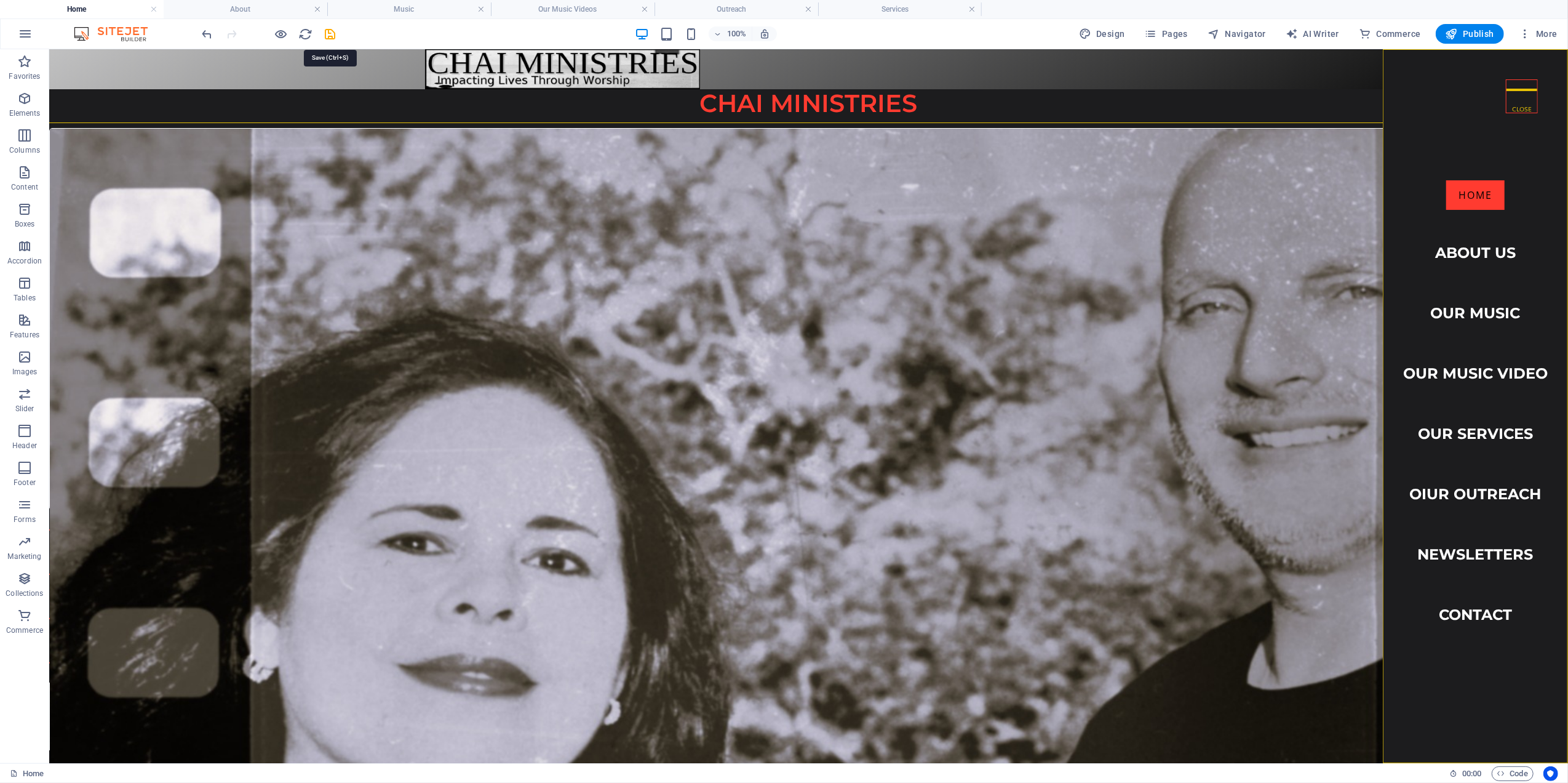
click at [328, 32] on icon "save" at bounding box center [331, 34] width 14 height 14
click at [1177, 33] on span "Pages" at bounding box center [1166, 34] width 43 height 12
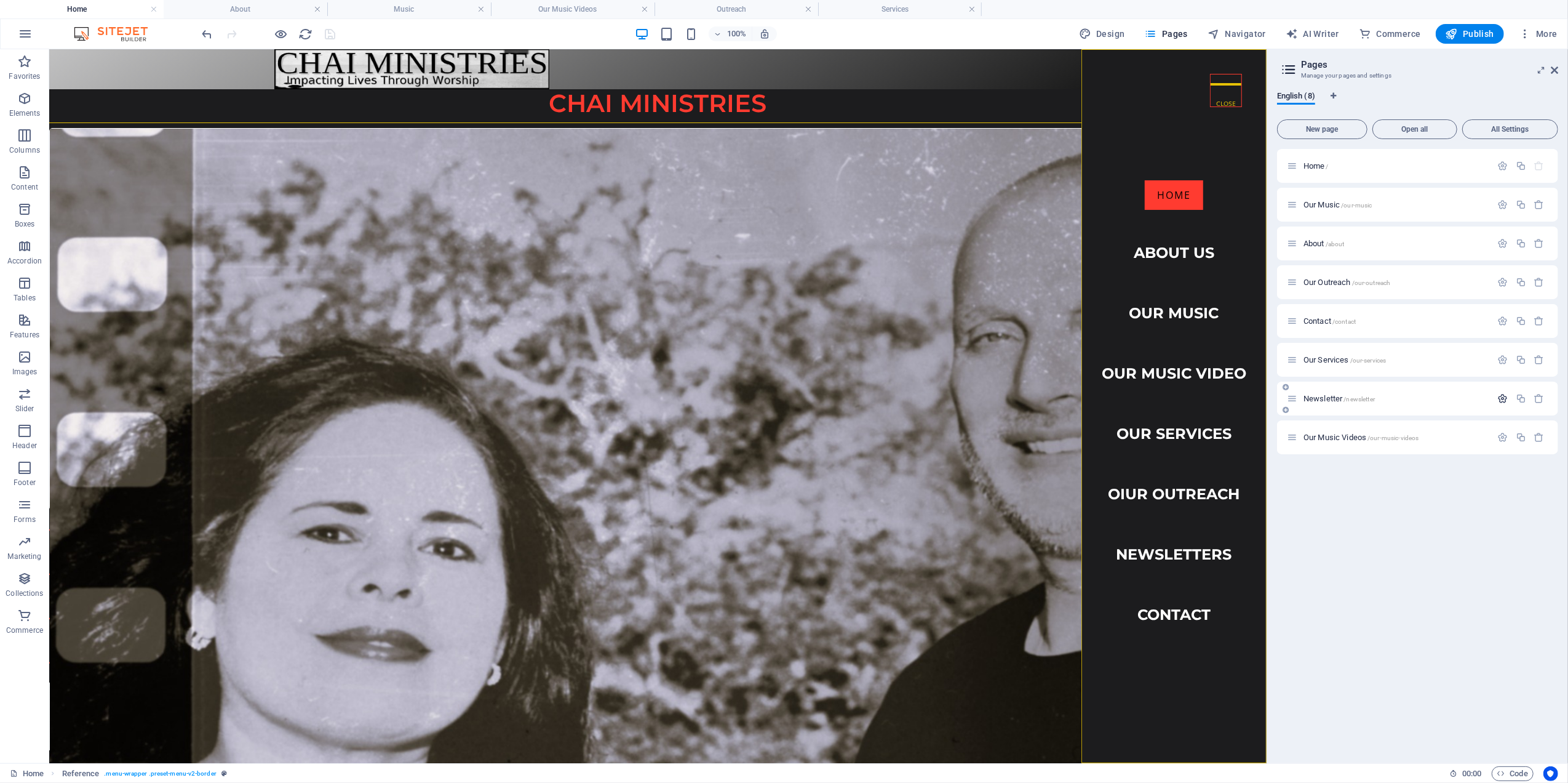
click at [1498, 397] on icon "button" at bounding box center [1504, 399] width 11 height 11
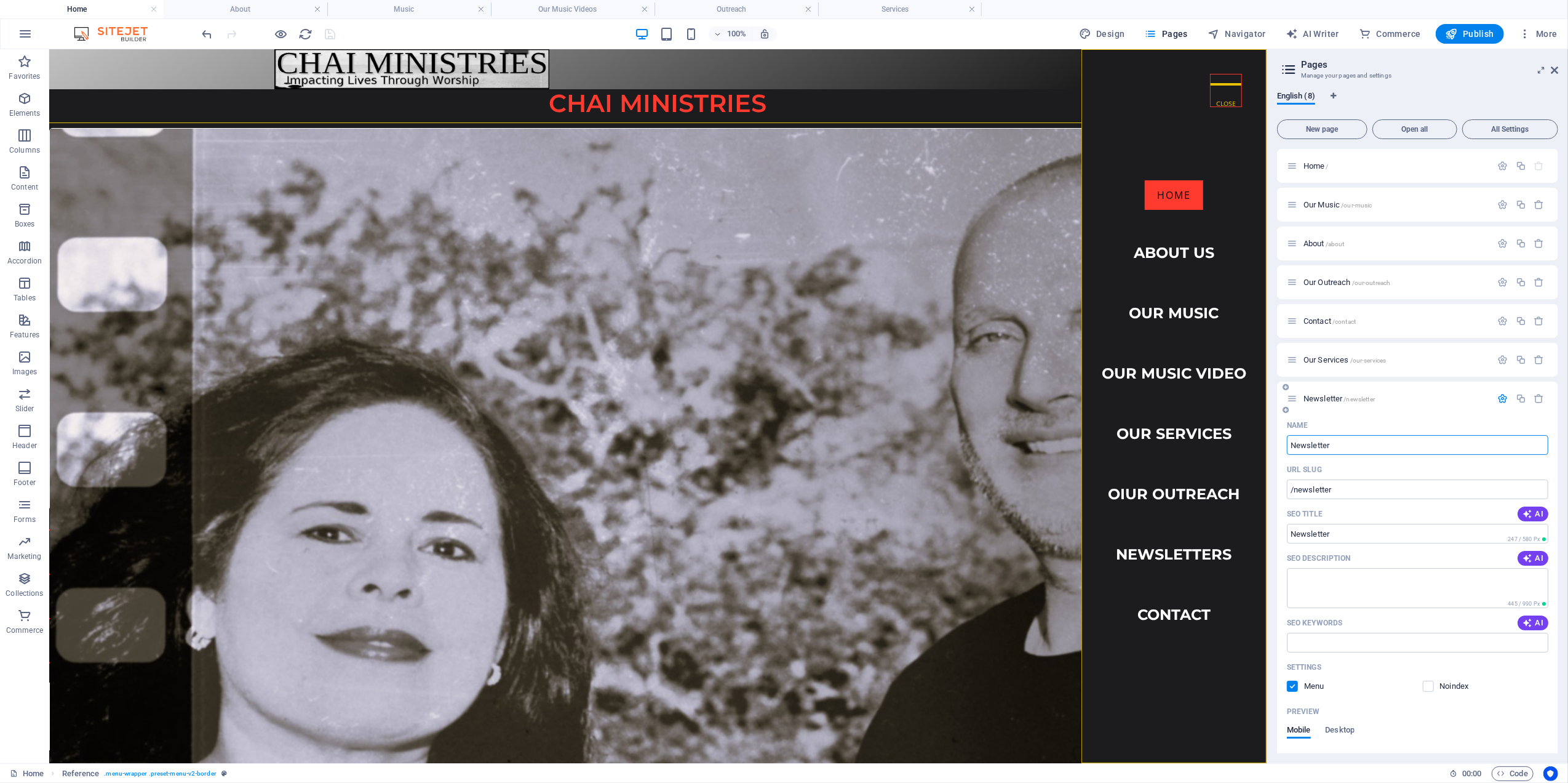
click at [1290, 444] on input "Newsletter" at bounding box center [1417, 445] width 261 height 20
type input "Our Newsletter"
type input "/our-newsletter"
type input "Our Newsletter"
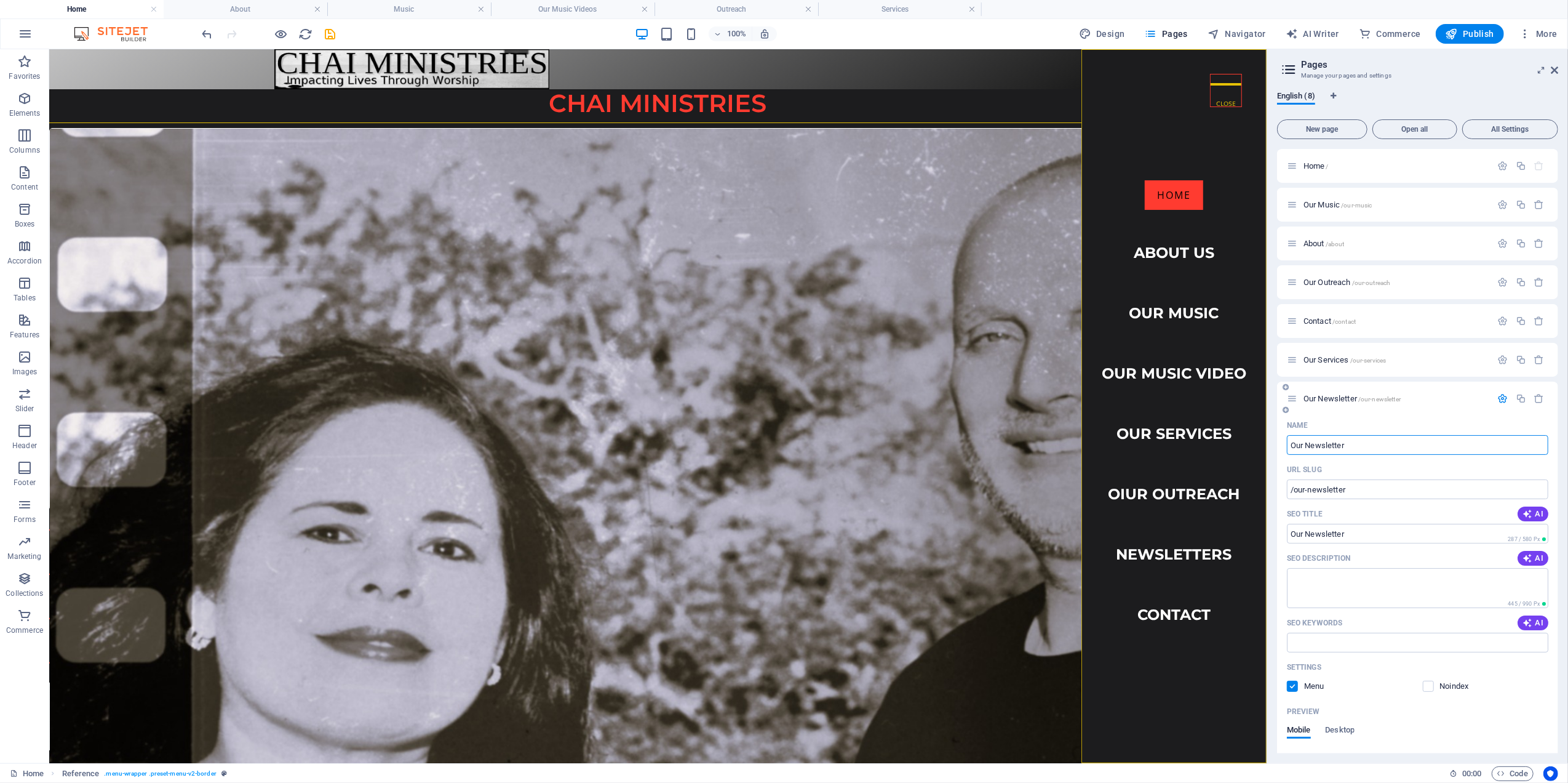
click at [1340, 396] on span "Our Newsletter /our-newsletter" at bounding box center [1352, 398] width 97 height 9
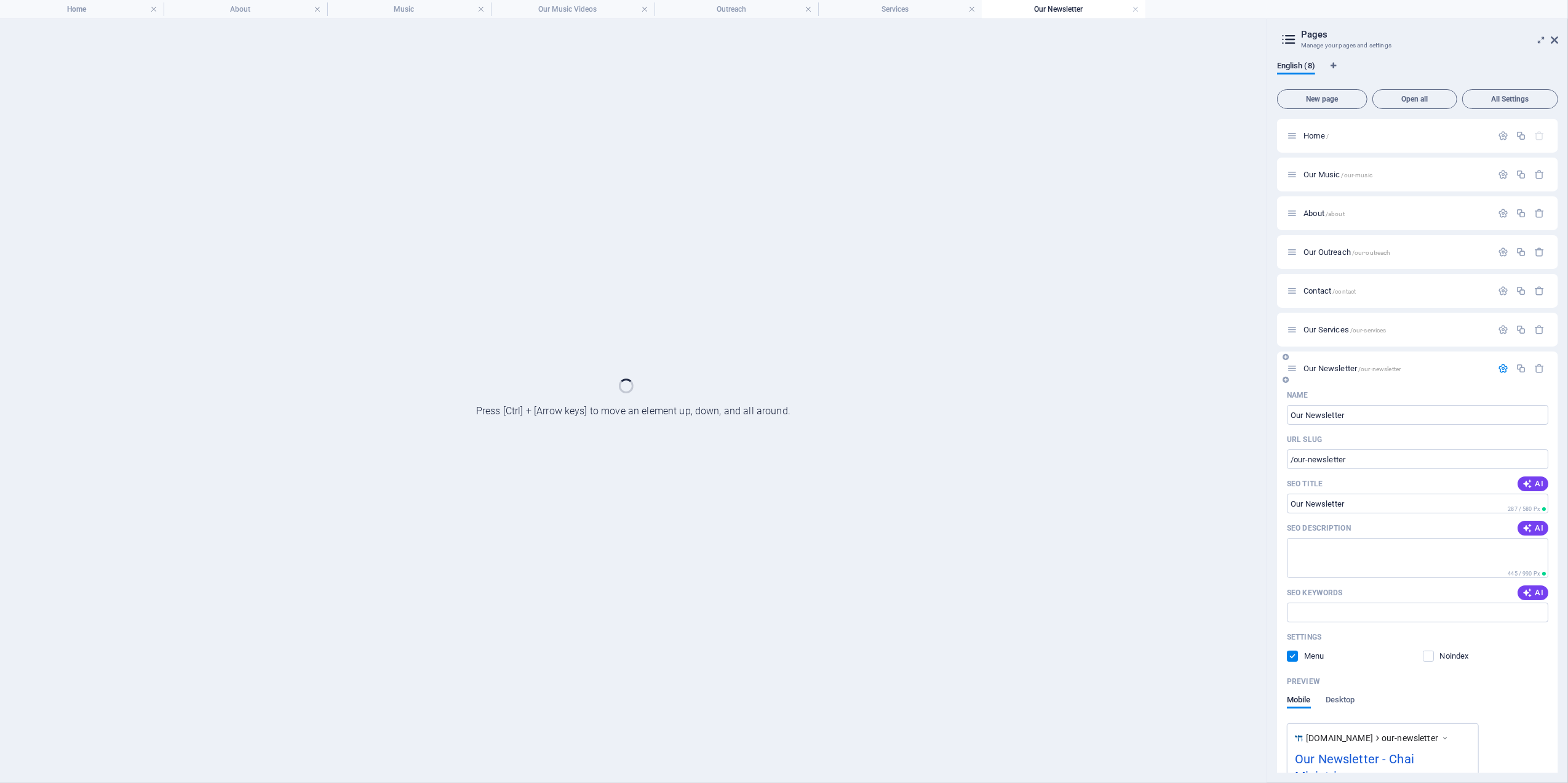
click at [1340, 396] on div "Name" at bounding box center [1417, 396] width 261 height 20
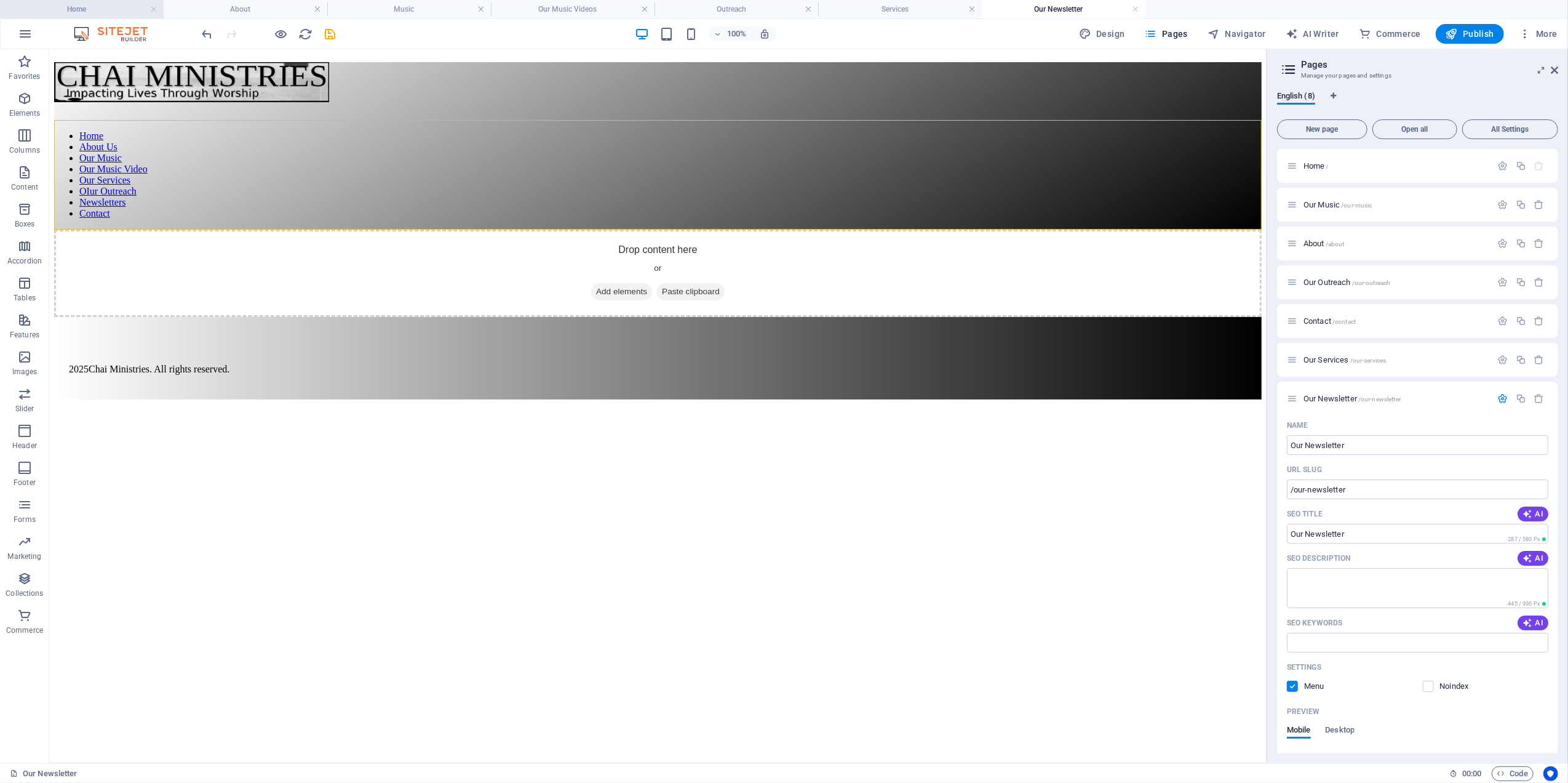
click at [116, 12] on h4 "Home" at bounding box center [81, 9] width 163 height 13
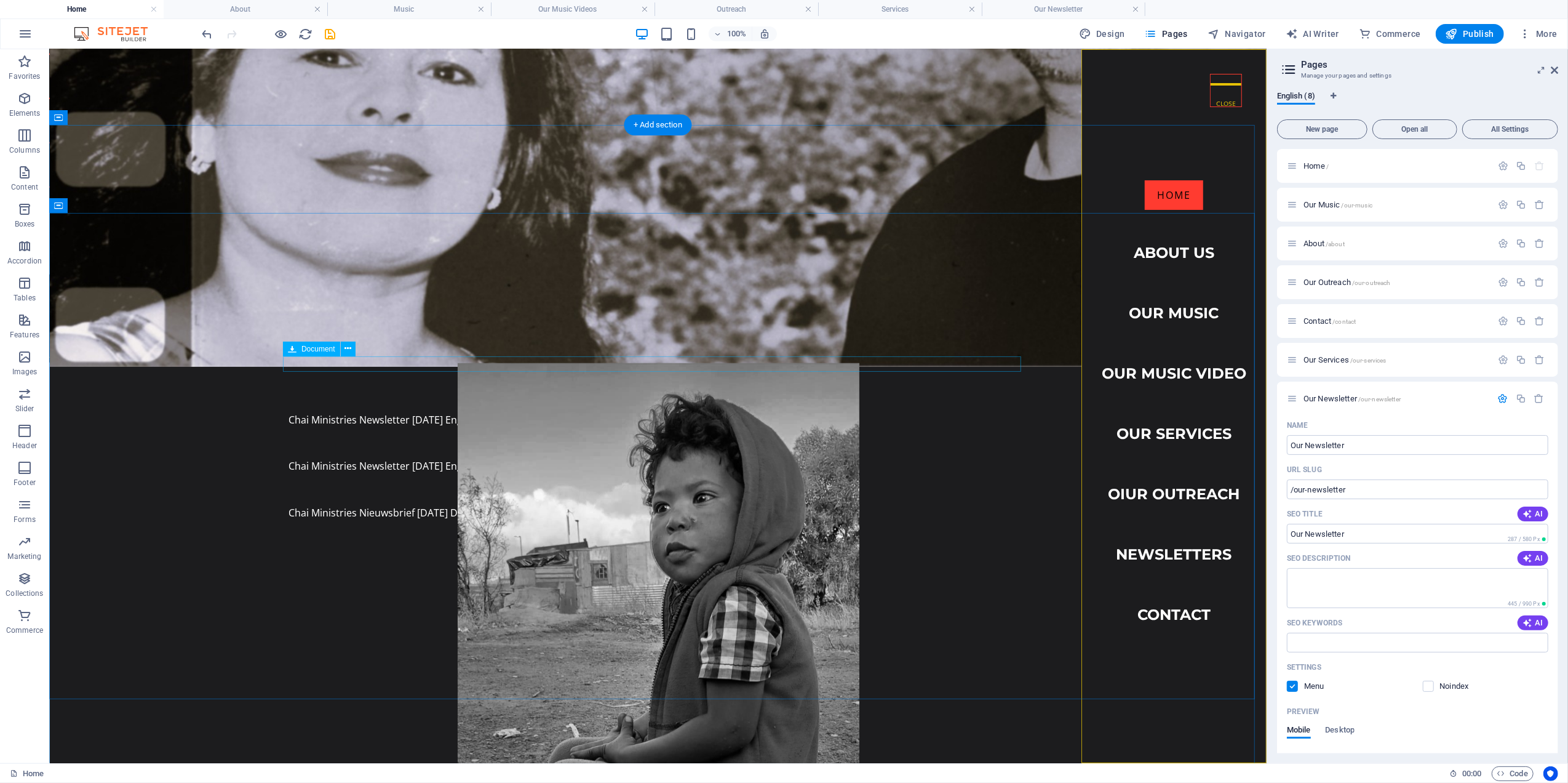
scroll to position [492, 0]
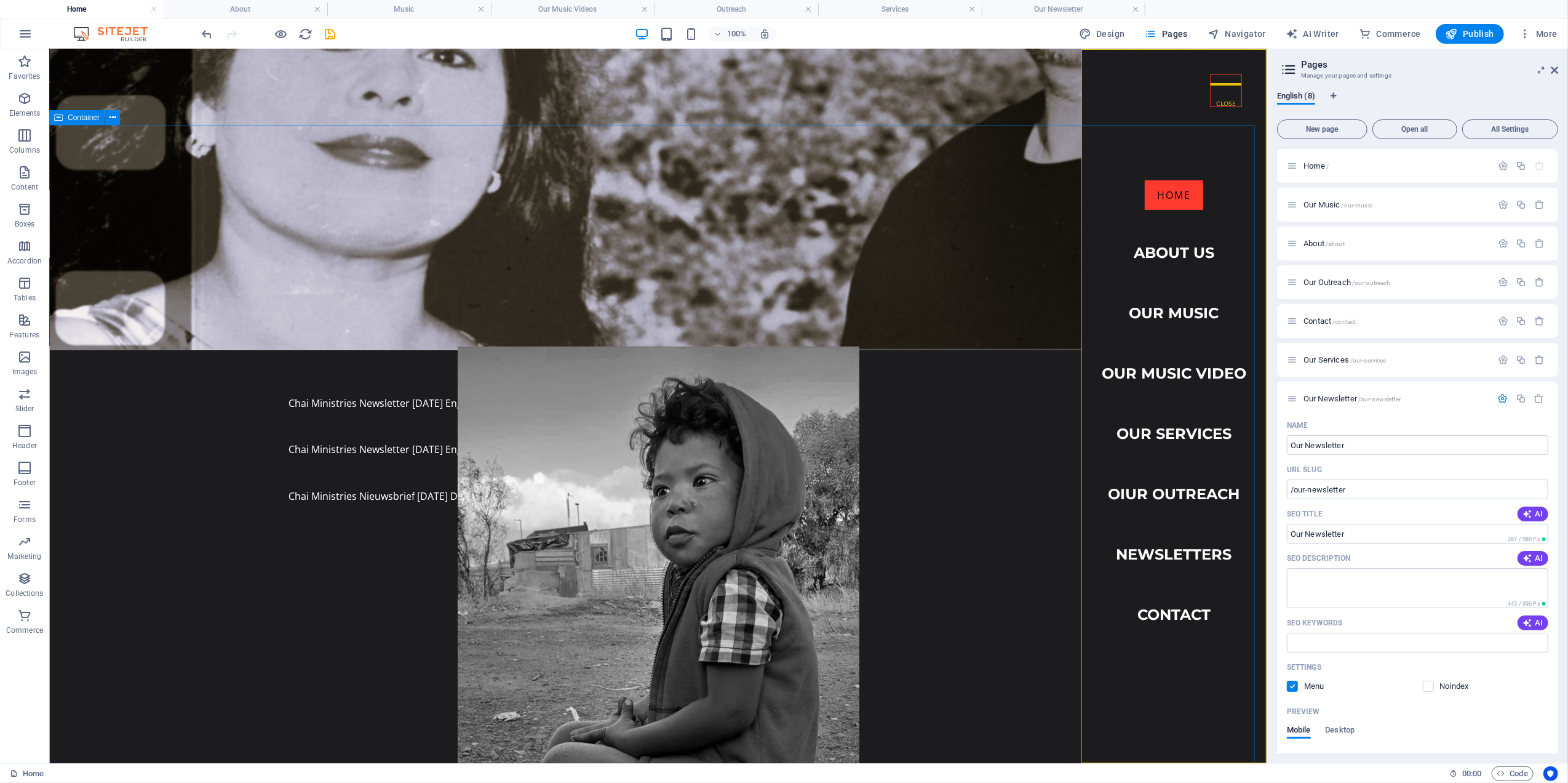
click at [85, 117] on span "Container" at bounding box center [84, 118] width 32 height 7
click at [1032, 9] on h4 "Our Newsletter" at bounding box center [1063, 9] width 163 height 13
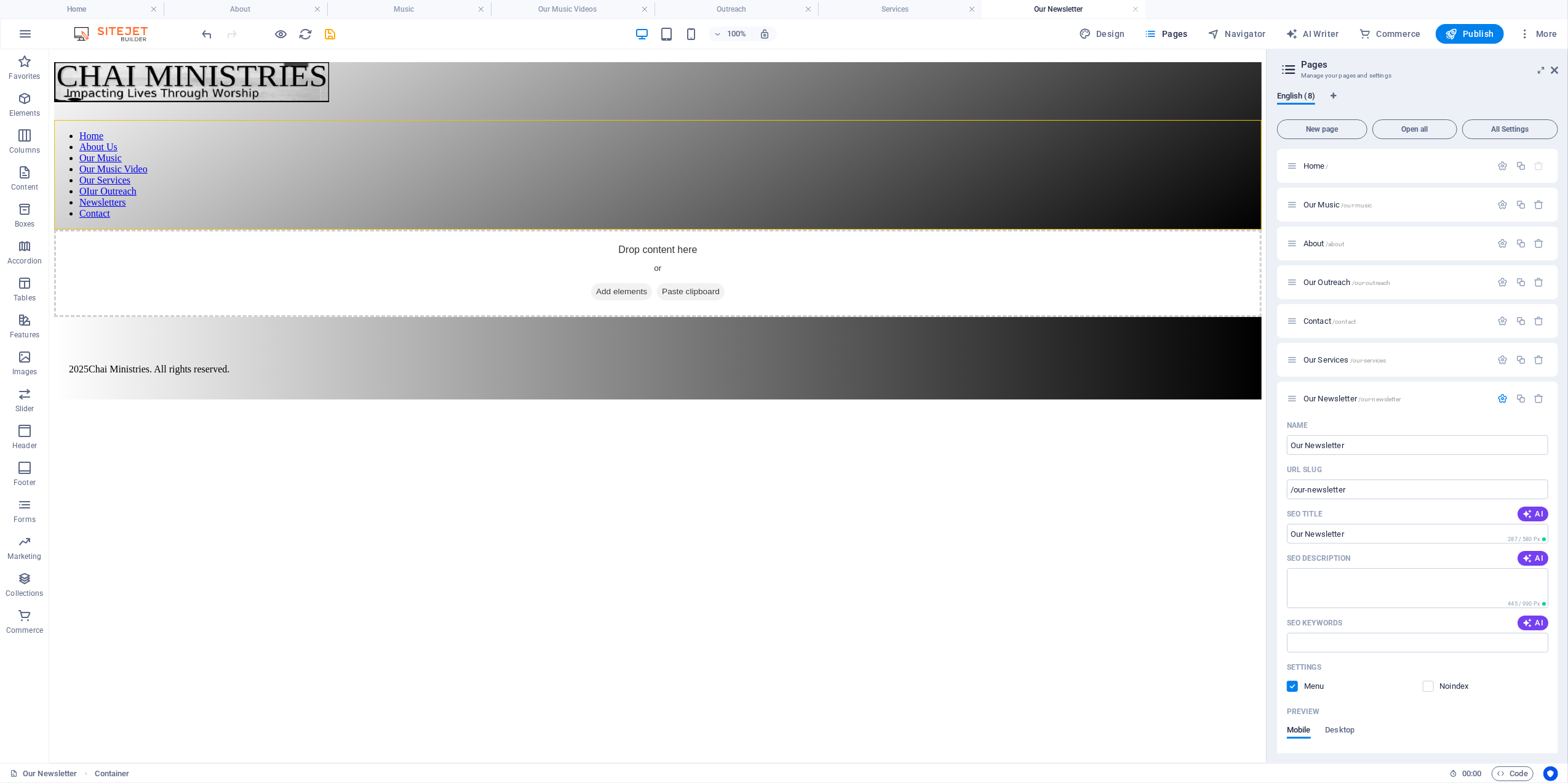
scroll to position [0, 0]
click at [207, 229] on div "Drop content here or Add elements Paste clipboard" at bounding box center [657, 272] width 1207 height 87
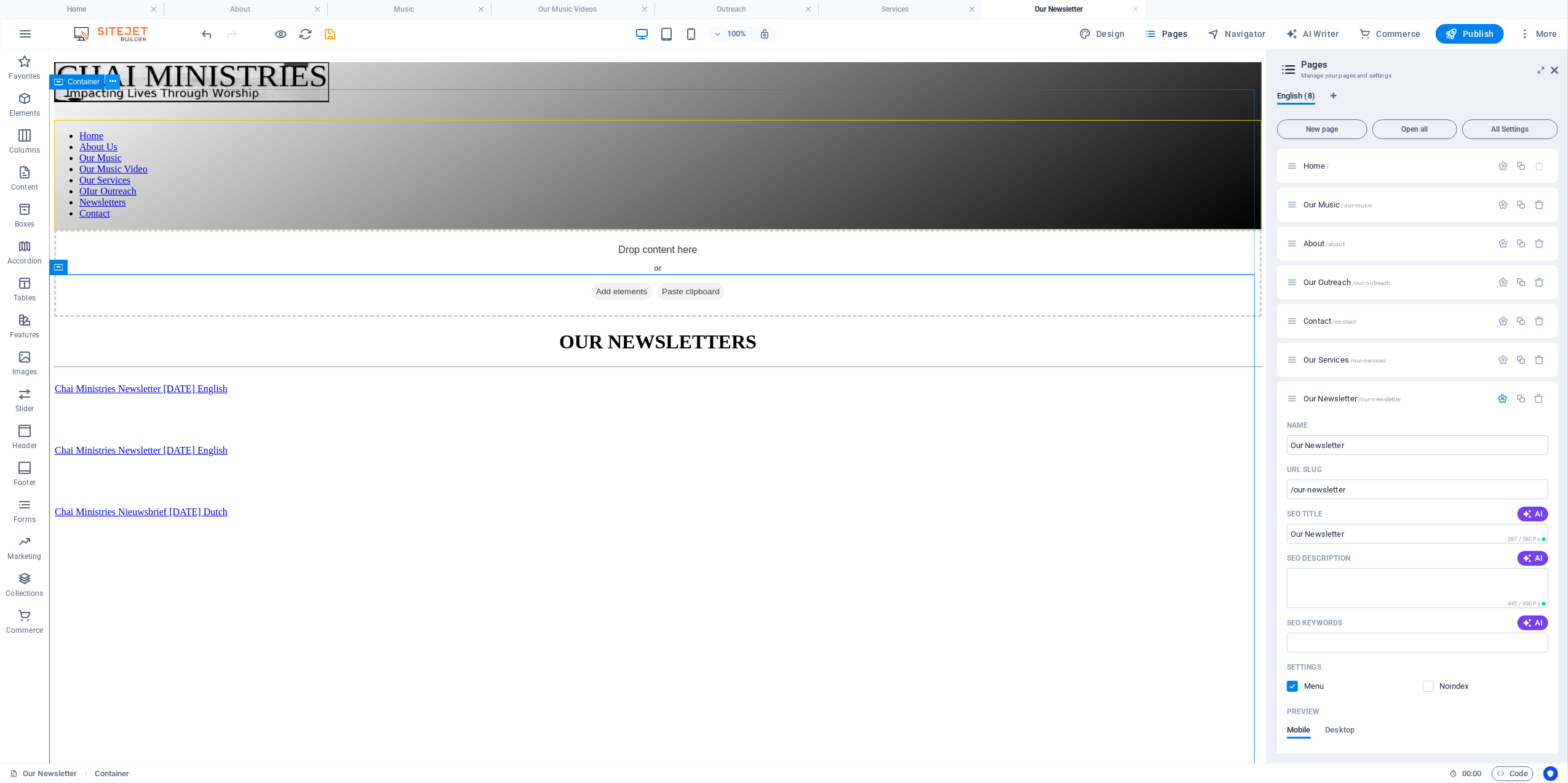
click at [110, 76] on icon at bounding box center [113, 81] width 7 height 12
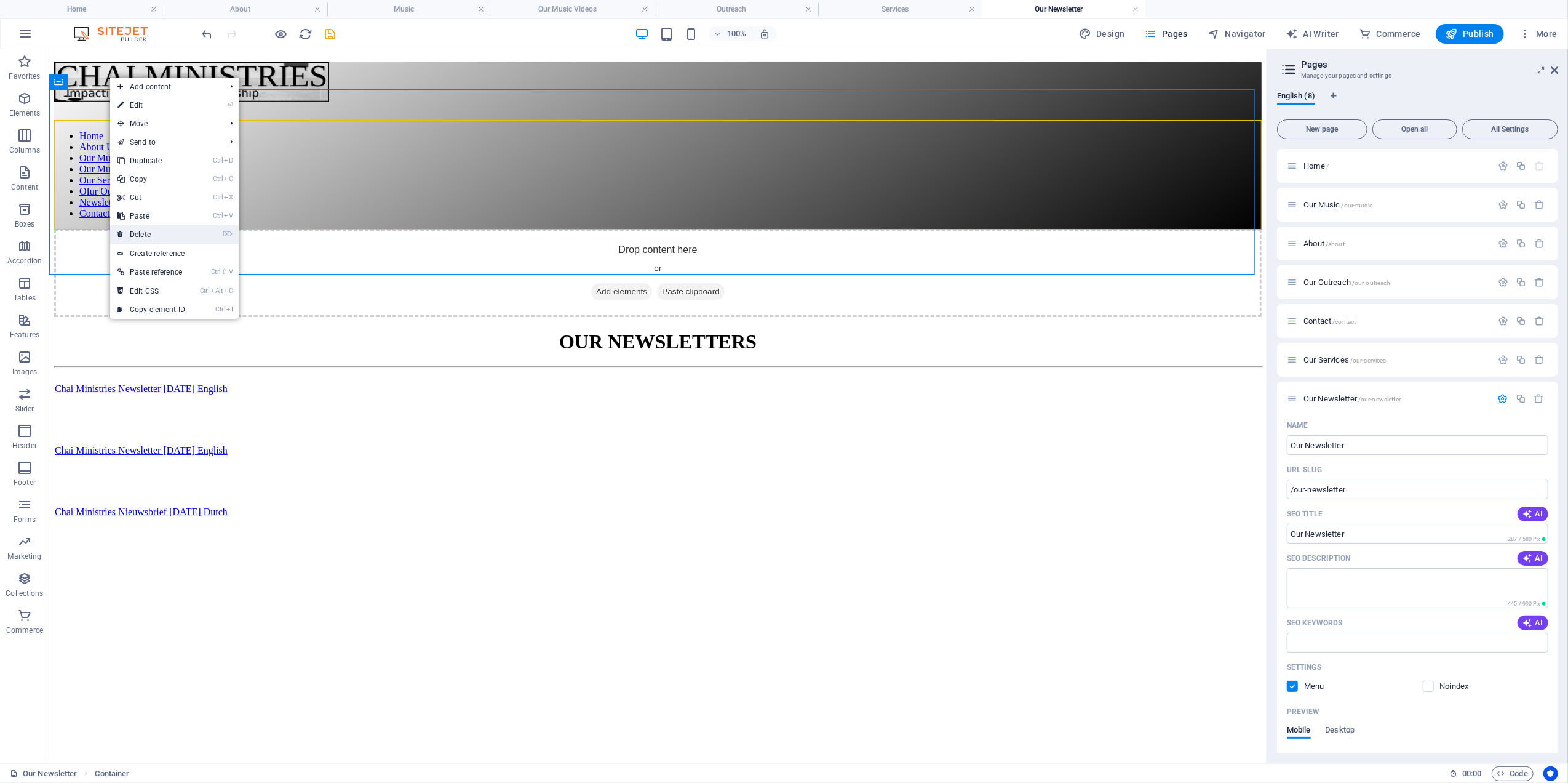
click at [138, 235] on link "⌦ Delete" at bounding box center [151, 234] width 82 height 19
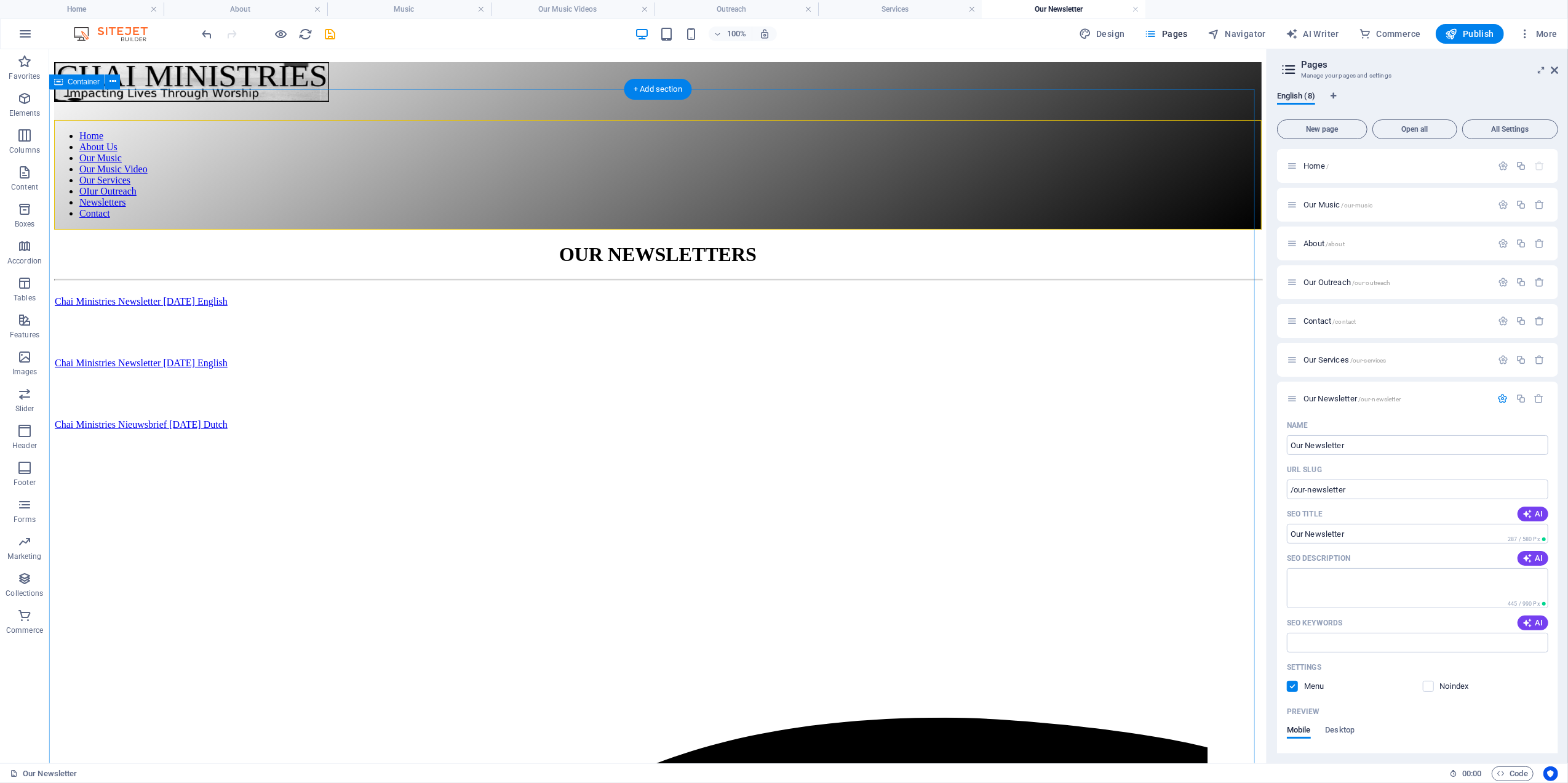
click at [87, 84] on span "Container" at bounding box center [84, 82] width 32 height 7
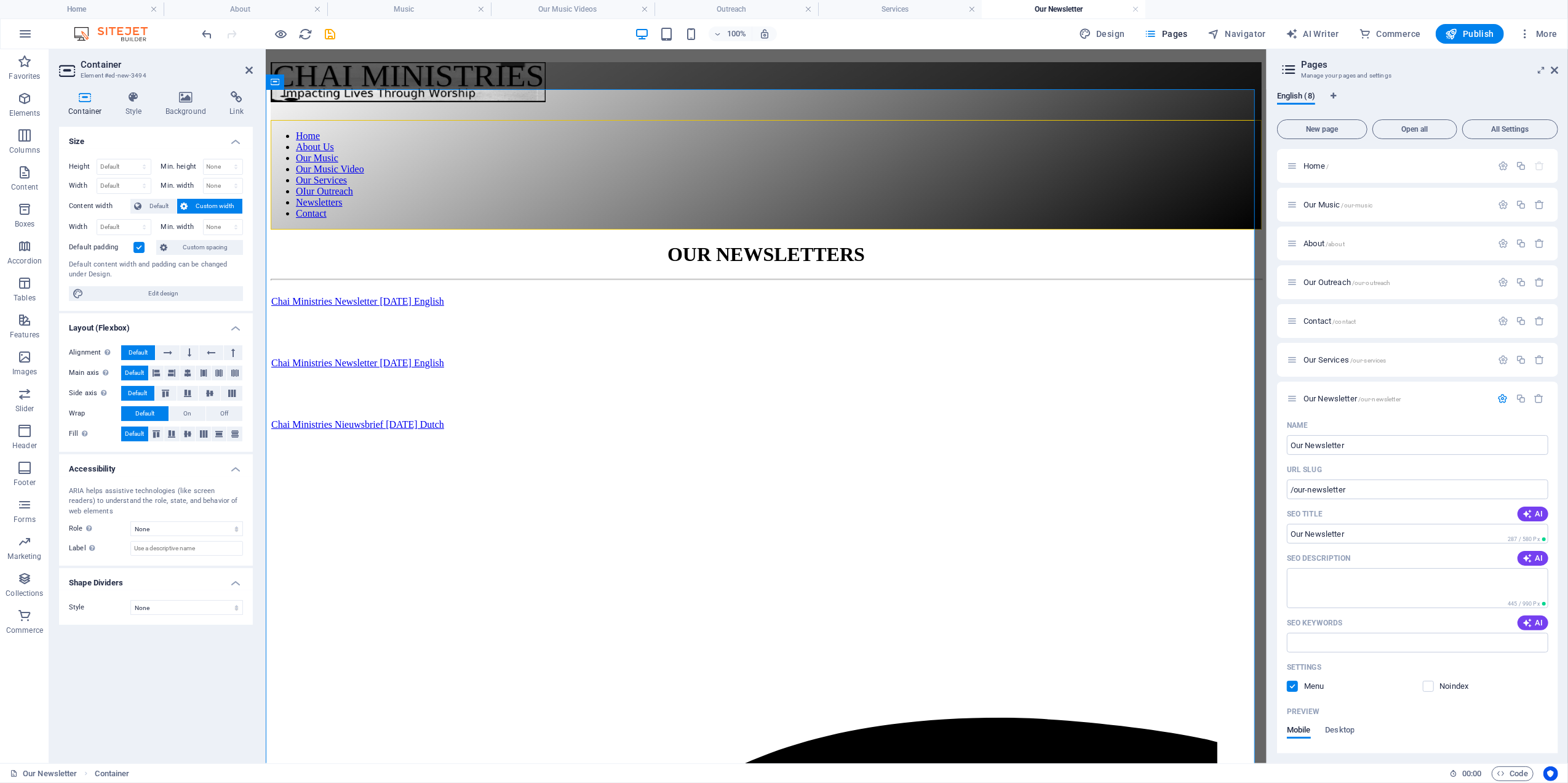
click at [138, 246] on label at bounding box center [139, 247] width 11 height 11
click at [0, 0] on input "Default padding" at bounding box center [0, 0] width 0 height 0
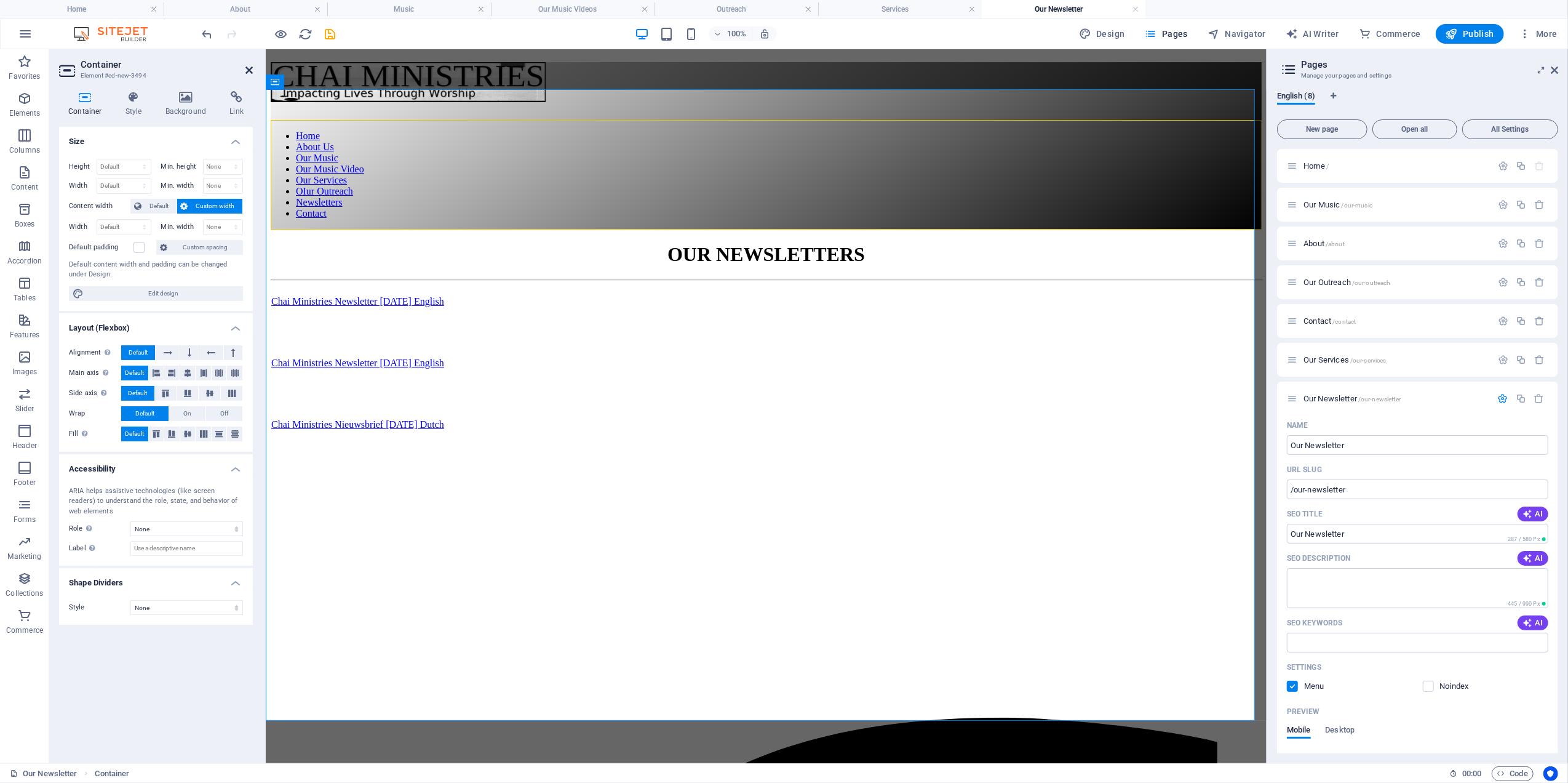
click at [247, 72] on icon at bounding box center [249, 70] width 7 height 10
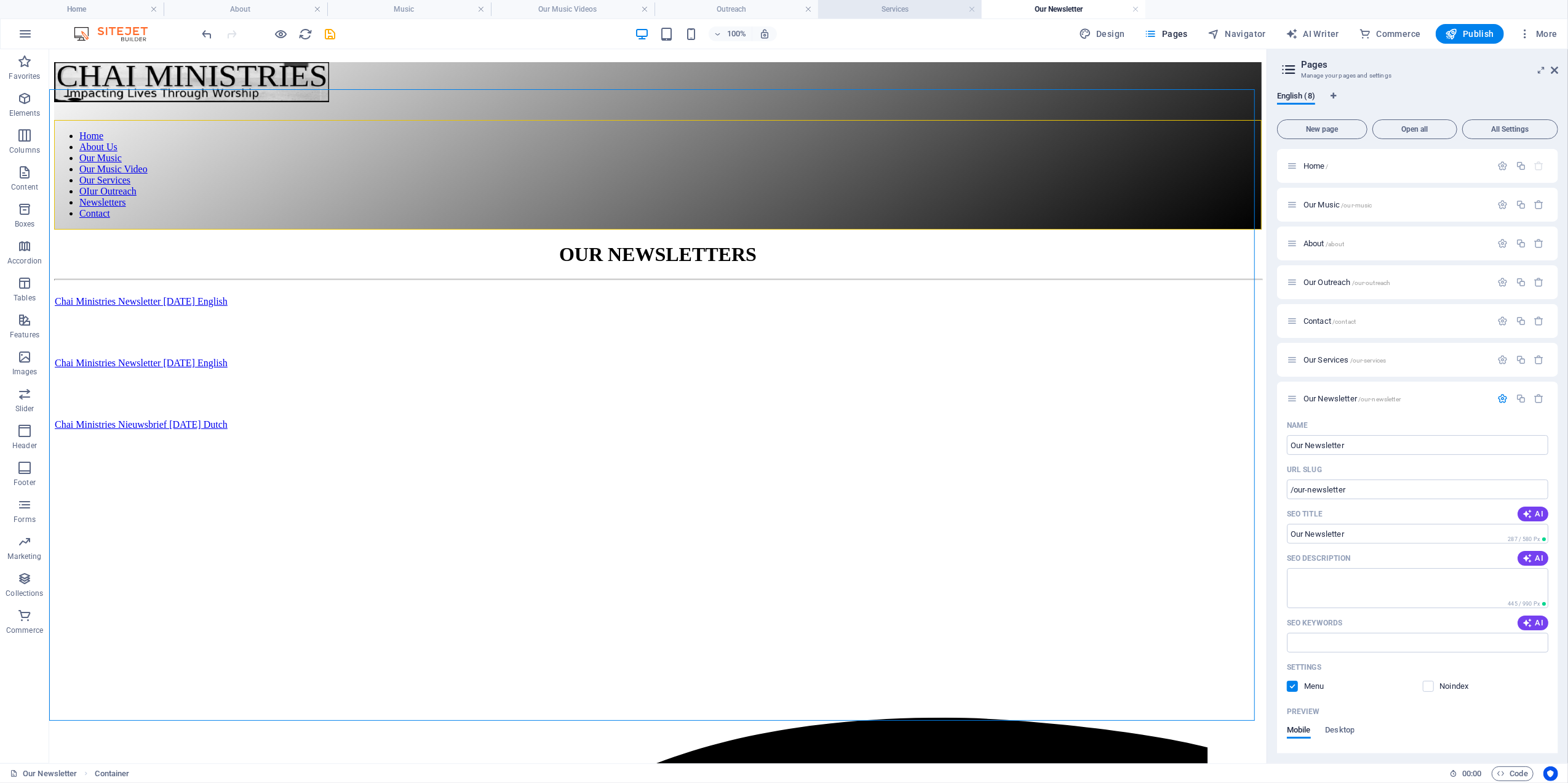
click at [911, 7] on h4 "Services" at bounding box center [900, 9] width 163 height 13
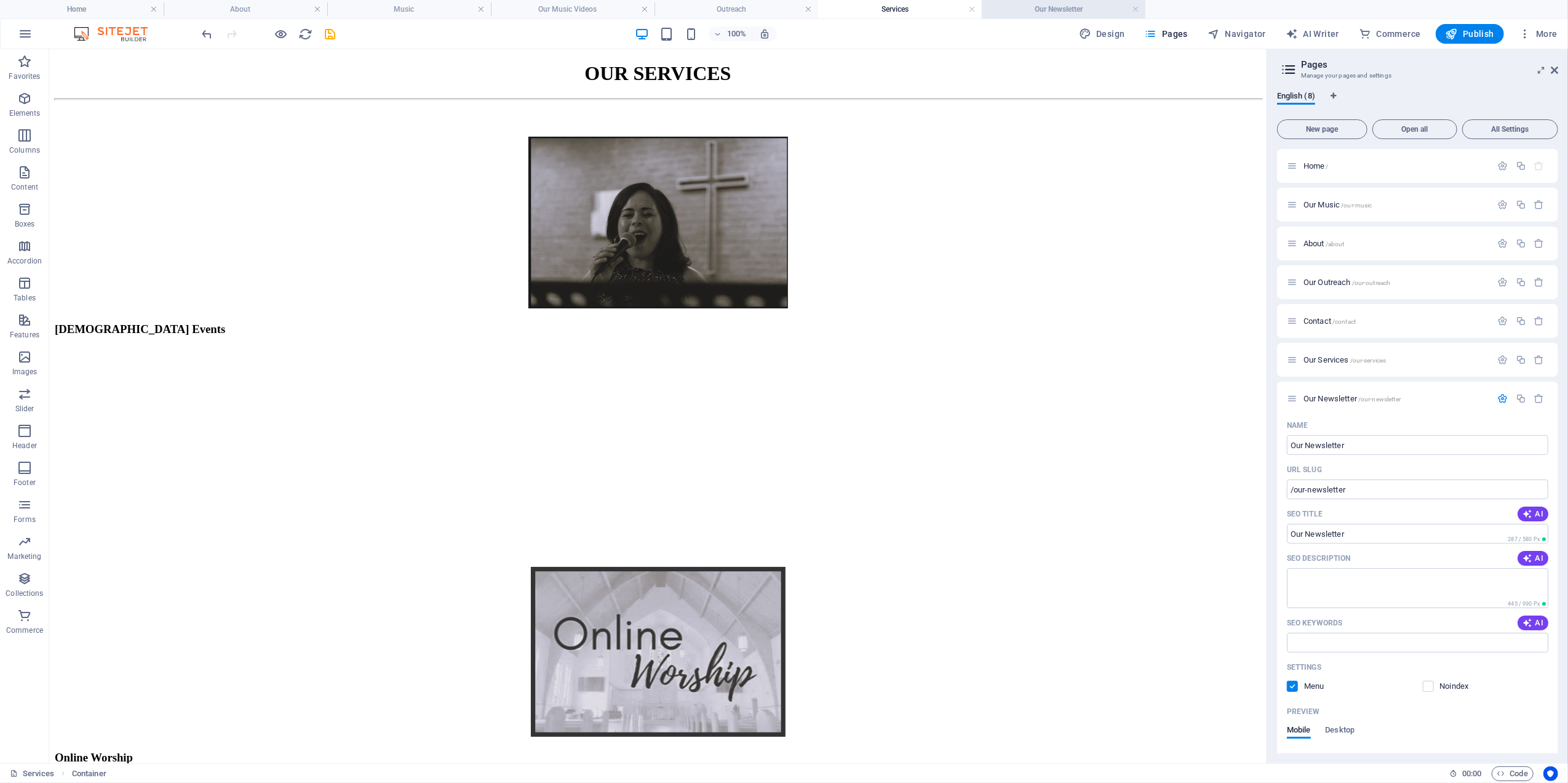
click at [1049, 1] on li "Our Newsletter" at bounding box center [1063, 9] width 163 height 19
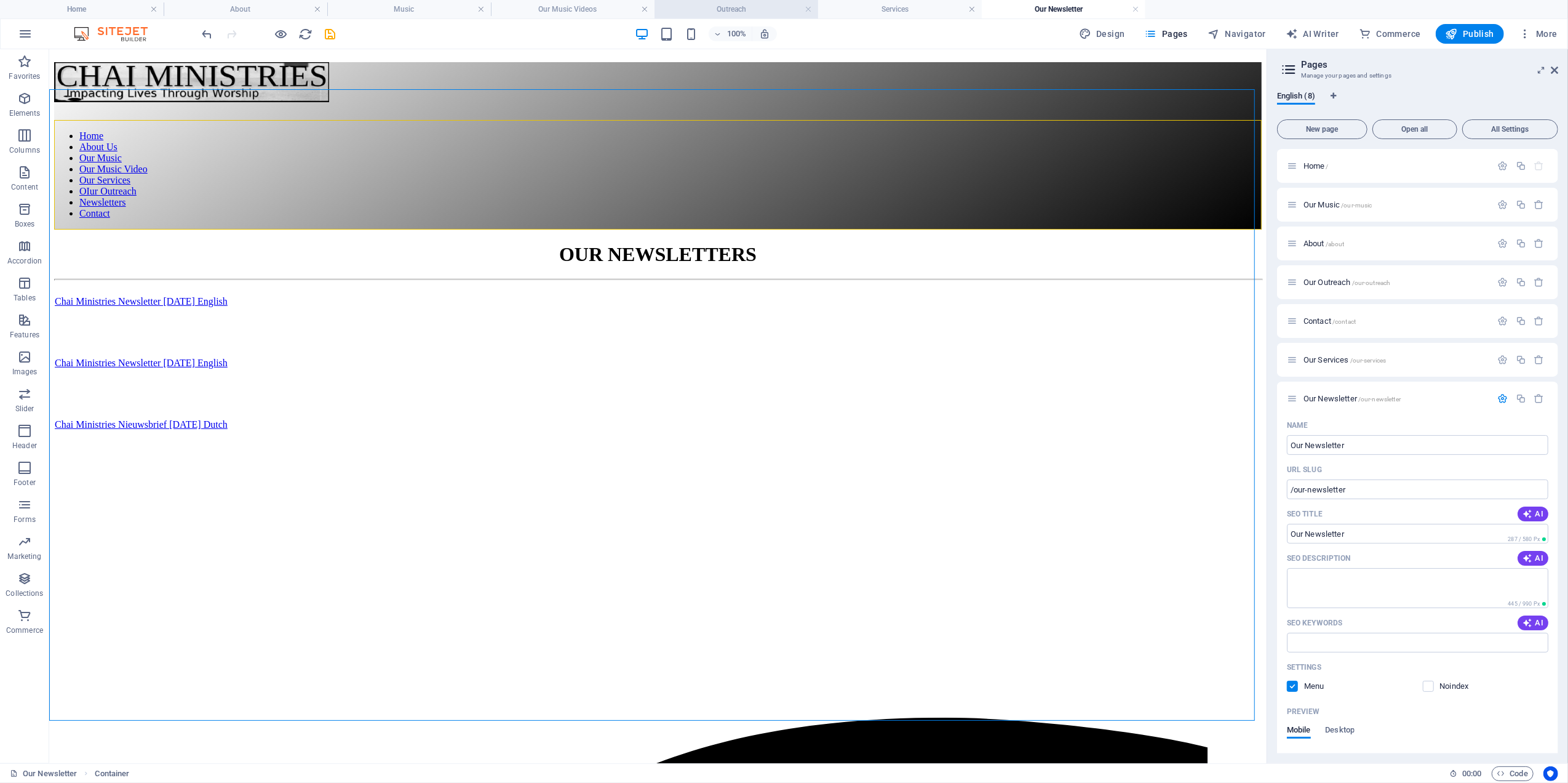
click at [717, 5] on h4 "Outreach" at bounding box center [735, 9] width 163 height 13
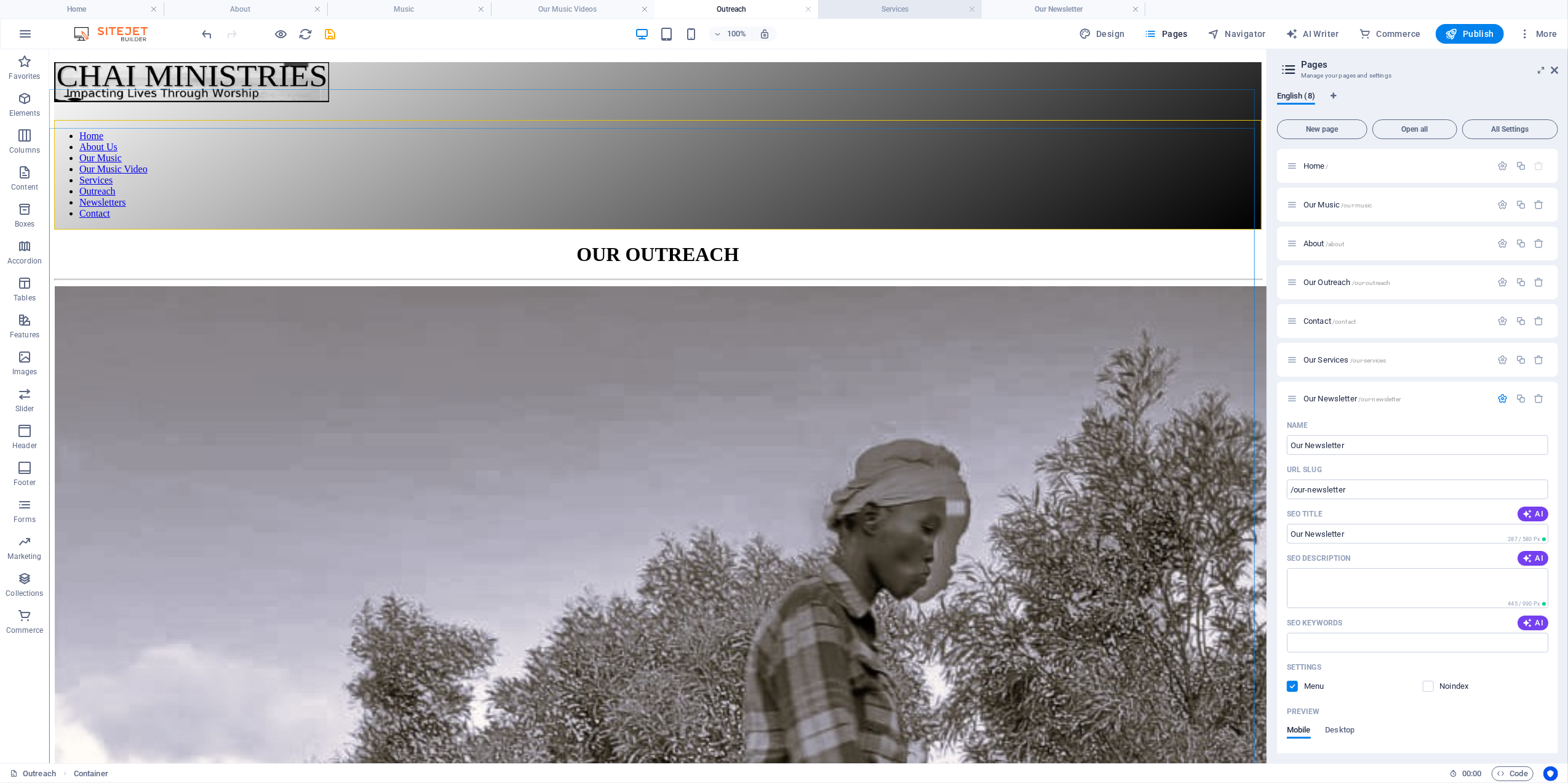
click at [884, 8] on h4 "Services" at bounding box center [900, 9] width 163 height 13
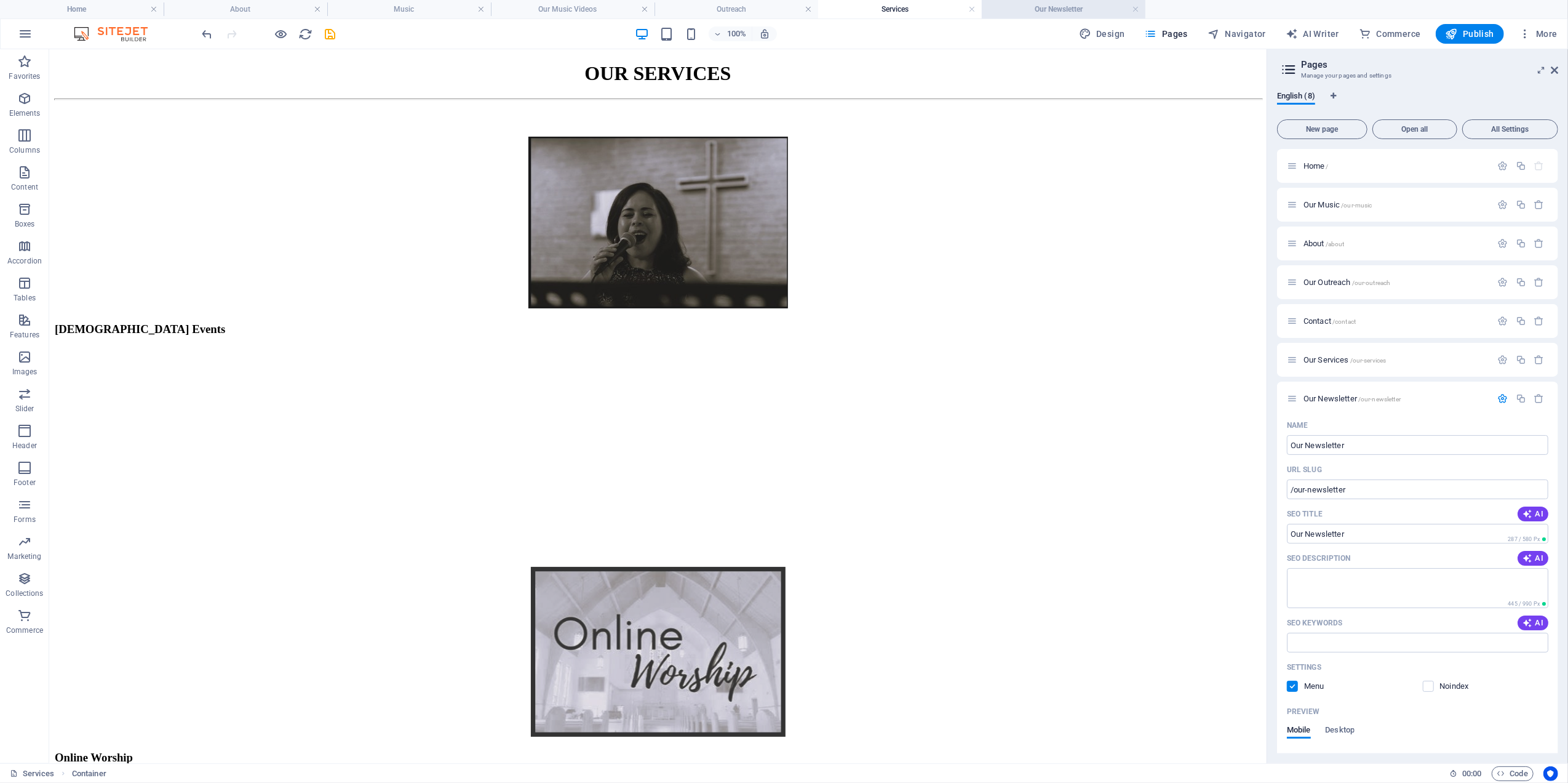
click at [1066, 5] on h4 "Our Newsletter" at bounding box center [1063, 9] width 163 height 13
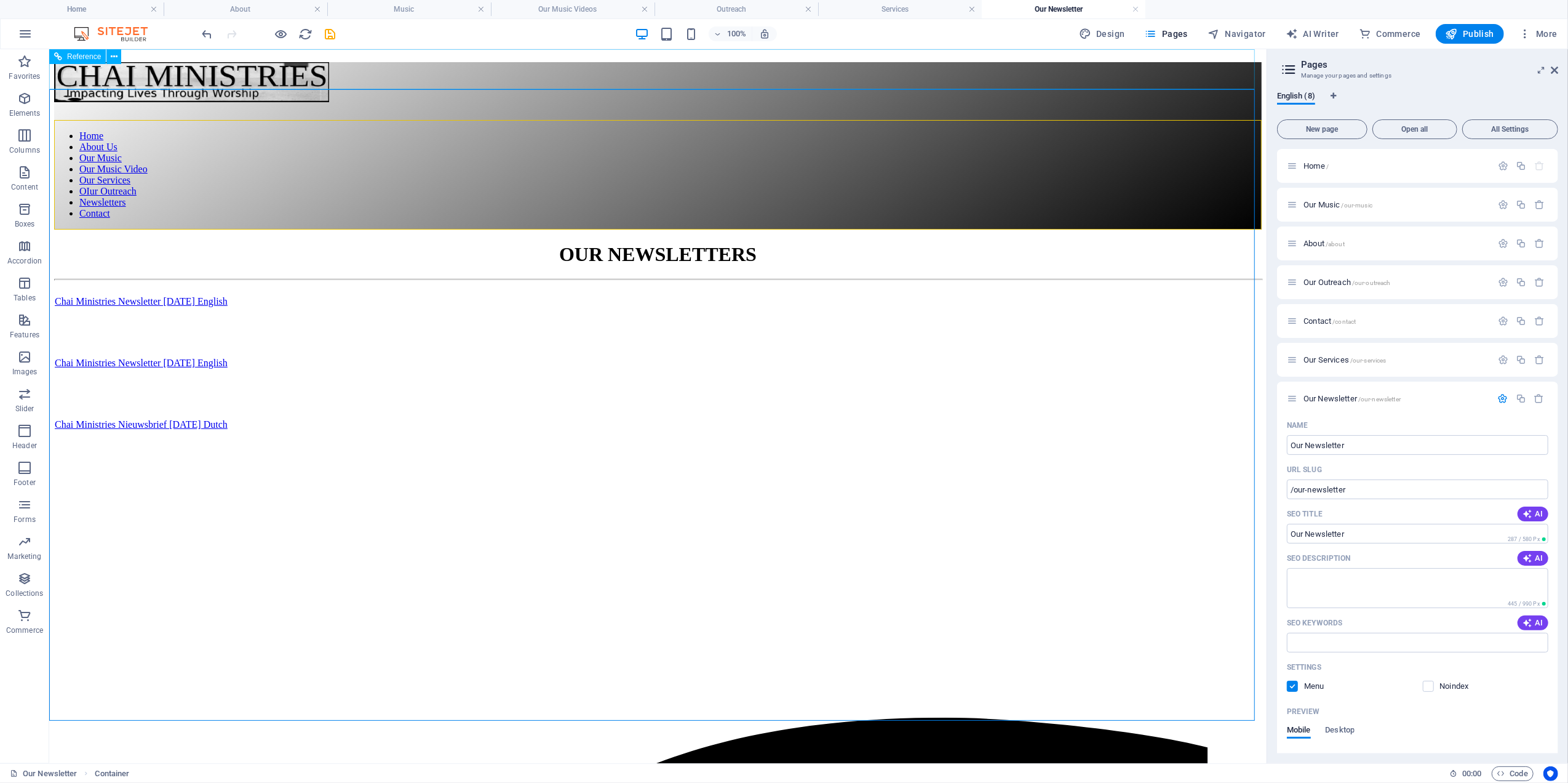
click at [84, 54] on span "Reference" at bounding box center [84, 56] width 34 height 7
click at [912, 5] on h4 "Services" at bounding box center [900, 9] width 163 height 13
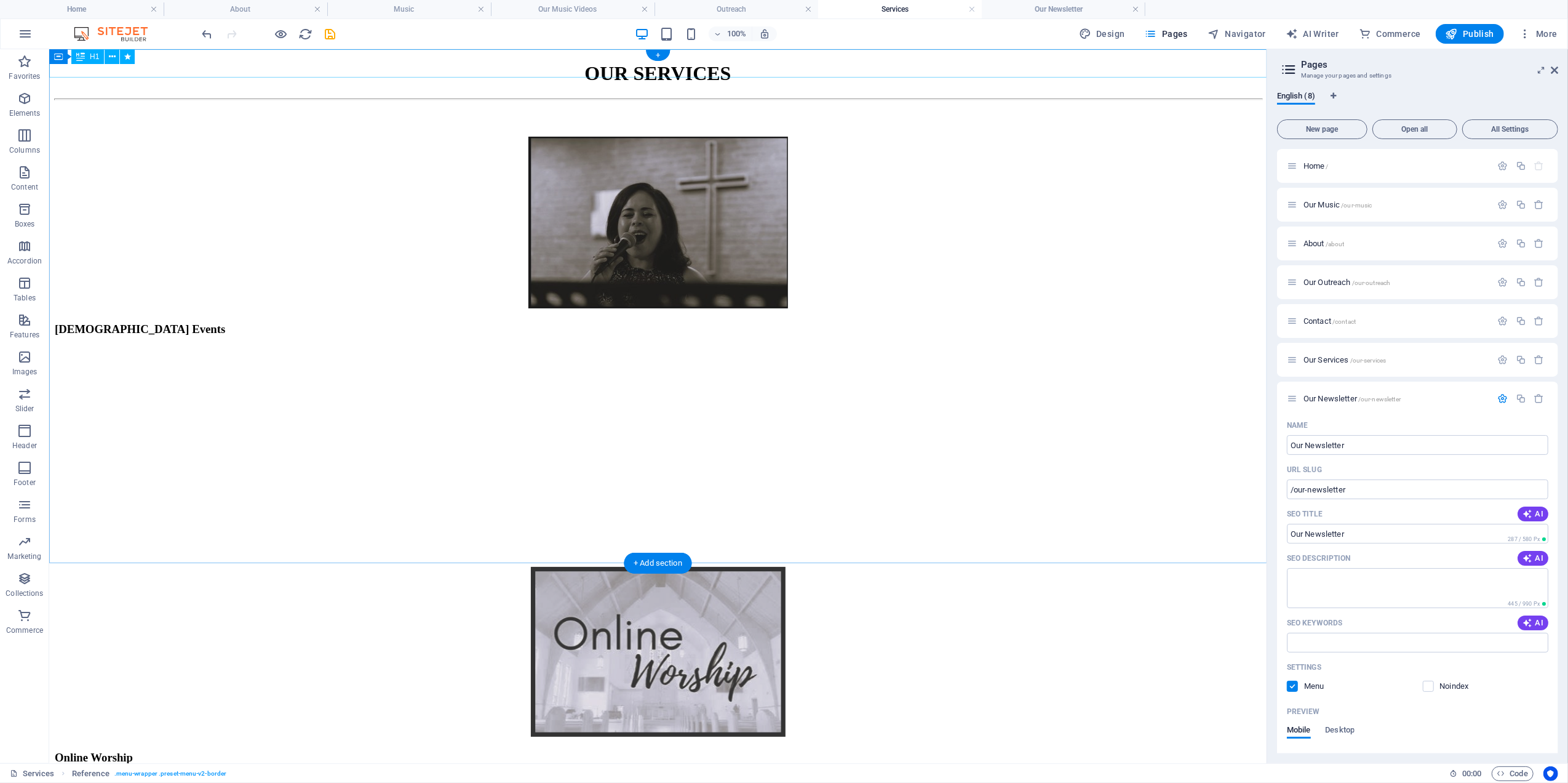
click at [185, 71] on div "OUR SERVICES" at bounding box center [657, 73] width 1207 height 23
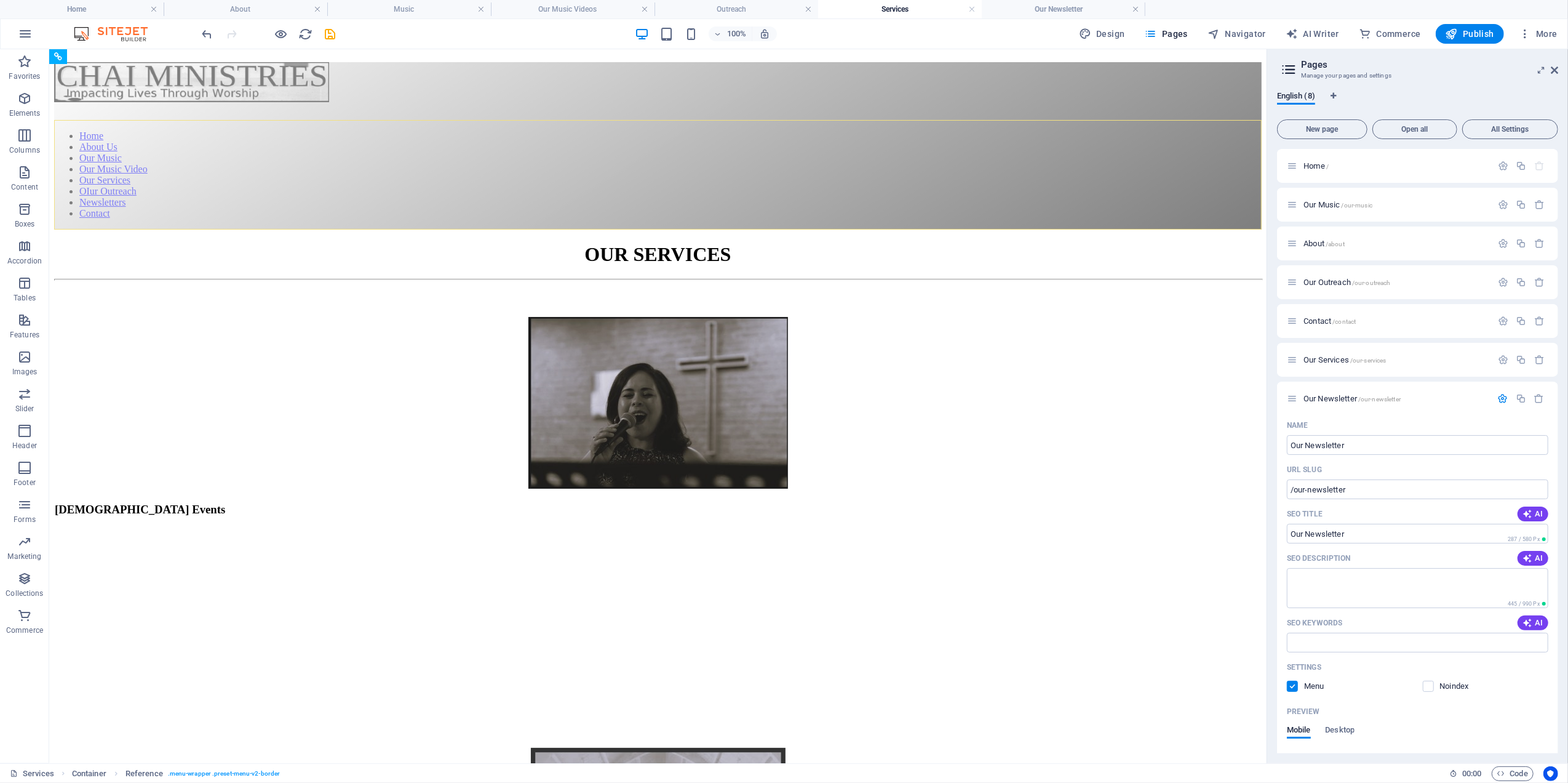
drag, startPoint x: 87, startPoint y: 71, endPoint x: 94, endPoint y: 43, distance: 28.9
click at [94, 49] on section "Favorites Elements Columns Content Boxes Accordion Tables Features Images Slide…" at bounding box center [633, 406] width 1266 height 714
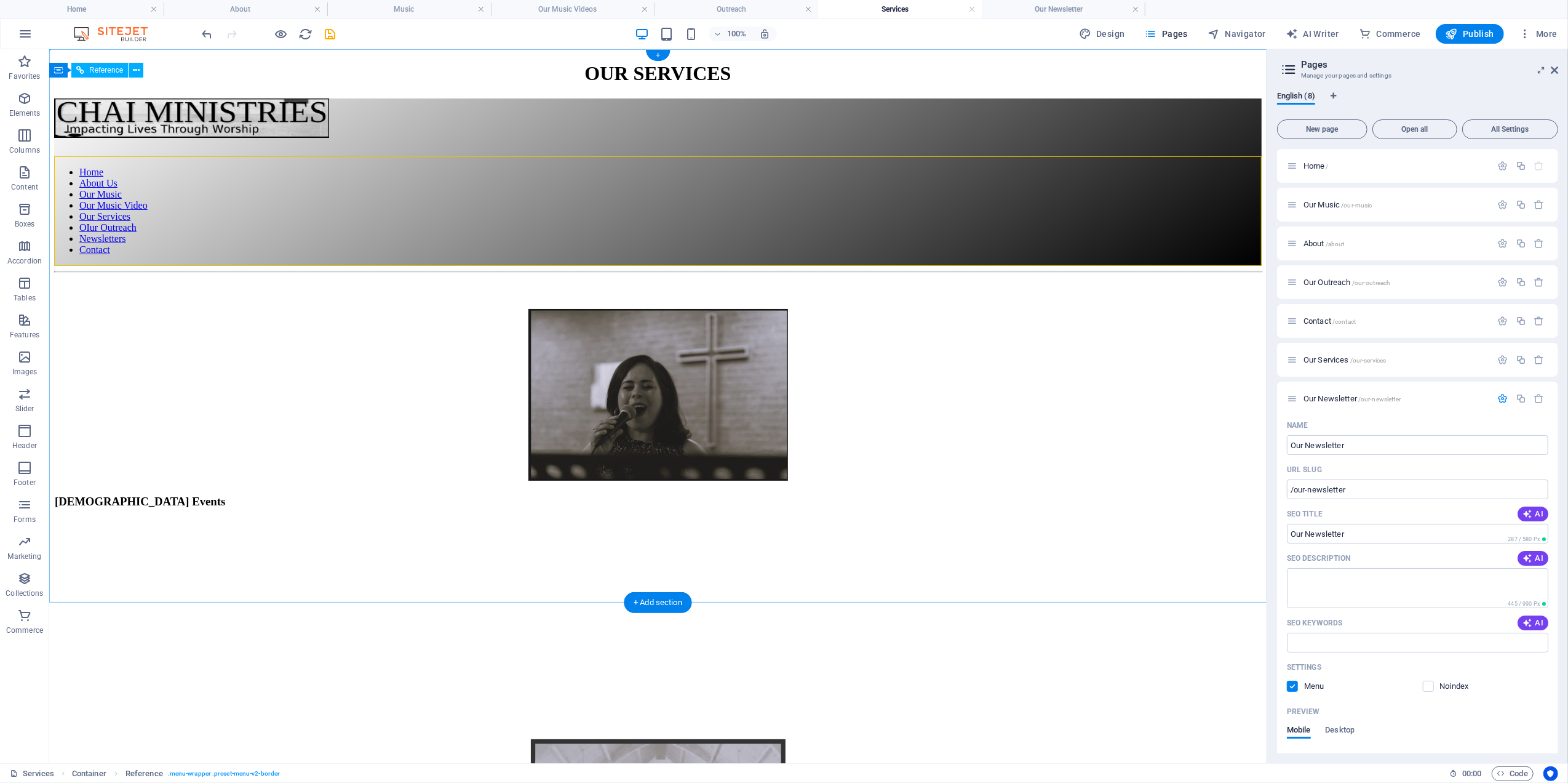
click at [108, 98] on div "Home About Us Our Music Our Music Video Our Services OIur Outreach Newsletters …" at bounding box center [657, 182] width 1207 height 168
click at [102, 69] on span "Reference" at bounding box center [106, 70] width 34 height 7
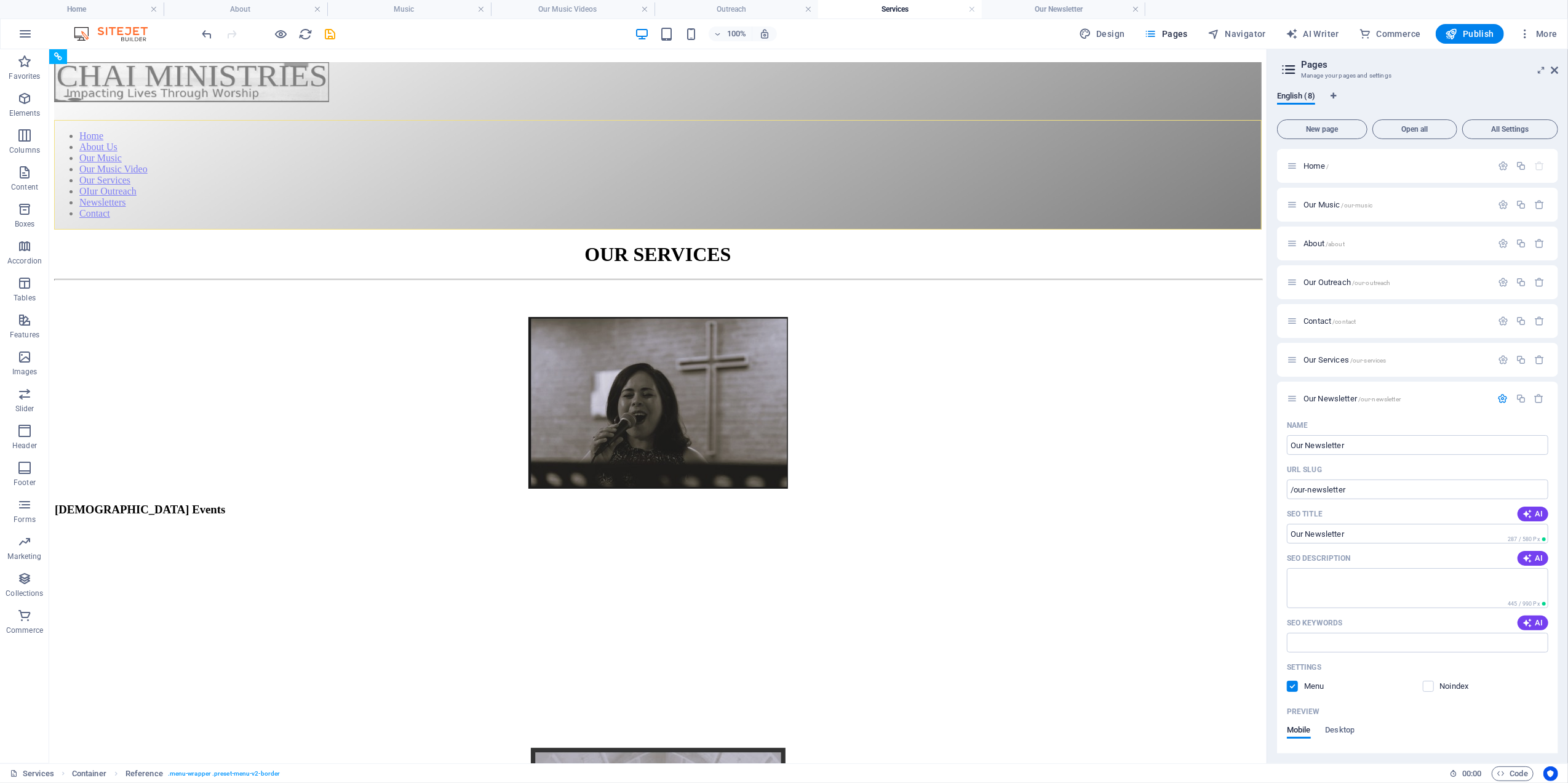
drag, startPoint x: 87, startPoint y: 72, endPoint x: 101, endPoint y: 46, distance: 29.5
click at [101, 49] on section "Favorites Elements Columns Content Boxes Accordion Tables Features Images Slide…" at bounding box center [633, 406] width 1266 height 714
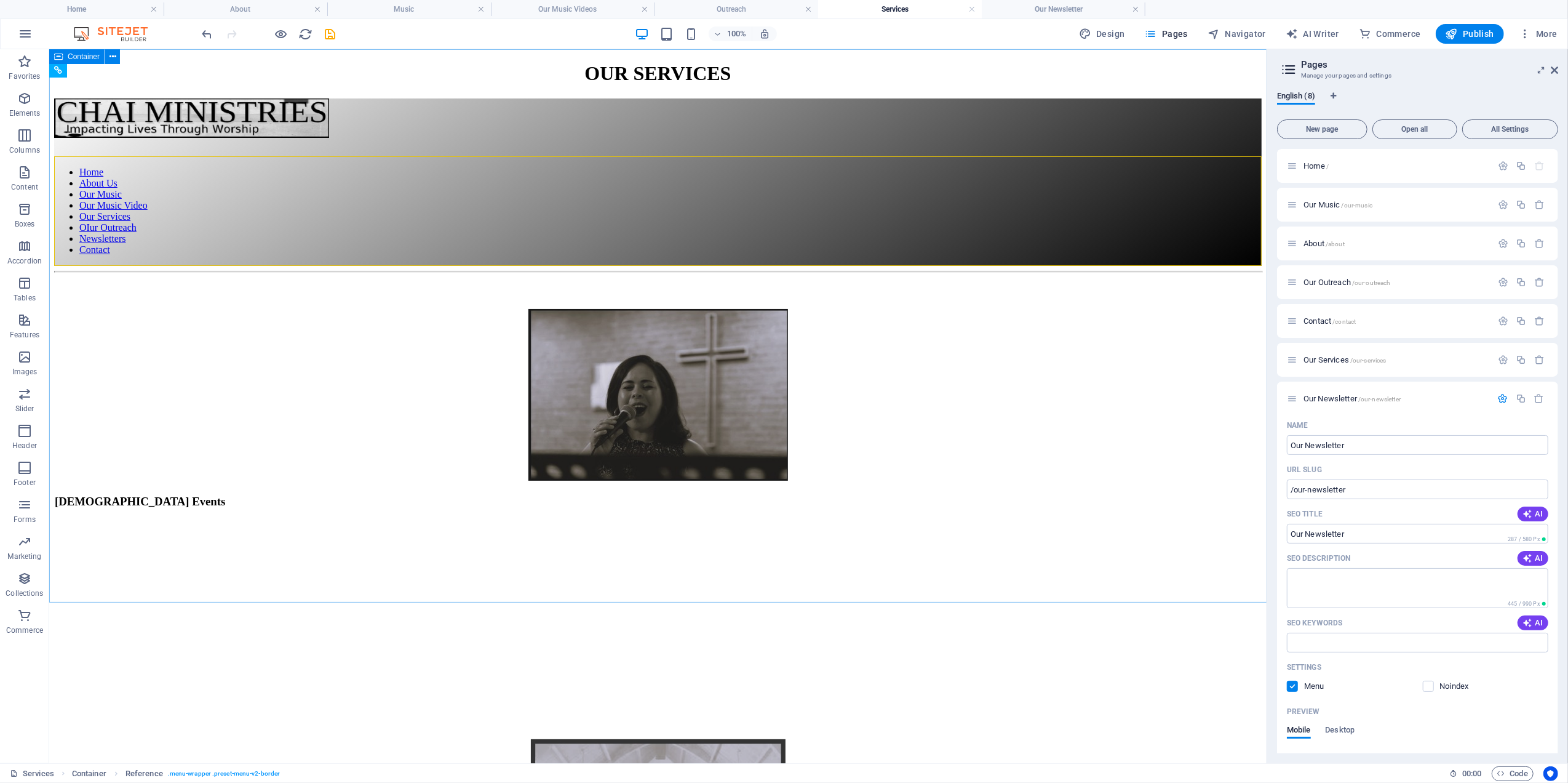
drag, startPoint x: 124, startPoint y: 108, endPoint x: 73, endPoint y: 73, distance: 61.9
drag, startPoint x: 892, startPoint y: 8, endPoint x: 908, endPoint y: 6, distance: 16.1
click at [1033, 8] on h4 "Our Newsletter" at bounding box center [1063, 9] width 163 height 13
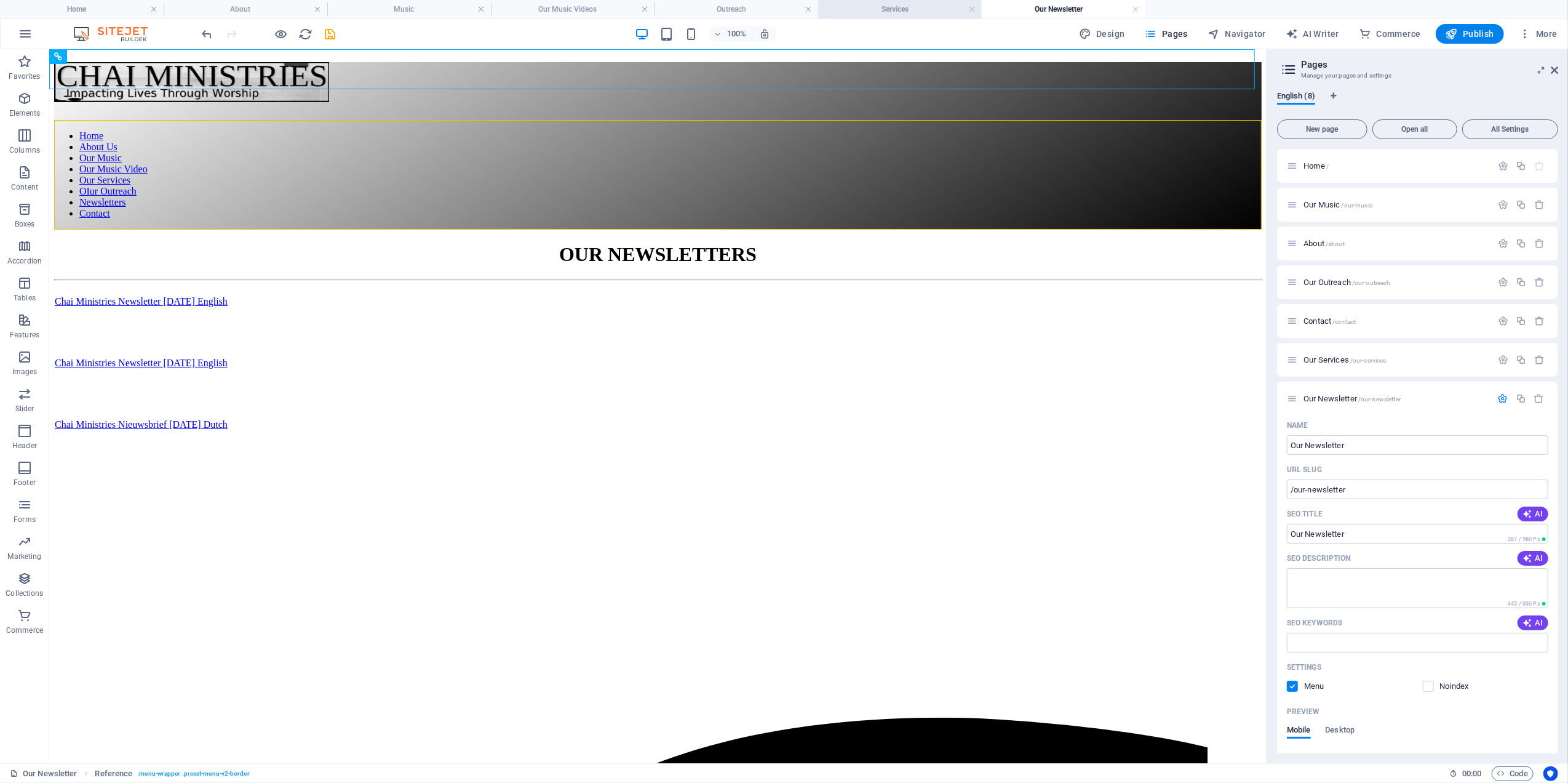
drag, startPoint x: 876, startPoint y: 4, endPoint x: 833, endPoint y: 5, distance: 43.0
click at [869, 9] on h4 "Services" at bounding box center [900, 9] width 163 height 13
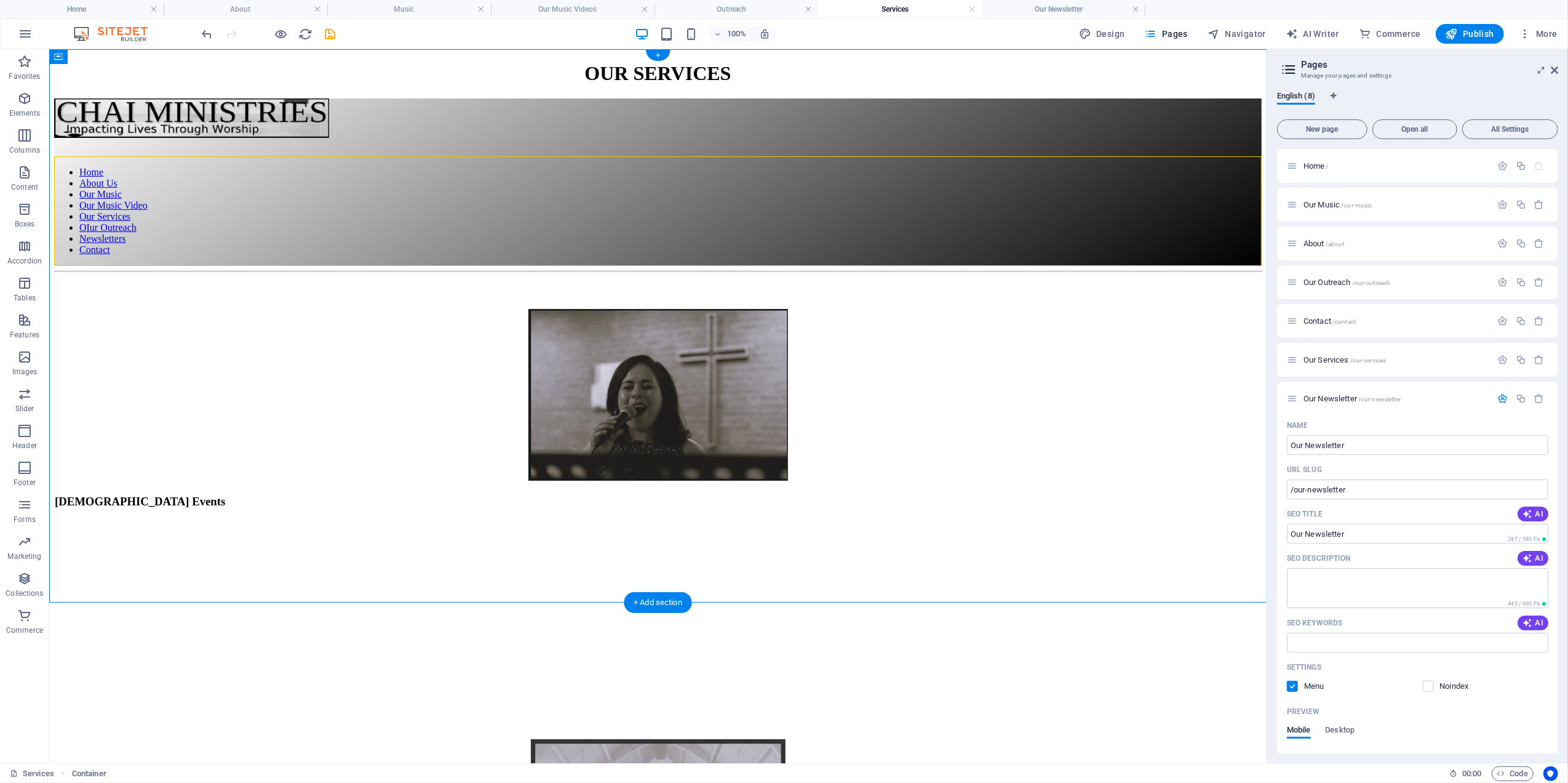
drag, startPoint x: 113, startPoint y: 104, endPoint x: 57, endPoint y: 118, distance: 57.7
drag, startPoint x: 106, startPoint y: 104, endPoint x: 62, endPoint y: 113, distance: 44.9
click at [552, 6] on h4 "Our Music Videos" at bounding box center [572, 9] width 163 height 13
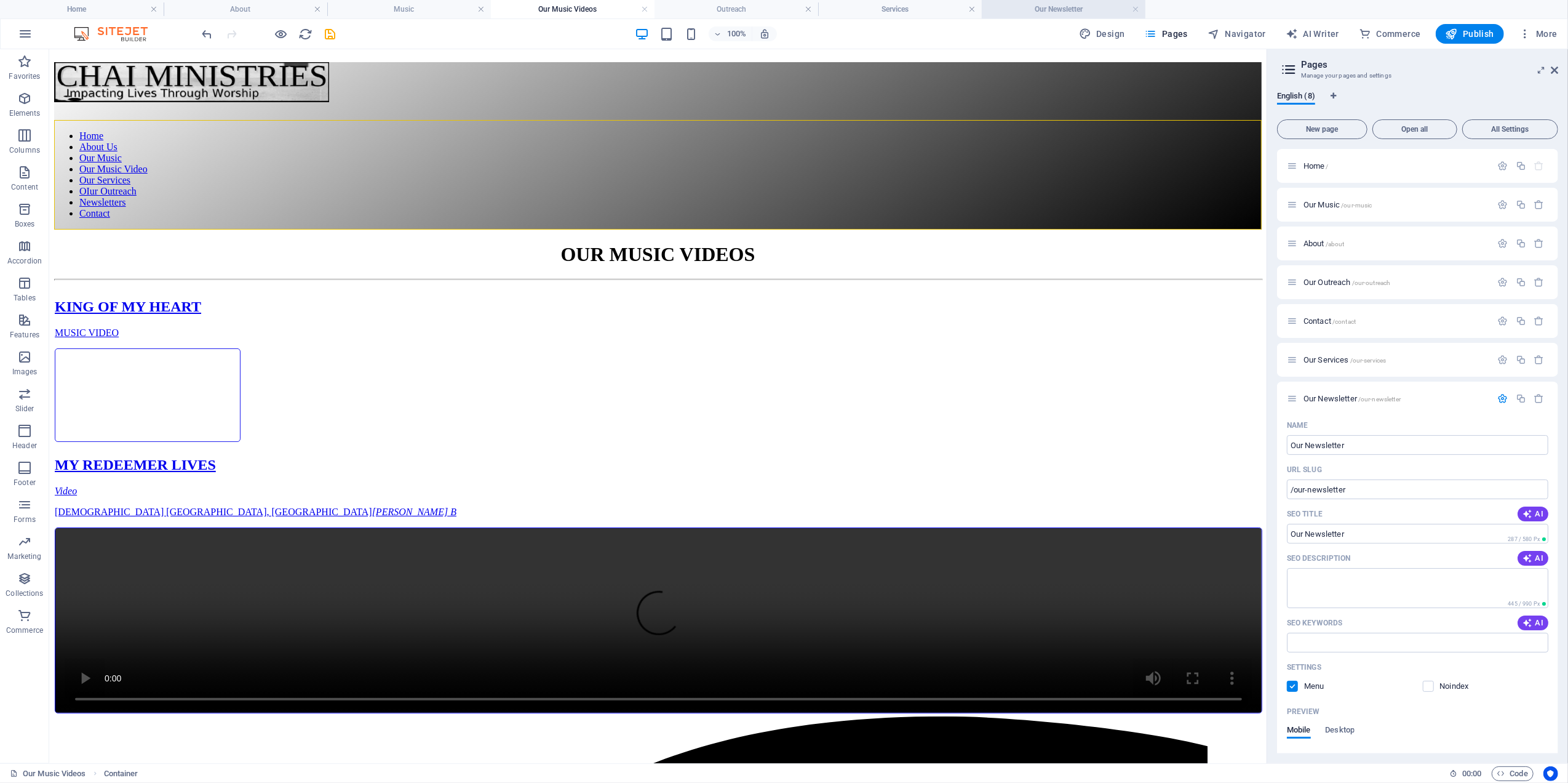
click at [1037, 3] on h4 "Our Newsletter" at bounding box center [1063, 9] width 163 height 13
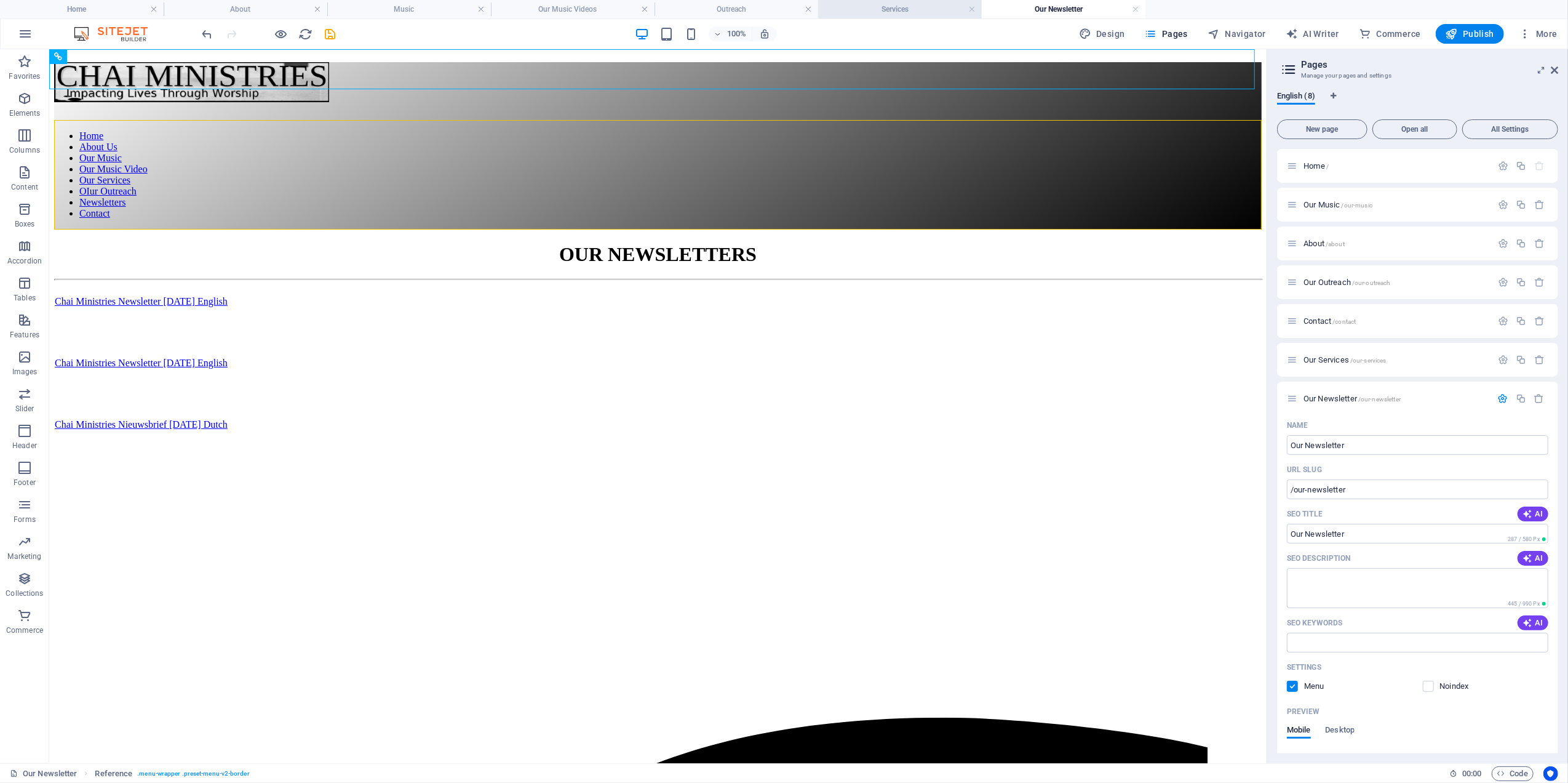
drag, startPoint x: 909, startPoint y: 6, endPoint x: 902, endPoint y: 6, distance: 7.0
click at [909, 6] on h4 "Services" at bounding box center [900, 9] width 163 height 13
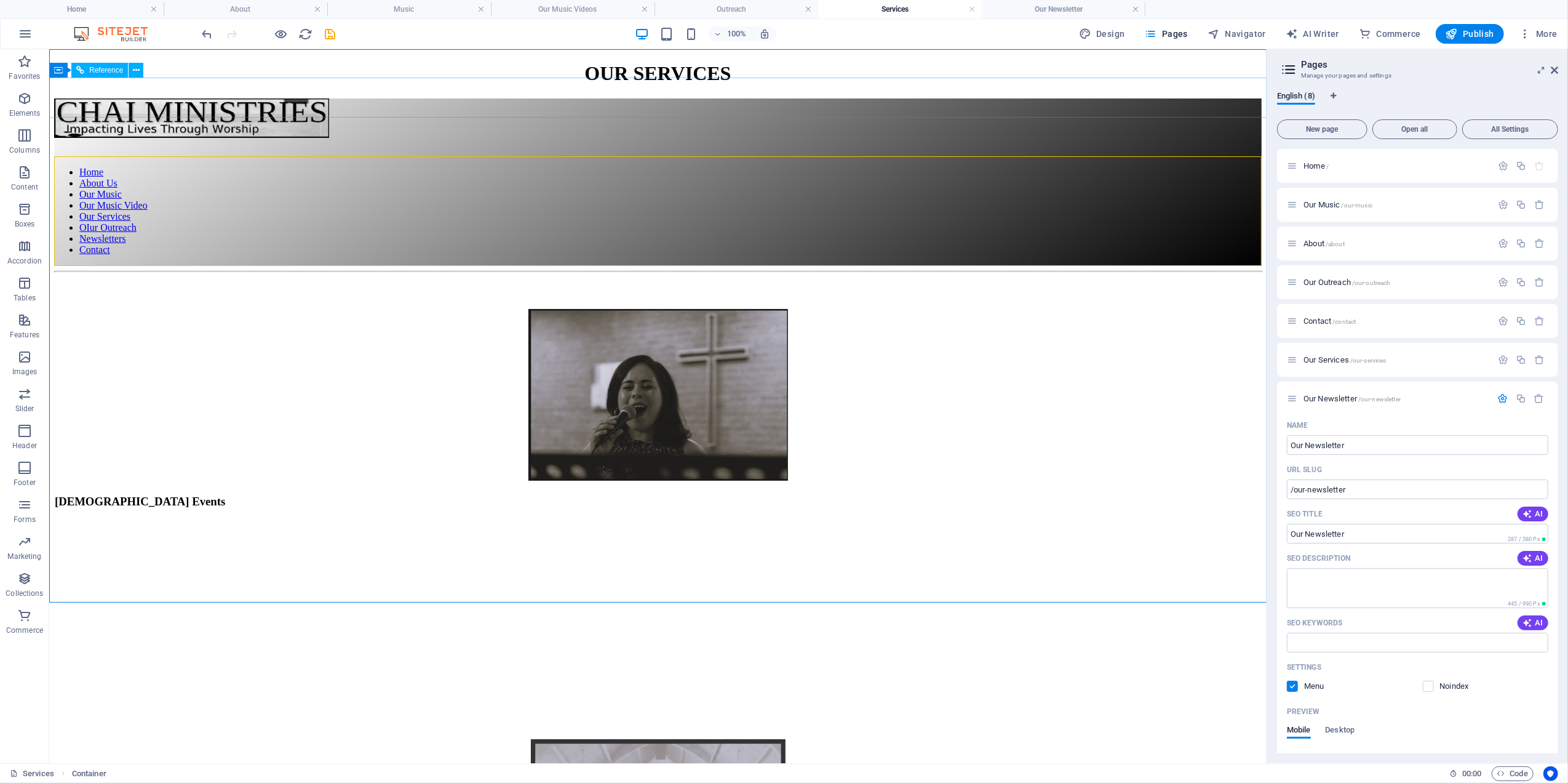
click at [116, 64] on div "Reference" at bounding box center [99, 70] width 56 height 15
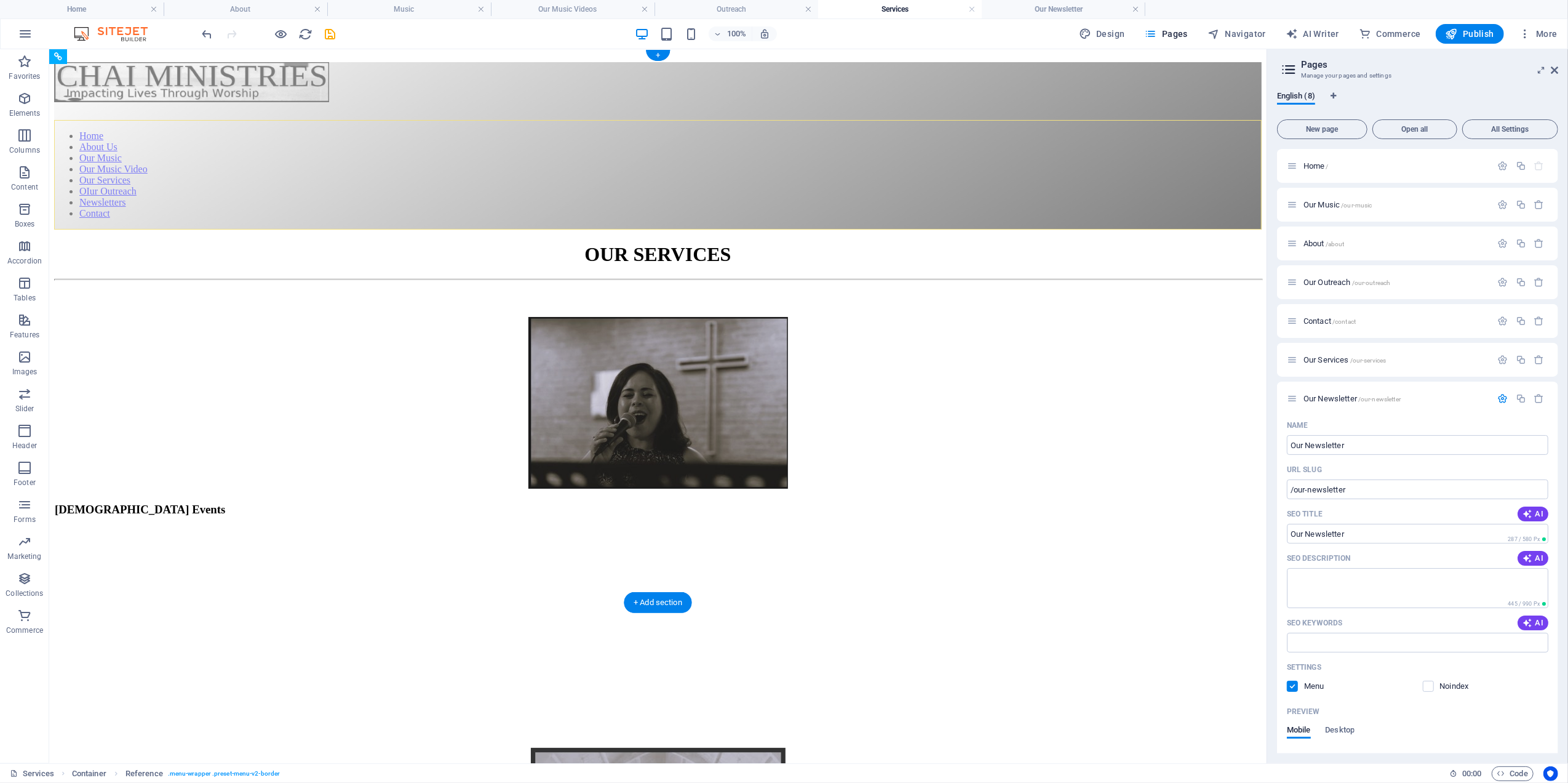
drag, startPoint x: 165, startPoint y: 120, endPoint x: 174, endPoint y: 66, distance: 54.7
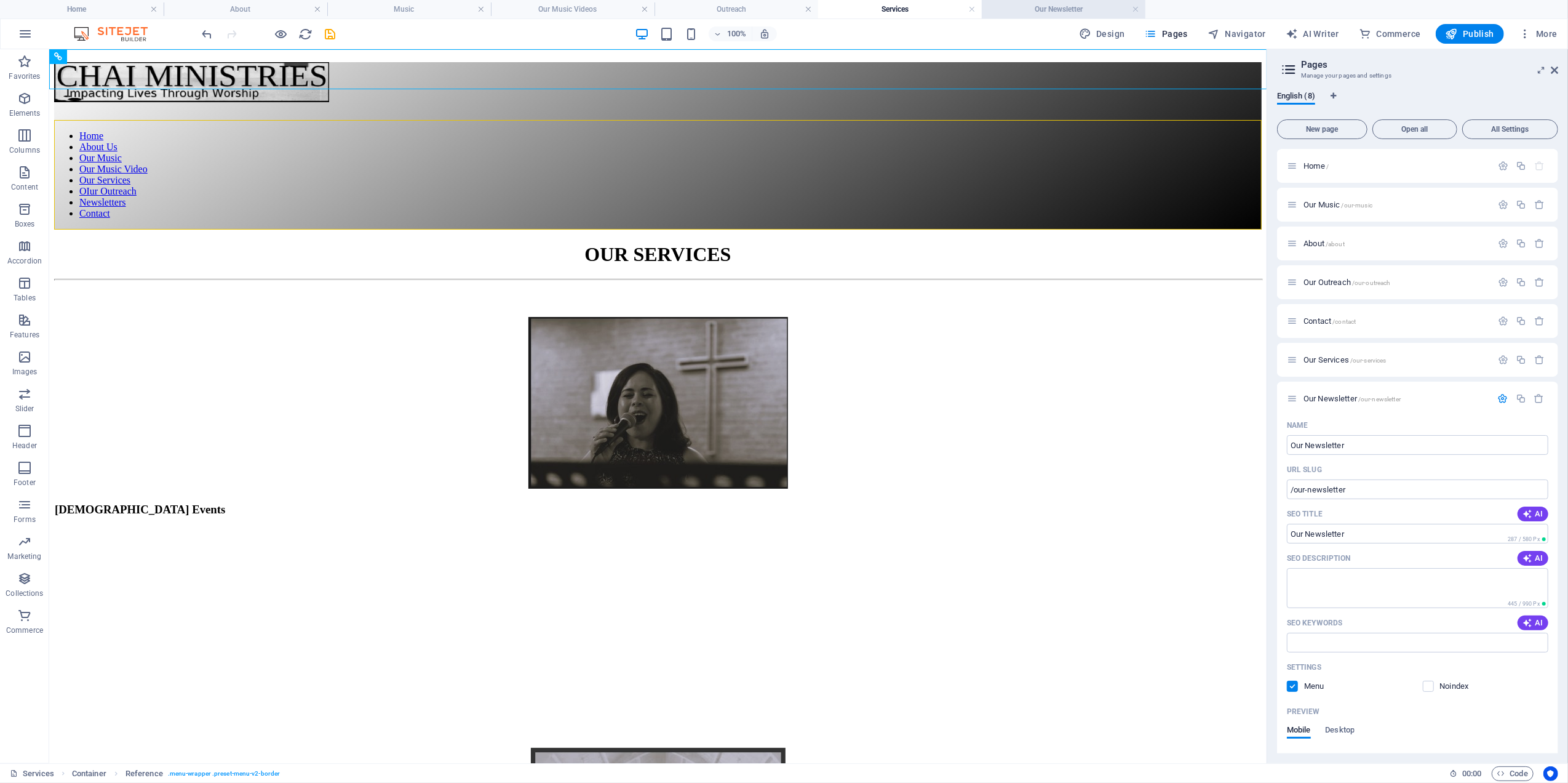
click at [1046, 5] on h4 "Our Newsletter" at bounding box center [1063, 9] width 163 height 13
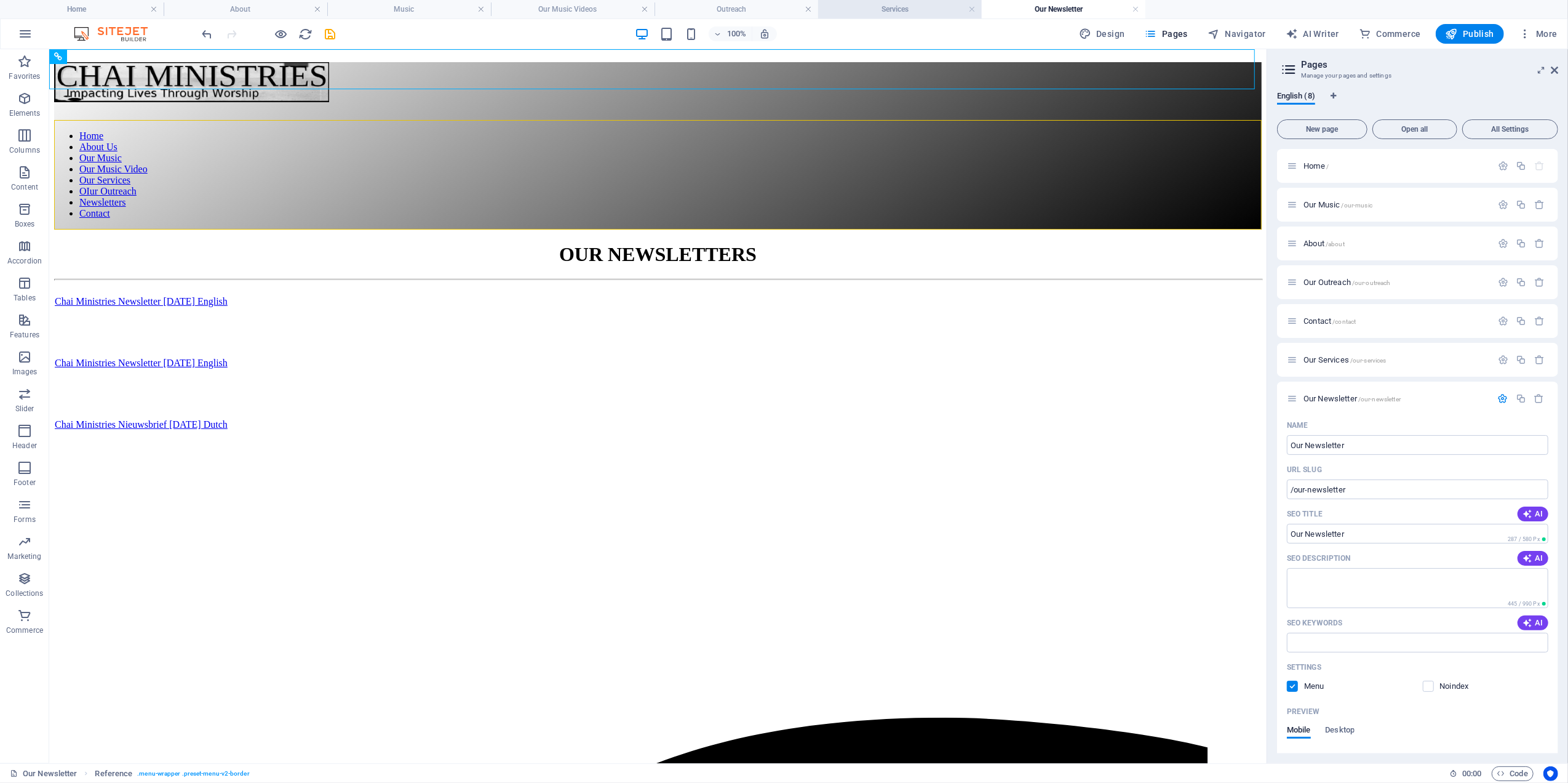
click at [958, 5] on h4 "Services" at bounding box center [900, 9] width 163 height 13
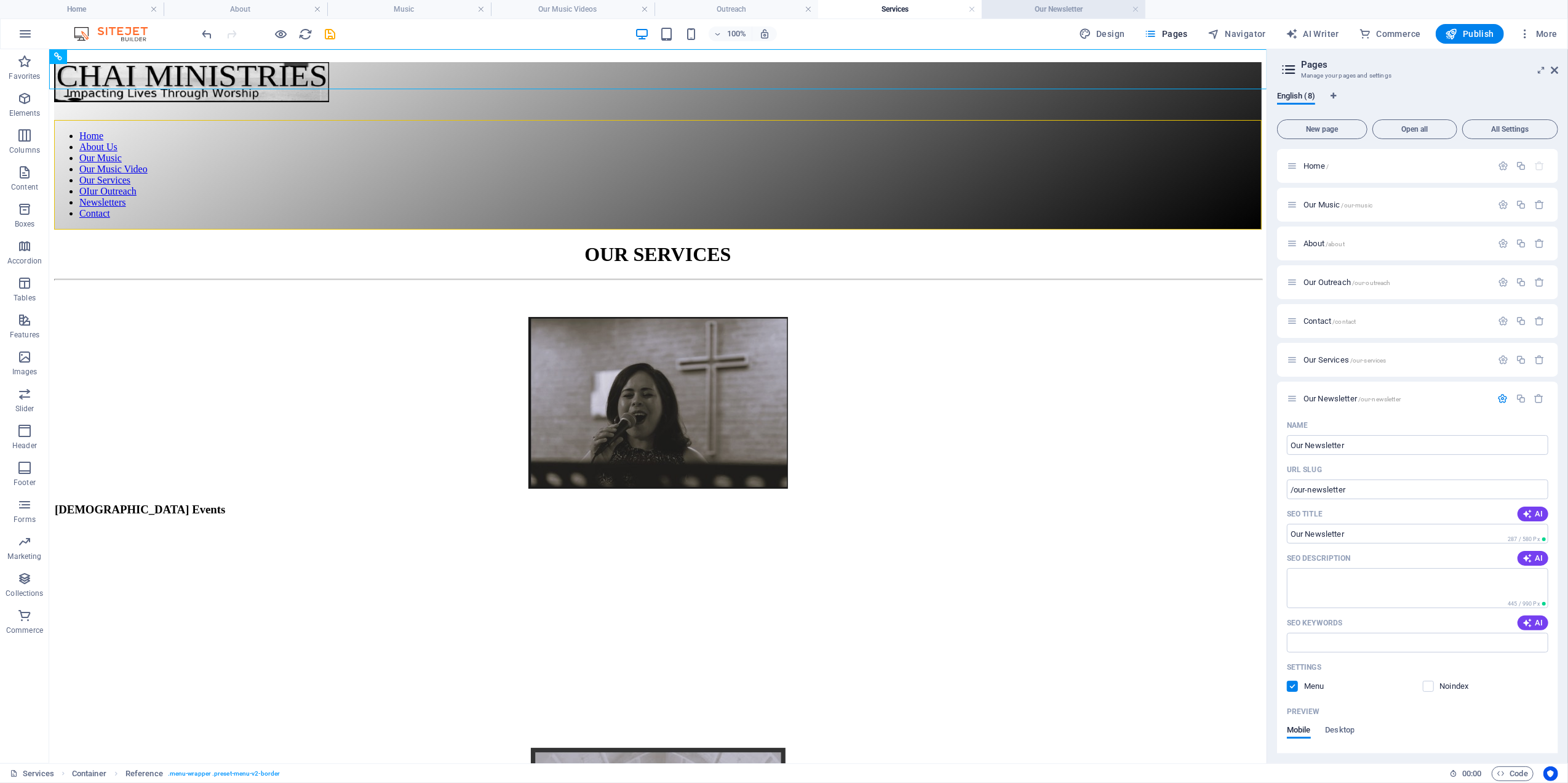
click at [1017, 3] on h4 "Our Newsletter" at bounding box center [1063, 9] width 163 height 13
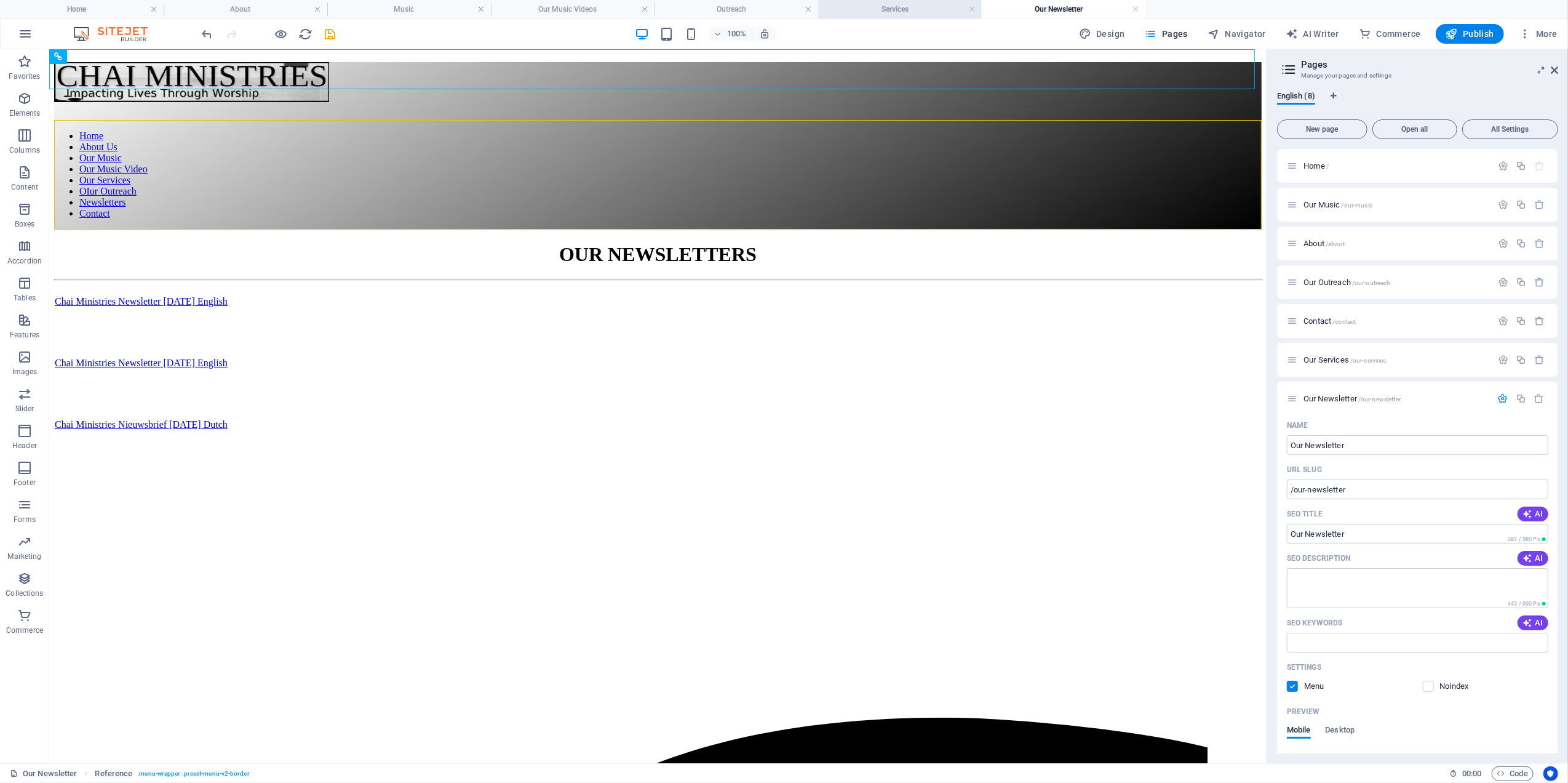
click at [933, 3] on h4 "Services" at bounding box center [900, 9] width 163 height 13
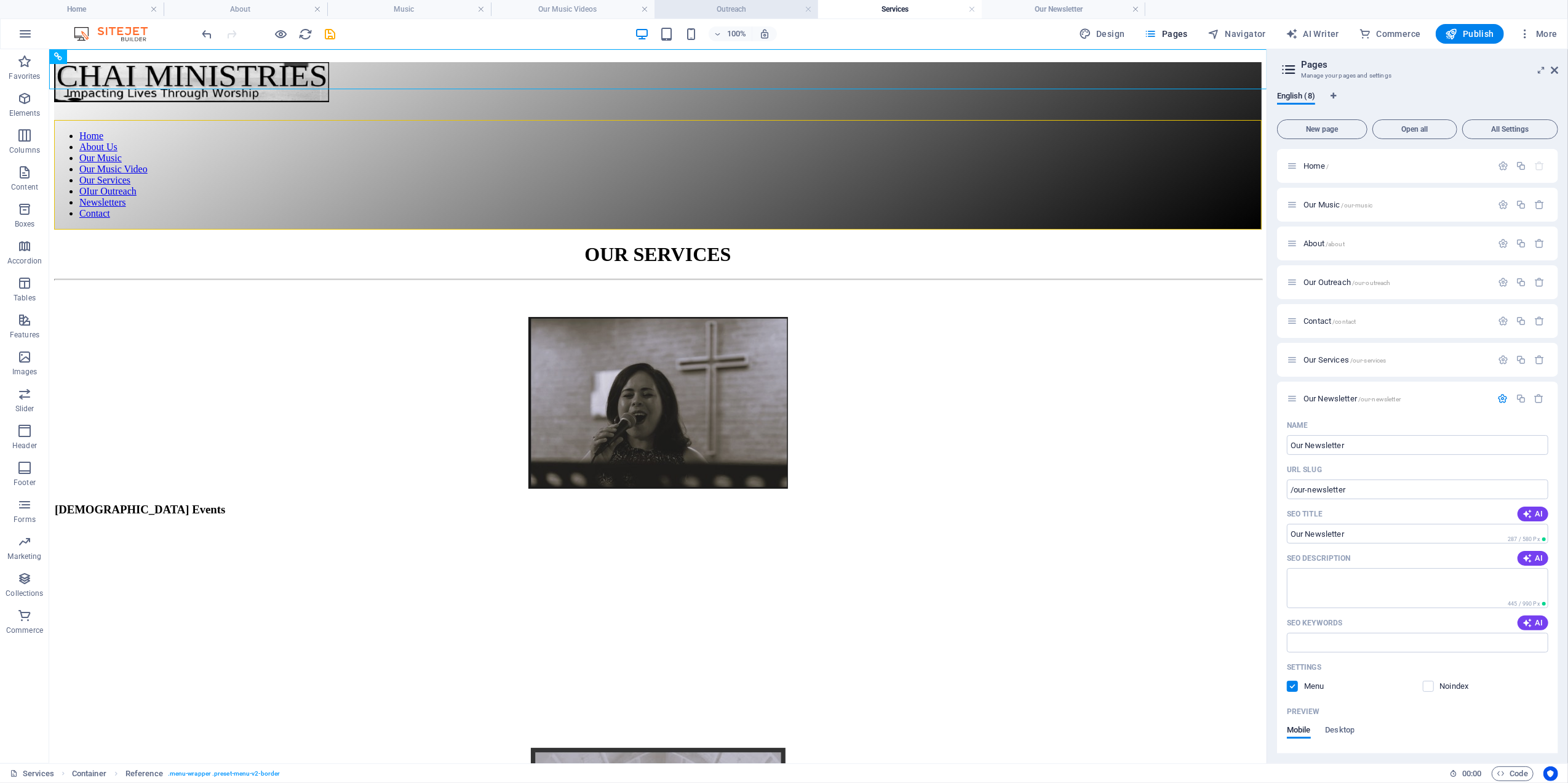
click at [756, 5] on h4 "Outreach" at bounding box center [735, 9] width 163 height 13
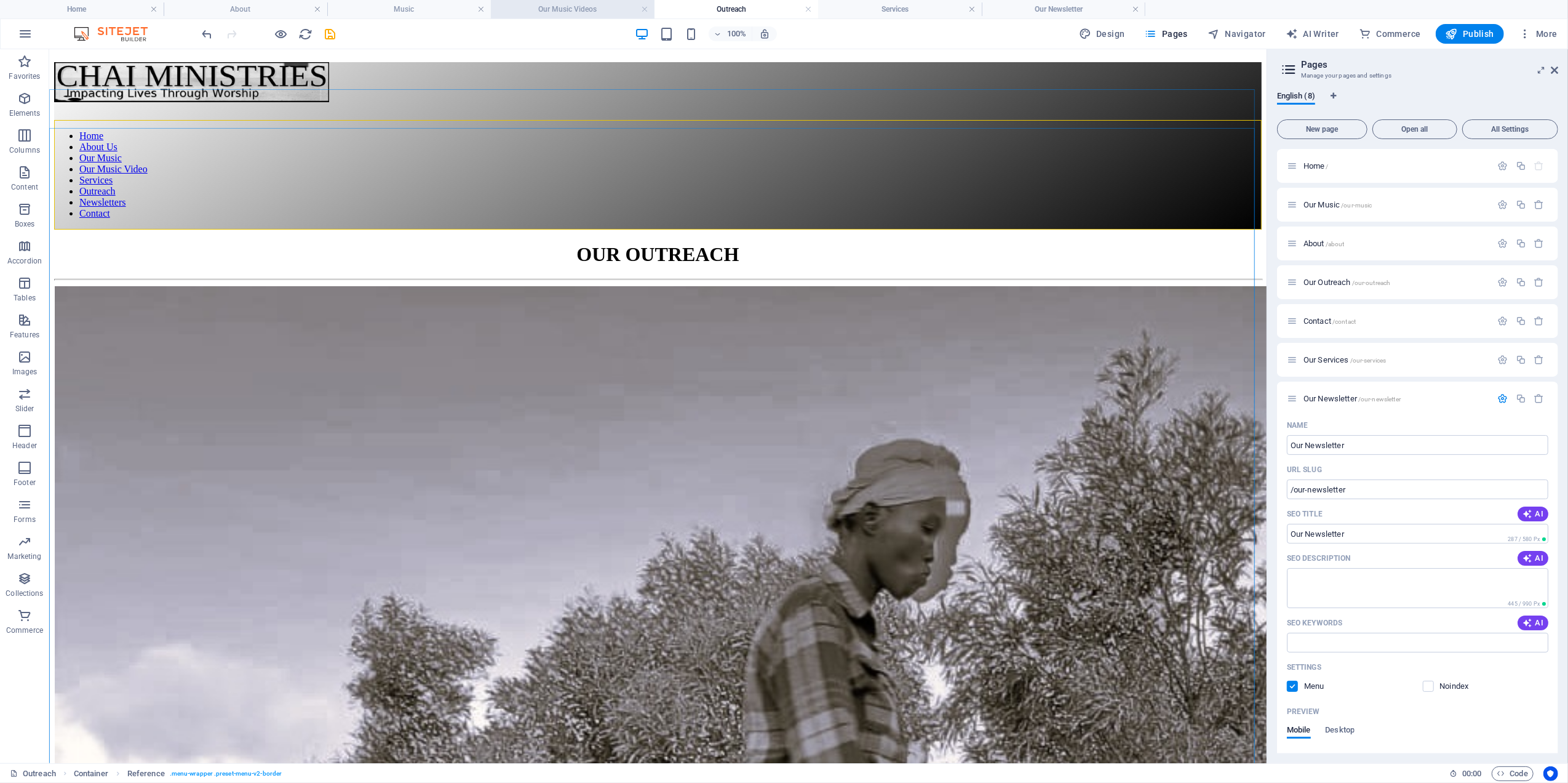
click at [539, 4] on h4 "Our Music Videos" at bounding box center [572, 9] width 163 height 13
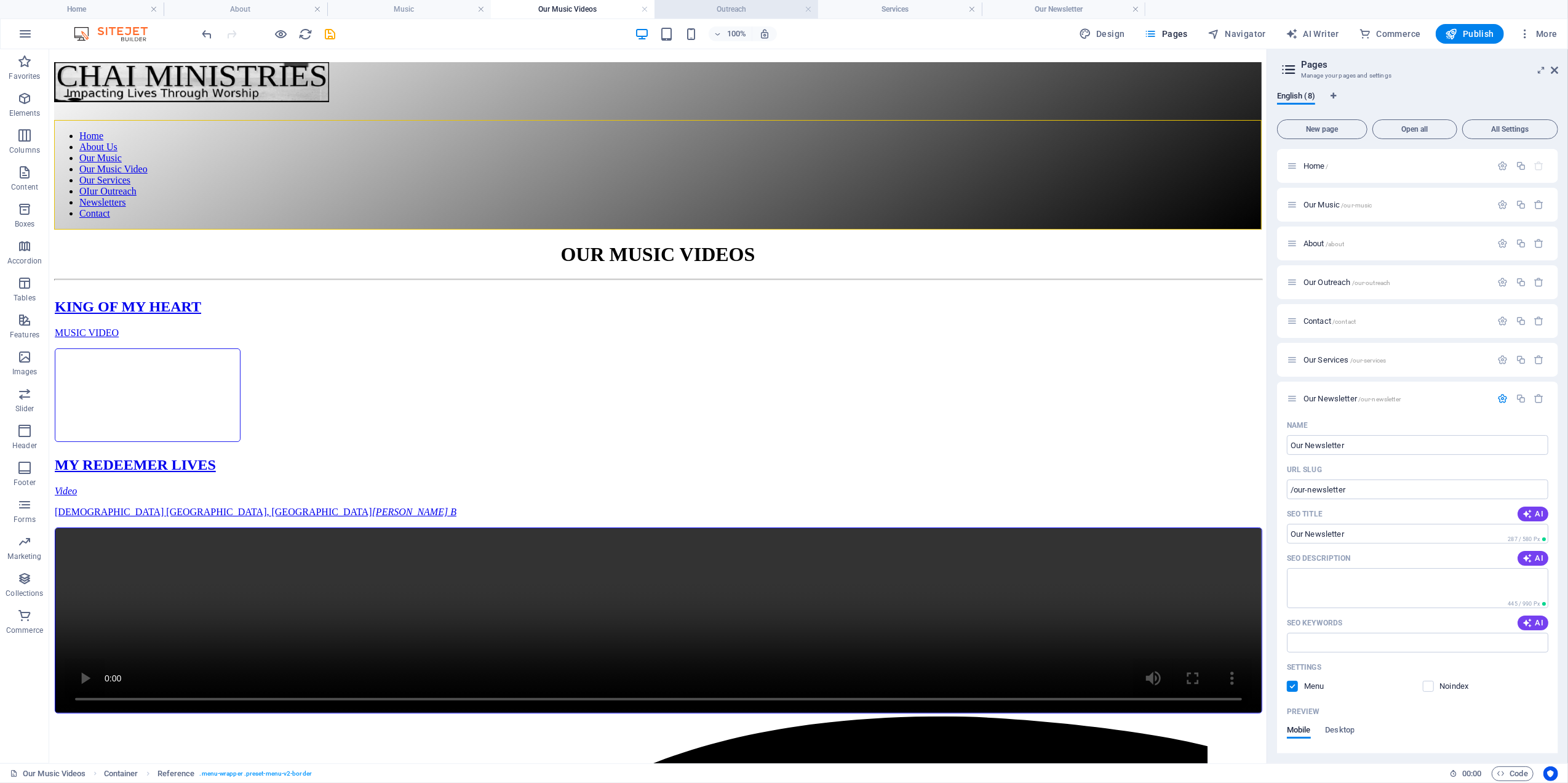
click at [746, 8] on h4 "Outreach" at bounding box center [735, 9] width 163 height 13
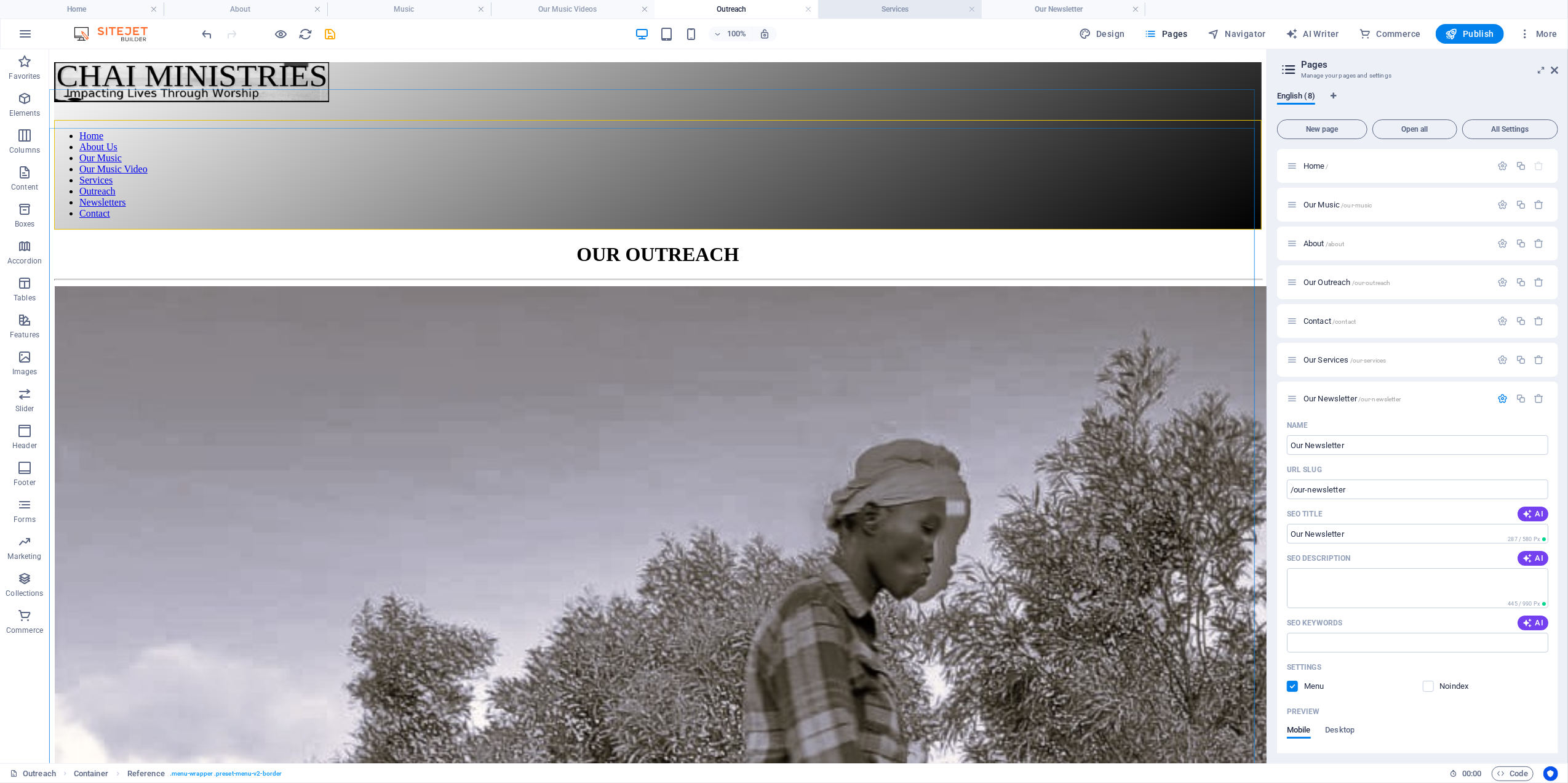
click at [874, 5] on h4 "Services" at bounding box center [900, 9] width 163 height 13
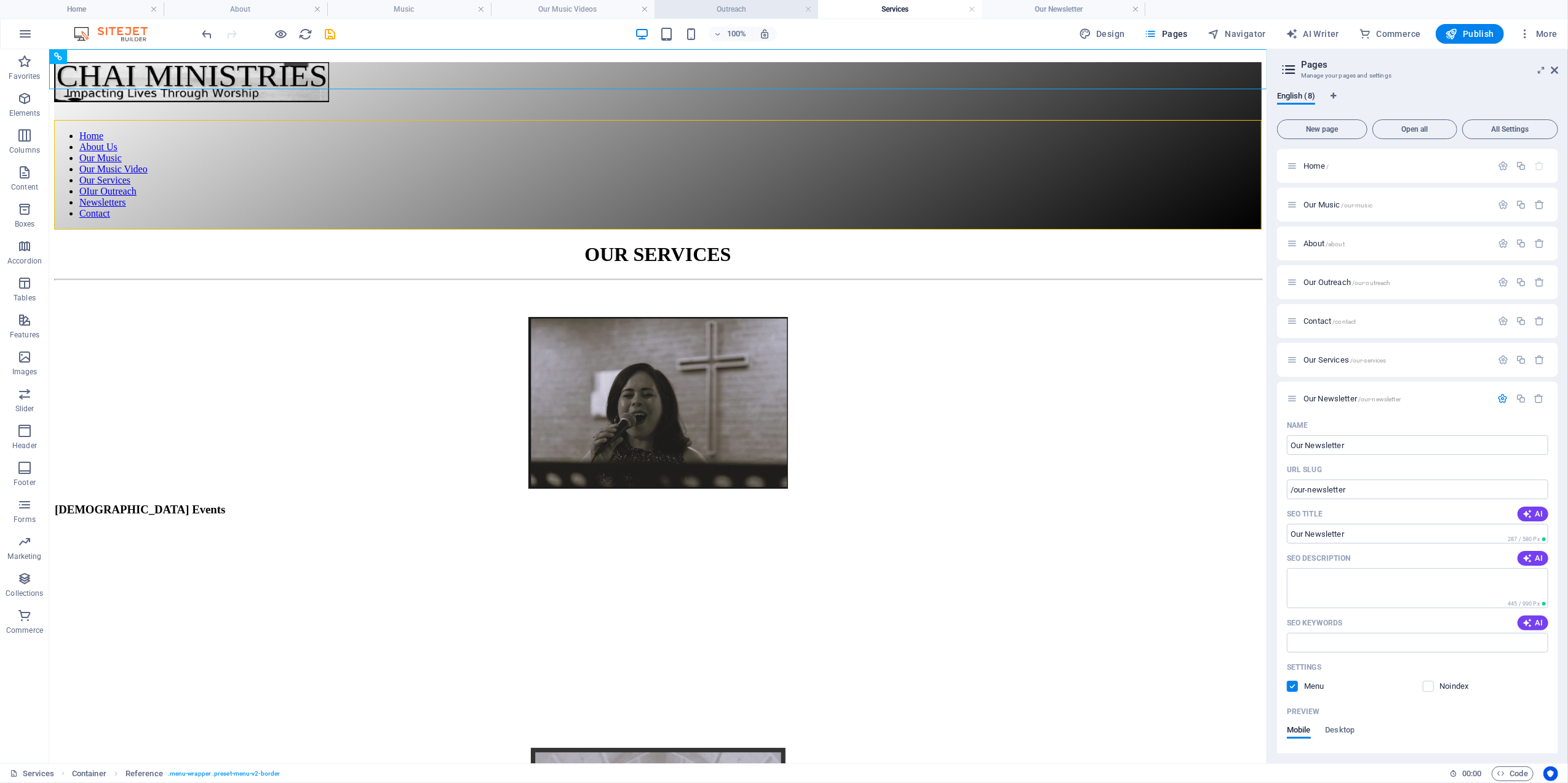
click at [712, 6] on h4 "Outreach" at bounding box center [735, 9] width 163 height 13
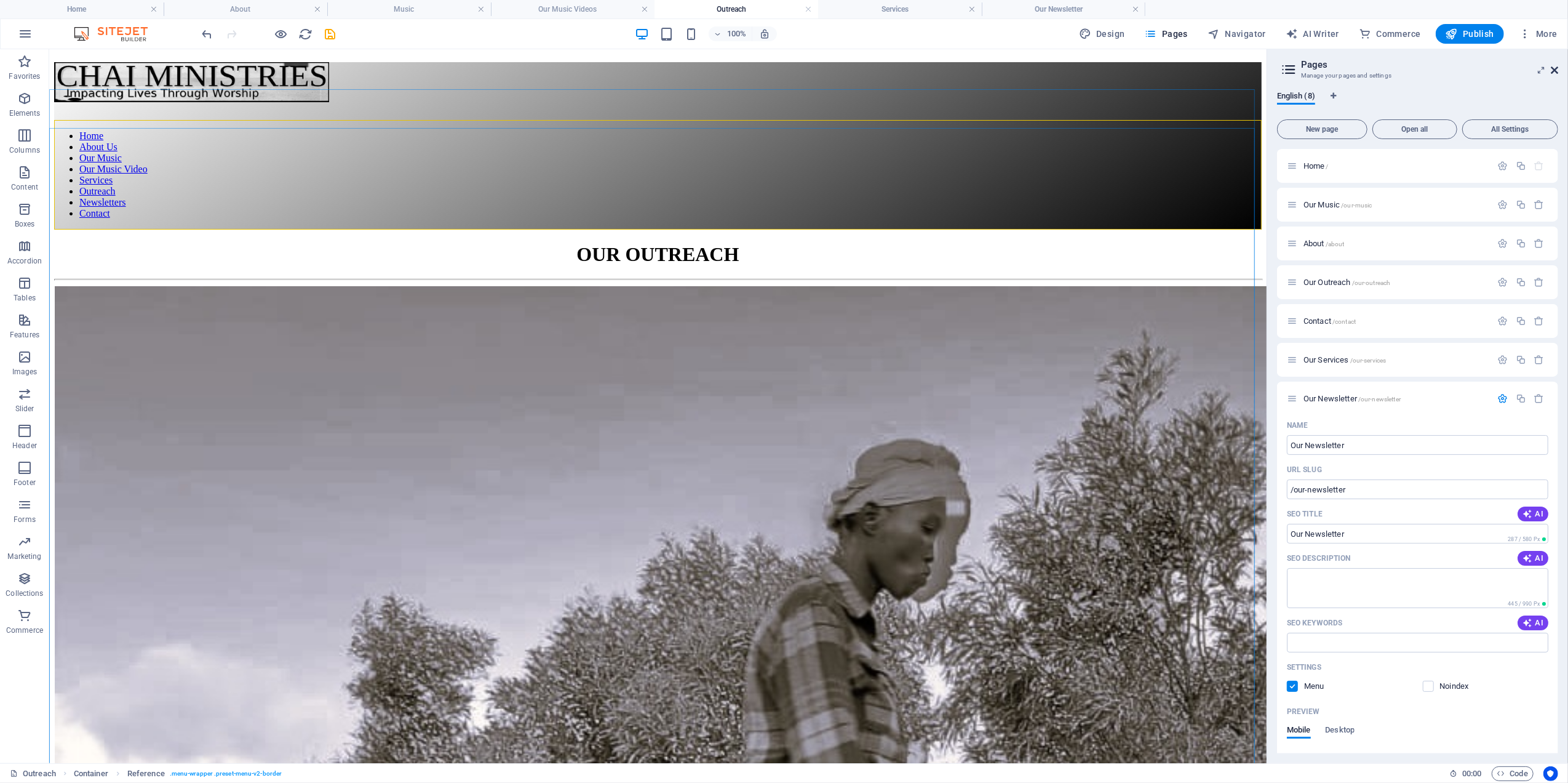
click at [1556, 68] on icon at bounding box center [1555, 70] width 7 height 10
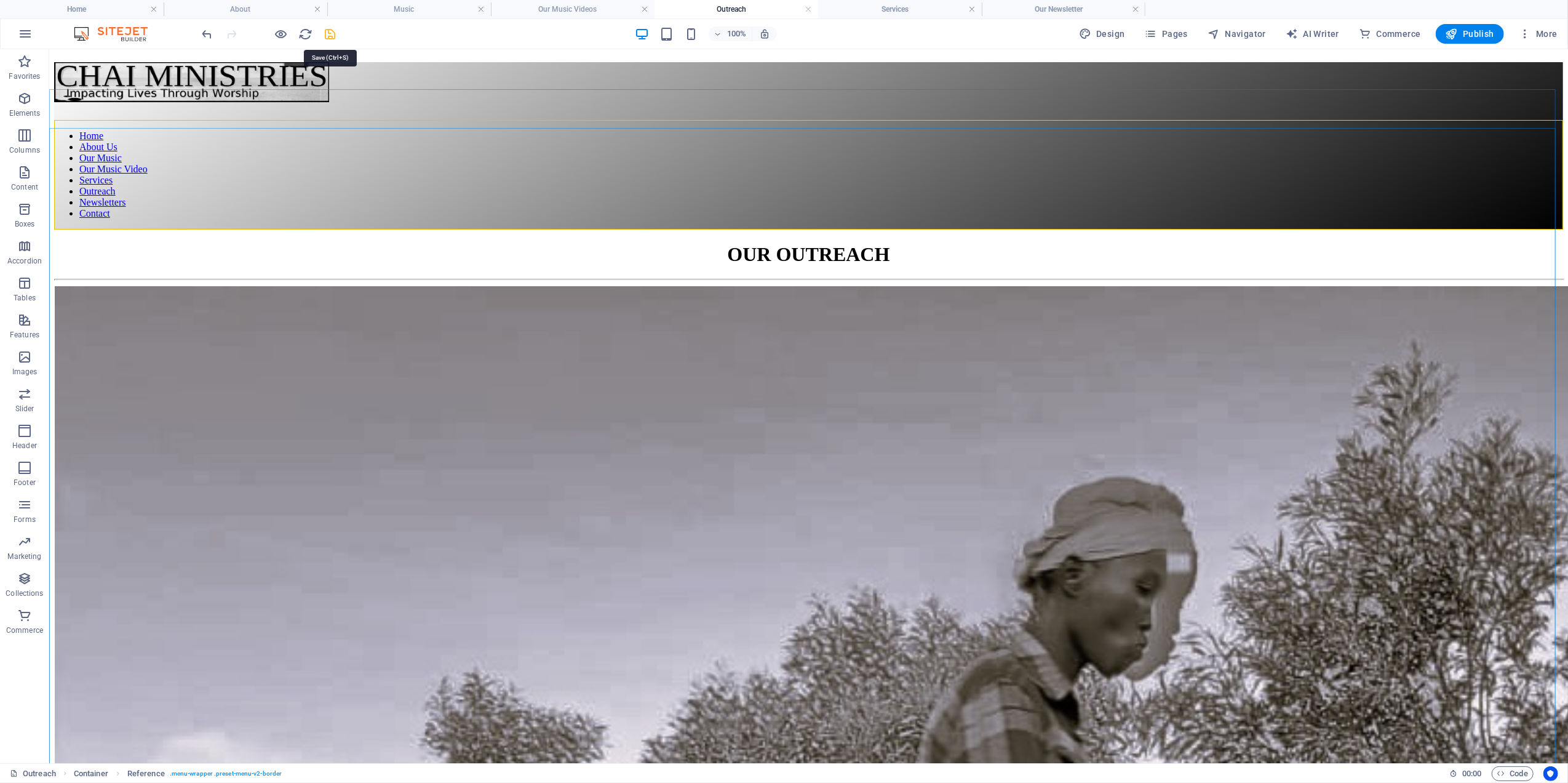
click at [328, 30] on icon "save" at bounding box center [331, 34] width 14 height 14
click at [205, 35] on icon "undo" at bounding box center [208, 34] width 14 height 14
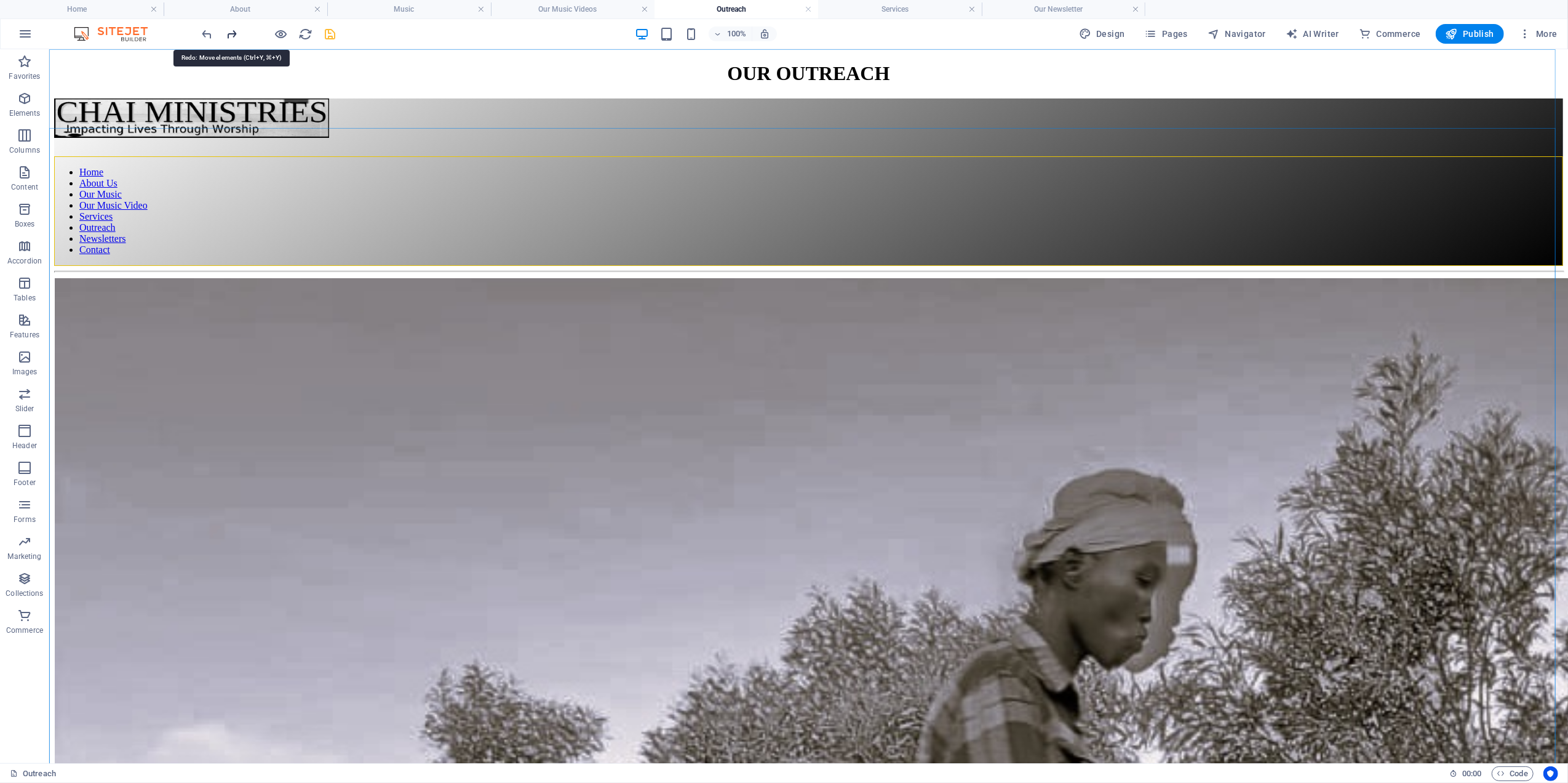
click at [233, 32] on icon "redo" at bounding box center [232, 34] width 14 height 14
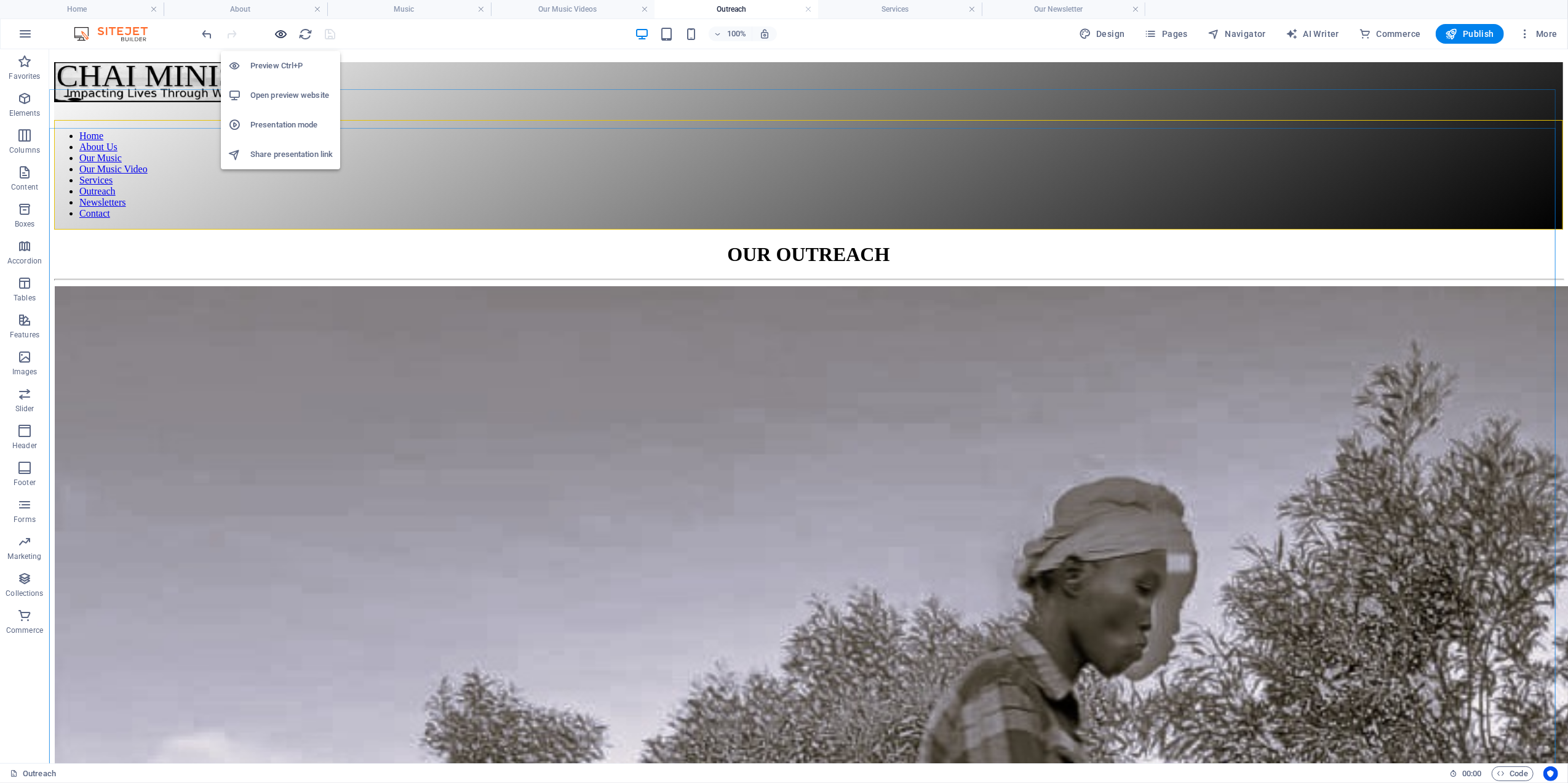
click at [283, 35] on icon "button" at bounding box center [281, 34] width 14 height 14
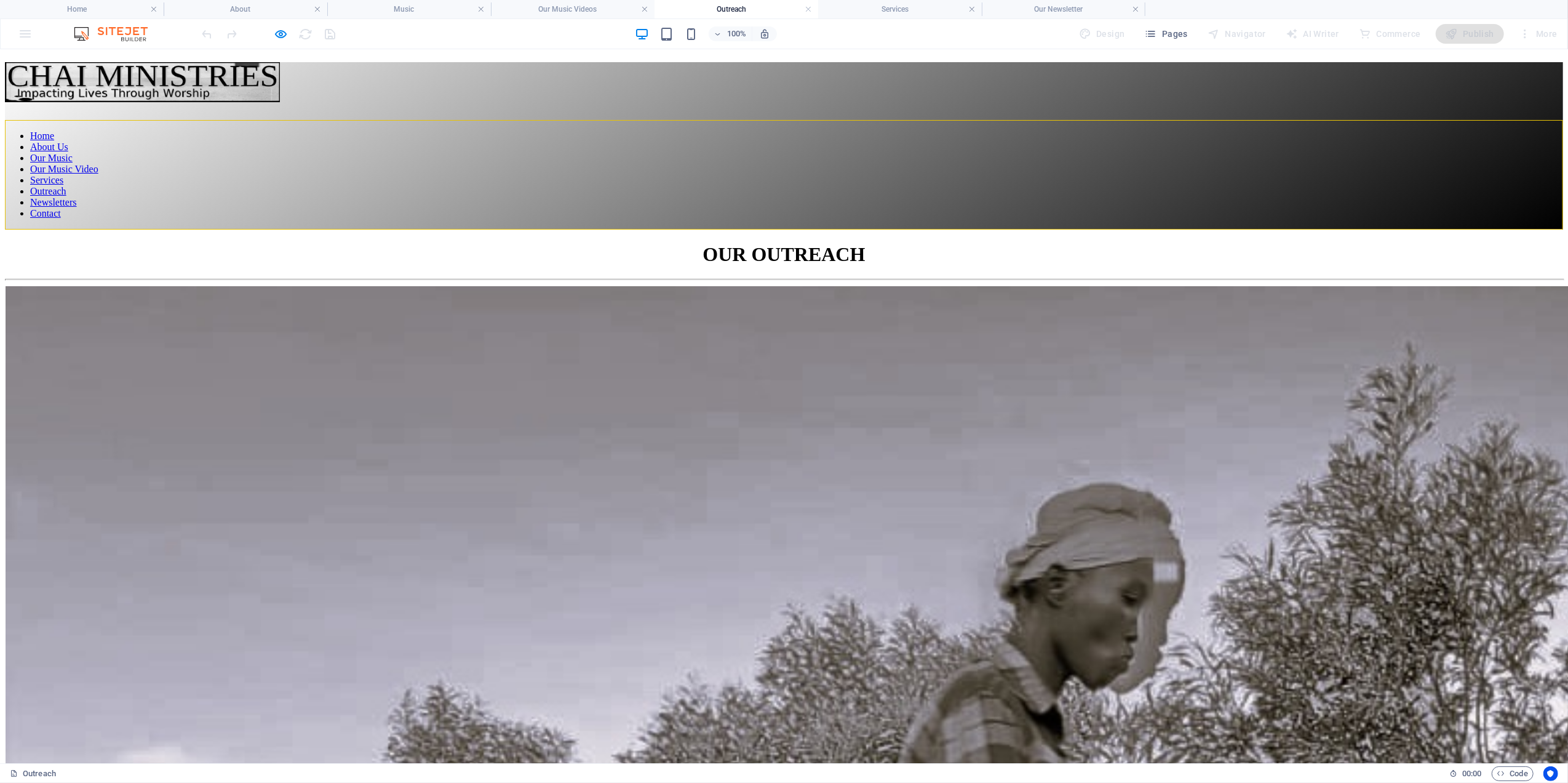
click at [1509, 120] on div at bounding box center [784, 120] width 1558 height 0
click at [1506, 120] on div at bounding box center [784, 120] width 1558 height 0
click at [891, 6] on h4 "Services" at bounding box center [900, 9] width 163 height 13
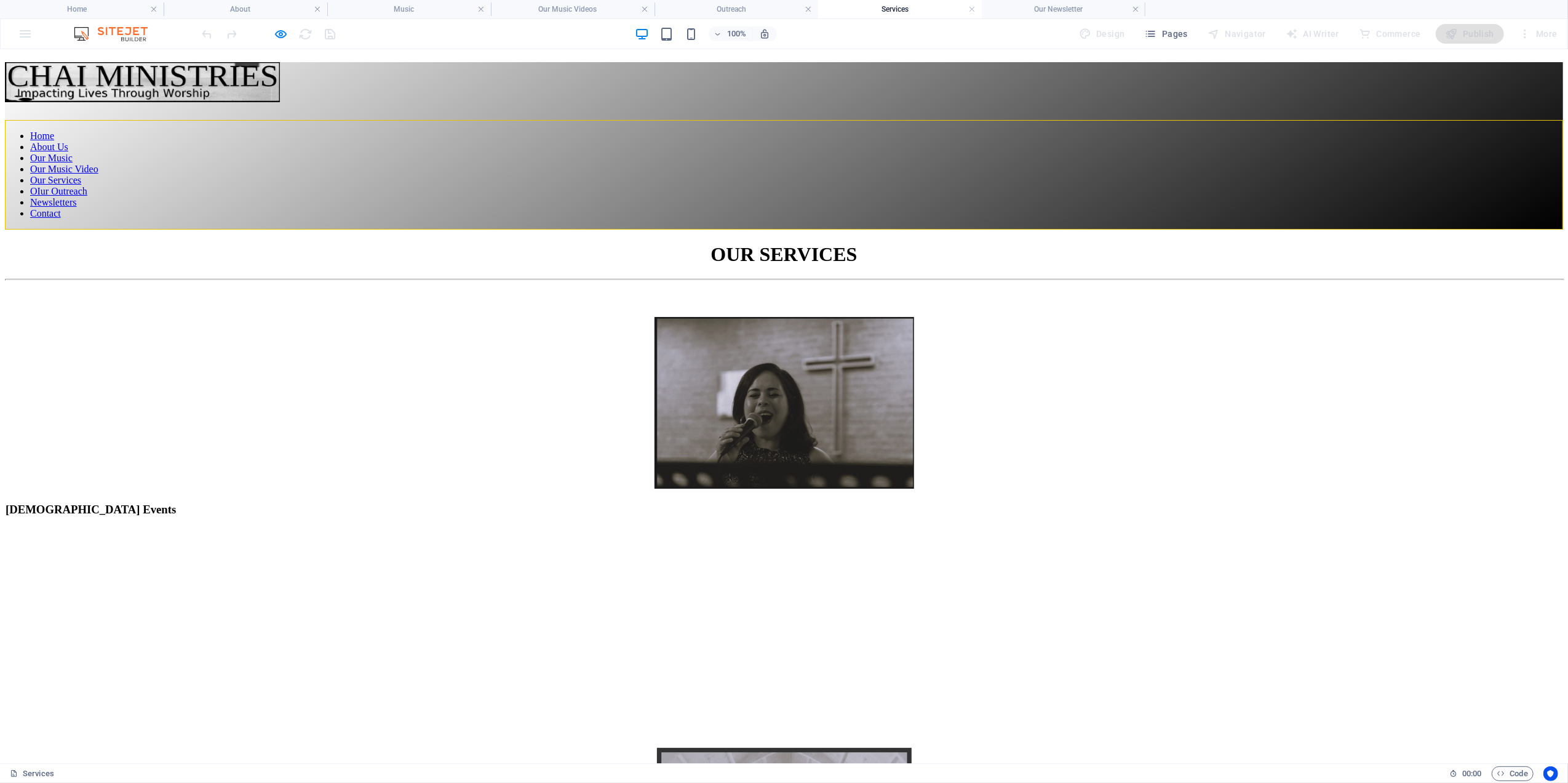
click at [1519, 120] on div at bounding box center [784, 120] width 1558 height 0
click at [1065, 3] on h4 "Our Newsletter" at bounding box center [1063, 9] width 163 height 13
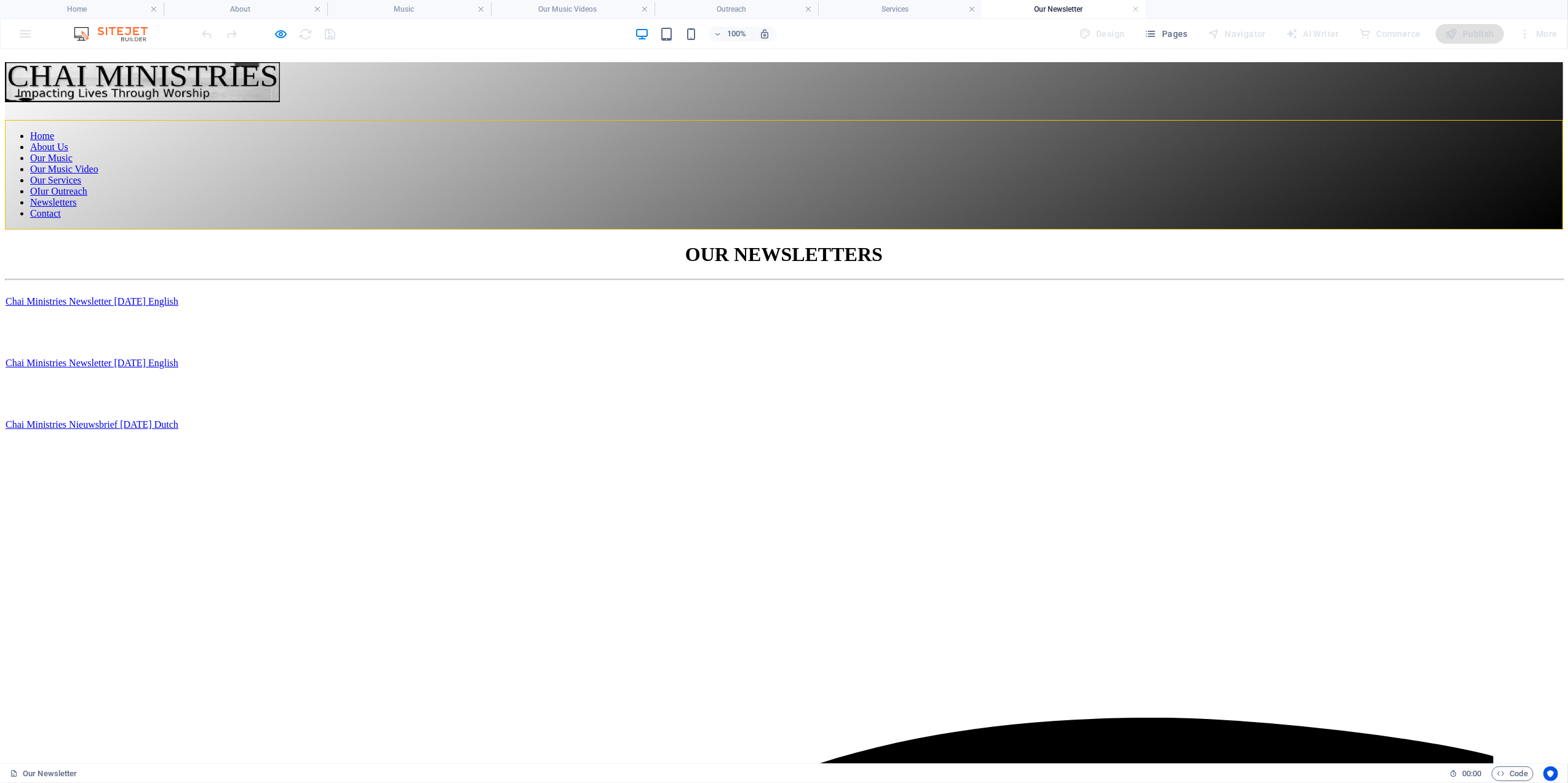
click at [1509, 120] on div at bounding box center [784, 120] width 1558 height 0
click at [54, 140] on link "Home" at bounding box center [42, 135] width 24 height 11
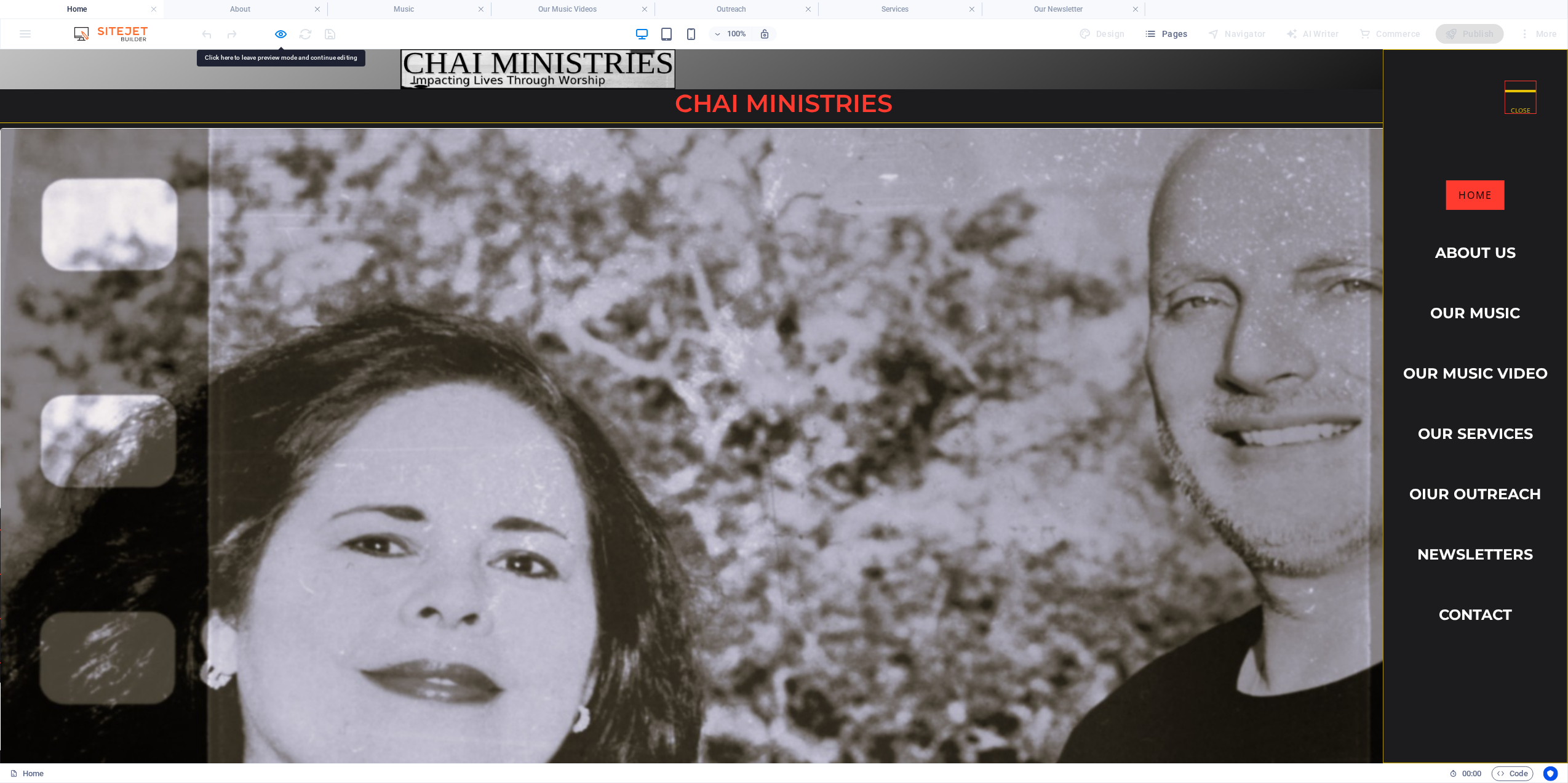
scroll to position [492, 0]
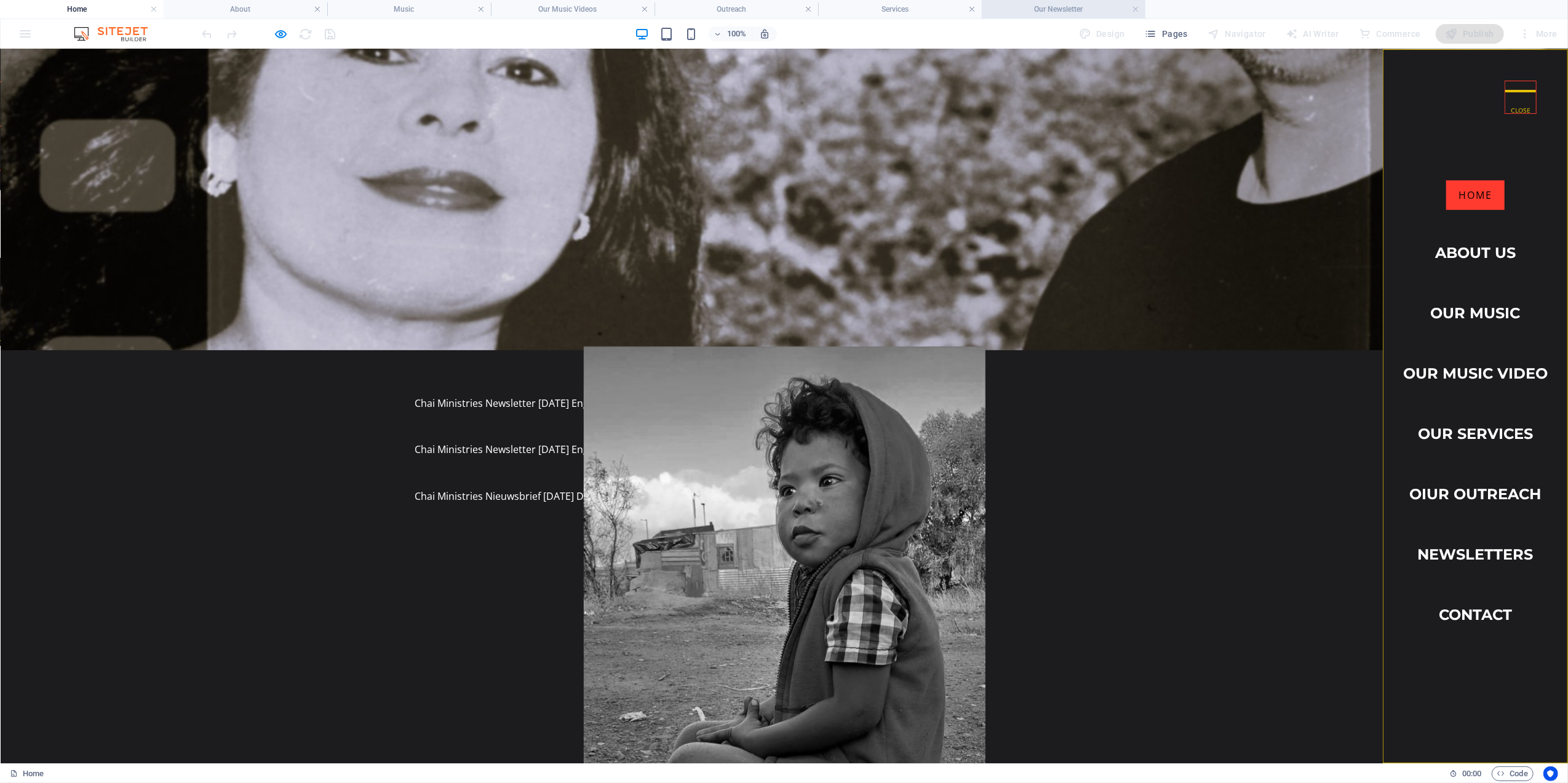
click at [1051, 6] on h4 "Our Newsletter" at bounding box center [1063, 9] width 163 height 13
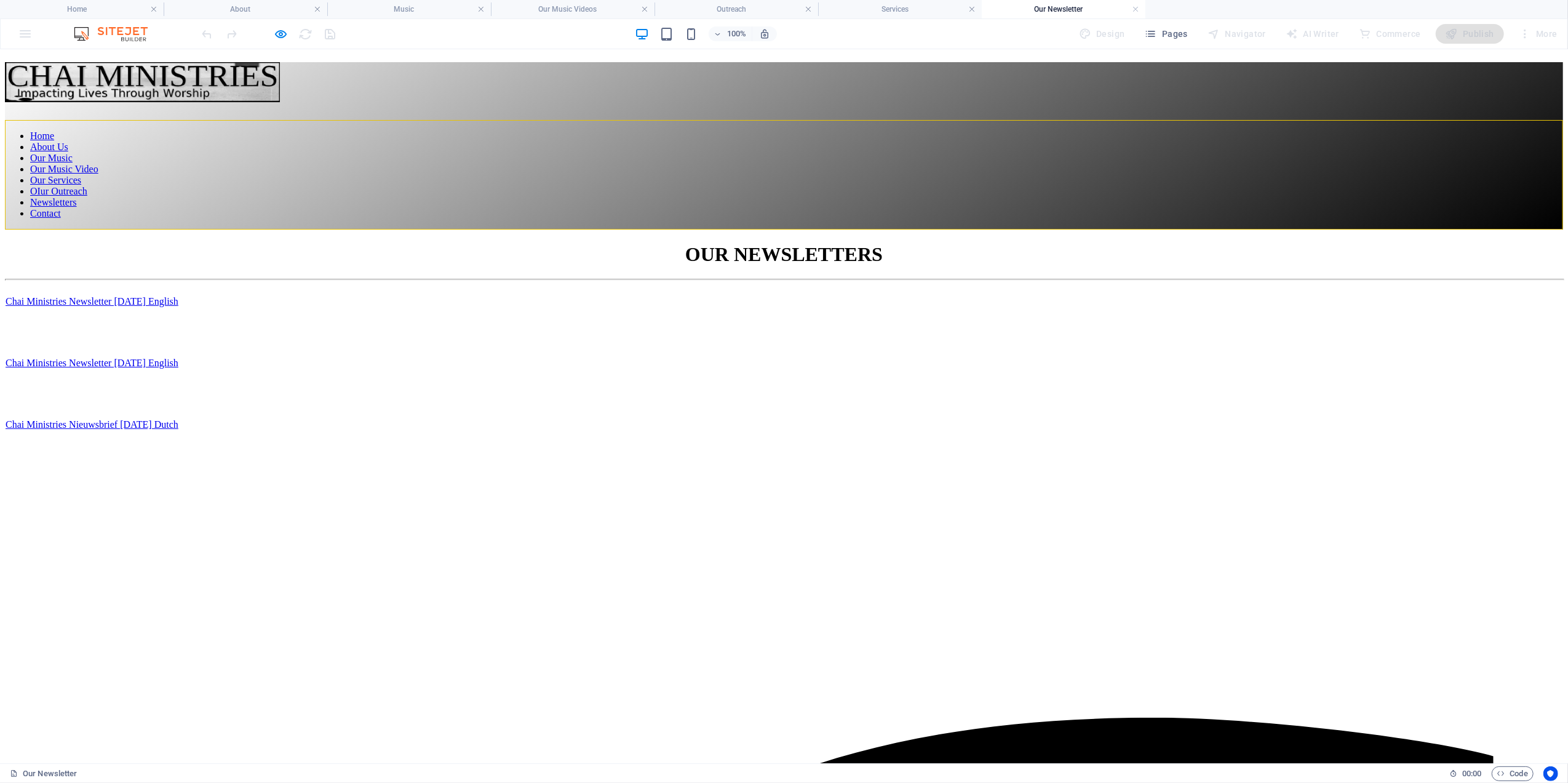
scroll to position [0, 0]
click at [278, 35] on icon "button" at bounding box center [281, 34] width 14 height 14
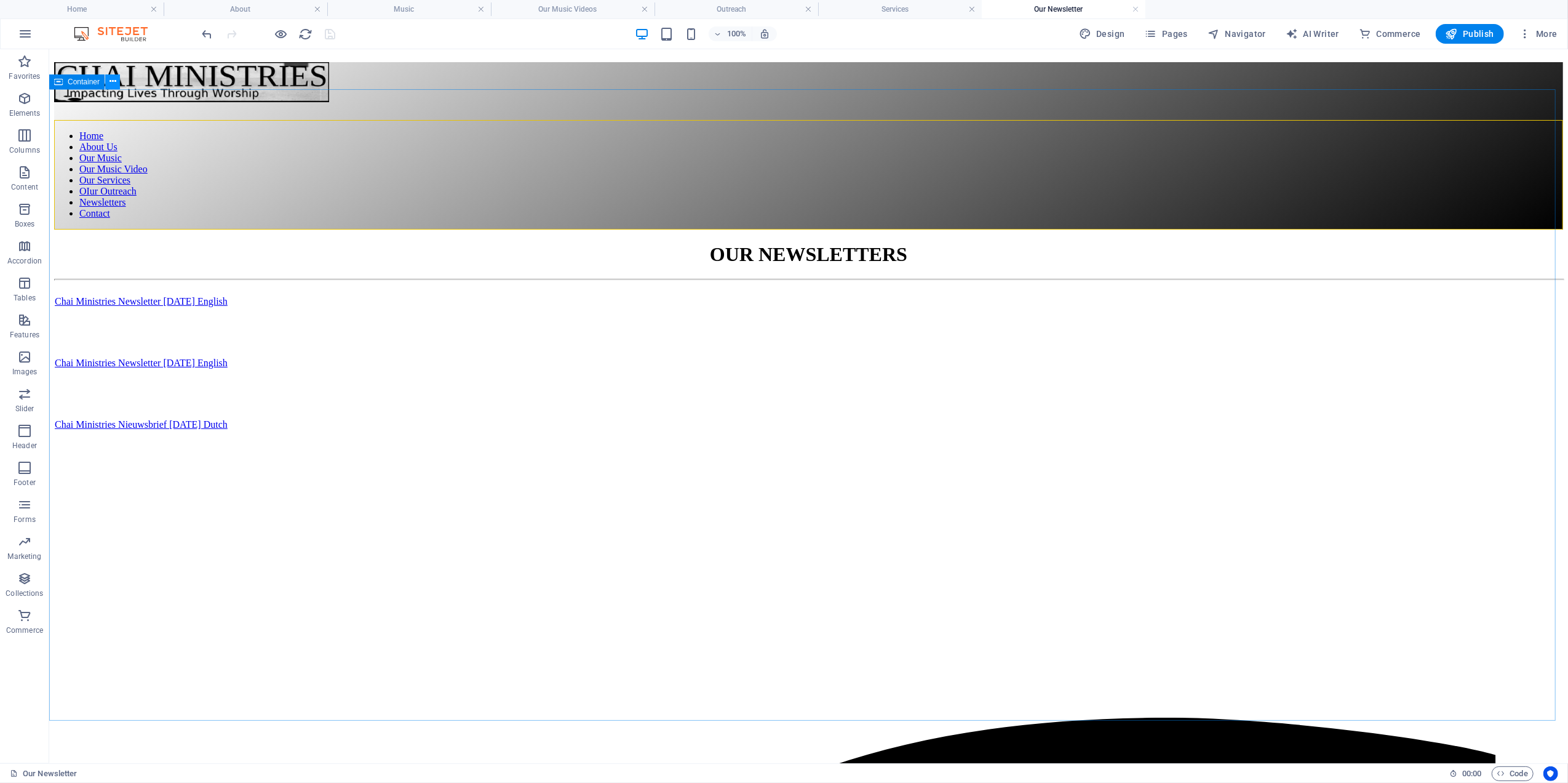
click at [116, 88] on button at bounding box center [112, 81] width 15 height 15
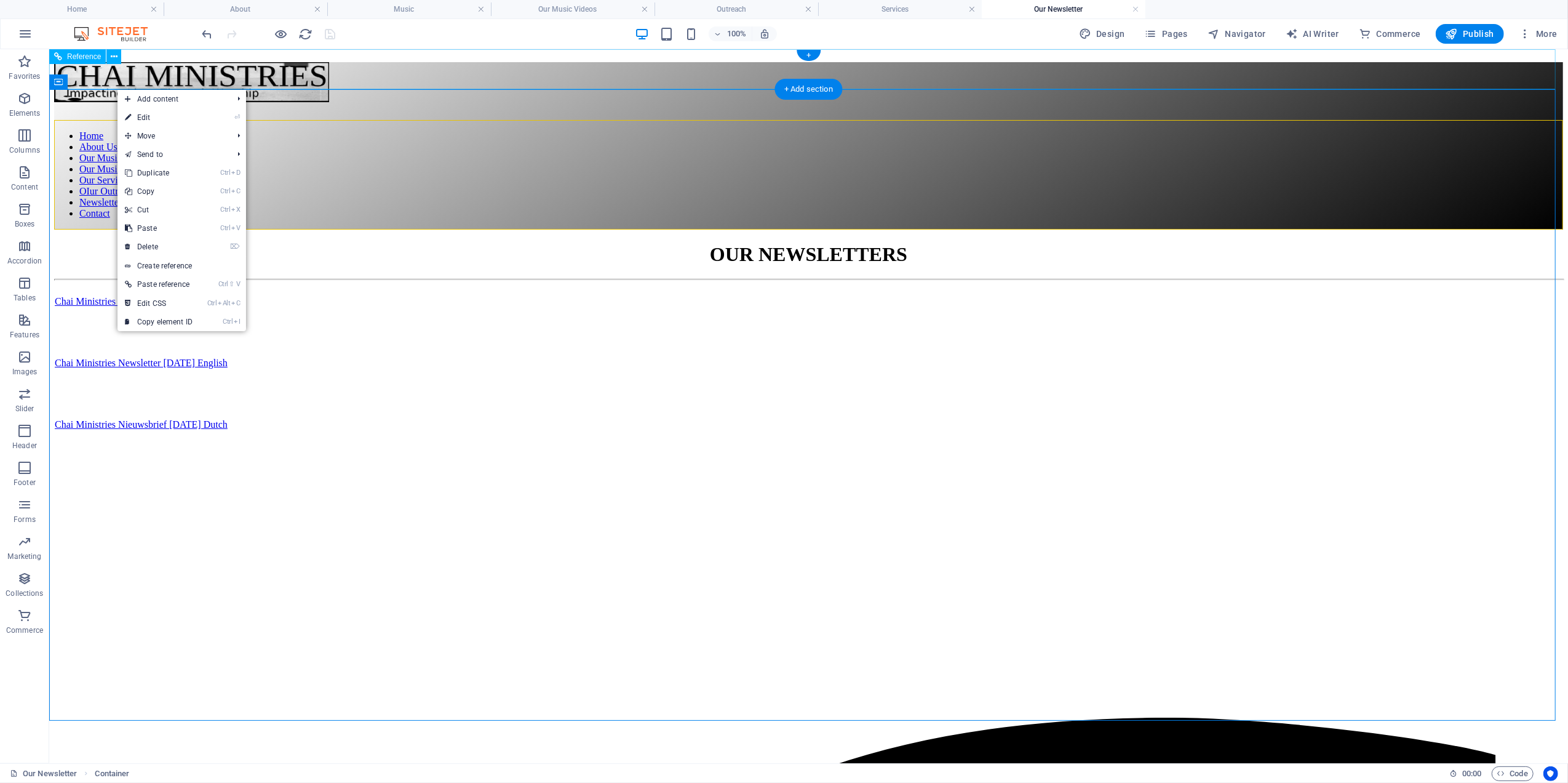
click at [141, 62] on div "Home About Us Our Music Our Music Video Our Services OIur Outreach Newsletters …" at bounding box center [808, 146] width 1509 height 168
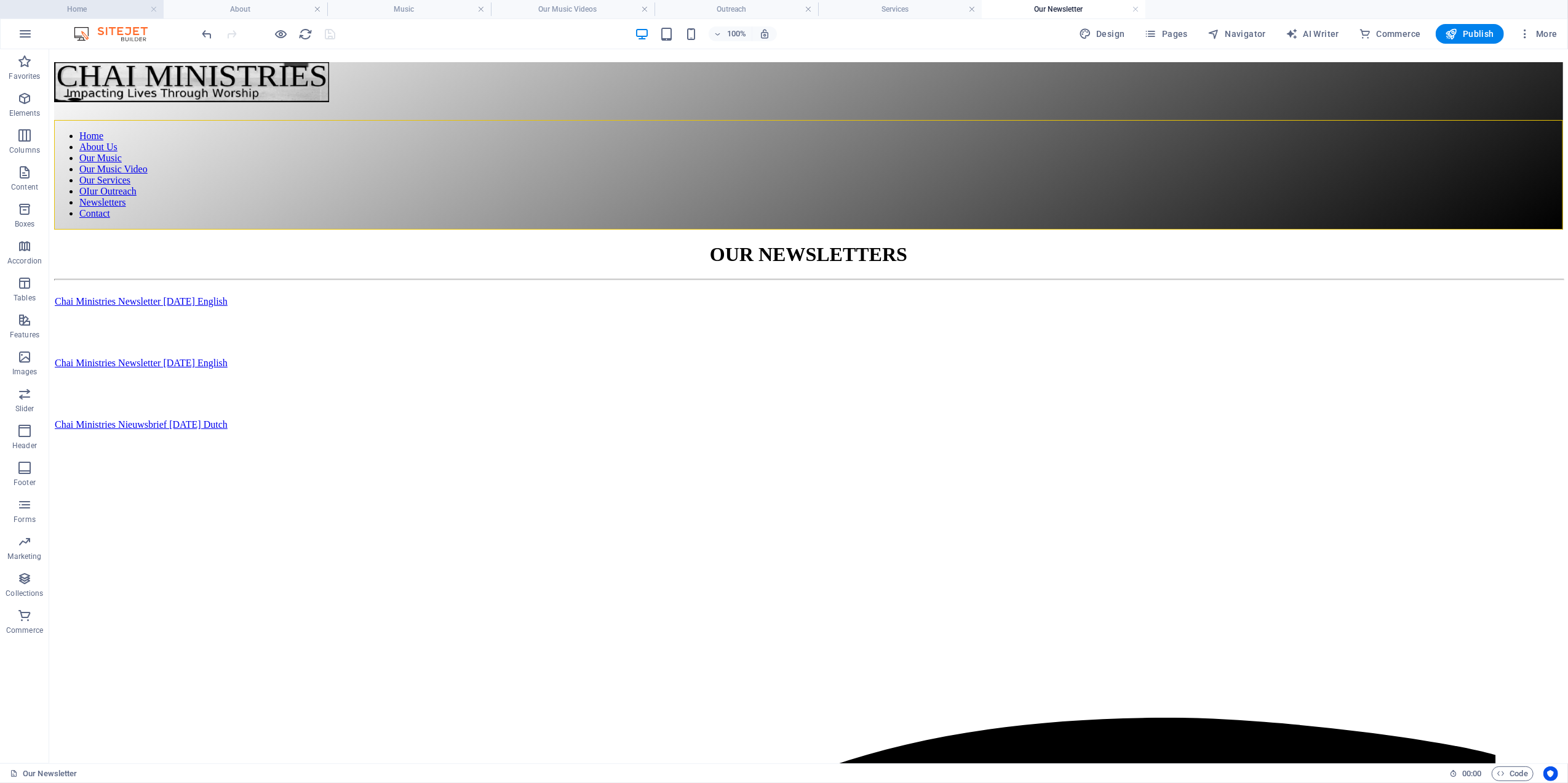
click at [92, 3] on h4 "Home" at bounding box center [81, 9] width 163 height 13
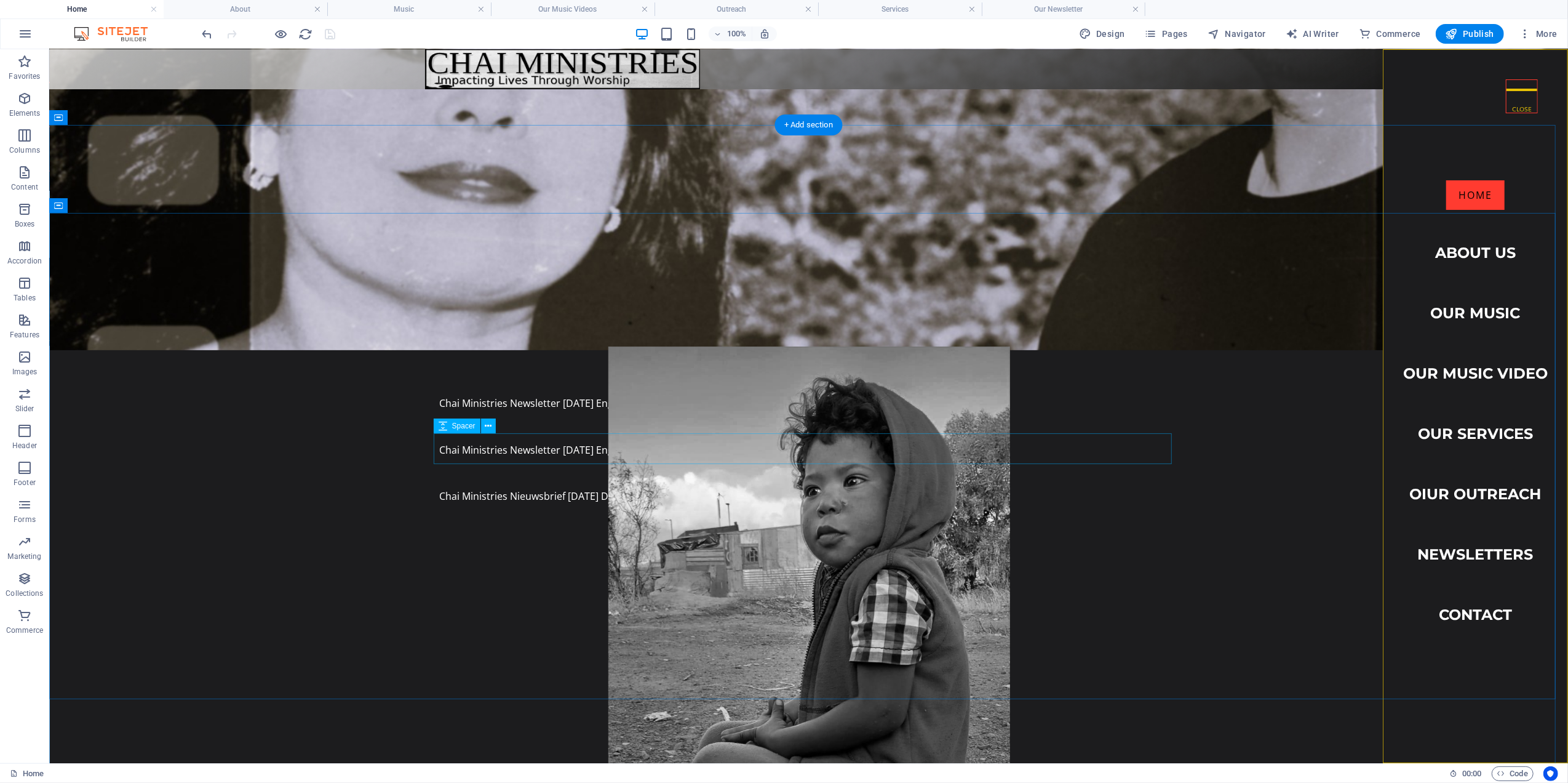
scroll to position [246, 0]
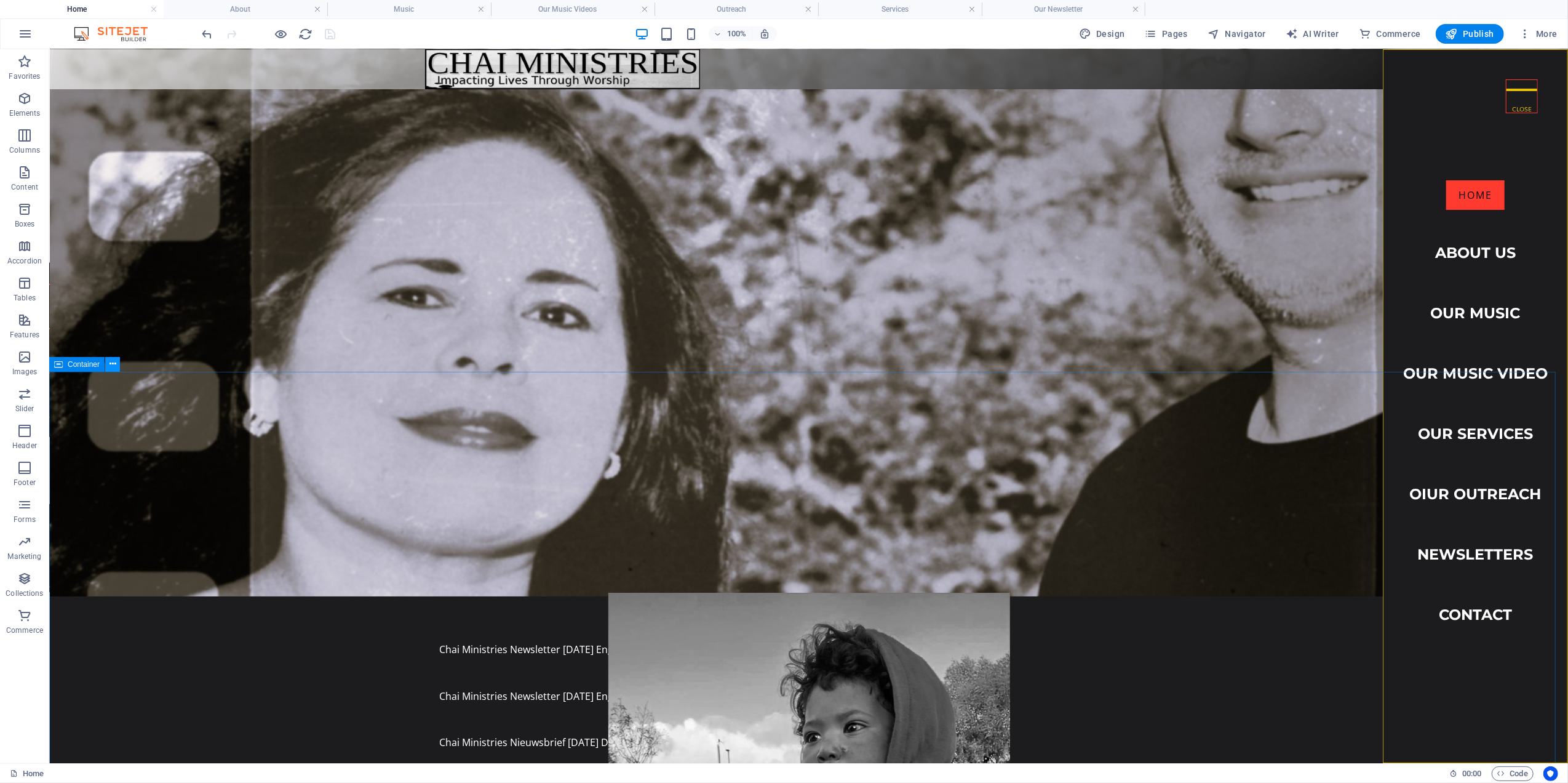
click at [113, 363] on icon at bounding box center [113, 364] width 7 height 12
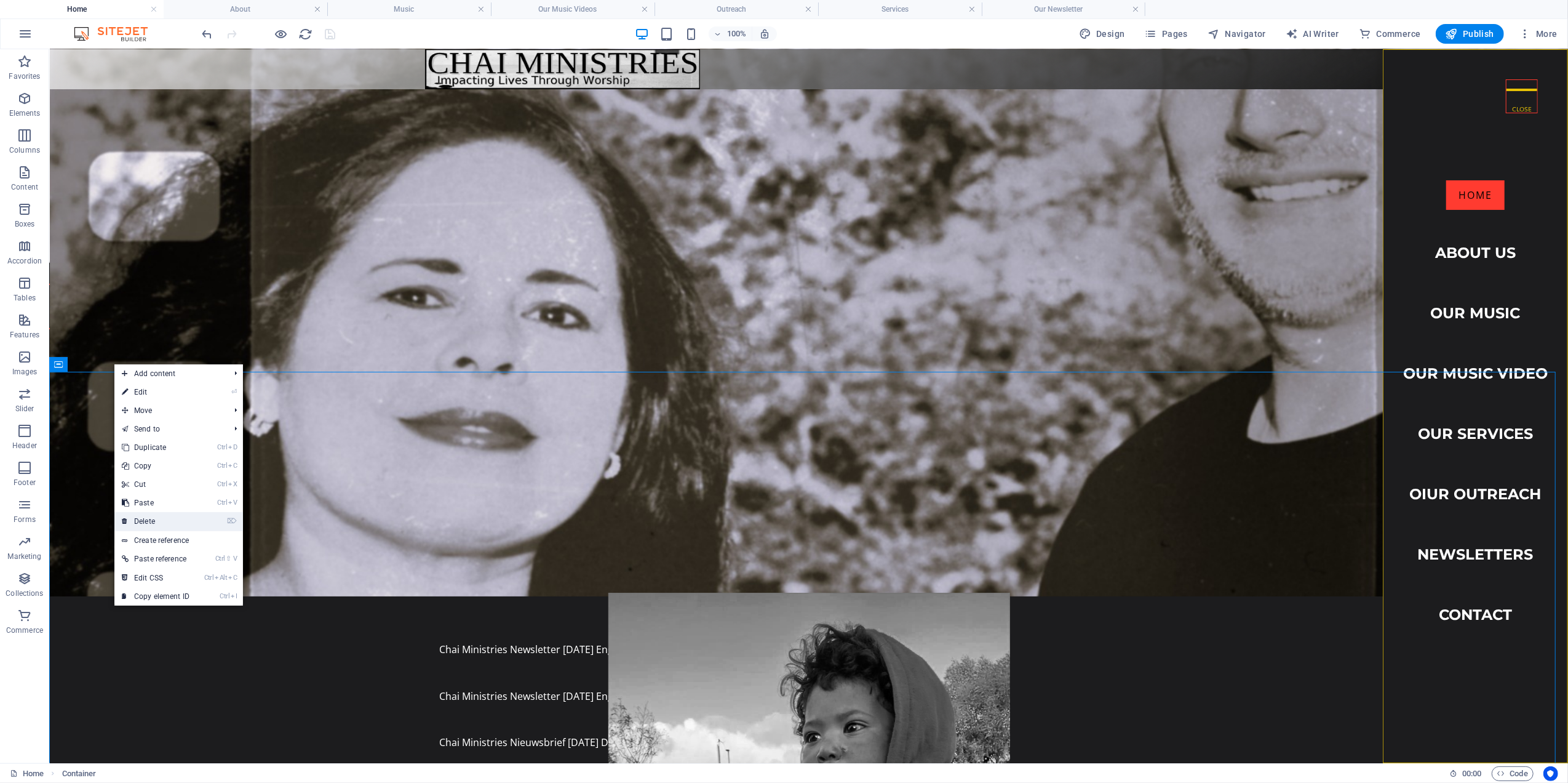
click at [156, 513] on link "⌦ Delete" at bounding box center [155, 521] width 82 height 19
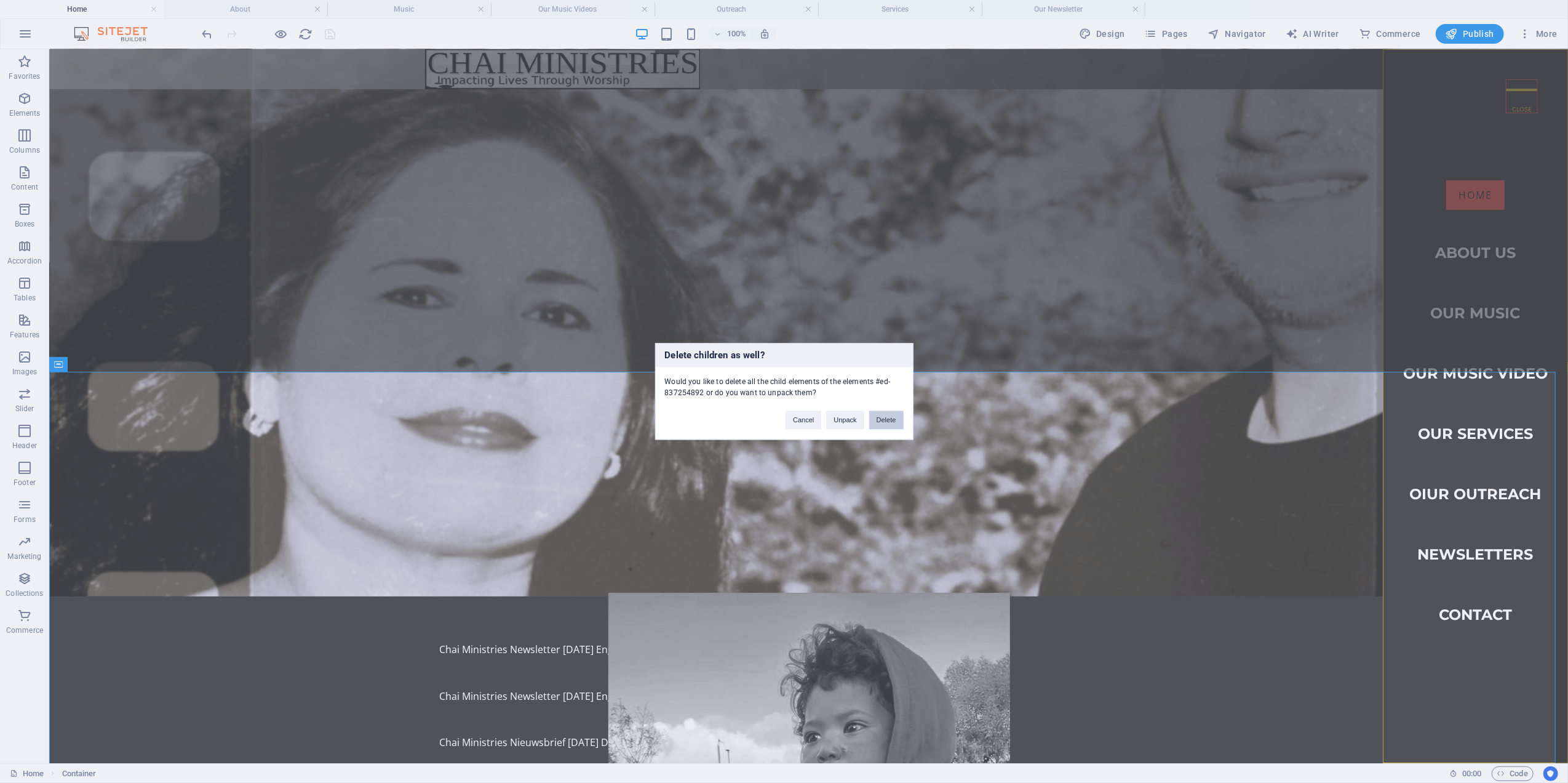
click at [884, 417] on button "Delete" at bounding box center [886, 420] width 35 height 19
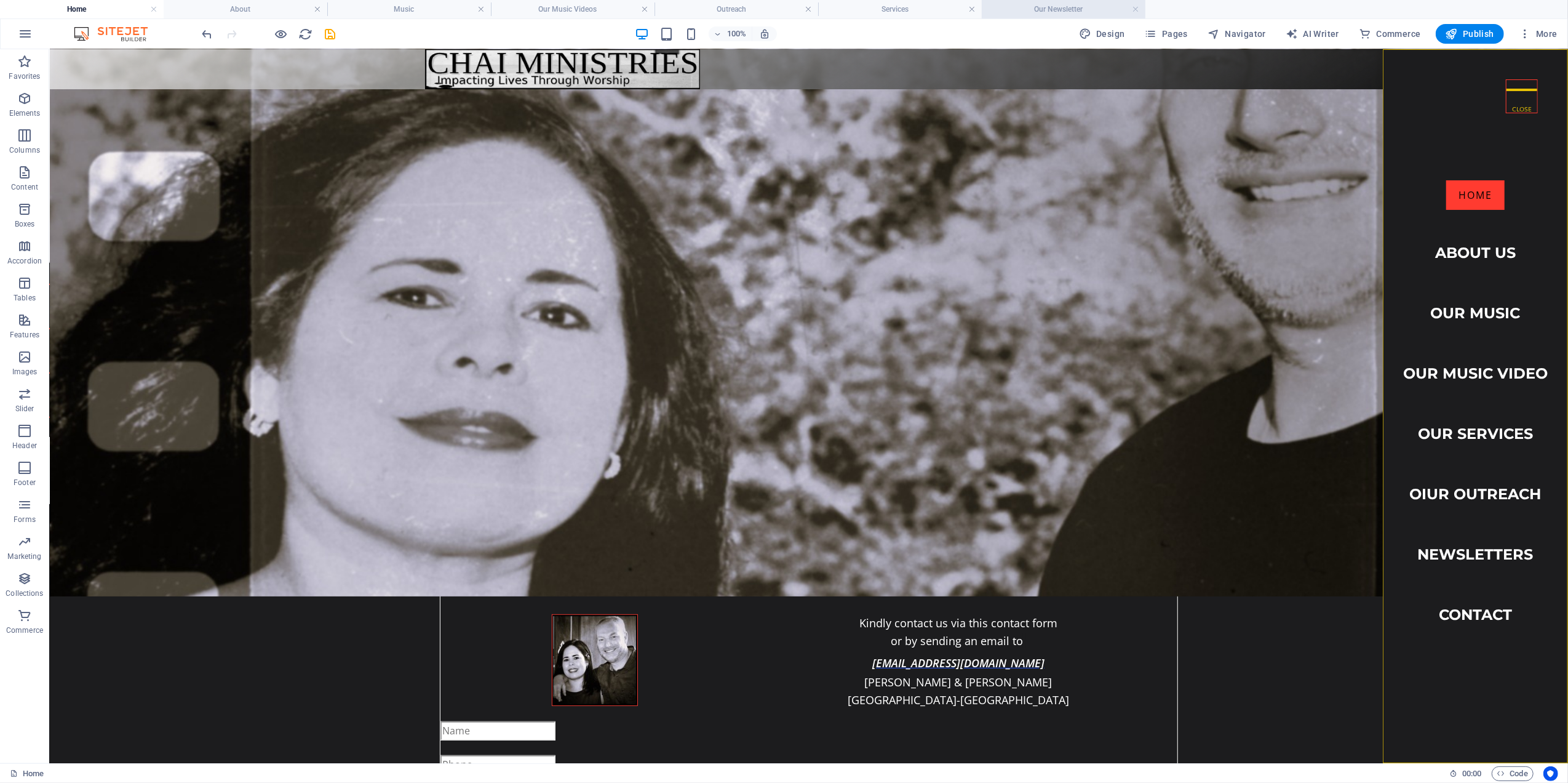
click at [1066, 8] on h4 "Our Newsletter" at bounding box center [1063, 9] width 163 height 13
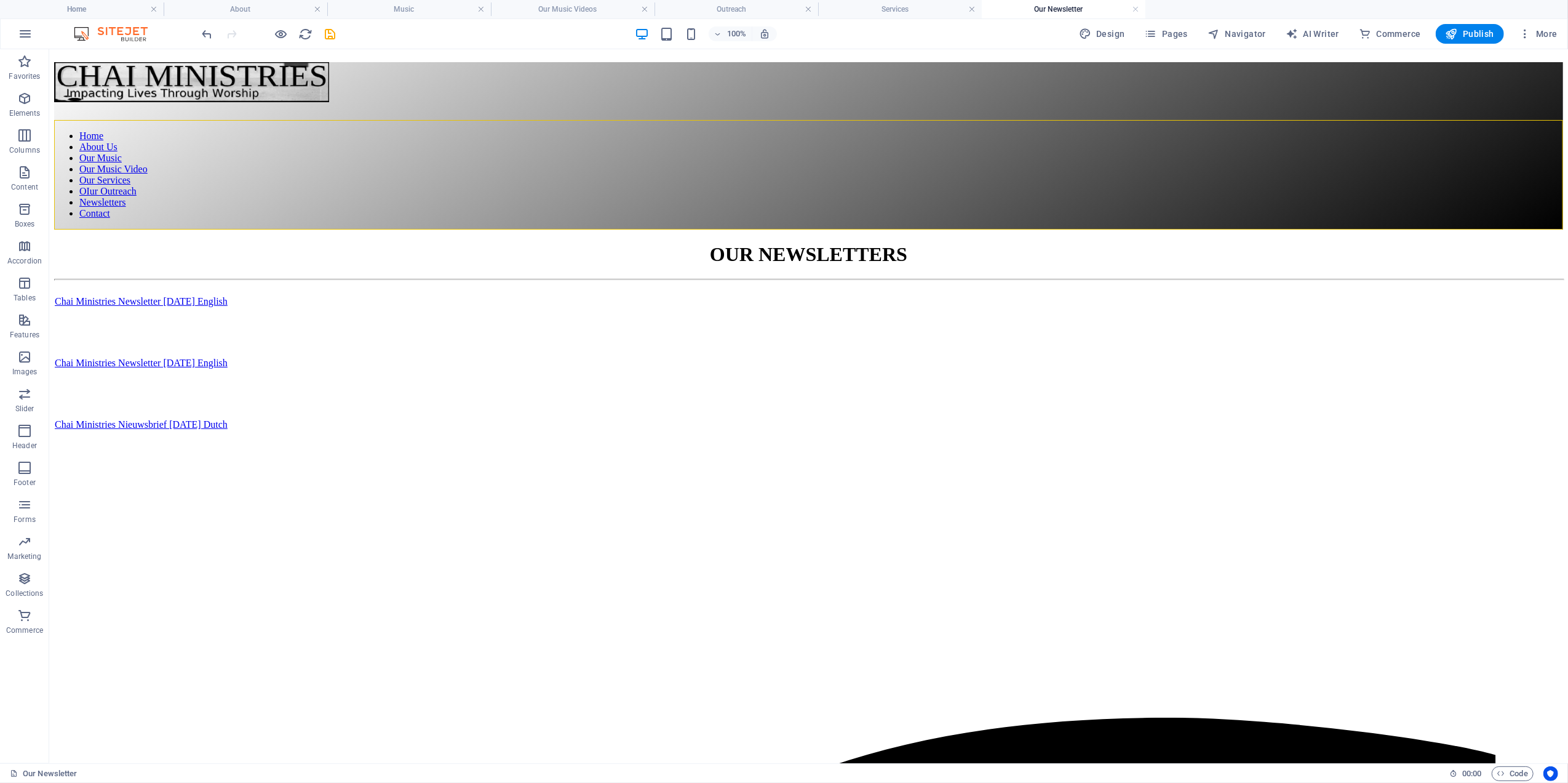
scroll to position [0, 0]
click at [865, 6] on h4 "Services" at bounding box center [900, 9] width 163 height 13
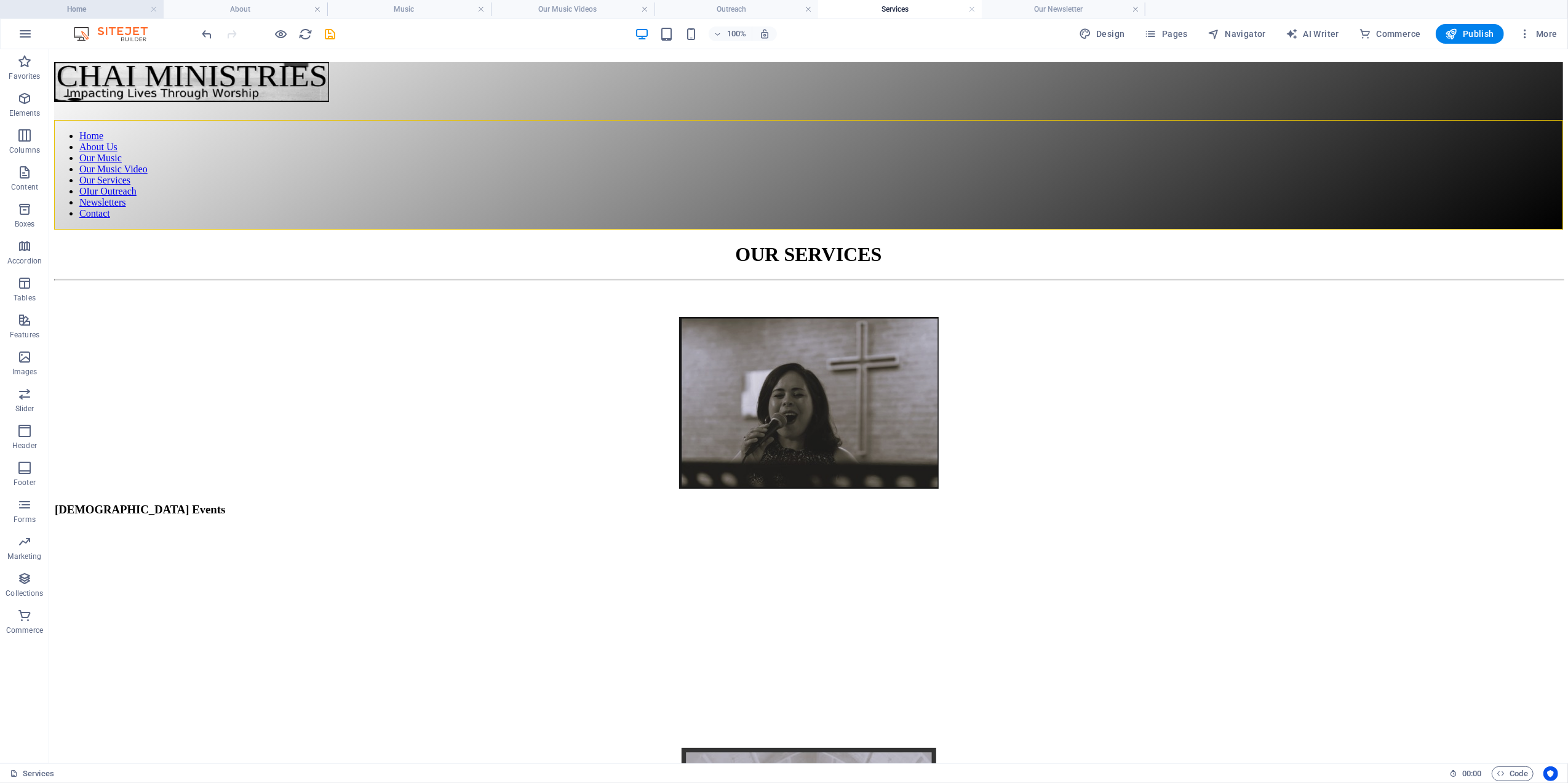
click at [110, 7] on h4 "Home" at bounding box center [81, 9] width 163 height 13
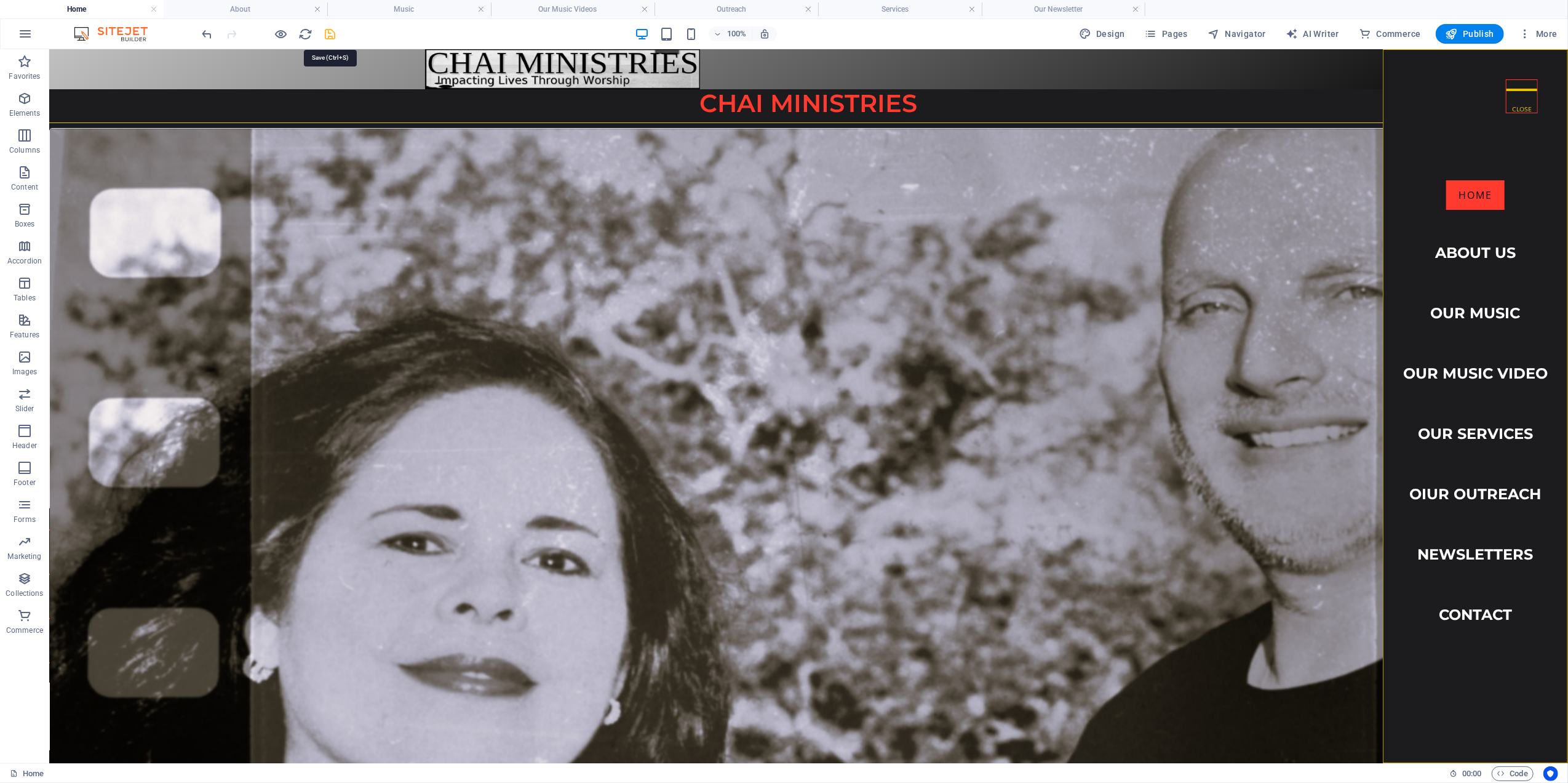
click at [331, 33] on icon "save" at bounding box center [331, 34] width 14 height 14
